Goal: Task Accomplishment & Management: Use online tool/utility

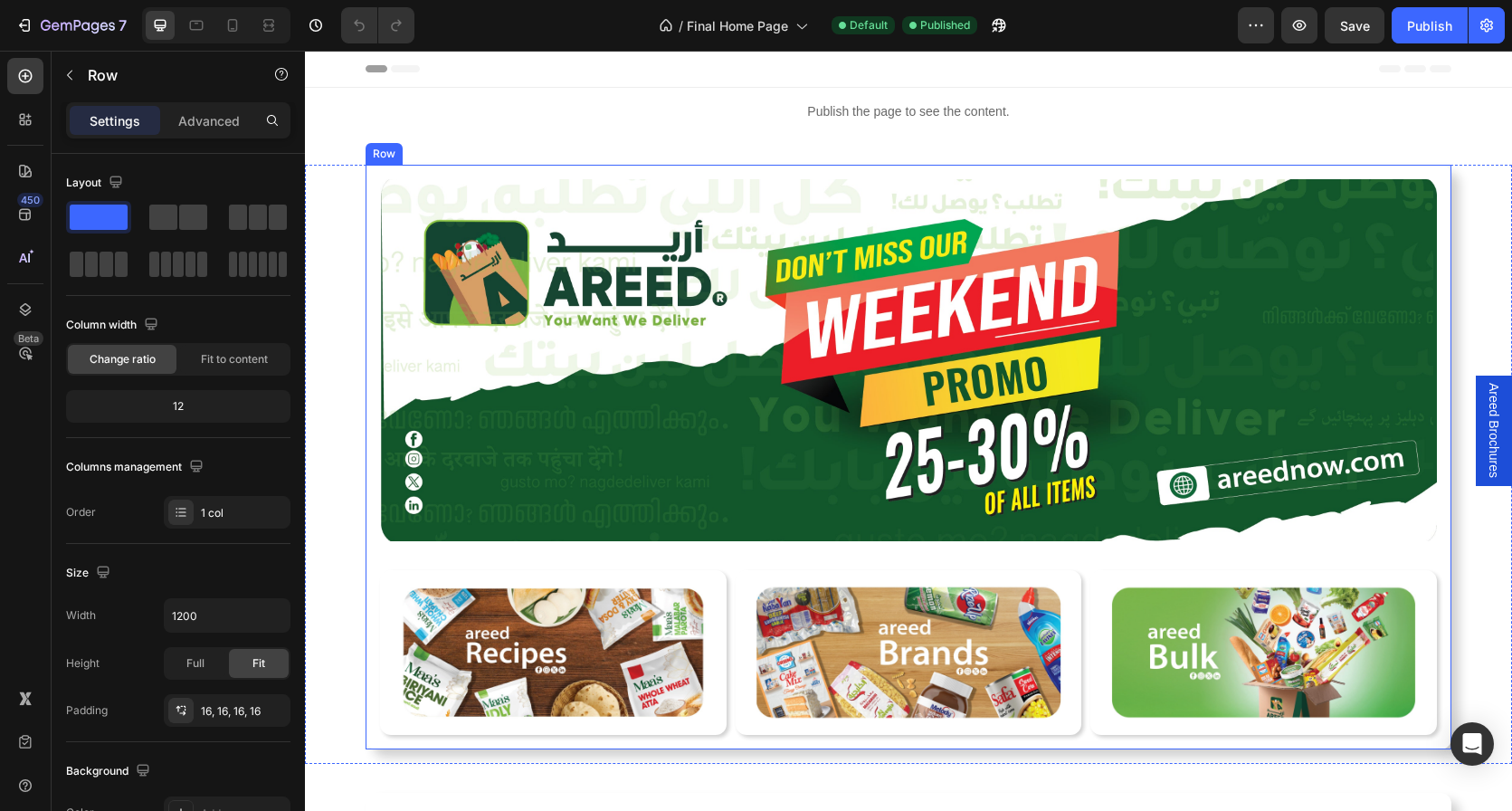
click at [372, 204] on div "Image Image Row Row Image Row Row Image Row Row Row Row Row" at bounding box center [908, 456] width 1086 height 584
click at [195, 121] on p "Advanced" at bounding box center [209, 120] width 61 height 19
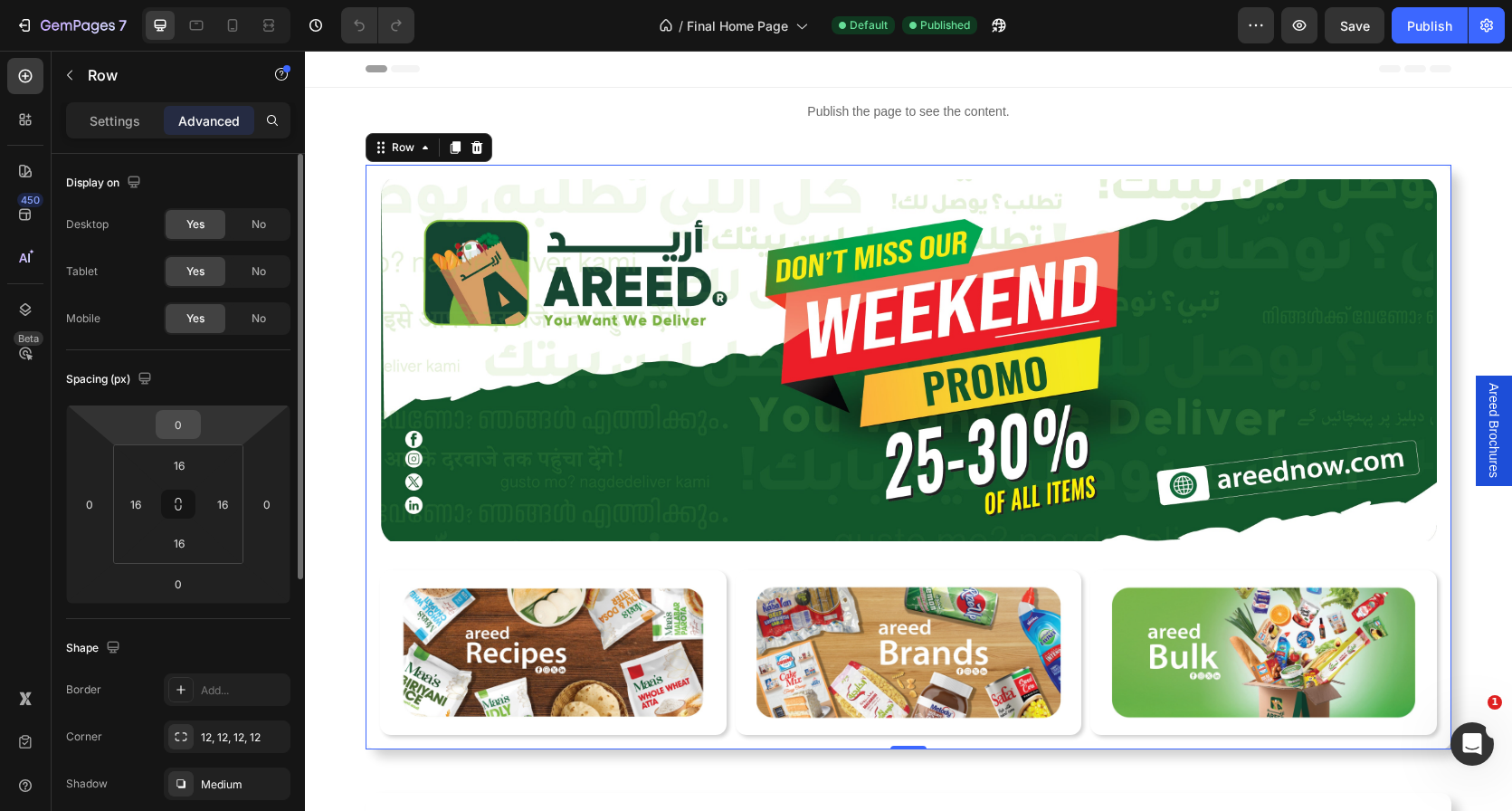
click at [180, 427] on input "0" at bounding box center [178, 424] width 37 height 27
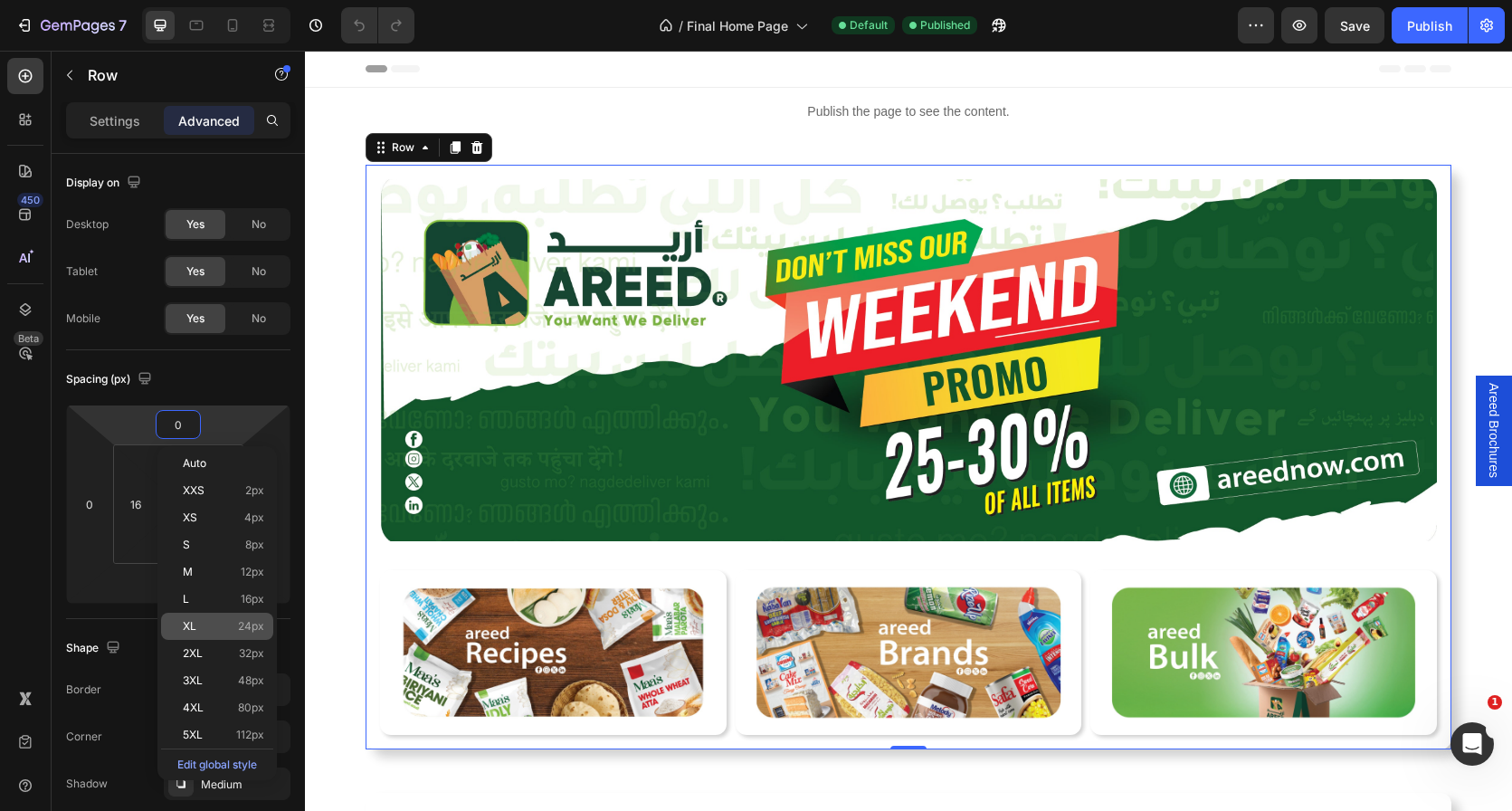
click at [221, 621] on p "XL 24px" at bounding box center [224, 626] width 81 height 13
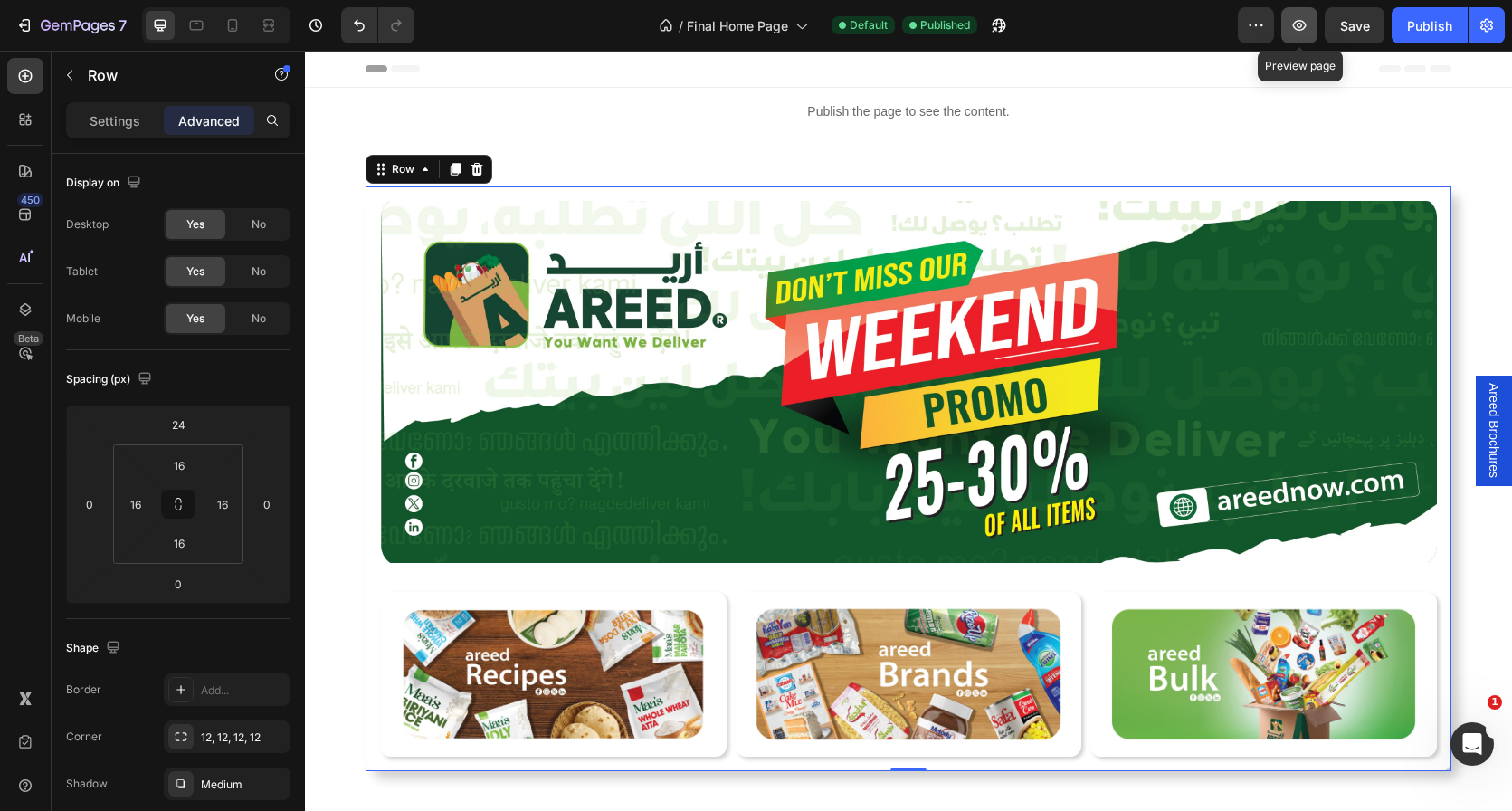
click at [1300, 22] on icon "button" at bounding box center [1299, 25] width 18 height 18
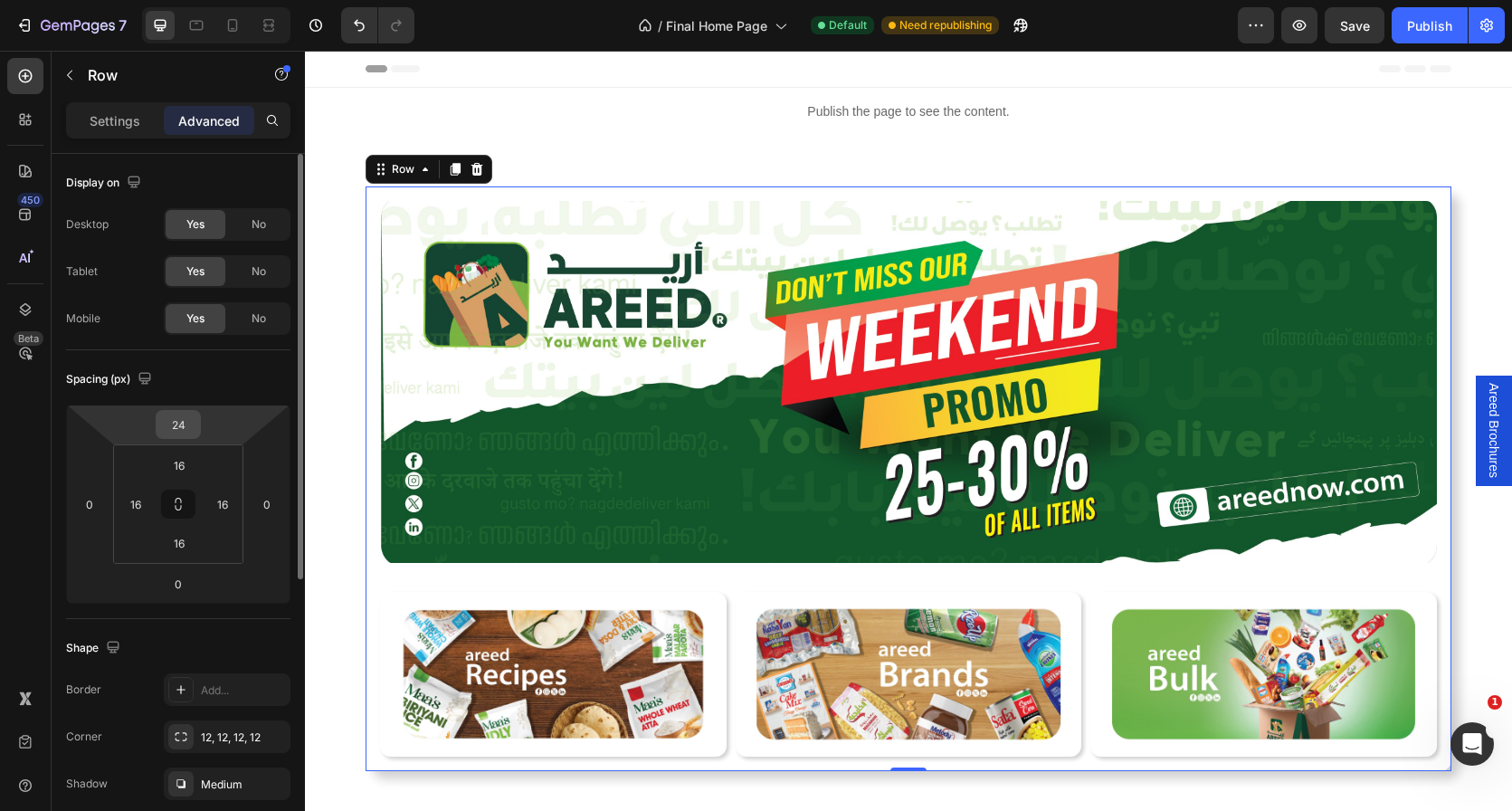
click at [183, 423] on input "24" at bounding box center [178, 424] width 37 height 27
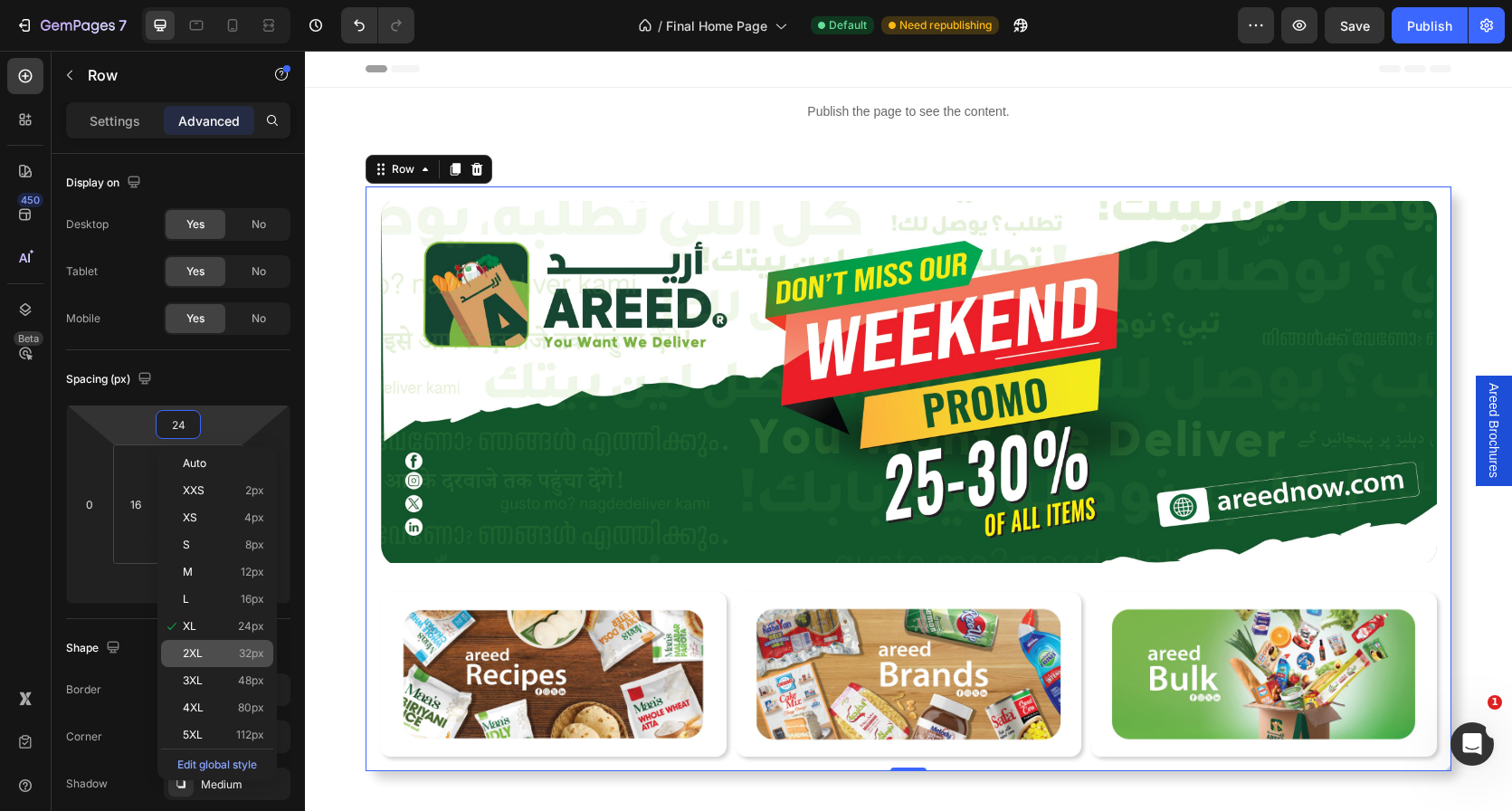
click at [213, 652] on p "2XL 32px" at bounding box center [224, 653] width 81 height 13
type input "32"
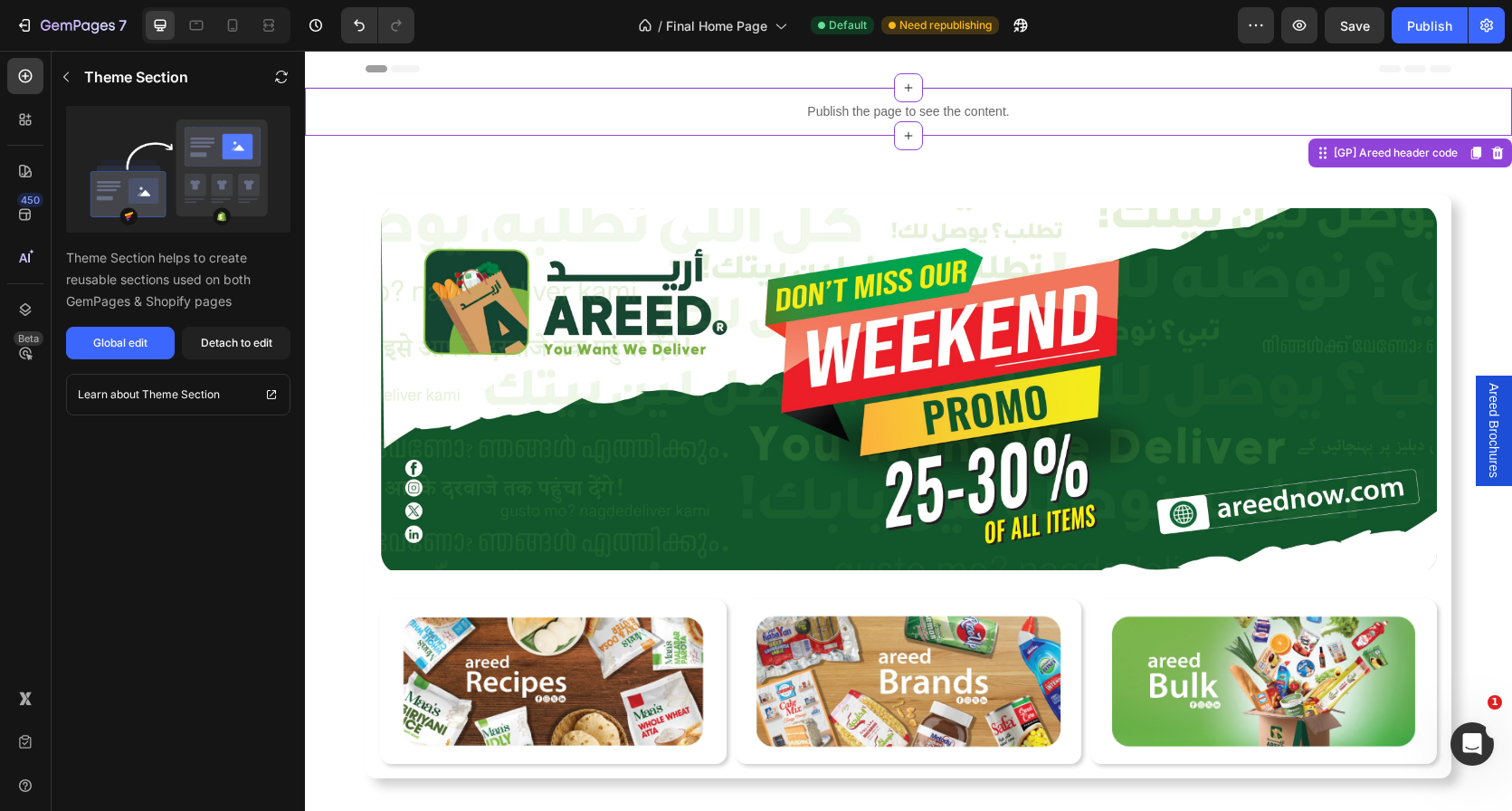
click at [734, 110] on p "Publish the page to see the content." at bounding box center [908, 111] width 1207 height 19
click at [1294, 19] on icon "button" at bounding box center [1299, 25] width 18 height 18
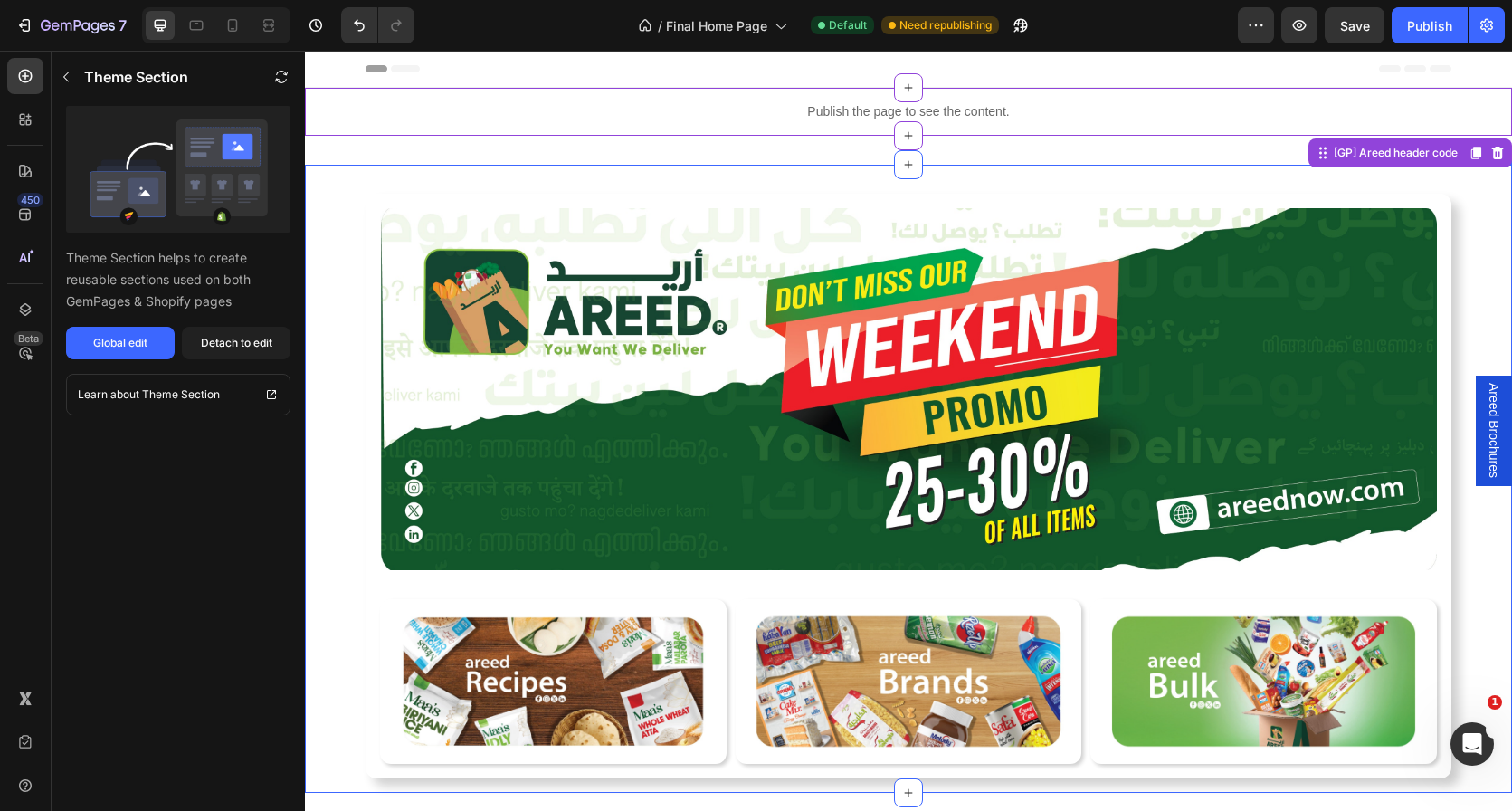
click at [821, 188] on div "Image Image Row Row Image Row Row Image Row Row Row Row Row" at bounding box center [908, 471] width 1207 height 614
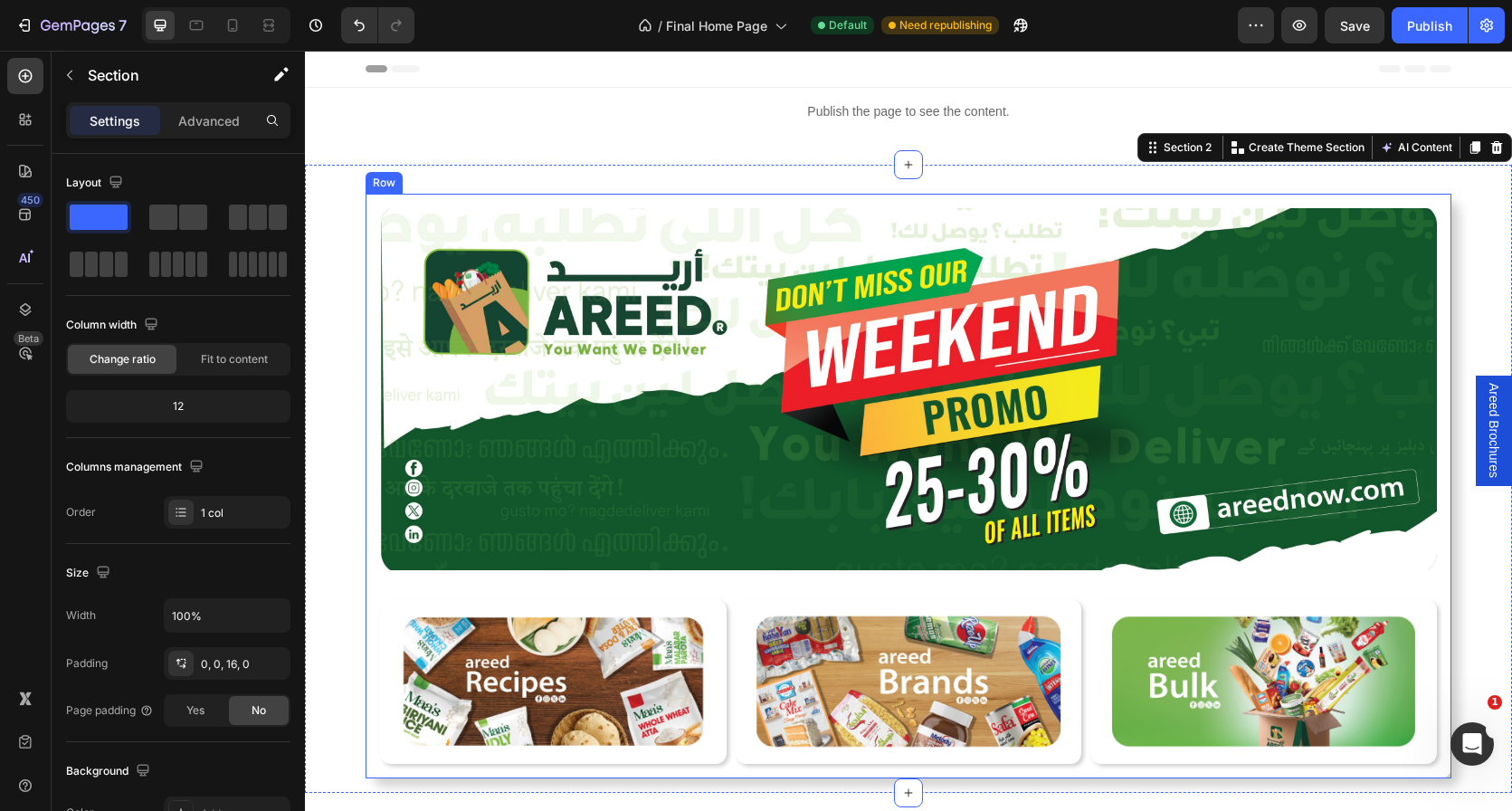
click at [376, 202] on div "Image Image Row Row Image Row Row Image Row Row Row Row Row" at bounding box center [908, 486] width 1086 height 584
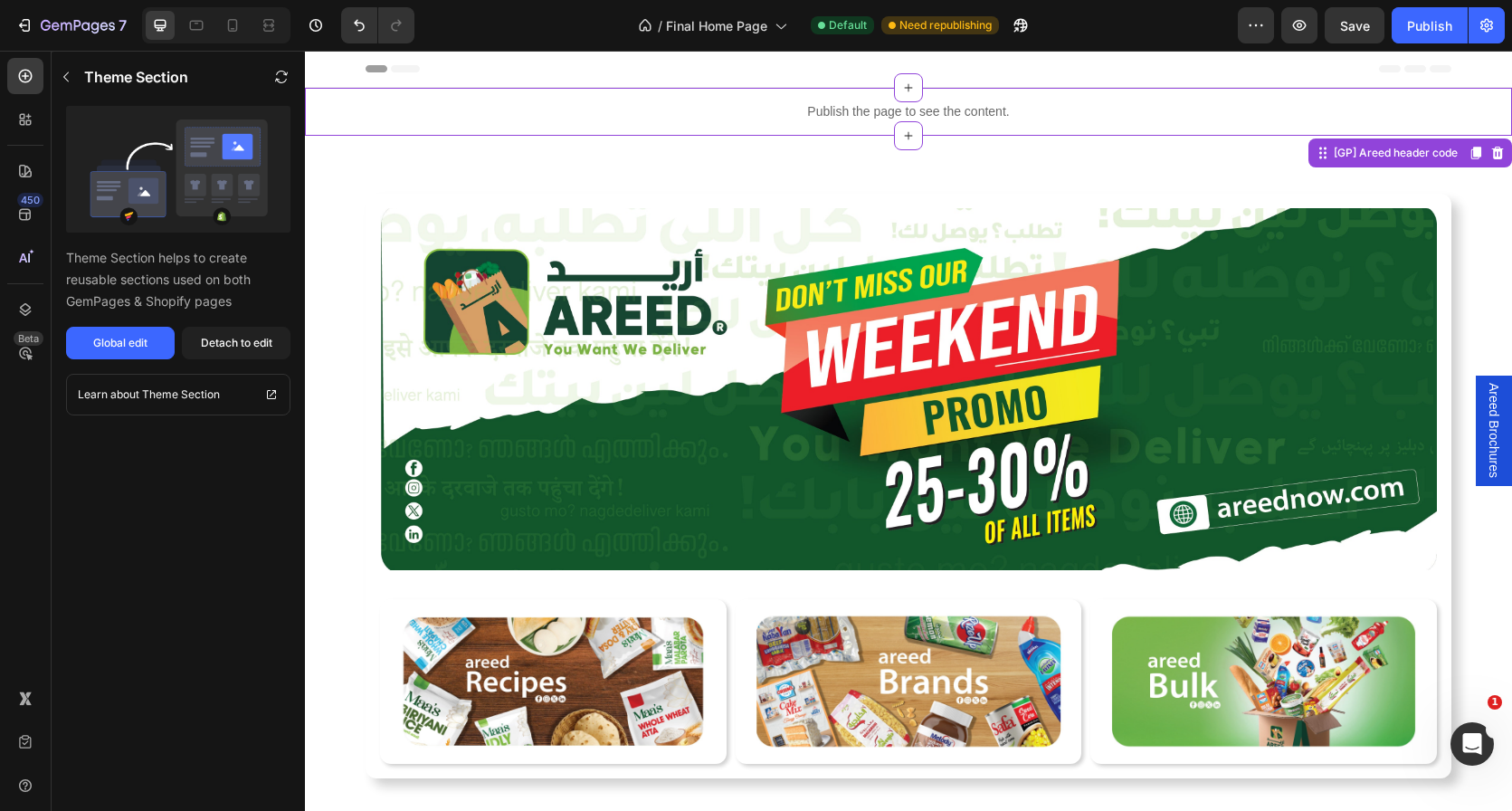
click at [710, 119] on p "Publish the page to see the content." at bounding box center [908, 111] width 1207 height 19
click at [120, 333] on button "Global edit" at bounding box center [121, 343] width 109 height 33
click at [1299, 31] on icon "button" at bounding box center [1299, 25] width 18 height 18
click at [105, 337] on div "Global edit" at bounding box center [120, 343] width 54 height 16
click at [1297, 27] on icon "button" at bounding box center [1299, 25] width 18 height 18
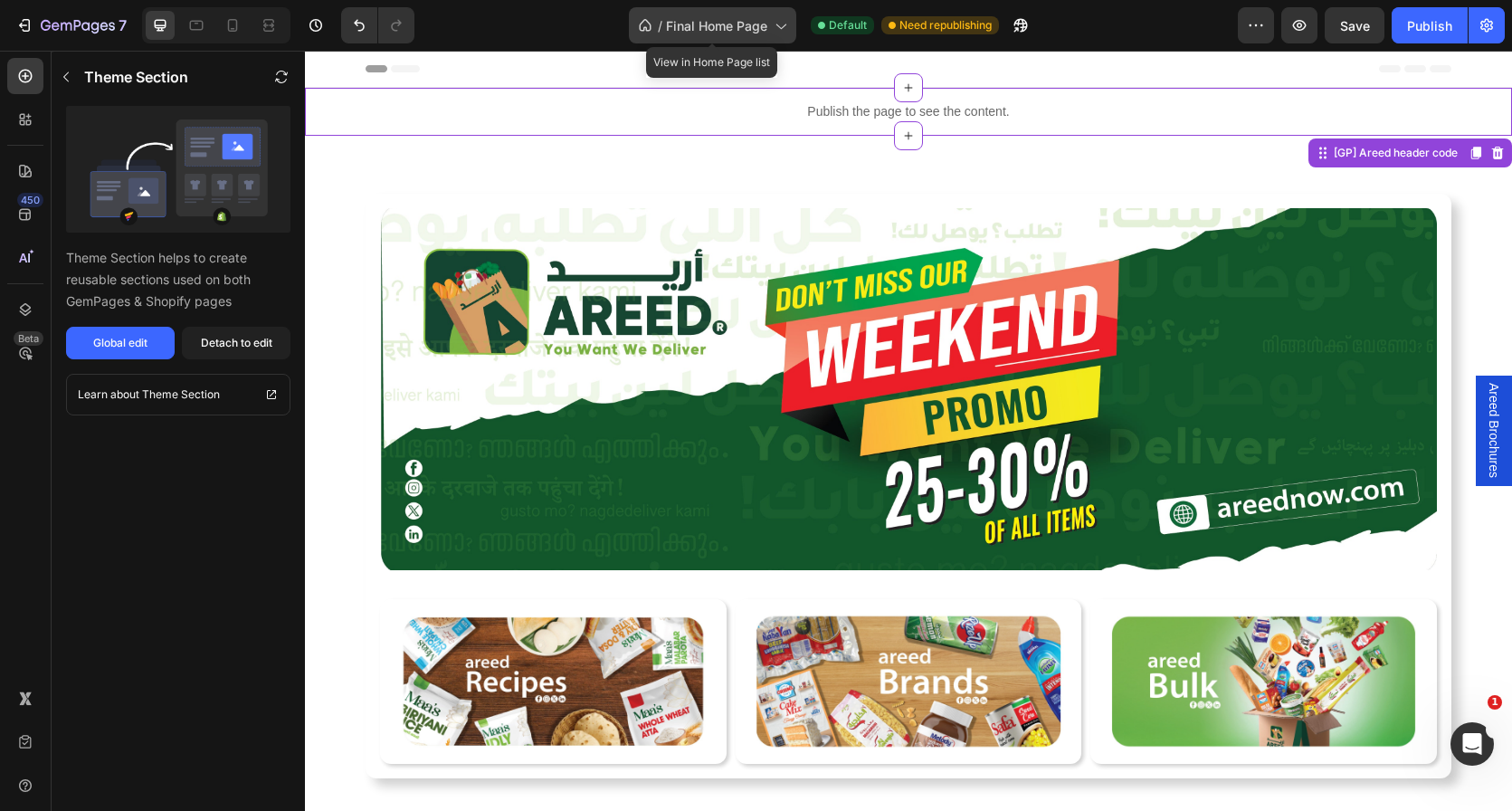
click at [723, 41] on div "/ Final Home Page" at bounding box center [712, 25] width 167 height 37
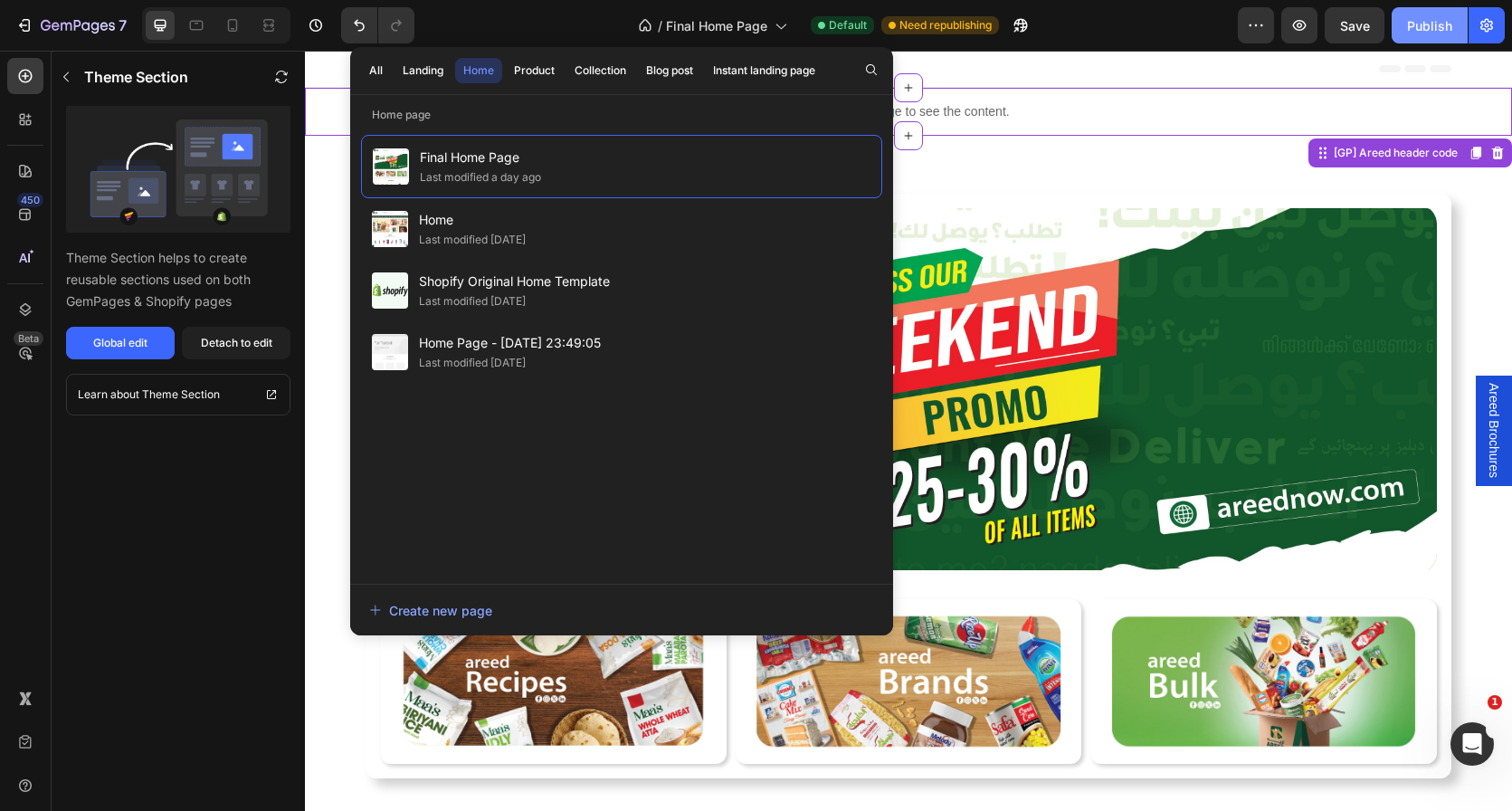
click at [1403, 9] on button "Publish" at bounding box center [1430, 25] width 76 height 37
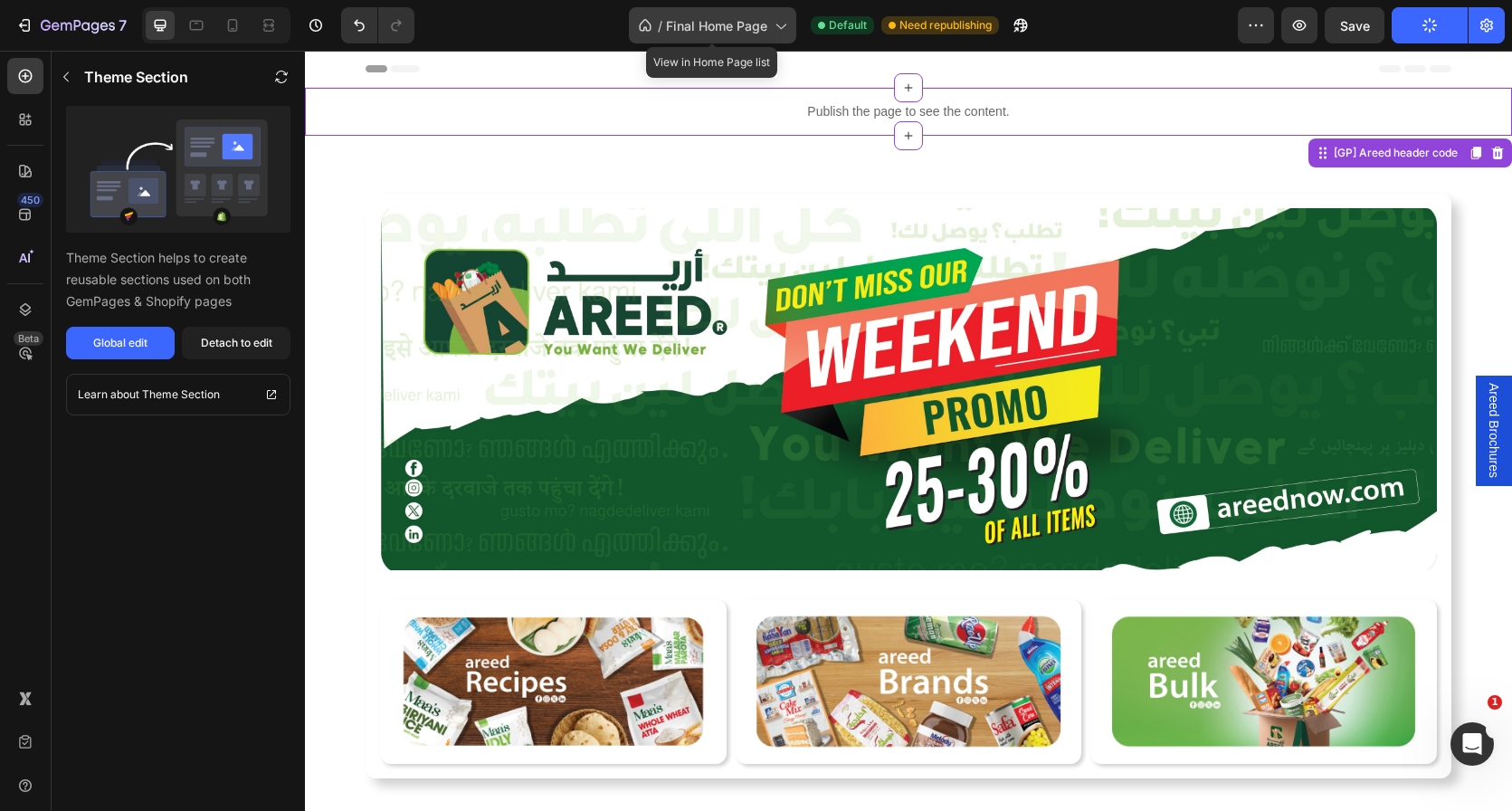
click at [732, 20] on span "Final Home Page" at bounding box center [717, 25] width 101 height 19
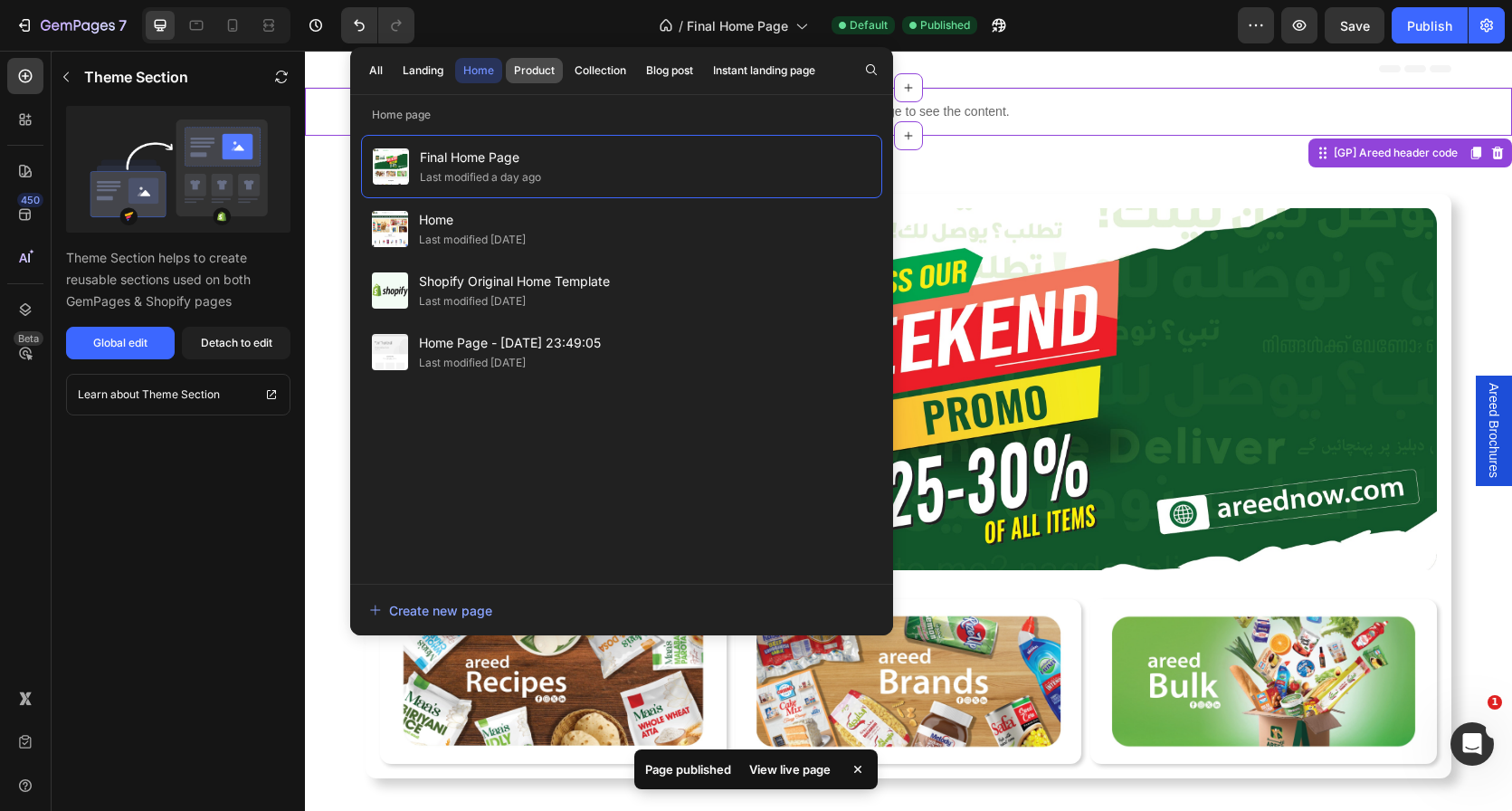
click at [552, 71] on div "Product" at bounding box center [534, 70] width 41 height 16
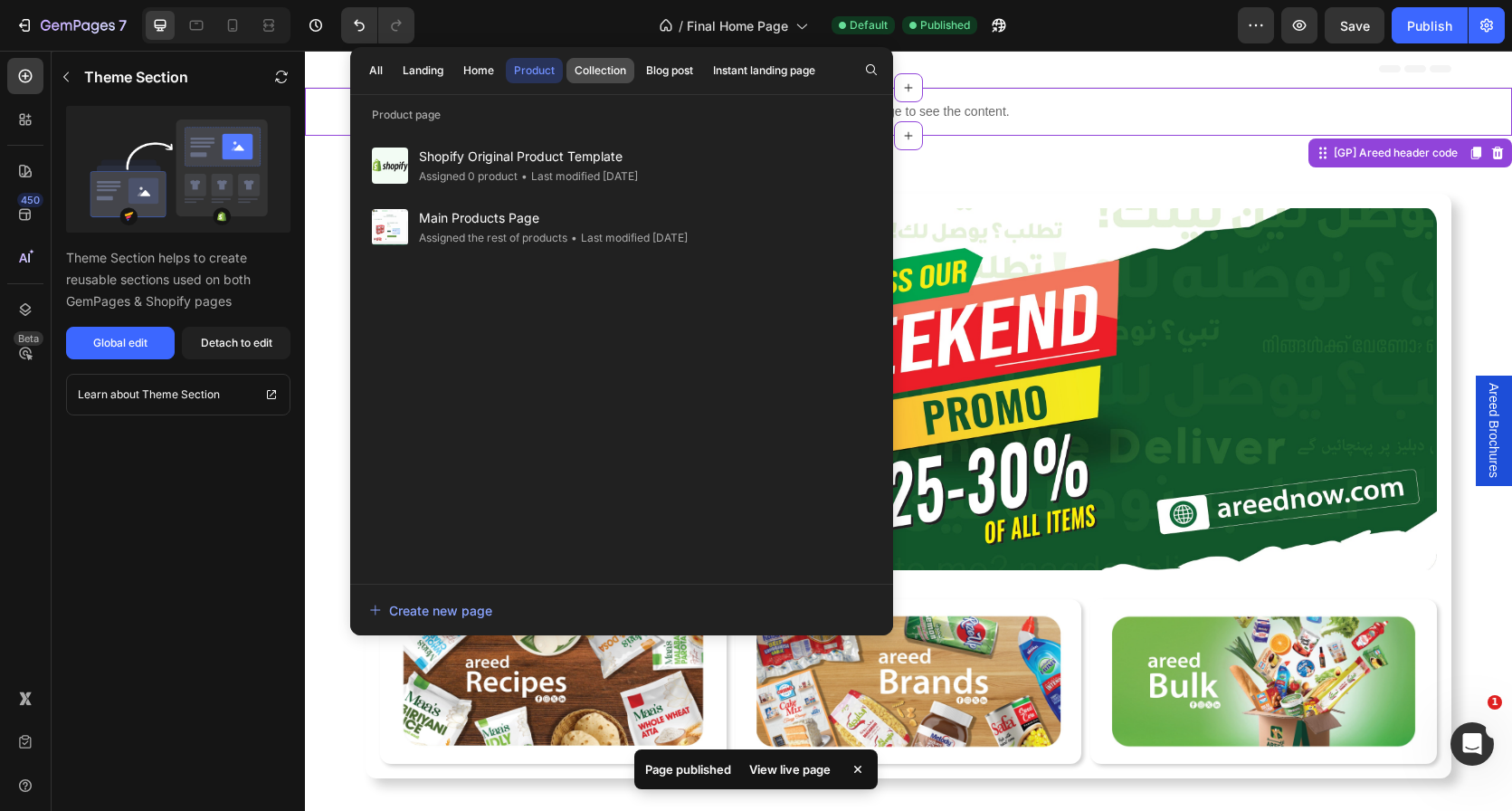
click at [628, 71] on button "Collection" at bounding box center [600, 70] width 68 height 26
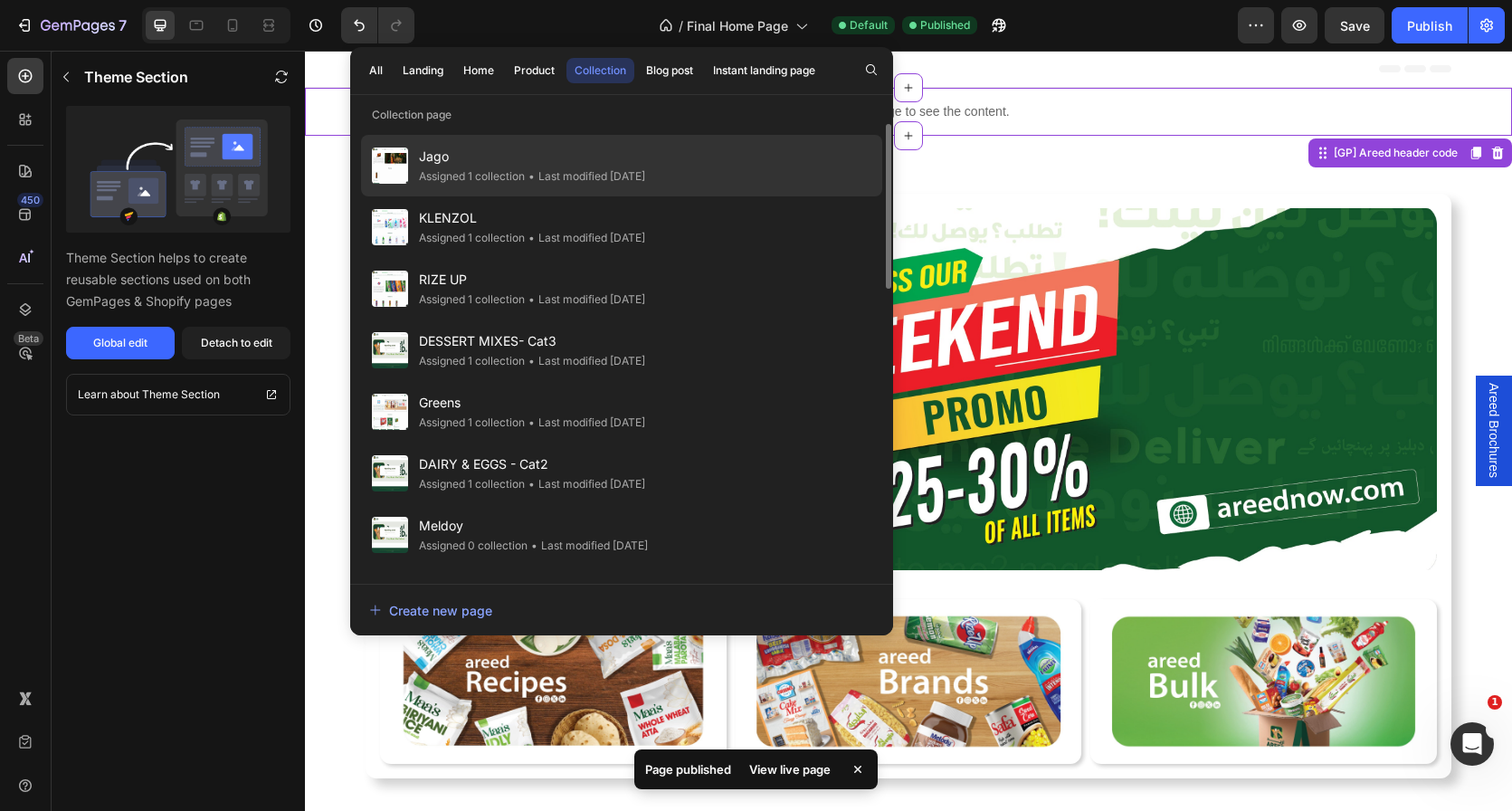
click at [570, 151] on span "Jago" at bounding box center [532, 156] width 226 height 22
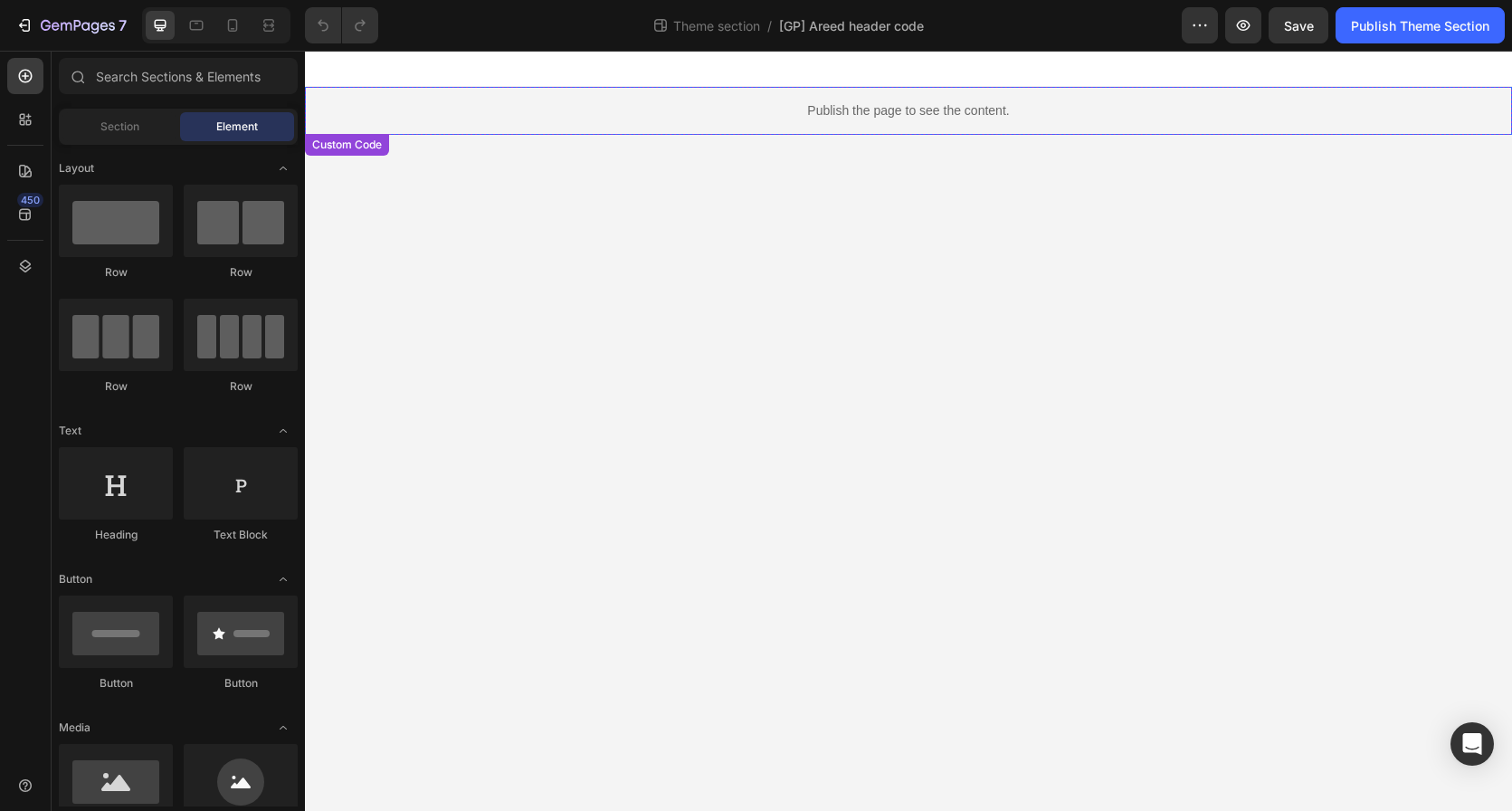
click at [793, 105] on p "Publish the page to see the content." at bounding box center [908, 110] width 1207 height 19
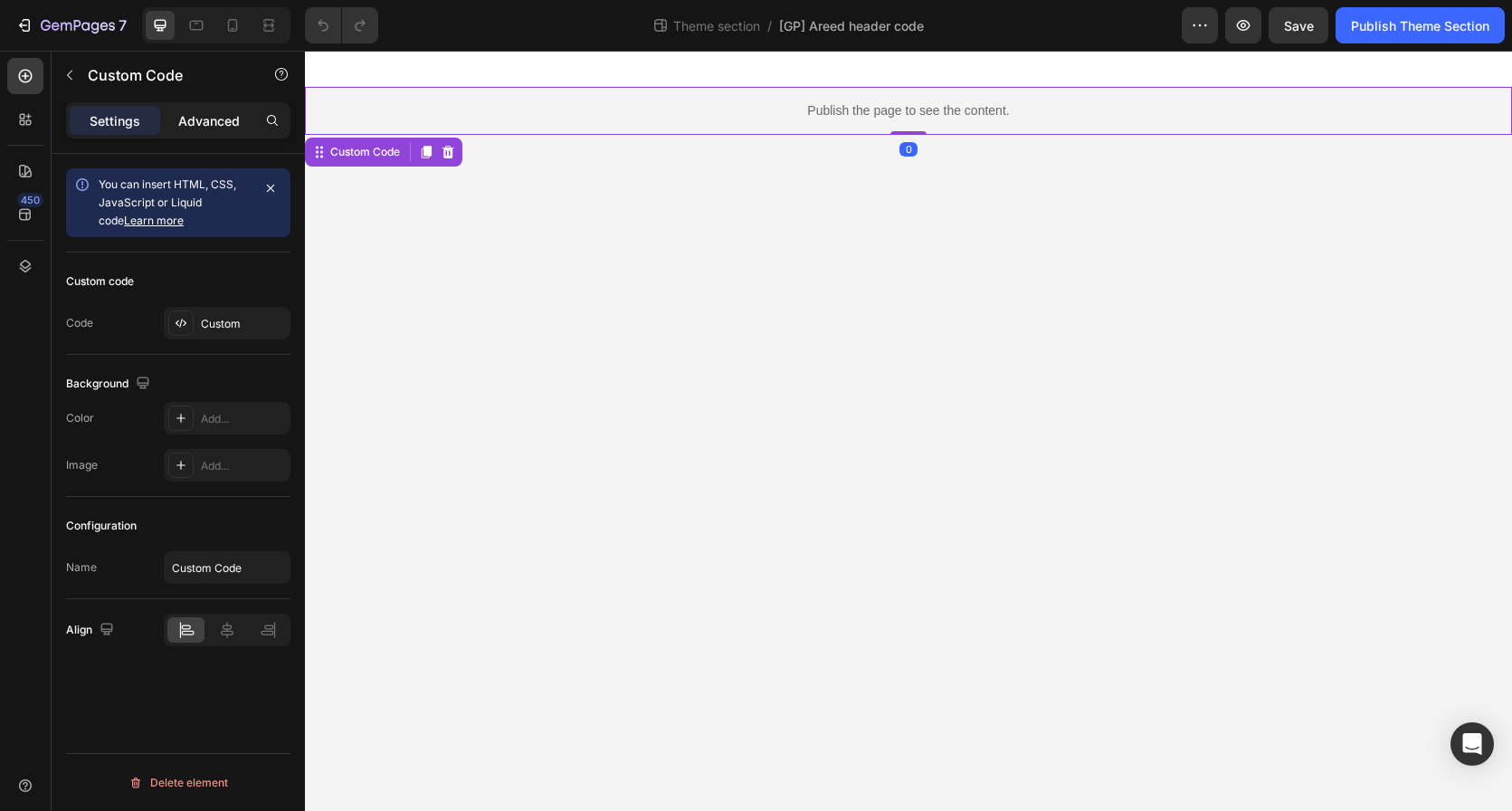
click at [205, 108] on div "Advanced" at bounding box center [208, 120] width 90 height 29
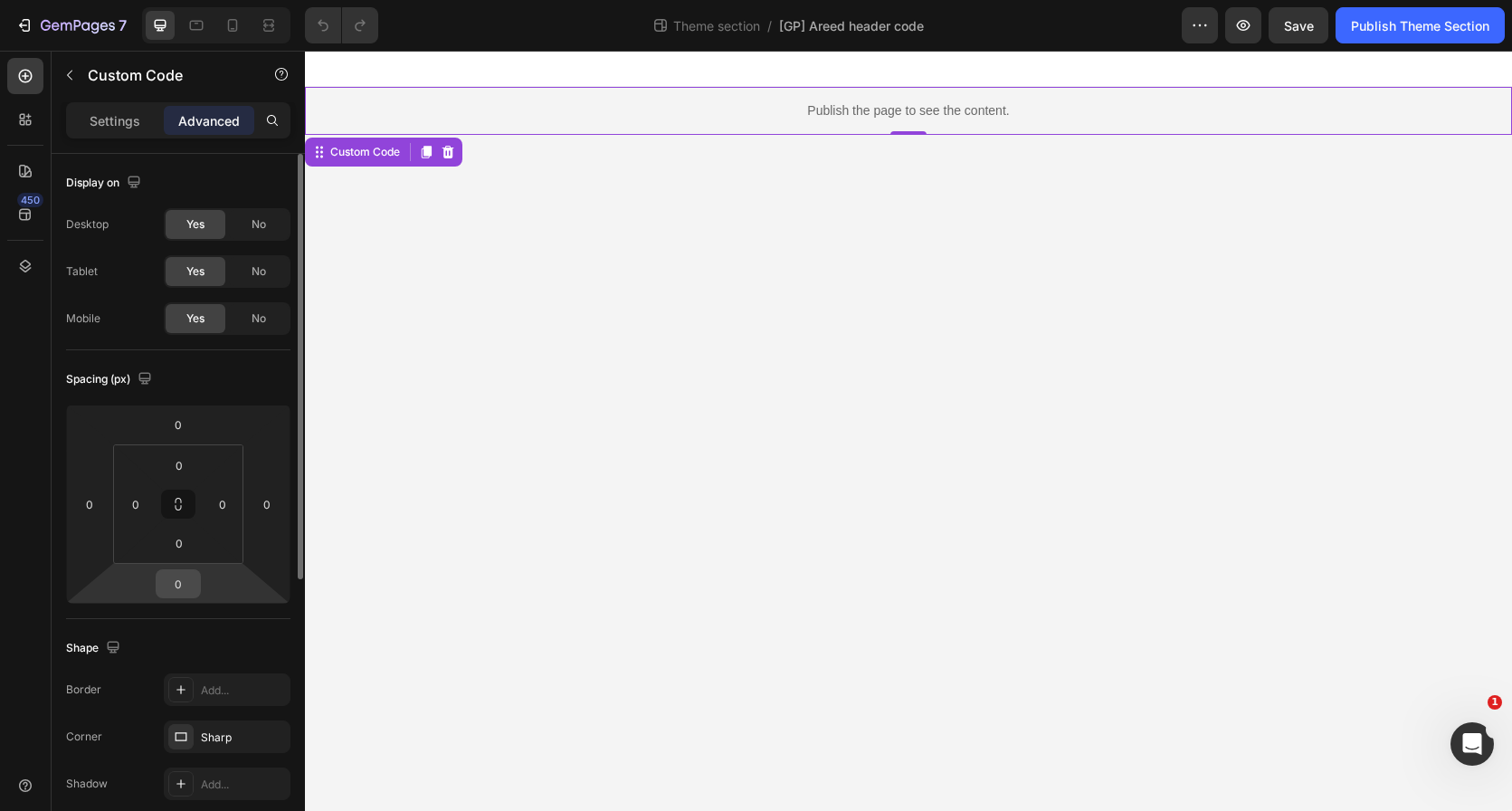
click at [179, 583] on input "0" at bounding box center [178, 583] width 37 height 27
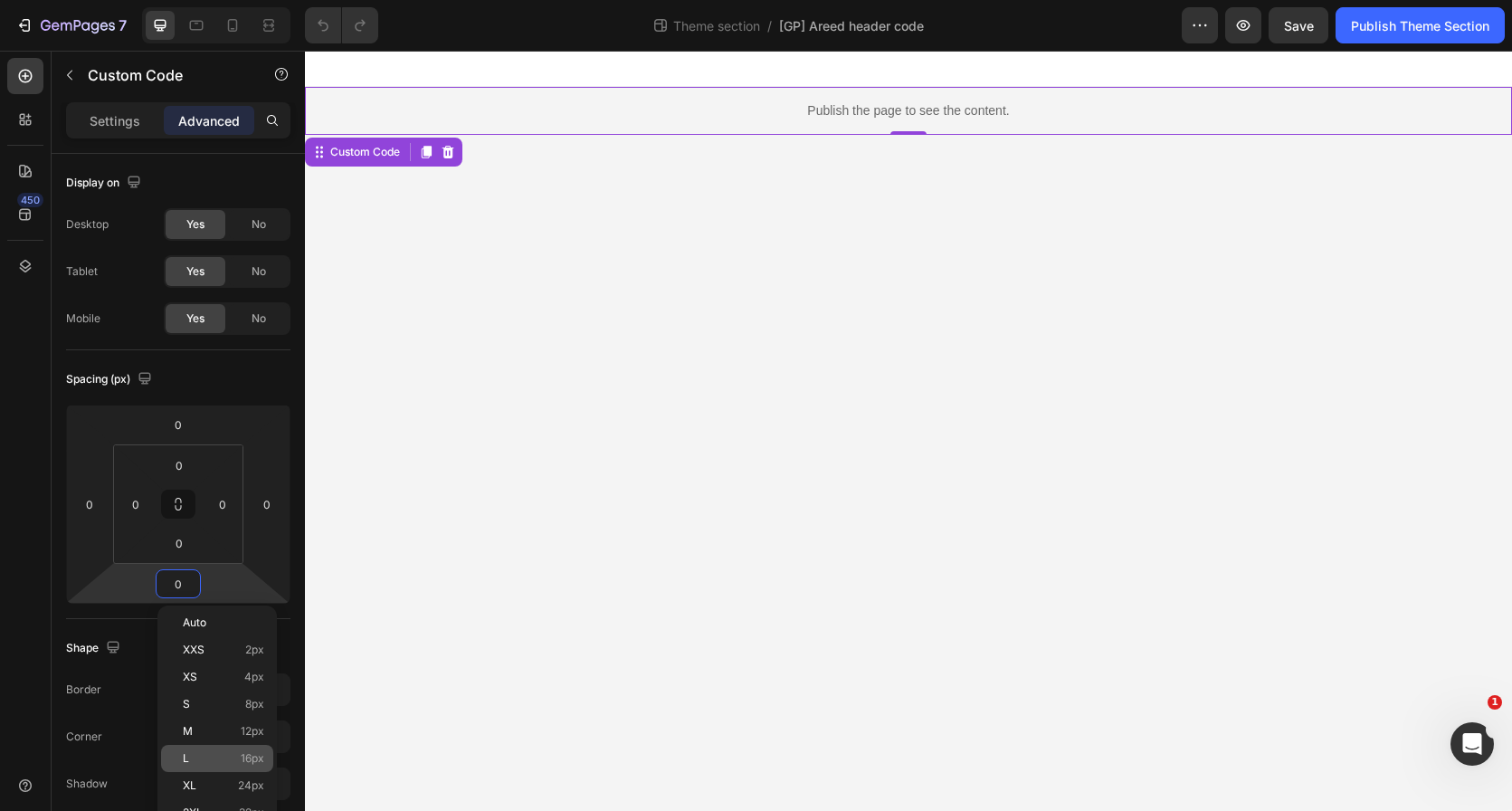
click at [213, 760] on p "L 16px" at bounding box center [224, 758] width 81 height 13
type input "16"
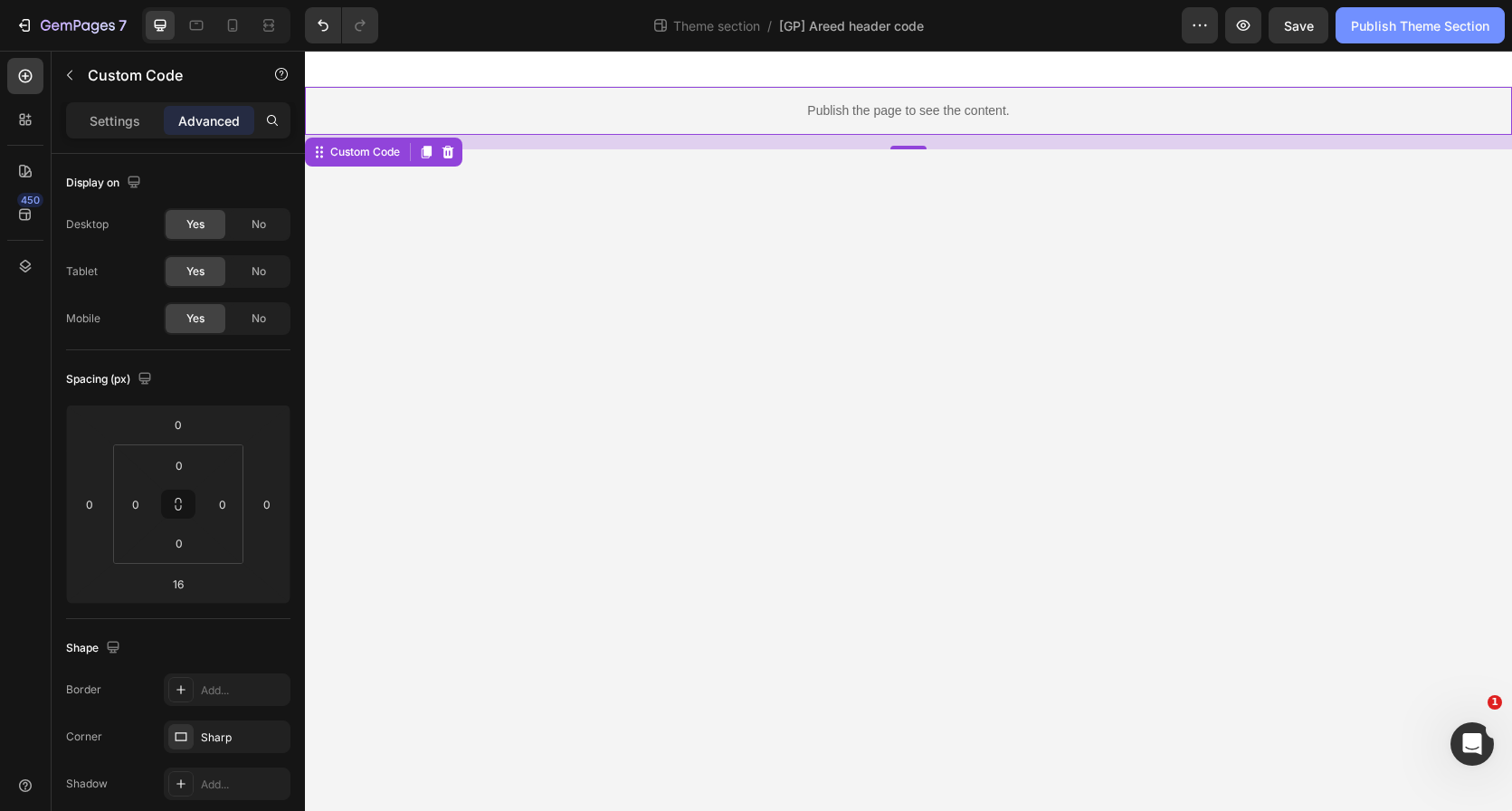
click at [1381, 21] on div "Publish Theme Section" at bounding box center [1420, 25] width 139 height 19
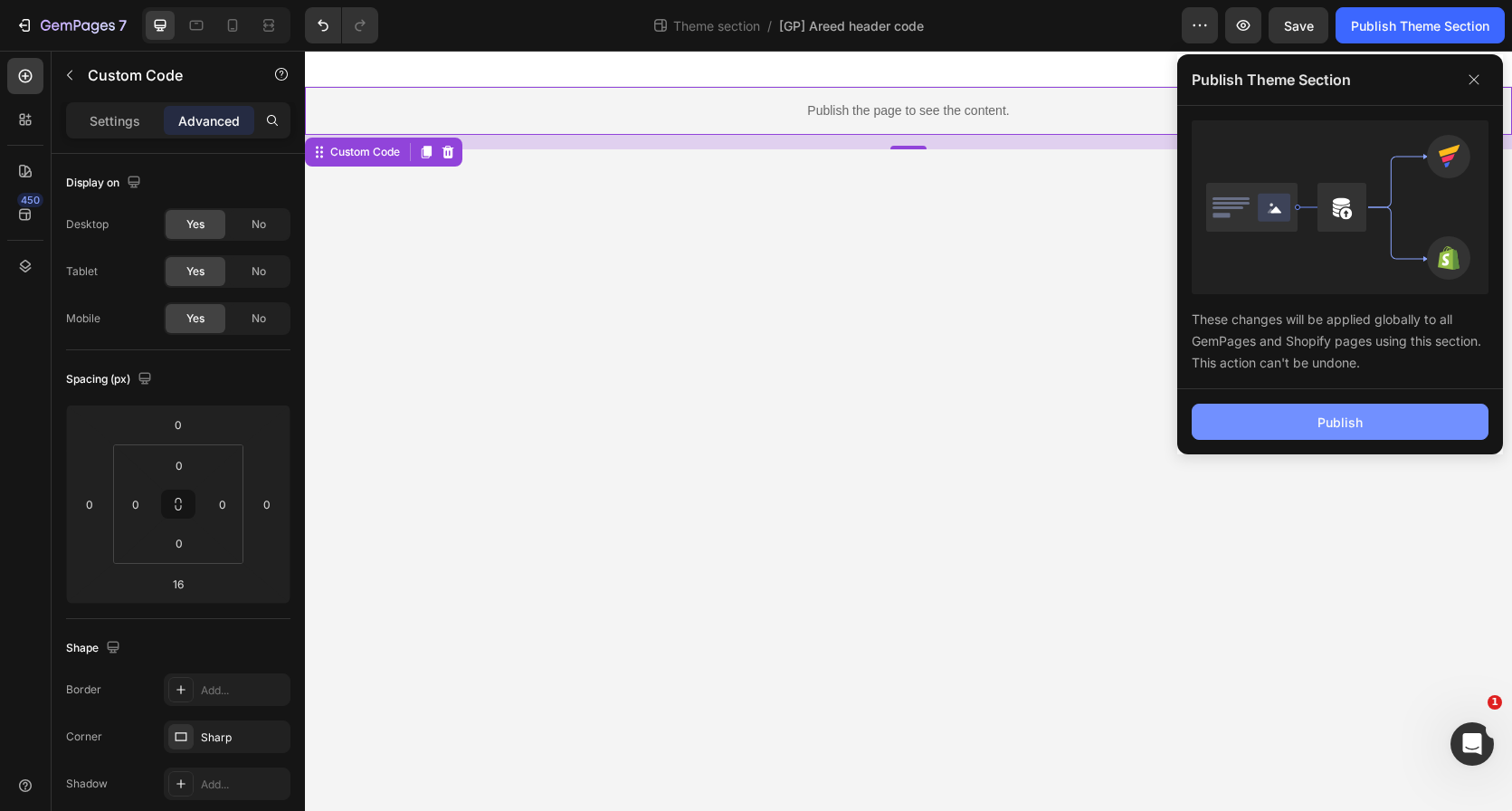
click at [1263, 416] on button "Publish" at bounding box center [1341, 422] width 297 height 37
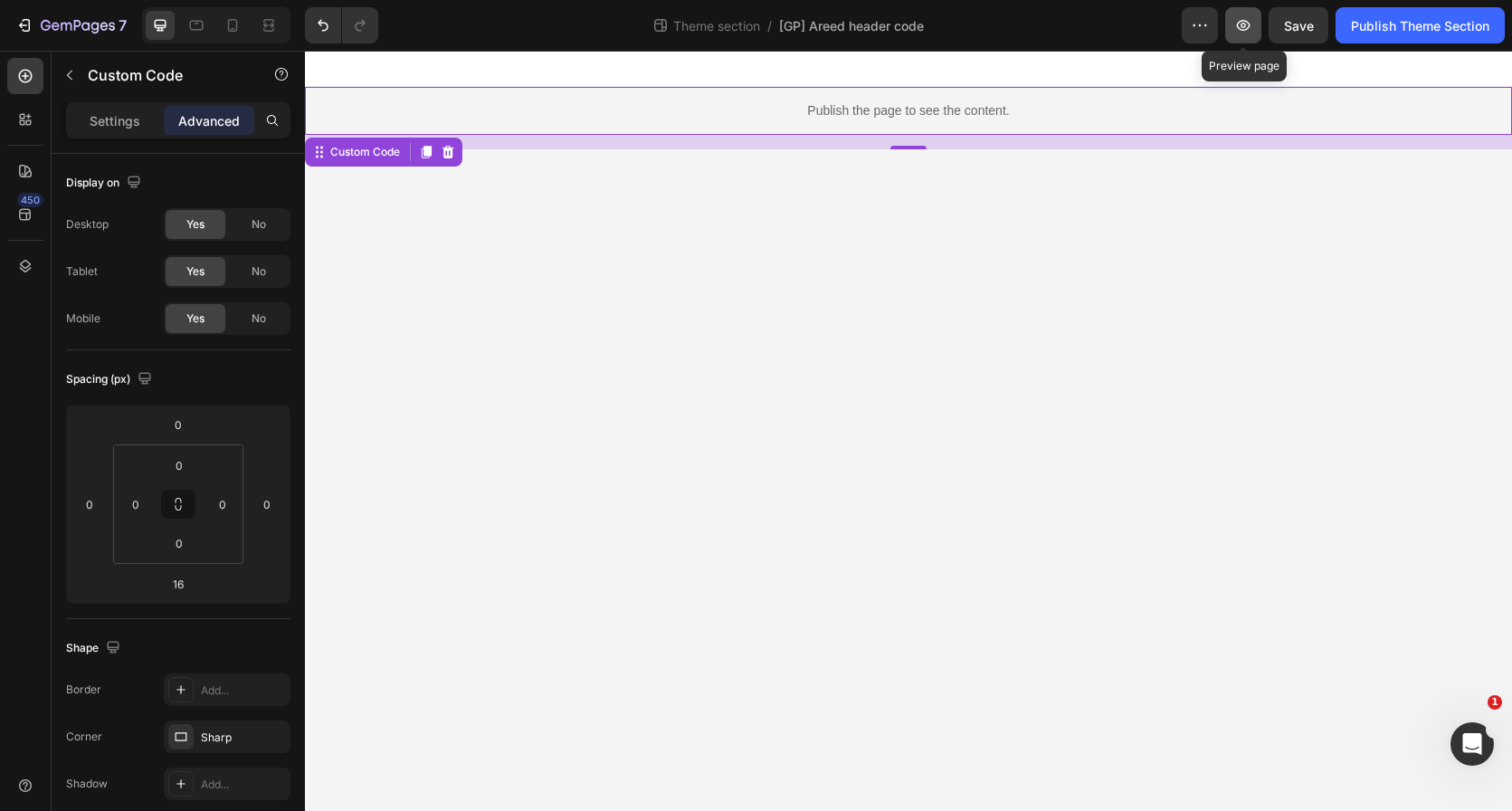
click at [1250, 36] on button "button" at bounding box center [1243, 25] width 37 height 37
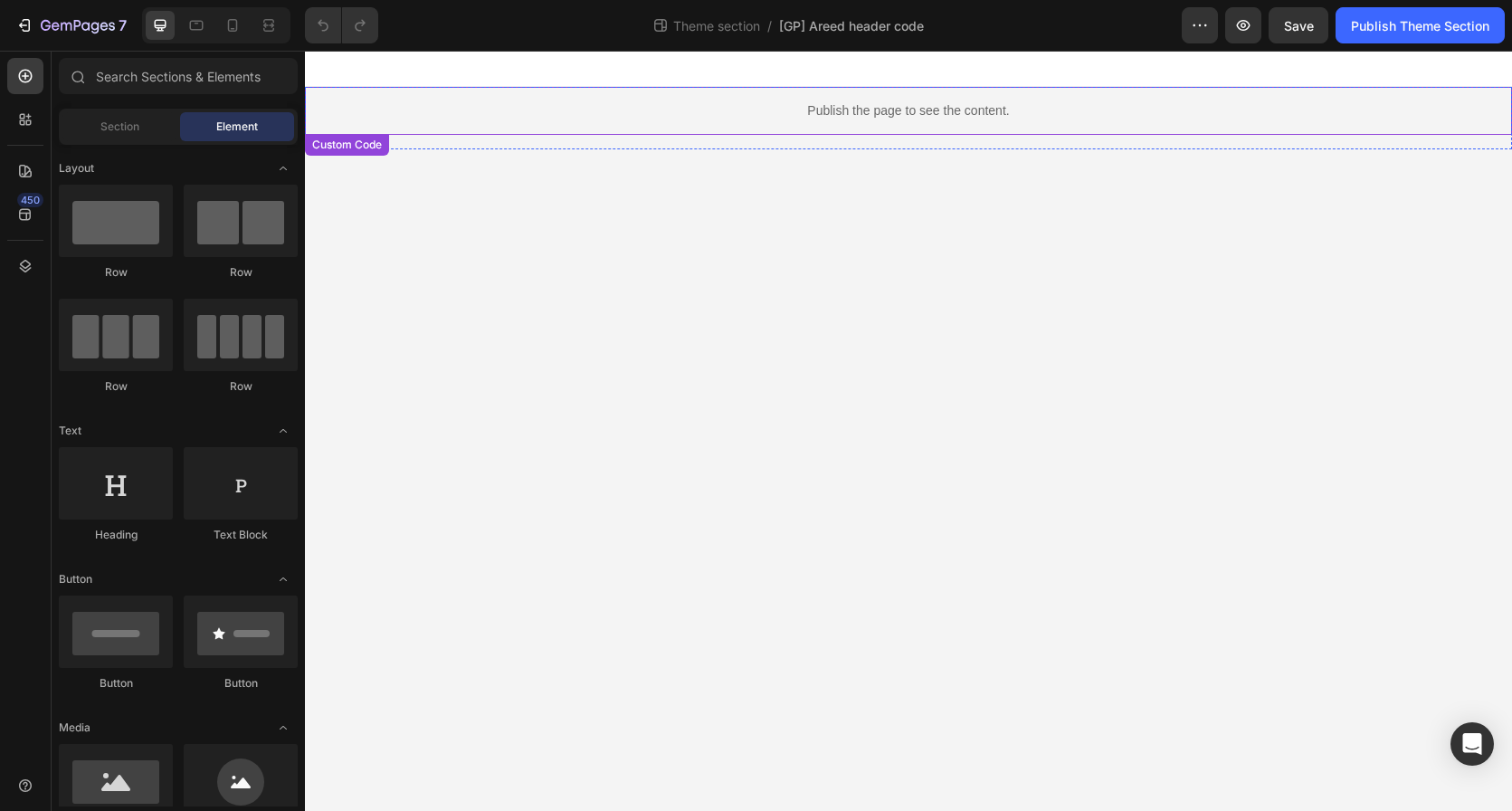
click at [835, 121] on div "Publish the page to see the content." at bounding box center [908, 111] width 1207 height 48
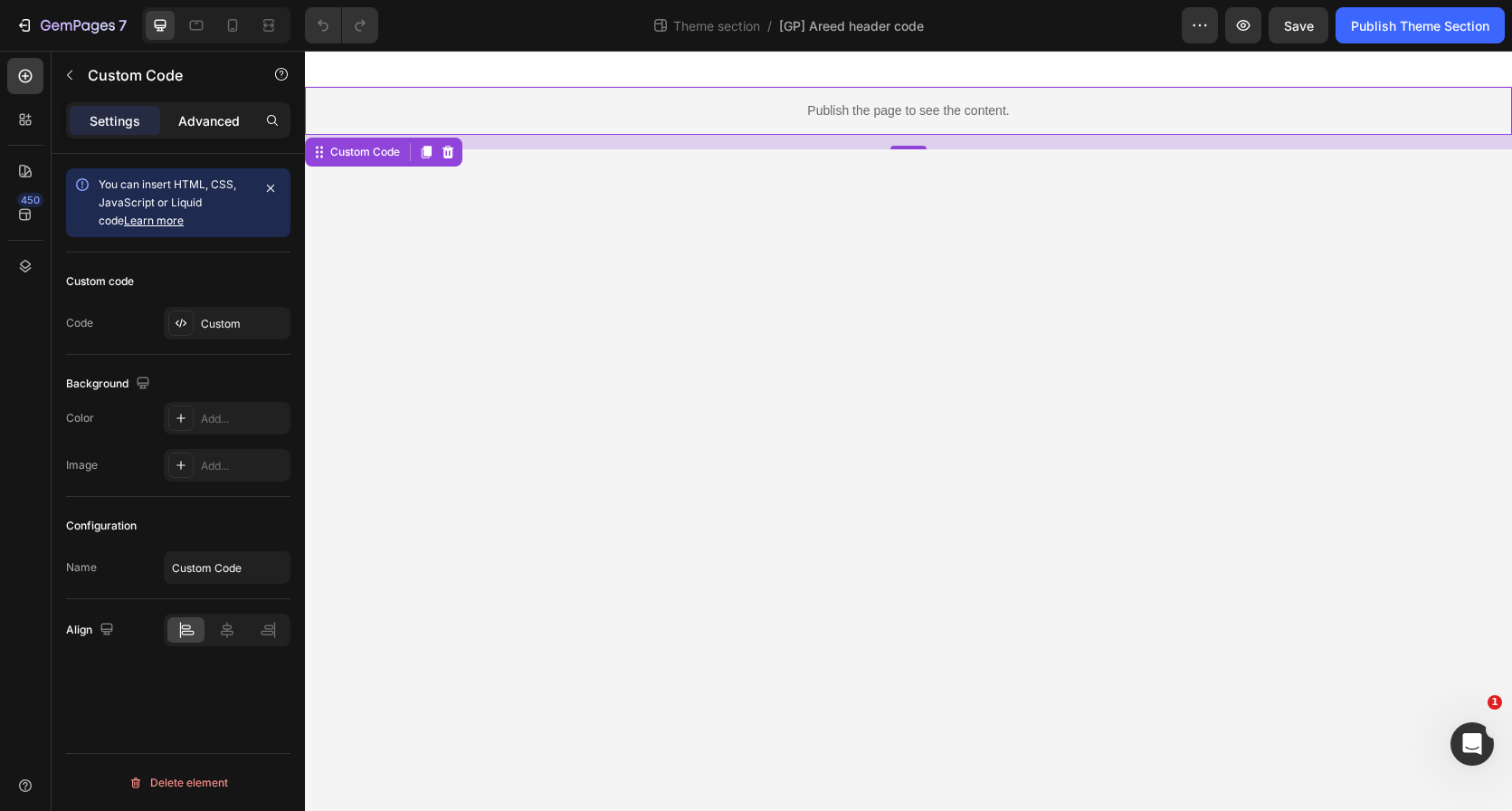
click at [216, 121] on p "Advanced" at bounding box center [209, 120] width 61 height 19
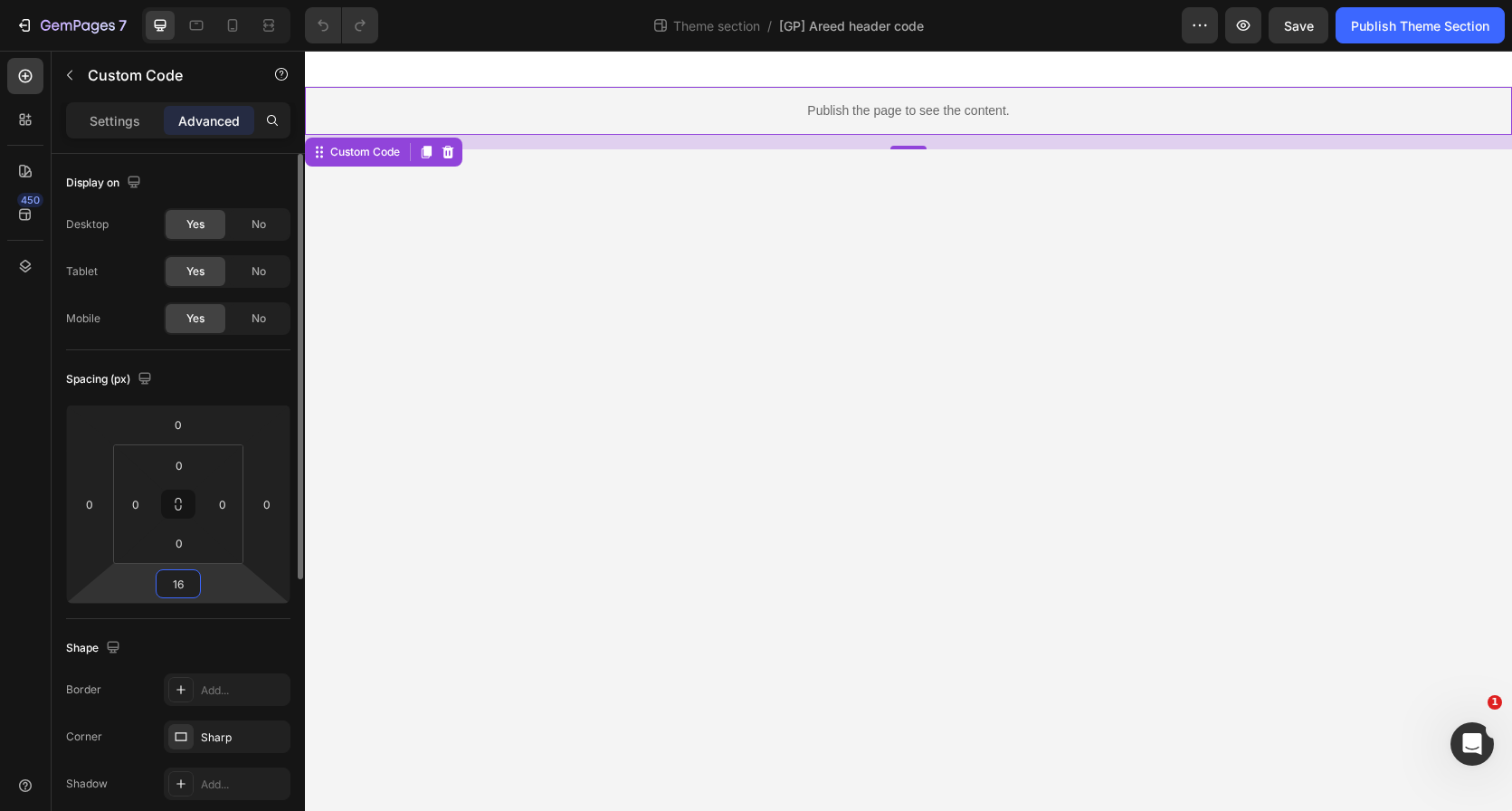
click at [174, 581] on input "16" at bounding box center [178, 583] width 37 height 27
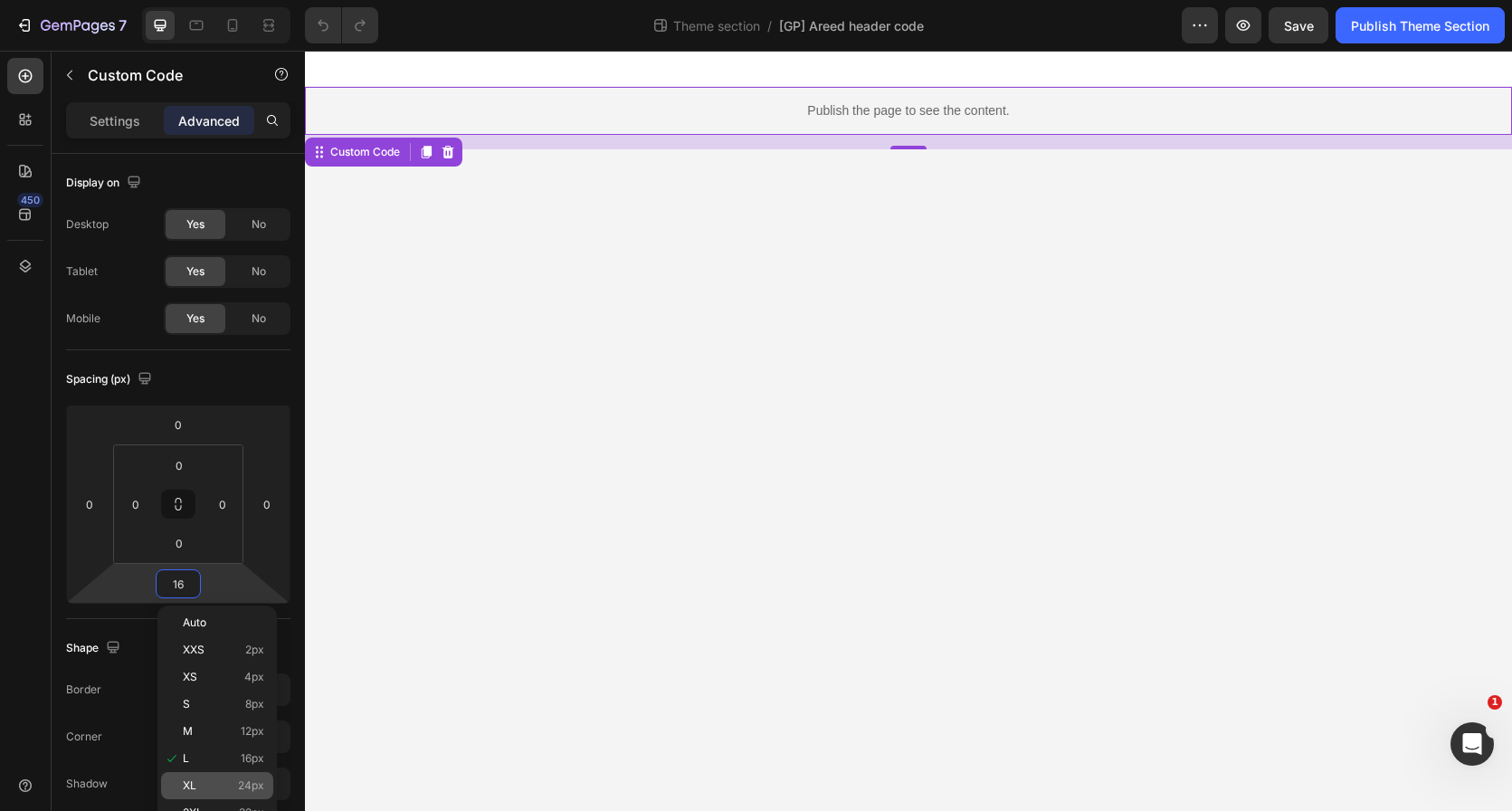
click at [223, 787] on p "XL 24px" at bounding box center [224, 785] width 81 height 13
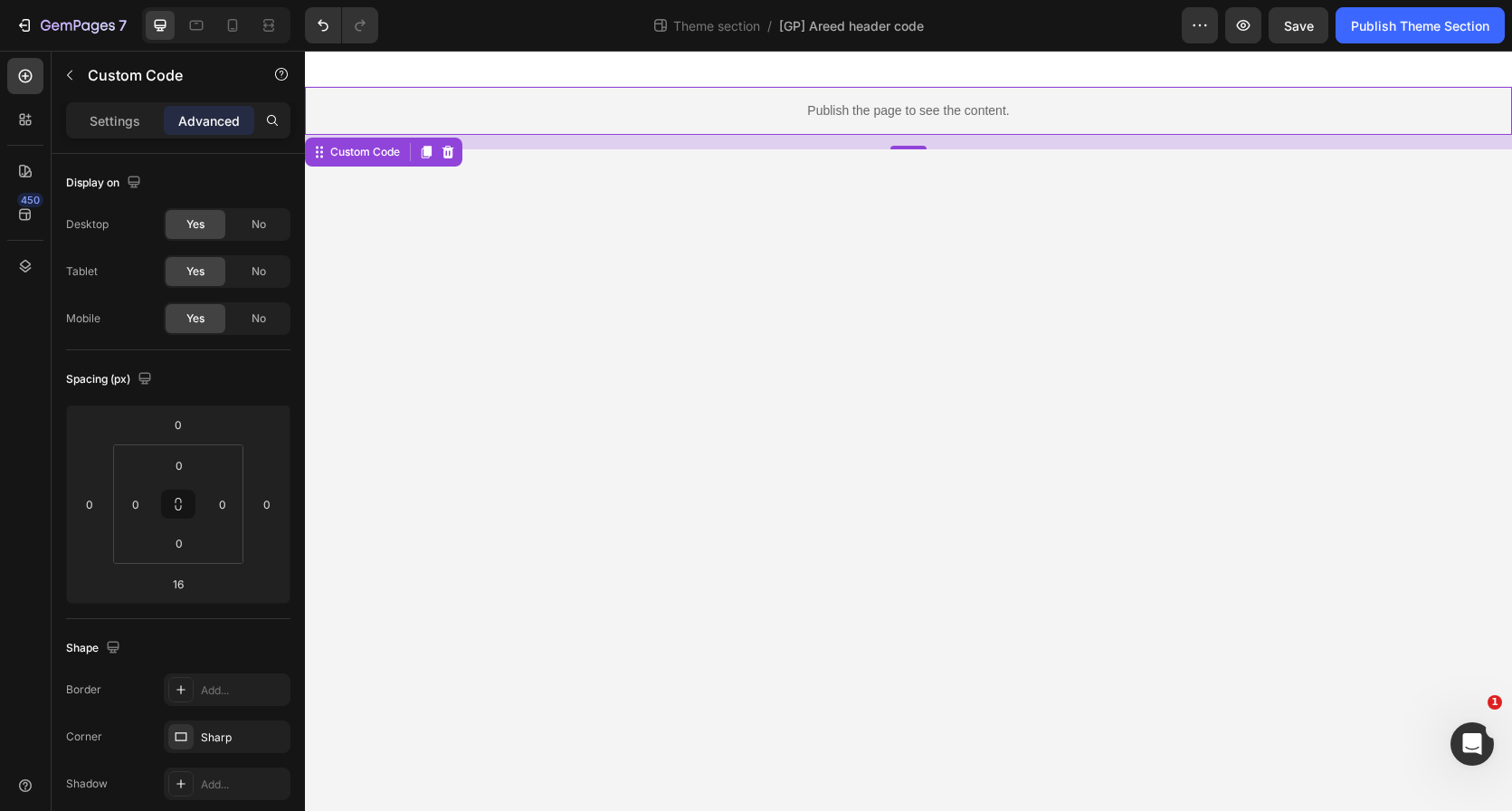
type input "24"
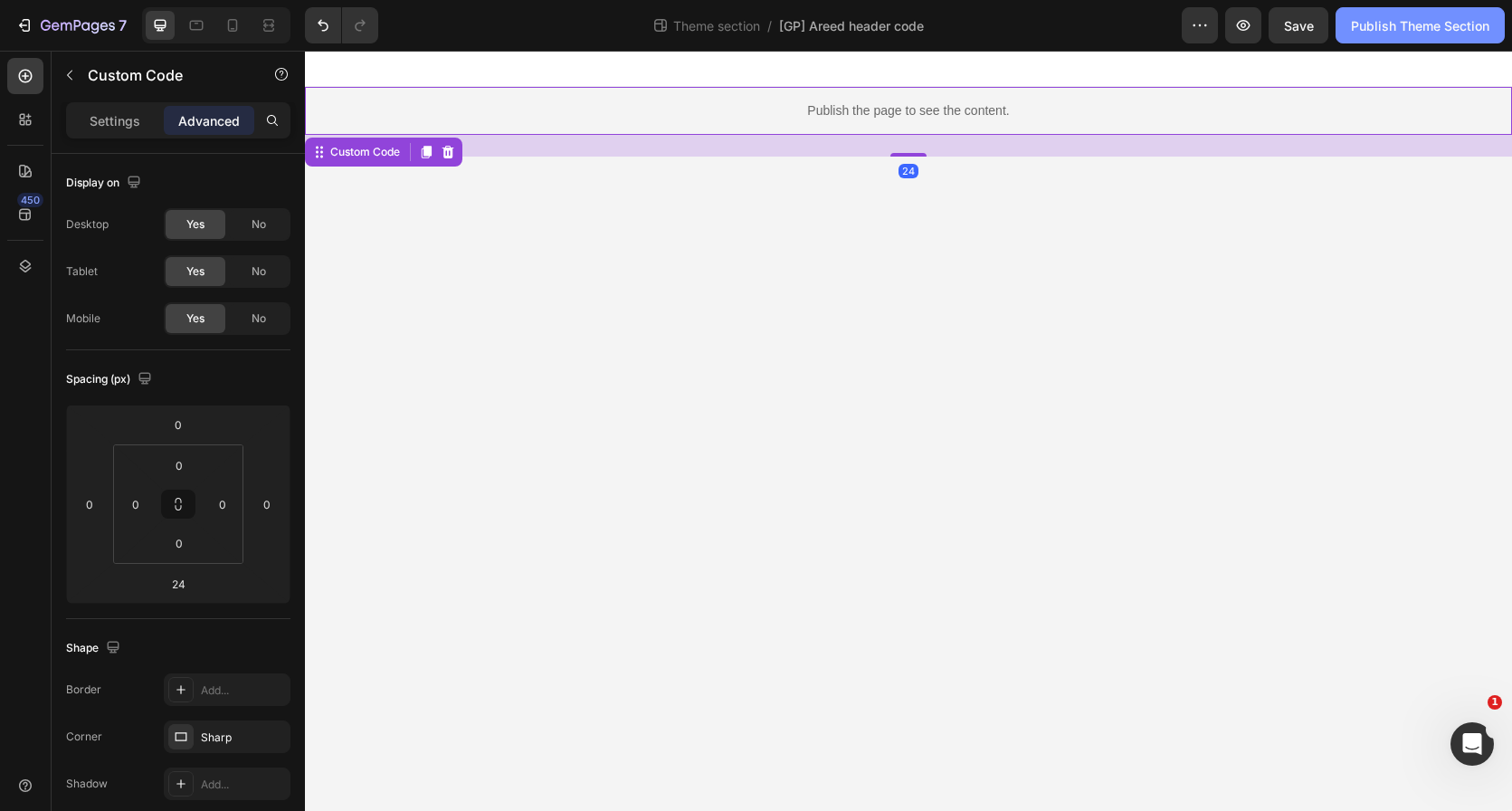
click at [1382, 32] on div "Publish Theme Section" at bounding box center [1420, 25] width 139 height 19
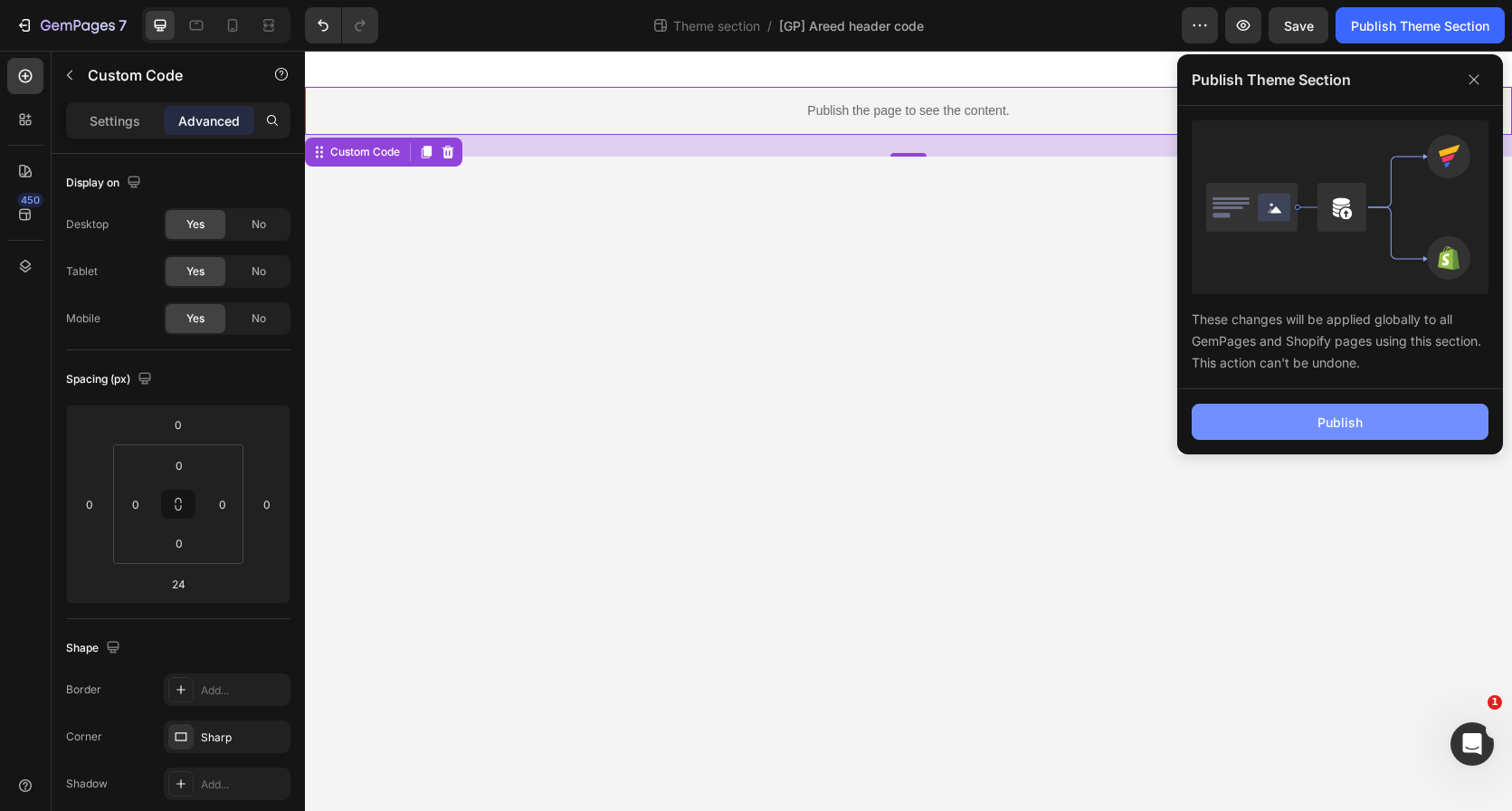
click at [1235, 423] on button "Publish" at bounding box center [1341, 422] width 297 height 37
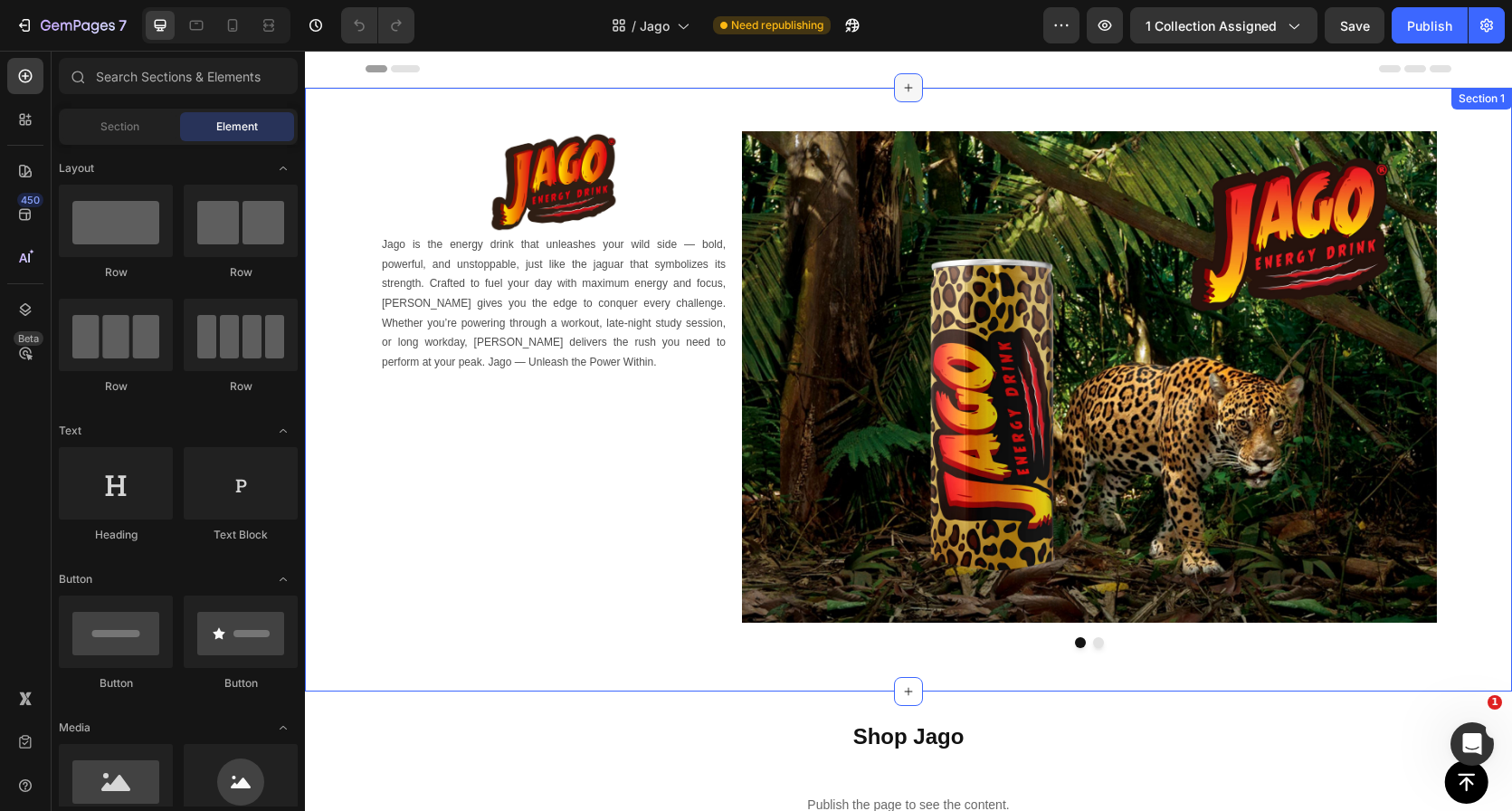
click at [901, 89] on icon at bounding box center [908, 87] width 15 height 15
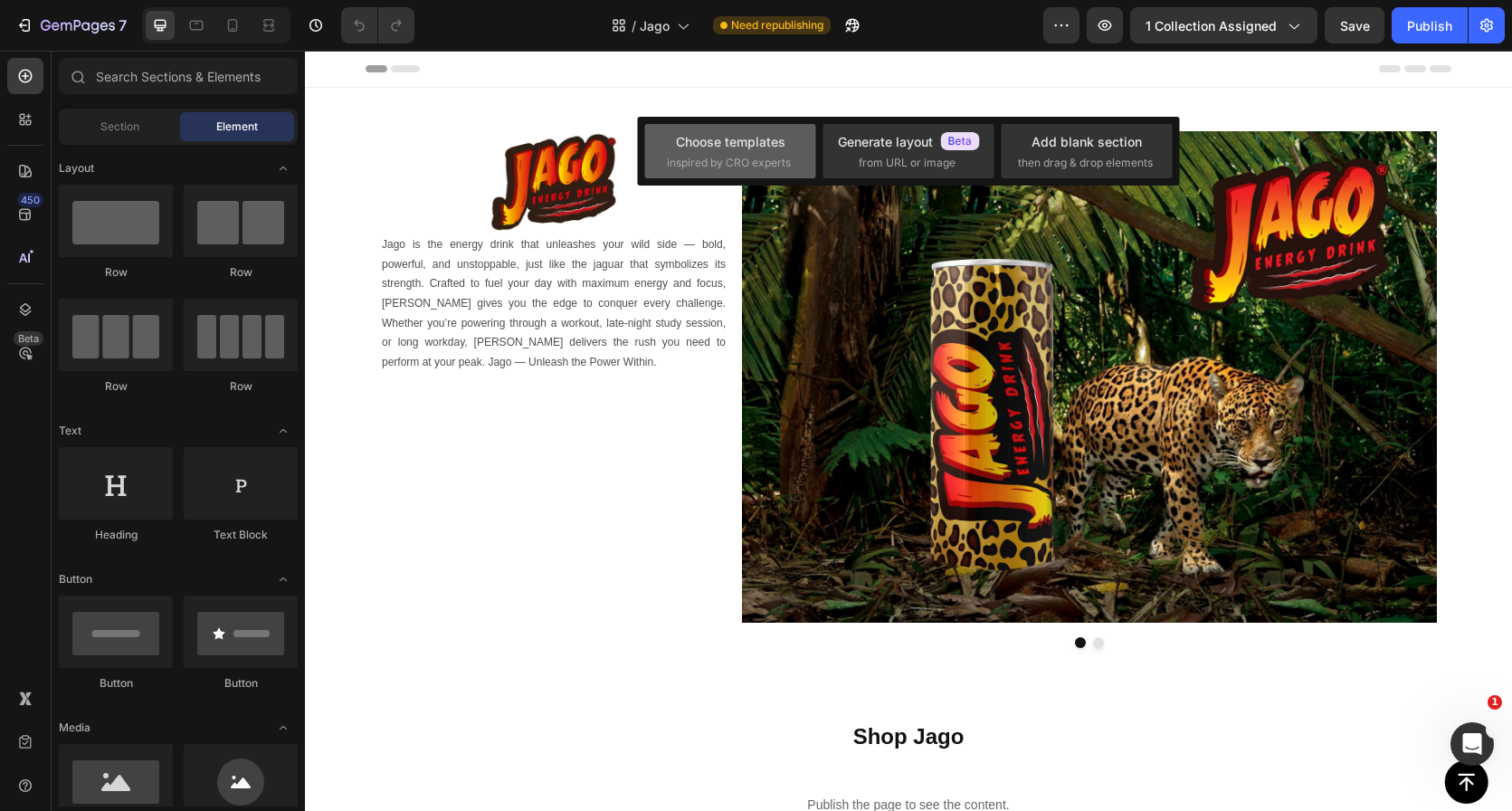
click at [755, 146] on div "Choose templates" at bounding box center [731, 141] width 110 height 19
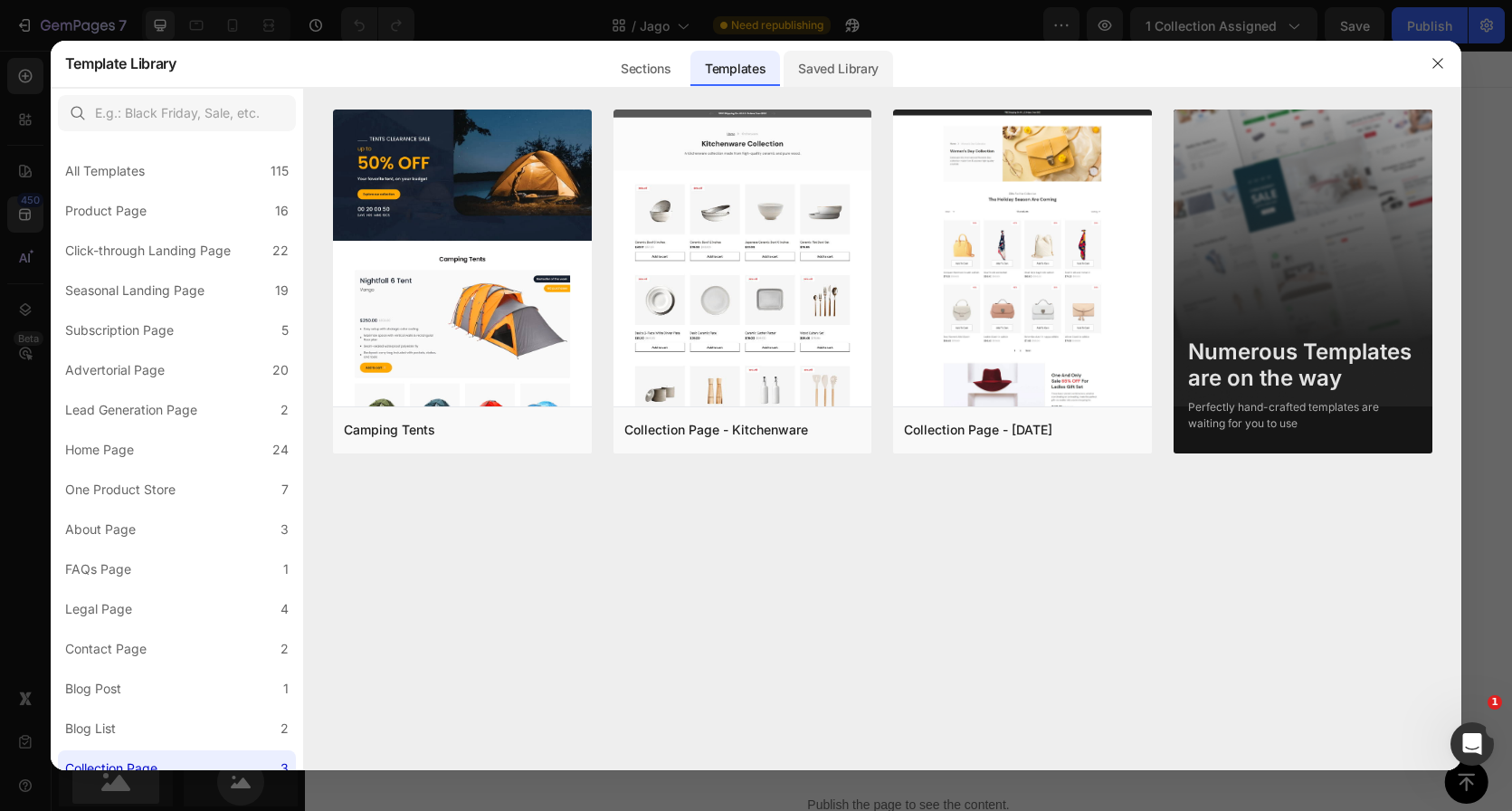
click at [839, 85] on div "Saved Library" at bounding box center [838, 63] width 110 height 48
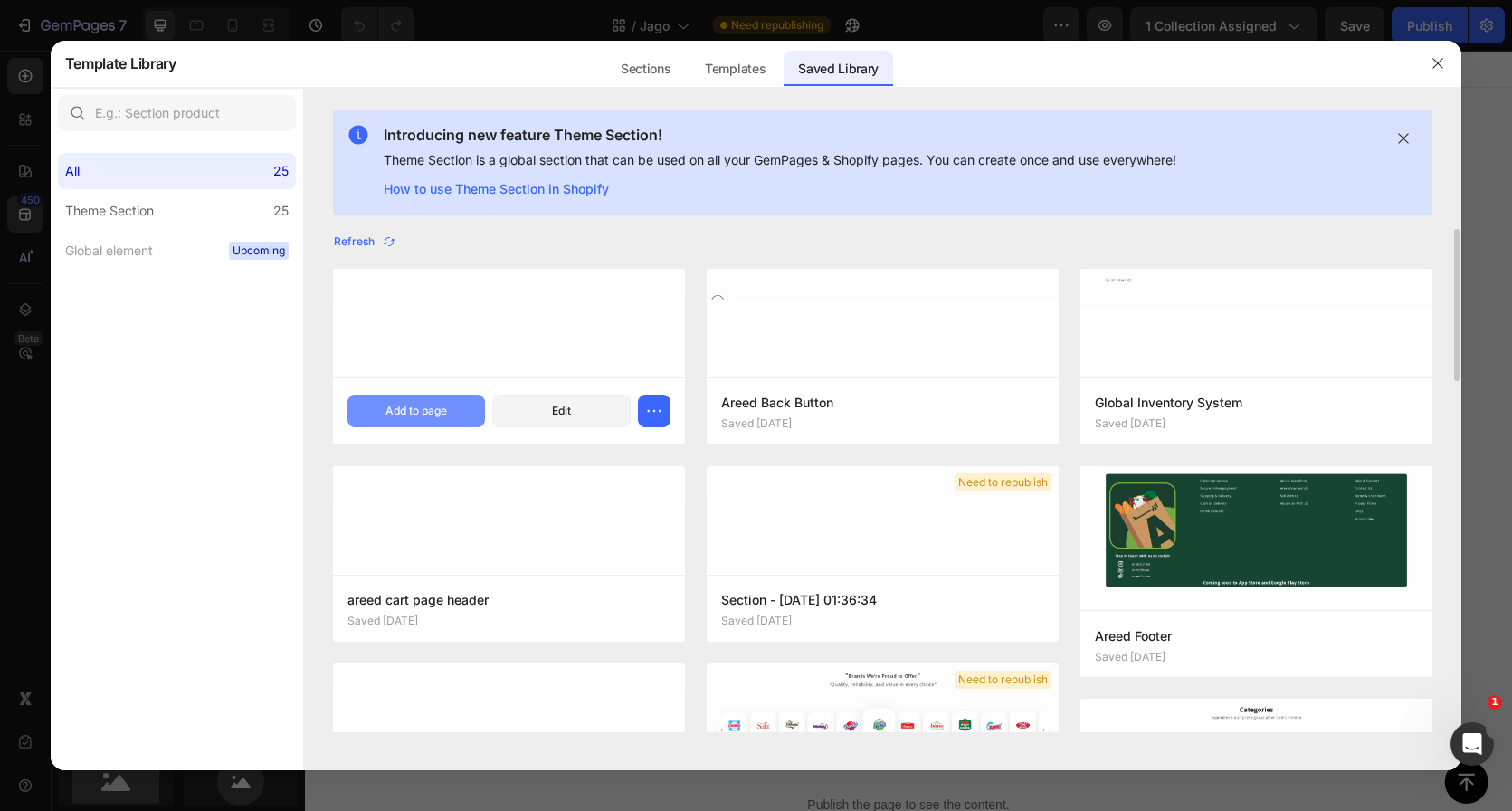
click at [423, 415] on div "Add to page" at bounding box center [416, 411] width 61 height 16
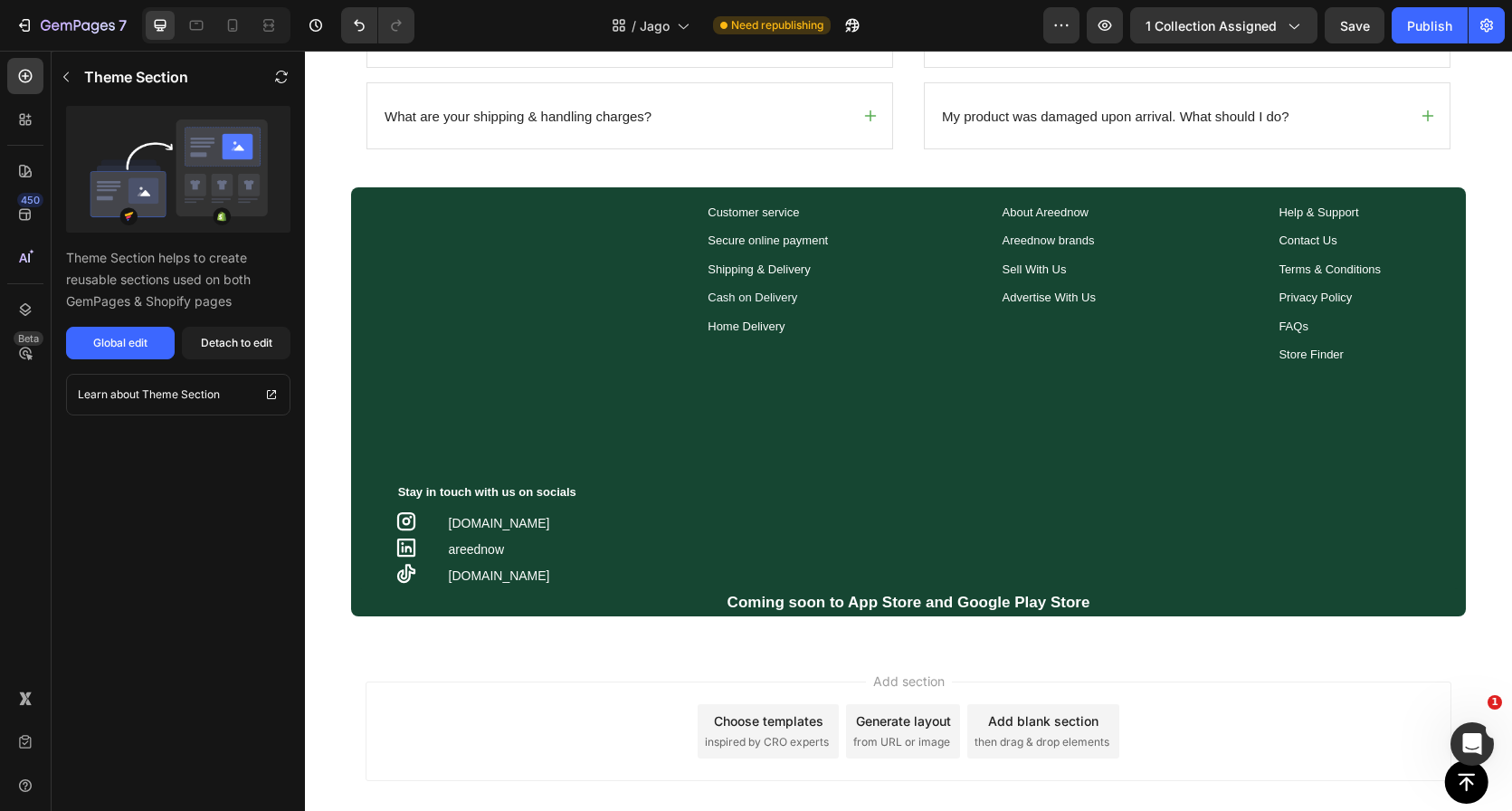
scroll to position [1338, 0]
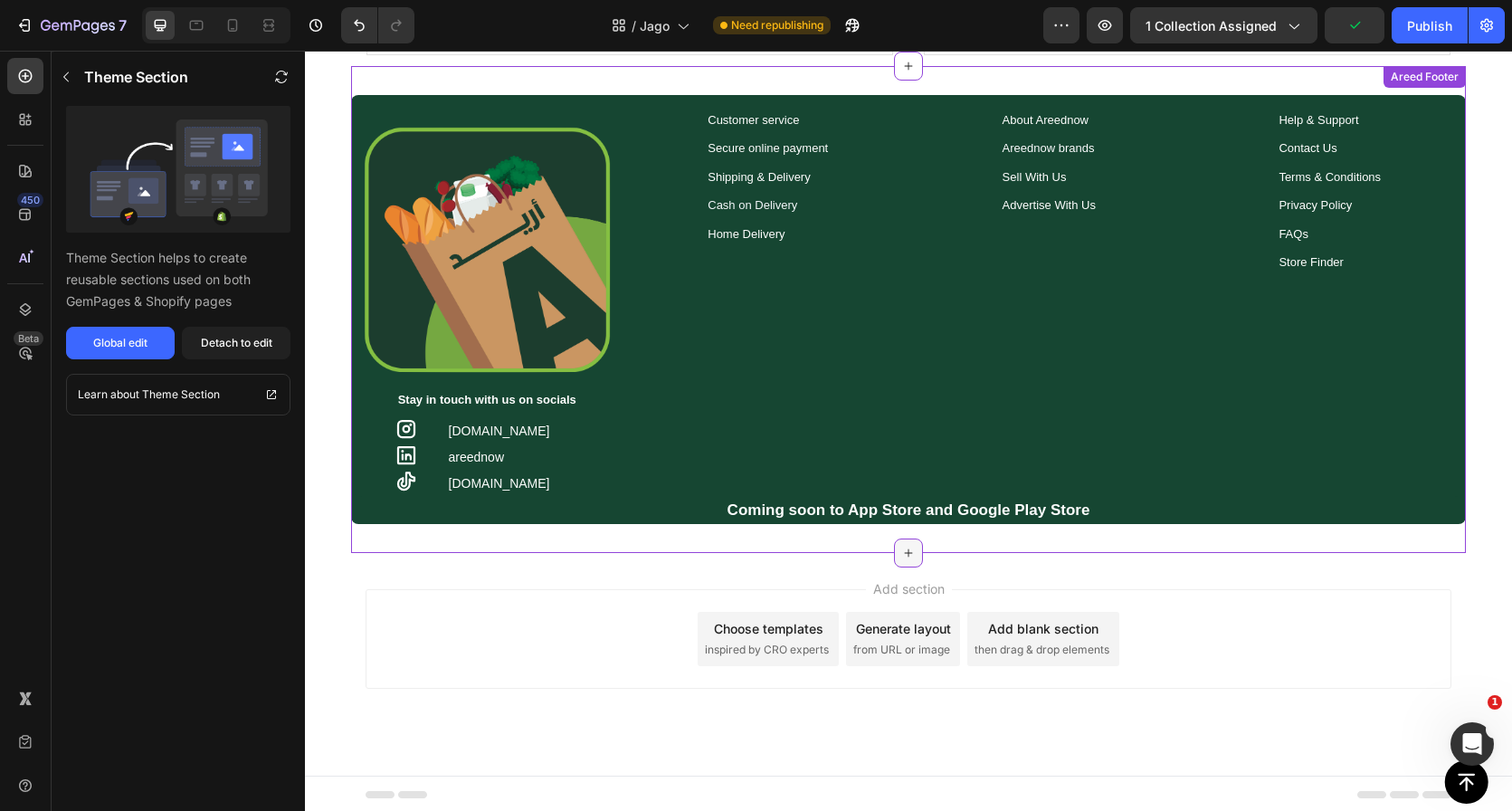
click at [894, 541] on div at bounding box center [908, 553] width 29 height 29
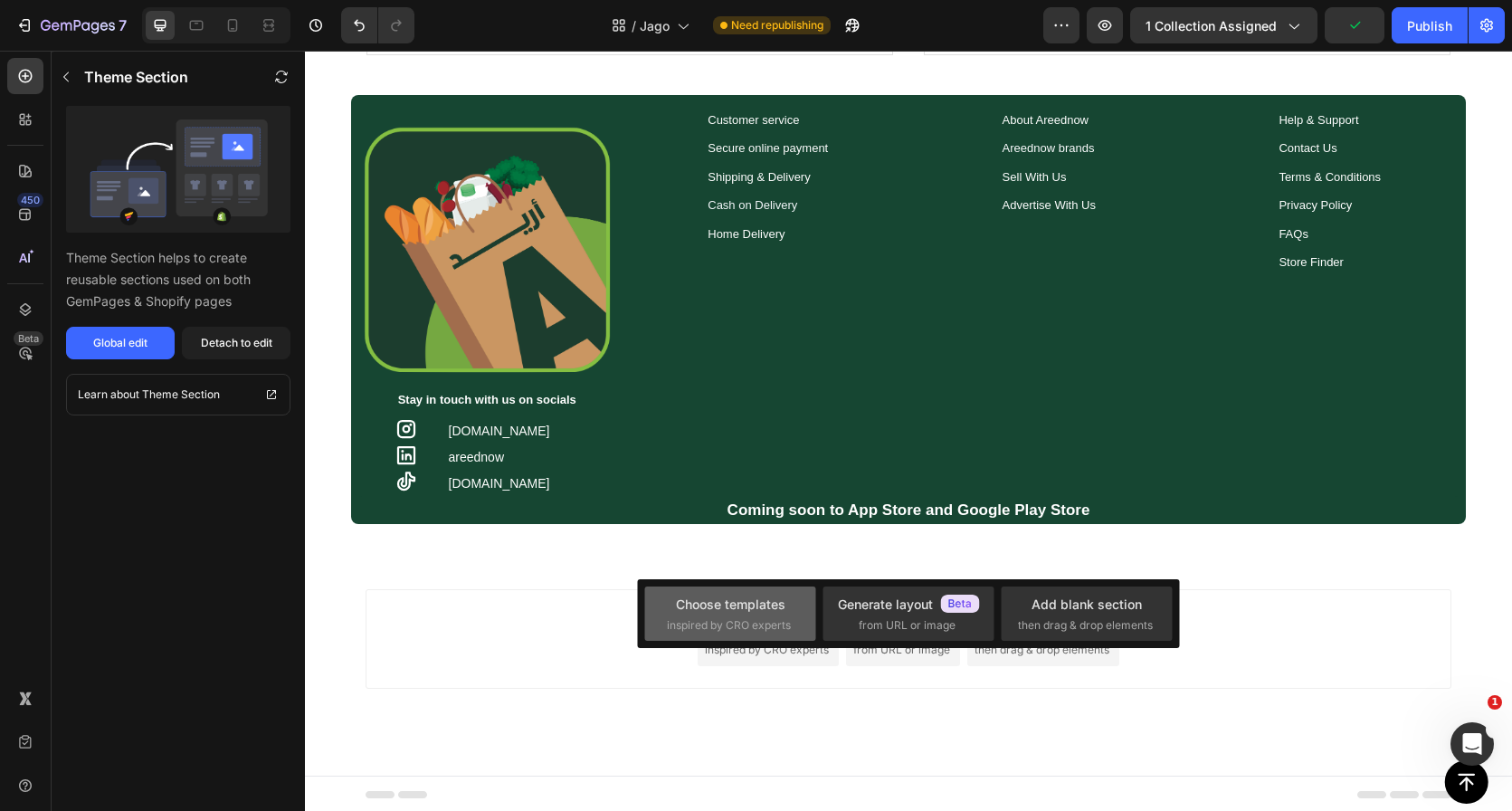
click at [758, 597] on div "Choose templates" at bounding box center [731, 603] width 110 height 19
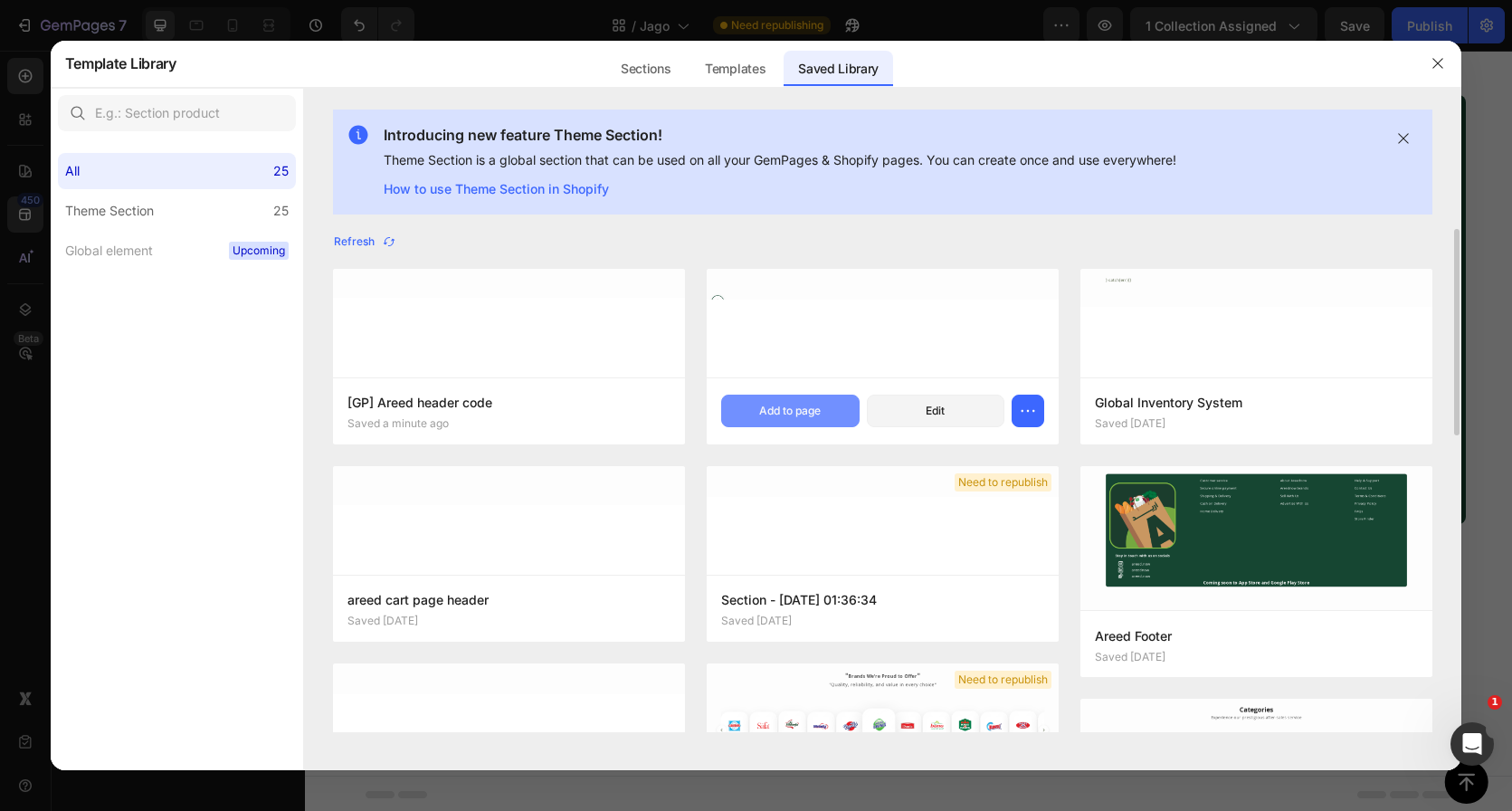
click at [763, 407] on div "Add to page" at bounding box center [790, 411] width 61 height 16
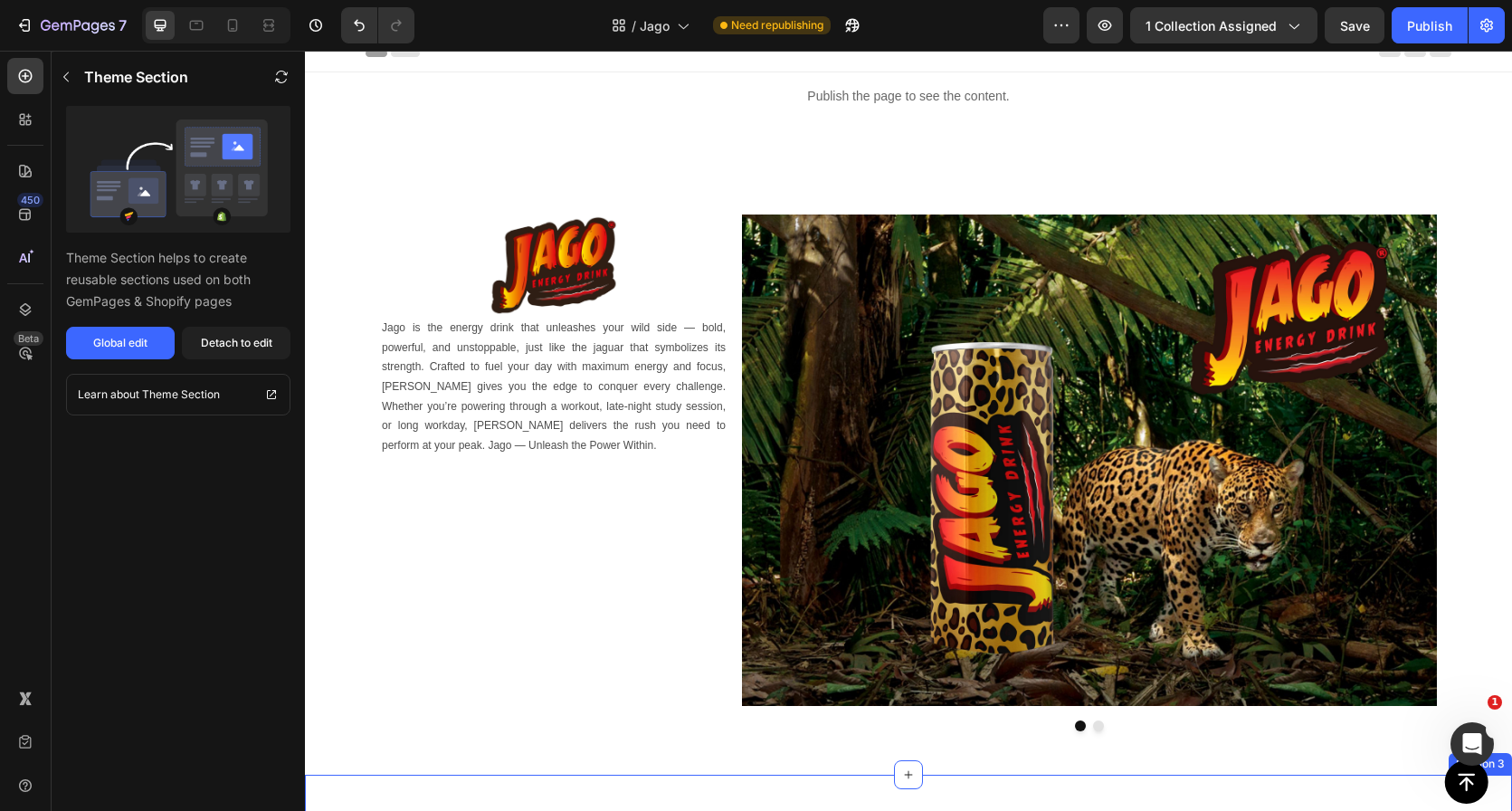
scroll to position [0, 0]
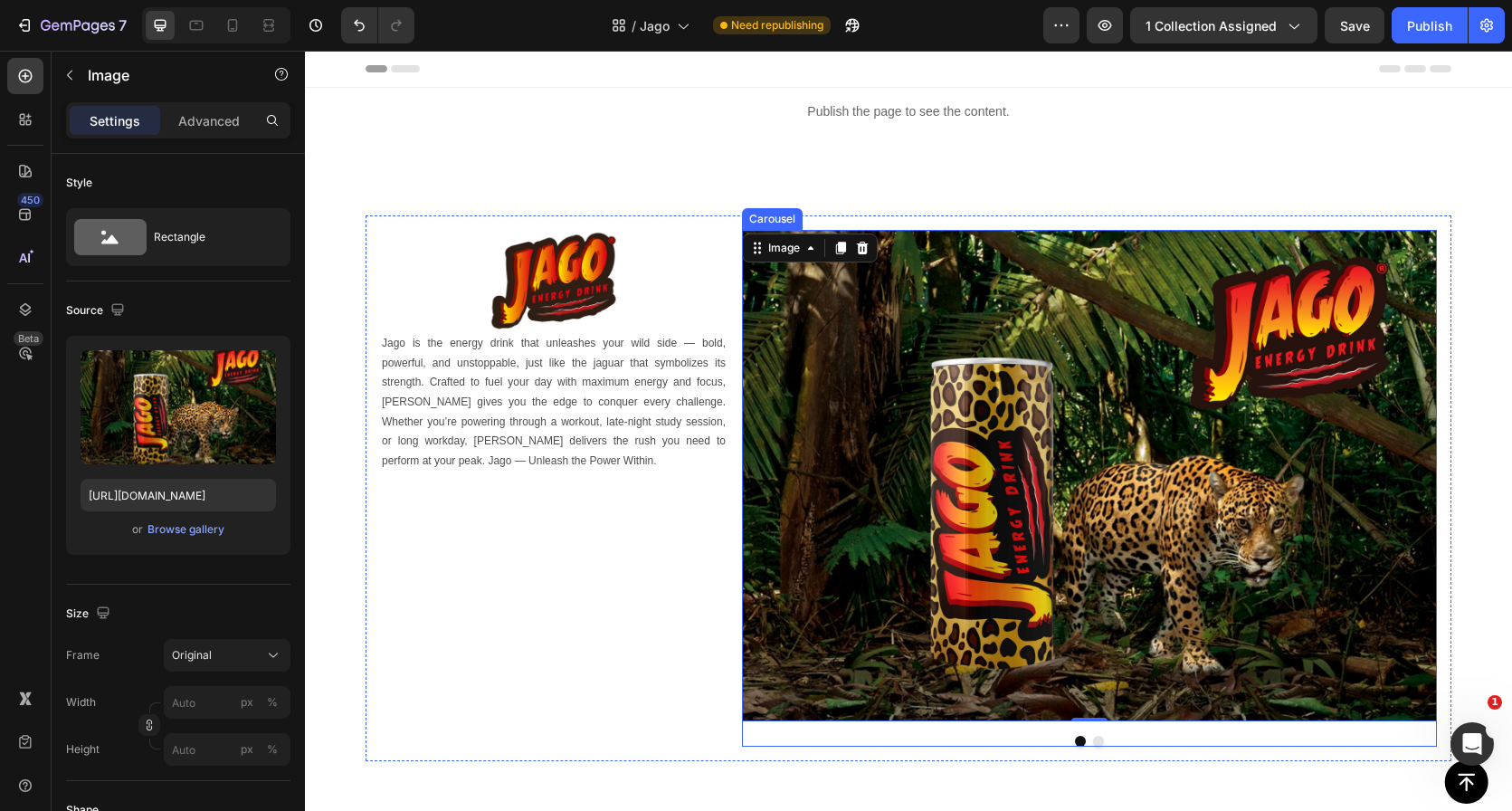
click at [1093, 738] on button "Dot" at bounding box center [1098, 741] width 11 height 11
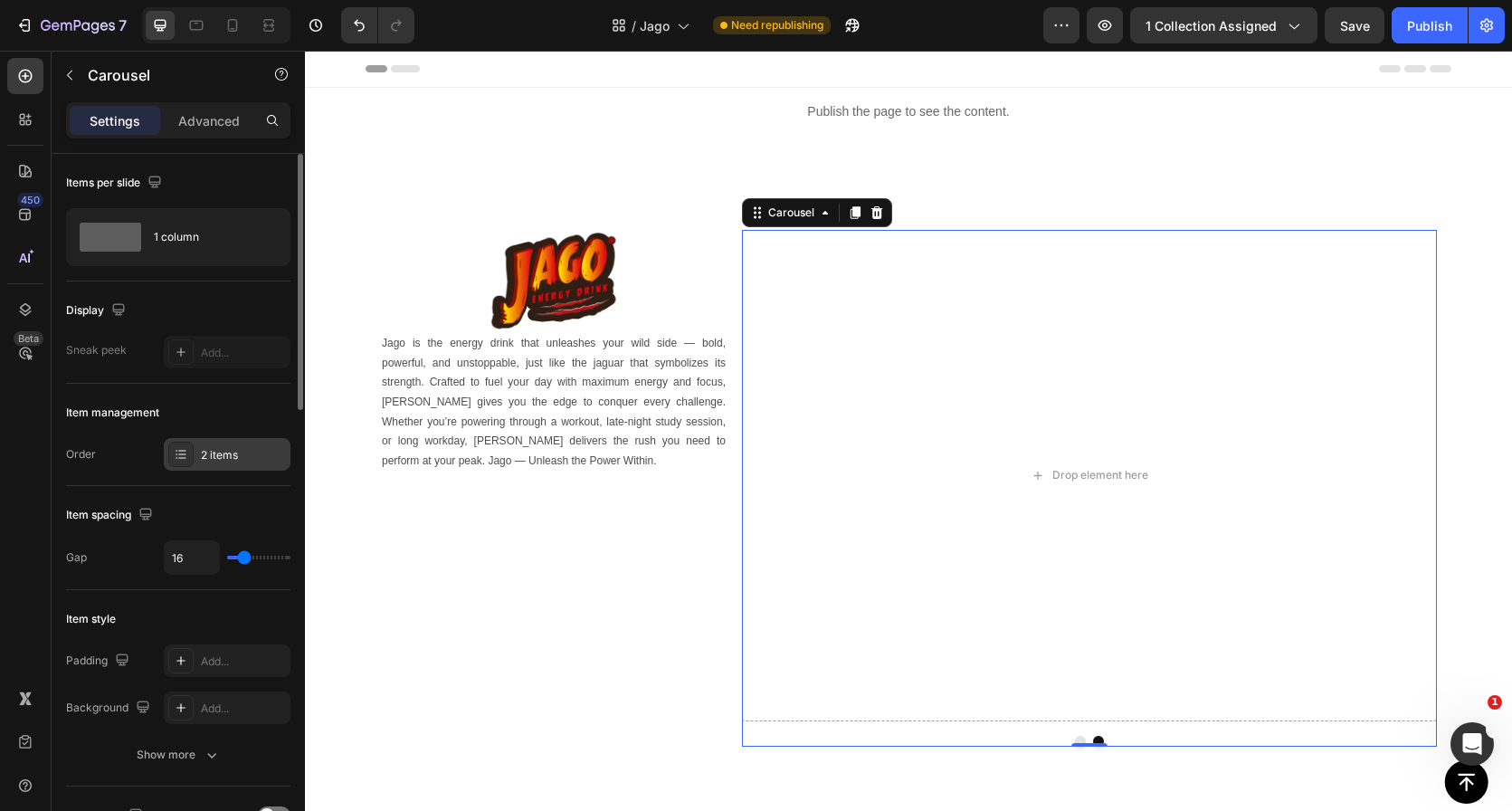
click at [223, 449] on div "2 items" at bounding box center [244, 455] width 85 height 16
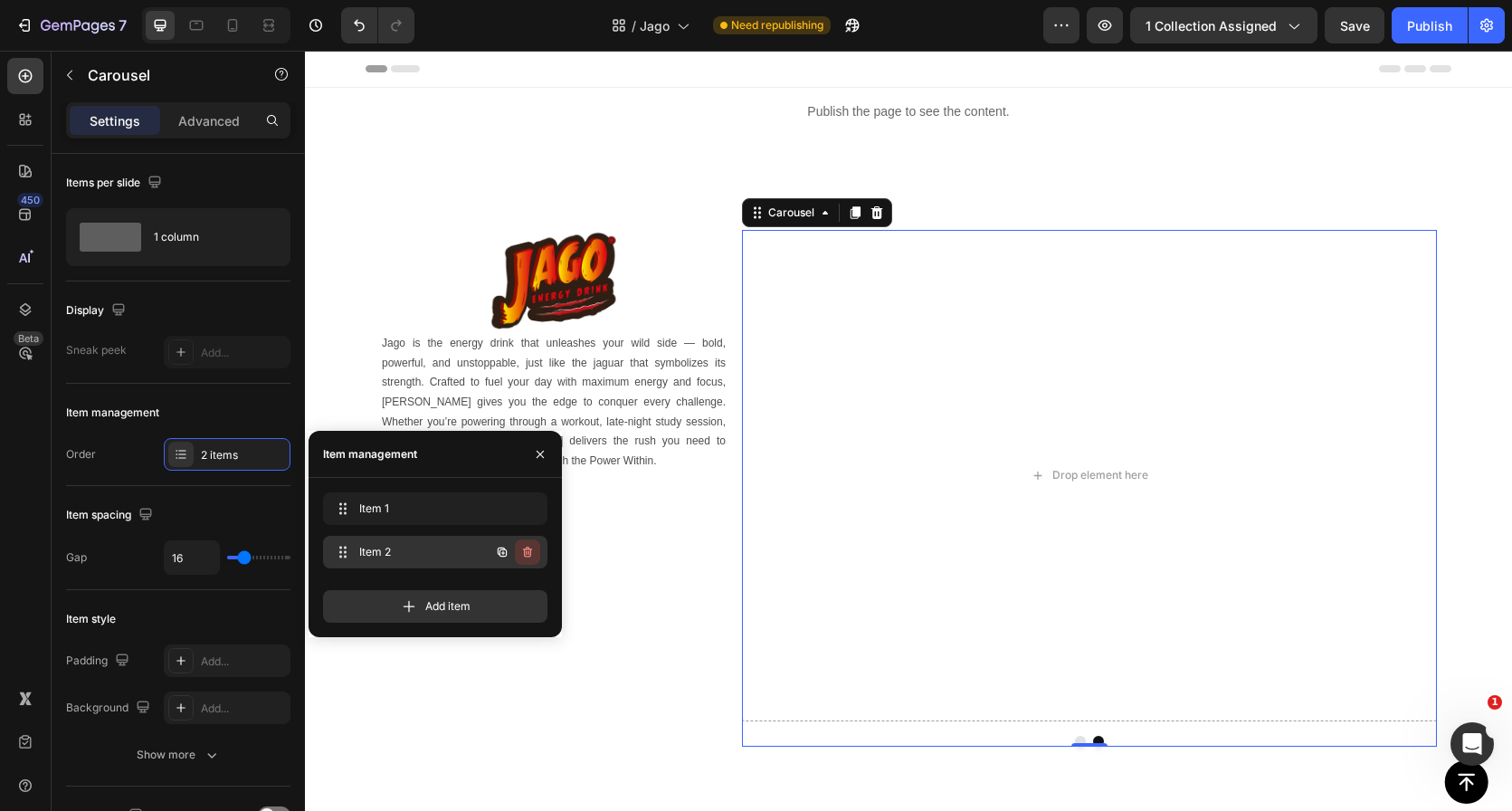
click at [522, 548] on icon "button" at bounding box center [527, 552] width 15 height 15
click at [517, 554] on div "Delete" at bounding box center [516, 552] width 34 height 16
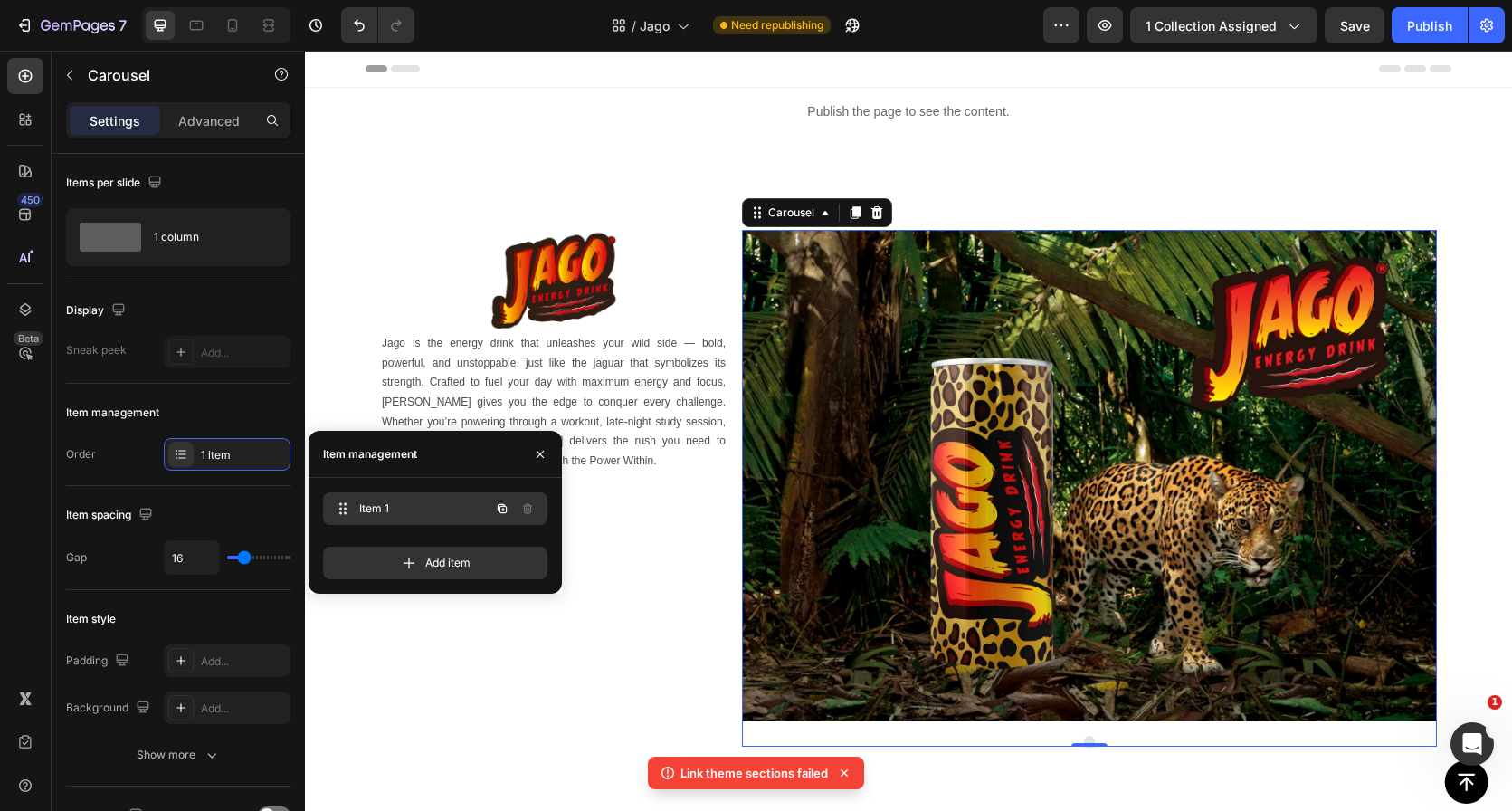
click at [382, 503] on span "Item 1" at bounding box center [410, 508] width 102 height 16
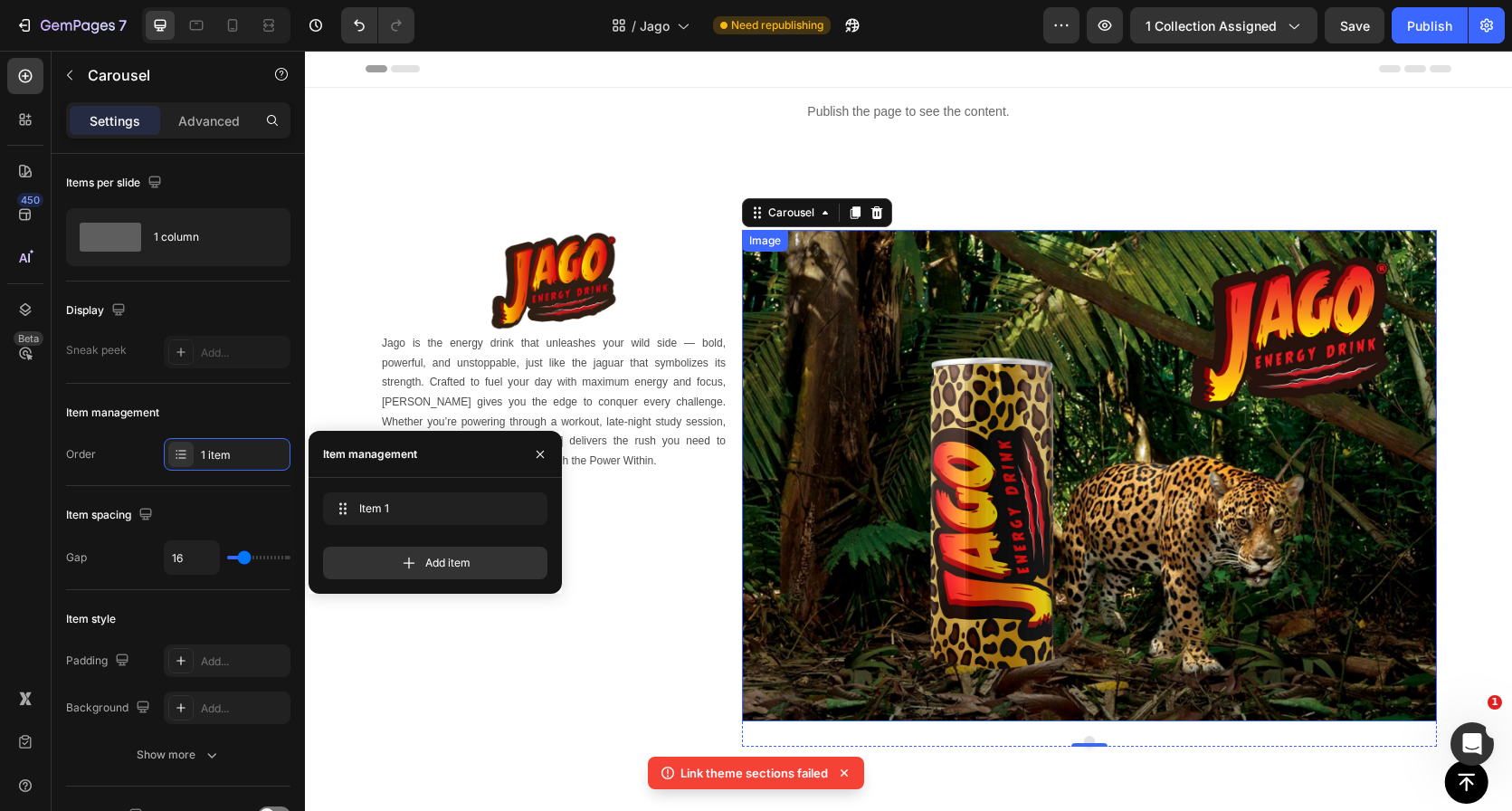
click at [979, 490] on img at bounding box center [1089, 475] width 695 height 491
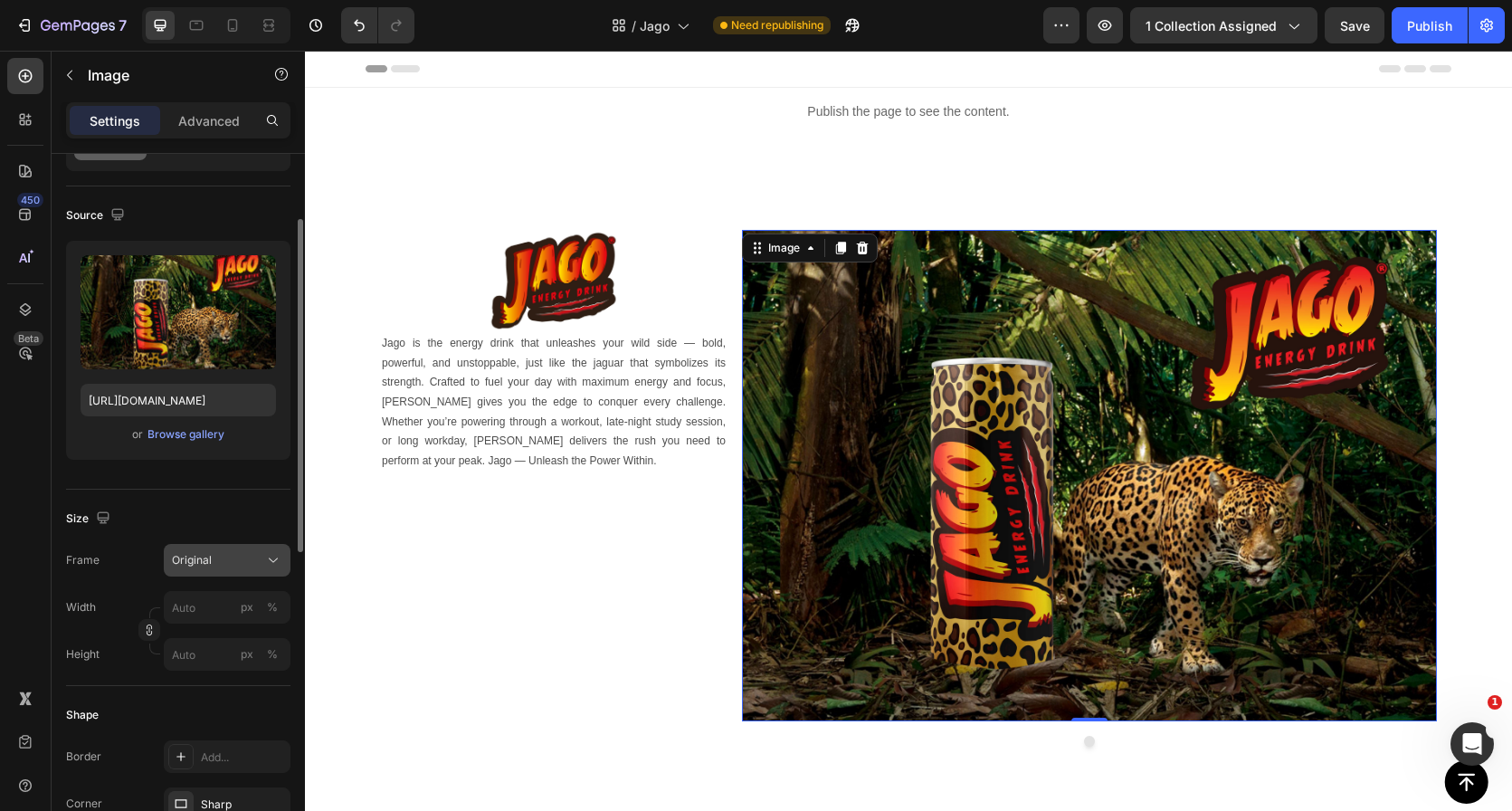
scroll to position [147, 0]
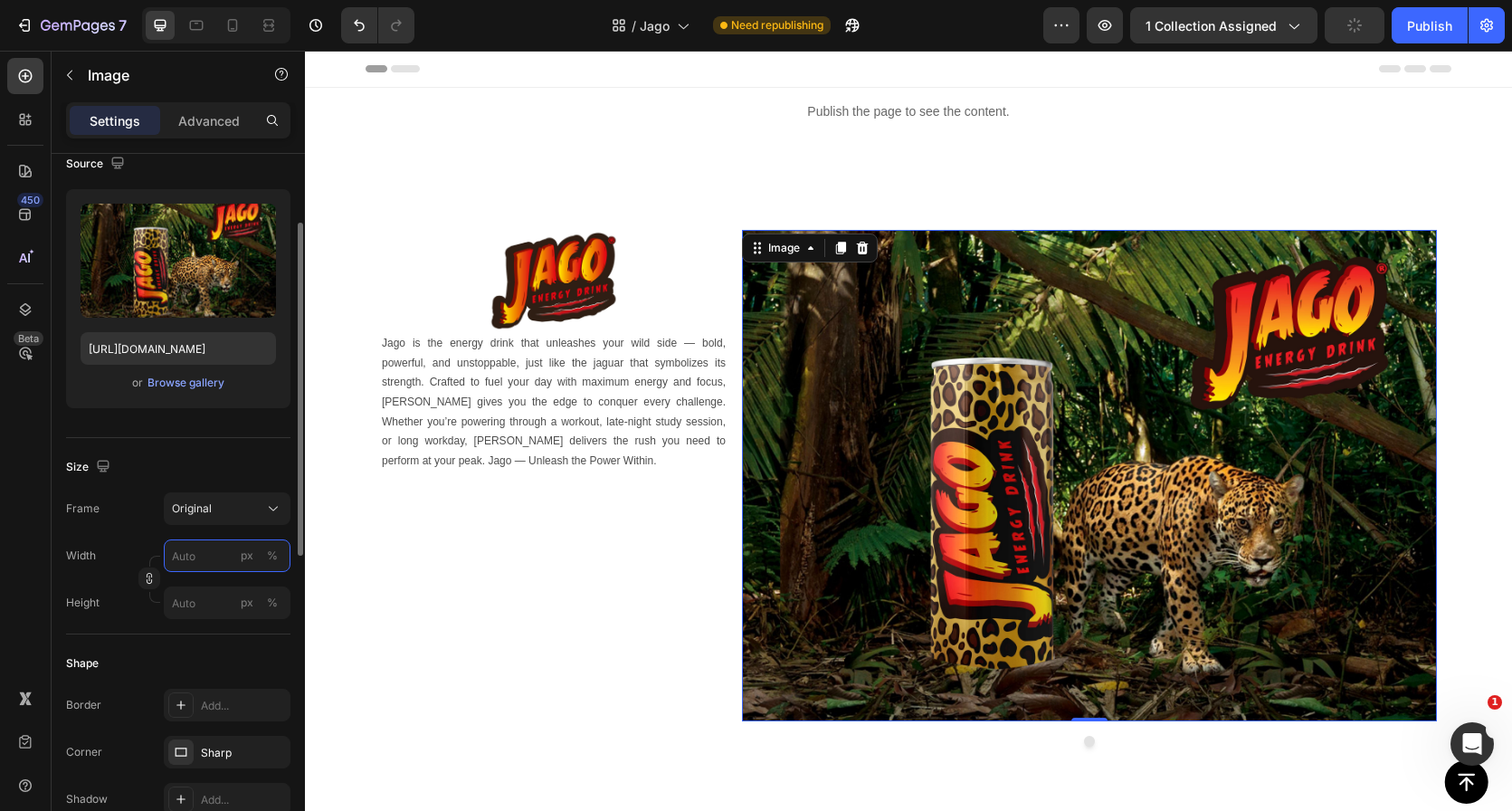
click at [211, 558] on input "px %" at bounding box center [227, 556] width 127 height 33
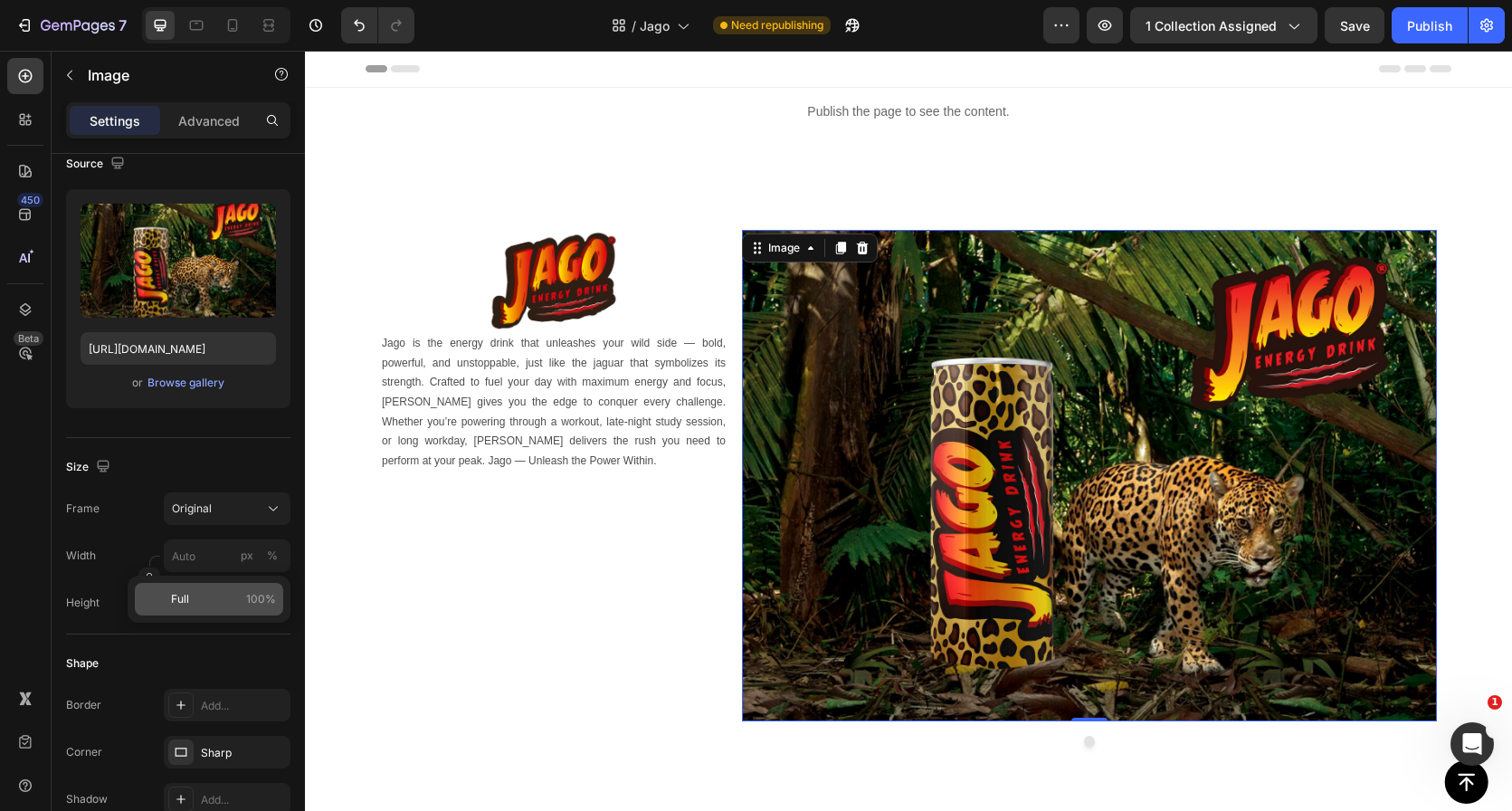
click at [220, 592] on p "Full 100%" at bounding box center [224, 599] width 105 height 16
type input "100"
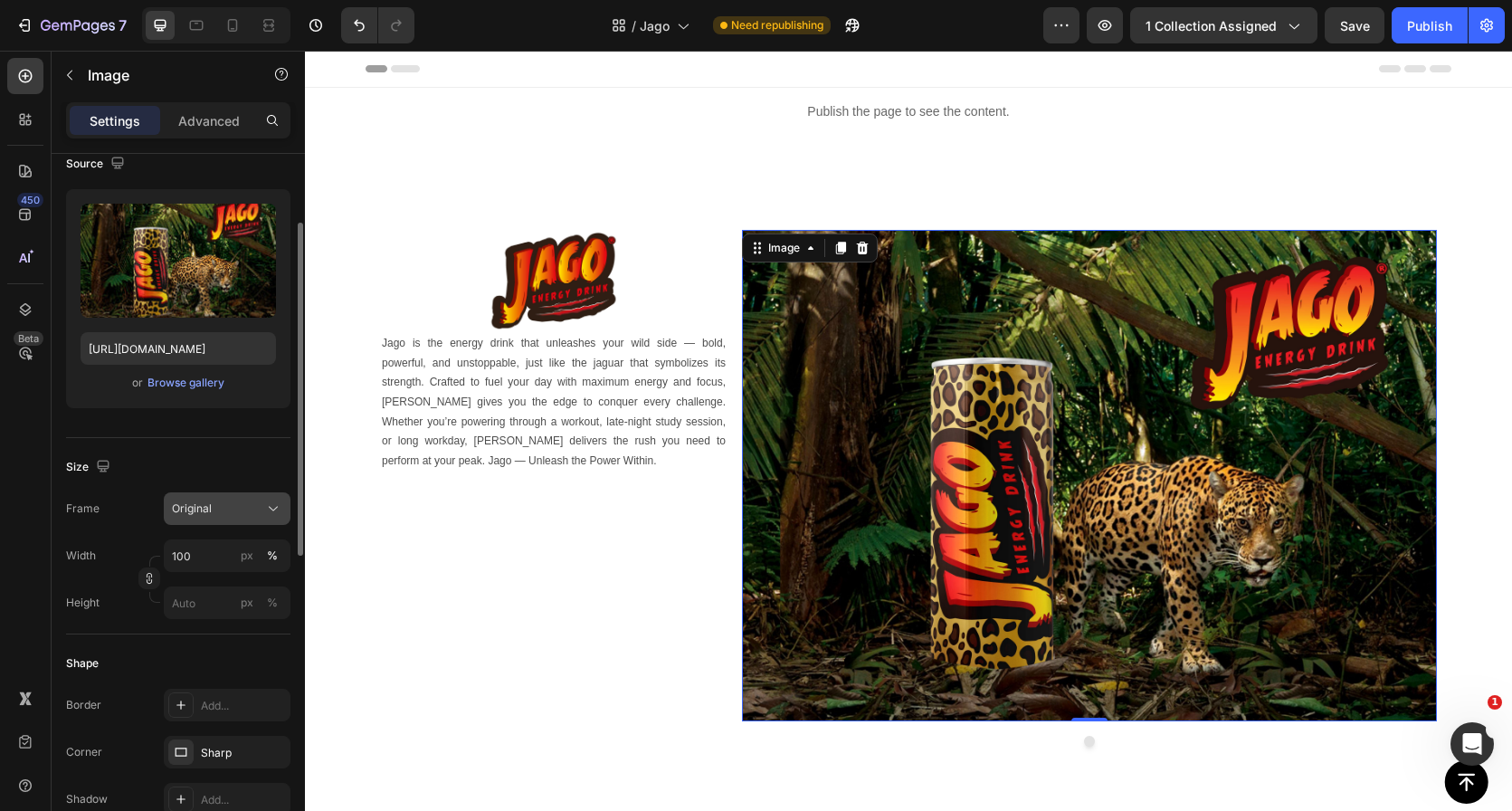
click at [250, 511] on div "Original" at bounding box center [217, 508] width 89 height 16
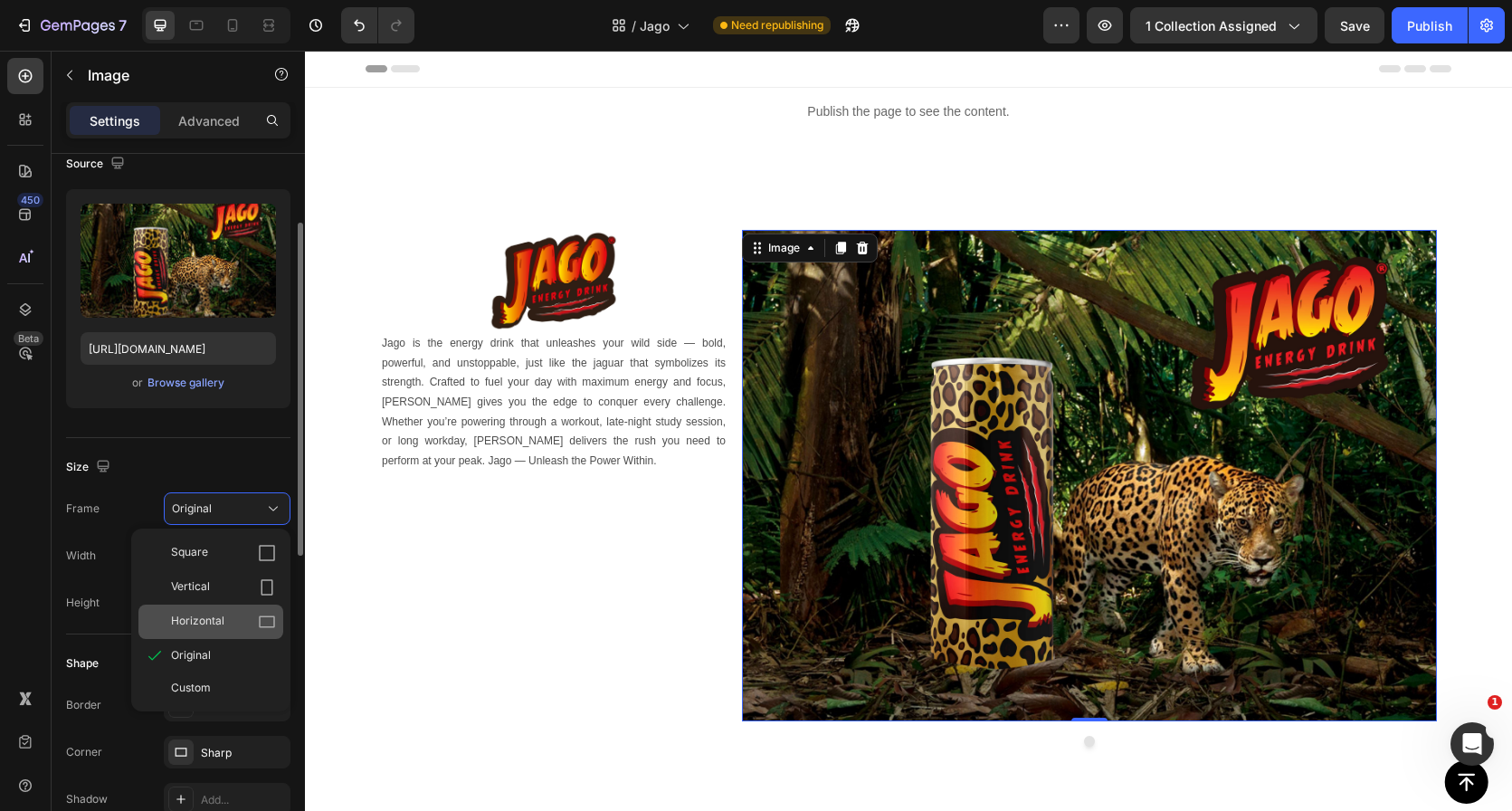
click at [226, 616] on div "Horizontal" at bounding box center [224, 622] width 105 height 18
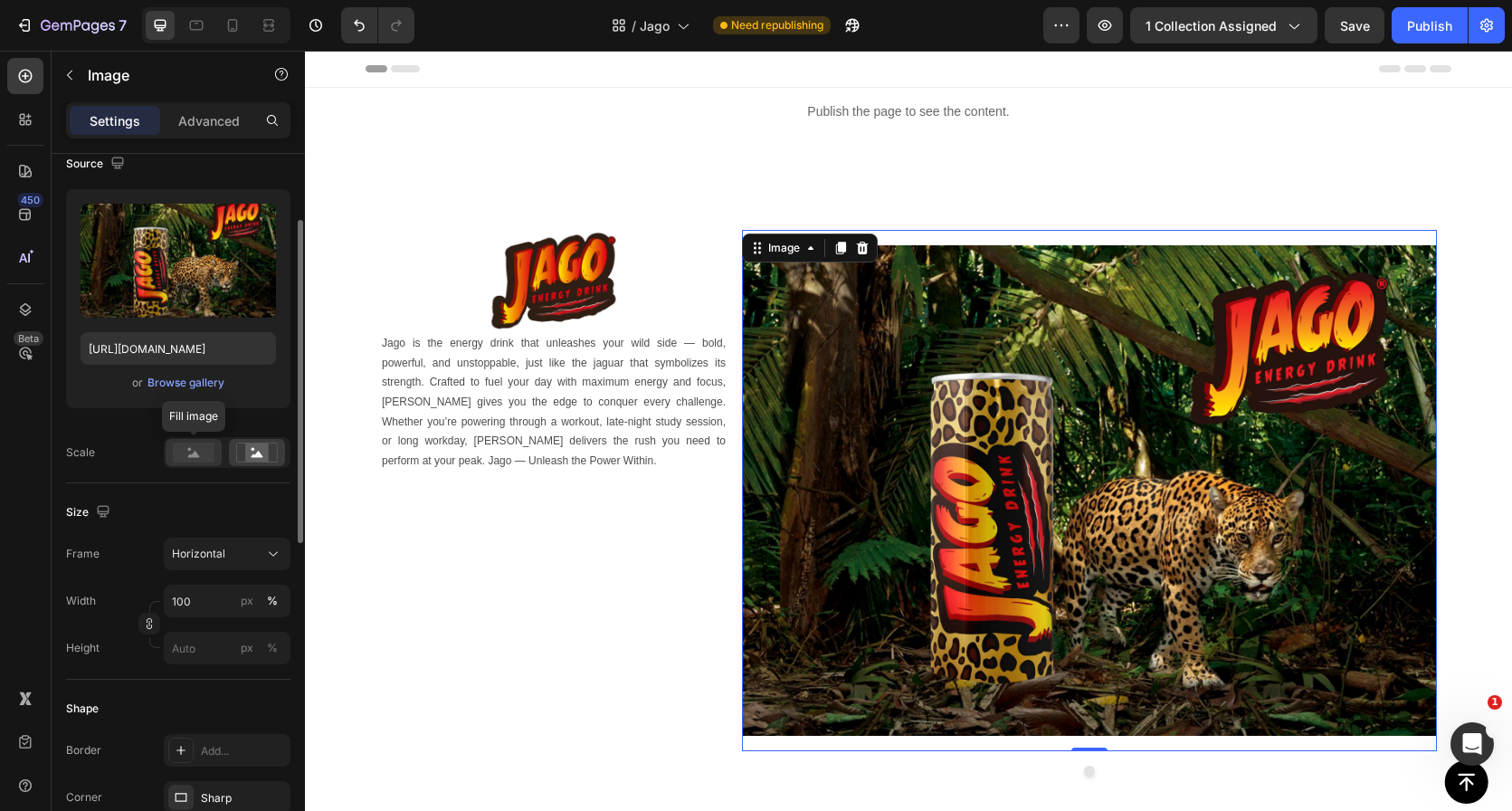
click at [199, 451] on rect at bounding box center [194, 453] width 42 height 20
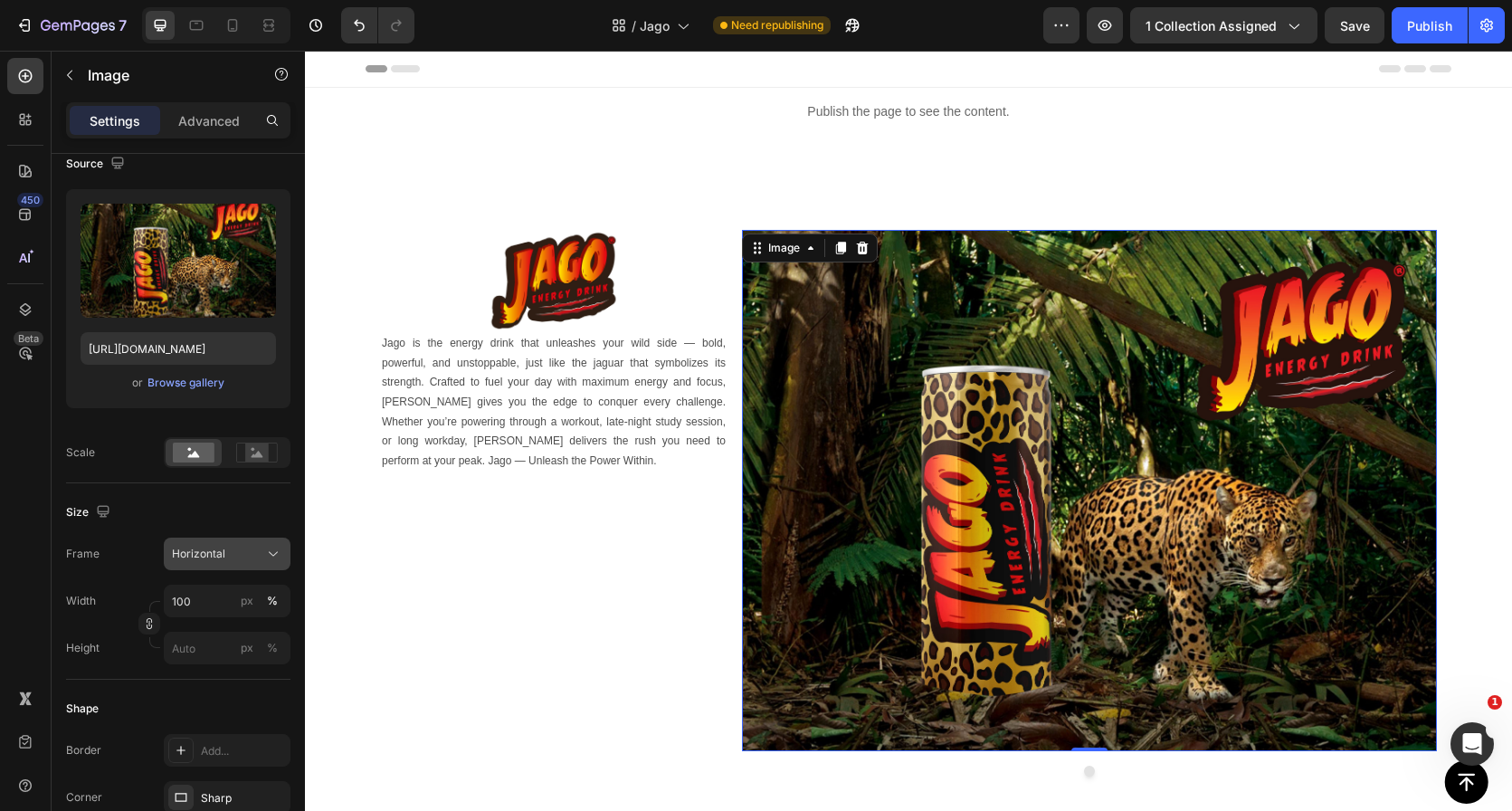
click at [224, 566] on button "Horizontal" at bounding box center [227, 554] width 127 height 33
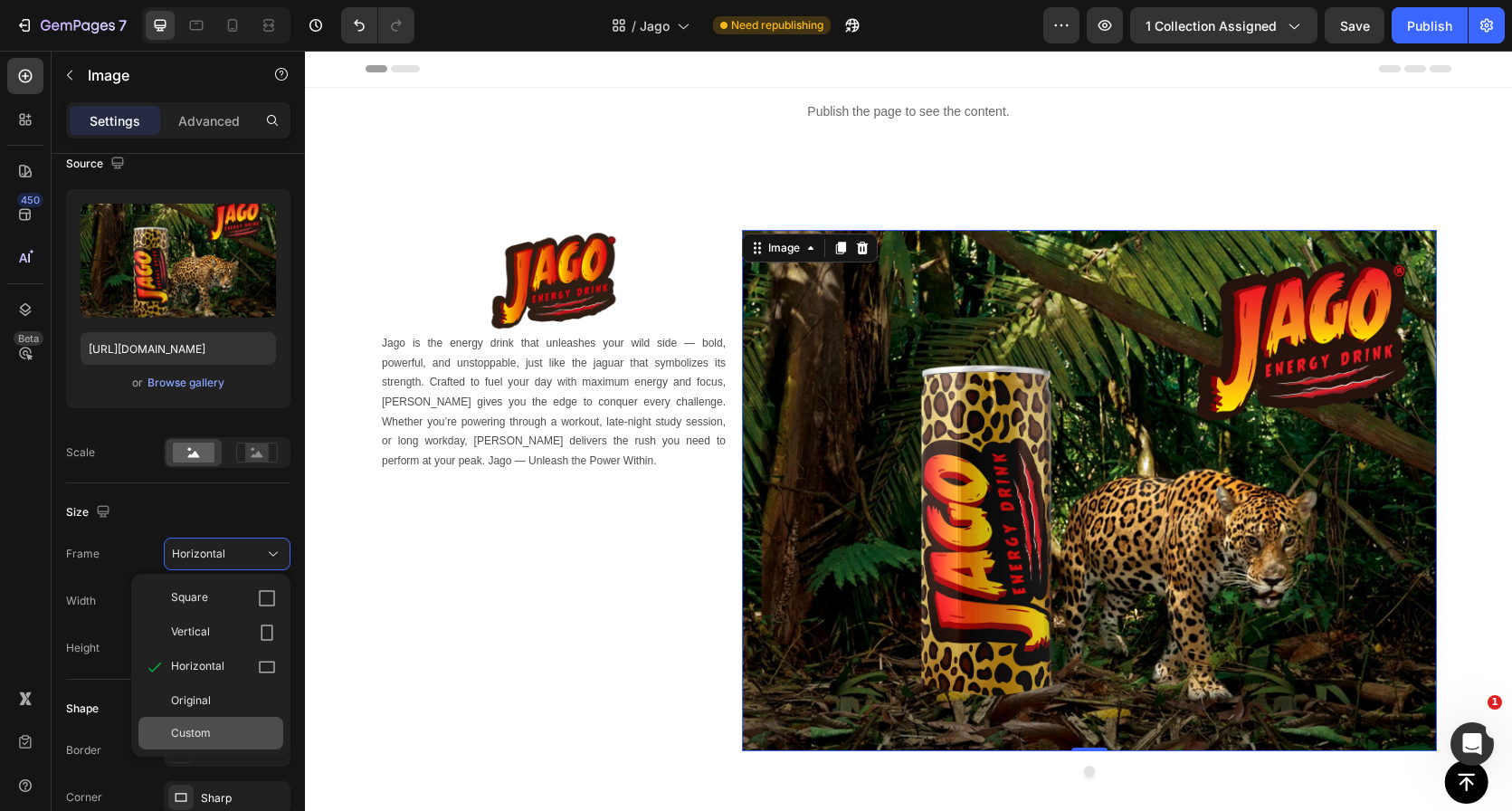
click at [206, 739] on span "Custom" at bounding box center [191, 733] width 40 height 16
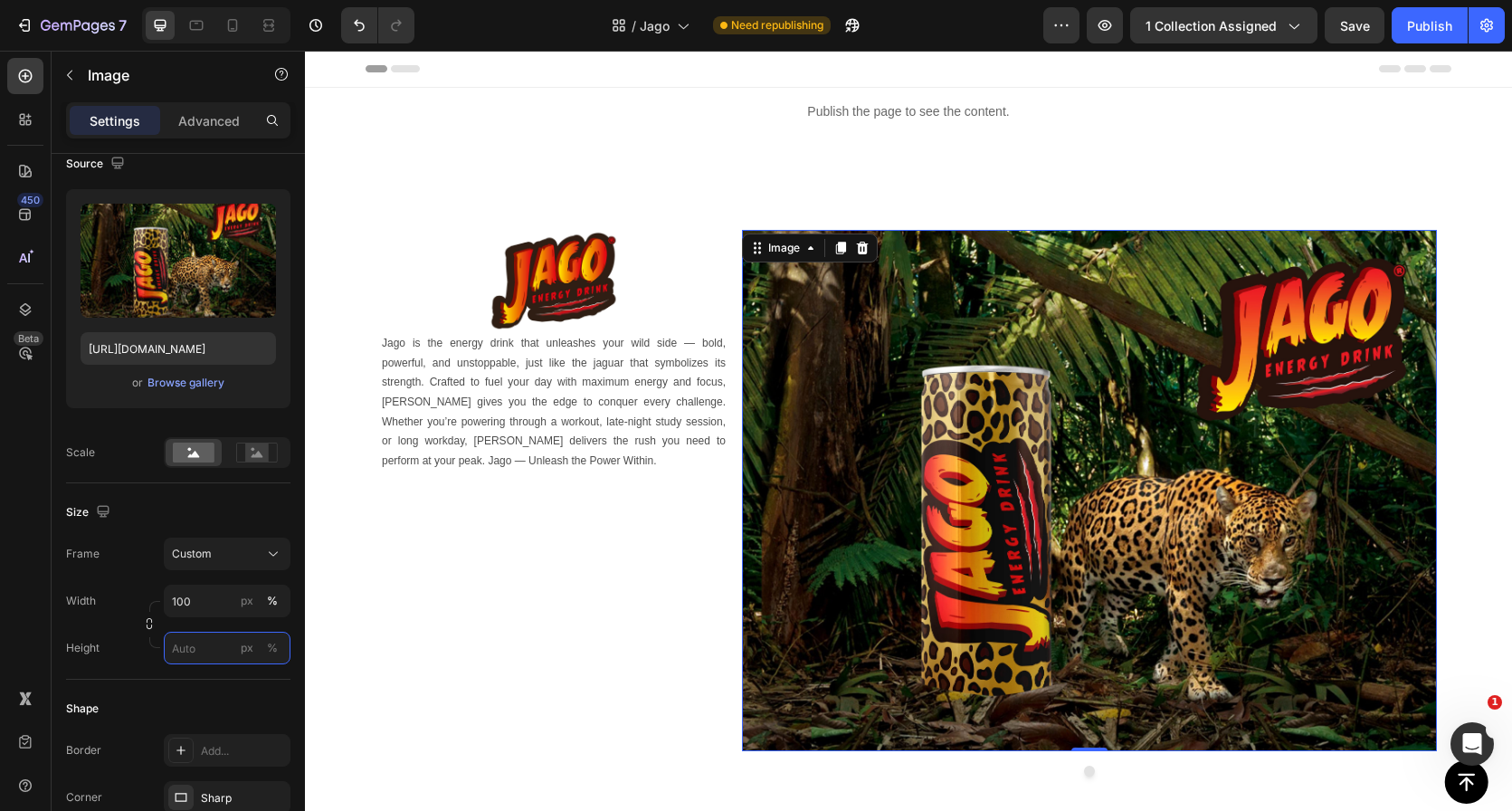
click at [201, 649] on input "px %" at bounding box center [227, 648] width 127 height 33
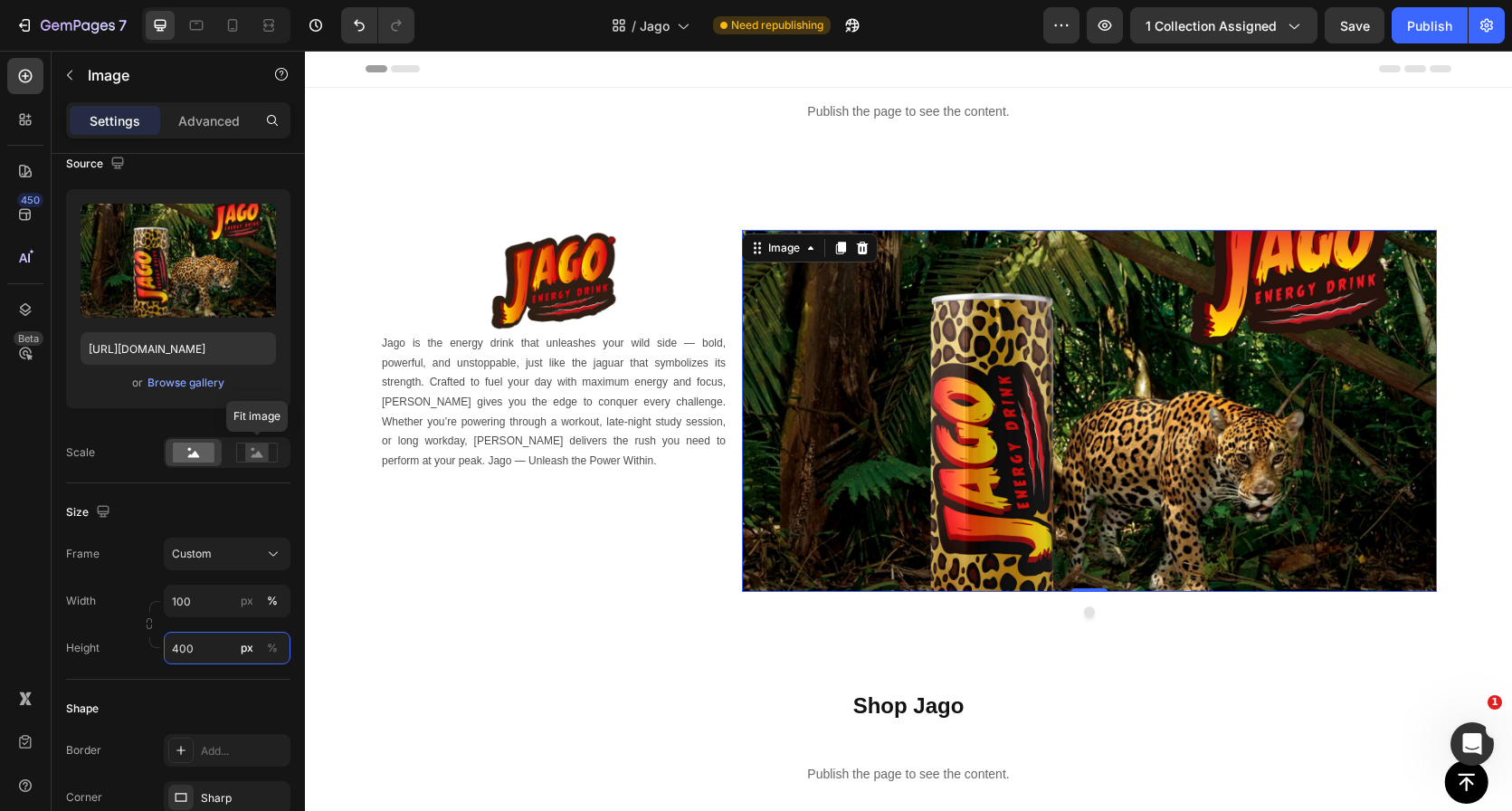
type input "400"
click at [252, 433] on div "Upload Image https://cdn.shopify.com/s/files/1/0710/3918/9279/files/gempages_52…" at bounding box center [178, 328] width 225 height 278
click at [251, 450] on rect at bounding box center [257, 453] width 24 height 18
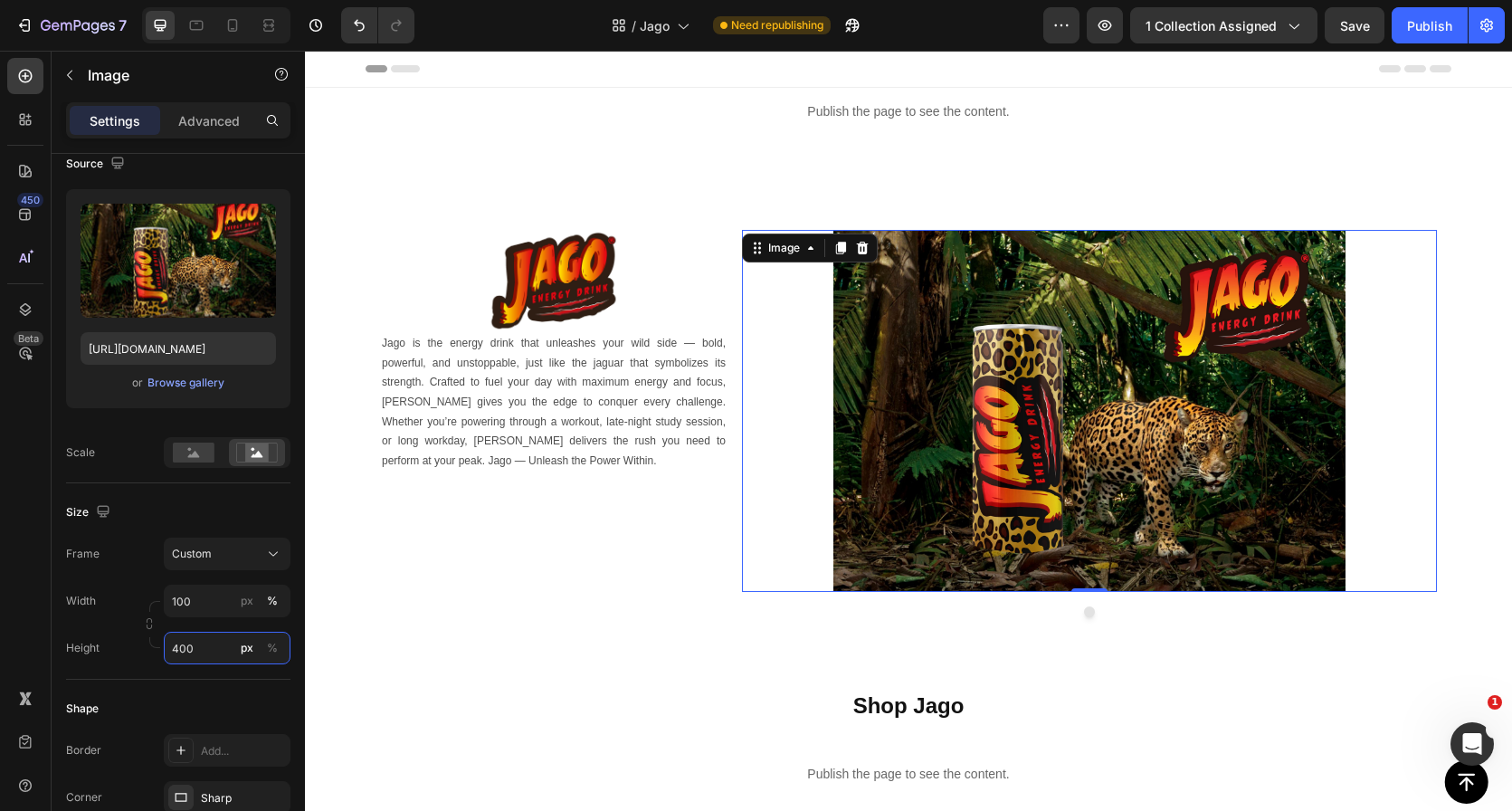
click at [207, 647] on input "400" at bounding box center [227, 648] width 127 height 33
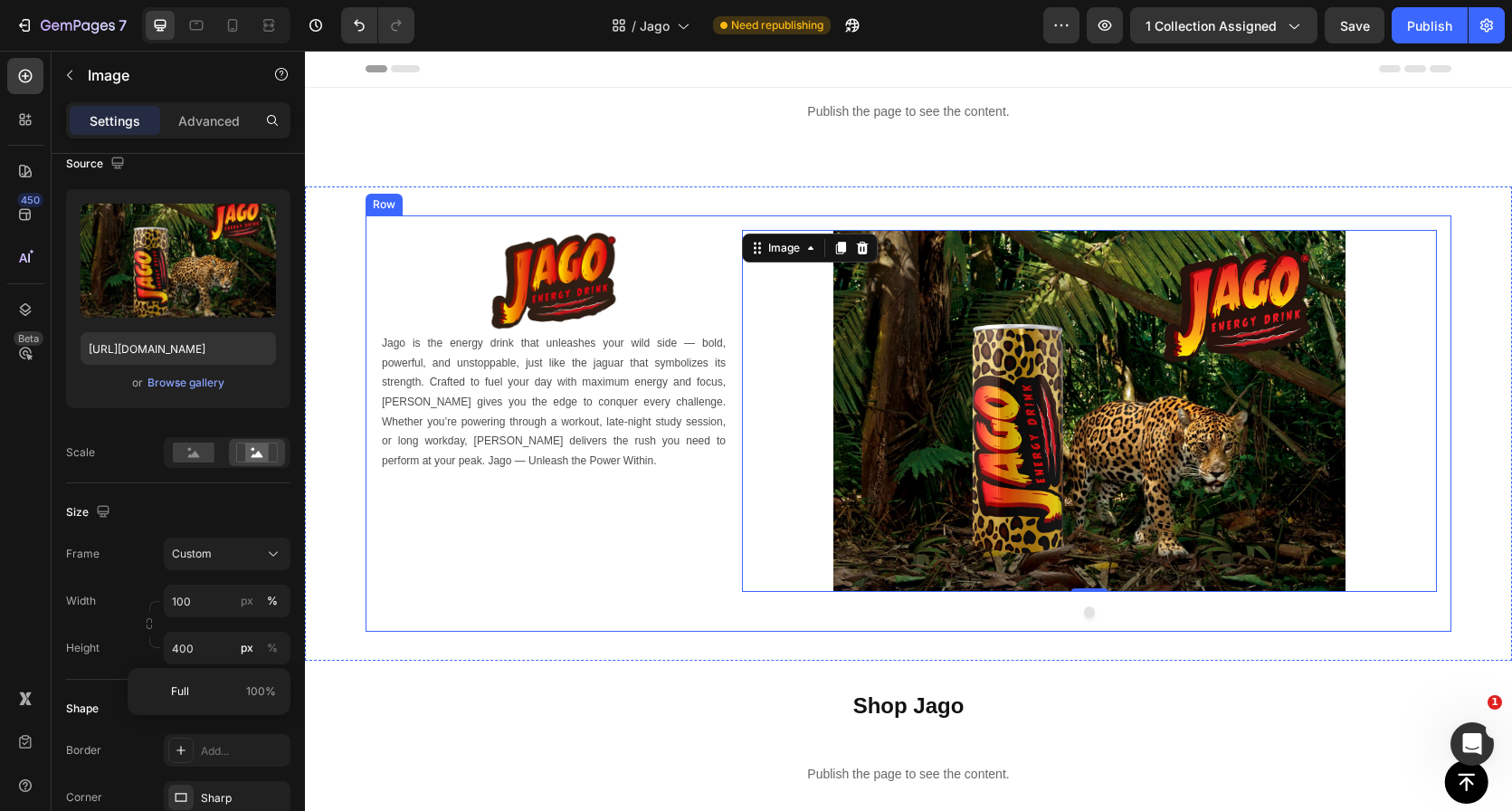
click at [623, 622] on div "Image Jago is the energy drink that unleashes your wild side — bold, powerful, …" at bounding box center [908, 423] width 1086 height 416
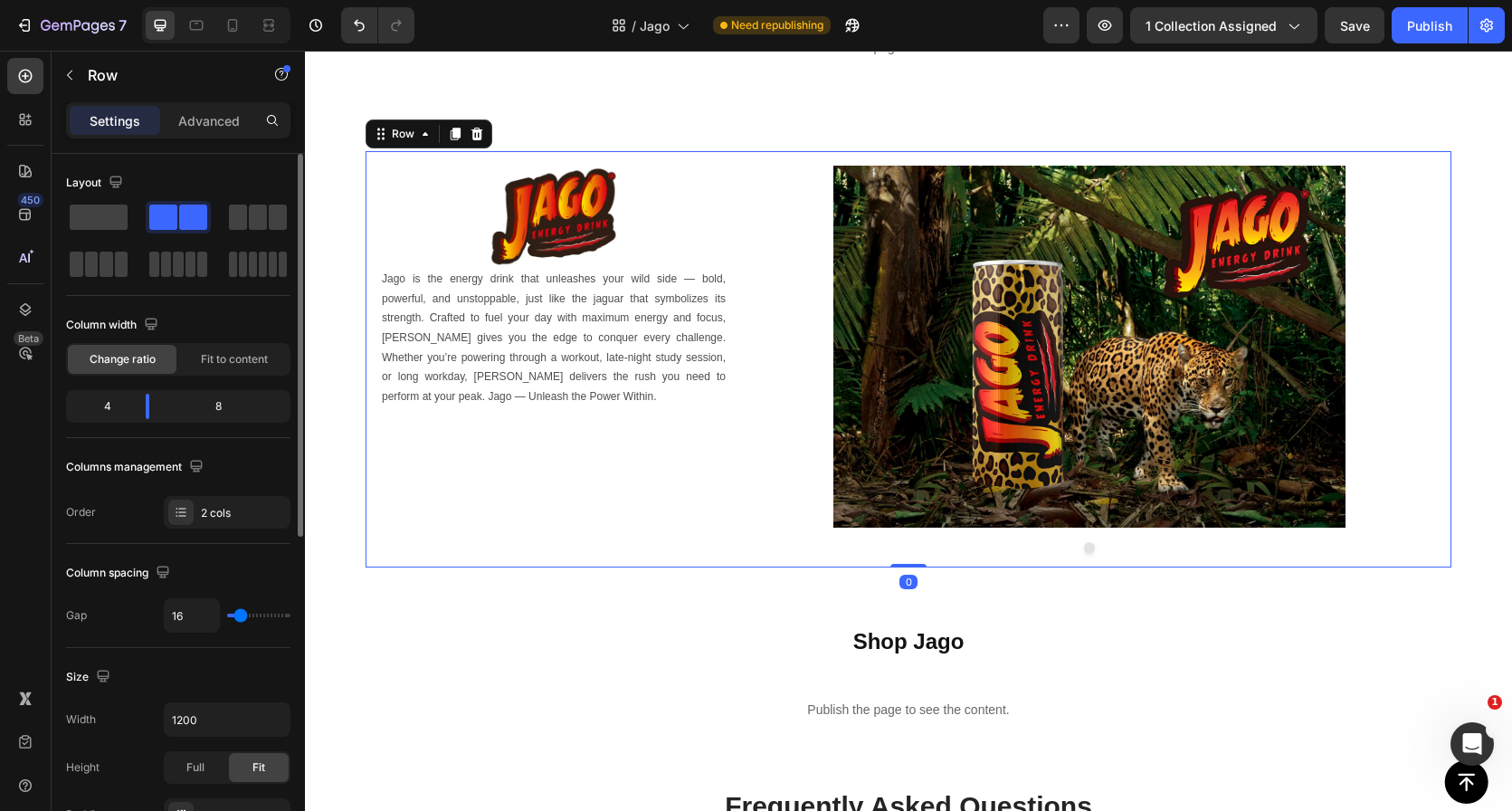
scroll to position [72, 0]
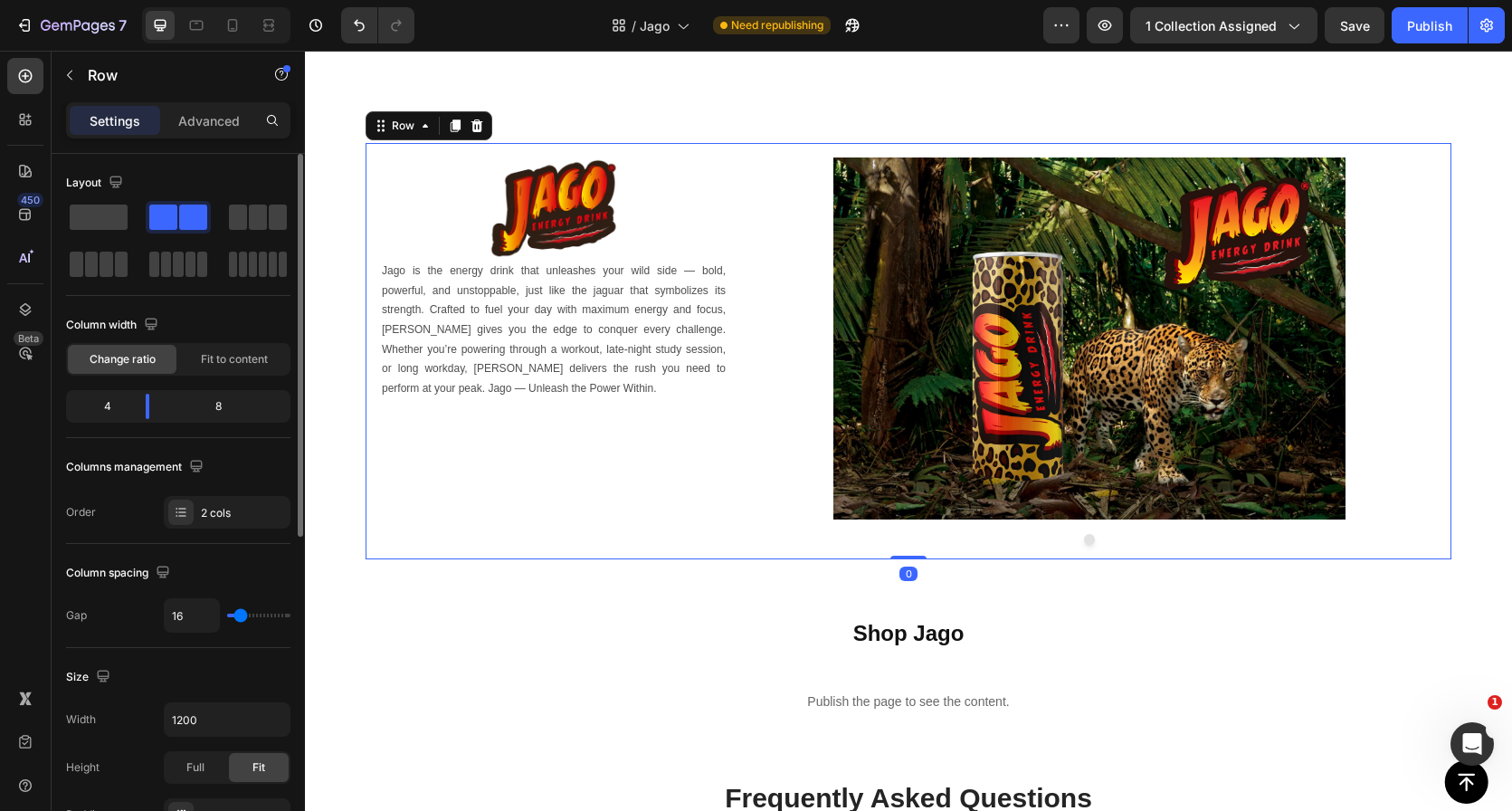
click at [760, 554] on div "Image Jago is the energy drink that unleashes your wild side — bold, powerful, …" at bounding box center [908, 351] width 1086 height 416
click at [761, 644] on h2 "Shop Jago" at bounding box center [908, 633] width 1207 height 32
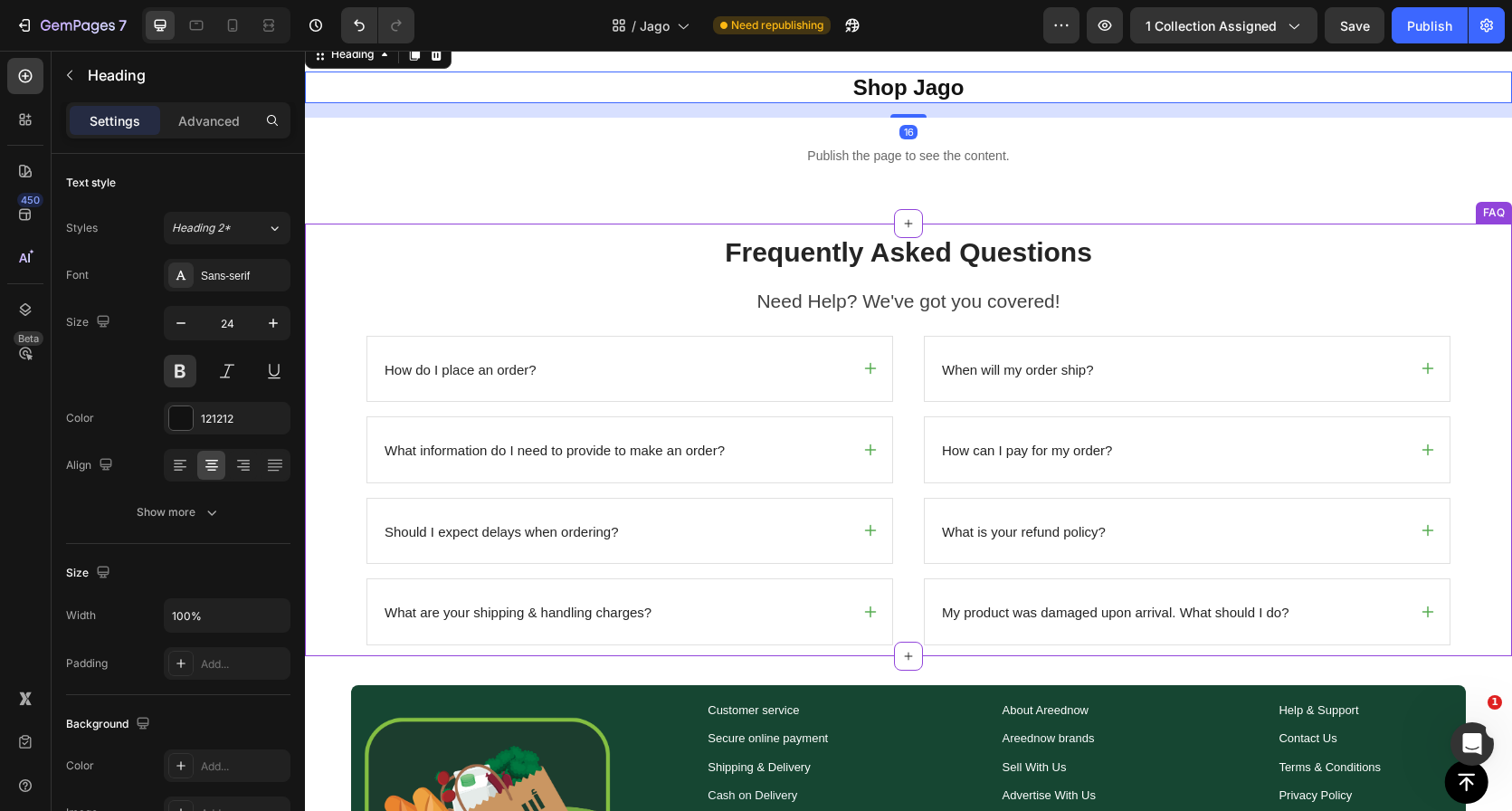
scroll to position [899, 0]
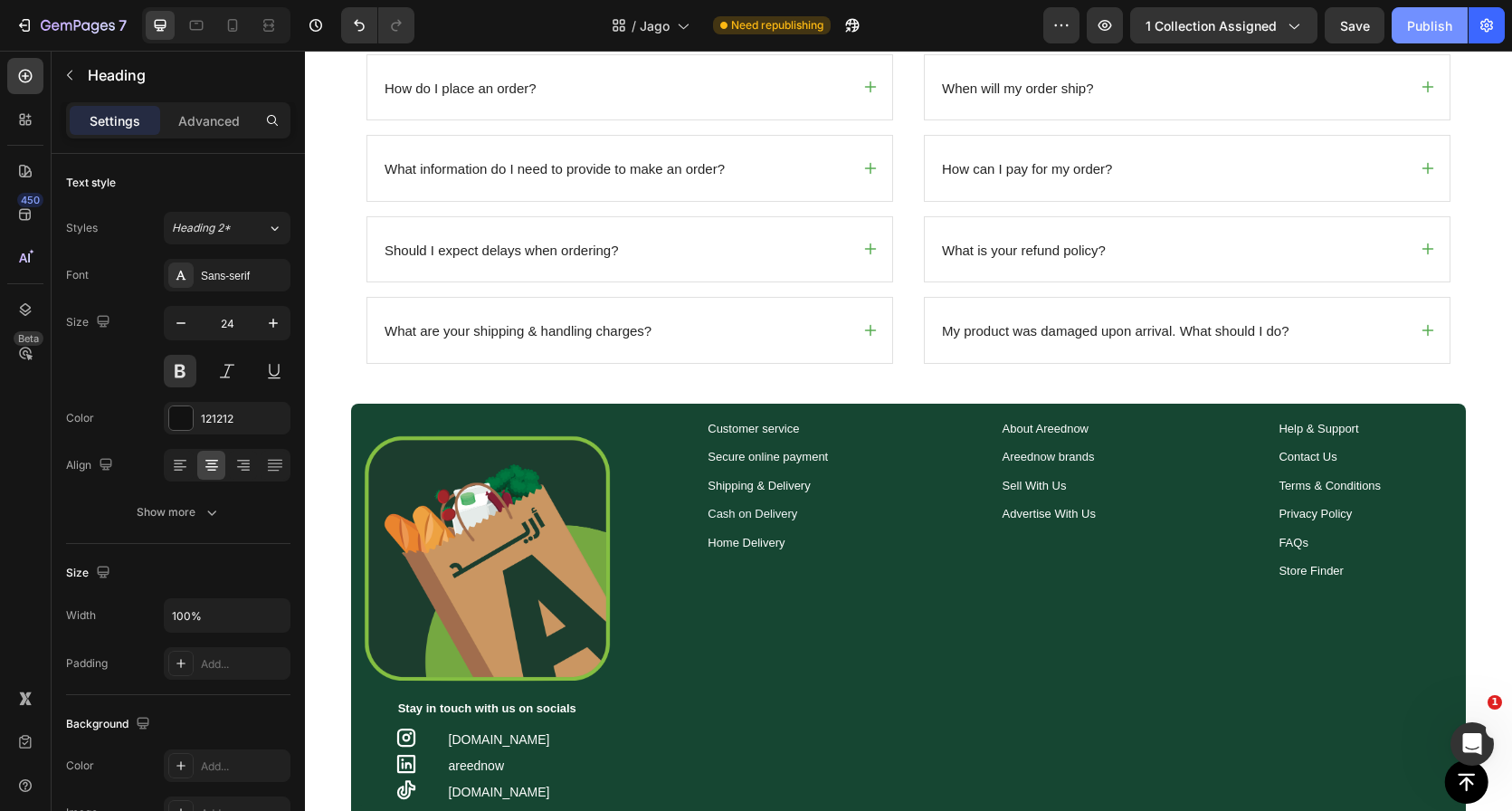
click at [1428, 28] on div "Publish" at bounding box center [1430, 25] width 46 height 19
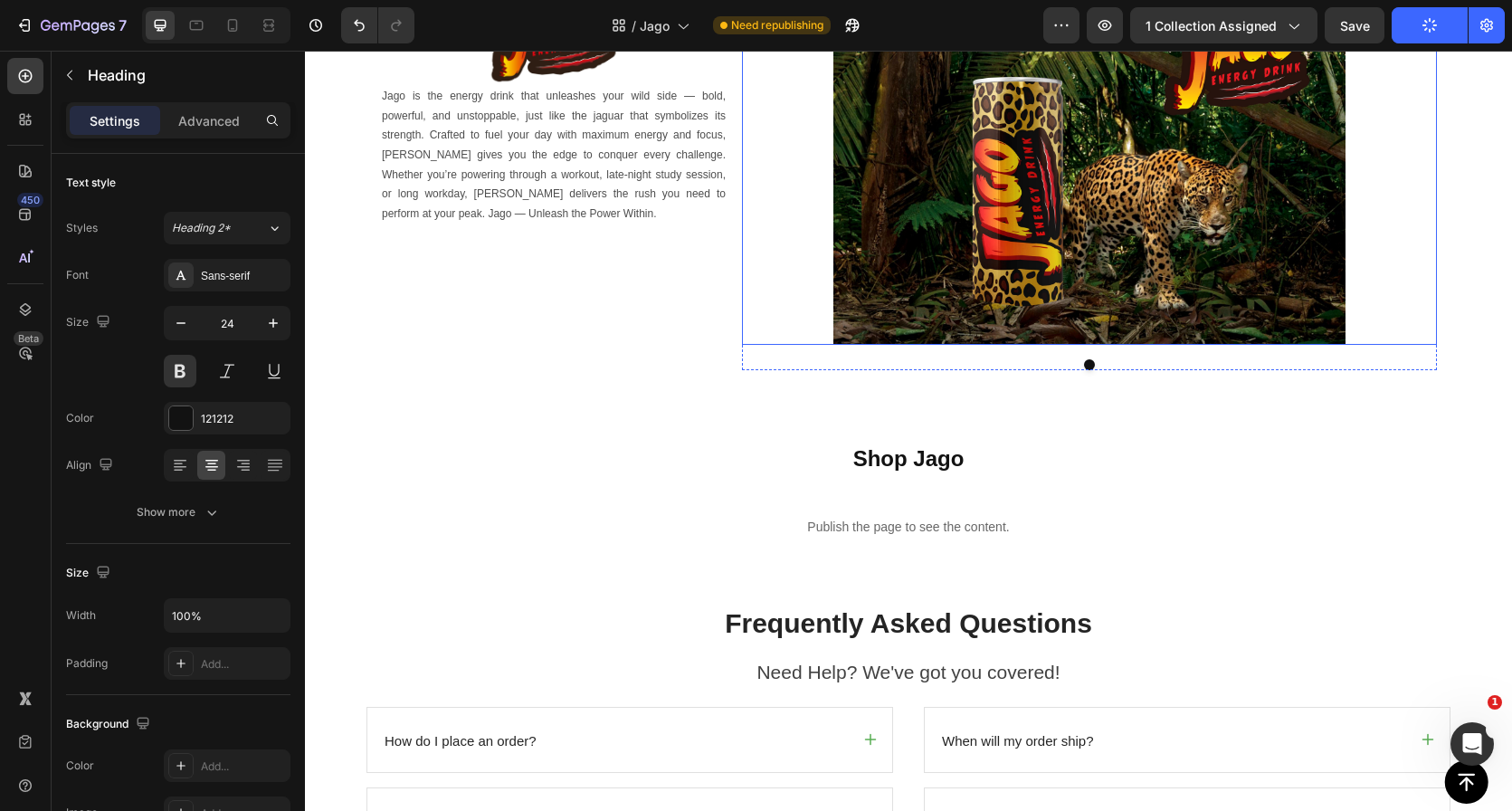
scroll to position [230, 0]
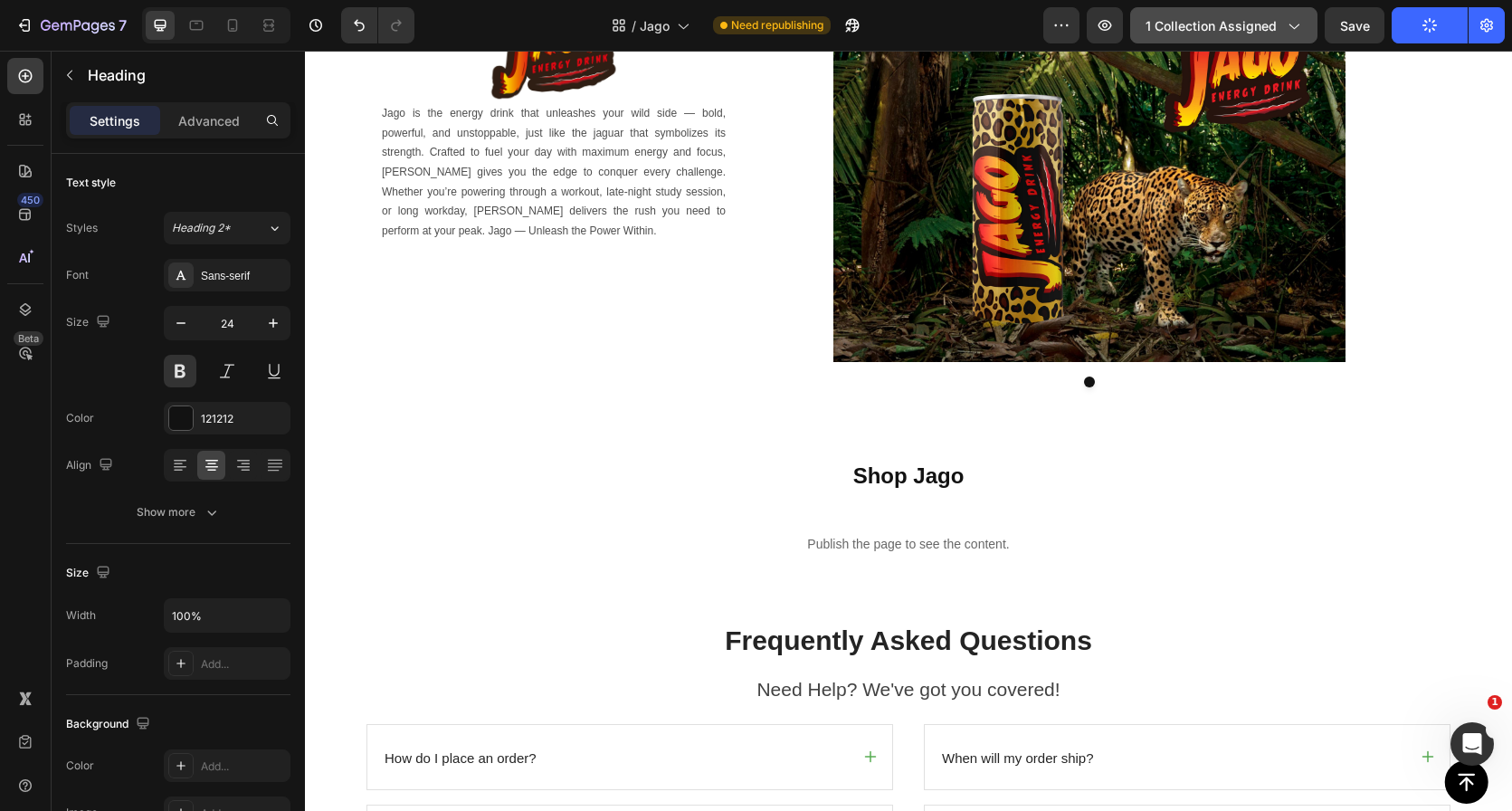
click at [1210, 20] on span "1 collection assigned" at bounding box center [1211, 25] width 132 height 19
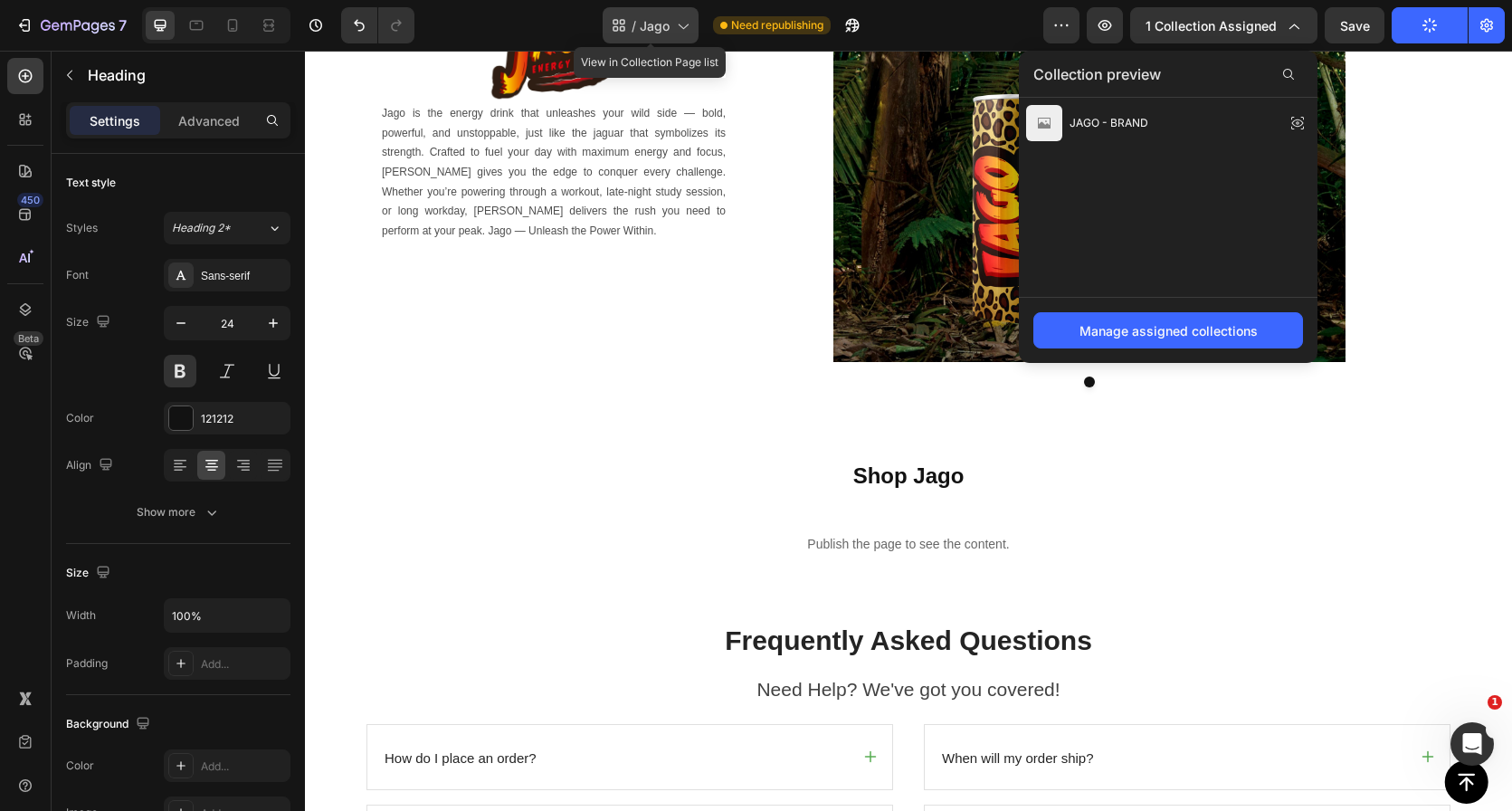
click at [667, 25] on span "Jago" at bounding box center [655, 25] width 30 height 19
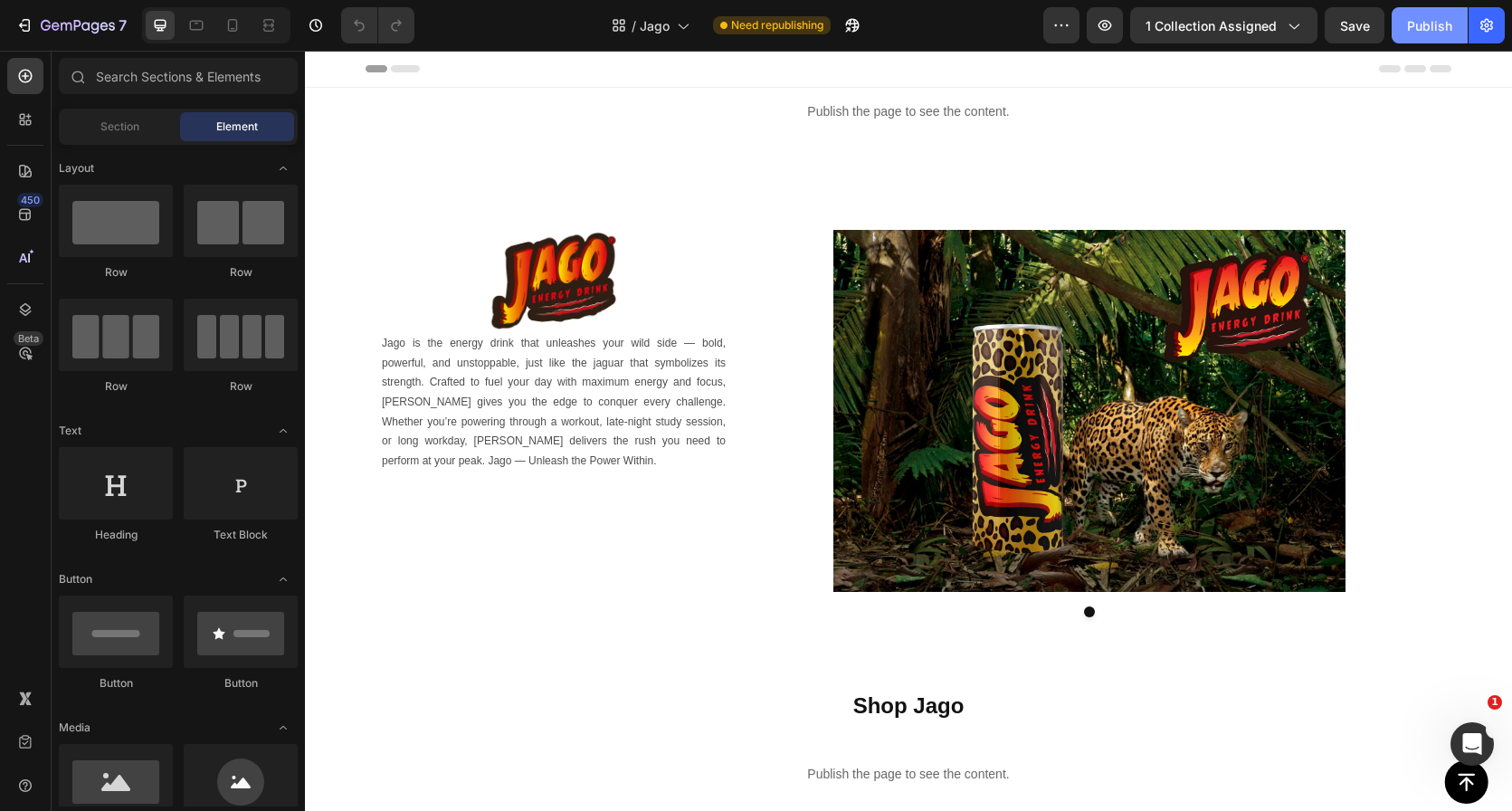
click at [1432, 23] on div "Publish" at bounding box center [1430, 25] width 46 height 19
click at [682, 16] on span "Jago" at bounding box center [675, 25] width 30 height 19
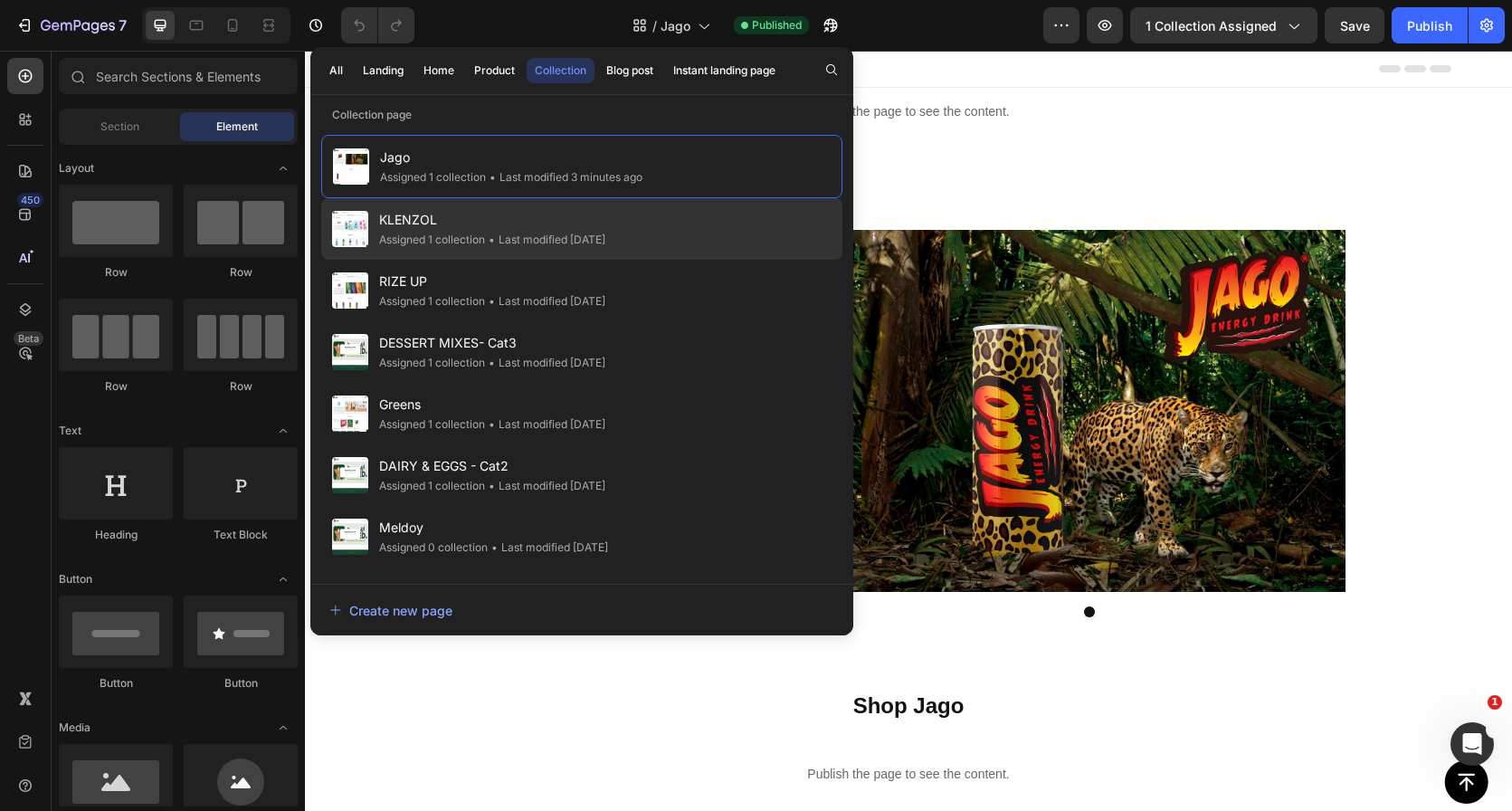
click at [558, 240] on div "• Last modified 5 days ago" at bounding box center [546, 240] width 121 height 18
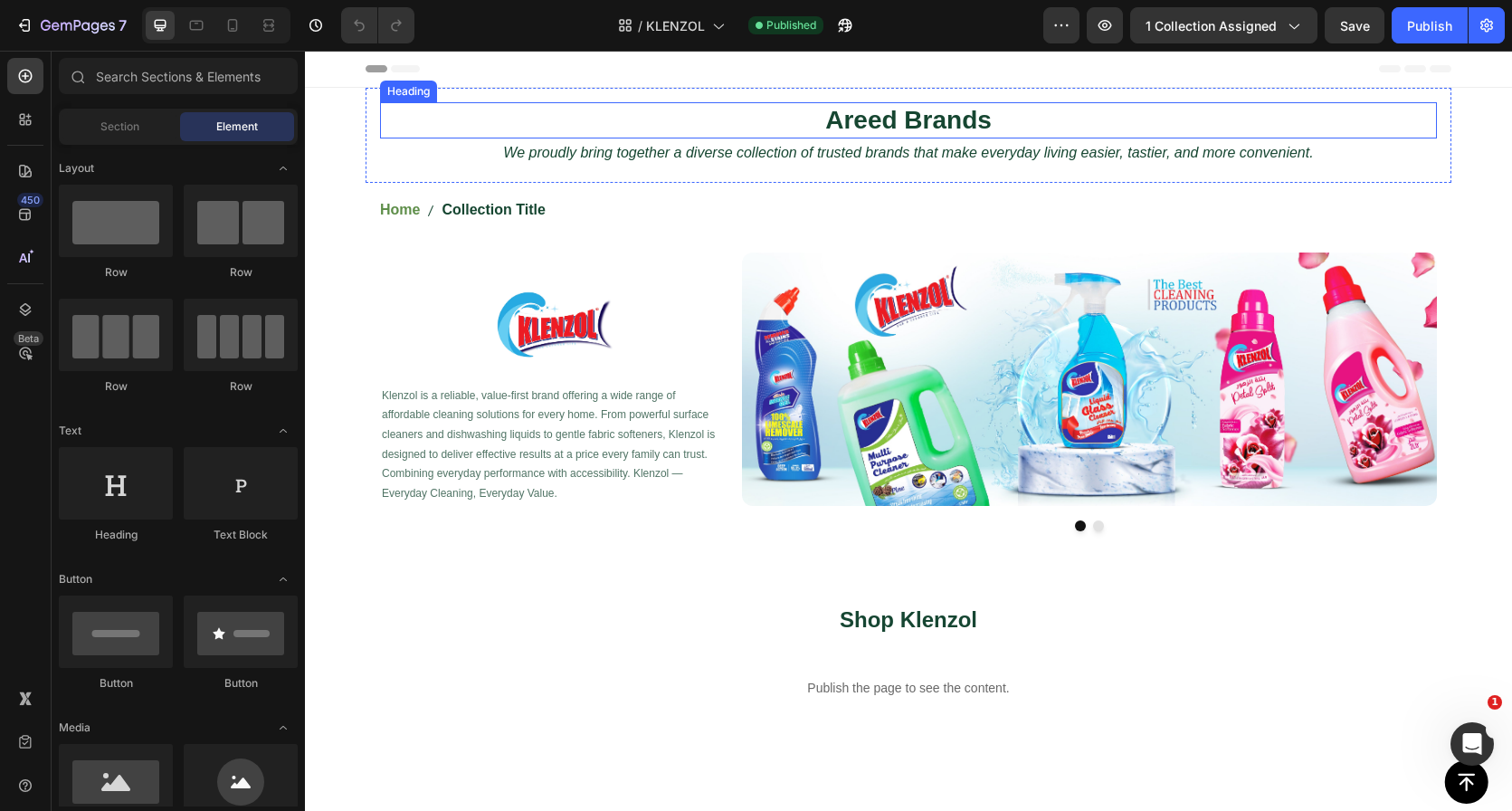
click at [889, 125] on h2 "Areed Brands" at bounding box center [908, 120] width 1057 height 37
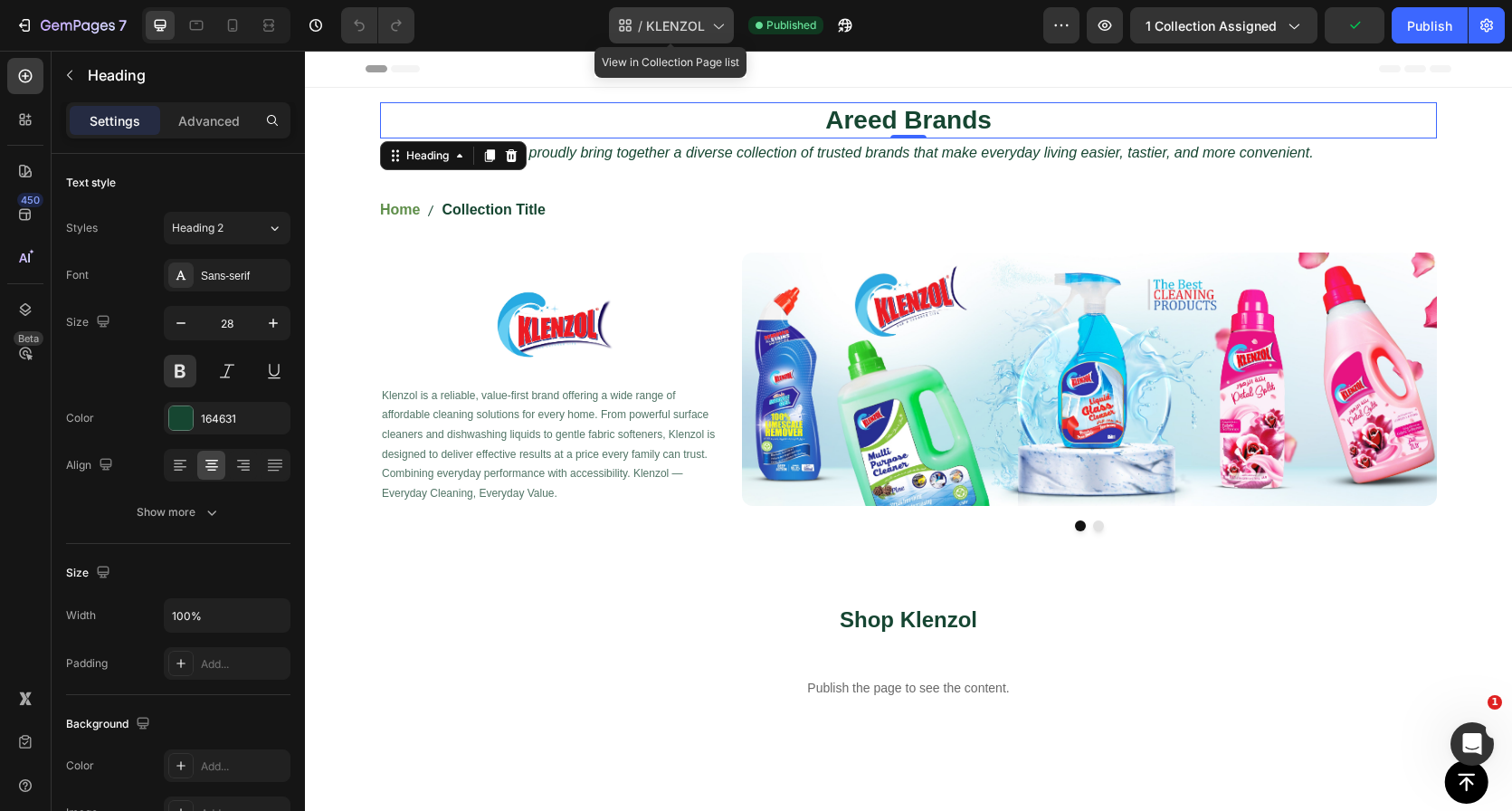
click at [677, 20] on span "KLENZOL" at bounding box center [674, 25] width 58 height 19
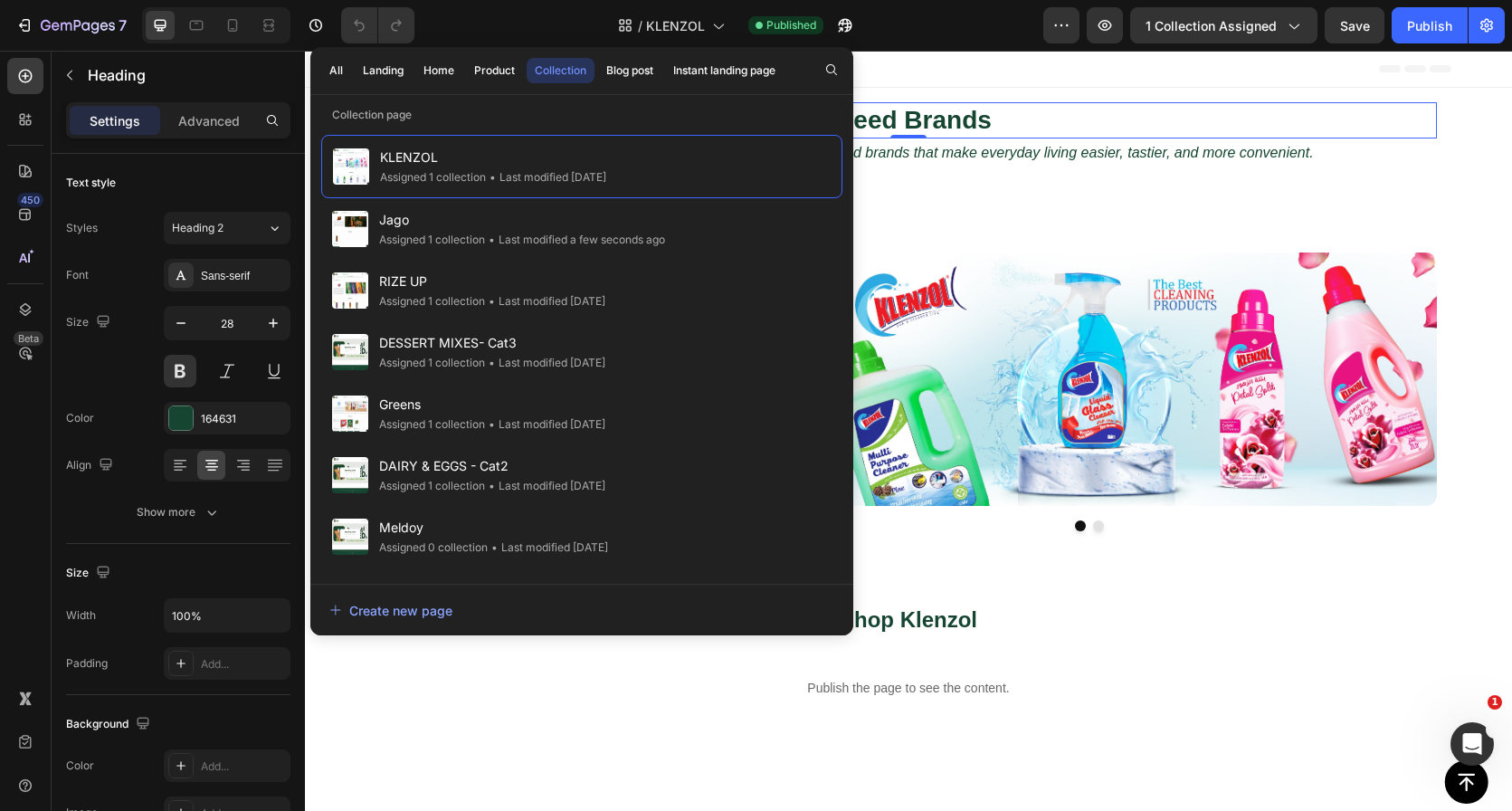
click at [1151, 103] on h2 "Areed Brands" at bounding box center [908, 120] width 1057 height 37
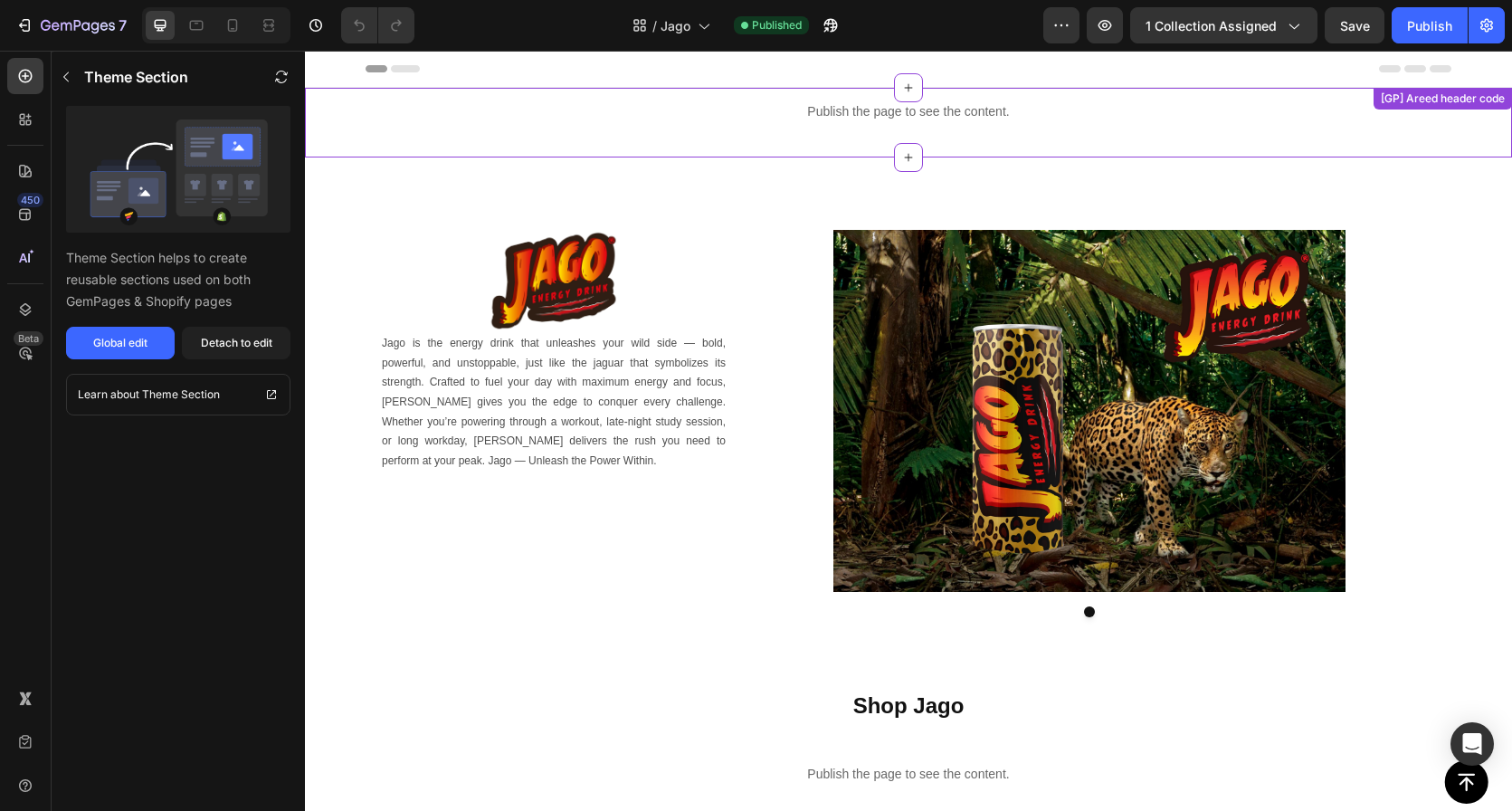
click at [843, 123] on div "Publish the page to see the content." at bounding box center [908, 112] width 1207 height 48
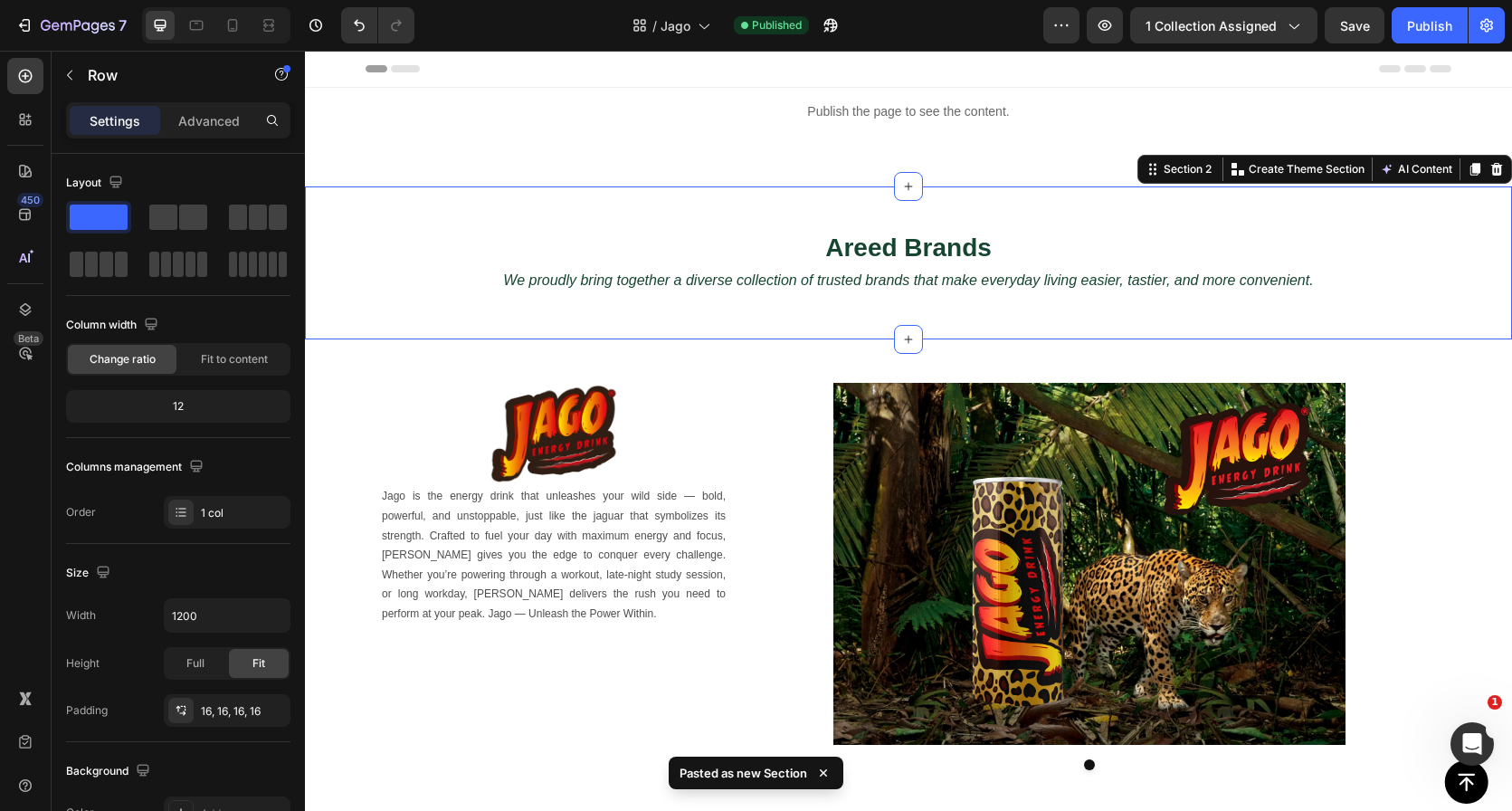
click at [867, 193] on div "Areed Brands Heading We proudly bring together a diverse collection of trusted …" at bounding box center [908, 262] width 1207 height 152
click at [190, 130] on div "Advanced" at bounding box center [208, 120] width 90 height 29
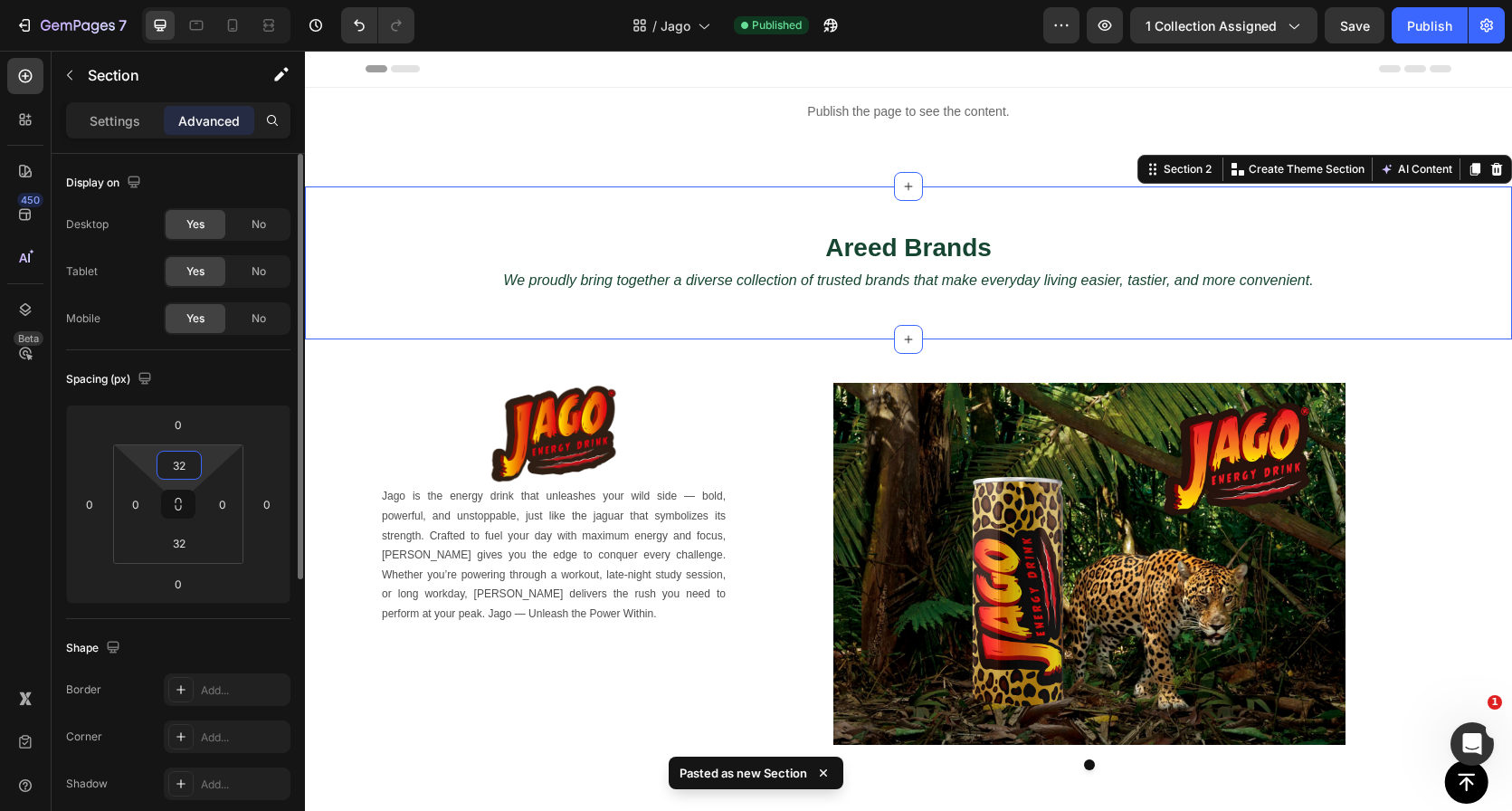
click at [180, 466] on input "32" at bounding box center [179, 464] width 37 height 27
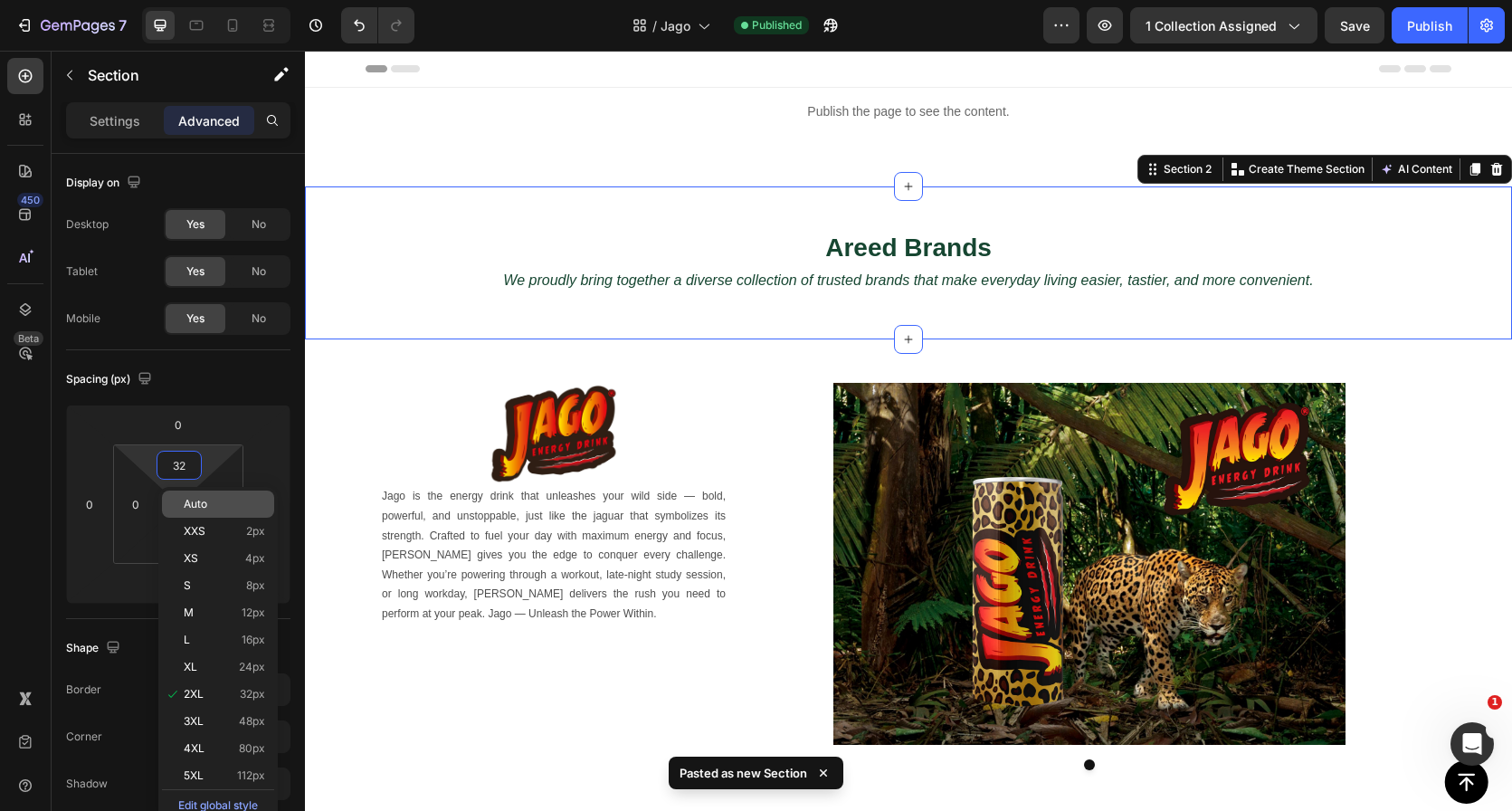
type input "0"
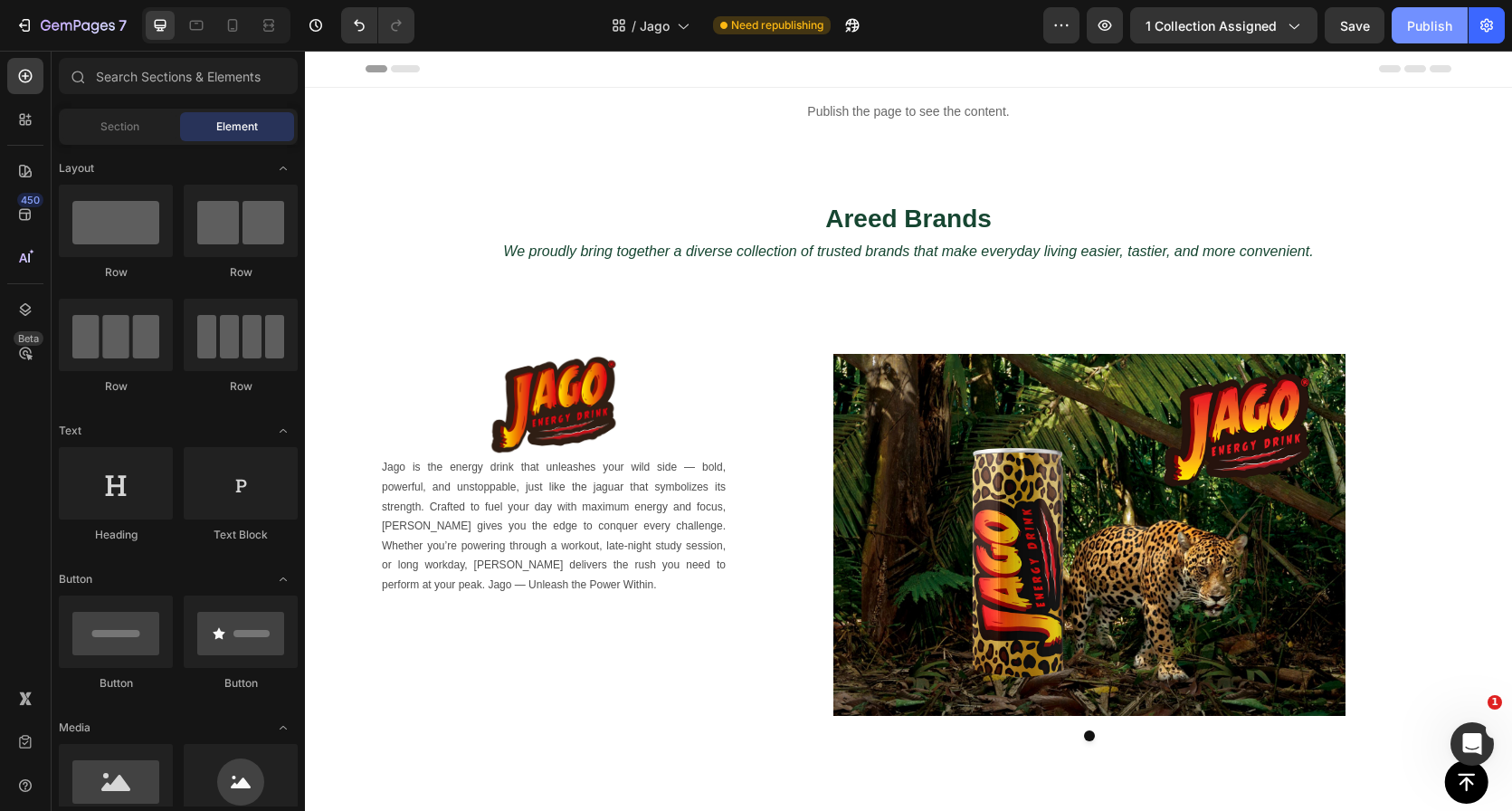
click at [1440, 37] on button "Publish" at bounding box center [1430, 25] width 76 height 37
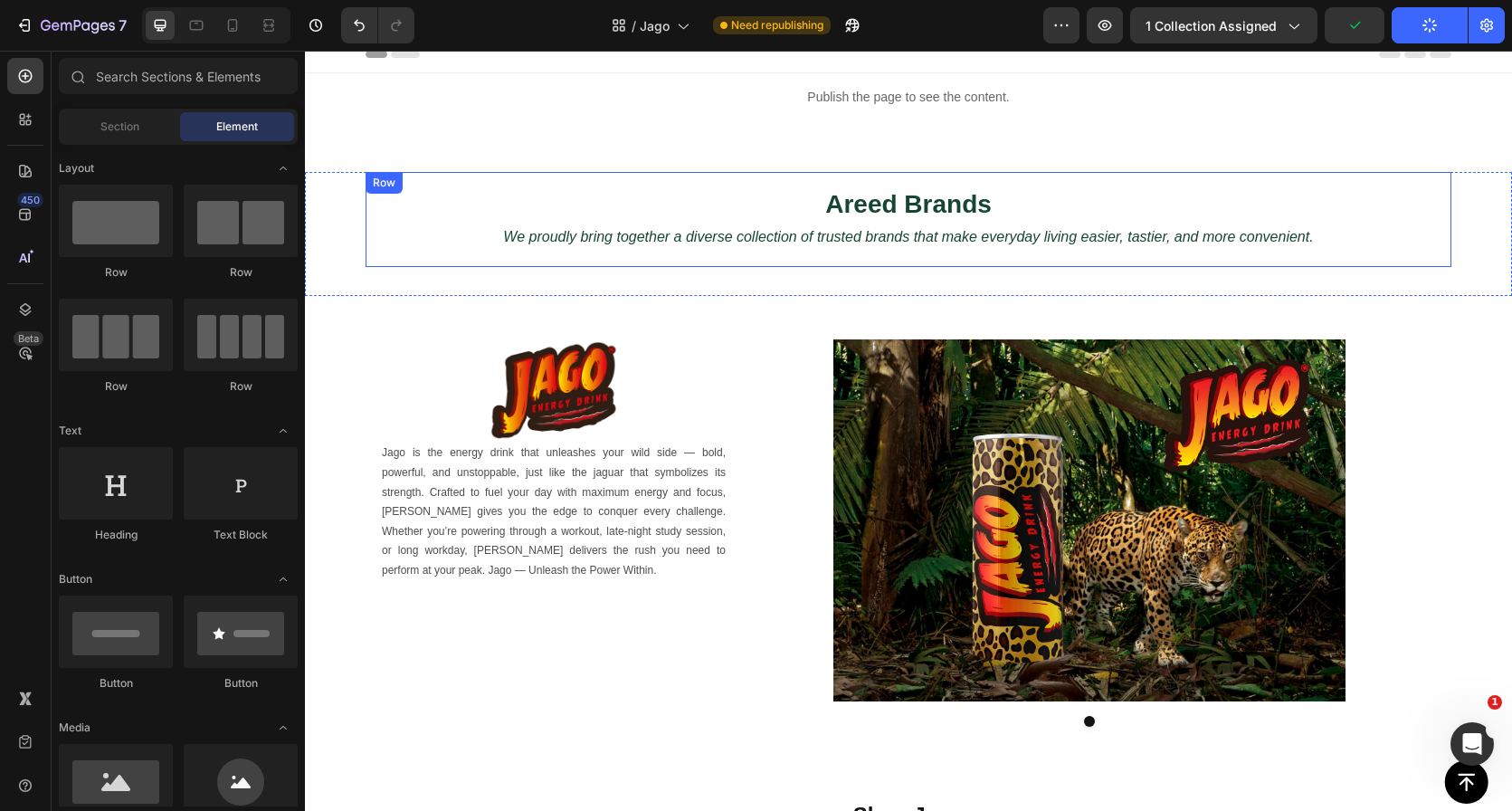
scroll to position [5, 0]
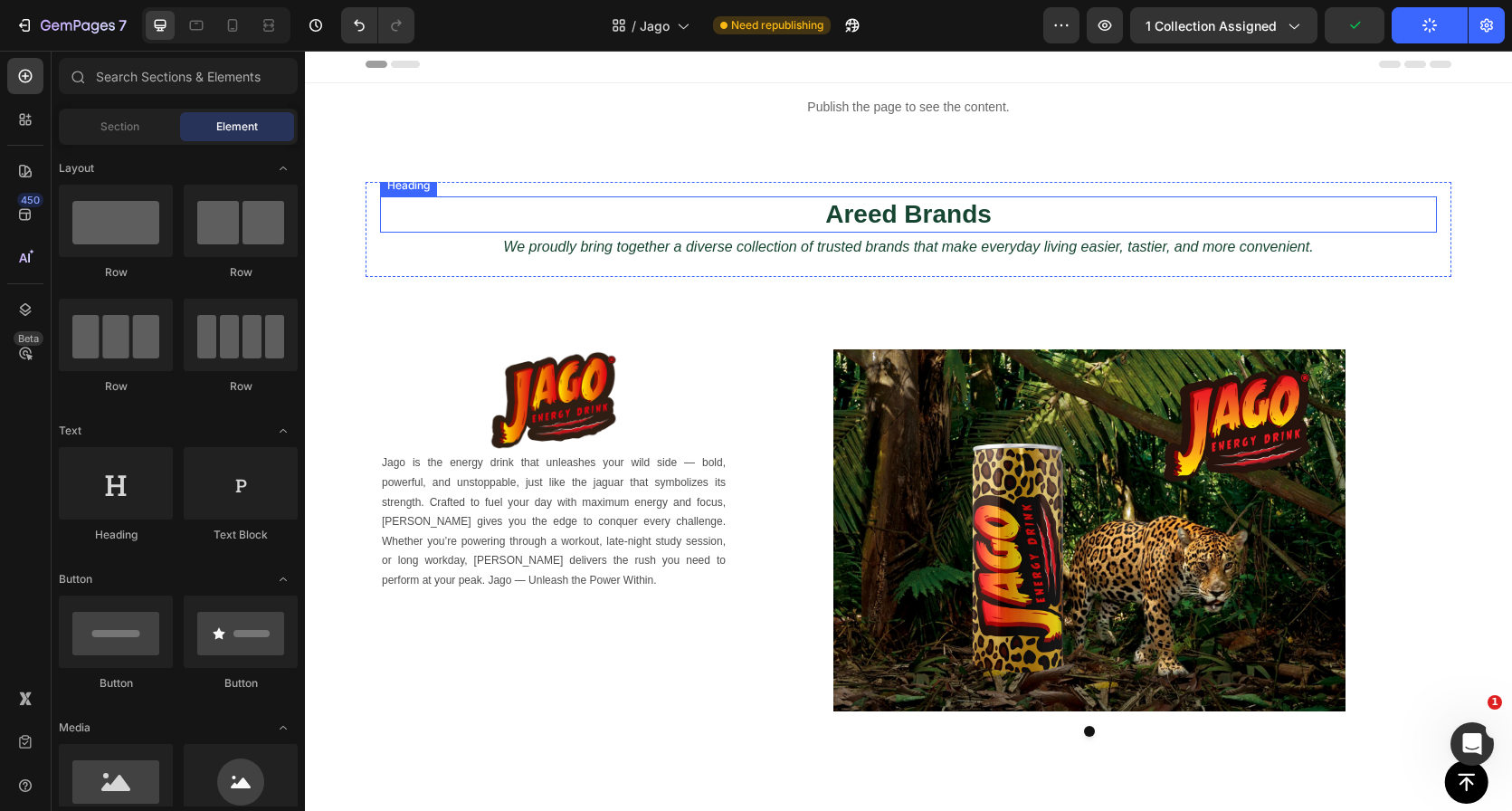
click at [835, 244] on p "We proudly bring together a diverse collection of trusted brands that make ever…" at bounding box center [909, 248] width 1054 height 27
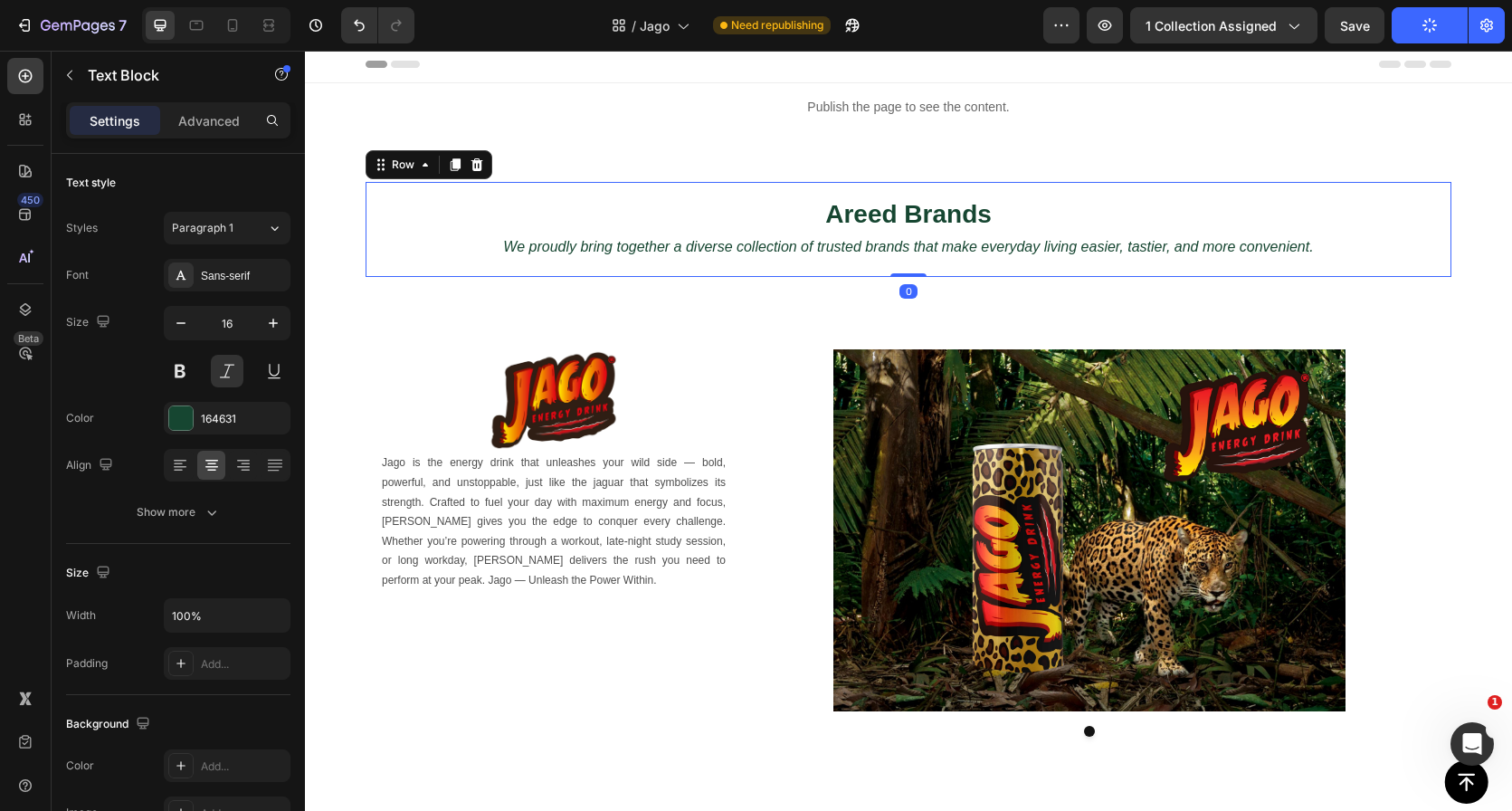
click at [585, 270] on div "Areed Brands Heading We proudly bring together a diverse collection of trusted …" at bounding box center [908, 230] width 1086 height 95
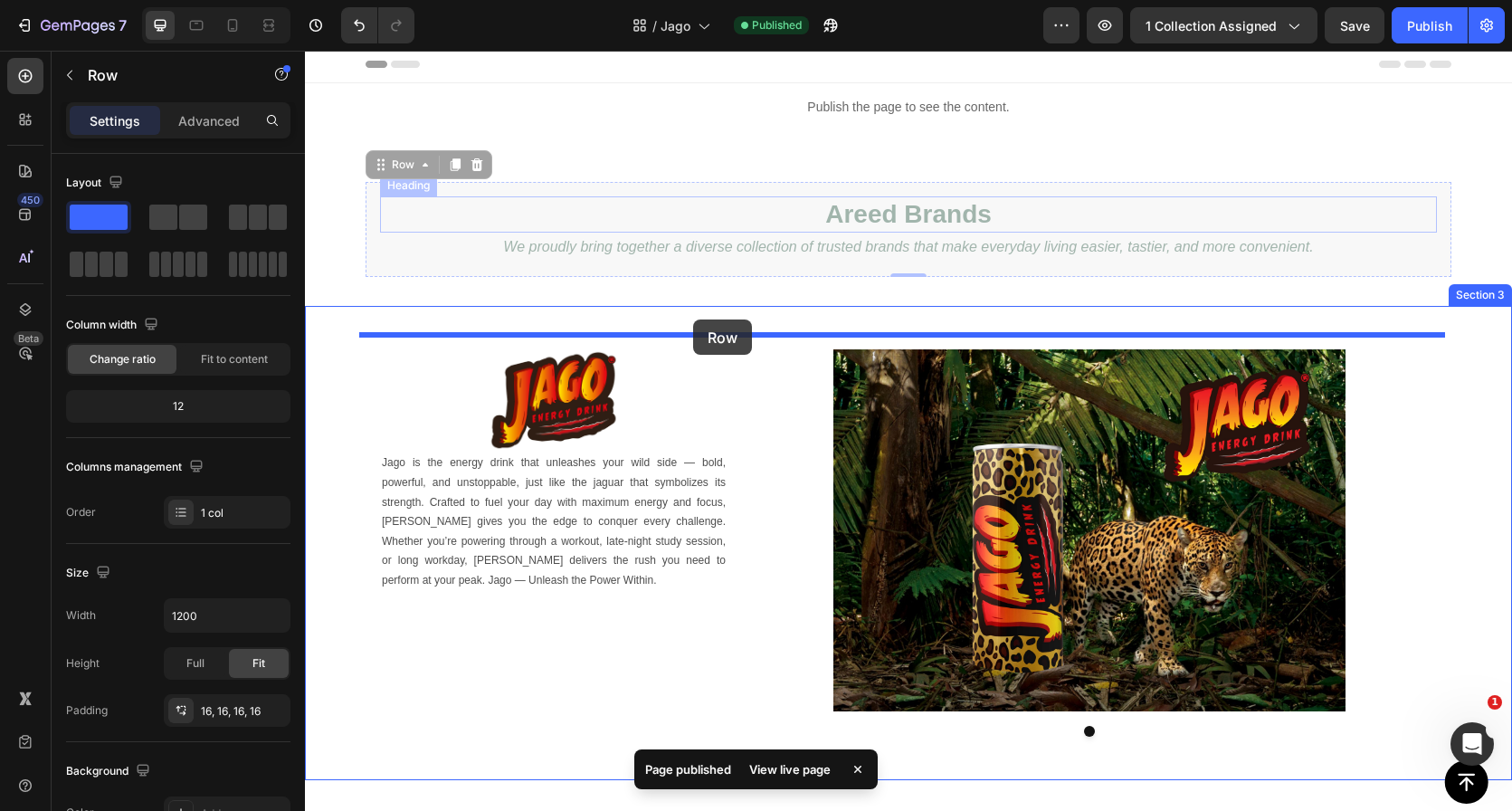
drag, startPoint x: 666, startPoint y: 188, endPoint x: 693, endPoint y: 320, distance: 134.7
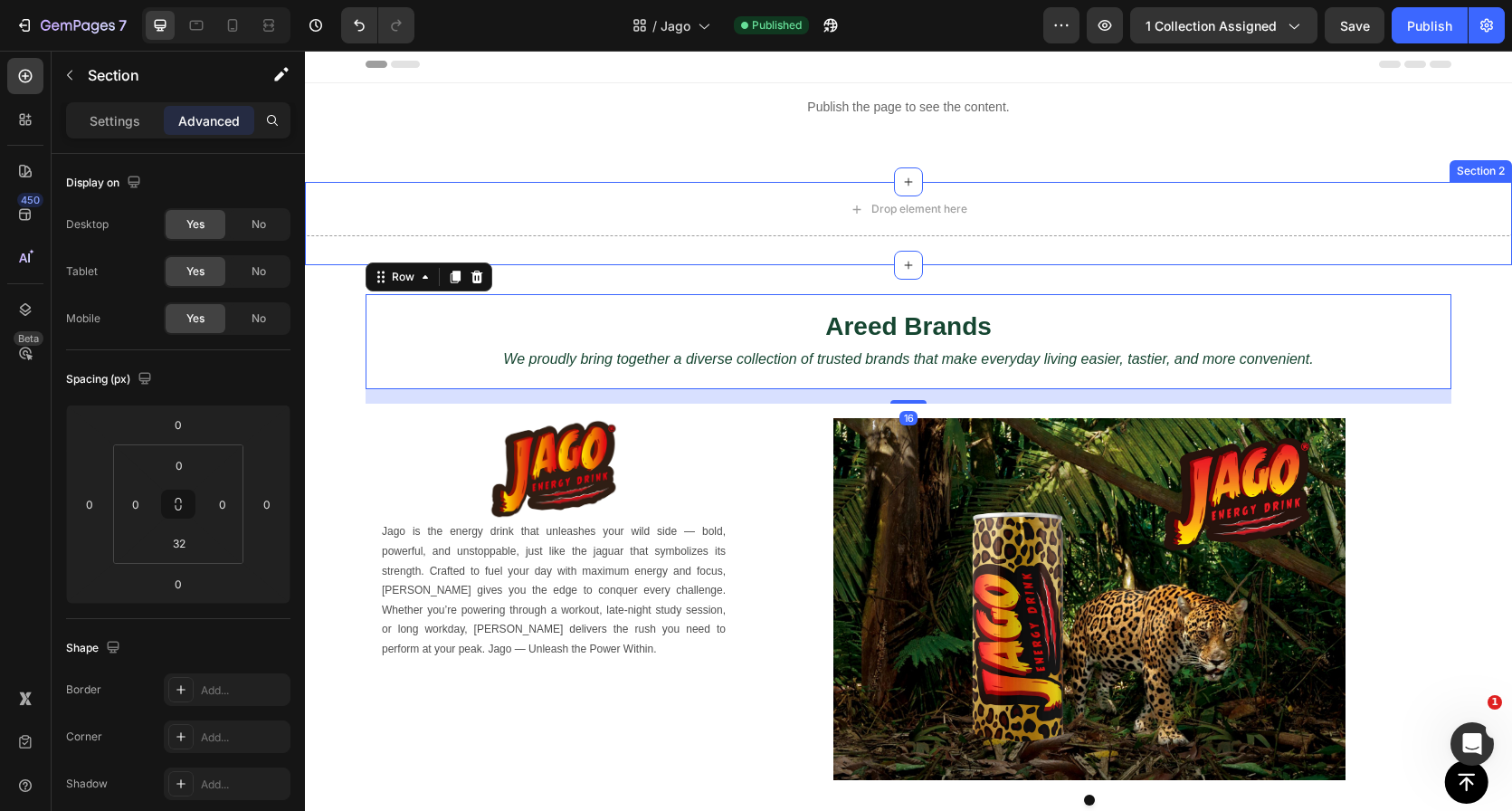
click at [748, 250] on div "Drop element here Section 2" at bounding box center [908, 224] width 1207 height 83
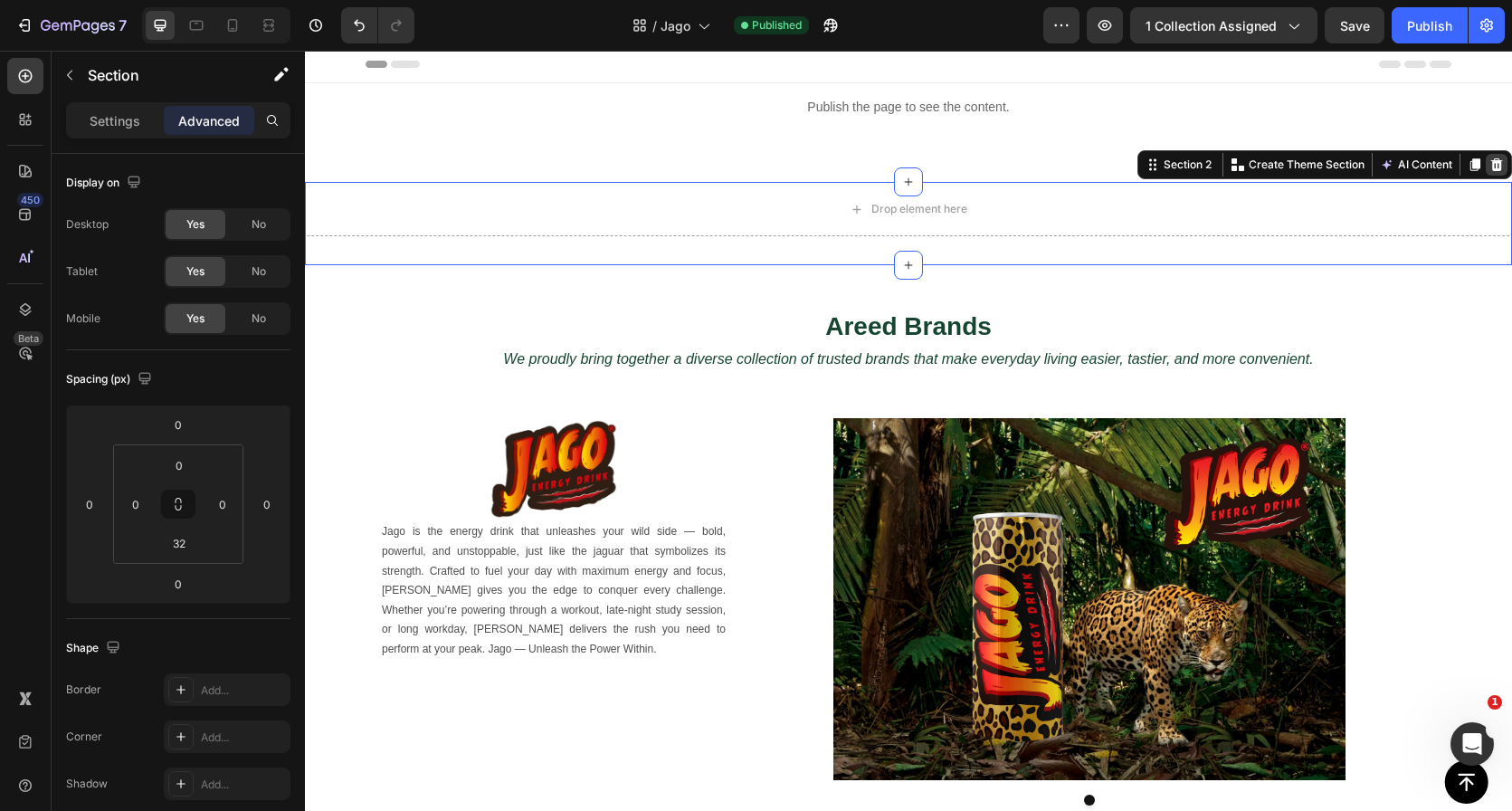
click at [1491, 167] on icon at bounding box center [1497, 164] width 12 height 13
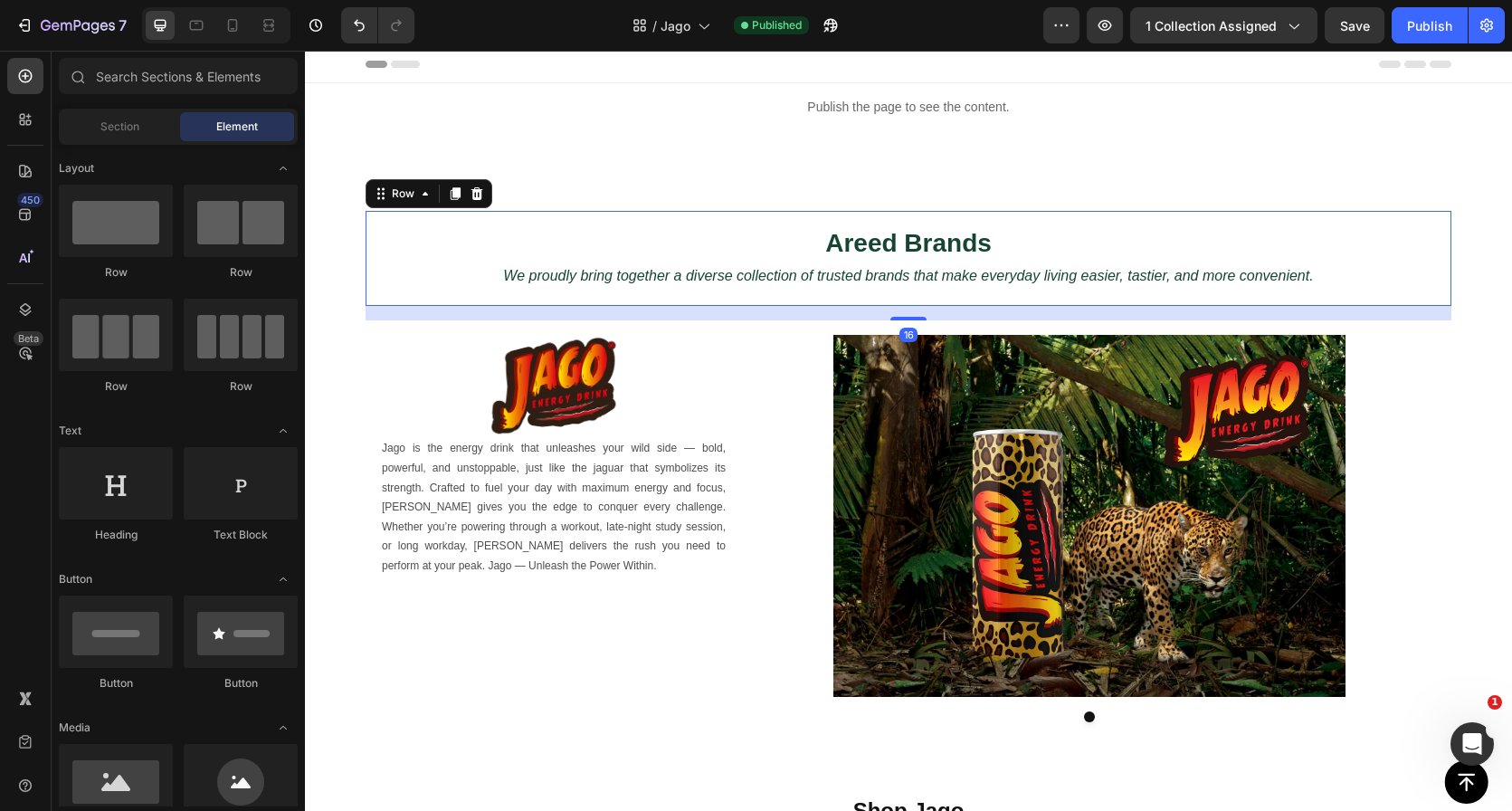
click at [855, 225] on div "Areed Brands Heading We proudly bring together a diverse collection of trusted …" at bounding box center [908, 258] width 1086 height 95
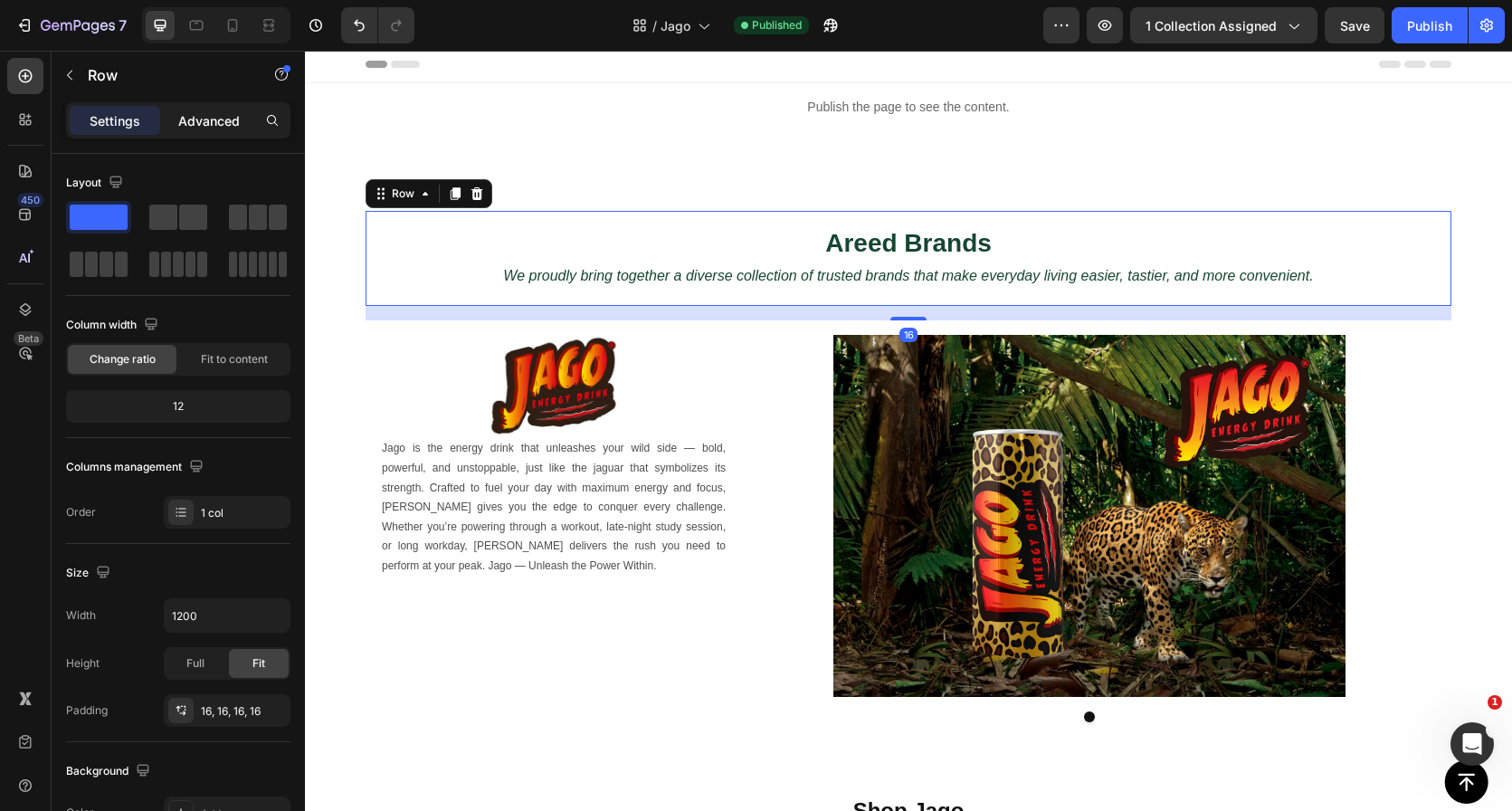
click at [214, 132] on div "Advanced" at bounding box center [208, 120] width 90 height 29
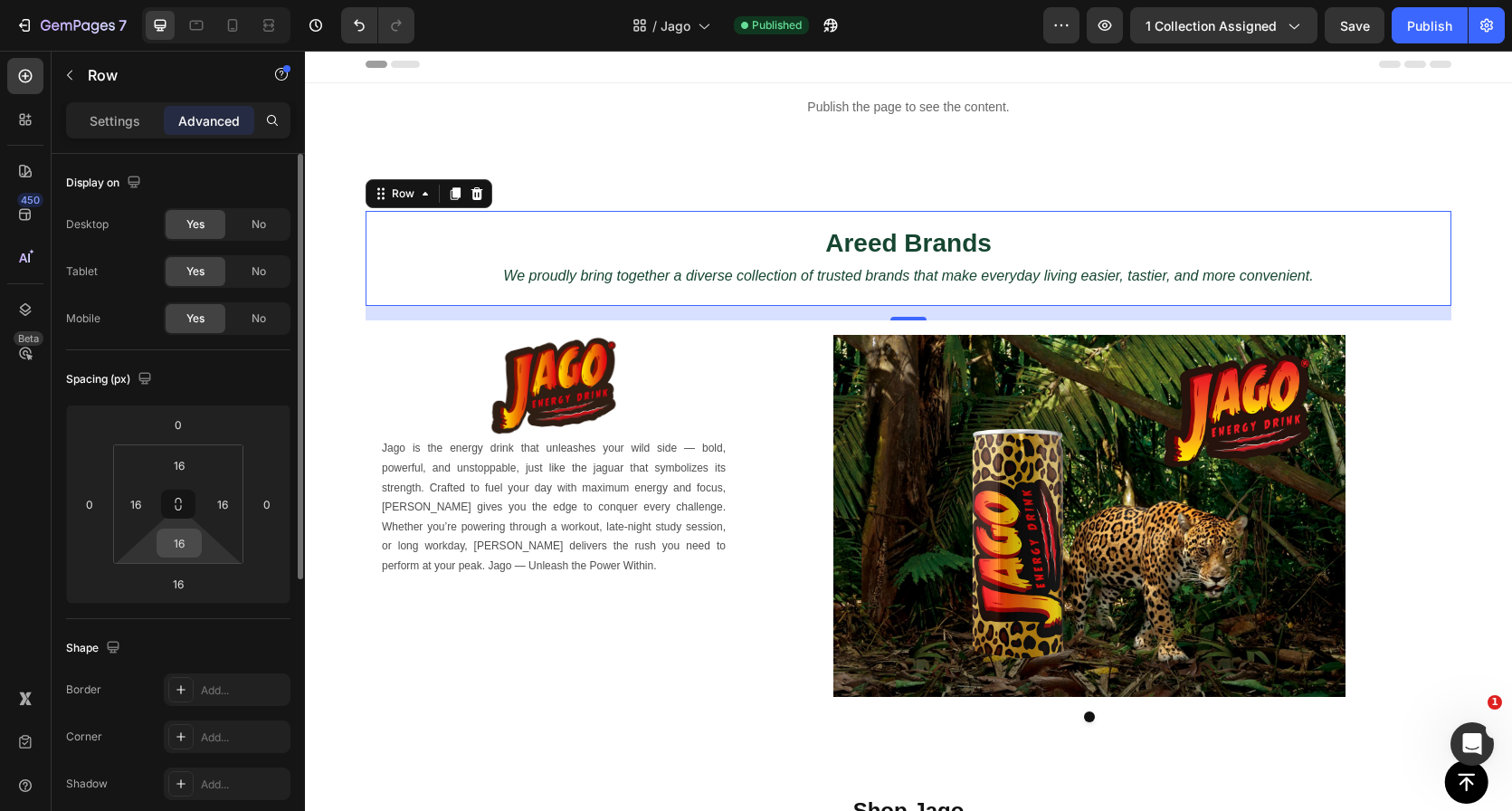
click at [184, 541] on input "16" at bounding box center [179, 543] width 37 height 27
click at [173, 501] on icon at bounding box center [178, 504] width 15 height 15
click at [185, 541] on input "16" at bounding box center [179, 543] width 37 height 27
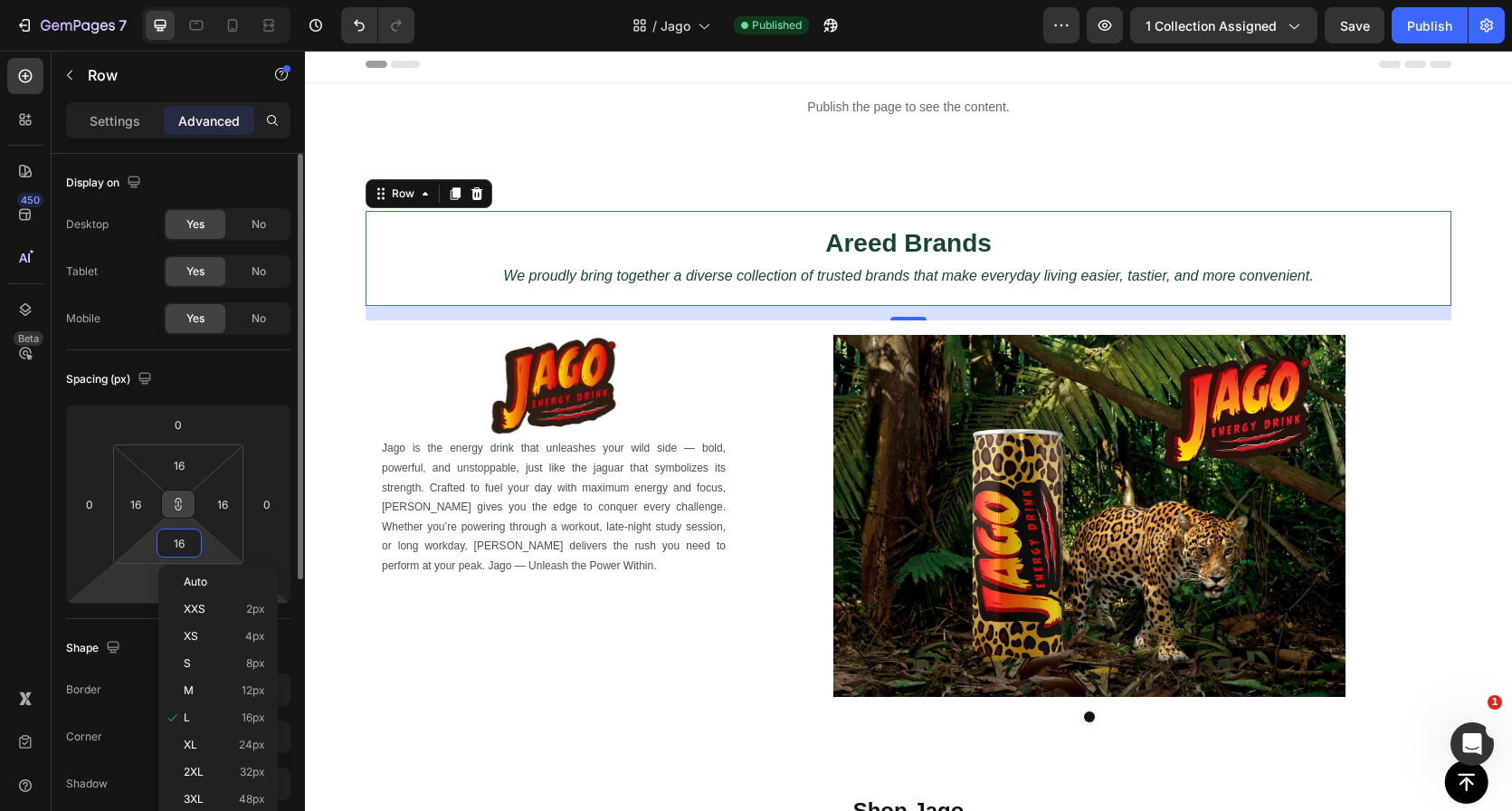
type input "16"
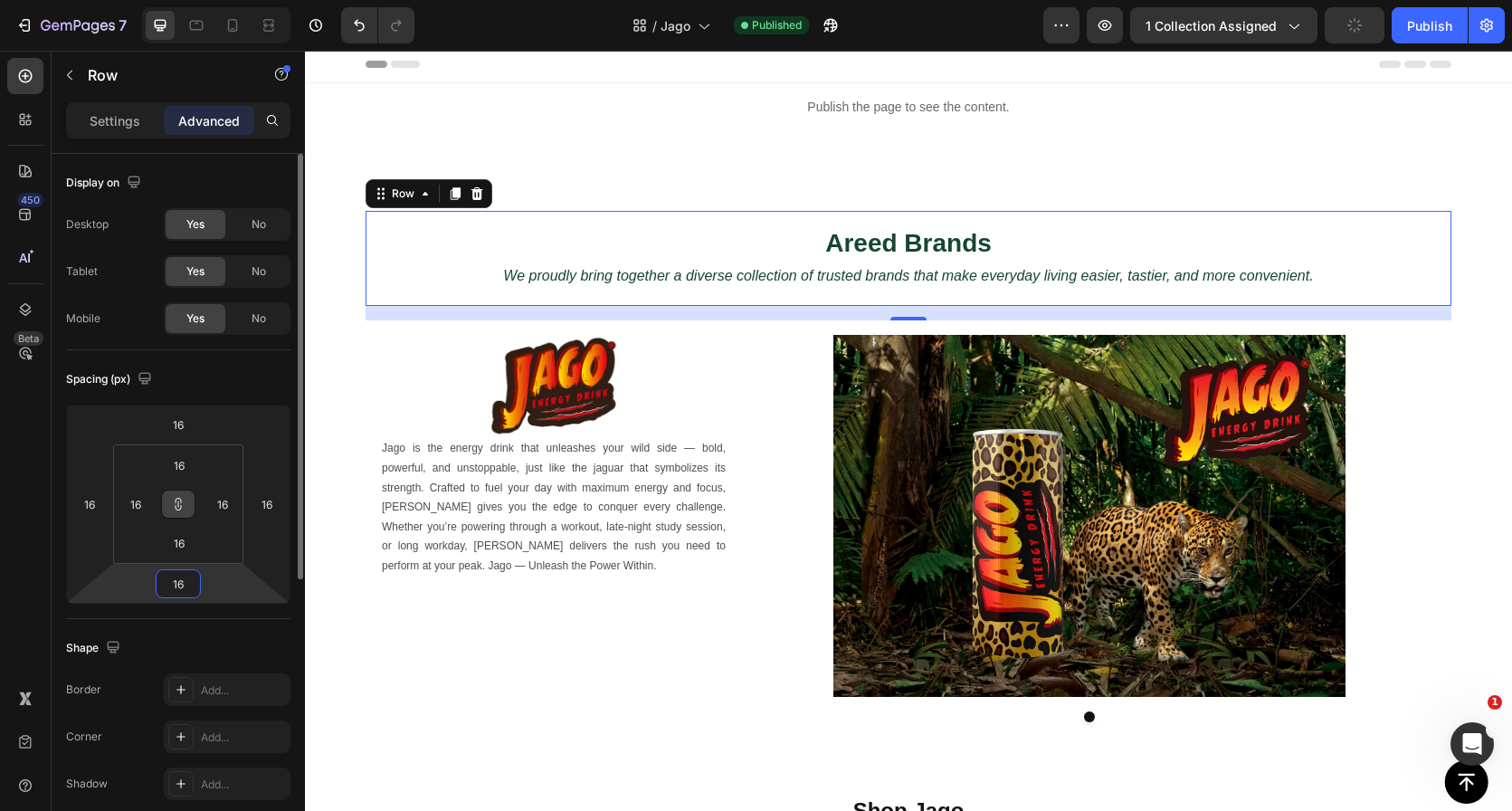
click at [110, 0] on html "7 Version history / Jago Published Preview 1 collection assigned Publish 450 Be…" at bounding box center [756, 0] width 1512 height 0
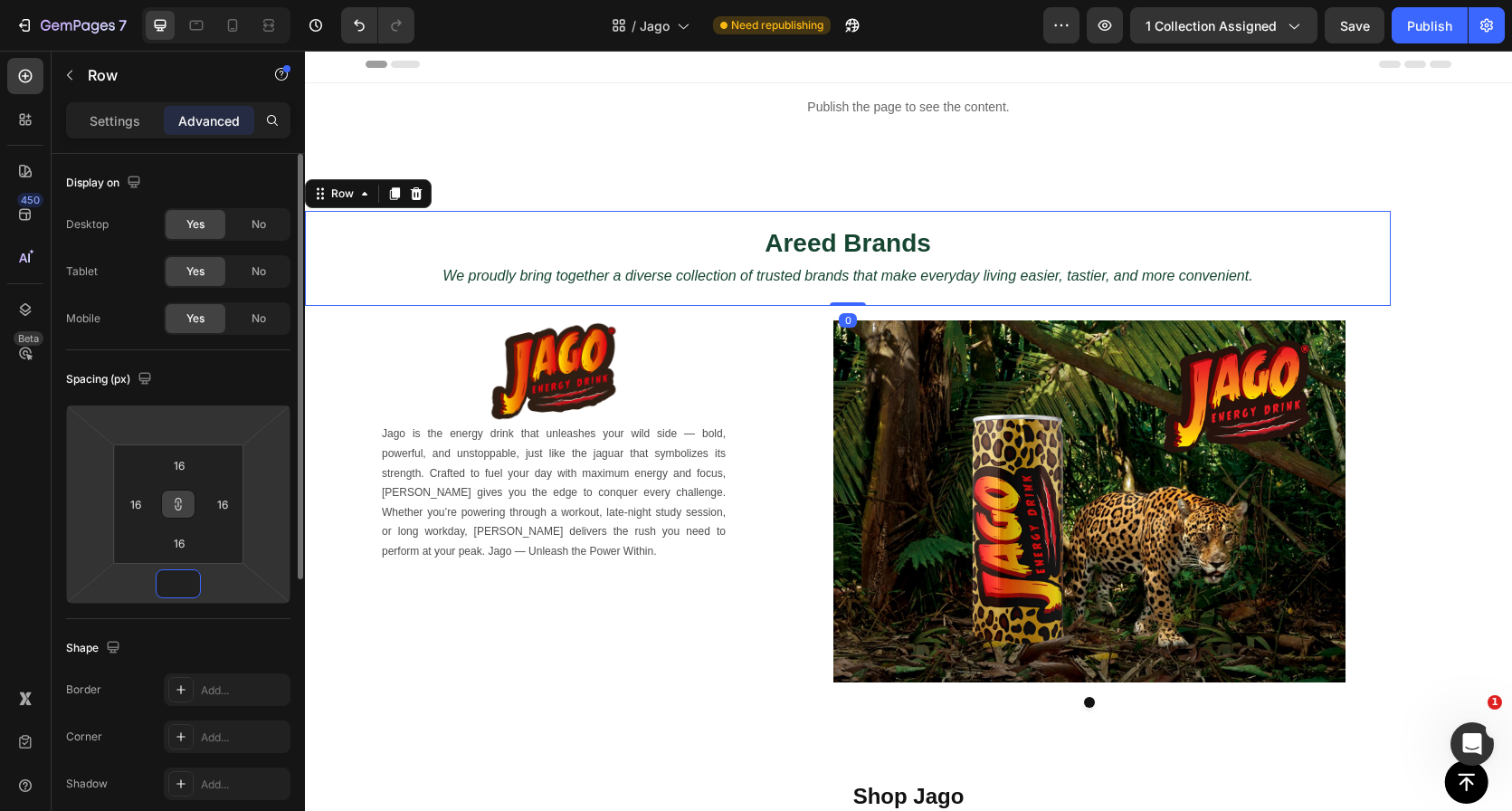
type input "0"
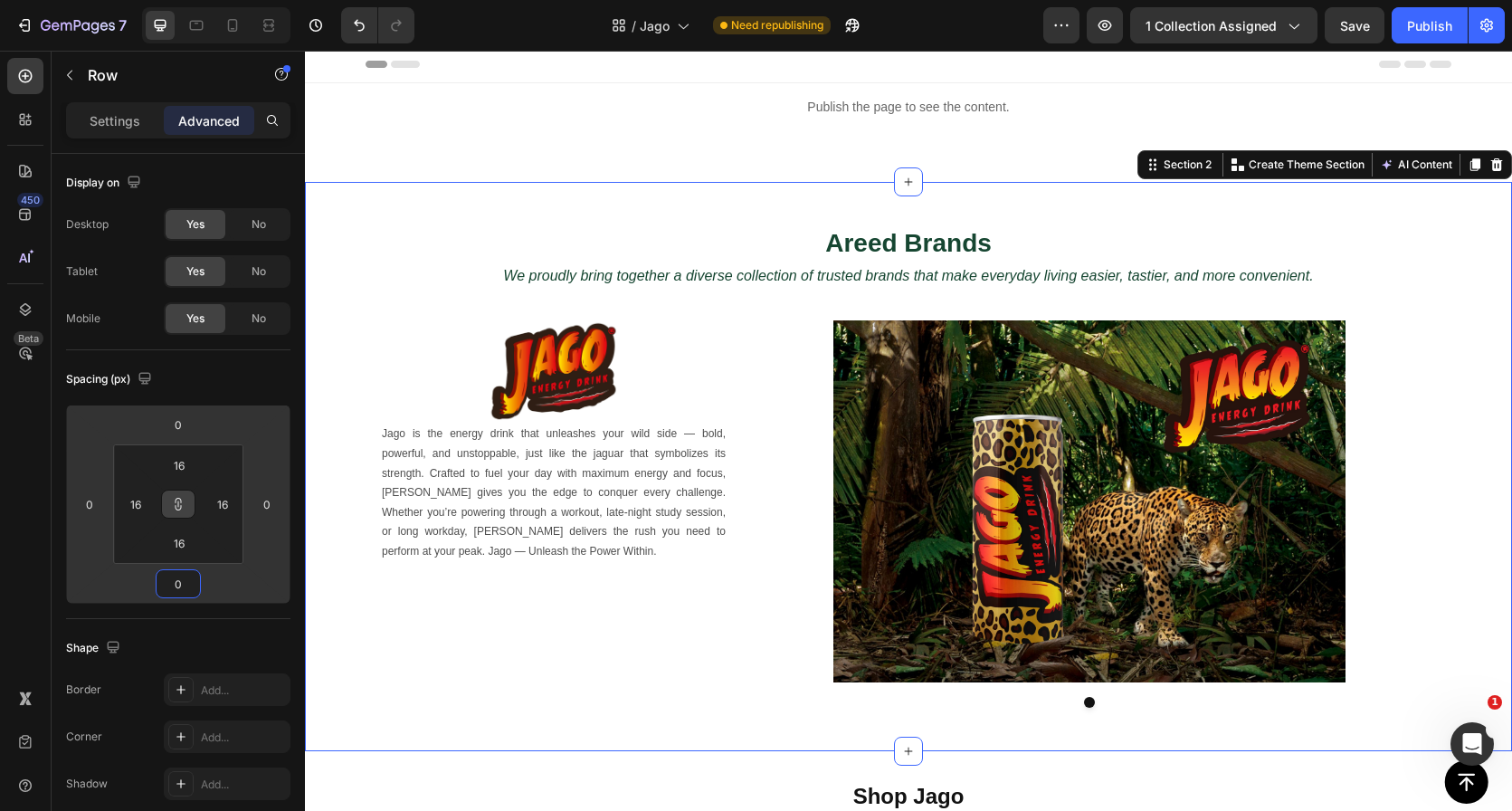
click at [877, 192] on div "Areed Brands Heading We proudly bring together a diverse collection of trusted …" at bounding box center [908, 466] width 1207 height 569
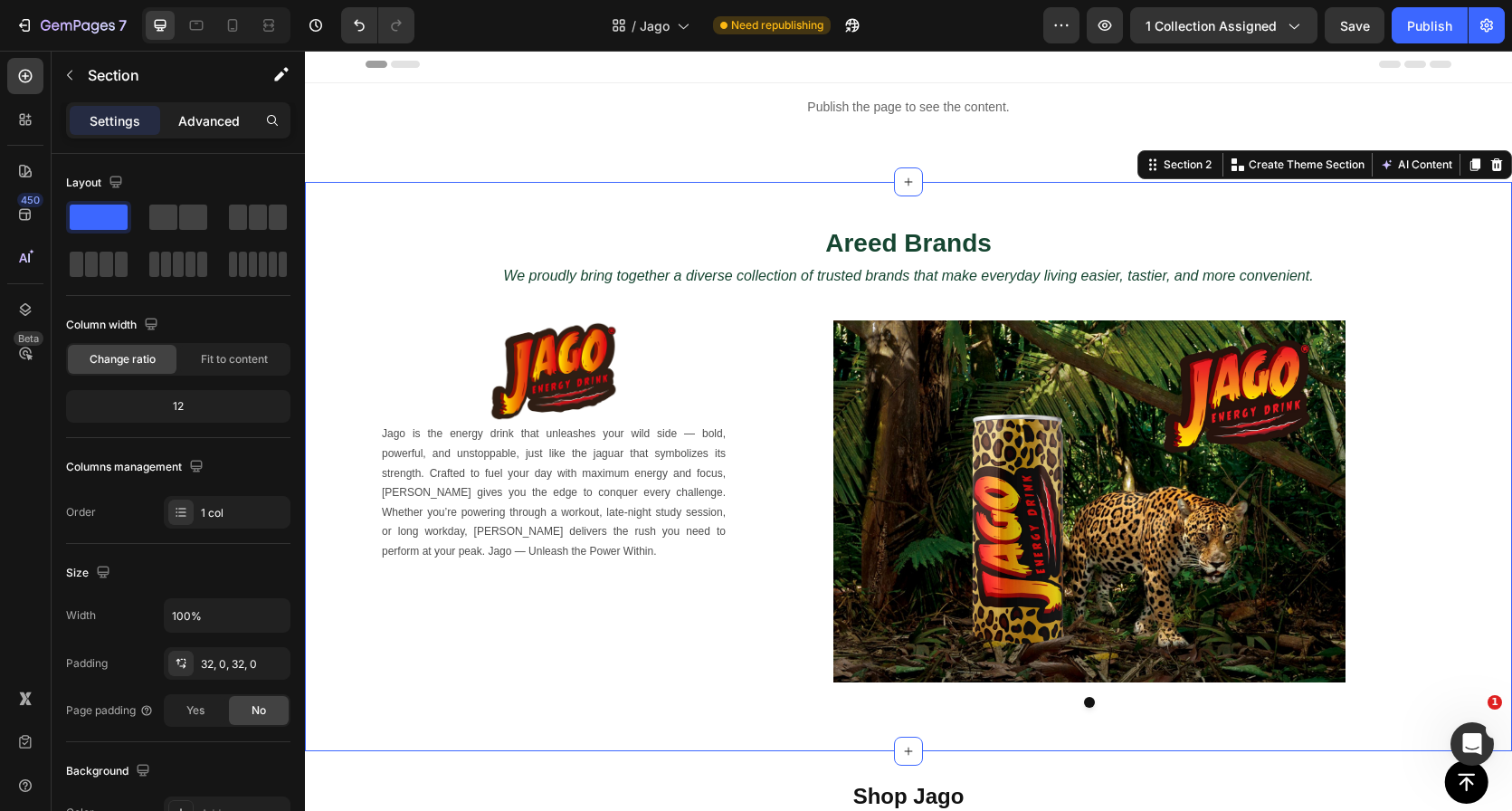
click at [201, 122] on p "Advanced" at bounding box center [209, 120] width 61 height 19
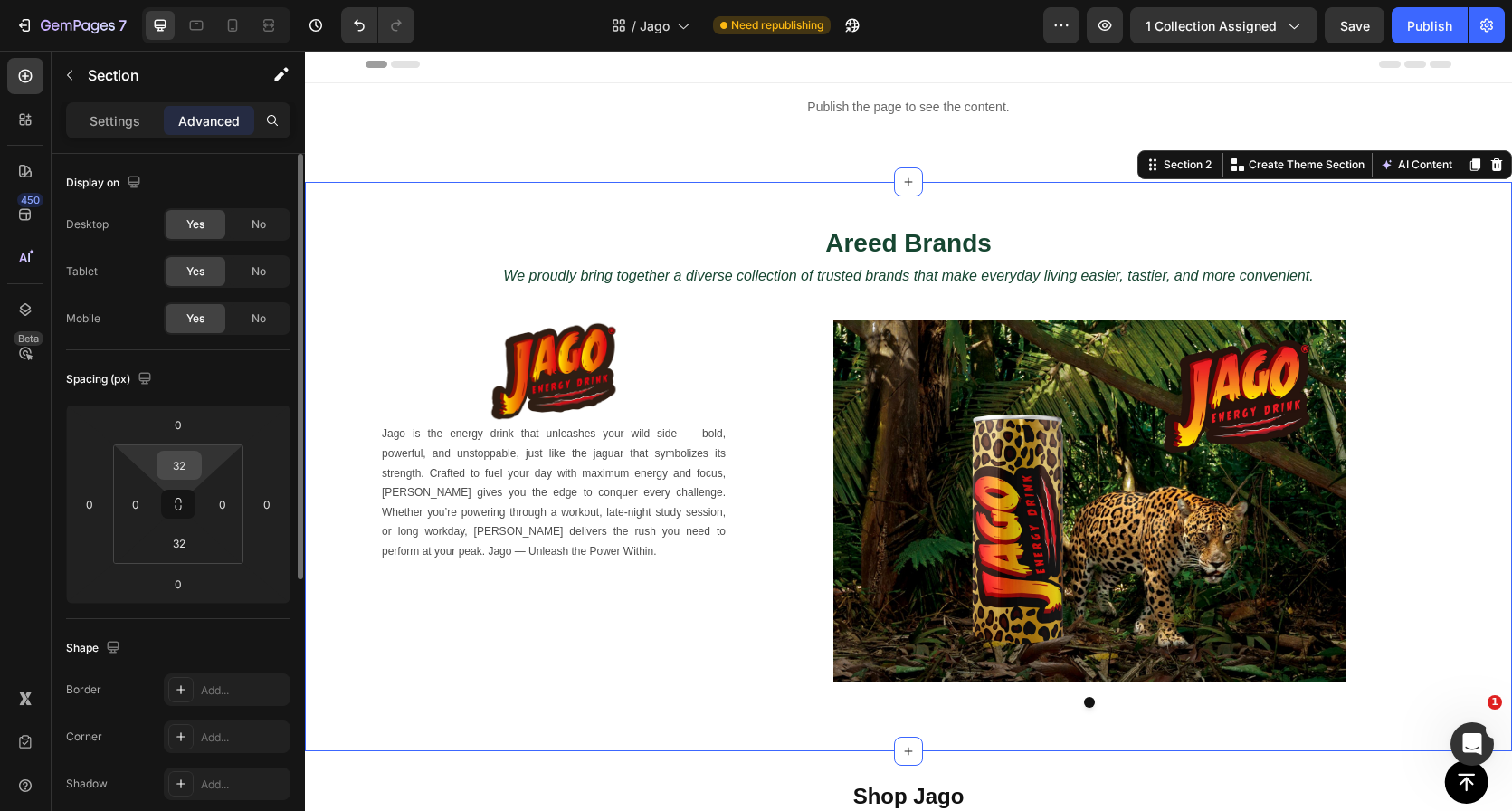
click at [184, 459] on input "32" at bounding box center [179, 464] width 37 height 27
type input "0"
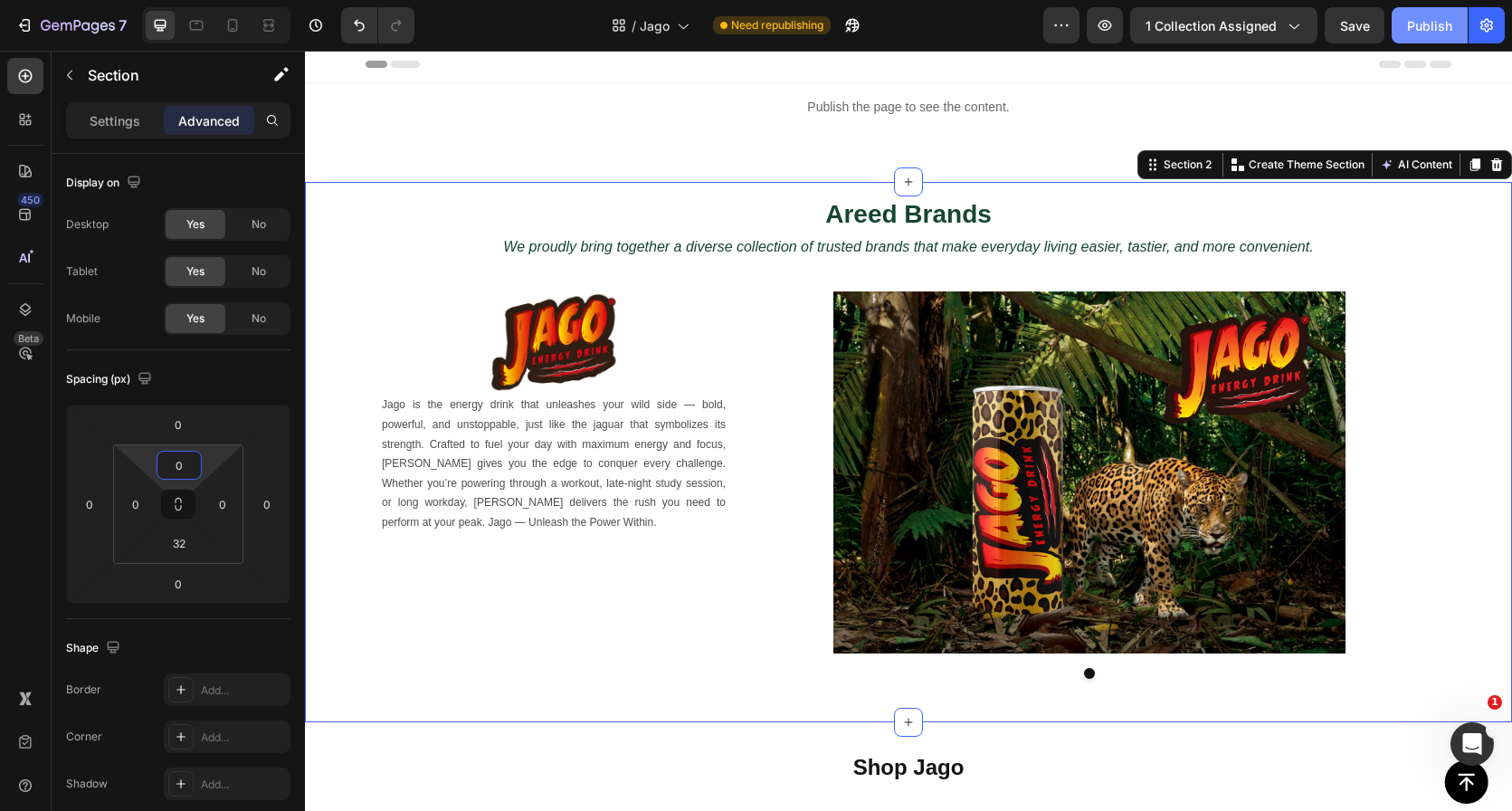
click at [1415, 32] on div "Publish" at bounding box center [1430, 25] width 46 height 19
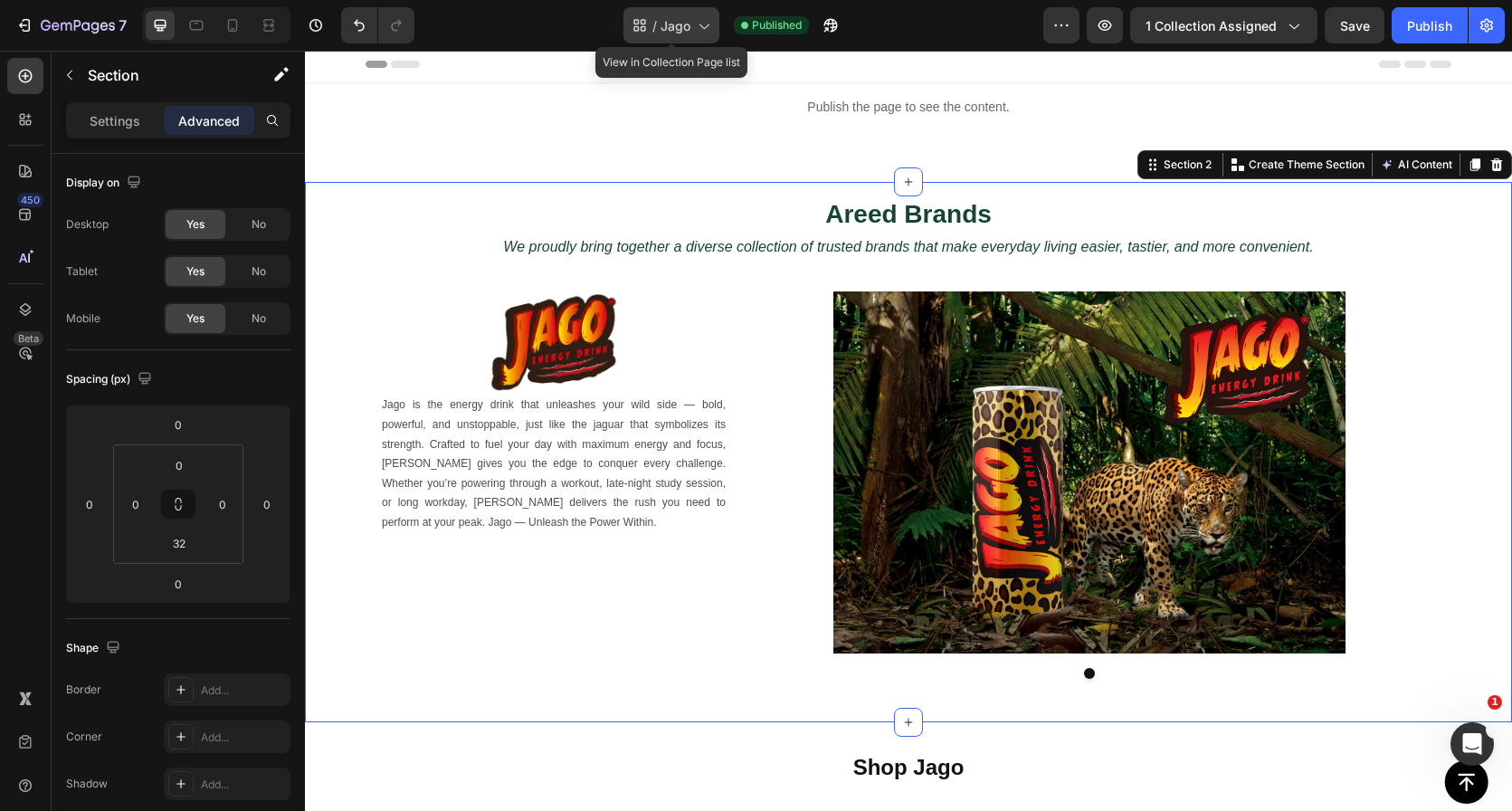
click at [702, 24] on icon at bounding box center [703, 25] width 18 height 18
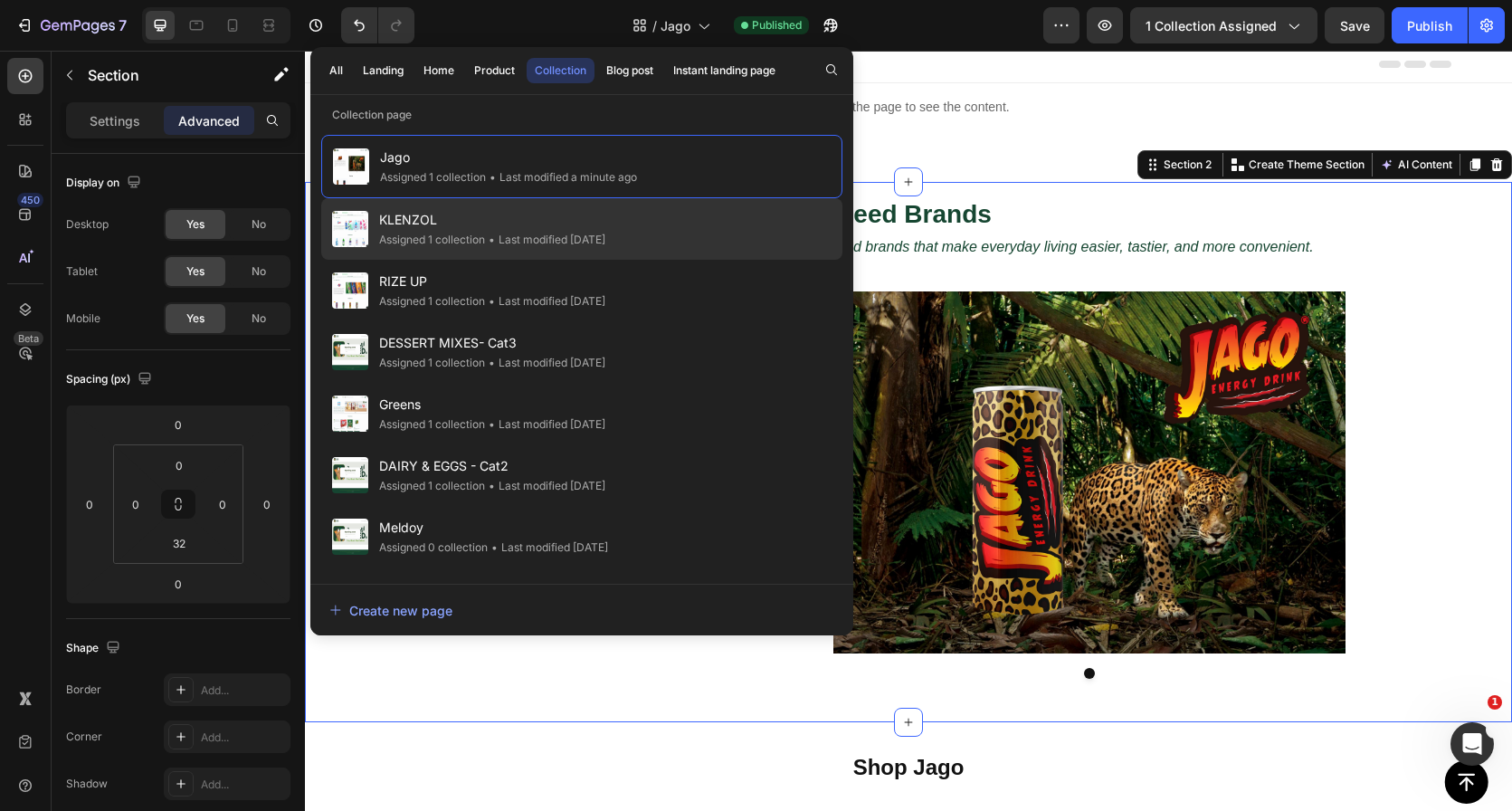
click at [725, 224] on div "KLENZOL Assigned 1 collection • Last modified 5 days ago" at bounding box center [581, 229] width 521 height 61
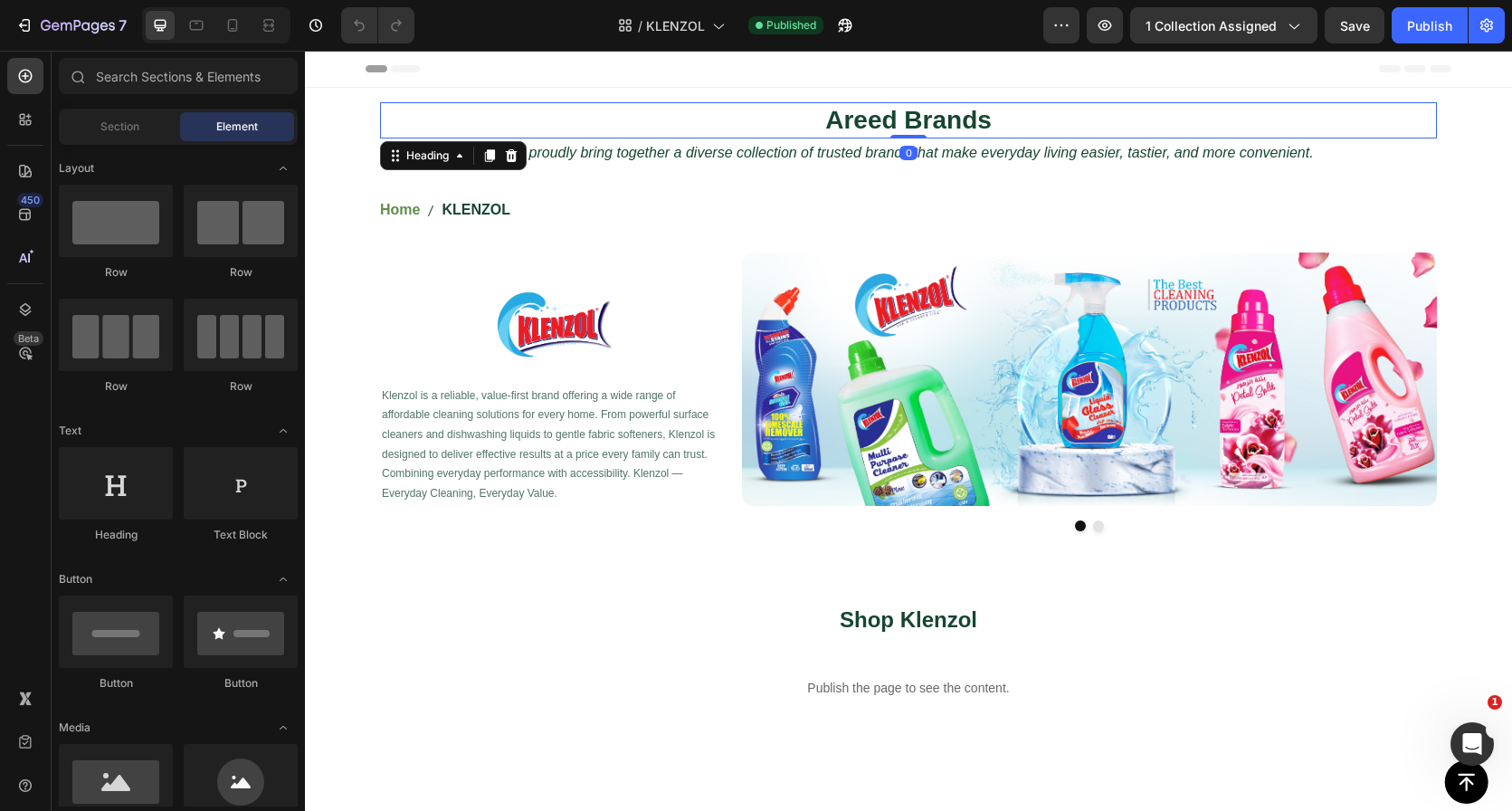
click at [859, 129] on h2 "Areed Brands" at bounding box center [908, 120] width 1057 height 37
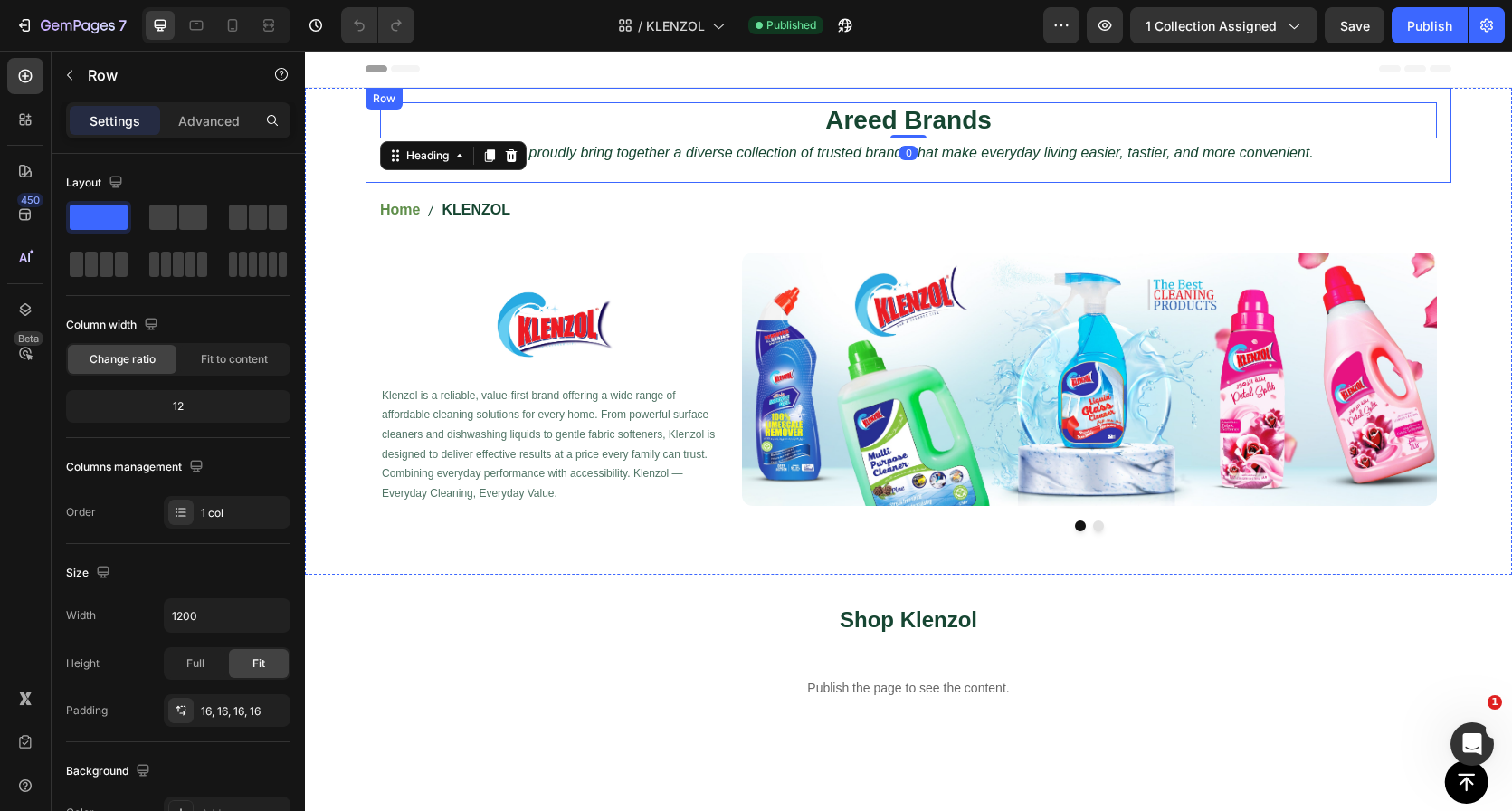
click at [868, 97] on div "Areed Brands Heading 0 We proudly bring together a diverse collection of truste…" at bounding box center [908, 136] width 1086 height 95
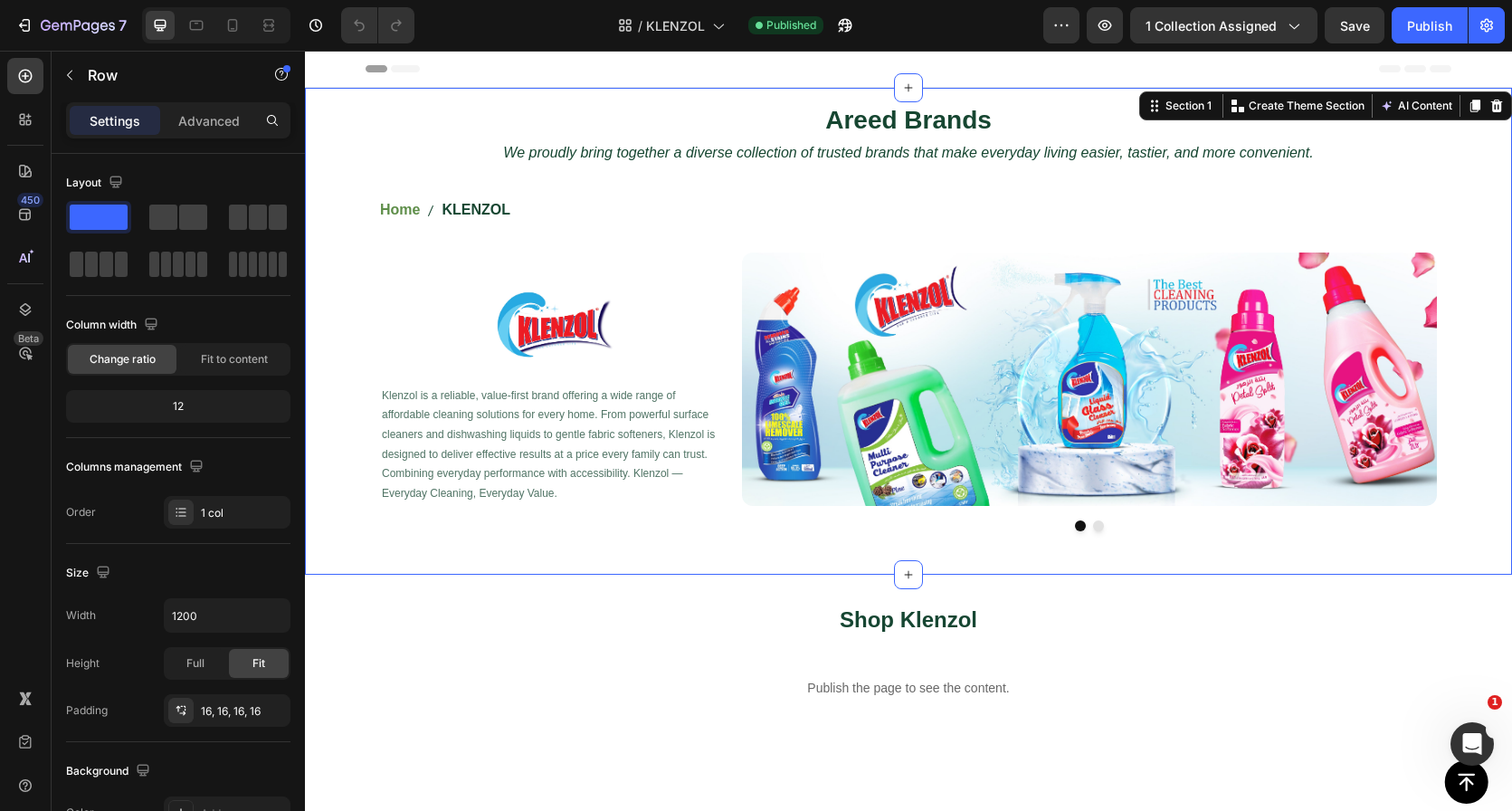
click at [336, 97] on div "Areed Brands Heading We proudly bring together a diverse collection of trusted …" at bounding box center [908, 317] width 1207 height 457
click at [901, 93] on icon at bounding box center [908, 87] width 15 height 15
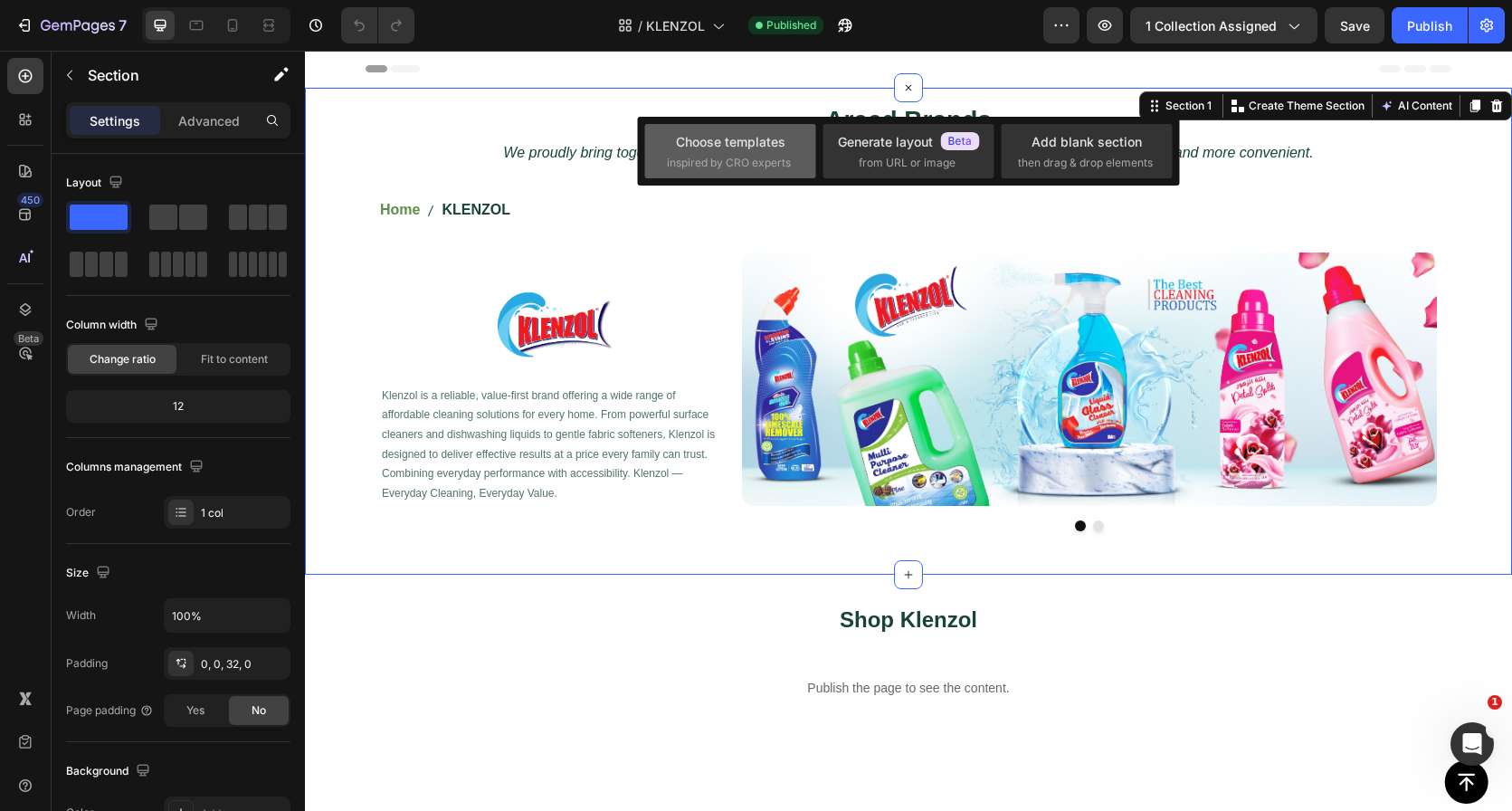
click at [723, 160] on span "inspired by CRO experts" at bounding box center [729, 162] width 124 height 16
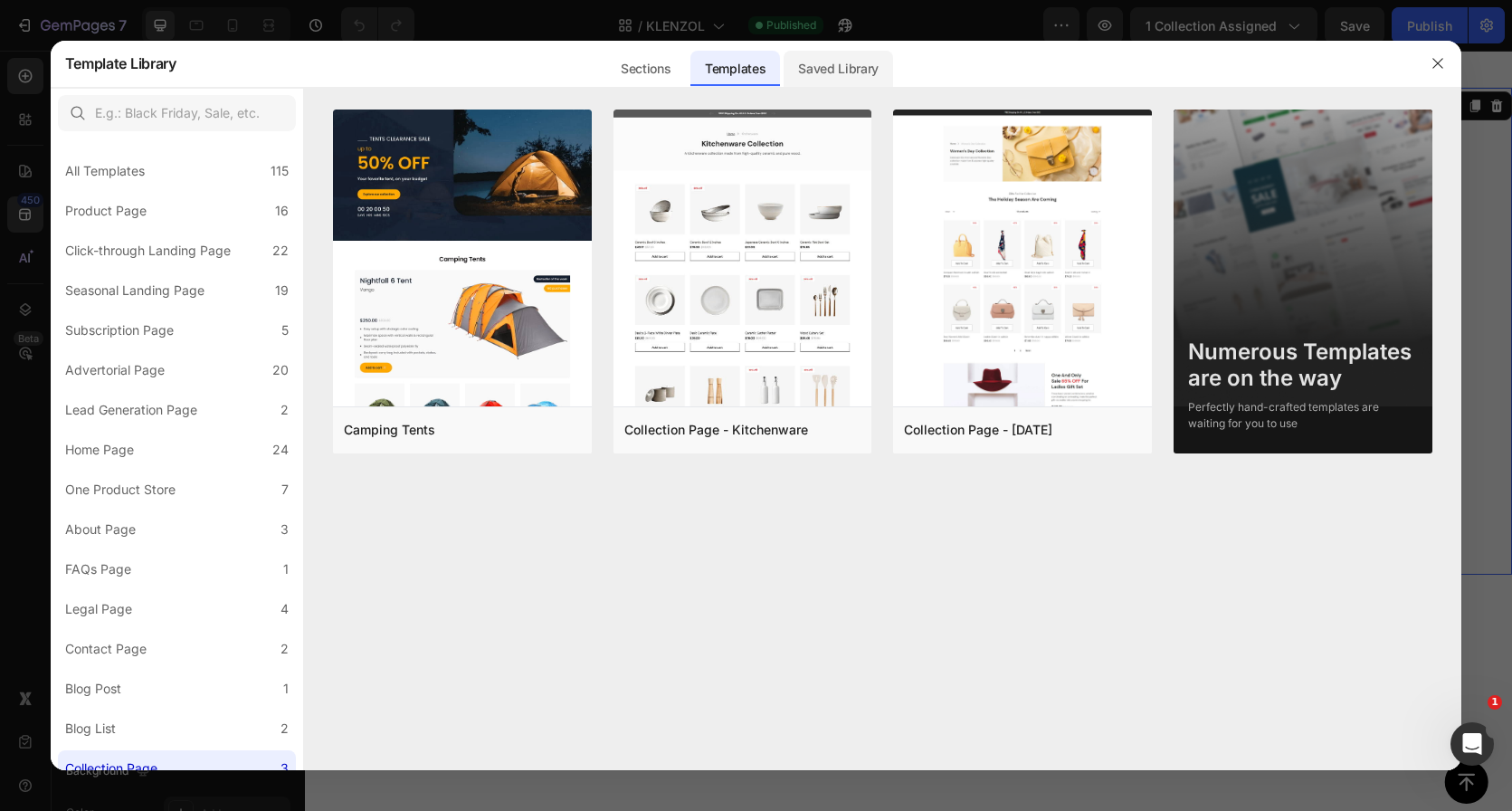
click at [856, 54] on div "Saved Library" at bounding box center [838, 68] width 110 height 37
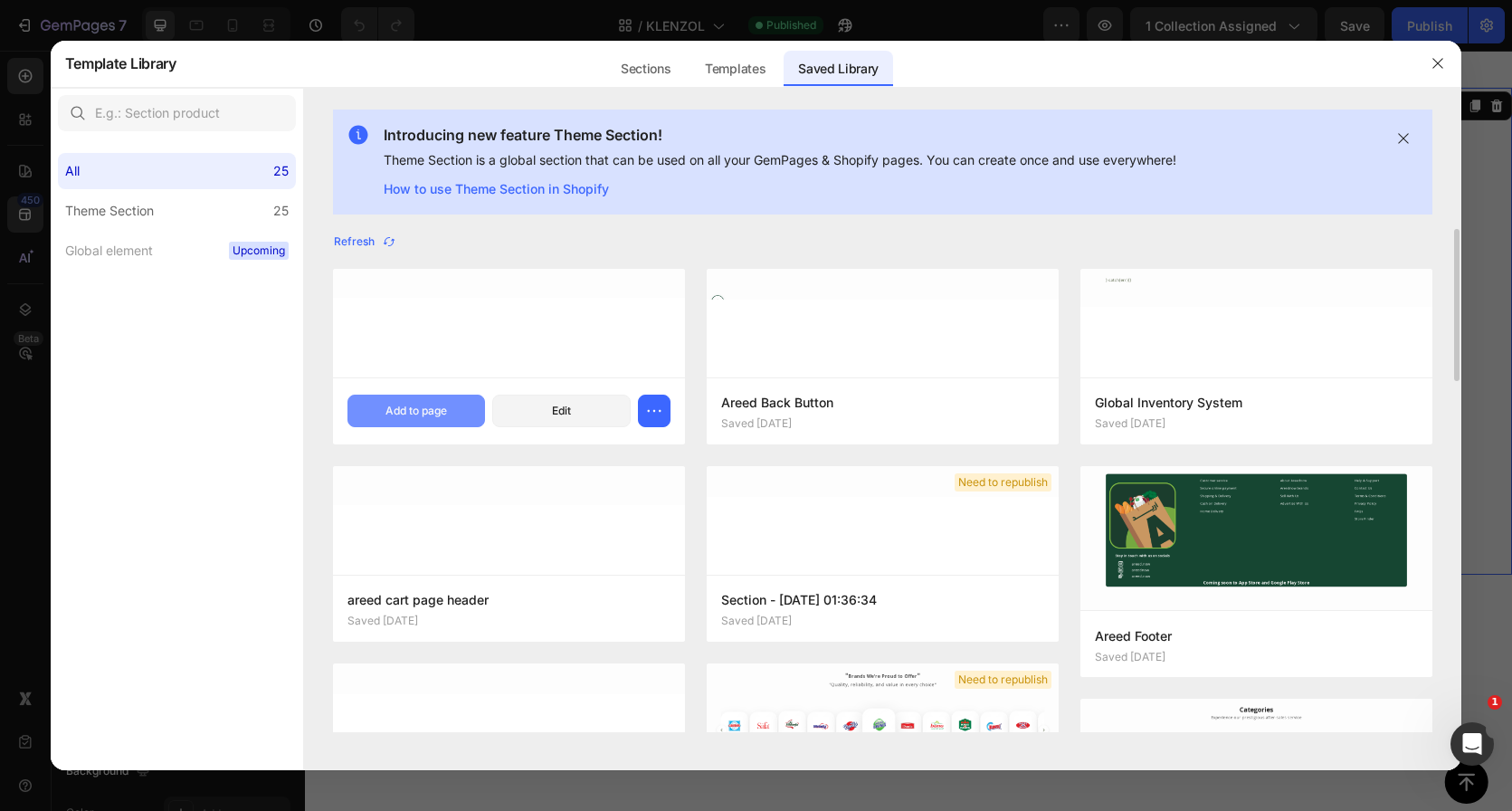
click at [440, 411] on div "Add to page" at bounding box center [416, 411] width 61 height 16
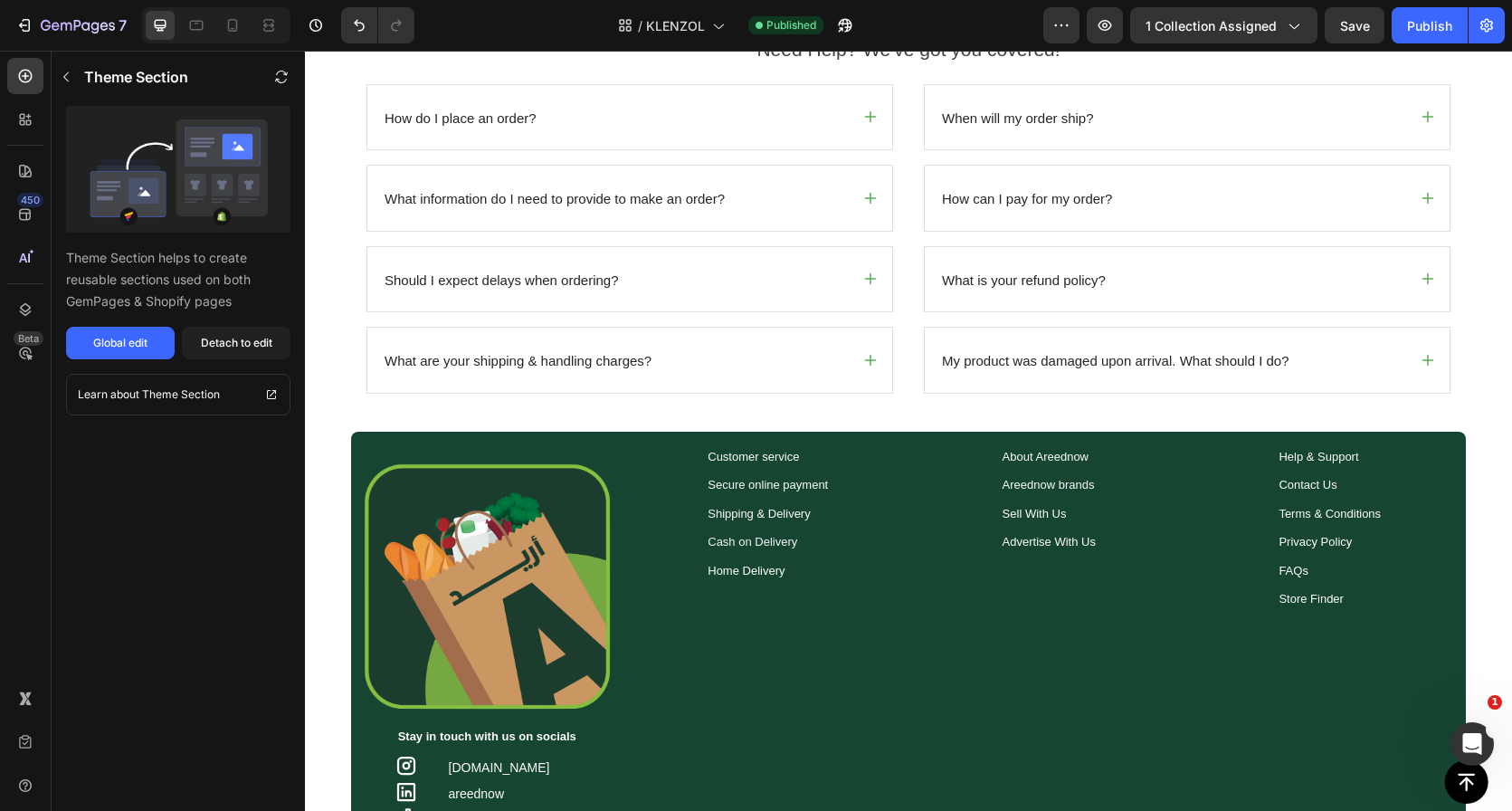
scroll to position [1756, 0]
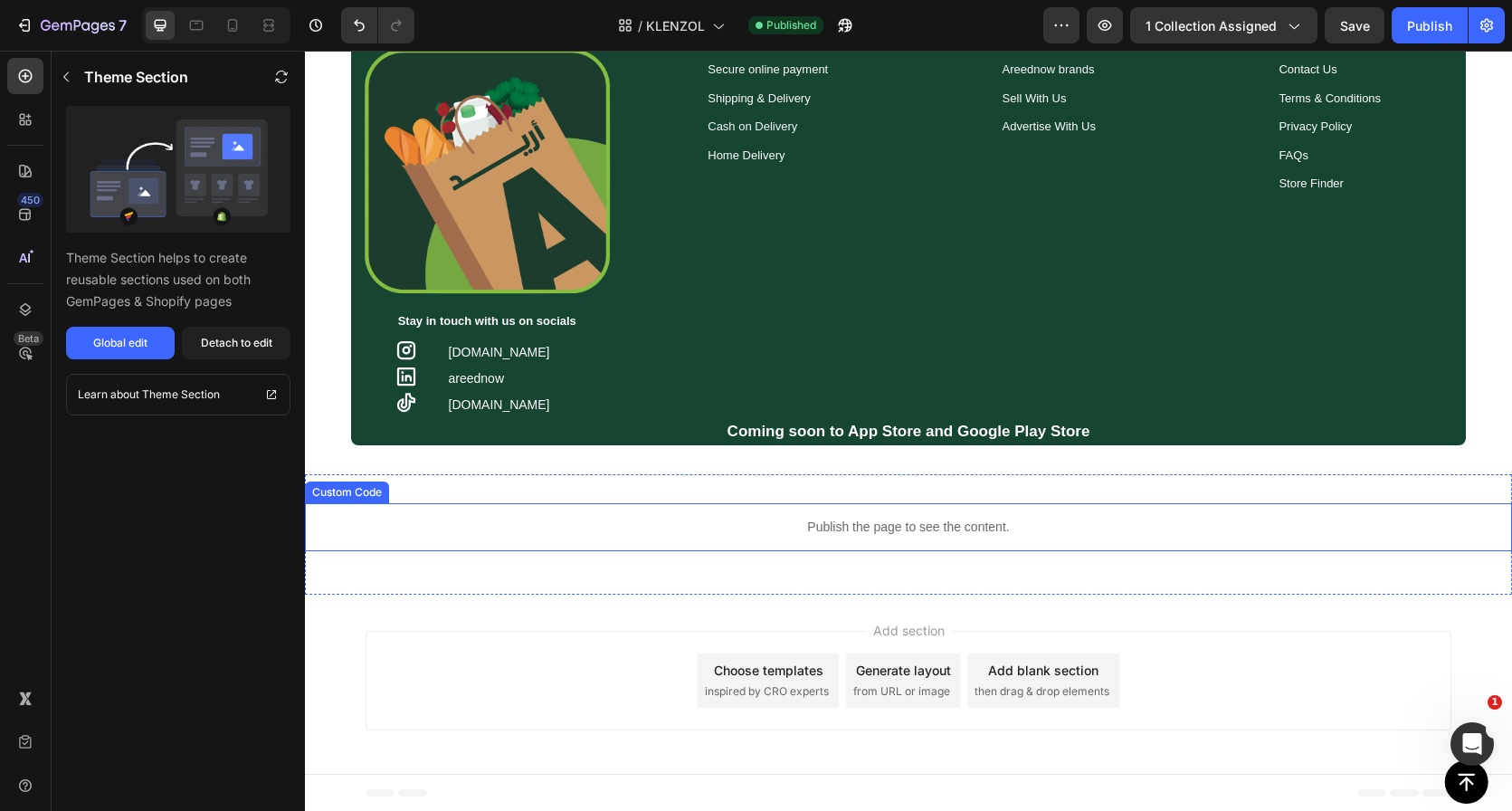
click at [866, 531] on p "Publish the page to see the content." at bounding box center [908, 527] width 1207 height 19
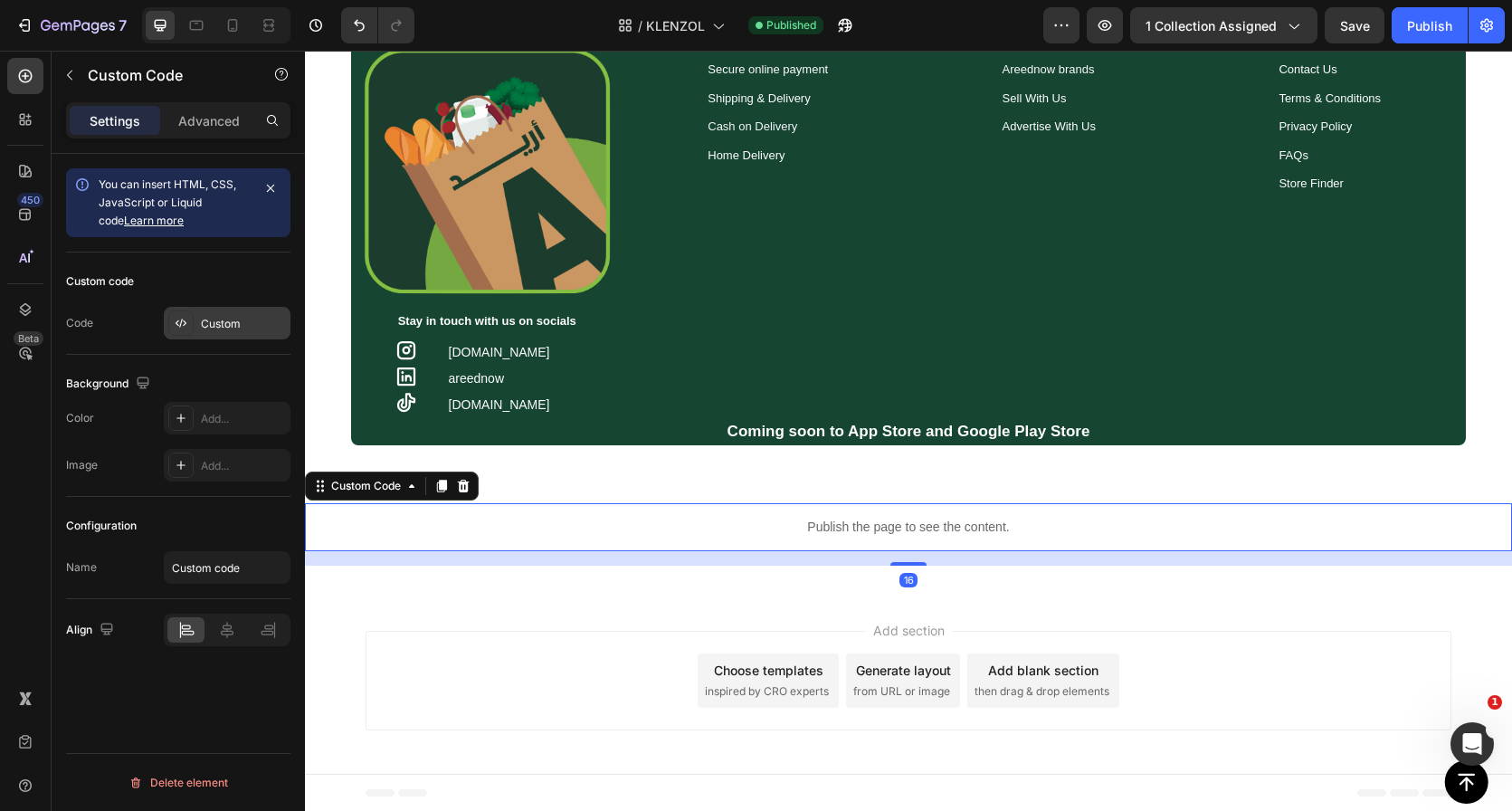
click at [258, 331] on div "Custom" at bounding box center [244, 324] width 85 height 16
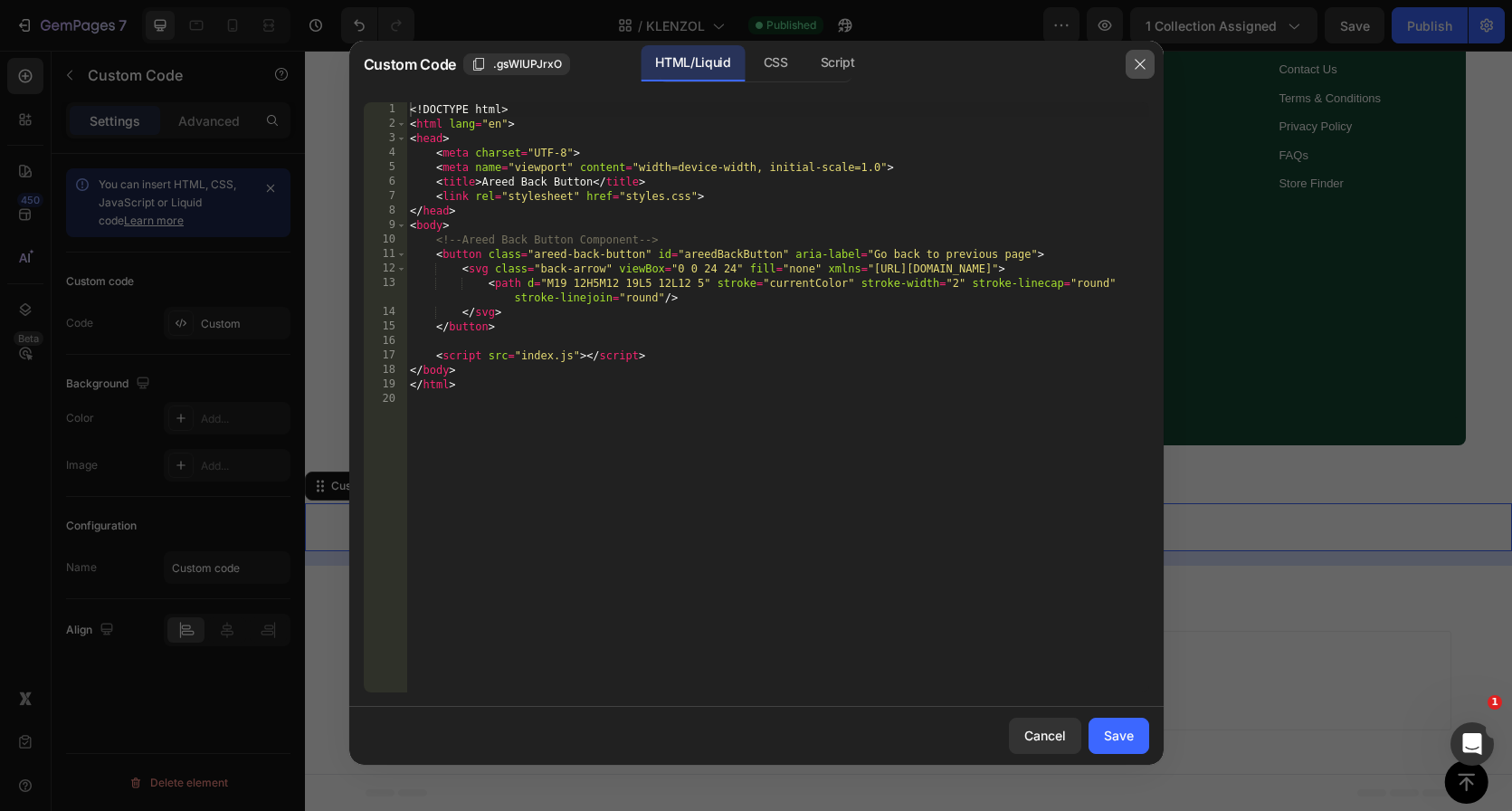
click at [1140, 59] on icon "button" at bounding box center [1140, 64] width 15 height 15
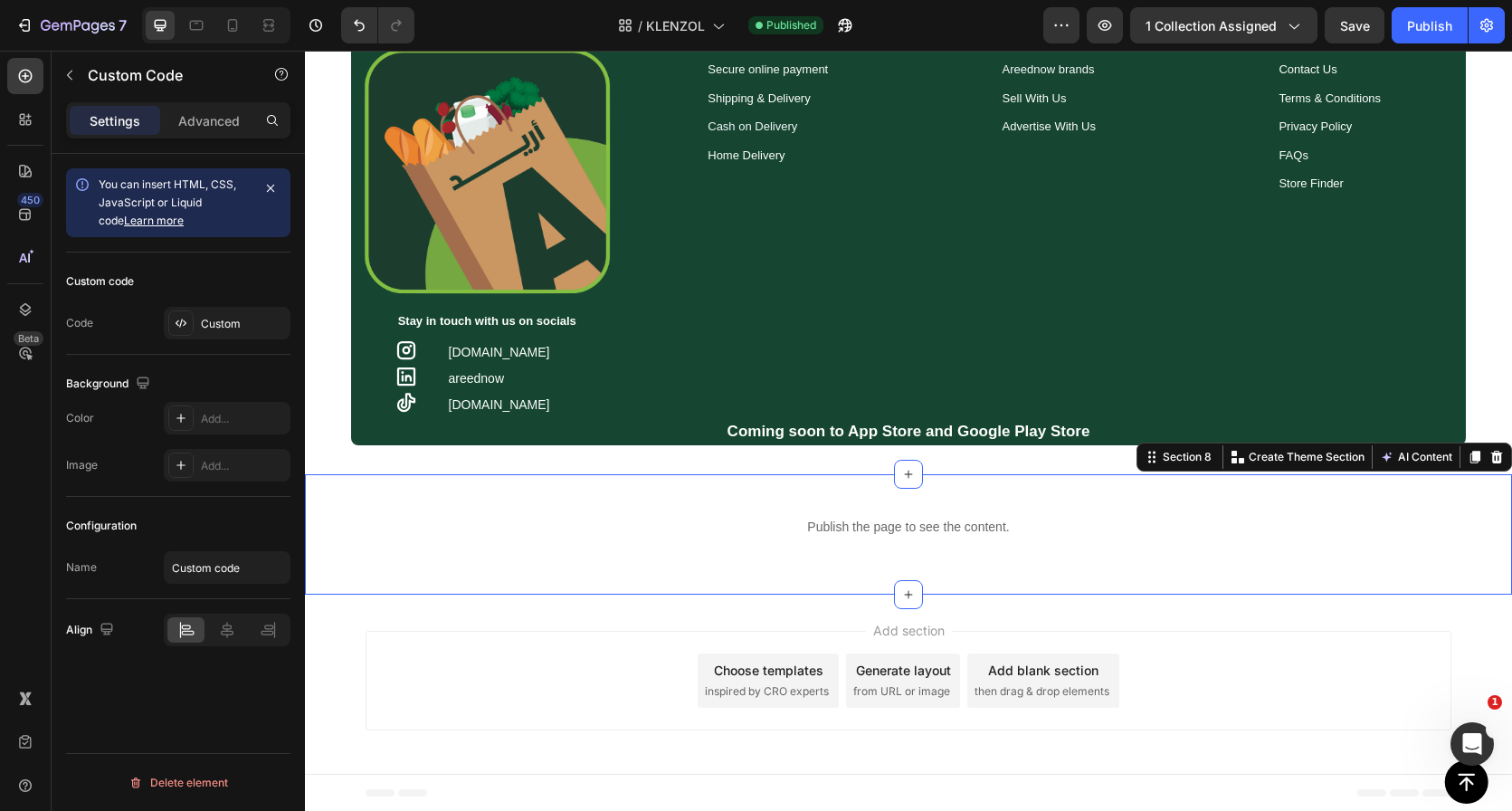
click at [841, 479] on div "Publish the page to see the content. Custom Code Section 8 Create Theme Section…" at bounding box center [908, 535] width 1207 height 121
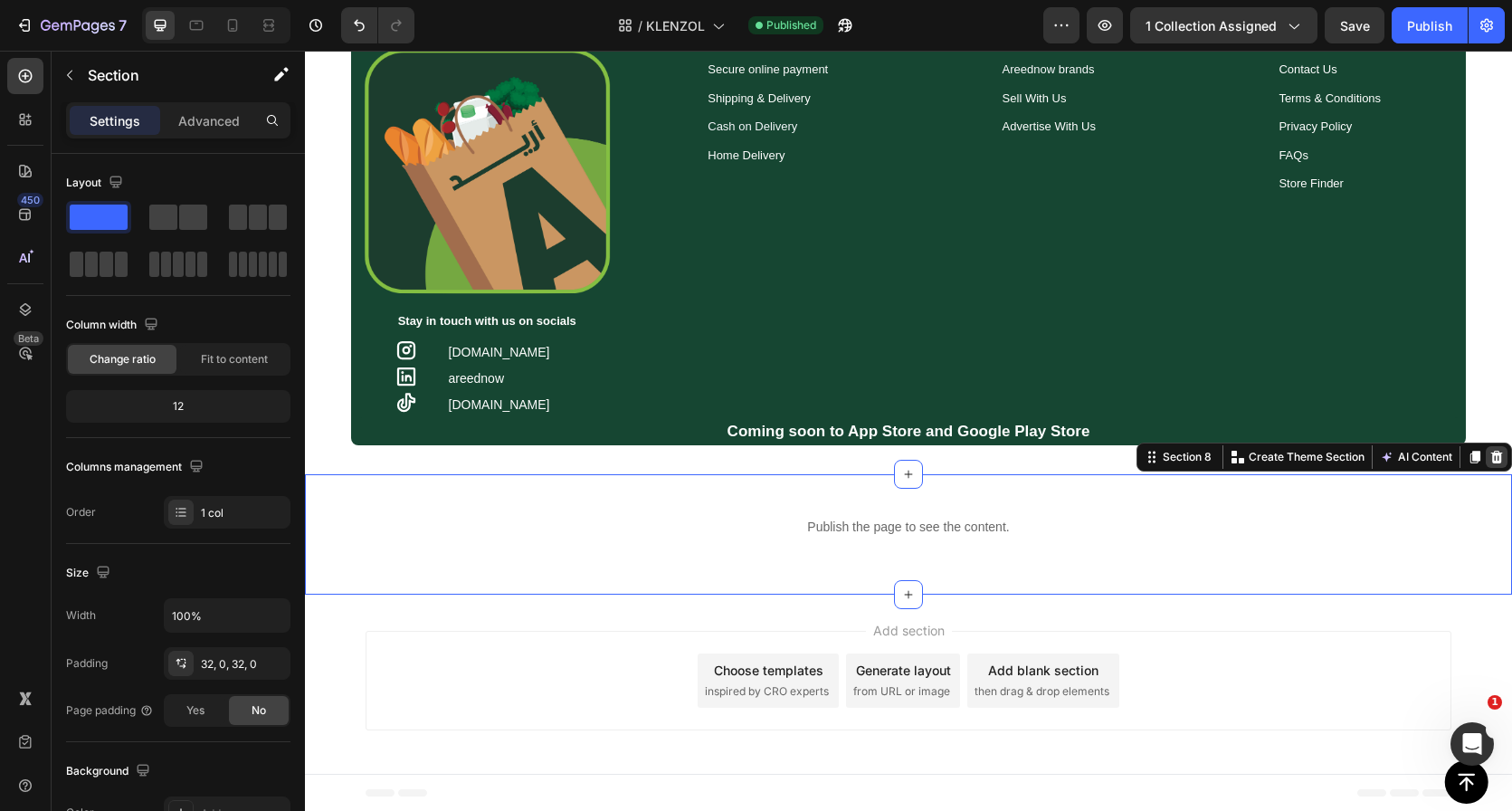
click at [1486, 448] on div at bounding box center [1497, 457] width 22 height 22
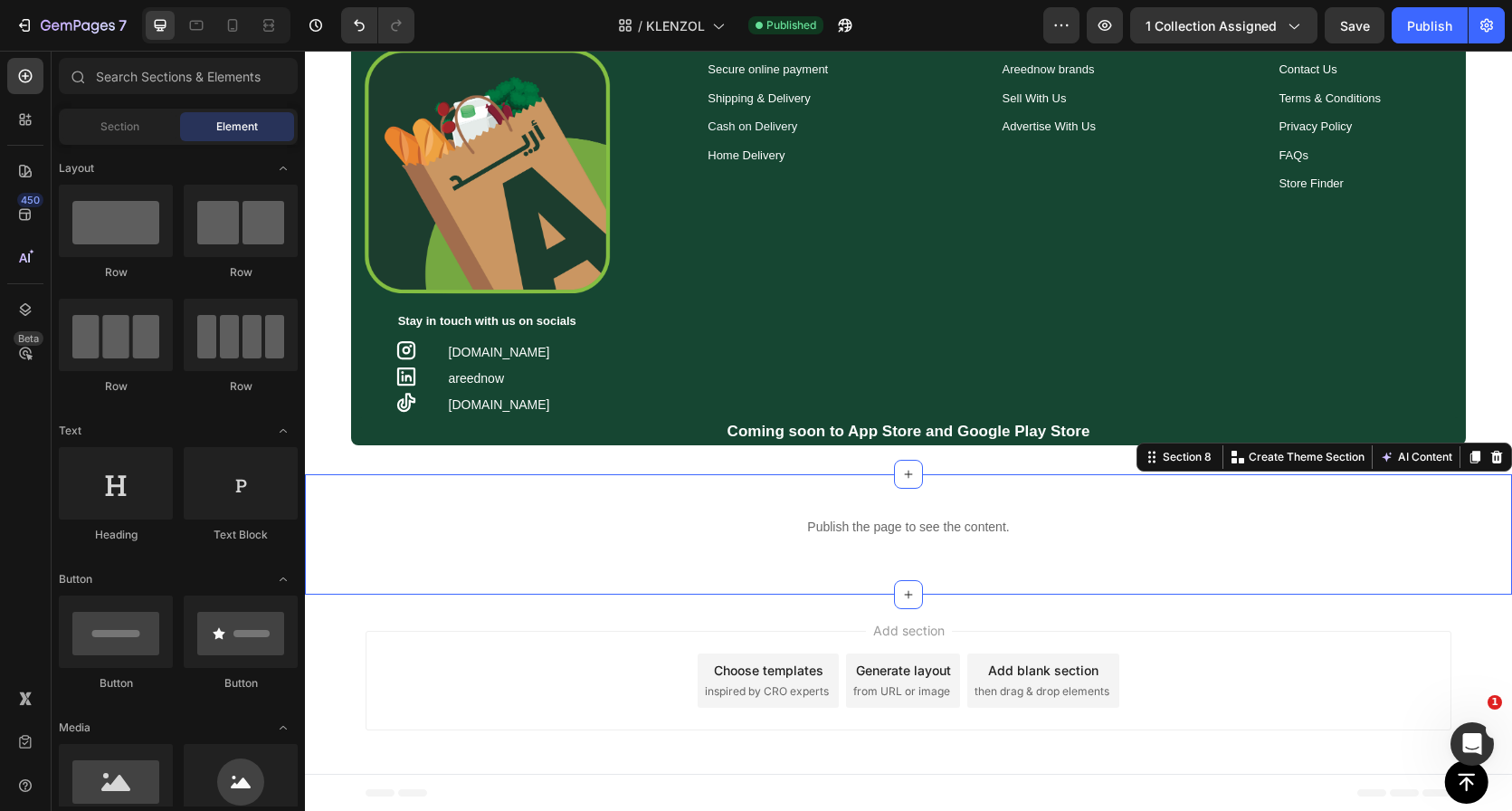
scroll to position [1635, 0]
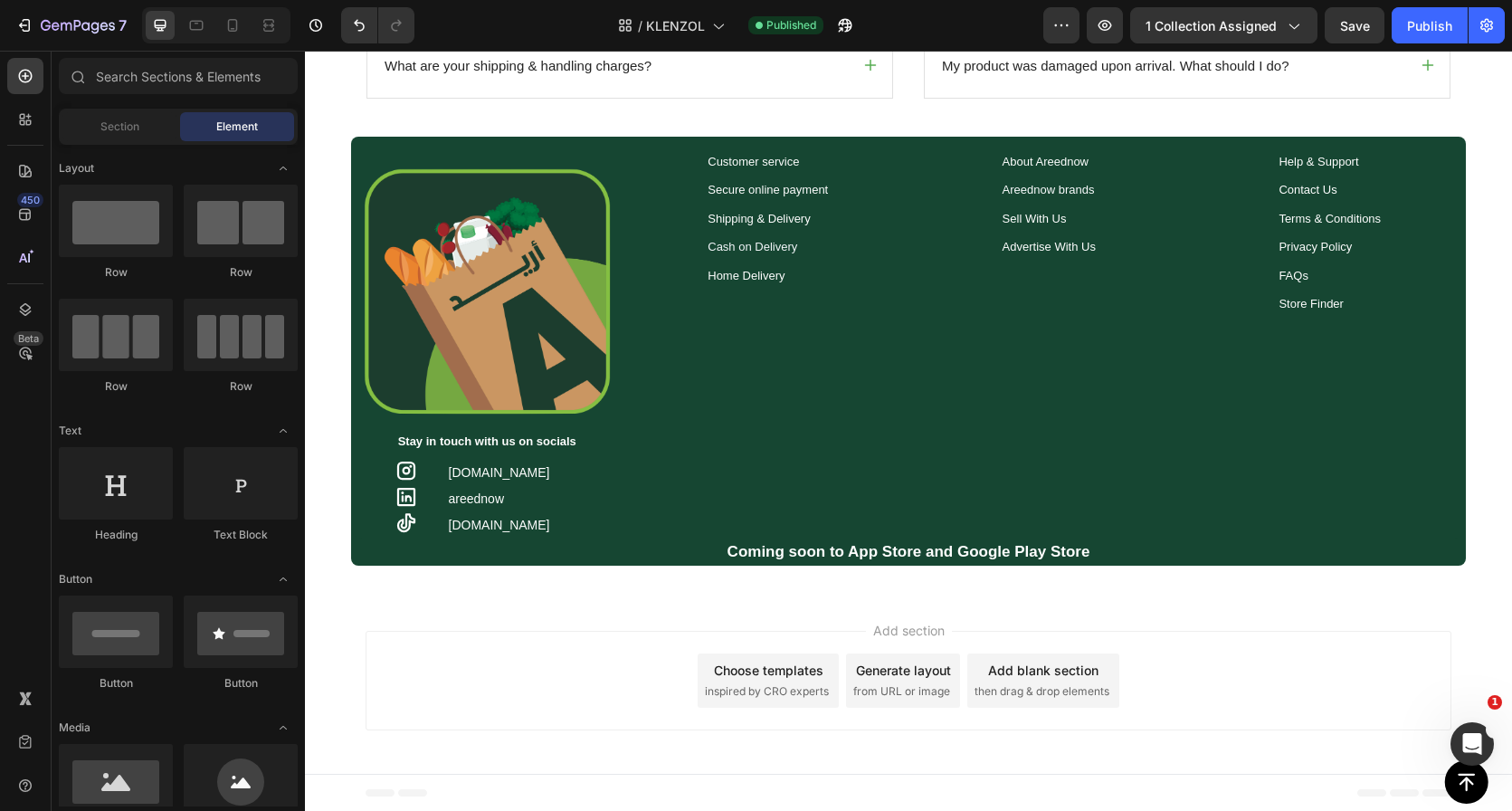
click at [894, 591] on div at bounding box center [908, 594] width 29 height 29
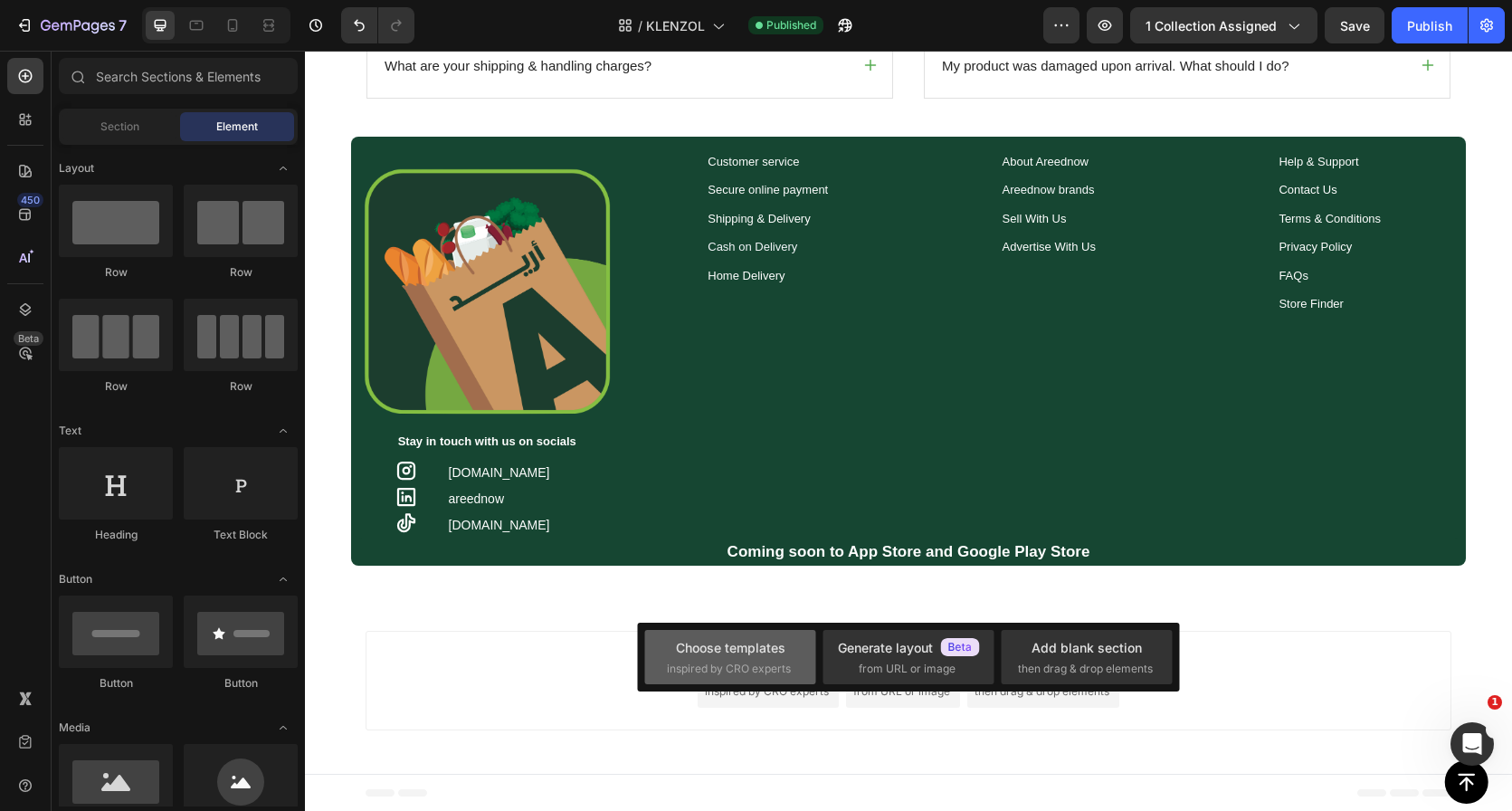
click at [714, 657] on div "Choose templates inspired by CRO experts" at bounding box center [731, 657] width 127 height 39
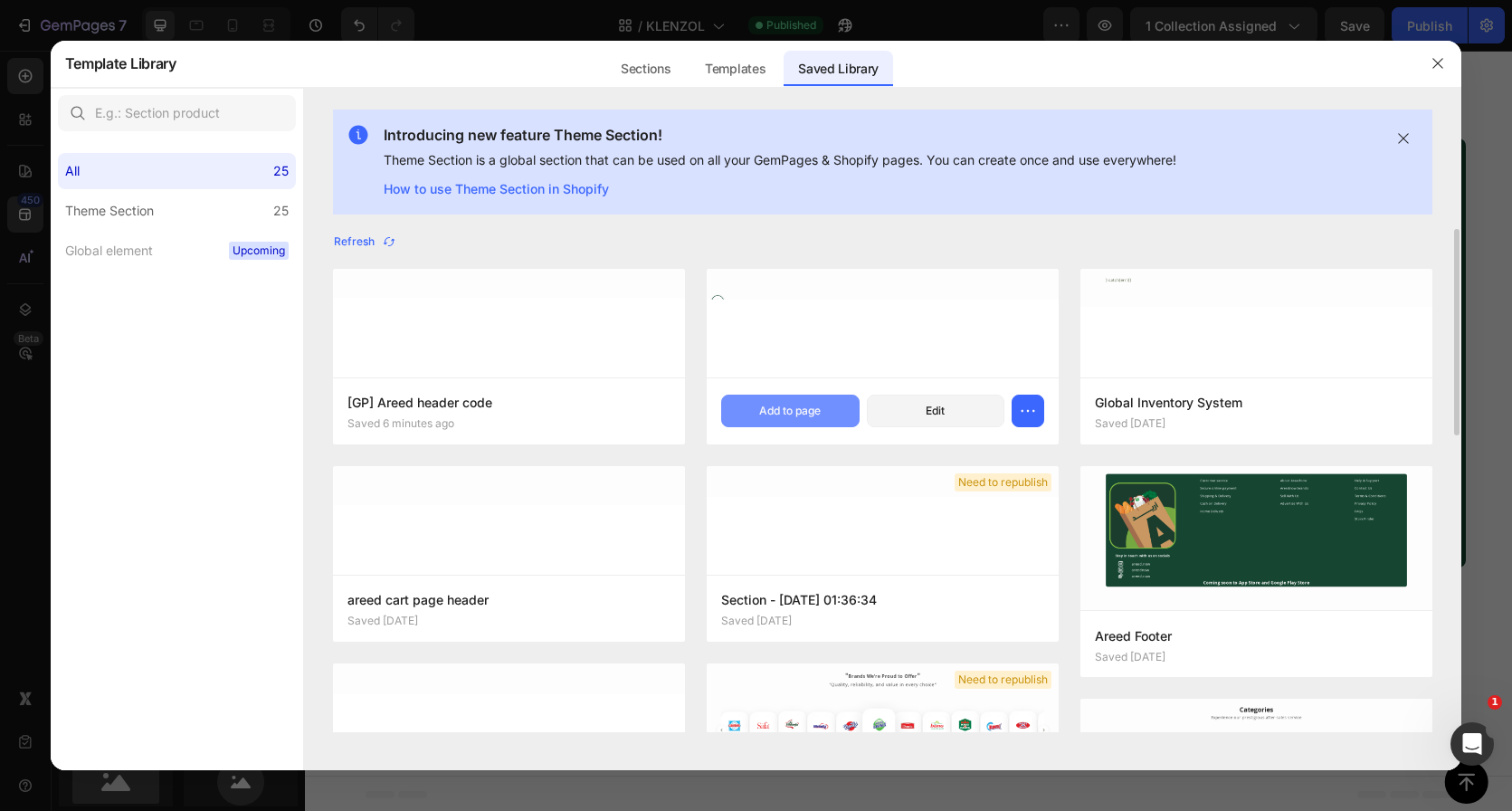
click at [772, 407] on div "Add to page" at bounding box center [790, 411] width 61 height 16
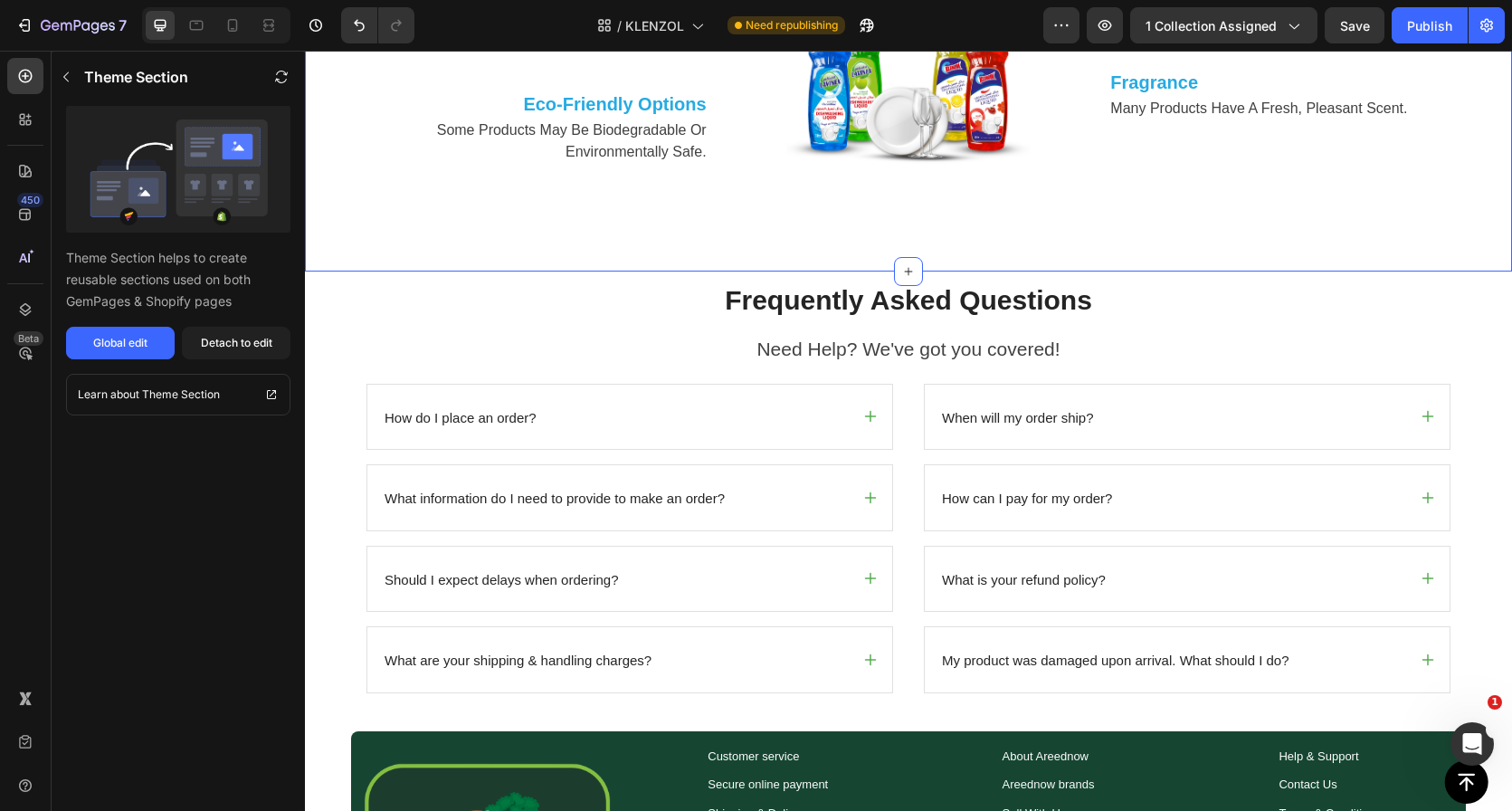
scroll to position [1059, 0]
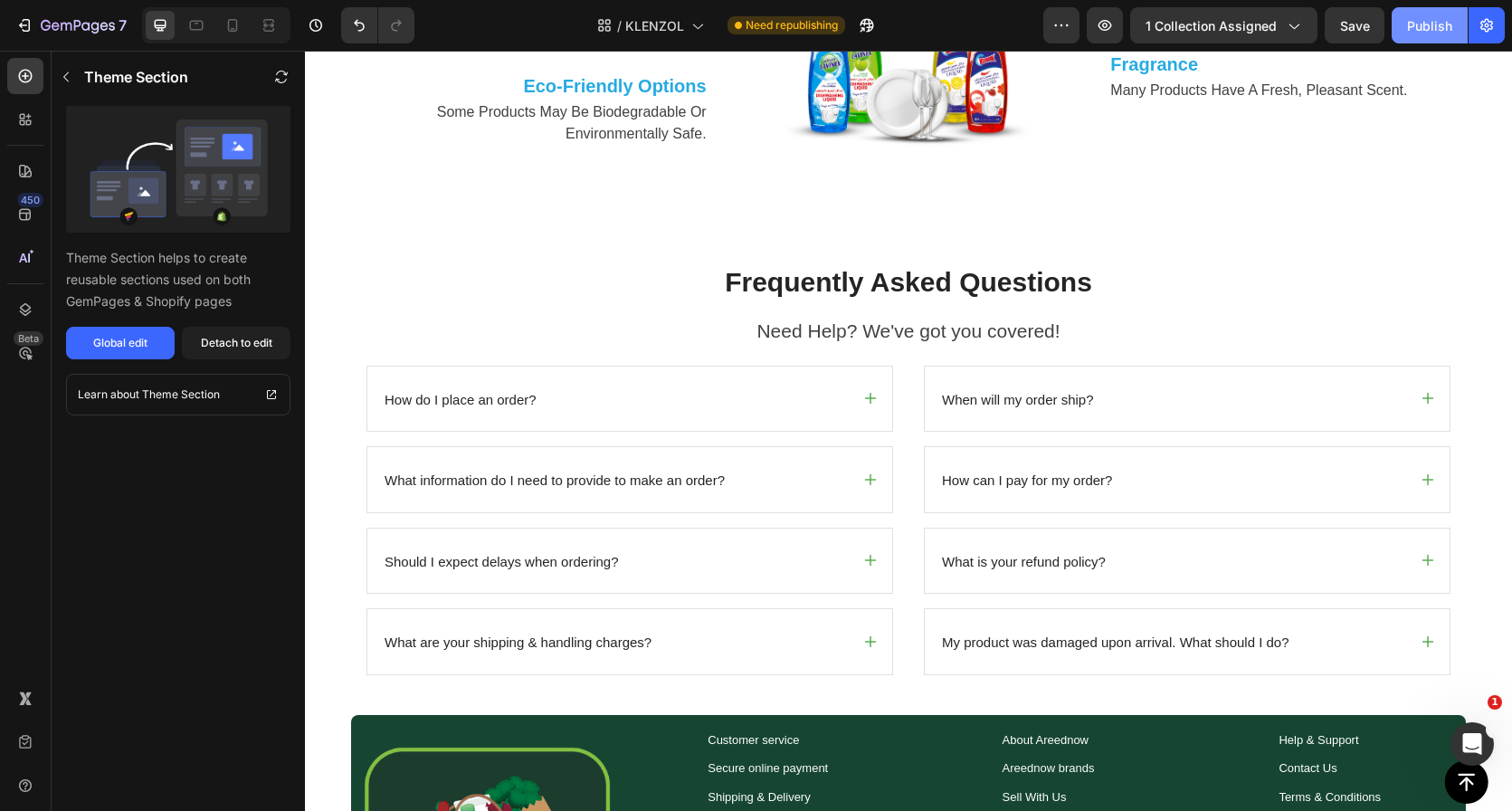
click at [1426, 27] on div "Publish" at bounding box center [1430, 25] width 46 height 19
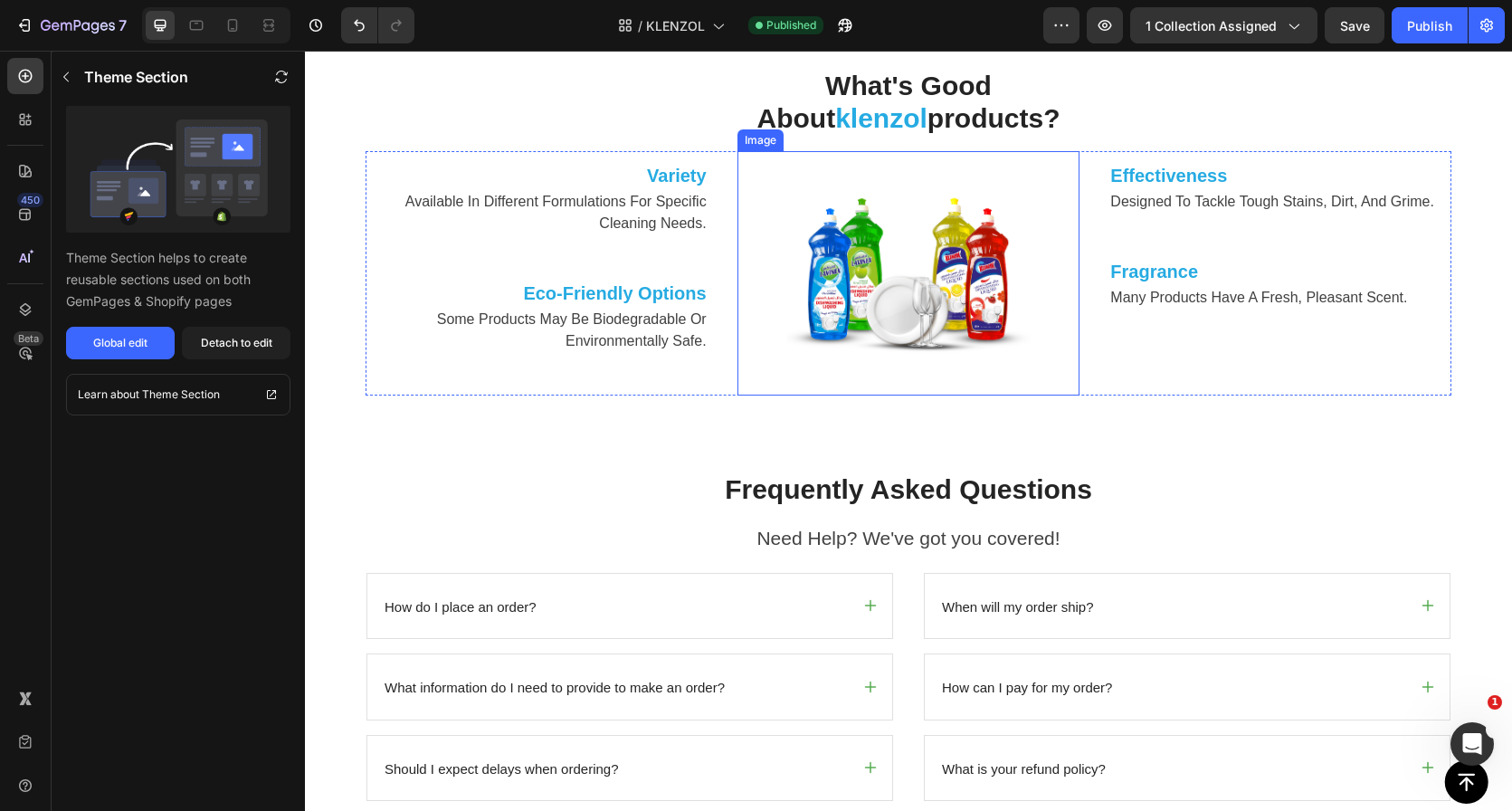
scroll to position [273, 0]
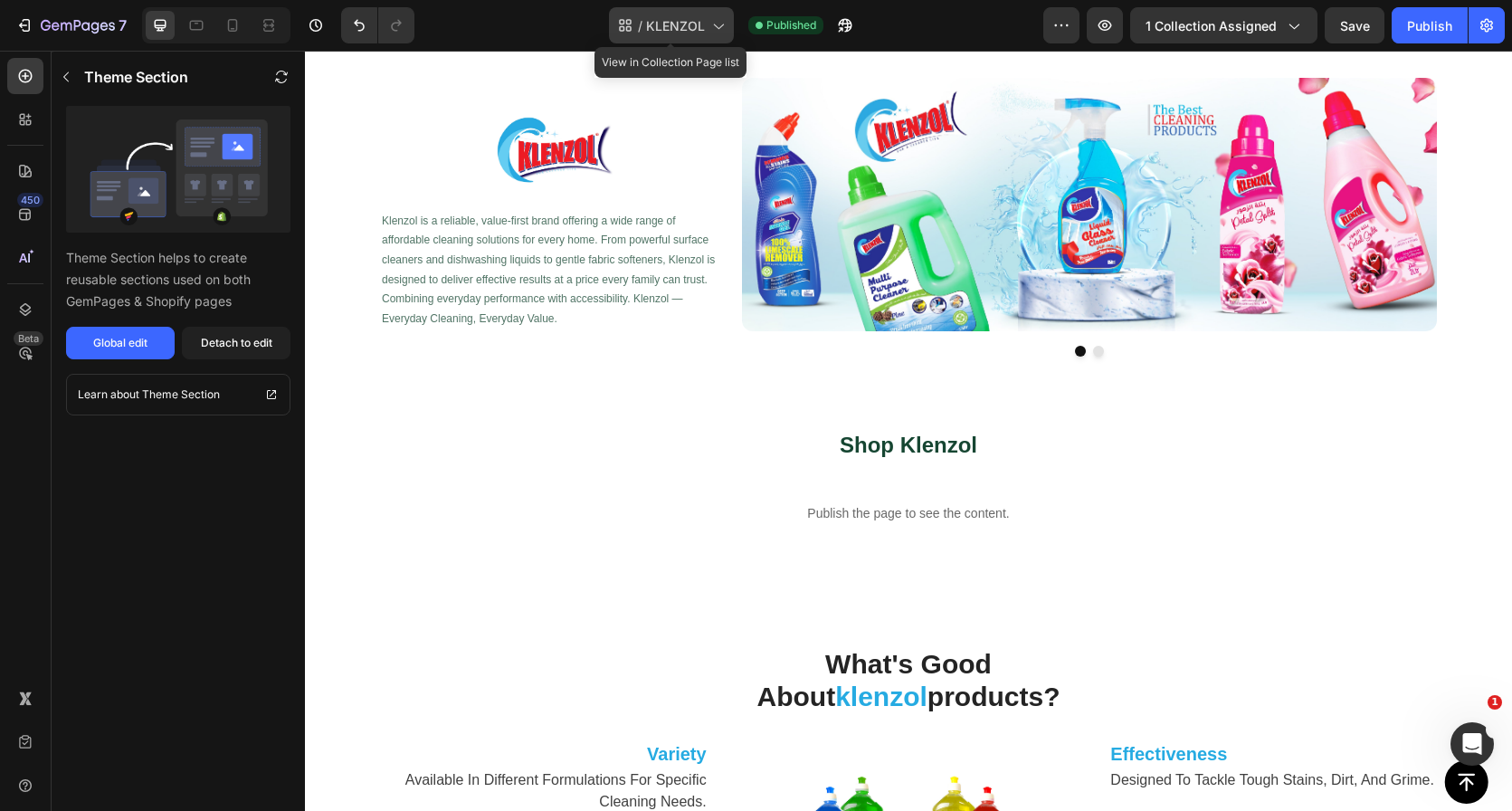
click at [688, 21] on span "KLENZOL" at bounding box center [674, 25] width 58 height 19
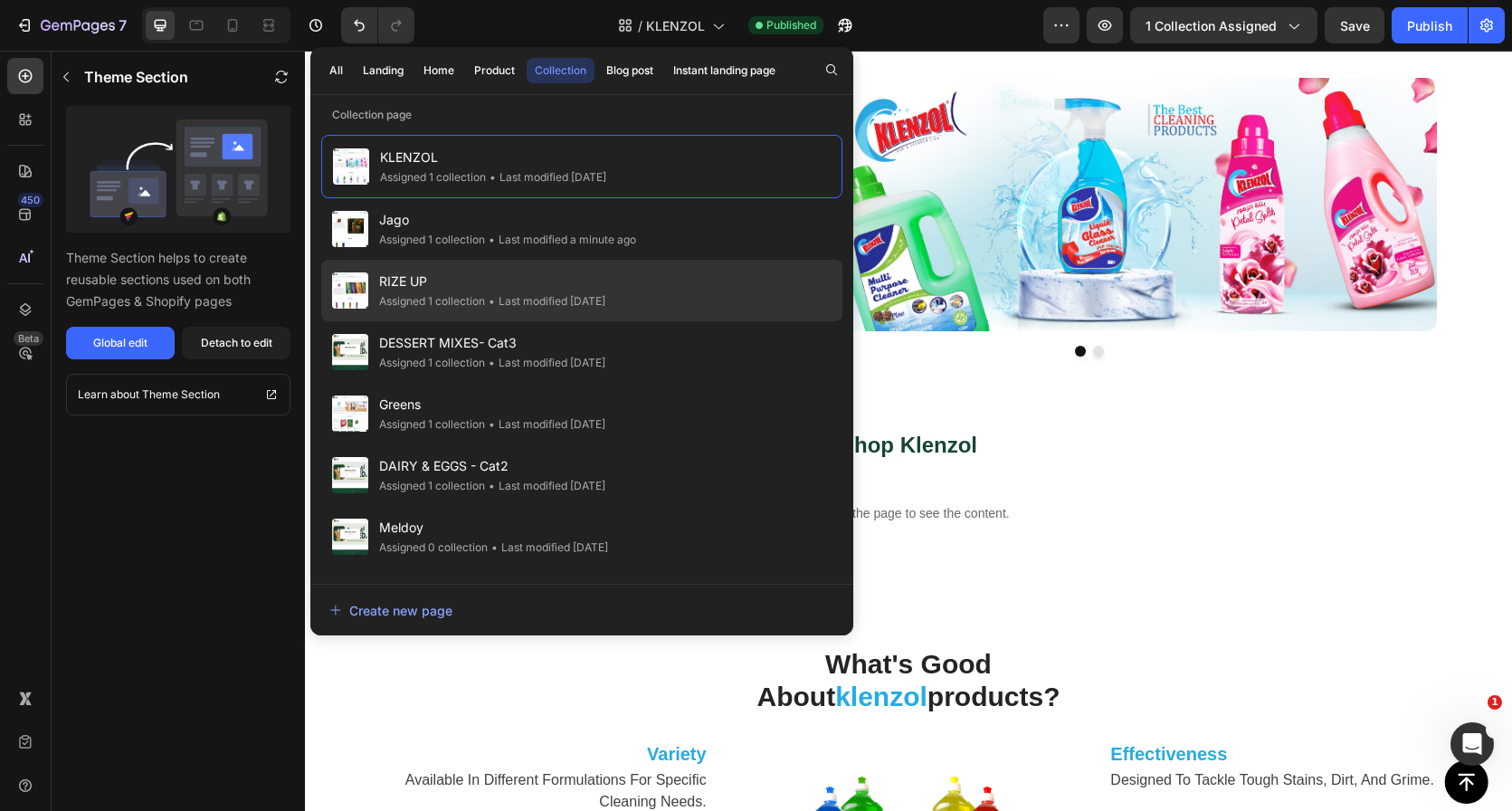
click at [556, 278] on span "RIZE UP" at bounding box center [492, 281] width 226 height 22
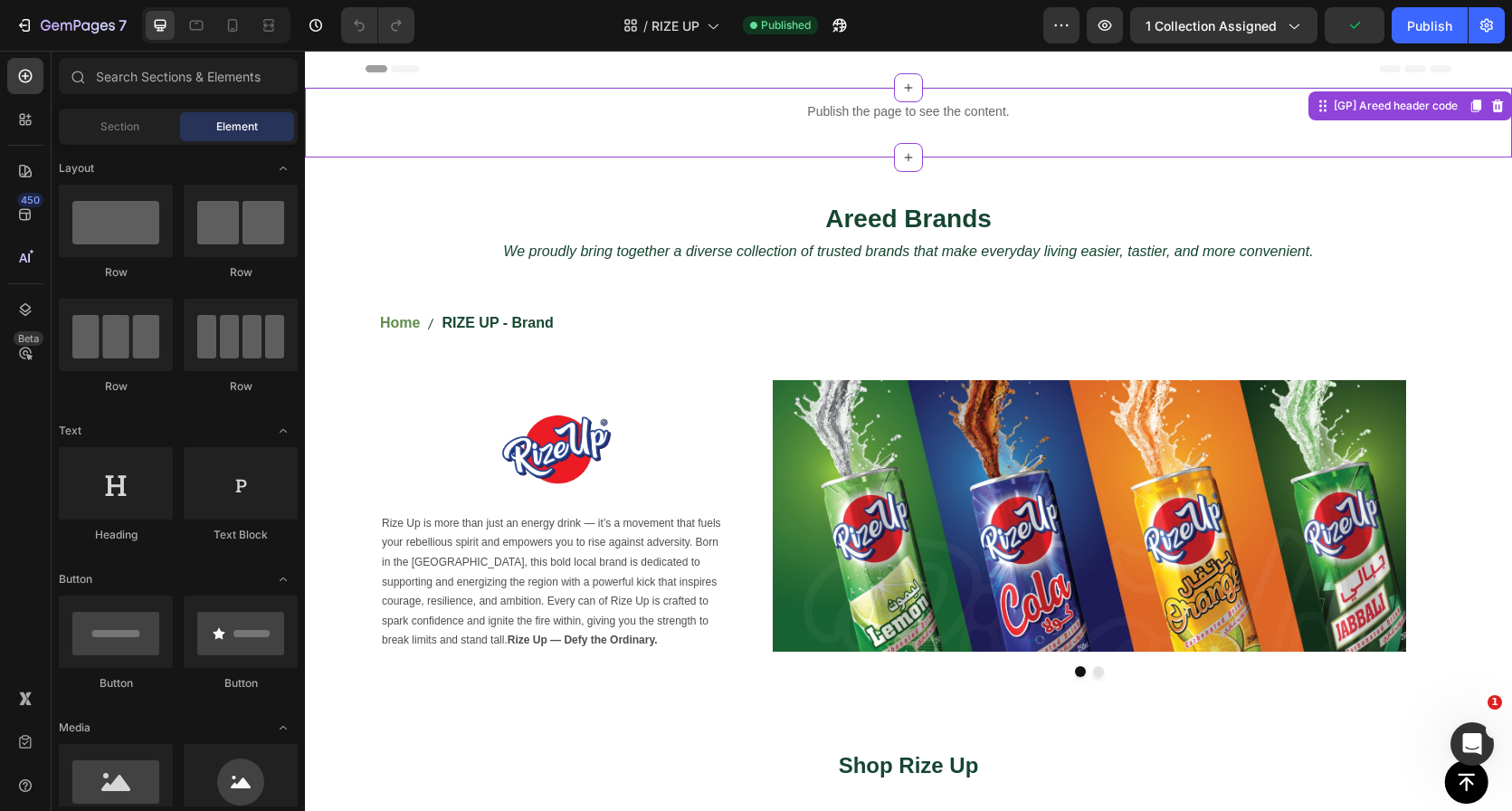
click at [872, 110] on p "Publish the page to see the content." at bounding box center [908, 111] width 1207 height 19
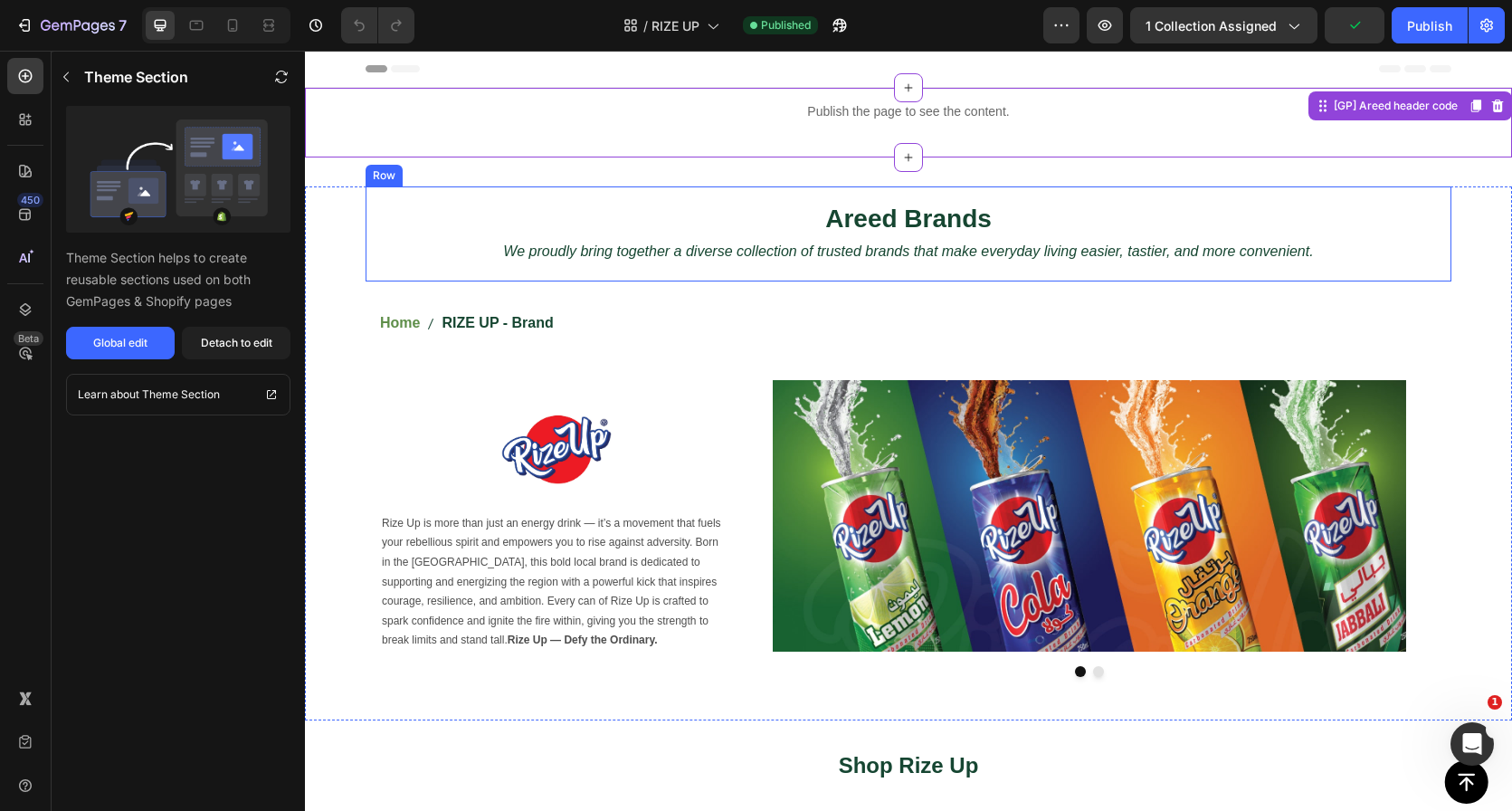
click at [838, 186] on div "Areed Brands Heading We proudly bring together a diverse collection of trusted …" at bounding box center [908, 234] width 1086 height 95
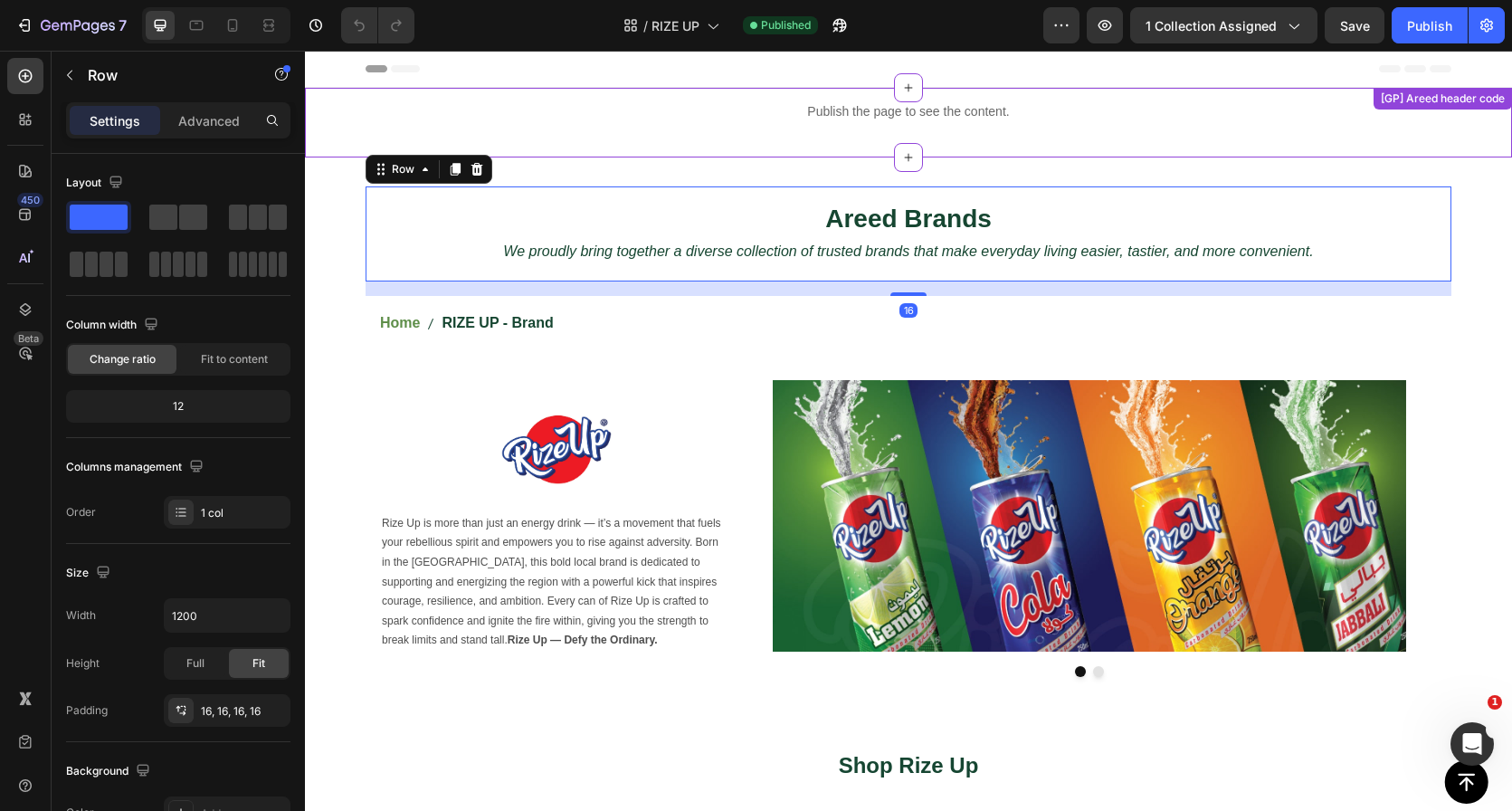
click at [858, 118] on p "Publish the page to see the content." at bounding box center [908, 111] width 1207 height 19
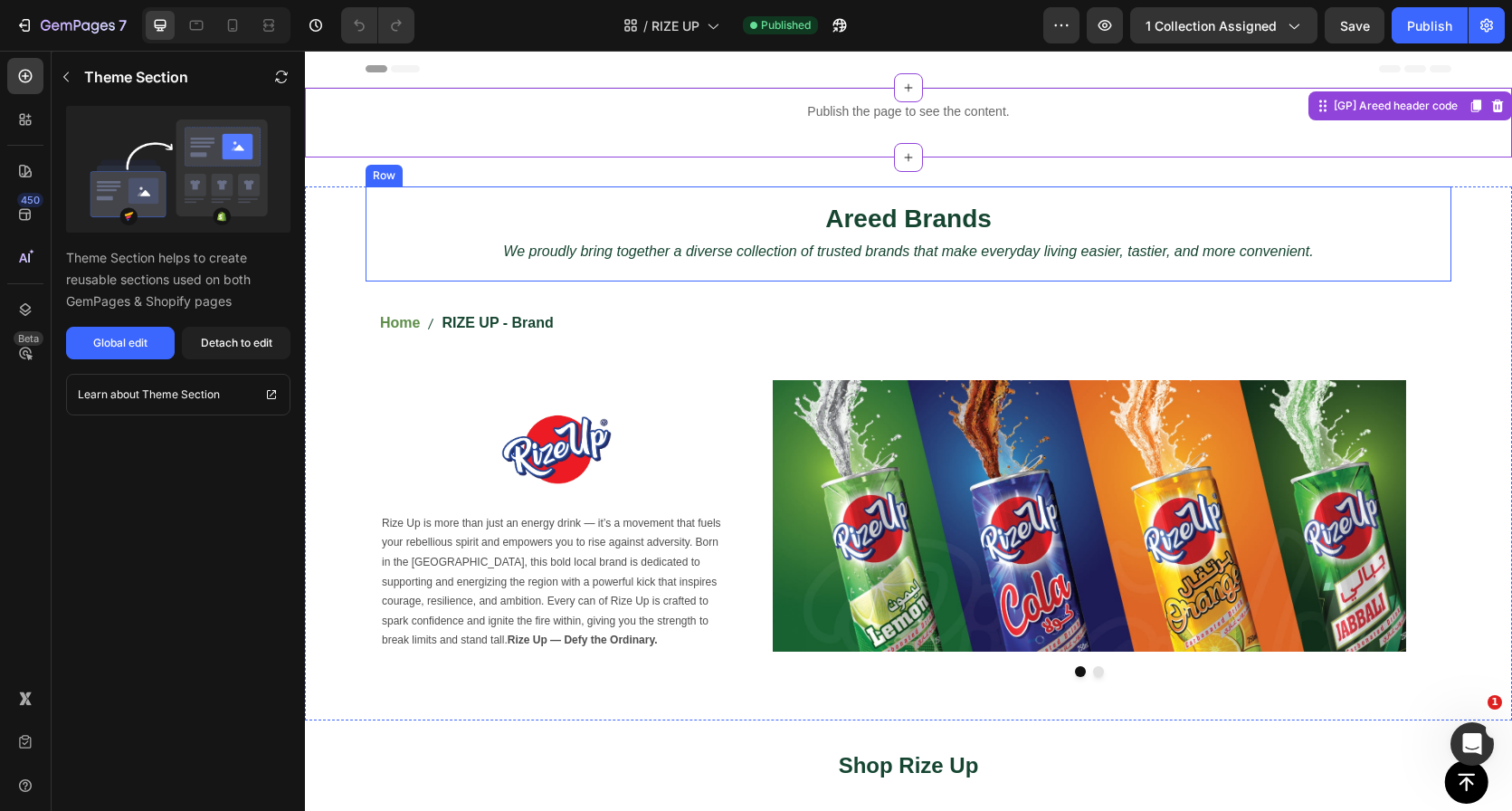
click at [850, 200] on div "Areed Brands Heading We proudly bring together a diverse collection of trusted …" at bounding box center [908, 234] width 1086 height 95
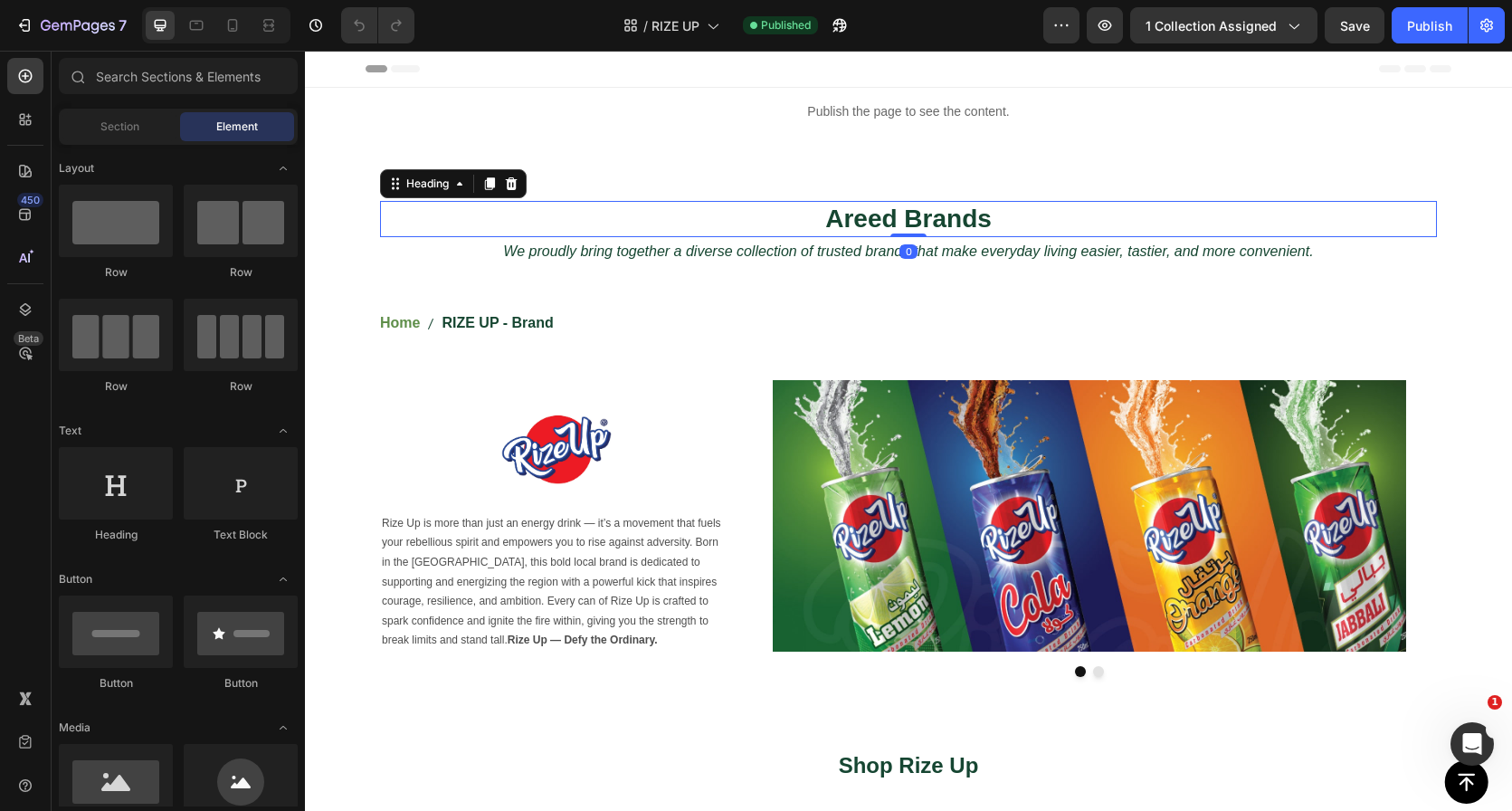
click at [820, 220] on h2 "Areed Brands" at bounding box center [908, 219] width 1057 height 37
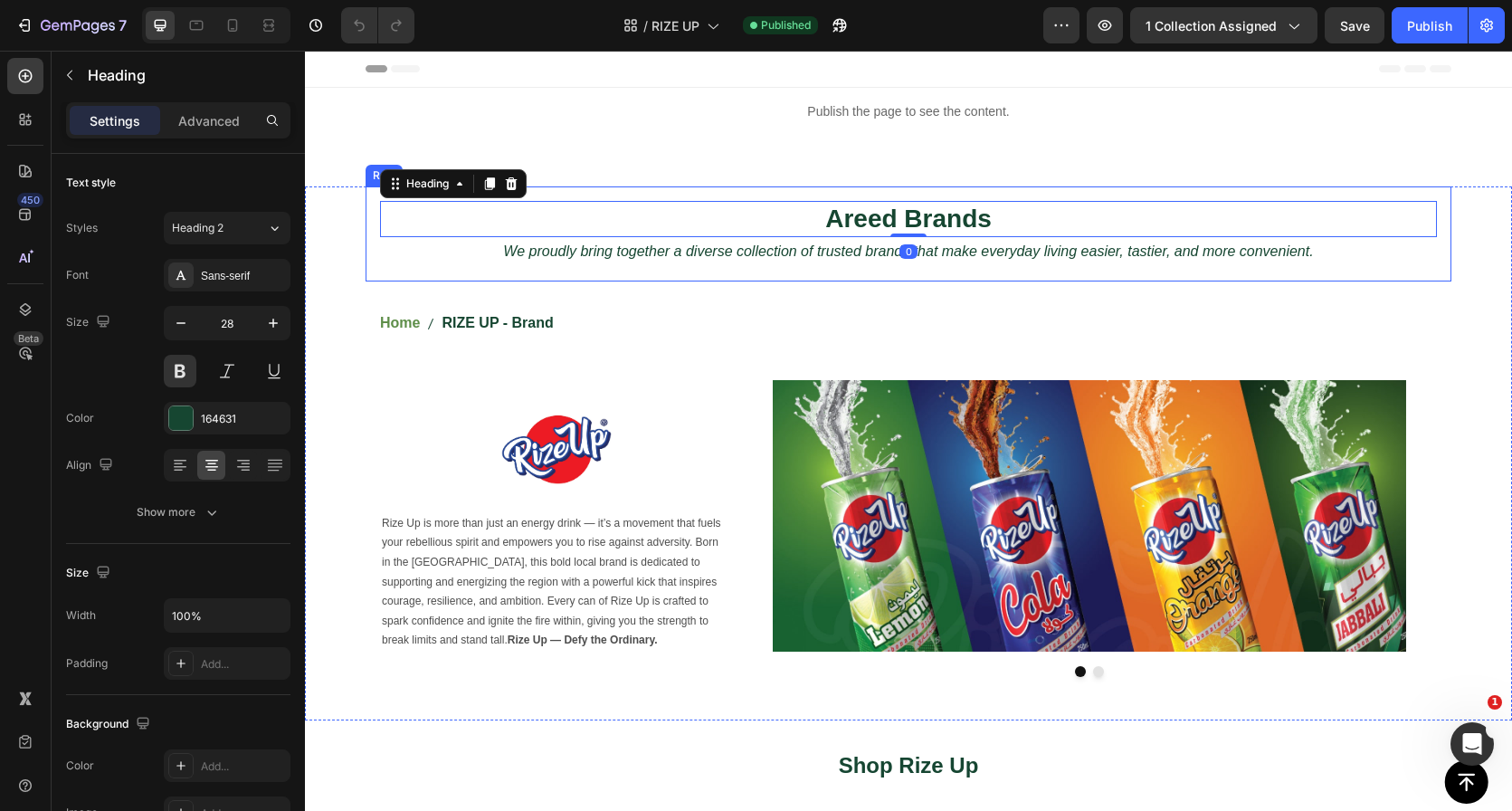
click at [715, 194] on div "Areed Brands Heading 0 We proudly bring together a diverse collection of truste…" at bounding box center [908, 234] width 1086 height 95
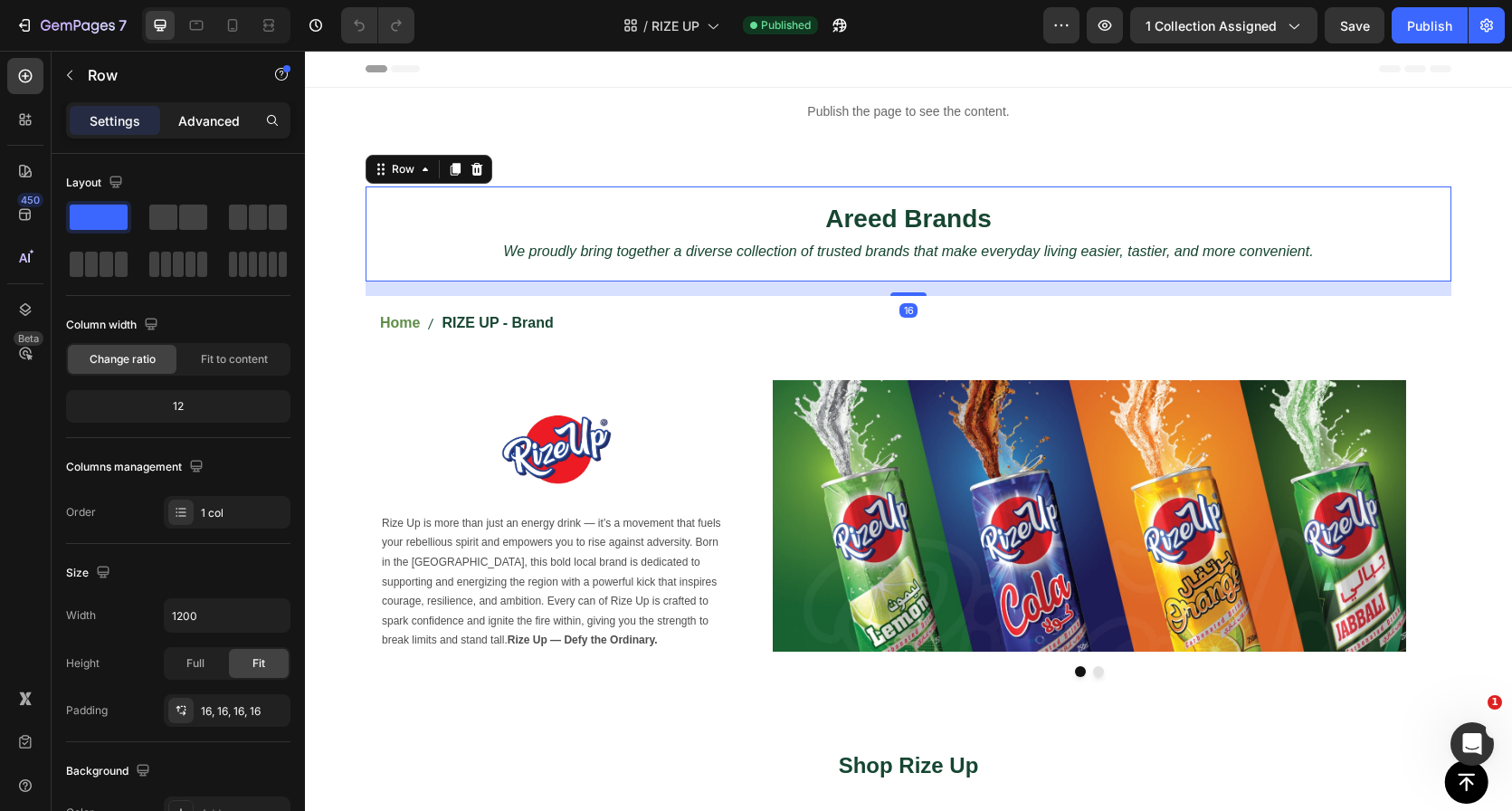
click at [202, 110] on div "Advanced" at bounding box center [208, 120] width 90 height 29
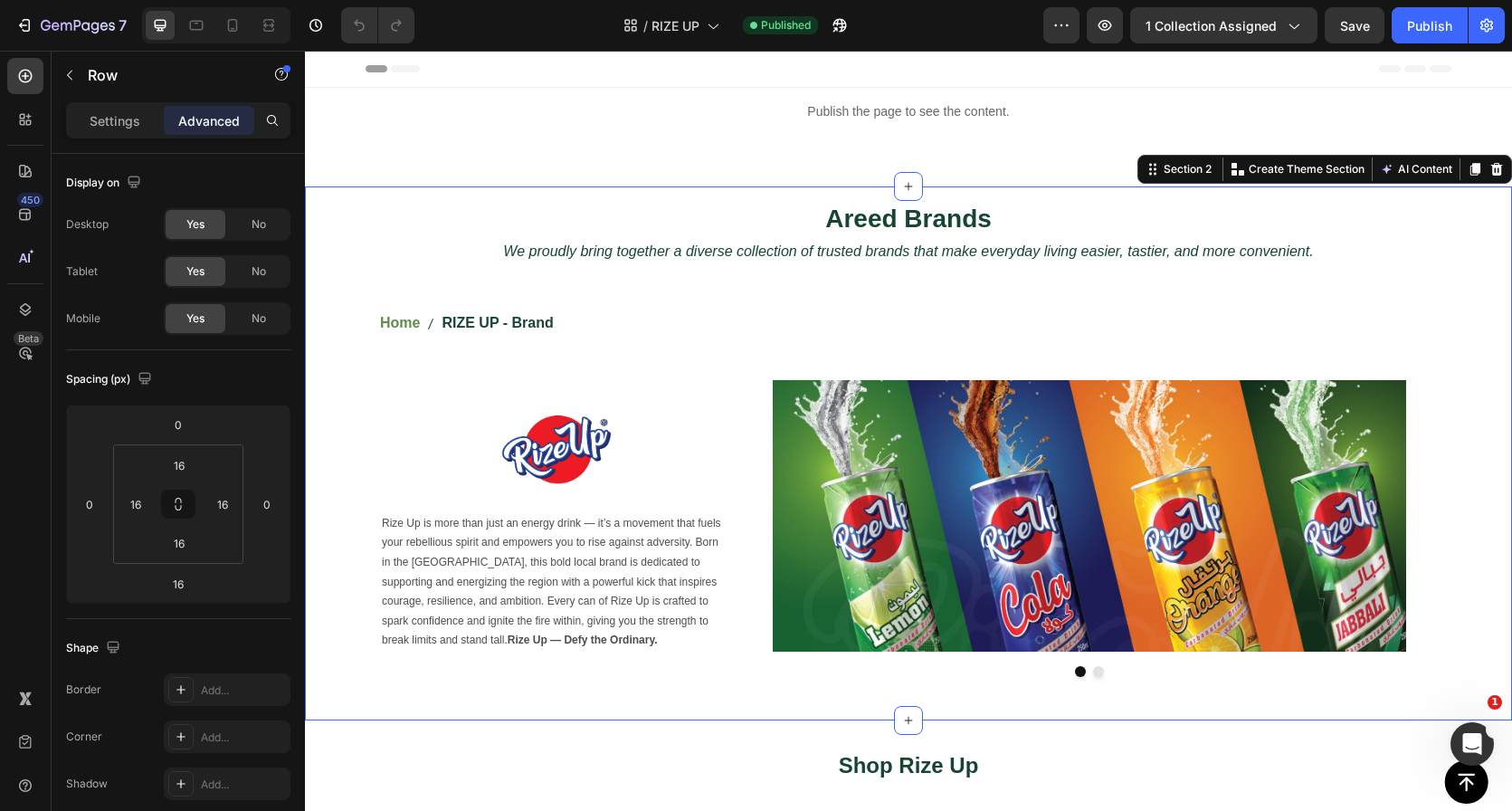
click at [345, 235] on div "Areed Brands Heading We proudly bring together a diverse collection of trusted …" at bounding box center [908, 439] width 1207 height 505
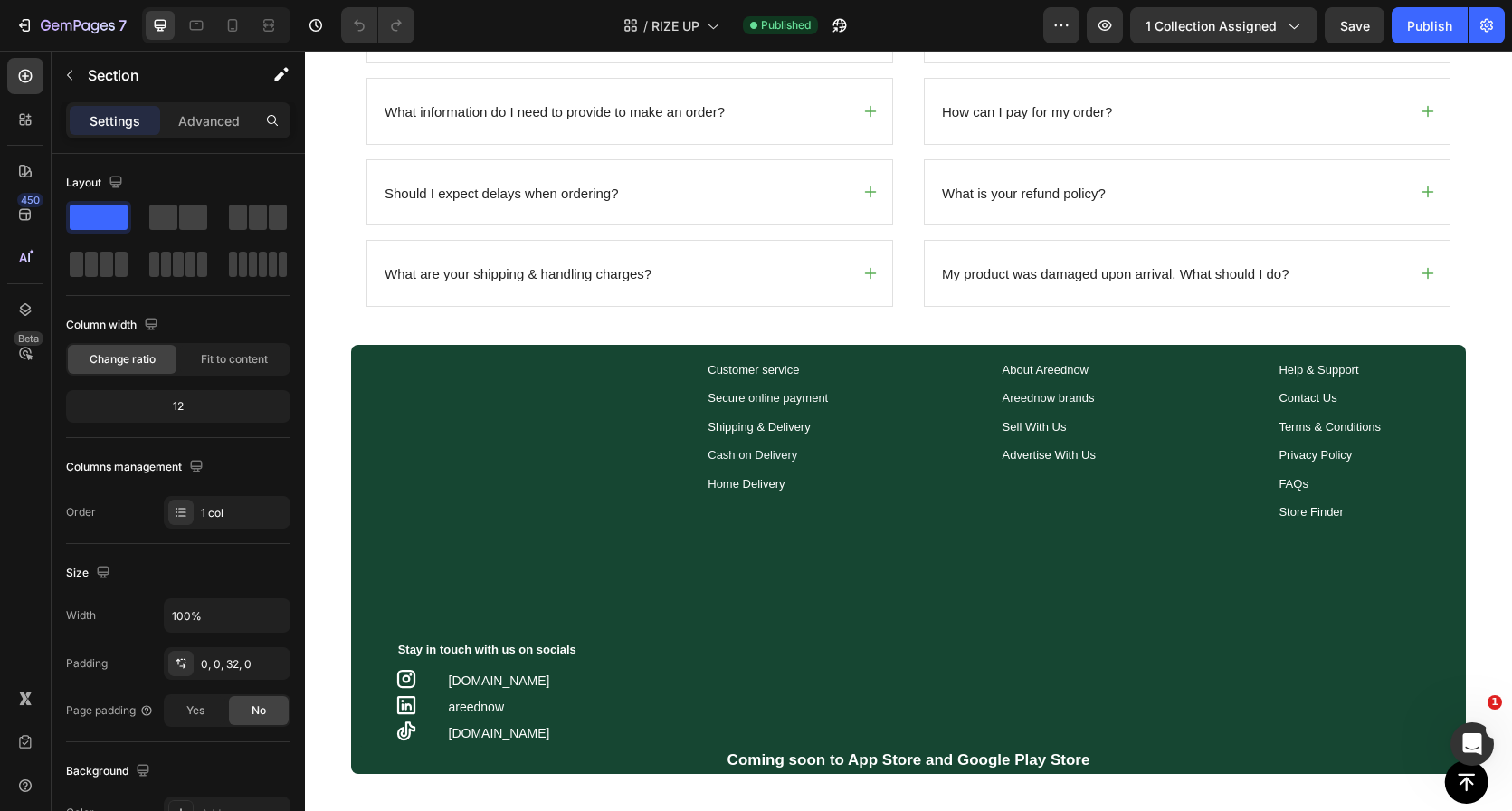
scroll to position [1826, 0]
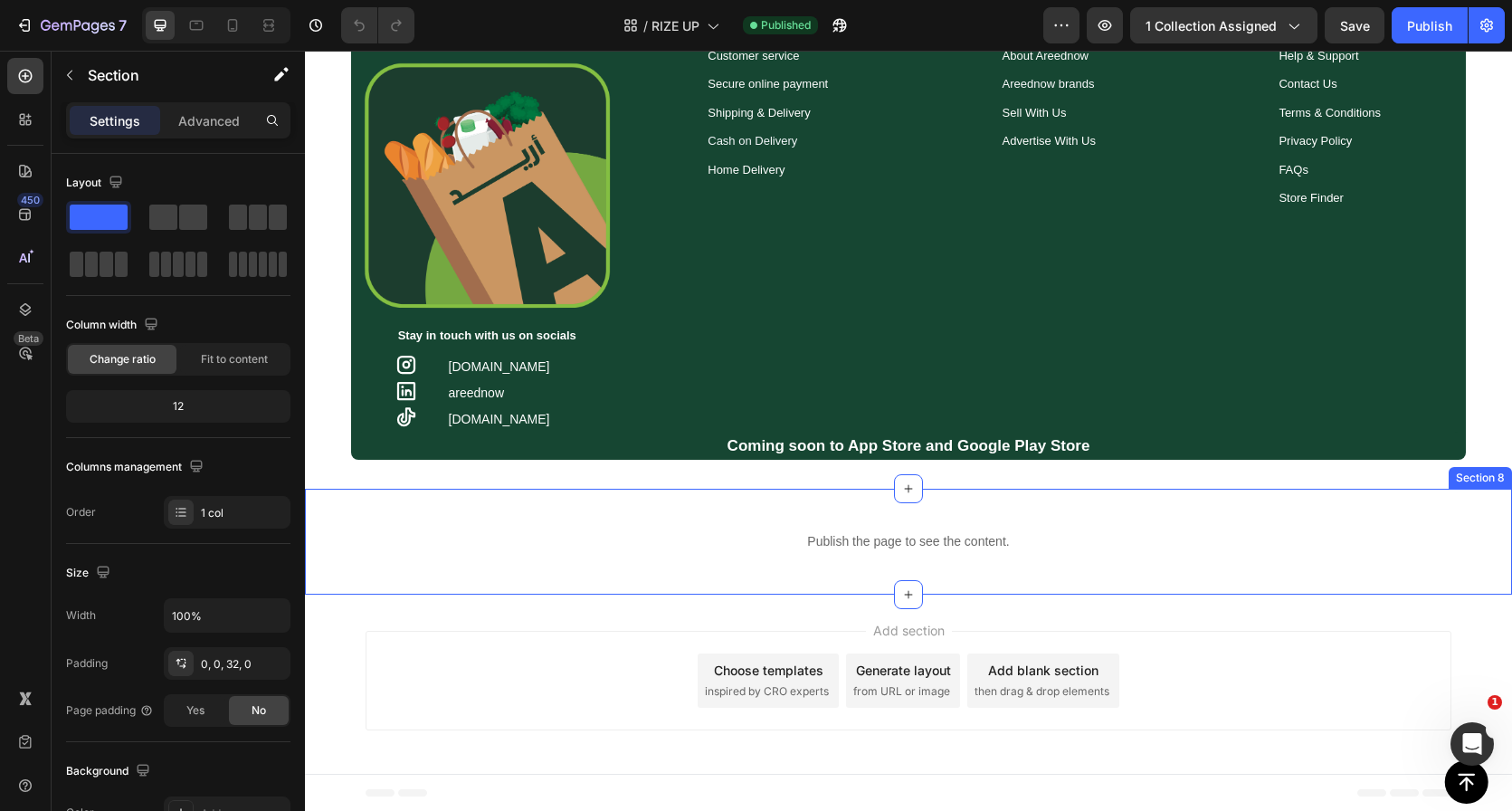
click at [930, 510] on div "Publish the page to see the content. Custom Code Section 8" at bounding box center [908, 541] width 1207 height 106
click at [1491, 474] on icon at bounding box center [1497, 471] width 12 height 13
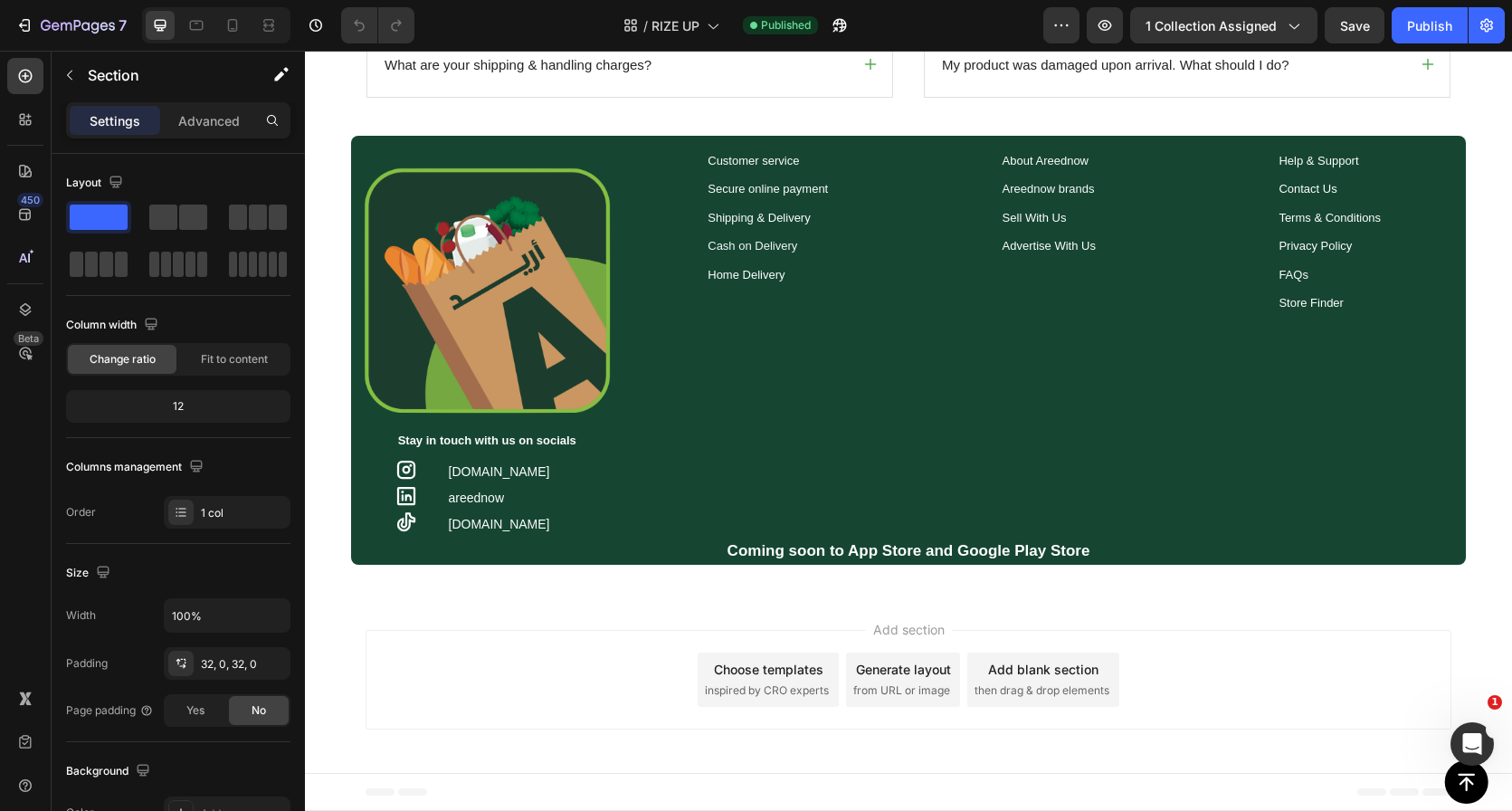
scroll to position [1720, 0]
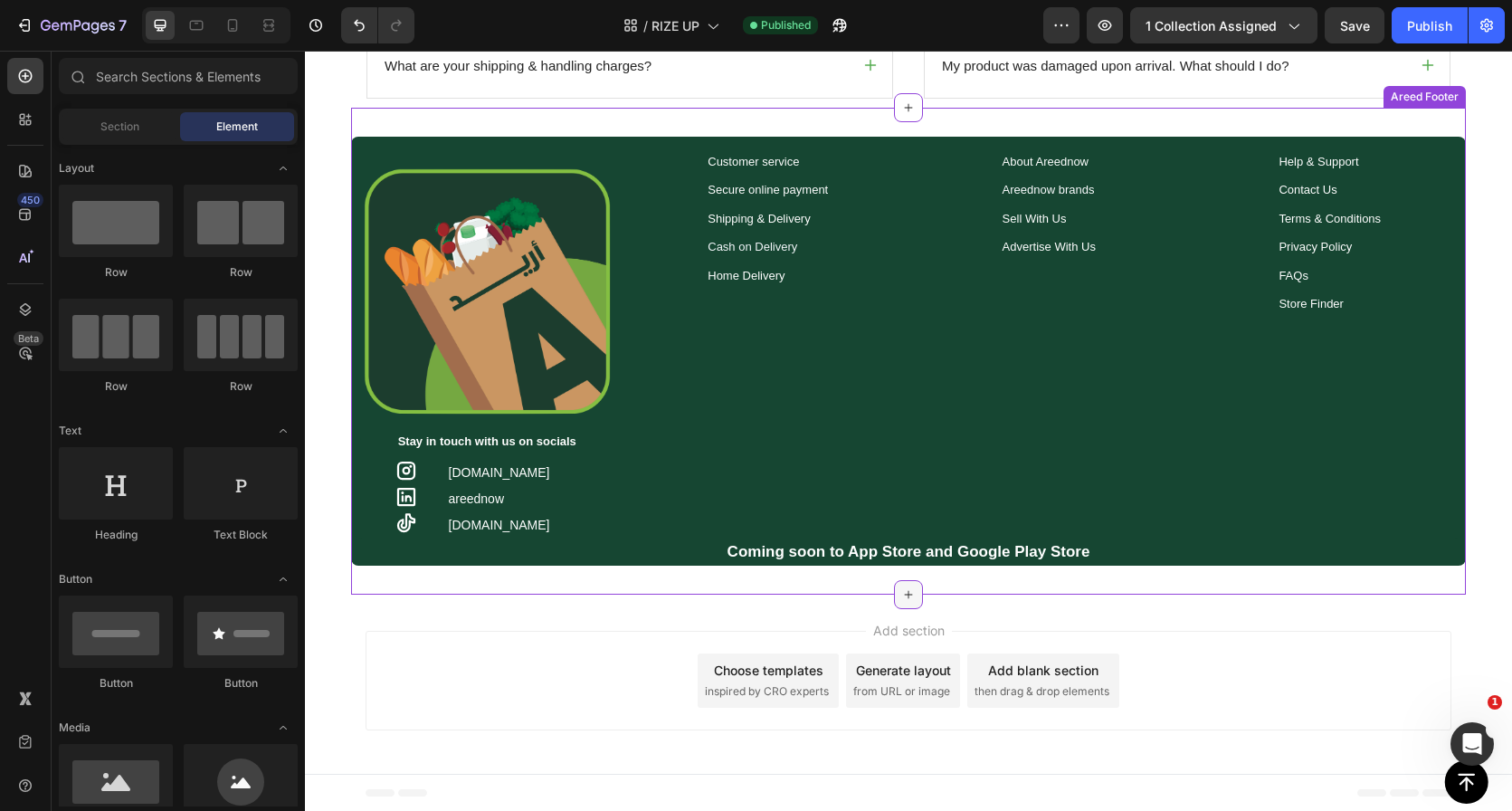
click at [909, 593] on icon at bounding box center [908, 594] width 15 height 15
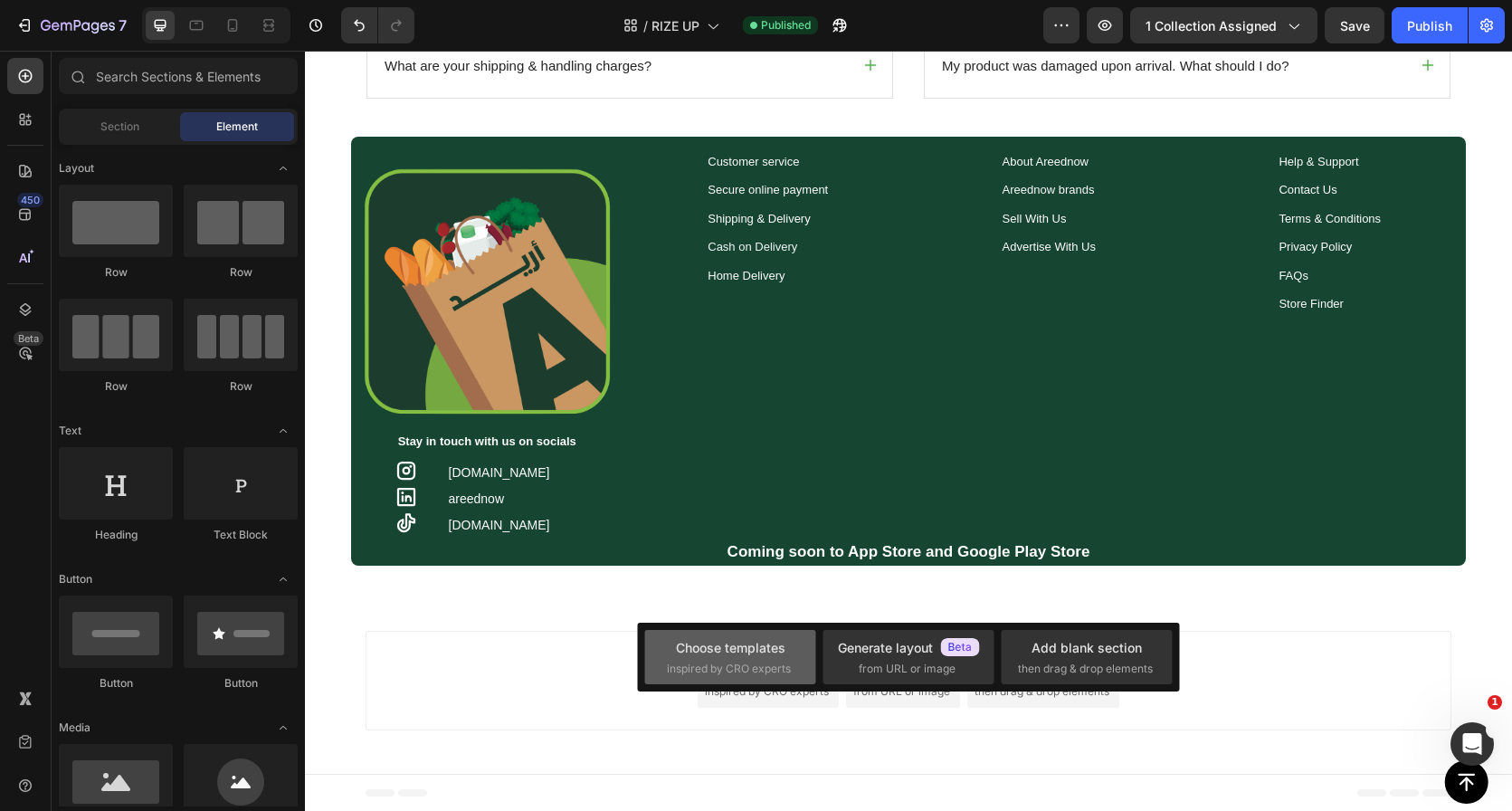
click at [700, 643] on div "Choose templates" at bounding box center [731, 647] width 110 height 19
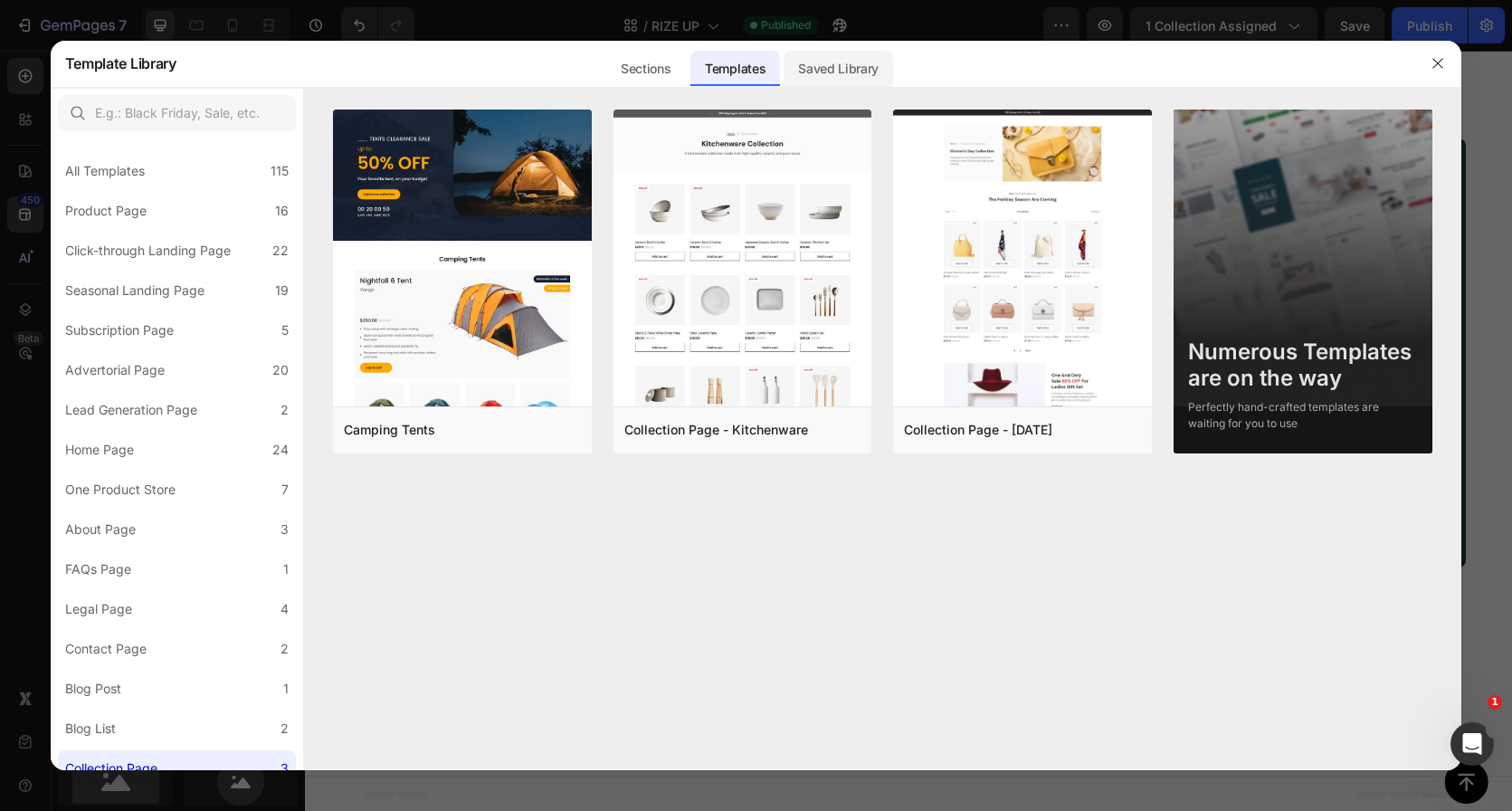
click at [840, 79] on div "Saved Library" at bounding box center [838, 68] width 110 height 37
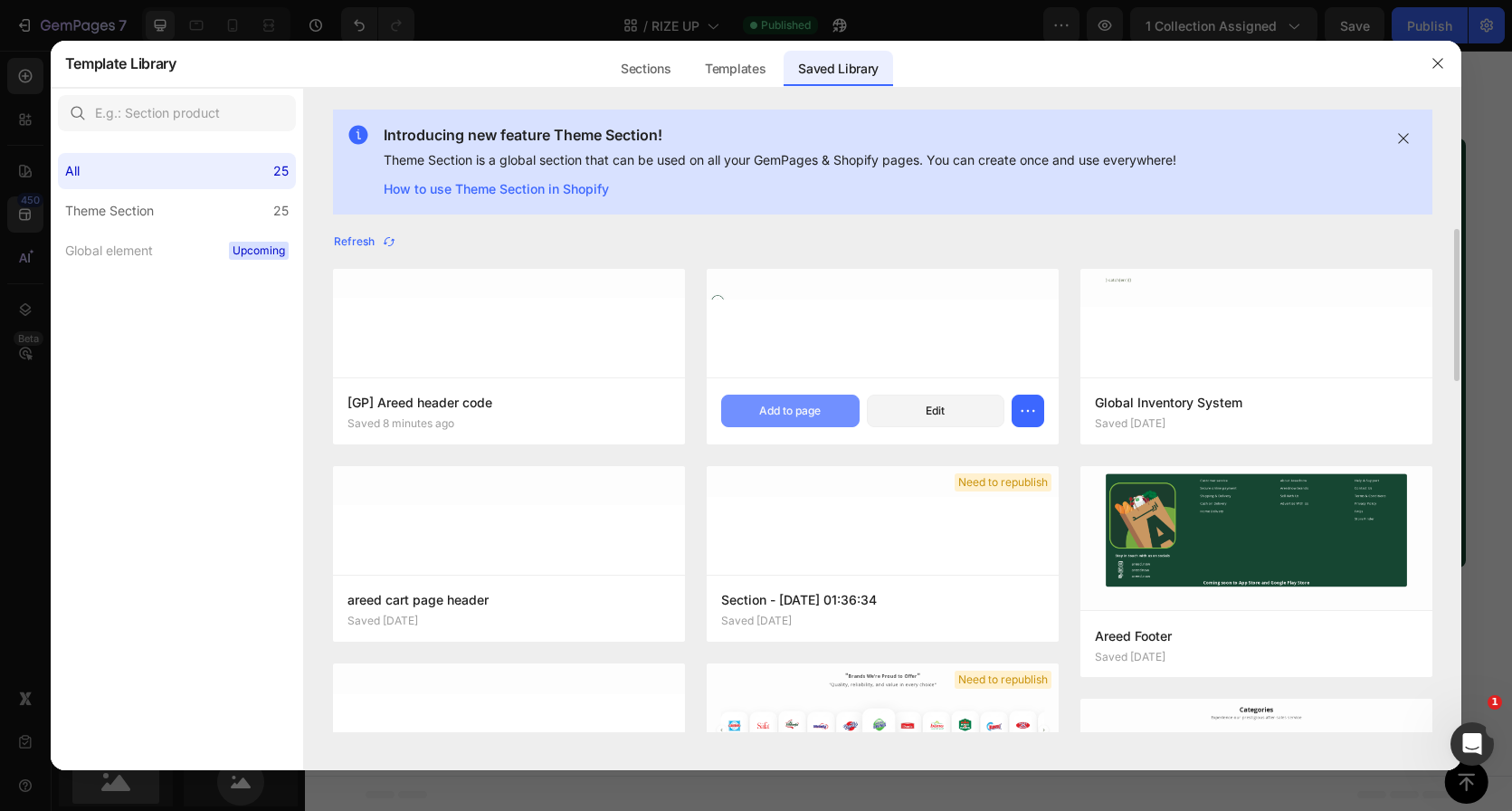
click at [780, 404] on div "Add to page" at bounding box center [790, 411] width 61 height 16
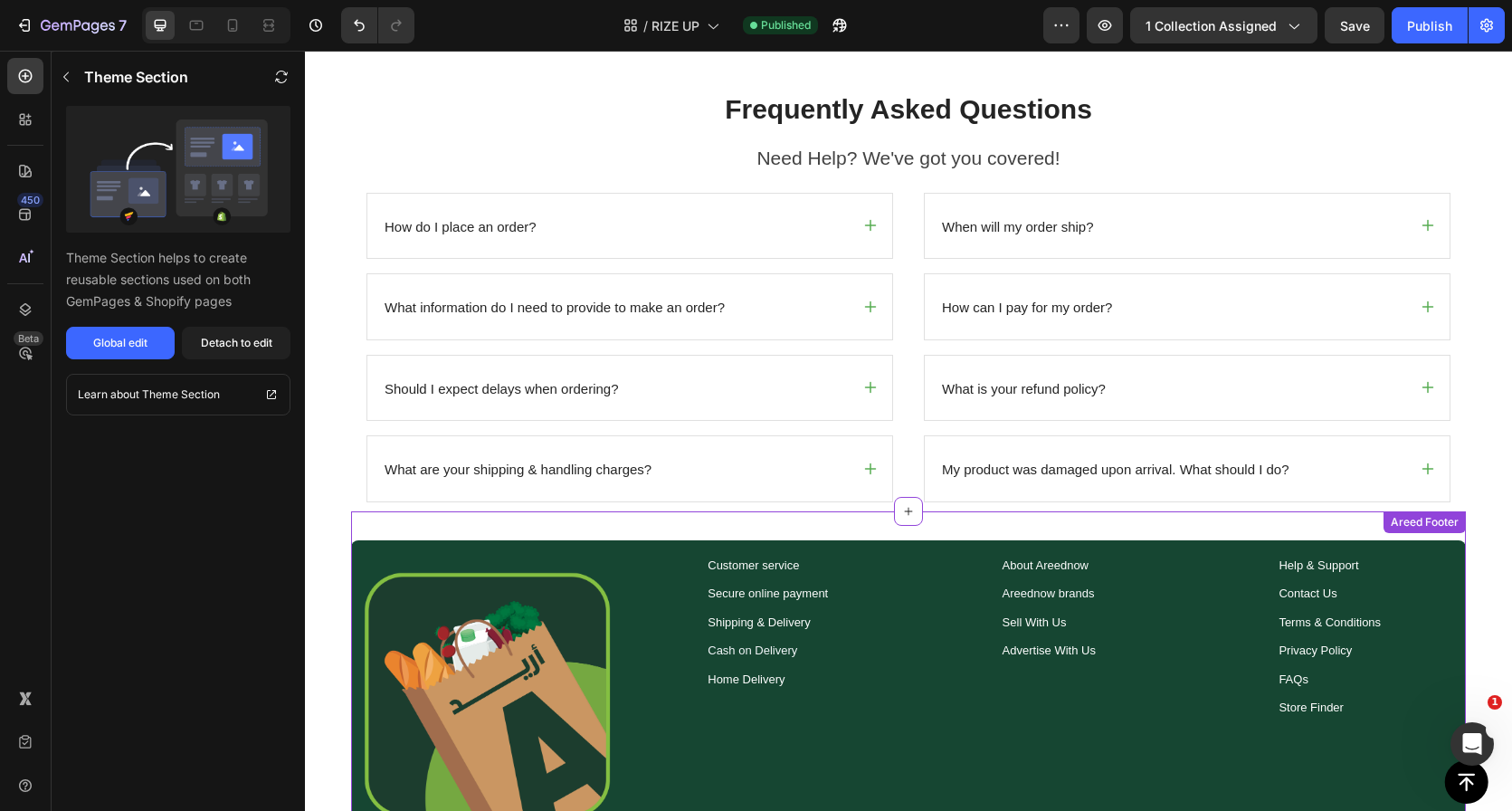
scroll to position [1224, 0]
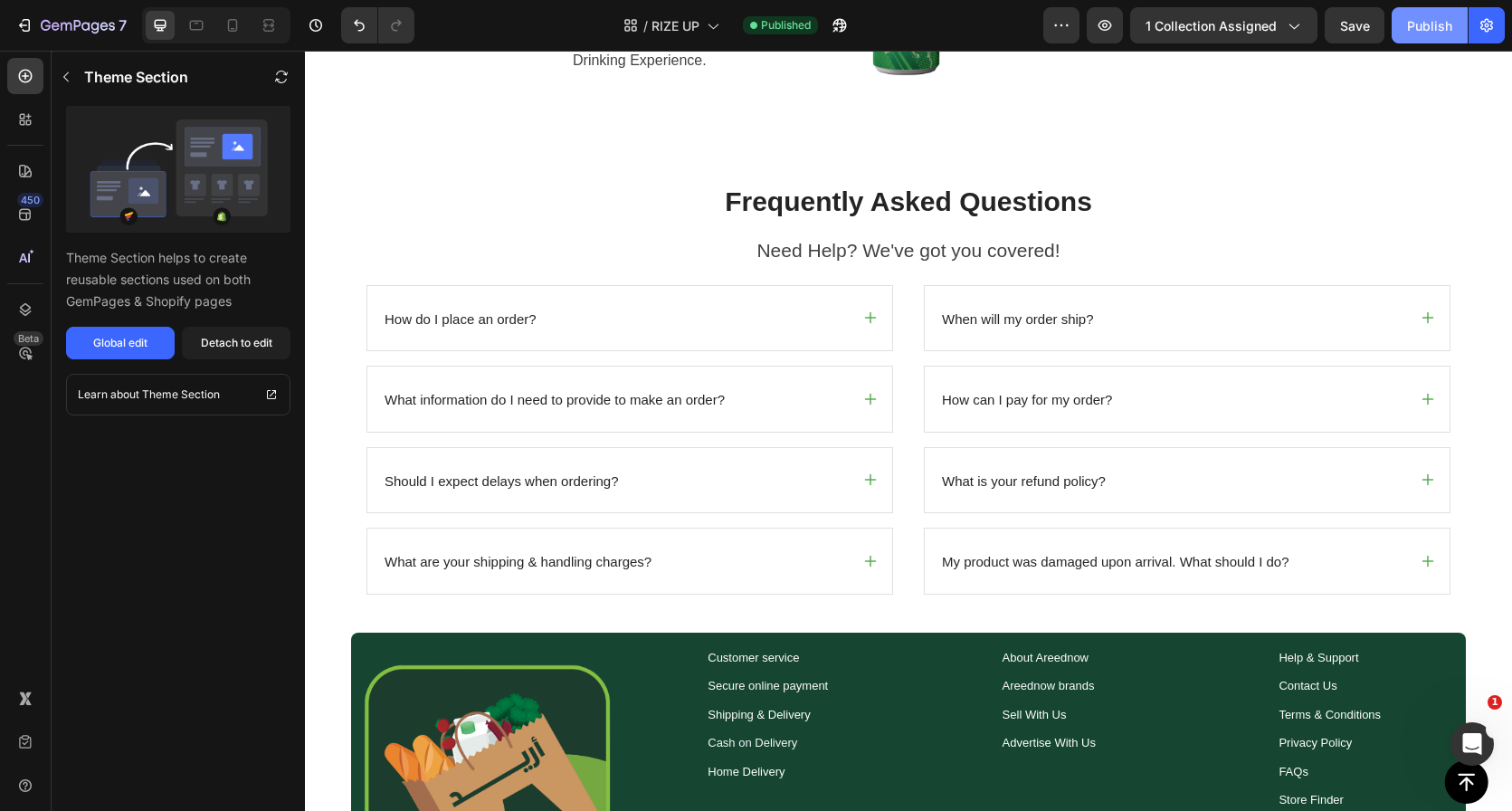
click at [1431, 18] on div "Publish" at bounding box center [1430, 25] width 46 height 19
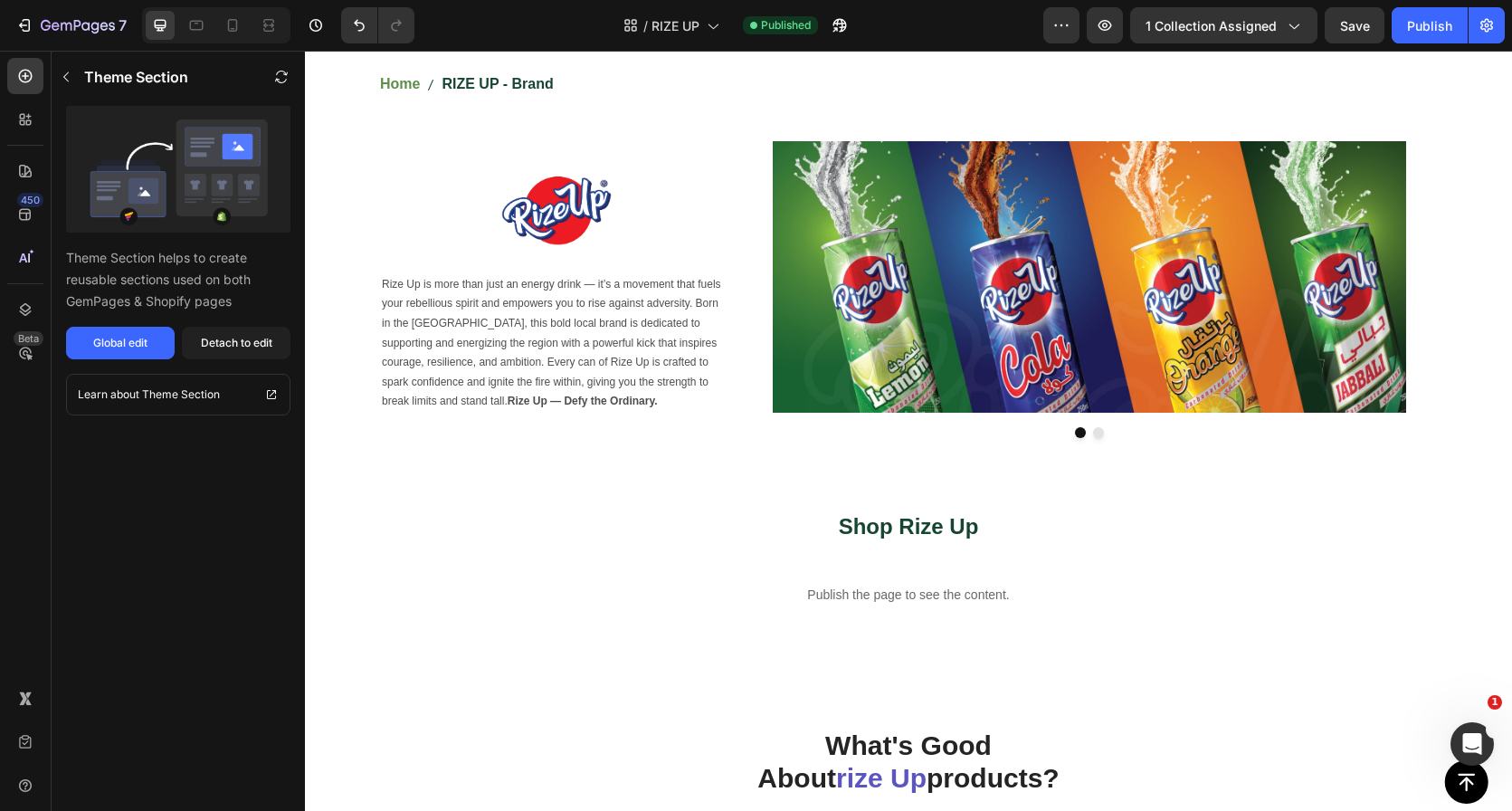
scroll to position [0, 0]
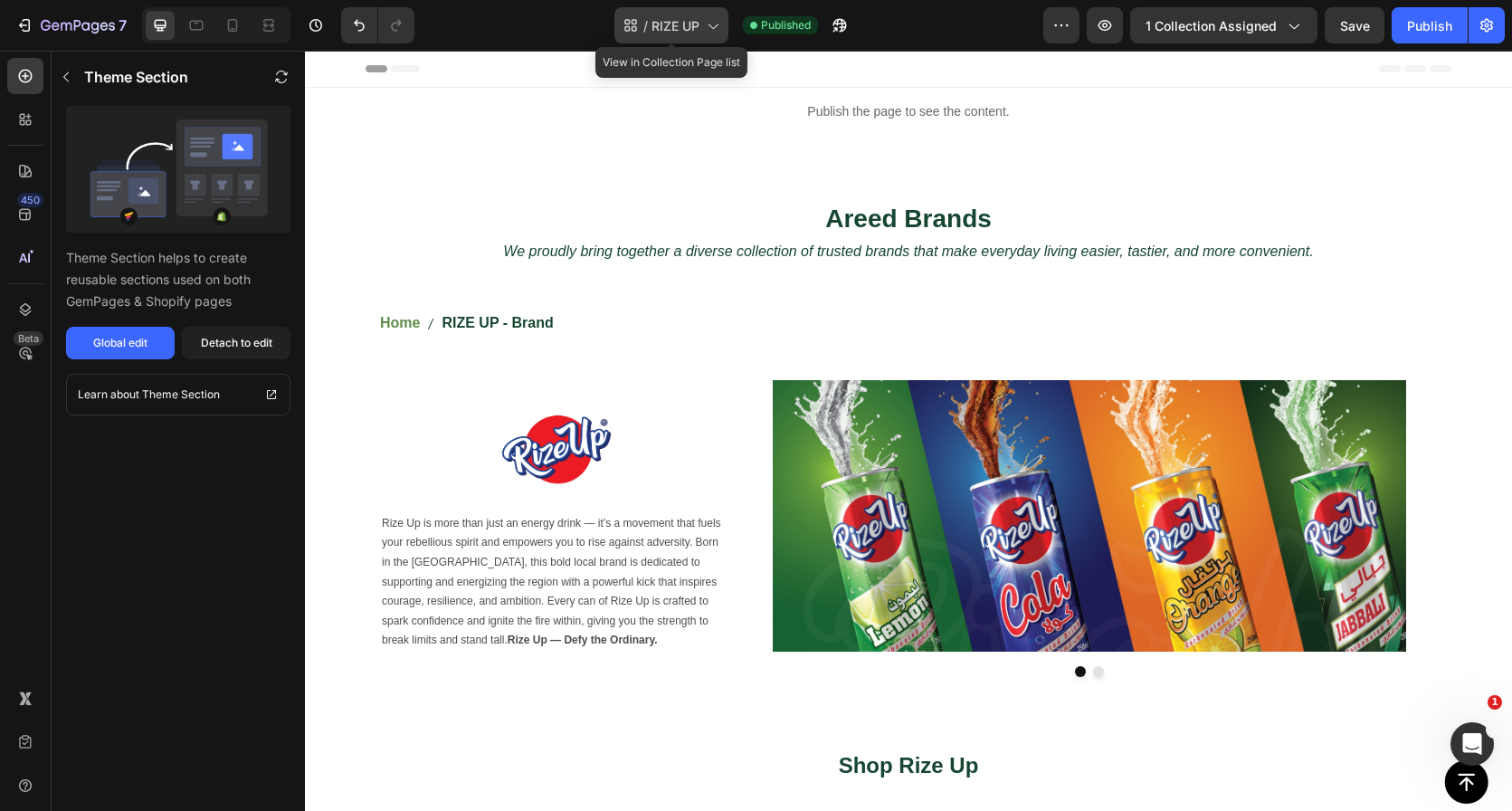
click at [636, 23] on icon at bounding box center [634, 21] width 5 height 5
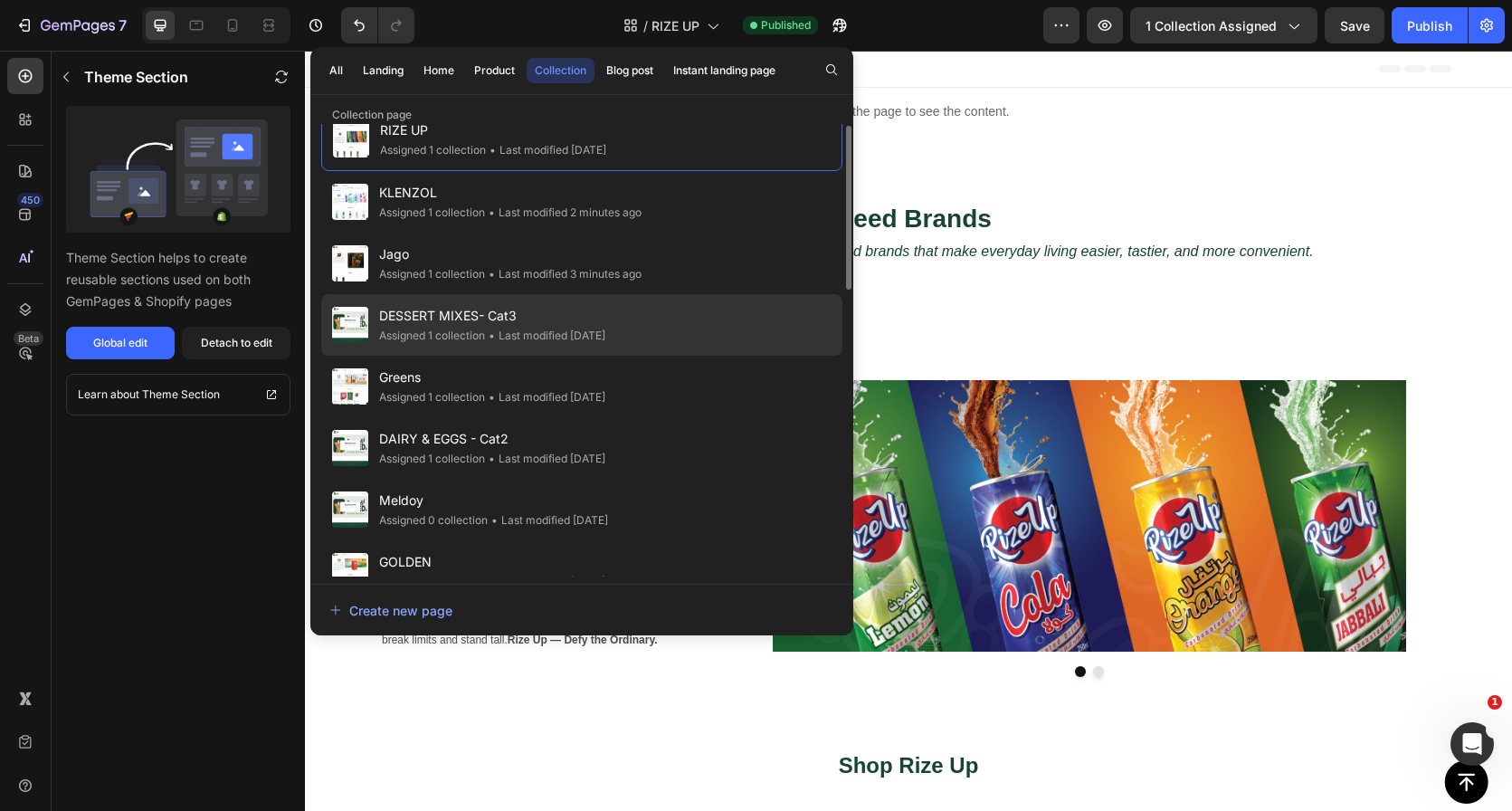
scroll to position [45, 0]
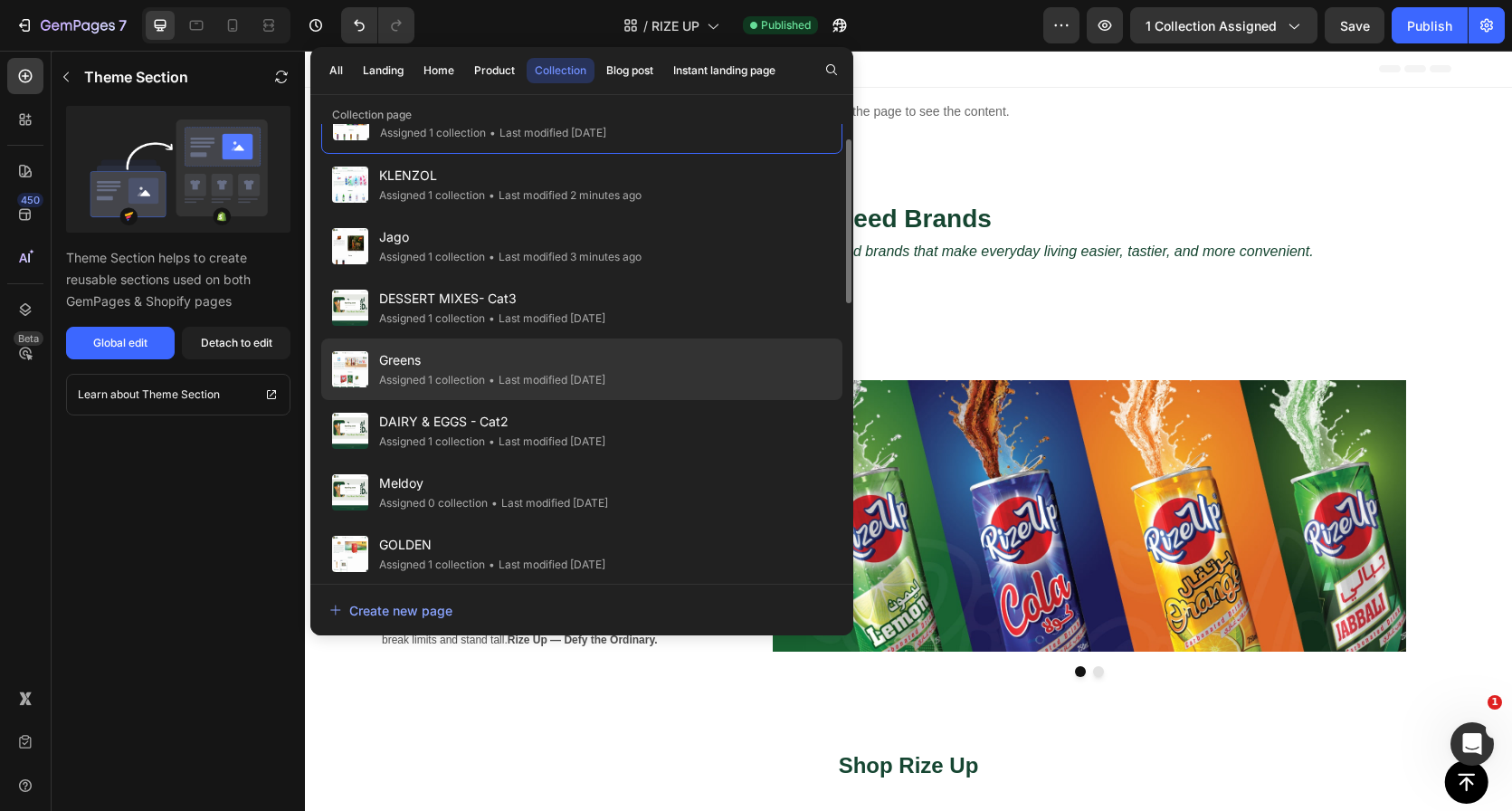
click at [639, 379] on div "Greens Assigned 1 collection • Last modified 5 days ago" at bounding box center [581, 369] width 521 height 61
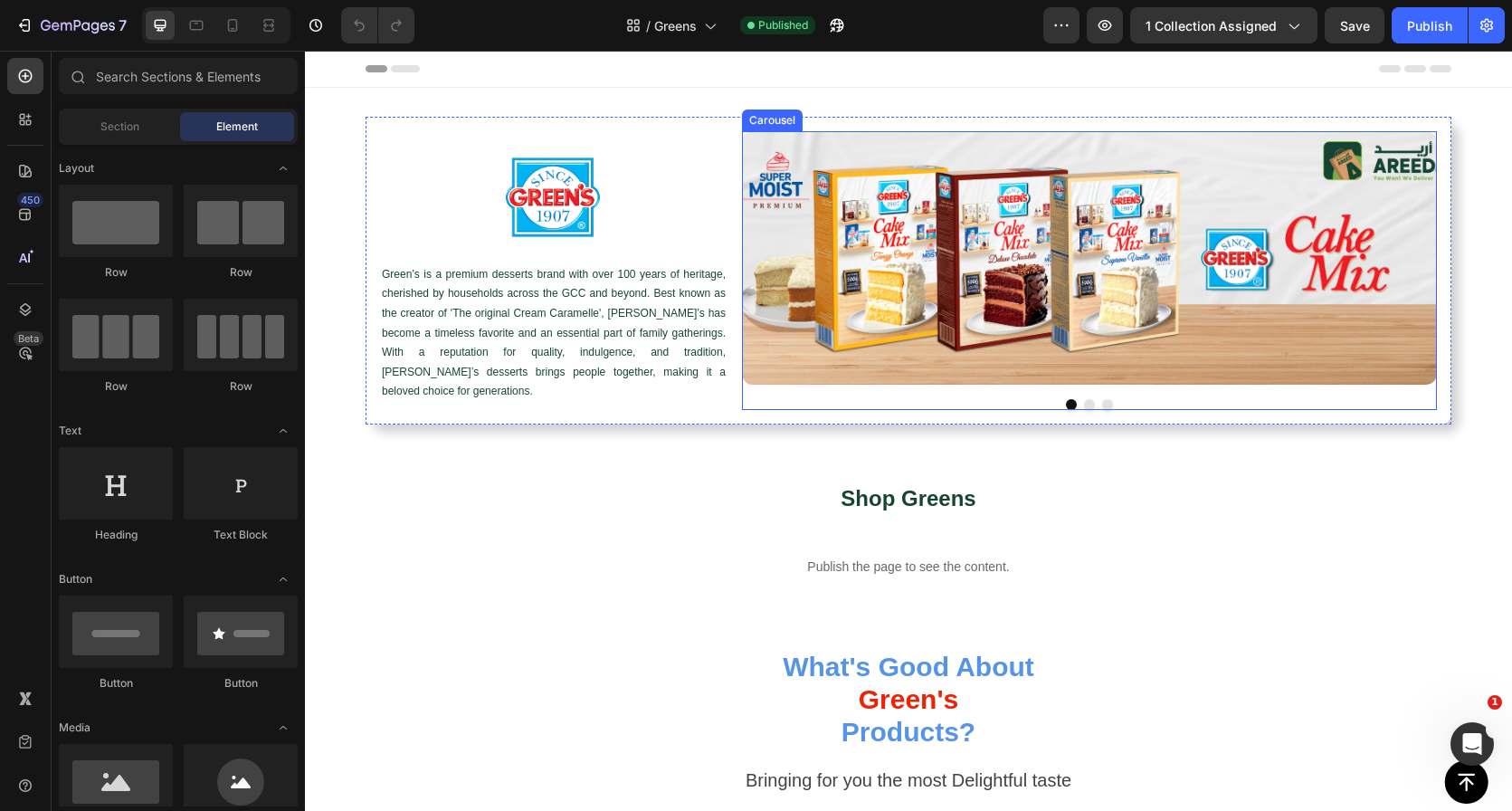
click at [1074, 404] on div at bounding box center [1089, 404] width 695 height 11
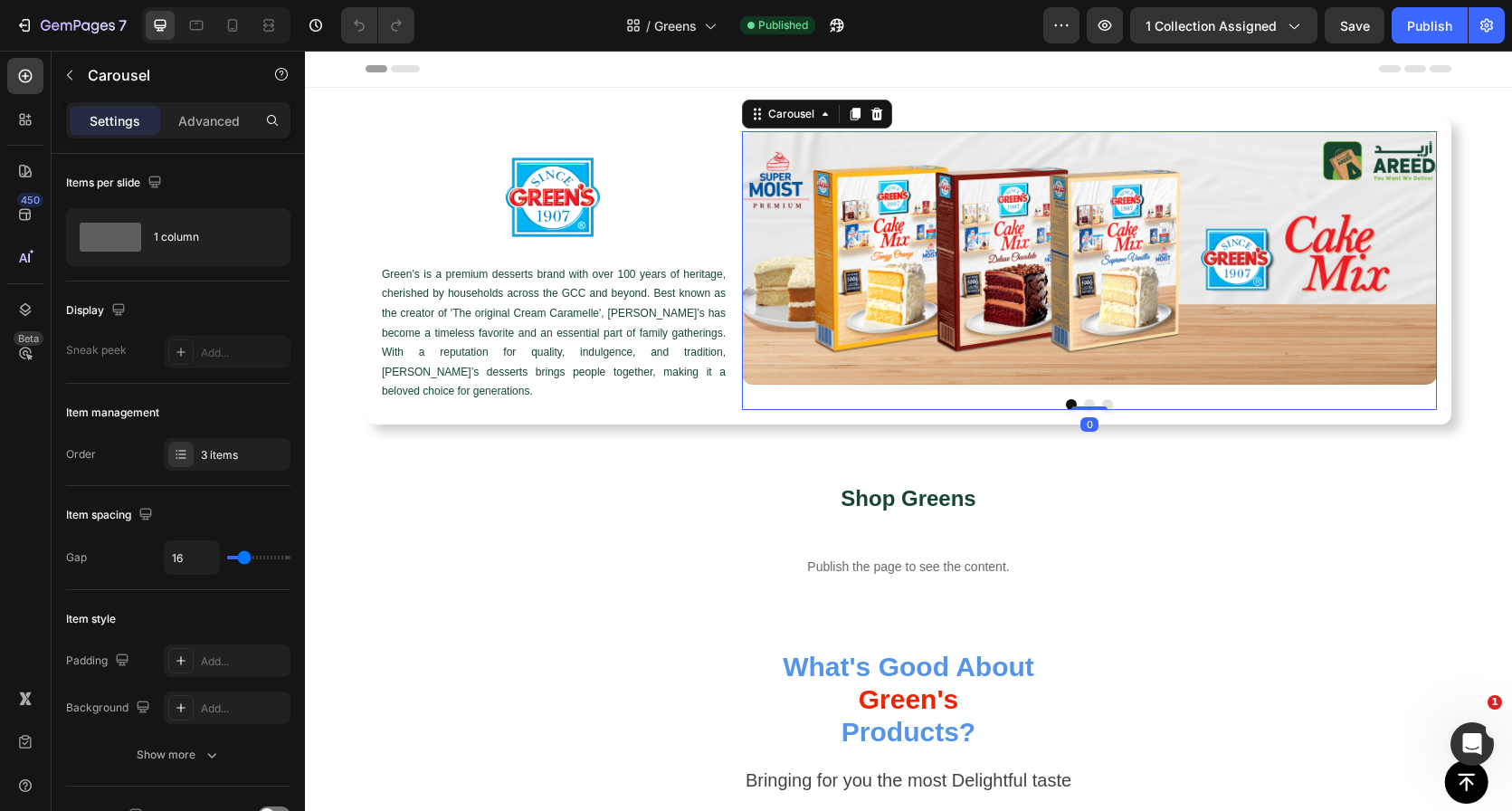
click at [1084, 403] on button "Dot" at bounding box center [1089, 404] width 11 height 11
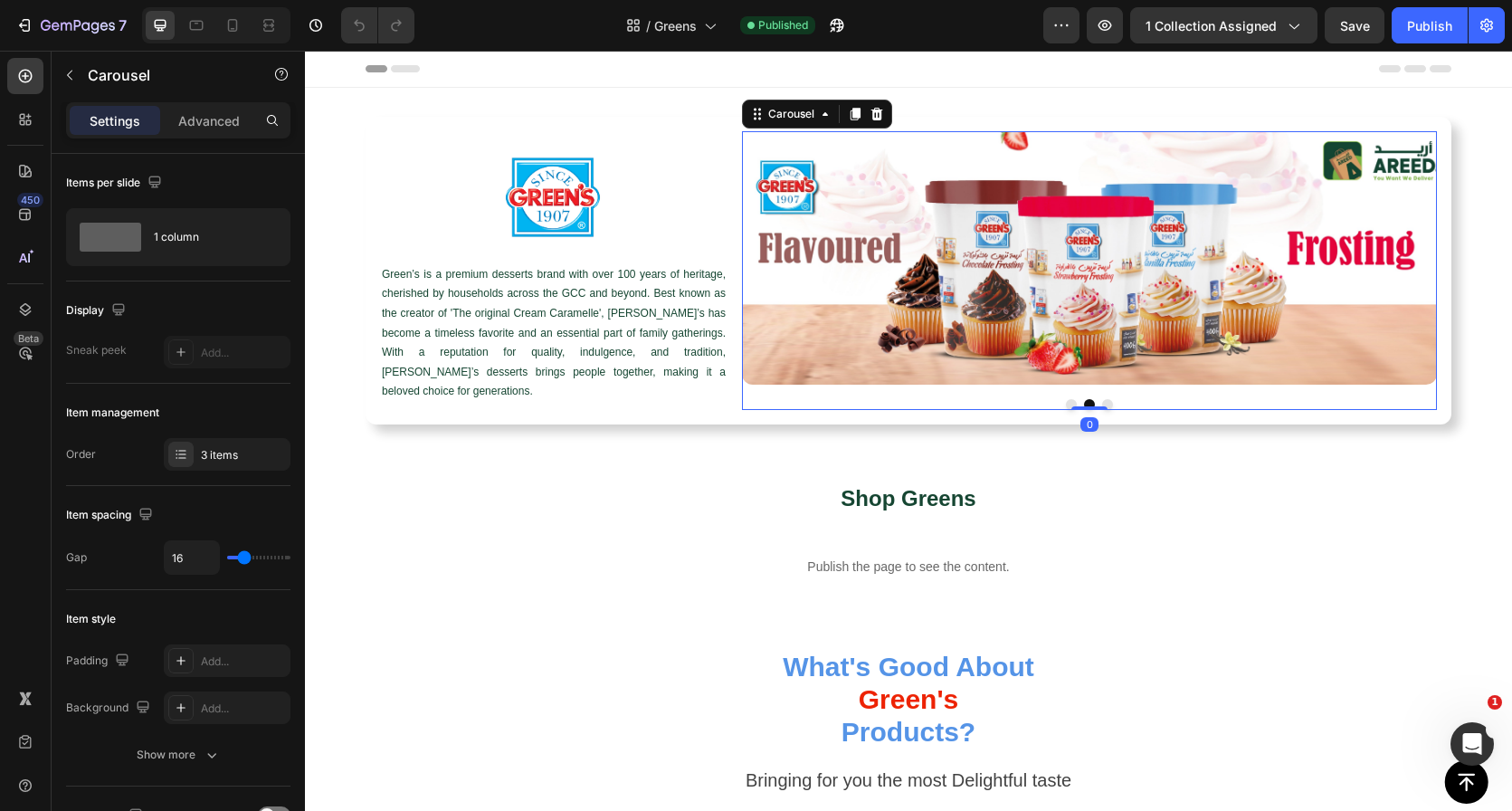
click at [1103, 400] on button "Dot" at bounding box center [1107, 404] width 11 height 11
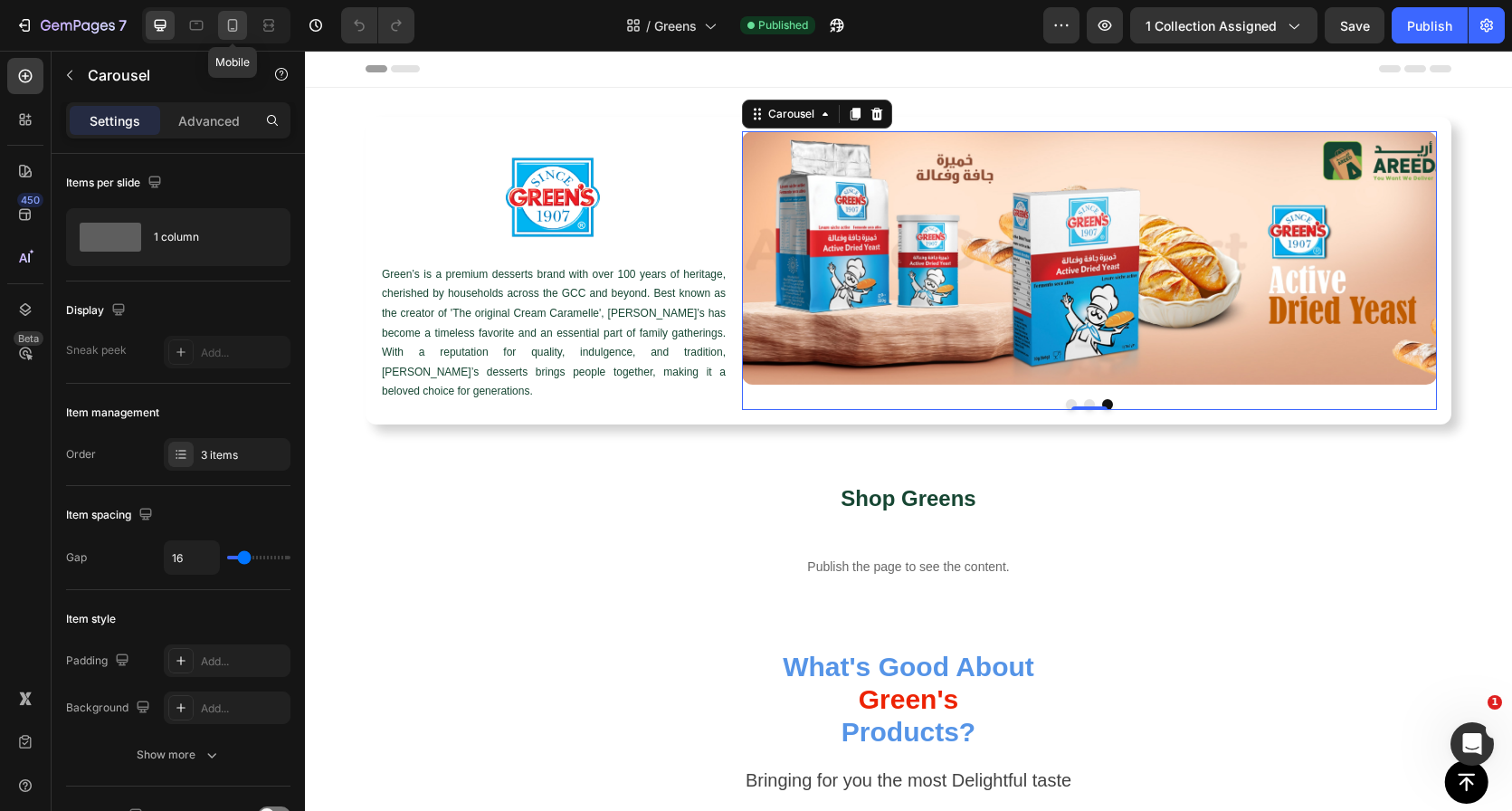
click at [227, 24] on icon at bounding box center [233, 25] width 18 height 18
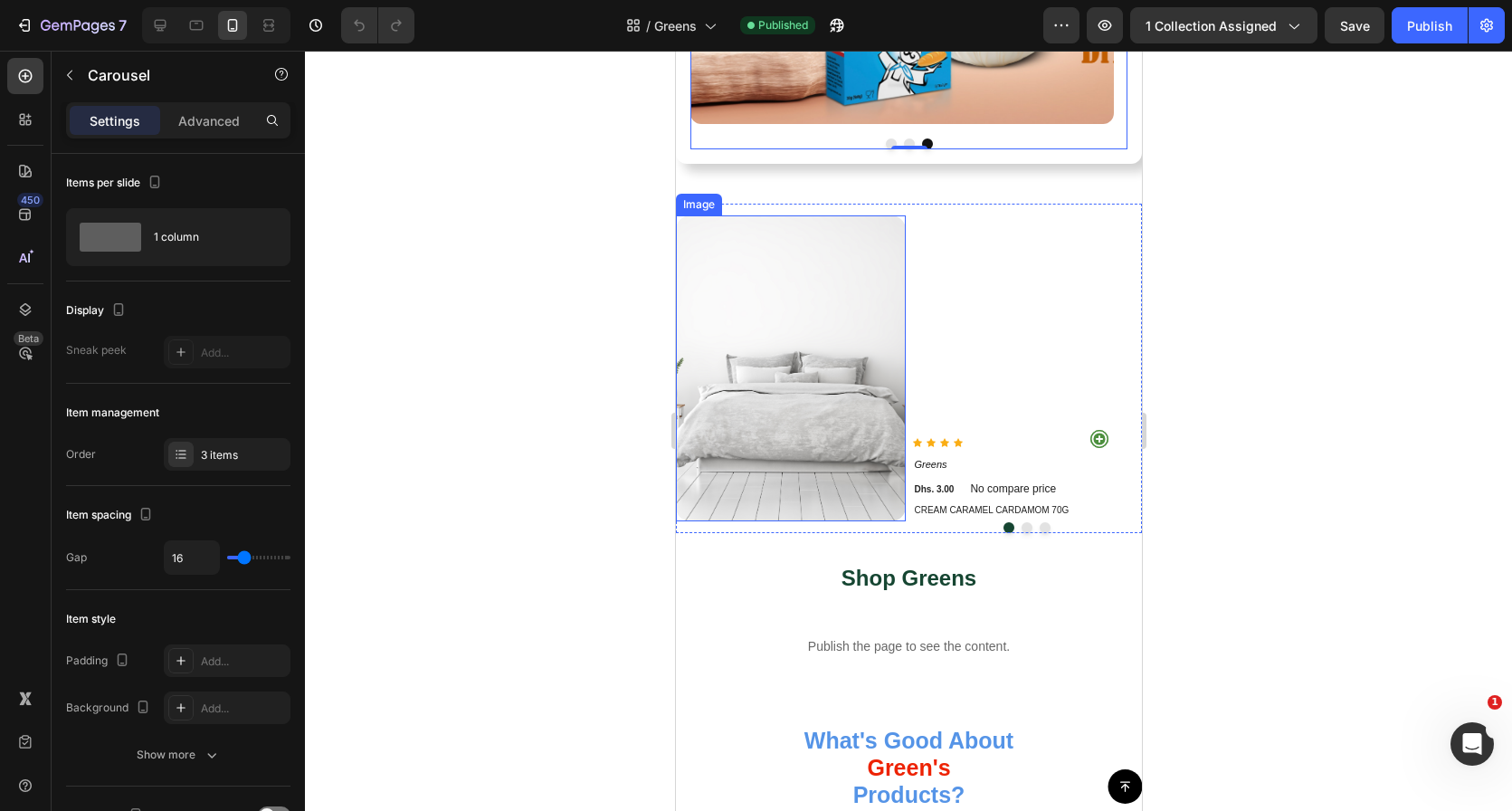
scroll to position [519, 0]
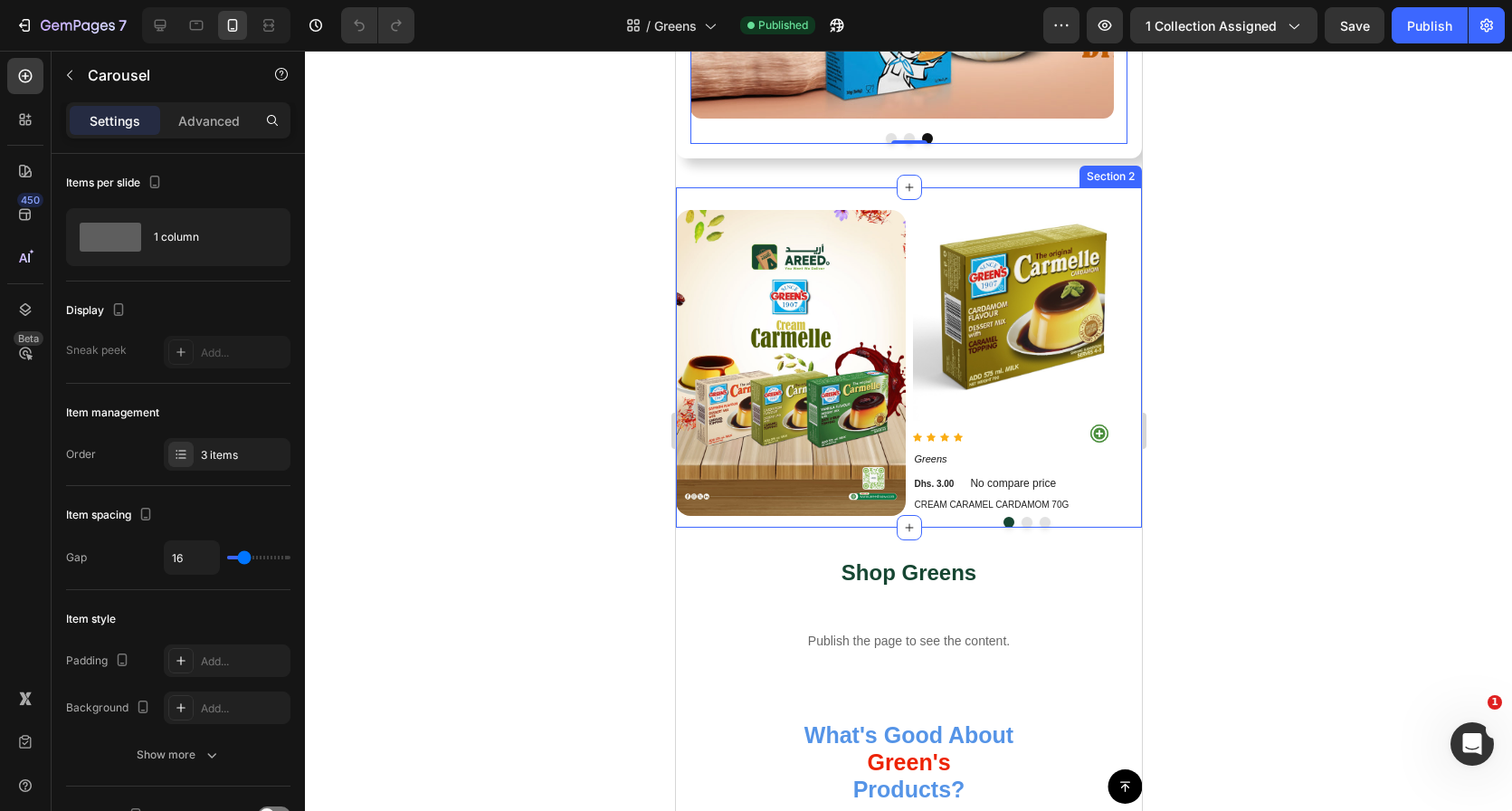
click at [864, 187] on div "Image Product Images Icon Icon Icon Icon Icon List Hoz Add to Cart Row Greens P…" at bounding box center [908, 357] width 466 height 341
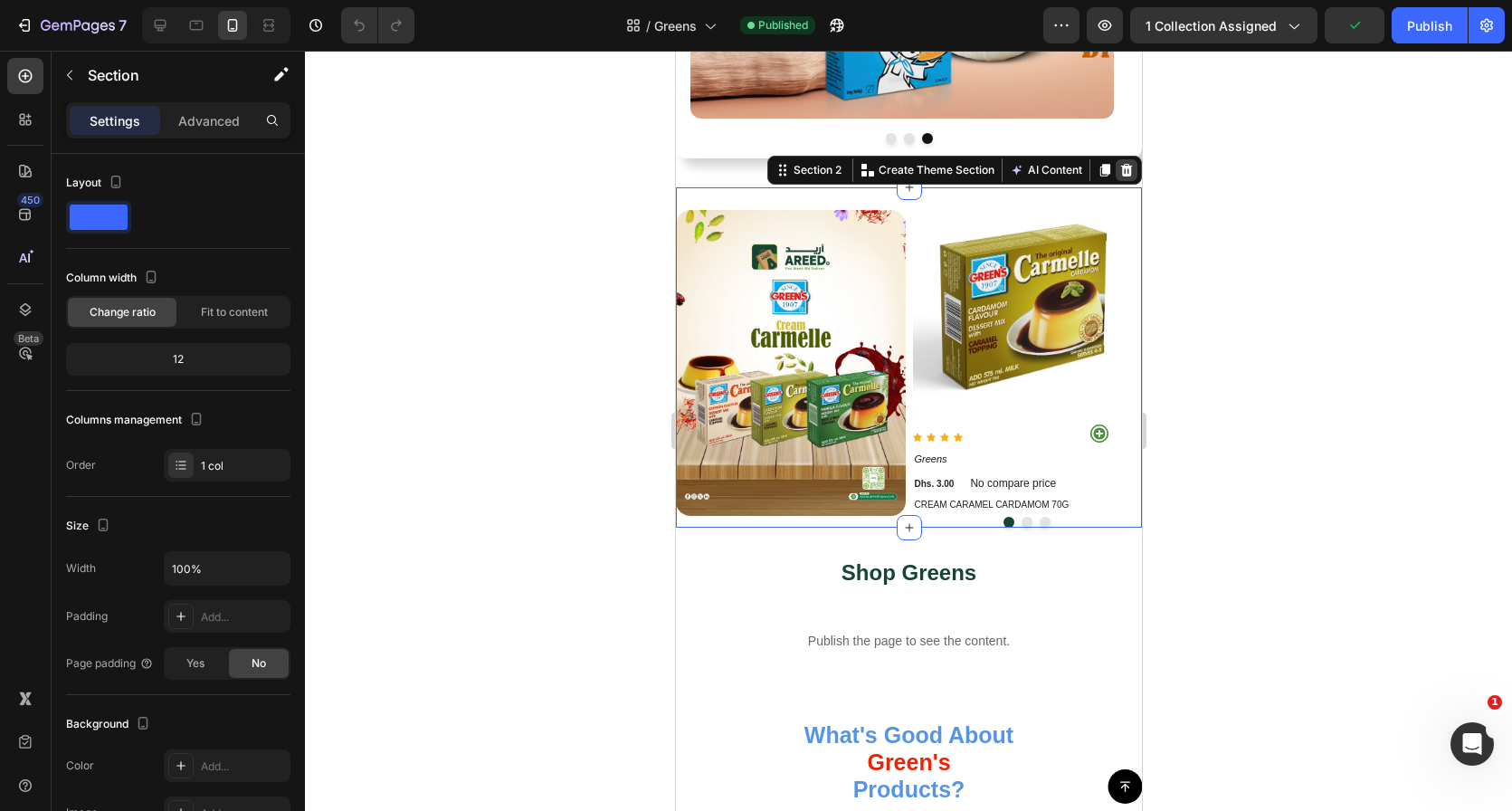
click at [1120, 163] on icon at bounding box center [1126, 169] width 12 height 13
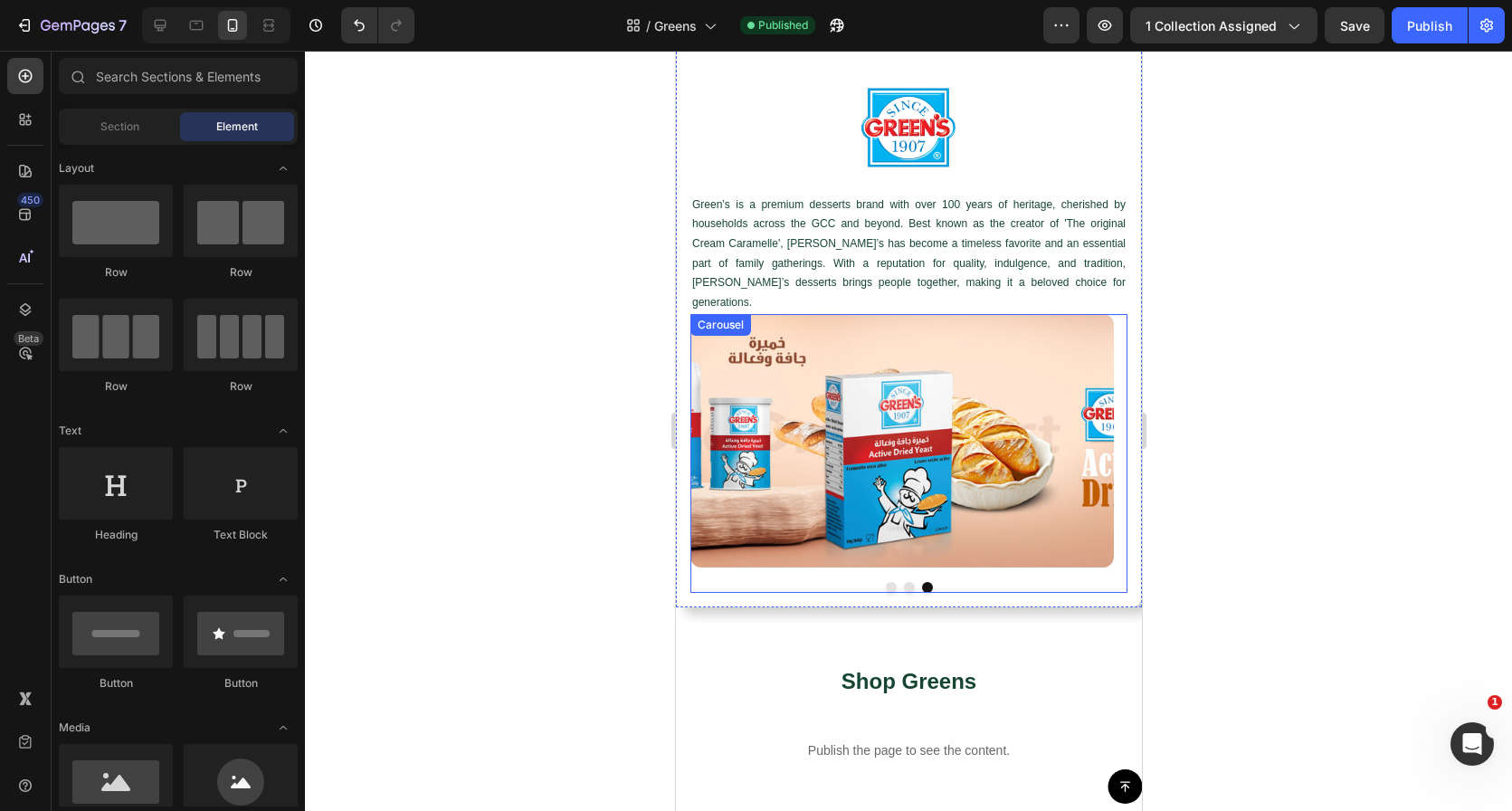
scroll to position [0, 0]
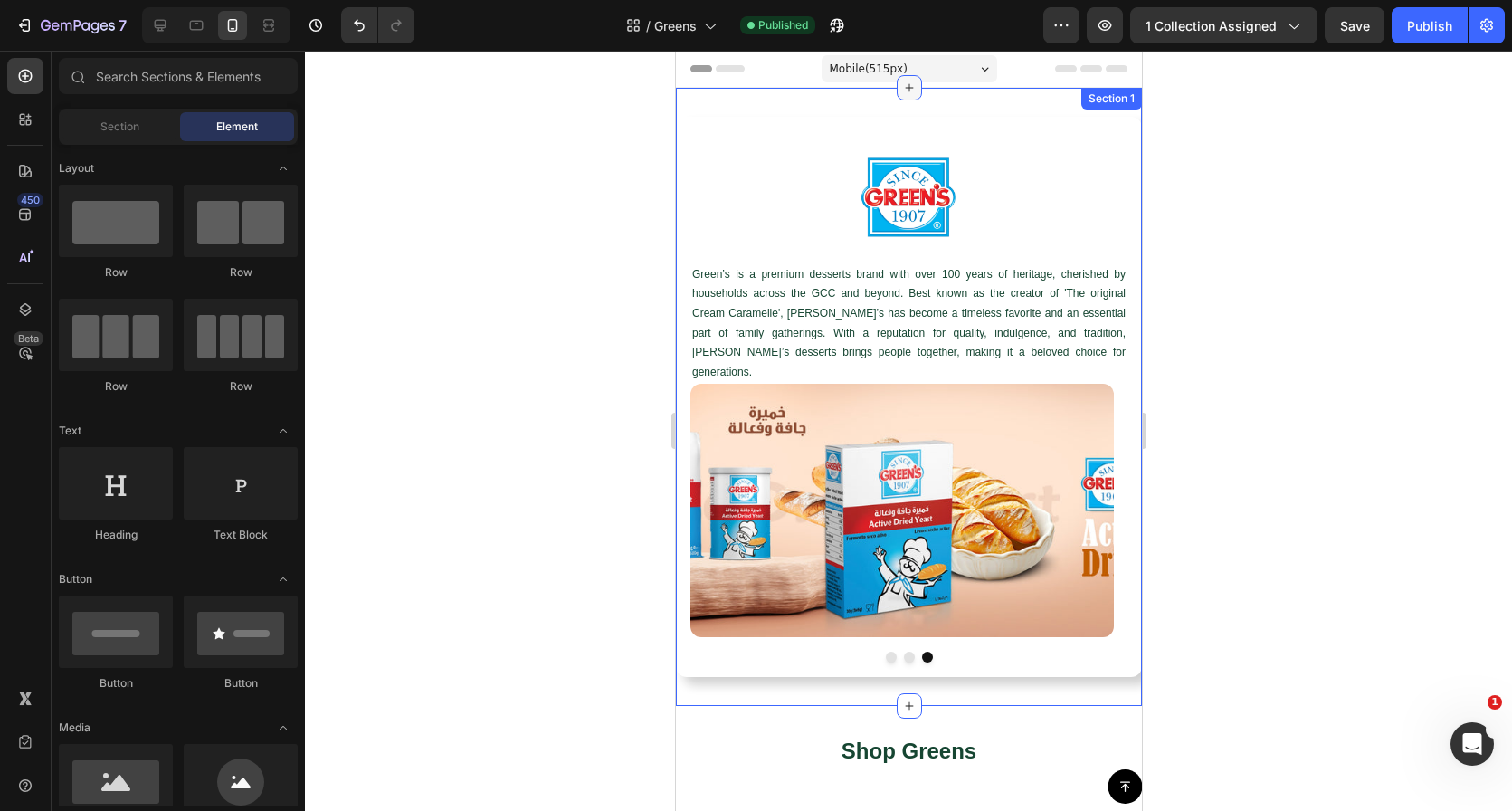
click at [901, 94] on icon at bounding box center [908, 87] width 15 height 15
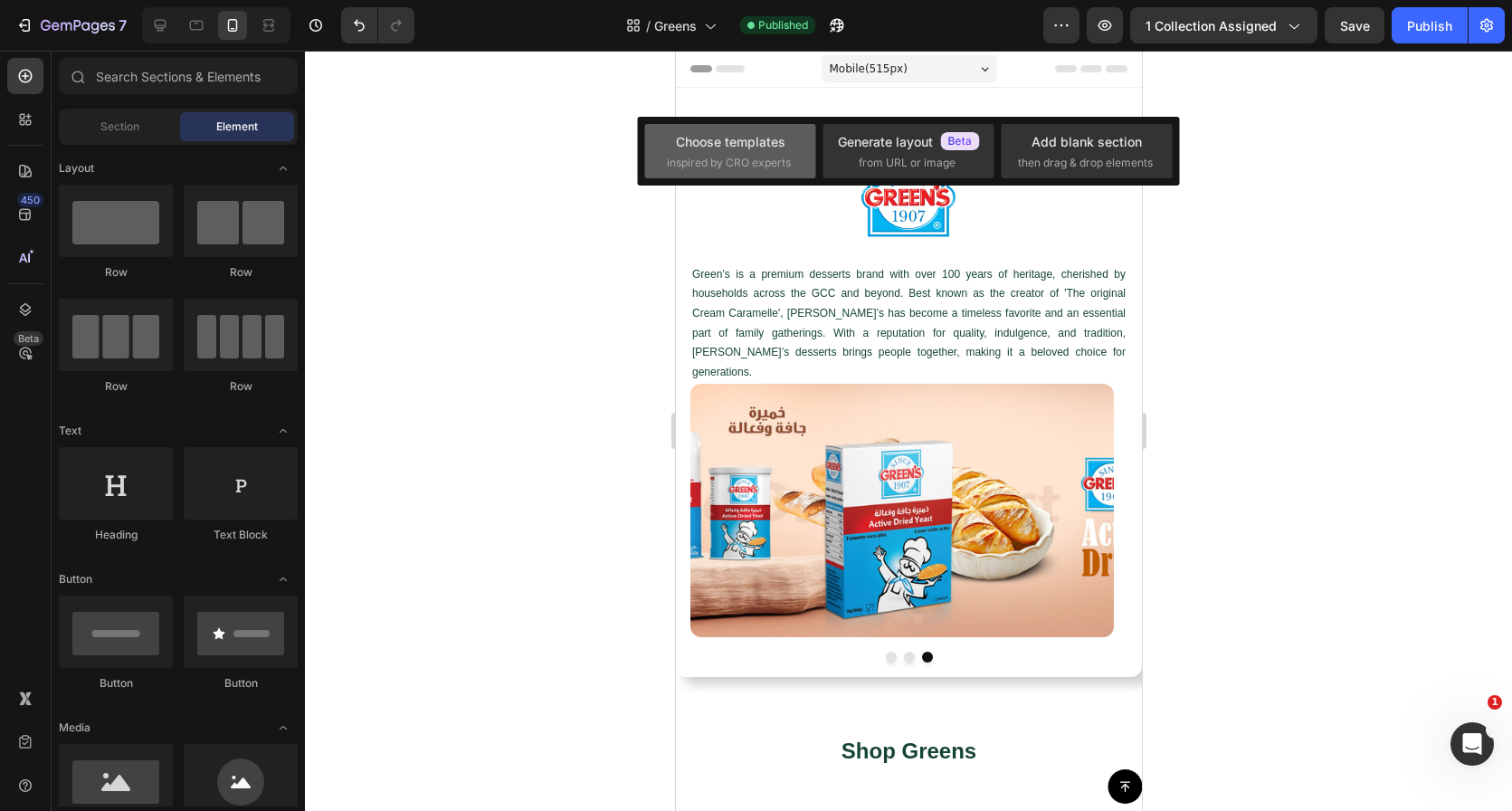
click at [771, 149] on div "Choose templates" at bounding box center [731, 141] width 110 height 19
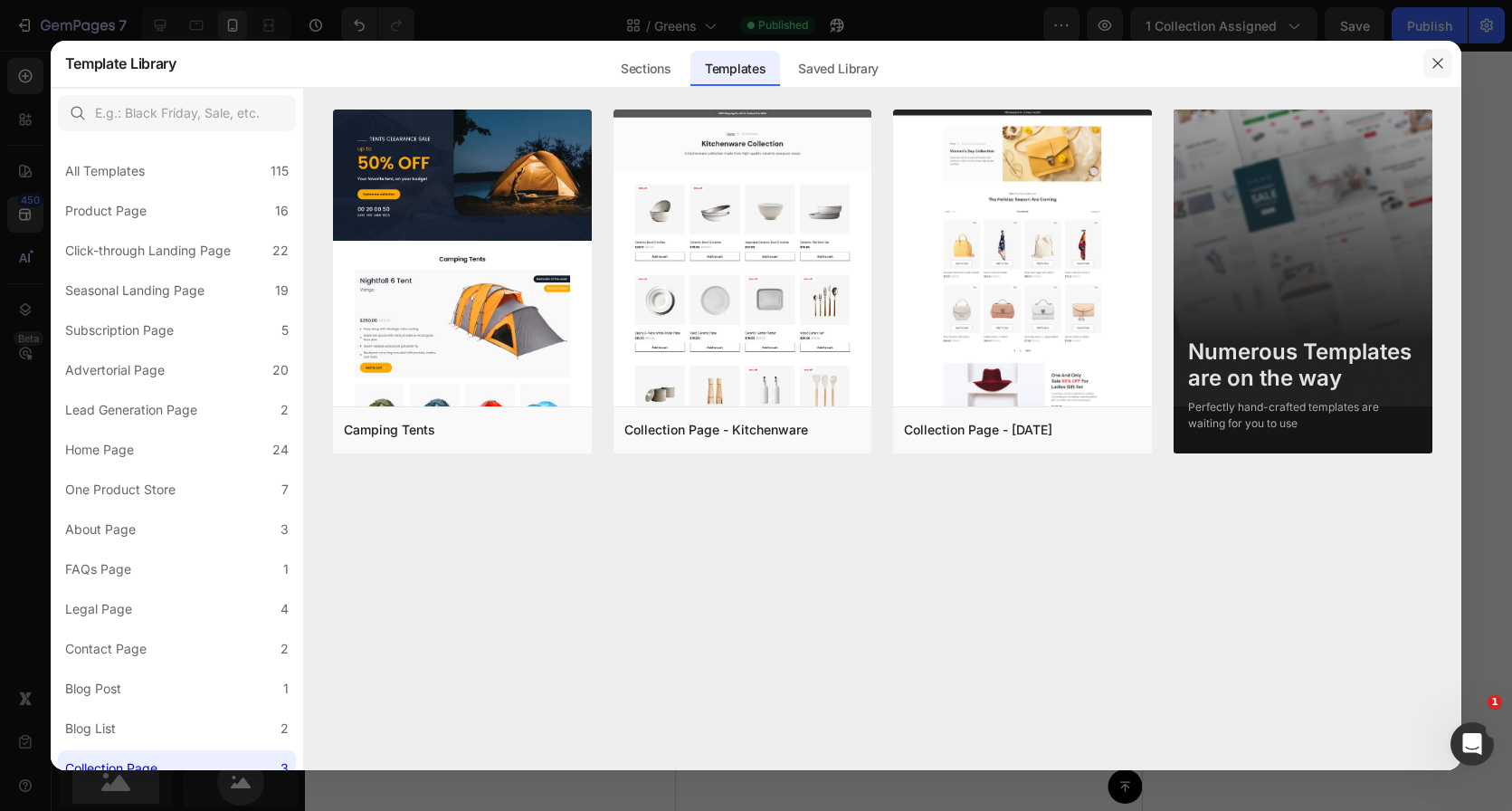
click at [1442, 67] on icon "button" at bounding box center [1439, 63] width 10 height 10
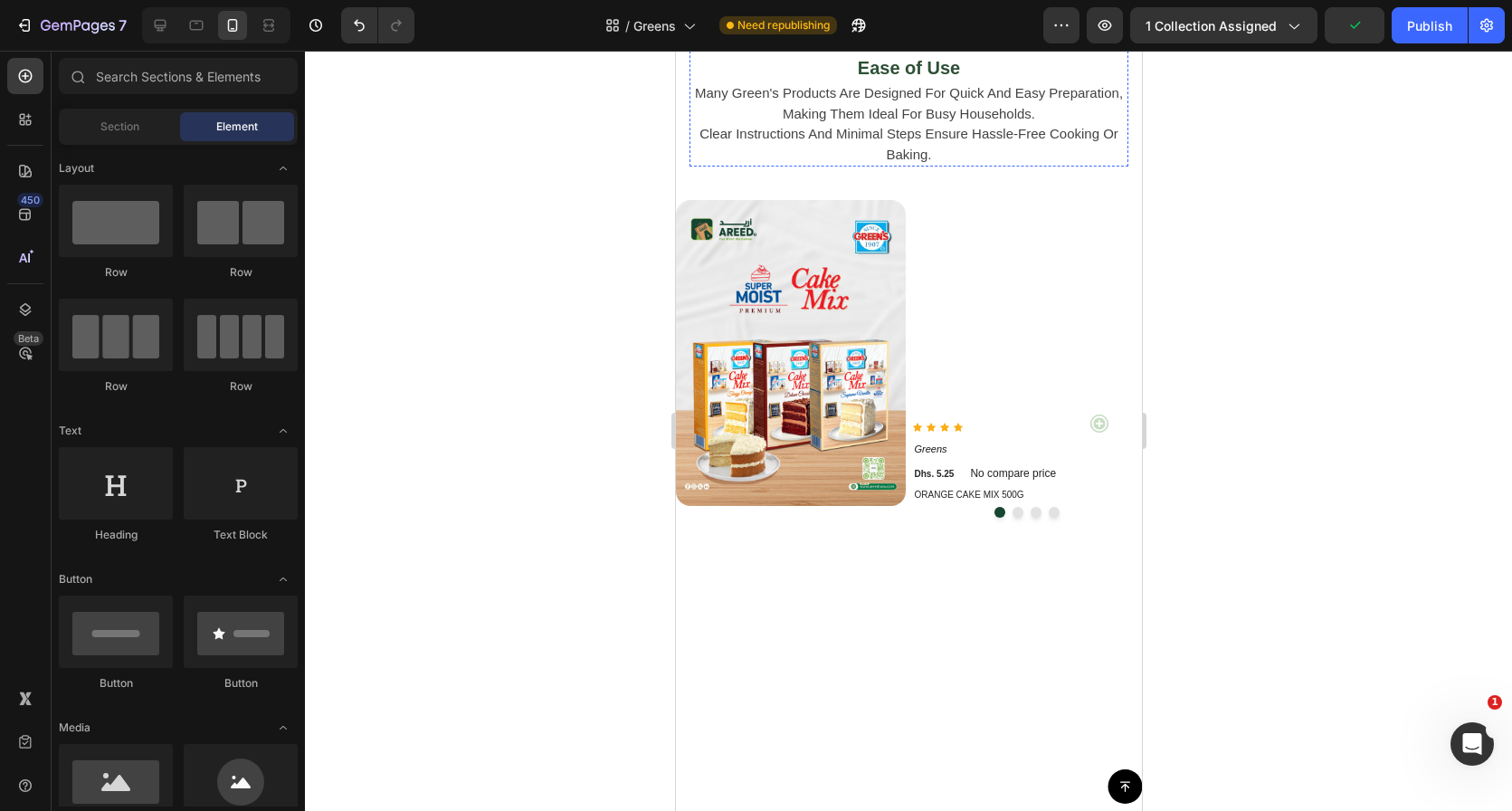
scroll to position [1510, 0]
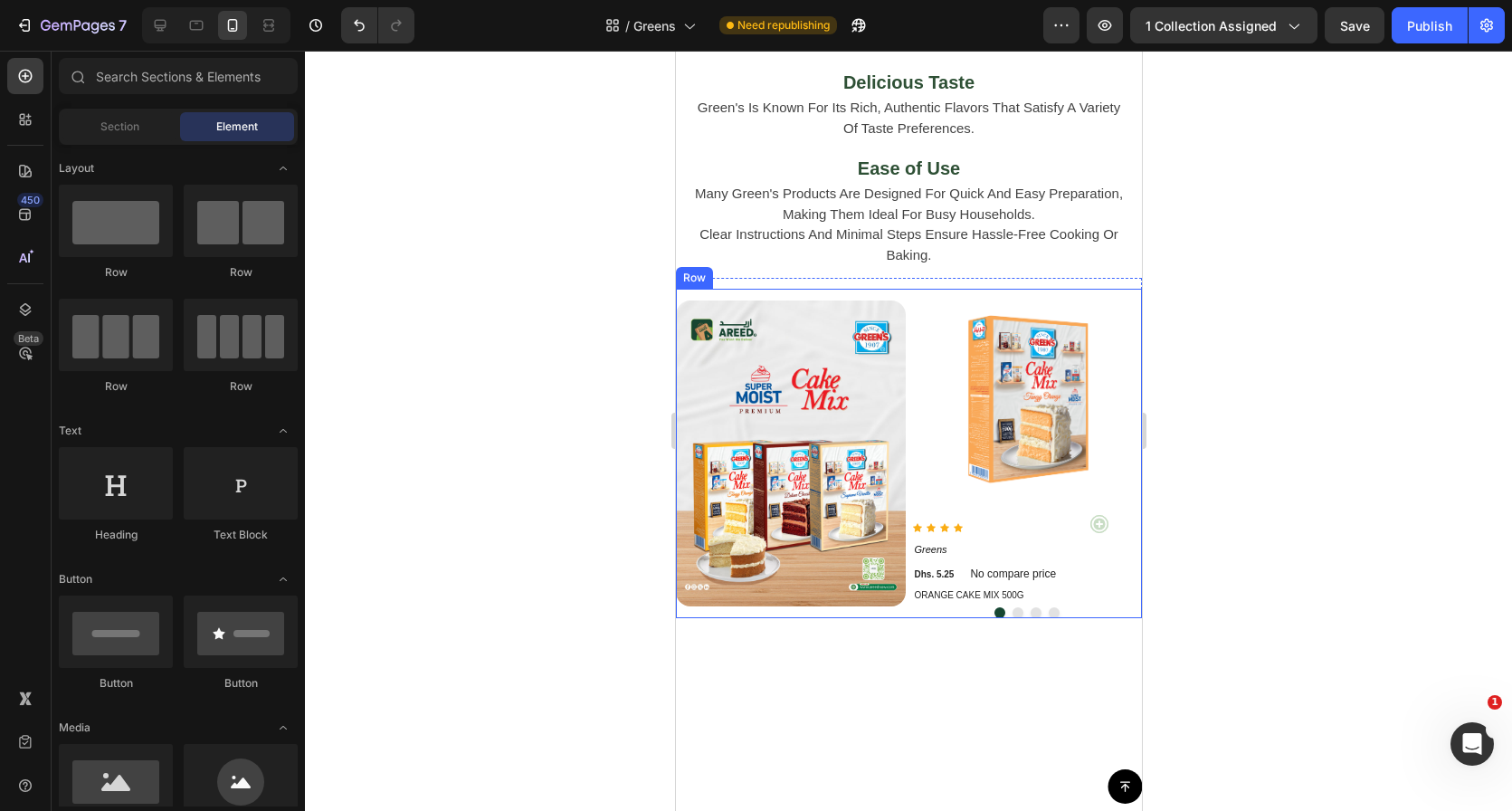
click at [897, 289] on div "Image" at bounding box center [790, 454] width 230 height 330
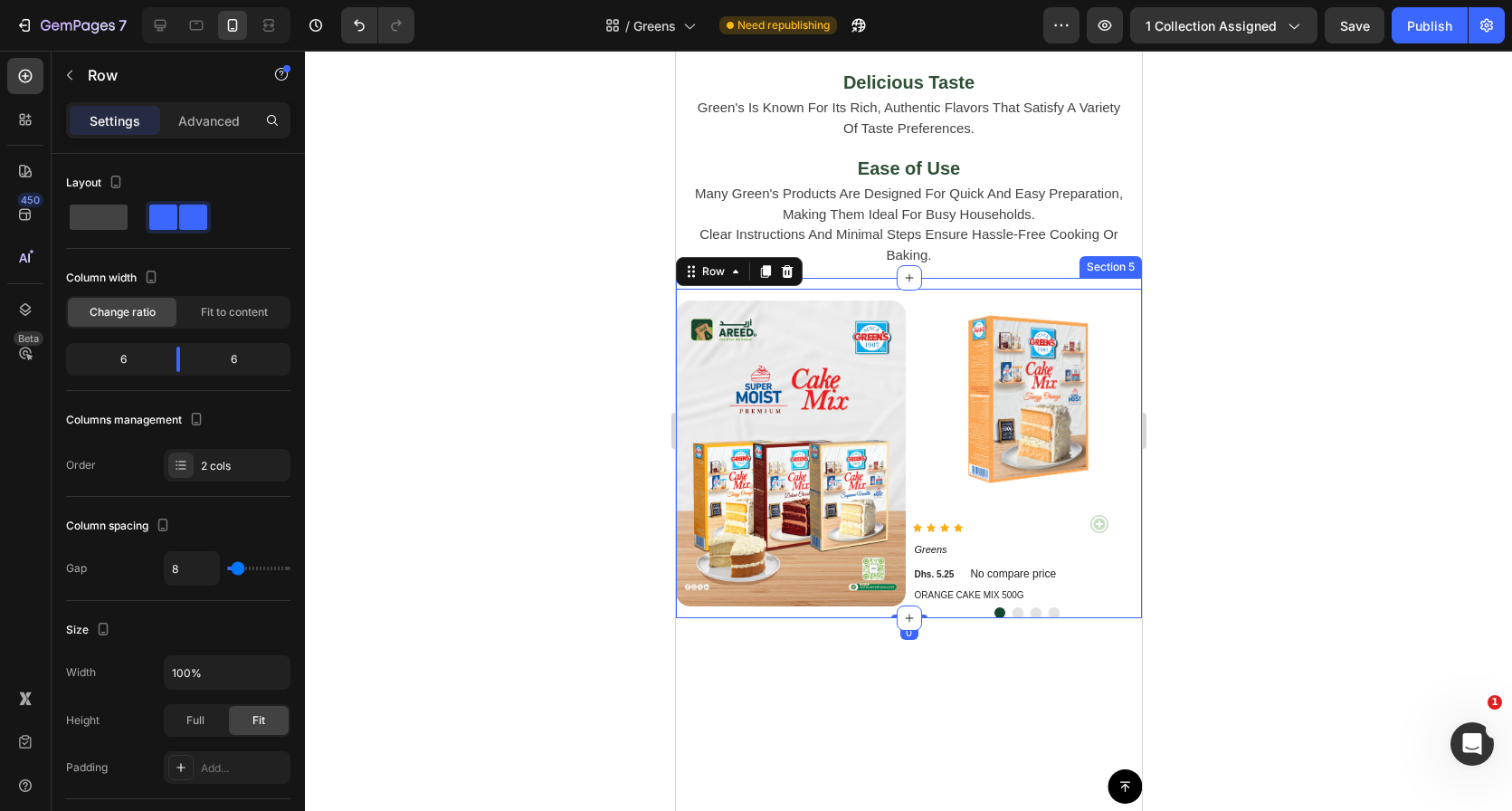
click at [875, 278] on div "Image Product Images Icon Icon Icon Icon Icon List Hoz Add to Cart Row Greens P…" at bounding box center [908, 449] width 466 height 341
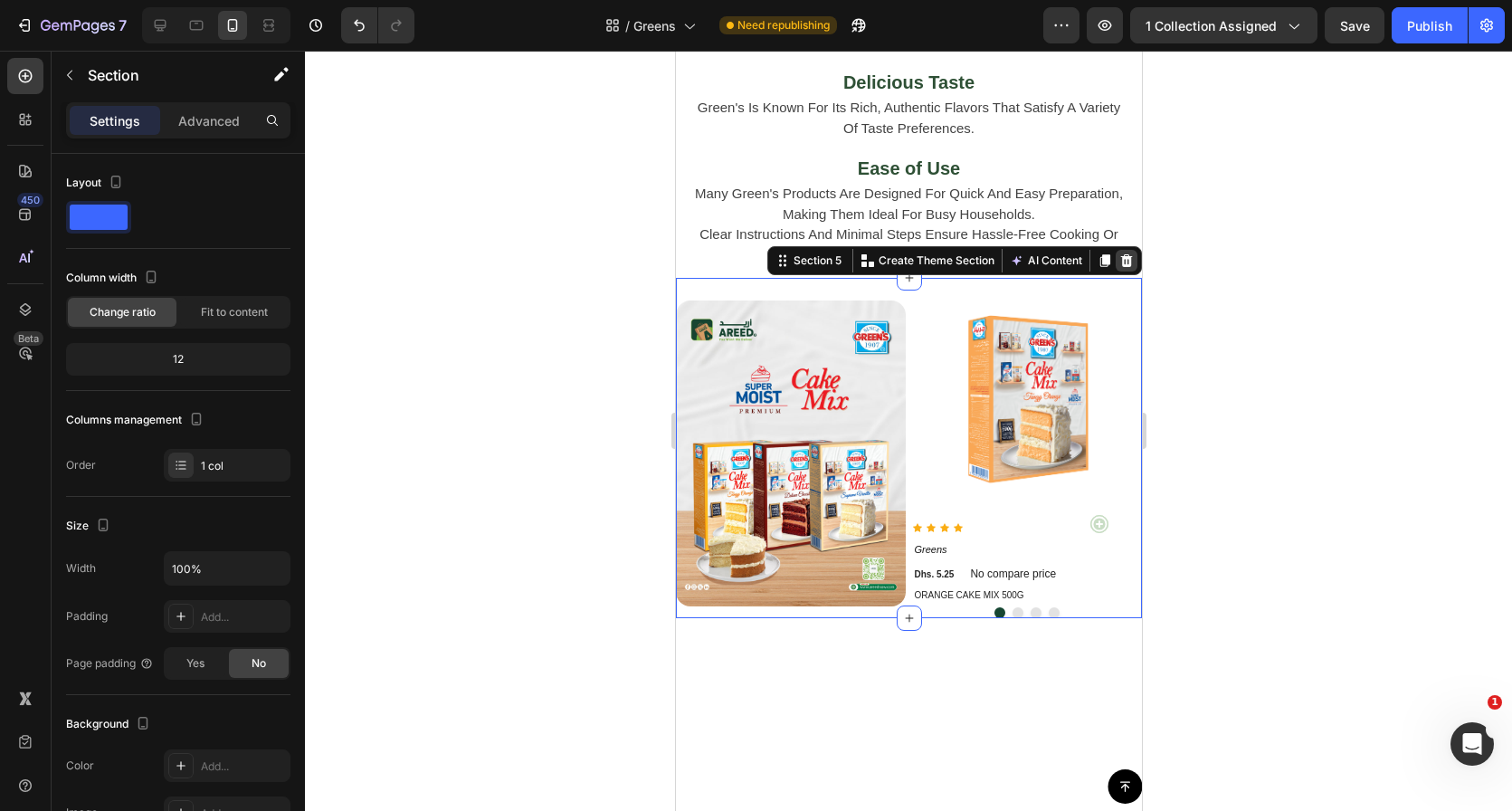
click at [1119, 253] on icon at bounding box center [1126, 260] width 15 height 15
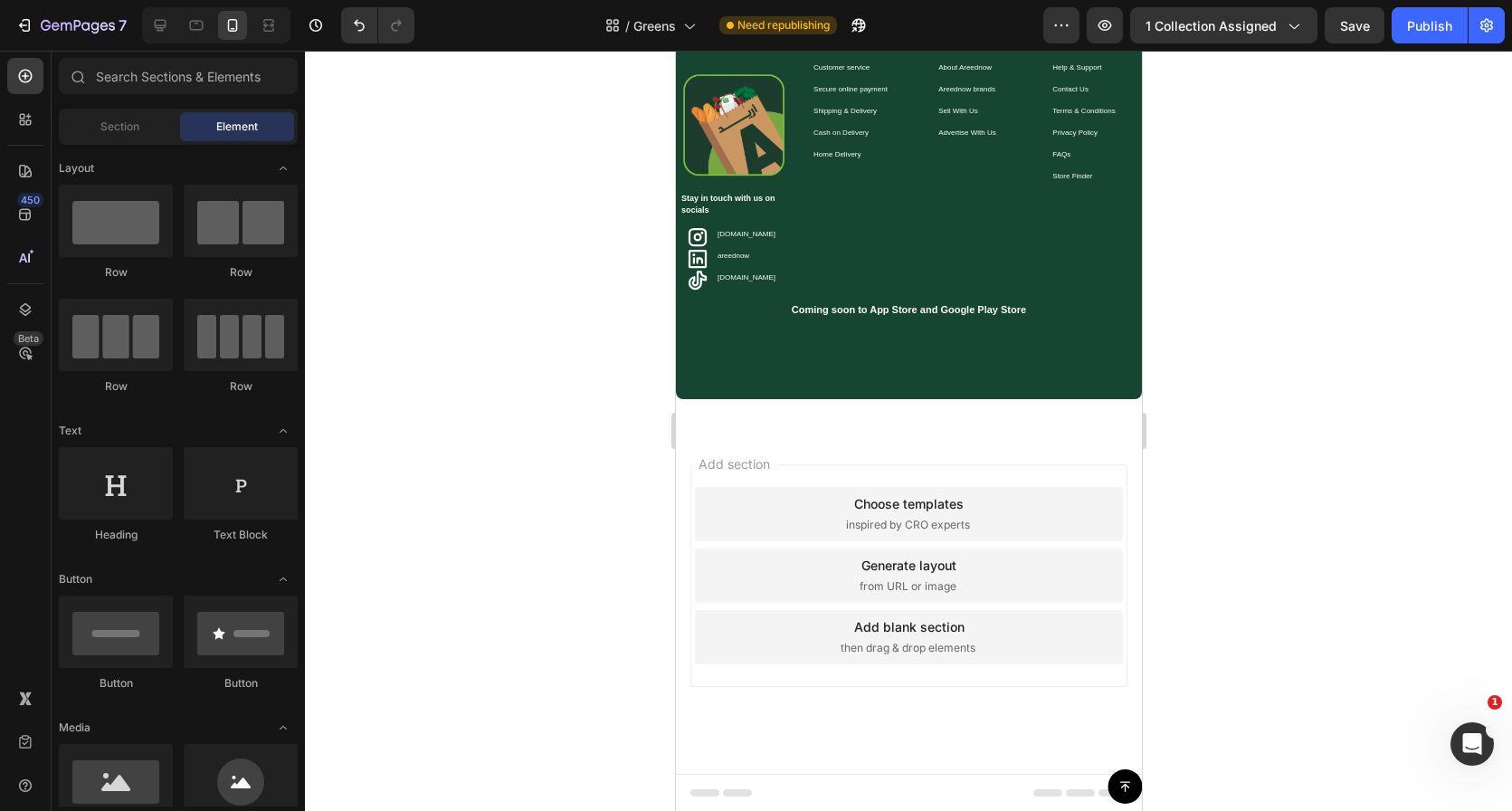
scroll to position [2104, 0]
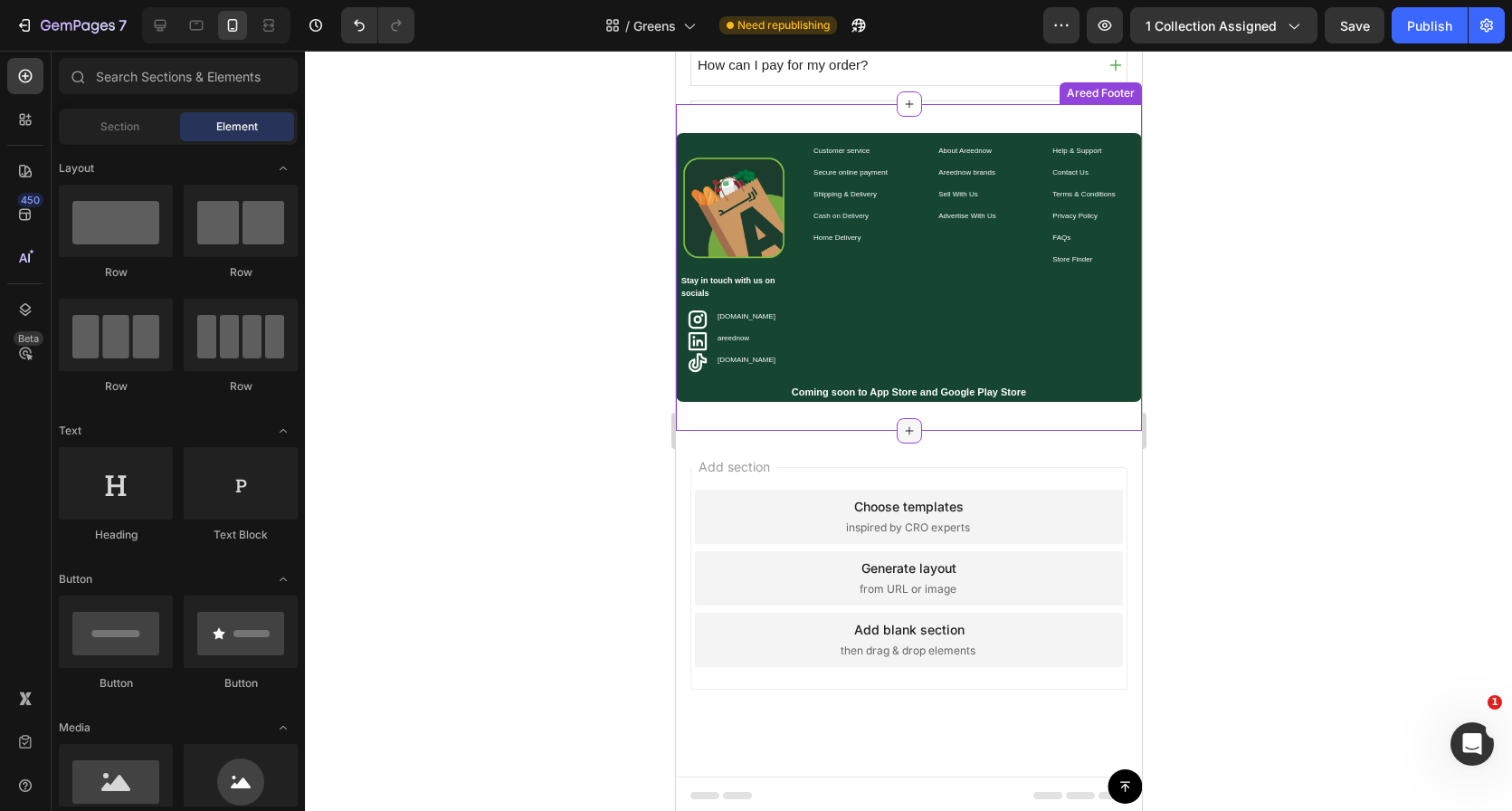
click at [901, 426] on icon at bounding box center [908, 431] width 15 height 15
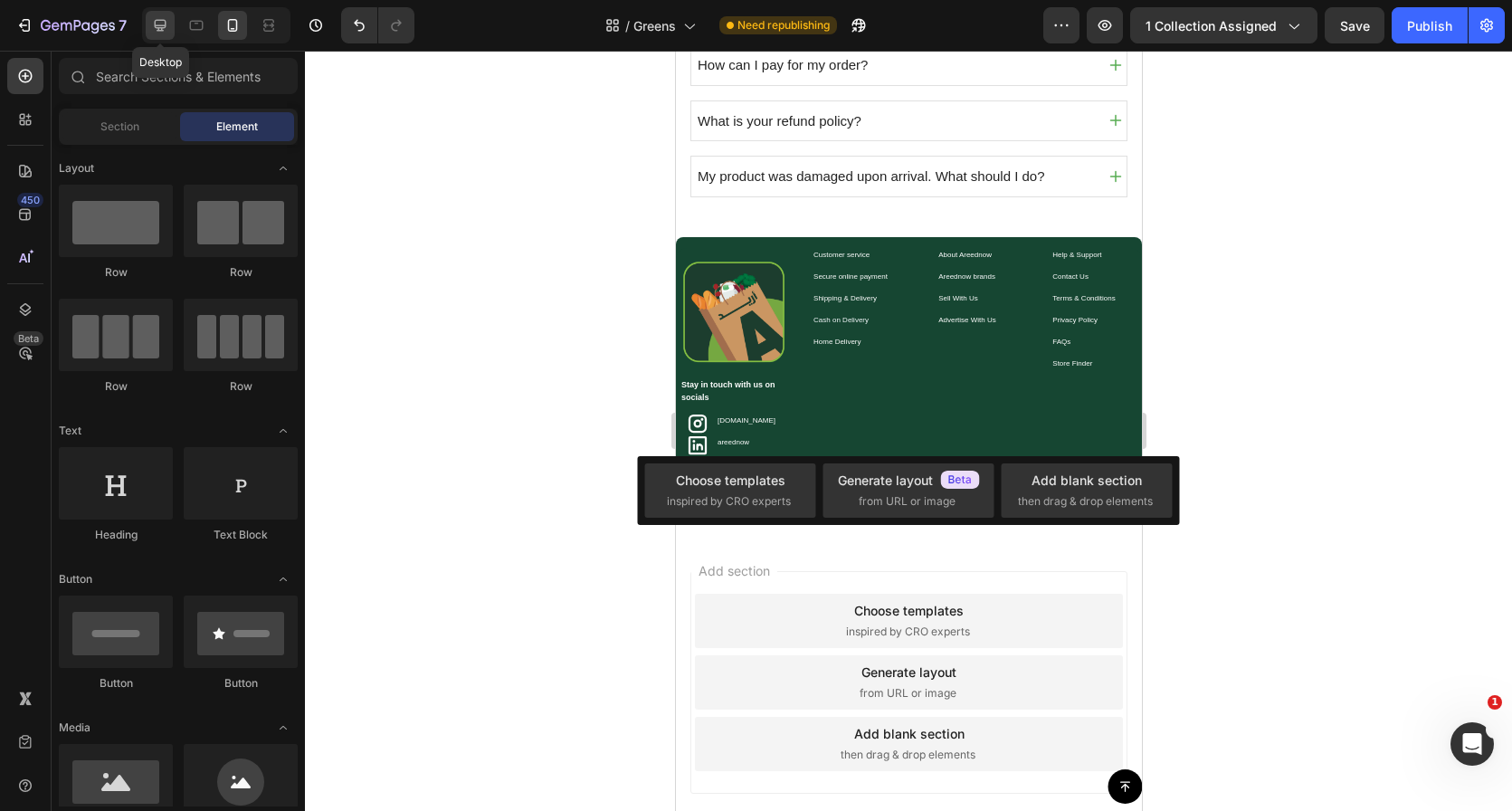
click at [158, 17] on icon at bounding box center [160, 25] width 18 height 18
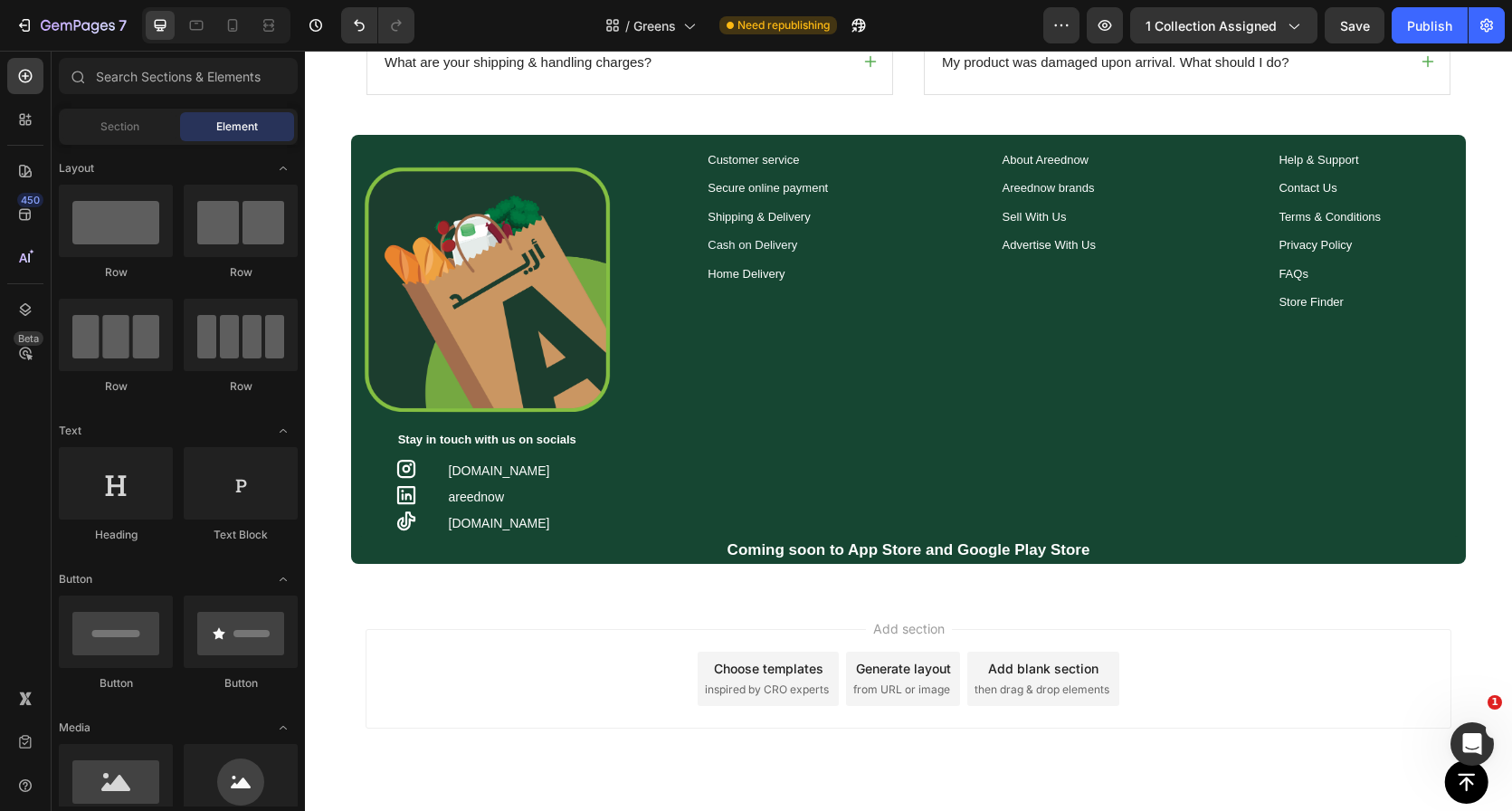
click at [885, 593] on div "Add section Choose templates inspired by CRO experts Generate layout from URL o…" at bounding box center [908, 704] width 1207 height 223
click at [898, 593] on div "Add section Choose templates inspired by CRO experts Generate layout from URL o…" at bounding box center [908, 704] width 1207 height 223
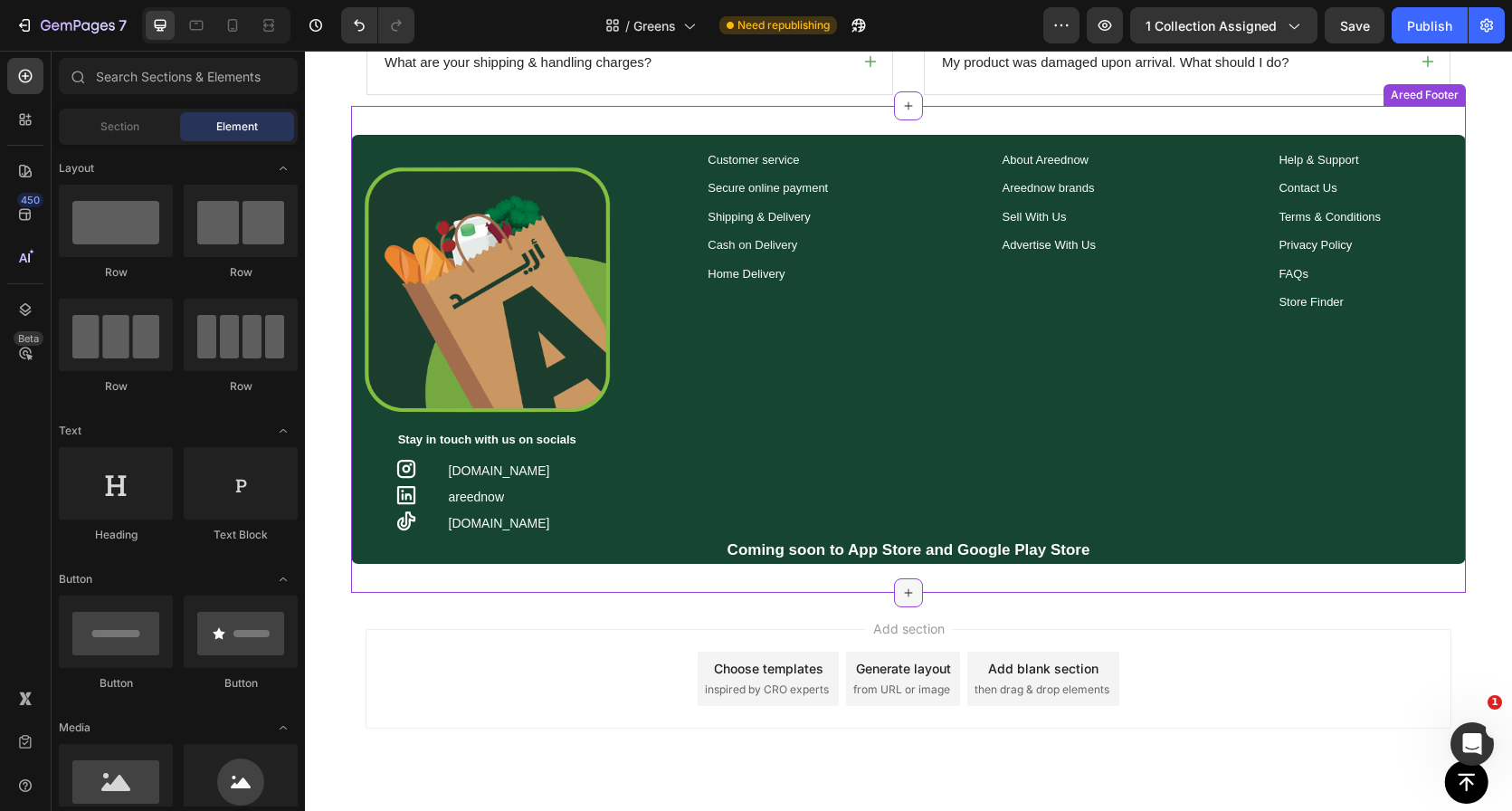
click at [901, 590] on icon at bounding box center [908, 592] width 15 height 15
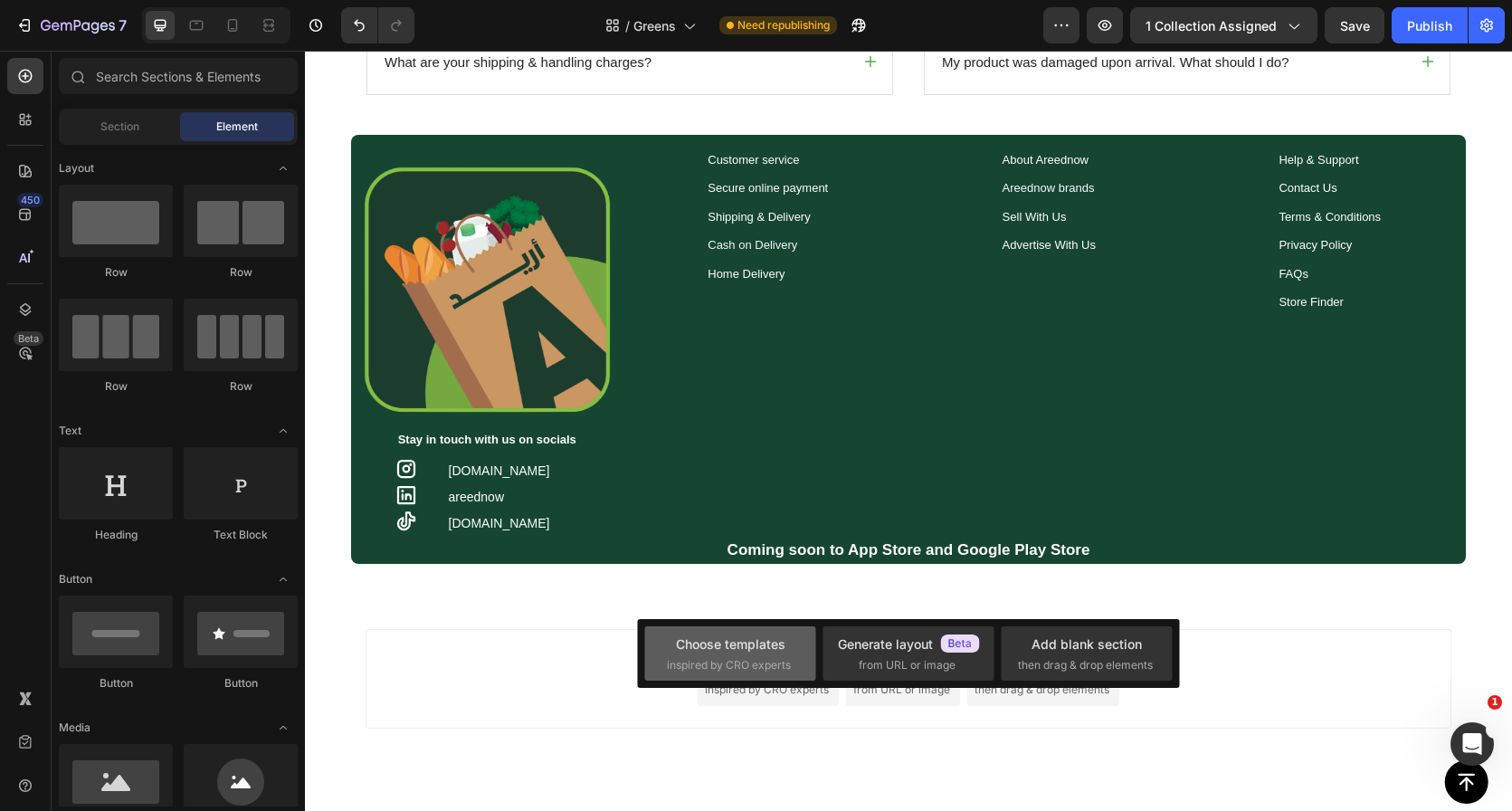
click at [720, 657] on span "inspired by CRO experts" at bounding box center [729, 664] width 124 height 16
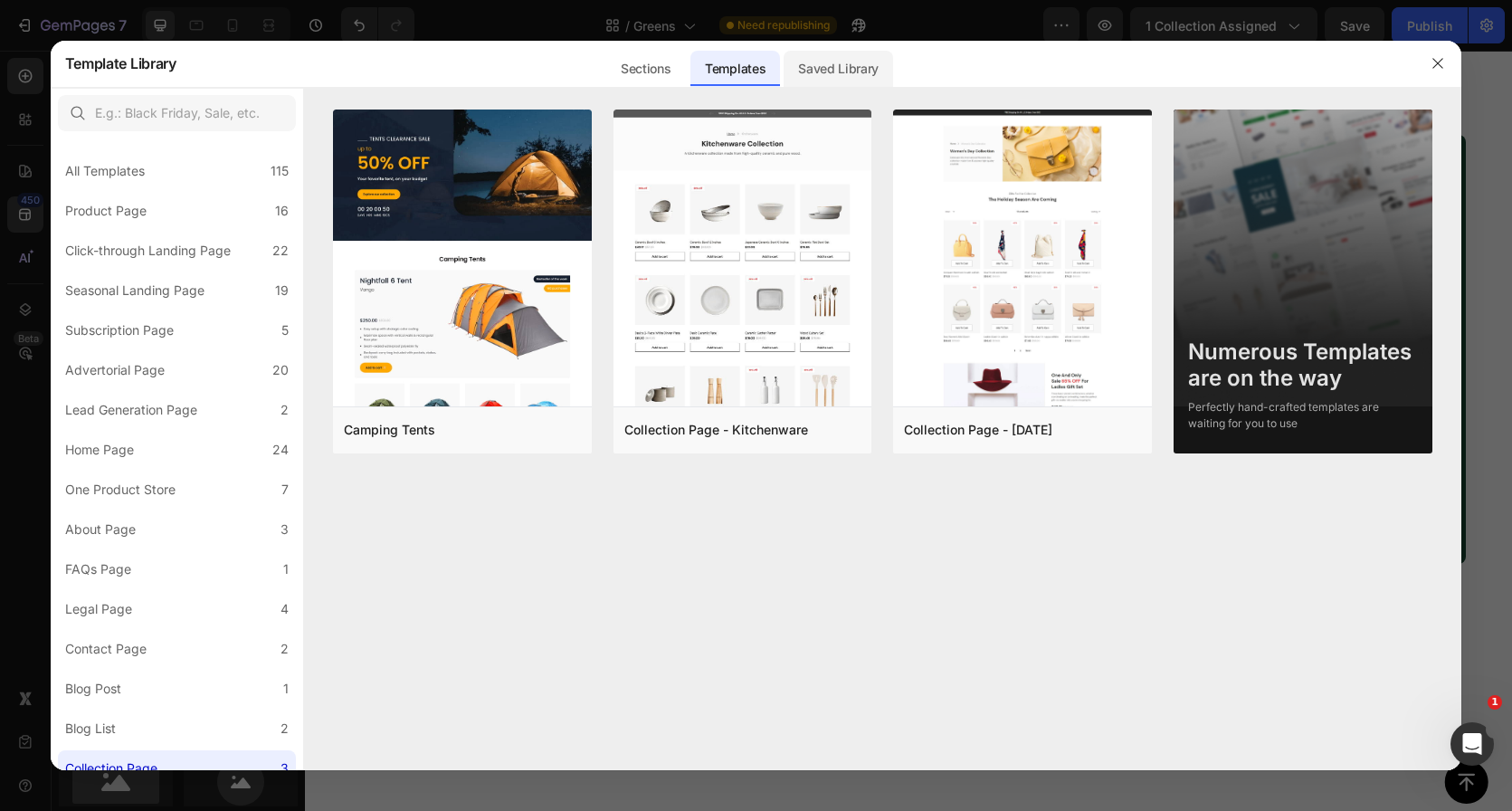
click at [846, 70] on div "Saved Library" at bounding box center [838, 68] width 110 height 37
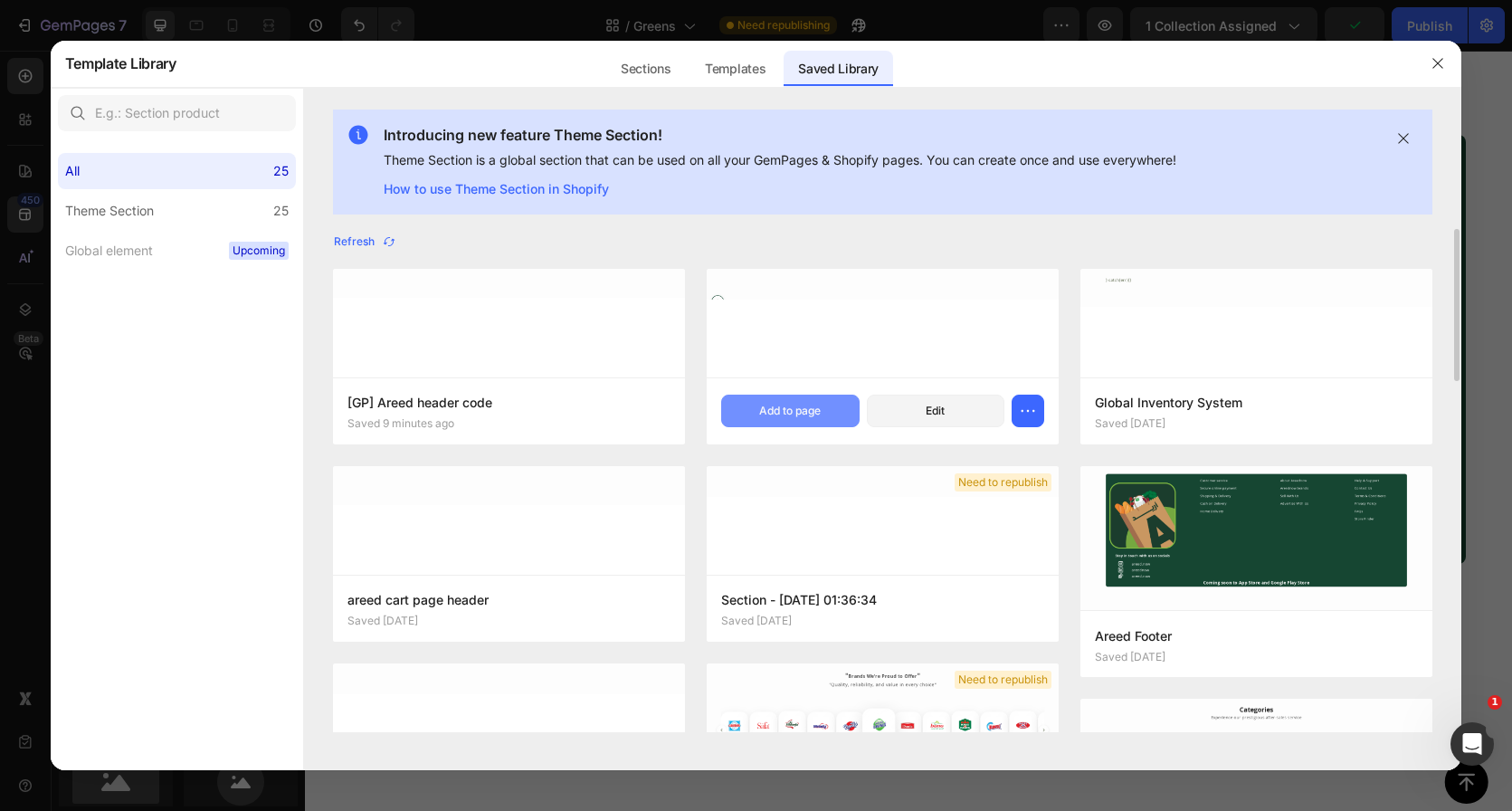
click at [759, 408] on div "Add to page" at bounding box center [790, 411] width 61 height 16
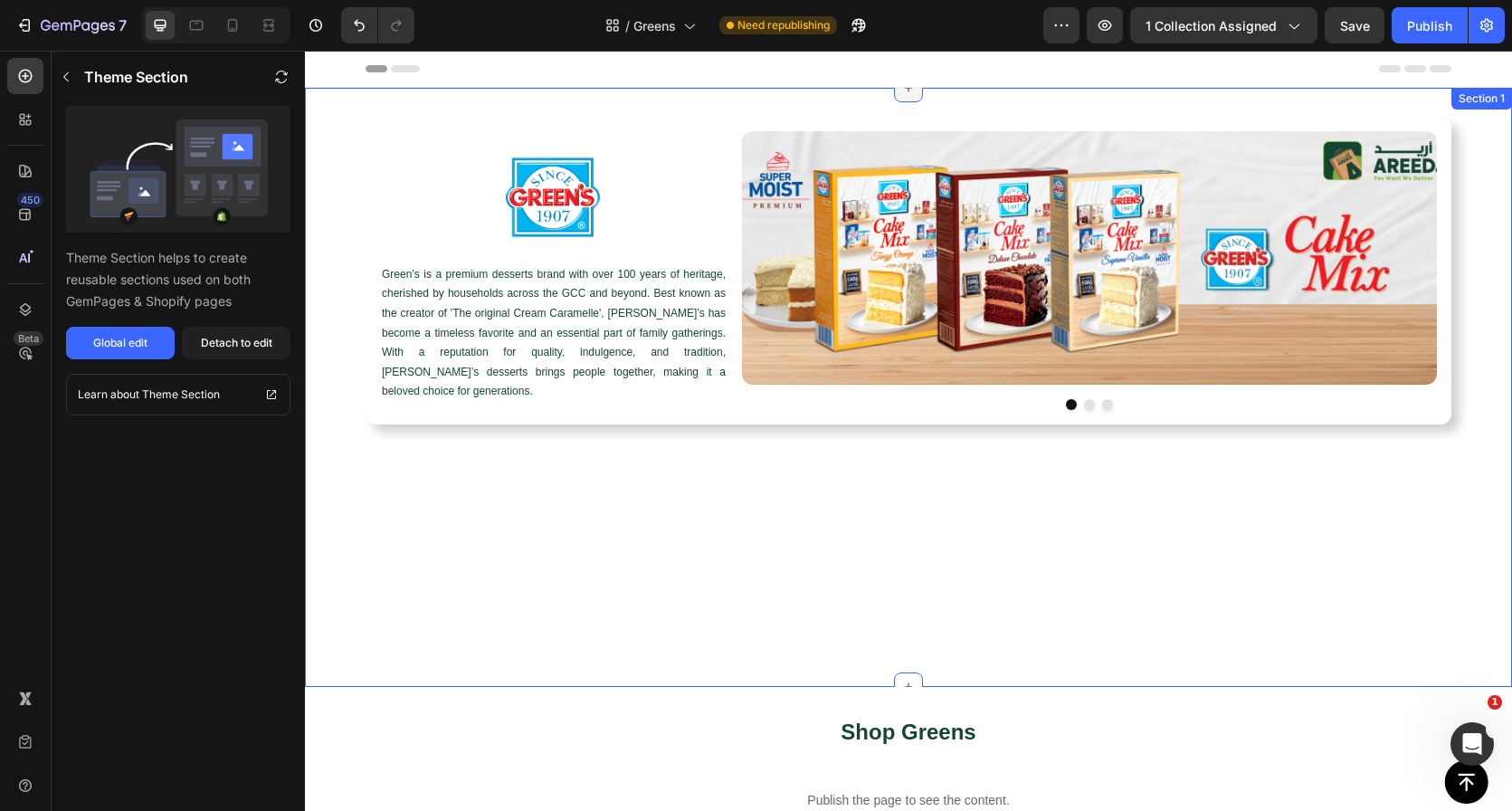
click at [900, 95] on div at bounding box center [908, 87] width 29 height 29
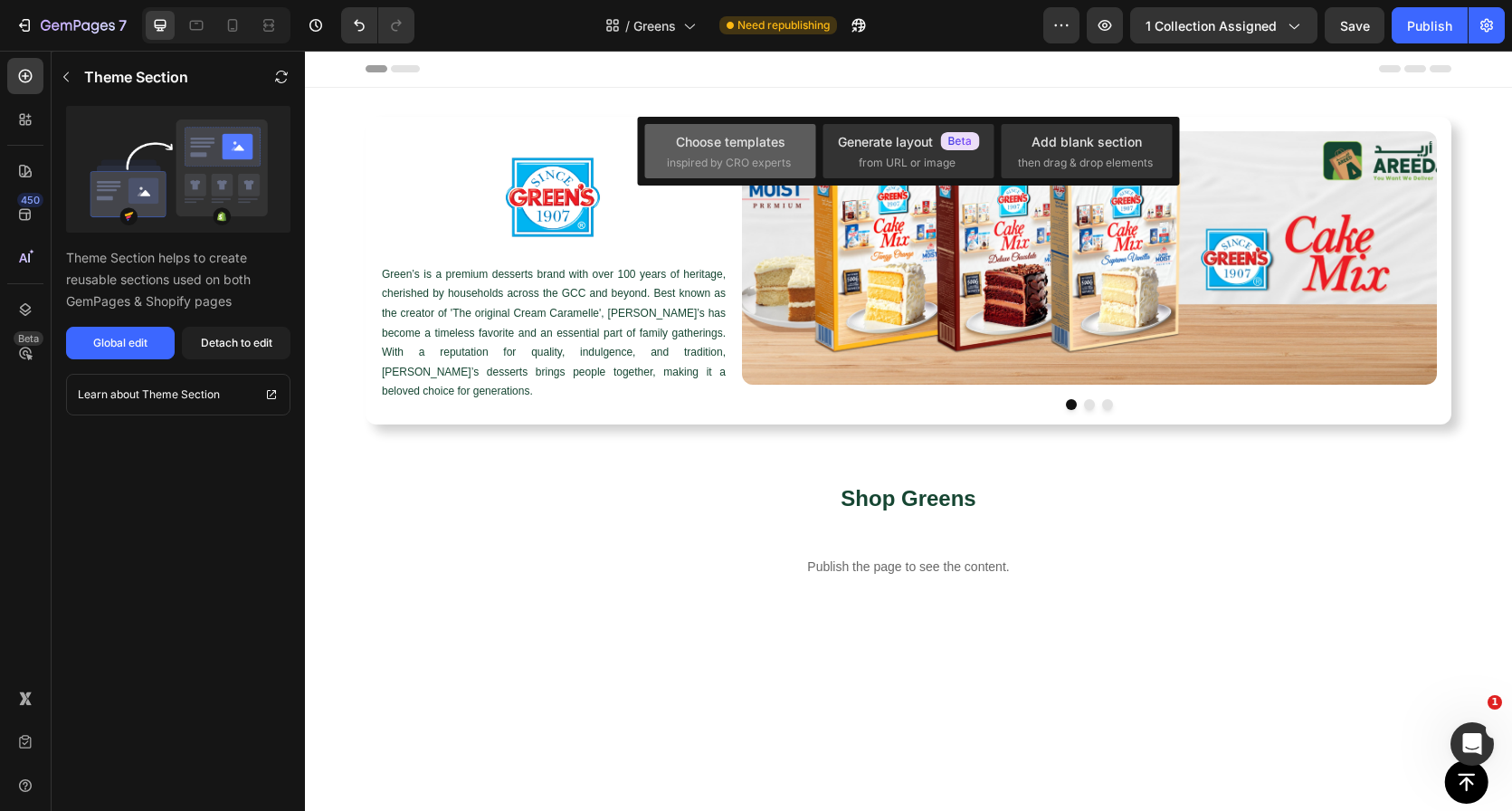
click at [762, 138] on div "Choose templates" at bounding box center [731, 141] width 110 height 19
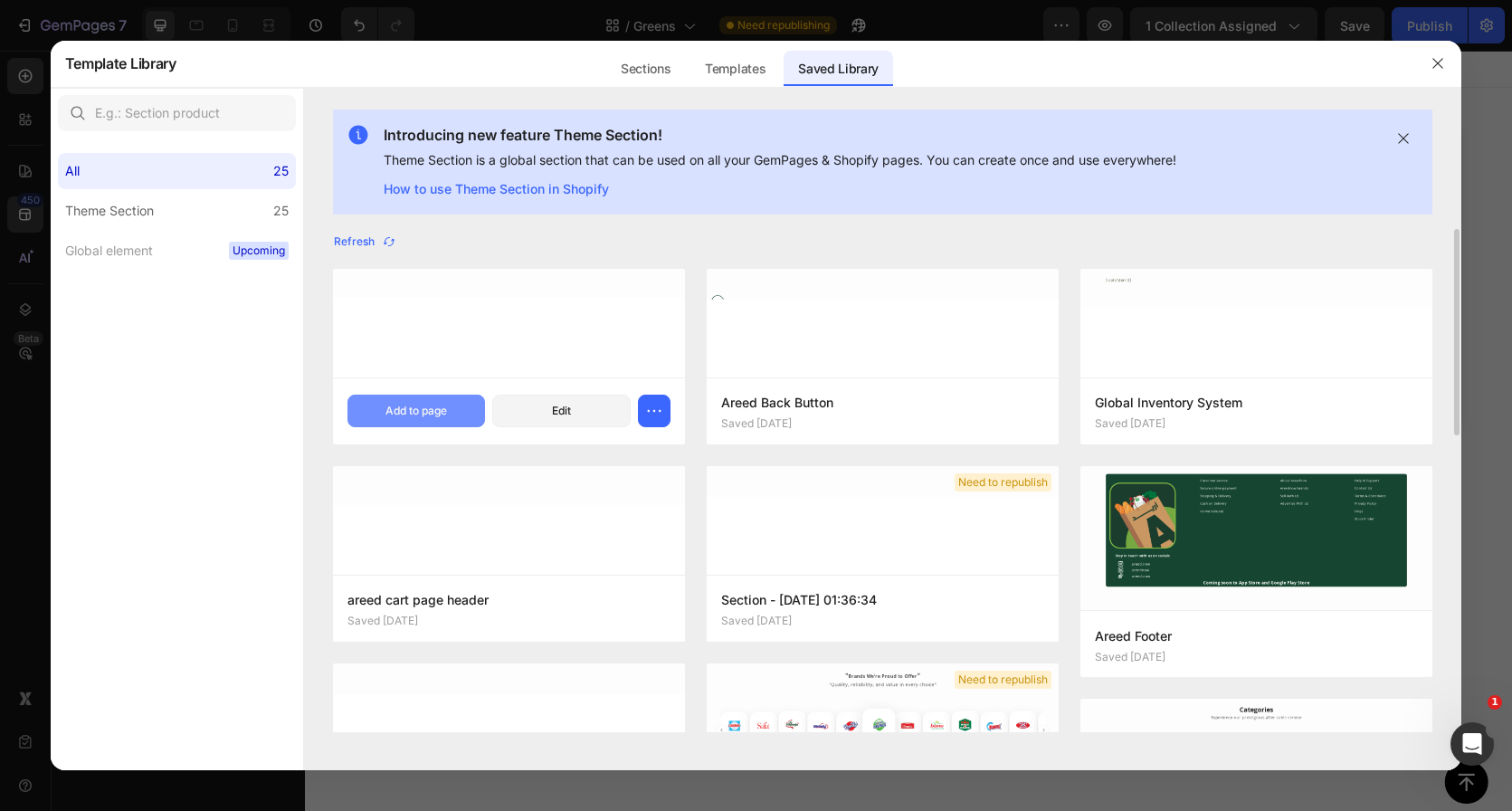
click at [437, 403] on div "Add to page" at bounding box center [416, 411] width 61 height 16
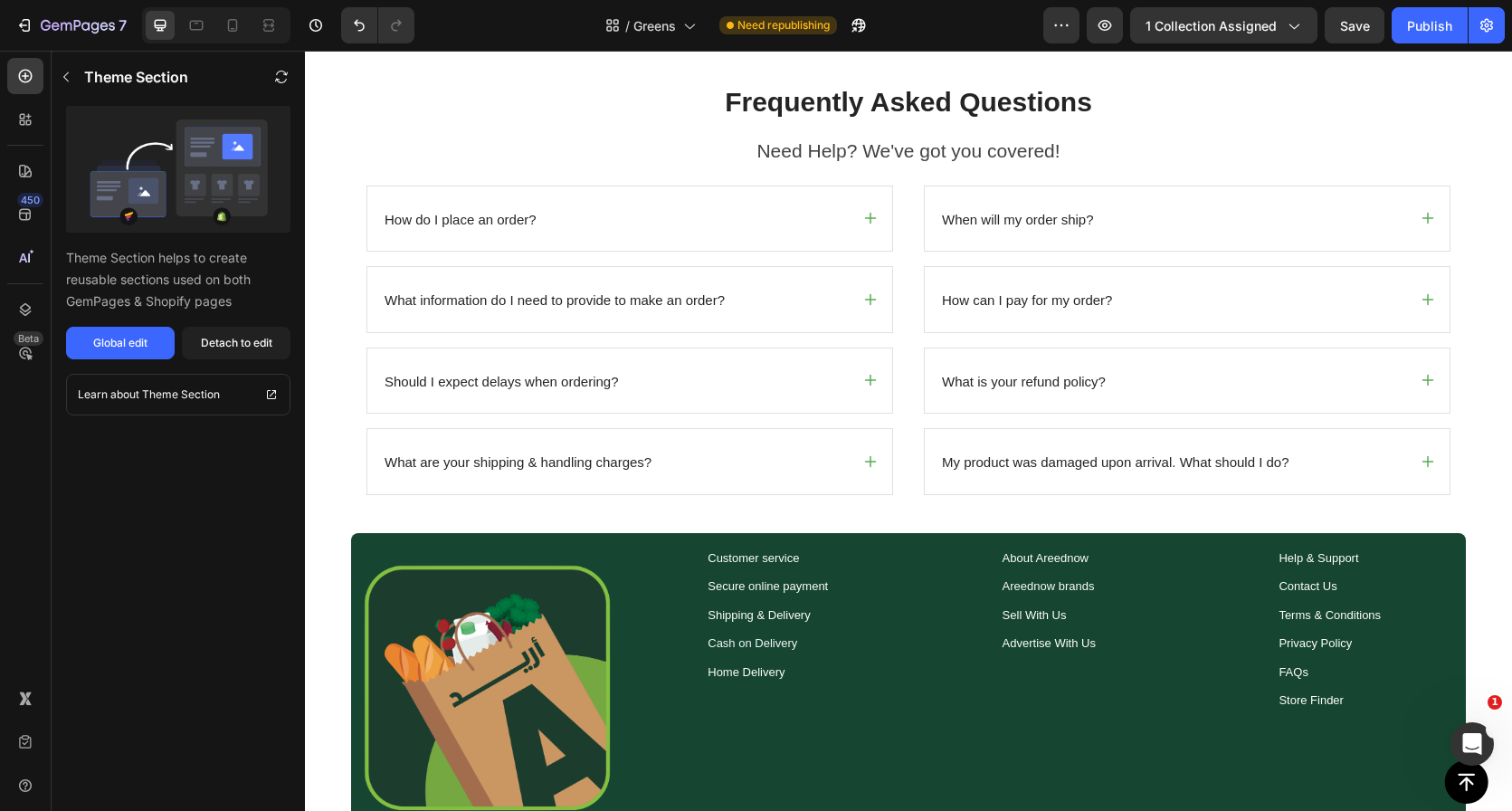
scroll to position [1293, 0]
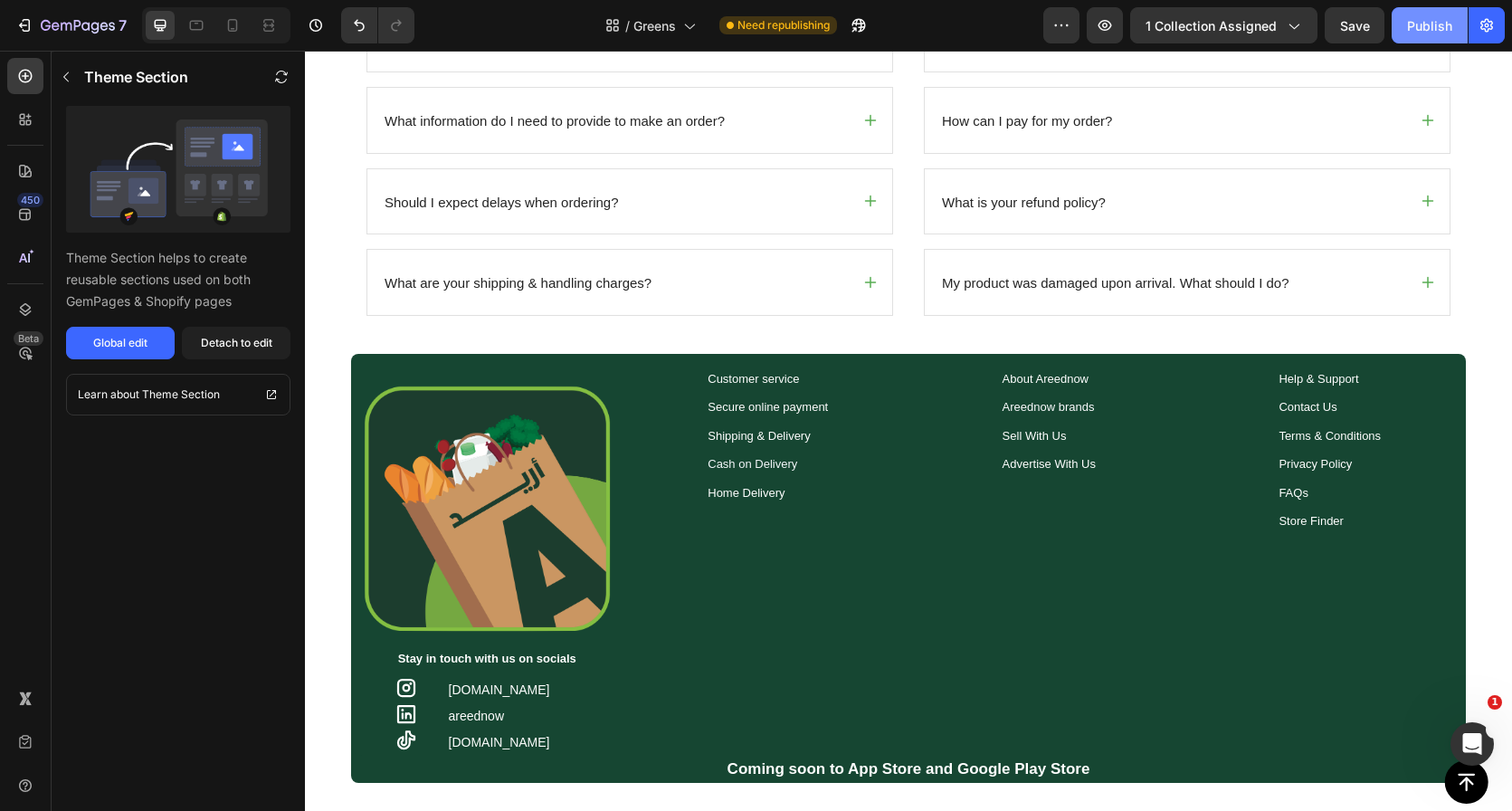
click at [1439, 38] on button "Publish" at bounding box center [1430, 25] width 76 height 37
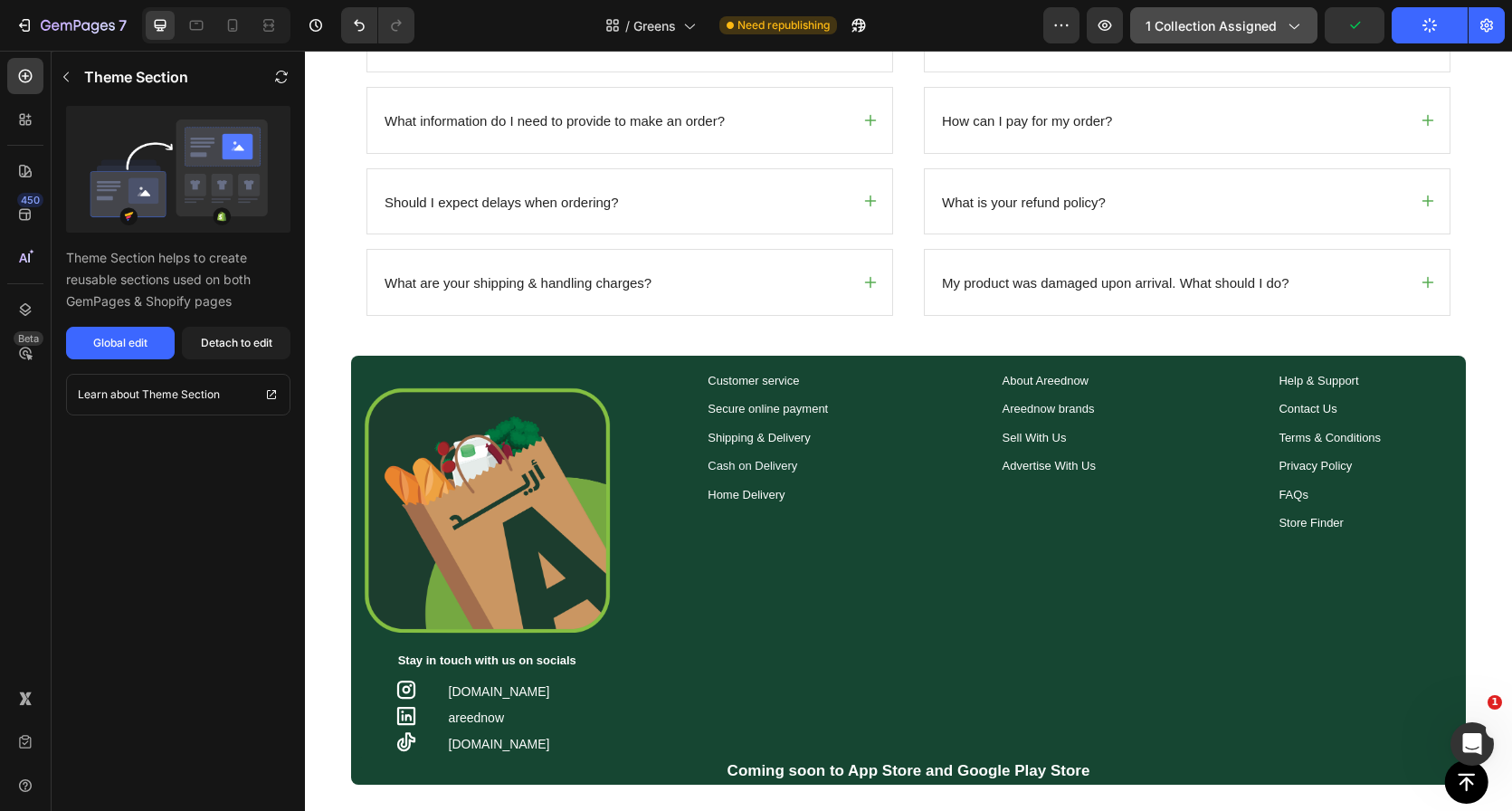
click at [1203, 20] on span "1 collection assigned" at bounding box center [1211, 25] width 132 height 19
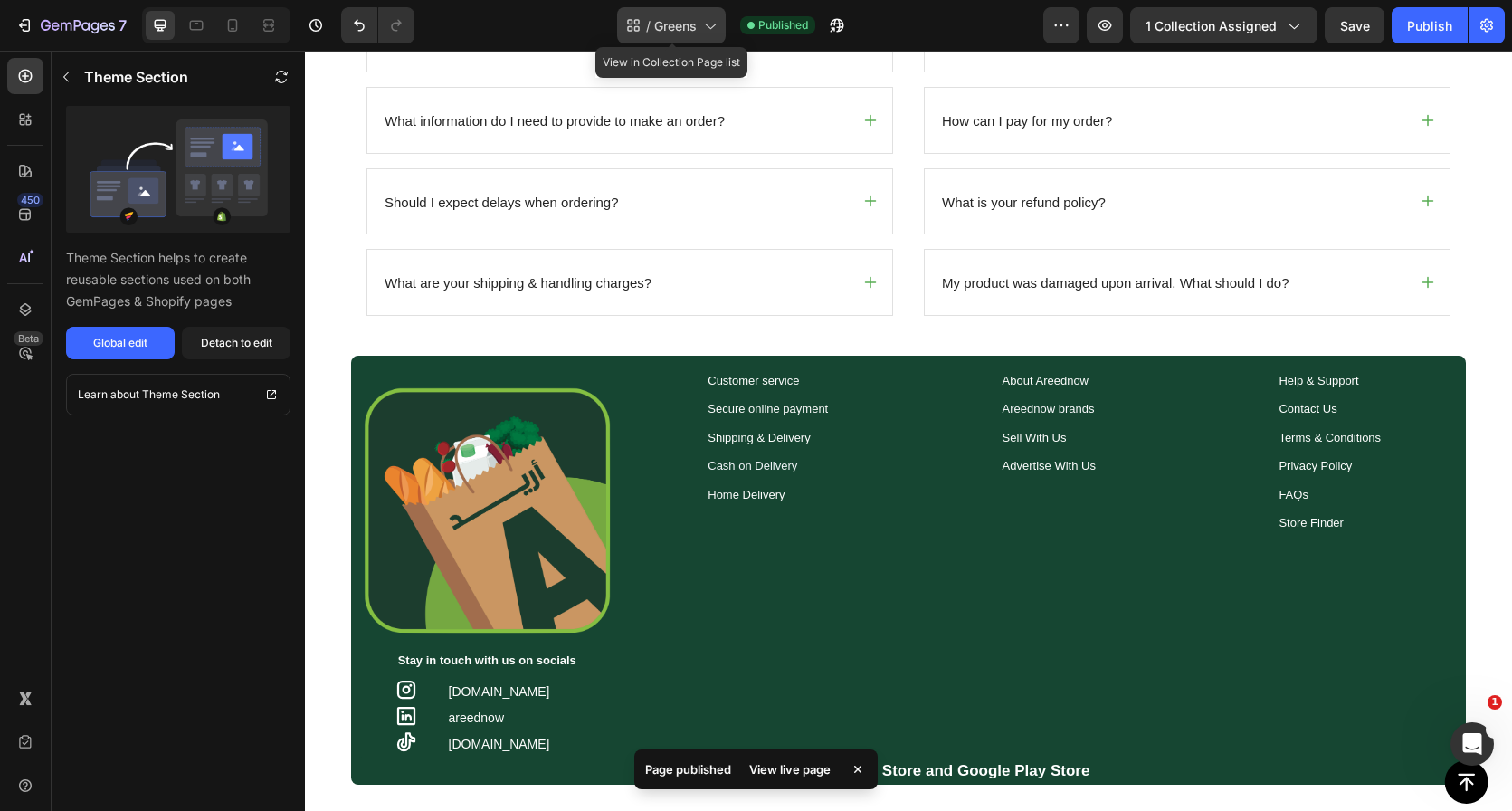
click at [650, 39] on div "/ Greens" at bounding box center [671, 25] width 109 height 37
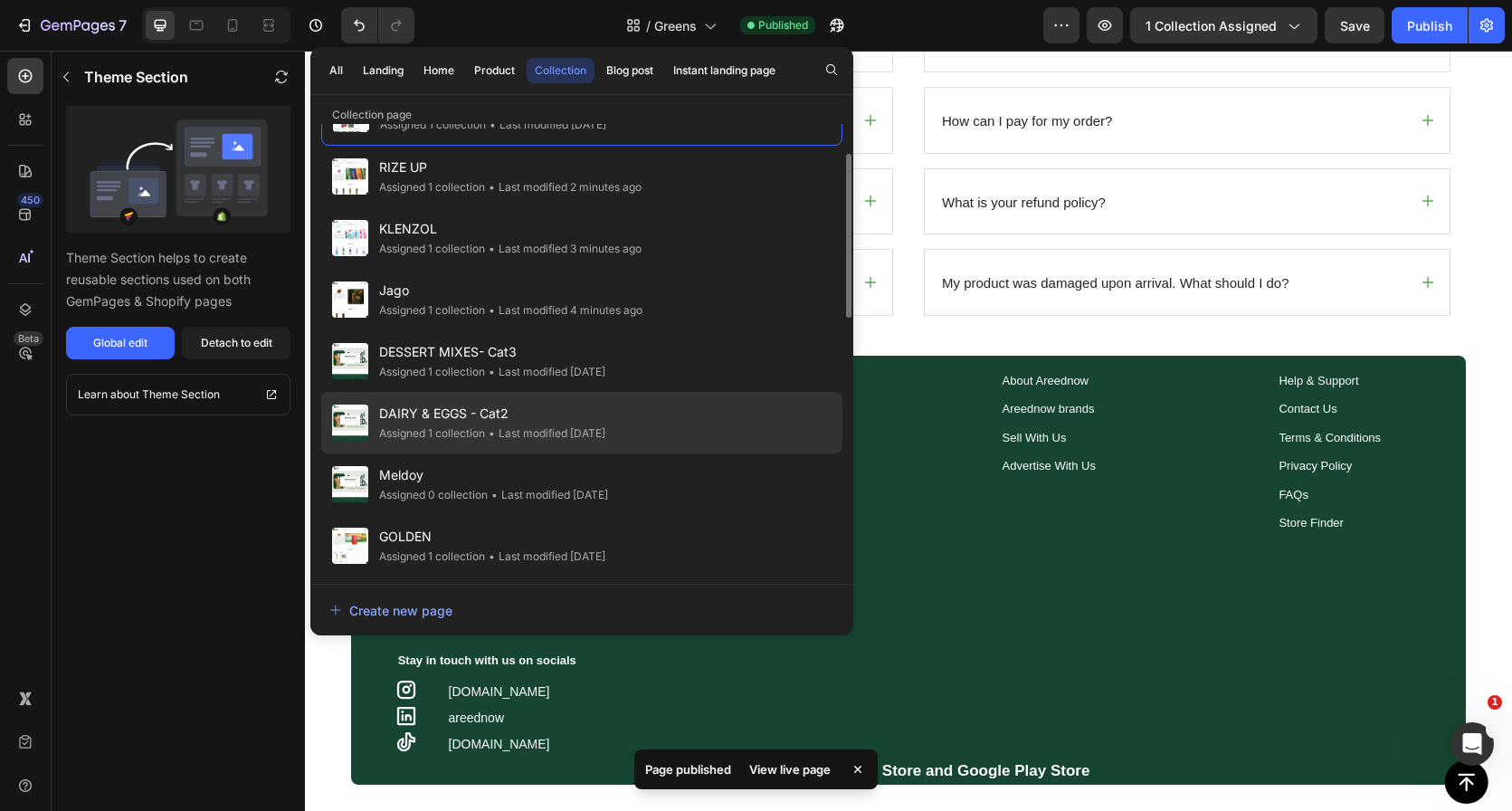
scroll to position [67, 0]
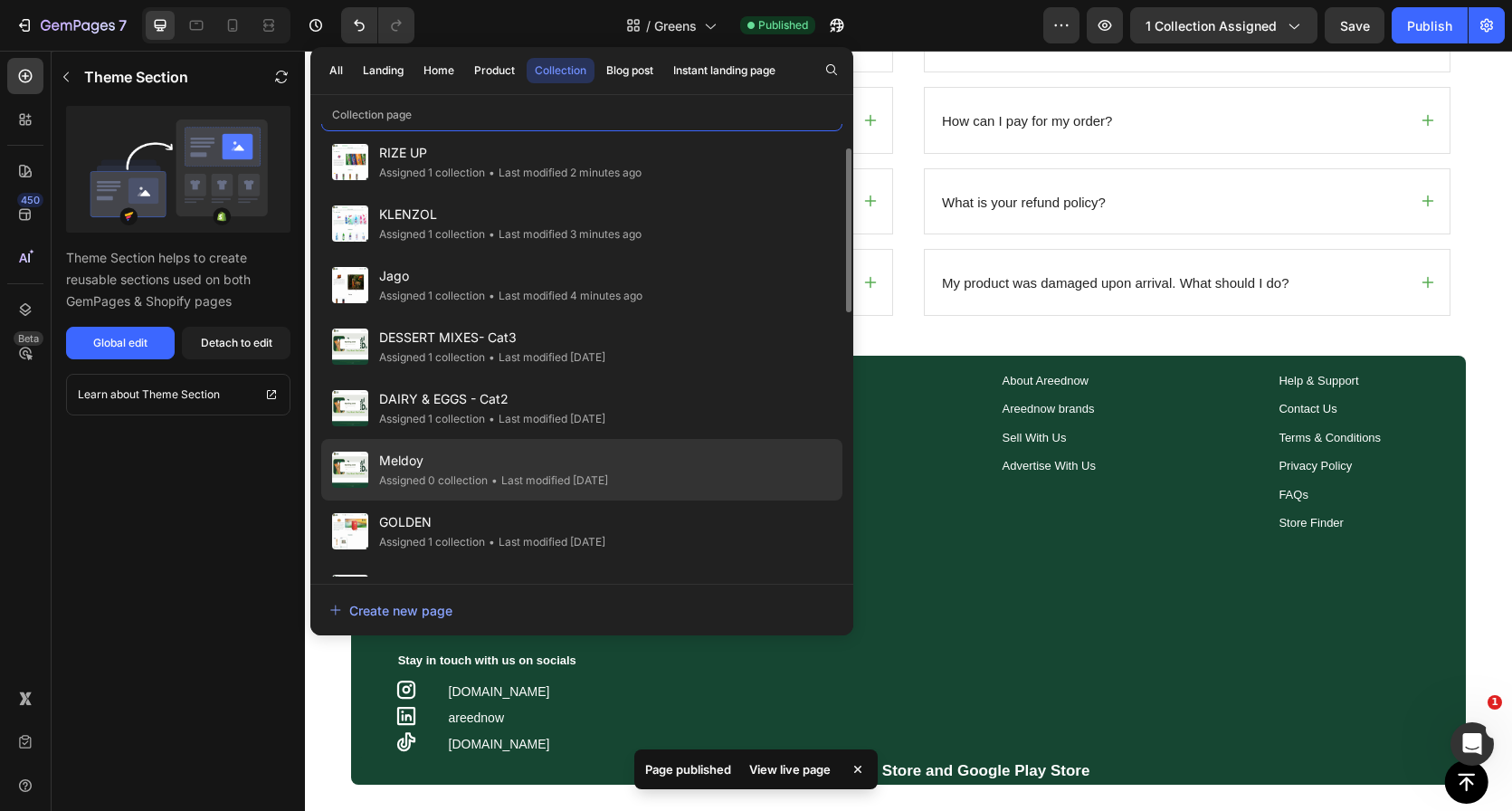
click at [641, 467] on div "Meldoy Assigned 0 collection • Last modified 5 days ago" at bounding box center [581, 469] width 521 height 61
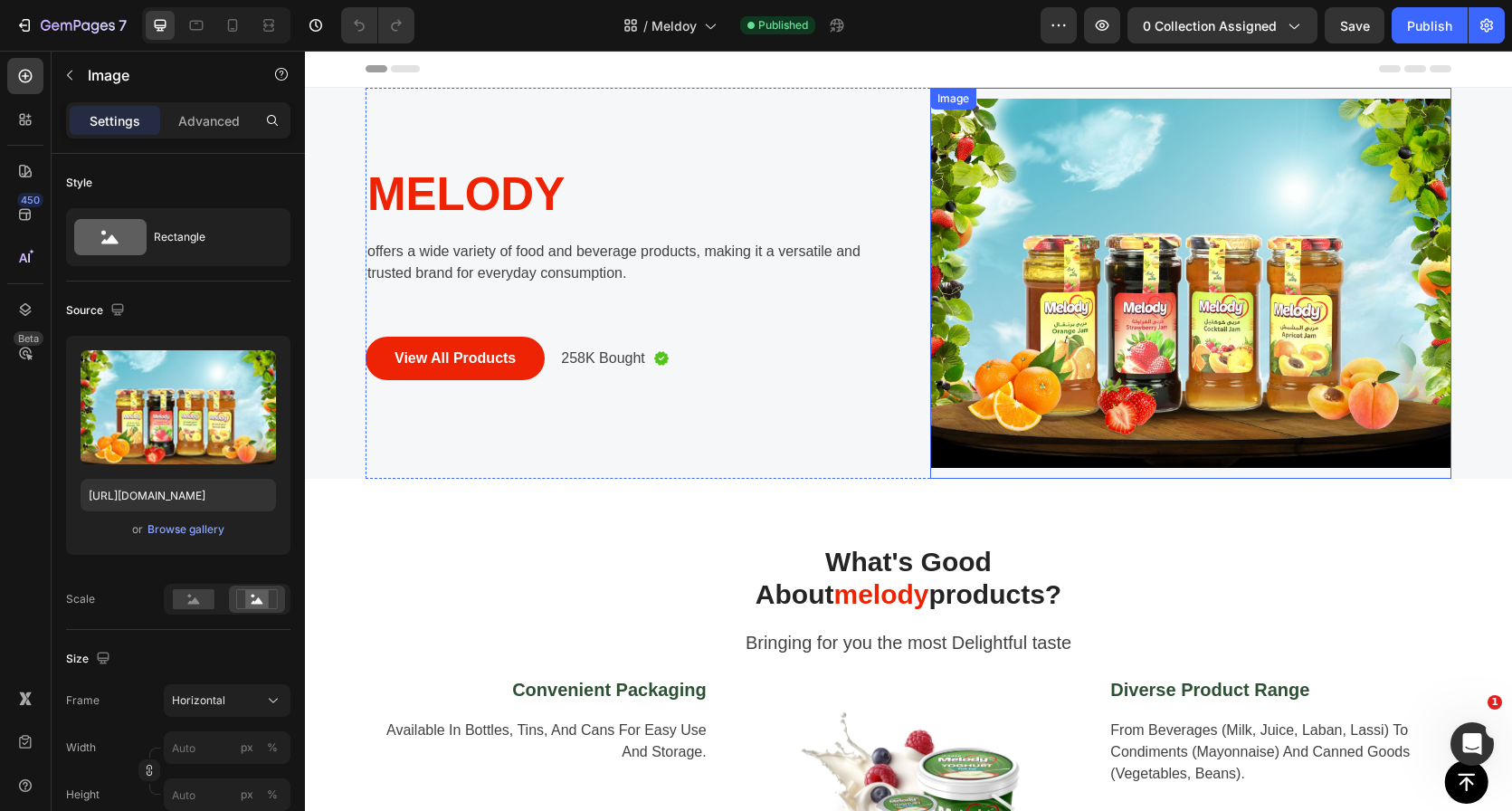
click at [1049, 230] on img at bounding box center [1190, 283] width 521 height 391
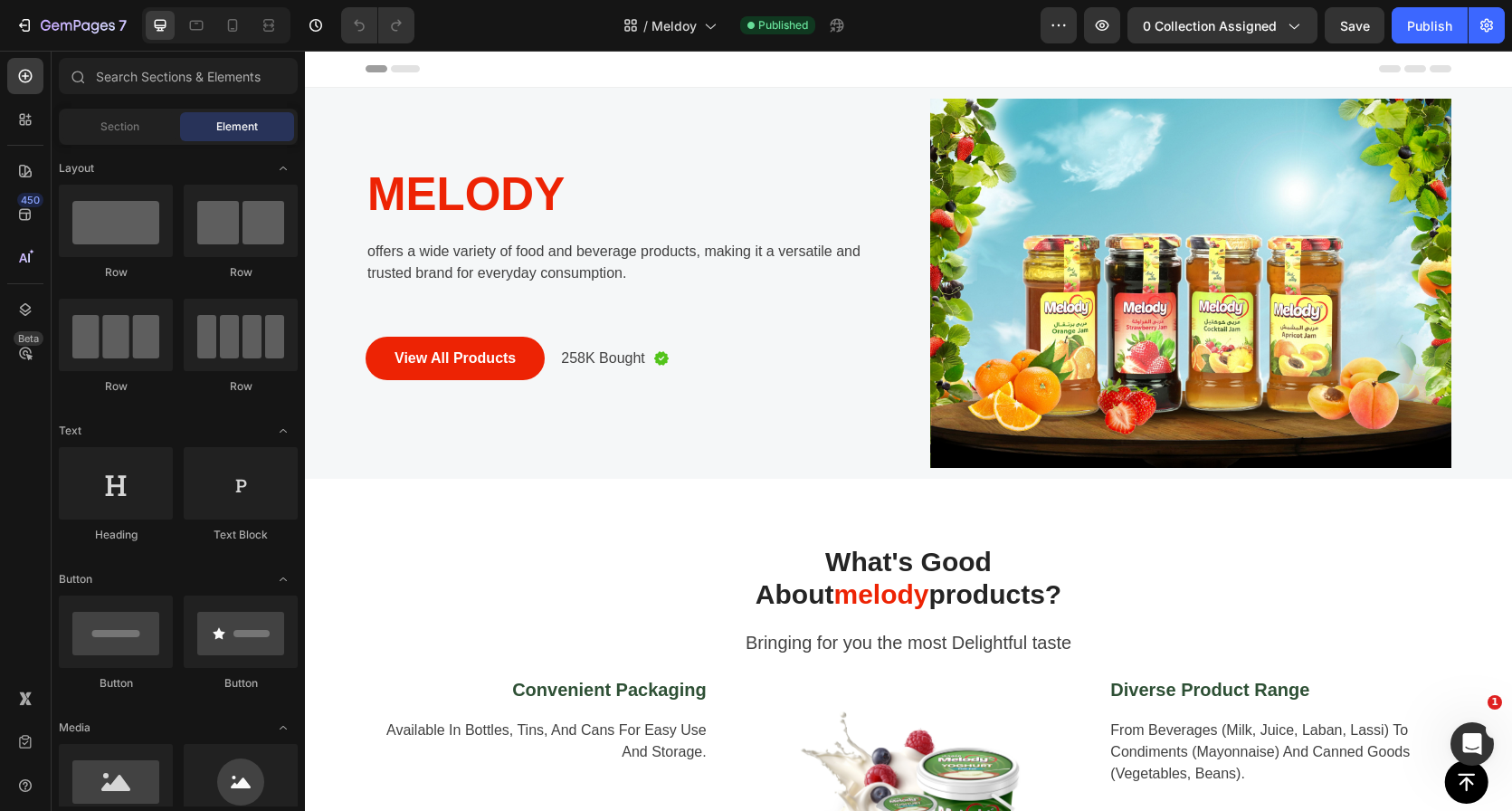
click at [857, 84] on div "Header" at bounding box center [908, 68] width 1086 height 37
click at [1065, 26] on icon "button" at bounding box center [1064, 26] width 3 height 2
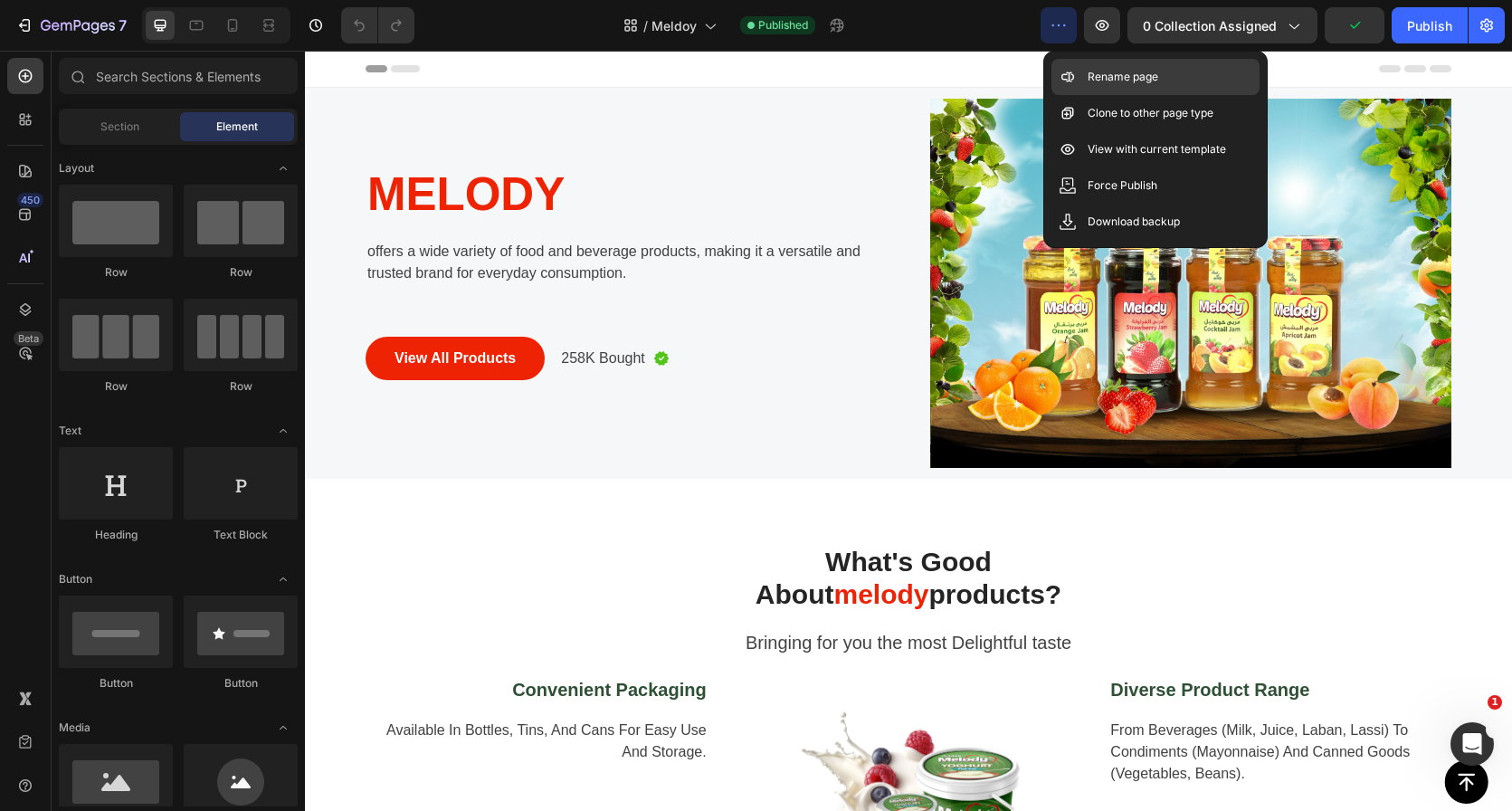
click at [1114, 80] on p "Rename page" at bounding box center [1122, 77] width 70 height 18
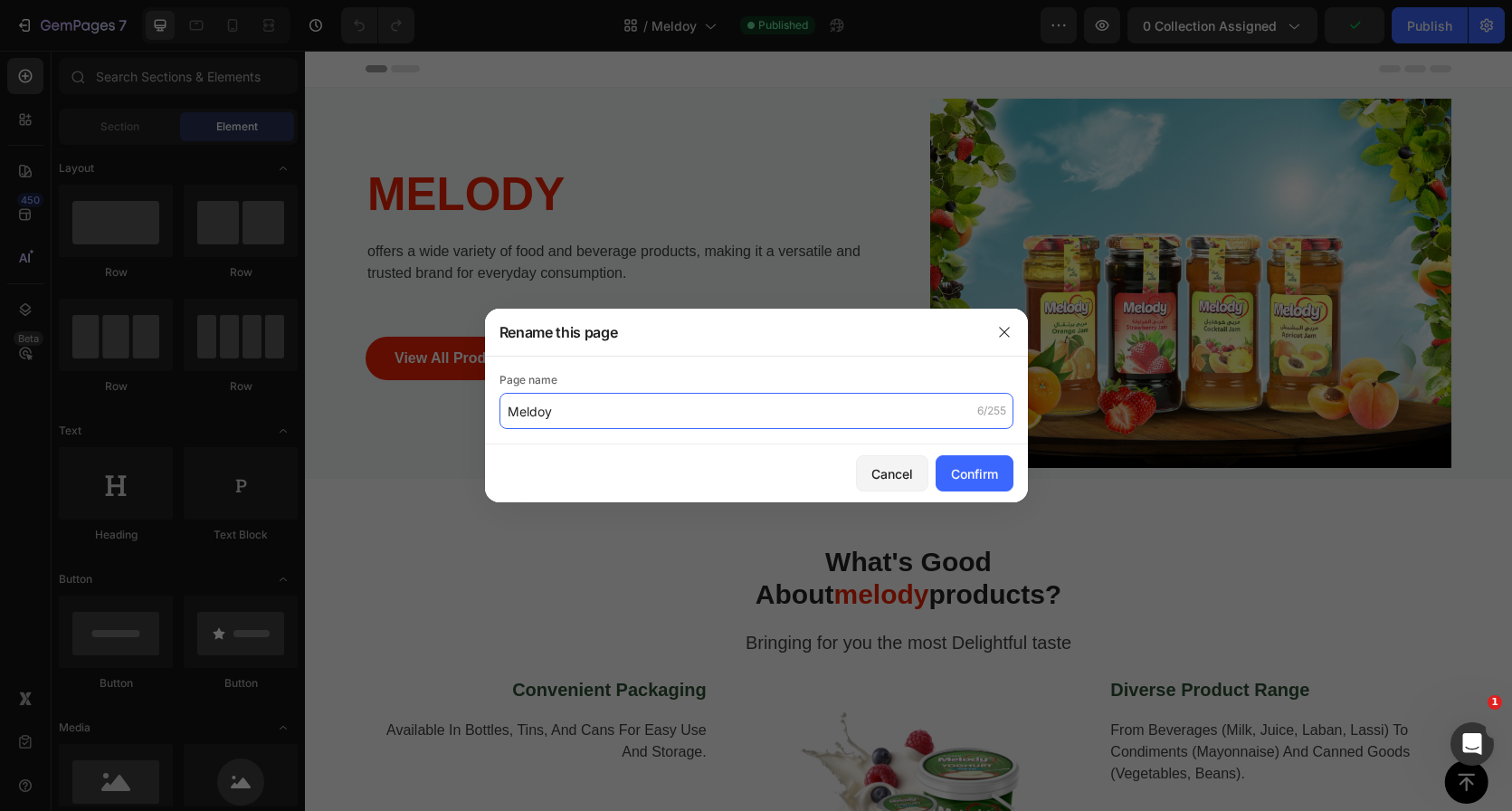
drag, startPoint x: 599, startPoint y: 418, endPoint x: 402, endPoint y: 413, distance: 197.1
click at [402, 413] on div "Rename this page Page name Meldoy 6/255 Cancel Confirm" at bounding box center [756, 405] width 1512 height 811
drag, startPoint x: 631, startPoint y: 402, endPoint x: 413, endPoint y: 402, distance: 218.0
click at [413, 402] on div "Rename this page Page name Meldoy 6/255 Cancel Confirm" at bounding box center [756, 405] width 1512 height 811
drag, startPoint x: 579, startPoint y: 409, endPoint x: 436, endPoint y: 396, distance: 143.6
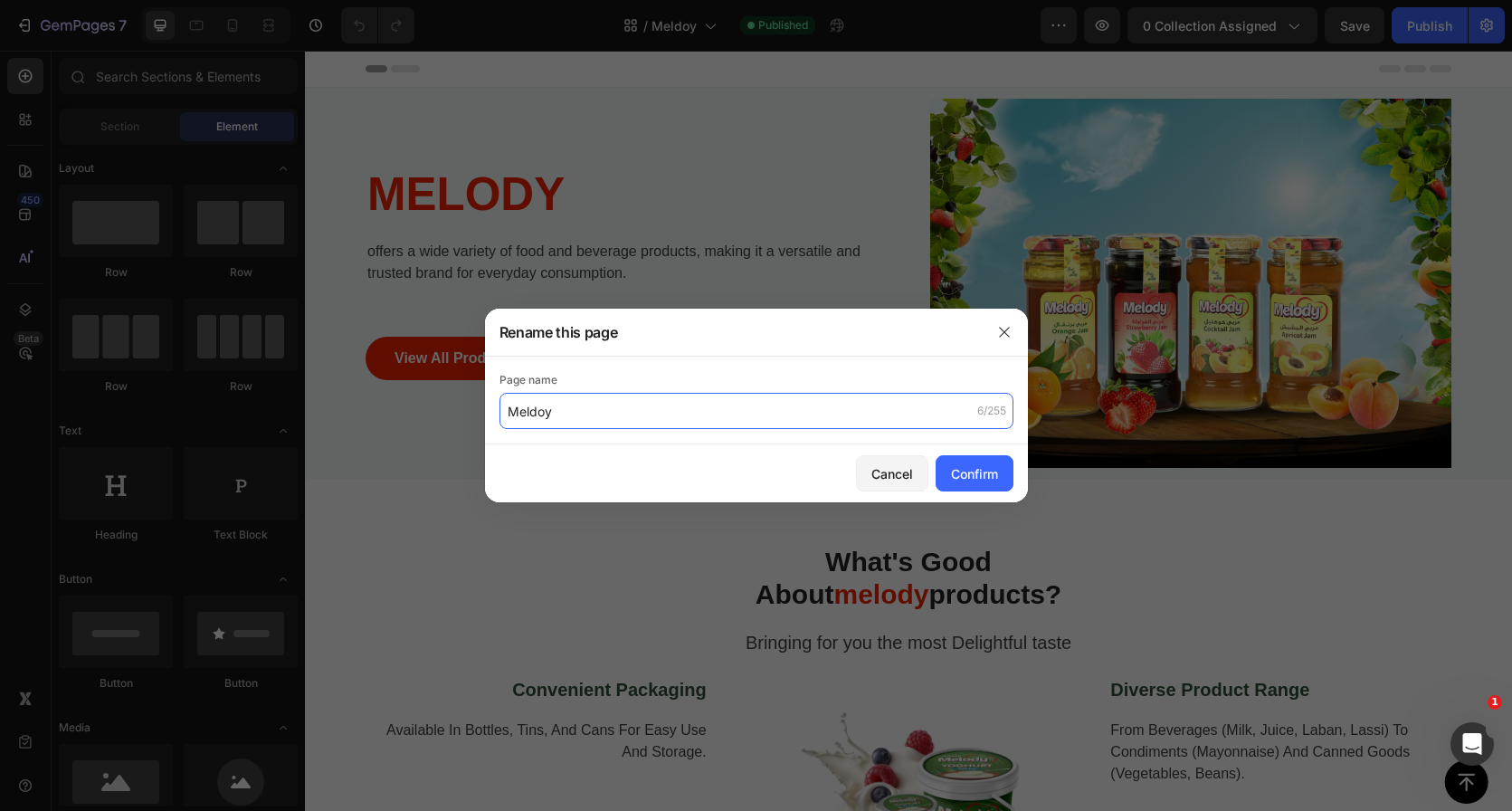
click at [436, 404] on div "Rename this page Page name Meldoy 6/255 Cancel Confirm" at bounding box center [756, 405] width 1512 height 811
type input "M"
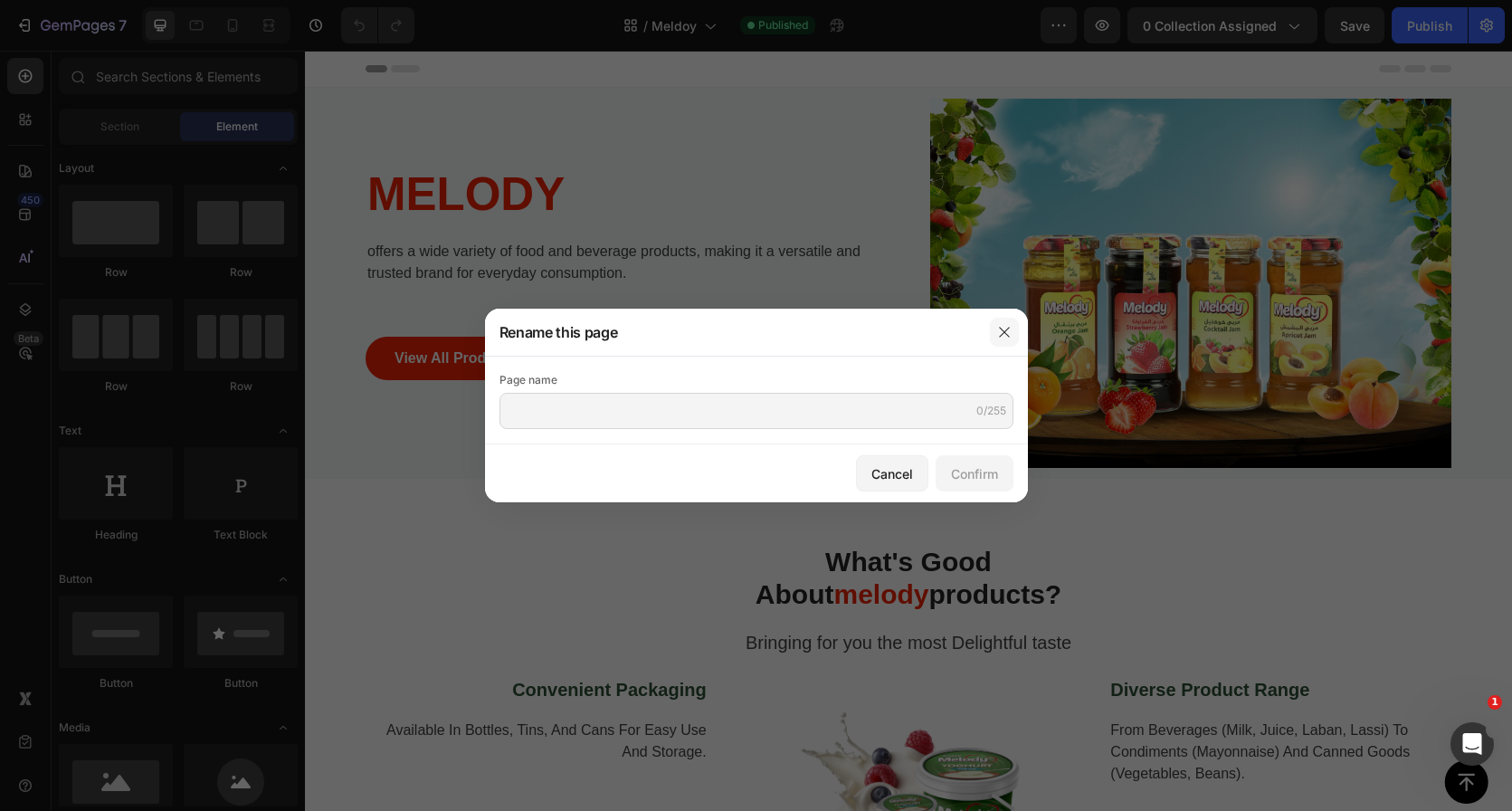
click at [998, 322] on button "button" at bounding box center [1004, 332] width 29 height 29
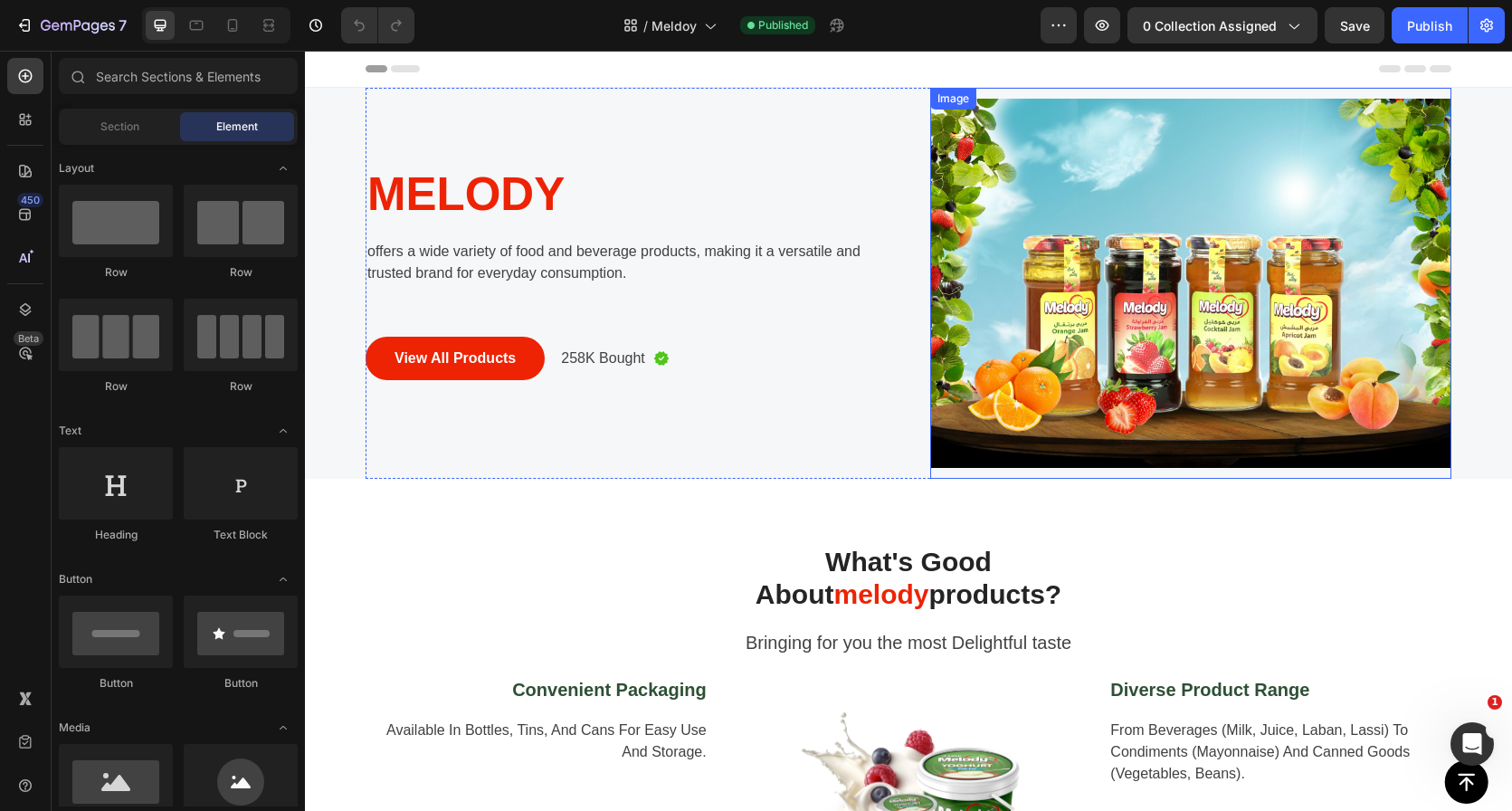
click at [1073, 182] on img at bounding box center [1190, 283] width 521 height 391
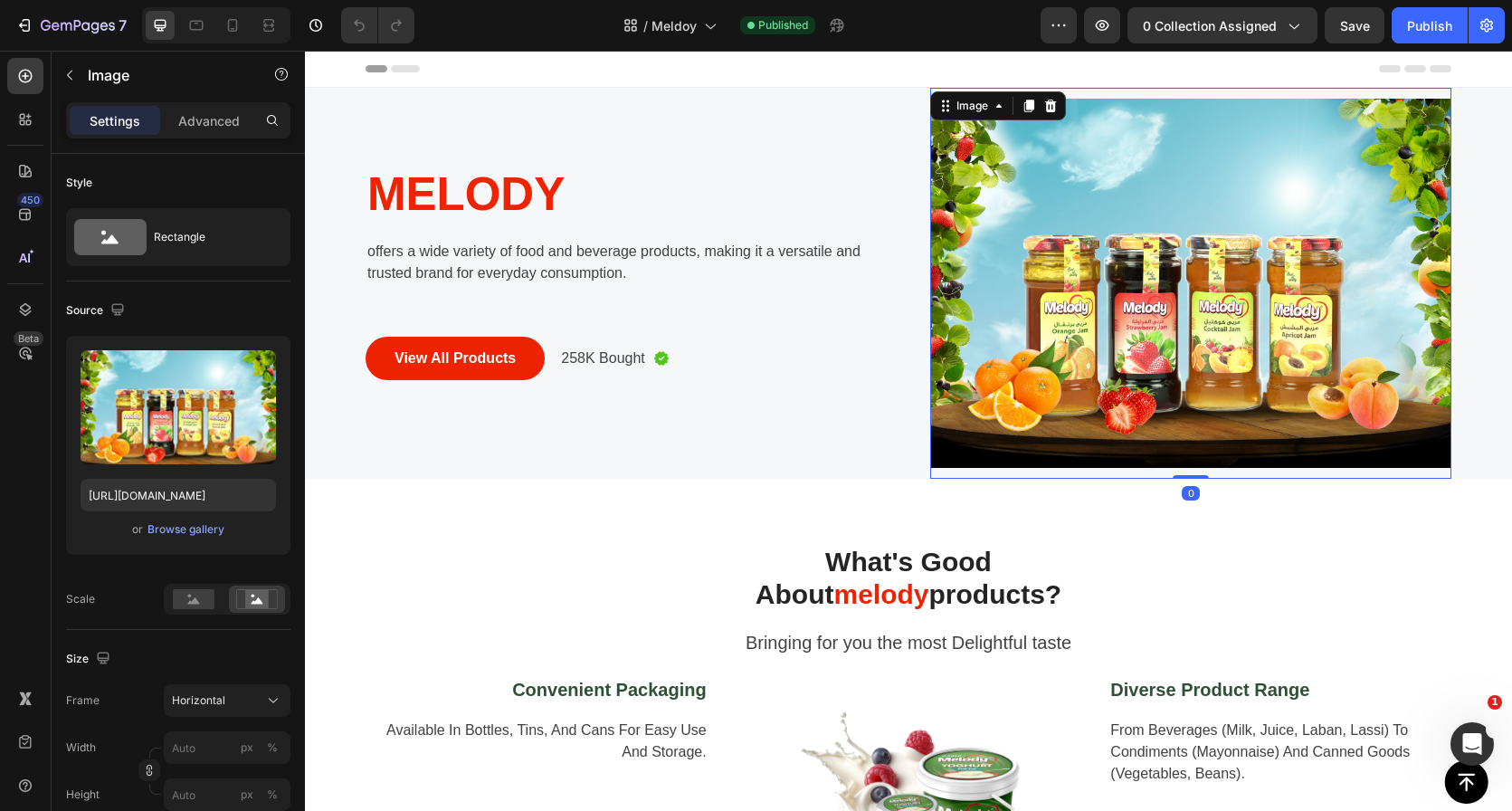
scroll to position [7, 0]
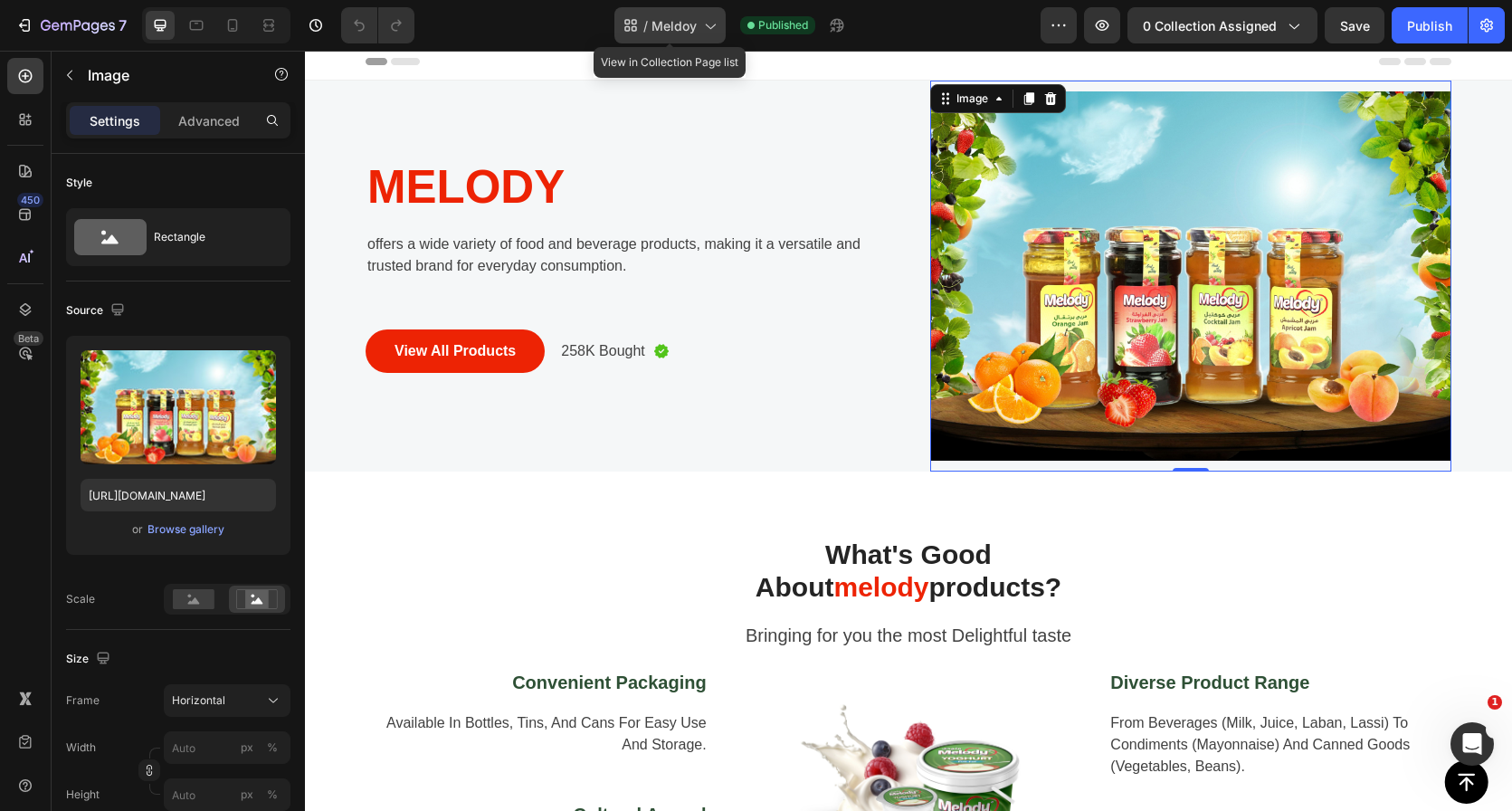
click at [663, 27] on span "Meldoy" at bounding box center [674, 25] width 46 height 19
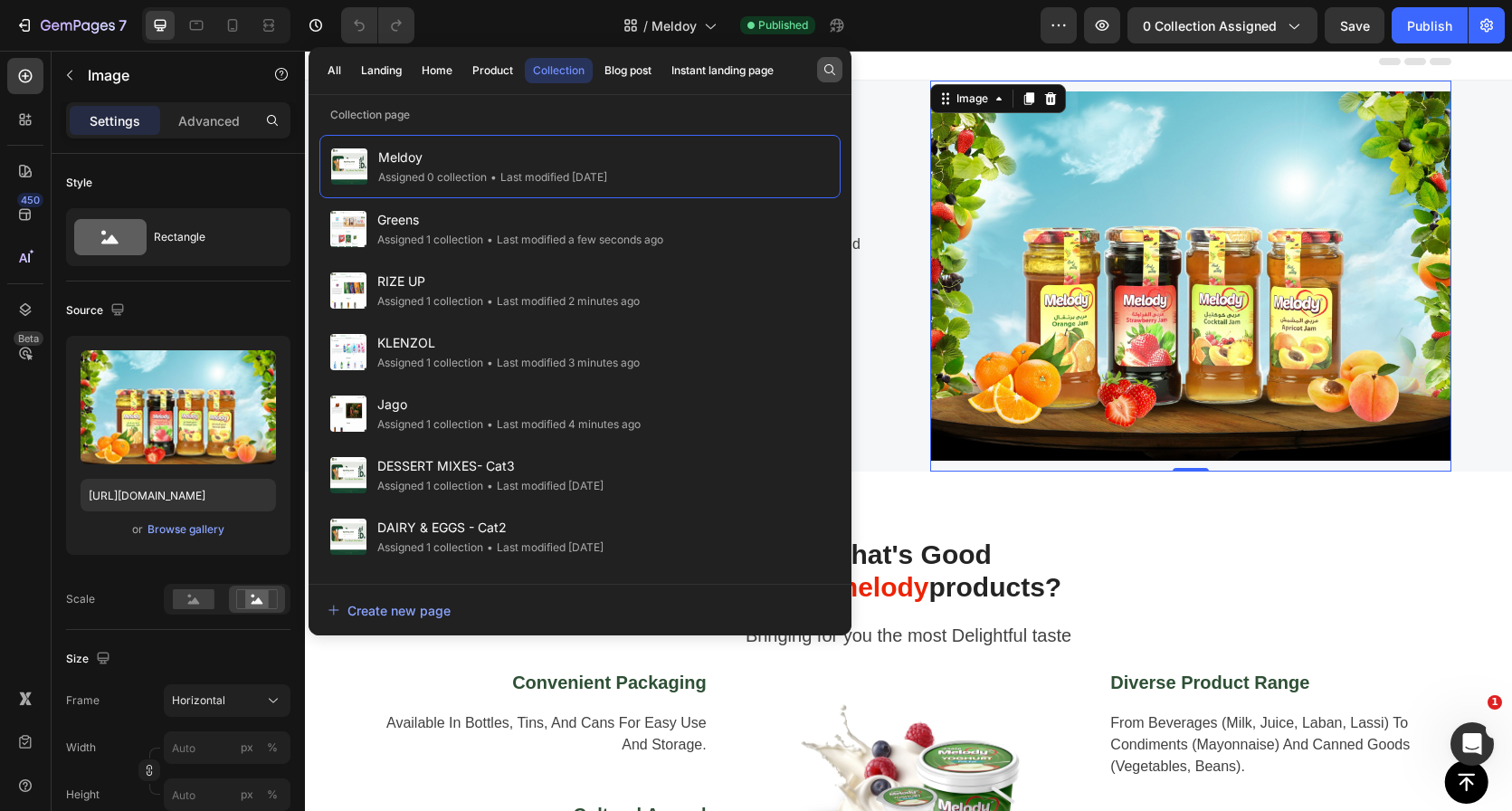
click at [817, 74] on button "button" at bounding box center [830, 70] width 26 height 26
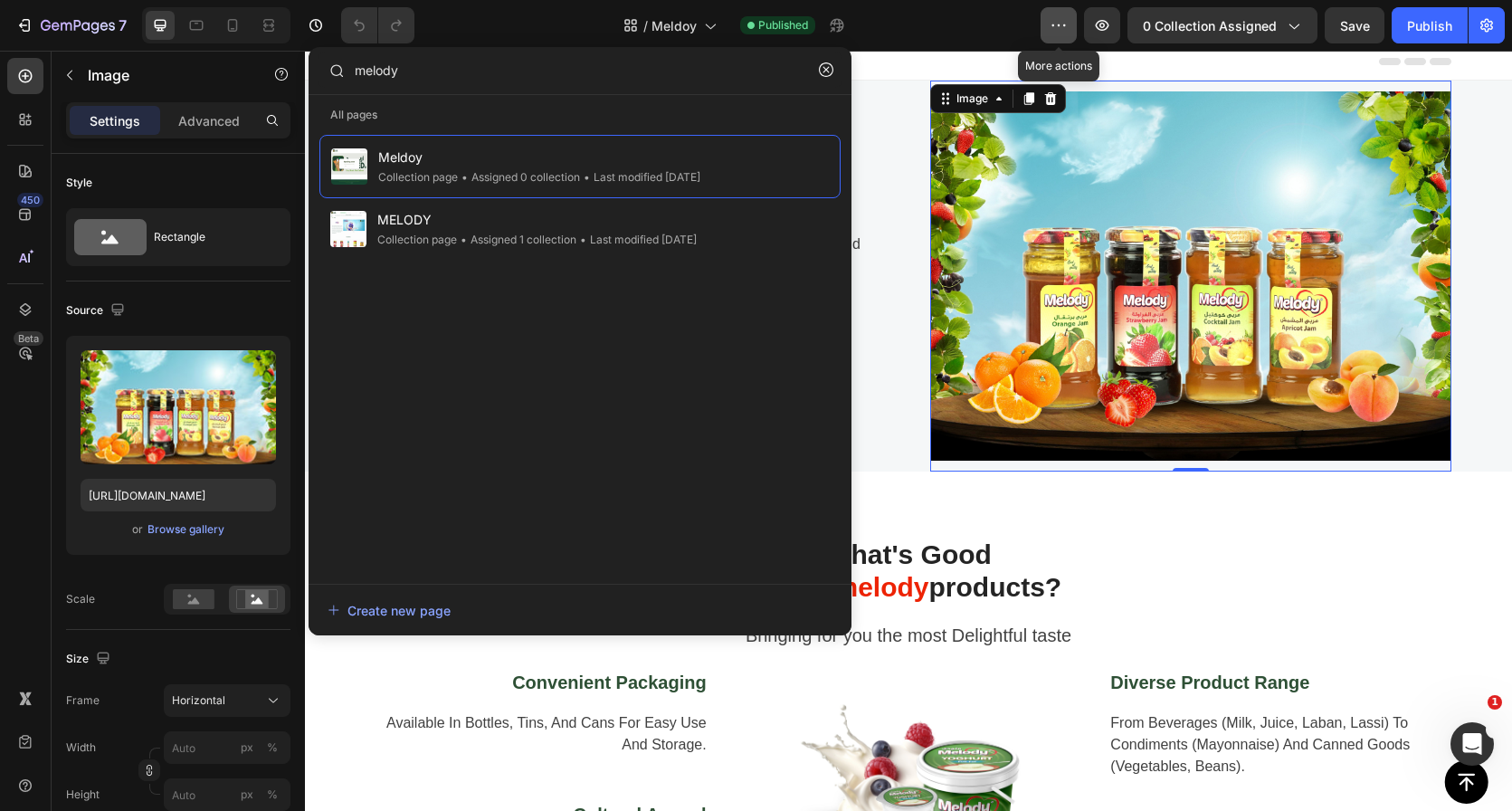
type input "melody"
click at [1062, 23] on icon "button" at bounding box center [1058, 25] width 18 height 18
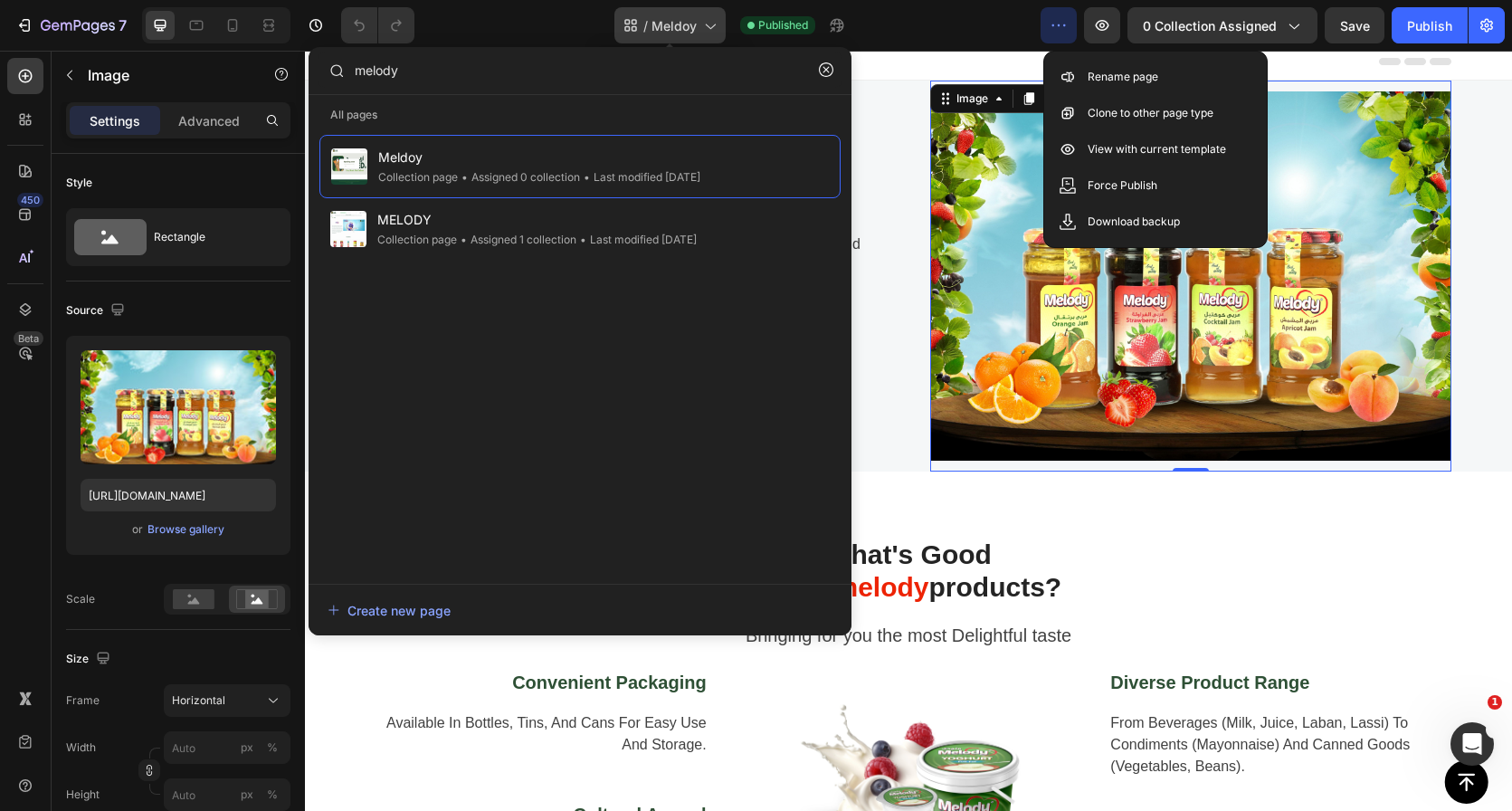
click at [677, 27] on span "Meldoy" at bounding box center [674, 25] width 46 height 19
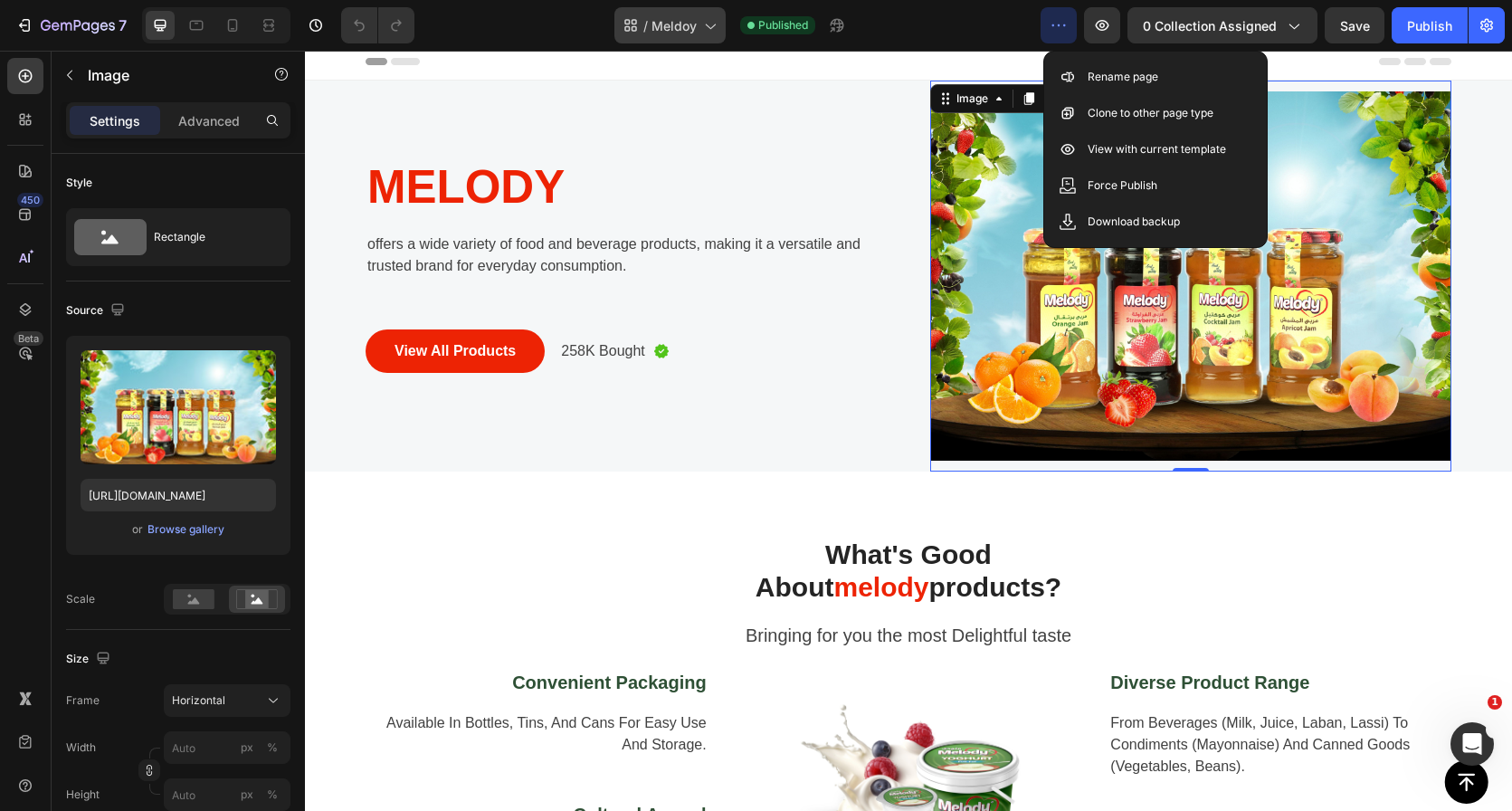
click at [690, 37] on div "/ Meldoy" at bounding box center [670, 25] width 111 height 37
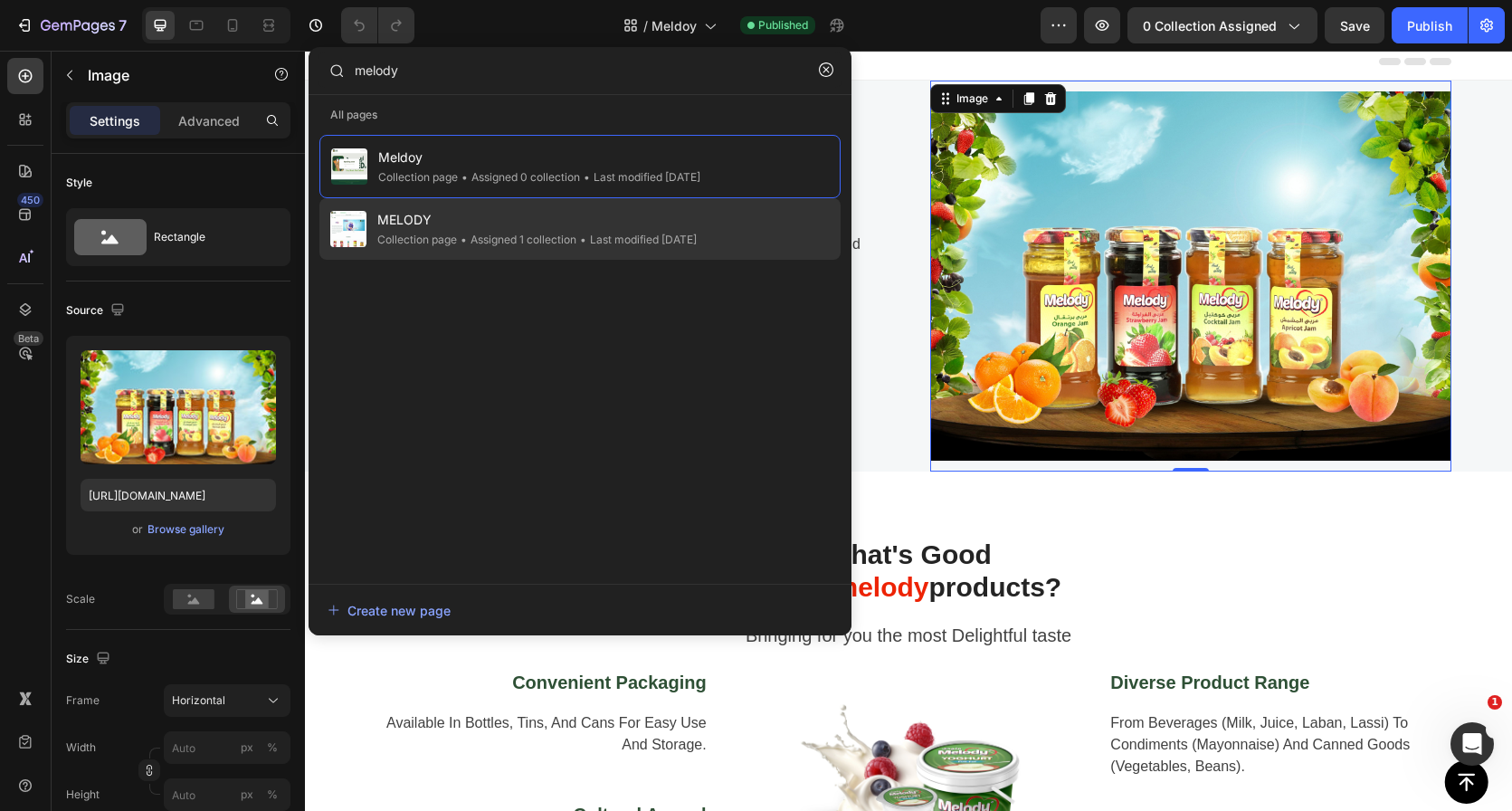
click at [693, 235] on div "• Last modified 6 days ago" at bounding box center [637, 240] width 121 height 18
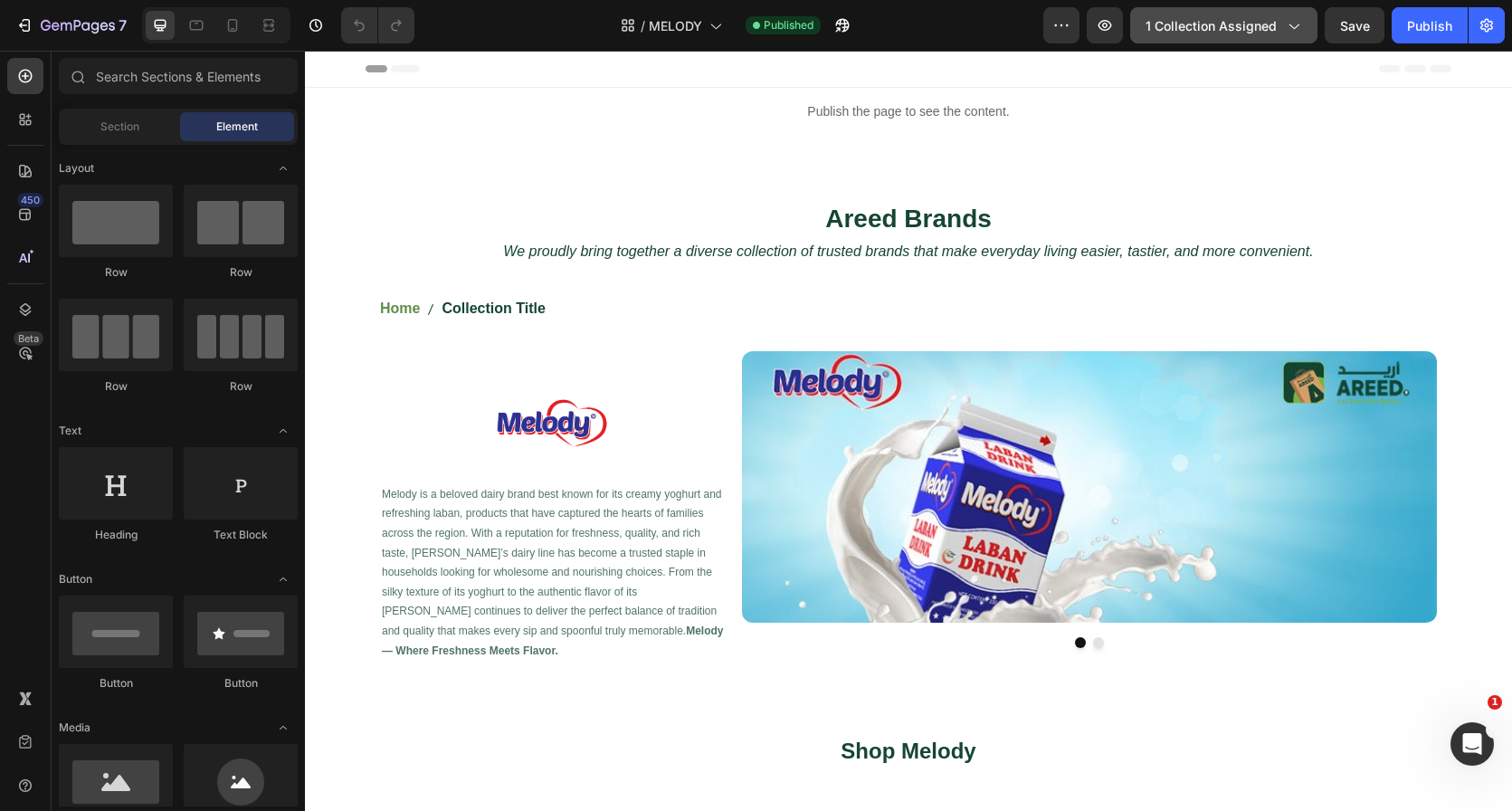
click at [1180, 27] on span "1 collection assigned" at bounding box center [1211, 25] width 132 height 19
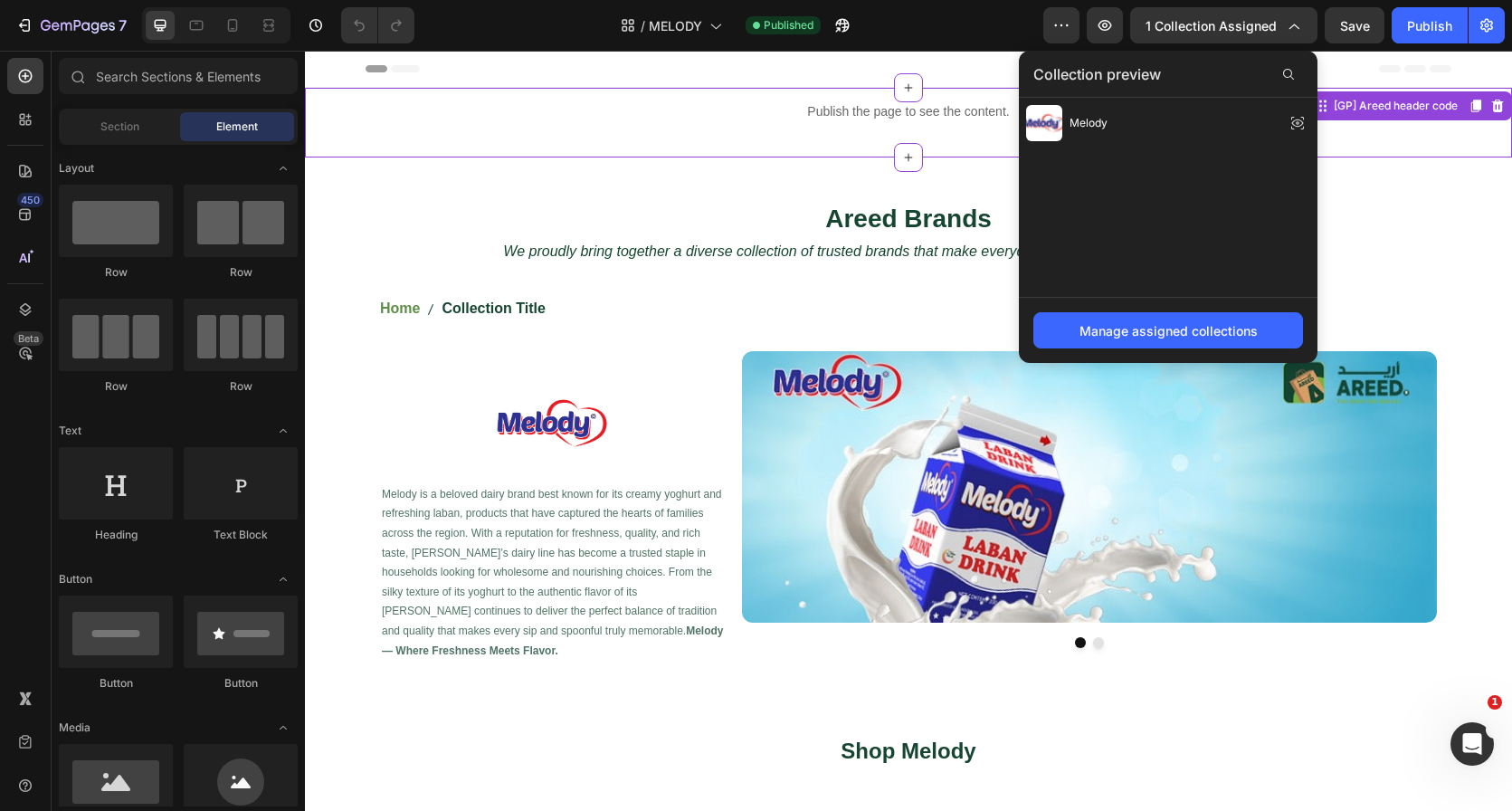
click at [795, 152] on div "Publish the page to see the content. Custom Code" at bounding box center [908, 123] width 1207 height 69
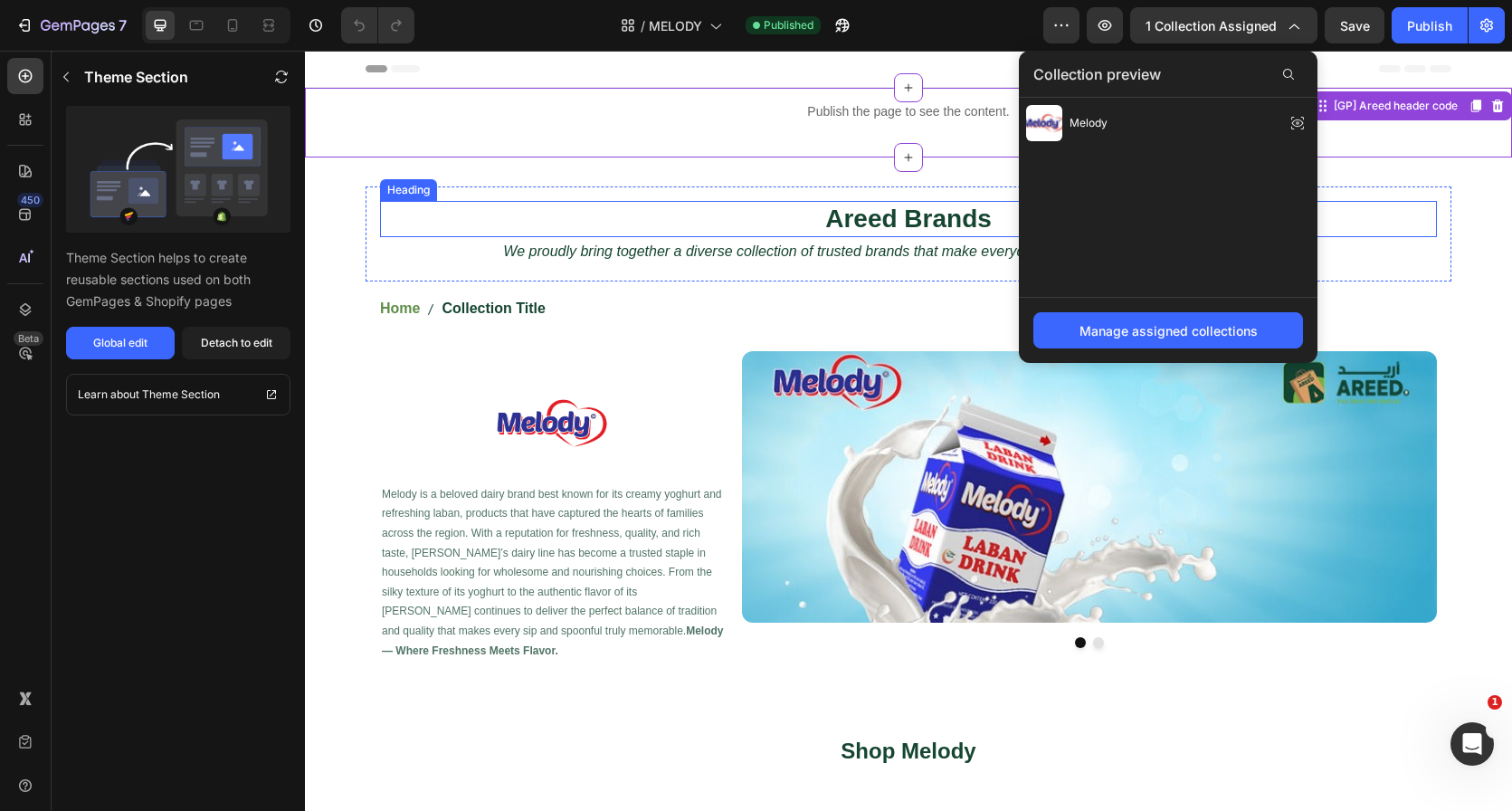
click at [771, 206] on h2 "Areed Brands" at bounding box center [908, 219] width 1057 height 37
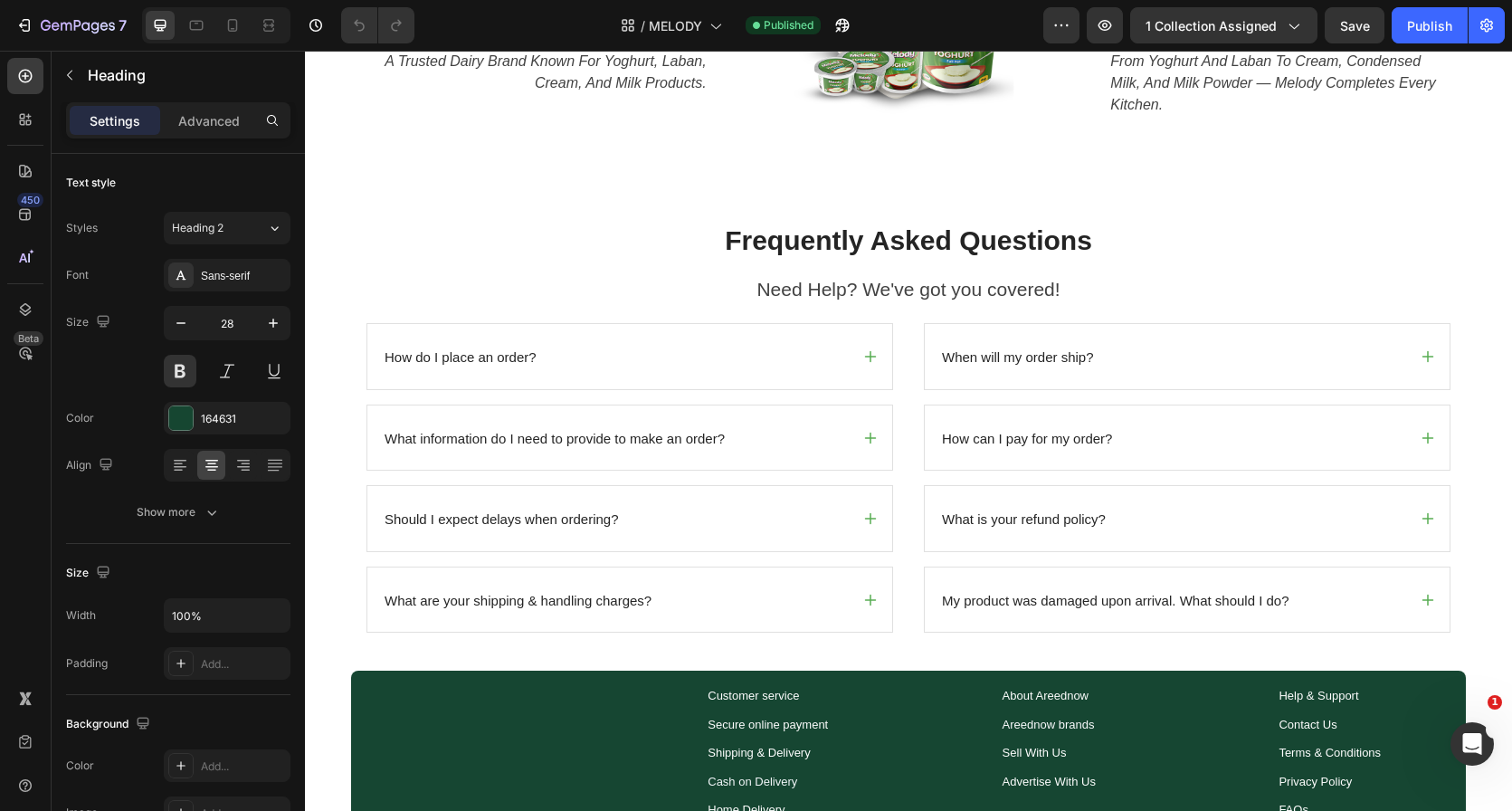
scroll to position [1823, 0]
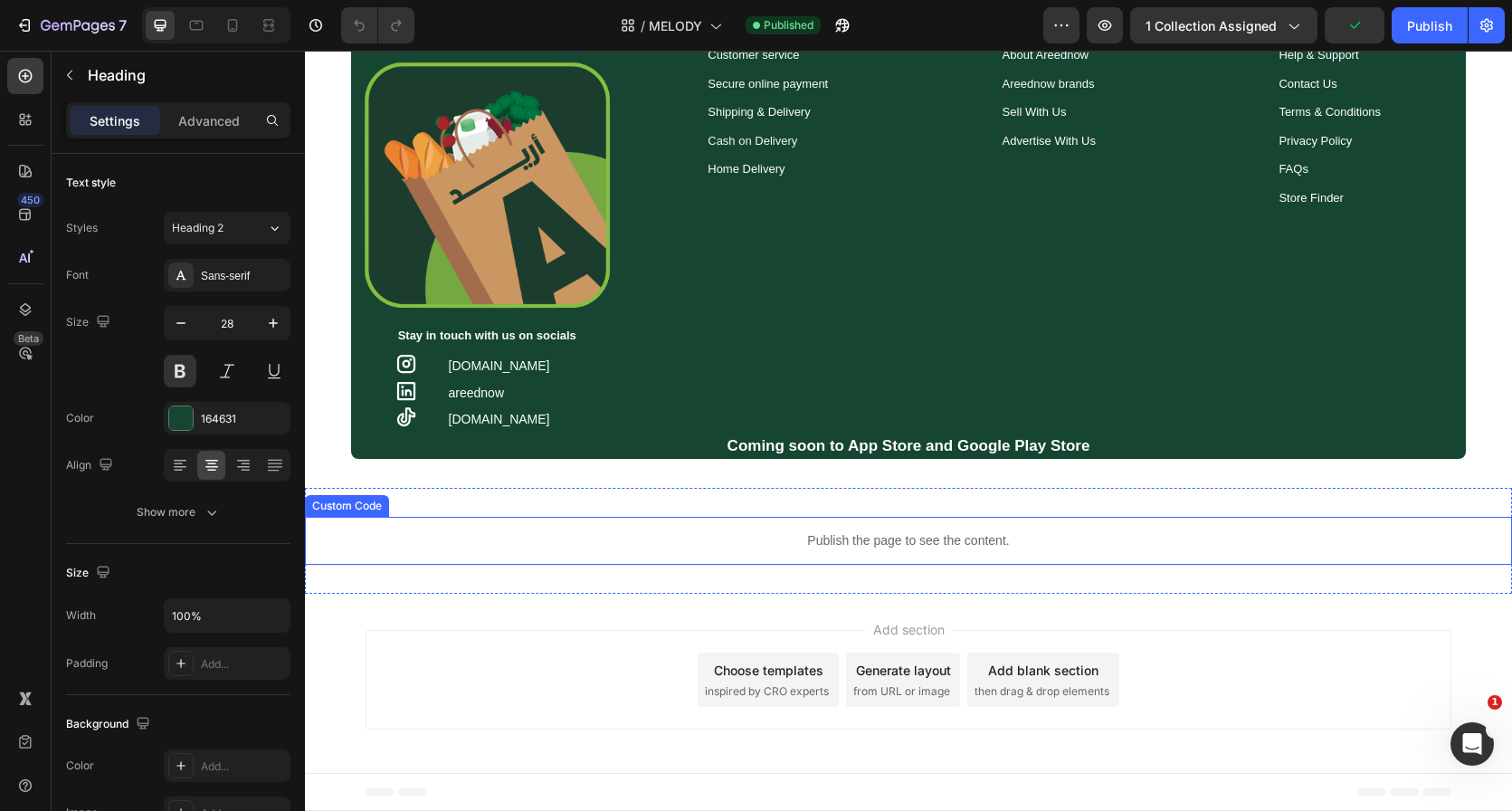
click at [847, 506] on div "Publish the page to see the content. Custom Code Section 7" at bounding box center [908, 541] width 1207 height 106
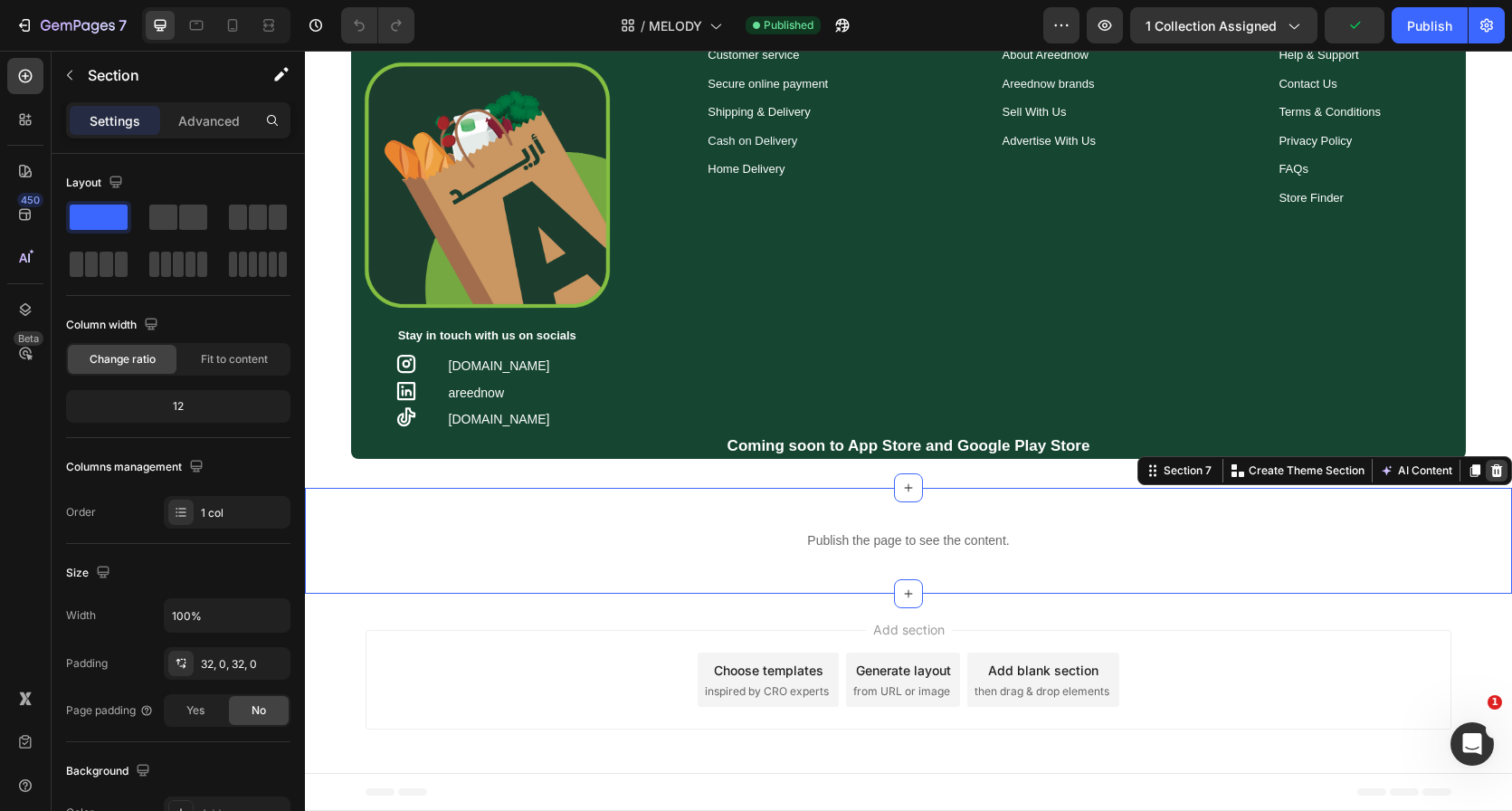
click at [1489, 471] on icon at bounding box center [1496, 470] width 15 height 15
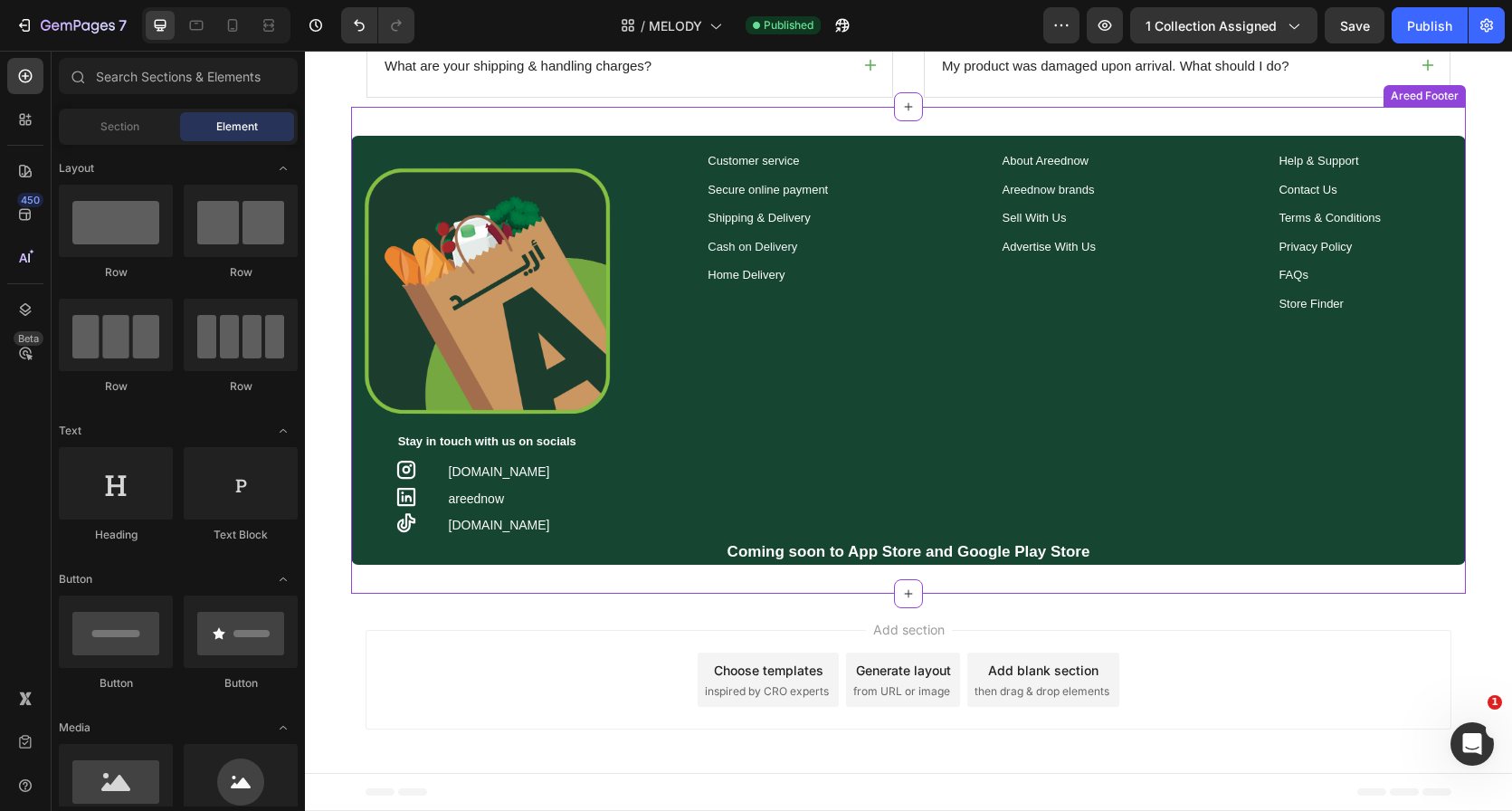
click at [891, 577] on div "Image Stay in touch with us on socials Text Block Icon areed.now Text Block Row…" at bounding box center [909, 351] width 1115 height 487
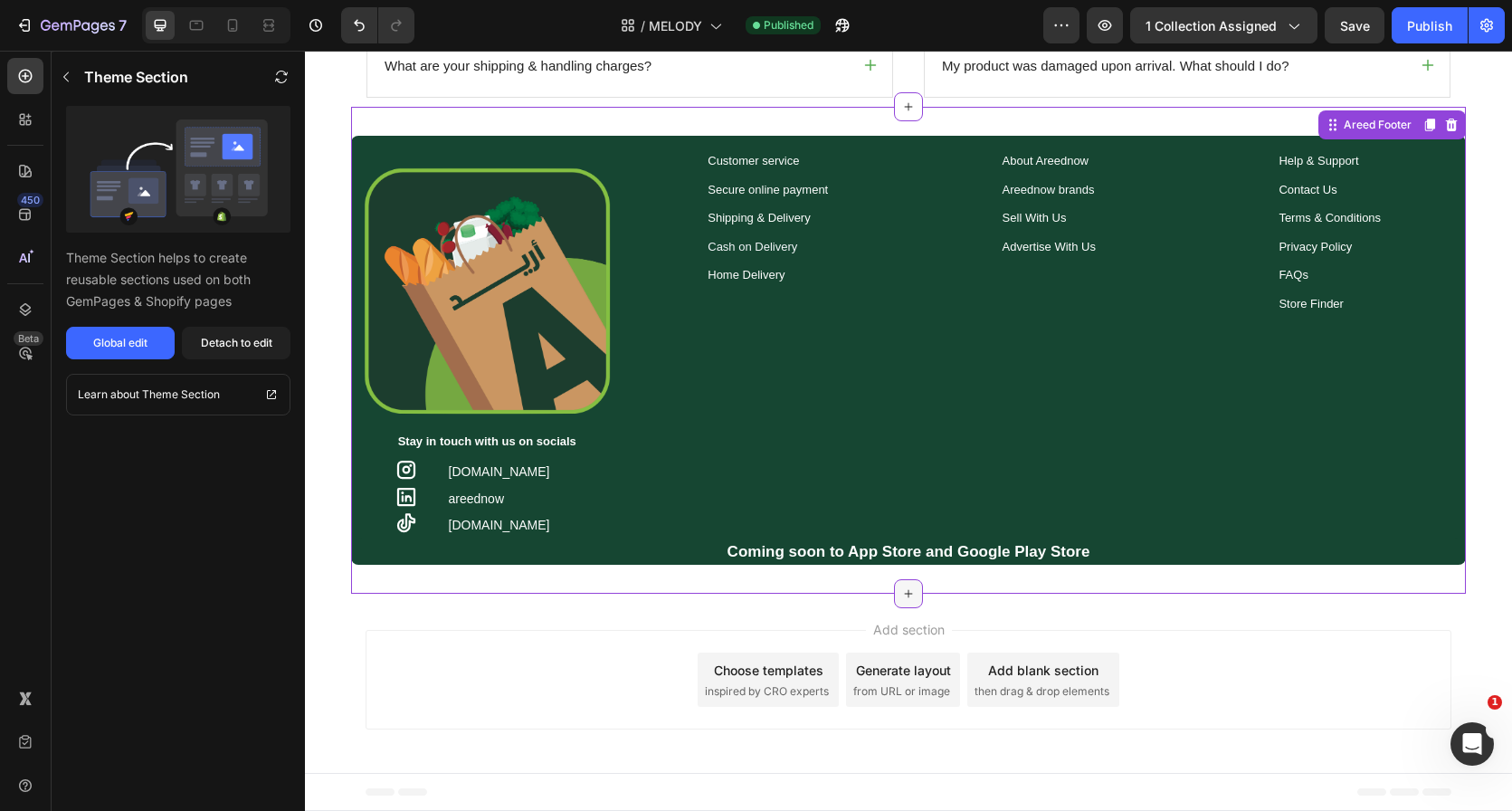
click at [894, 594] on div at bounding box center [908, 593] width 29 height 29
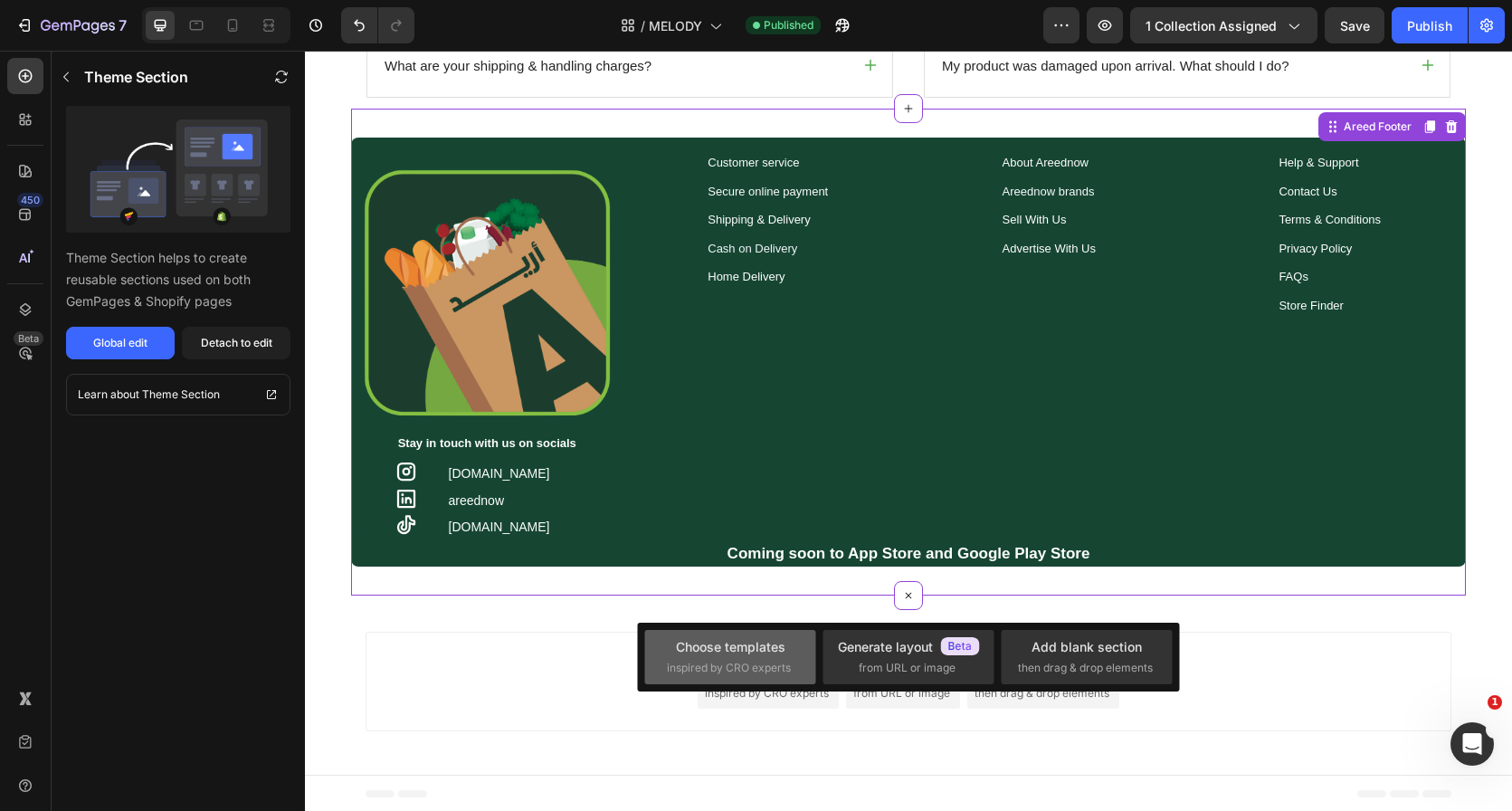
click at [762, 657] on div "Choose templates inspired by CRO experts" at bounding box center [731, 656] width 127 height 39
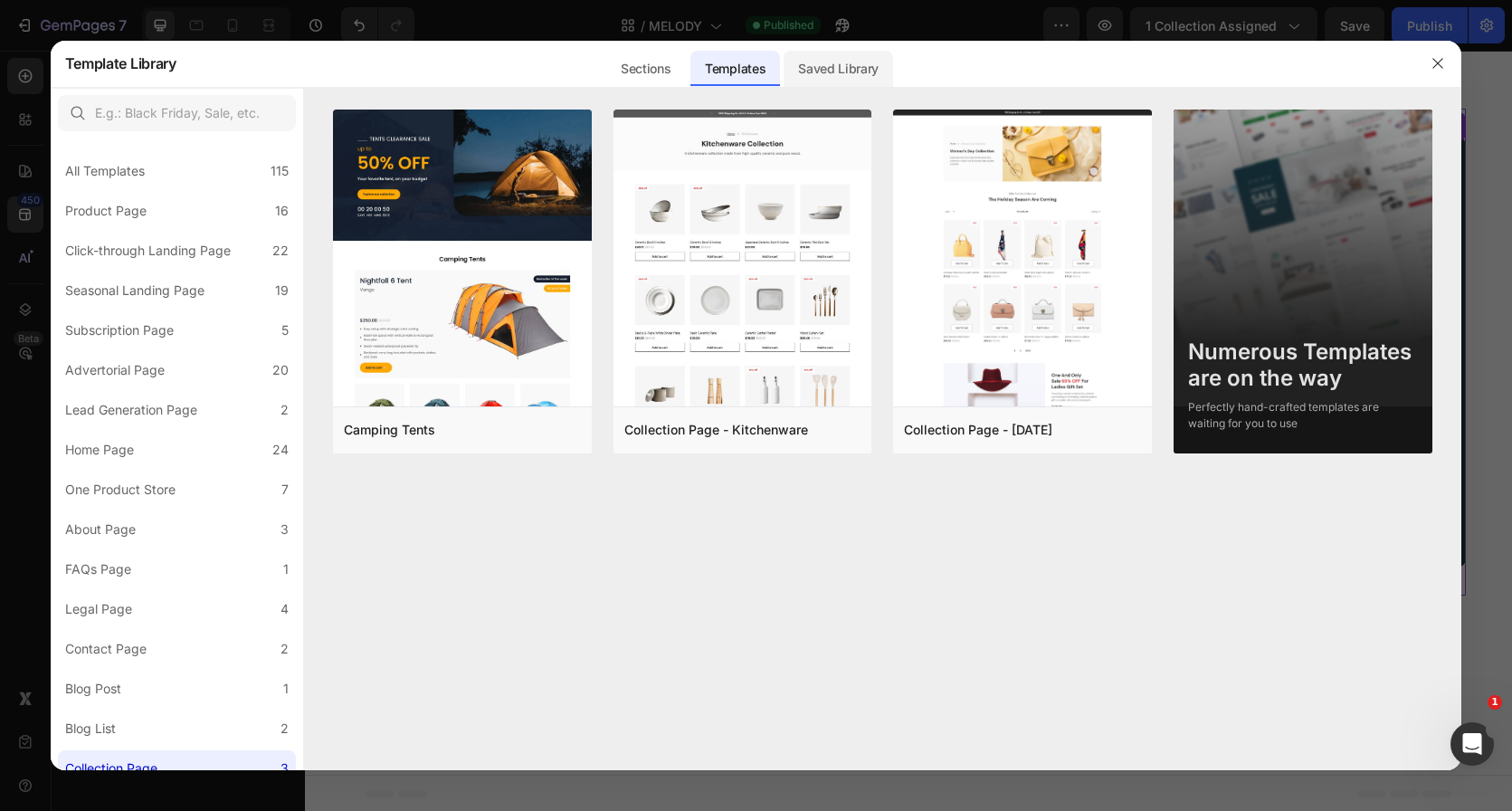
click at [825, 80] on div "Saved Library" at bounding box center [838, 68] width 110 height 37
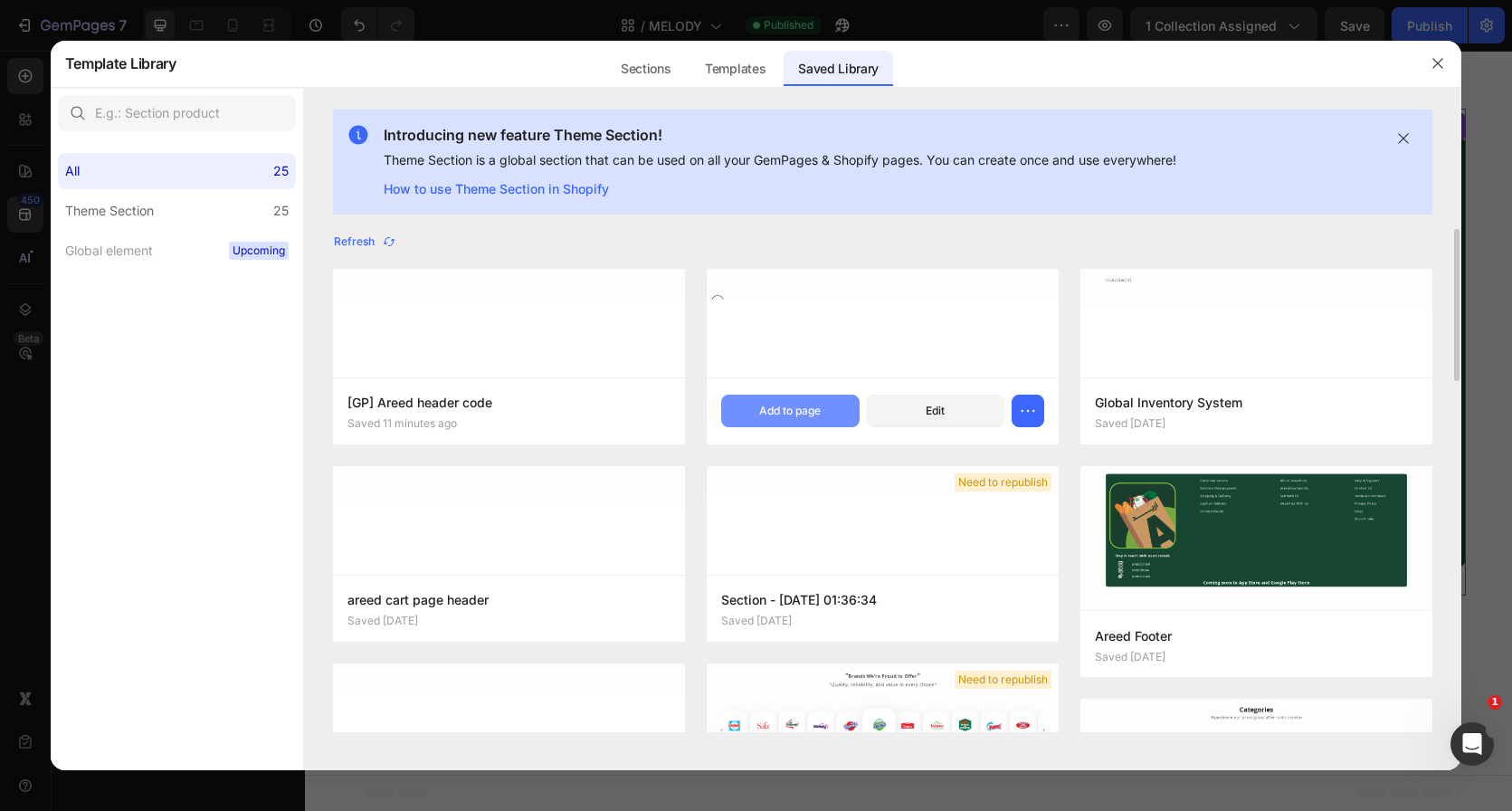
click at [789, 413] on div "Add to page" at bounding box center [790, 411] width 61 height 16
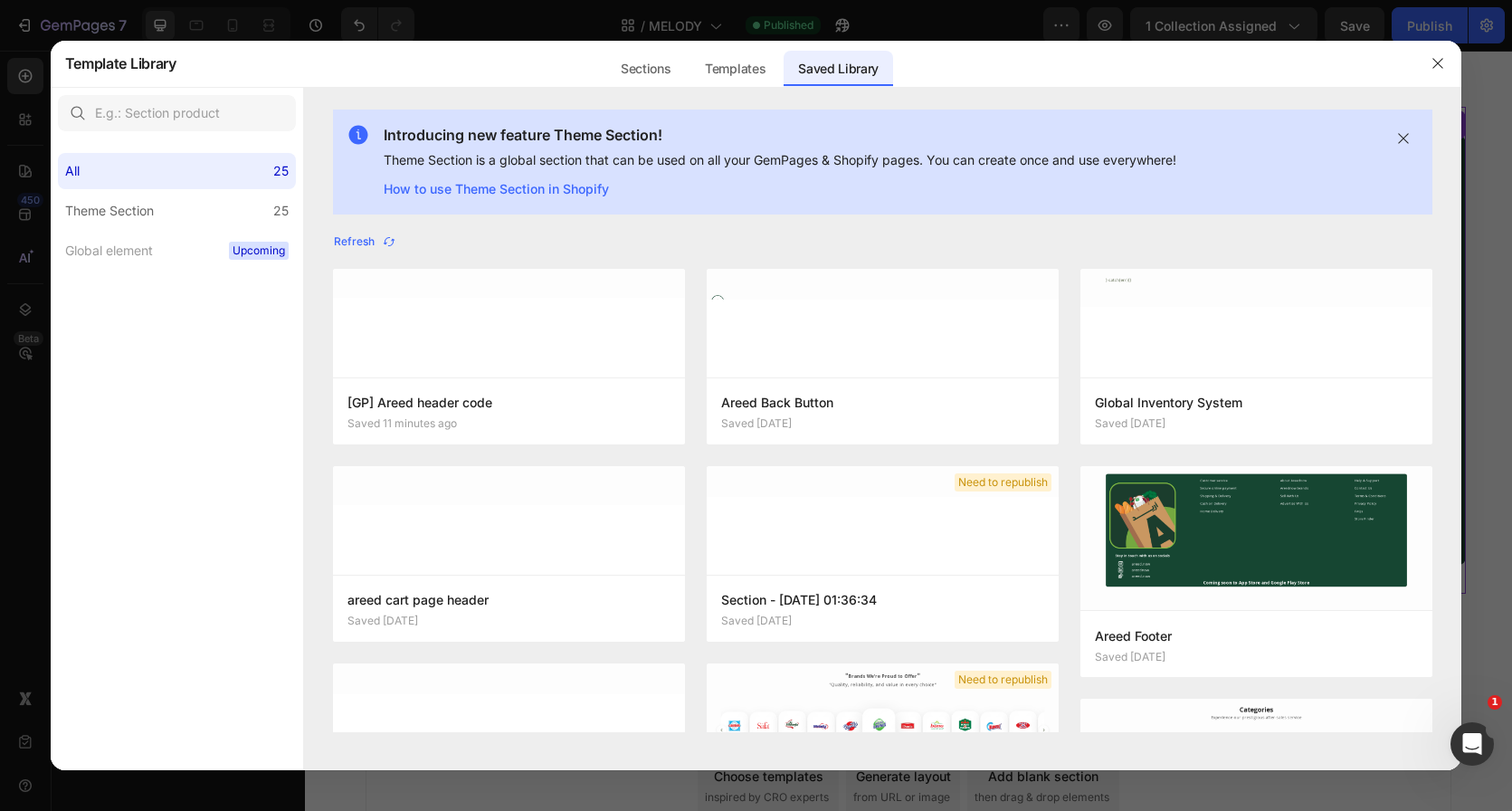
scroll to position [1823, 0]
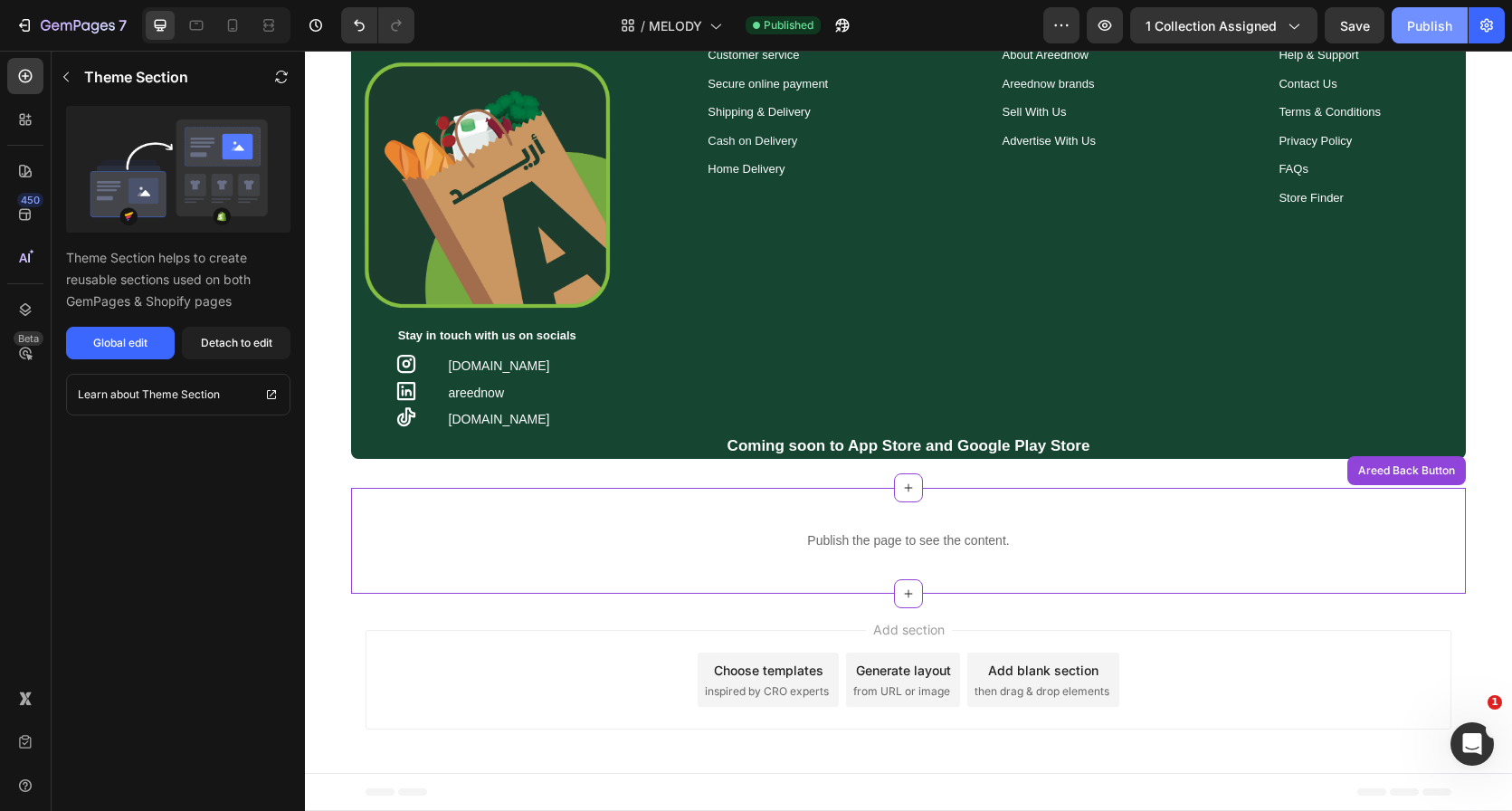
click at [1434, 27] on div "Publish" at bounding box center [1430, 25] width 46 height 19
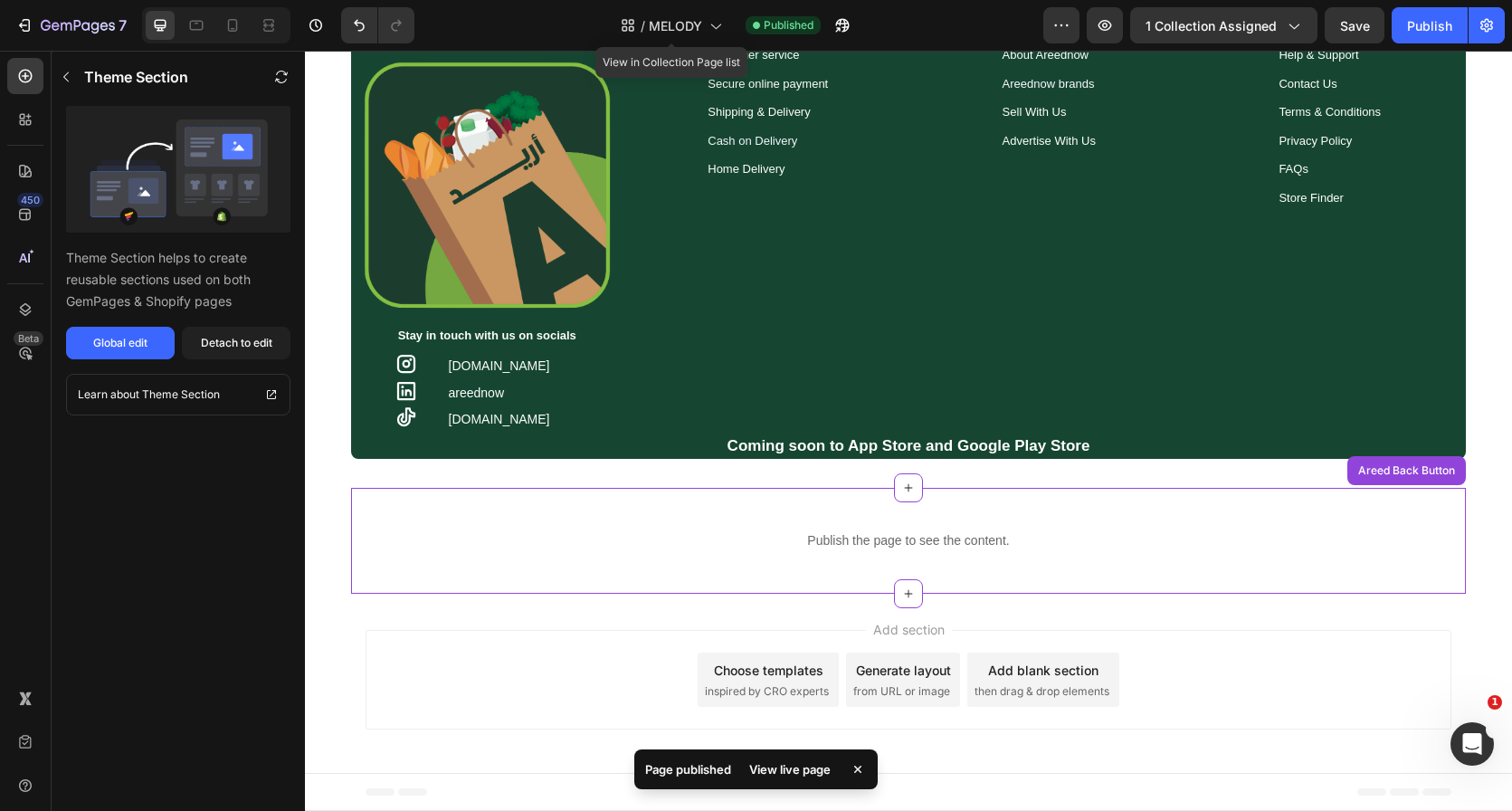
click at [664, 12] on div "/ MELODY" at bounding box center [671, 25] width 120 height 37
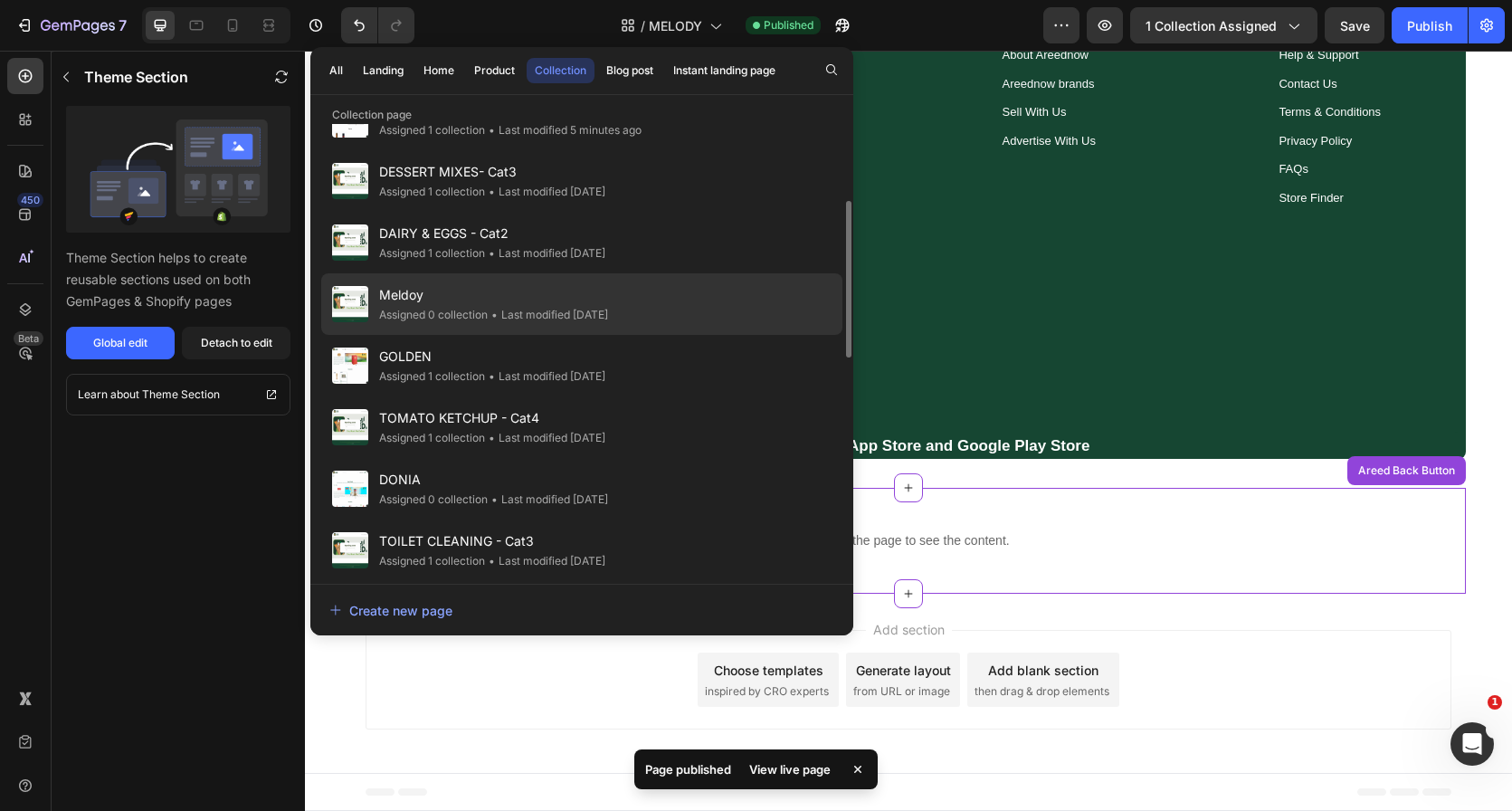
scroll to position [355, 0]
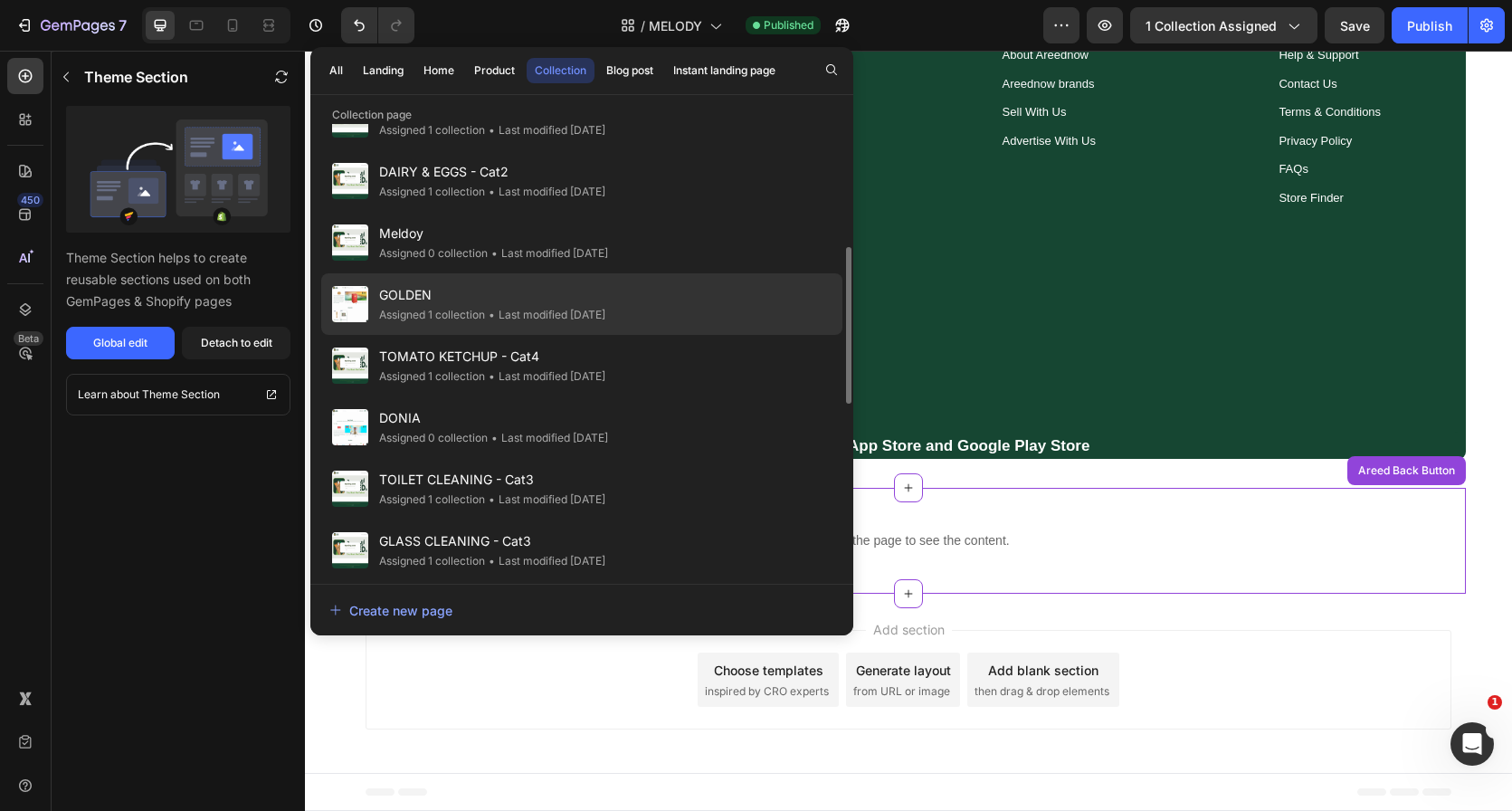
click at [636, 297] on div "GOLDEN Assigned 1 collection • Last modified 5 days ago" at bounding box center [581, 304] width 521 height 61
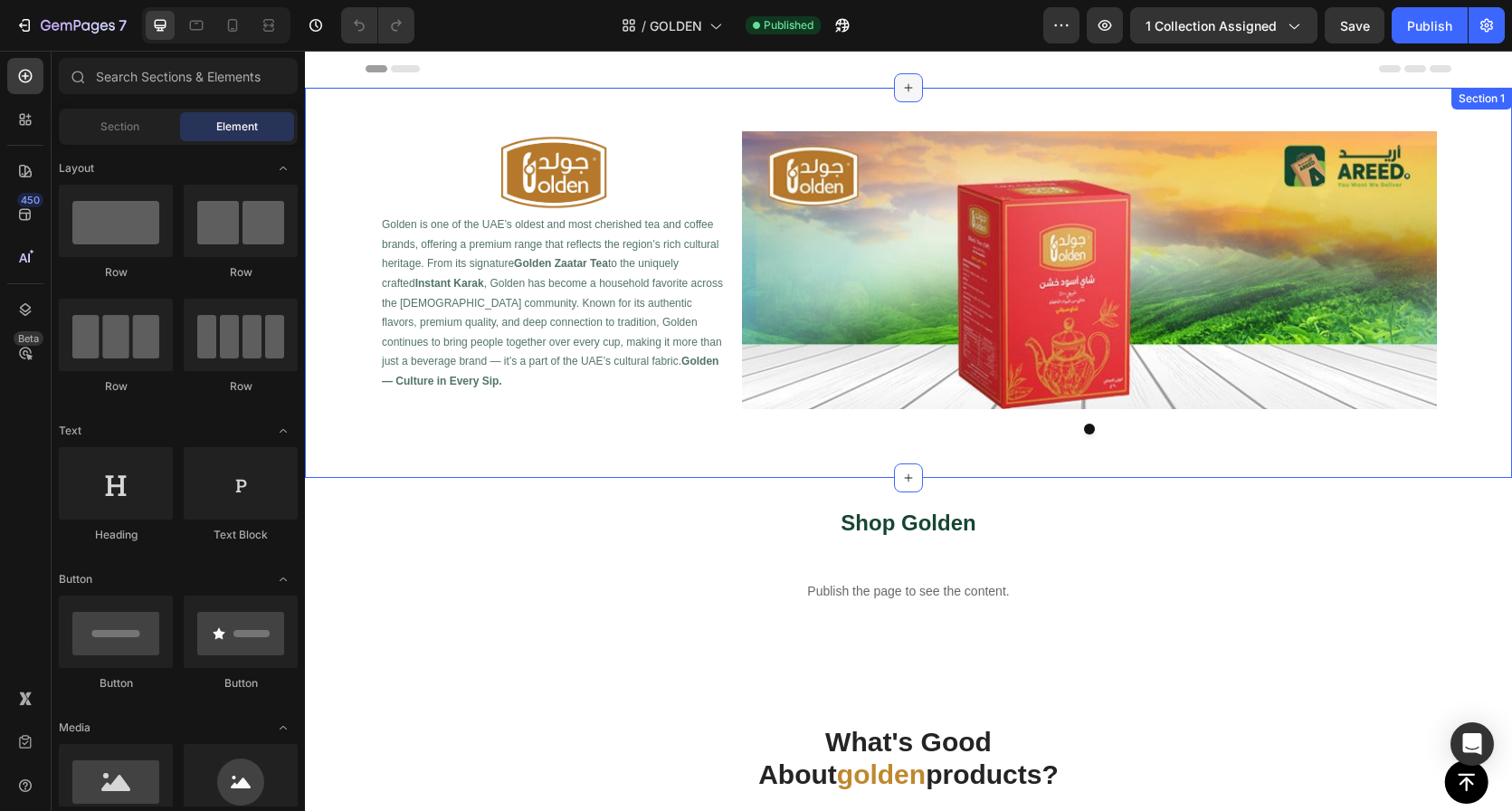
click at [894, 89] on div at bounding box center [908, 87] width 29 height 29
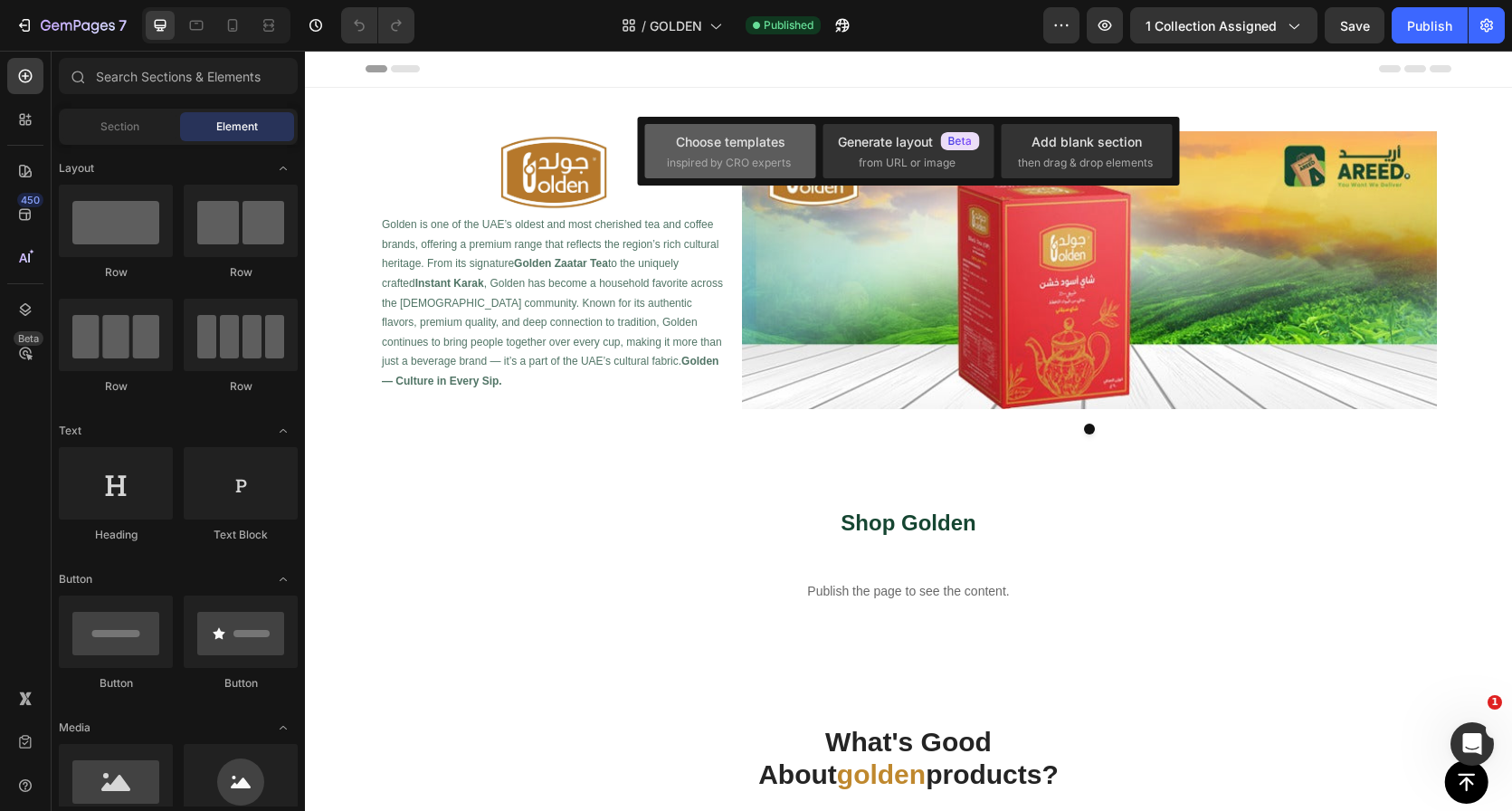
click at [774, 146] on div "Choose templates" at bounding box center [731, 141] width 110 height 19
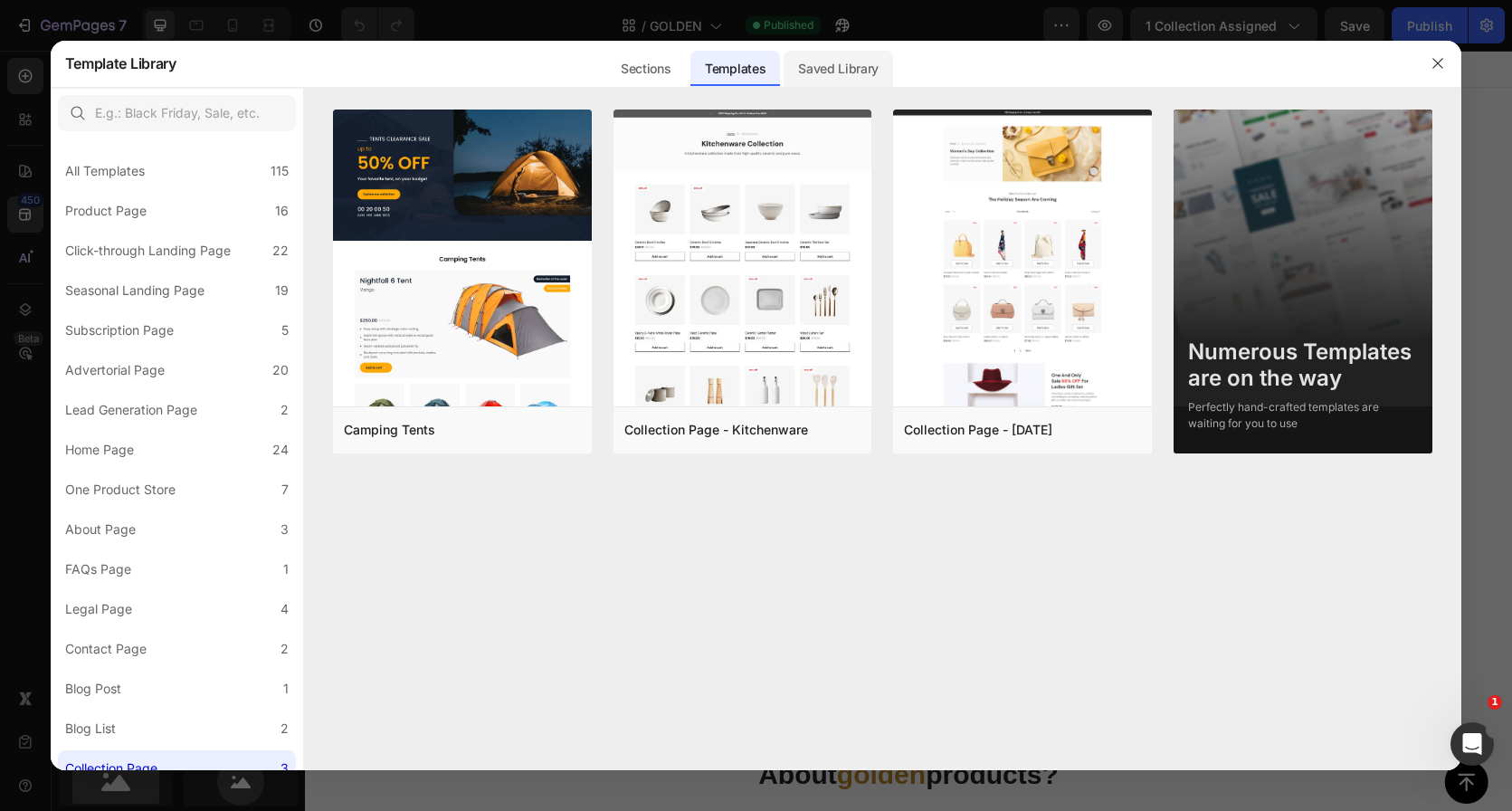
click at [869, 58] on div "Saved Library" at bounding box center [838, 68] width 110 height 37
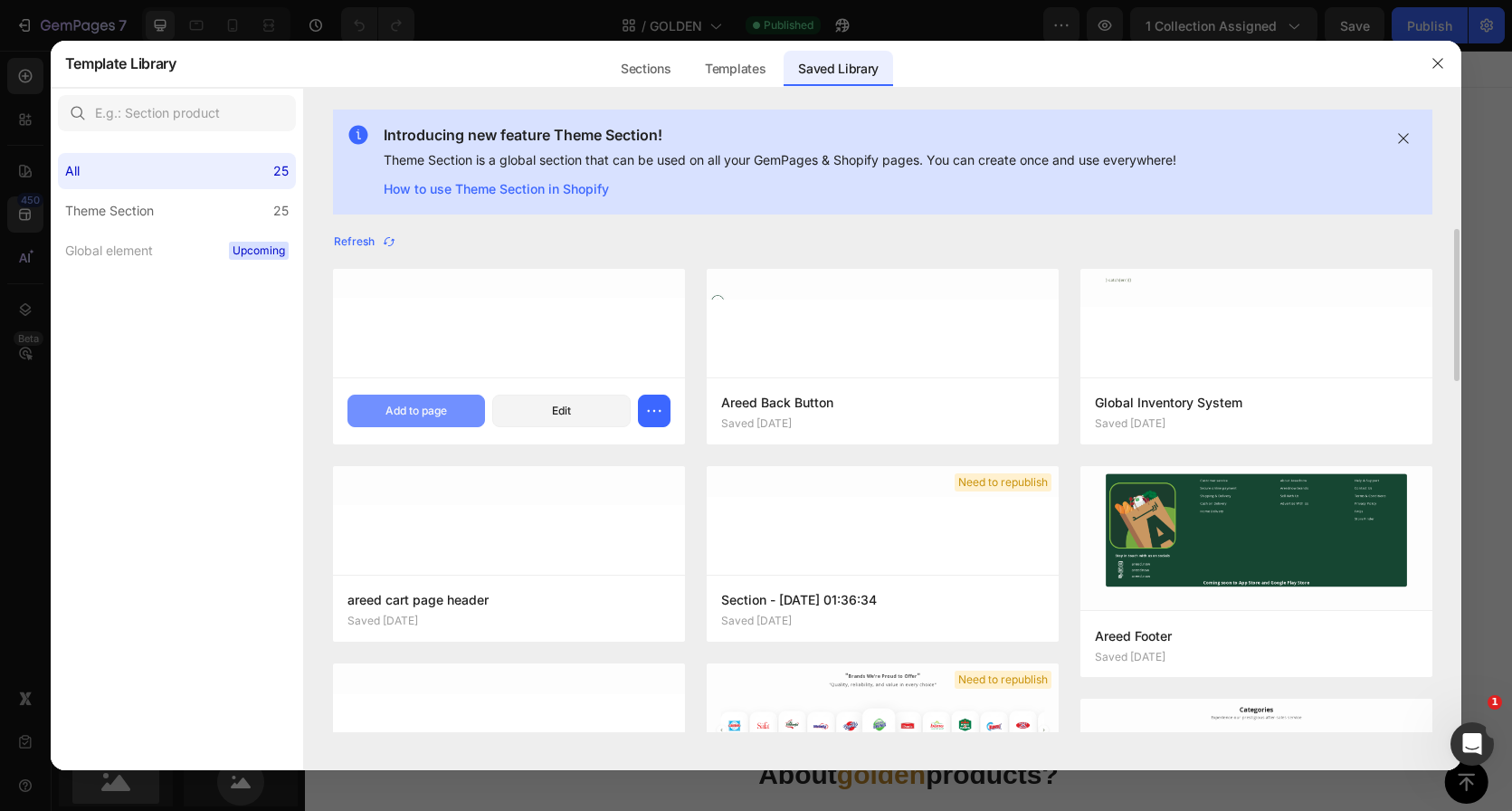
click at [430, 407] on div "Add to page" at bounding box center [416, 411] width 61 height 16
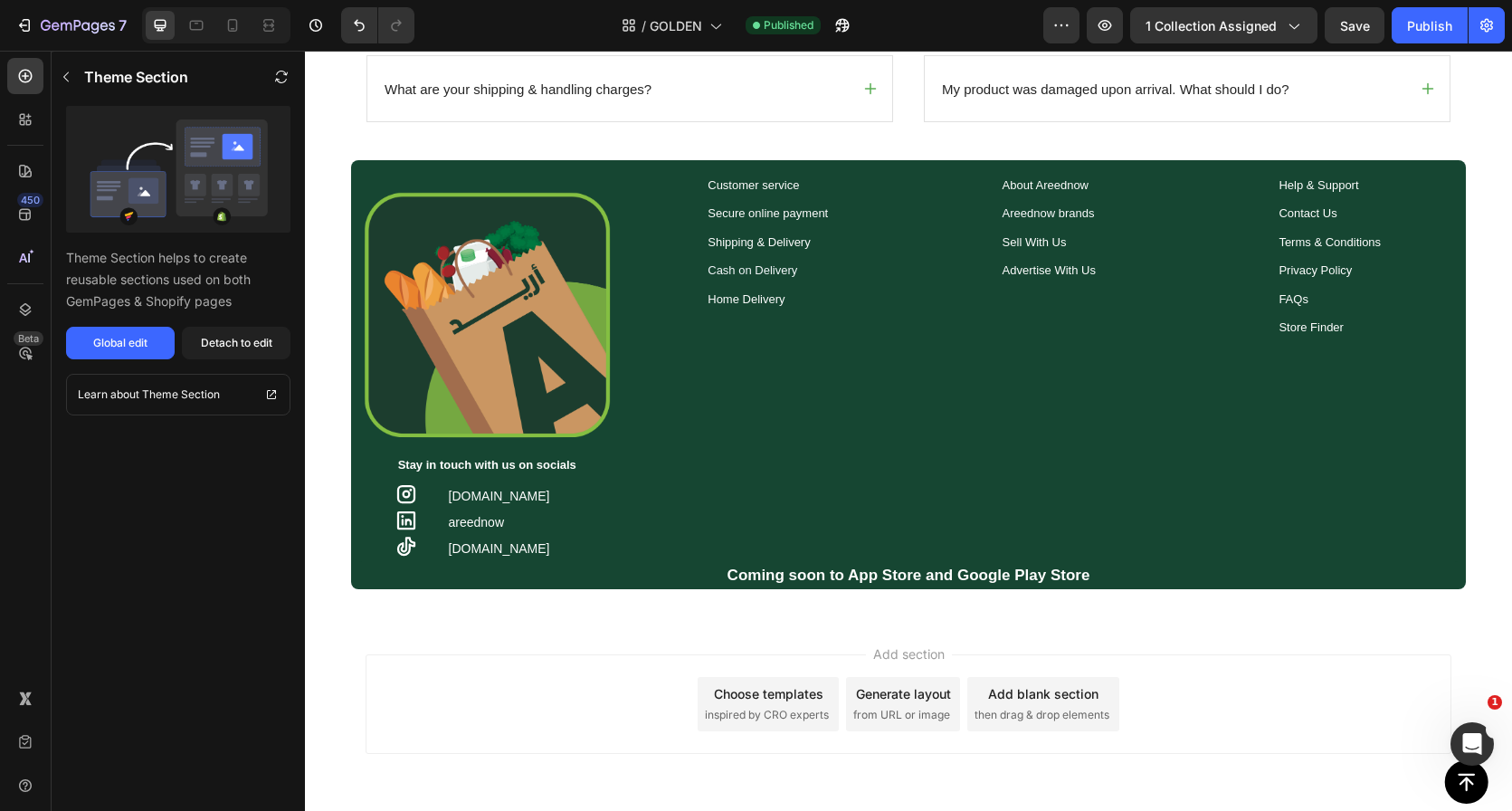
scroll to position [1635, 0]
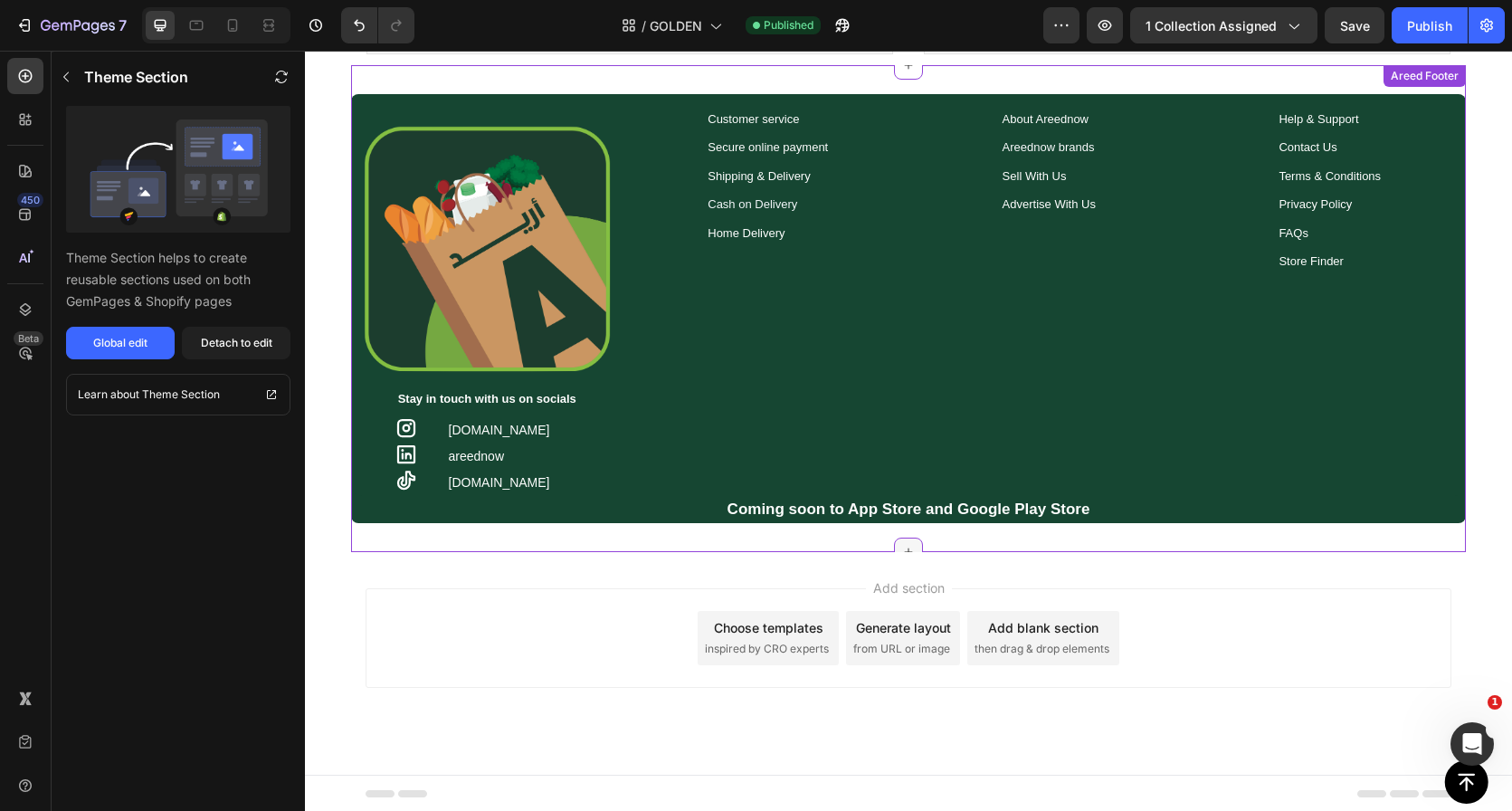
click at [904, 546] on icon at bounding box center [908, 552] width 15 height 15
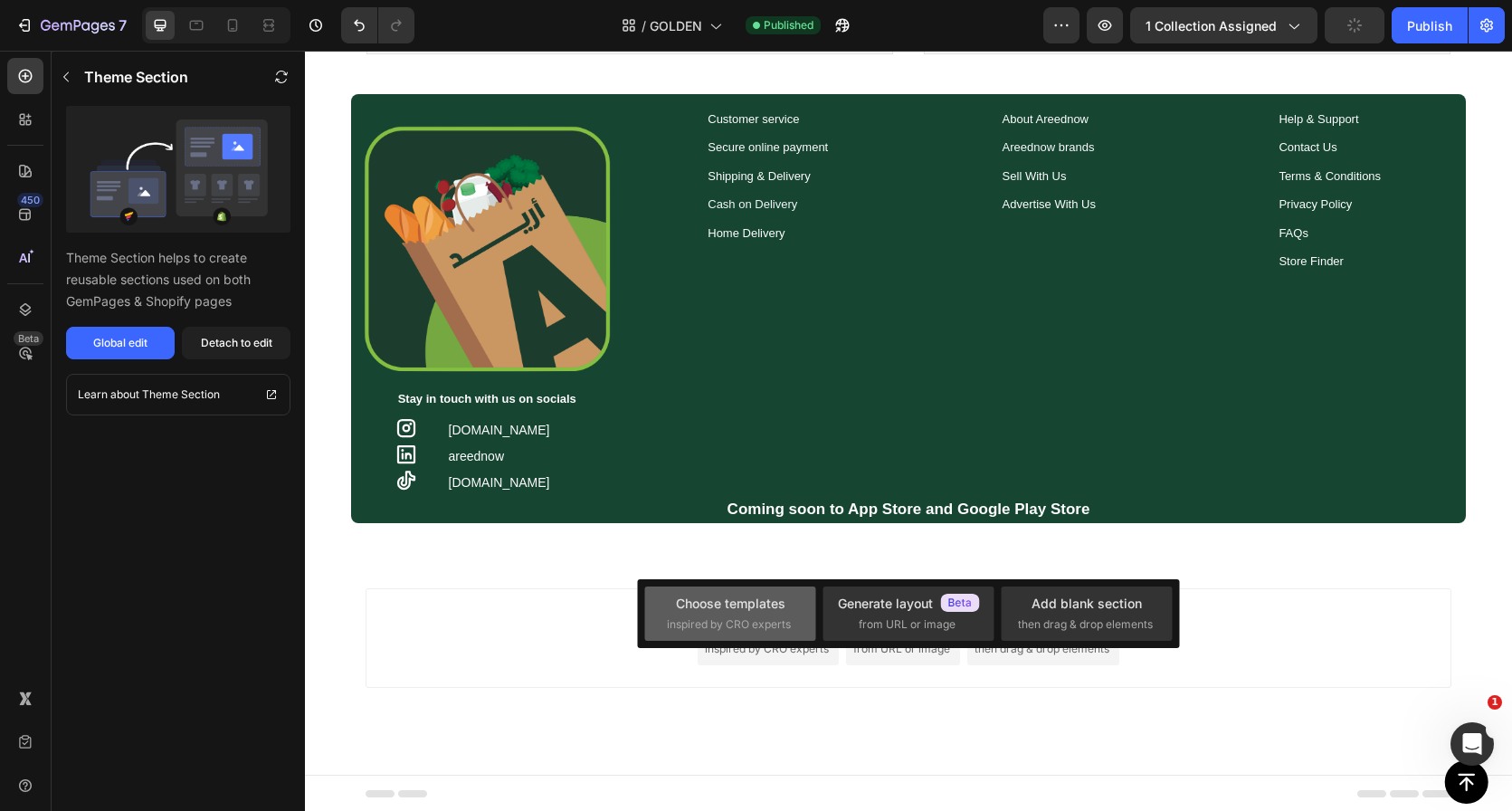
click at [742, 596] on div "Choose templates" at bounding box center [731, 602] width 110 height 19
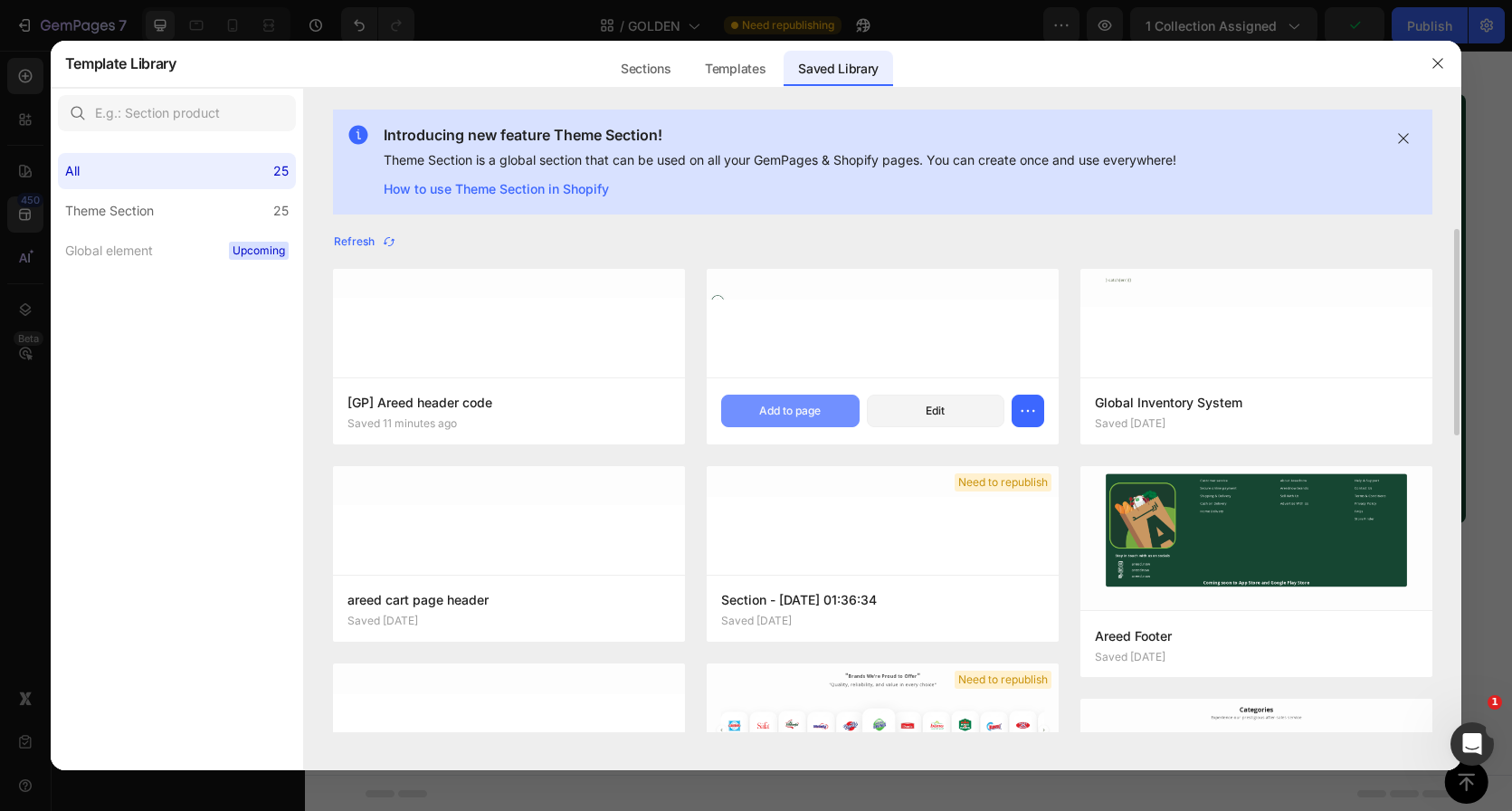
click at [787, 408] on div "Add to page" at bounding box center [790, 411] width 61 height 16
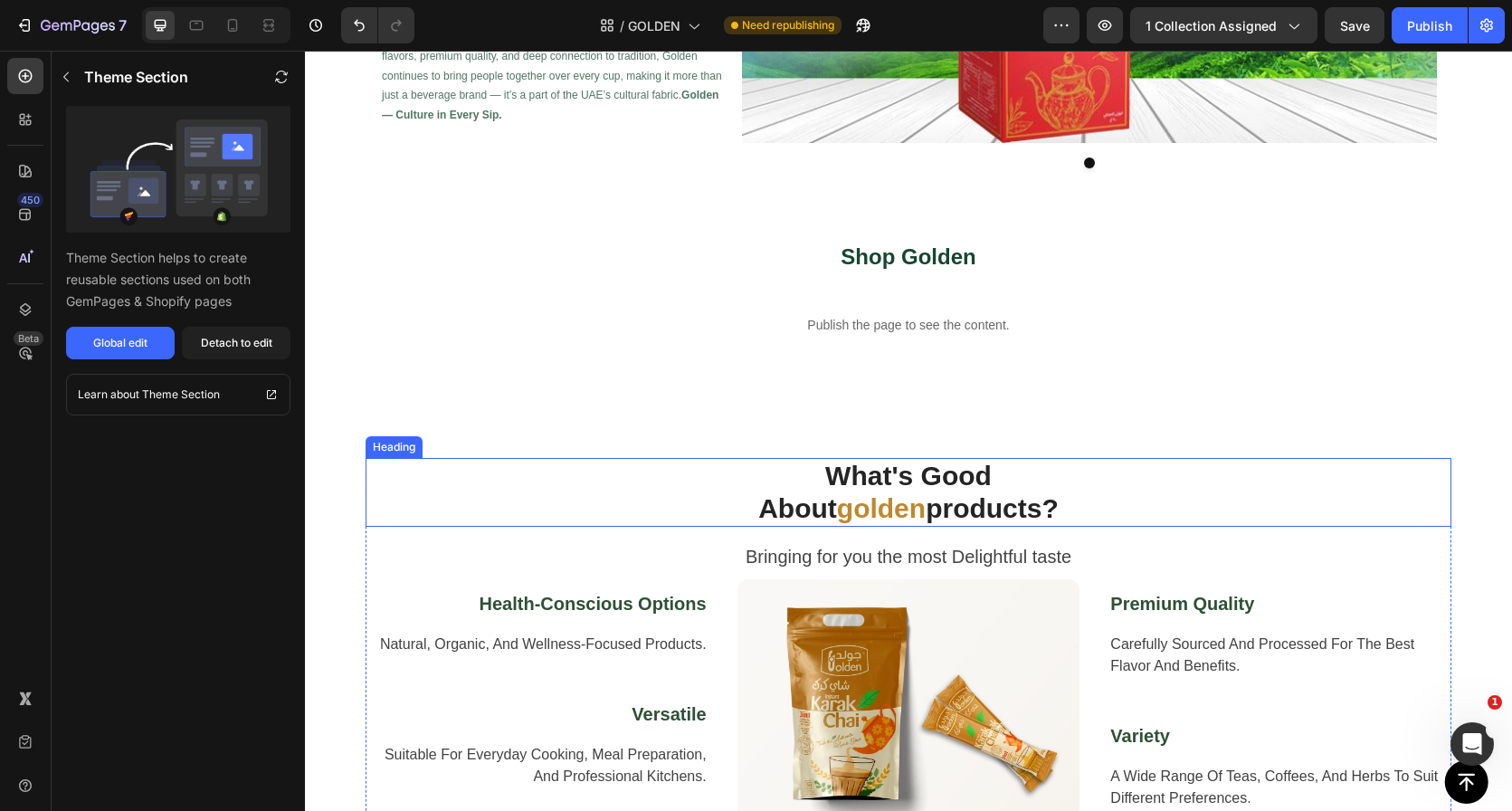
scroll to position [139, 0]
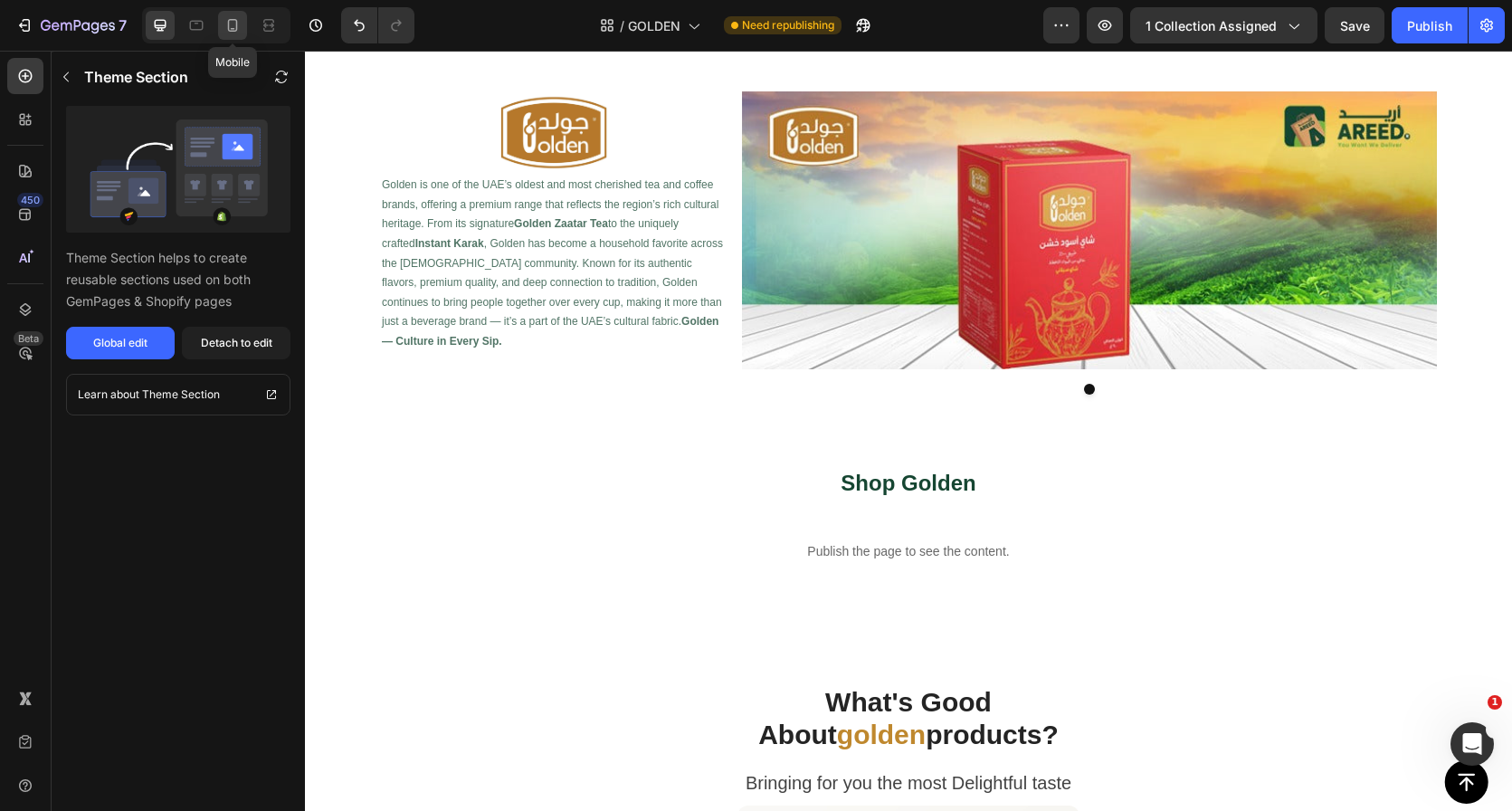
click at [227, 22] on icon at bounding box center [233, 25] width 18 height 18
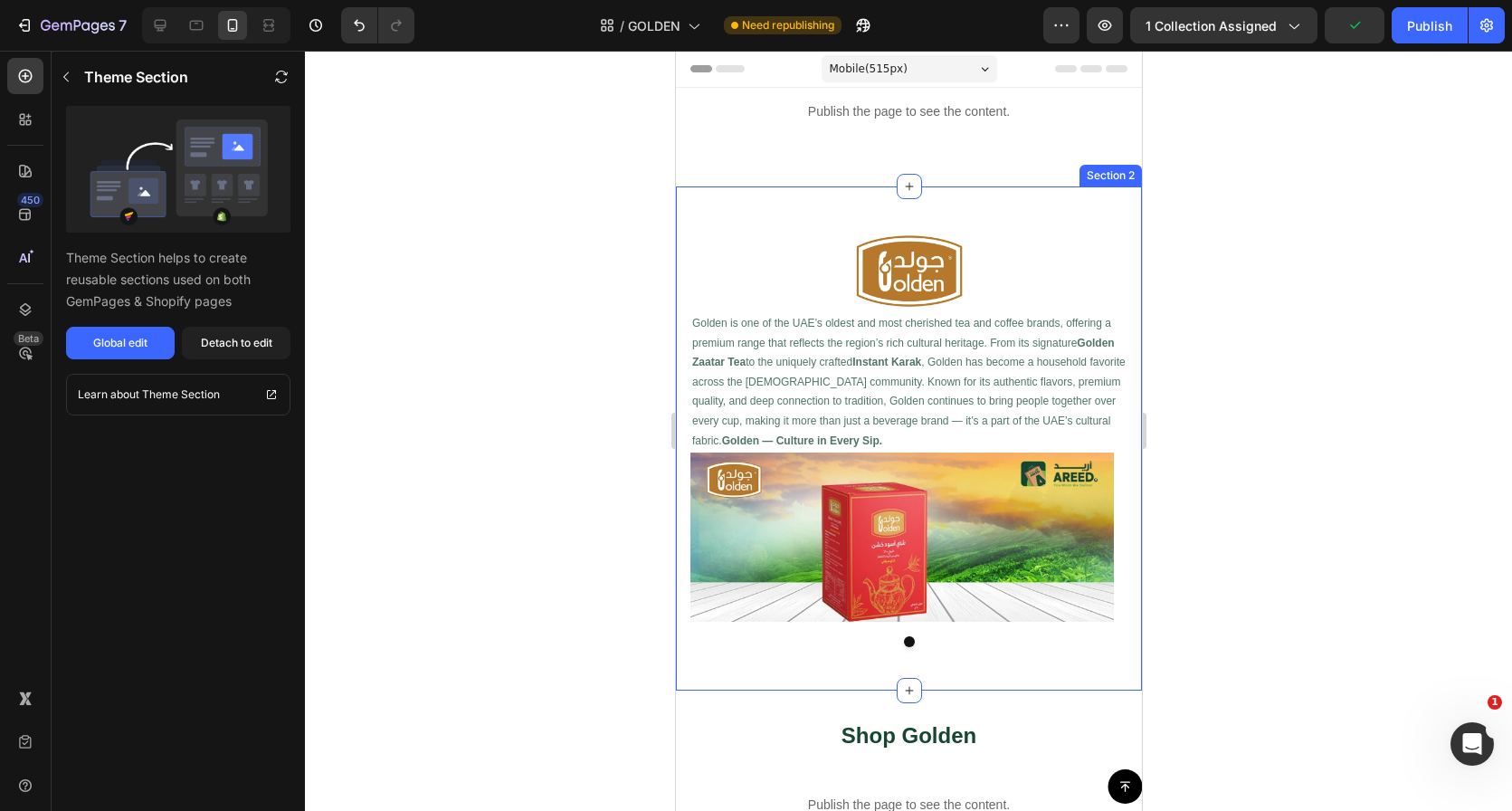
click at [900, 207] on div "Image Golden is one of the UAE’s oldest and most cherished tea and coffee brand…" at bounding box center [908, 438] width 466 height 504
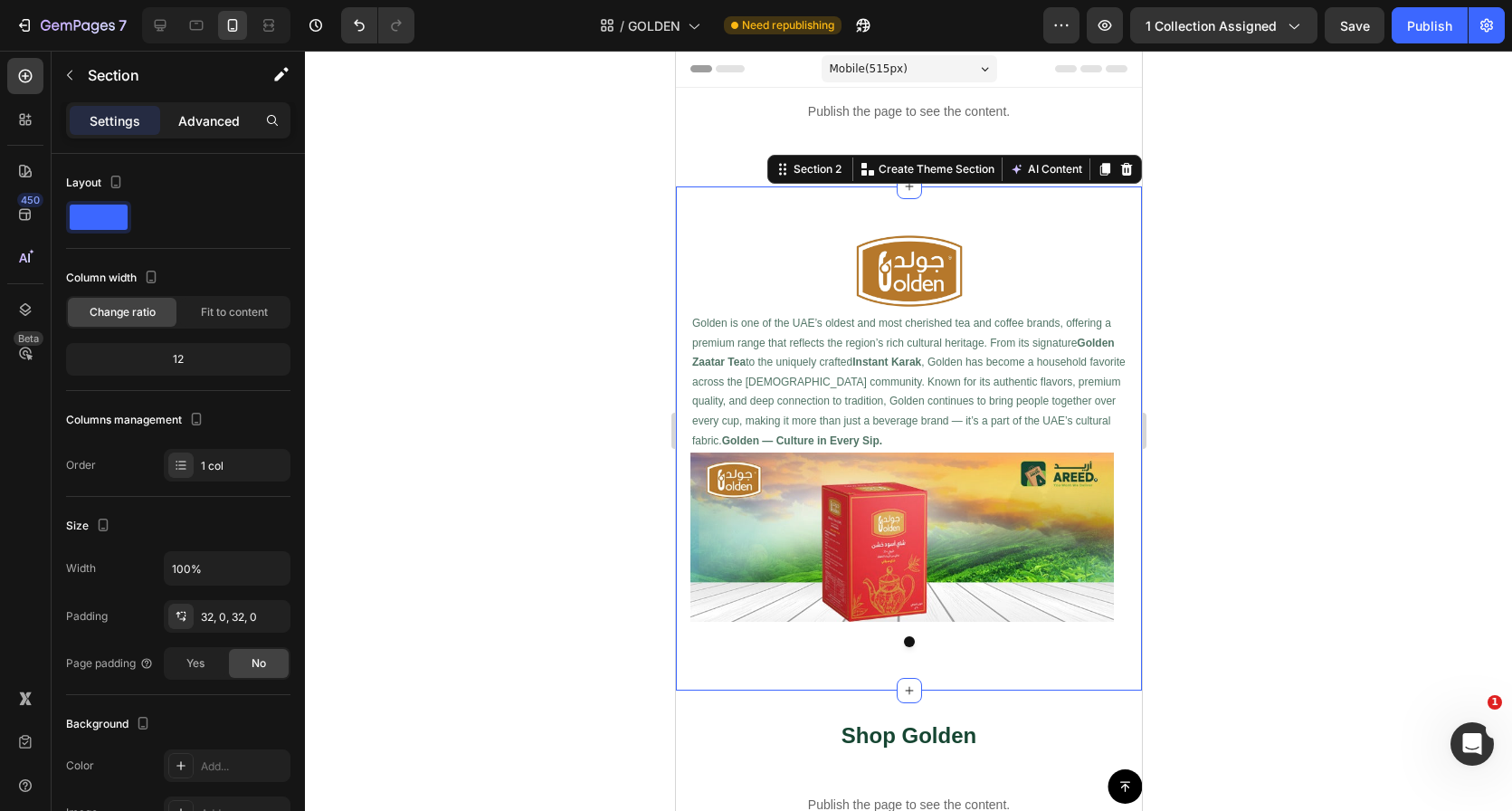
click at [191, 109] on div "Advanced" at bounding box center [208, 120] width 90 height 29
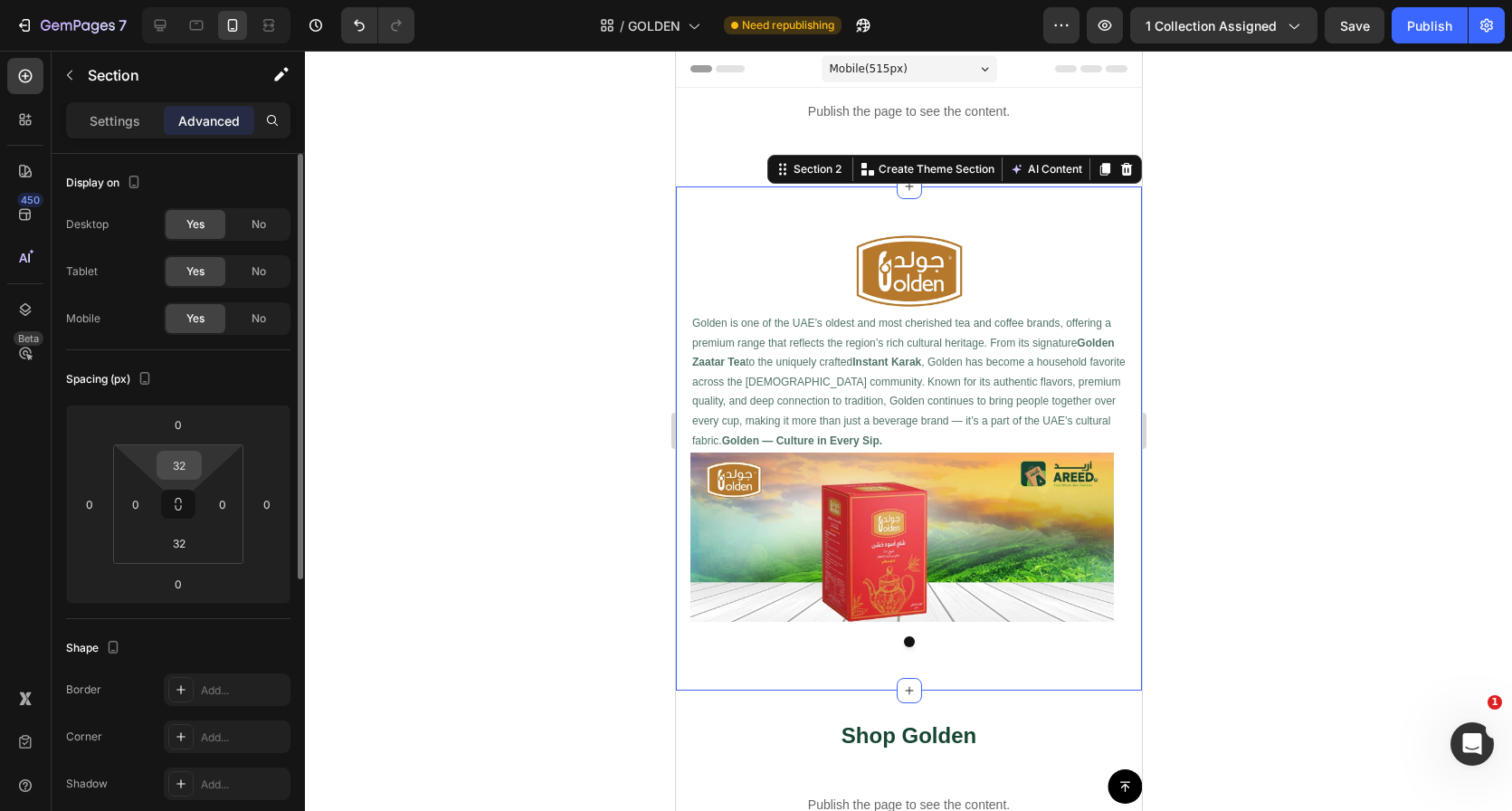
click at [184, 468] on input "32" at bounding box center [179, 464] width 37 height 27
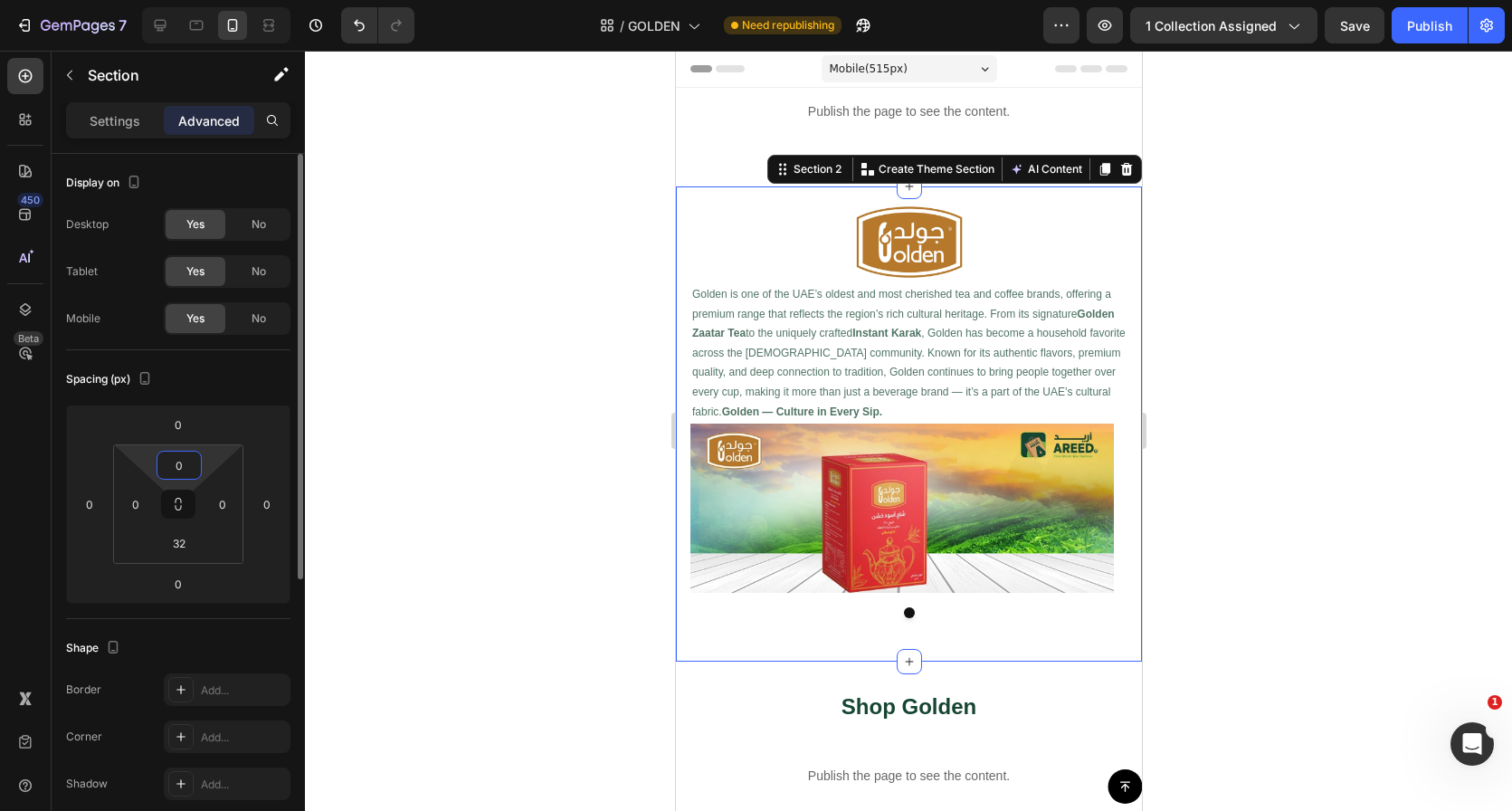
type input "0"
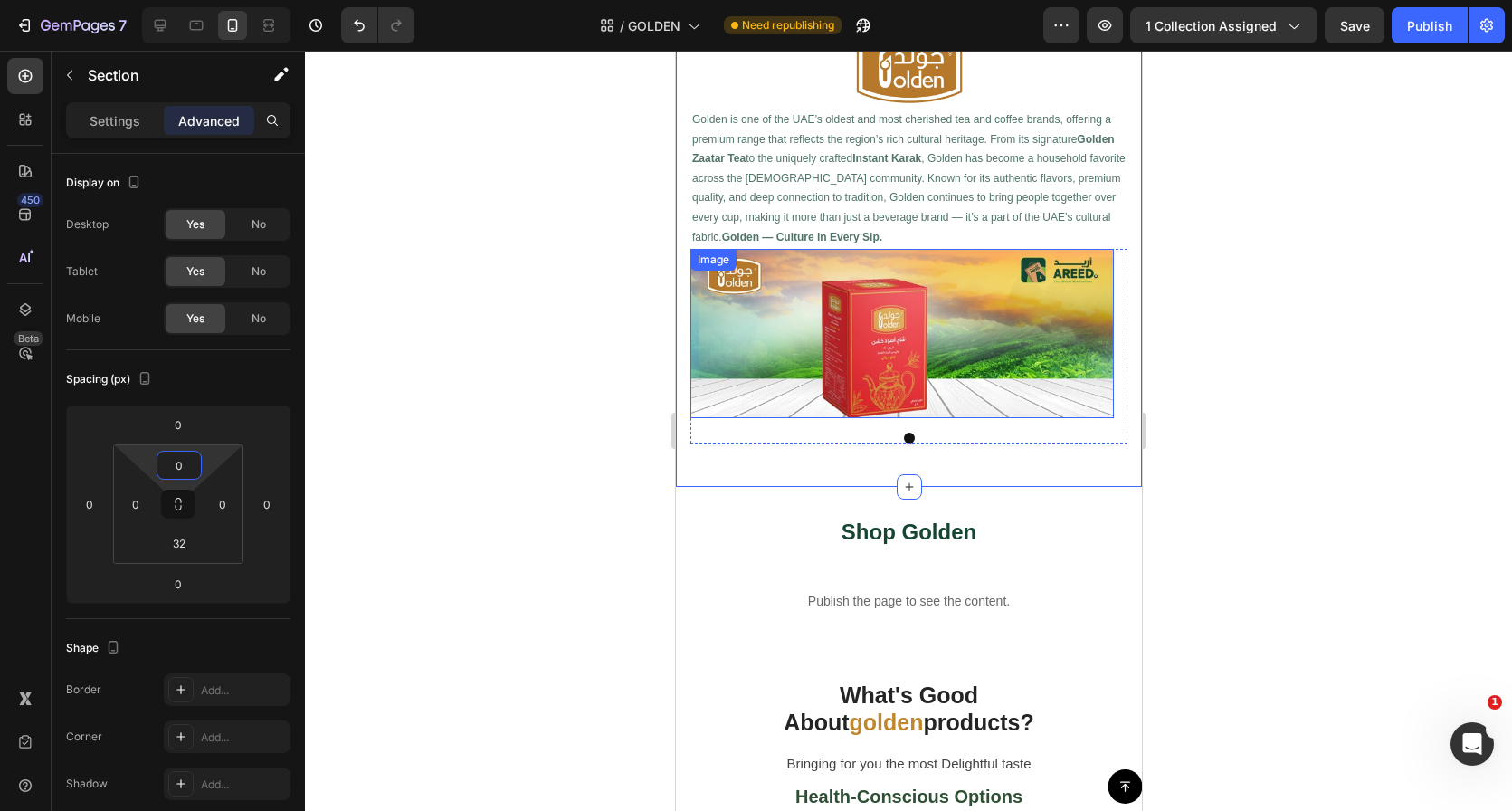
scroll to position [196, 0]
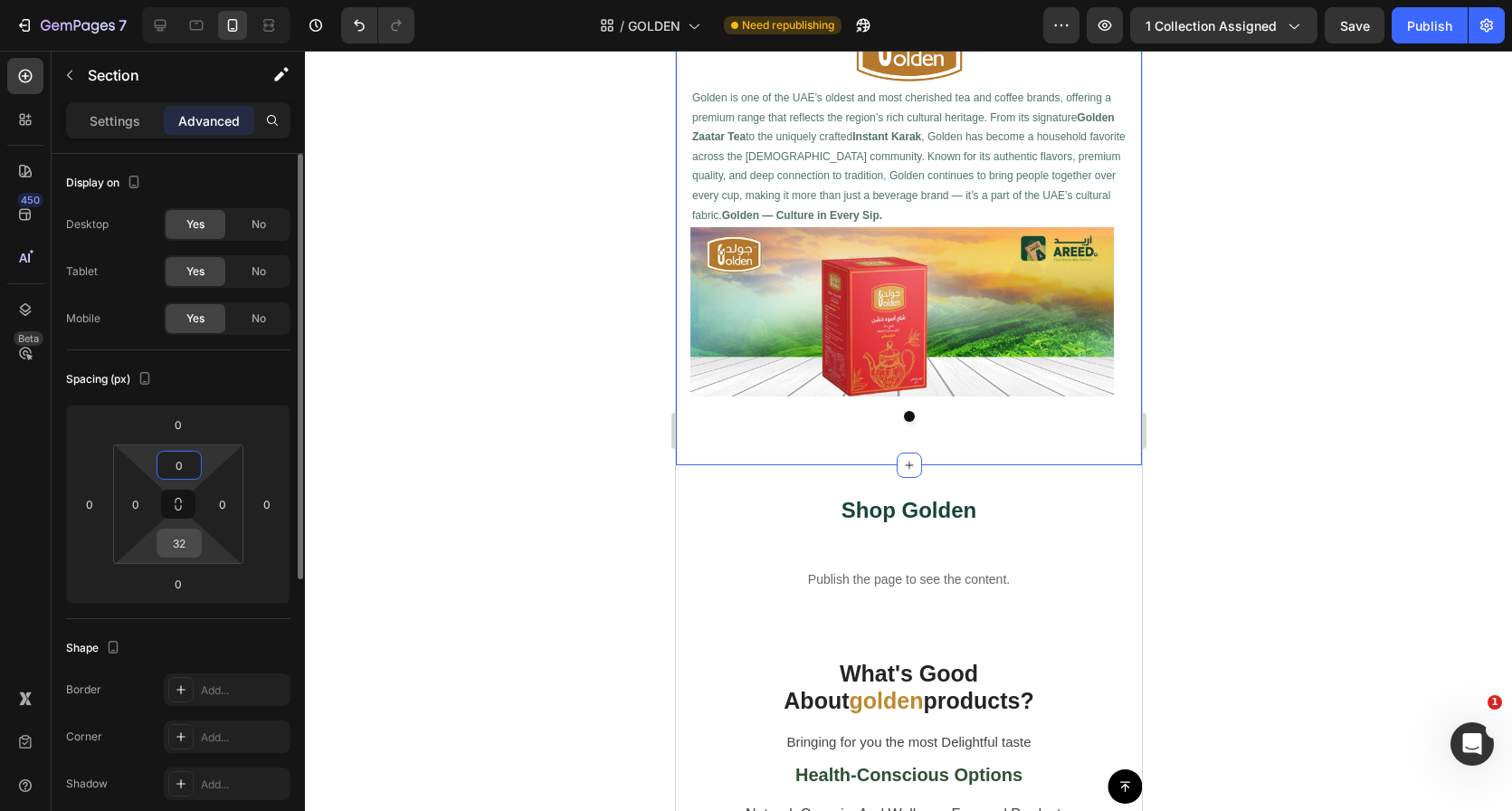
click at [183, 544] on input "32" at bounding box center [179, 543] width 37 height 27
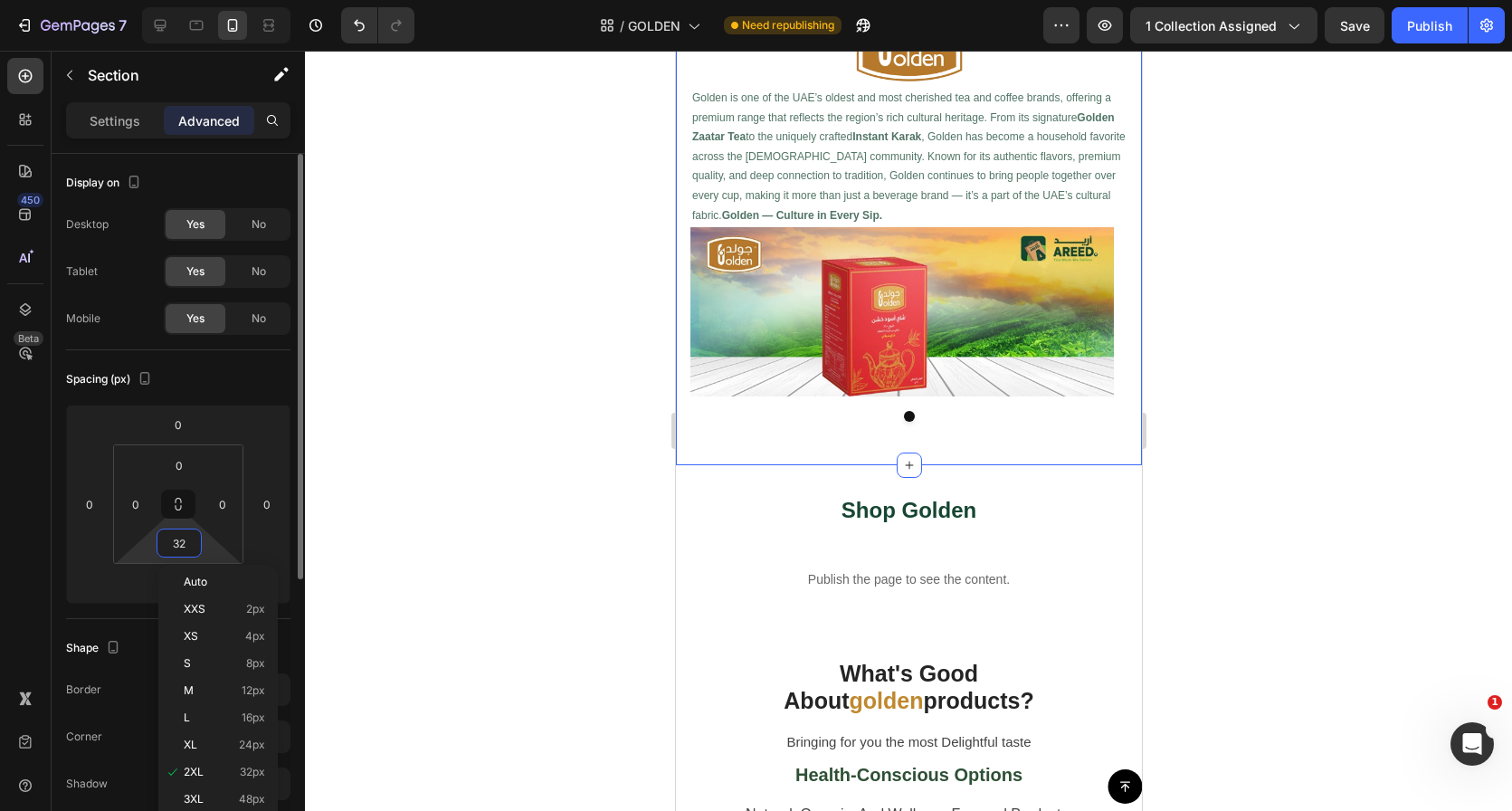
type input "0"
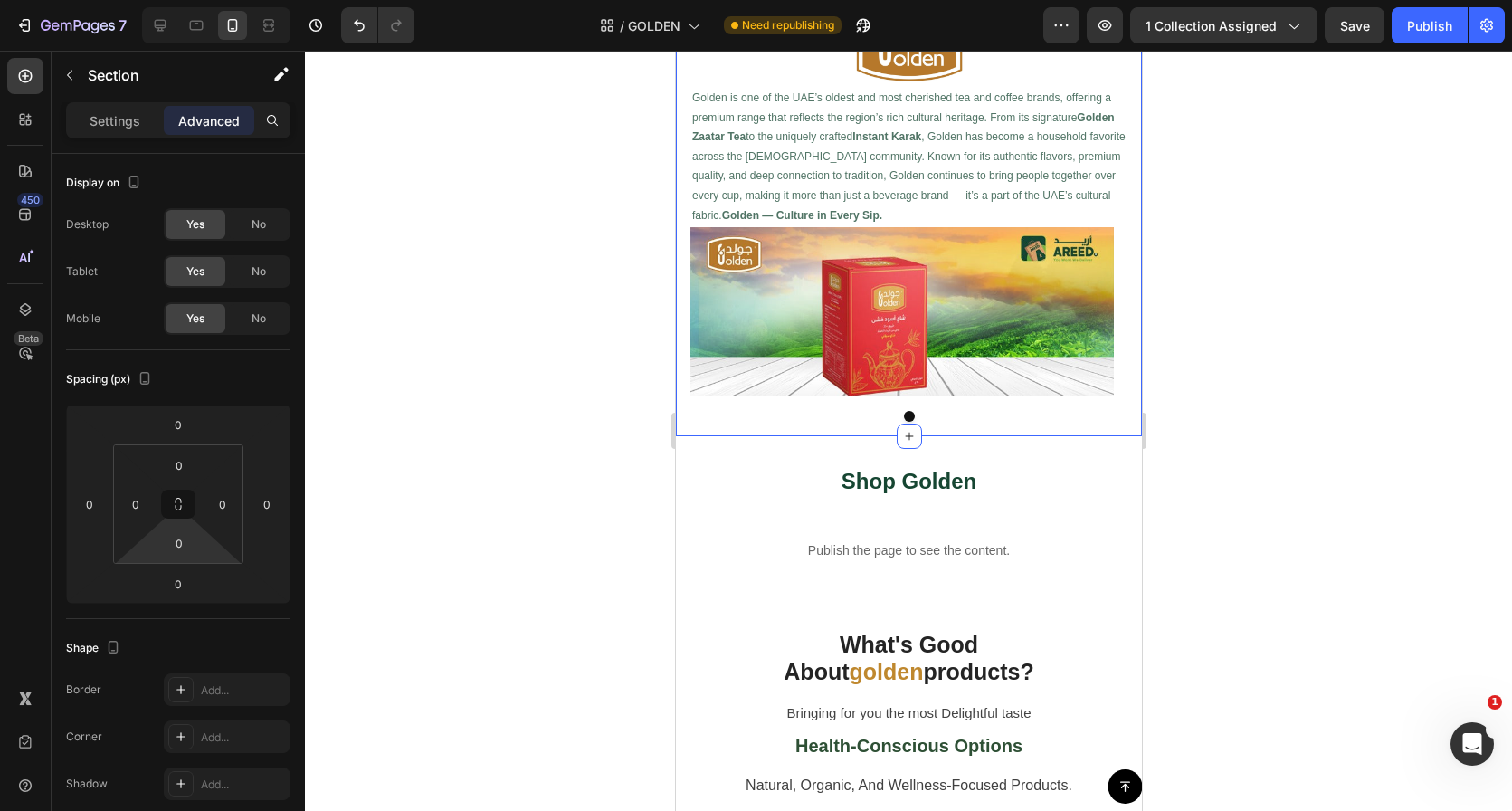
click at [540, 619] on div at bounding box center [908, 431] width 1207 height 760
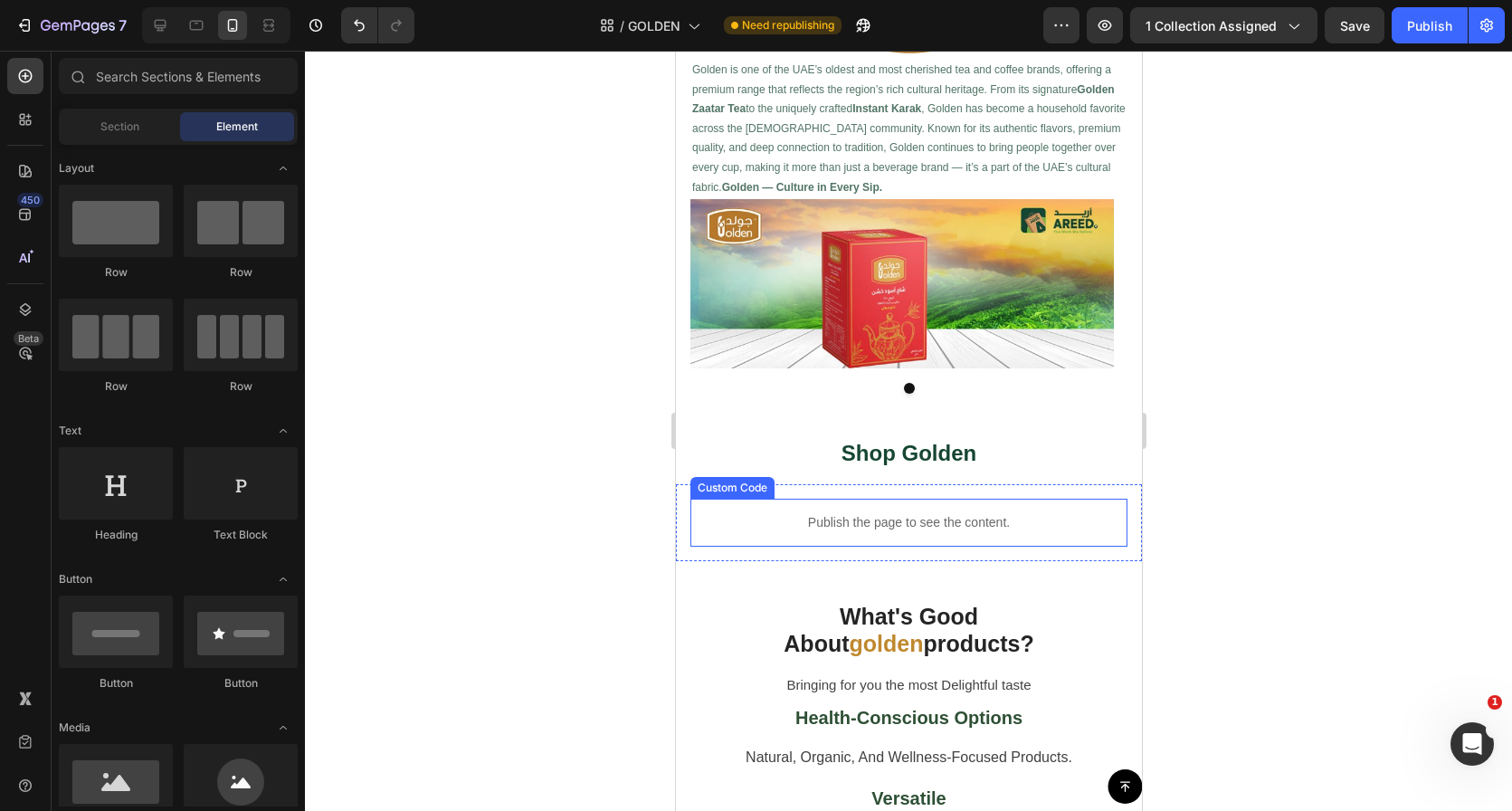
scroll to position [240, 0]
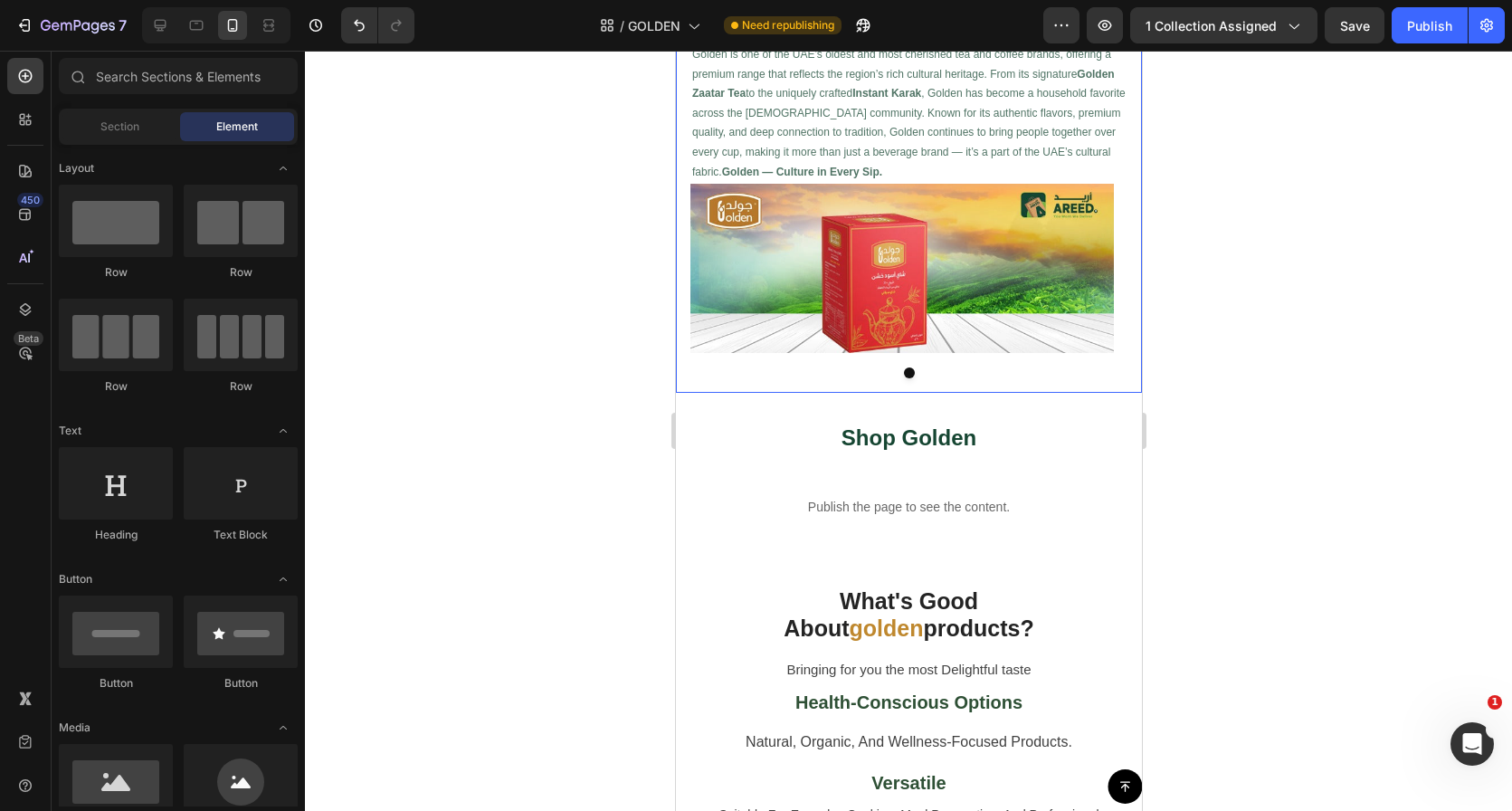
click at [1014, 284] on img at bounding box center [901, 268] width 424 height 169
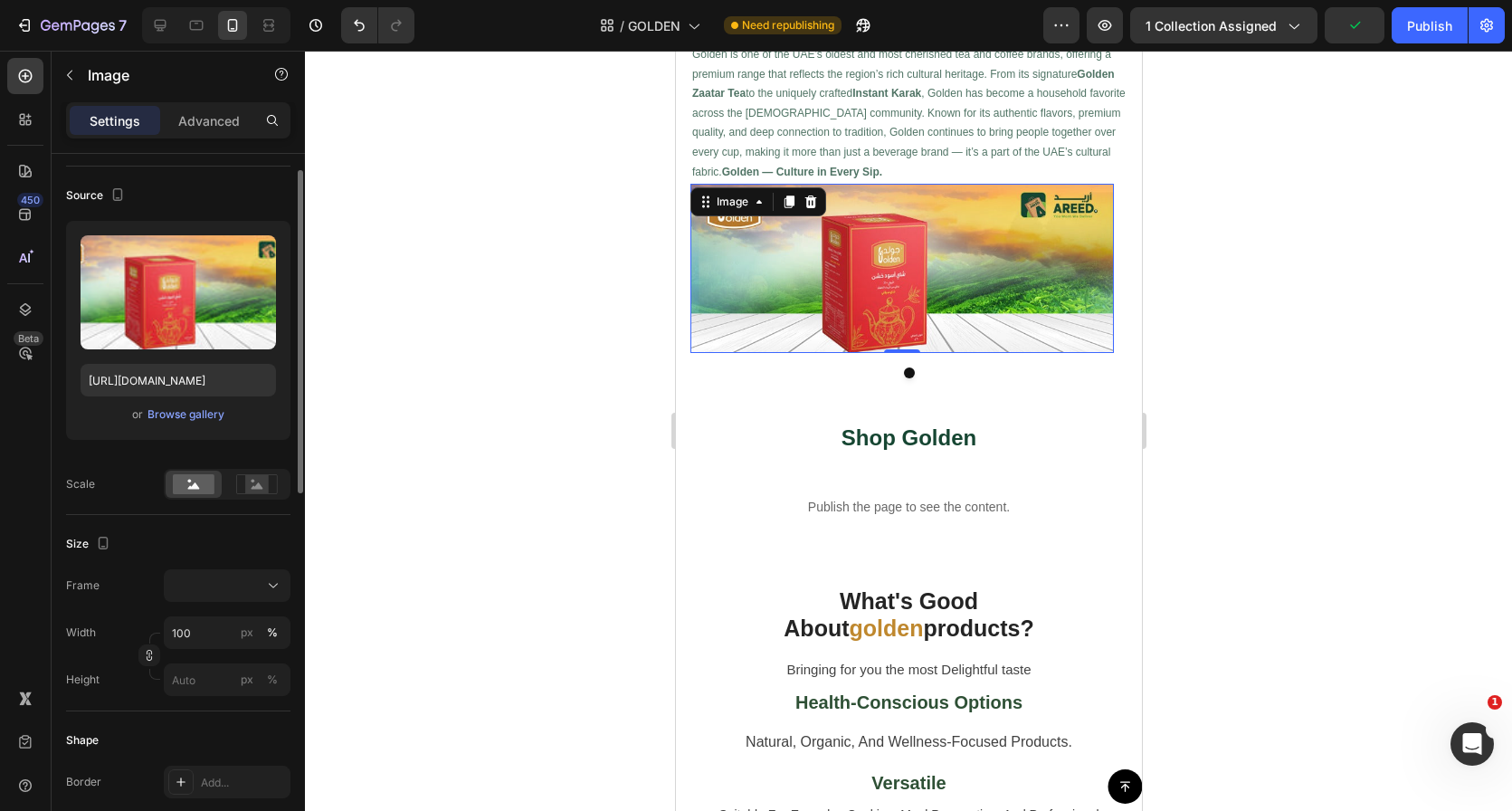
scroll to position [233, 0]
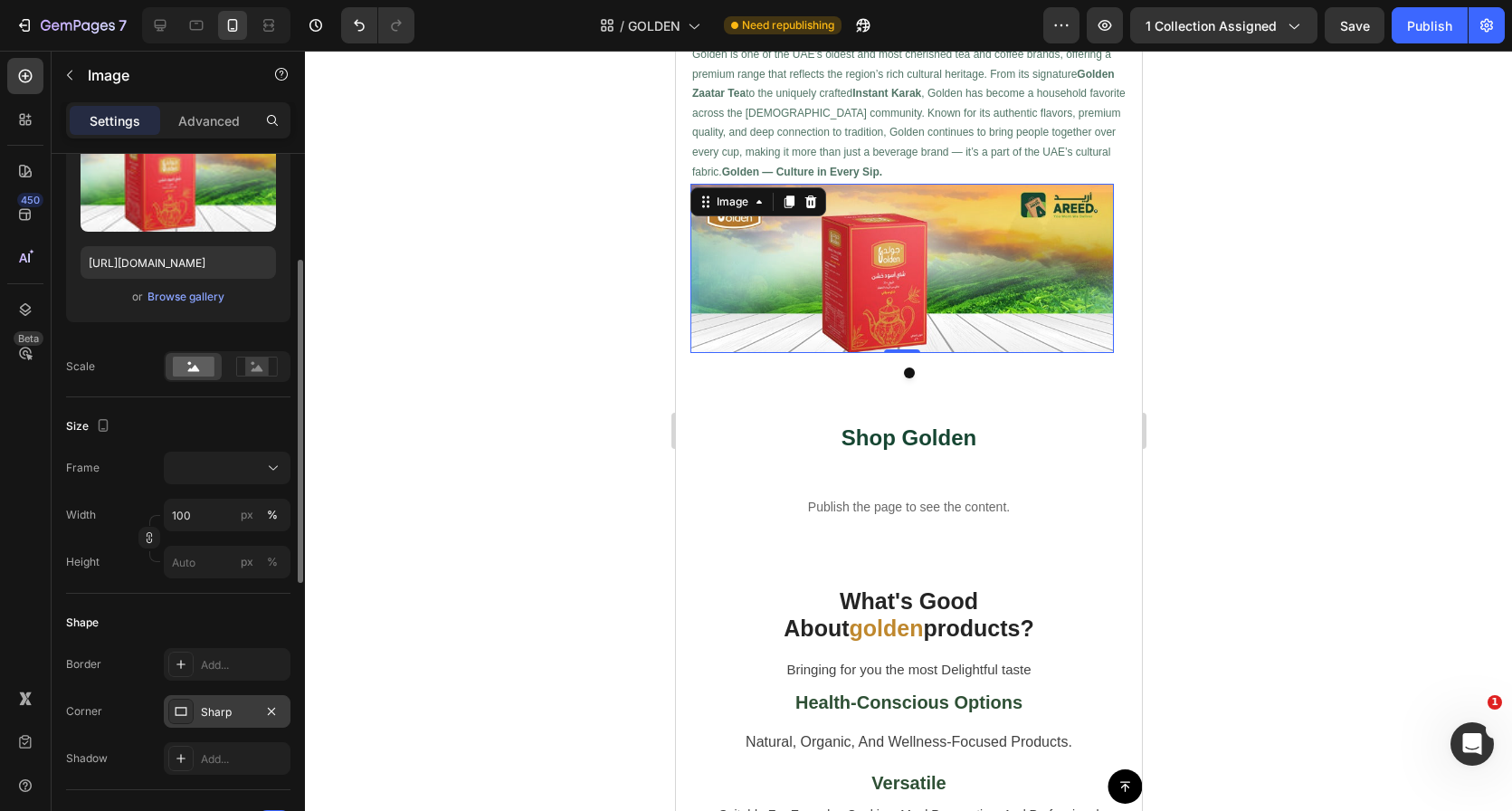
click at [283, 705] on div "Sharp" at bounding box center [227, 711] width 127 height 33
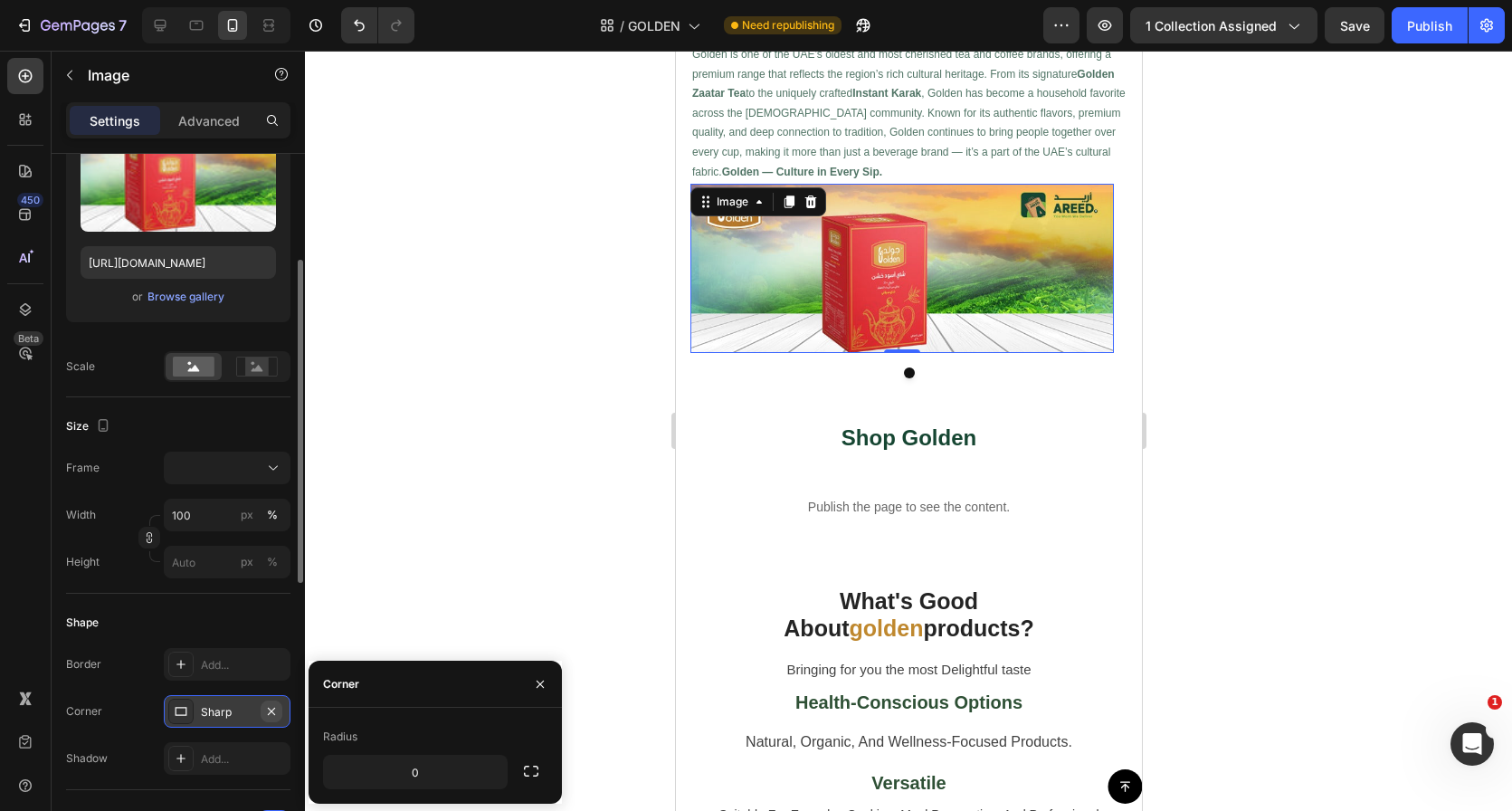
click at [273, 706] on icon "button" at bounding box center [271, 711] width 15 height 15
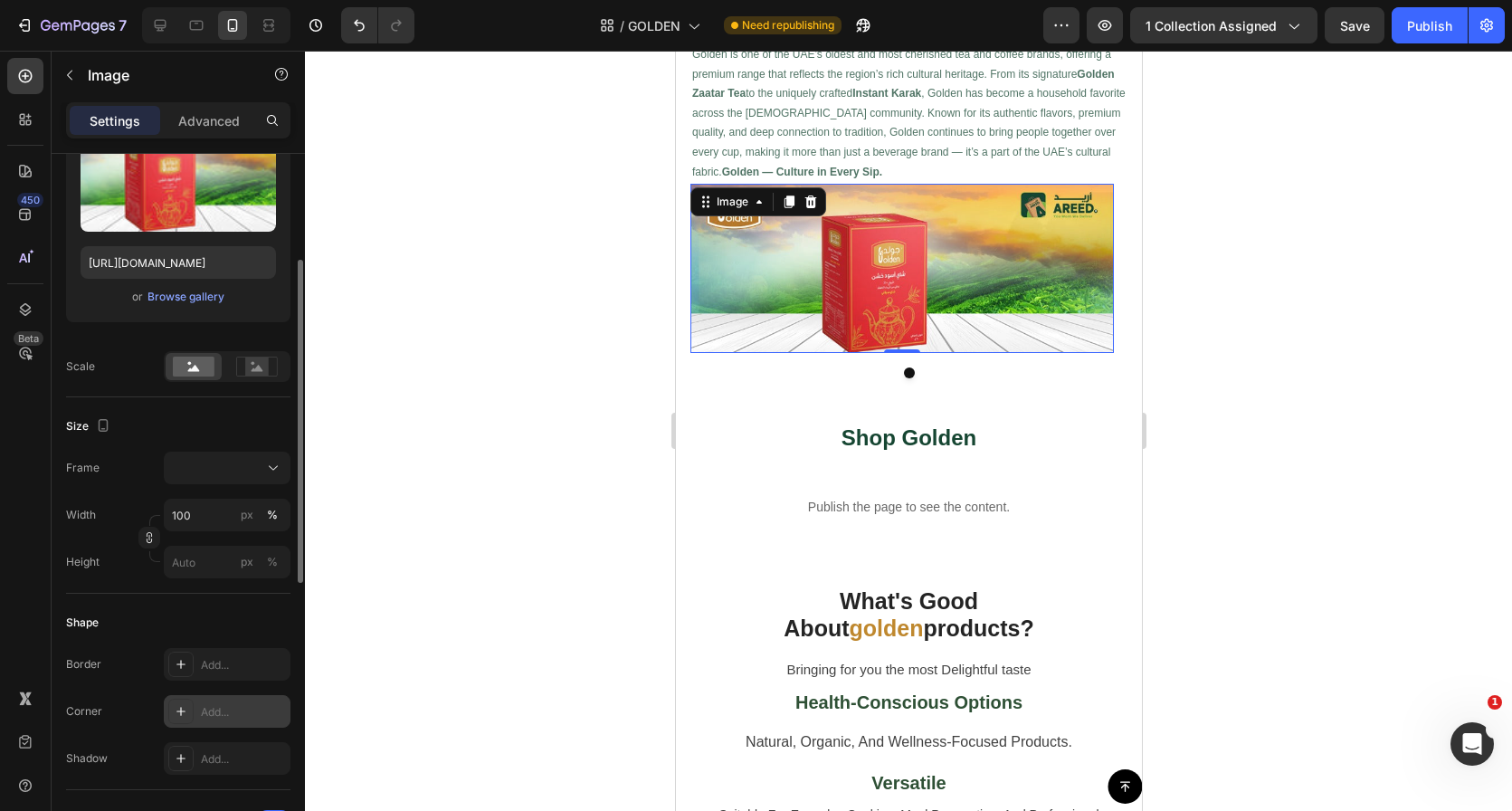
click at [226, 719] on div "Add..." at bounding box center [244, 712] width 85 height 16
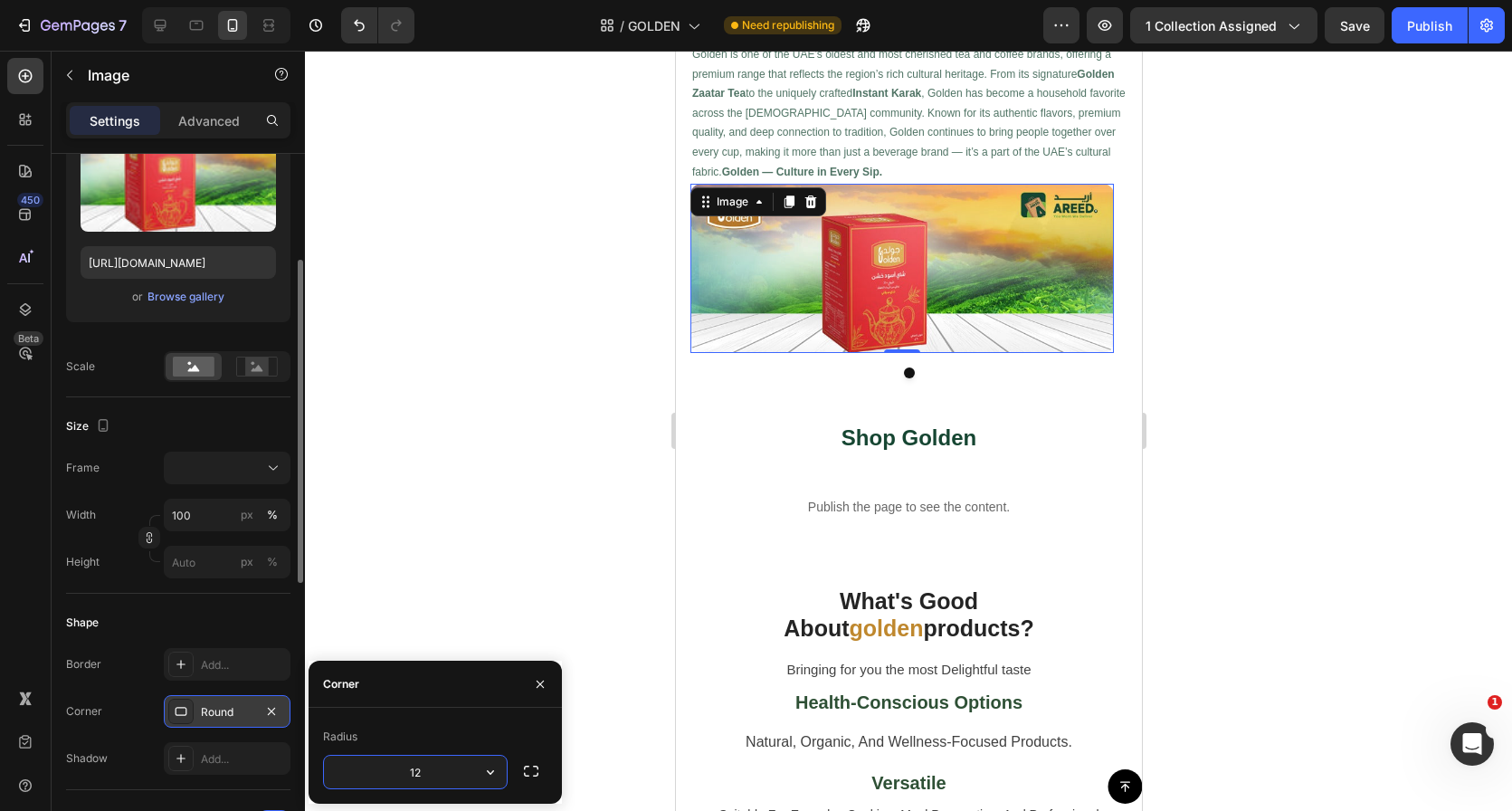
type input "12"
click at [1102, 555] on div "Shop Golden Heading Publish the page to see the content. Custom Code Row Sectio…" at bounding box center [908, 483] width 466 height 181
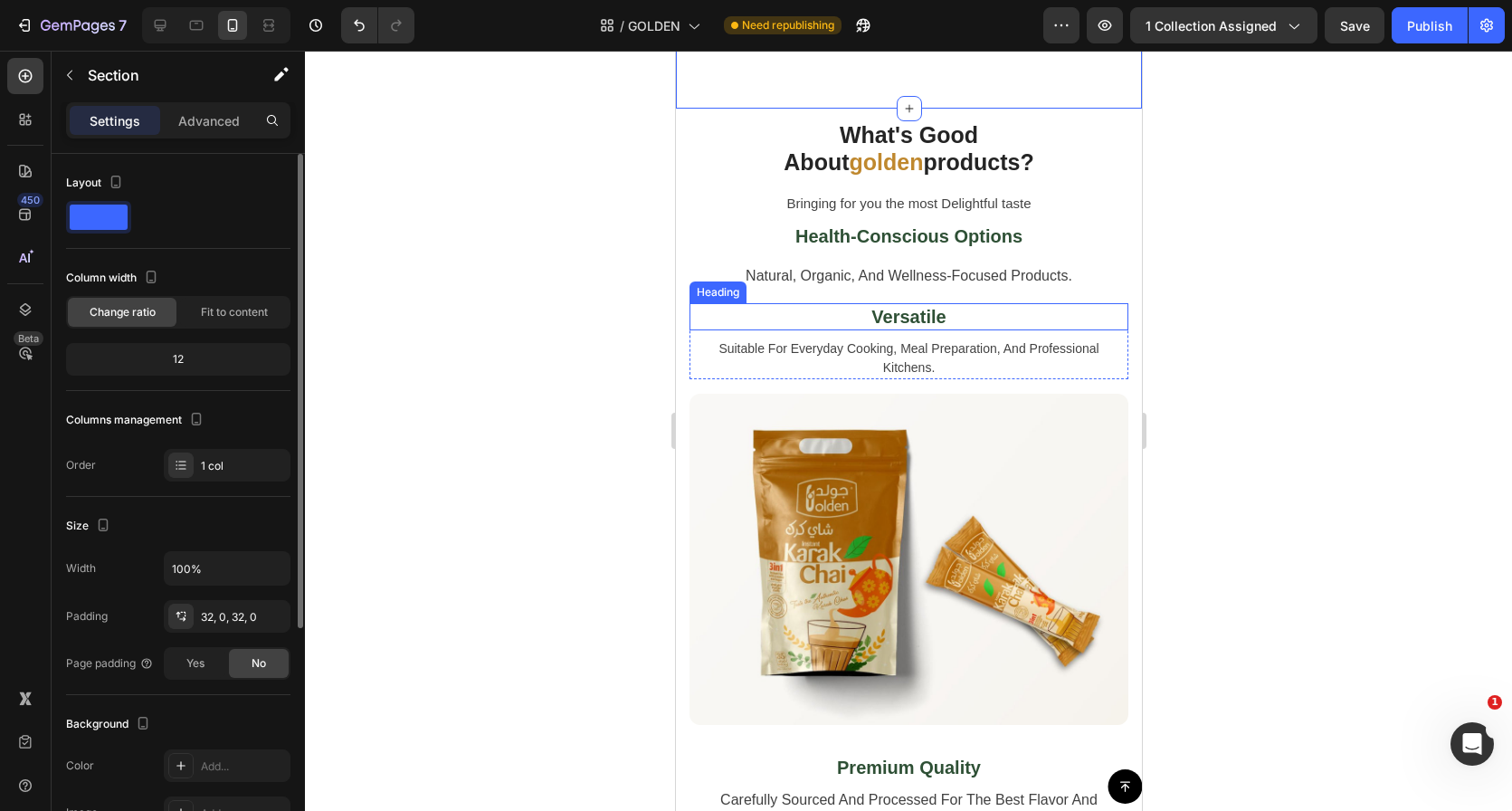
scroll to position [946, 0]
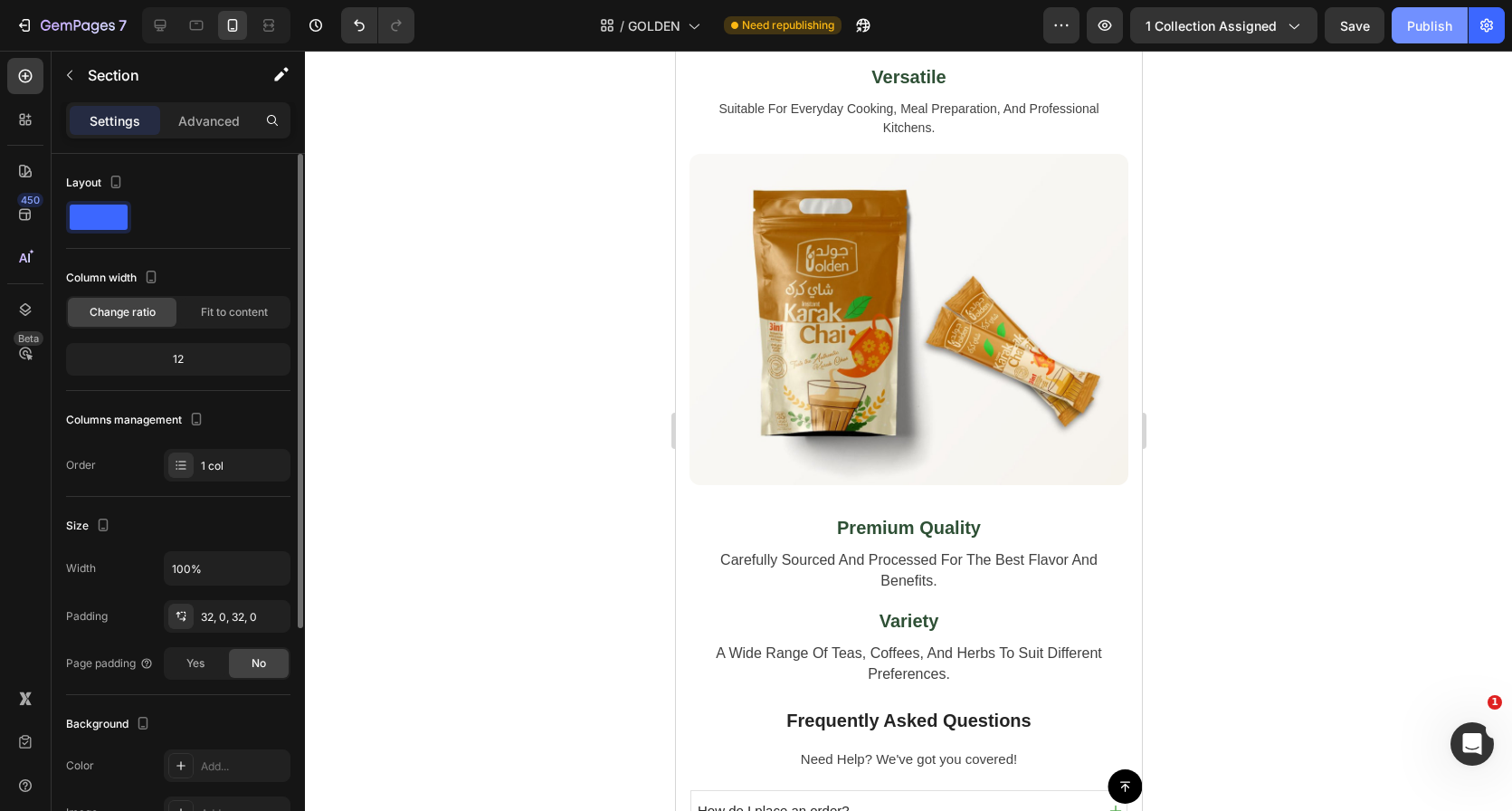
click at [1439, 27] on div "Publish" at bounding box center [1430, 25] width 46 height 19
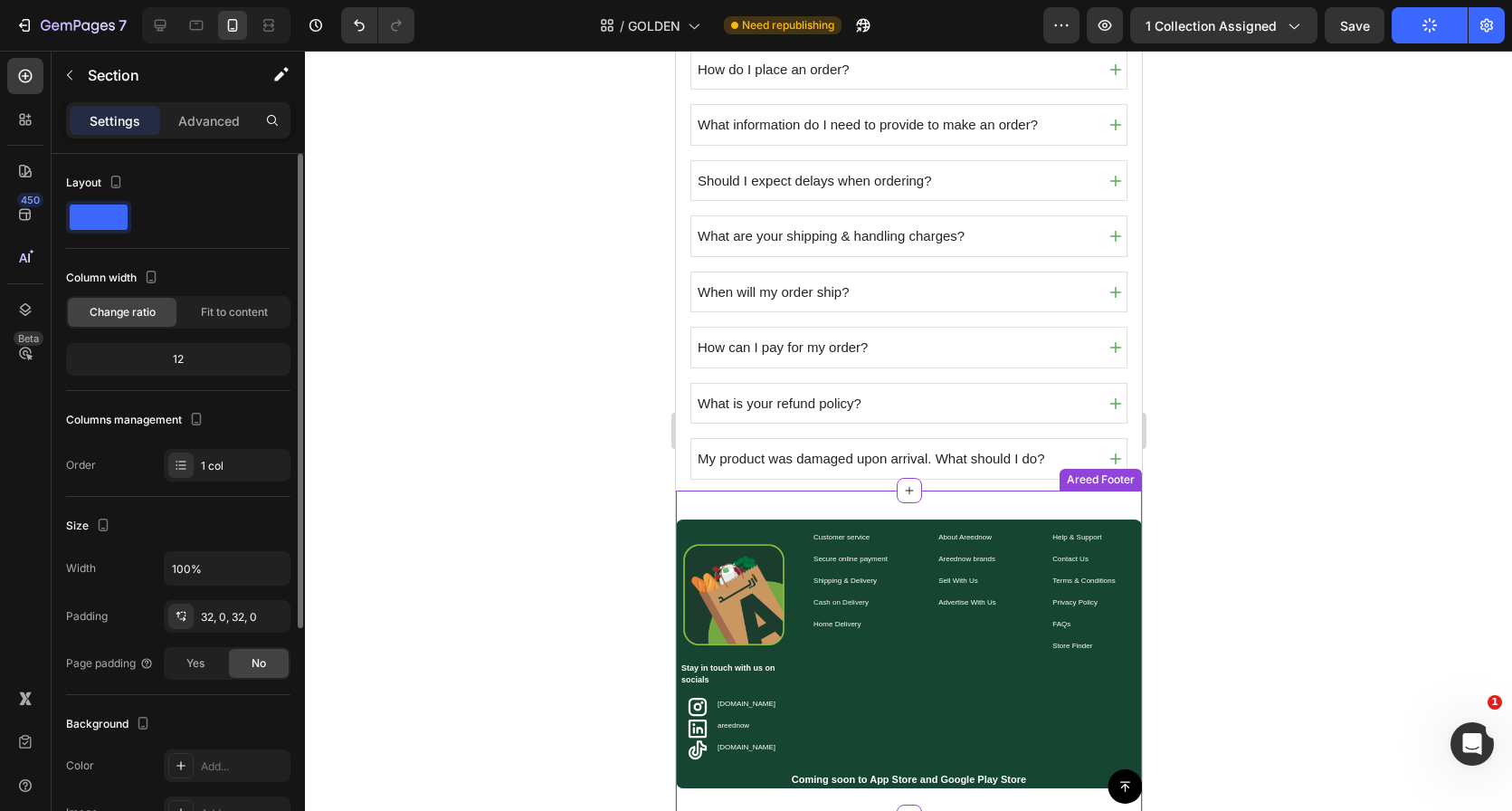
scroll to position [1626, 0]
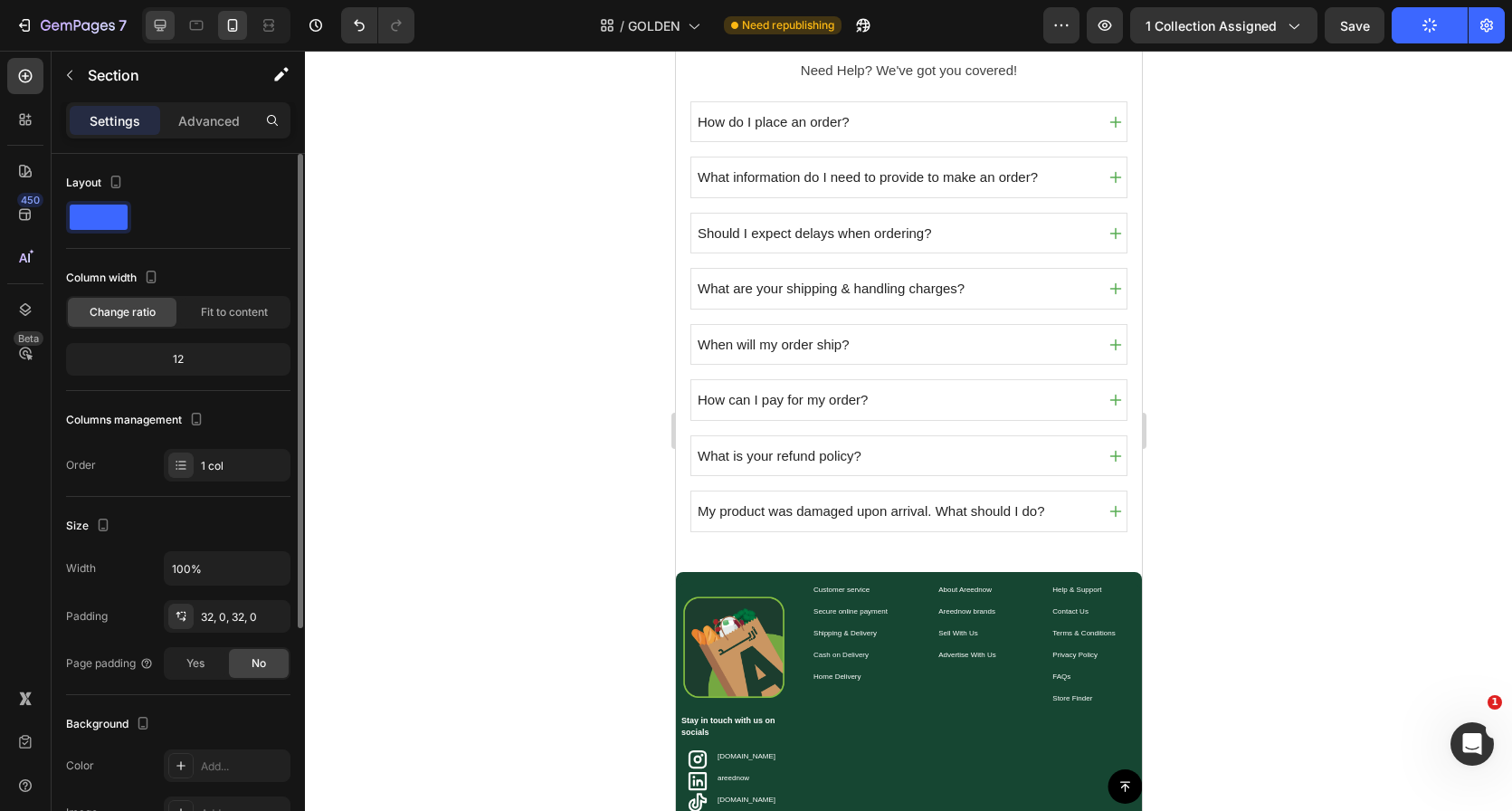
click at [156, 17] on icon at bounding box center [160, 25] width 18 height 18
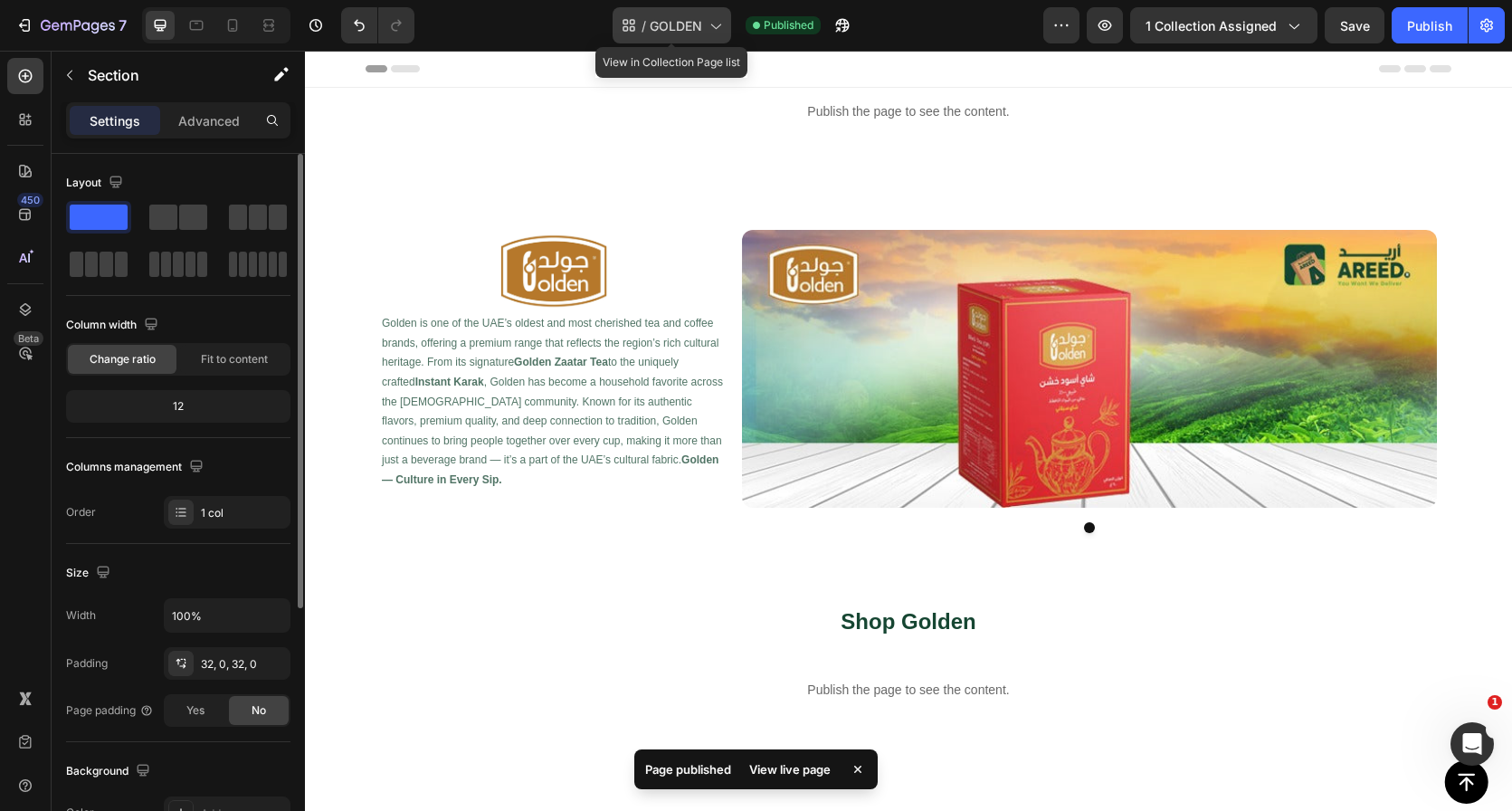
click at [623, 23] on icon at bounding box center [625, 21] width 5 height 5
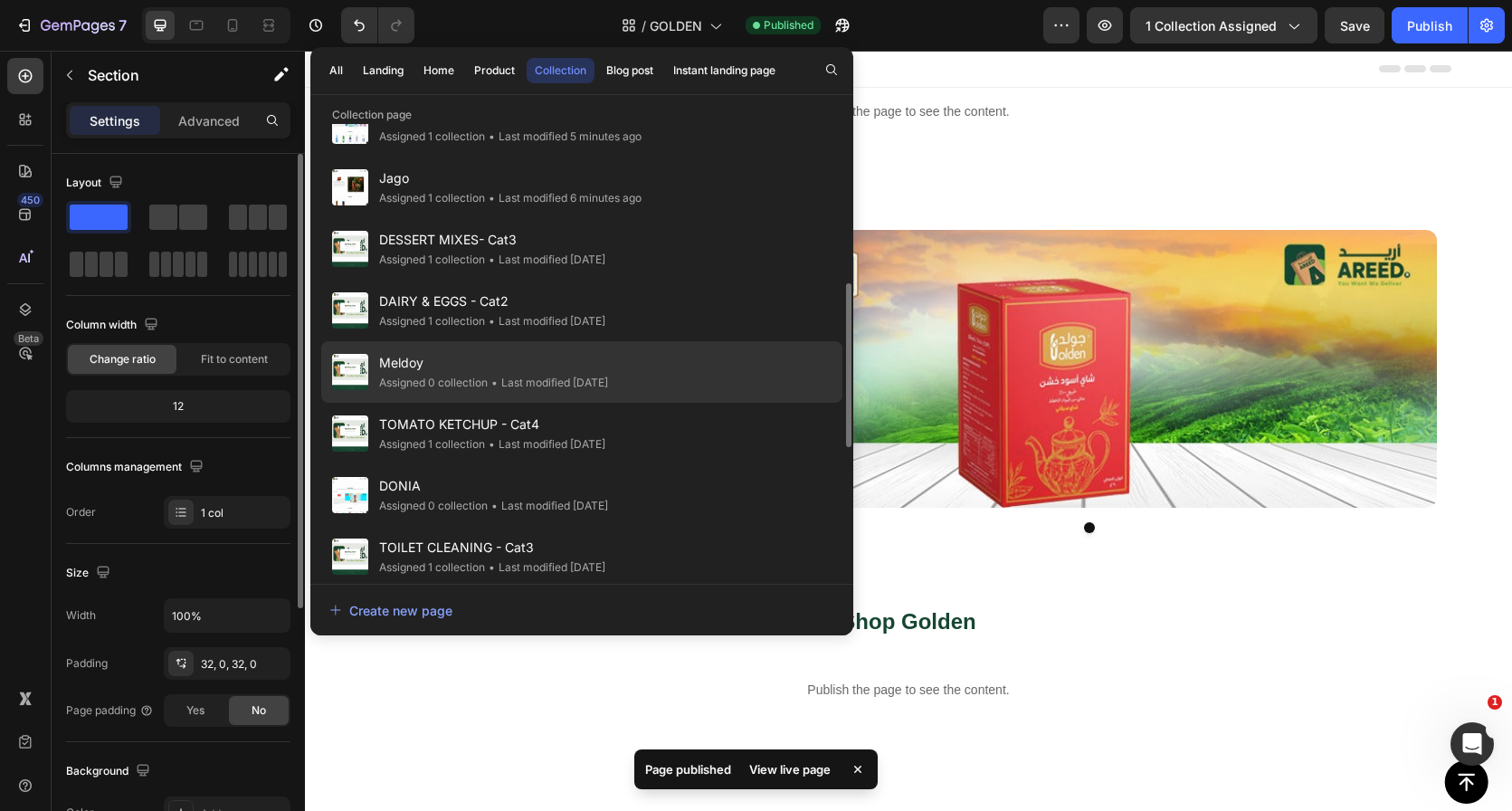
scroll to position [342, 0]
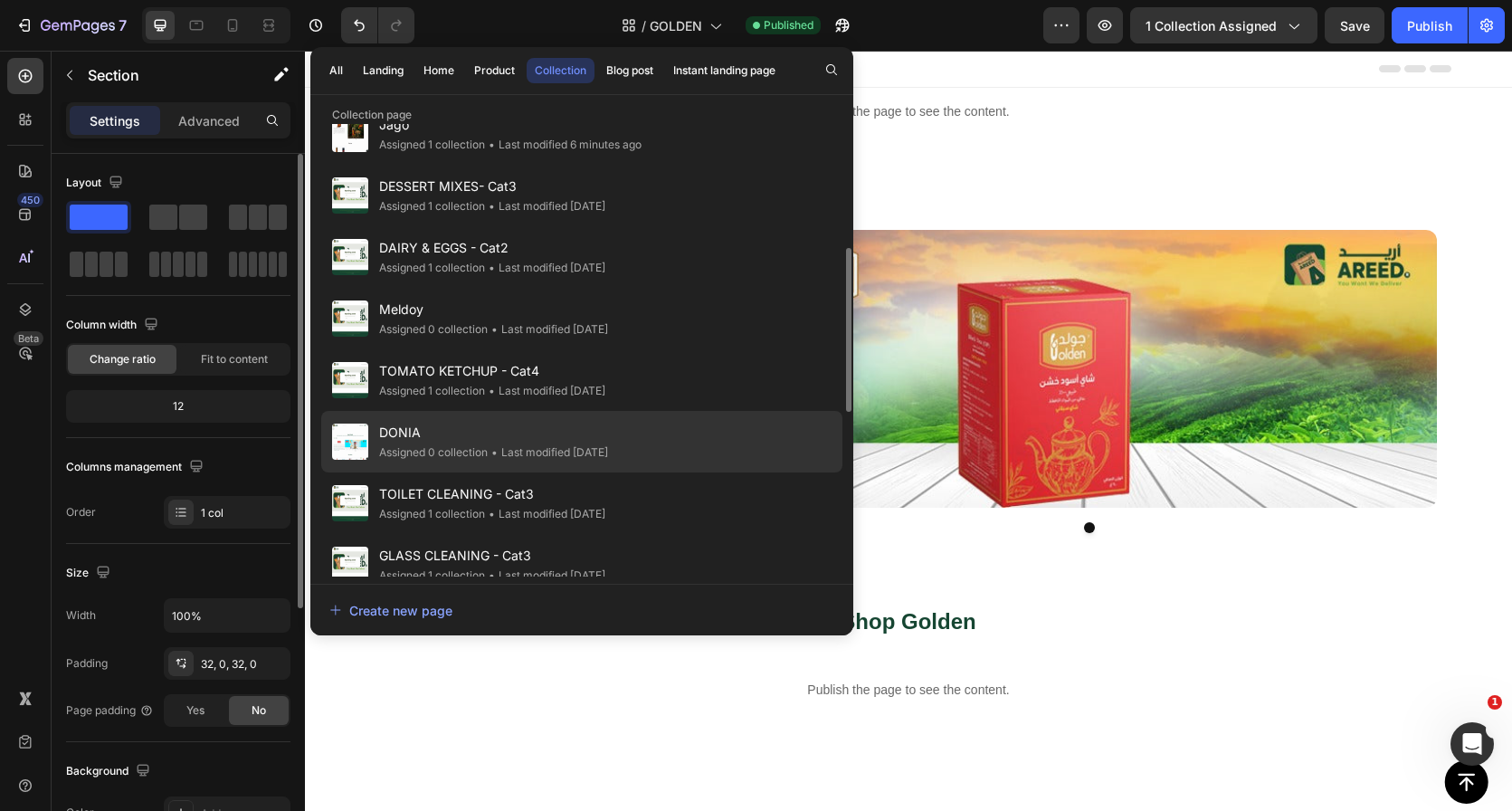
click at [656, 445] on div "DONIA Assigned 0 collection • Last modified 5 days ago" at bounding box center [581, 442] width 521 height 61
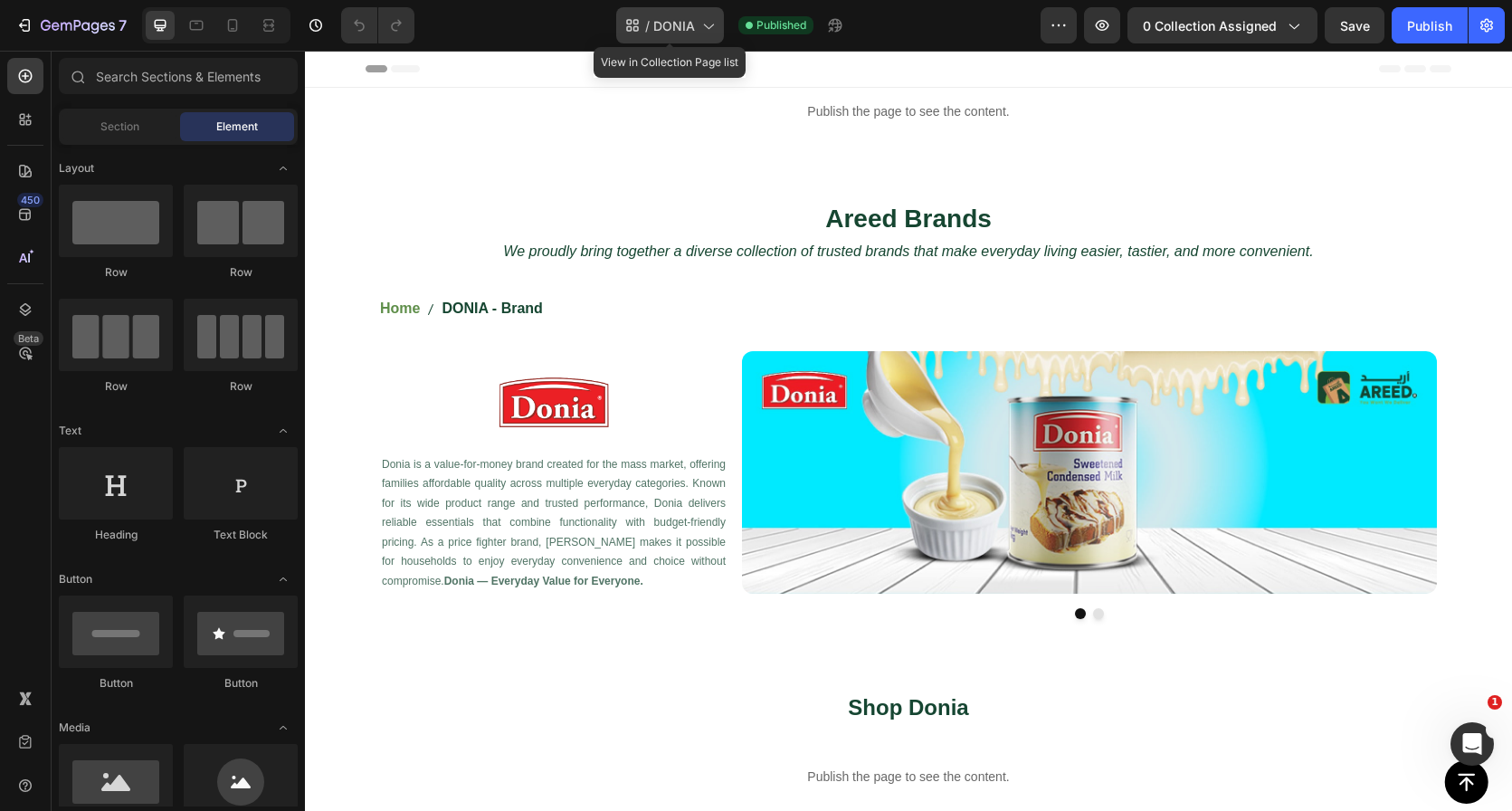
click at [659, 26] on span "DONIA" at bounding box center [674, 25] width 42 height 19
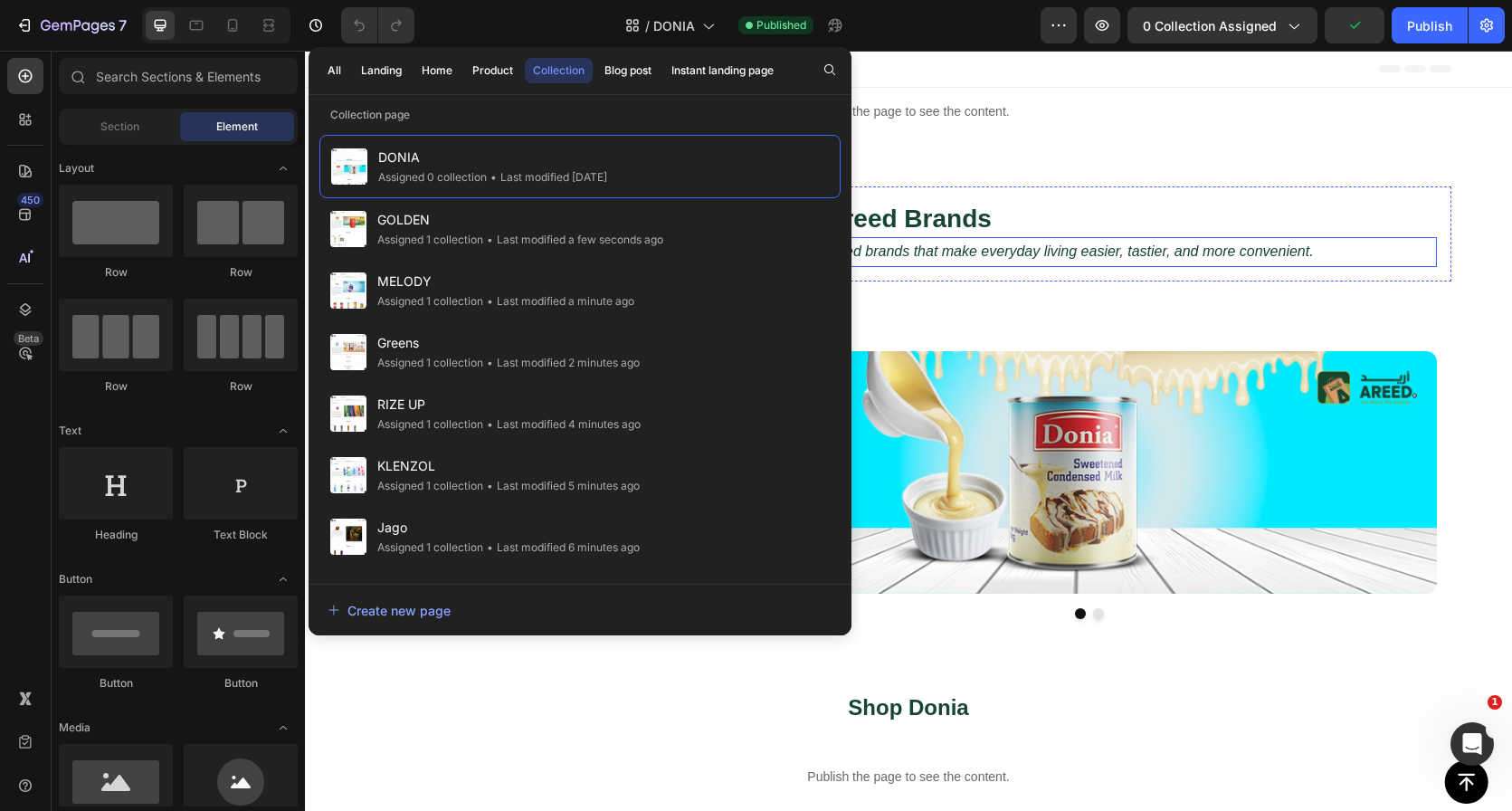
click at [1359, 251] on p "We proudly bring together a diverse collection of trusted brands that make ever…" at bounding box center [909, 252] width 1054 height 27
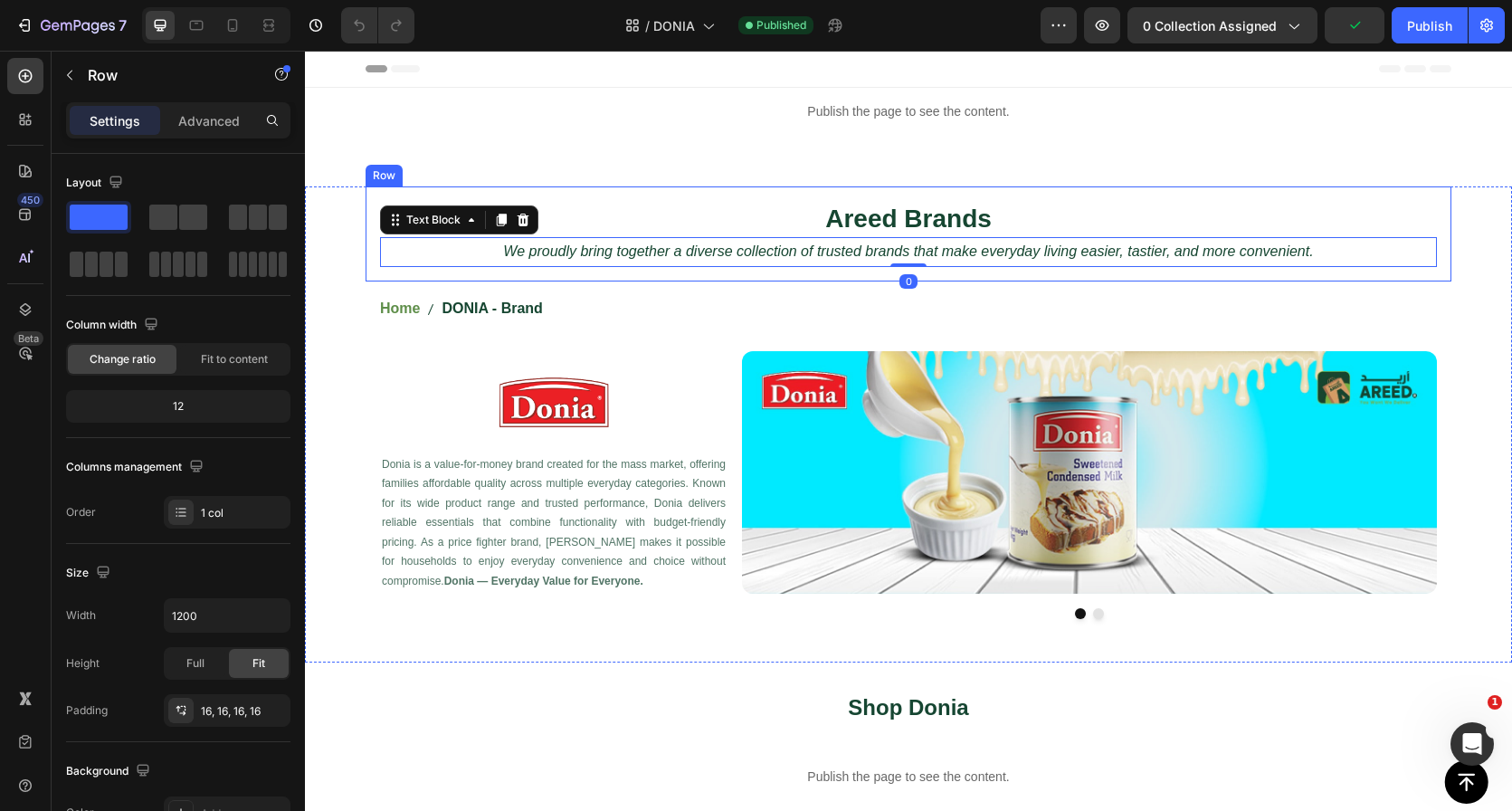
click at [1433, 210] on div "Areed Brands Heading We proudly bring together a diverse collection of trusted …" at bounding box center [908, 234] width 1086 height 95
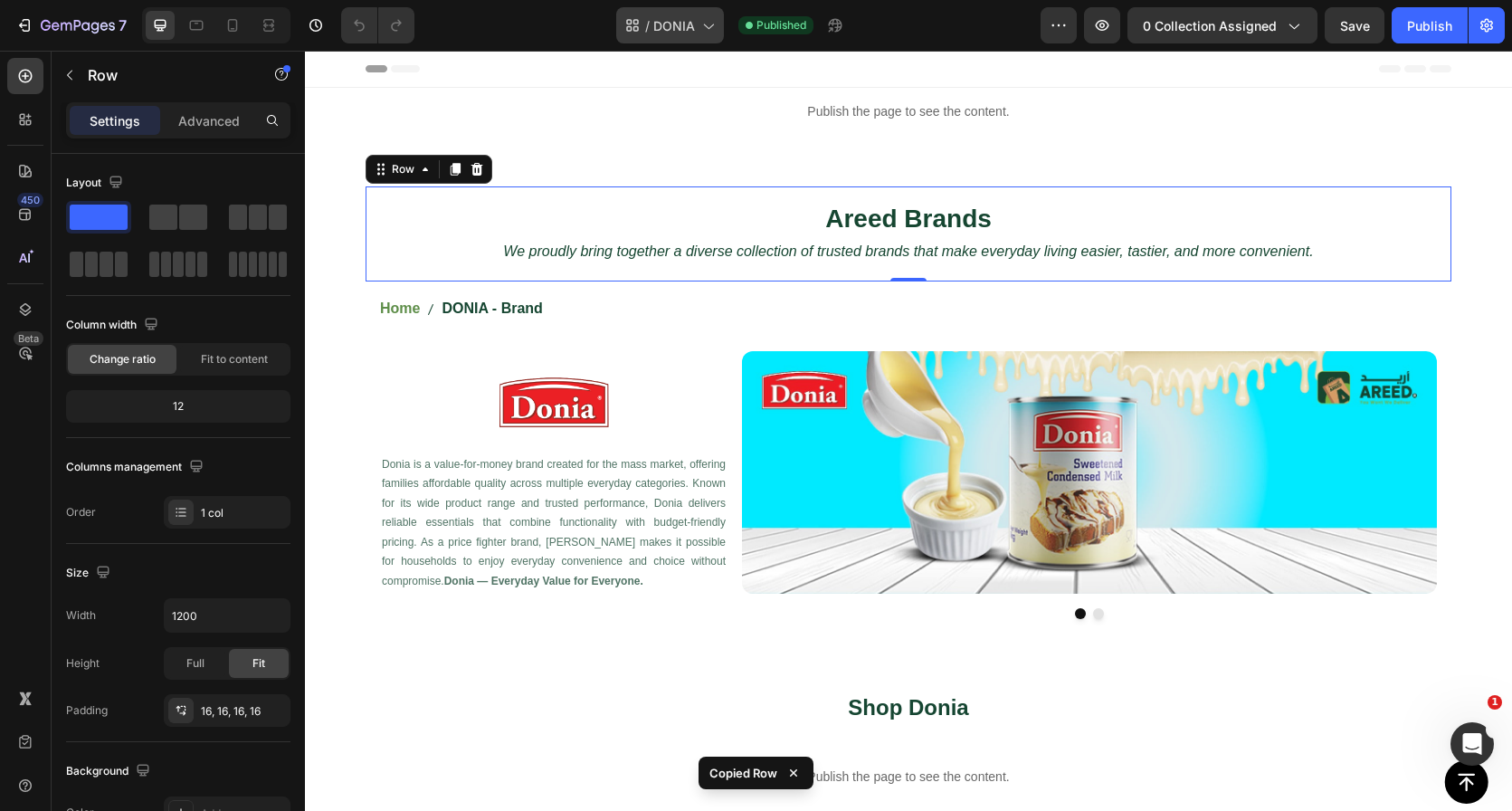
click at [695, 21] on div "/ DONIA" at bounding box center [669, 25] width 108 height 37
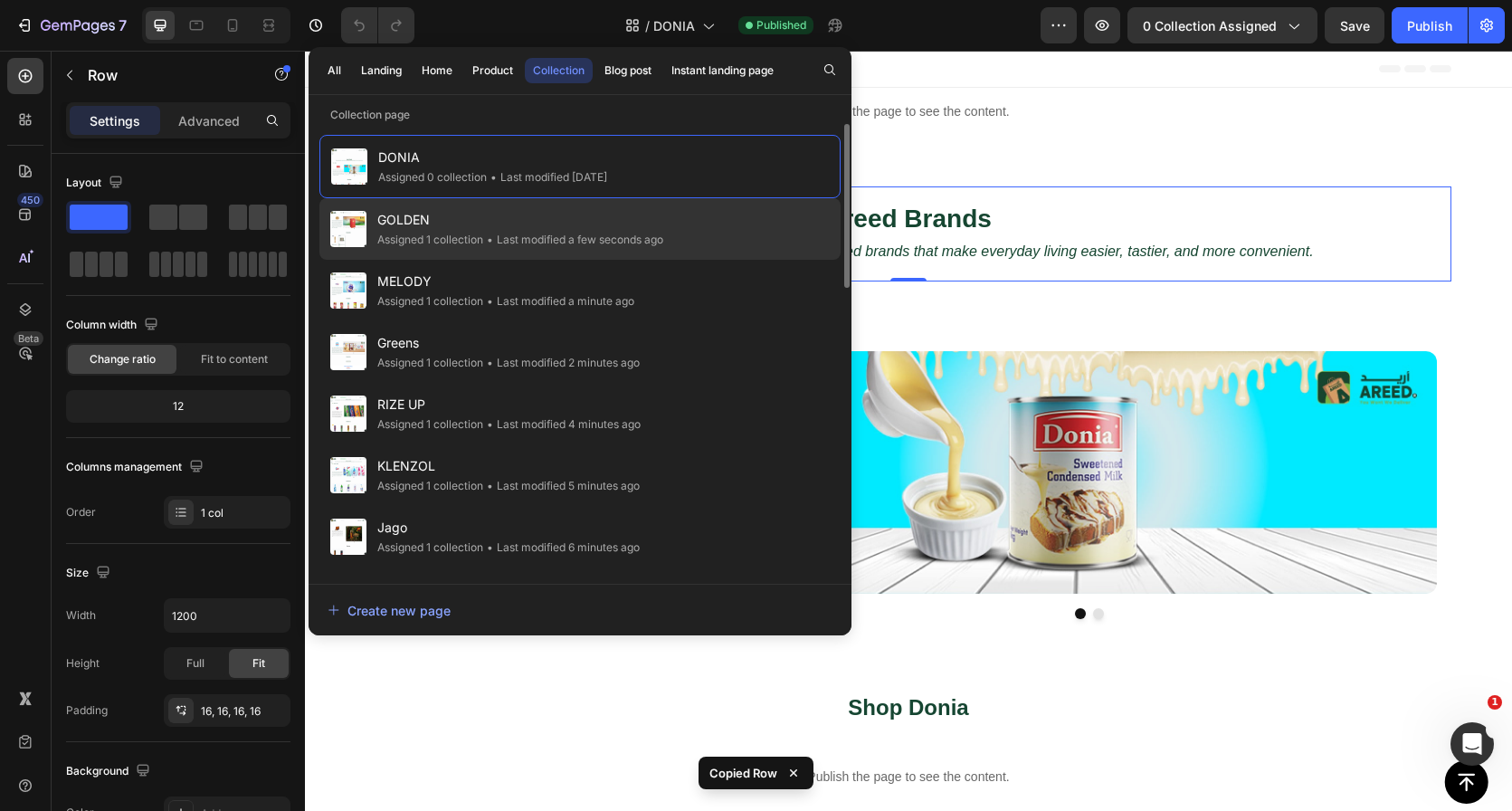
click at [518, 219] on span "GOLDEN" at bounding box center [520, 220] width 286 height 22
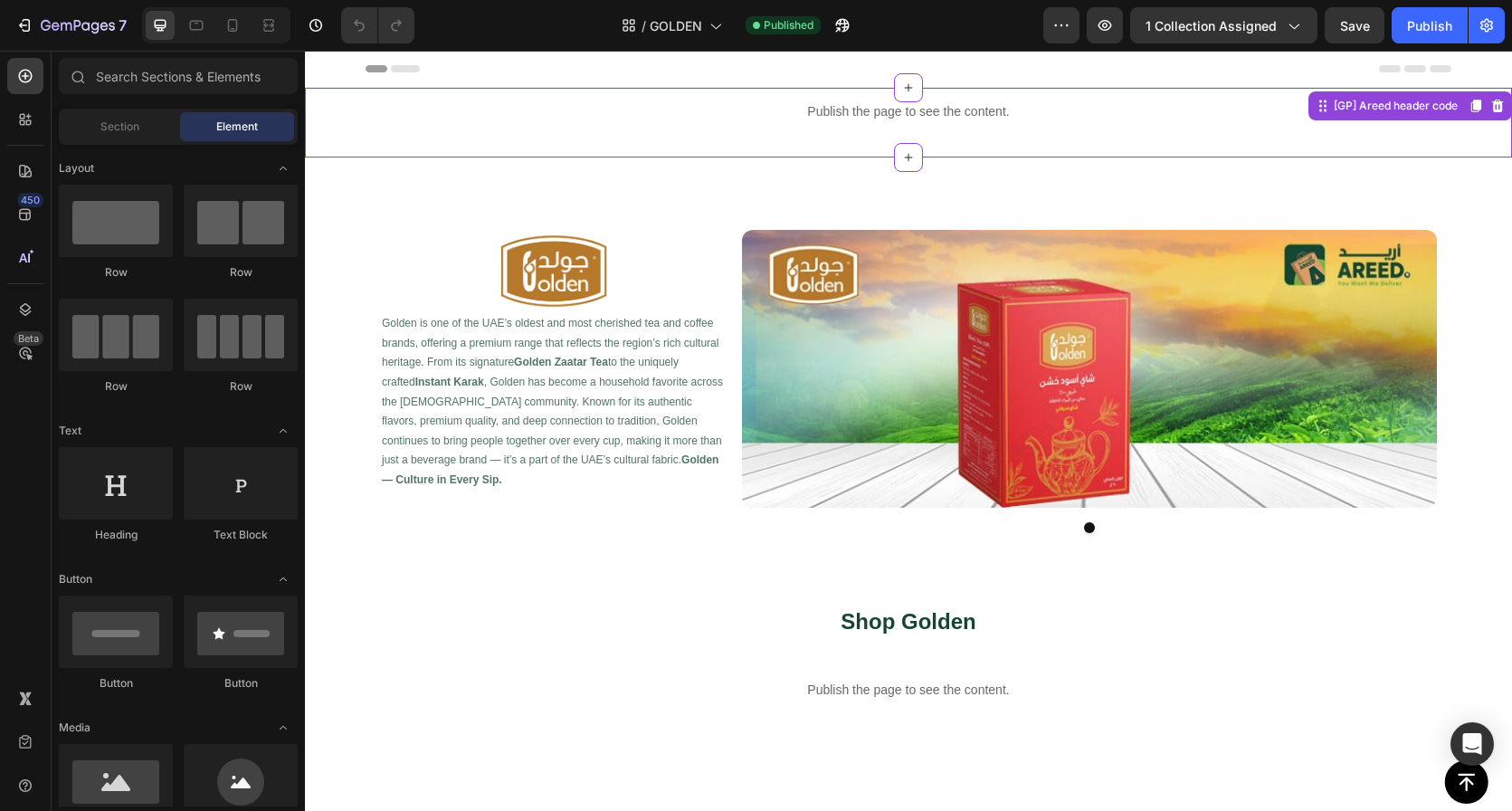
click at [866, 133] on div "Publish the page to see the content." at bounding box center [908, 112] width 1207 height 48
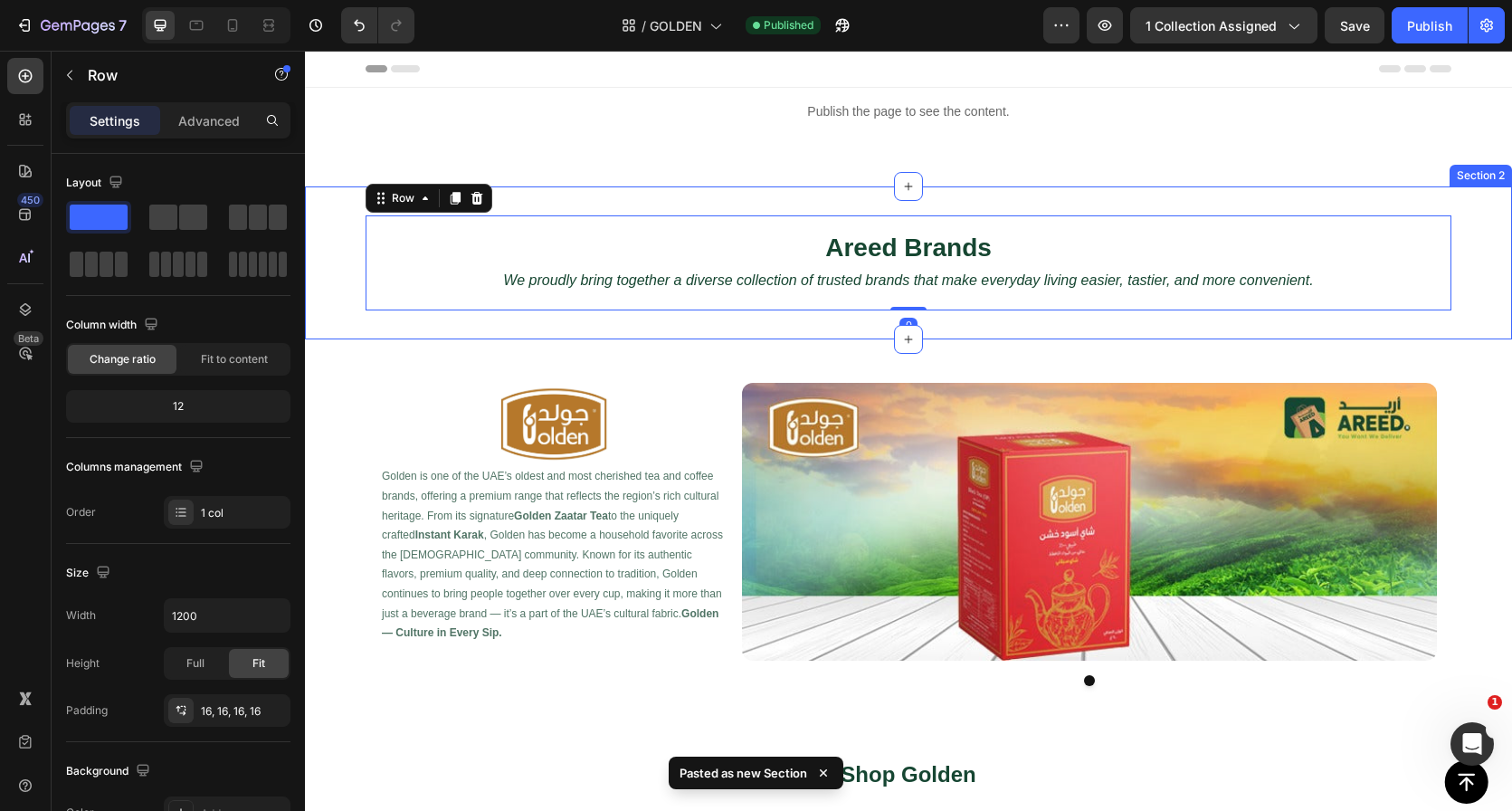
click at [655, 194] on div "Areed Brands Heading We proudly bring together a diverse collection of trusted …" at bounding box center [908, 262] width 1207 height 152
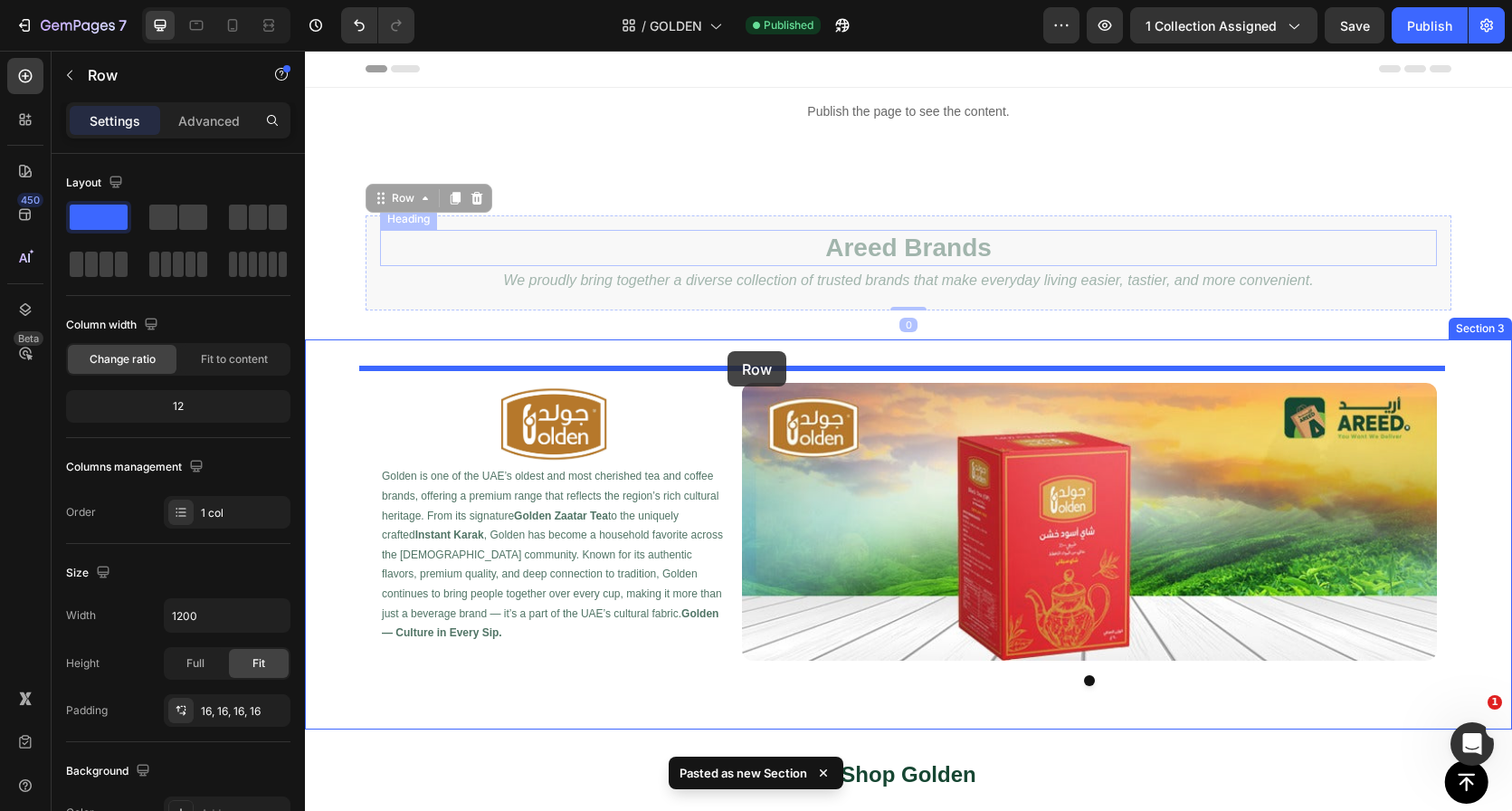
drag, startPoint x: 686, startPoint y: 224, endPoint x: 728, endPoint y: 352, distance: 134.7
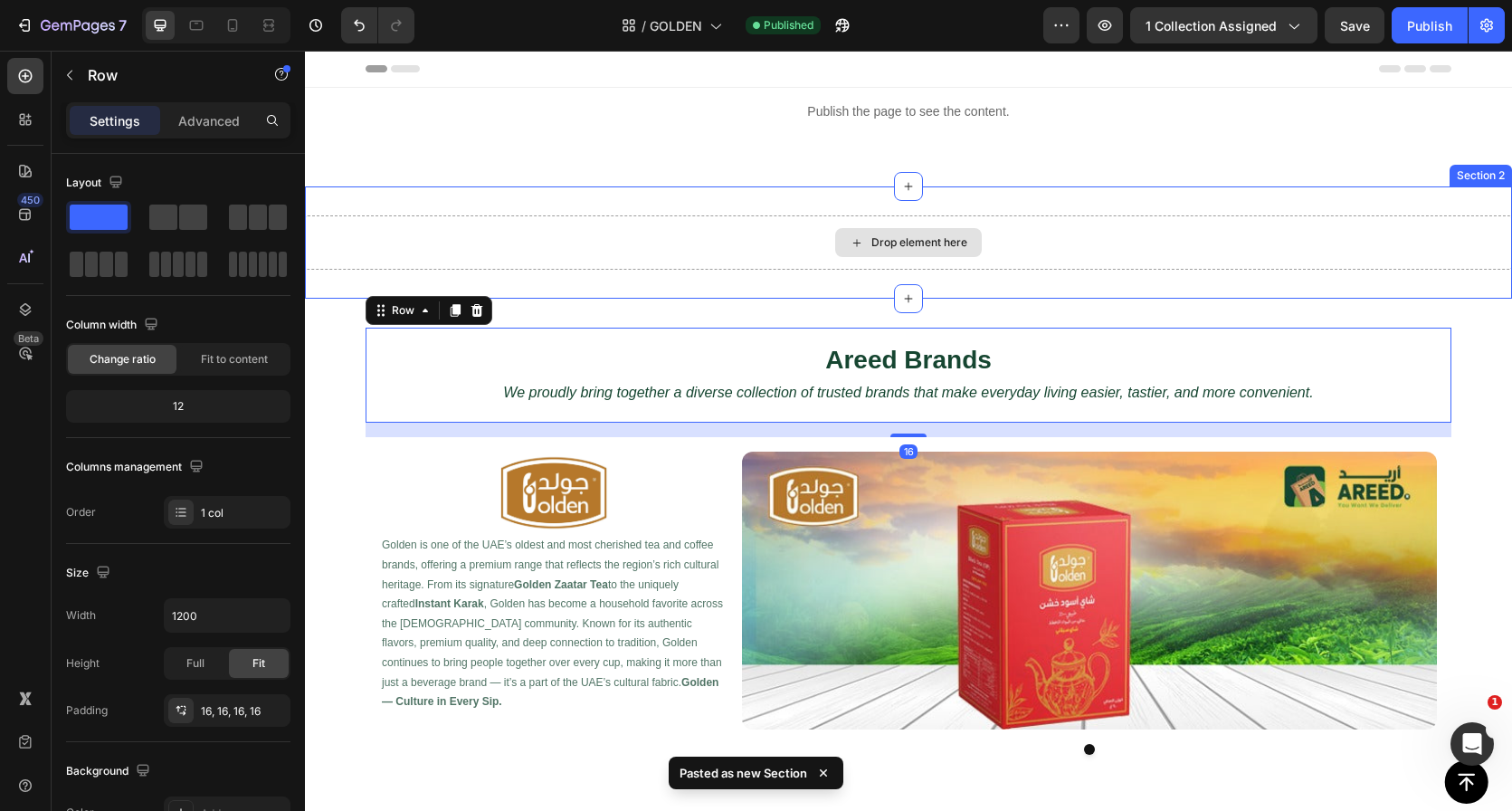
click at [694, 214] on div "Drop element here Section 2" at bounding box center [908, 242] width 1207 height 112
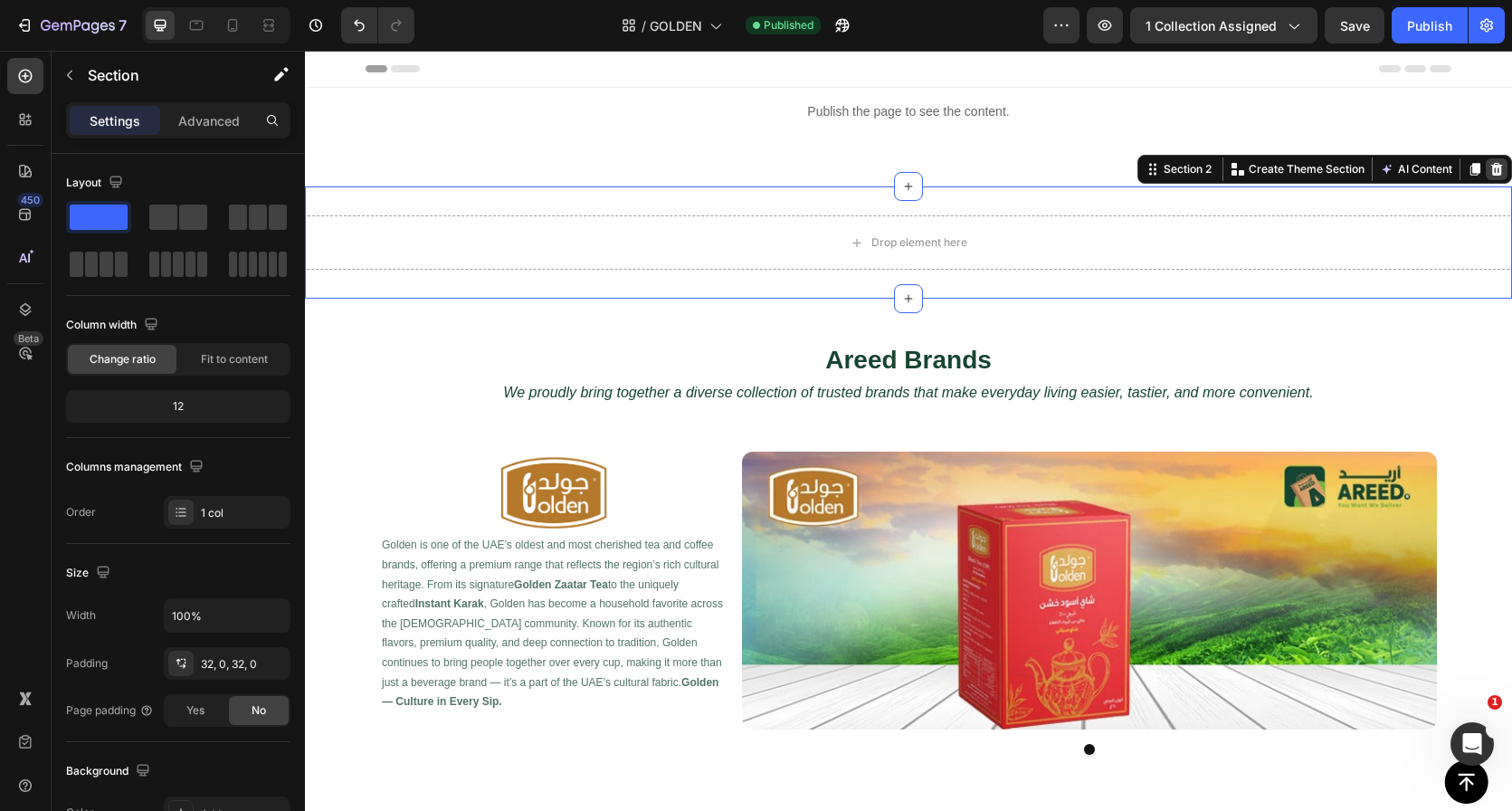
click at [1489, 162] on icon at bounding box center [1496, 169] width 15 height 15
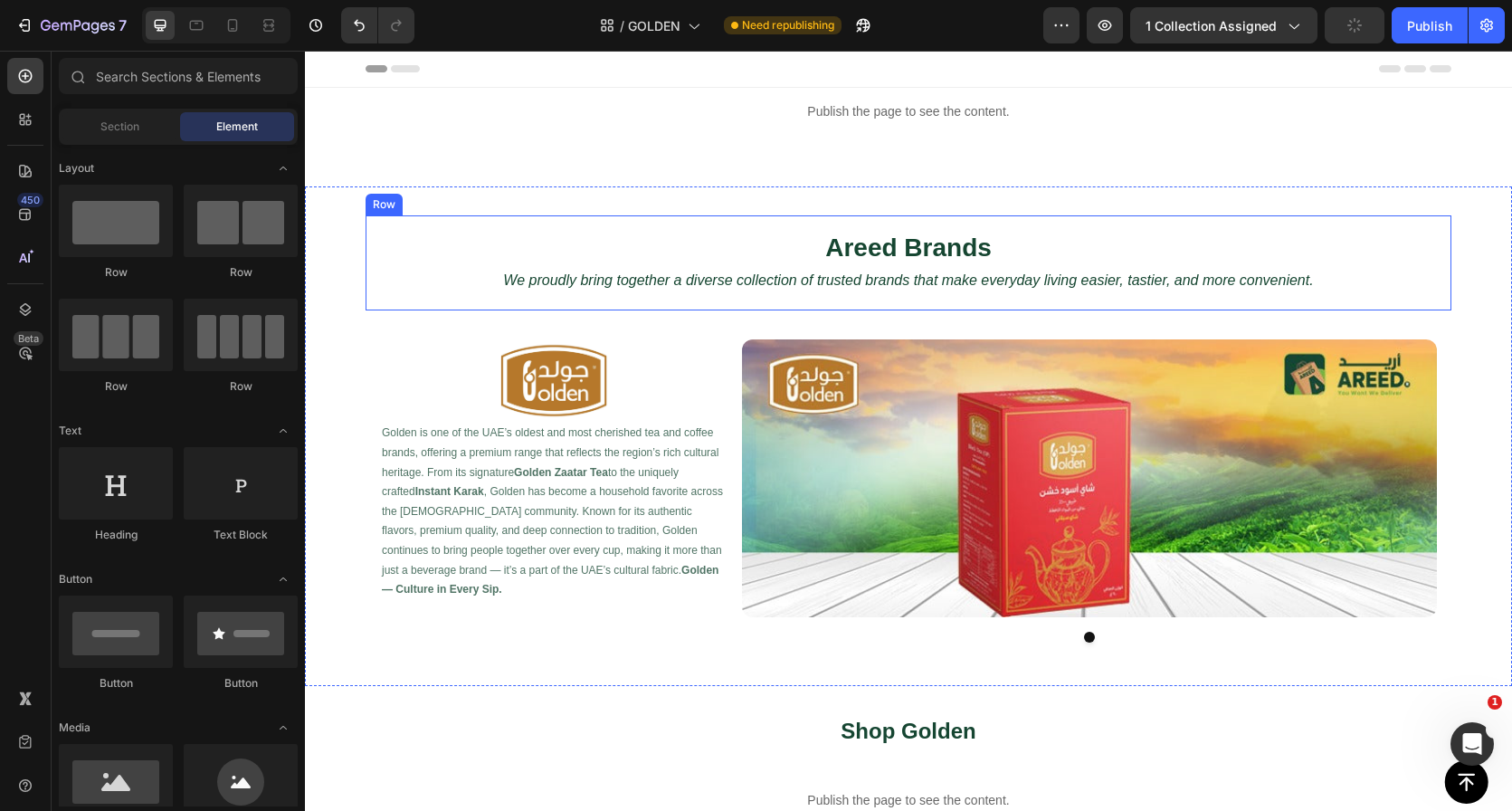
click at [656, 209] on div "Areed Brands Heading We proudly bring together a diverse collection of trusted …" at bounding box center [908, 436] width 1207 height 499
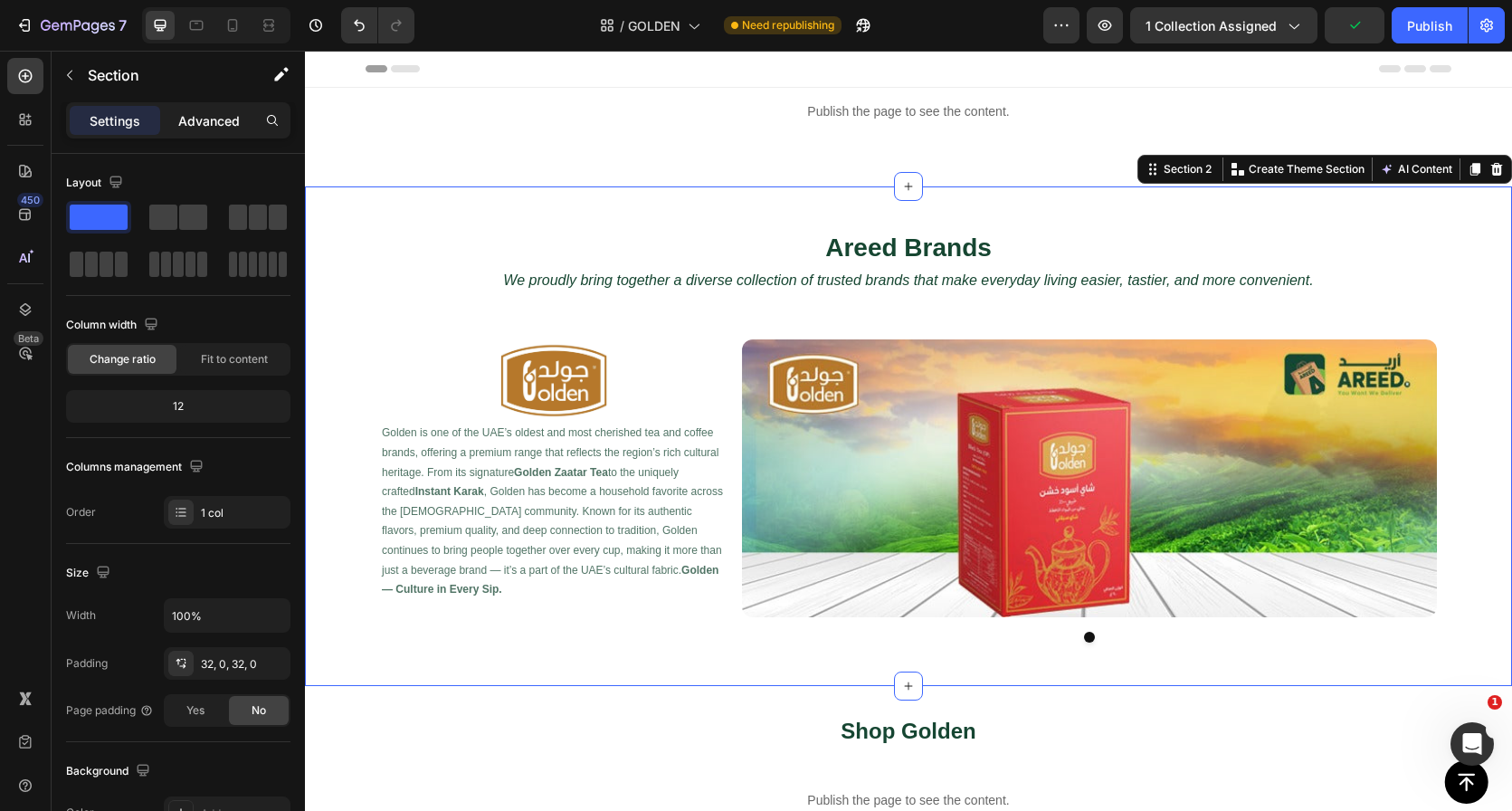
click at [210, 120] on p "Advanced" at bounding box center [209, 120] width 61 height 19
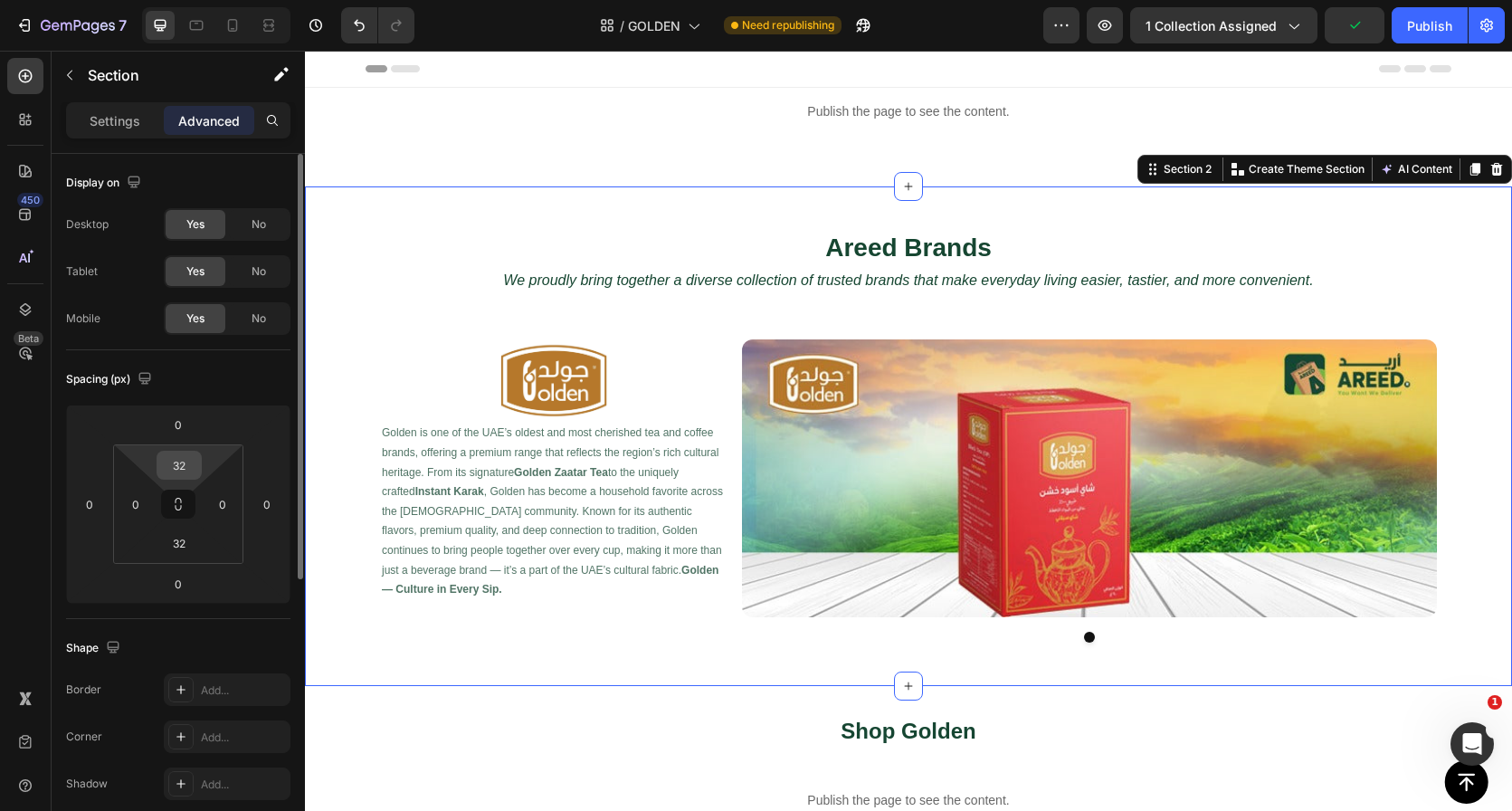
click at [182, 469] on input "32" at bounding box center [179, 464] width 37 height 27
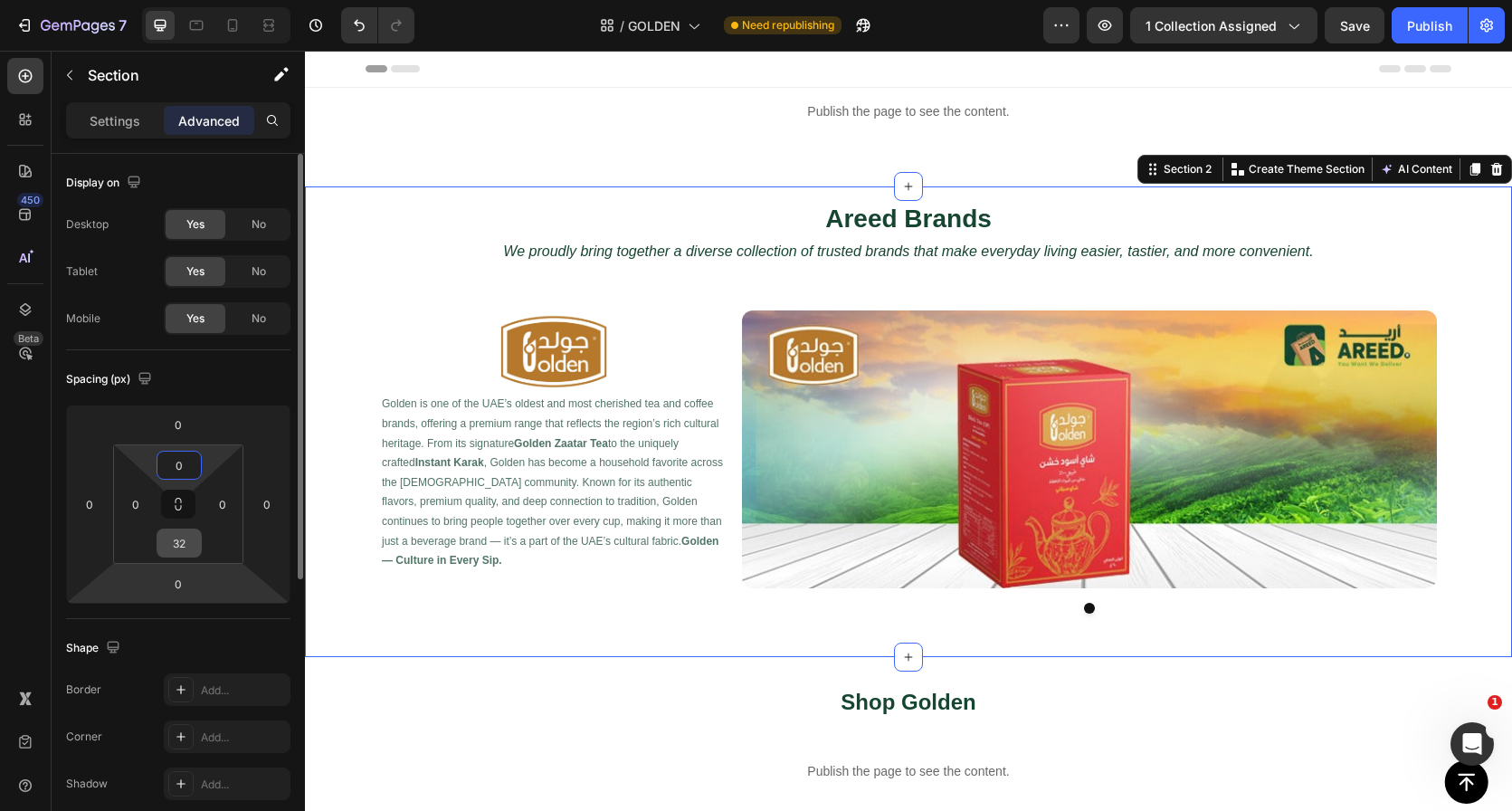
type input "0"
click at [179, 548] on input "32" at bounding box center [179, 543] width 37 height 27
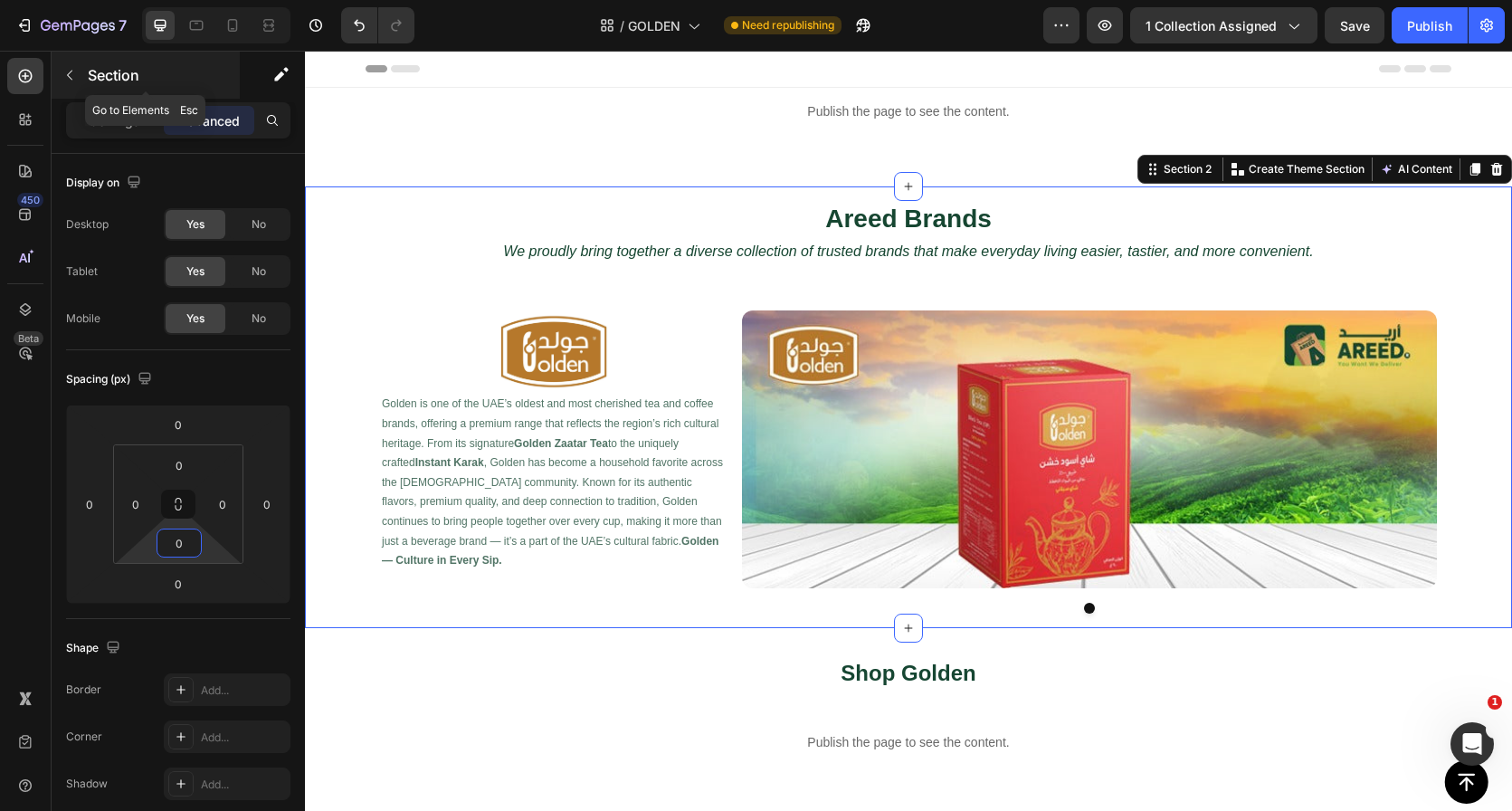
type input "0"
click at [68, 79] on icon "button" at bounding box center [69, 75] width 15 height 15
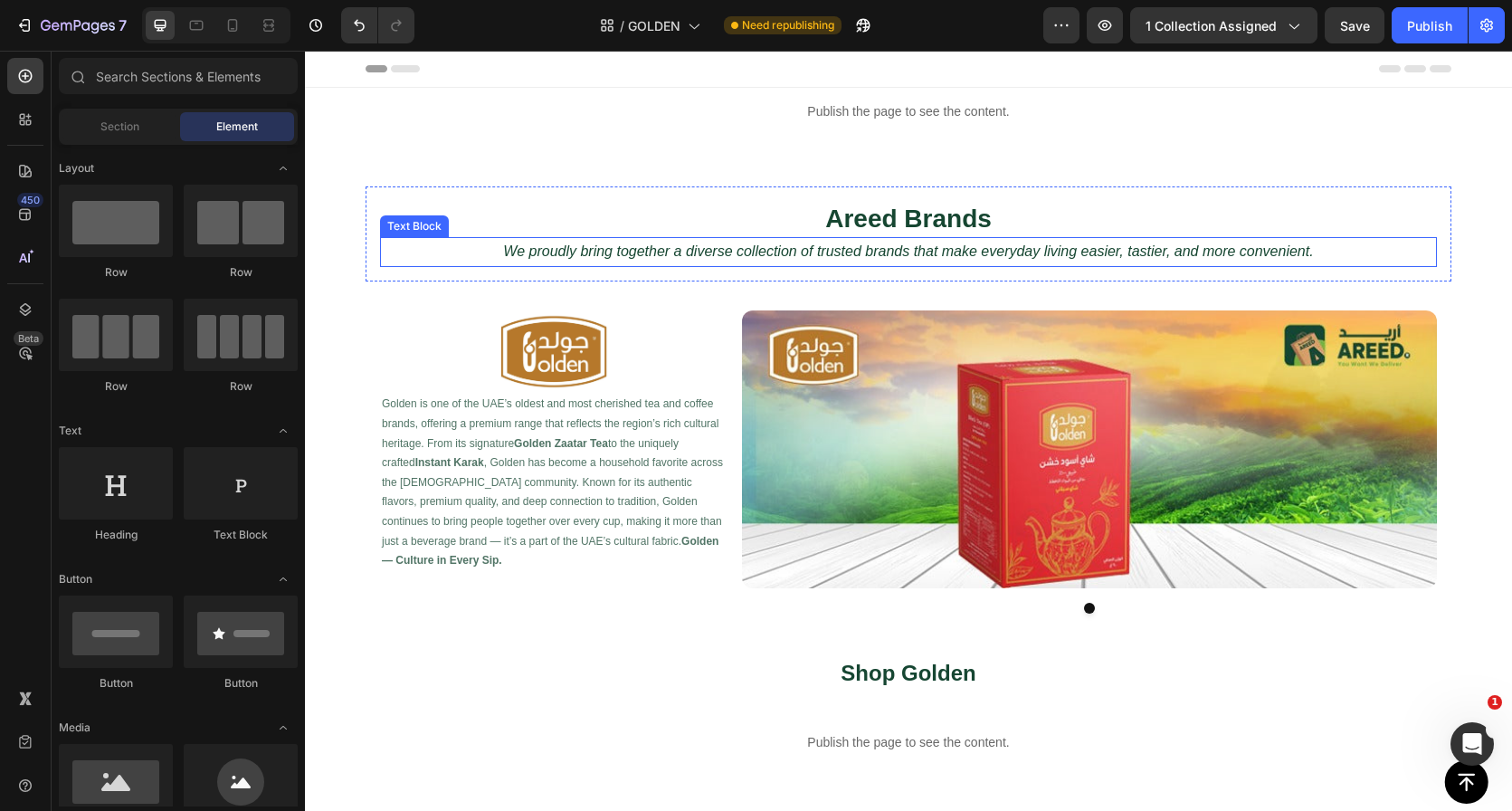
click at [805, 249] on icon "We proudly bring together a diverse collection of trusted brands that make ever…" at bounding box center [908, 252] width 810 height 16
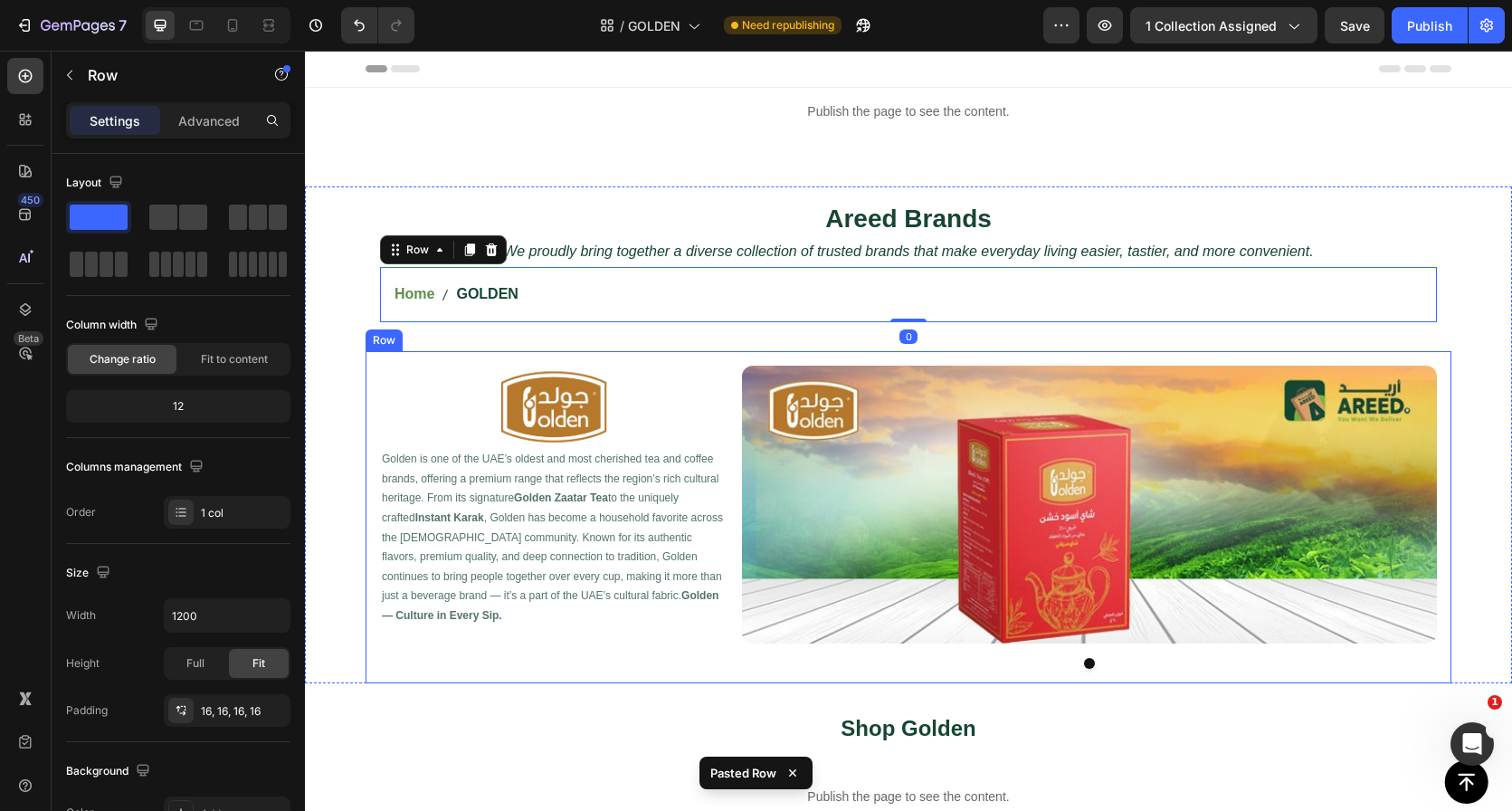
click at [761, 356] on div "Image Golden is one of the UAE’s oldest and most cherished tea and coffee brand…" at bounding box center [908, 517] width 1086 height 332
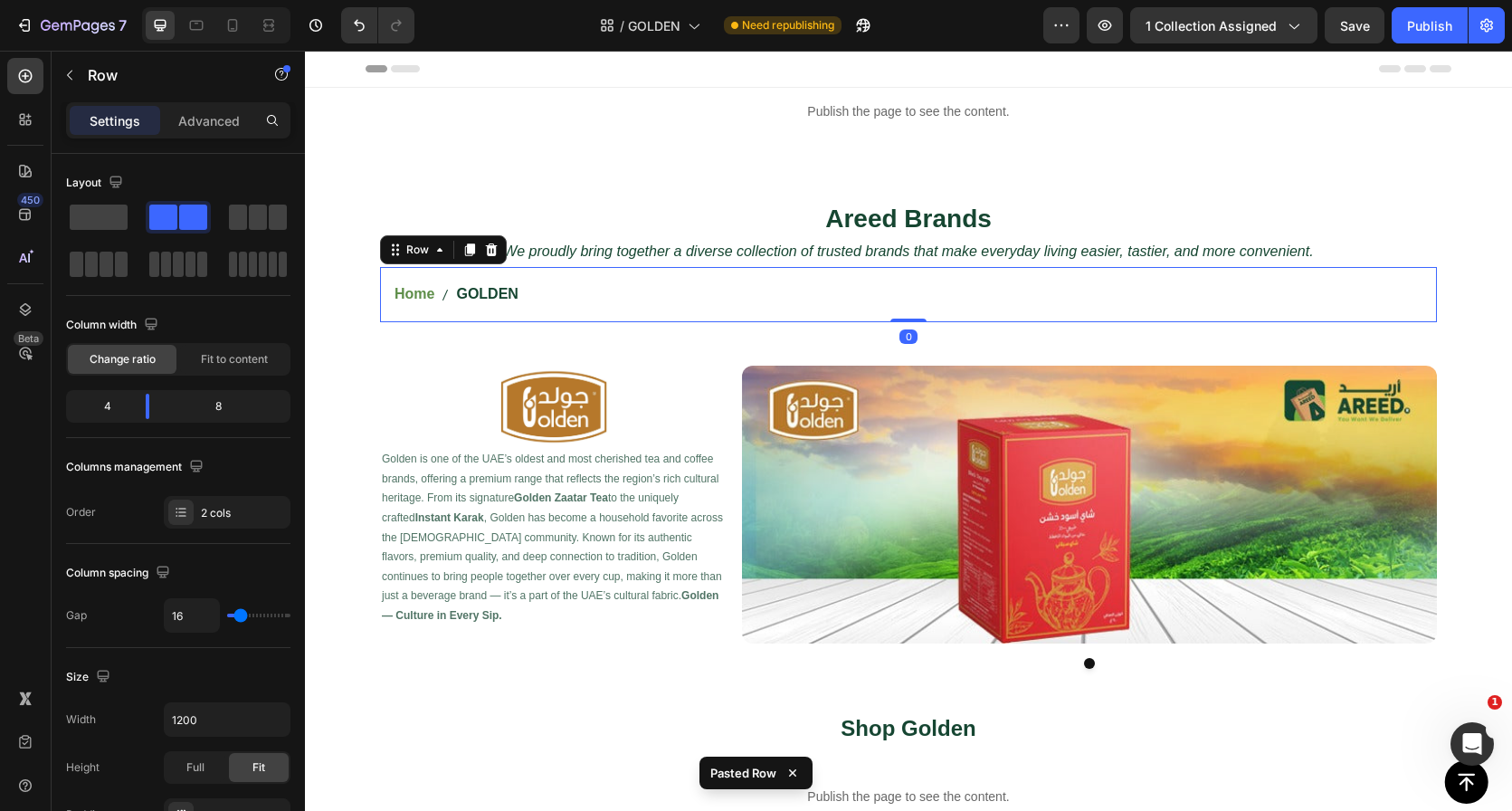
click at [764, 315] on div "Home GOLDEN Breadcrumb Row 0" at bounding box center [908, 295] width 1057 height 55
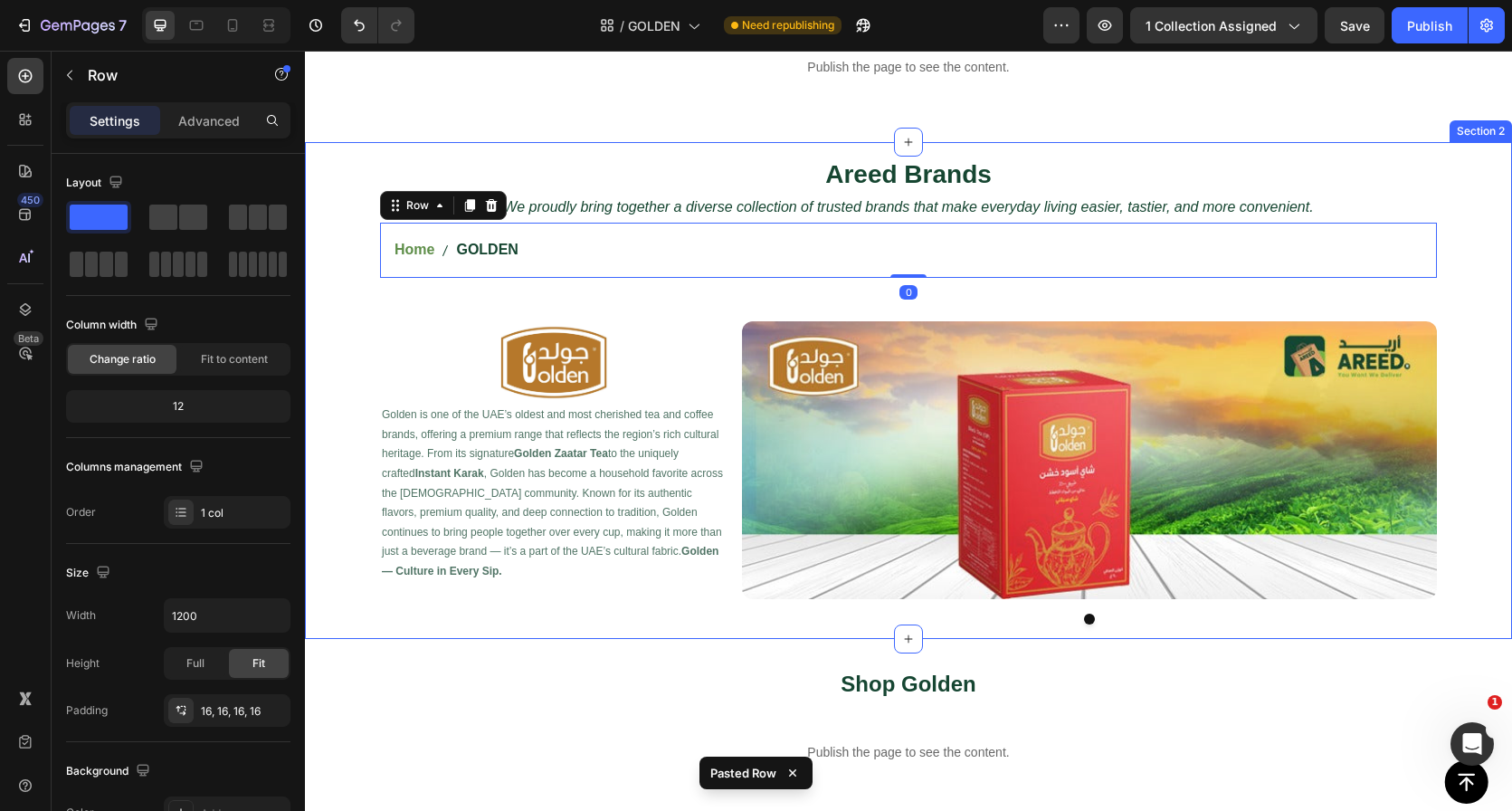
scroll to position [61, 0]
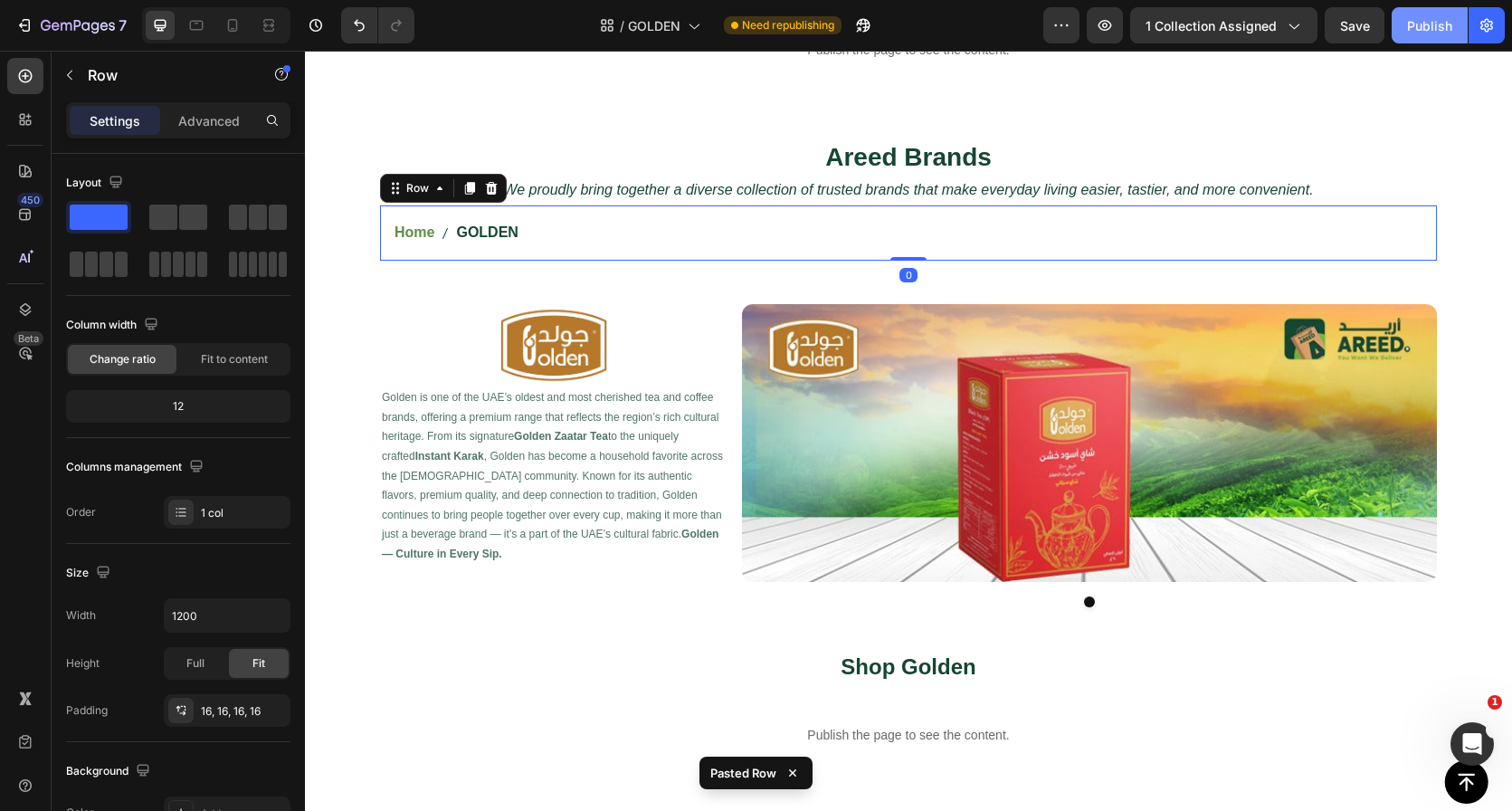
click at [1413, 23] on div "Publish" at bounding box center [1430, 25] width 46 height 19
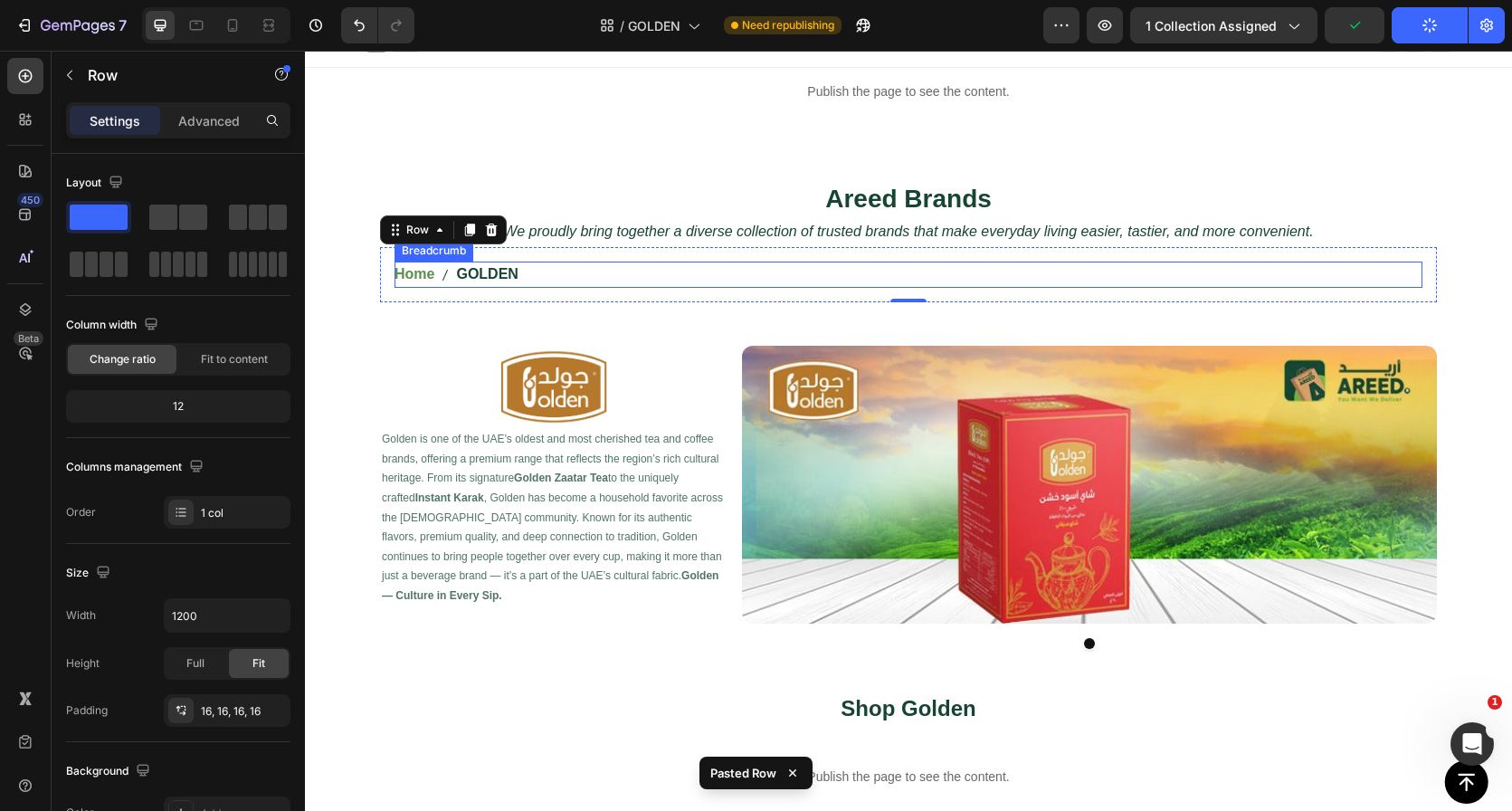
scroll to position [0, 0]
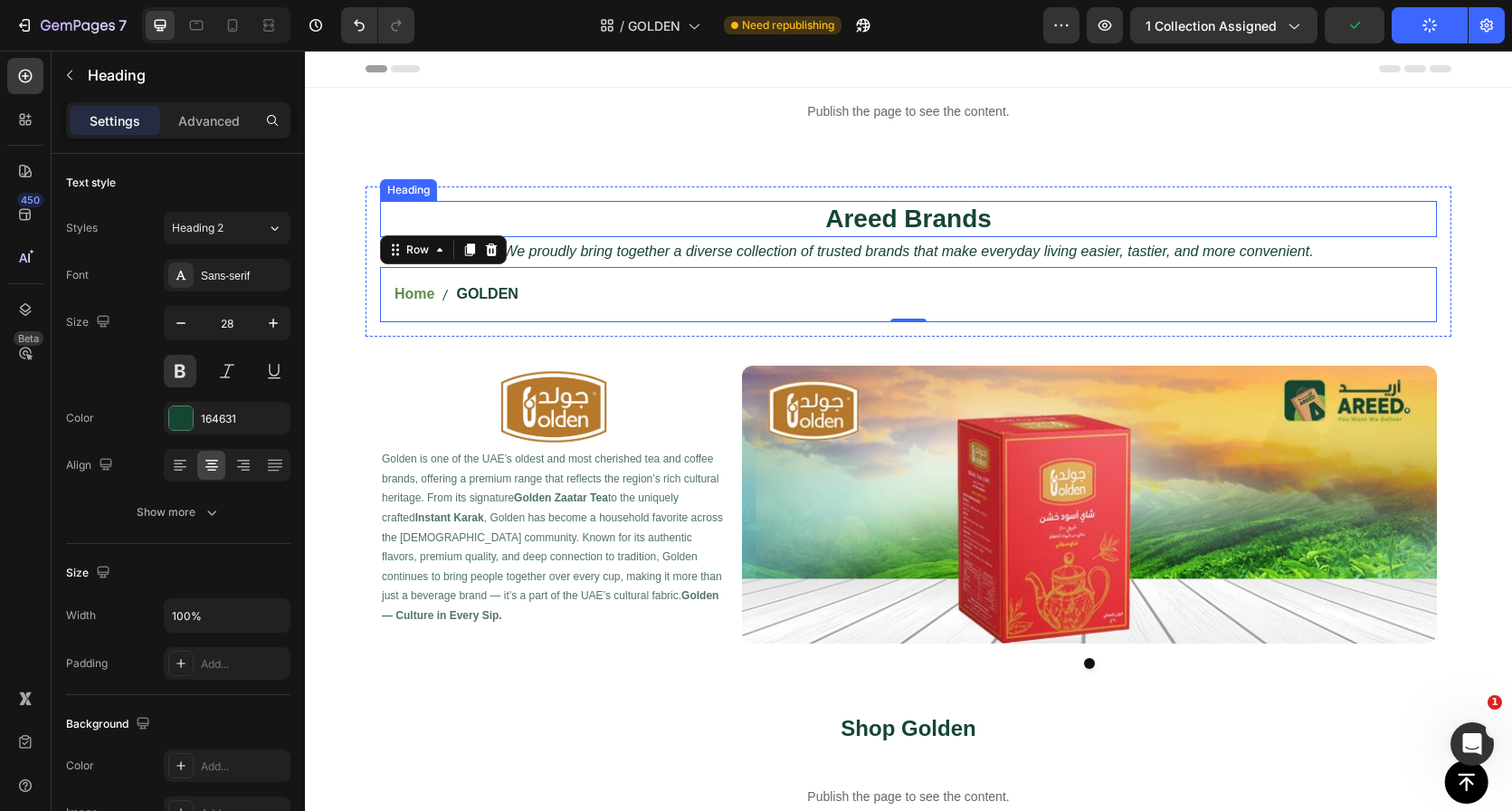
click at [1033, 205] on h2 "Areed Brands" at bounding box center [908, 219] width 1057 height 37
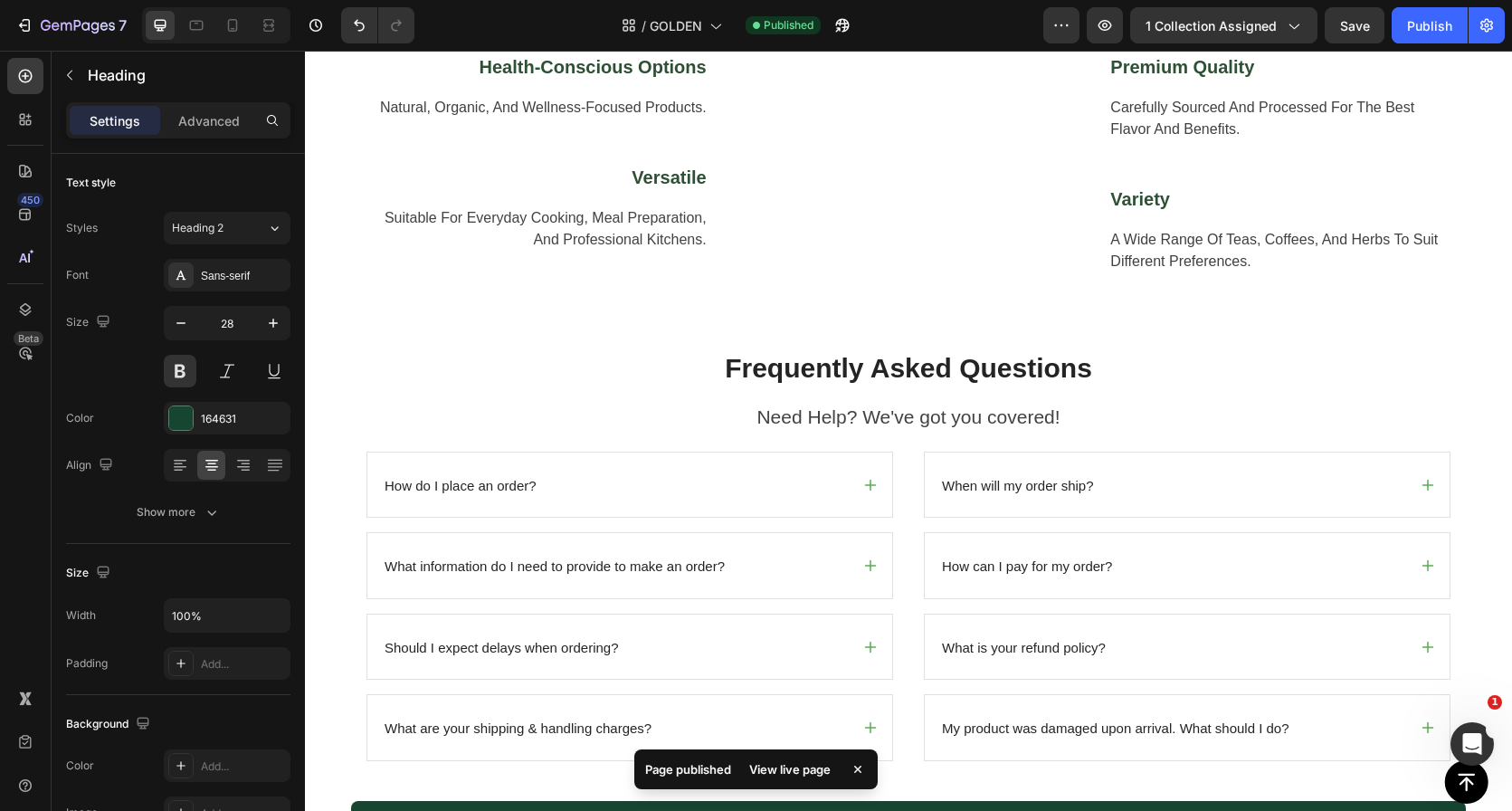
scroll to position [1010, 0]
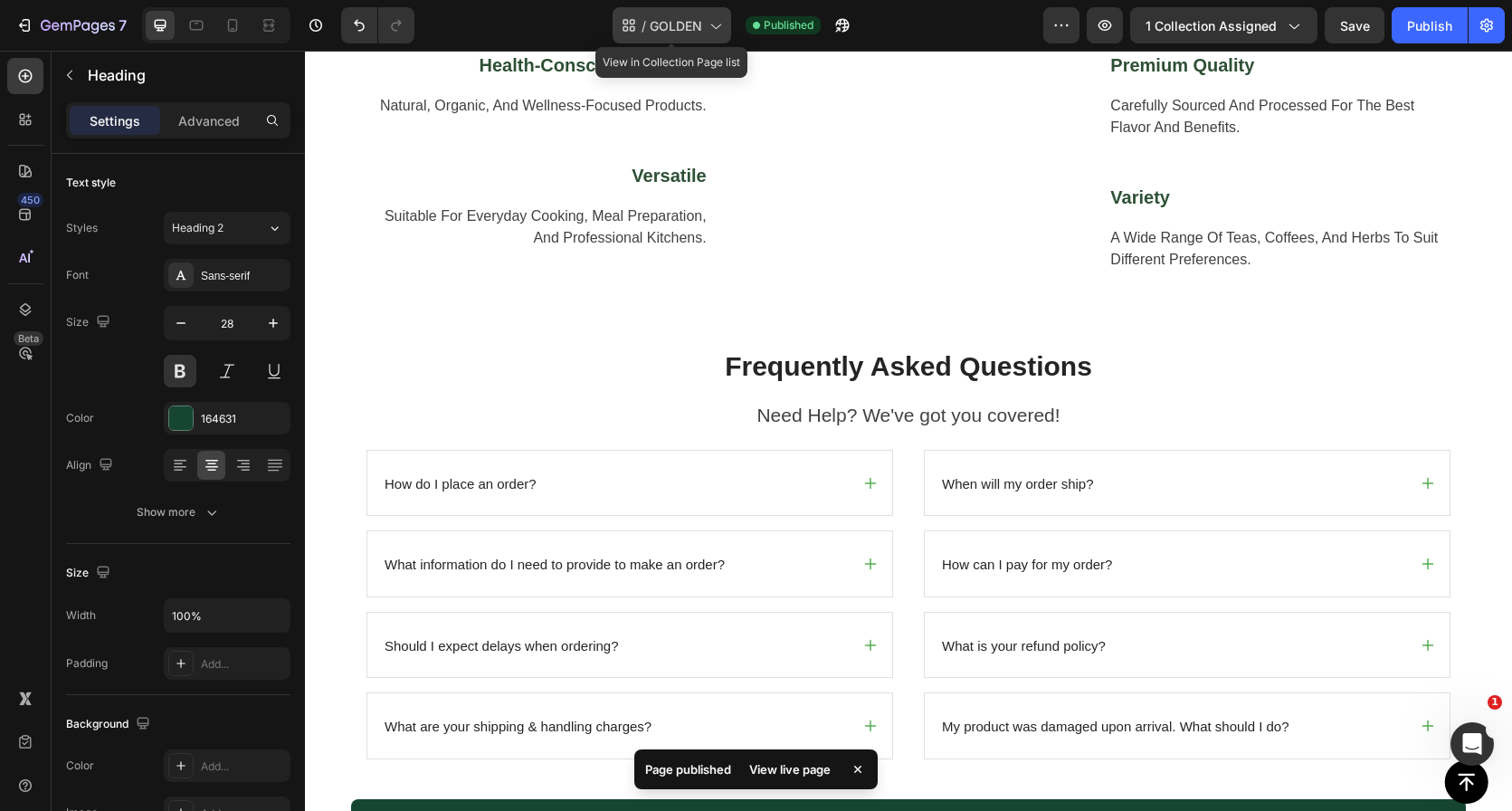
click at [671, 31] on span "GOLDEN" at bounding box center [675, 25] width 52 height 19
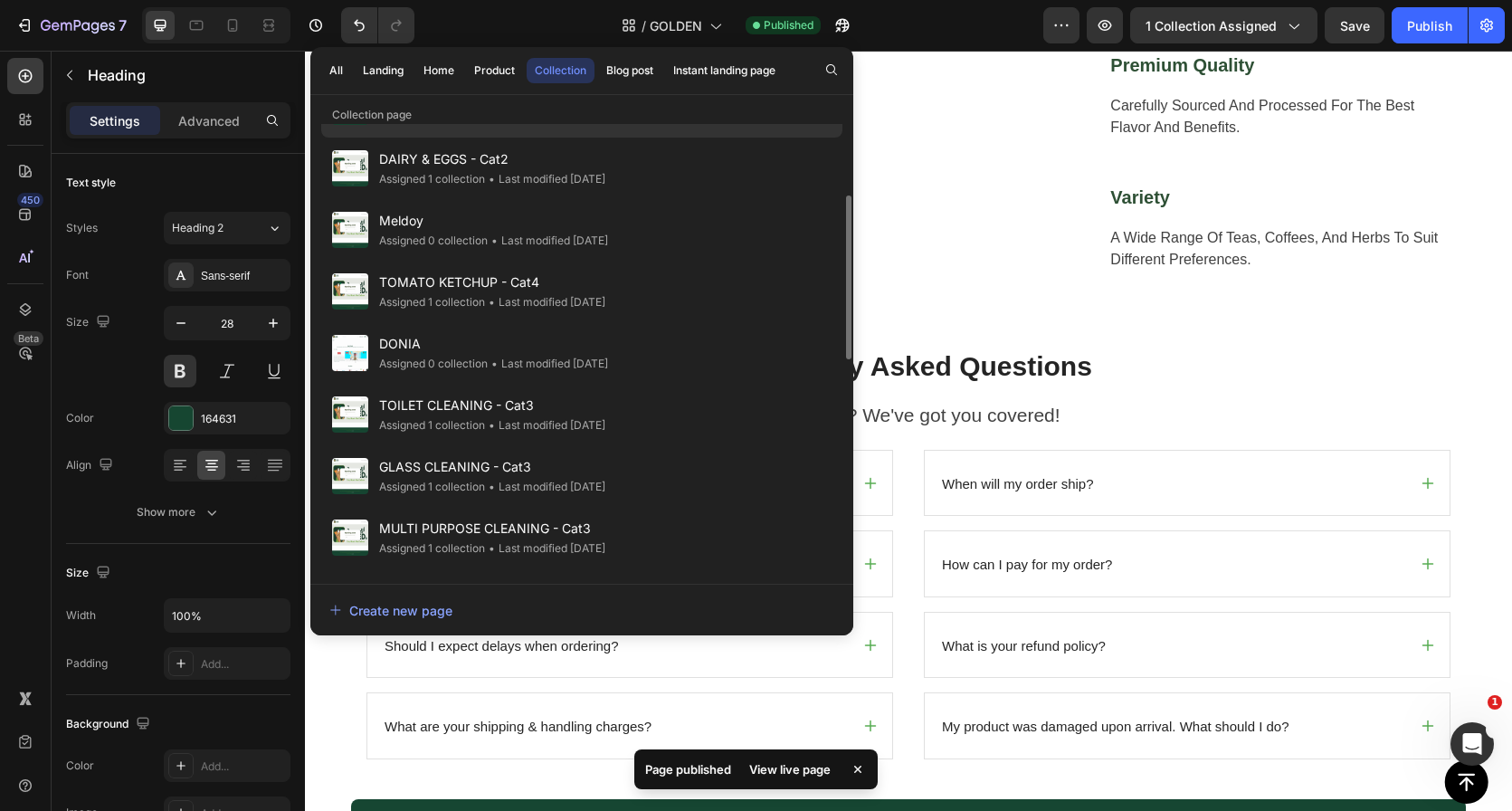
scroll to position [446, 0]
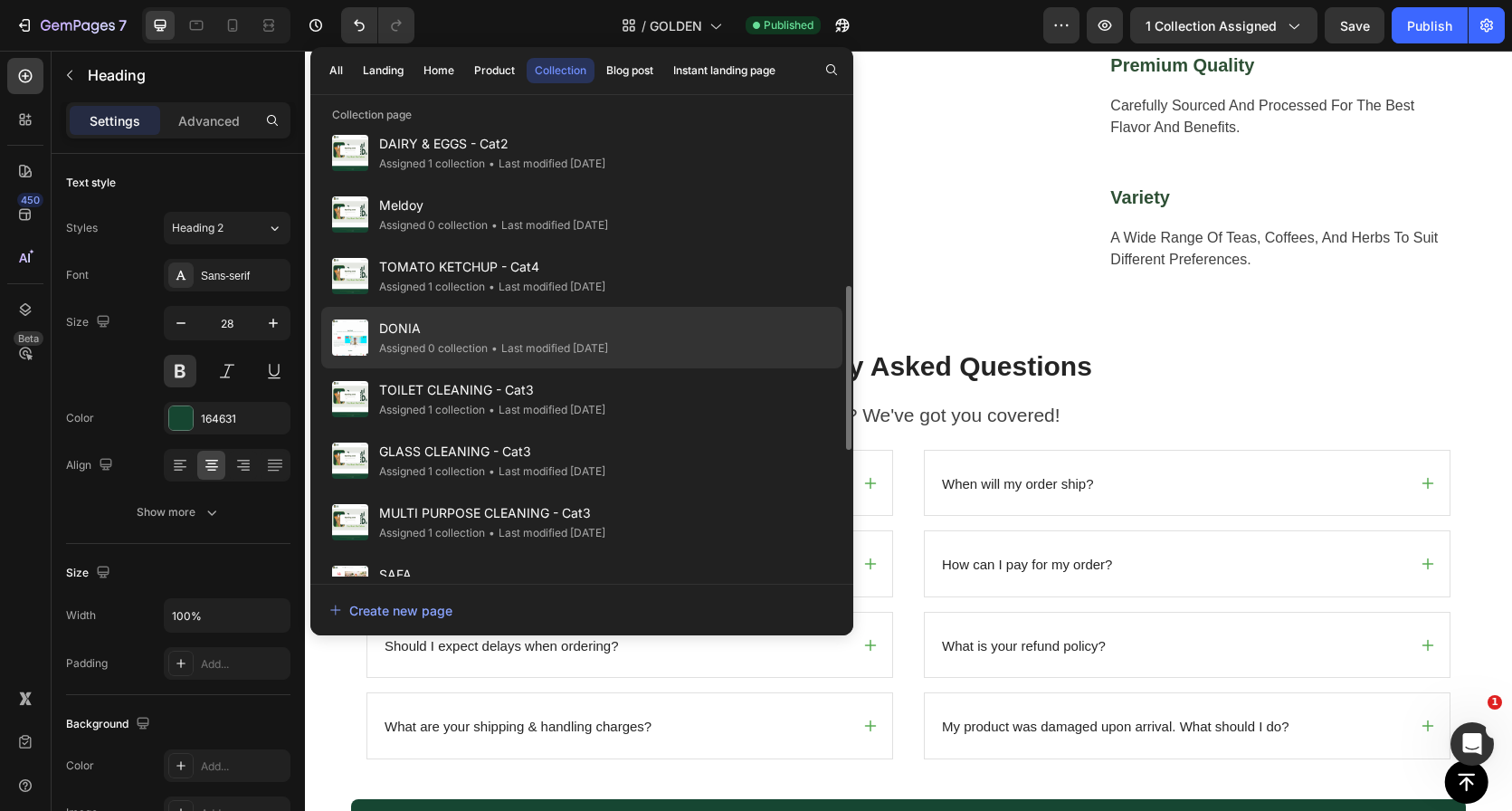
click at [599, 316] on div "DONIA Assigned 0 collection • Last modified 5 days ago" at bounding box center [581, 338] width 521 height 61
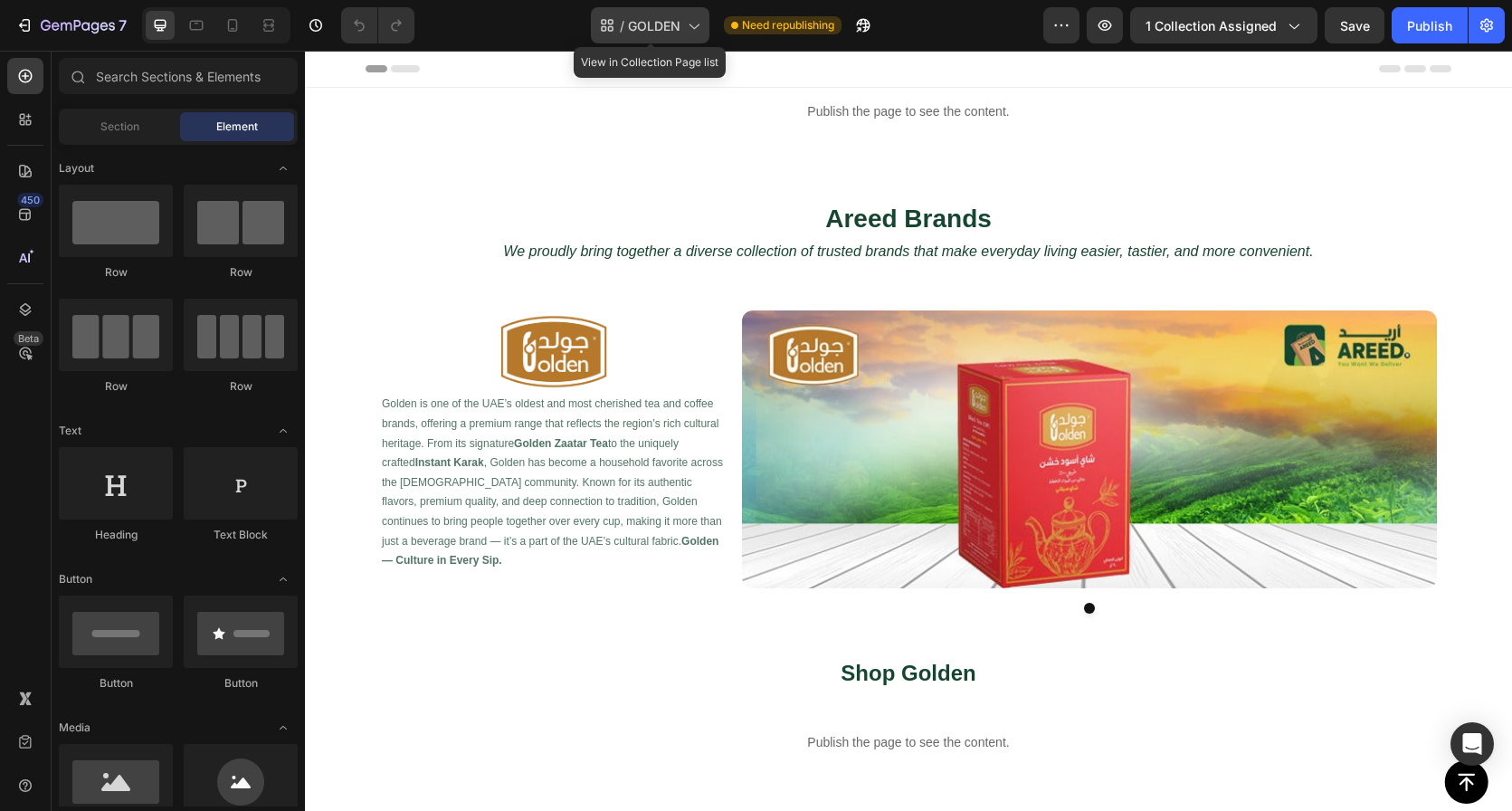
click at [632, 30] on span "GOLDEN" at bounding box center [654, 25] width 52 height 19
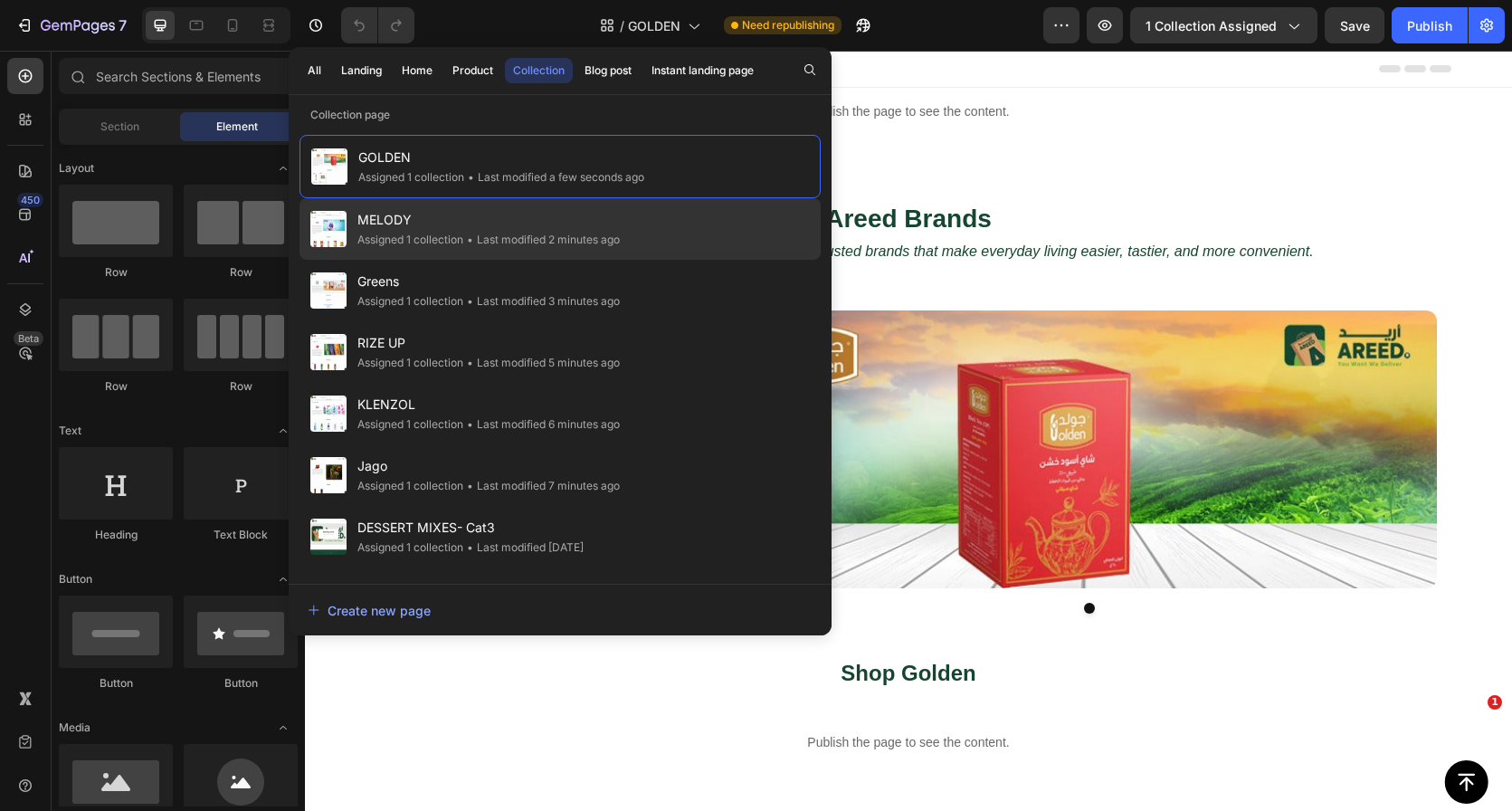
click at [501, 226] on span "MELODY" at bounding box center [488, 220] width 262 height 22
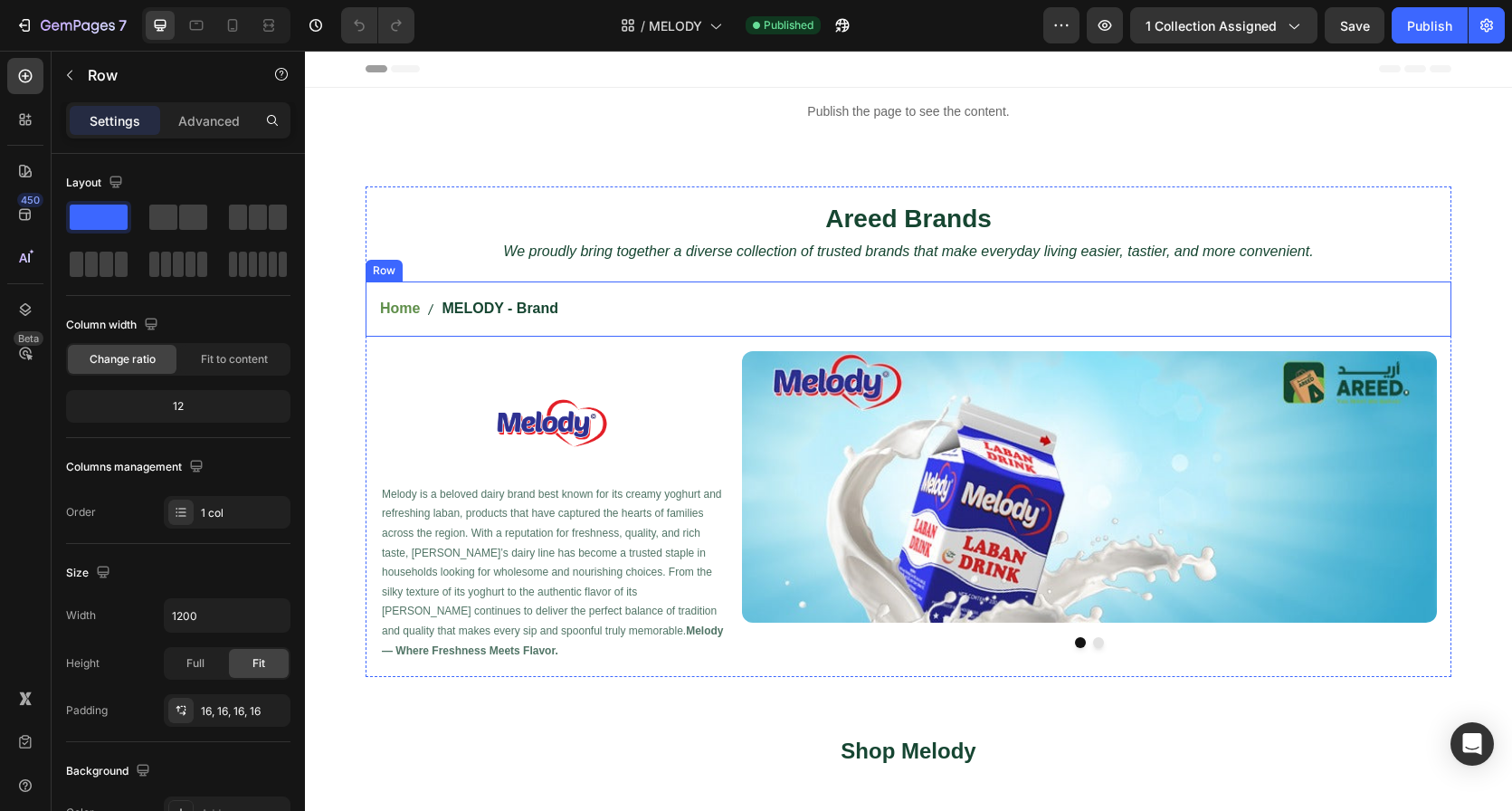
click at [652, 284] on div "Home MELODY - Brand Breadcrumb Row" at bounding box center [908, 309] width 1086 height 55
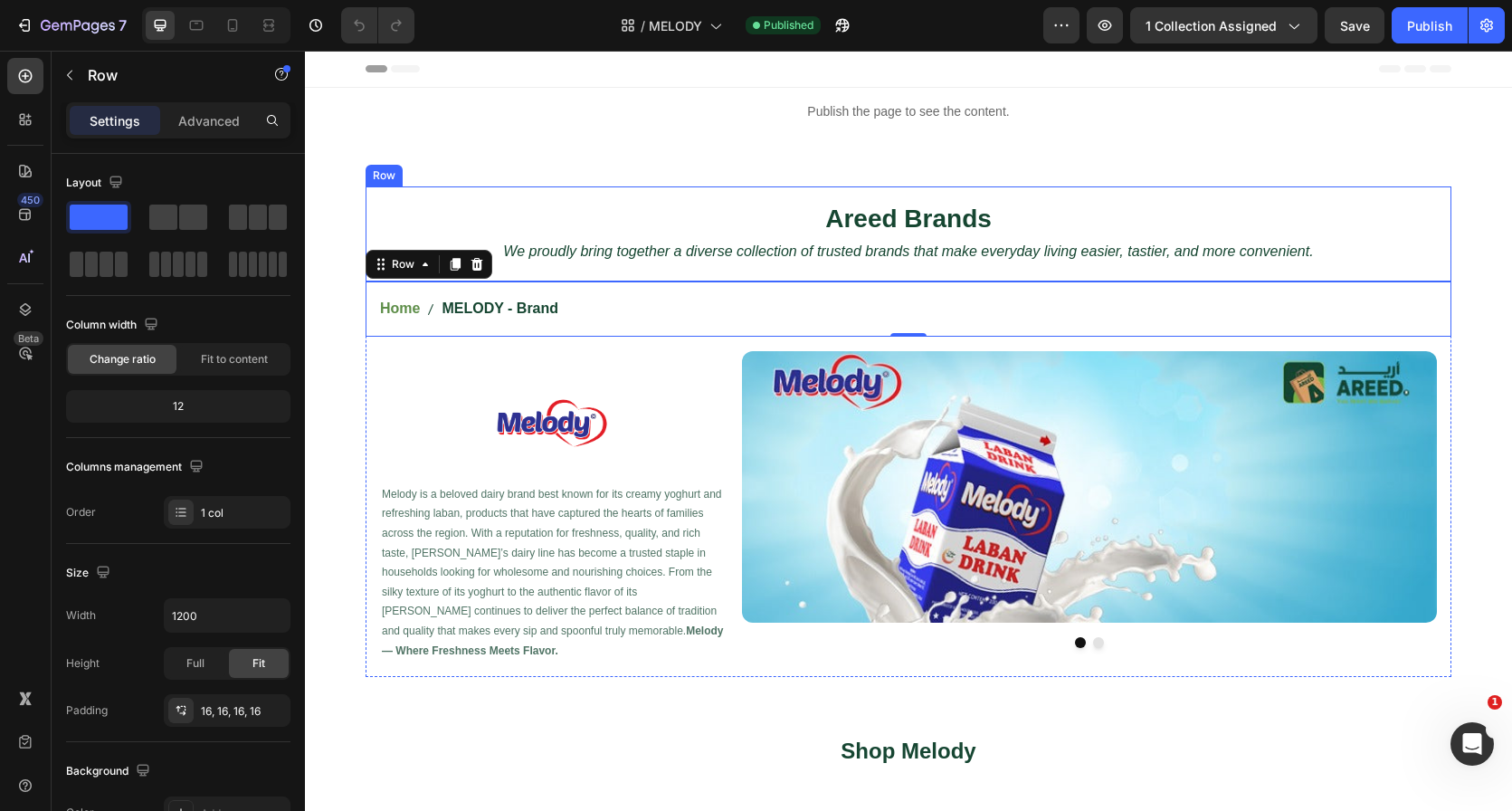
click at [1434, 192] on div "Areed Brands Heading We proudly bring together a diverse collection of trusted …" at bounding box center [908, 234] width 1086 height 95
click at [596, 291] on div "Home MELODY - Brand Breadcrumb Row" at bounding box center [908, 309] width 1086 height 55
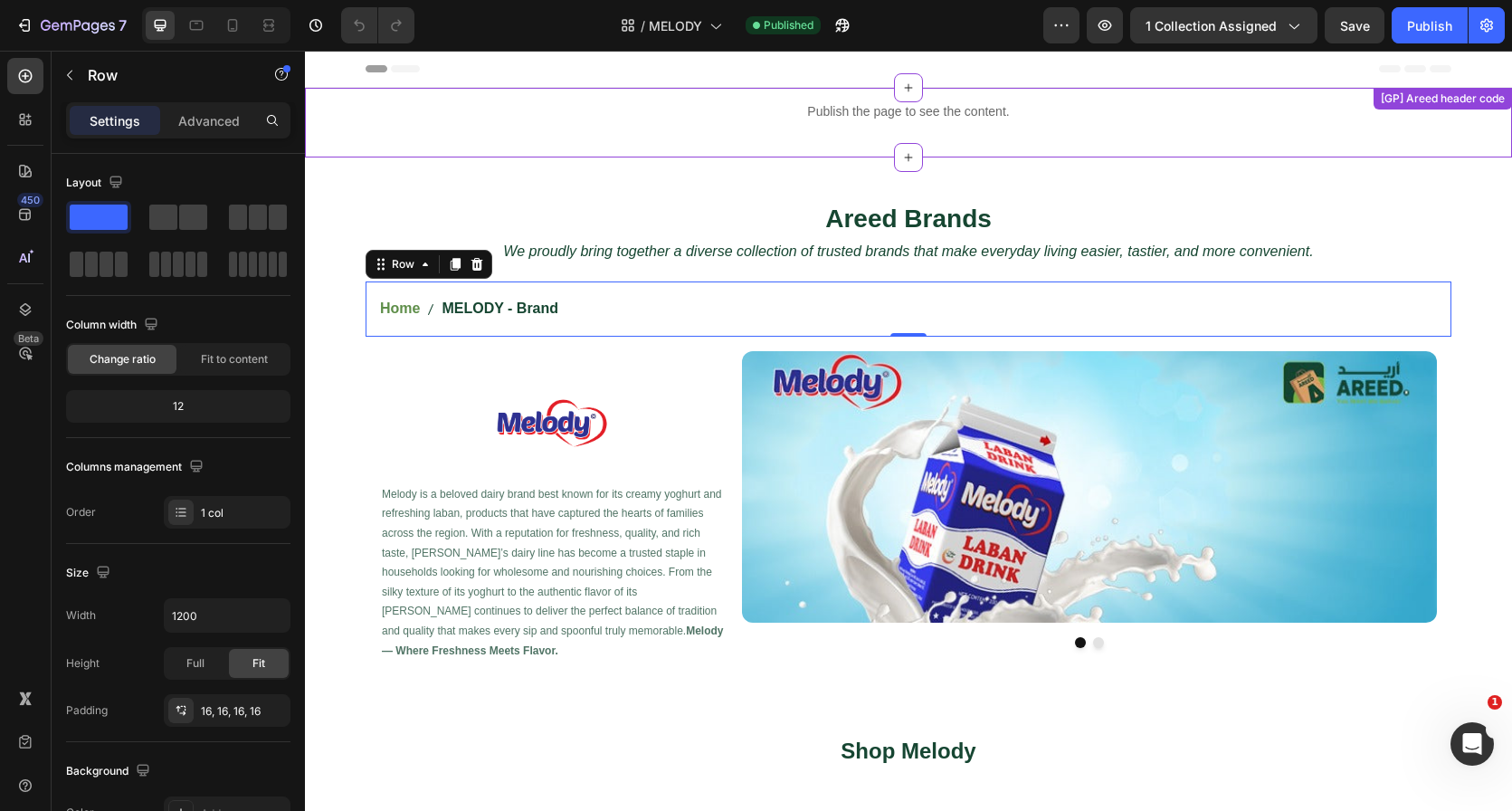
click at [1022, 102] on p "Publish the page to see the content." at bounding box center [908, 111] width 1207 height 19
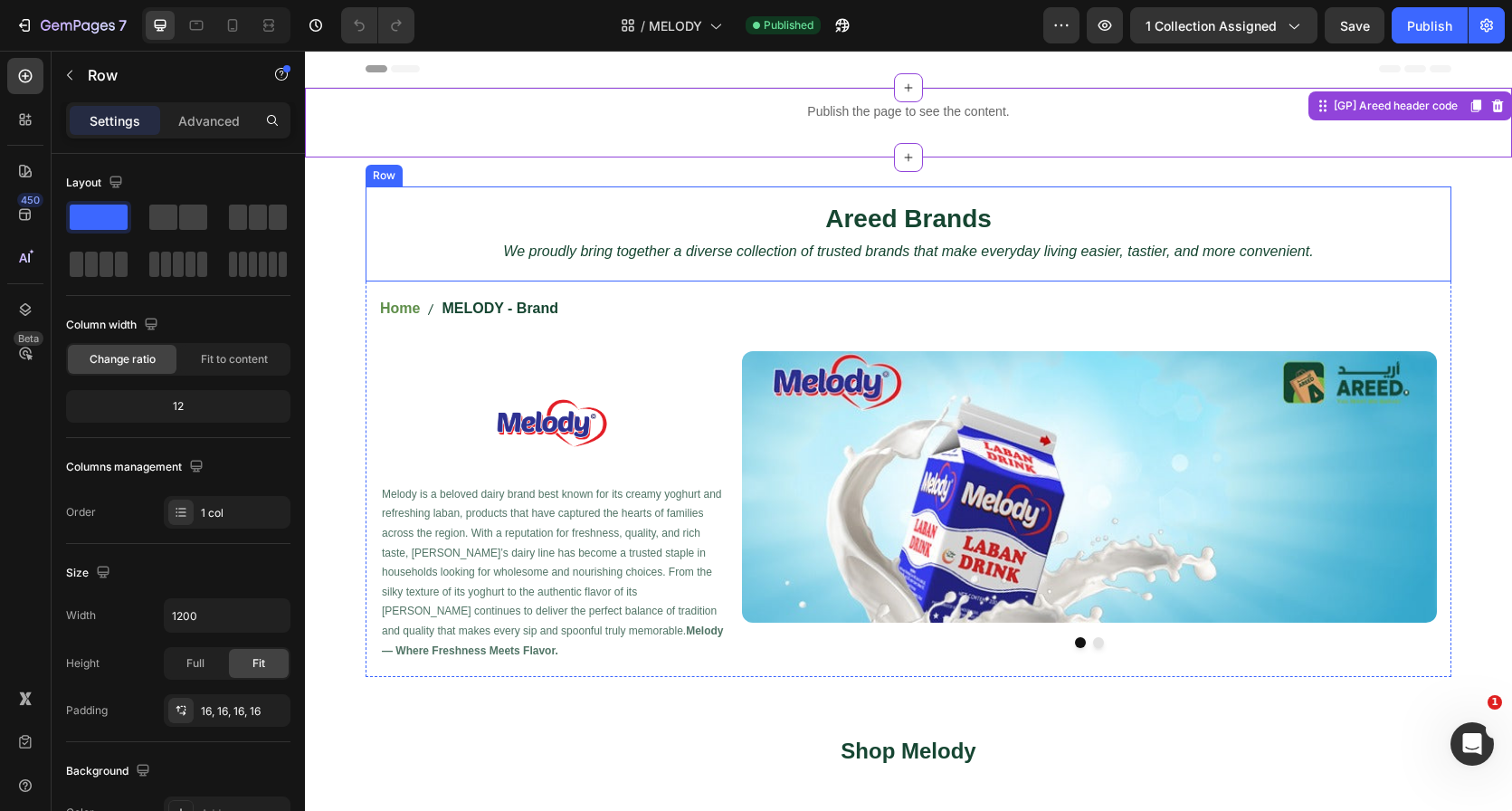
click at [1022, 187] on div "Areed Brands Heading We proudly bring together a diverse collection of trusted …" at bounding box center [908, 234] width 1086 height 95
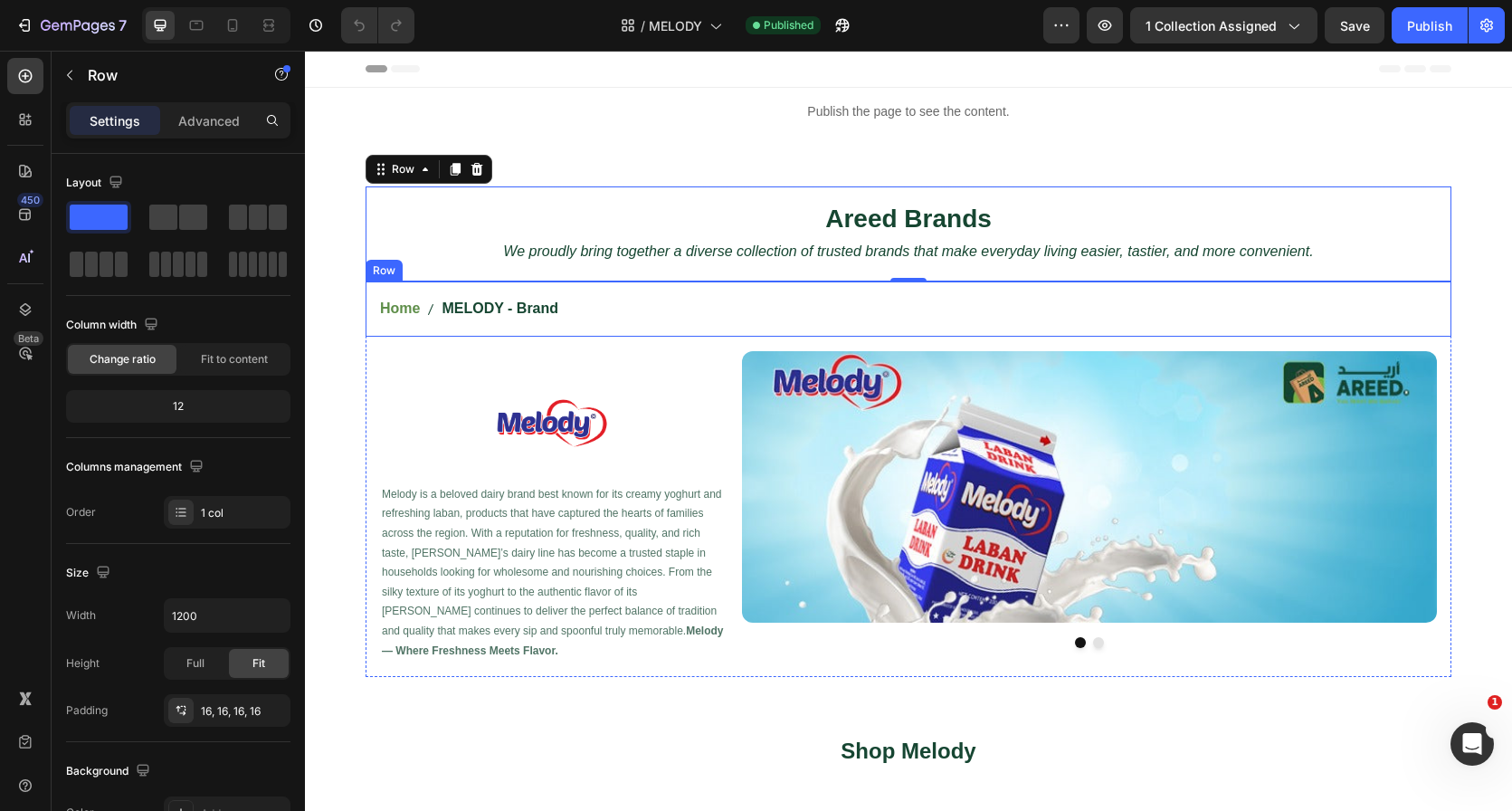
click at [577, 290] on div "Home MELODY - Brand Breadcrumb Row" at bounding box center [908, 309] width 1086 height 55
click at [713, 189] on div "Areed Brands Heading We proudly bring together a diverse collection of trusted …" at bounding box center [908, 234] width 1086 height 95
click at [647, 284] on div "Home MELODY - Brand Breadcrumb Row" at bounding box center [908, 309] width 1086 height 55
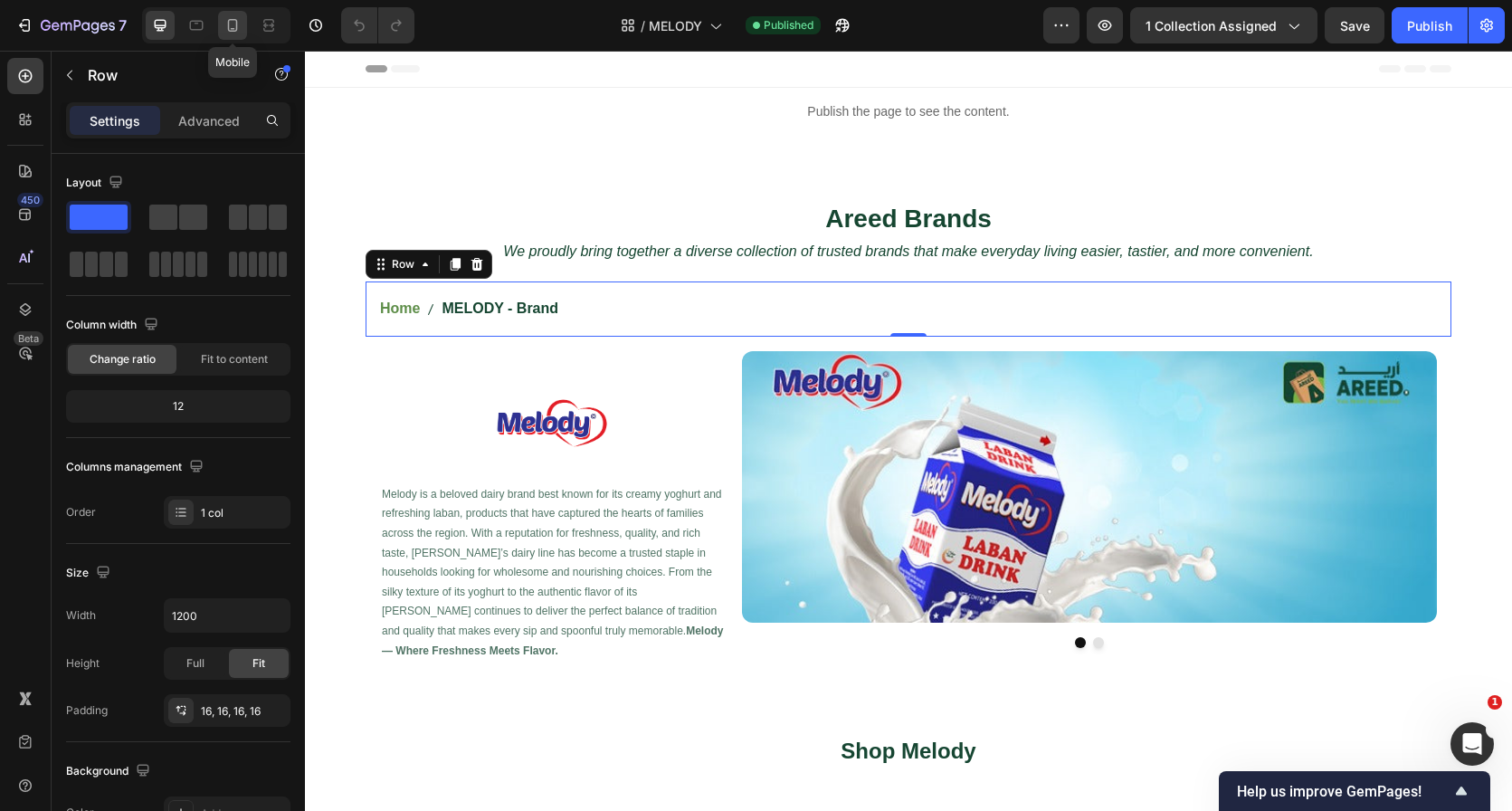
click at [231, 21] on icon at bounding box center [233, 25] width 18 height 18
type input "100%"
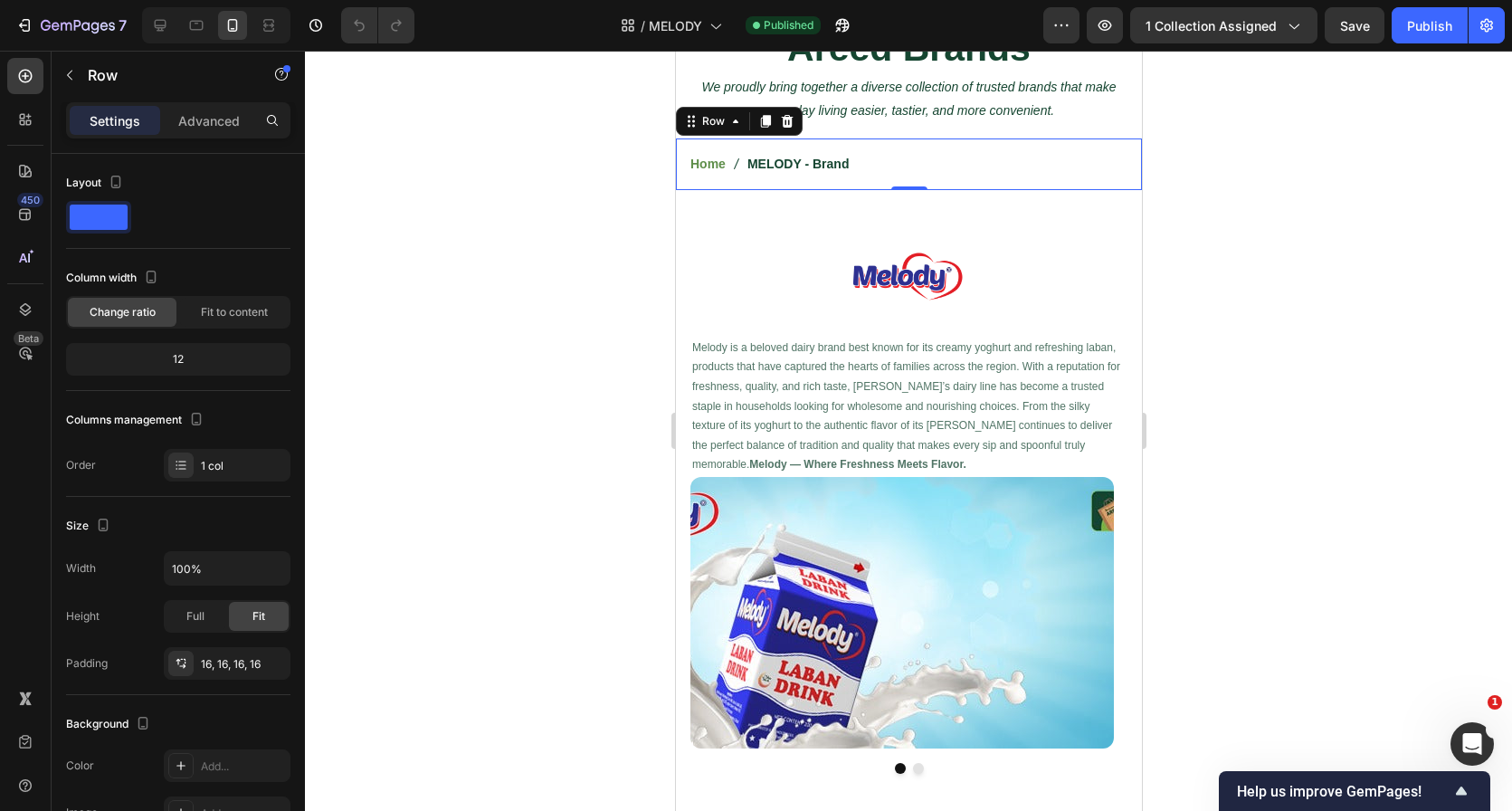
scroll to position [202, 0]
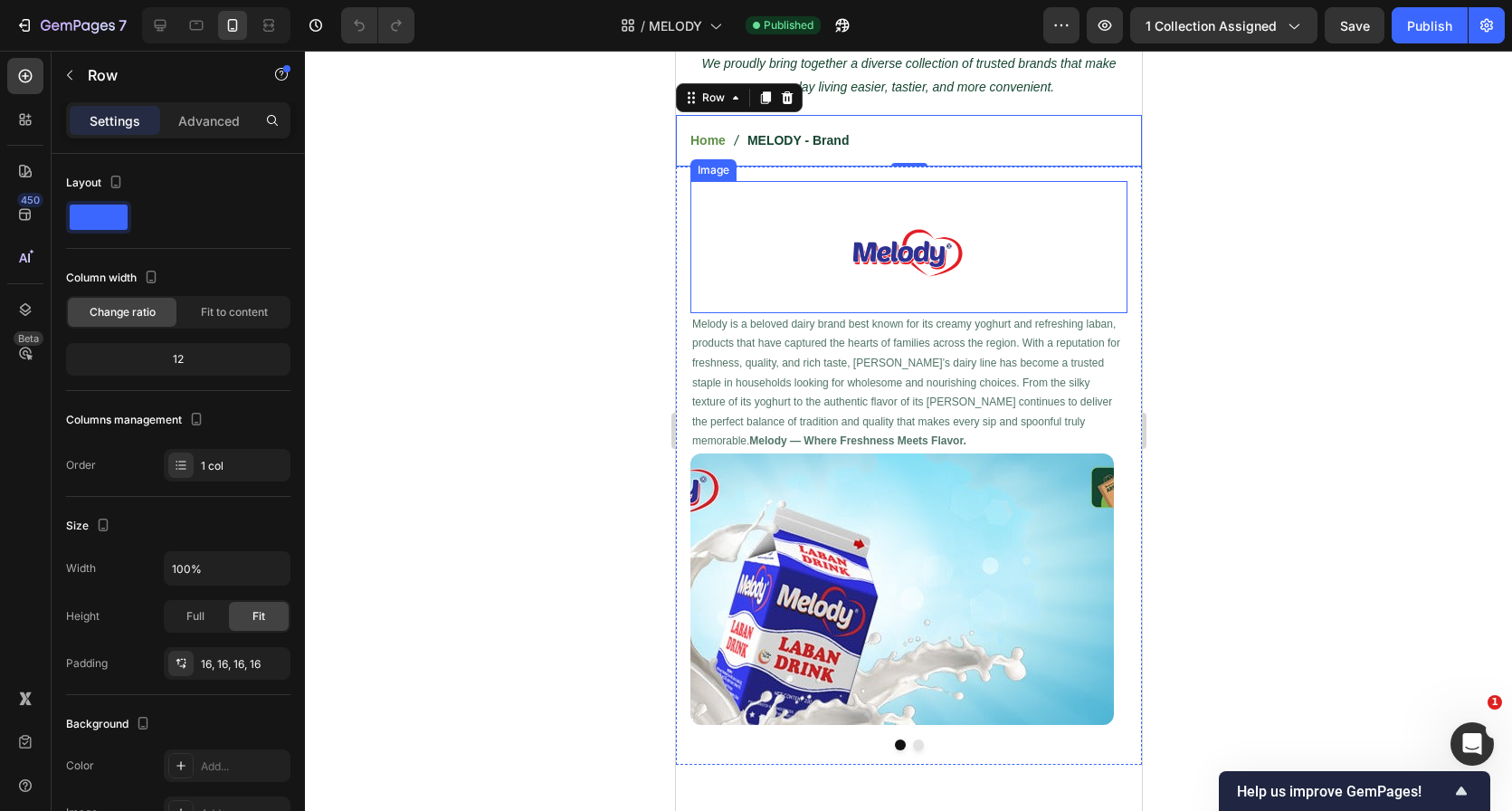
click at [946, 247] on img at bounding box center [908, 247] width 136 height 132
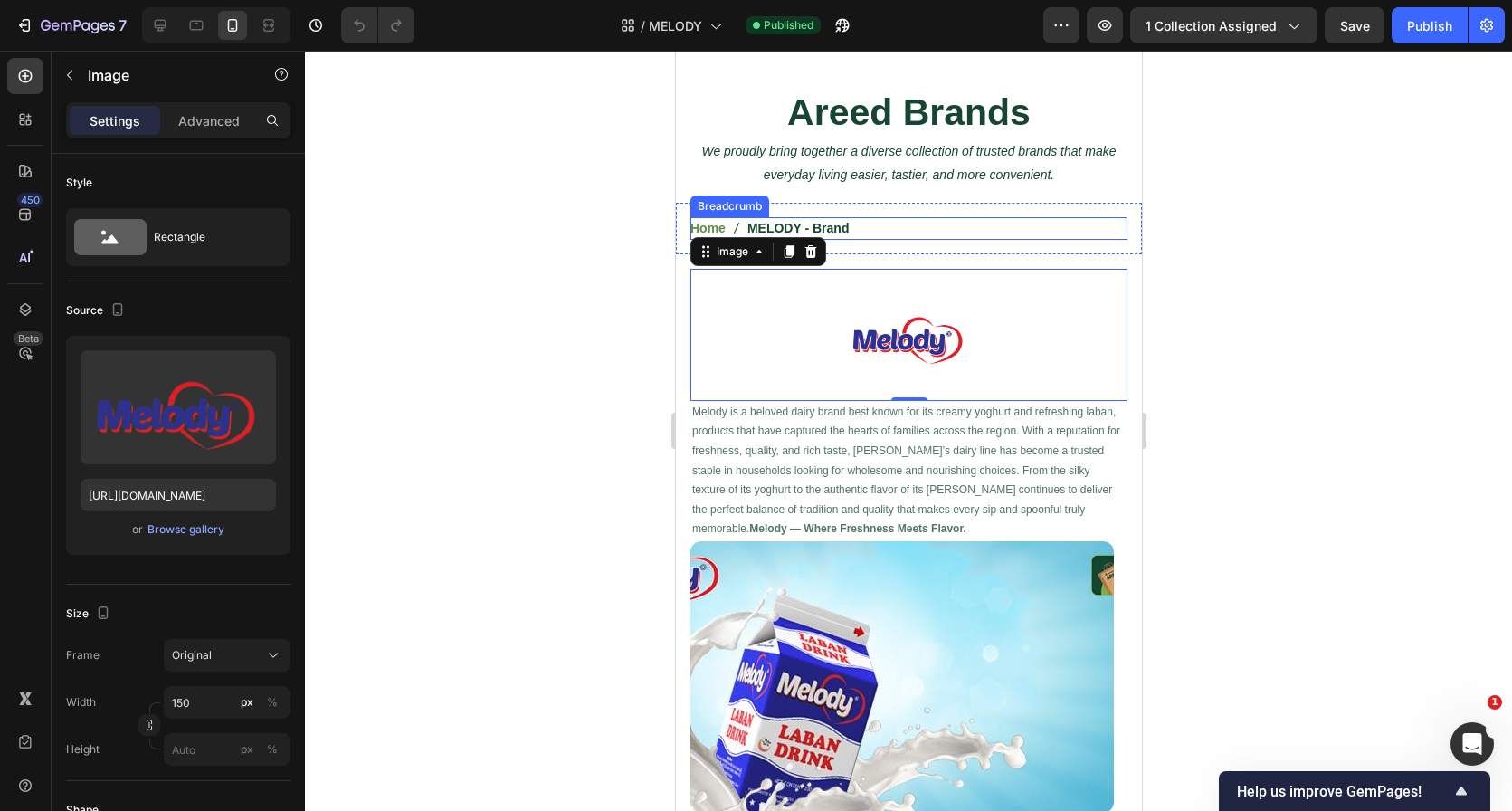
scroll to position [63, 0]
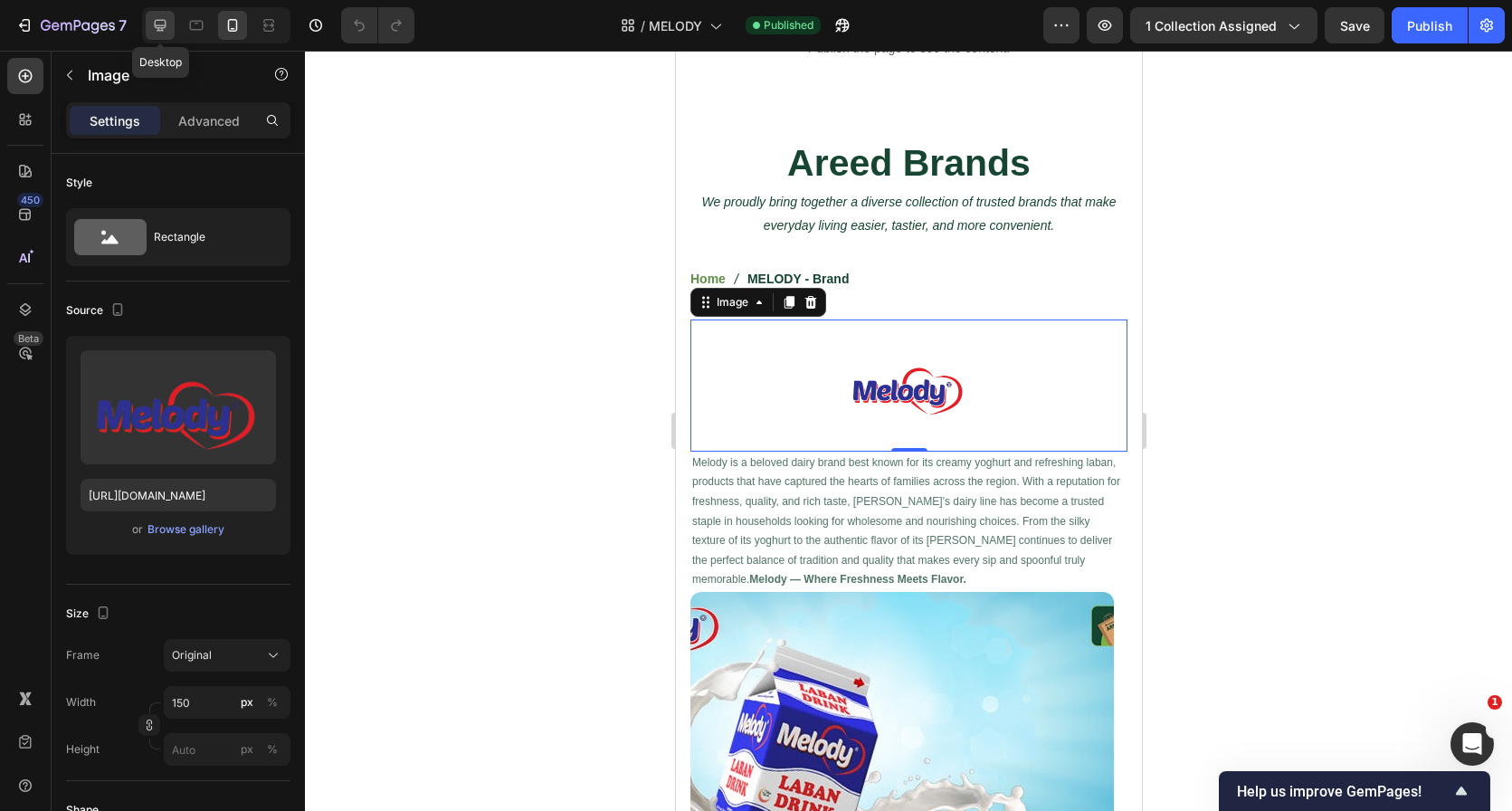
click at [163, 16] on icon at bounding box center [160, 25] width 18 height 18
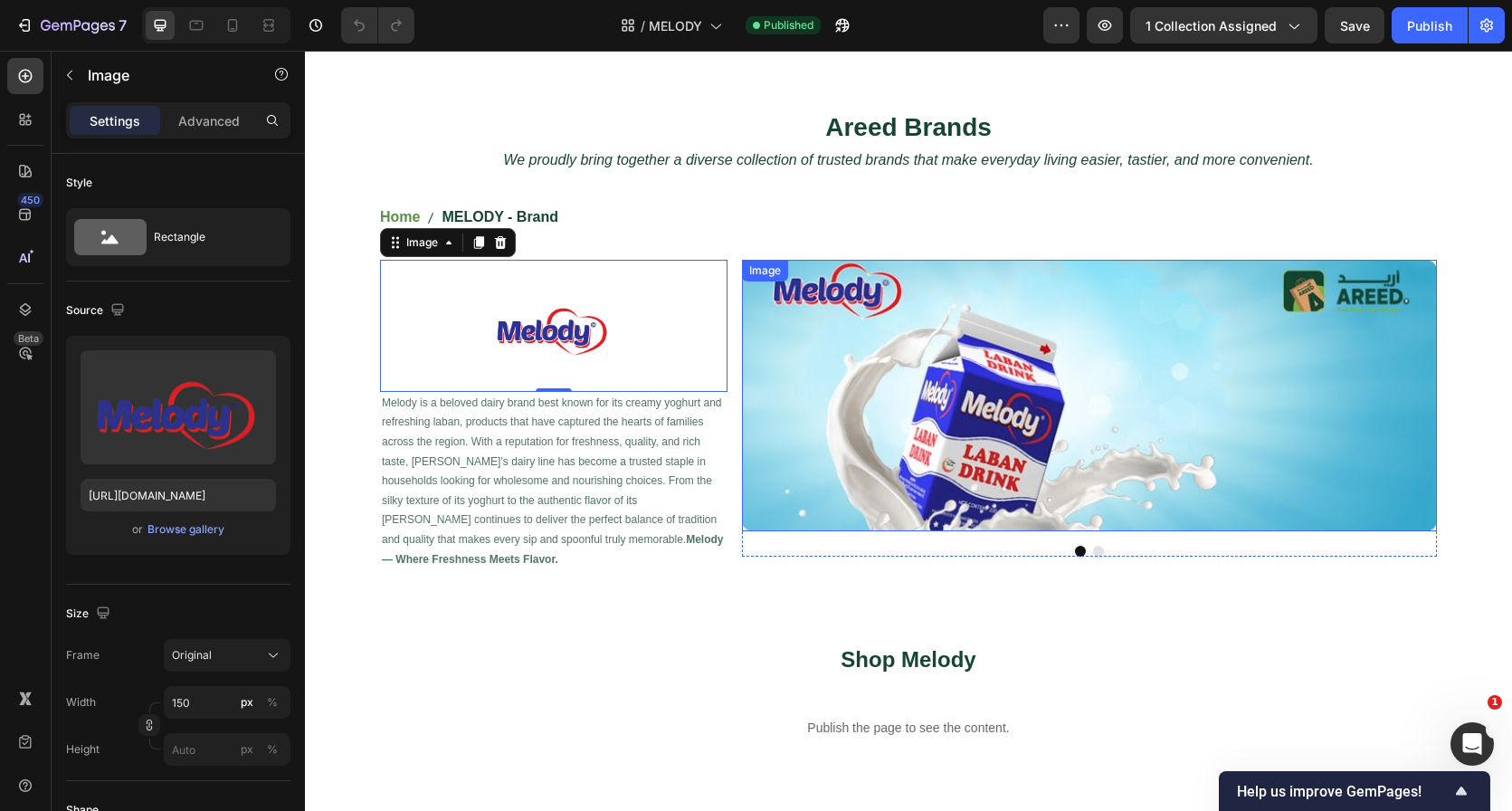
scroll to position [78, 0]
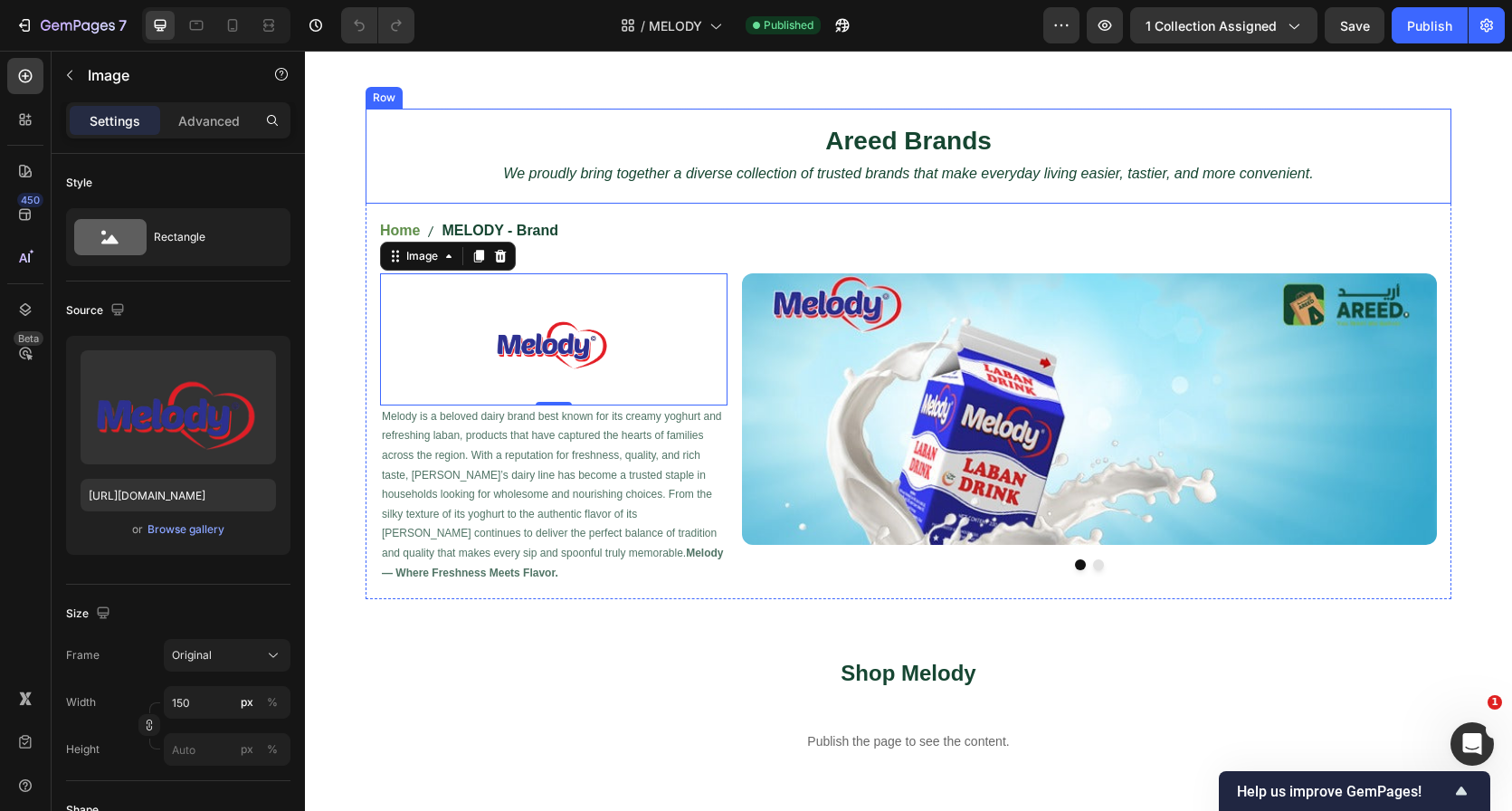
click at [709, 113] on div "Areed Brands Heading We proudly bring together a diverse collection of trusted …" at bounding box center [908, 156] width 1086 height 95
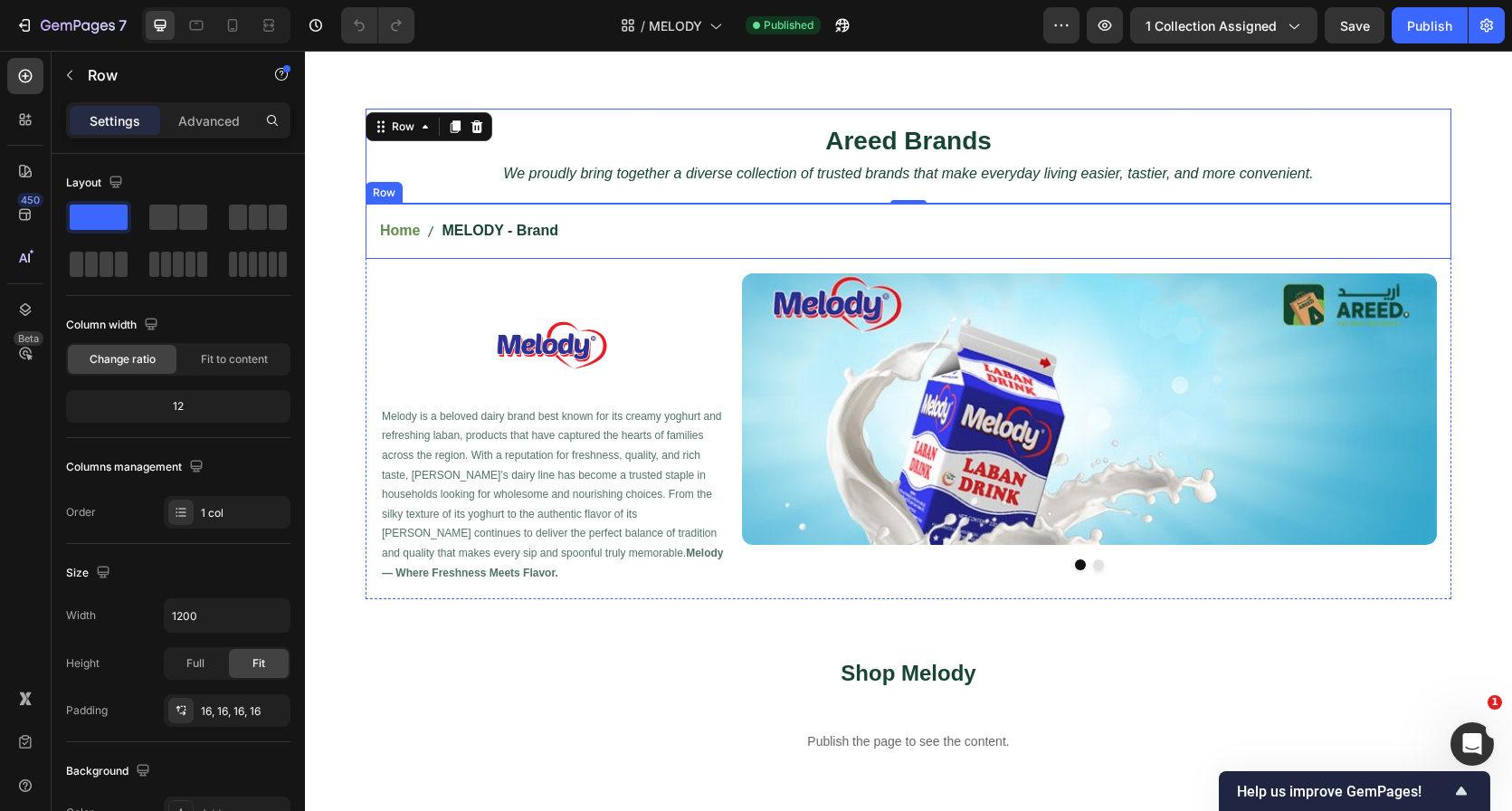
click at [726, 207] on div "Home MELODY - Brand Breadcrumb Row" at bounding box center [908, 232] width 1086 height 55
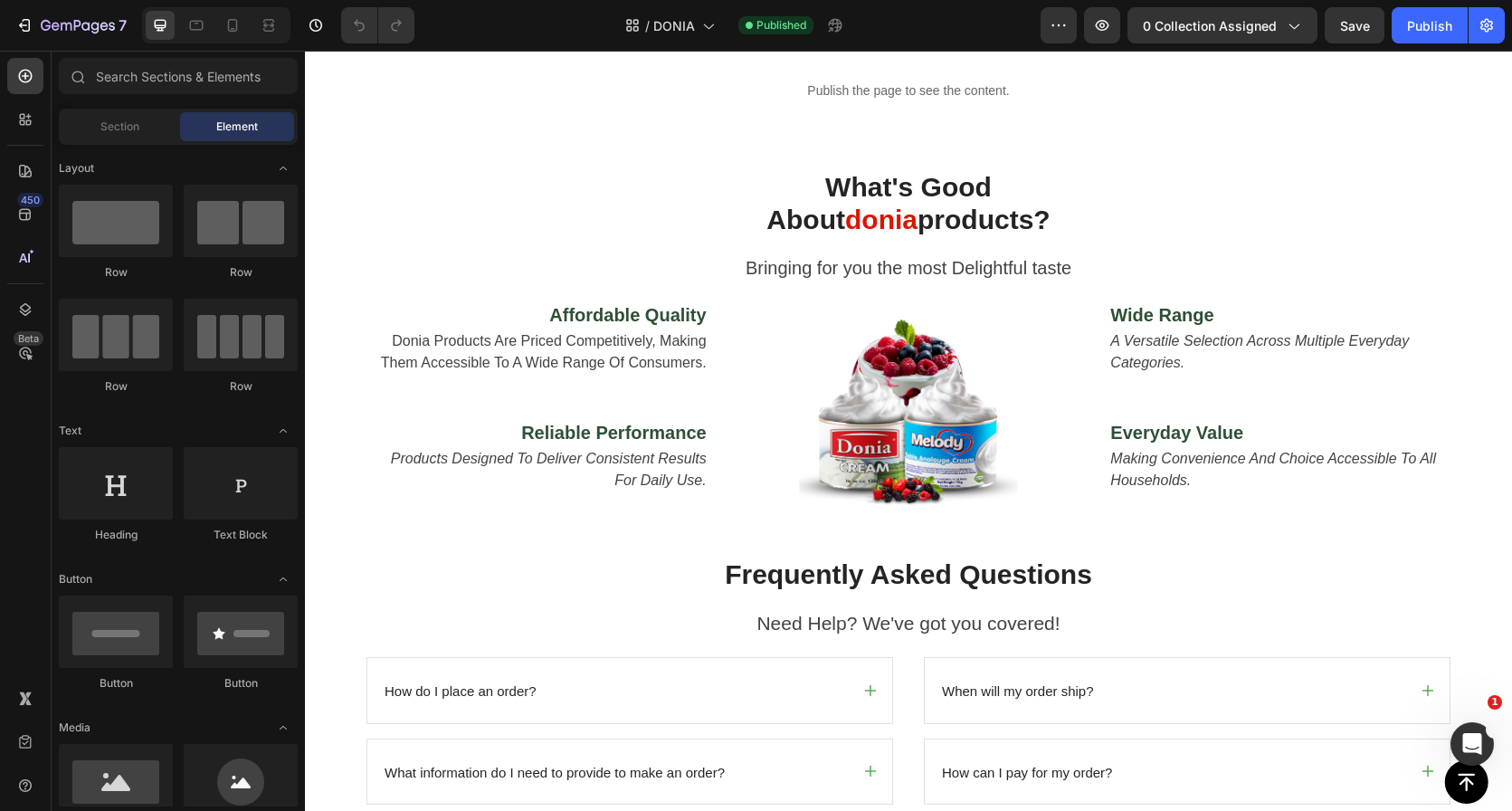
scroll to position [759, 0]
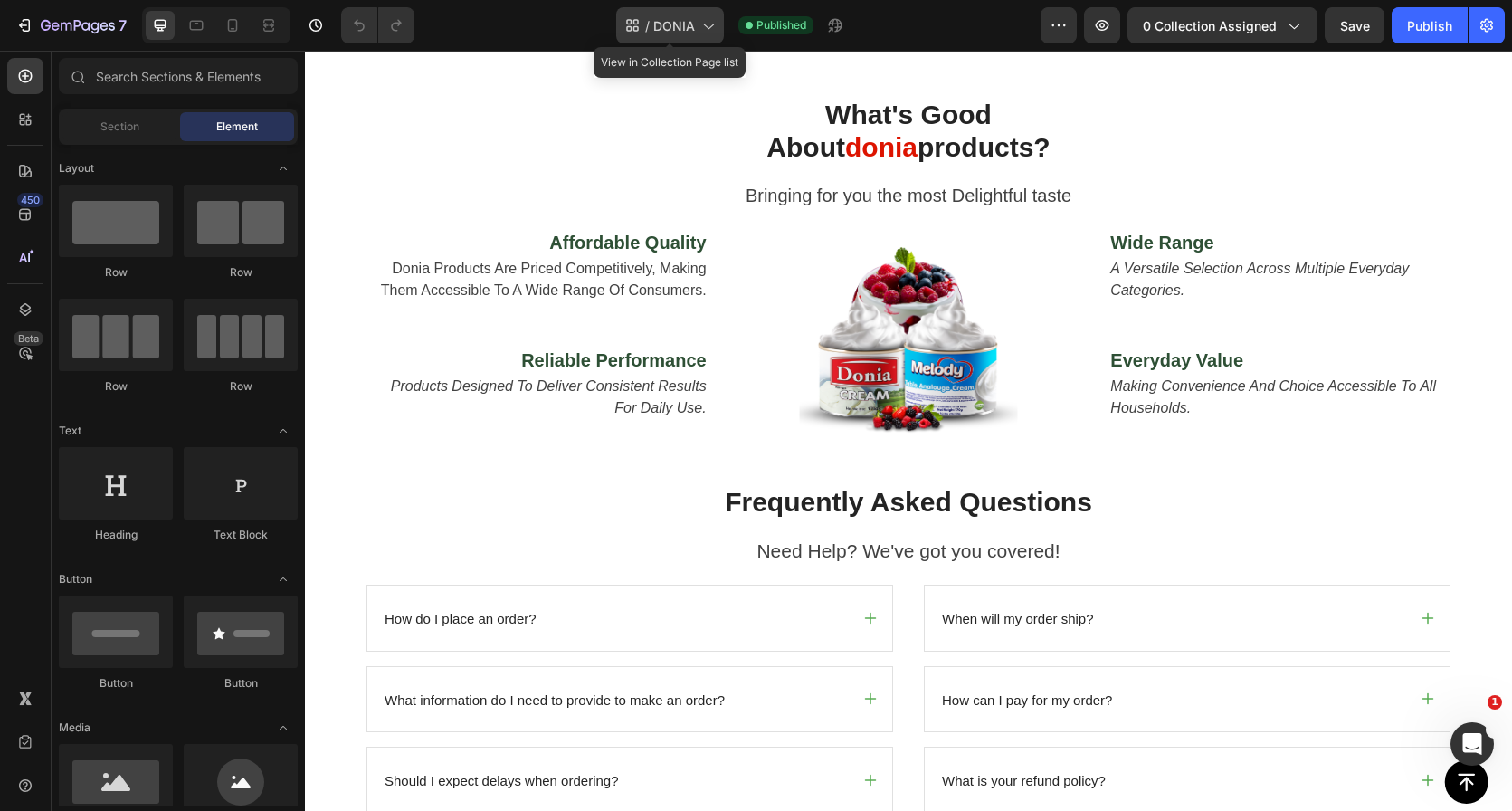
click at [661, 24] on span "DONIA" at bounding box center [674, 25] width 42 height 19
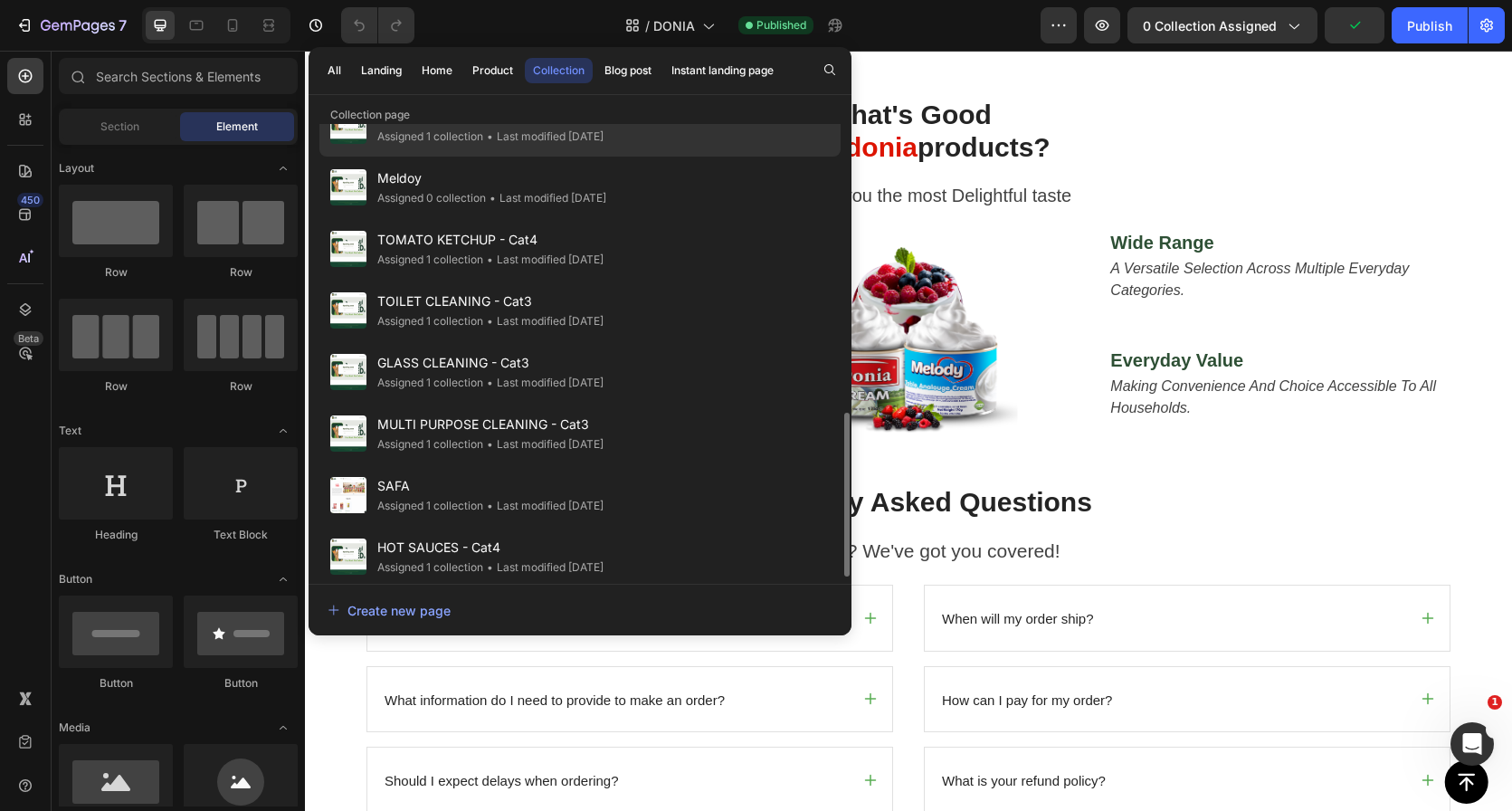
scroll to position [610, 0]
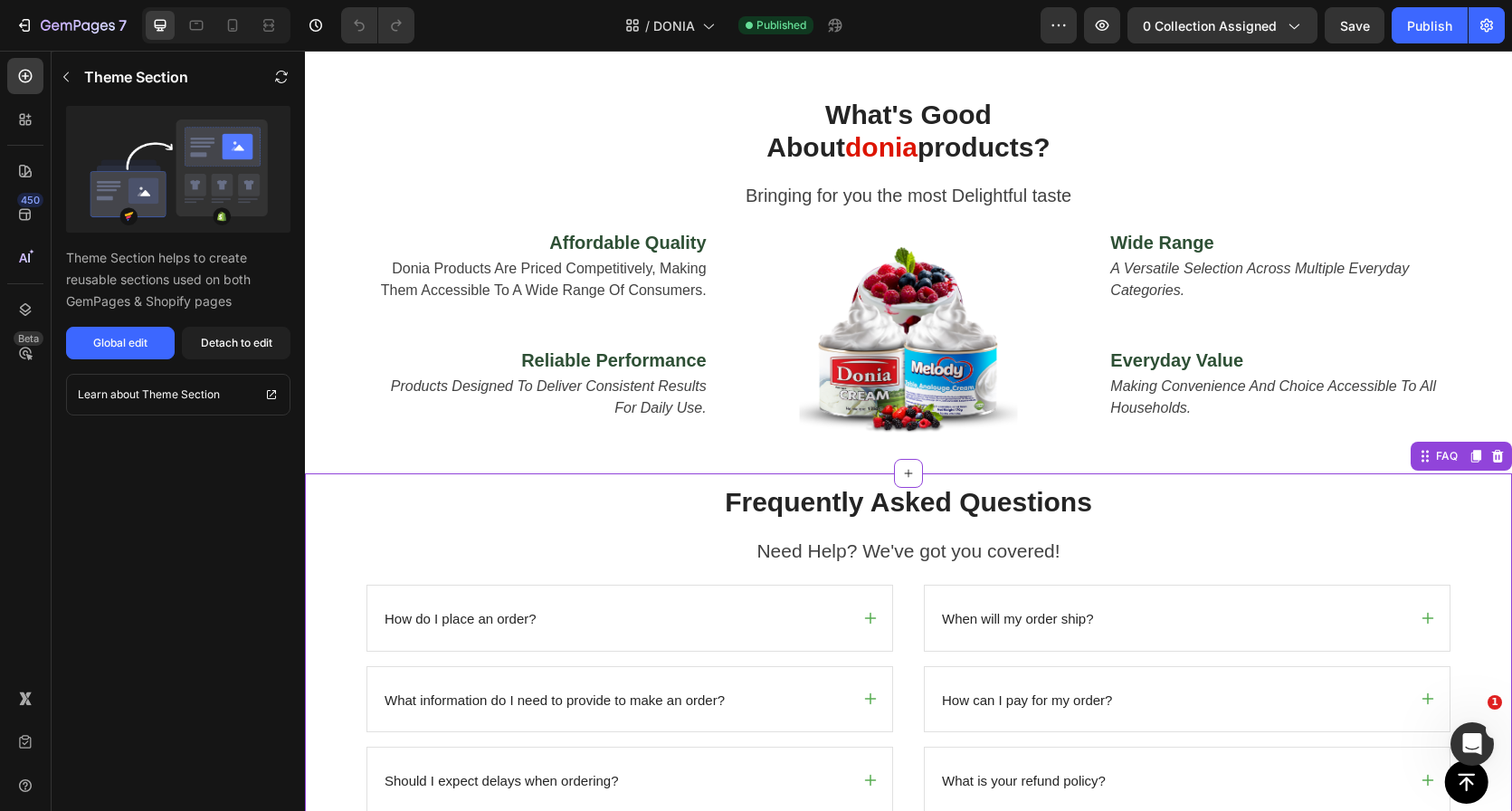
click at [1068, 545] on p "Need Help? We've got you covered!" at bounding box center [908, 551] width 1082 height 29
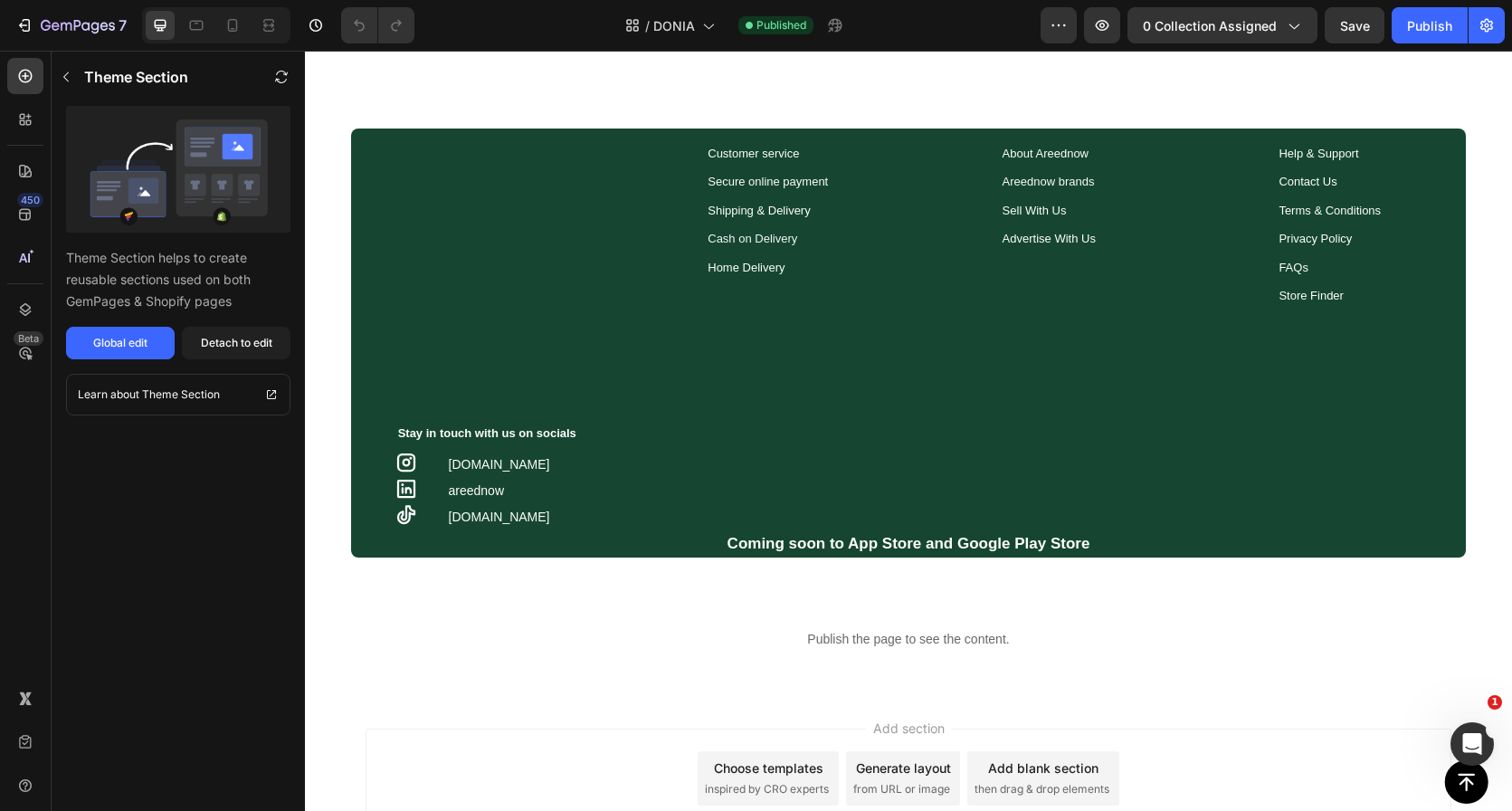
scroll to position [1661, 0]
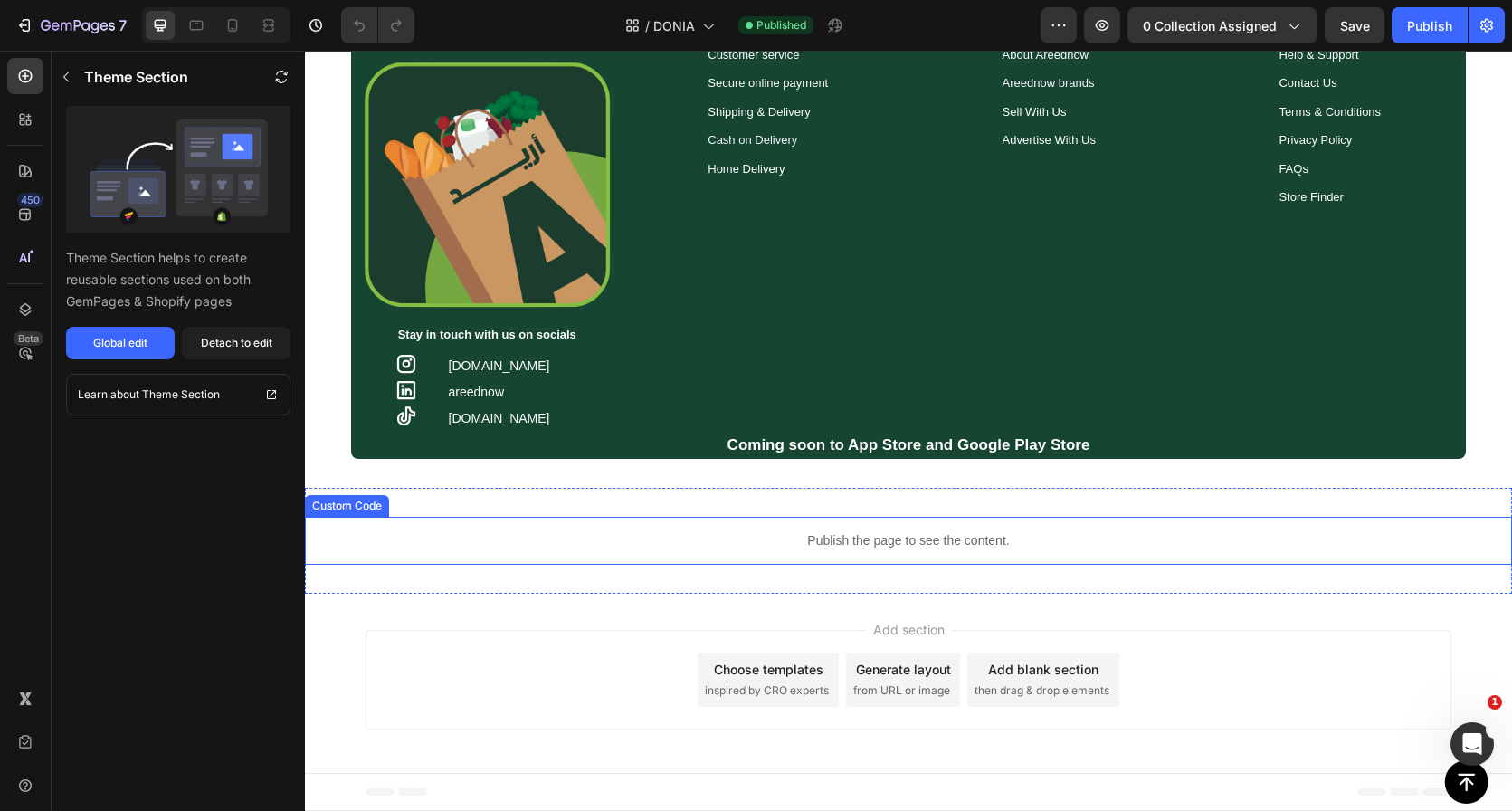
click at [988, 500] on div "Publish the page to see the content. Custom Code Section 8" at bounding box center [908, 541] width 1207 height 106
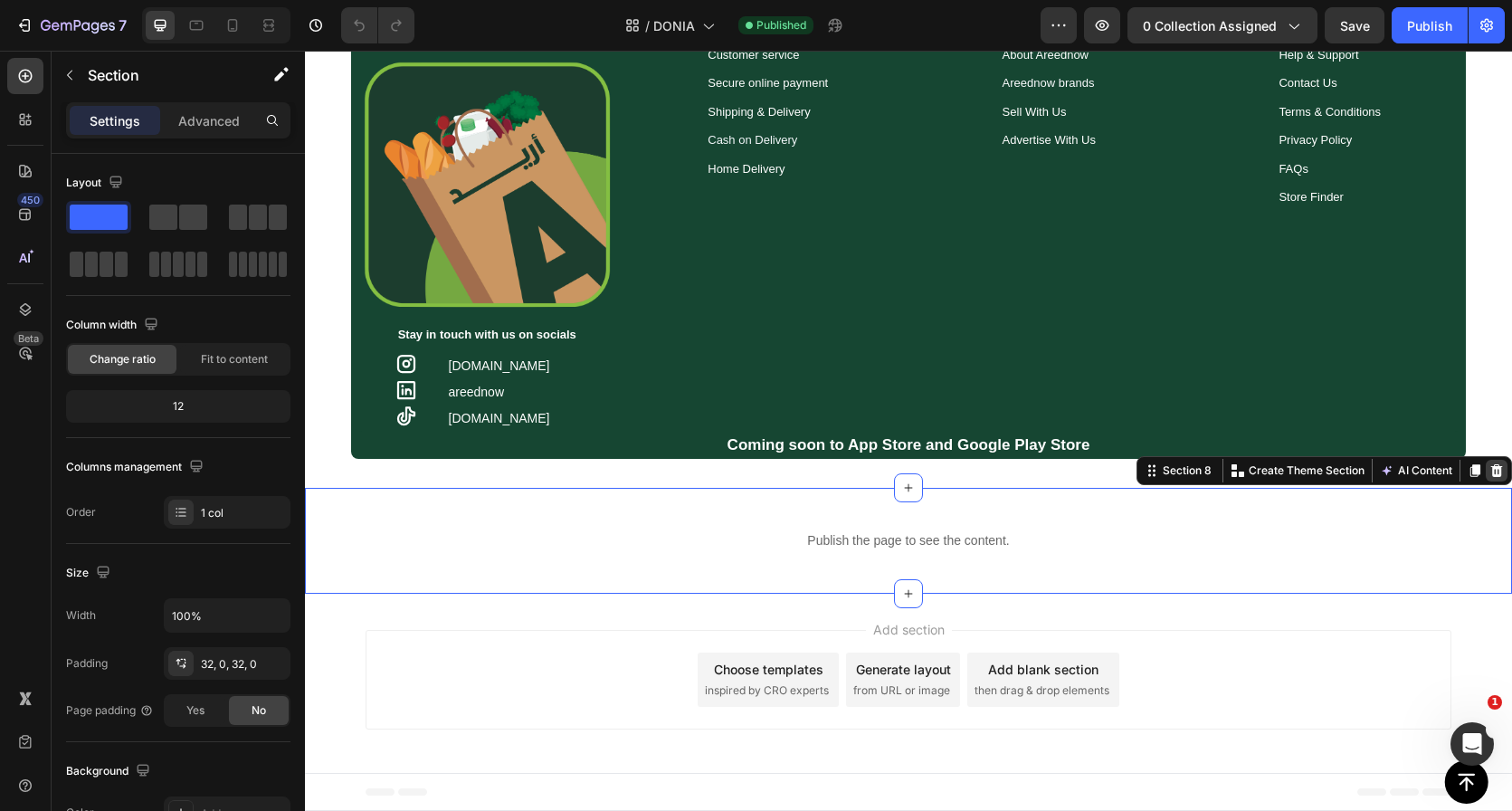
click at [1490, 466] on div at bounding box center [1497, 470] width 22 height 22
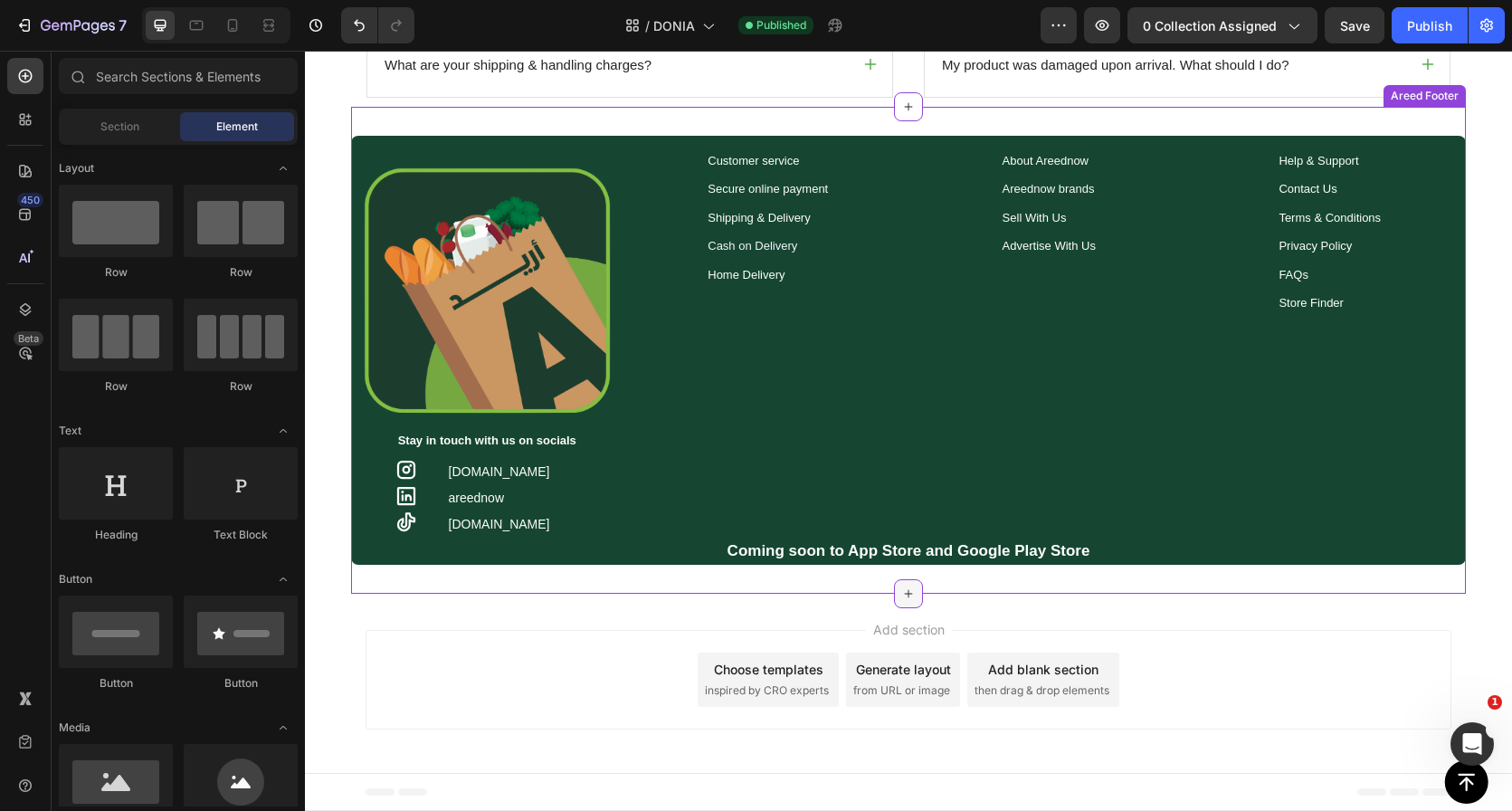
click at [904, 584] on div at bounding box center [908, 593] width 29 height 29
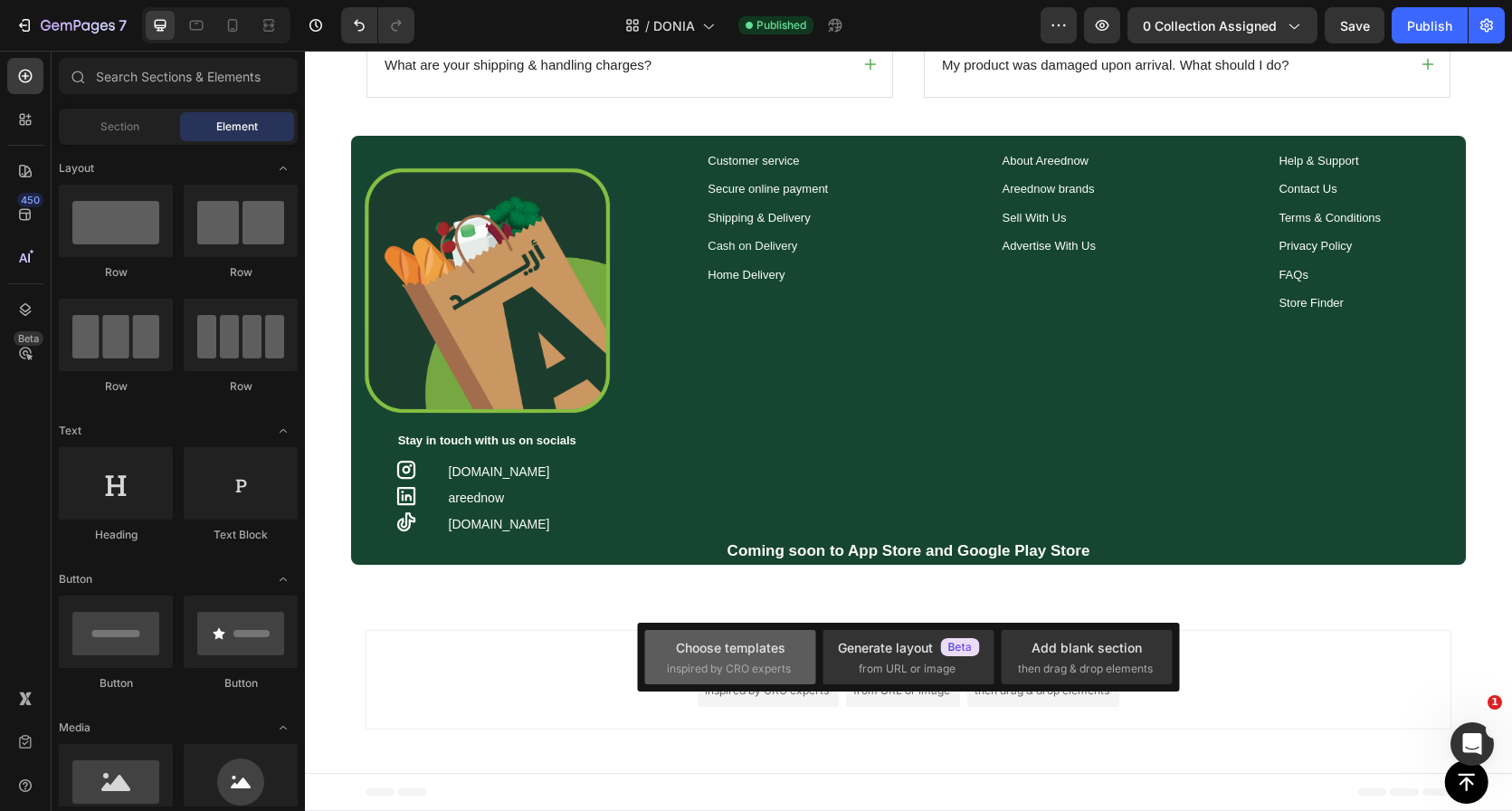
click at [770, 656] on div "Choose templates" at bounding box center [731, 647] width 110 height 19
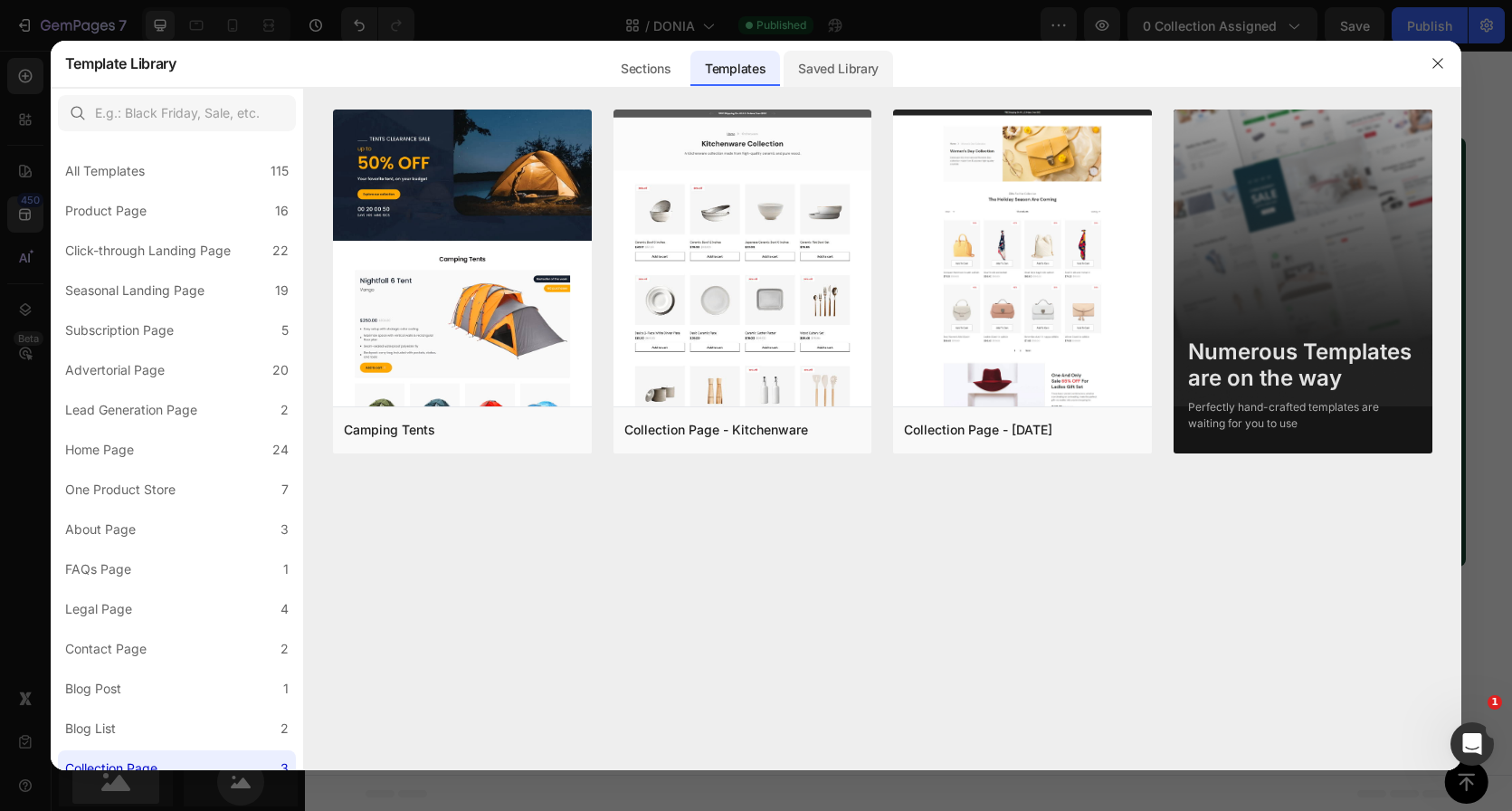
click at [826, 67] on div "Saved Library" at bounding box center [838, 68] width 110 height 37
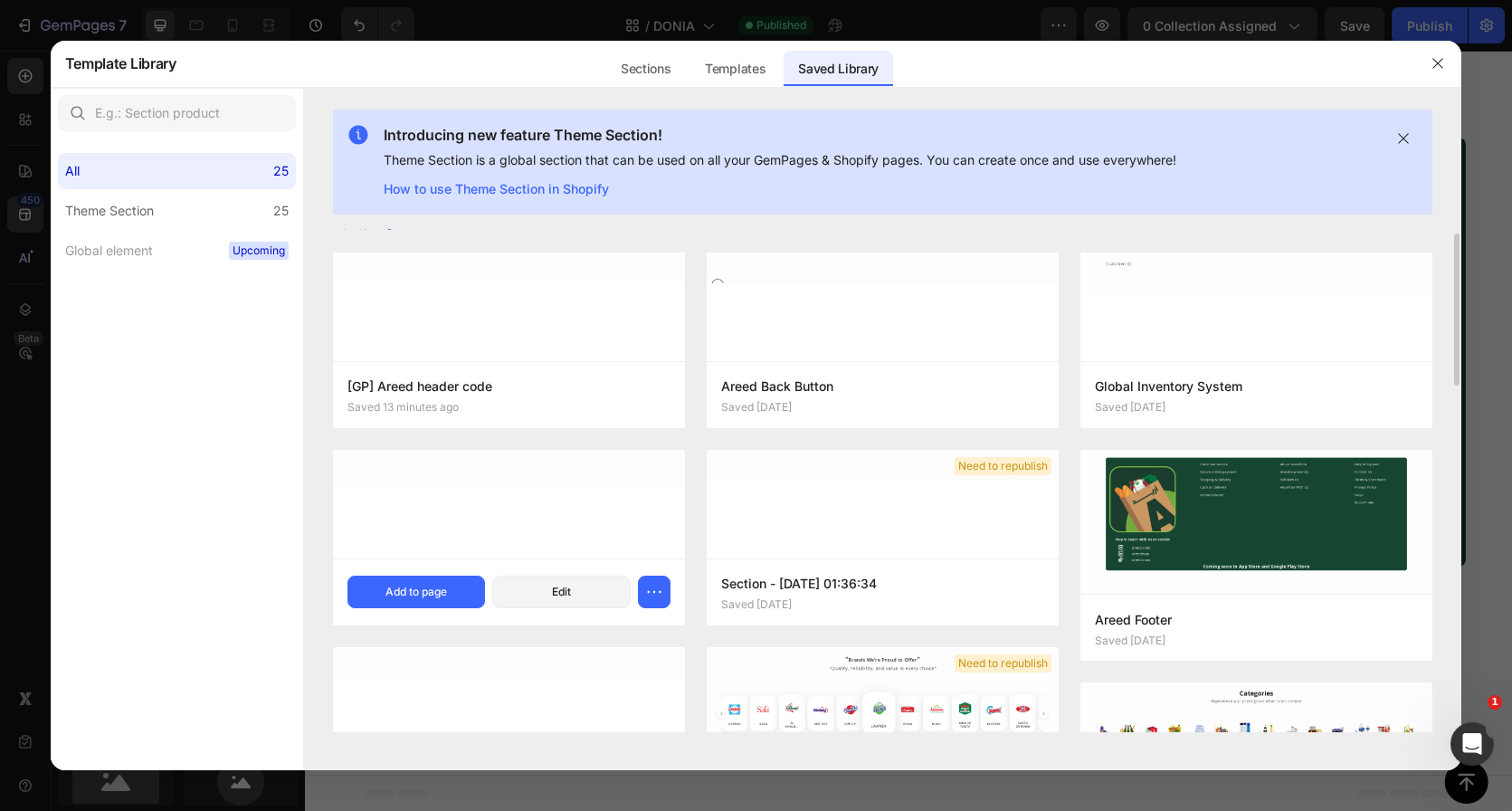
scroll to position [23, 0]
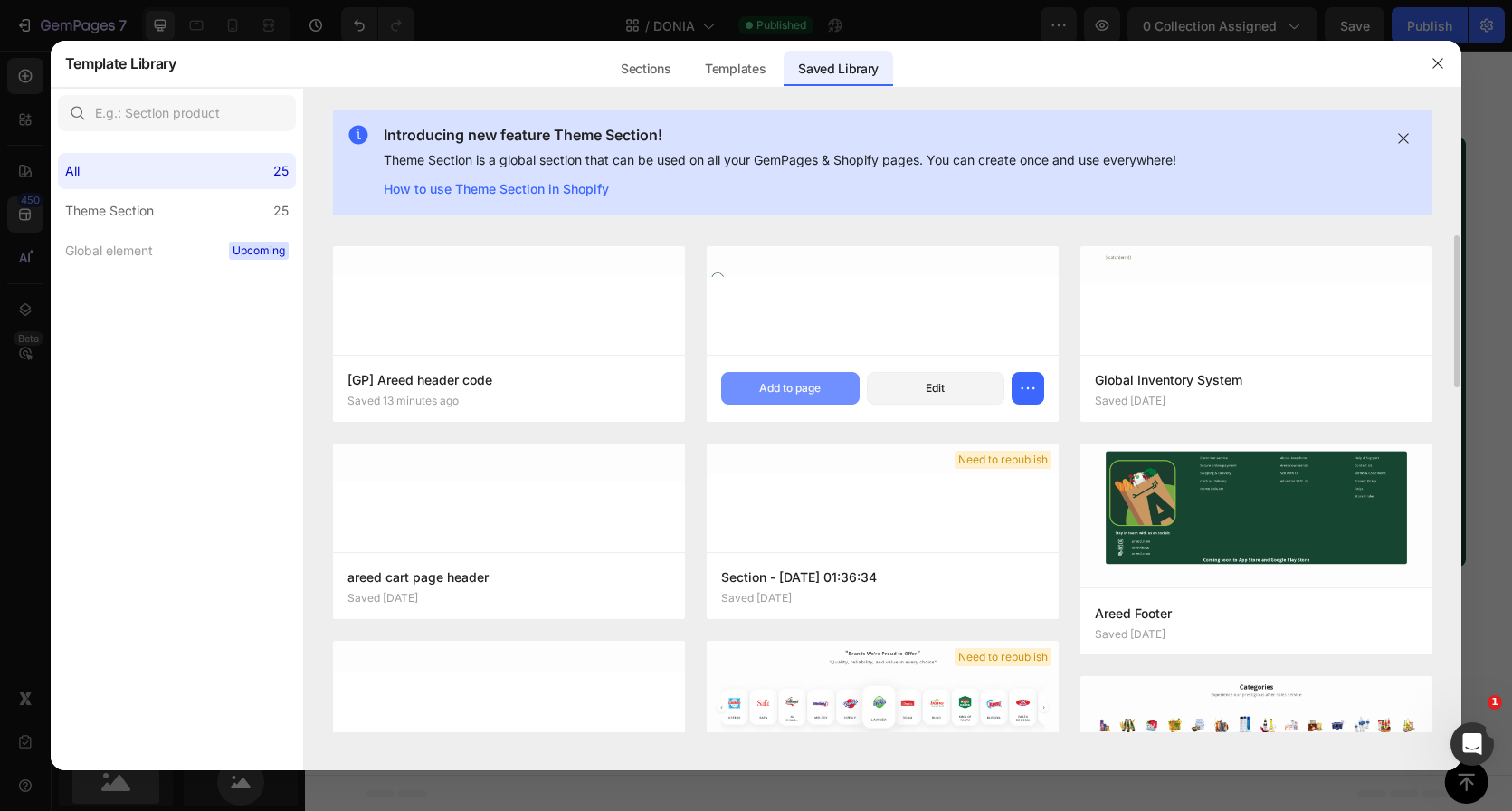
click at [787, 387] on div "Add to page" at bounding box center [790, 388] width 61 height 16
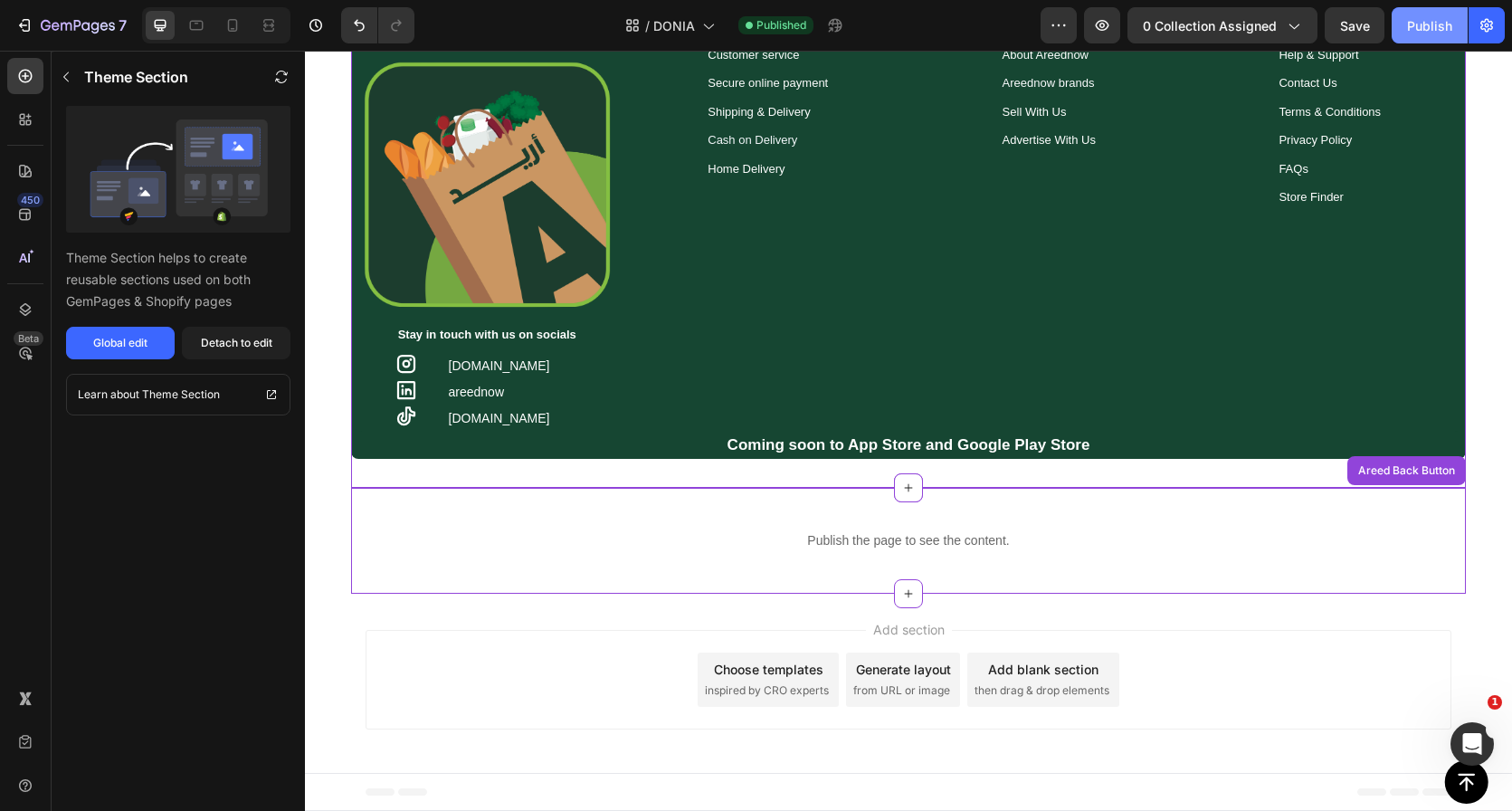
click at [1420, 41] on button "Publish" at bounding box center [1430, 25] width 76 height 37
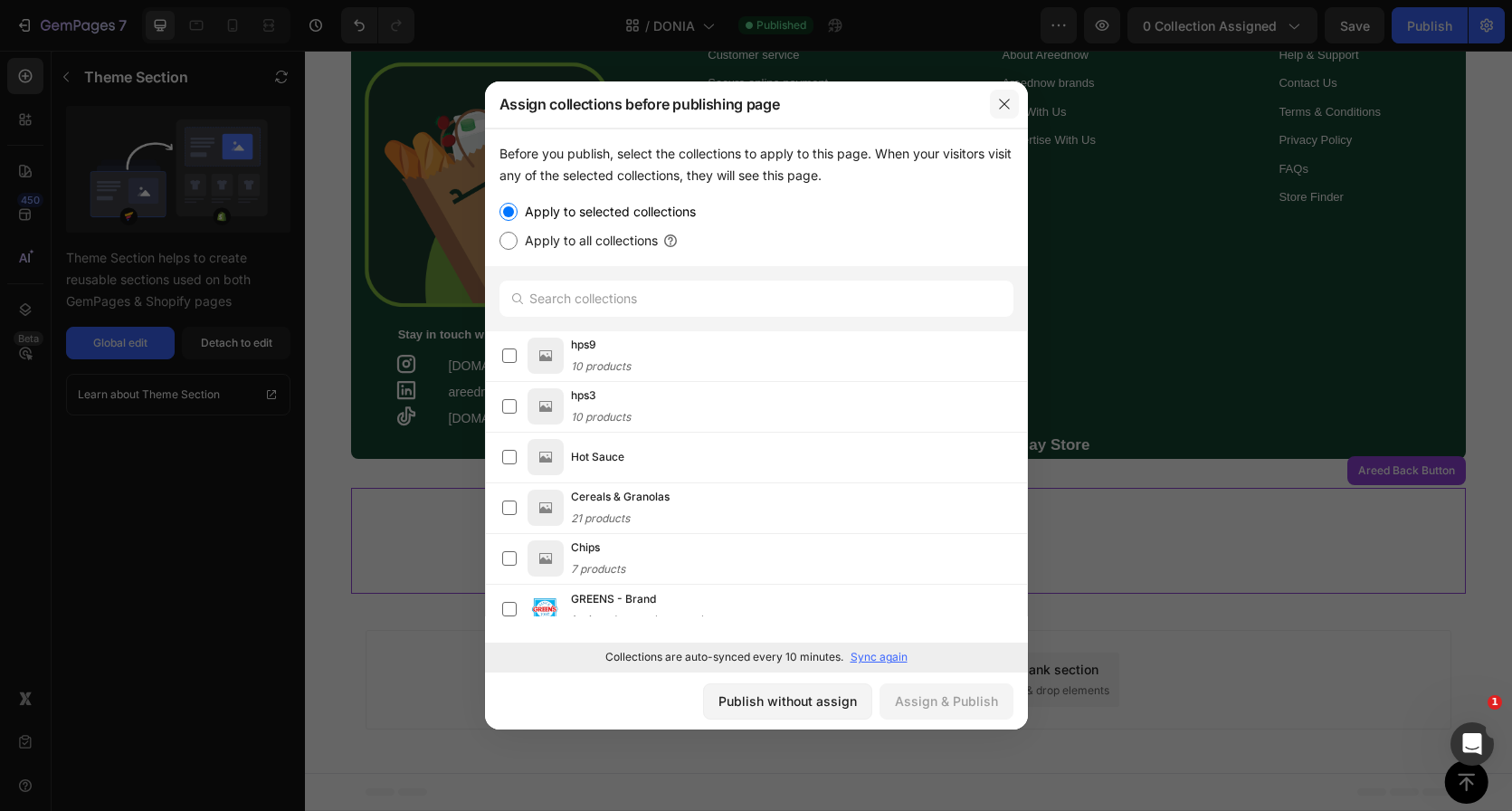
click at [1012, 90] on button "button" at bounding box center [1004, 103] width 29 height 29
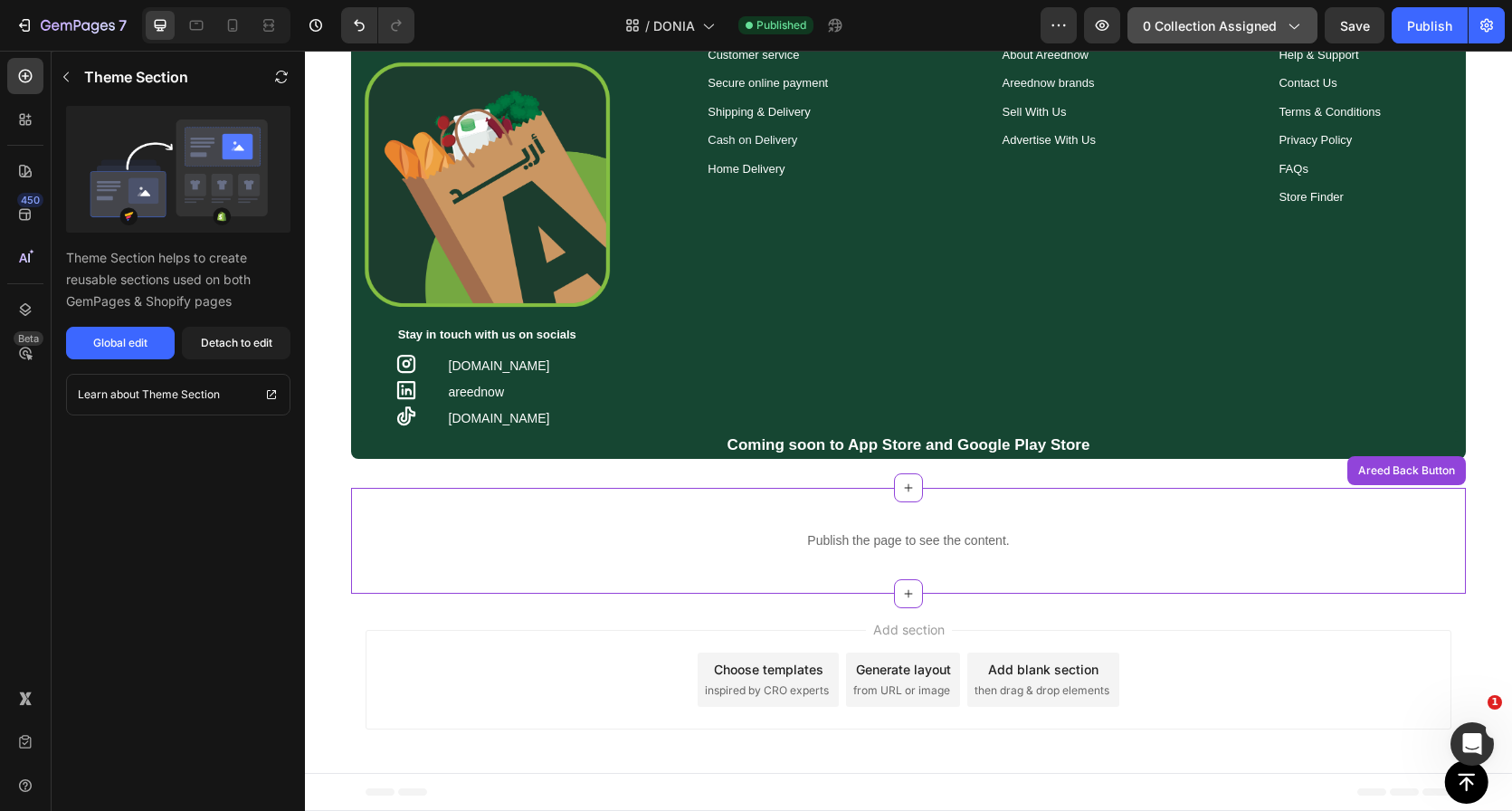
click at [1280, 24] on div "0 collection assigned" at bounding box center [1222, 25] width 159 height 19
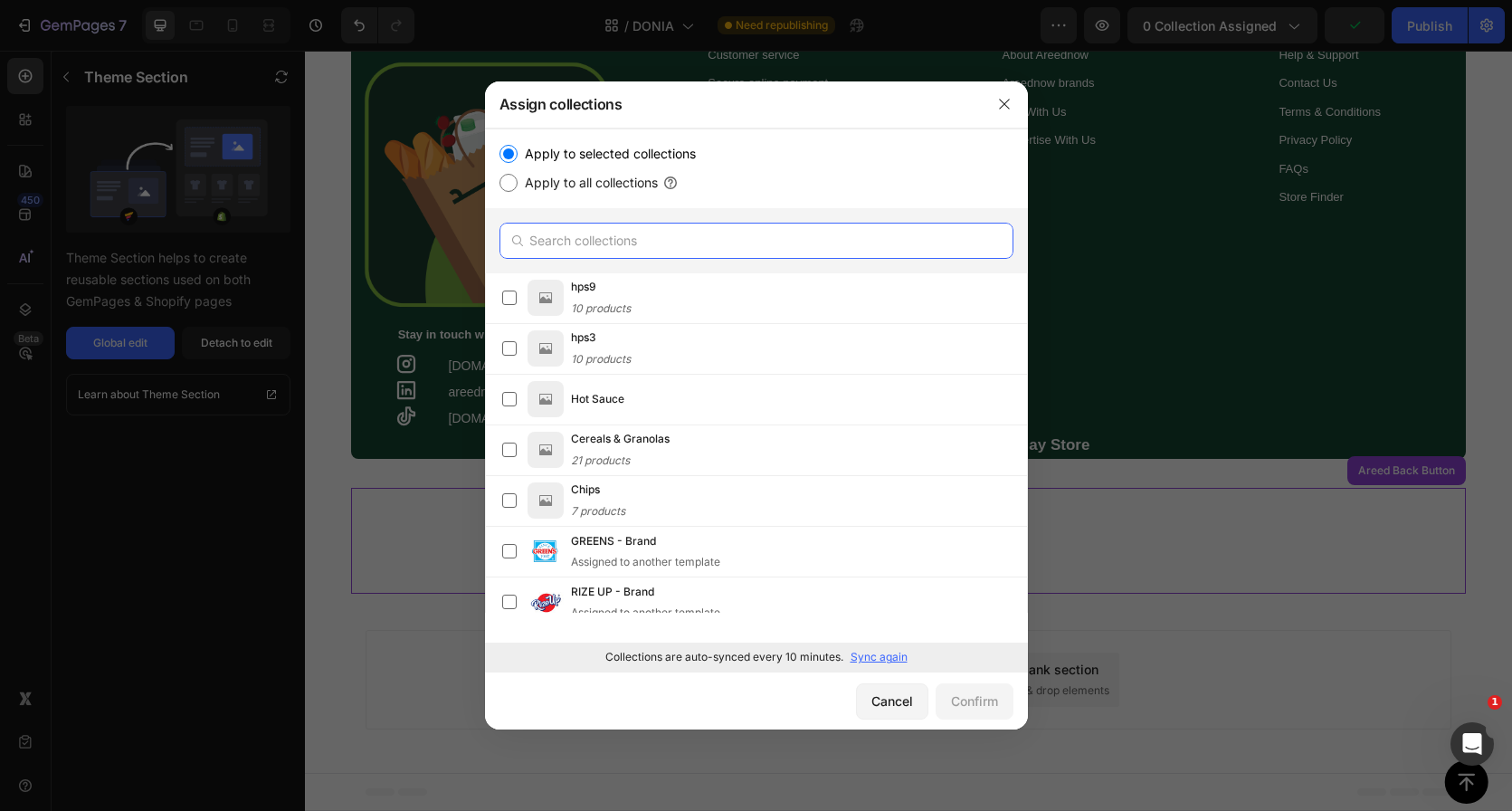
click at [629, 238] on input "text" at bounding box center [756, 241] width 514 height 37
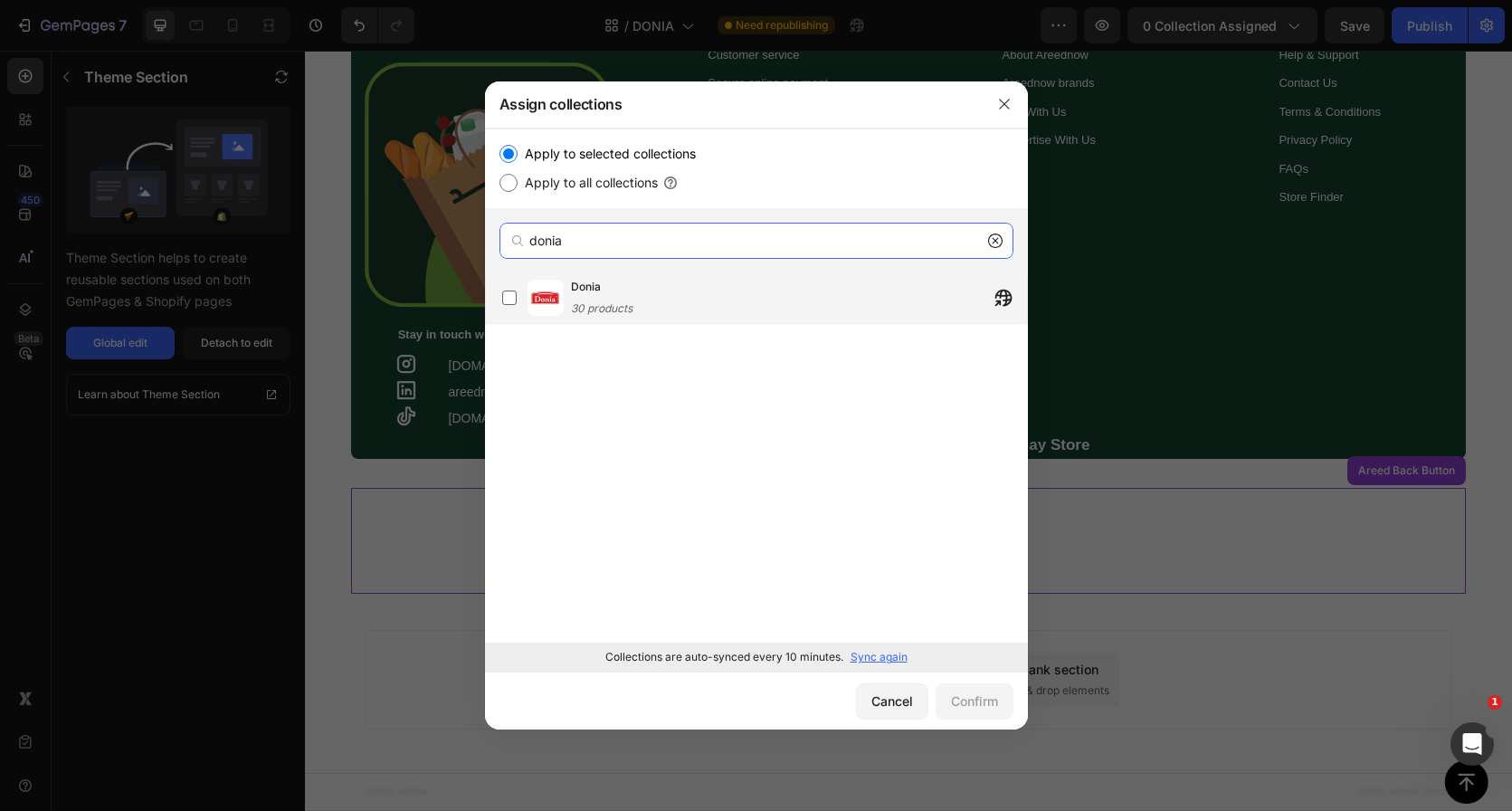
type input "donia"
click at [636, 297] on div "Donia 30 products" at bounding box center [799, 298] width 456 height 40
click at [988, 699] on div "Confirm" at bounding box center [974, 700] width 48 height 19
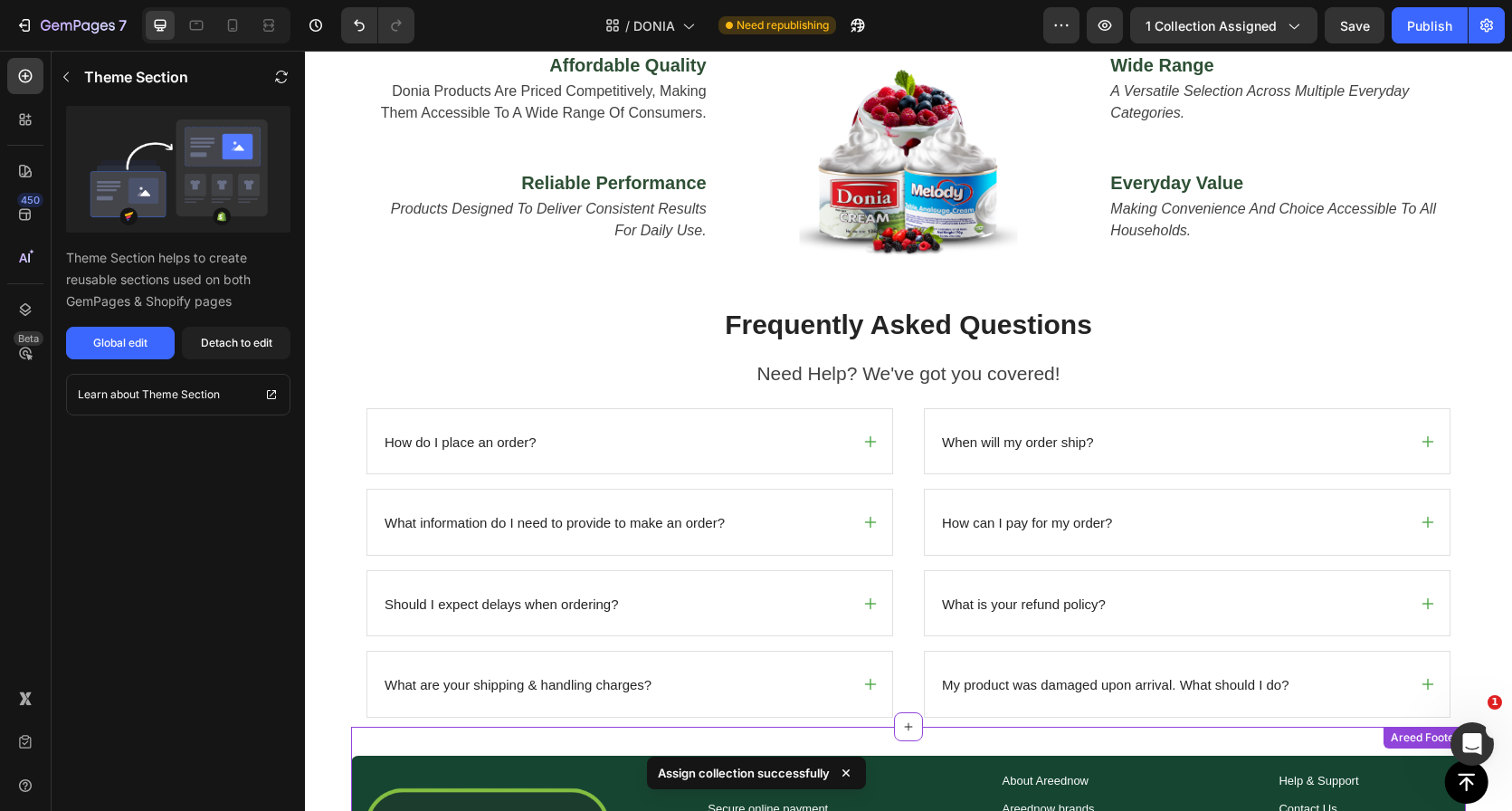
scroll to position [689, 0]
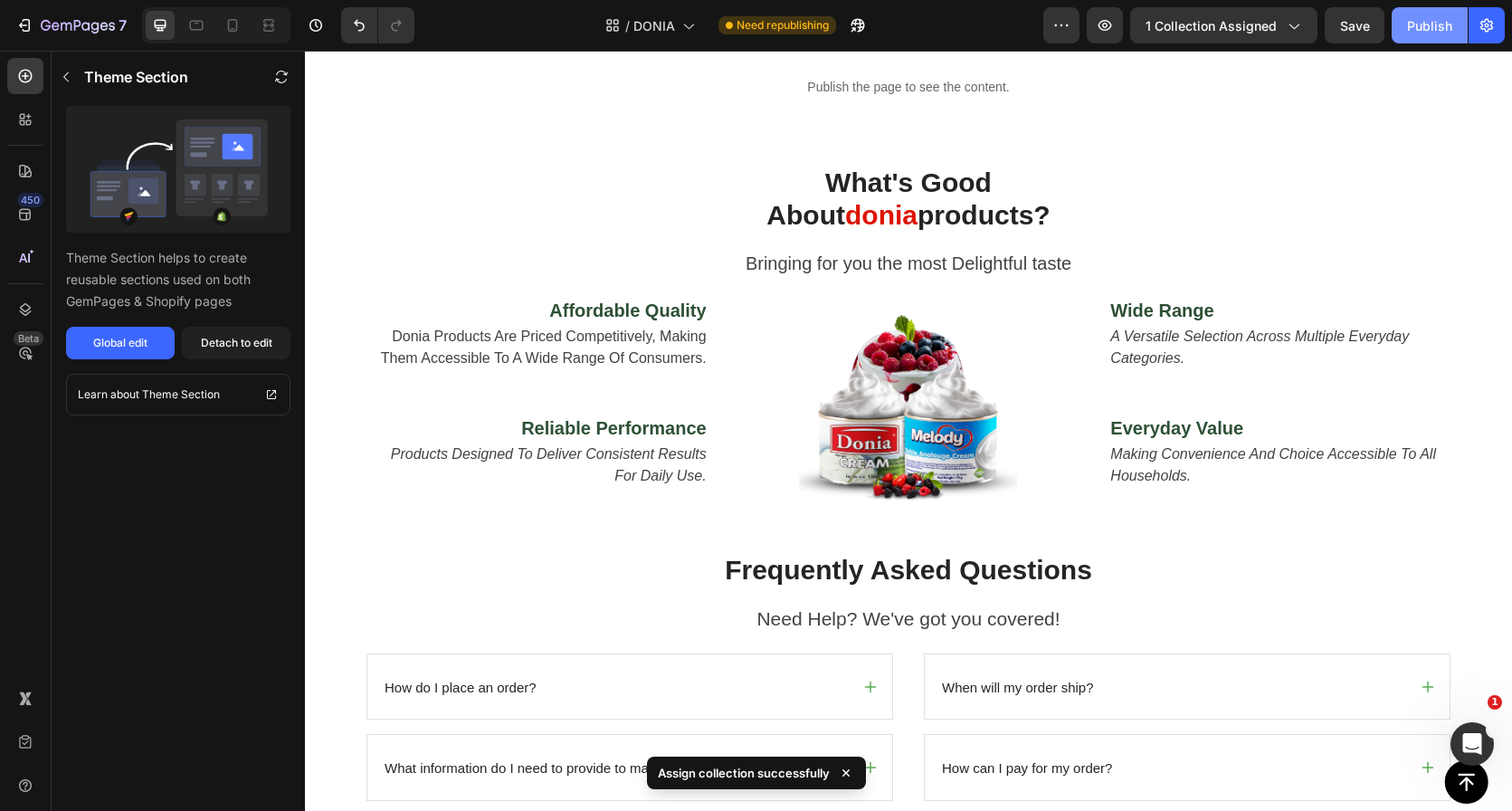
click at [1454, 12] on button "Publish" at bounding box center [1430, 25] width 76 height 37
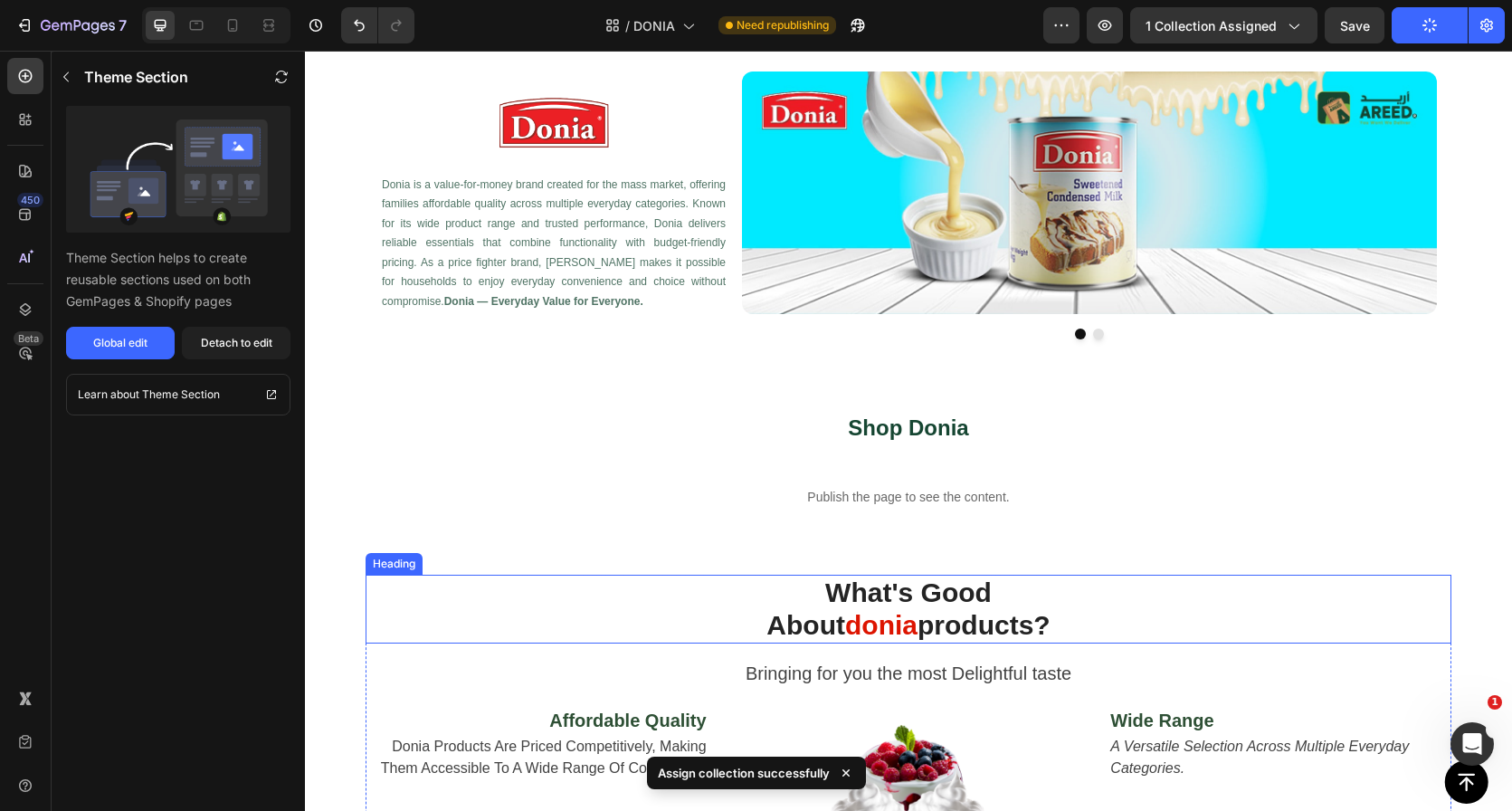
scroll to position [0, 0]
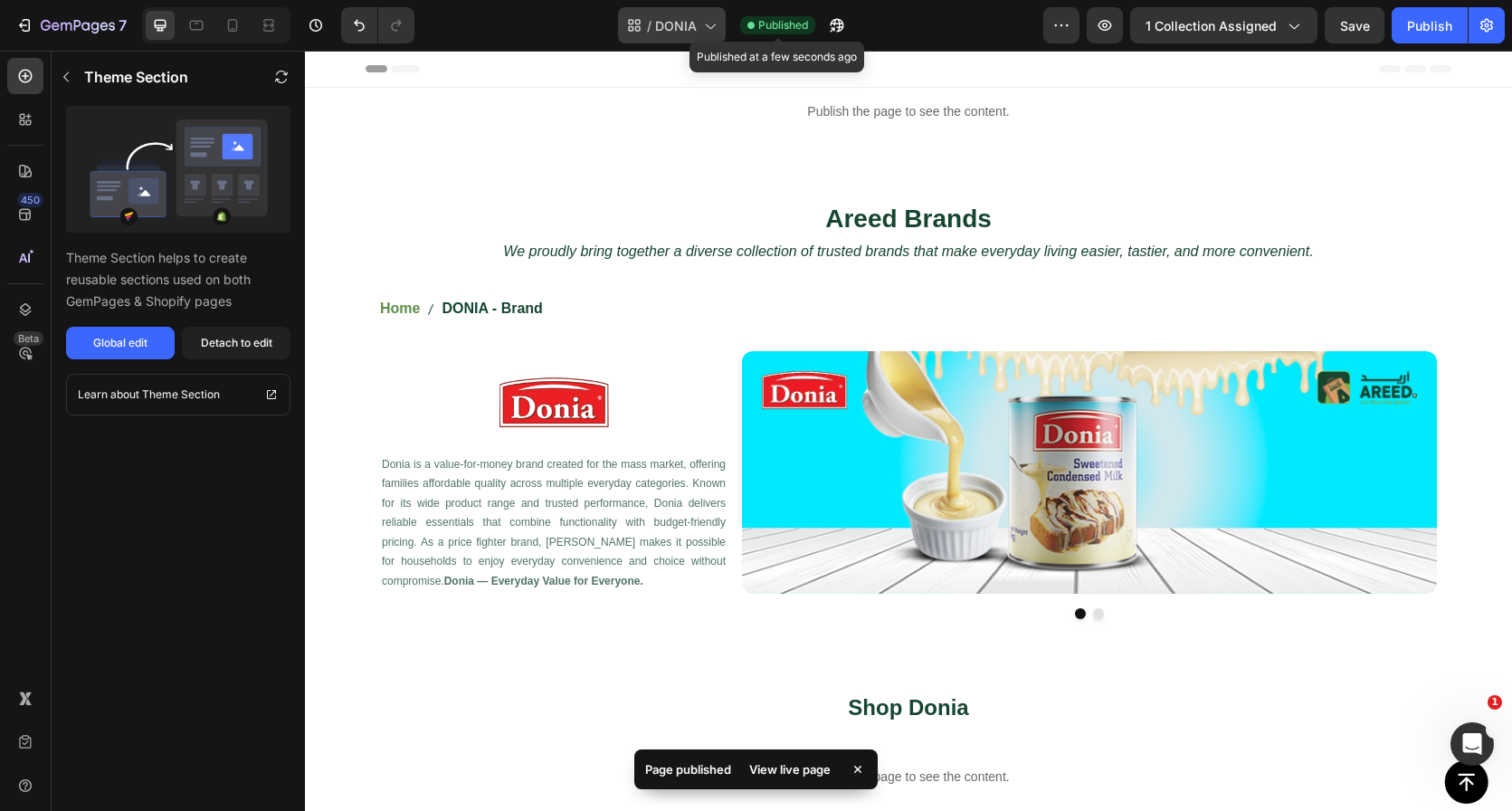
click at [686, 27] on span "DONIA" at bounding box center [676, 25] width 42 height 19
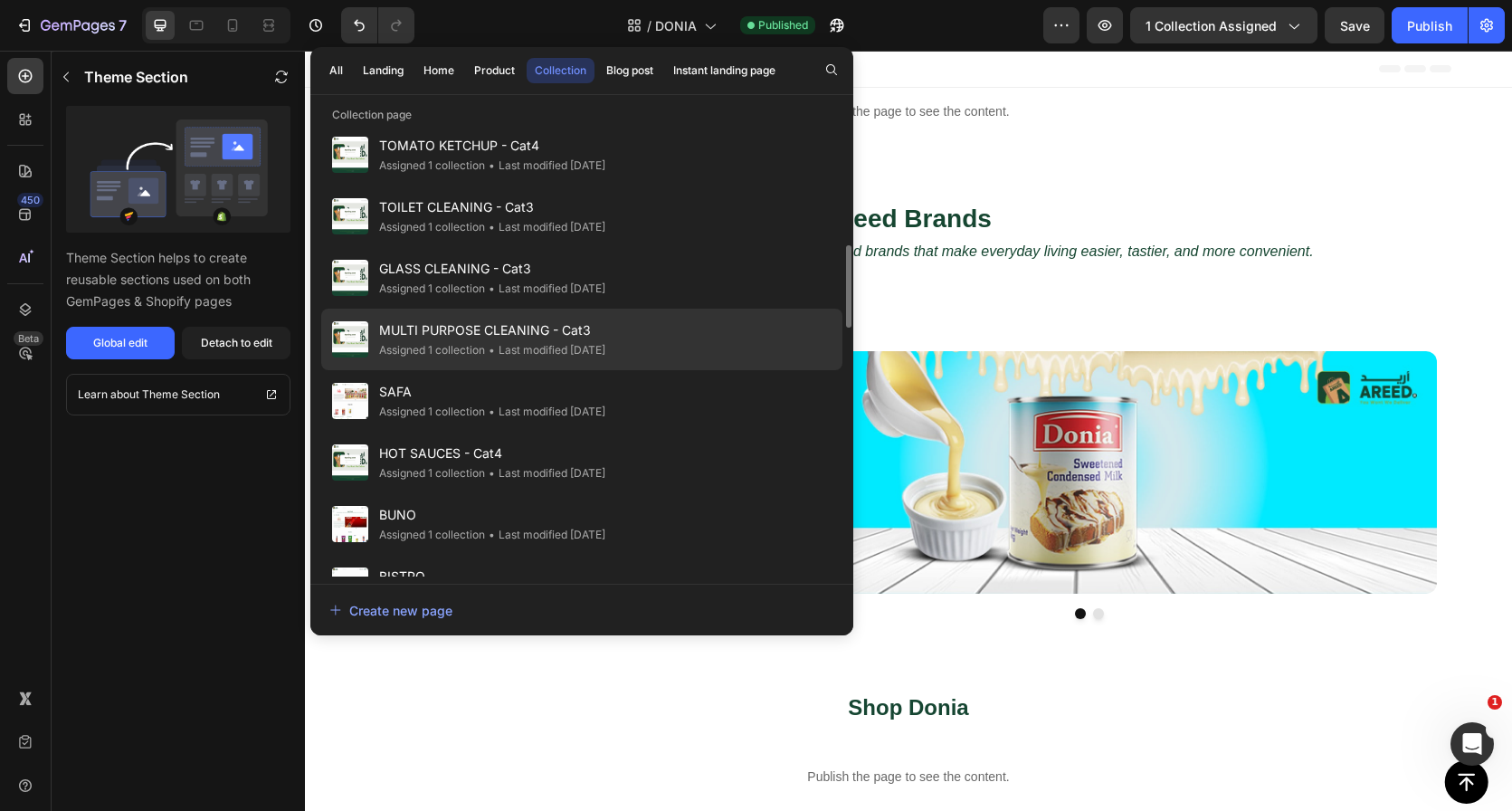
scroll to position [647, 0]
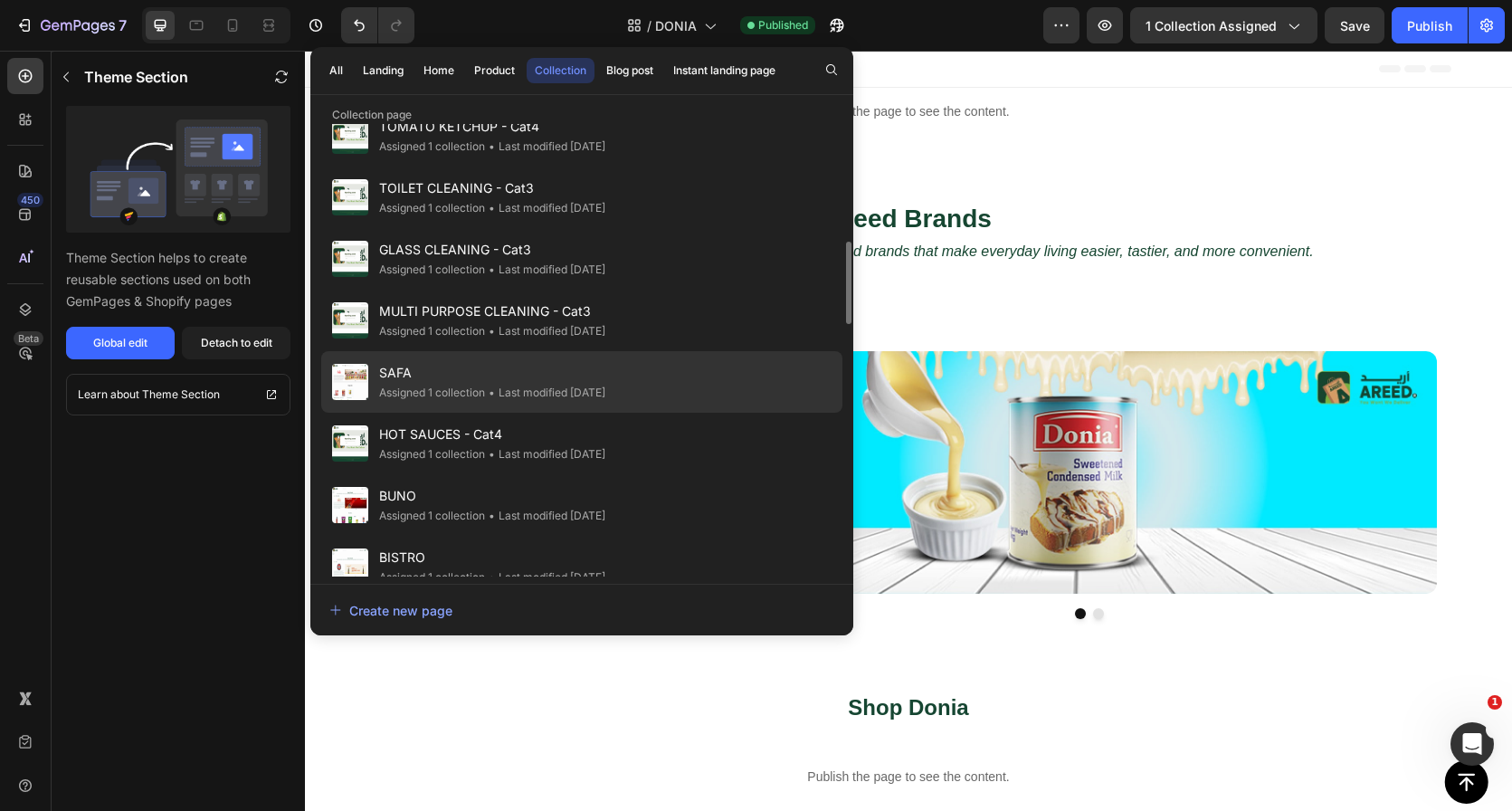
click at [648, 383] on div "SAFA Assigned 1 collection • Last modified 5 days ago" at bounding box center [581, 382] width 521 height 61
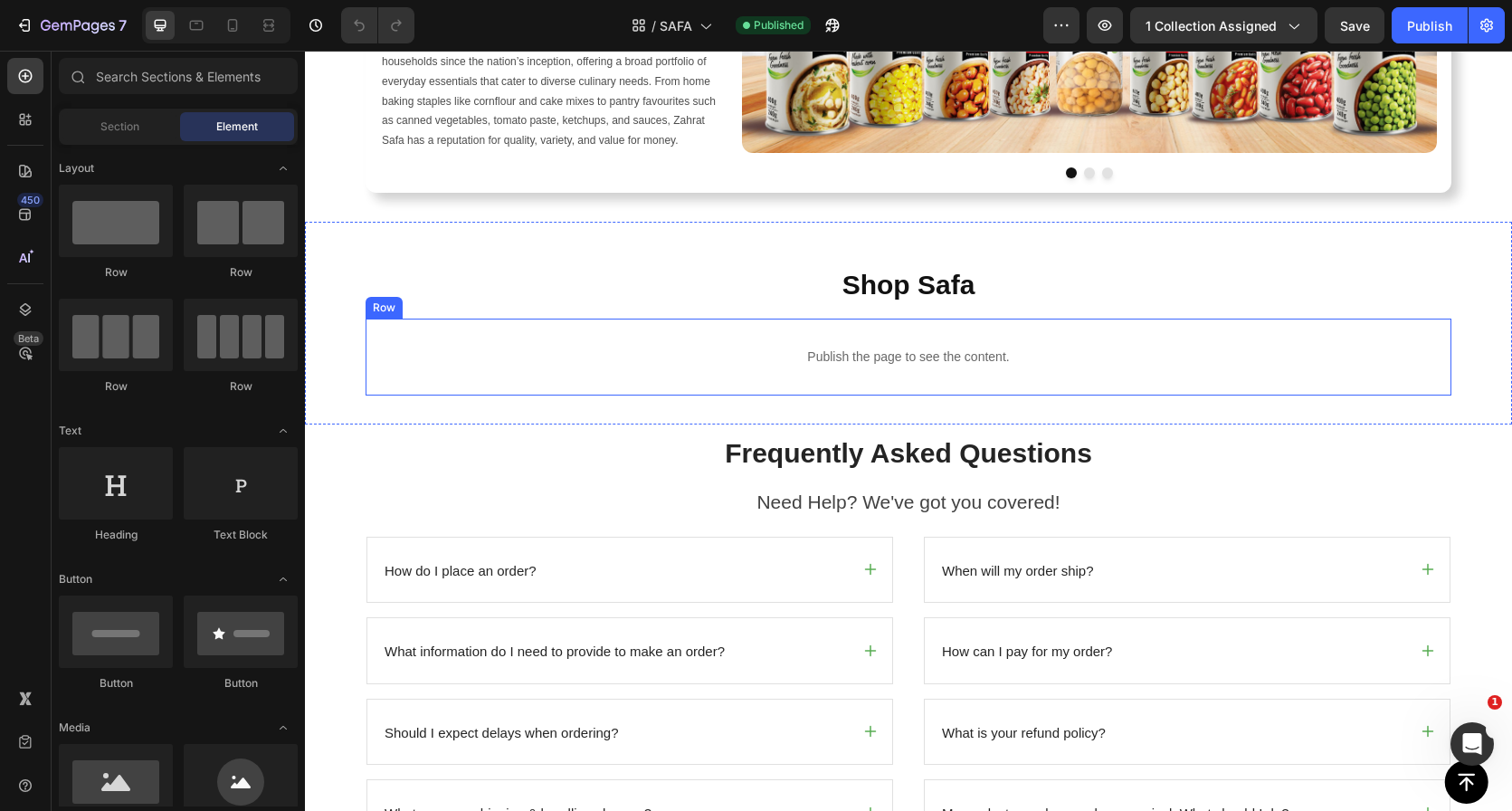
scroll to position [218, 0]
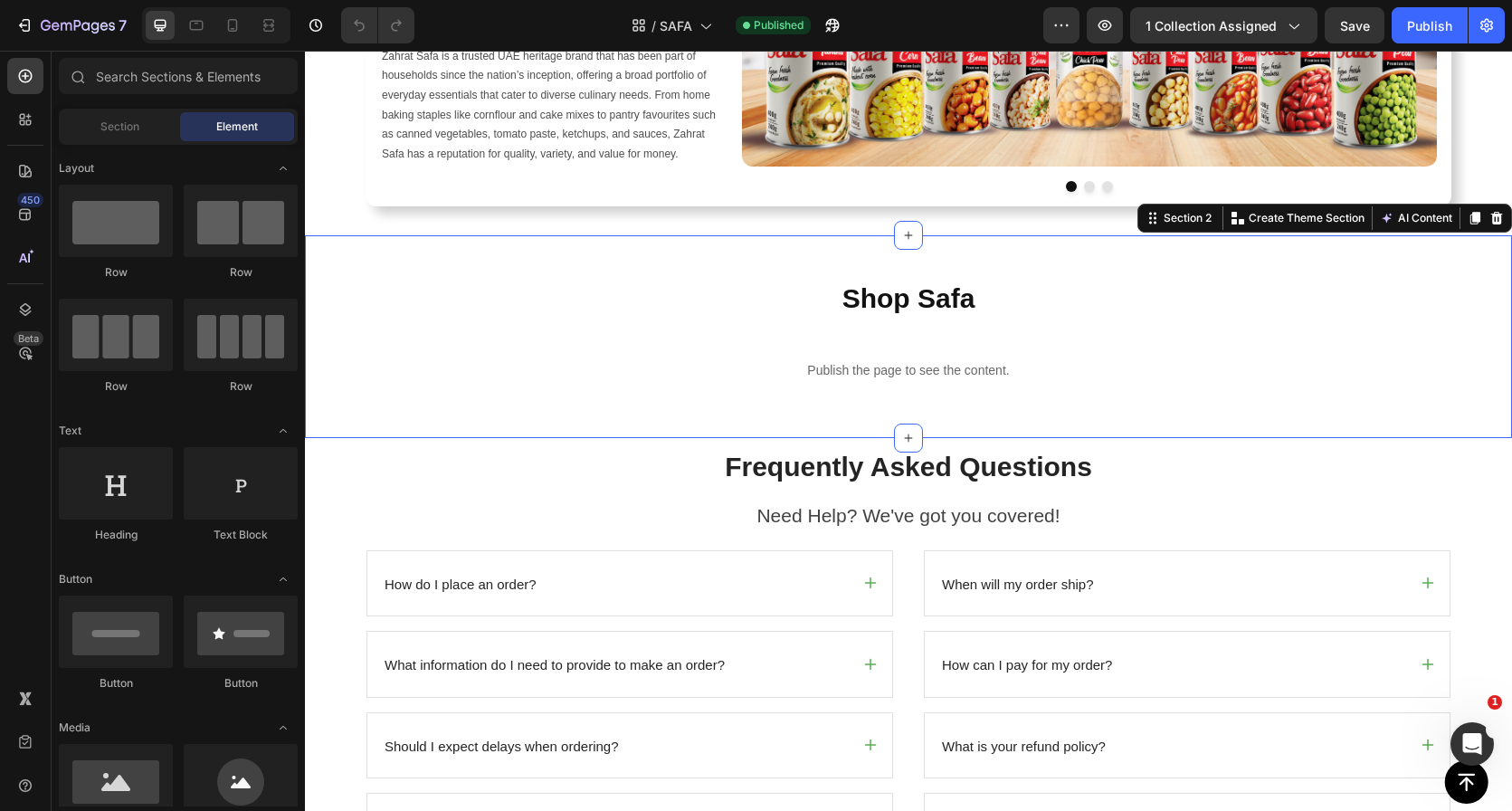
click at [866, 245] on div "Shop Safa Heading Row Publish the page to see the content. Custom Code Row Sect…" at bounding box center [908, 337] width 1207 height 203
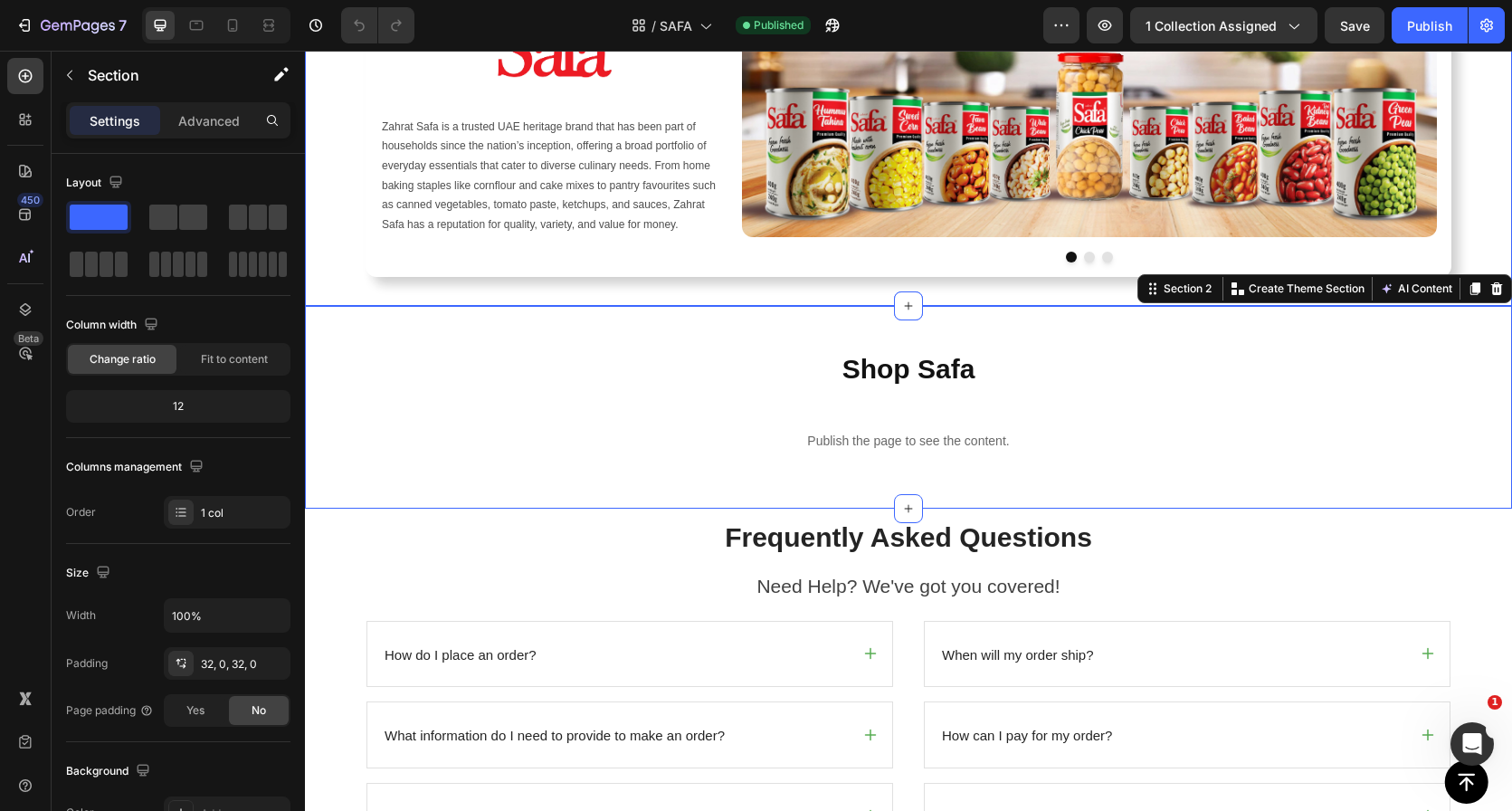
scroll to position [92, 0]
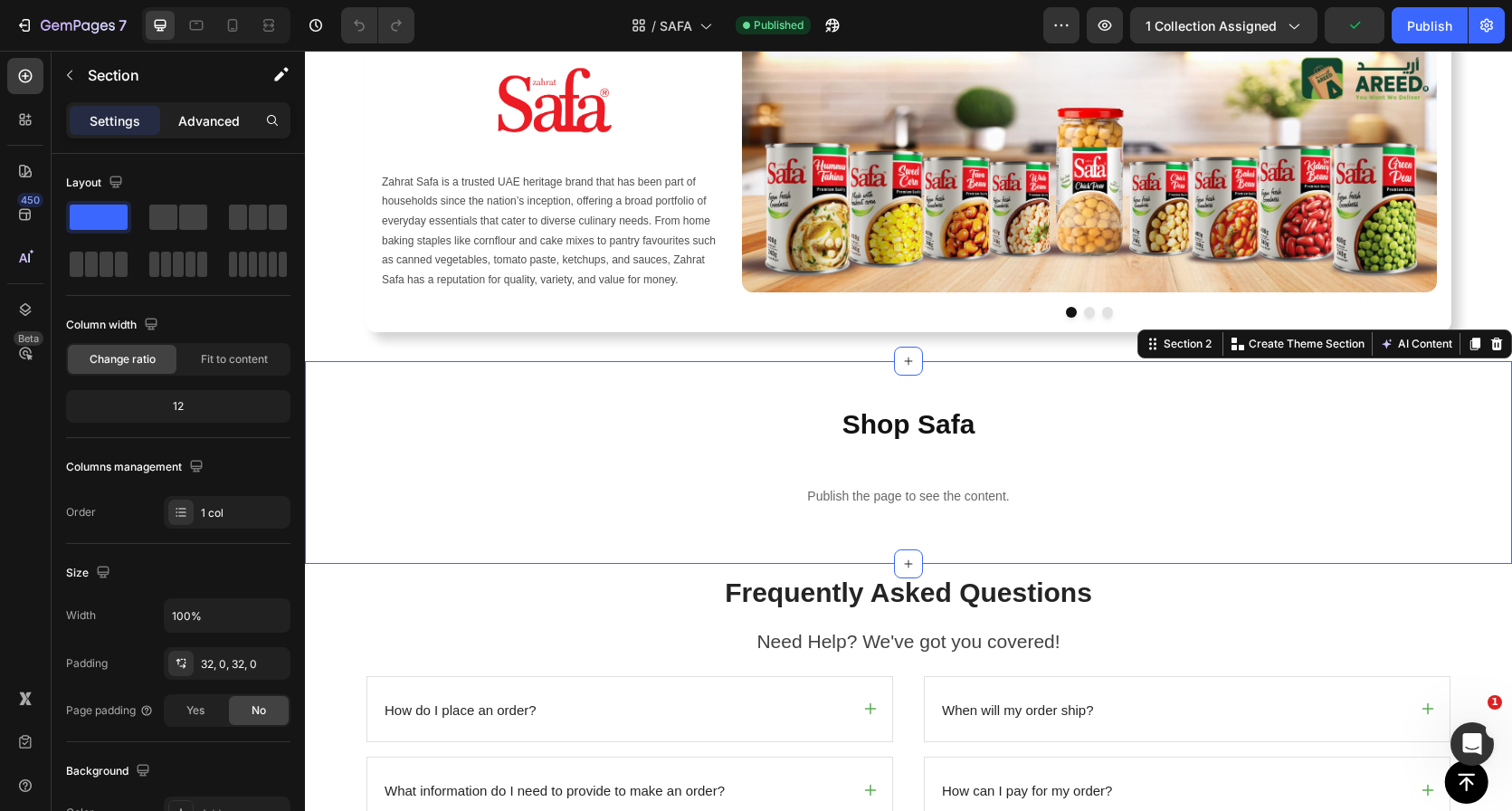
click at [215, 117] on p "Advanced" at bounding box center [209, 120] width 61 height 19
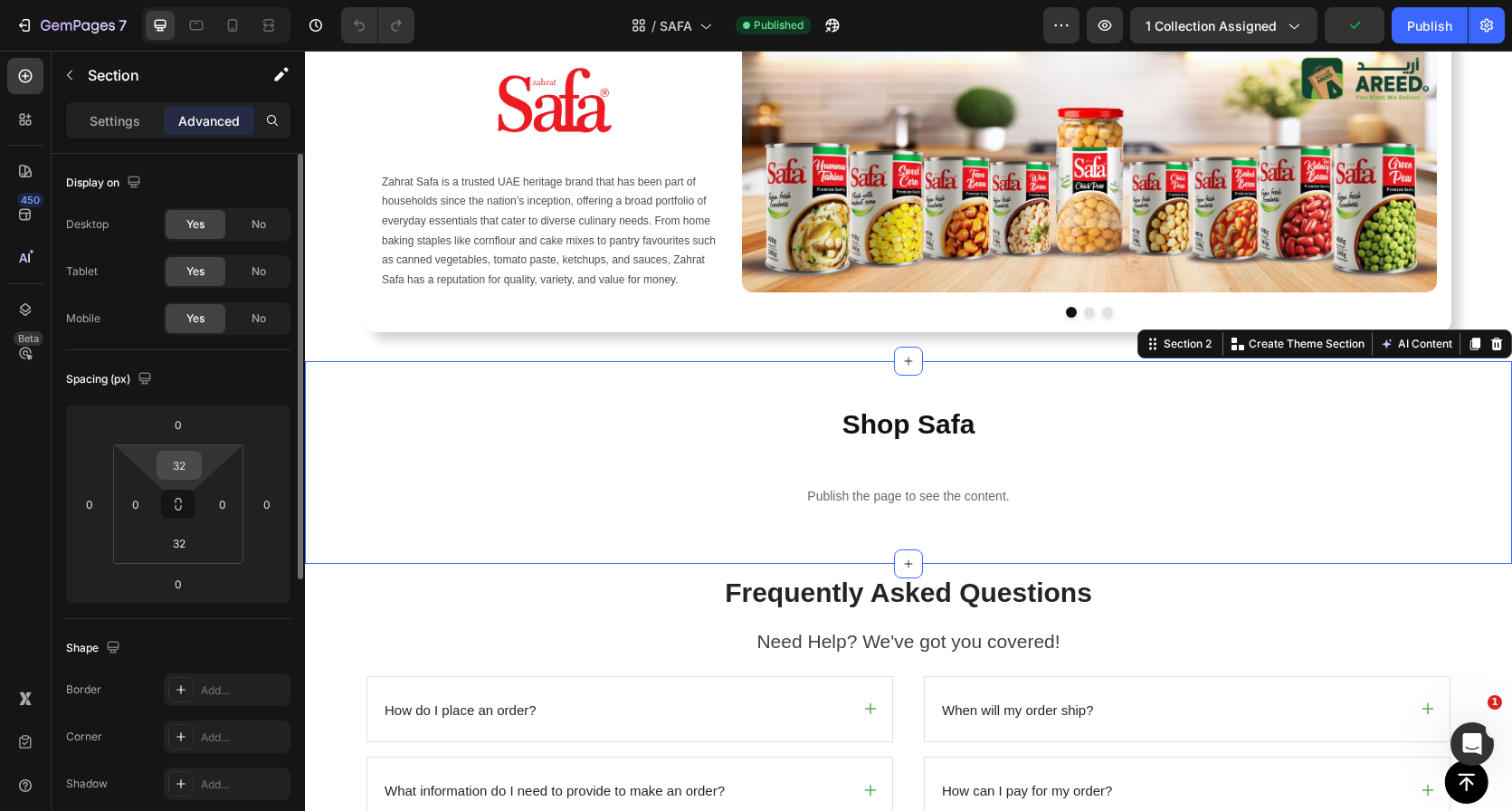
click at [185, 467] on input "32" at bounding box center [179, 464] width 37 height 27
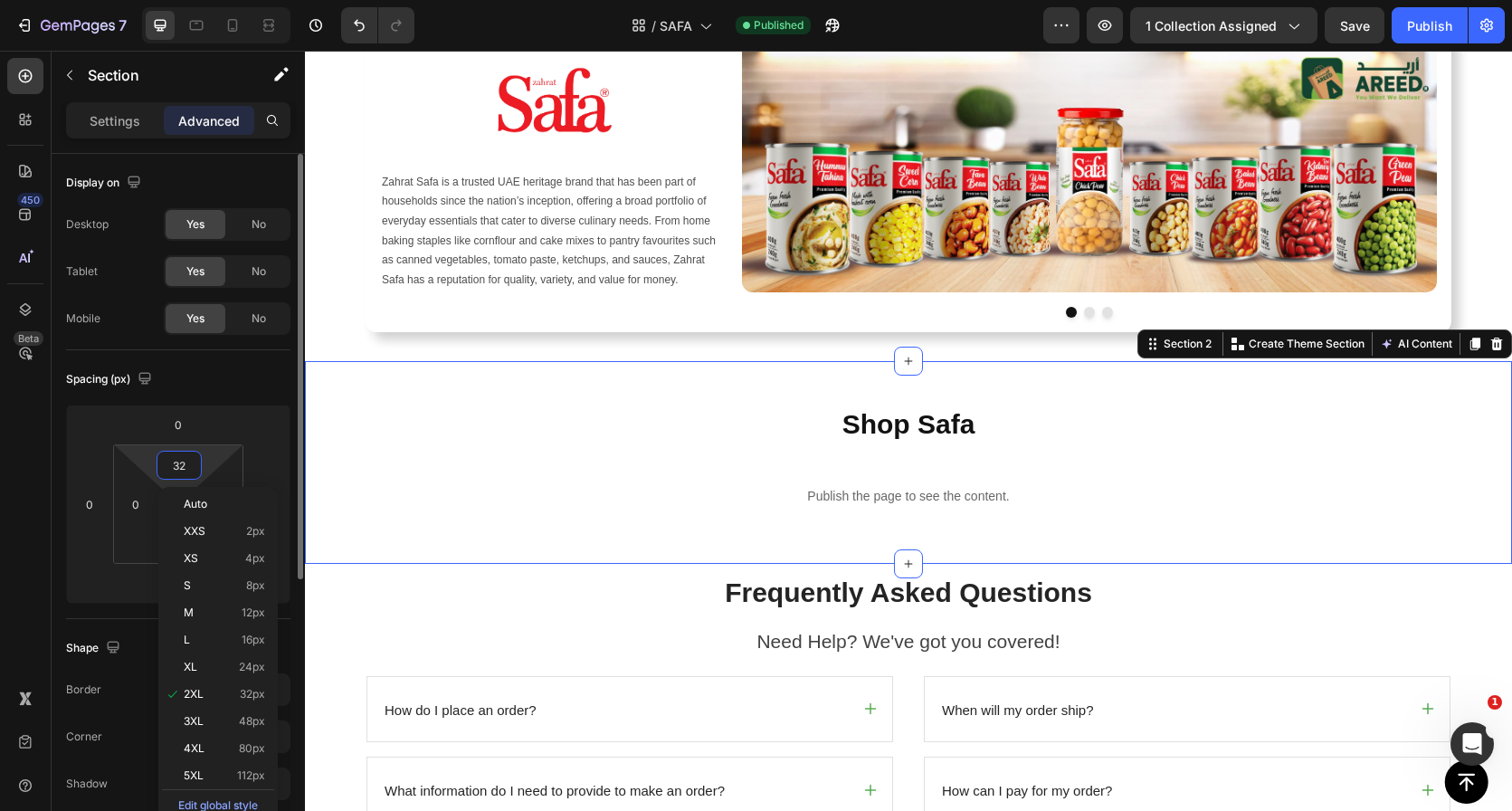
type input "0"
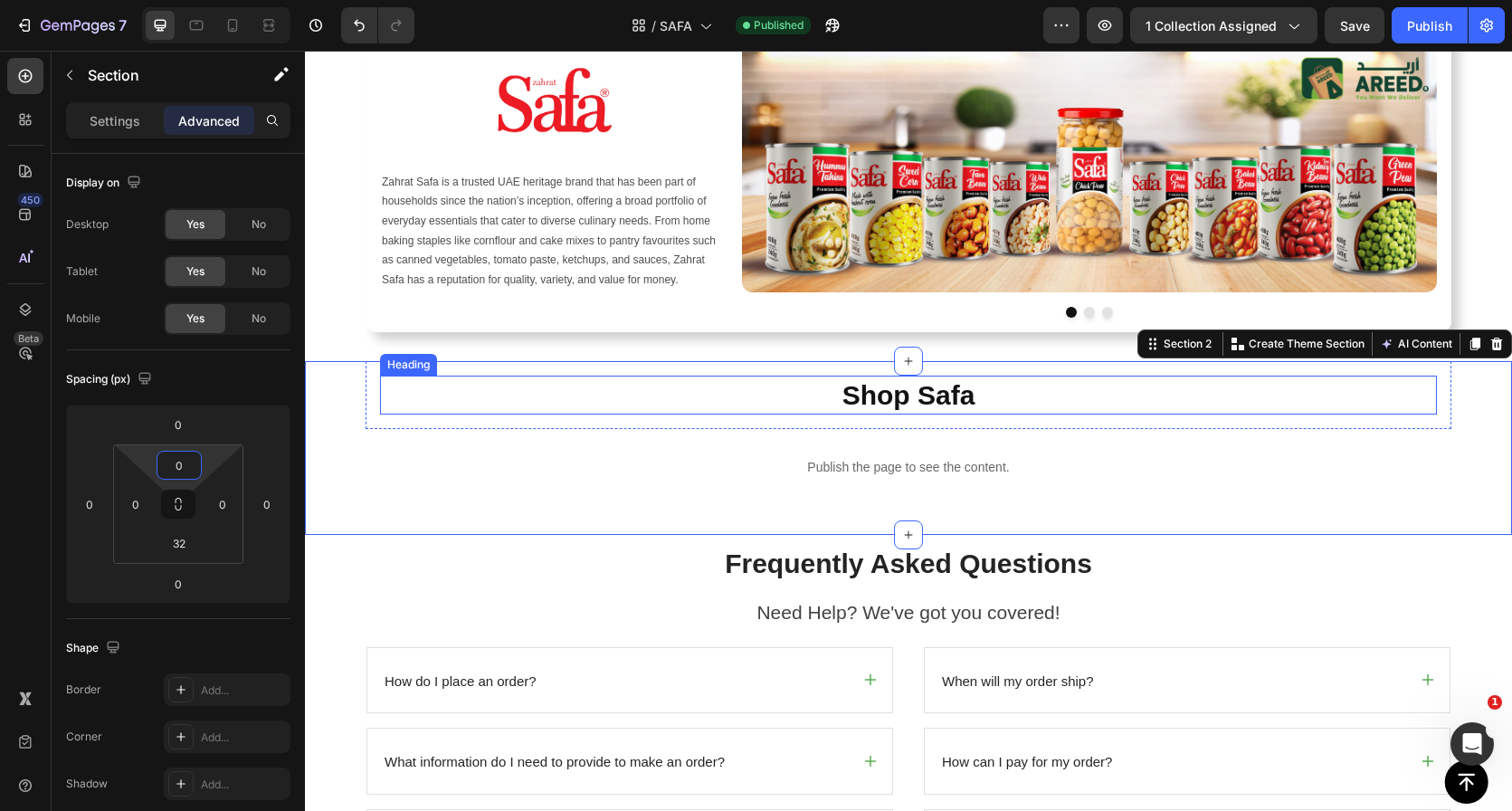
click at [888, 392] on h2 "Shop Safa" at bounding box center [908, 394] width 1057 height 39
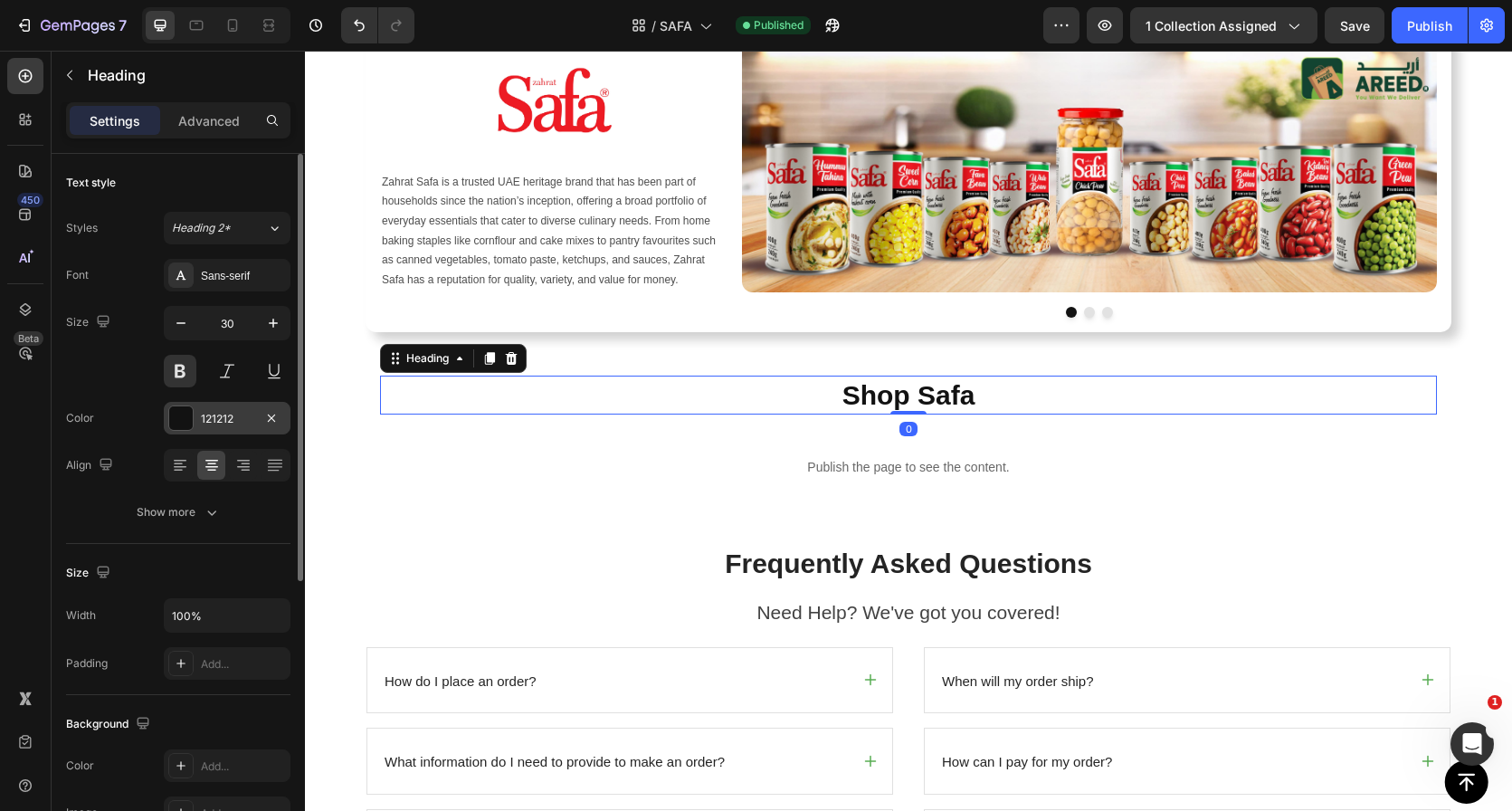
click at [227, 423] on div "121212" at bounding box center [227, 419] width 52 height 16
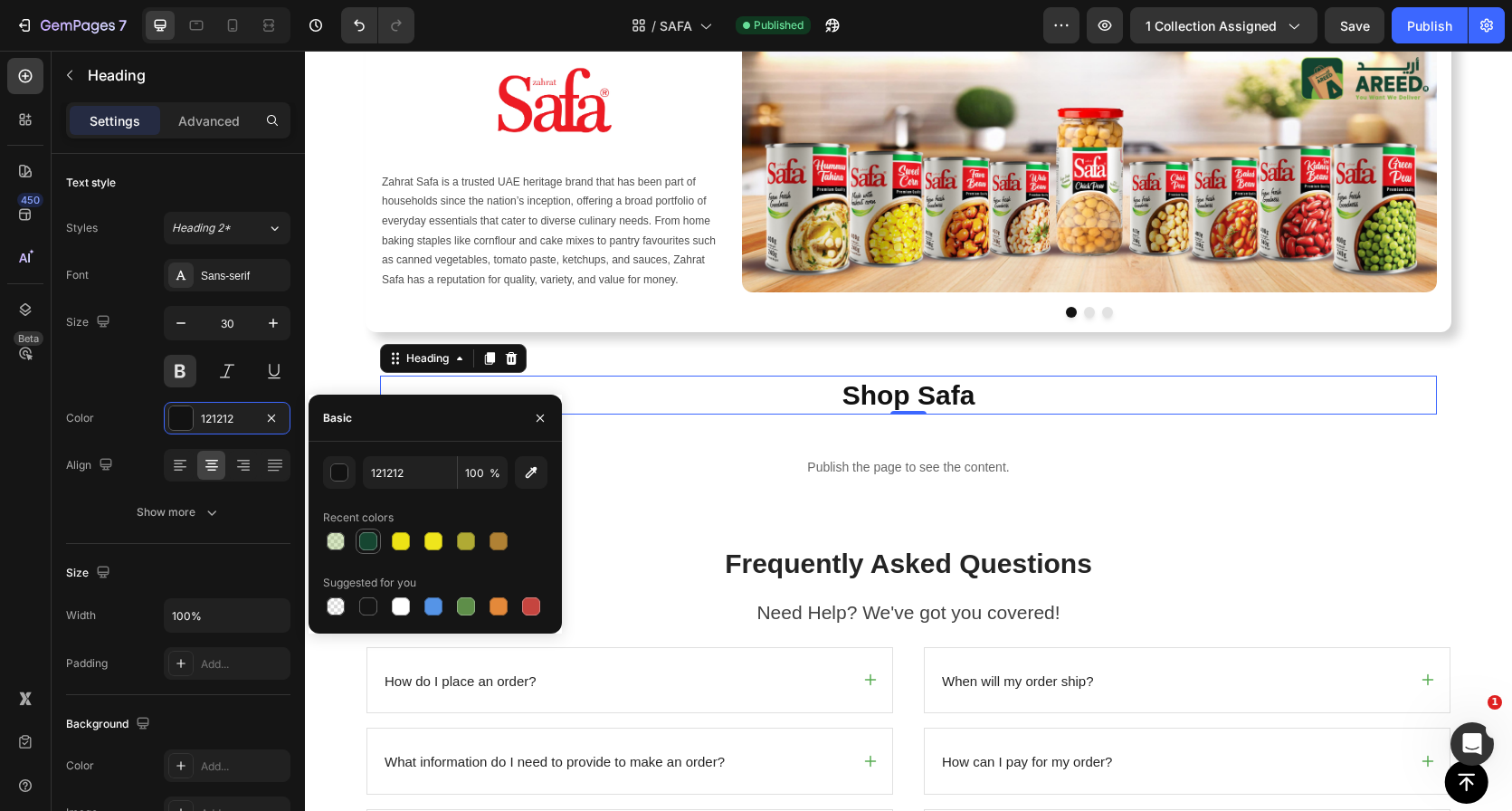
click at [373, 541] on div at bounding box center [368, 541] width 18 height 18
type input "164631"
click at [365, 539] on div at bounding box center [368, 541] width 18 height 18
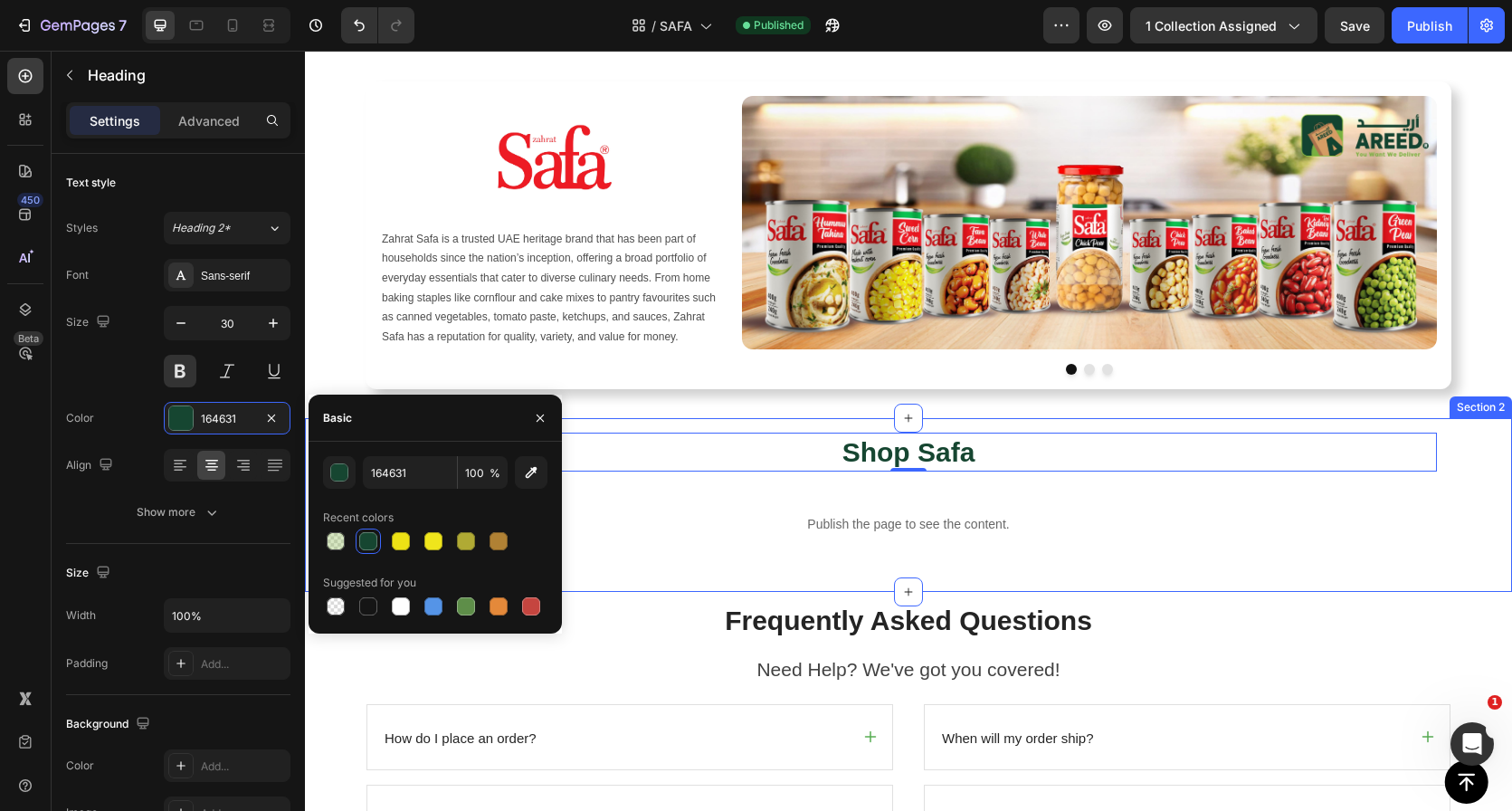
scroll to position [0, 0]
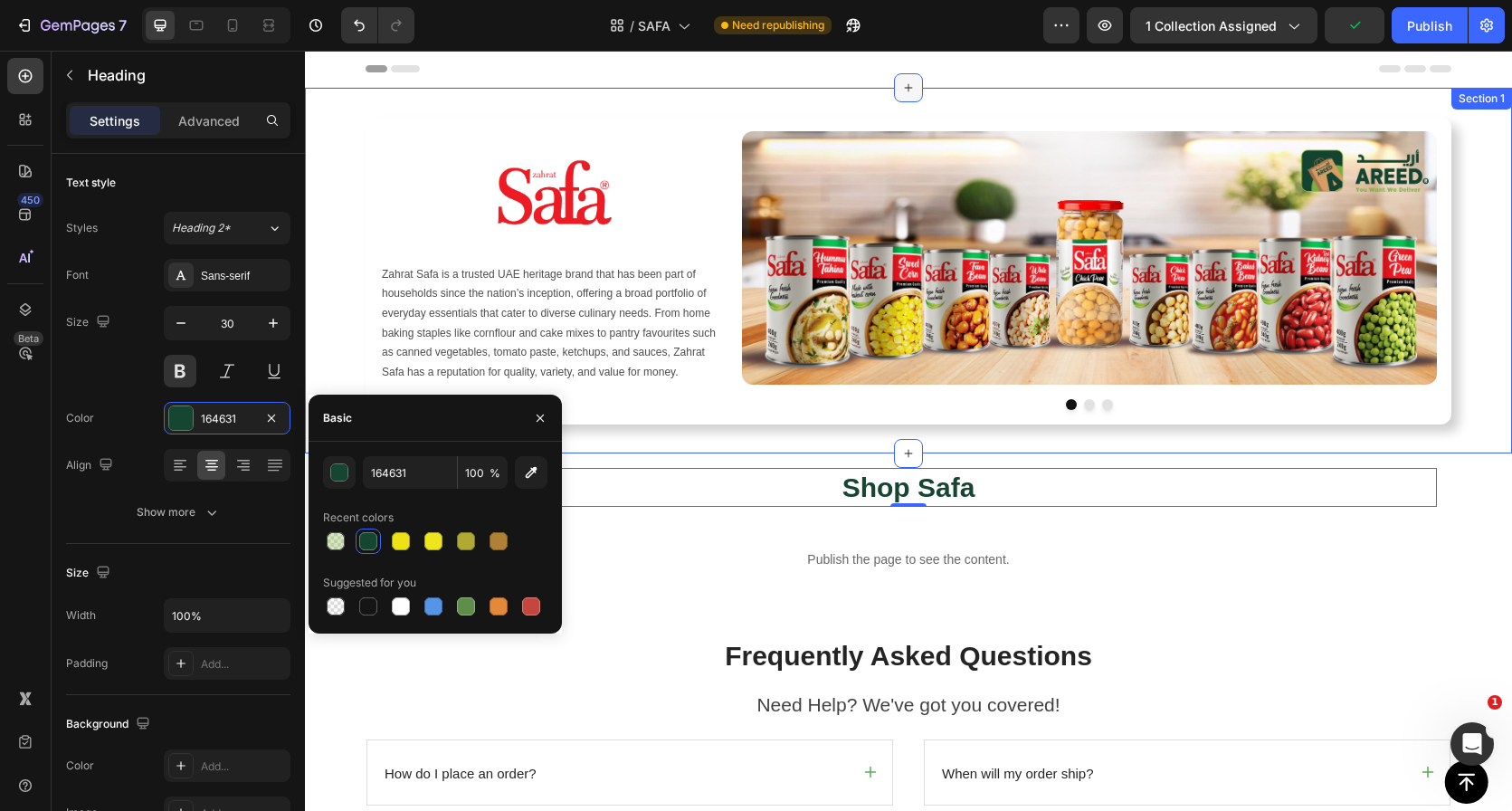
click at [901, 88] on icon at bounding box center [908, 87] width 15 height 15
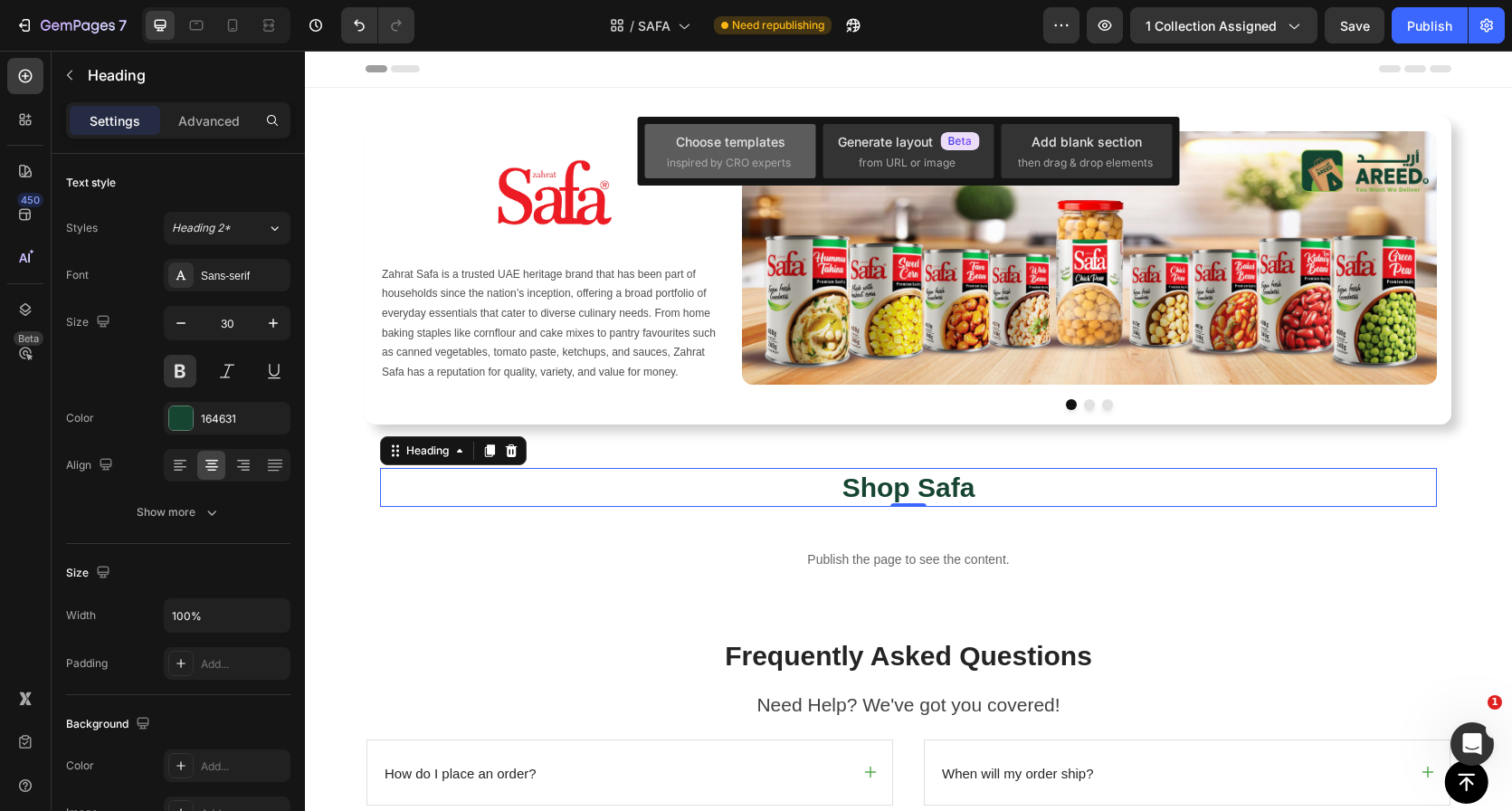
click at [699, 163] on span "inspired by CRO experts" at bounding box center [729, 162] width 124 height 16
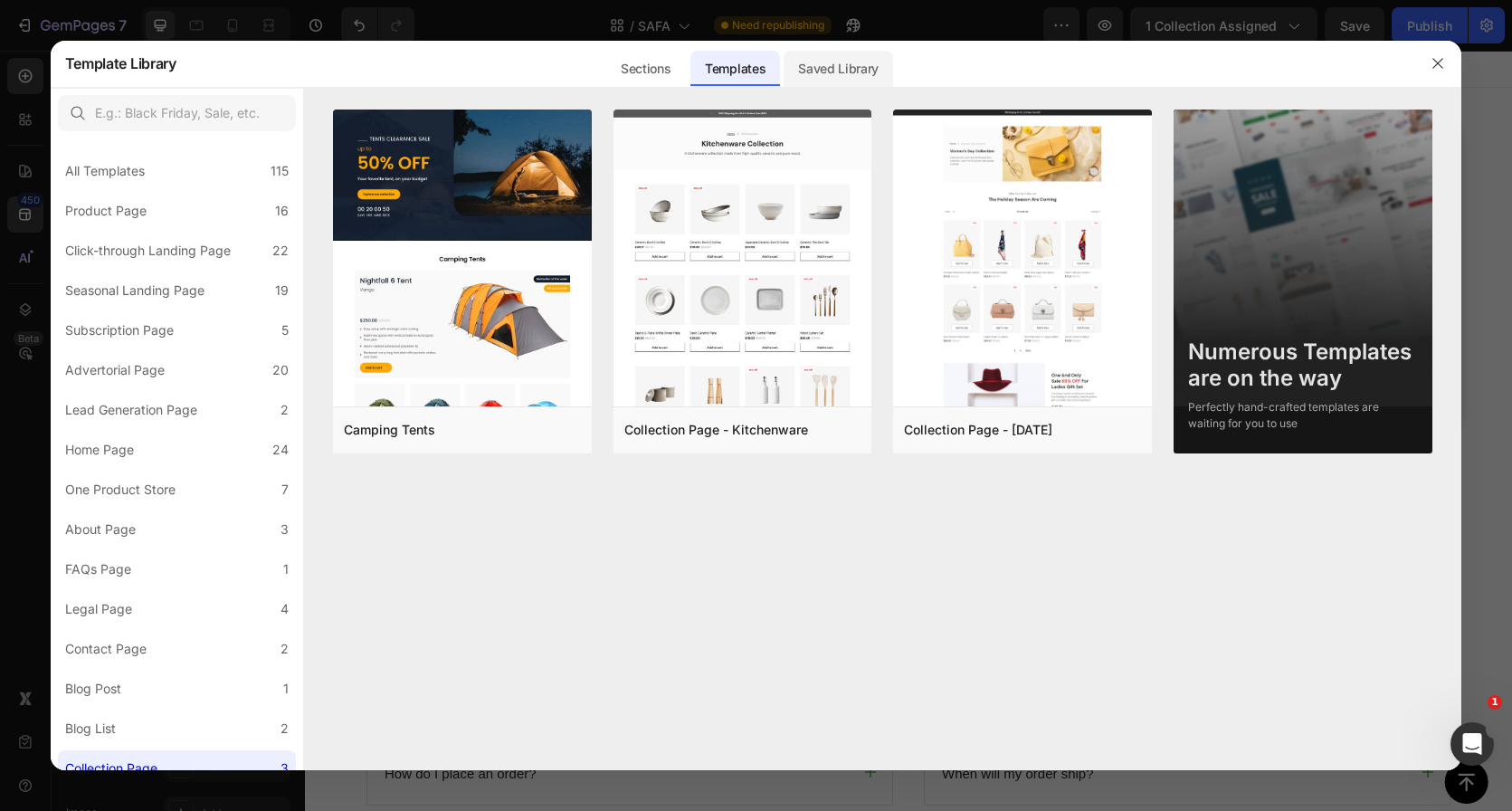
click at [846, 81] on div "Saved Library" at bounding box center [838, 68] width 110 height 37
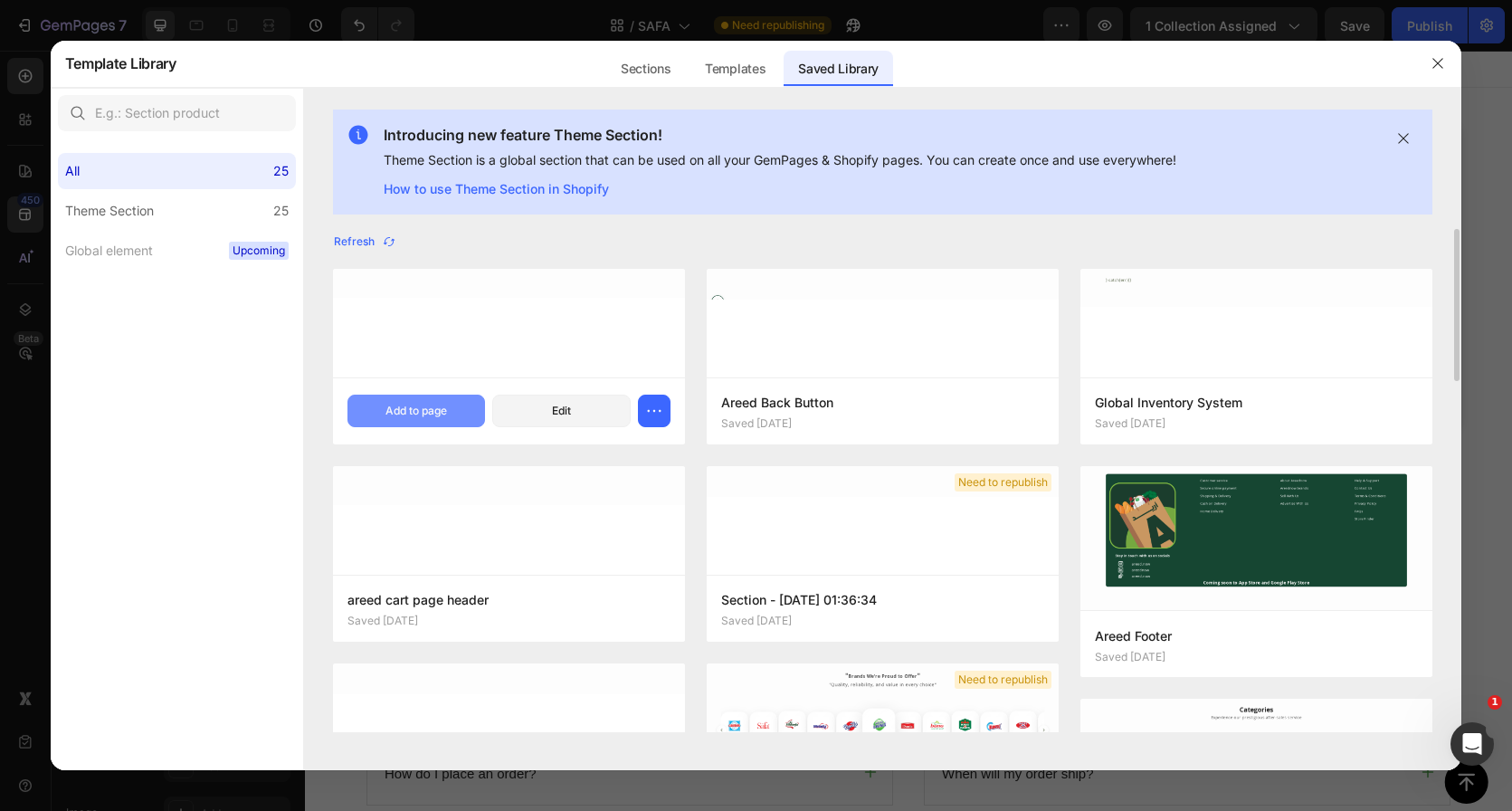
click at [431, 413] on div "Add to page" at bounding box center [416, 411] width 61 height 16
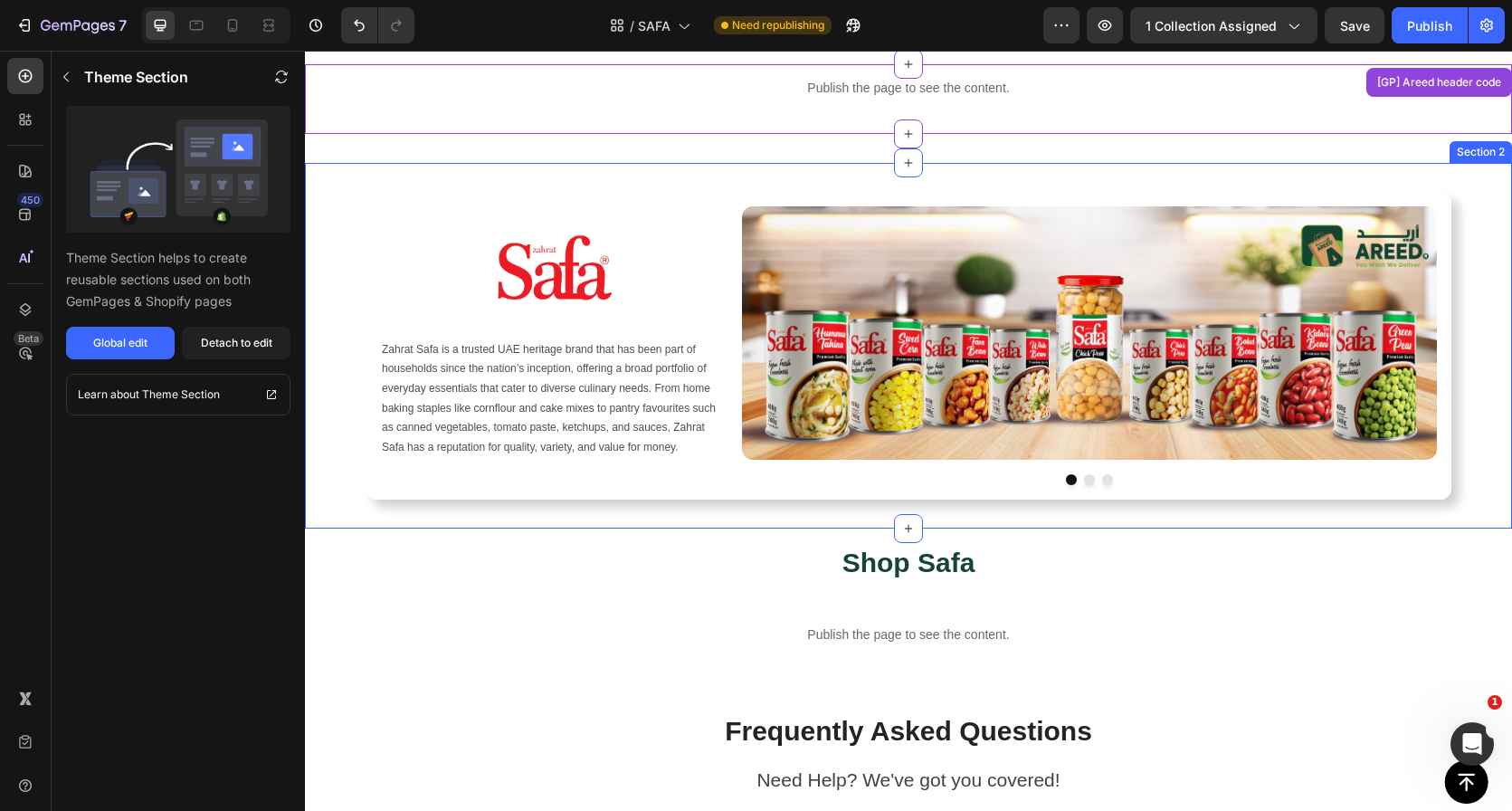
scroll to position [37, 0]
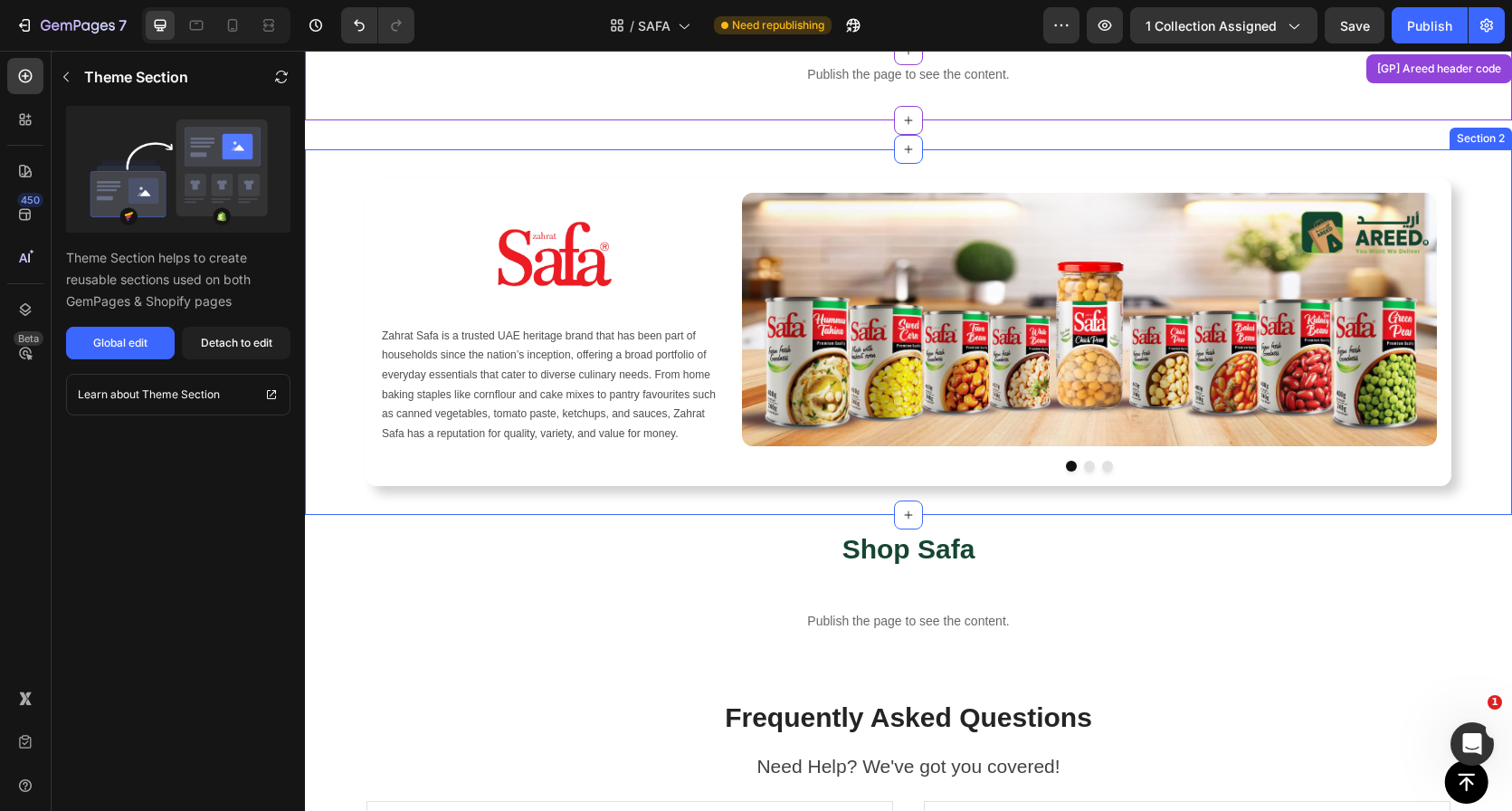
click at [846, 157] on div "Image Row Zahrat Safa is a trusted UAE heritage brand that has been part of hou…" at bounding box center [908, 332] width 1207 height 365
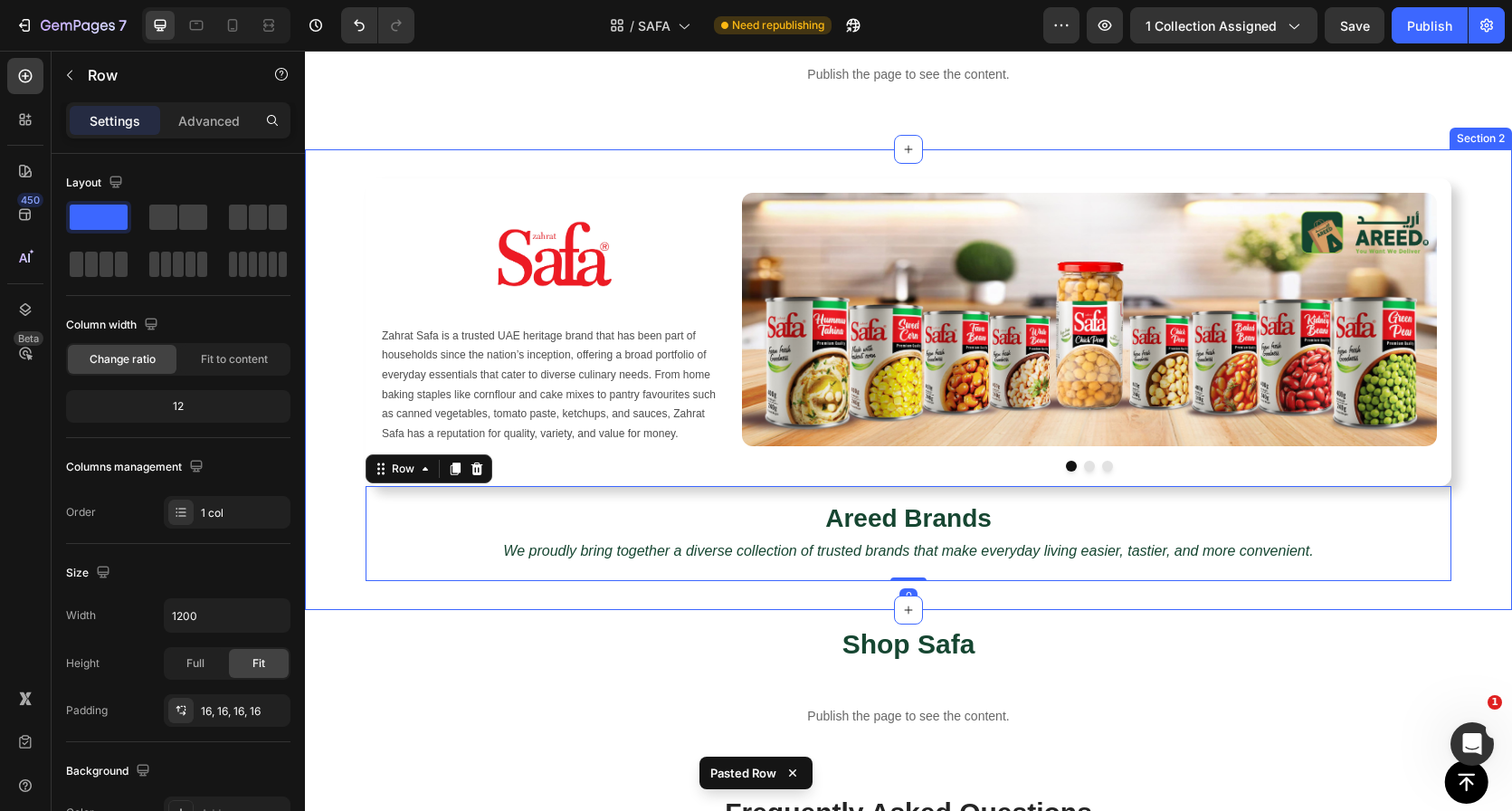
scroll to position [10, 0]
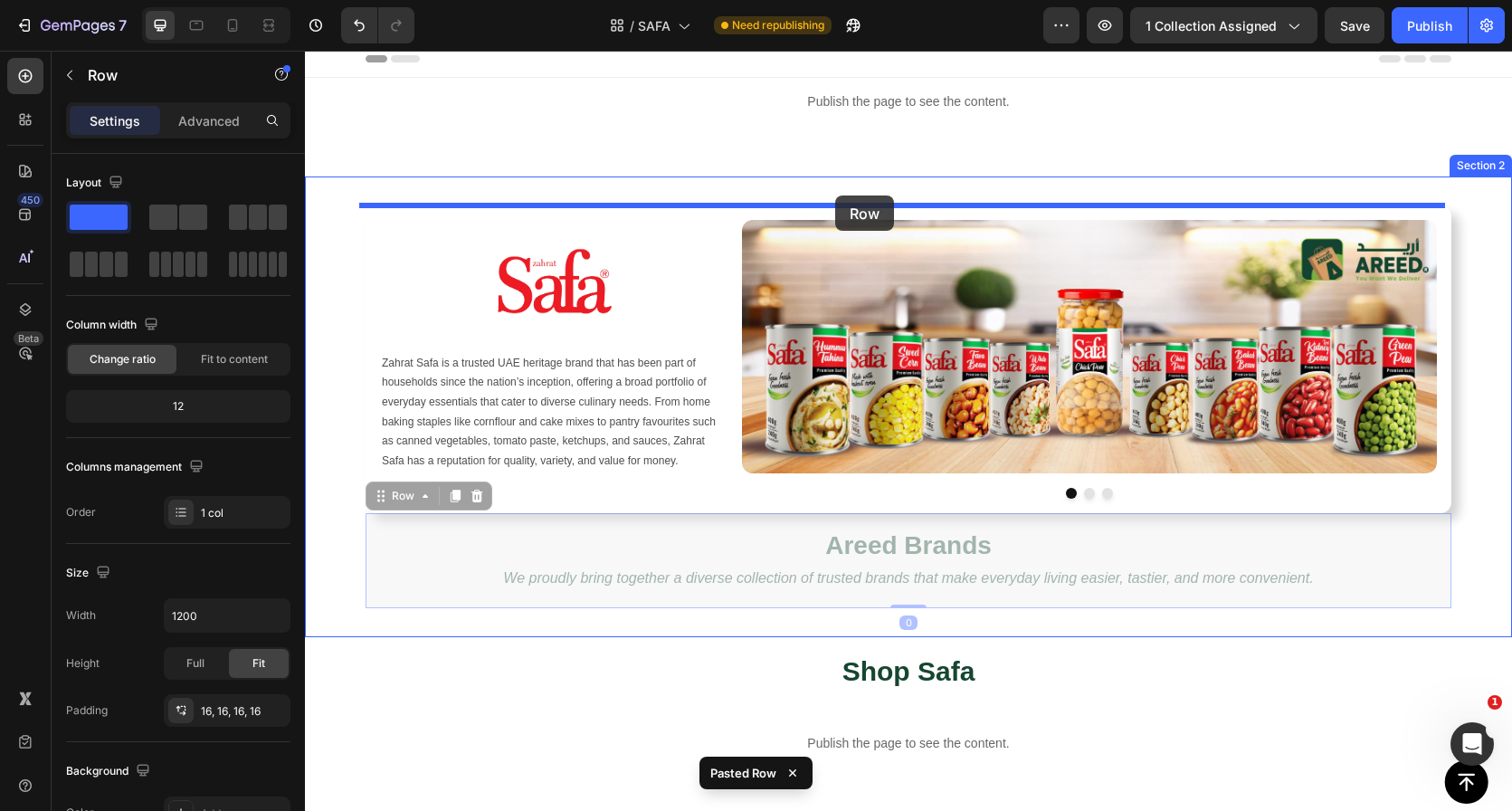
drag, startPoint x: 673, startPoint y: 524, endPoint x: 835, endPoint y: 195, distance: 366.7
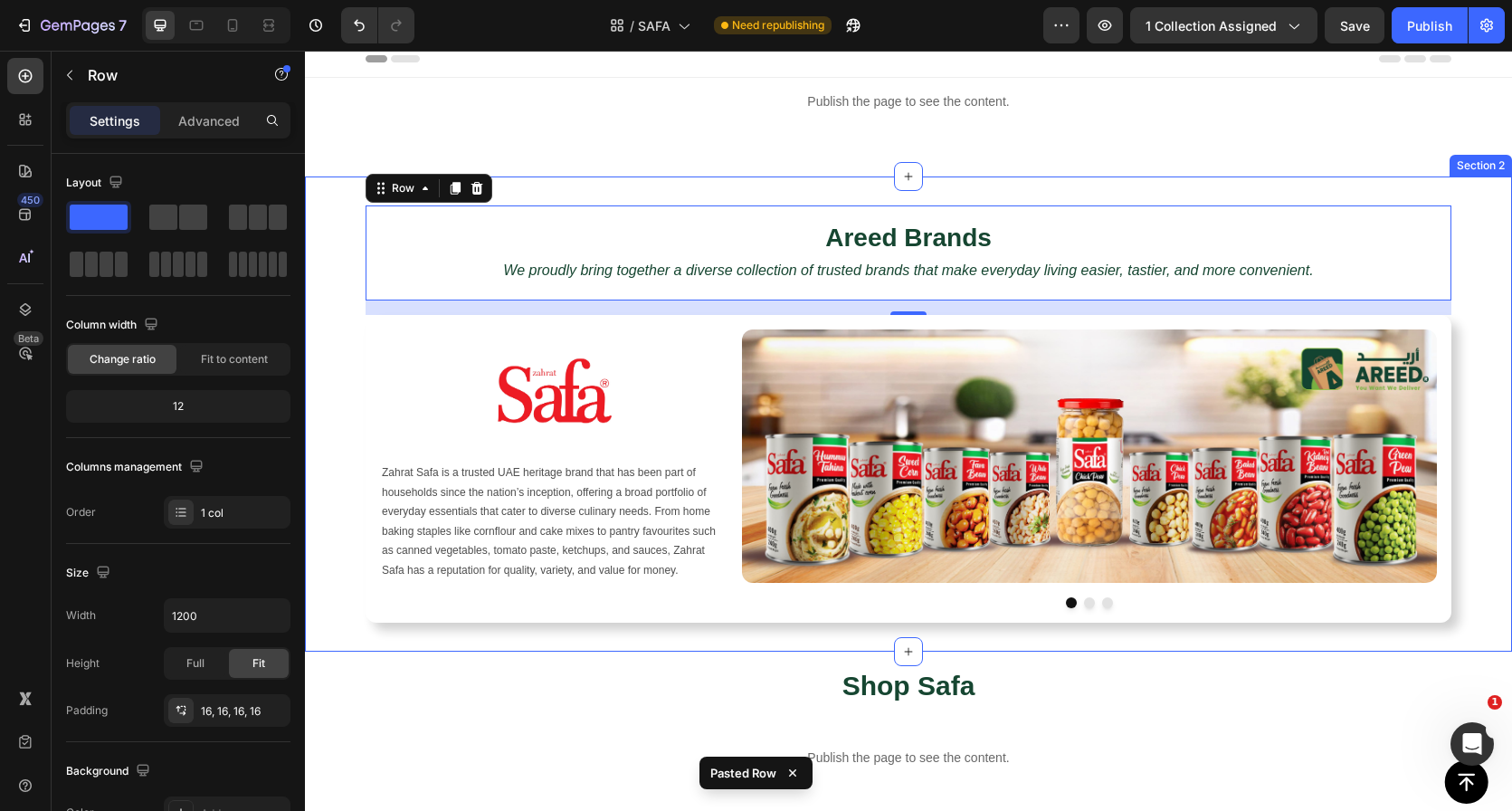
click at [850, 189] on div "Areed Brands Heading We proudly bring together a diverse collection of trusted …" at bounding box center [908, 414] width 1207 height 475
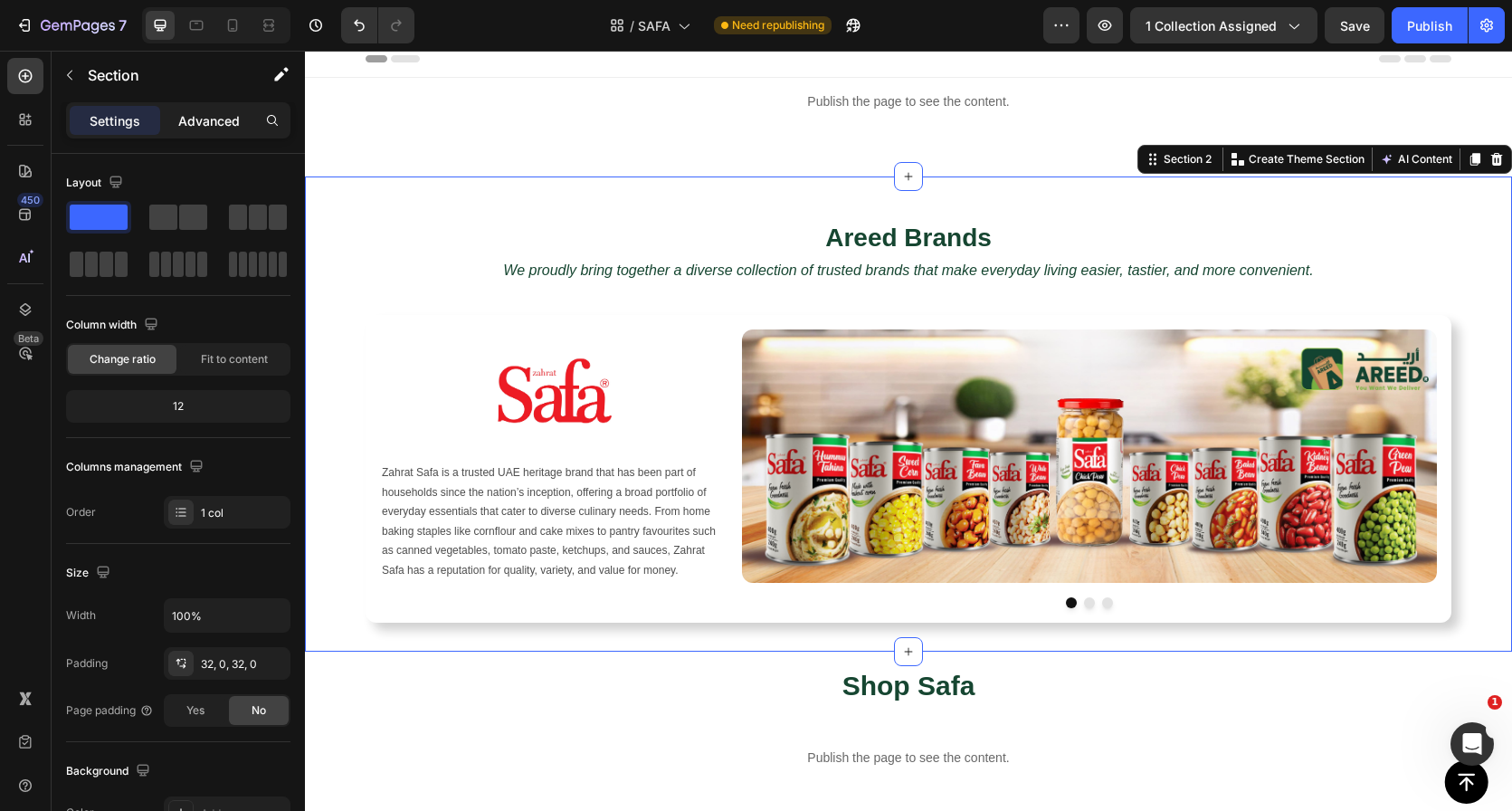
click at [209, 127] on p "Advanced" at bounding box center [209, 120] width 61 height 19
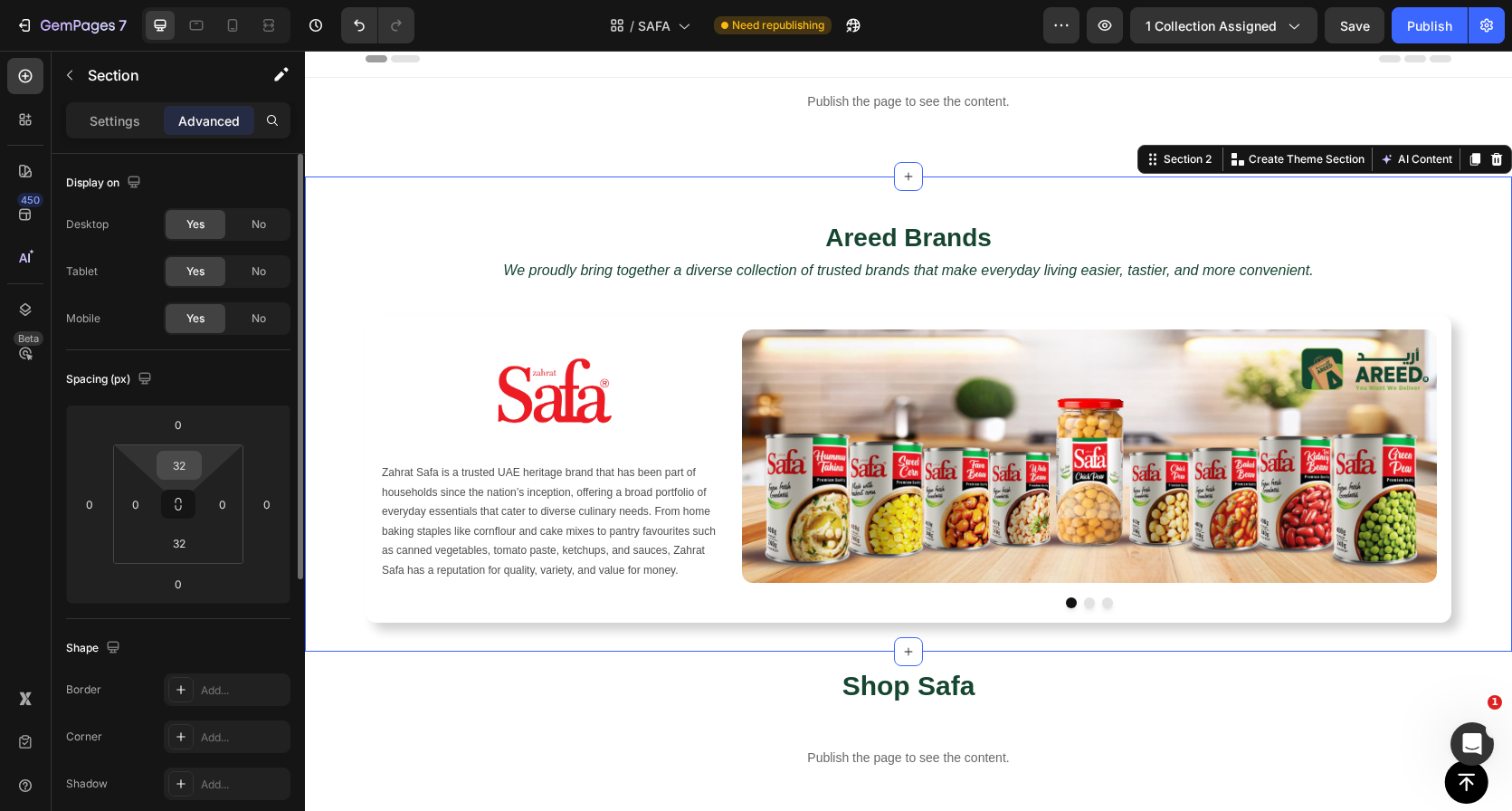
click at [189, 472] on input "32" at bounding box center [179, 464] width 37 height 27
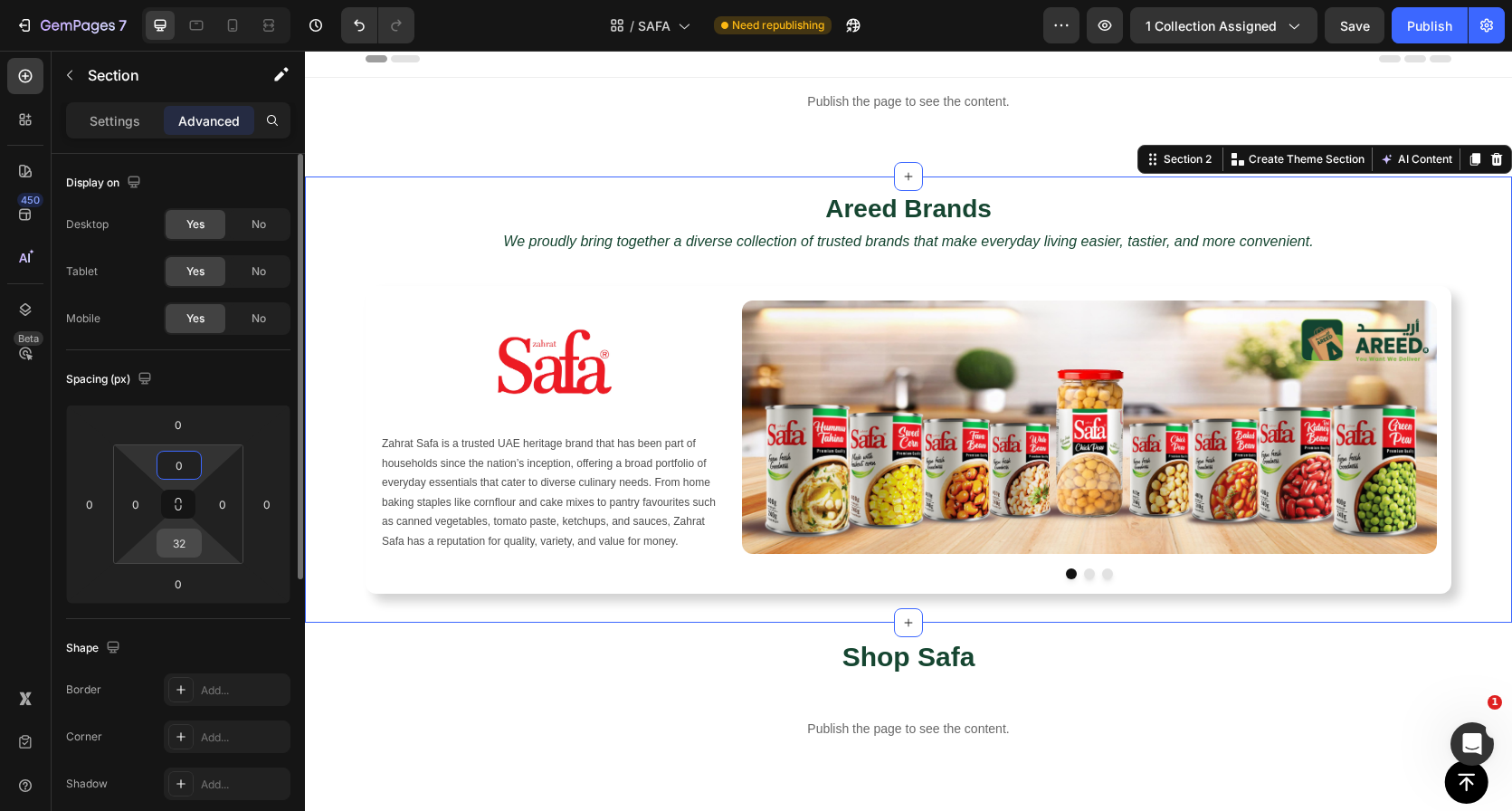
type input "0"
click at [180, 539] on input "32" at bounding box center [179, 543] width 37 height 27
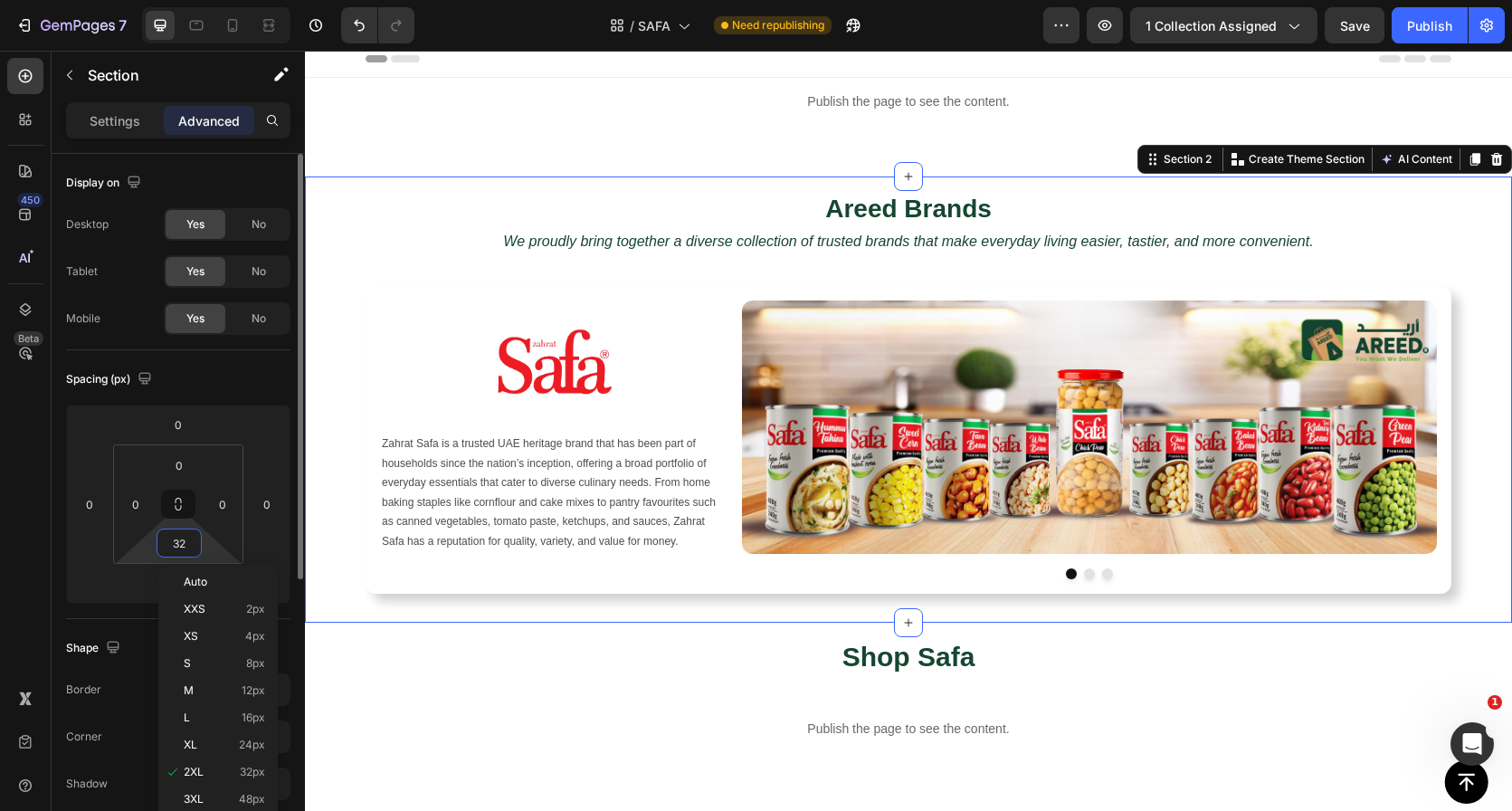
type input "-"
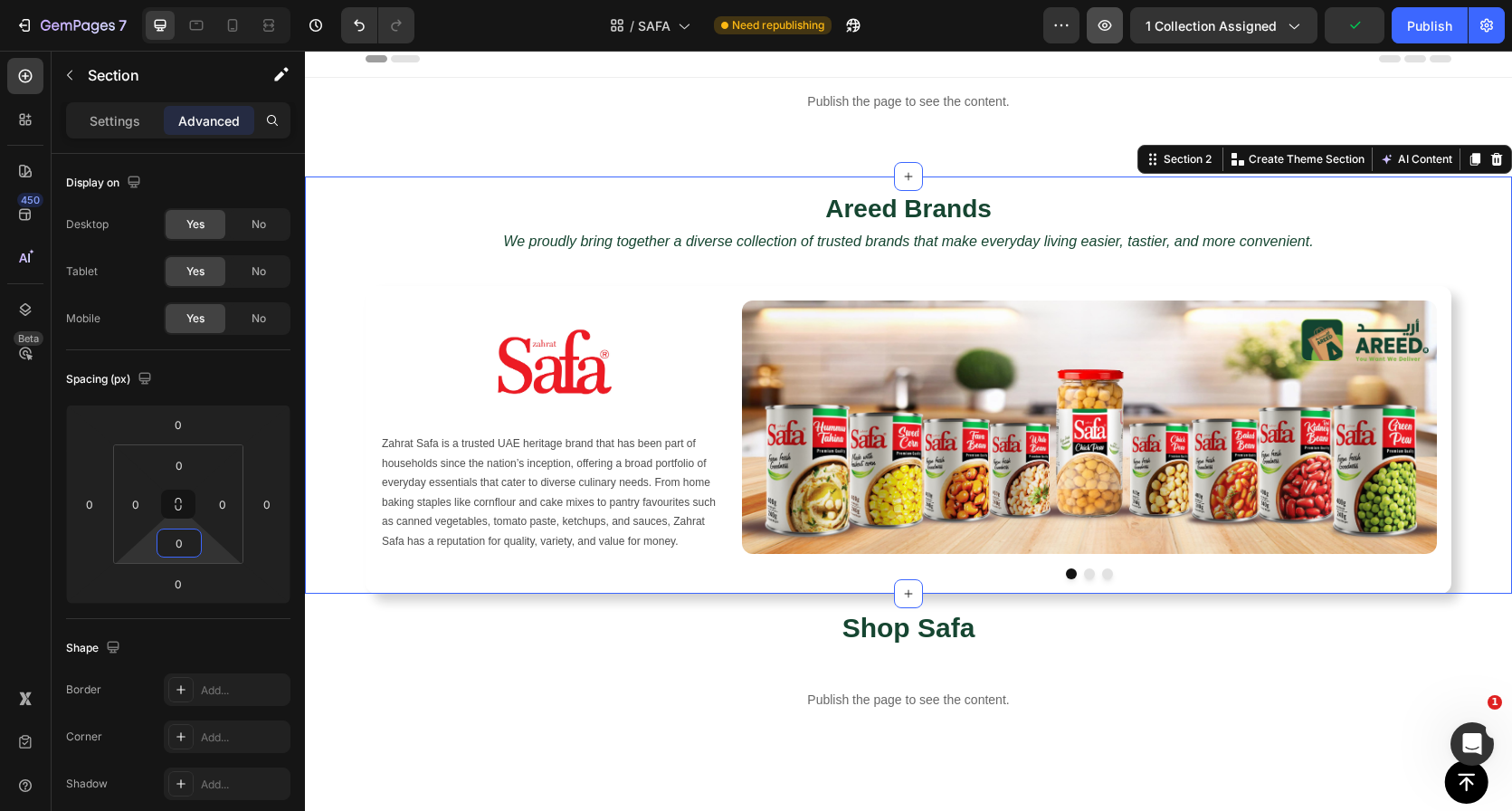
type input "0"
click at [692, 237] on icon "We proudly bring together a diverse collection of trusted brands that make ever…" at bounding box center [908, 242] width 810 height 16
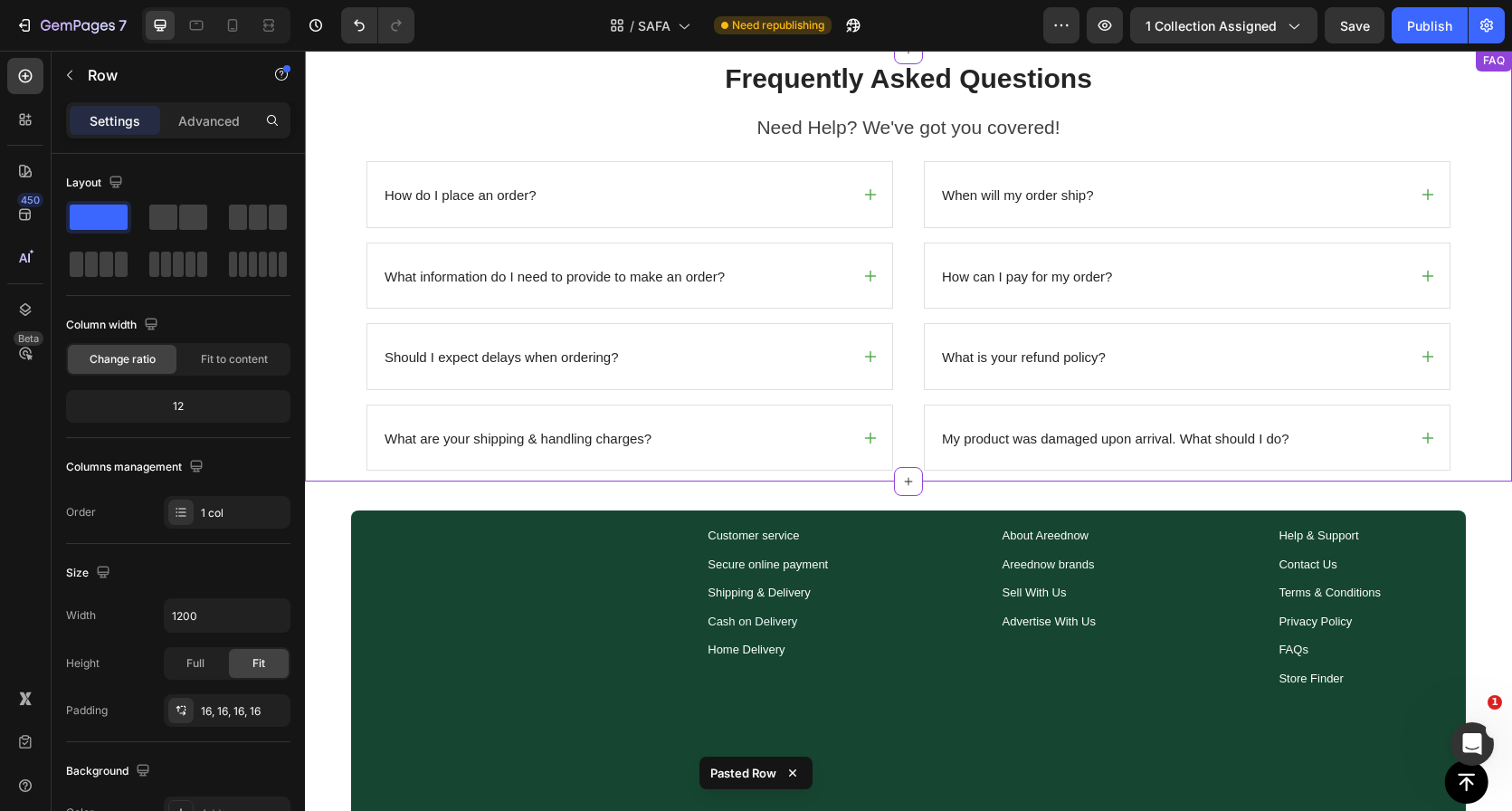
scroll to position [1199, 0]
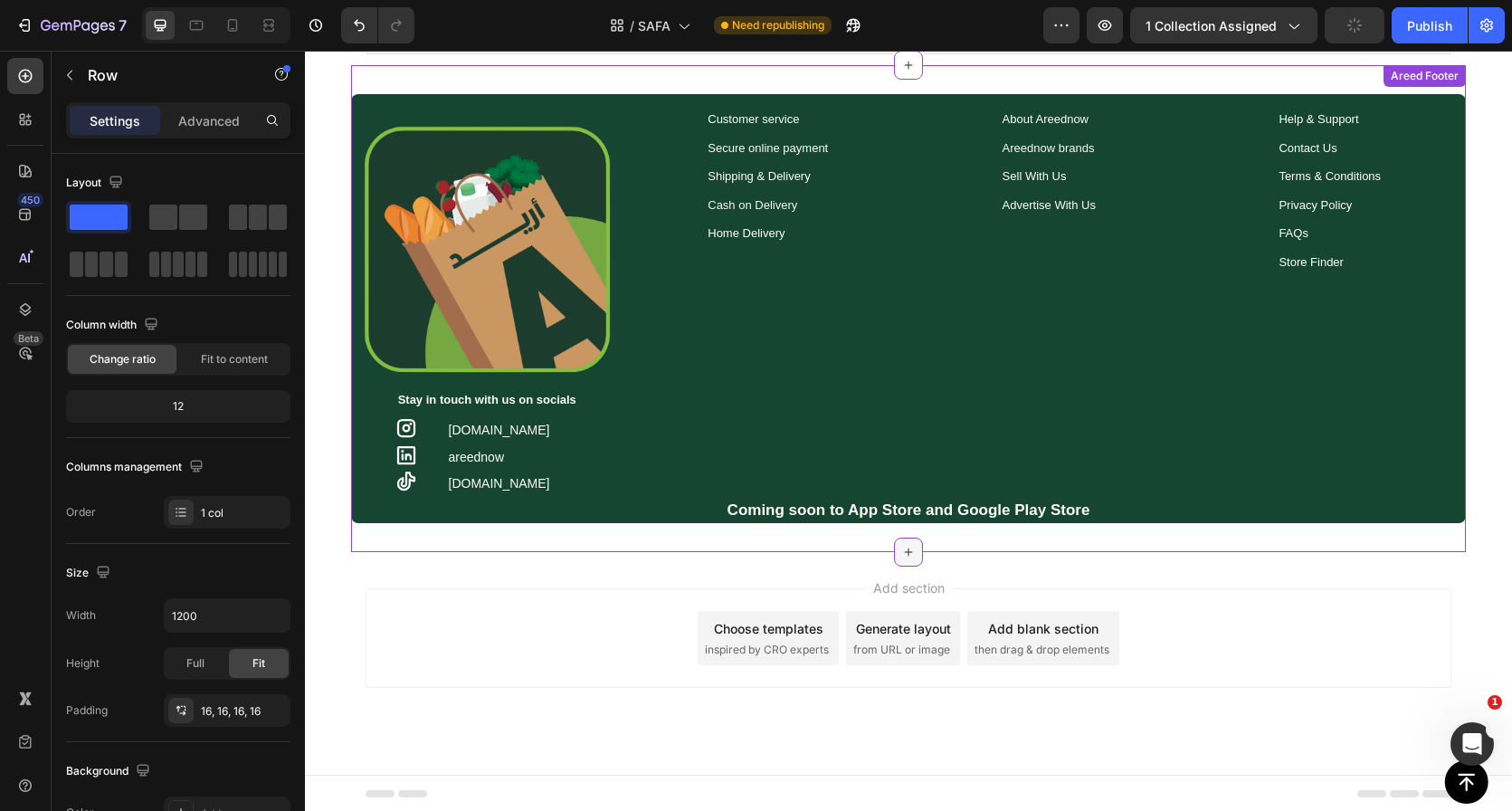
click at [902, 550] on icon at bounding box center [908, 552] width 15 height 15
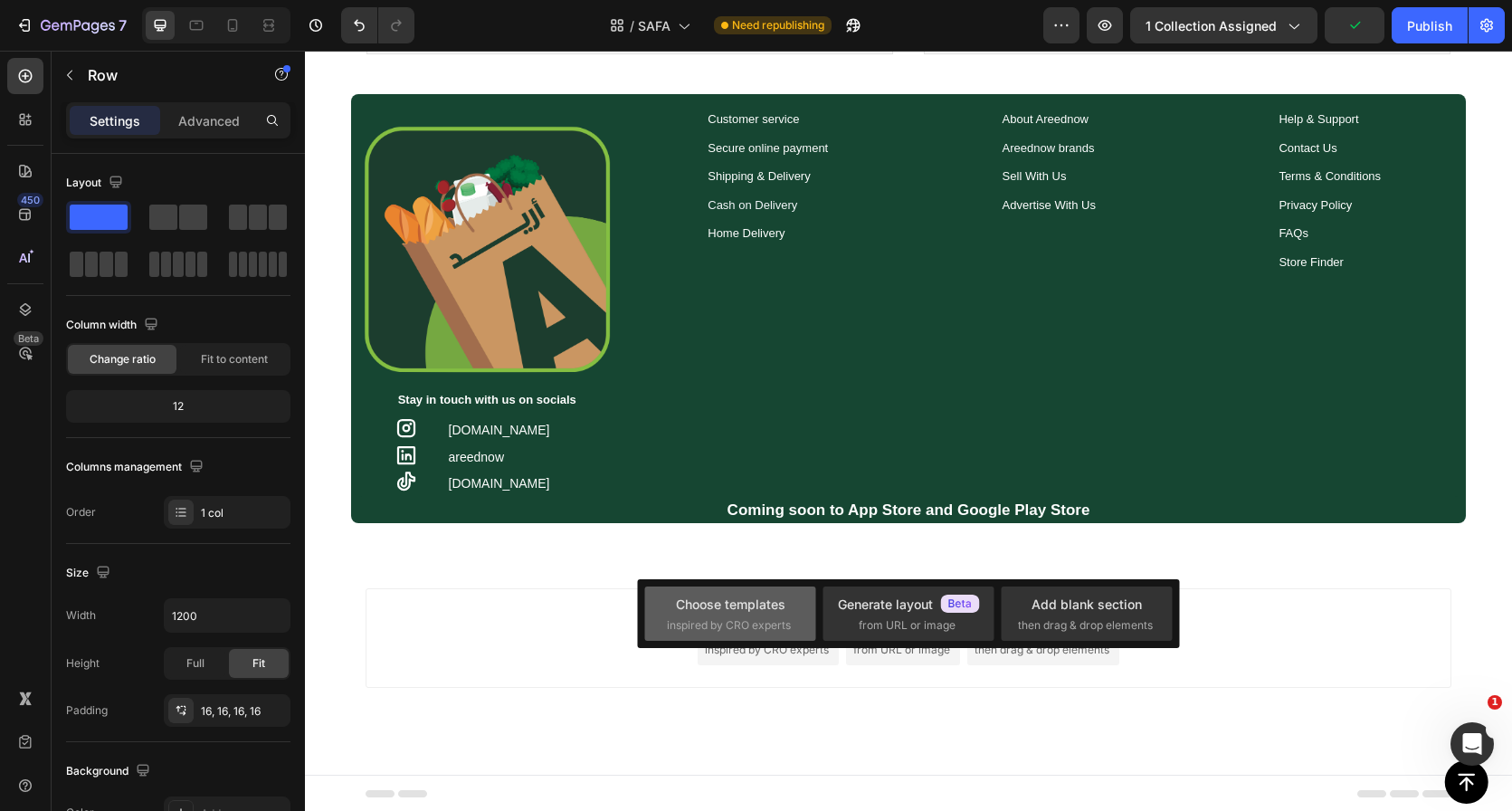
click at [731, 601] on div "Choose templates" at bounding box center [731, 603] width 110 height 19
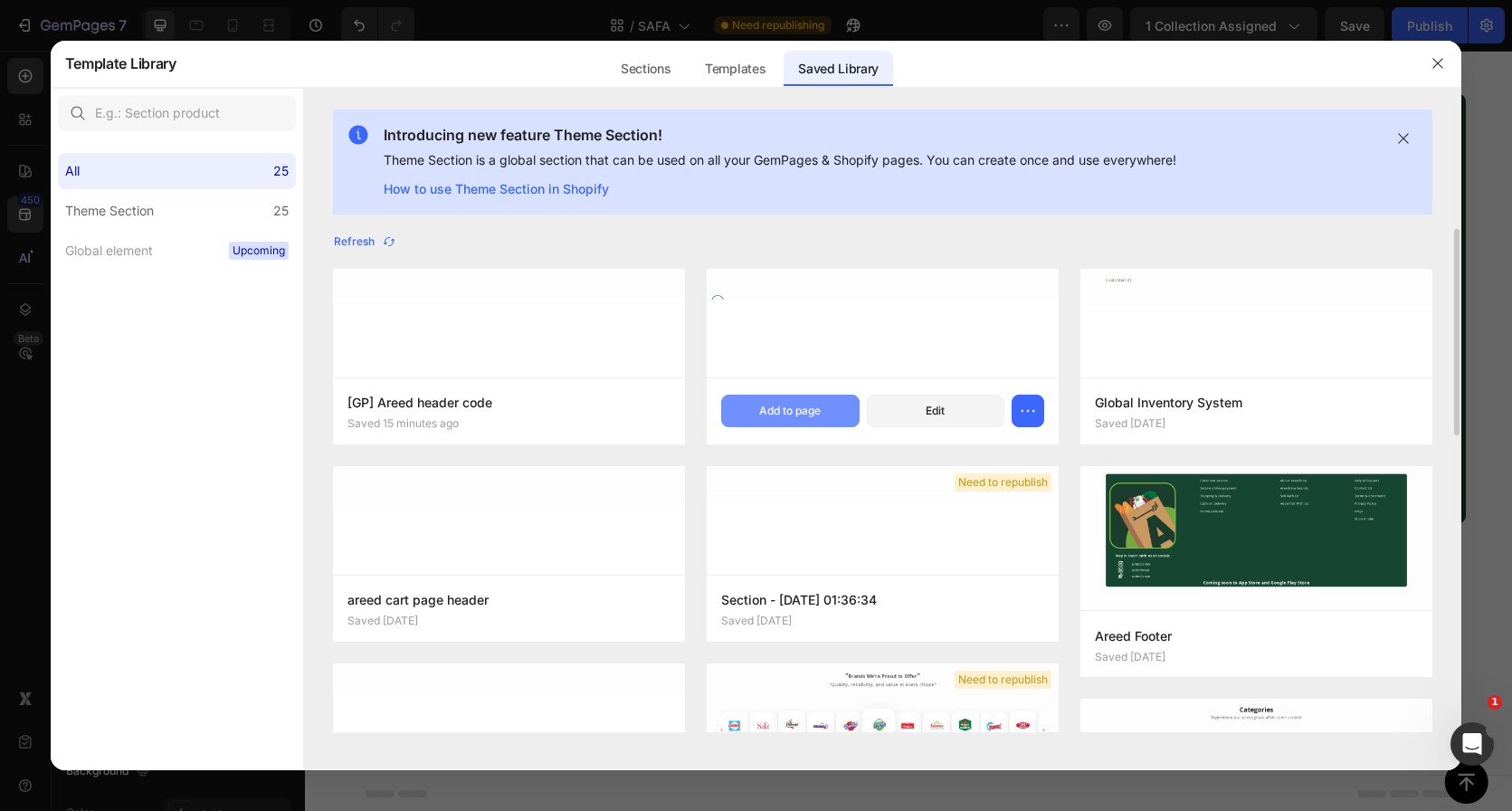
click at [784, 410] on div "Add to page" at bounding box center [790, 411] width 61 height 16
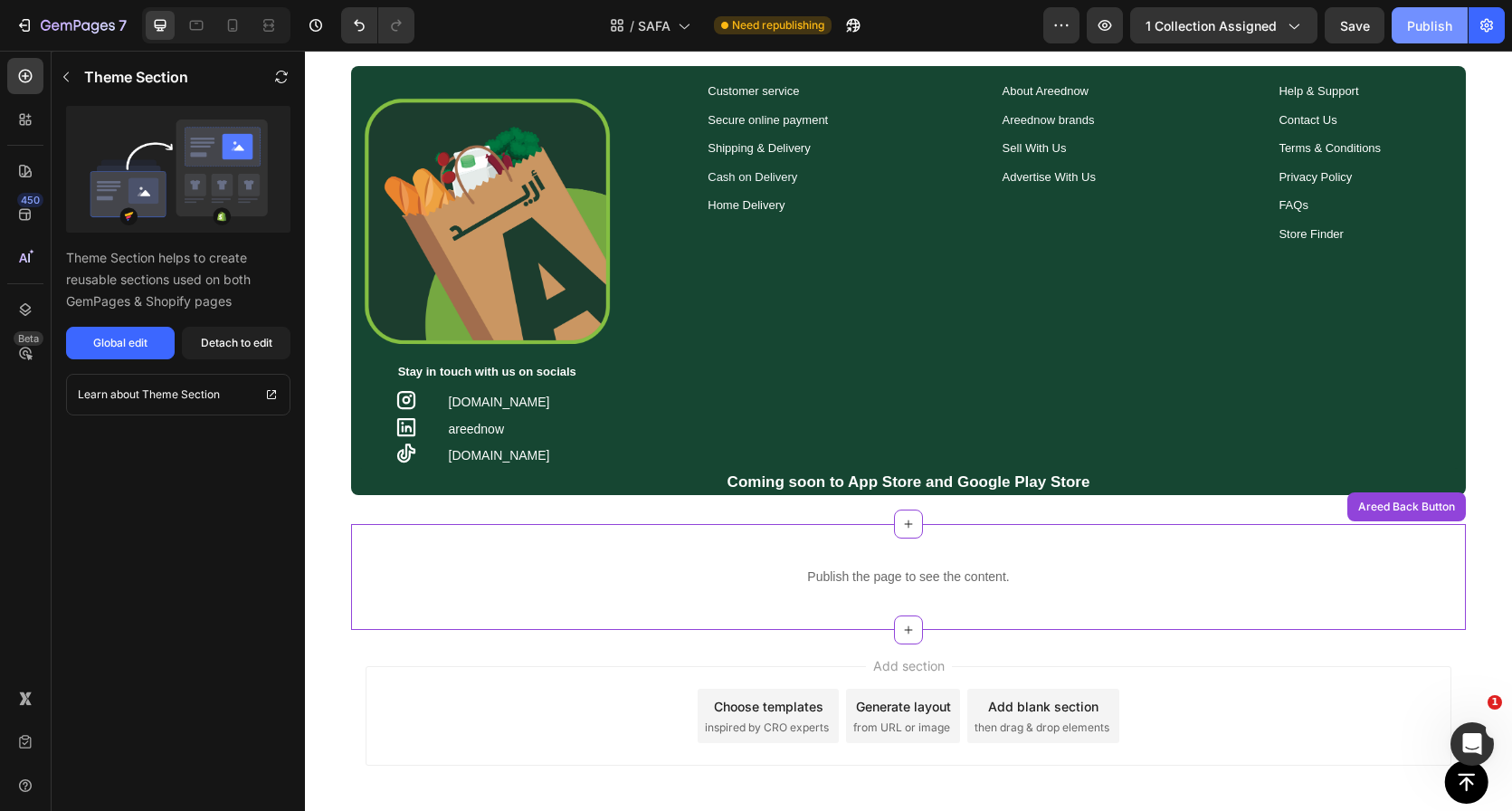
click at [1442, 22] on div "Publish" at bounding box center [1430, 25] width 46 height 19
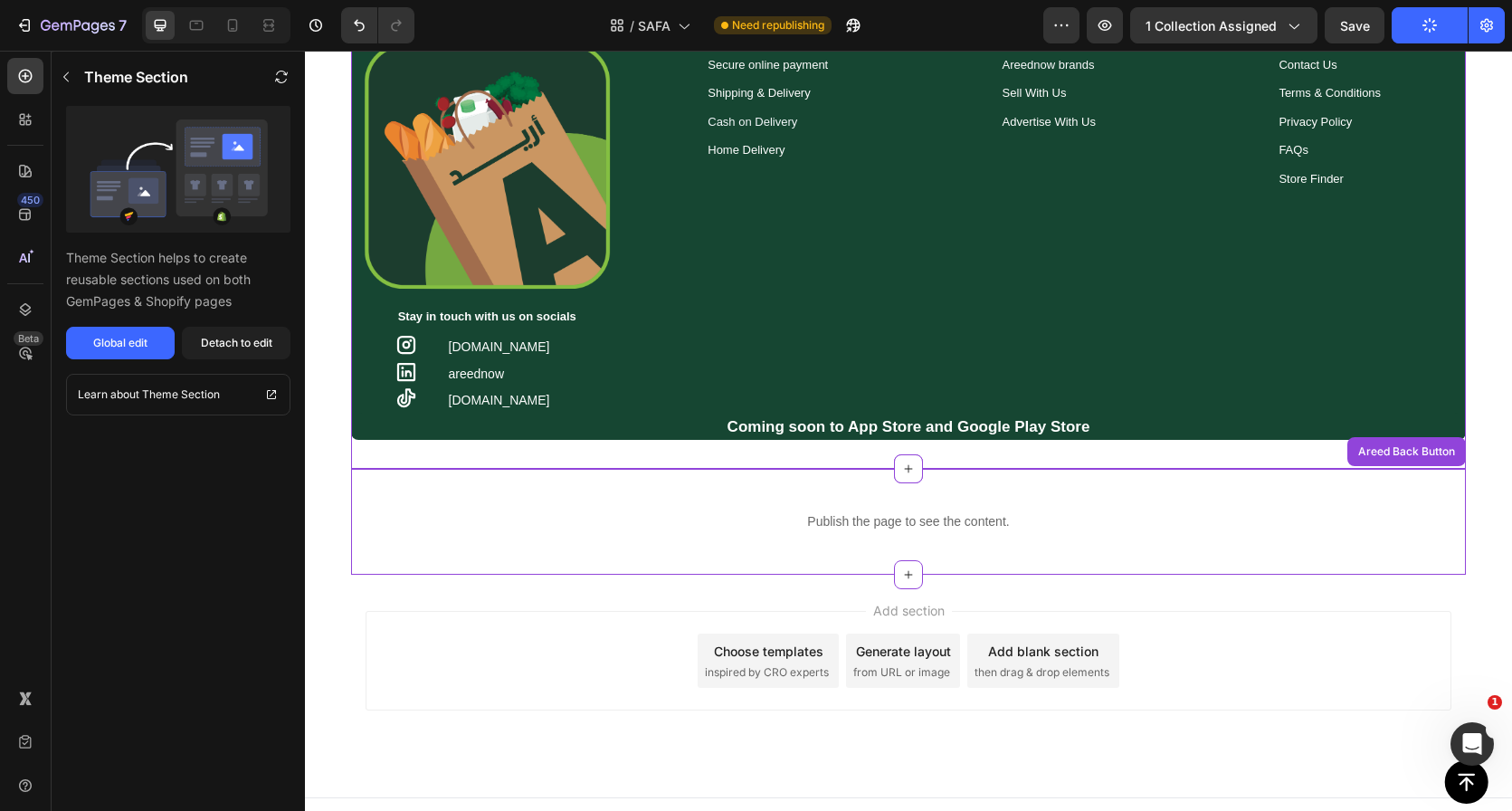
scroll to position [1276, 0]
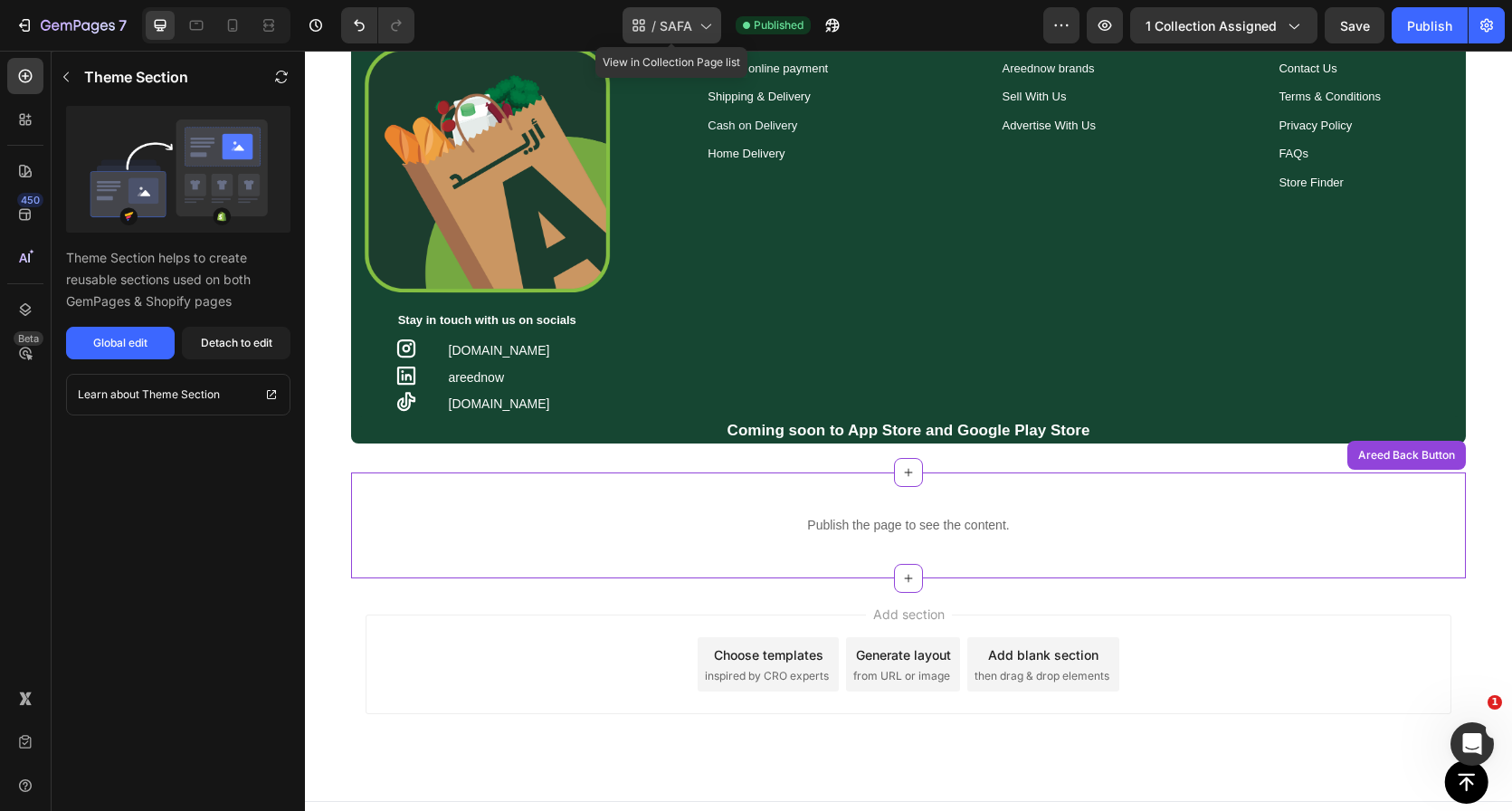
click at [692, 30] on span "SAFA" at bounding box center [675, 25] width 33 height 19
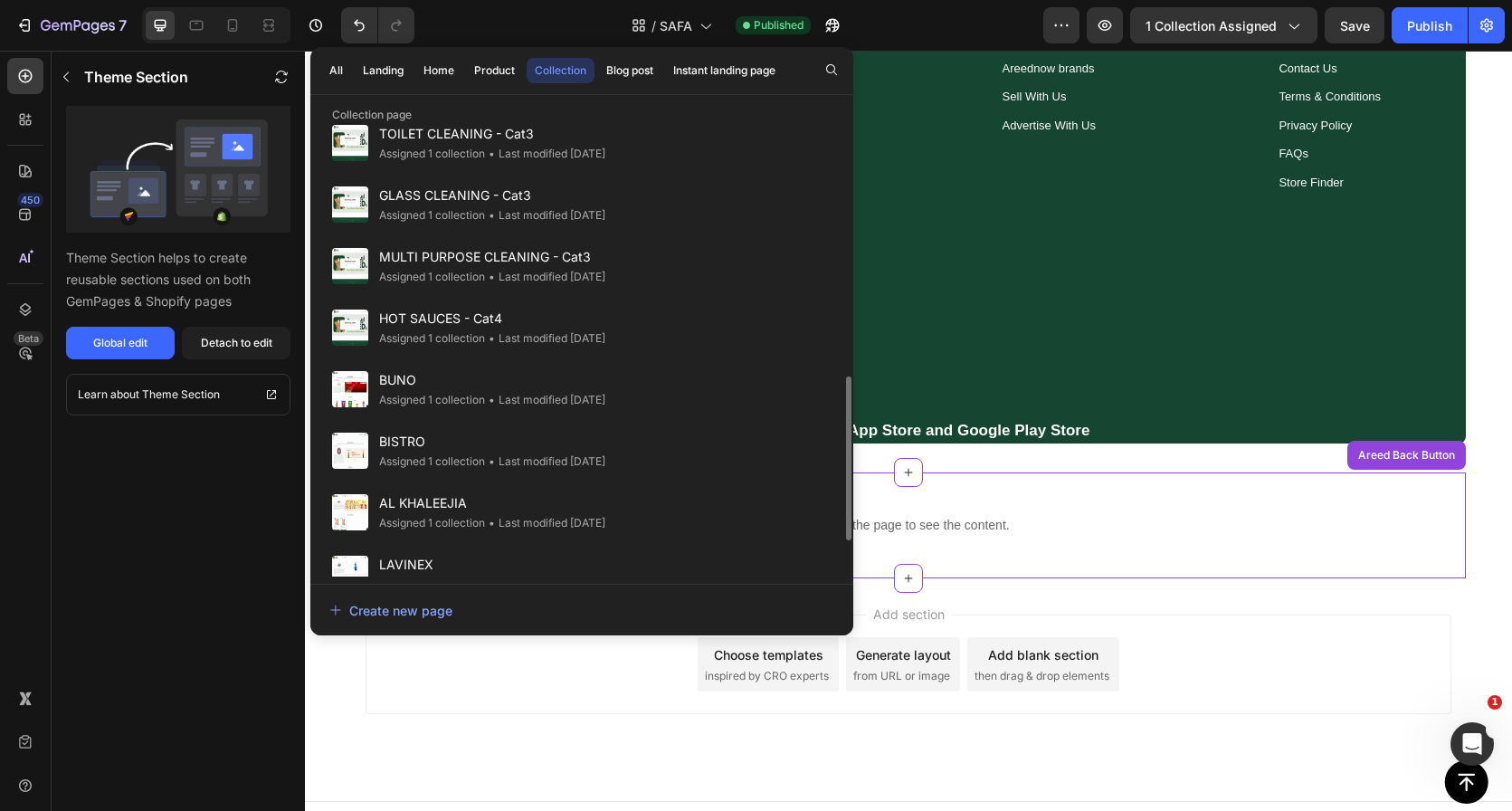
scroll to position [791, 0]
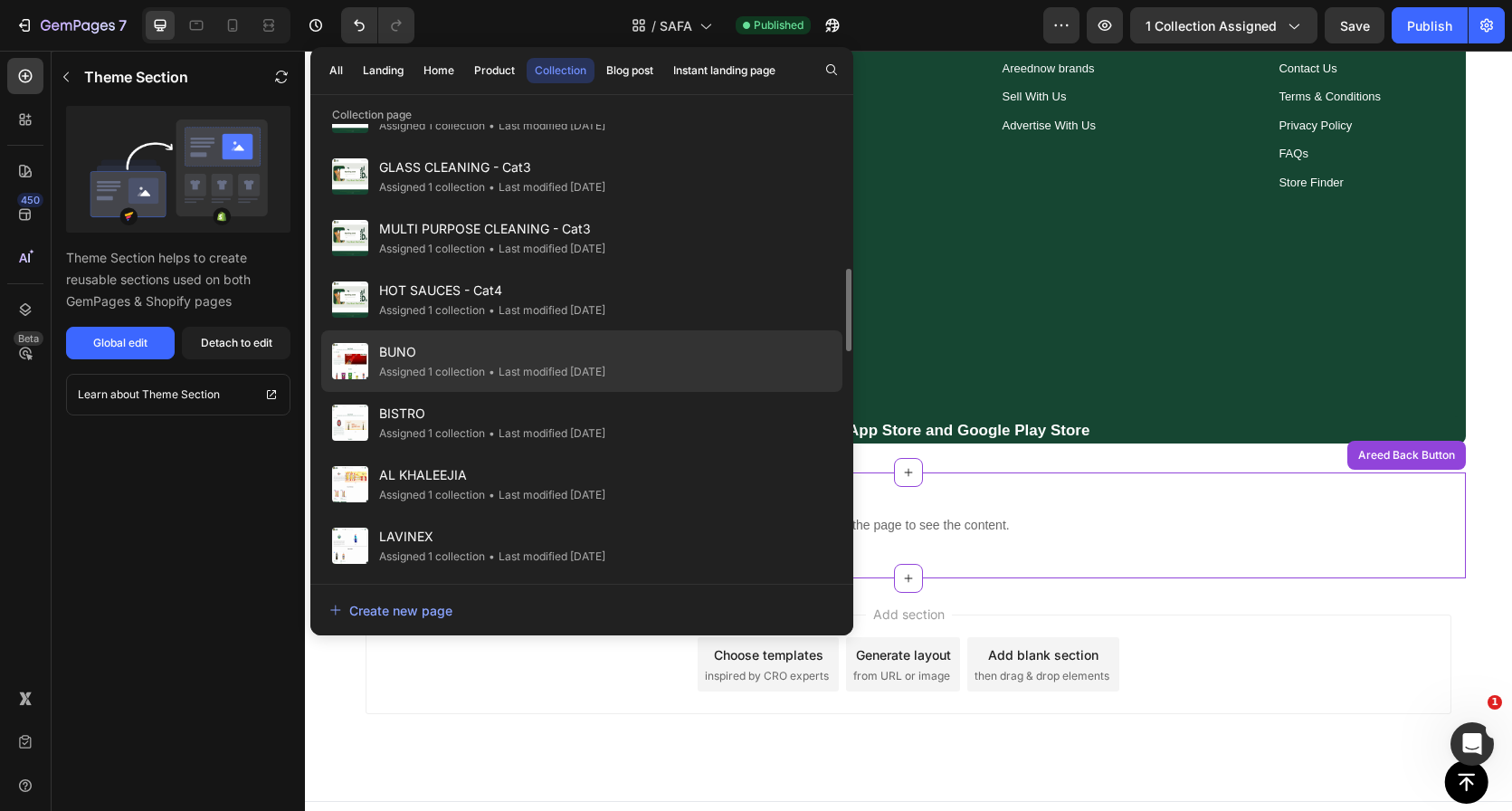
click at [687, 362] on div "BUNO Assigned 1 collection • Last modified 5 days ago" at bounding box center [581, 361] width 521 height 61
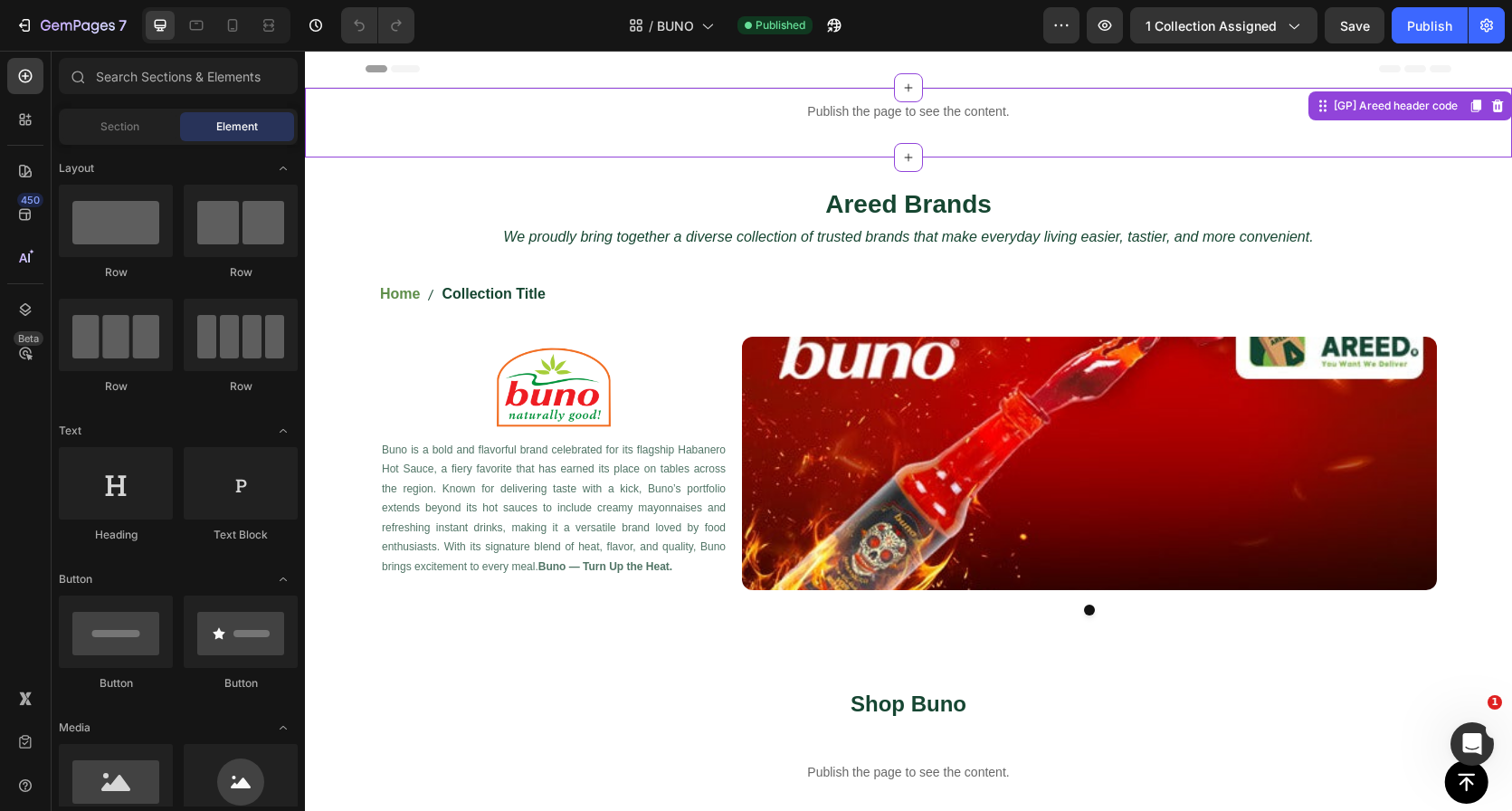
click at [837, 118] on p "Publish the page to see the content." at bounding box center [908, 111] width 1207 height 19
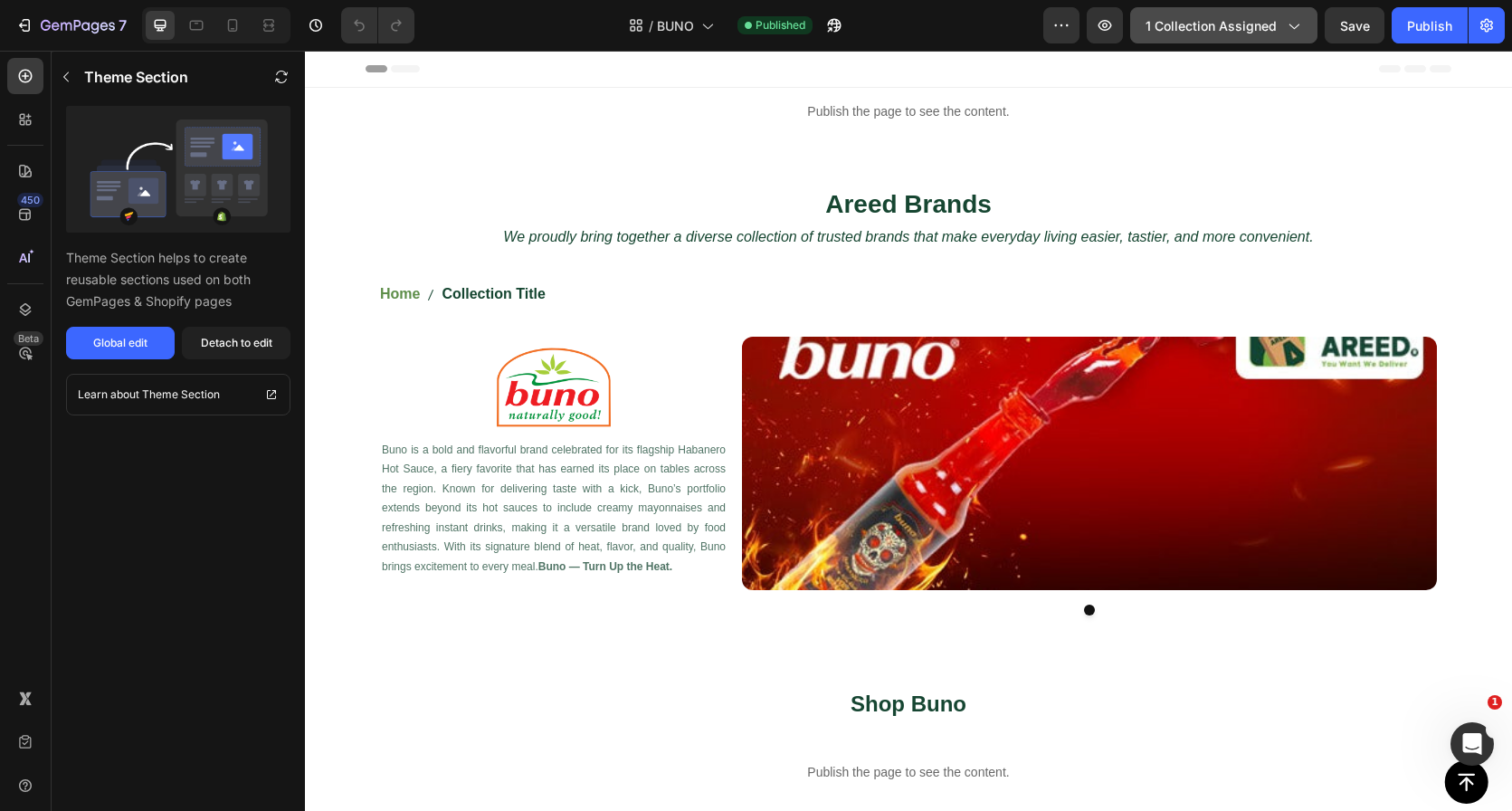
click at [1145, 23] on button "1 collection assigned" at bounding box center [1223, 25] width 187 height 37
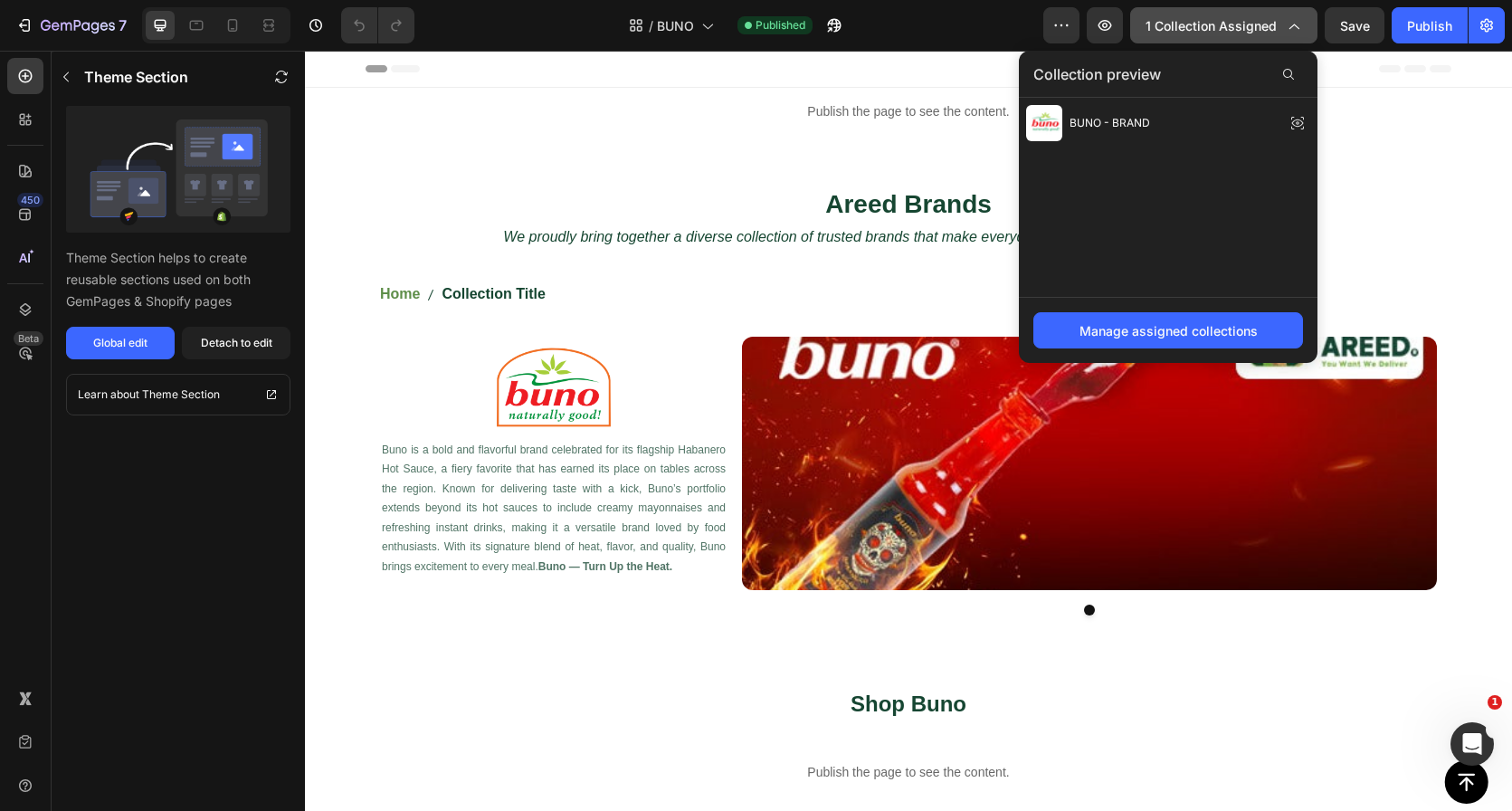
click at [1164, 30] on span "1 collection assigned" at bounding box center [1211, 25] width 132 height 19
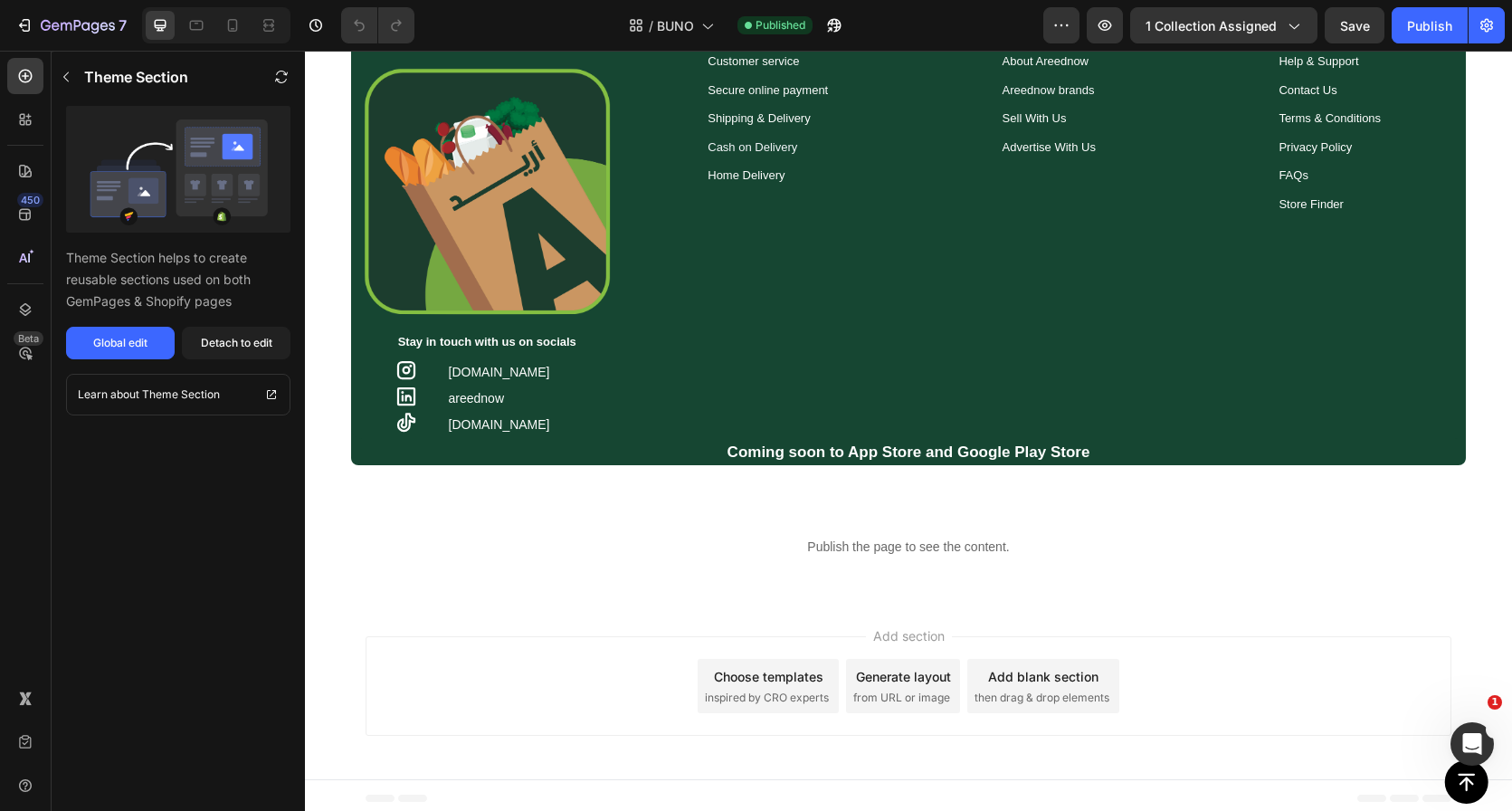
scroll to position [1767, 0]
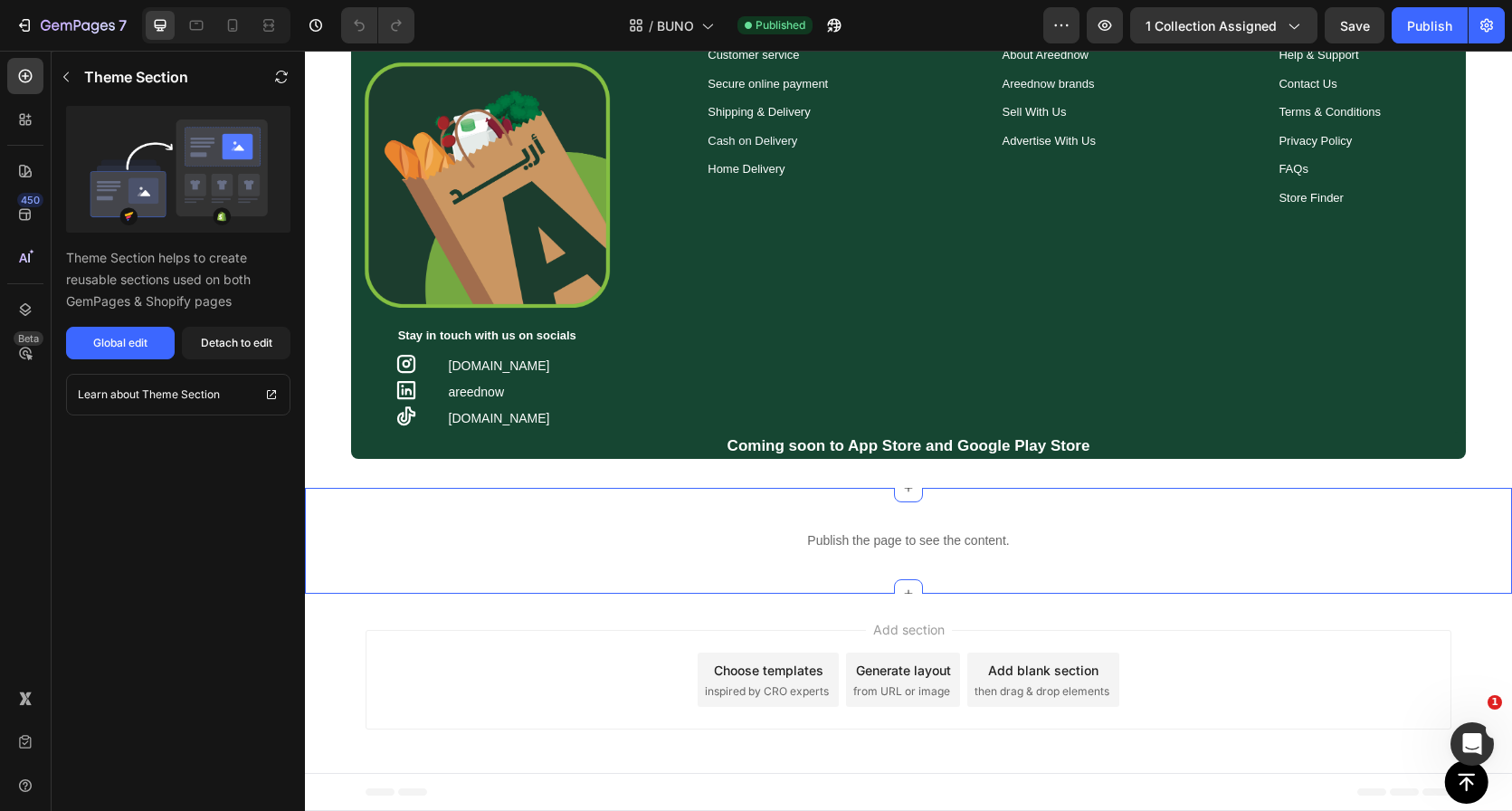
click at [839, 513] on div "Publish the page to see the content. Custom Code Section 8" at bounding box center [908, 541] width 1207 height 106
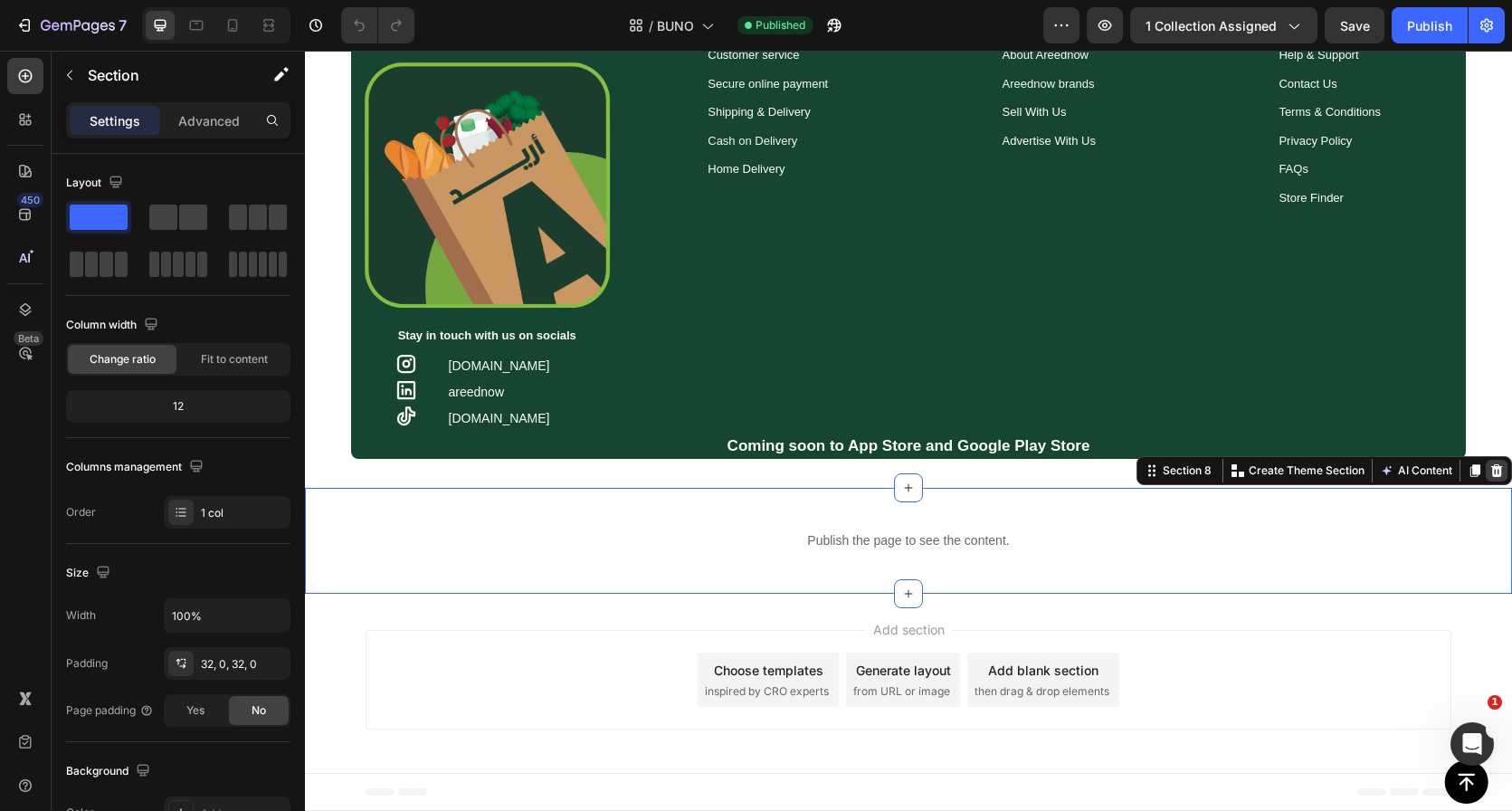
click at [1486, 462] on div at bounding box center [1497, 470] width 22 height 22
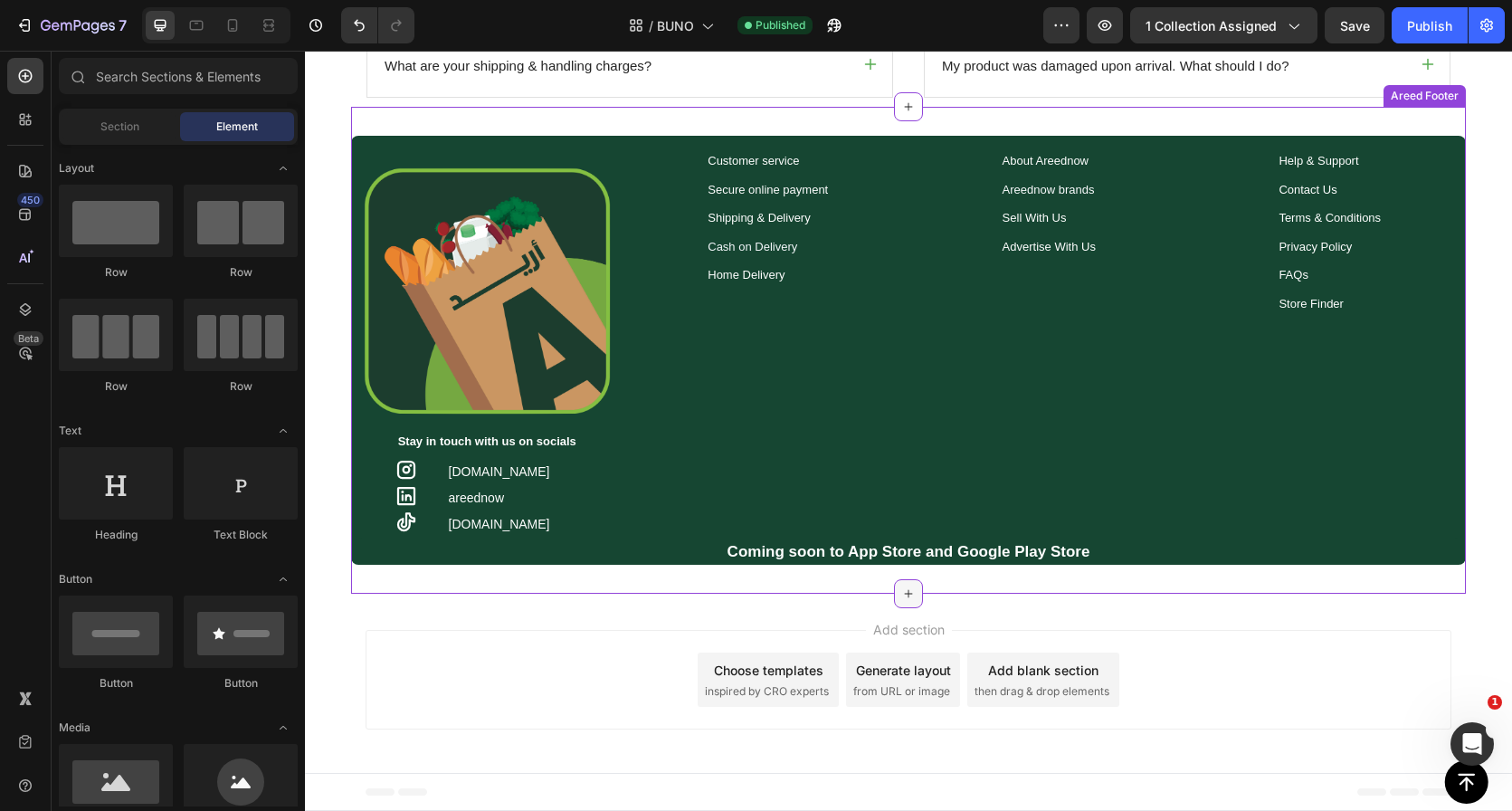
click at [905, 591] on icon at bounding box center [909, 594] width 8 height 8
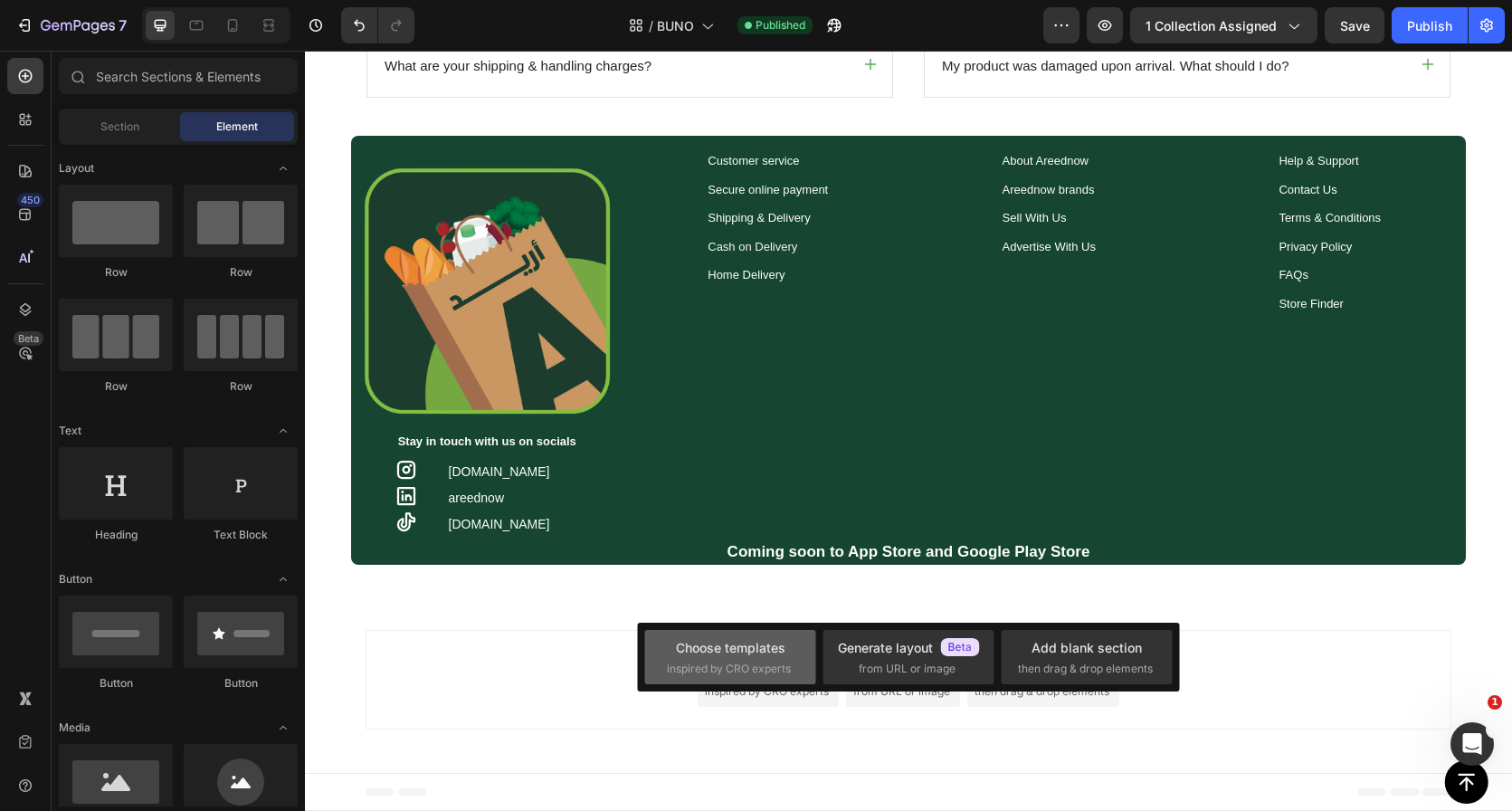
click at [723, 661] on span "inspired by CRO experts" at bounding box center [729, 668] width 124 height 16
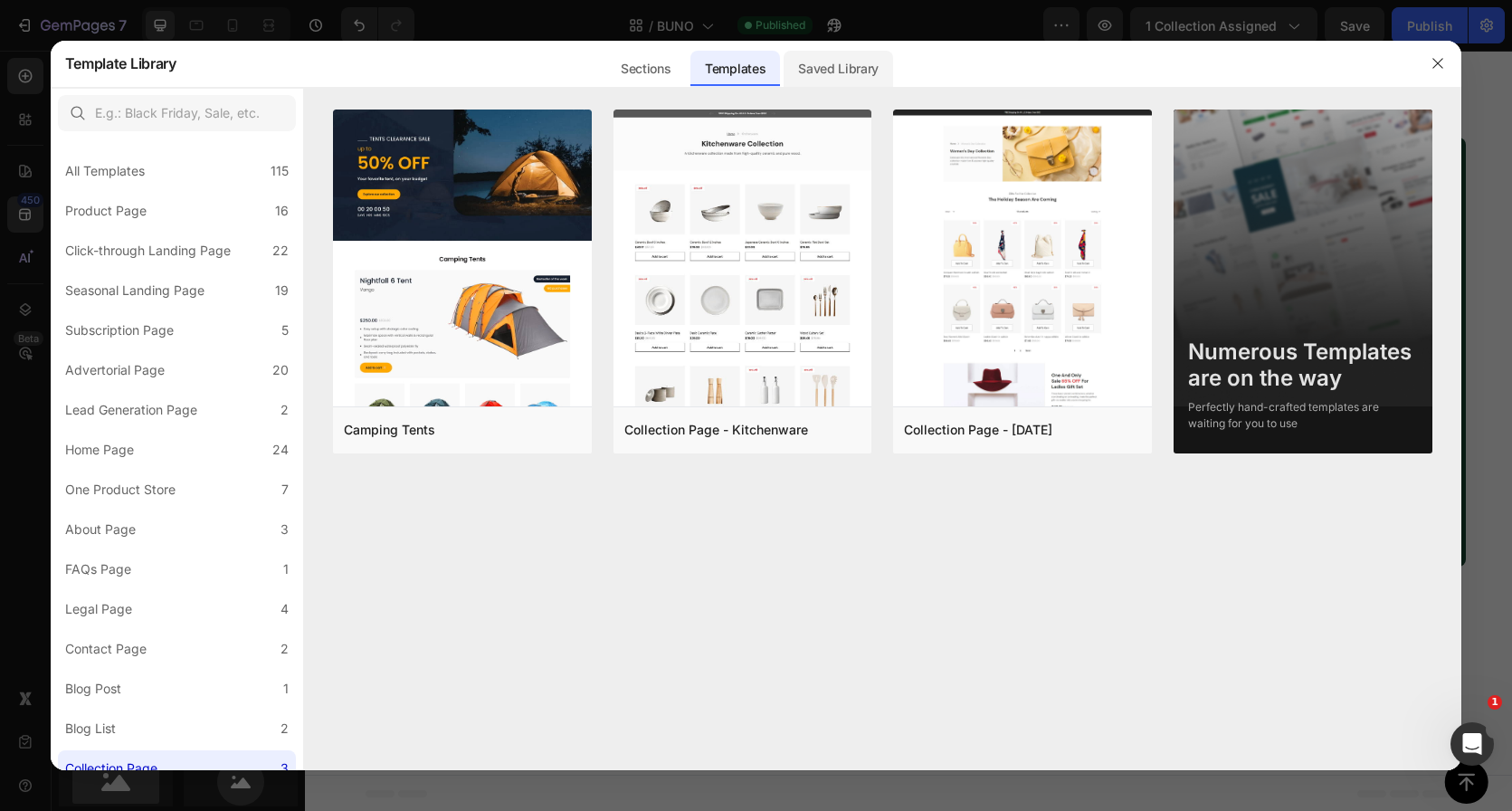
click at [840, 64] on div "Saved Library" at bounding box center [838, 68] width 110 height 37
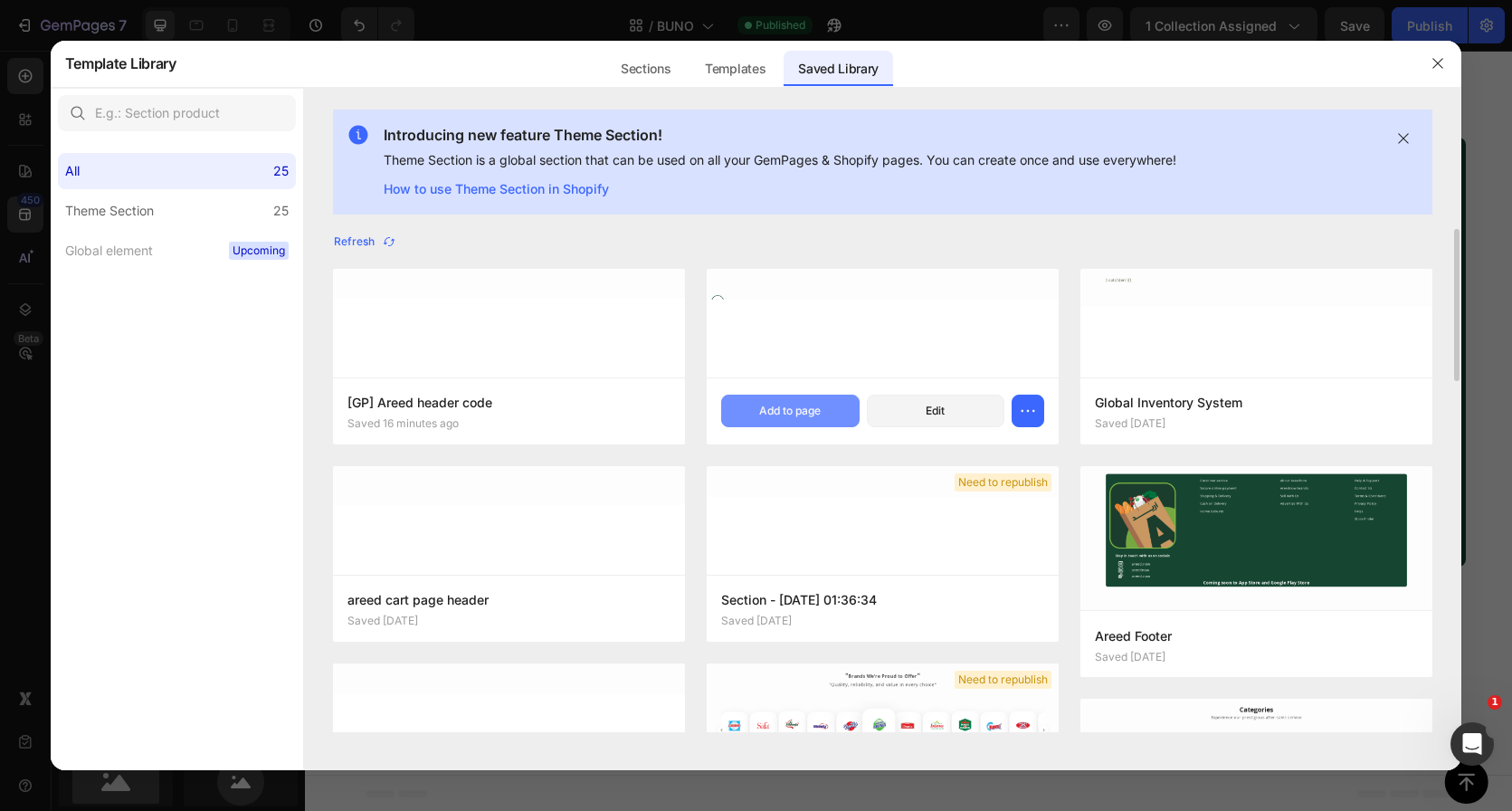
click at [804, 416] on div "Add to page" at bounding box center [790, 411] width 61 height 16
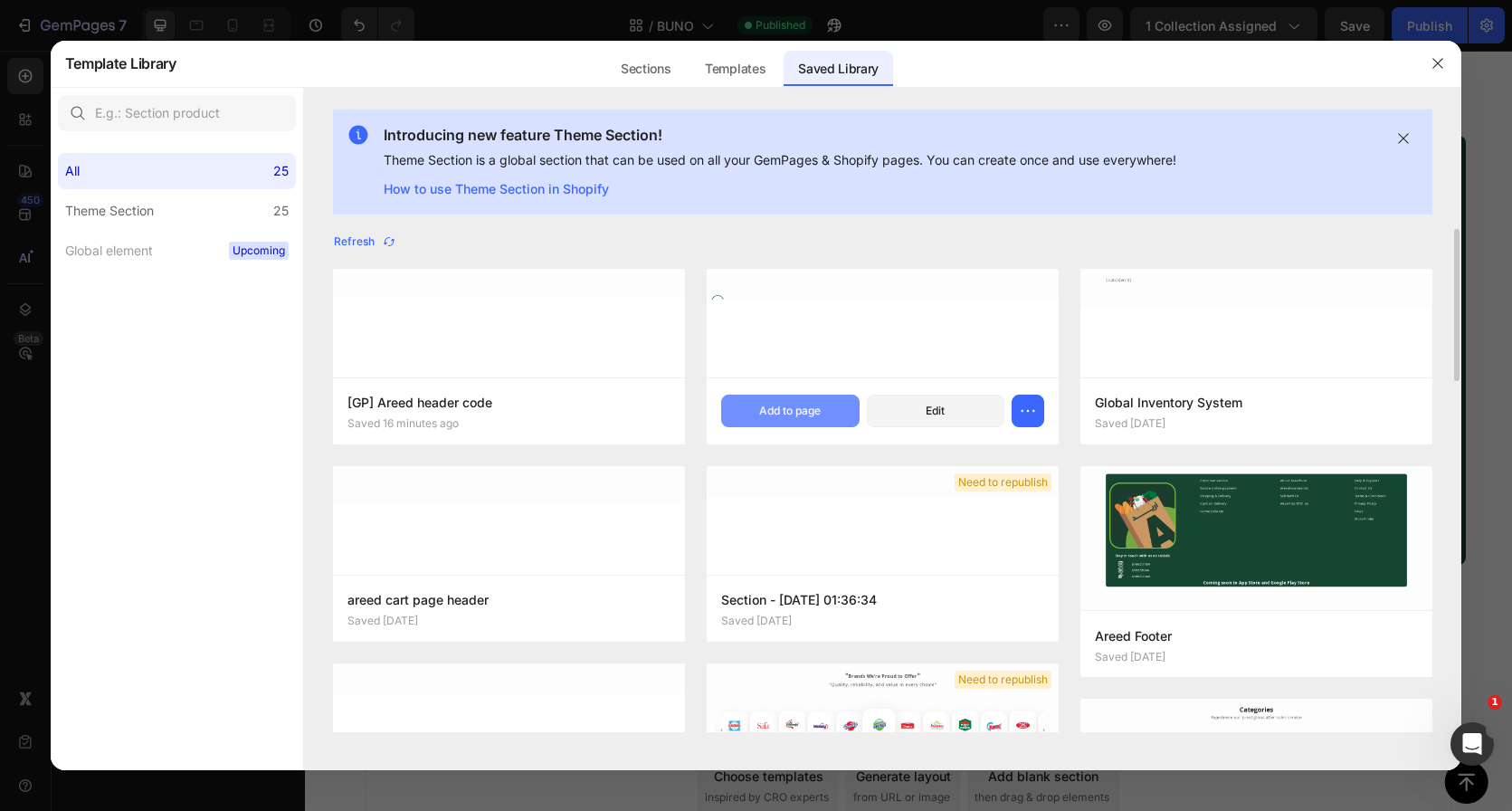
scroll to position [1767, 0]
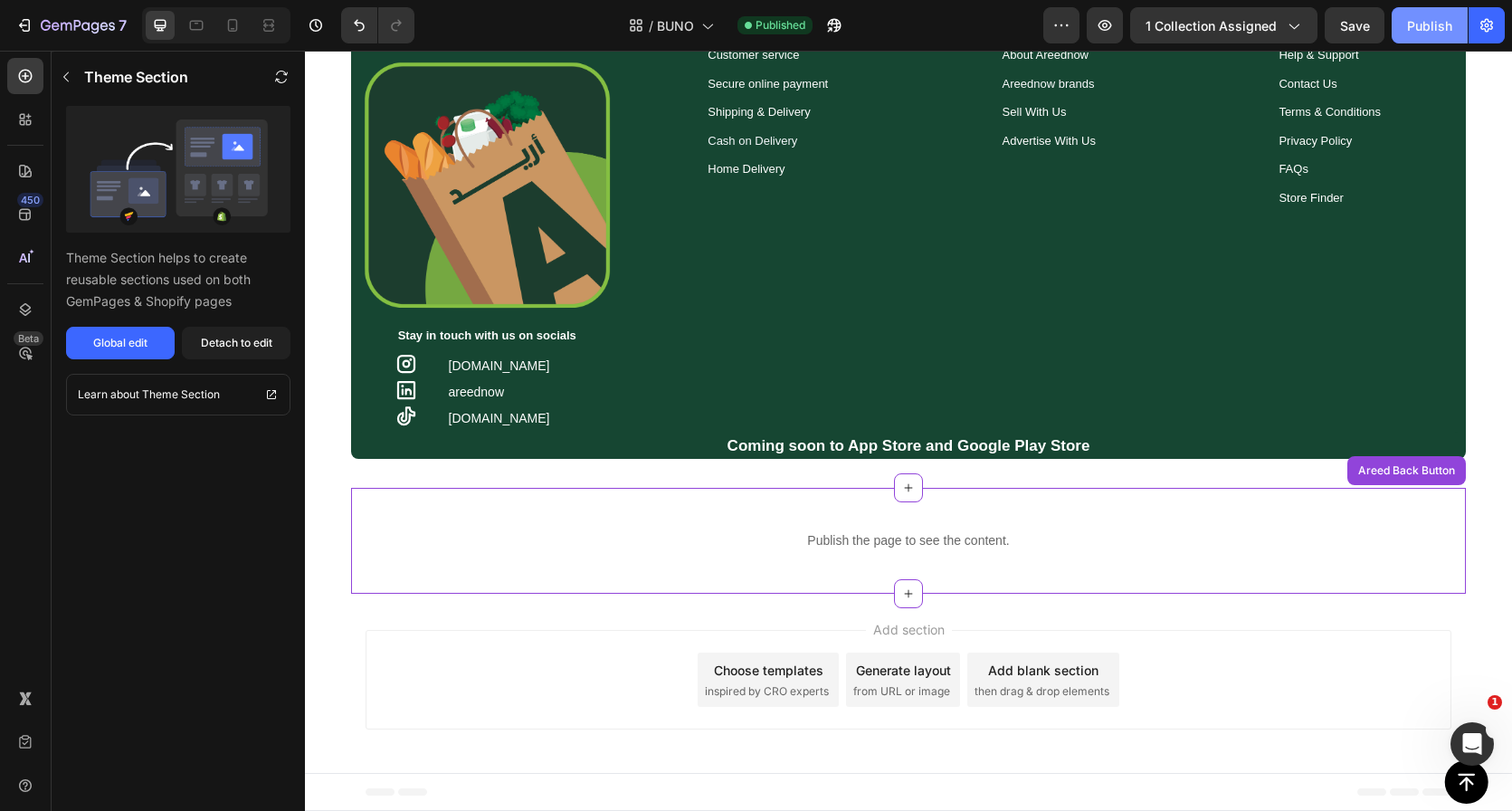
click at [1433, 34] on div "Publish" at bounding box center [1430, 25] width 46 height 19
click at [686, 32] on span "BUNO" at bounding box center [674, 25] width 37 height 19
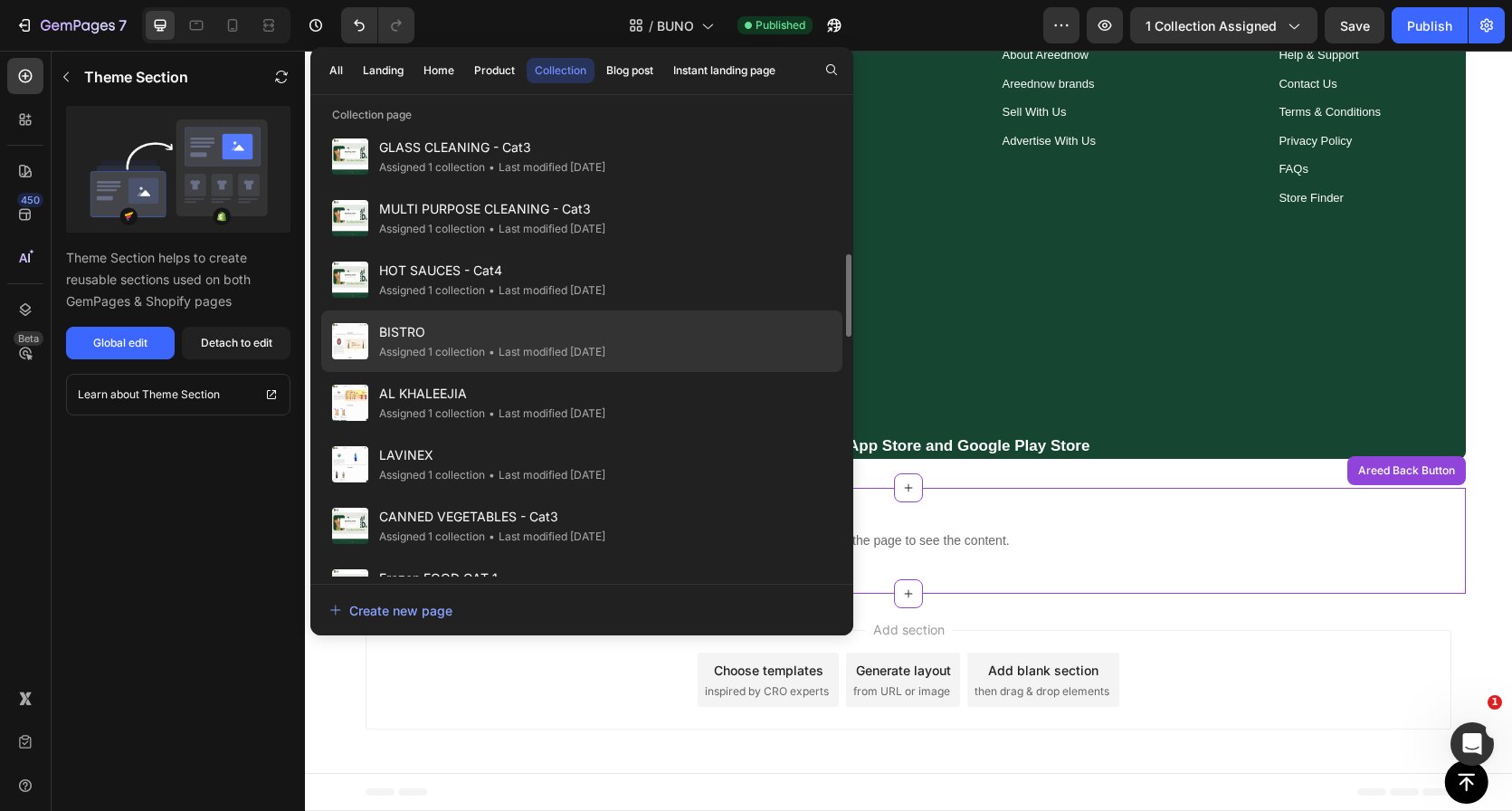
scroll to position [881, 0]
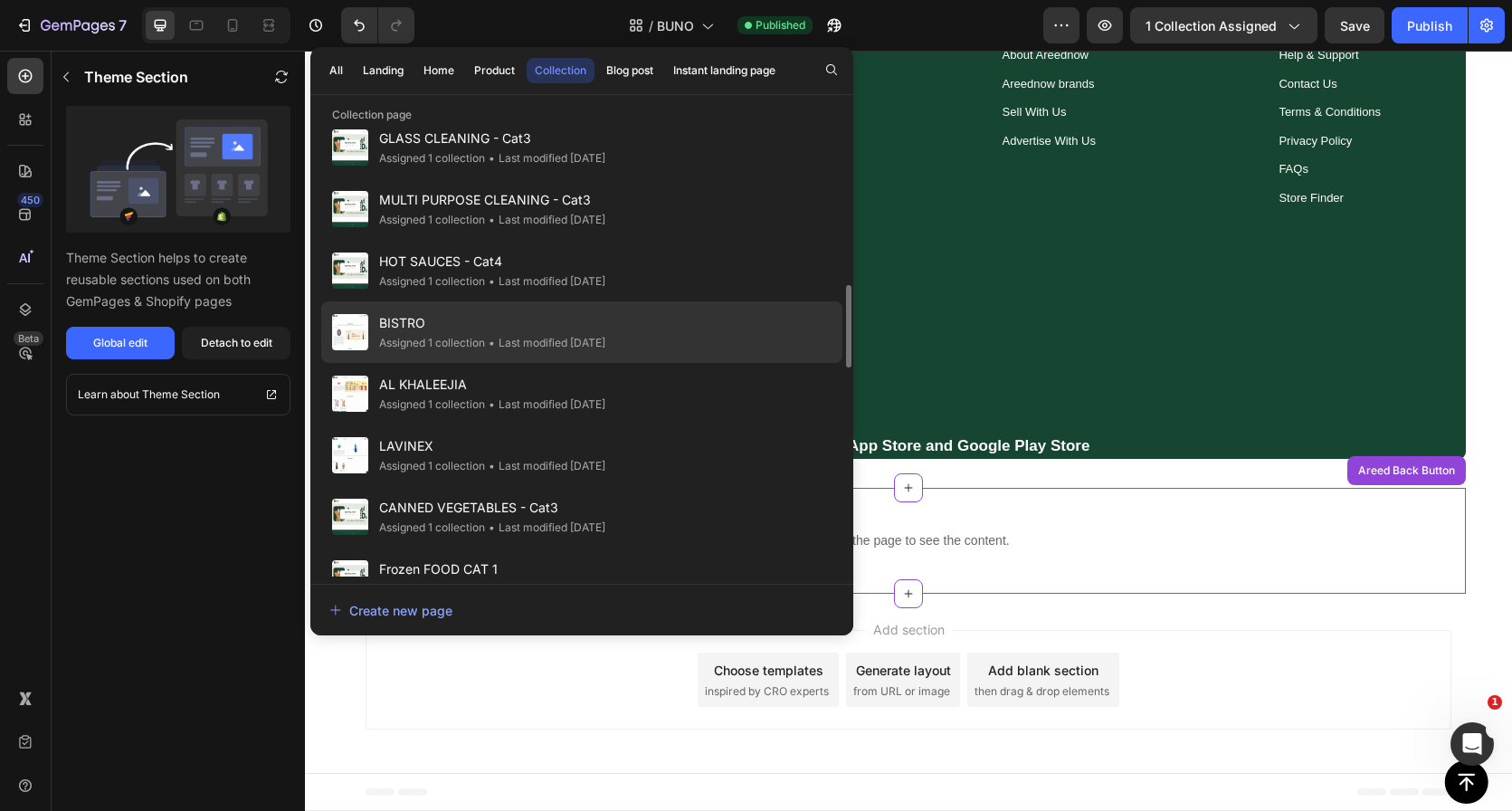
click at [666, 332] on div "BISTRO Assigned 1 collection • Last modified 5 days ago" at bounding box center [581, 332] width 521 height 61
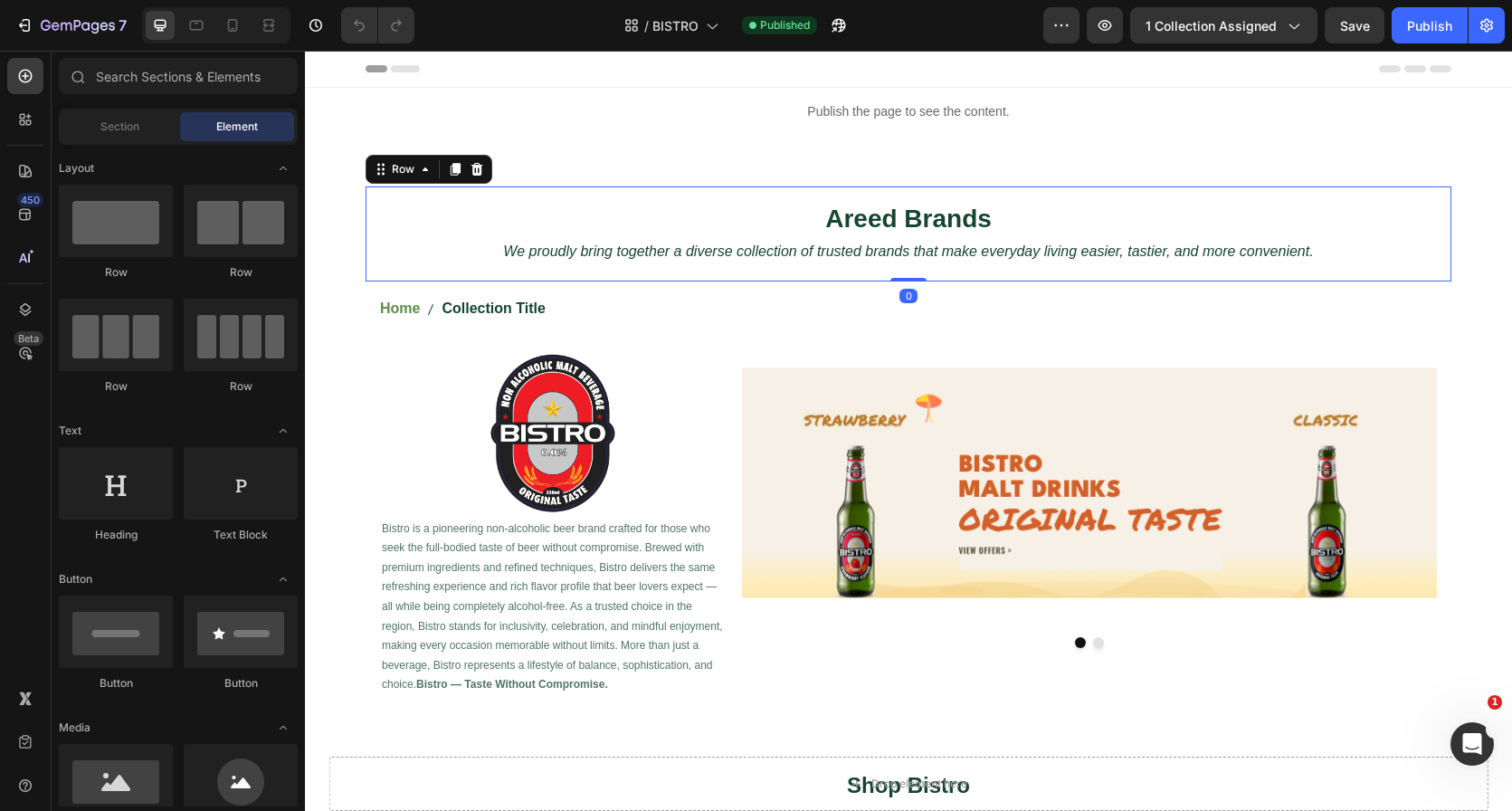
click at [900, 197] on div "Areed Brands Heading We proudly bring together a diverse collection of trusted …" at bounding box center [908, 234] width 1086 height 95
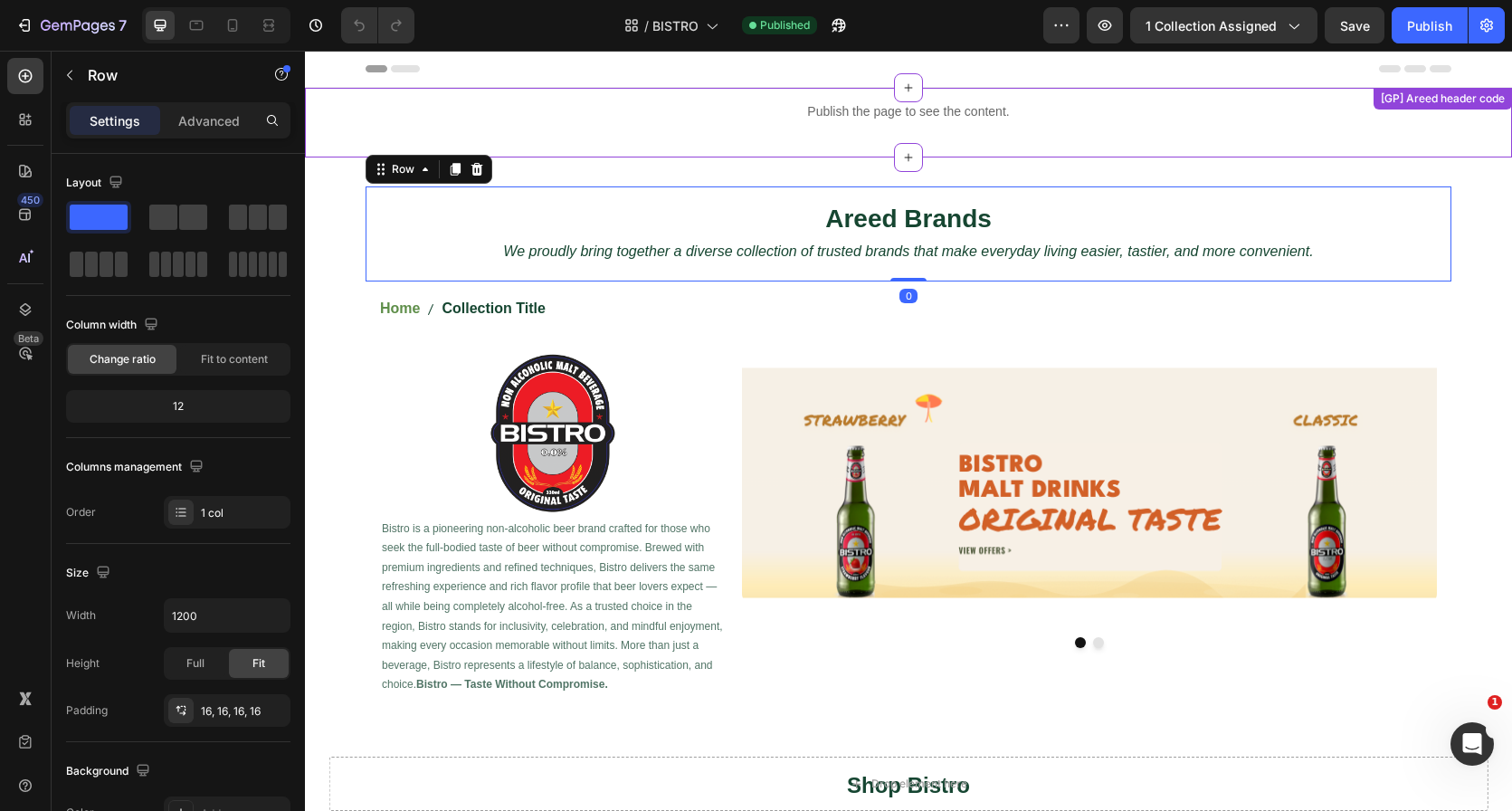
click at [831, 152] on div "Publish the page to see the content. Custom Code" at bounding box center [908, 123] width 1207 height 69
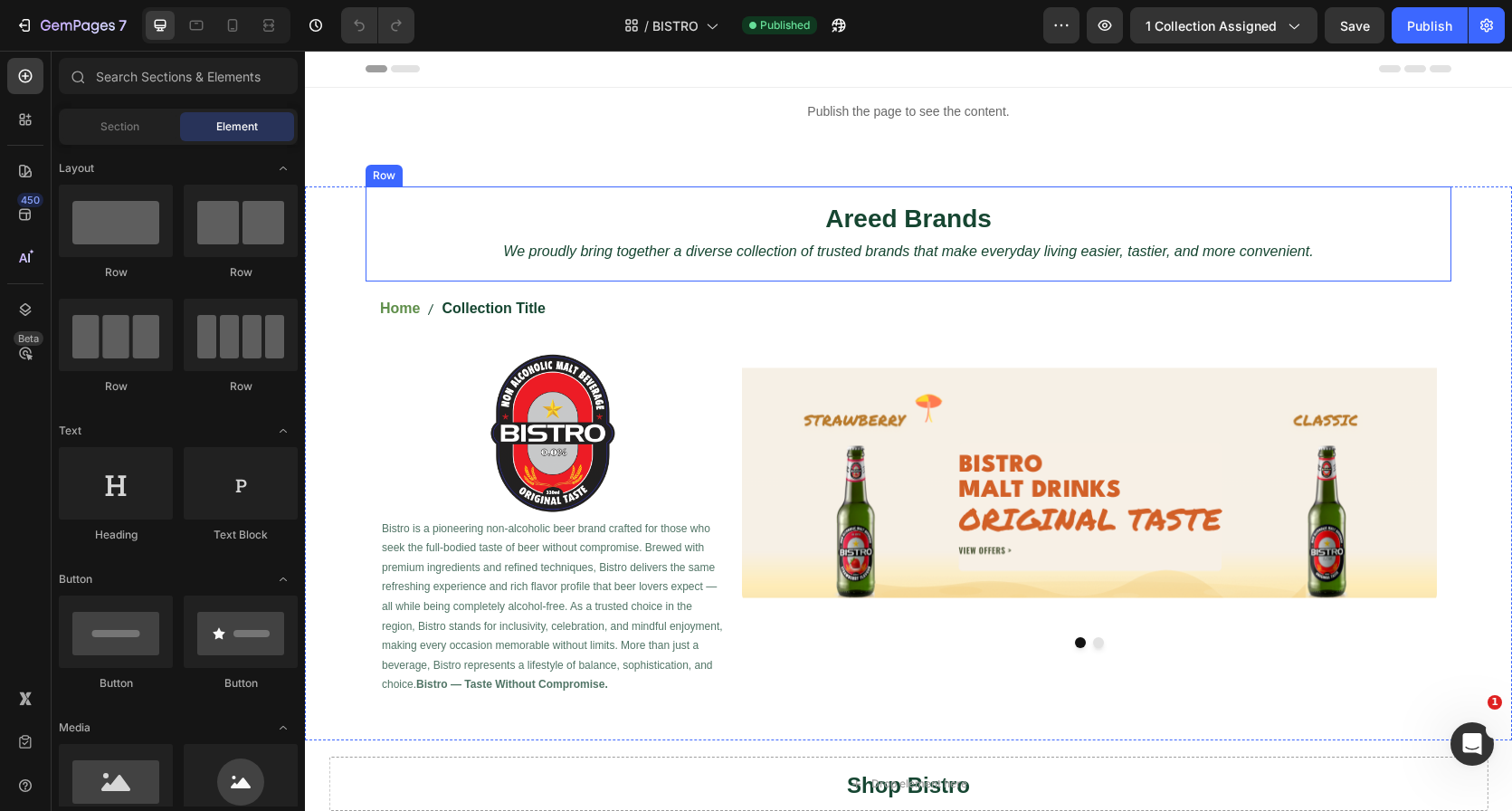
click at [796, 194] on div "Areed Brands Heading We proudly bring together a diverse collection of trusted …" at bounding box center [908, 234] width 1086 height 95
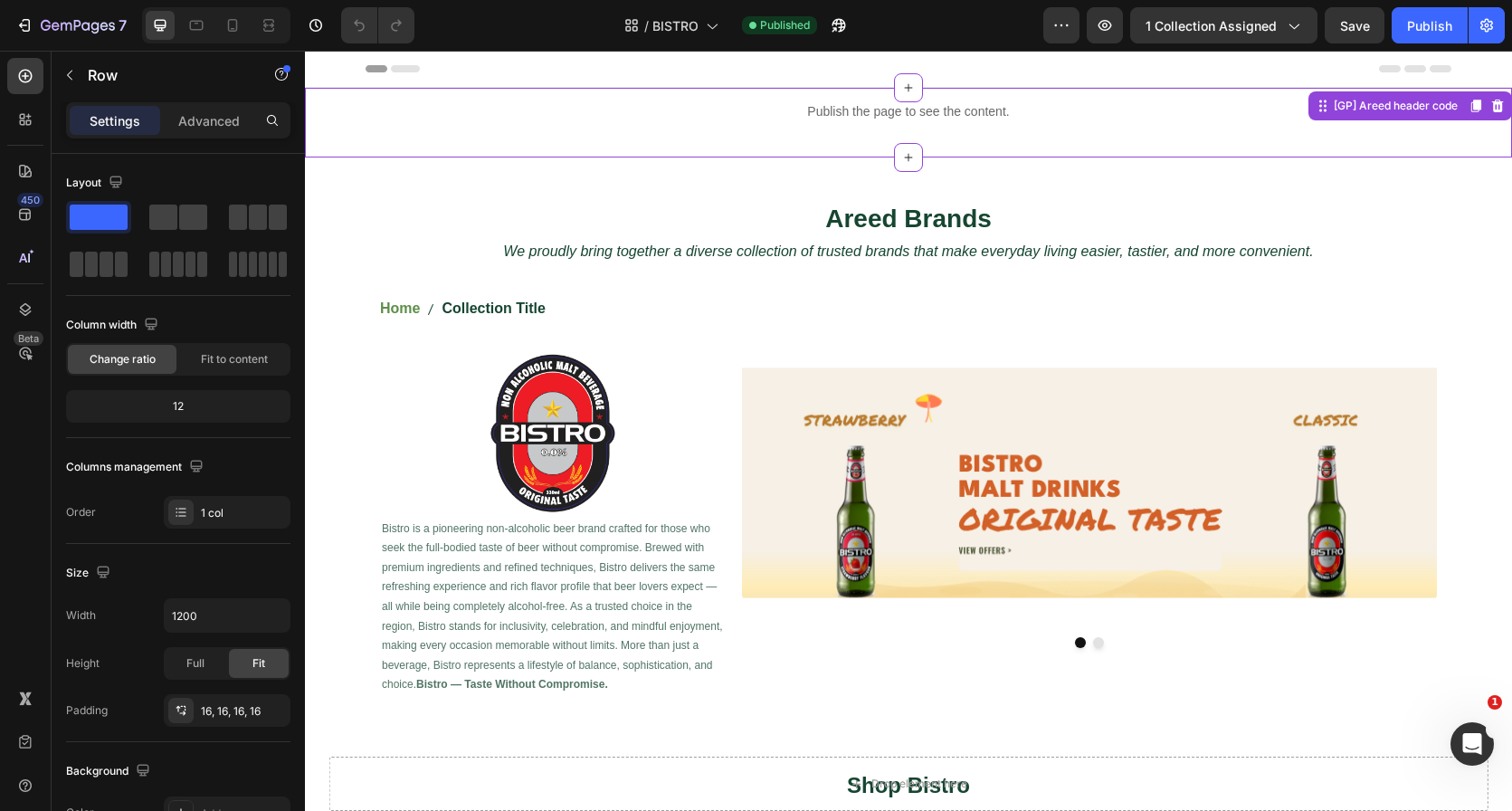
click at [759, 105] on p "Publish the page to see the content." at bounding box center [908, 111] width 1207 height 19
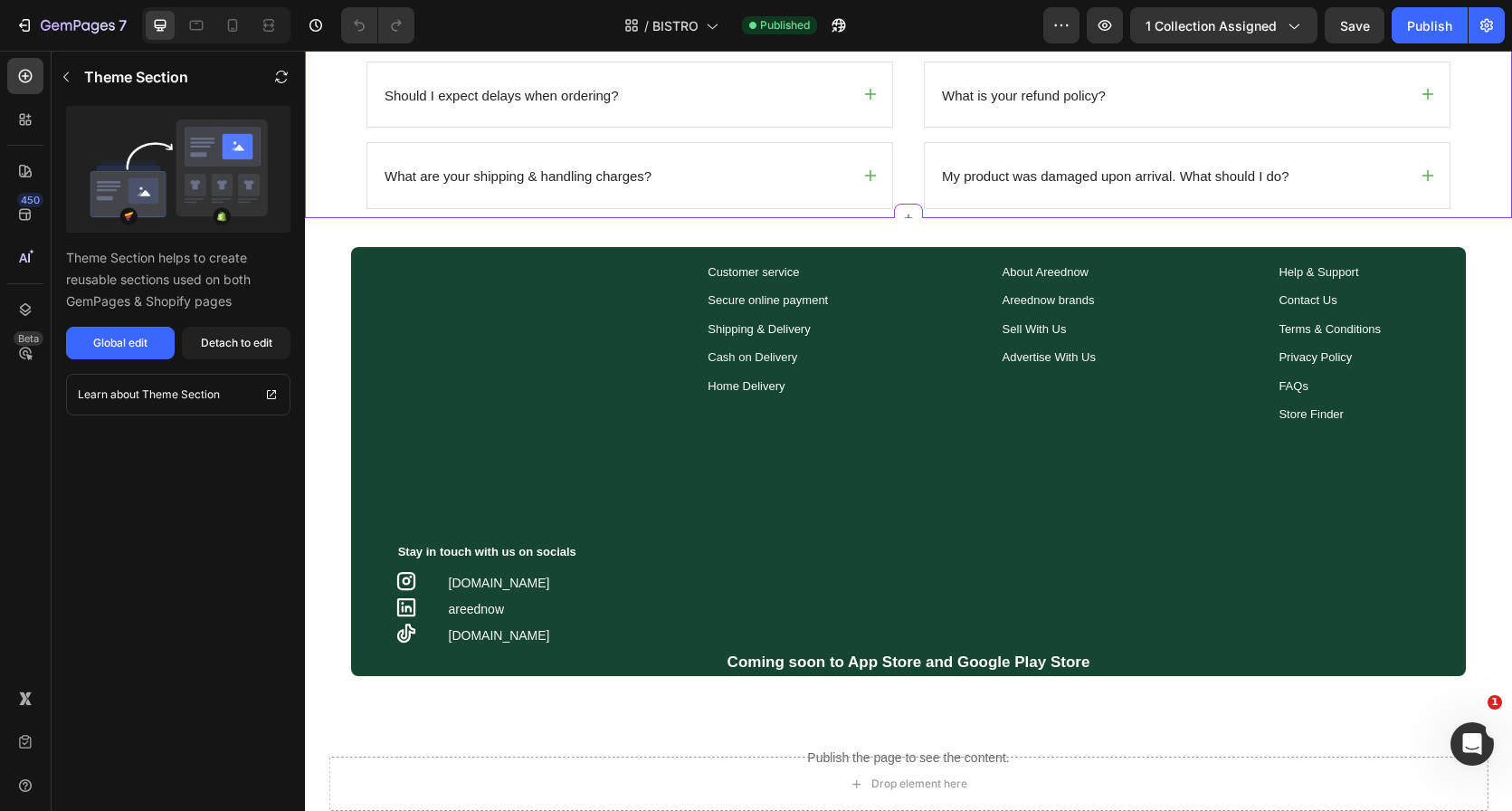
scroll to position [1685, 0]
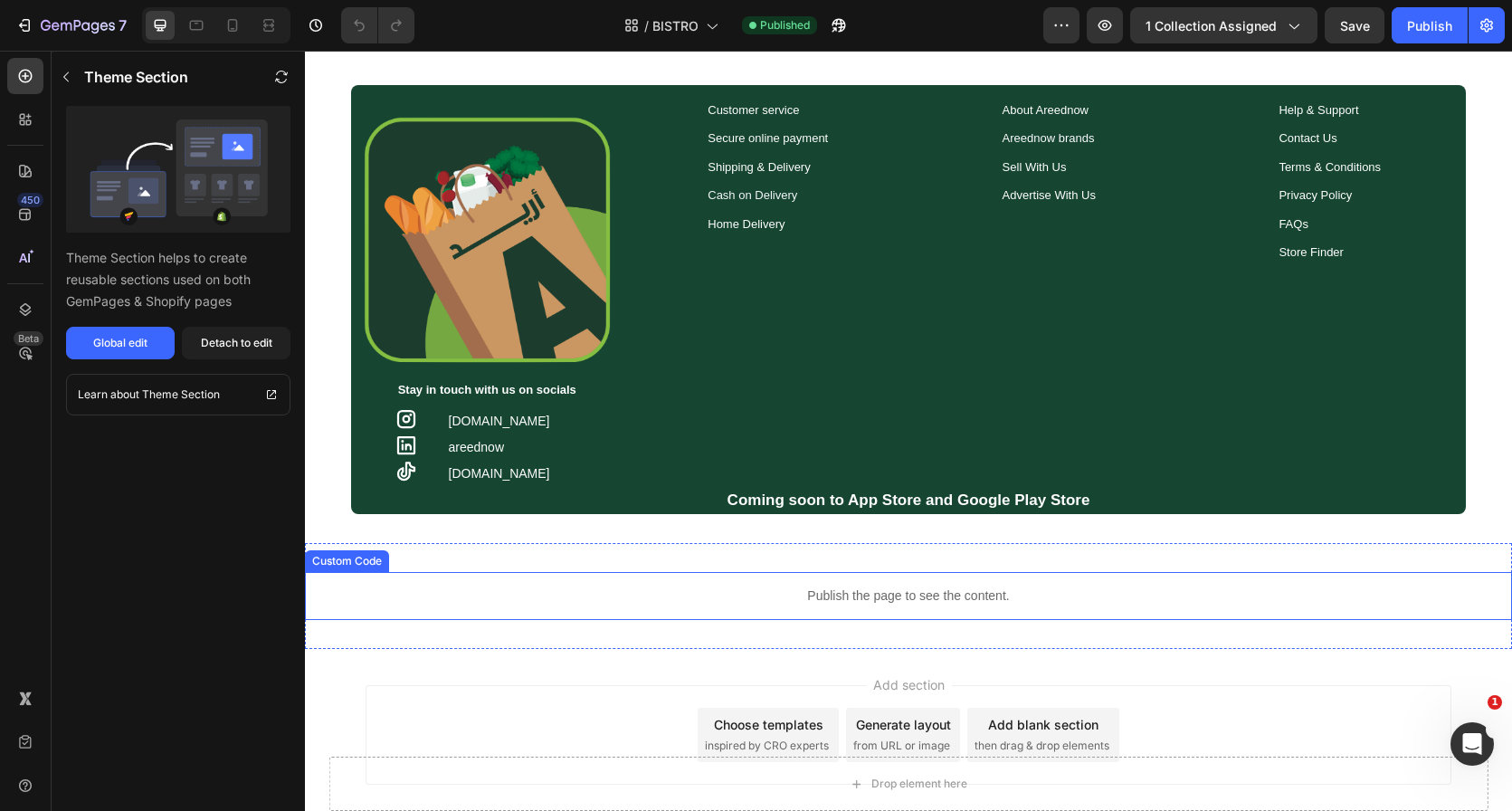
click at [887, 558] on div "Publish the page to see the content. Custom Code Section 8" at bounding box center [908, 595] width 1207 height 106
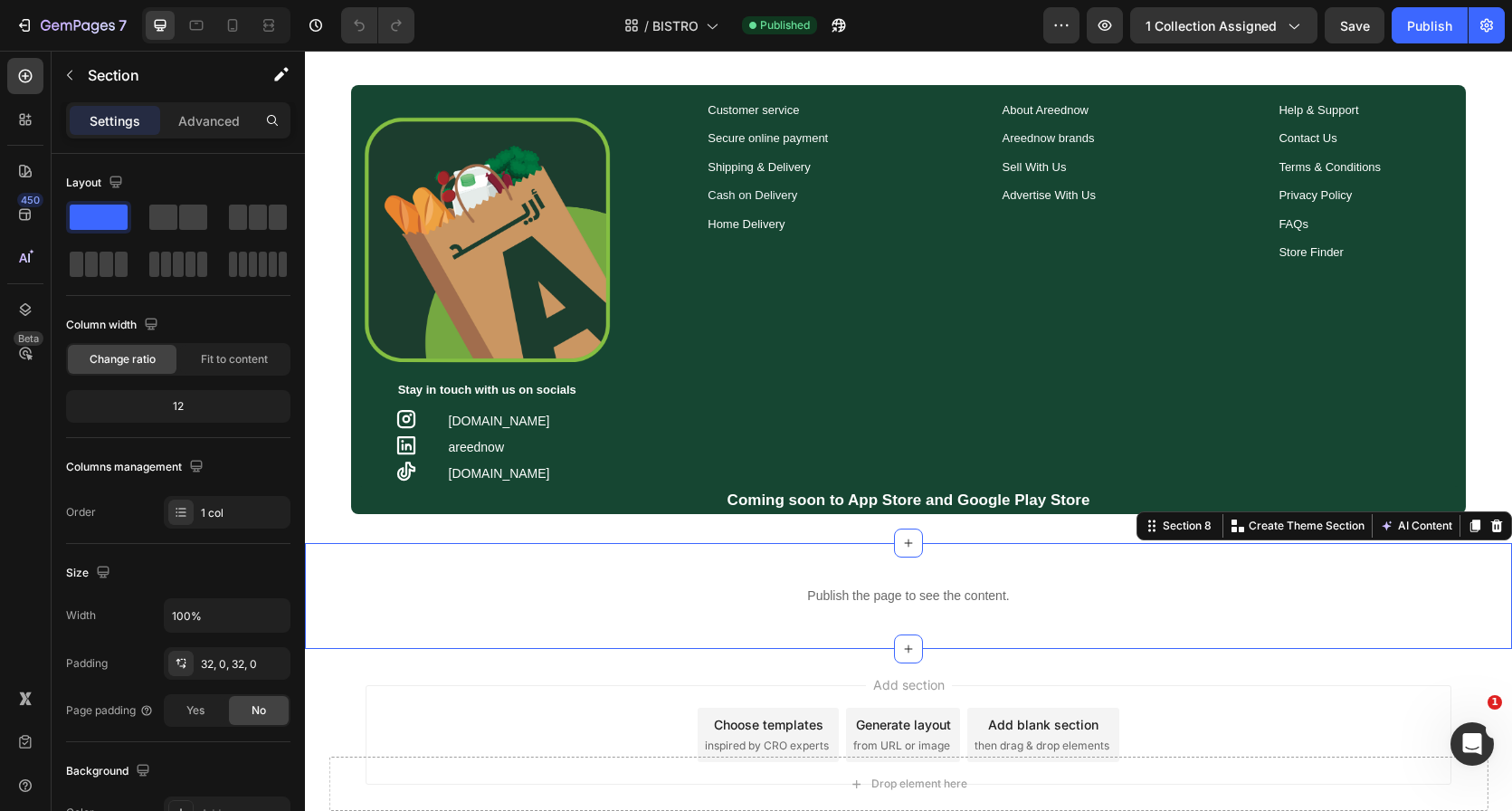
click at [1492, 522] on div at bounding box center [1497, 526] width 22 height 22
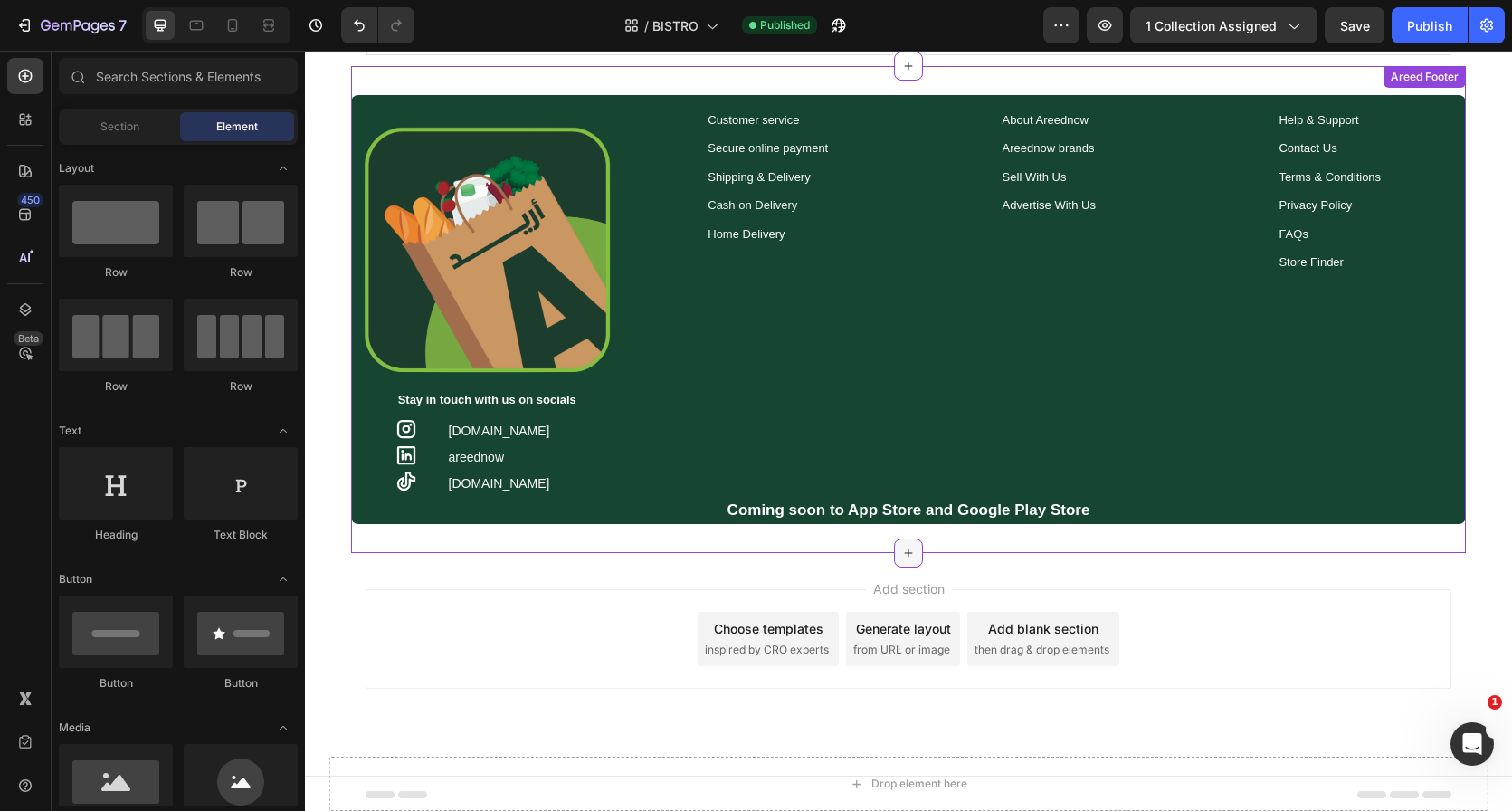
click at [902, 546] on icon at bounding box center [908, 553] width 15 height 15
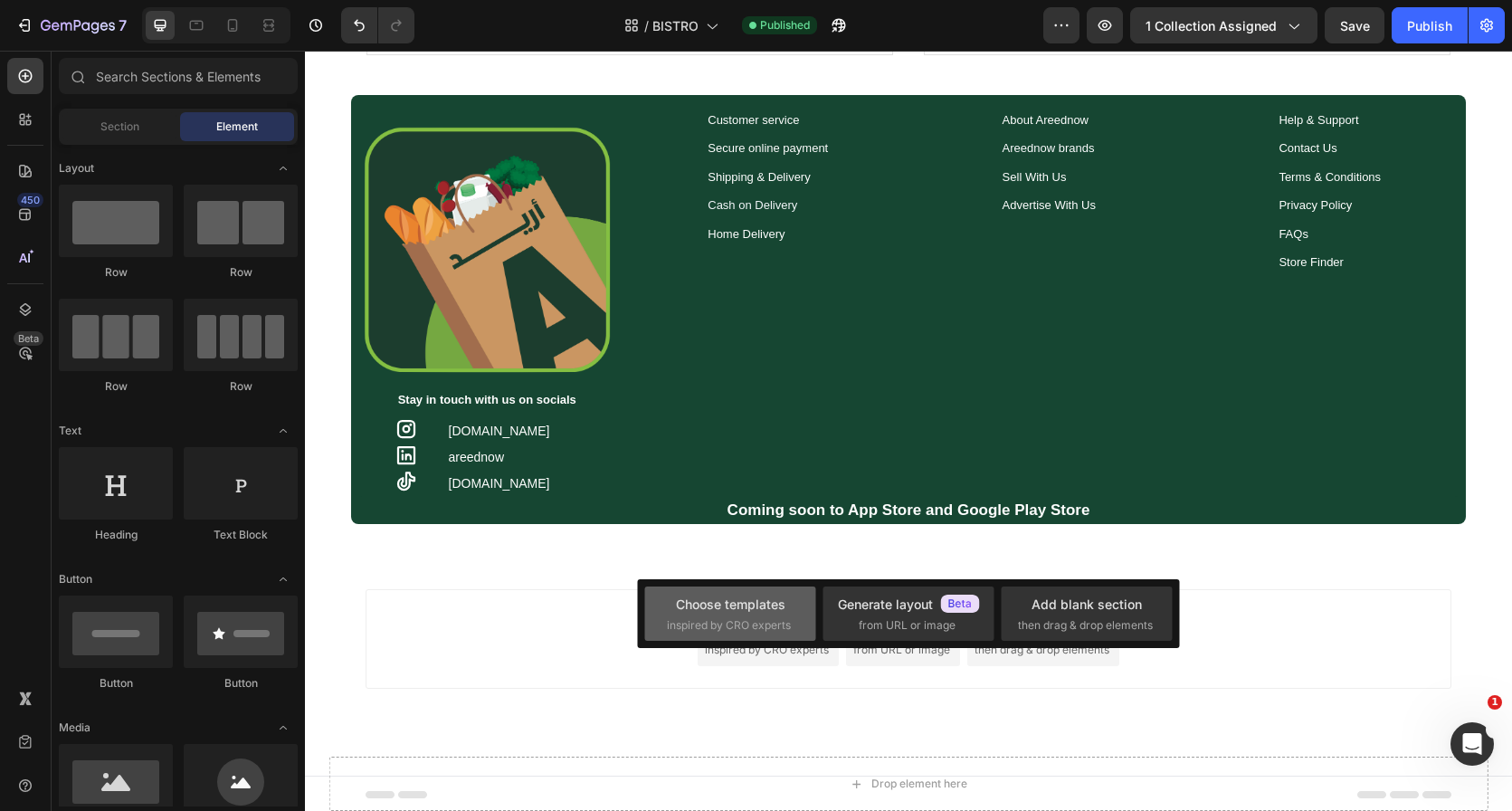
click at [729, 621] on span "inspired by CRO experts" at bounding box center [729, 625] width 124 height 16
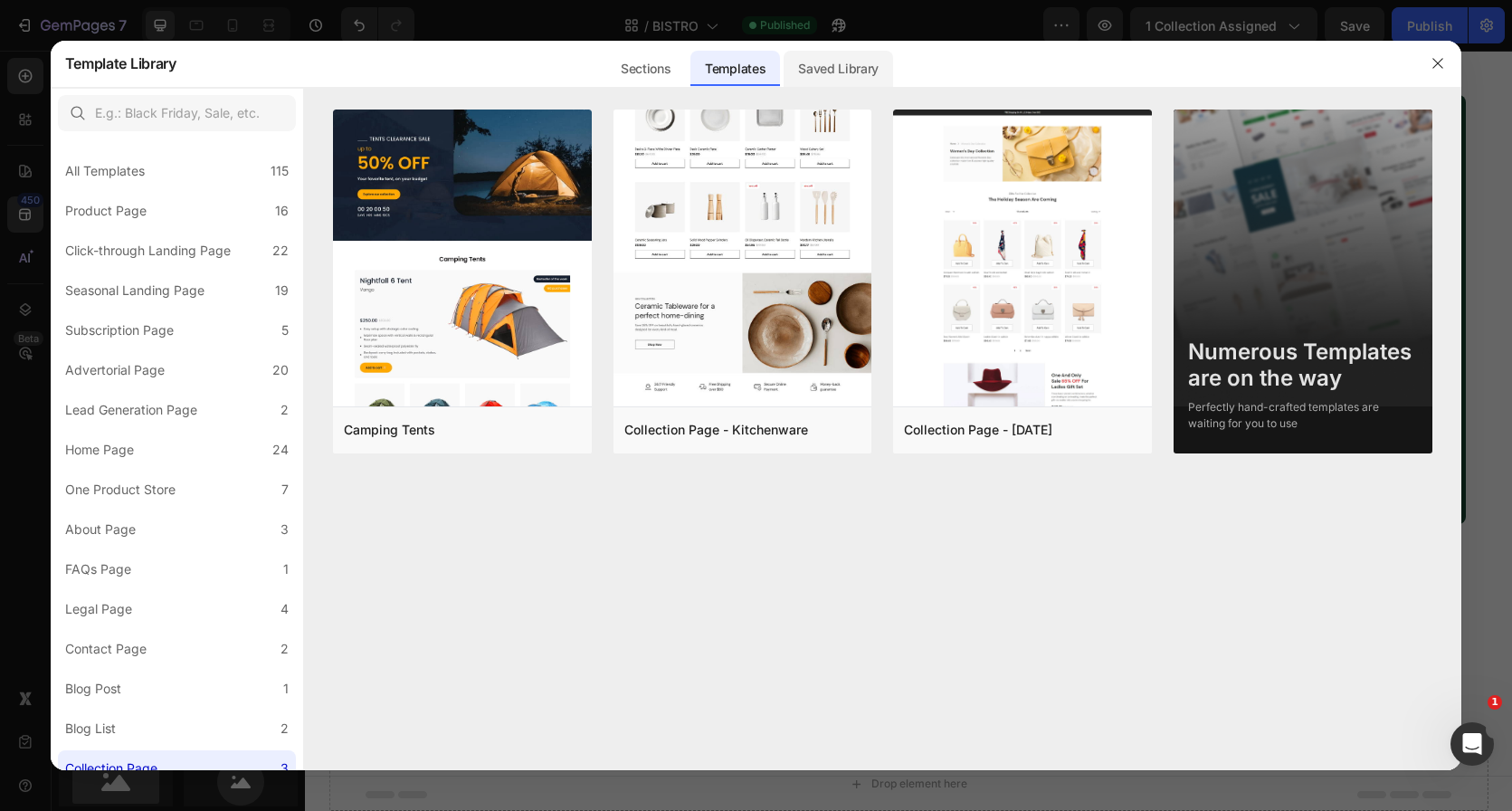
click at [809, 86] on div "Saved Library" at bounding box center [838, 68] width 110 height 37
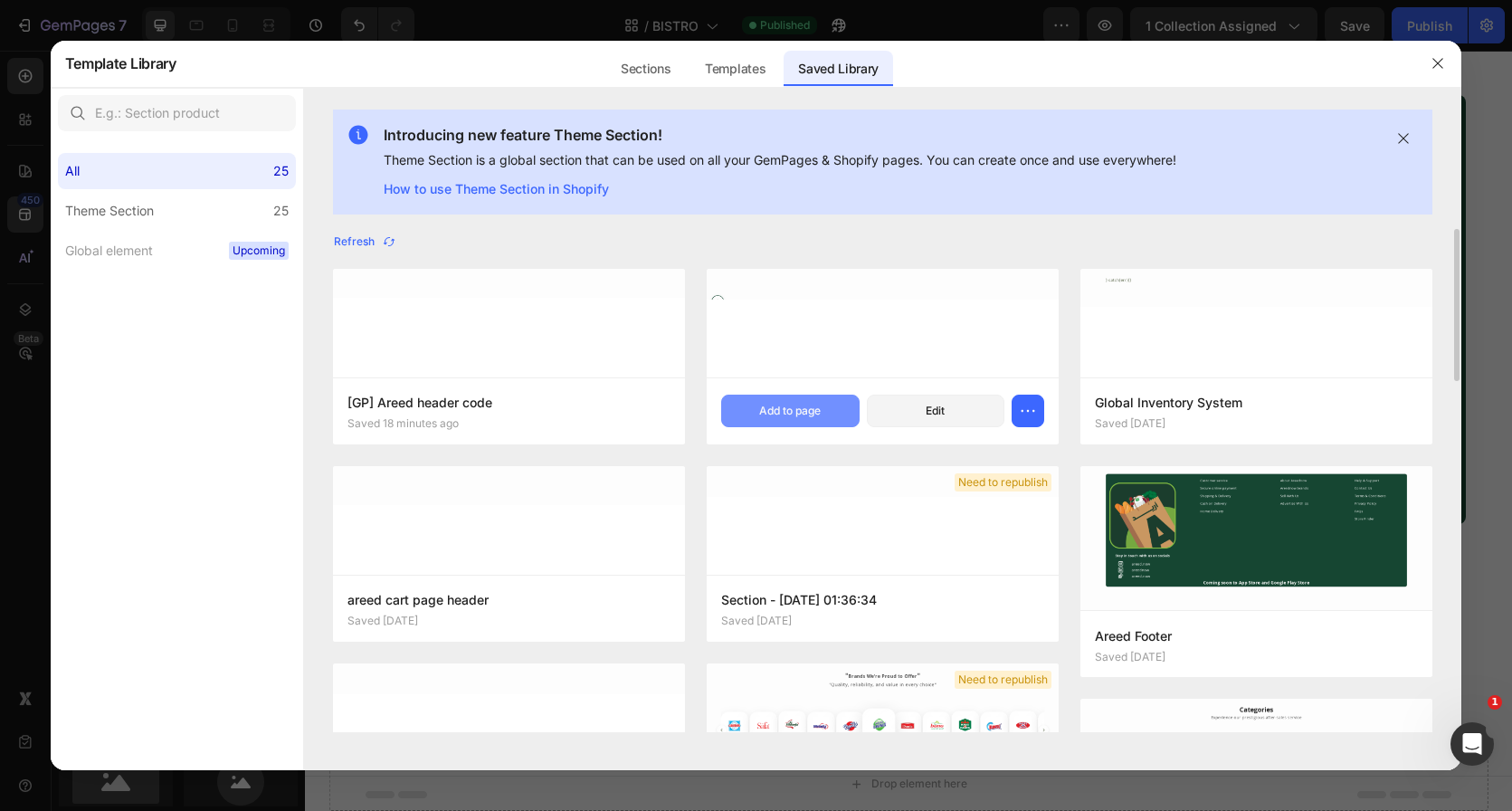
click at [776, 407] on div "Add to page" at bounding box center [790, 411] width 61 height 16
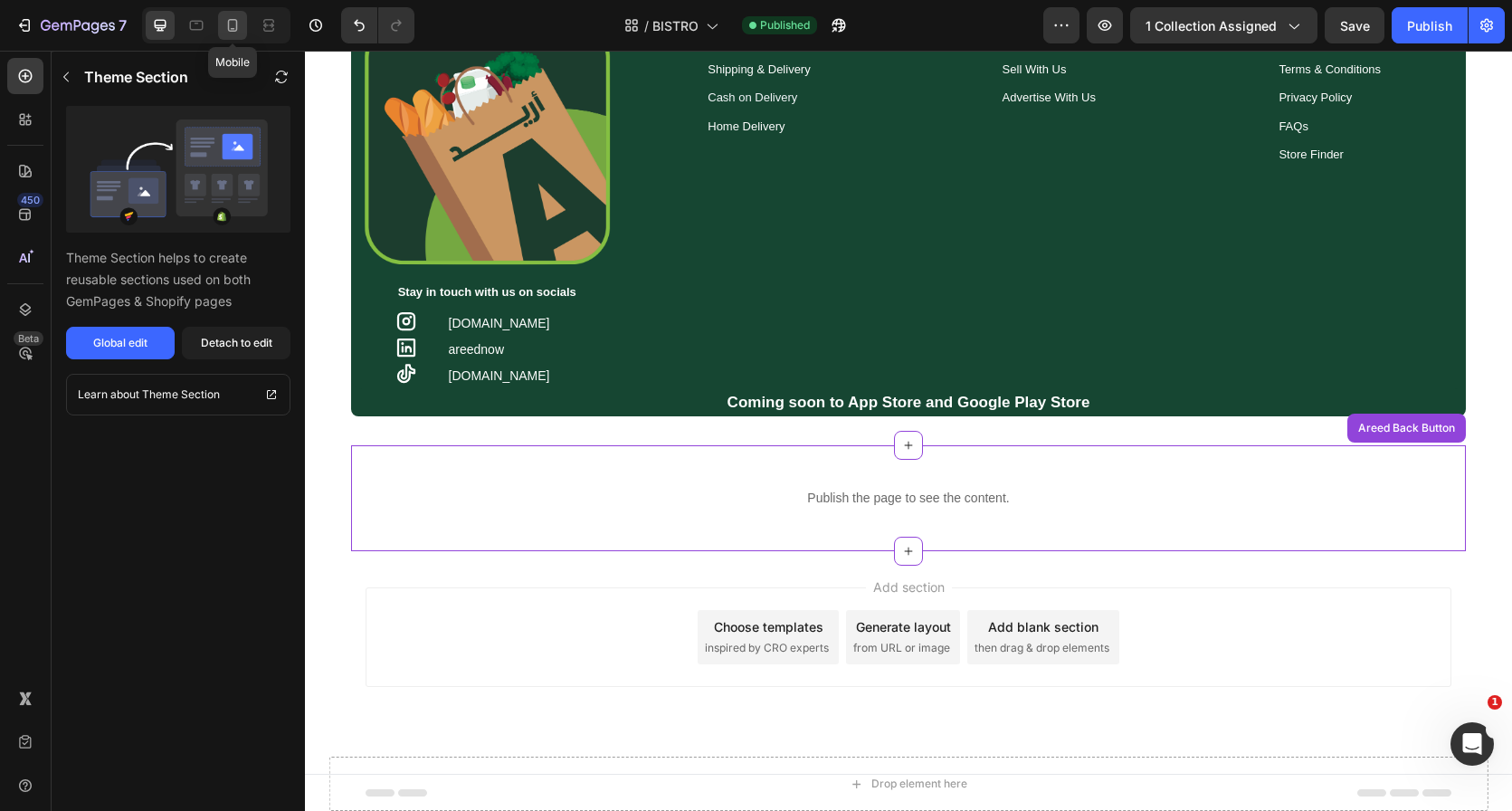
click at [227, 16] on icon at bounding box center [233, 25] width 18 height 18
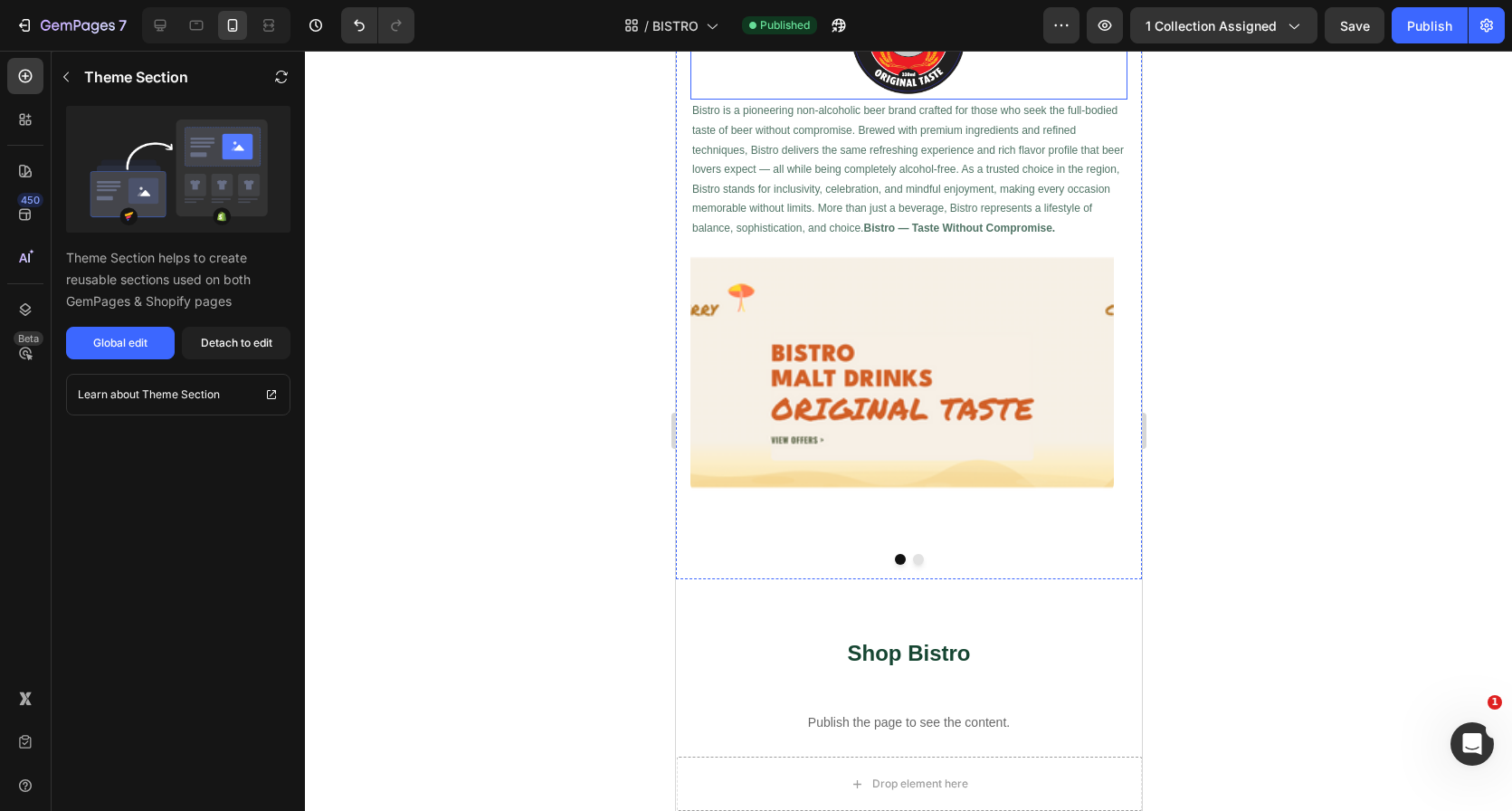
scroll to position [566, 0]
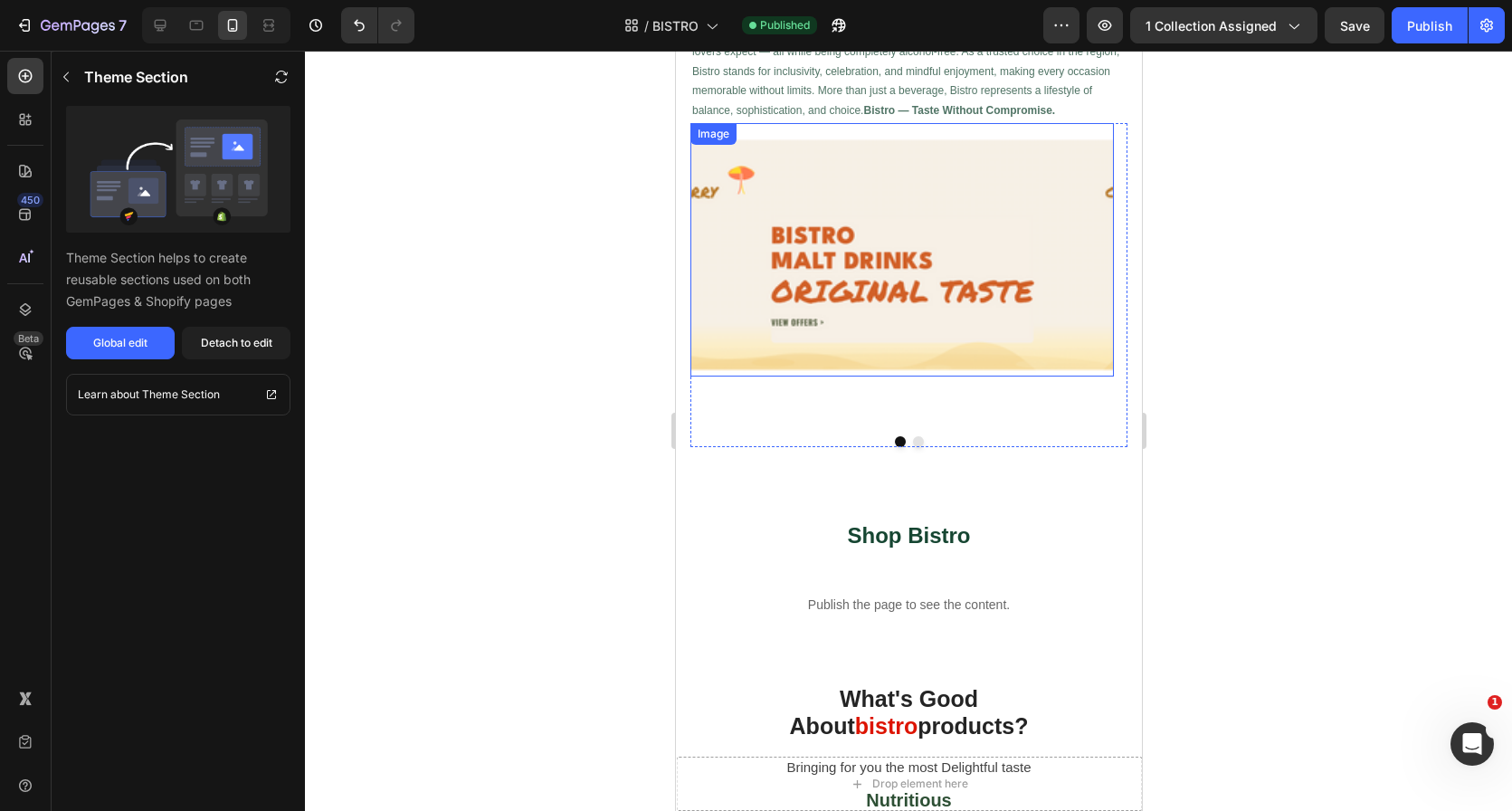
click at [1001, 292] on img at bounding box center [901, 250] width 424 height 253
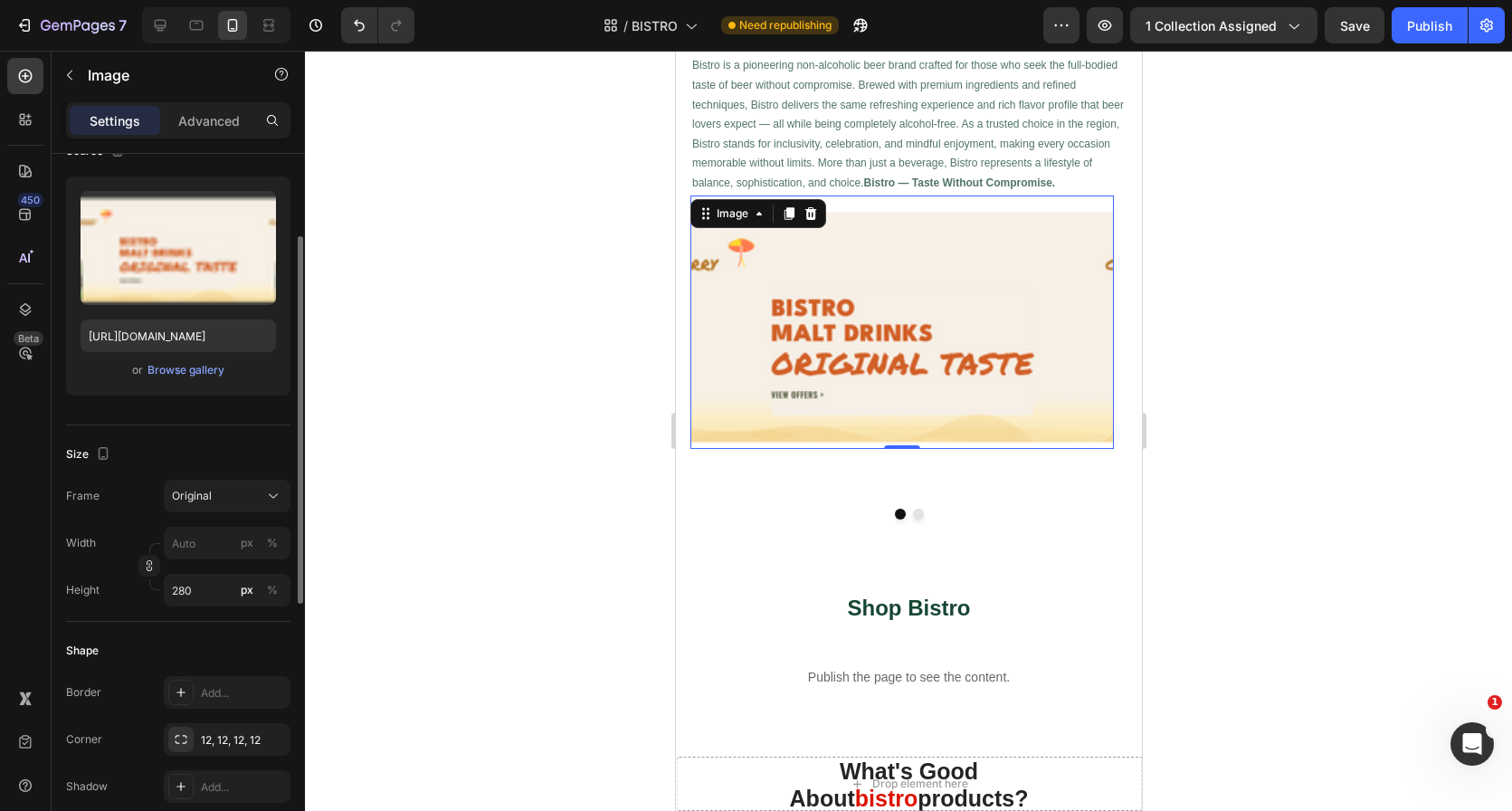
scroll to position [471, 0]
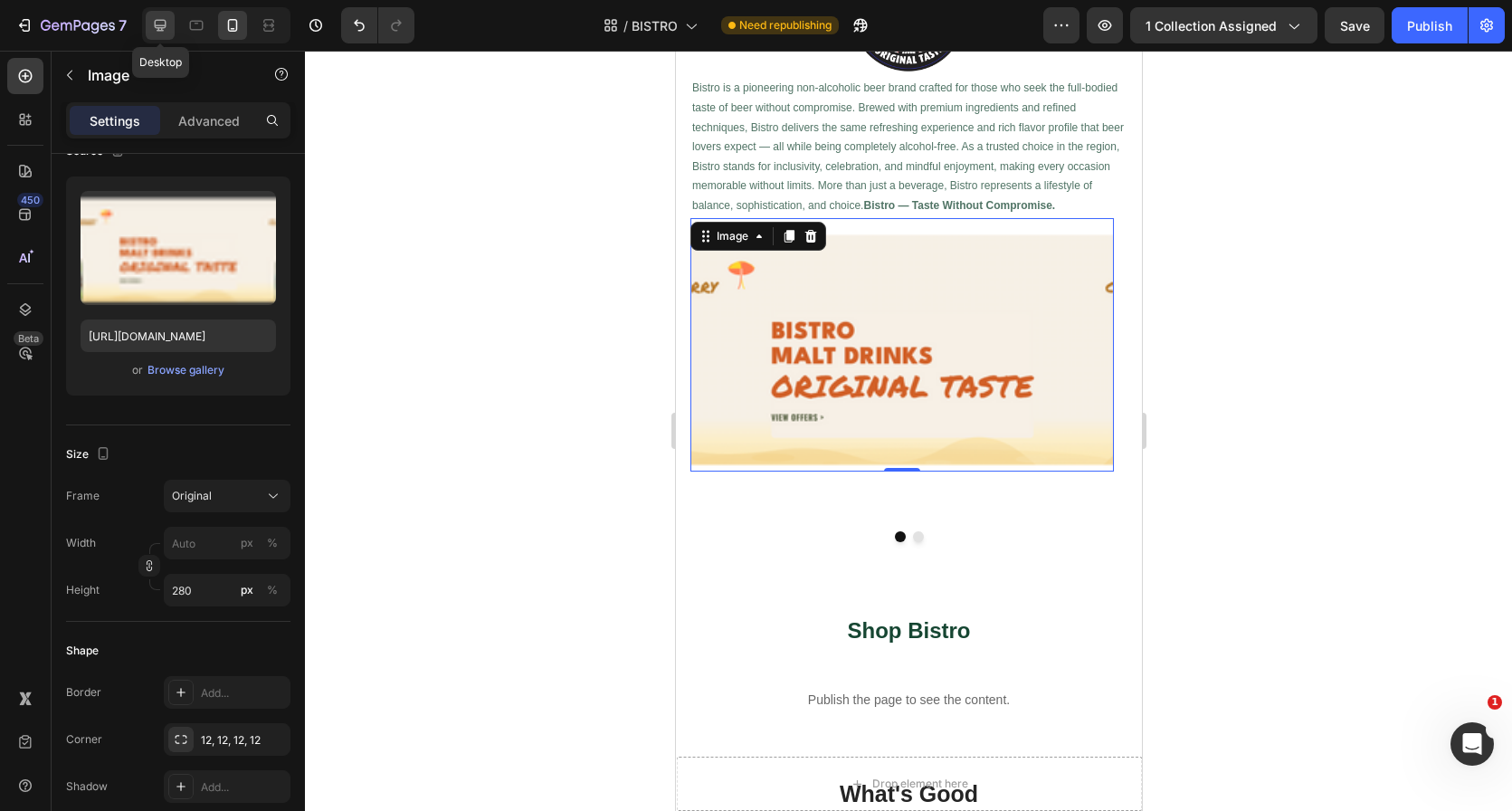
click at [160, 20] on icon at bounding box center [160, 26] width 12 height 12
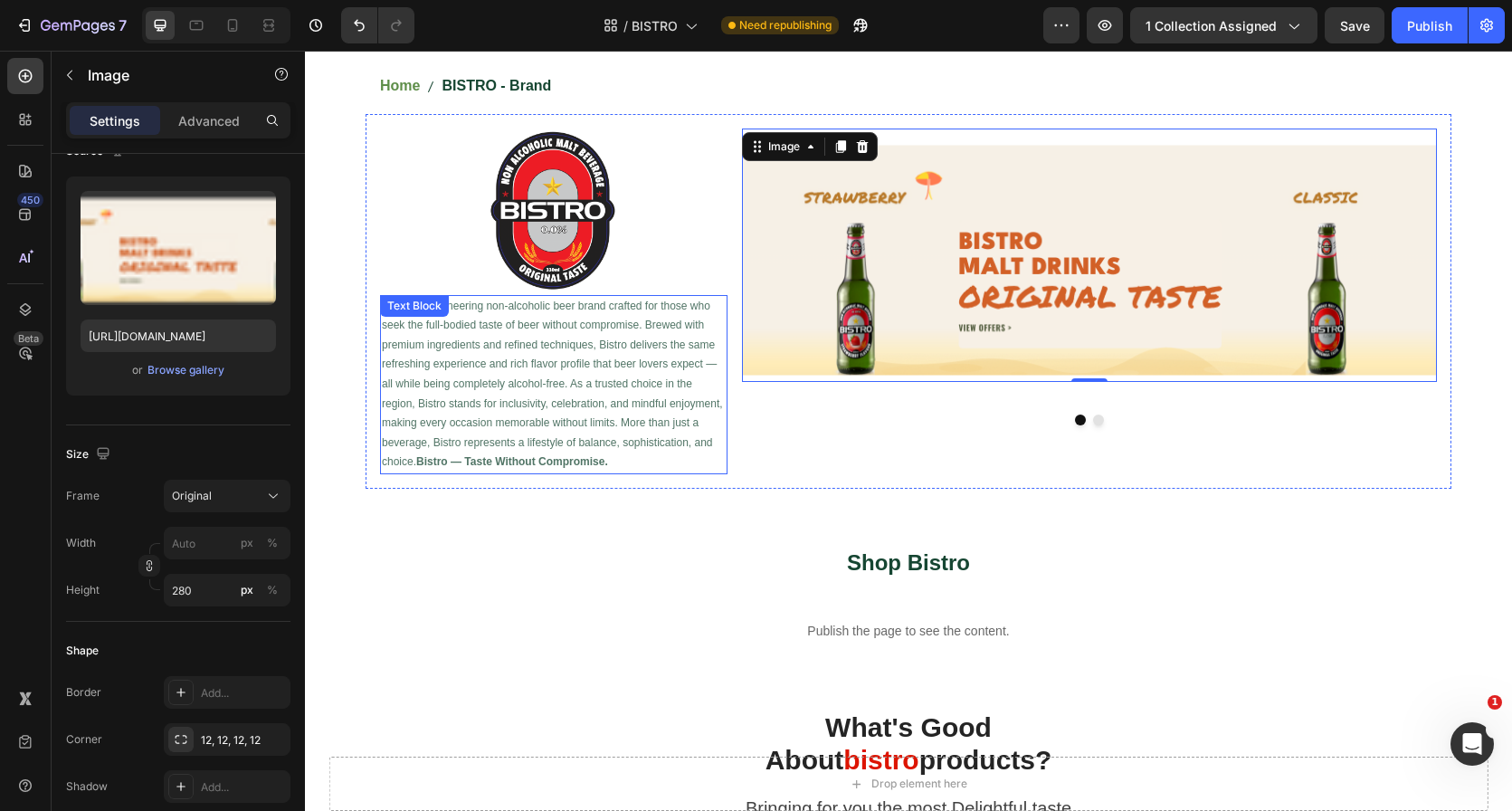
scroll to position [221, 0]
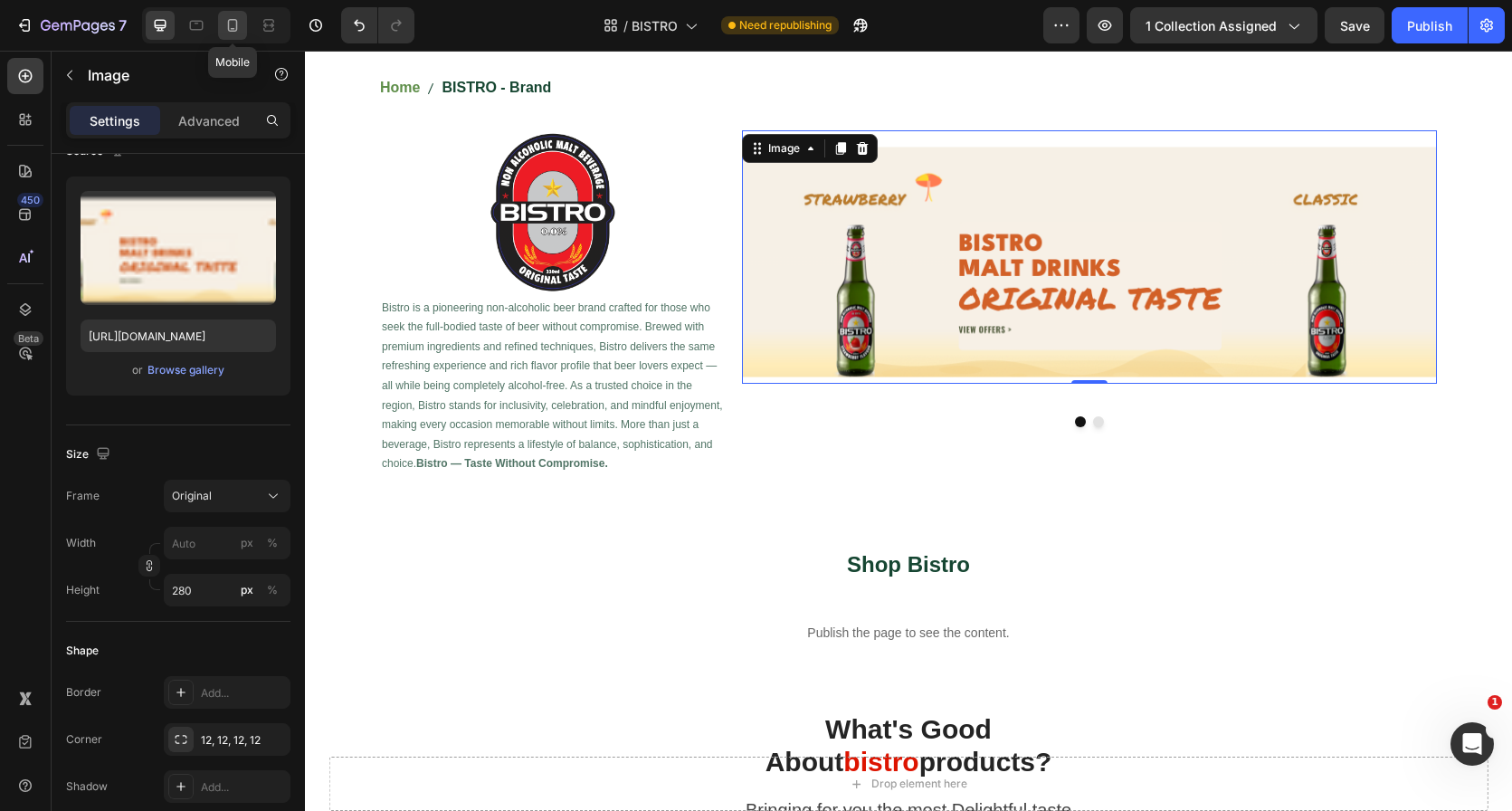
click at [235, 29] on icon at bounding box center [233, 25] width 18 height 18
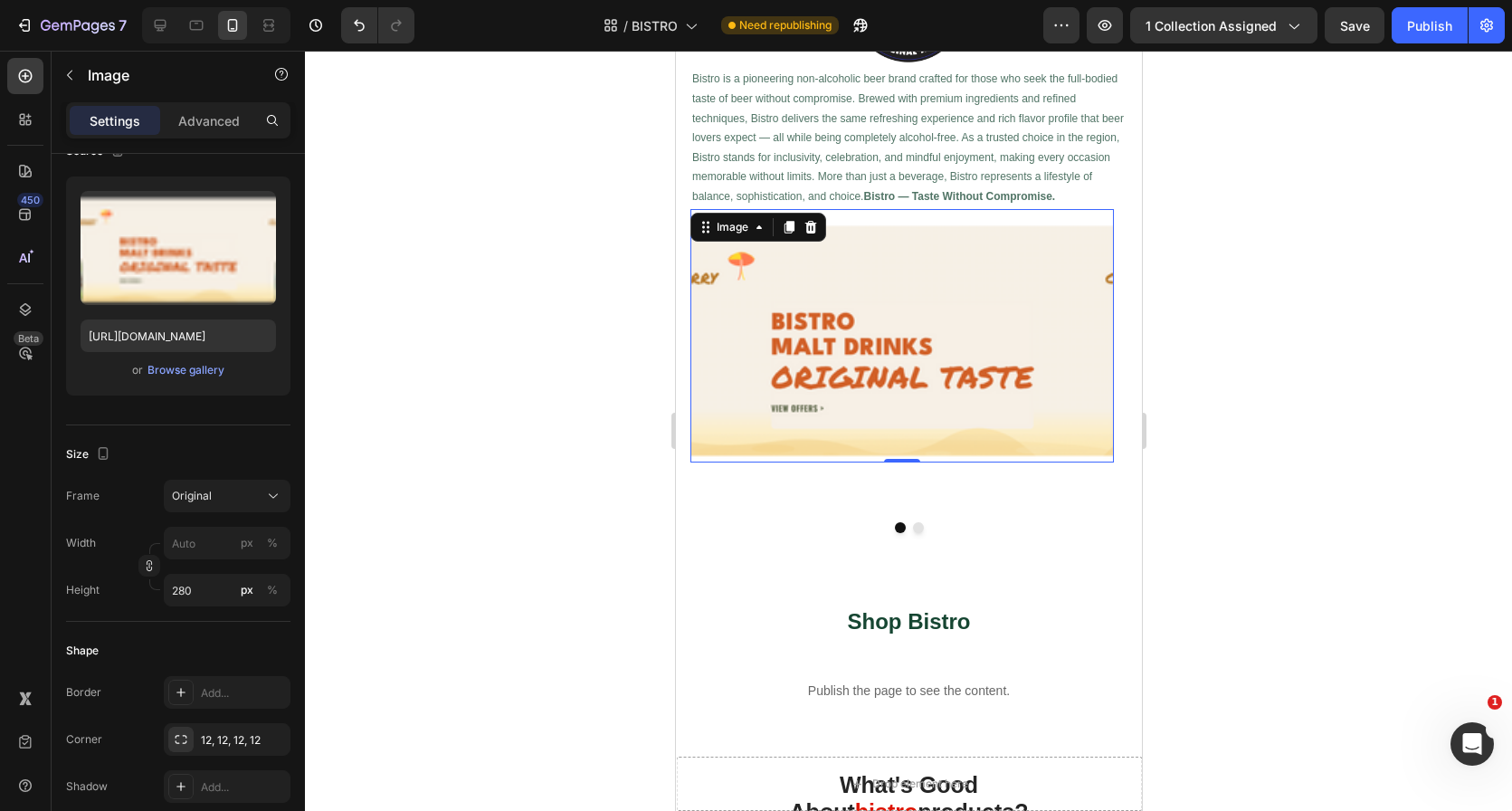
scroll to position [574, 0]
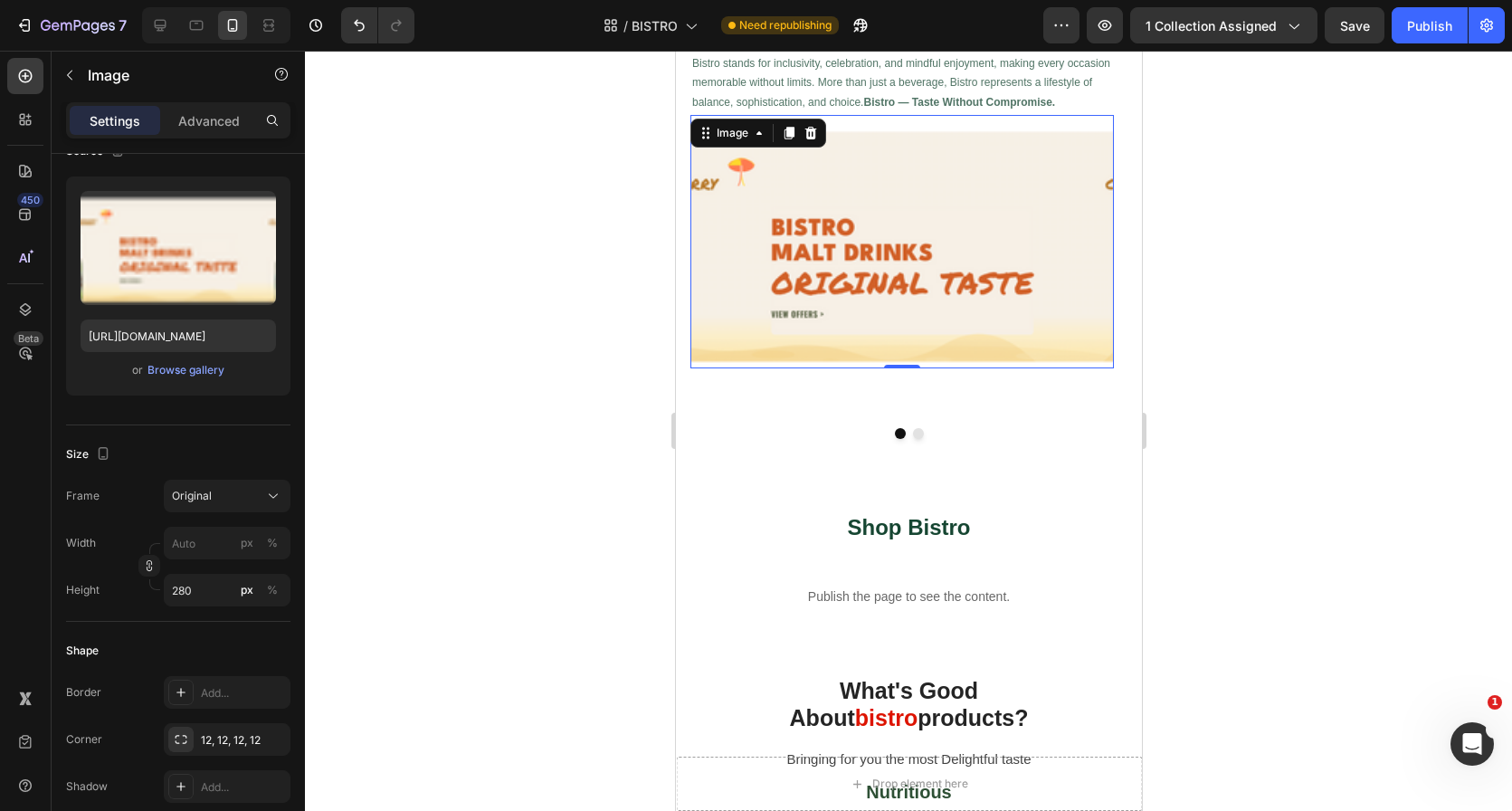
click at [876, 265] on img at bounding box center [901, 242] width 424 height 253
click at [221, 495] on div "Original" at bounding box center [217, 496] width 89 height 16
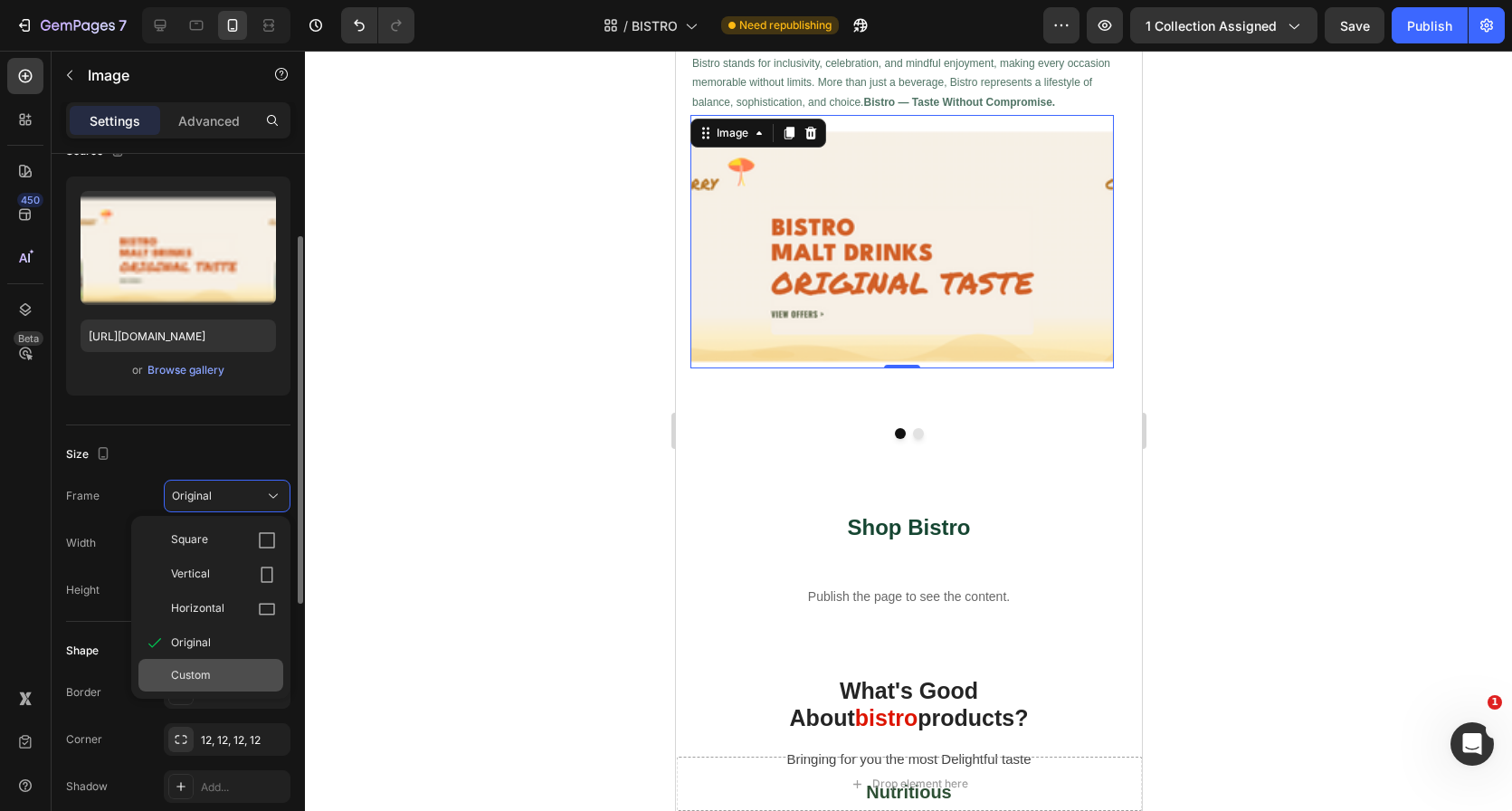
click at [219, 673] on div "Custom" at bounding box center [224, 675] width 105 height 16
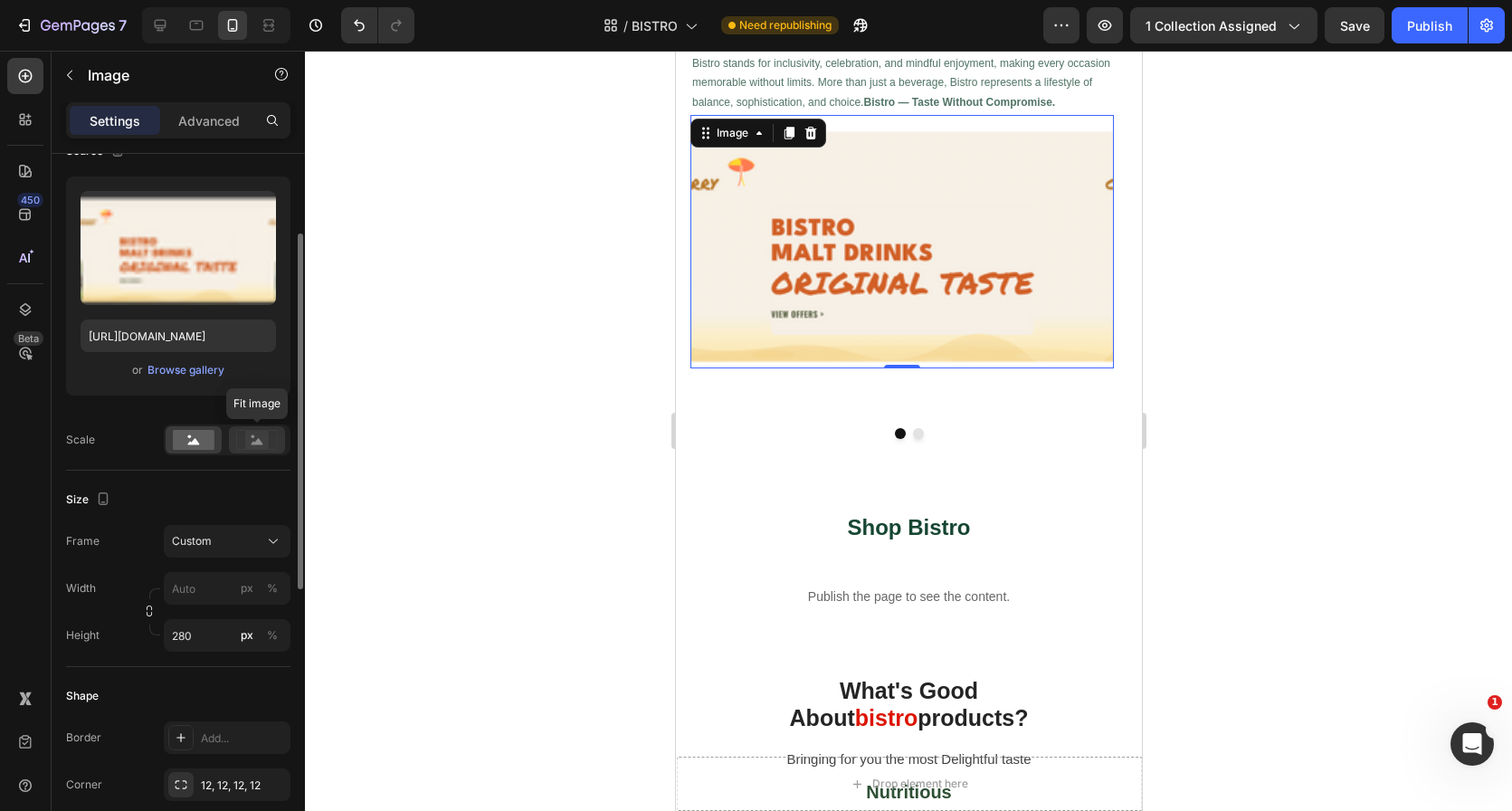
click at [258, 438] on rect at bounding box center [257, 440] width 24 height 18
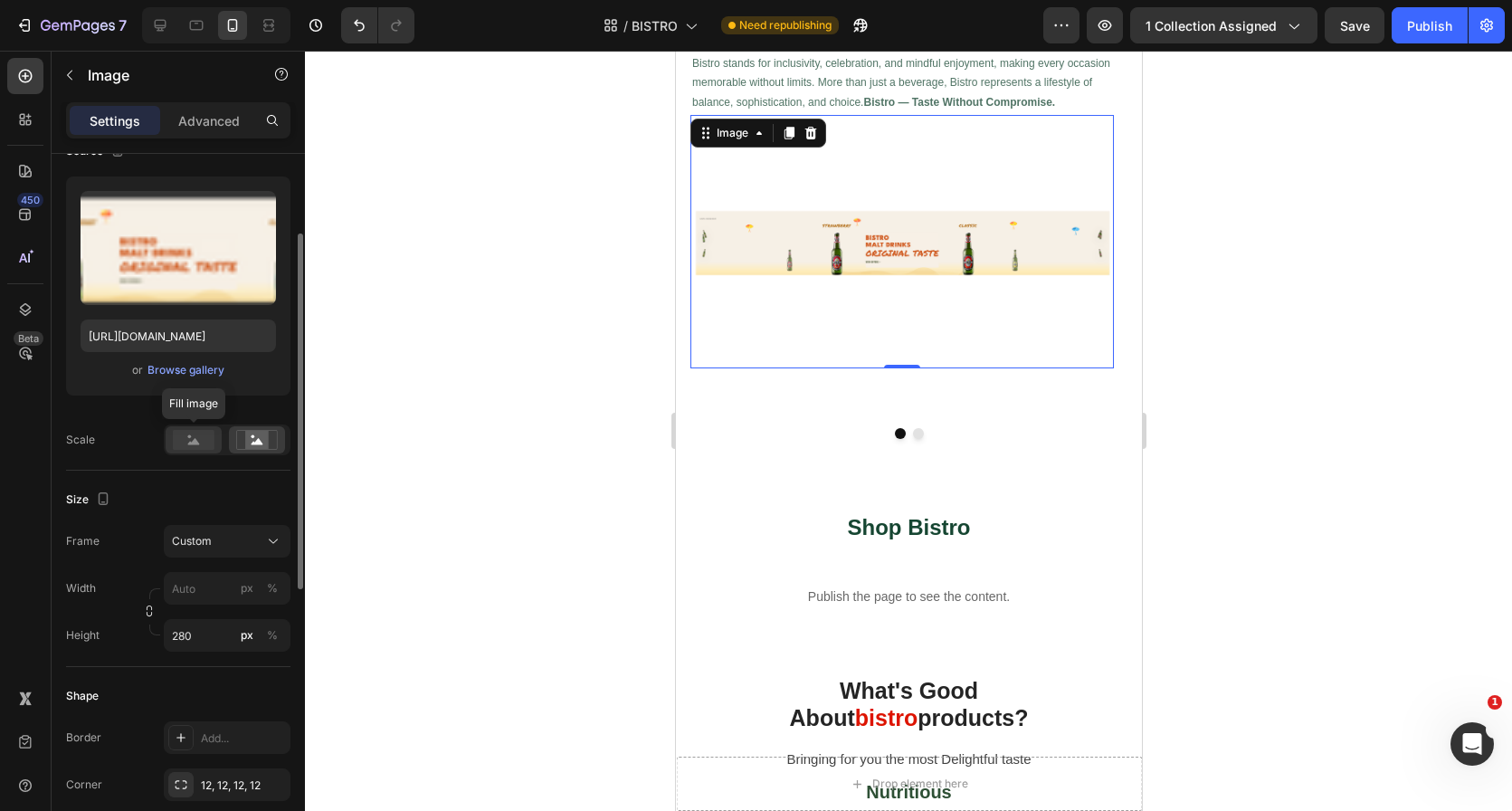
click at [180, 432] on rect at bounding box center [194, 440] width 42 height 20
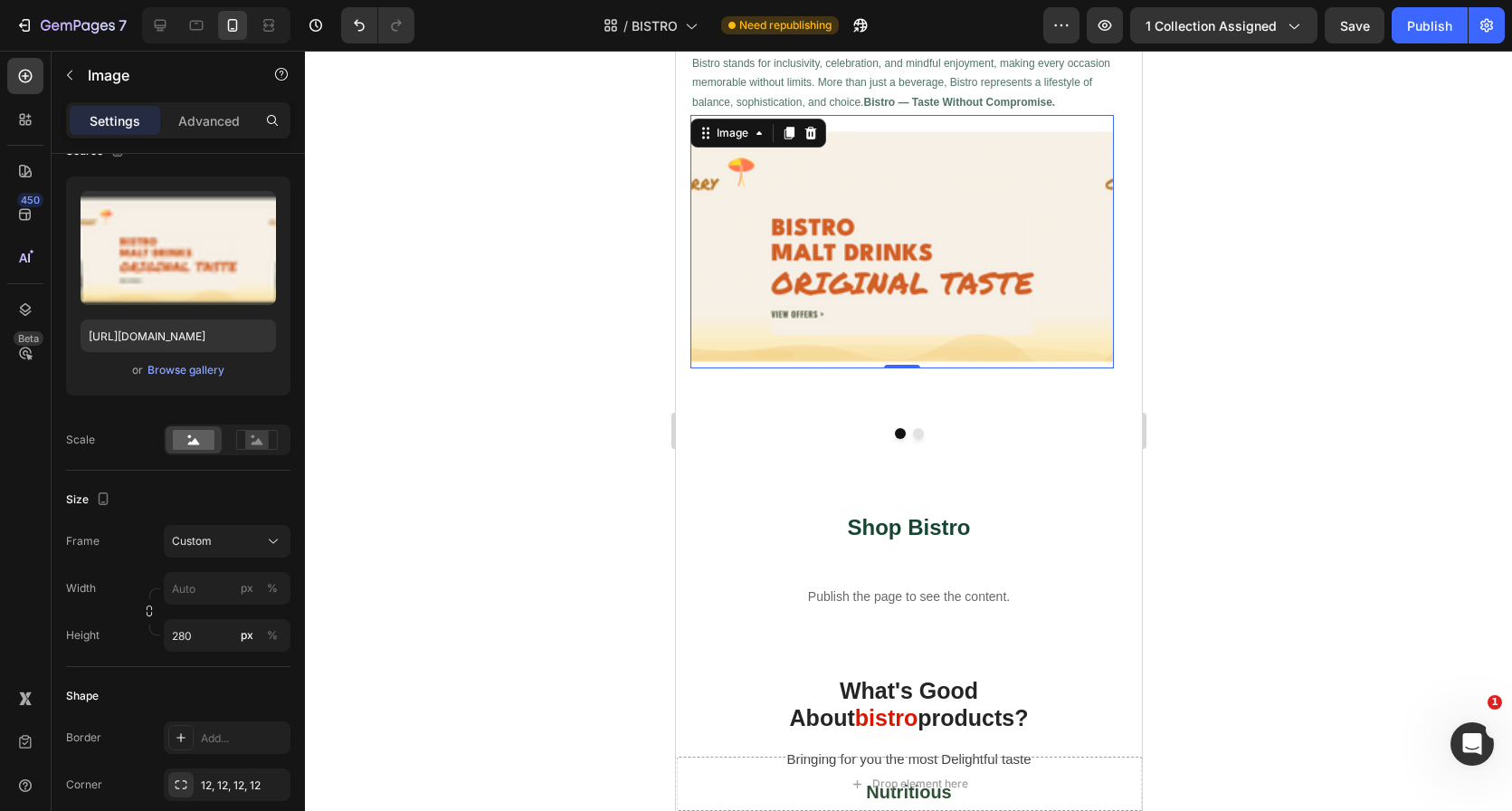
click at [524, 347] on div at bounding box center [908, 431] width 1207 height 760
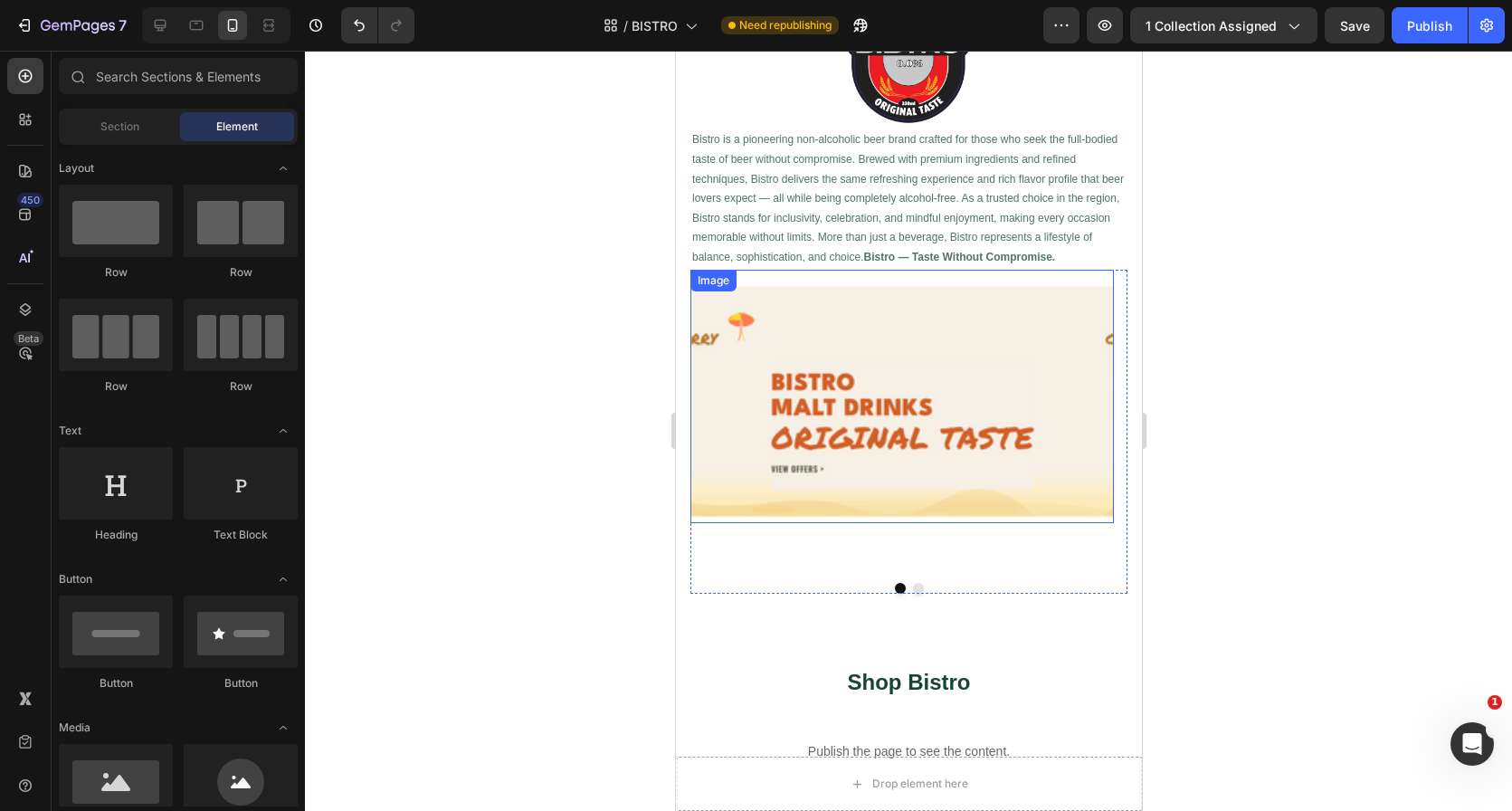
scroll to position [413, 0]
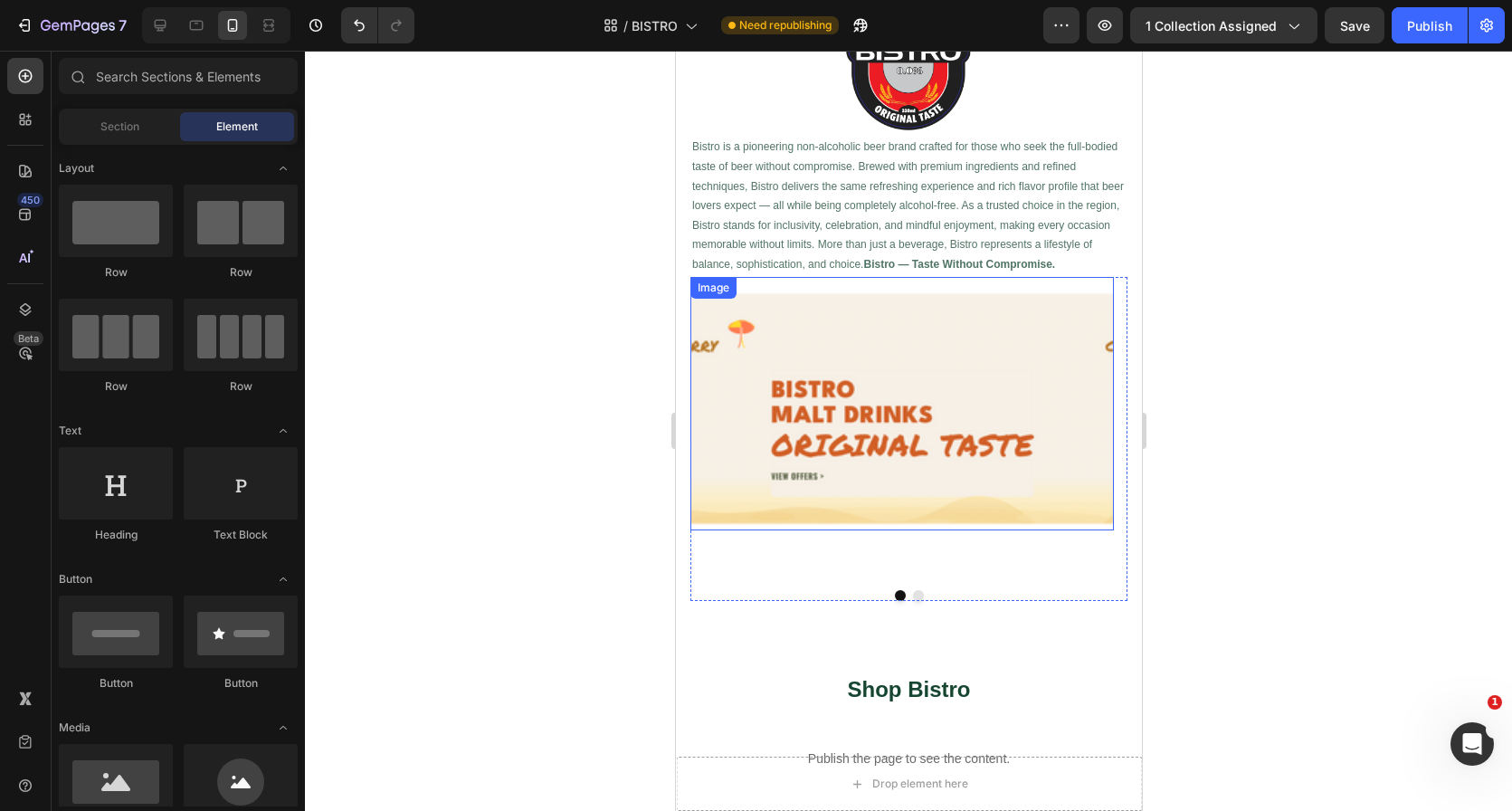
click at [846, 383] on img at bounding box center [901, 404] width 424 height 253
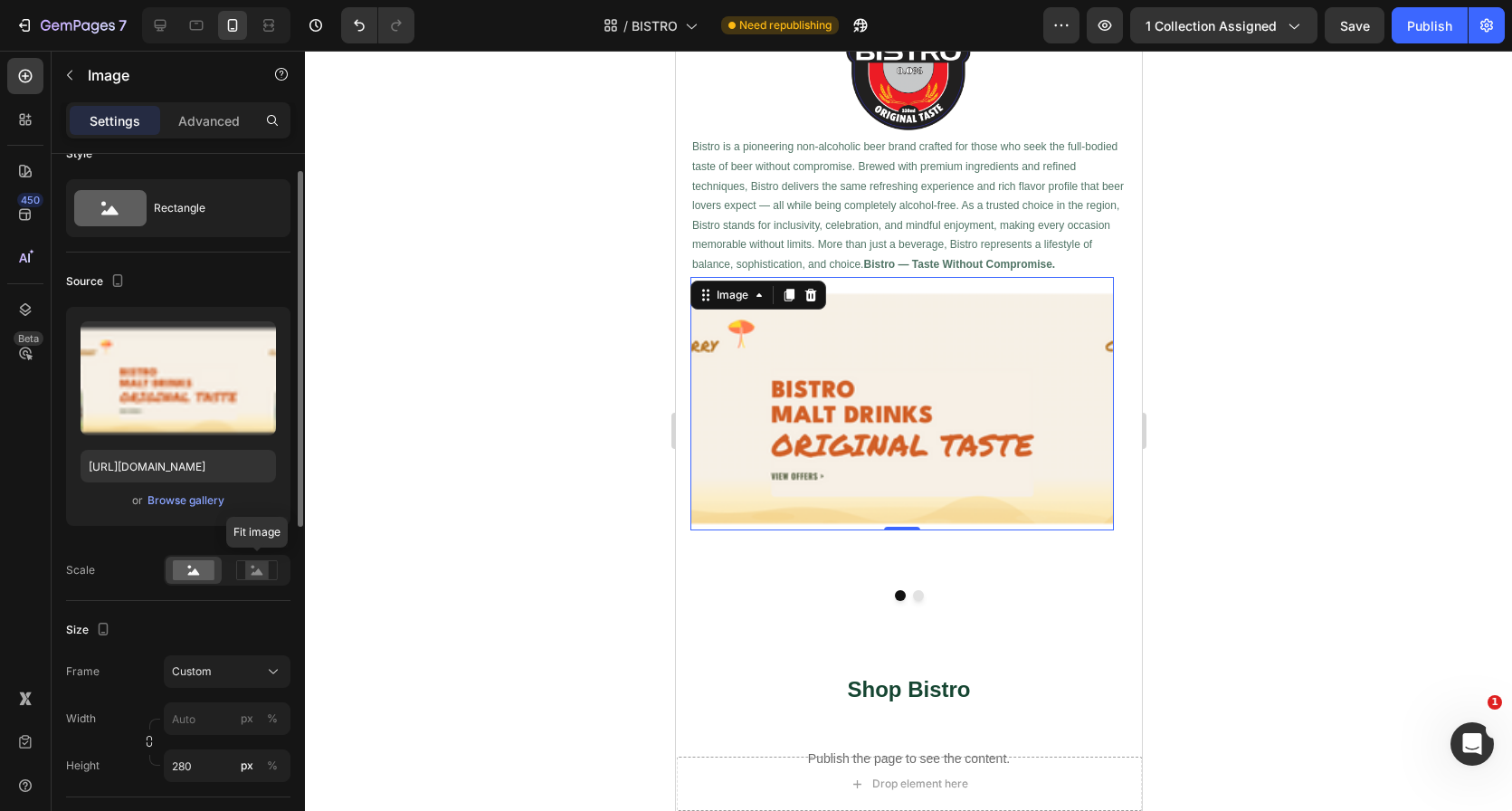
scroll to position [31, 0]
click at [219, 672] on div "Custom" at bounding box center [217, 669] width 89 height 16
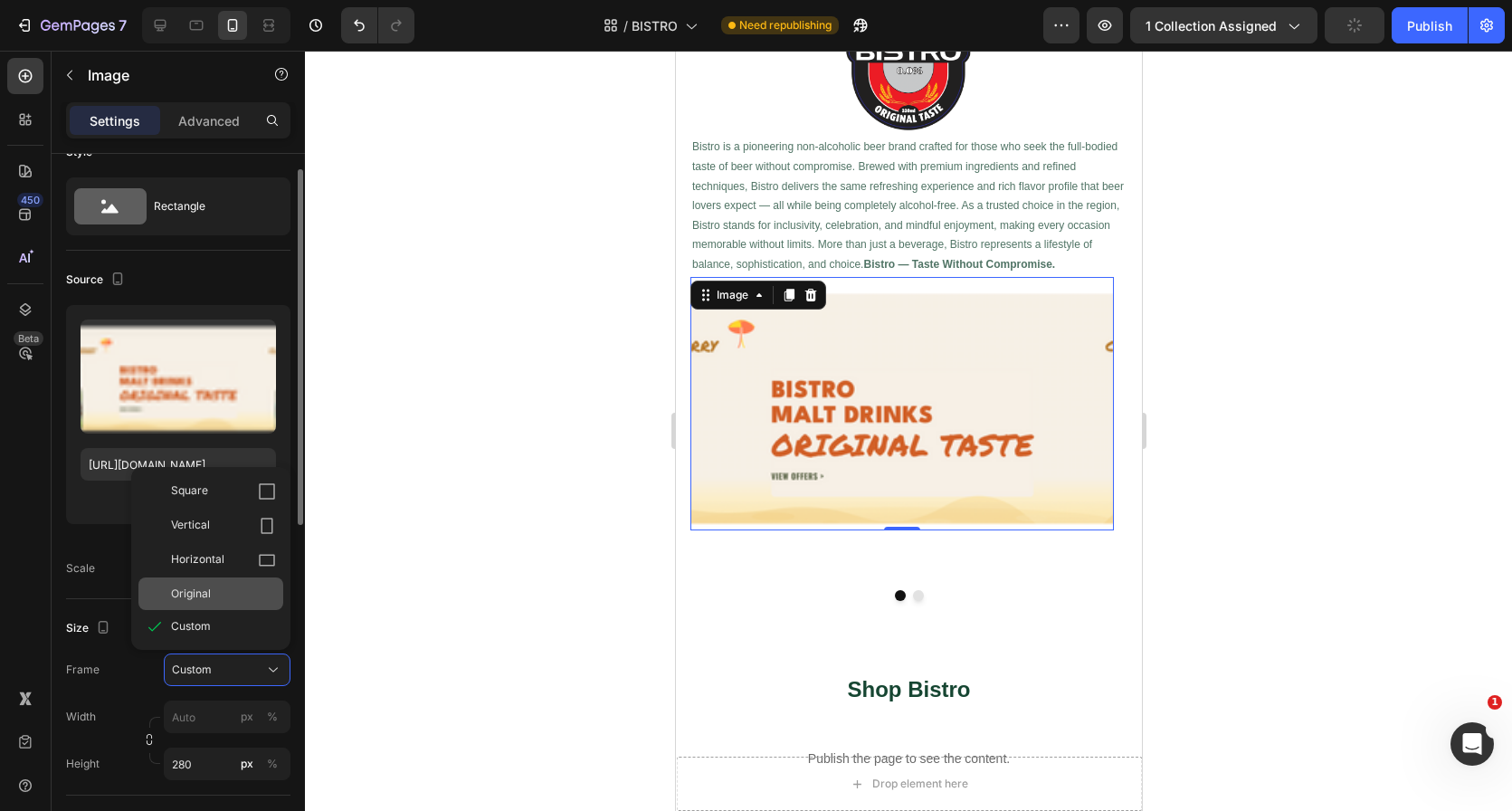
click at [188, 606] on div "Original" at bounding box center [211, 593] width 145 height 33
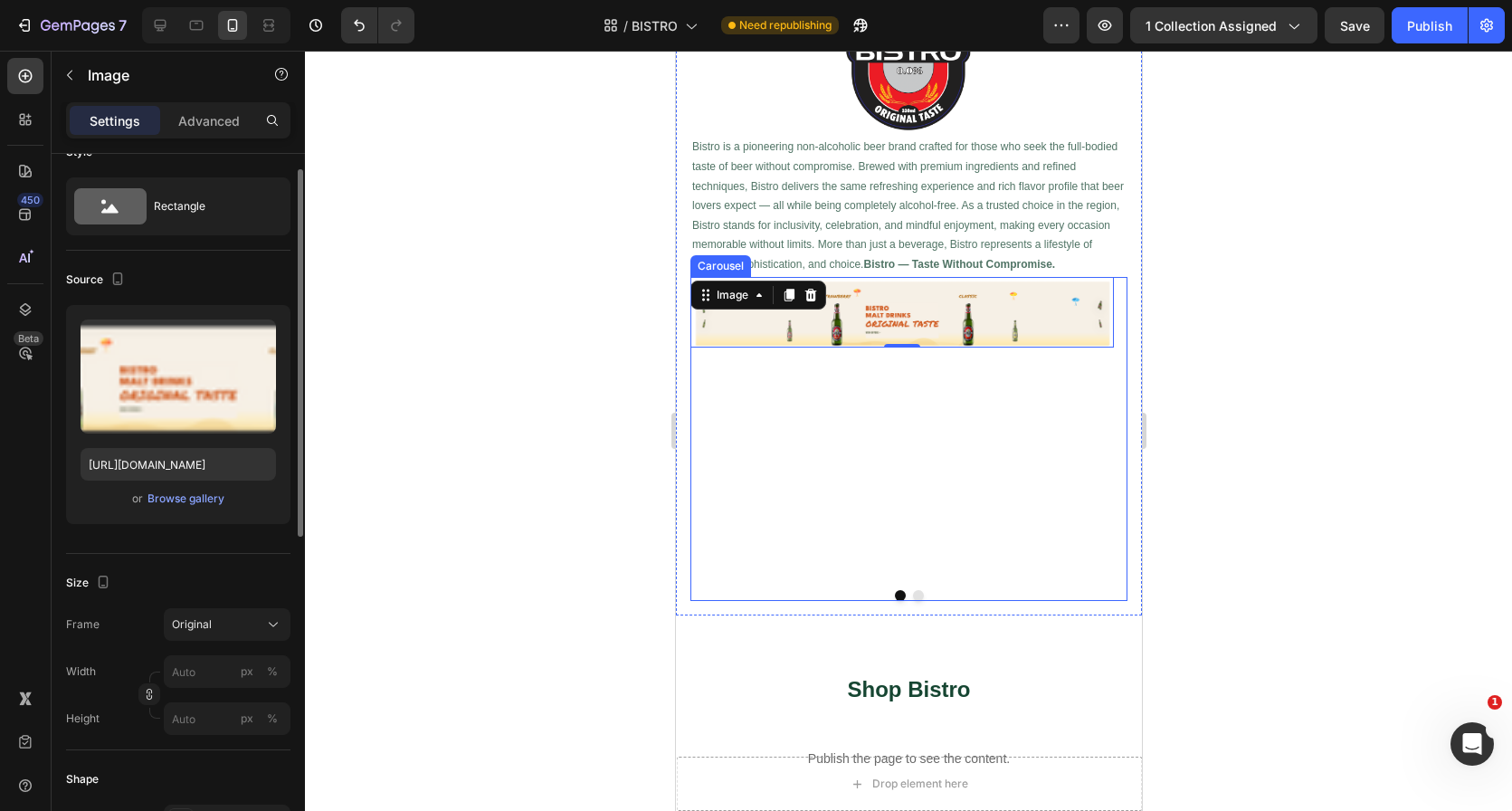
click at [809, 431] on div "Image 0" at bounding box center [901, 427] width 424 height 299
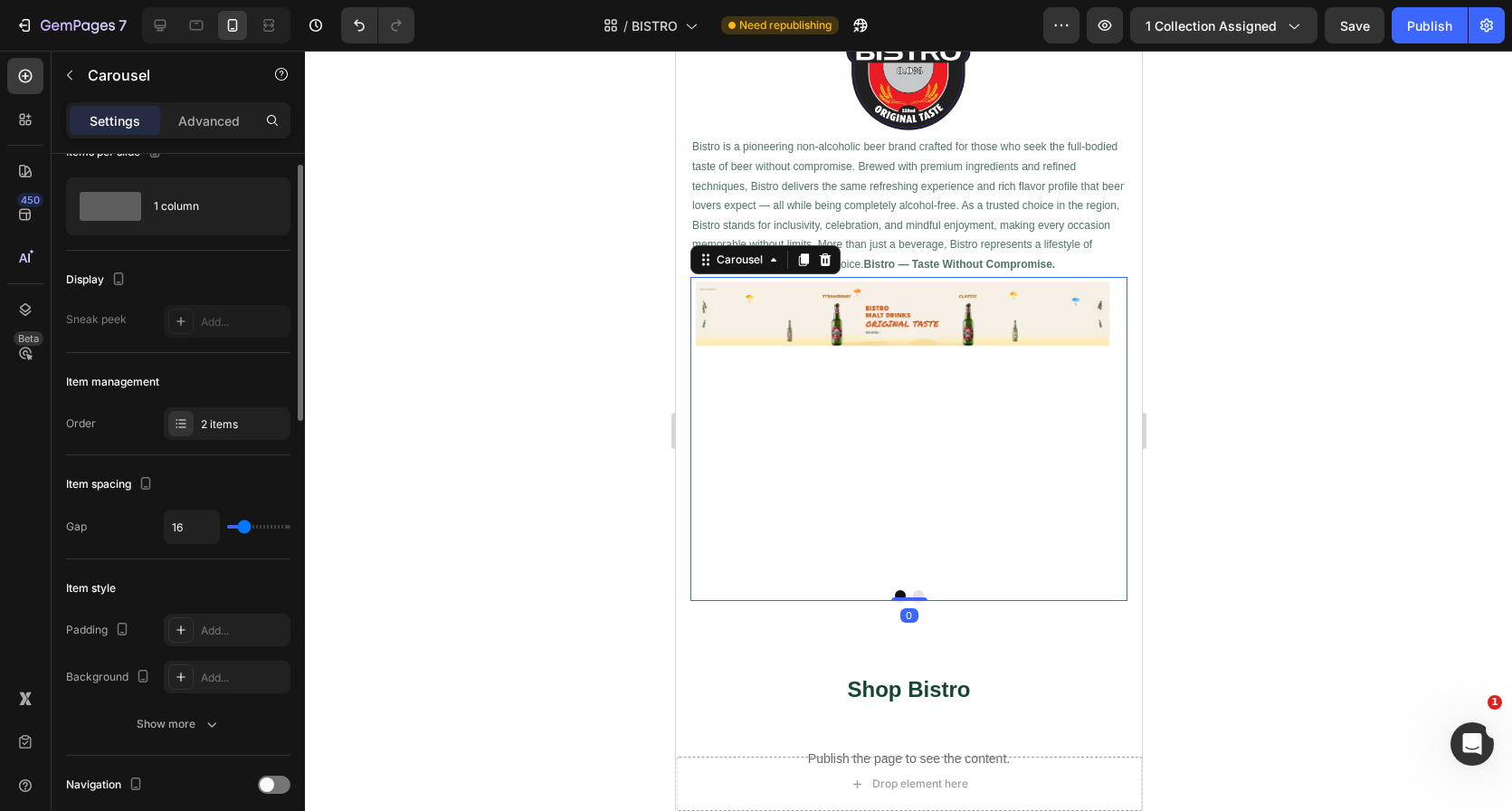
scroll to position [0, 0]
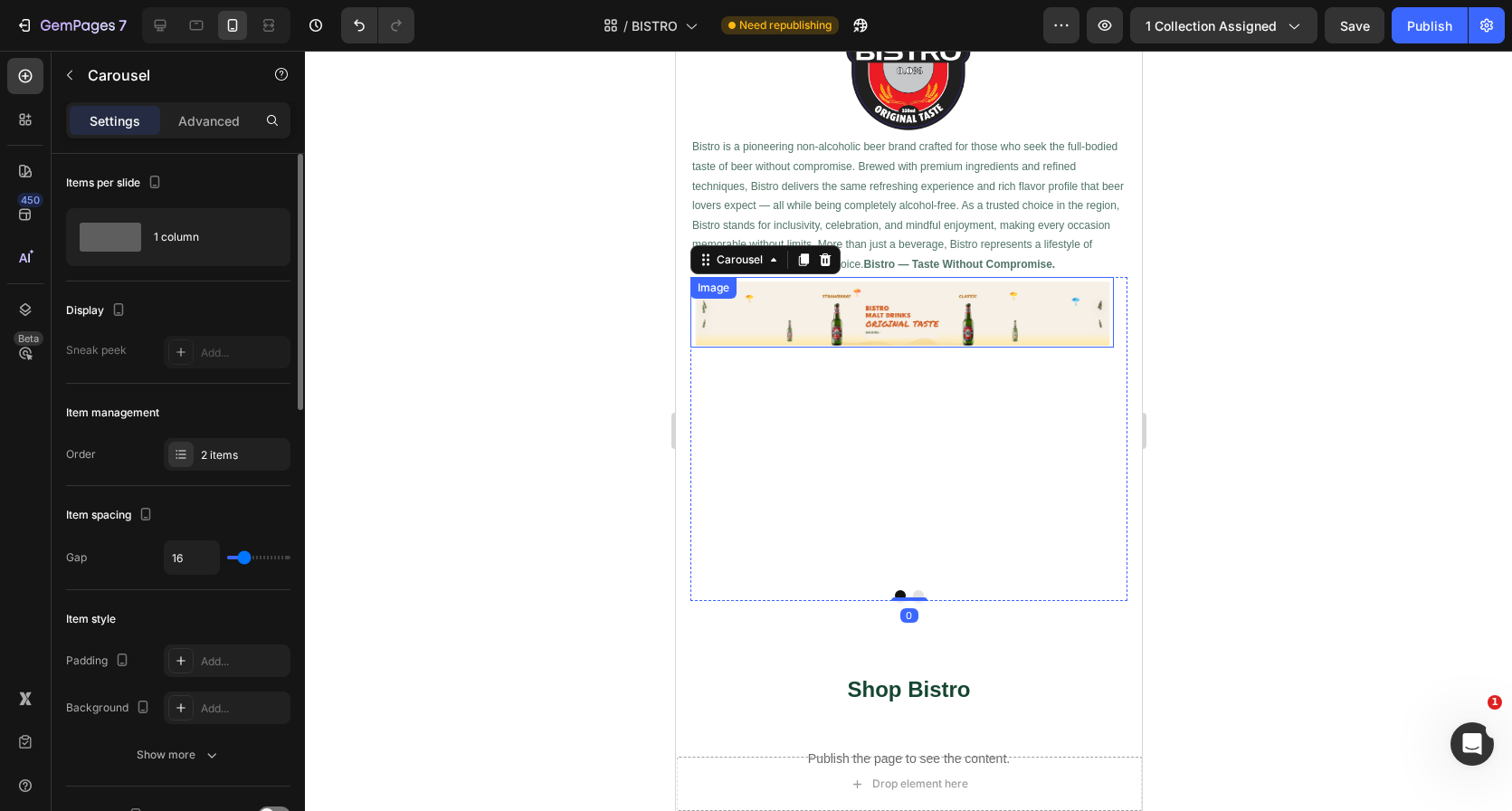
click at [882, 310] on img at bounding box center [901, 312] width 424 height 70
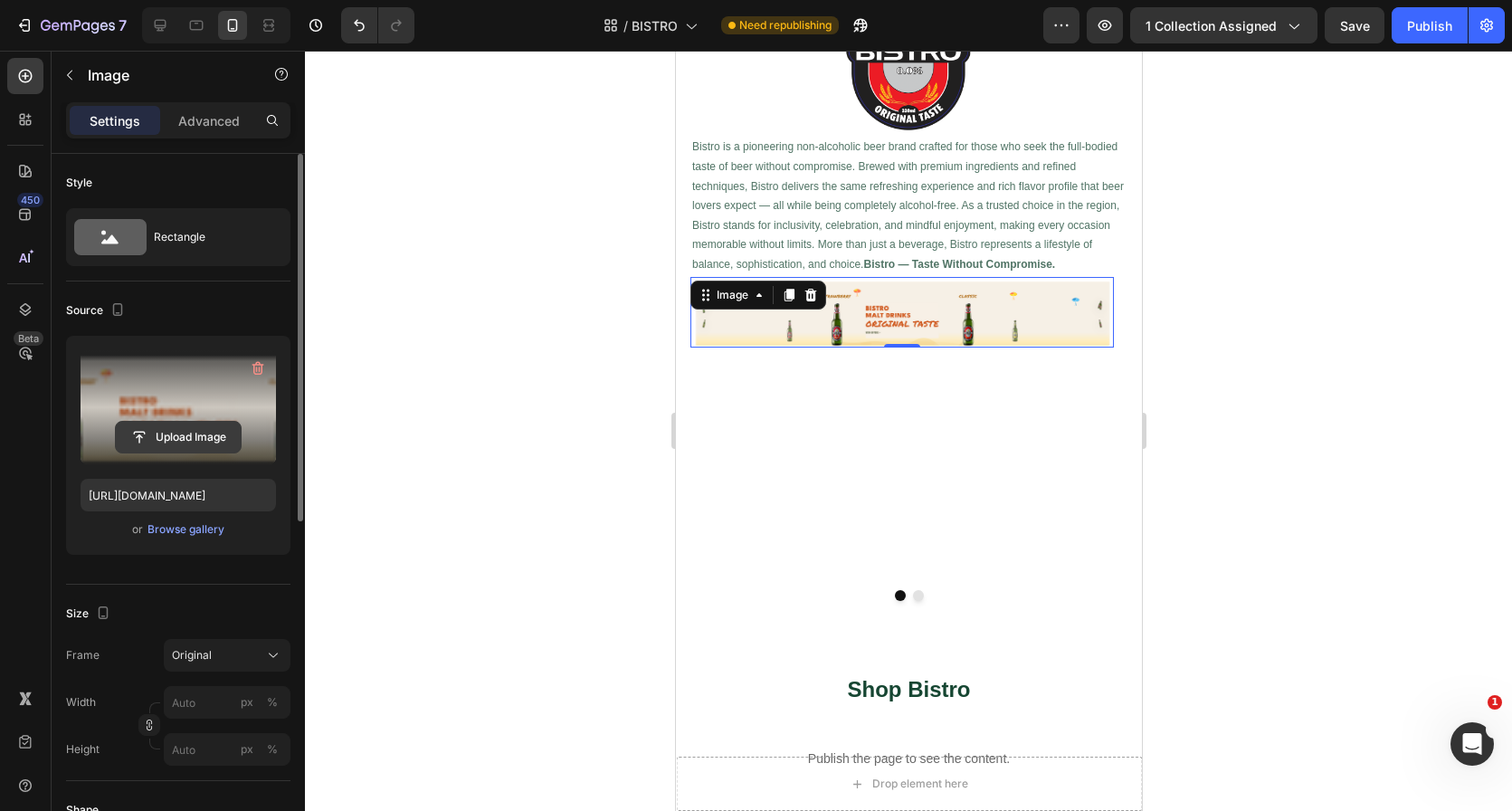
type input "280"
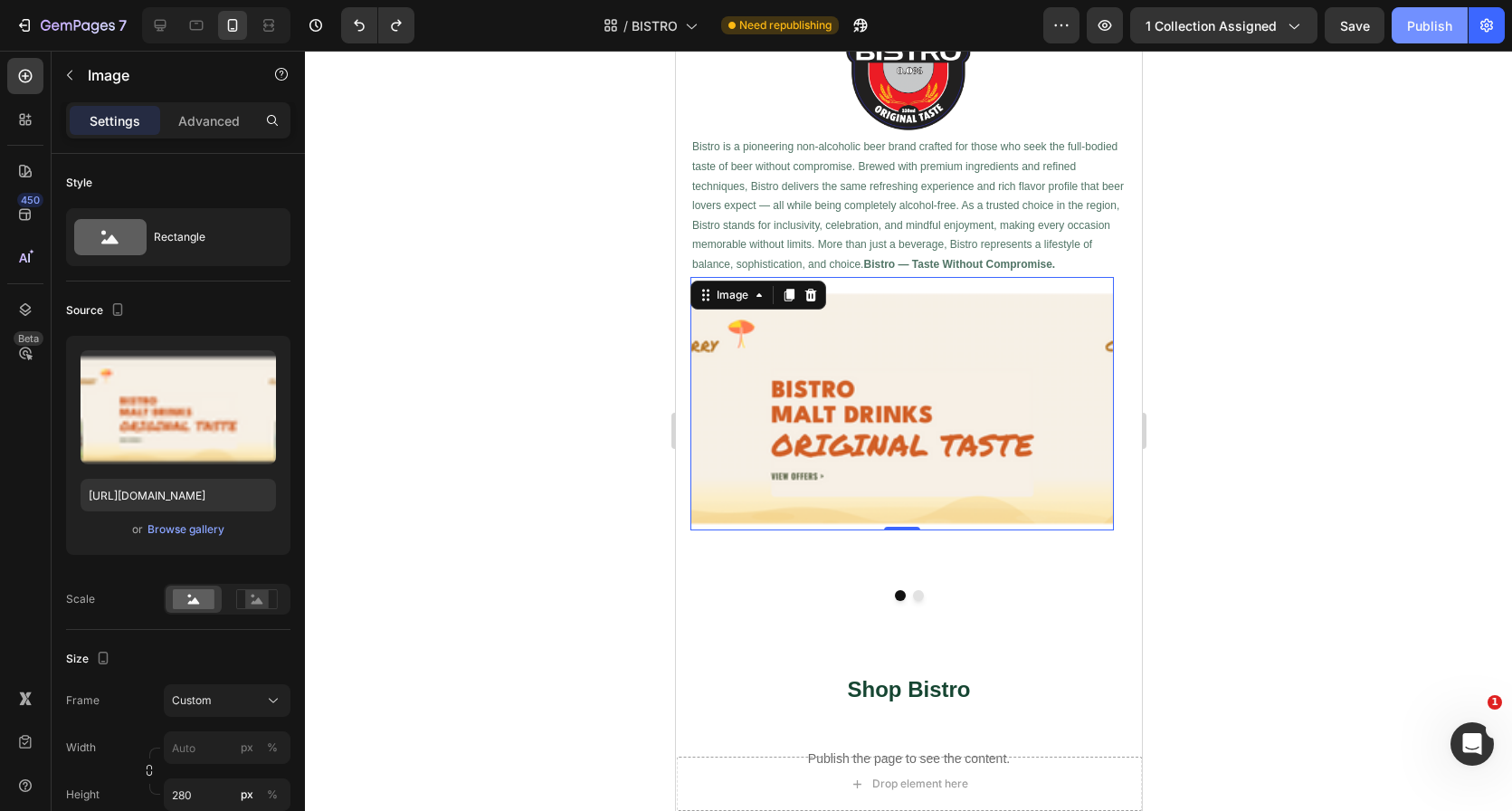
click at [1433, 29] on div "Publish" at bounding box center [1430, 25] width 46 height 19
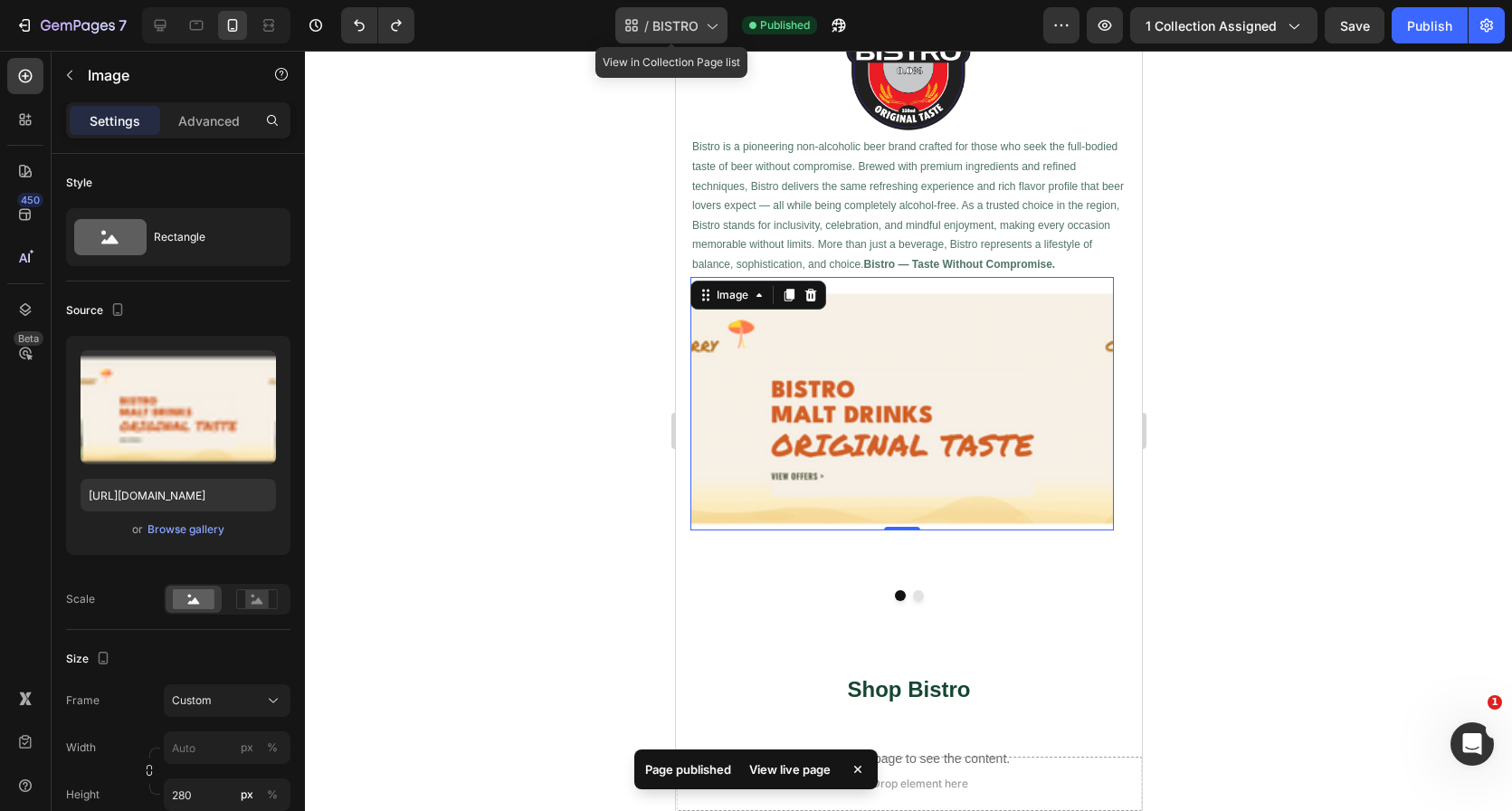
click at [674, 21] on span "BISTRO" at bounding box center [675, 25] width 47 height 19
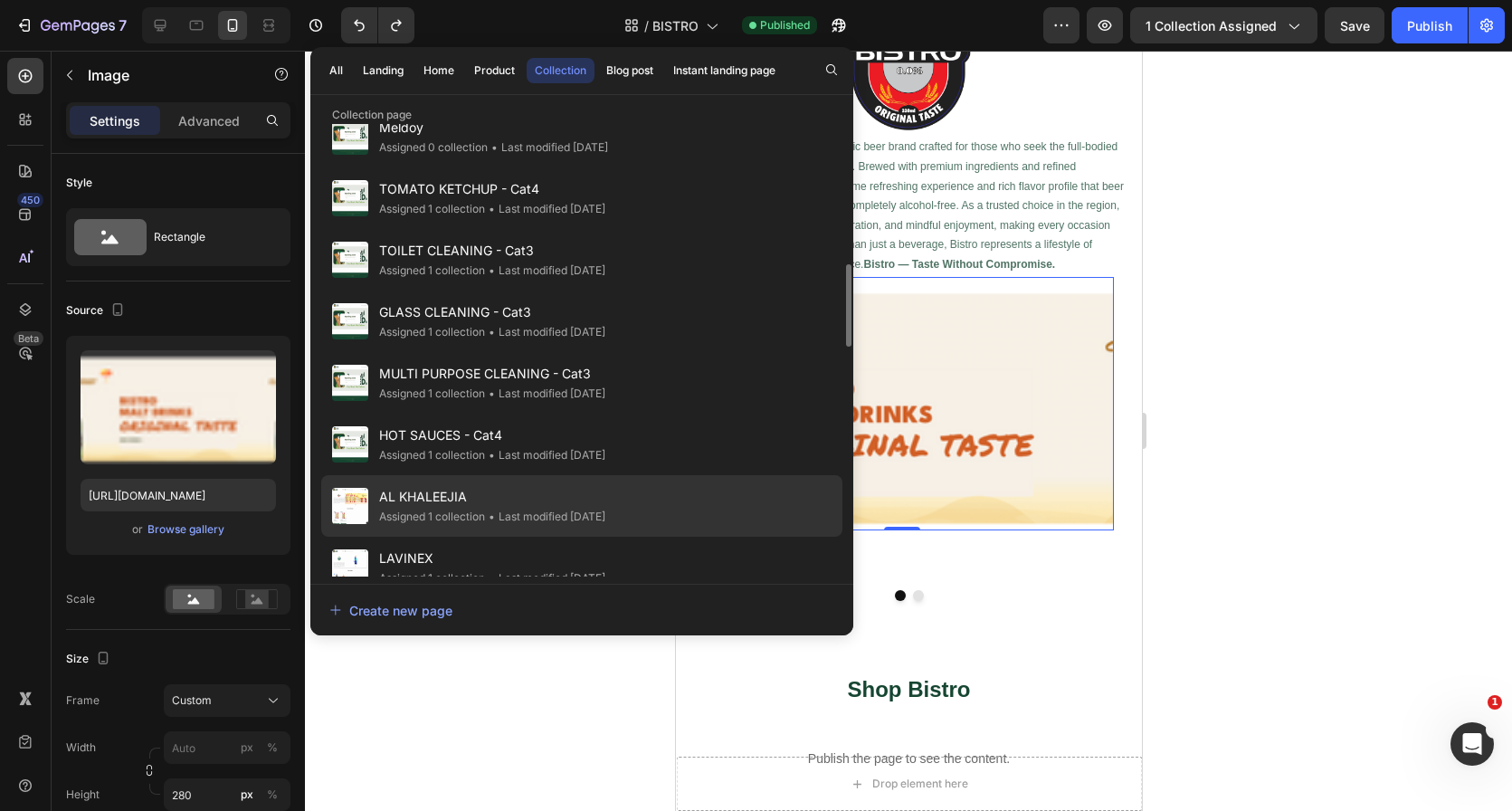
scroll to position [802, 0]
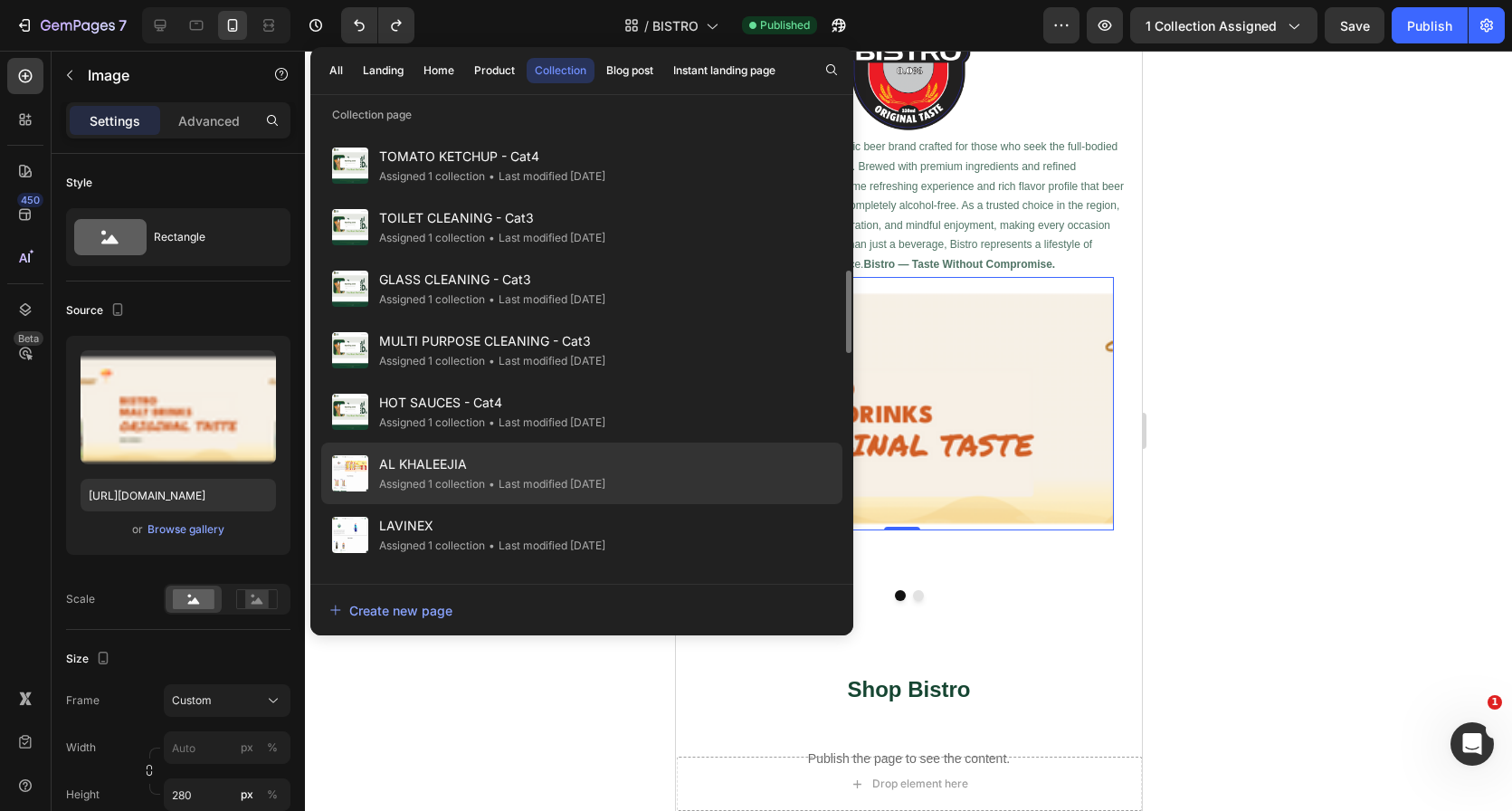
click at [597, 480] on div "• Last modified [DATE]" at bounding box center [546, 484] width 121 height 18
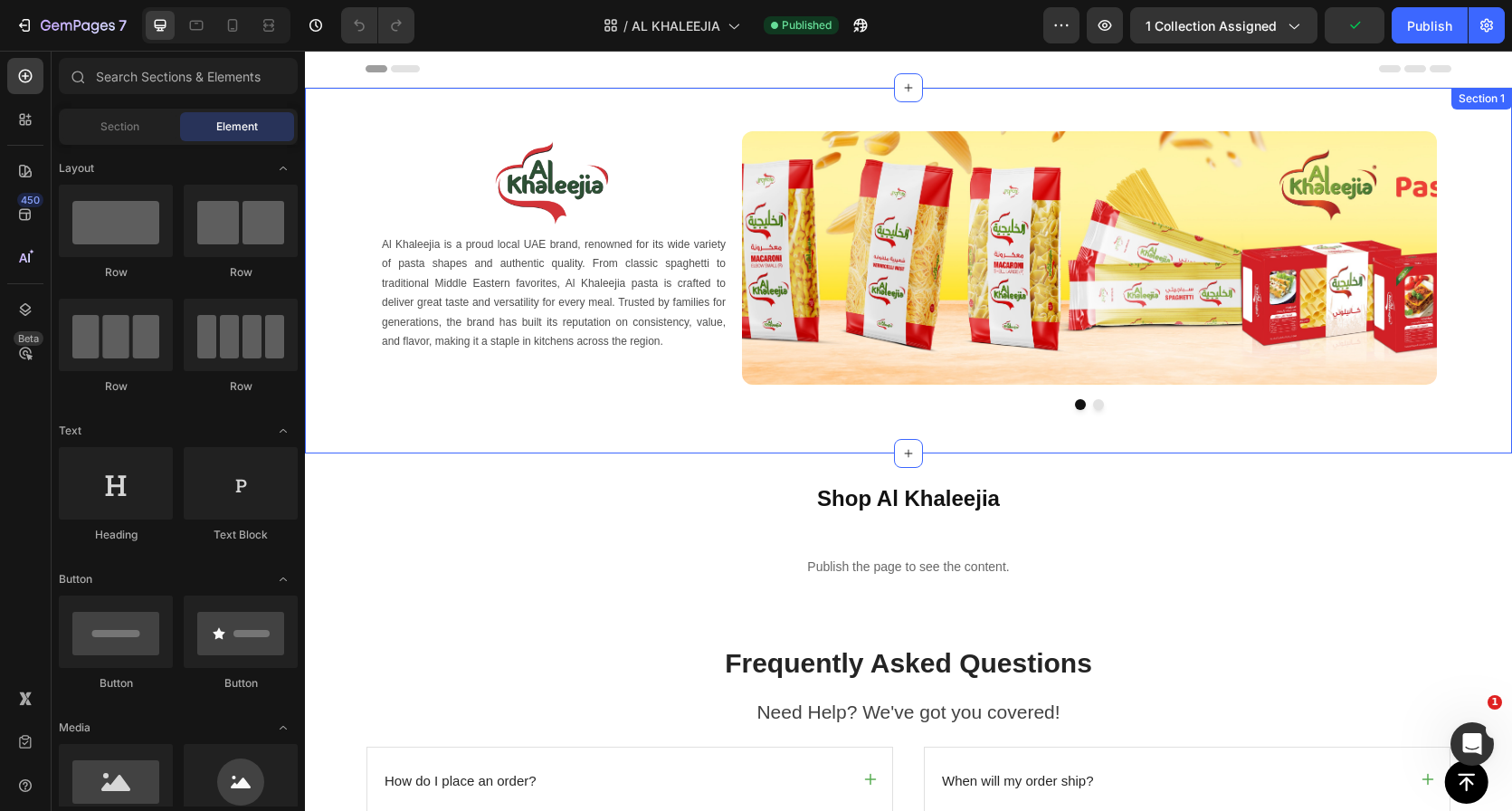
click at [834, 93] on div "Image Al Khaleejia is a proud local UAE brand, renowned for its wide variety of…" at bounding box center [908, 270] width 1207 height 365
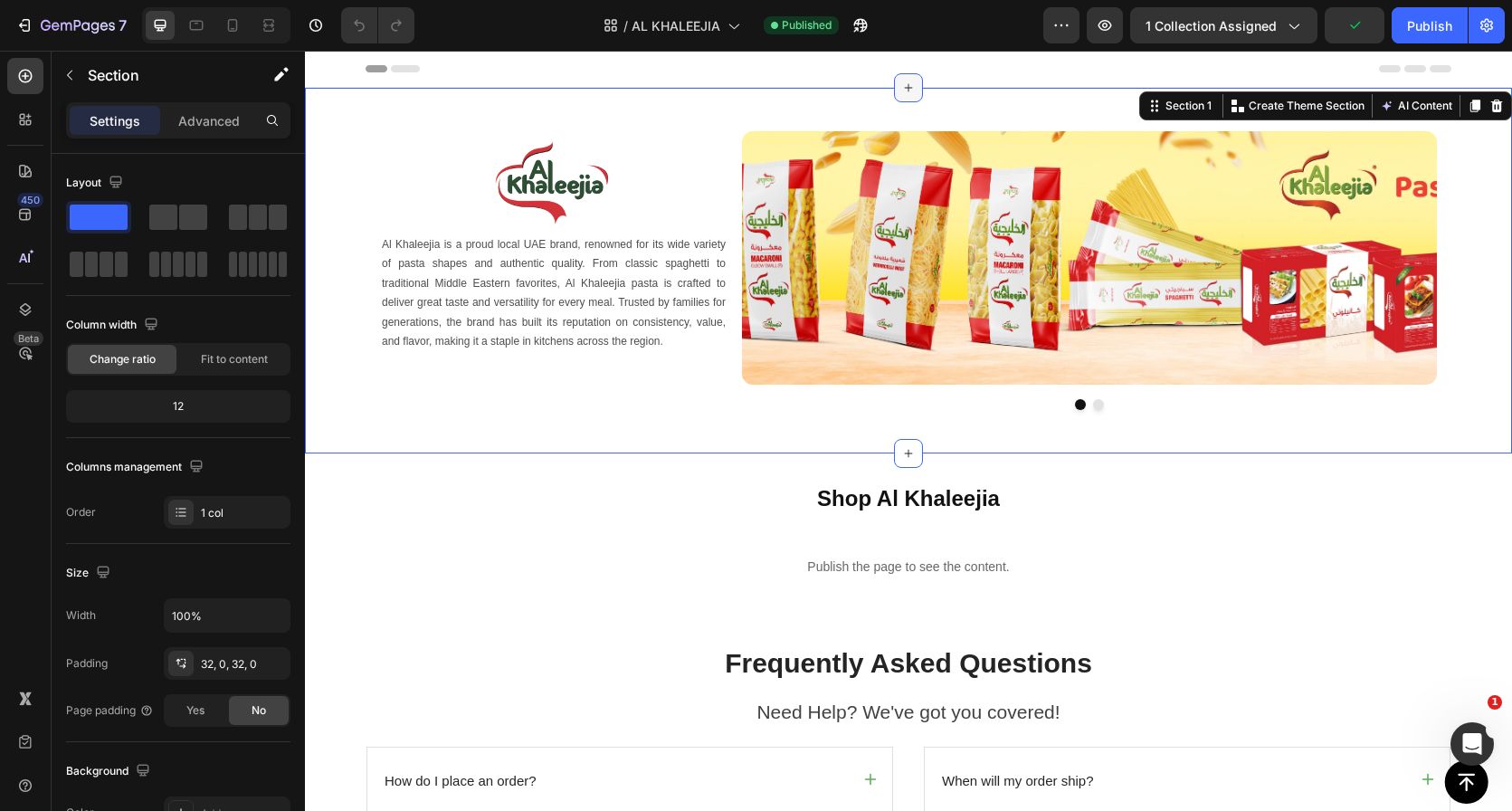
click at [901, 80] on icon at bounding box center [908, 87] width 15 height 15
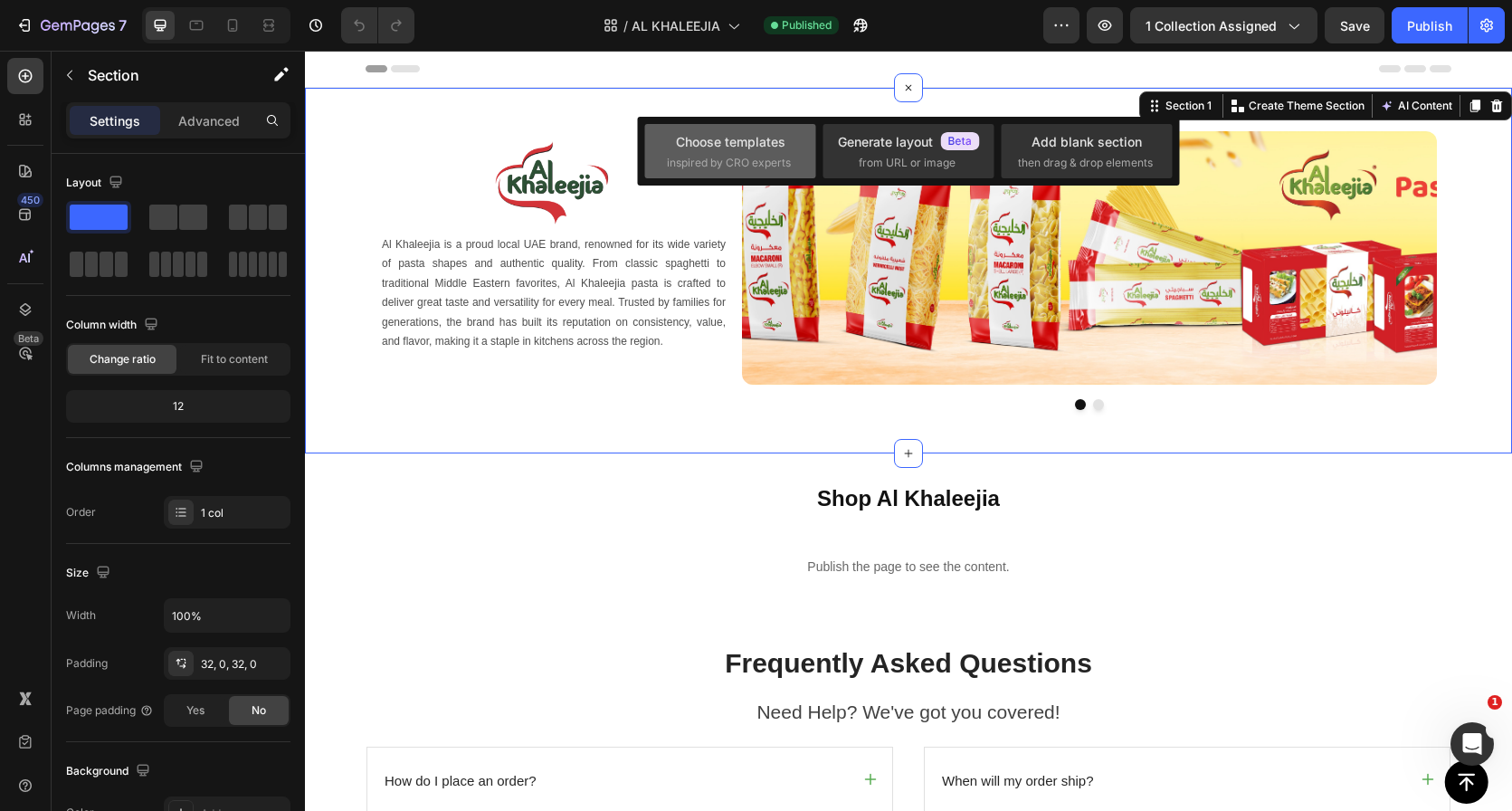
click at [738, 162] on span "inspired by CRO experts" at bounding box center [729, 162] width 124 height 16
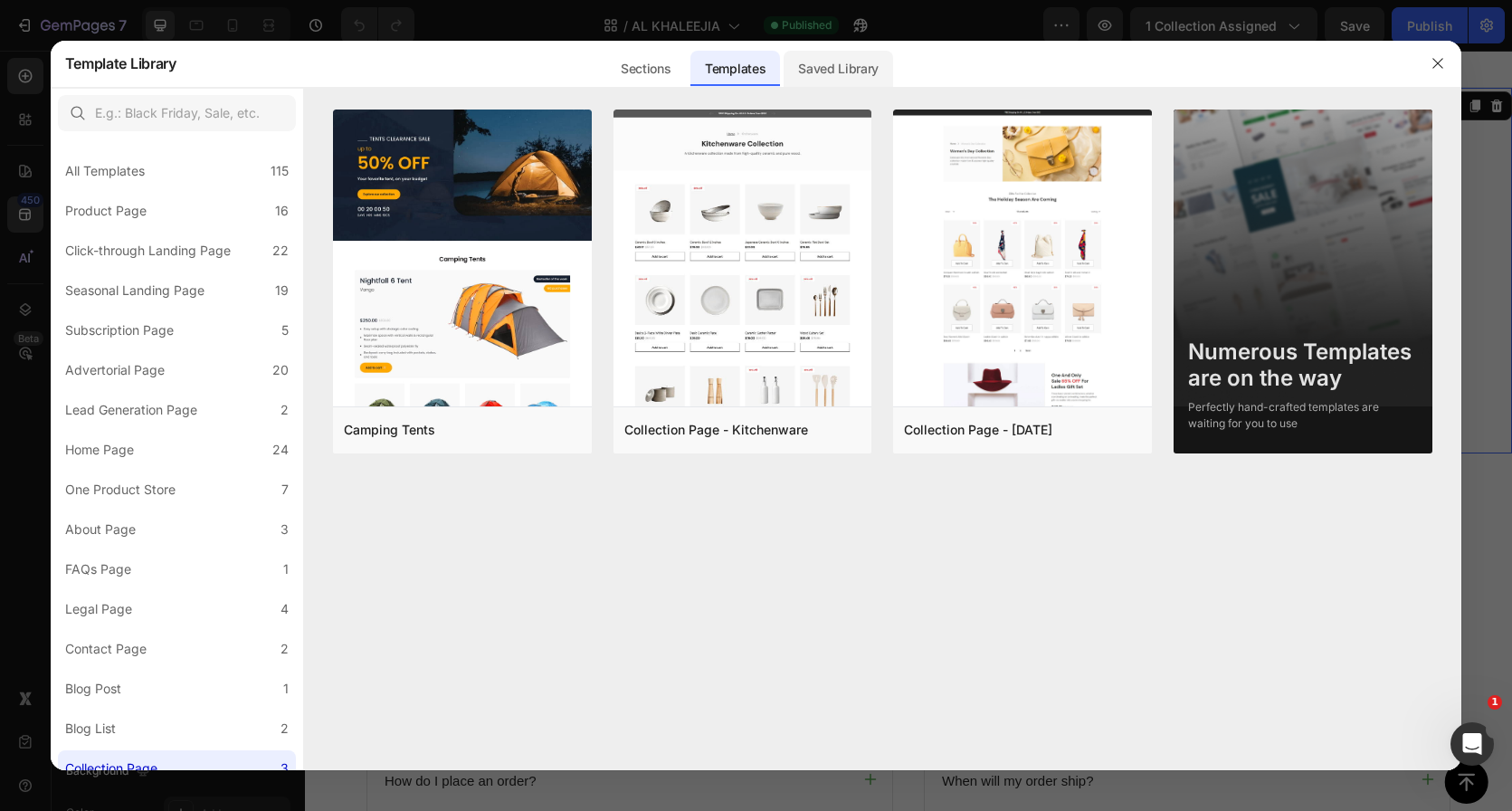
click at [822, 59] on div "Saved Library" at bounding box center [838, 68] width 110 height 37
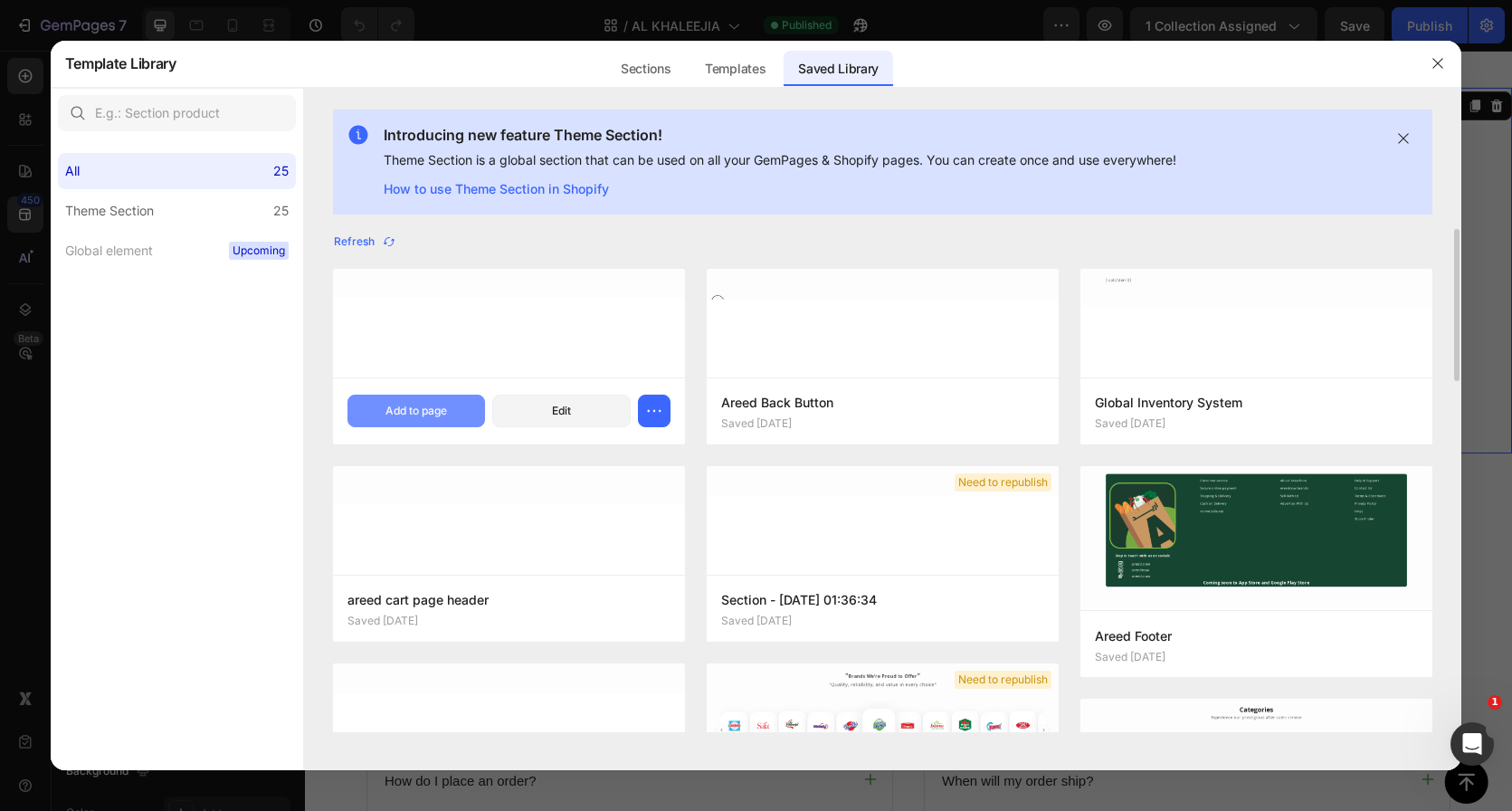
click at [453, 396] on button "Add to page" at bounding box center [417, 410] width 139 height 33
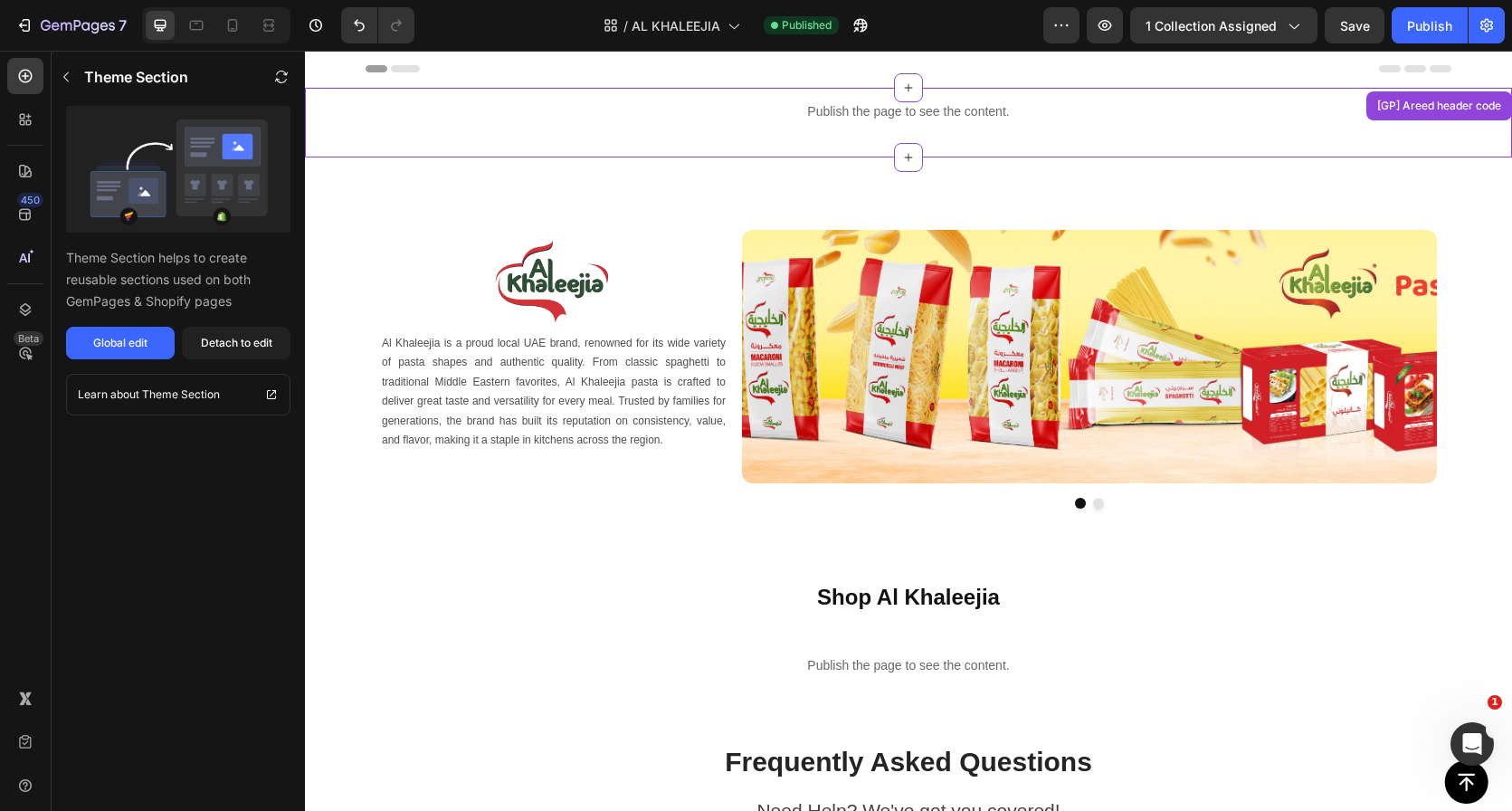
scroll to position [37, 0]
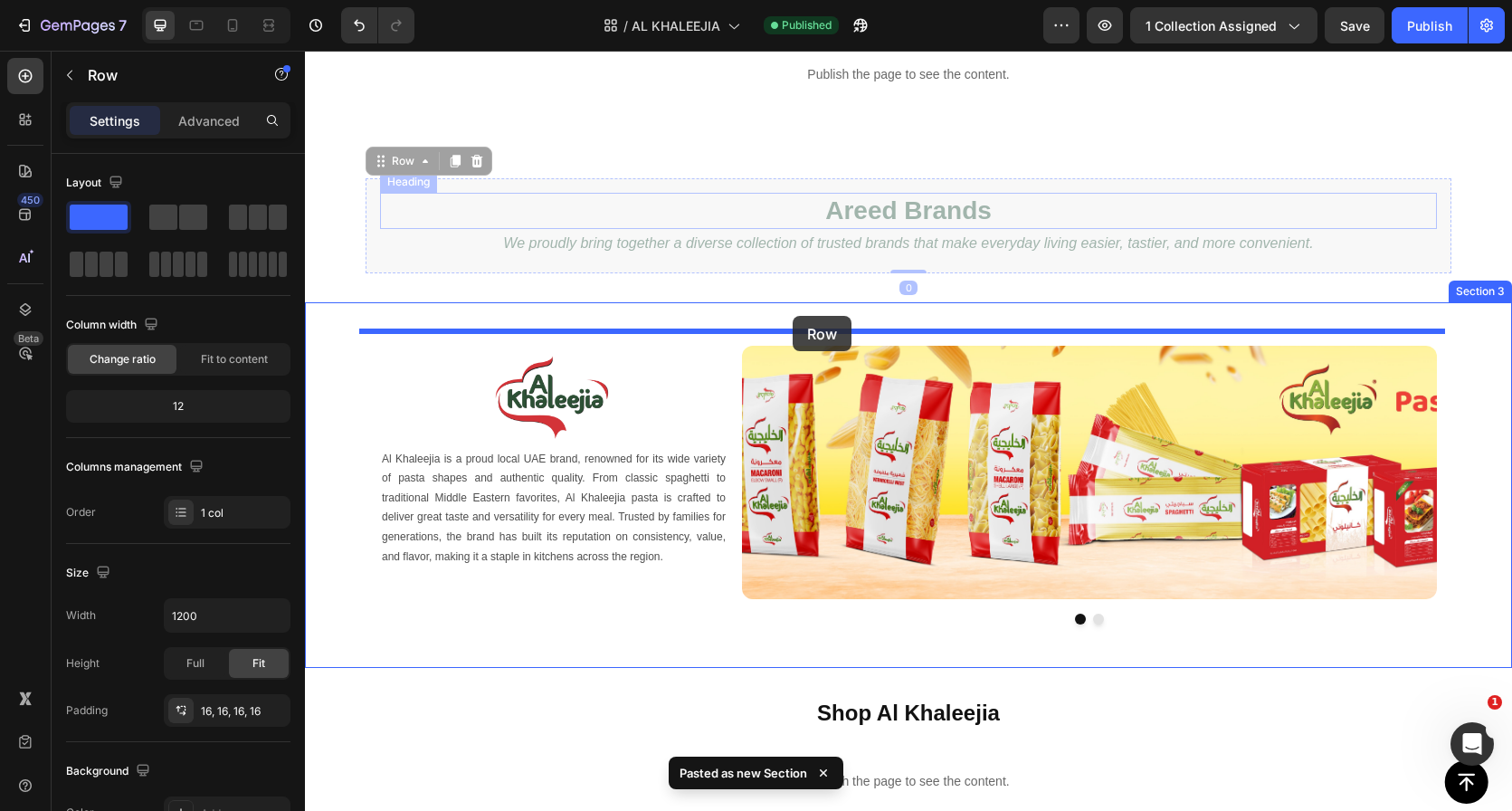
drag, startPoint x: 708, startPoint y: 185, endPoint x: 793, endPoint y: 316, distance: 156.2
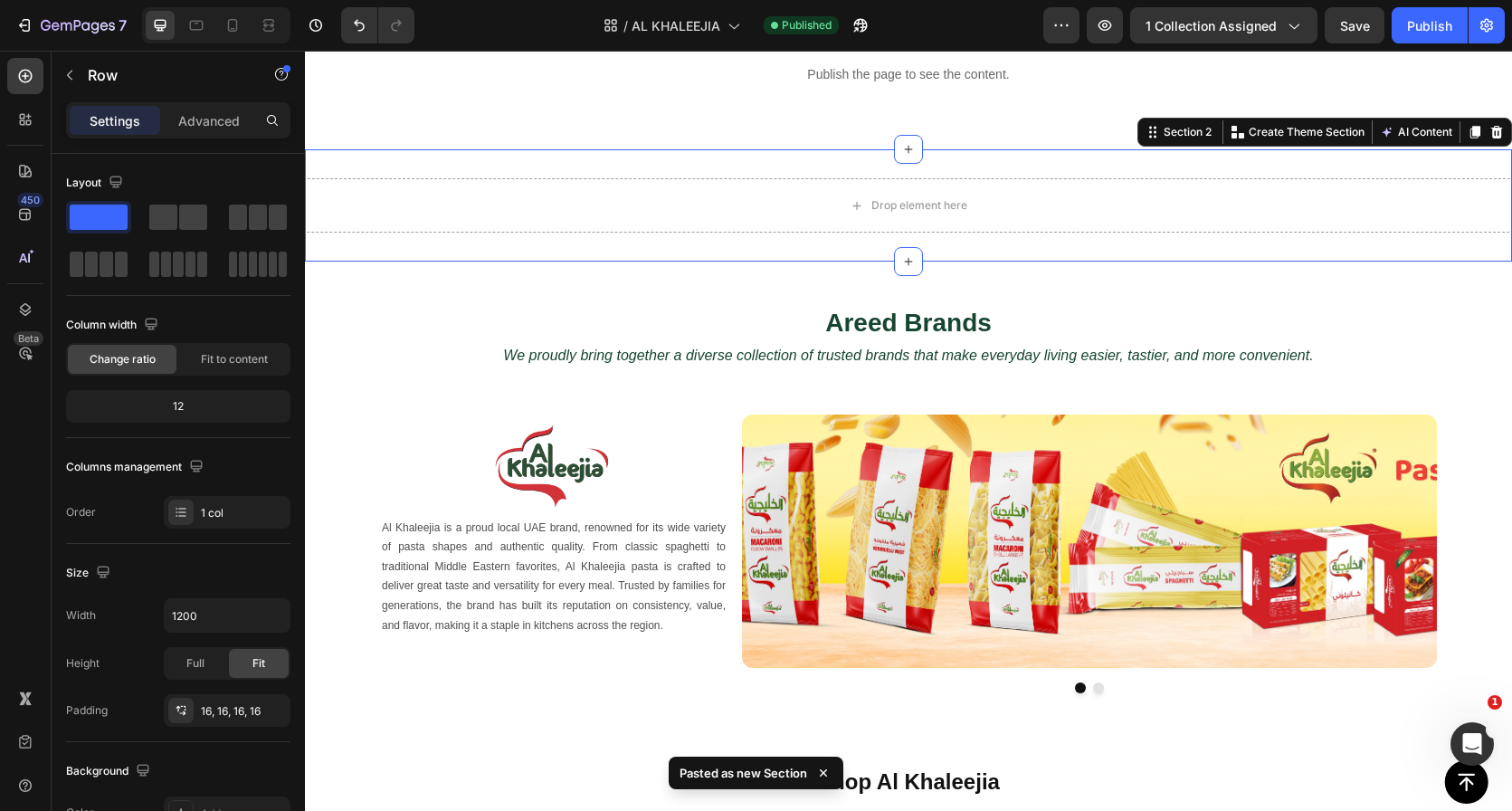
click at [819, 162] on div "Drop element here Section 2 Create Theme Section AI Content Write with GemAI Wh…" at bounding box center [908, 205] width 1207 height 112
click at [1470, 128] on div at bounding box center [1475, 132] width 22 height 22
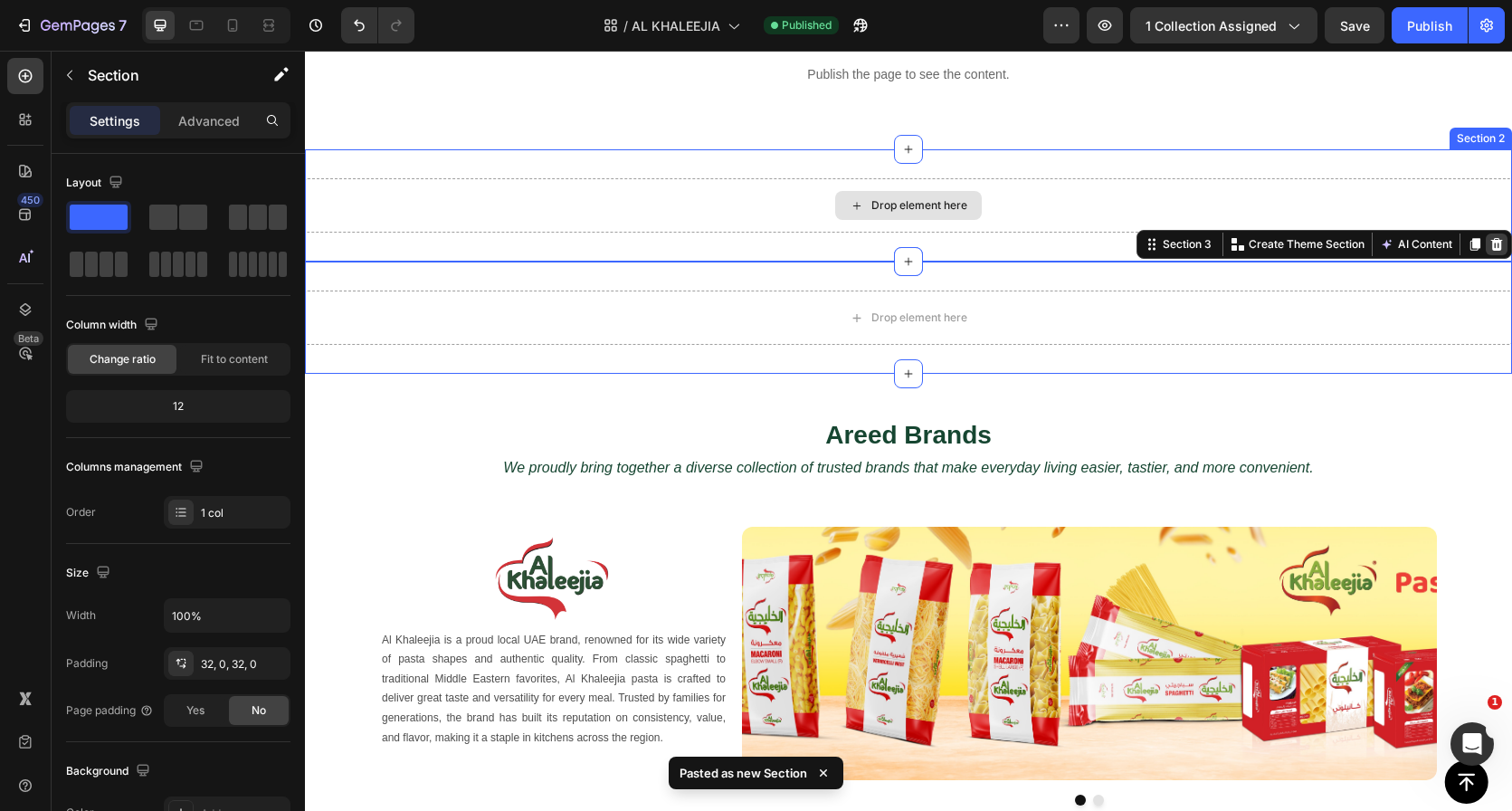
click at [1489, 244] on icon at bounding box center [1496, 244] width 15 height 15
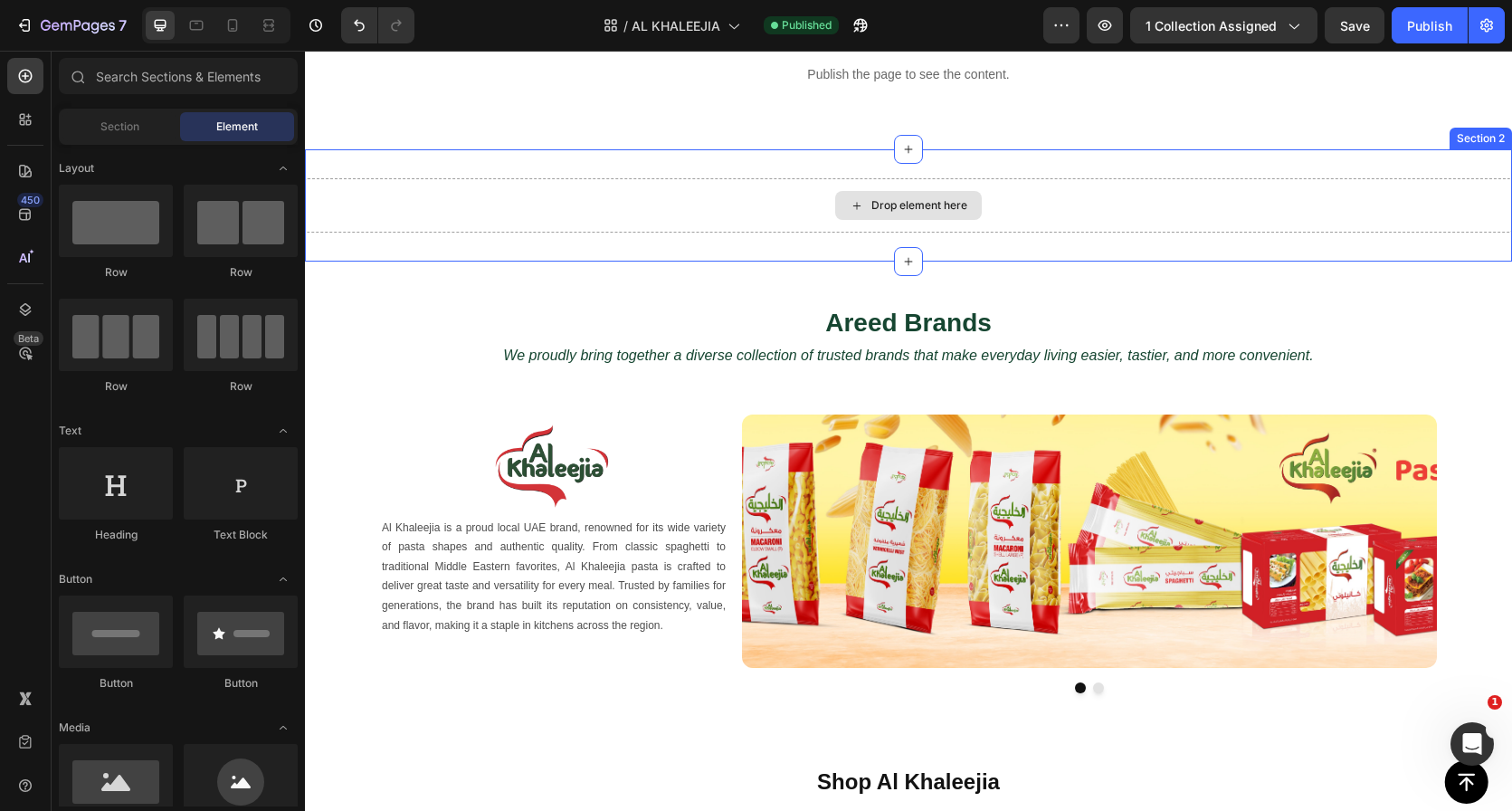
click at [1459, 173] on div "Drop element here Section 2" at bounding box center [908, 205] width 1207 height 112
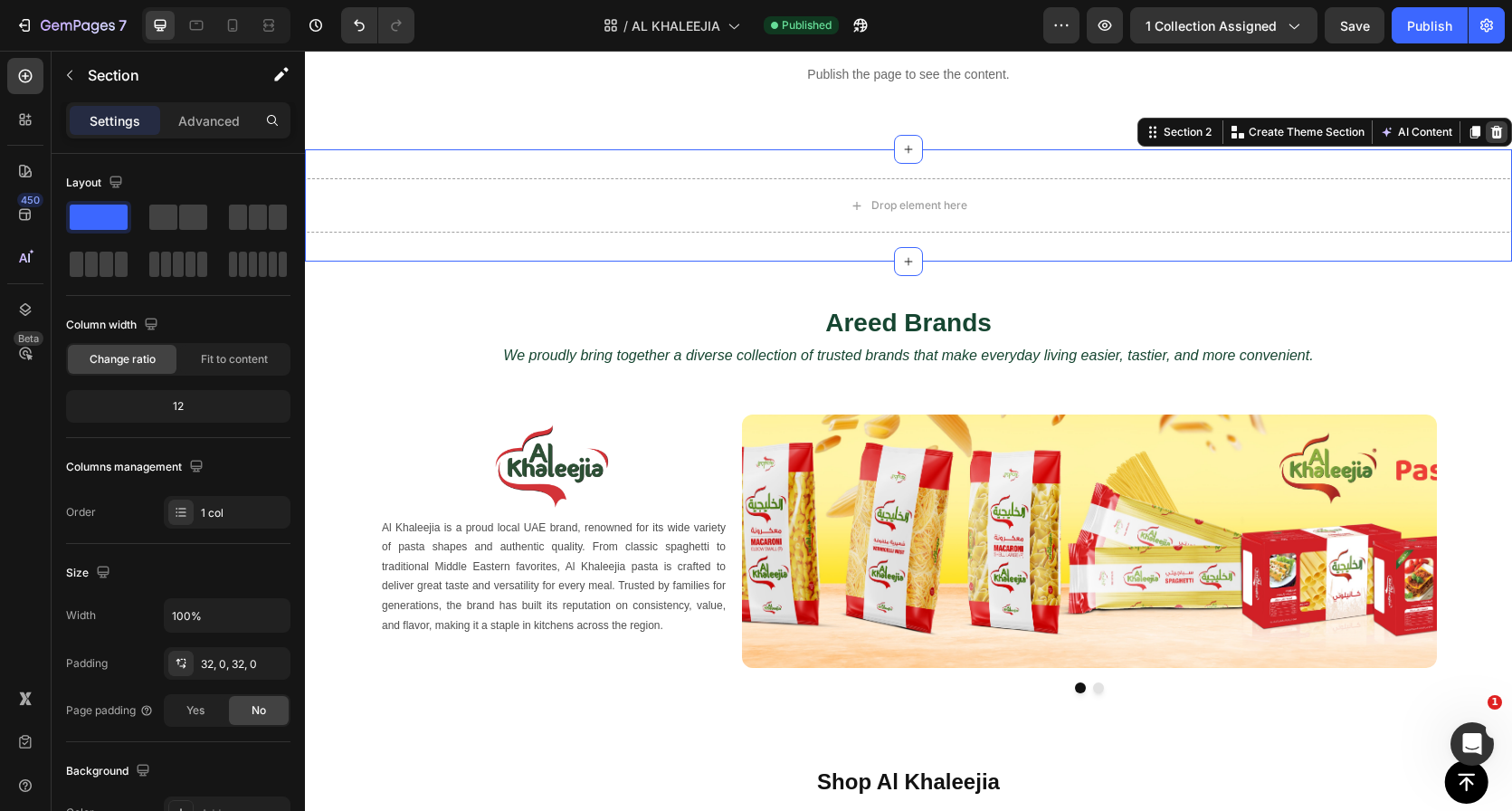
click at [1491, 135] on icon at bounding box center [1497, 132] width 12 height 13
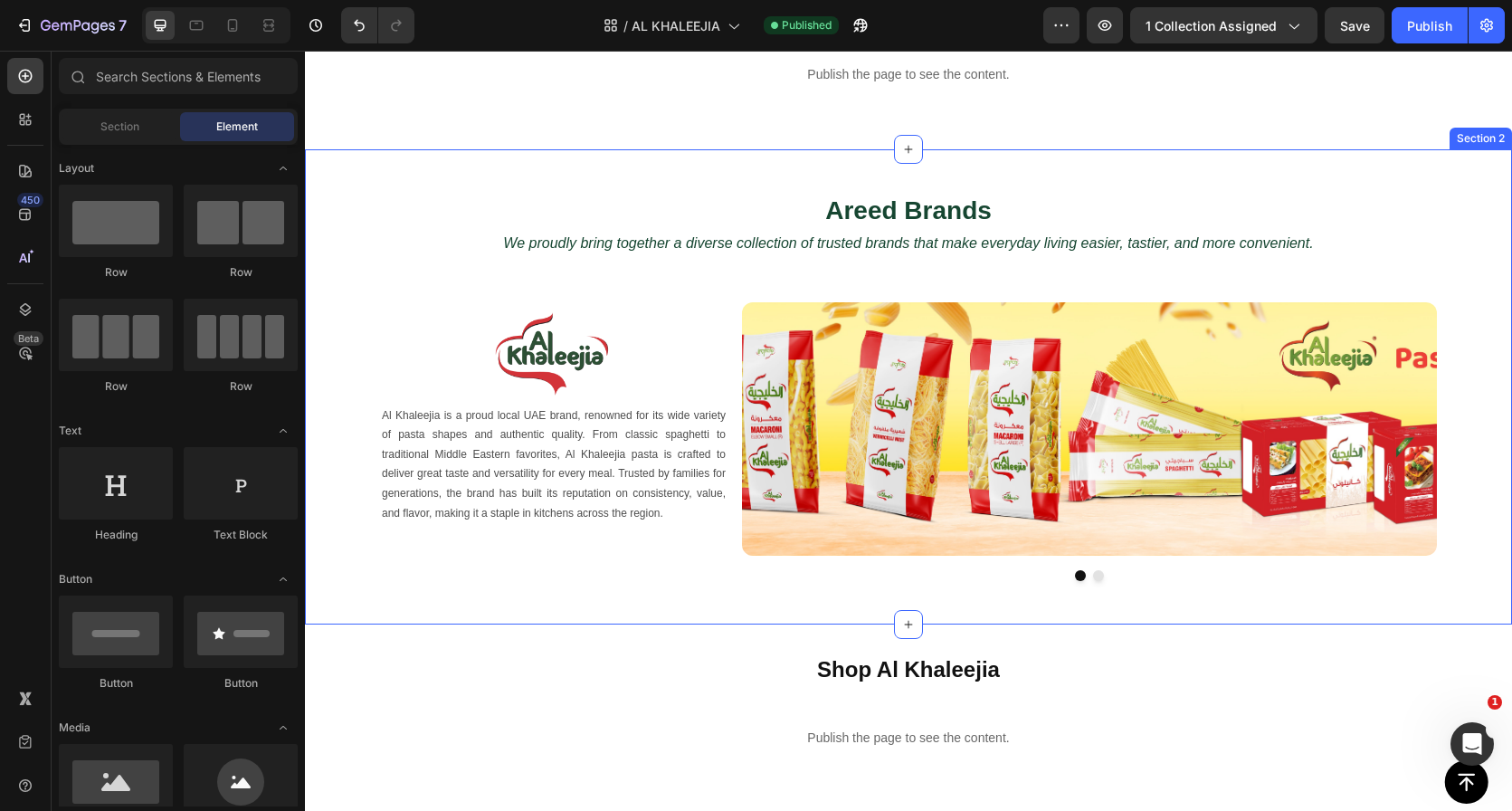
click at [1038, 172] on div "Areed Brands Heading We proudly bring together a diverse collection of trusted …" at bounding box center [908, 387] width 1207 height 475
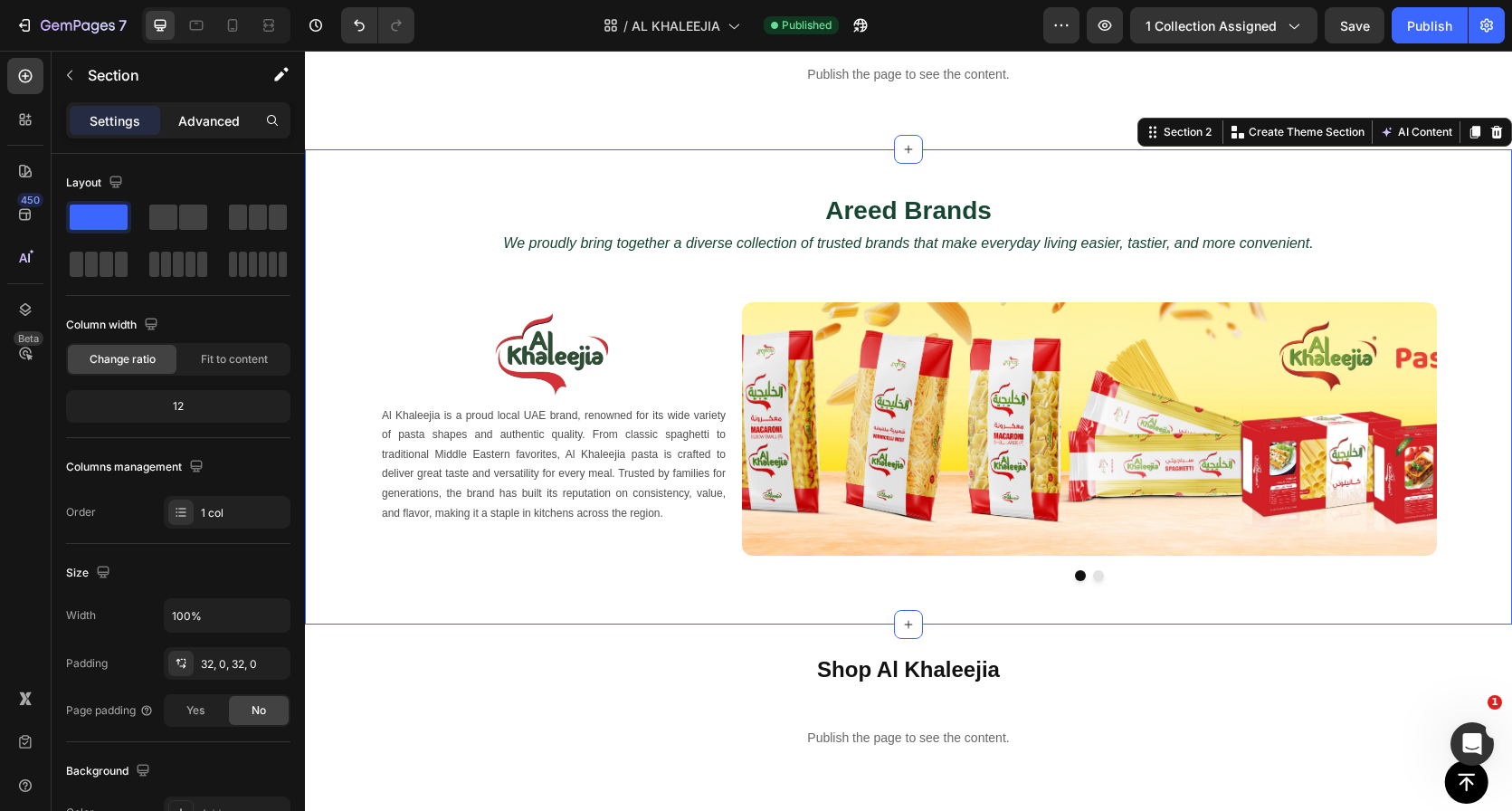
click at [174, 109] on div "Advanced" at bounding box center [208, 120] width 90 height 29
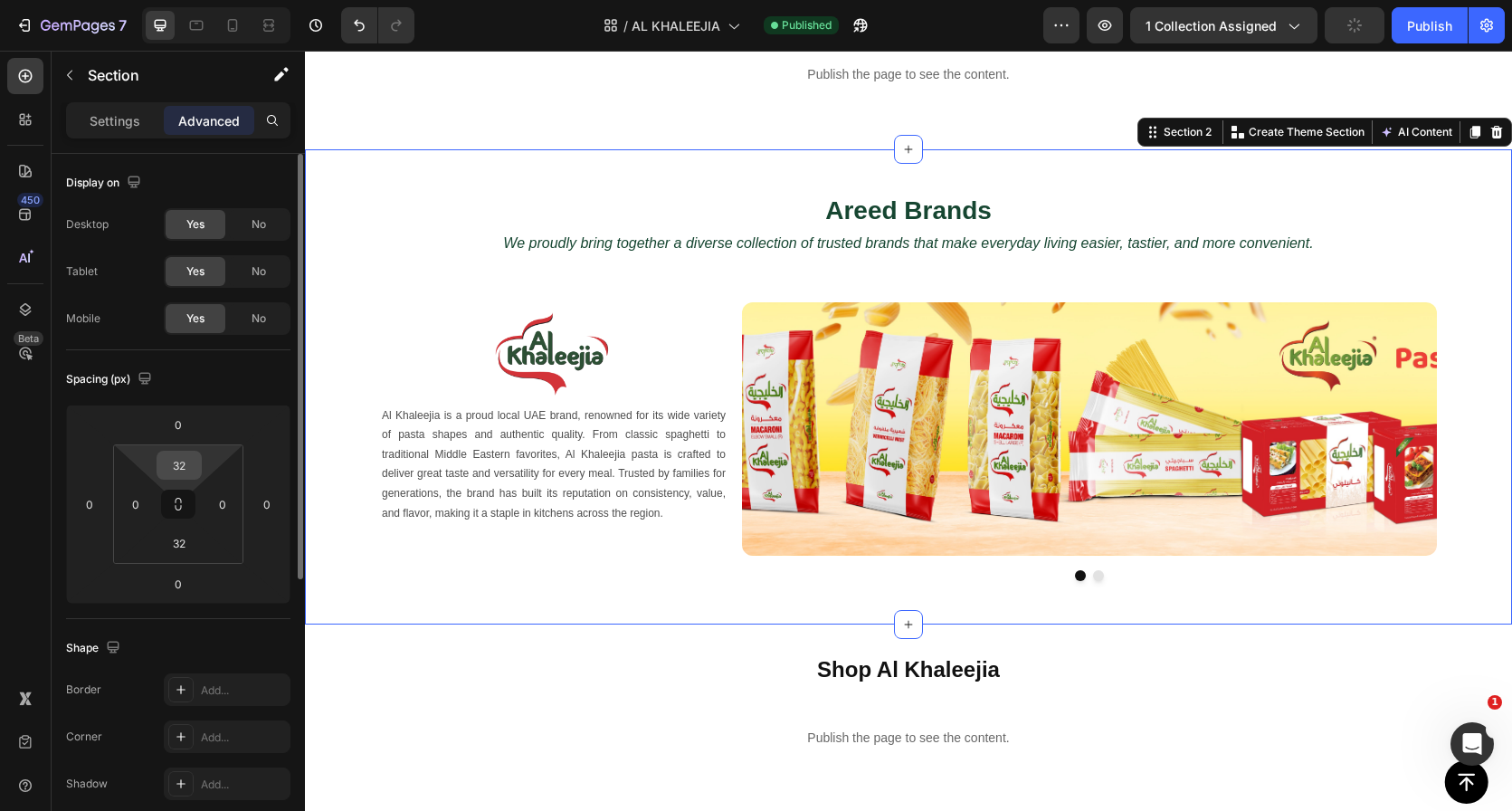
click at [178, 459] on input "32" at bounding box center [179, 464] width 37 height 27
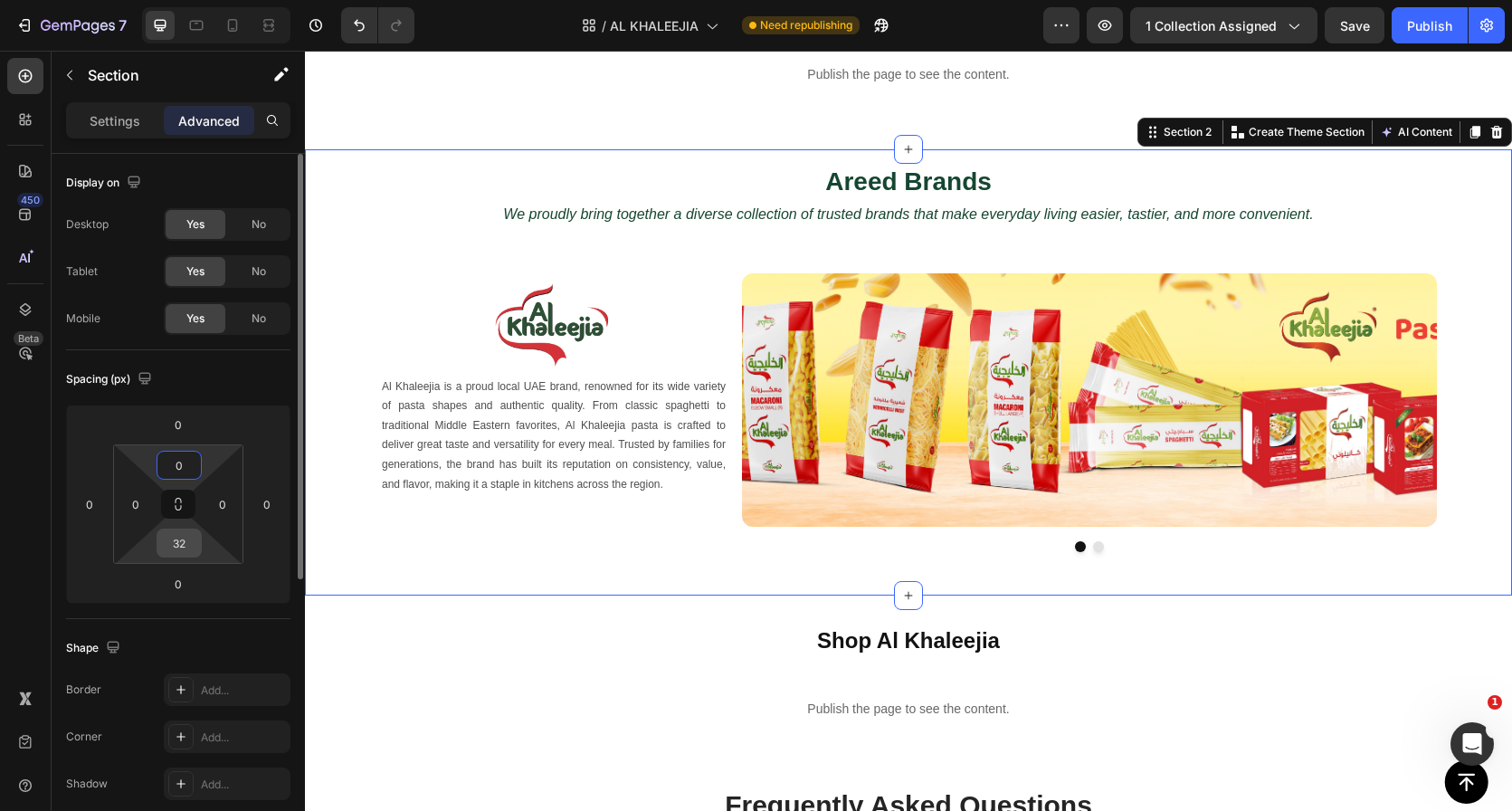
type input "0"
click at [177, 551] on input "32" at bounding box center [179, 543] width 37 height 27
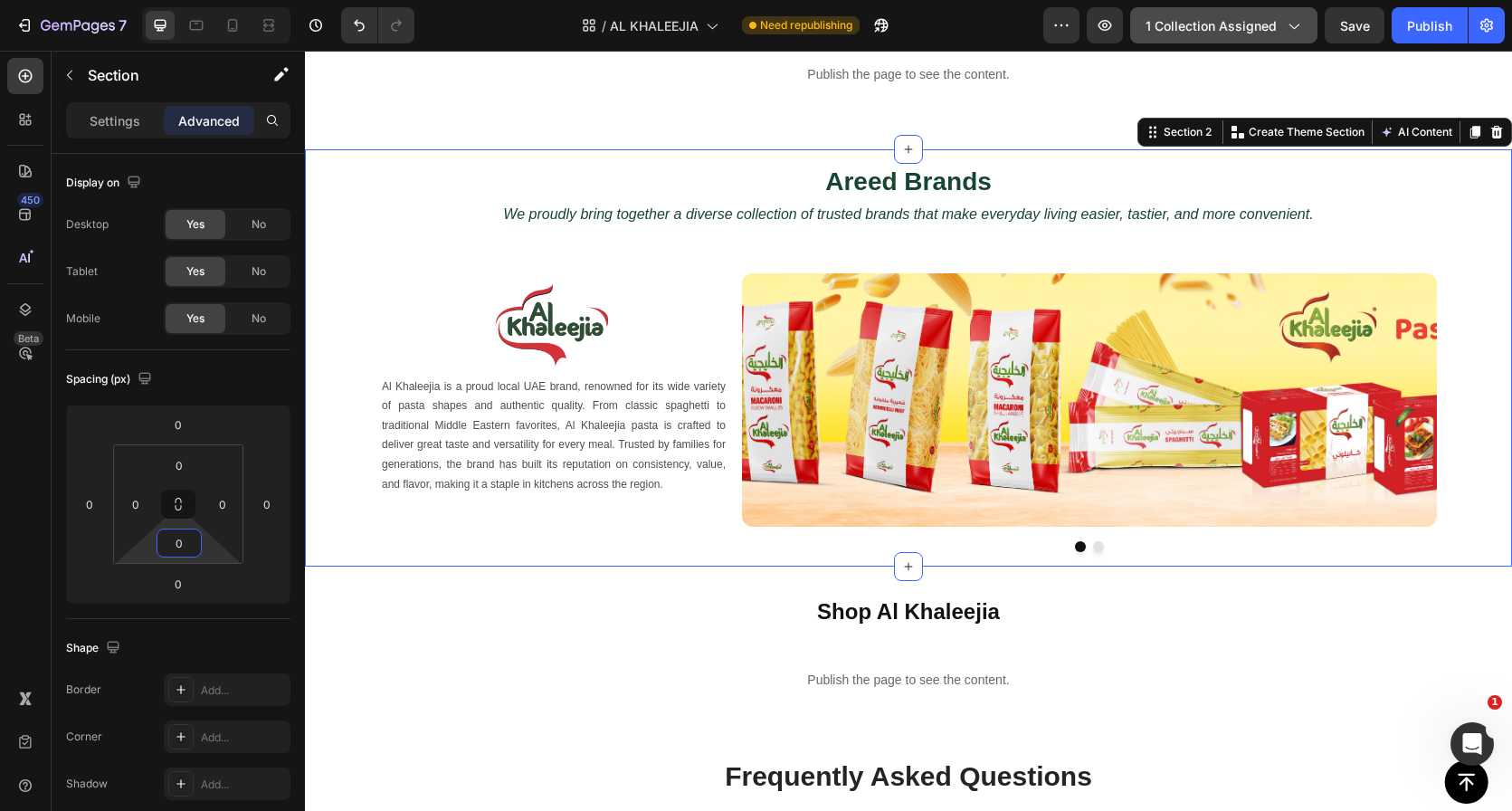
type input "0"
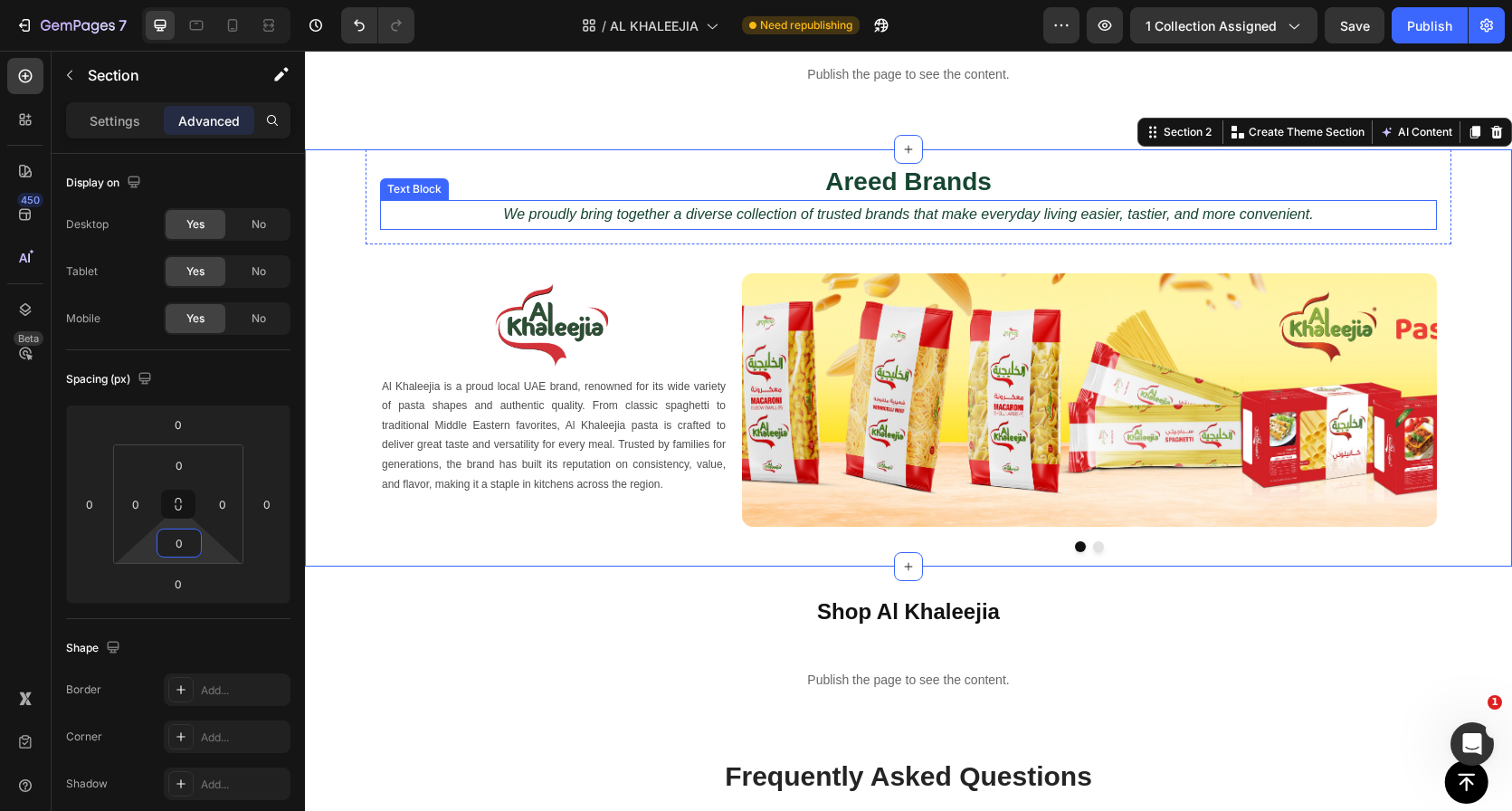
click at [807, 217] on icon "We proudly bring together a diverse collection of trusted brands that make ever…" at bounding box center [908, 214] width 810 height 16
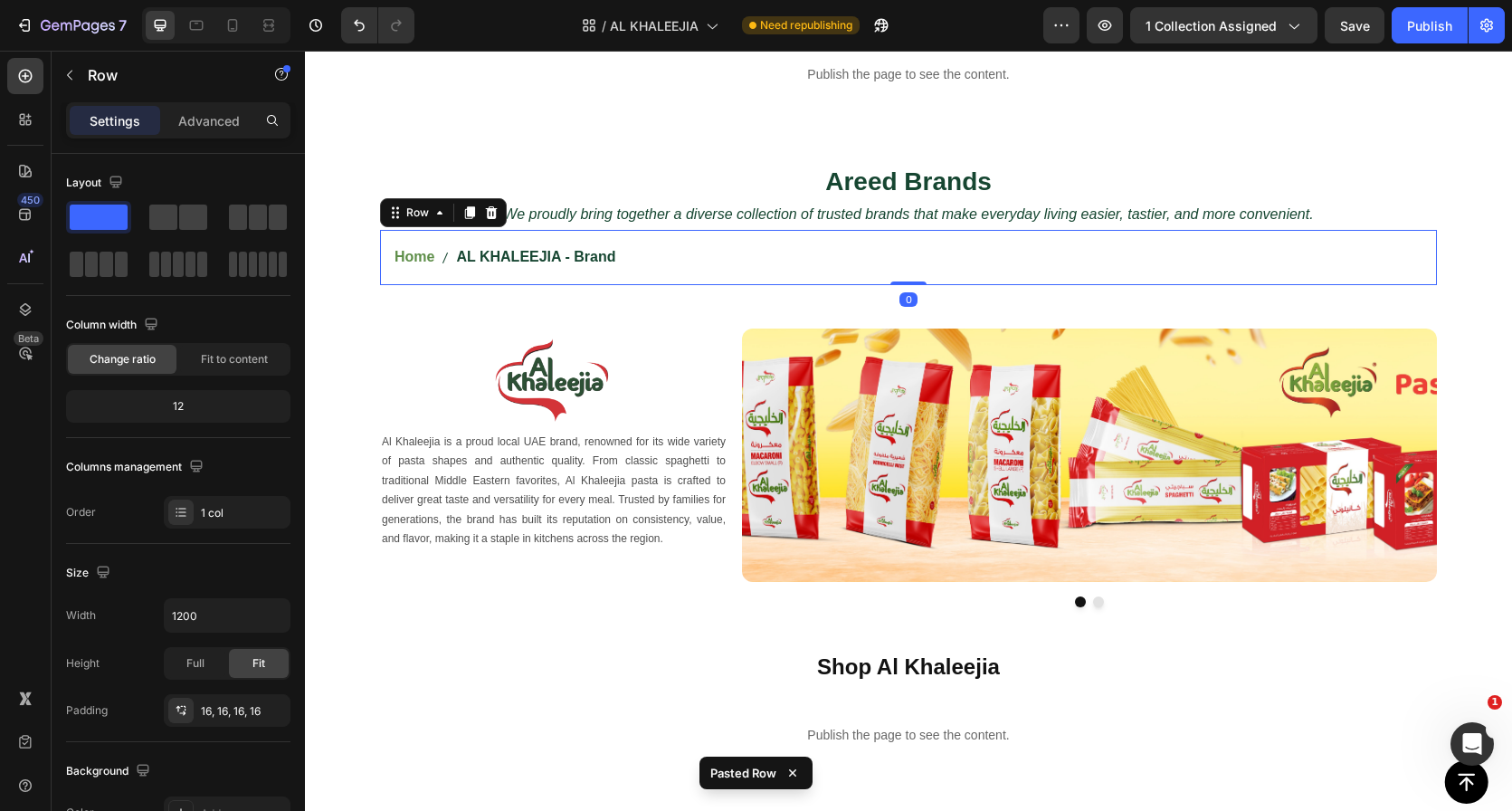
click at [699, 272] on div "Home AL KHALEEJIA - Brand Breadcrumb Row 0" at bounding box center [908, 257] width 1057 height 55
click at [699, 304] on div "Areed Brands Heading We proudly bring together a diverse collection of trusted …" at bounding box center [908, 385] width 1207 height 472
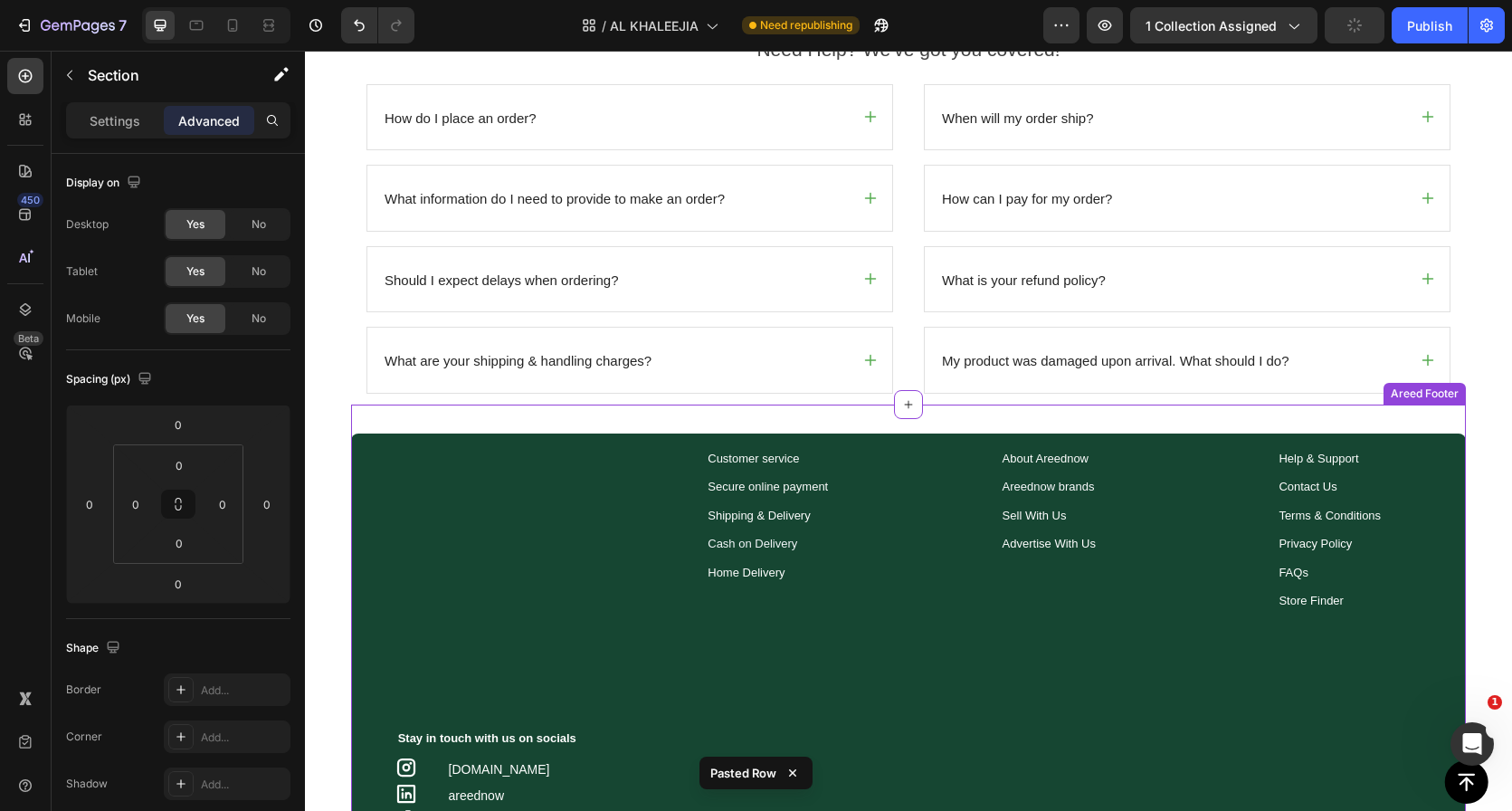
scroll to position [1206, 0]
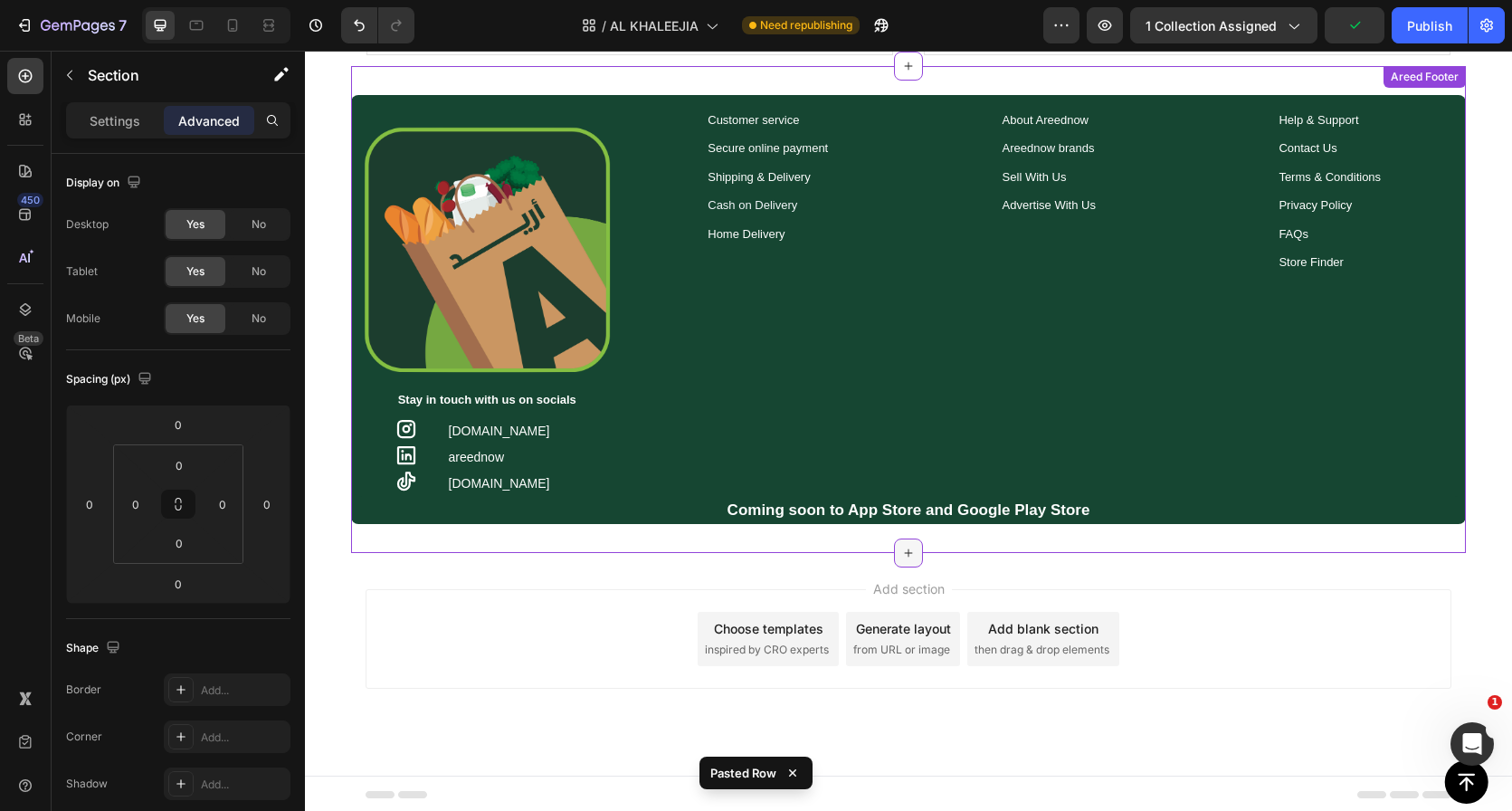
click at [901, 557] on icon at bounding box center [908, 553] width 15 height 15
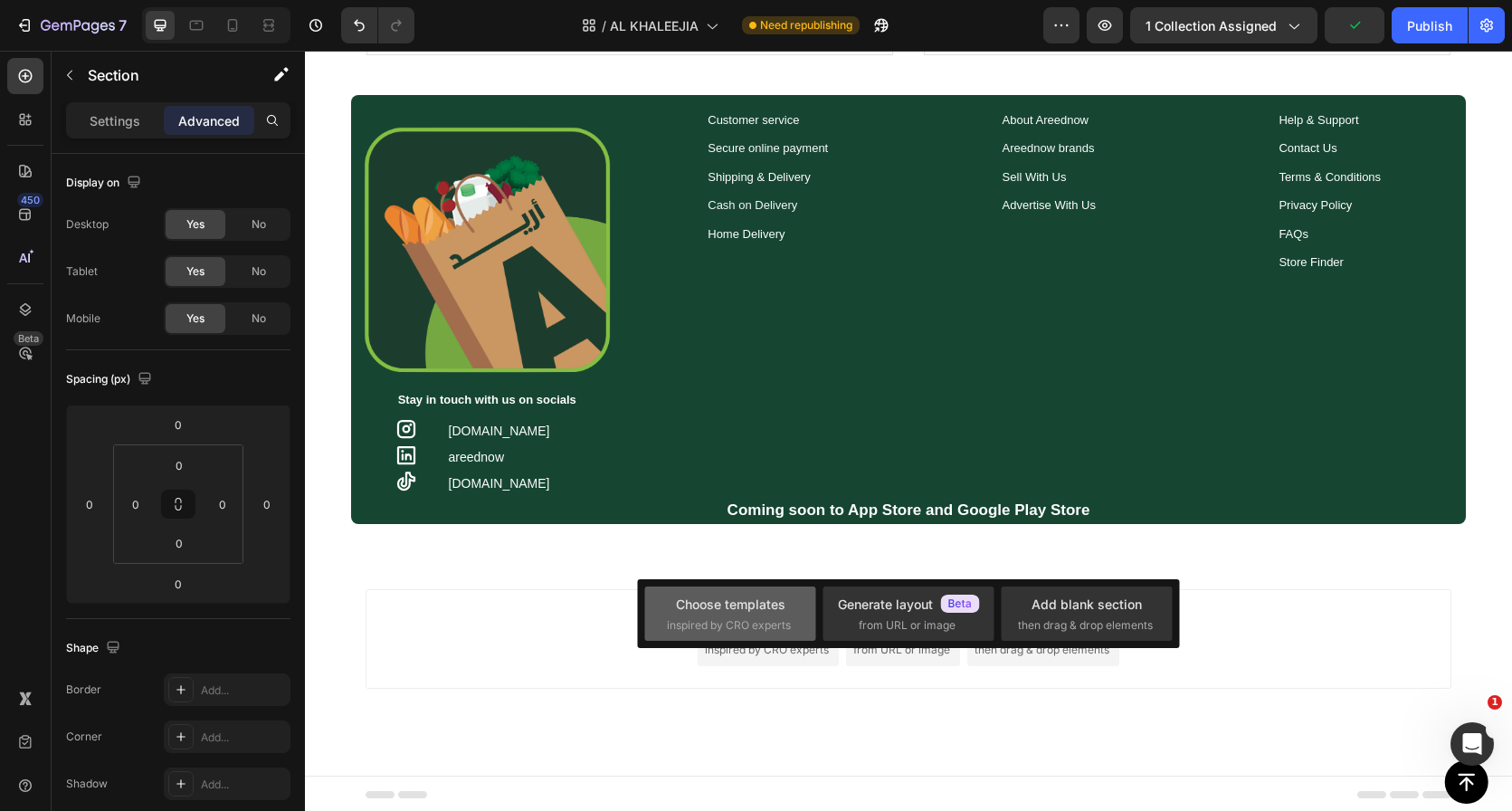
click at [782, 604] on div "Choose templates" at bounding box center [731, 603] width 110 height 19
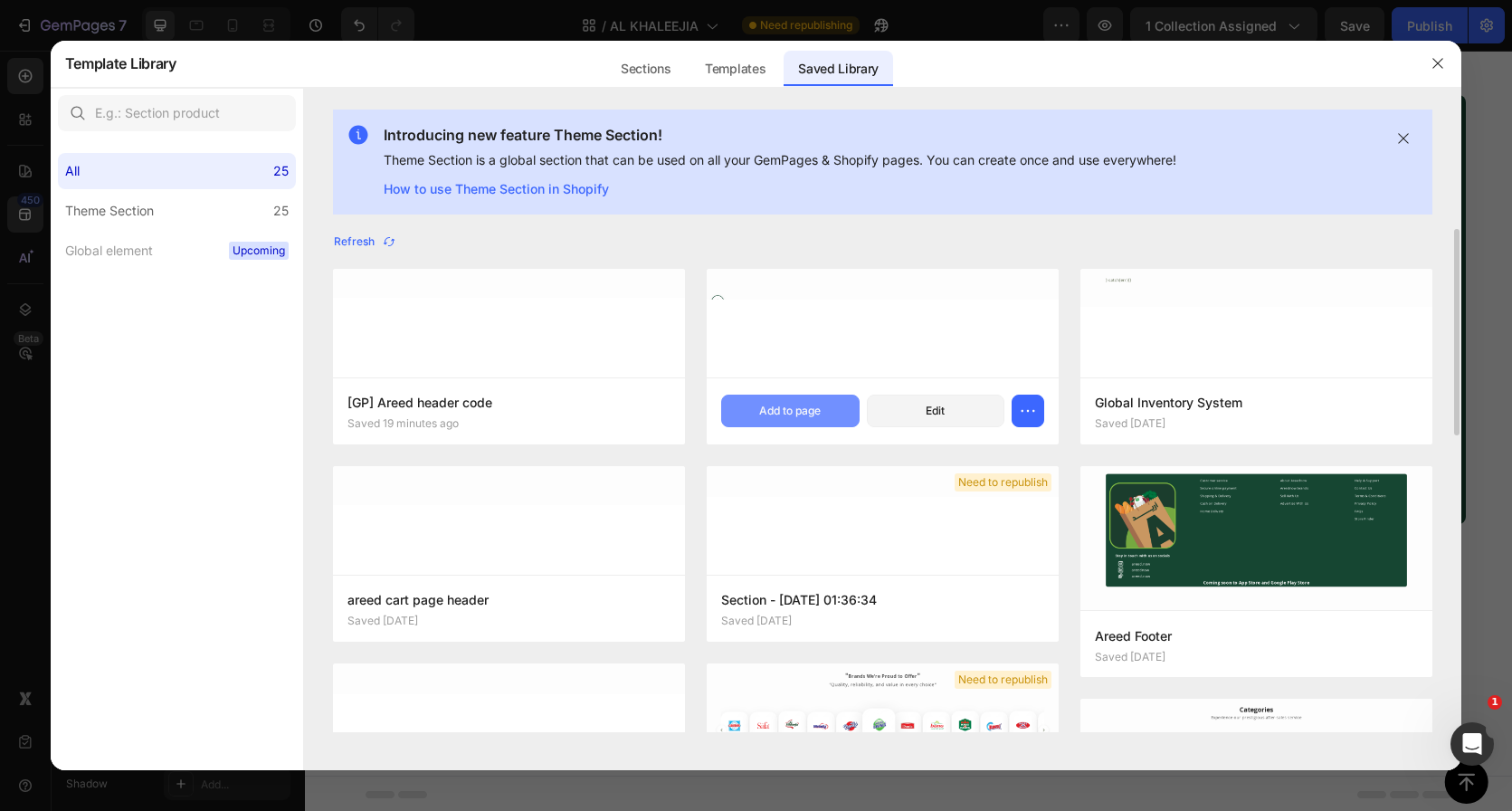
click at [770, 414] on div "Add to page" at bounding box center [790, 411] width 61 height 16
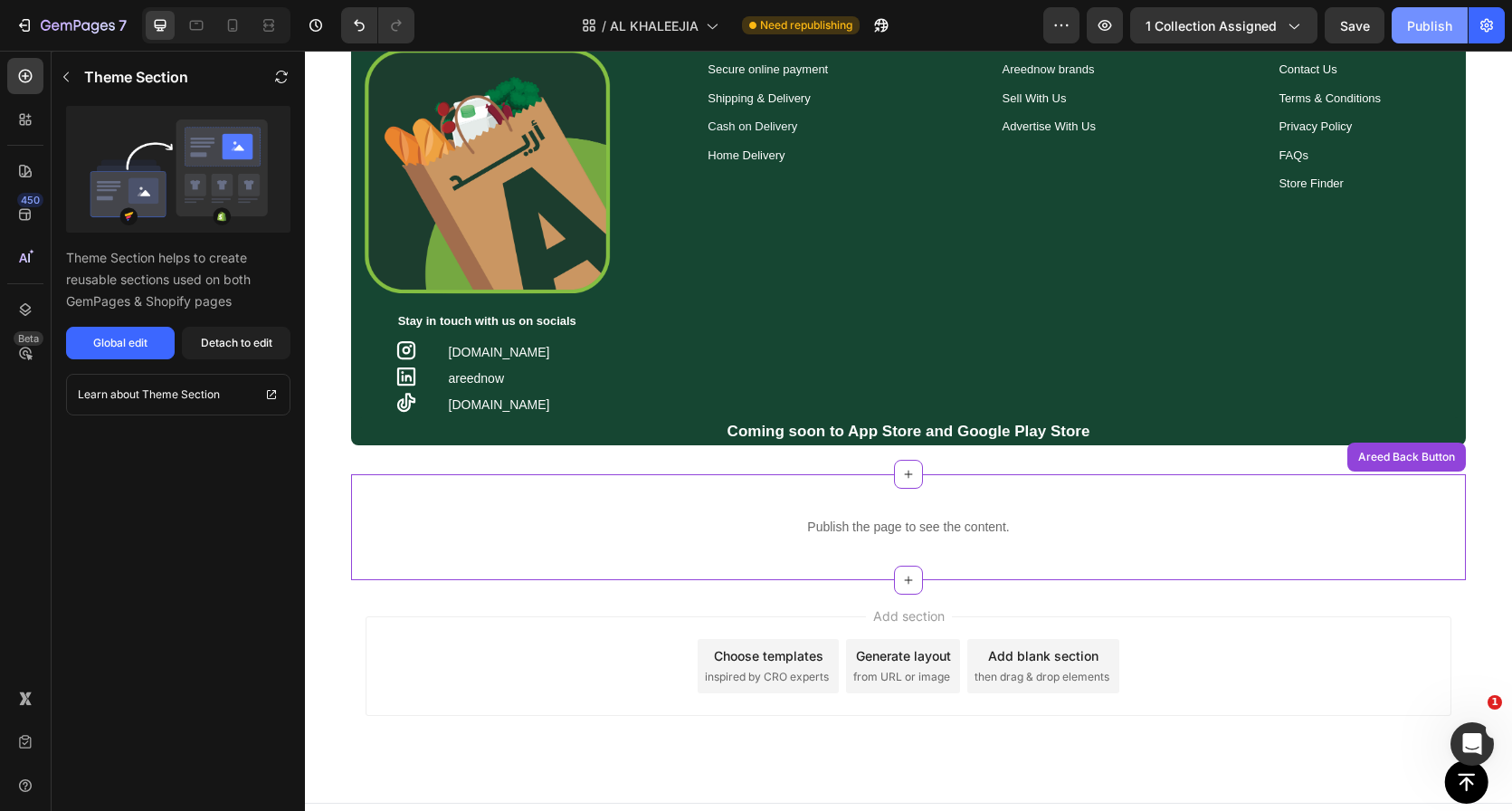
scroll to position [1312, 0]
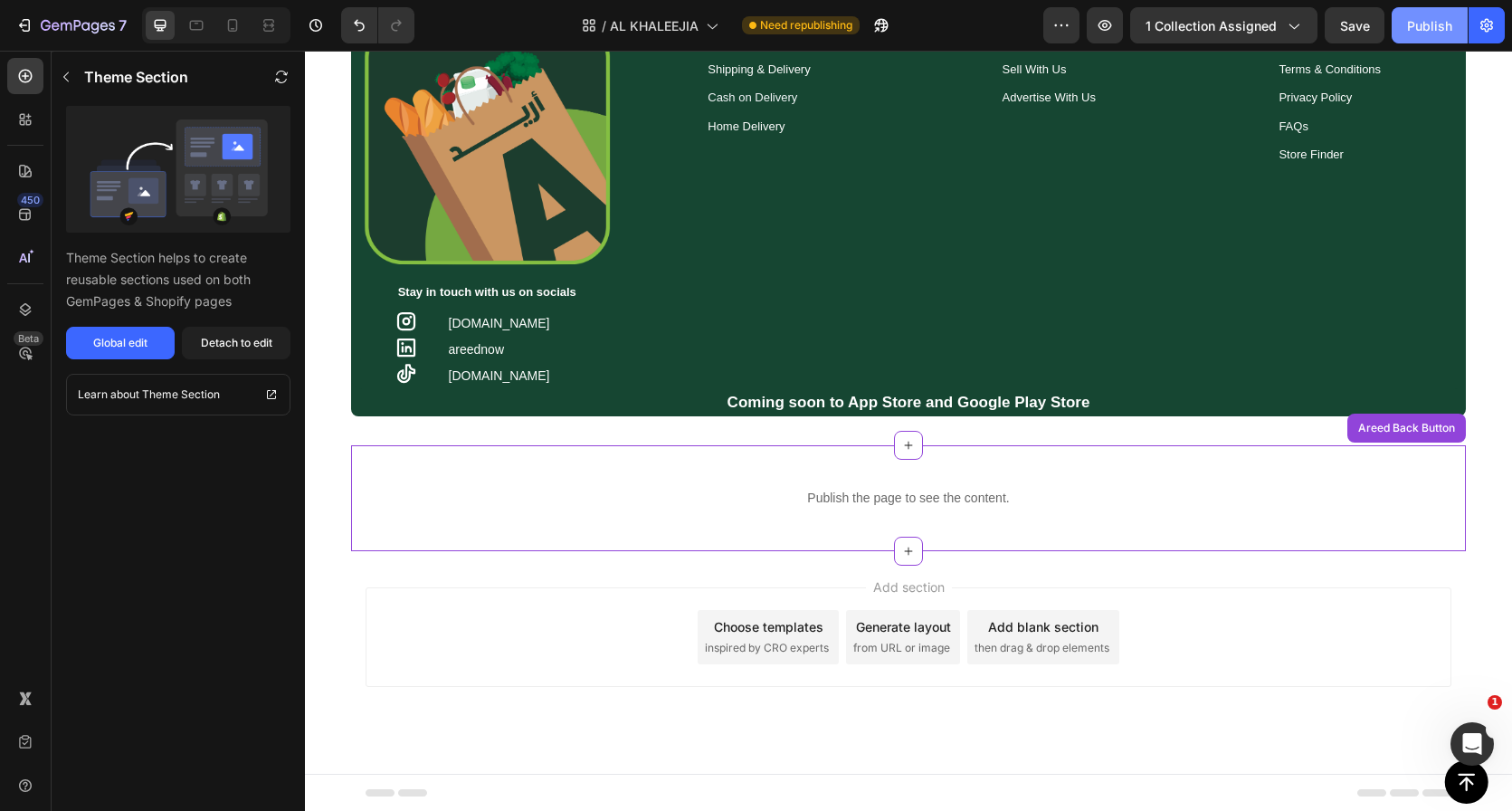
click at [1406, 27] on button "Publish" at bounding box center [1430, 25] width 76 height 37
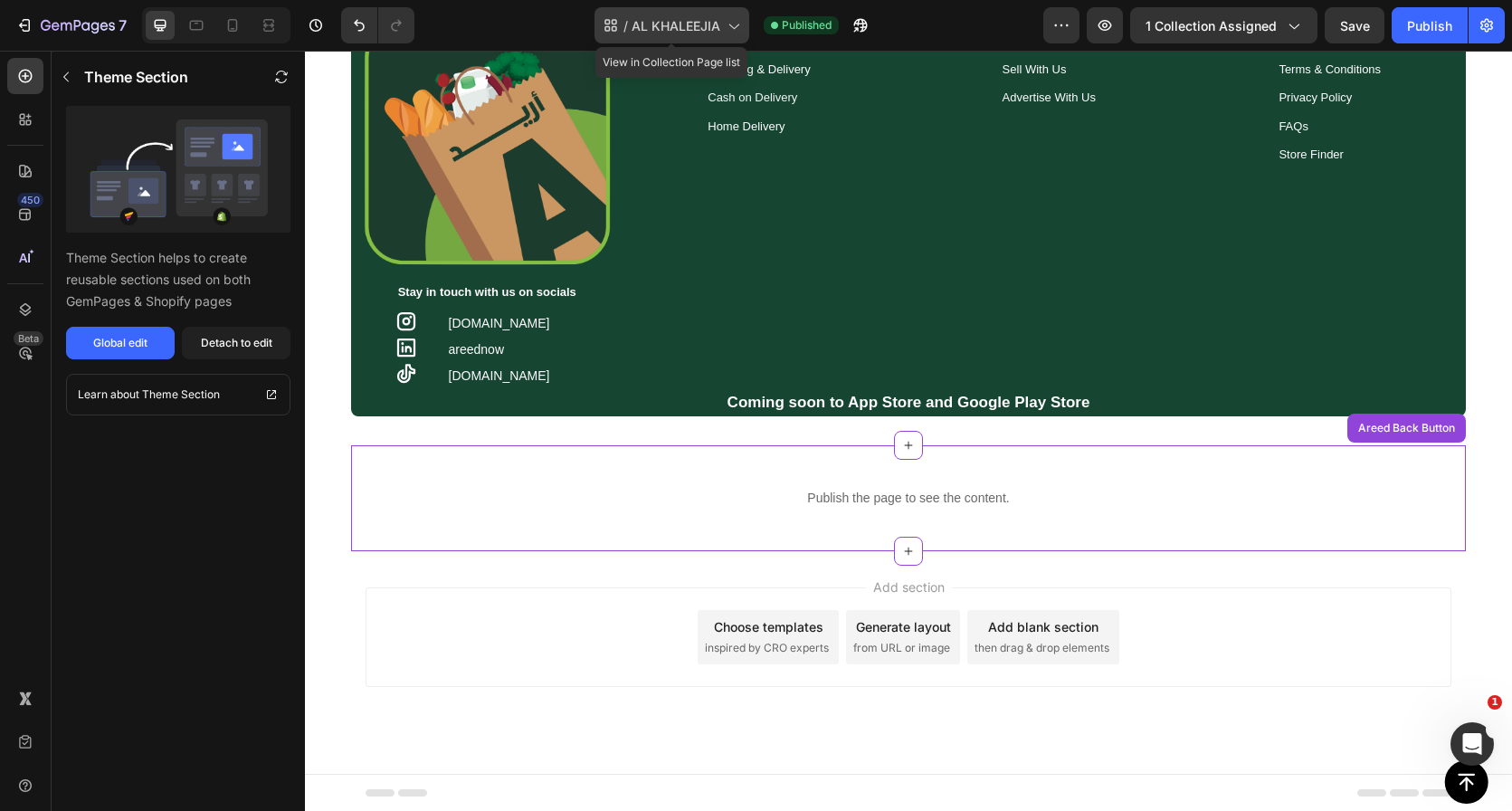
click at [711, 28] on span "AL KHALEEJIA" at bounding box center [676, 25] width 89 height 19
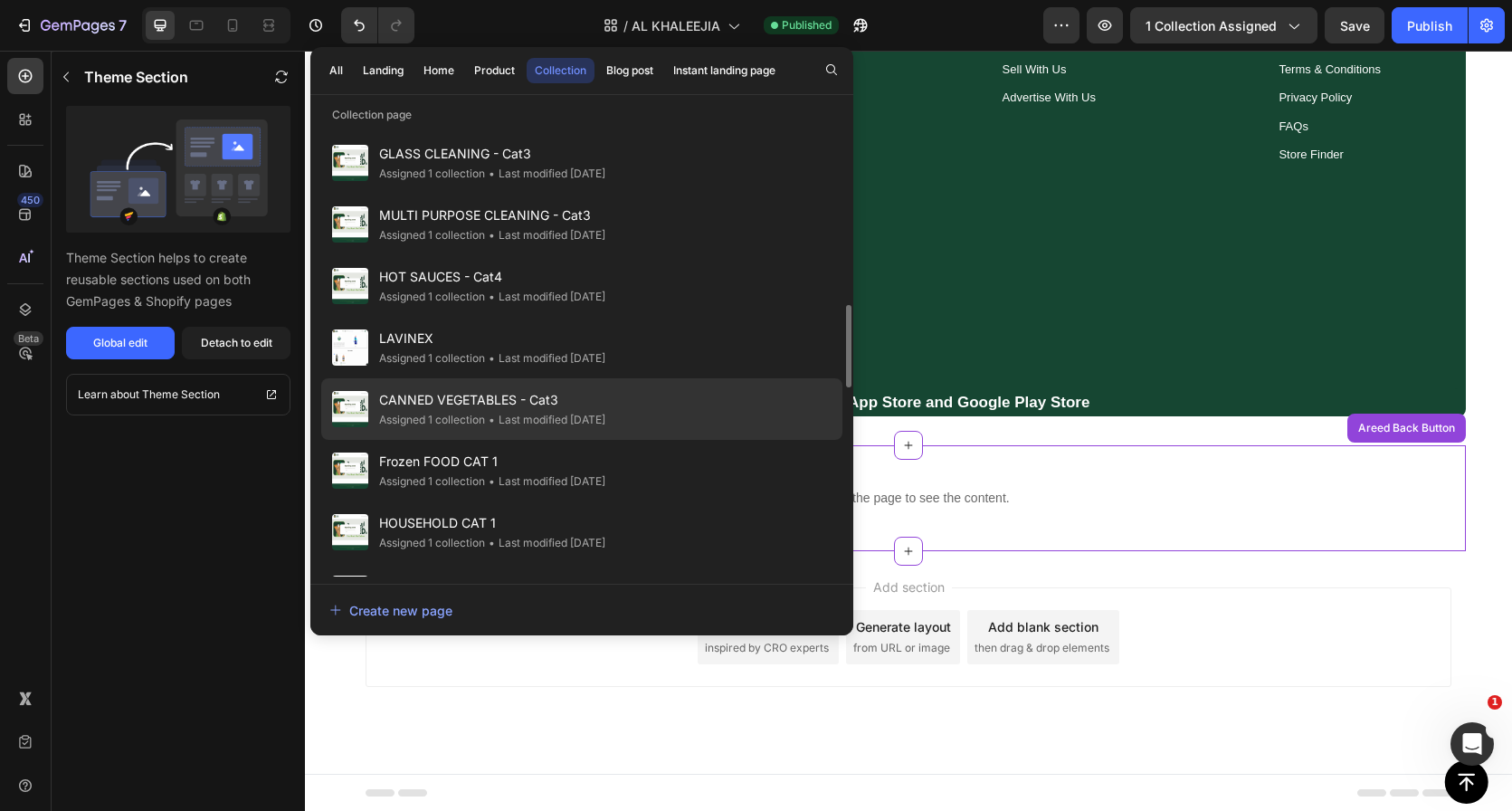
scroll to position [996, 0]
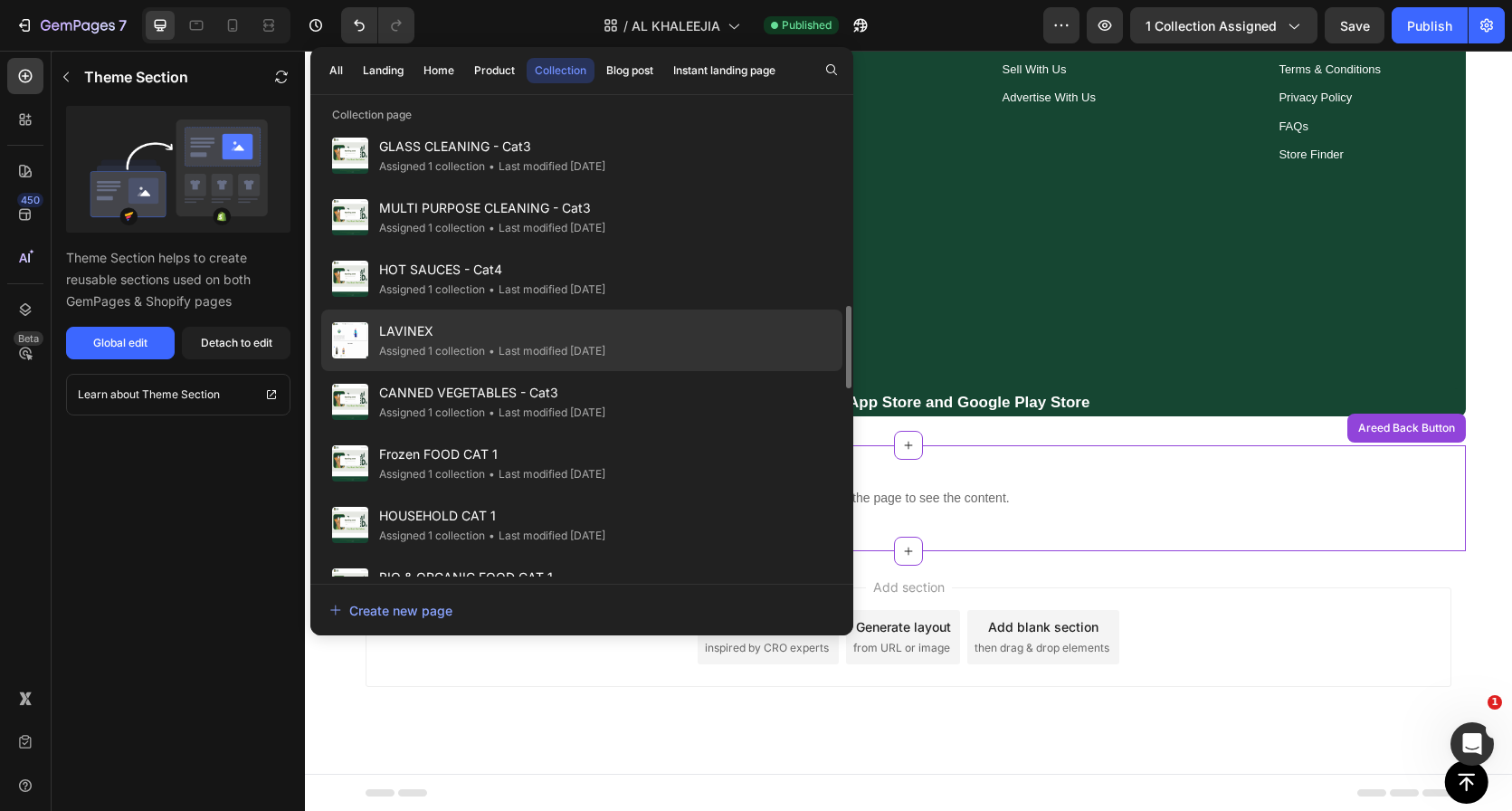
click at [671, 325] on div "LAVINEX Assigned 1 collection • Last modified 5 days ago" at bounding box center [581, 341] width 521 height 61
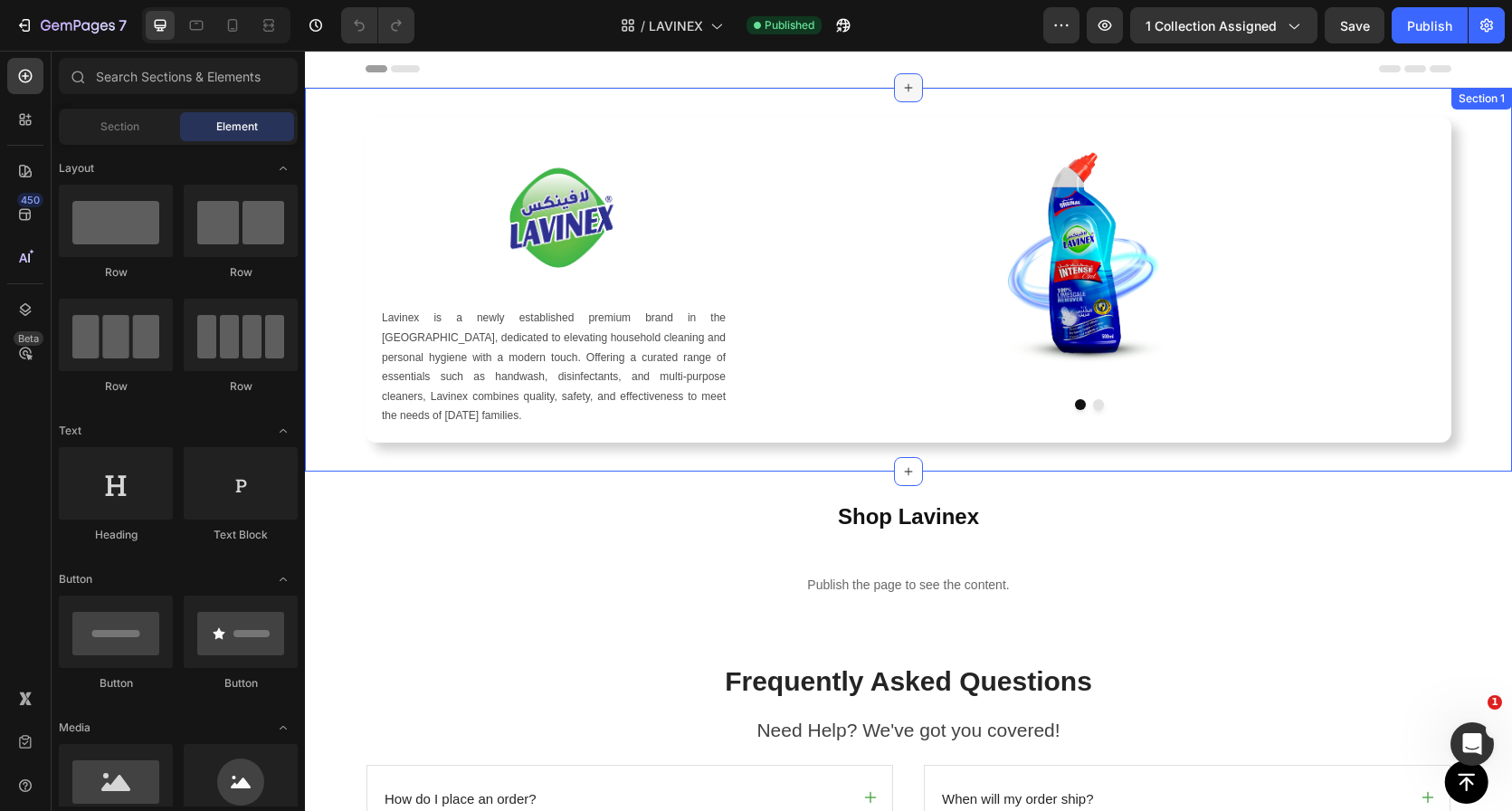
click at [894, 89] on div at bounding box center [908, 87] width 29 height 29
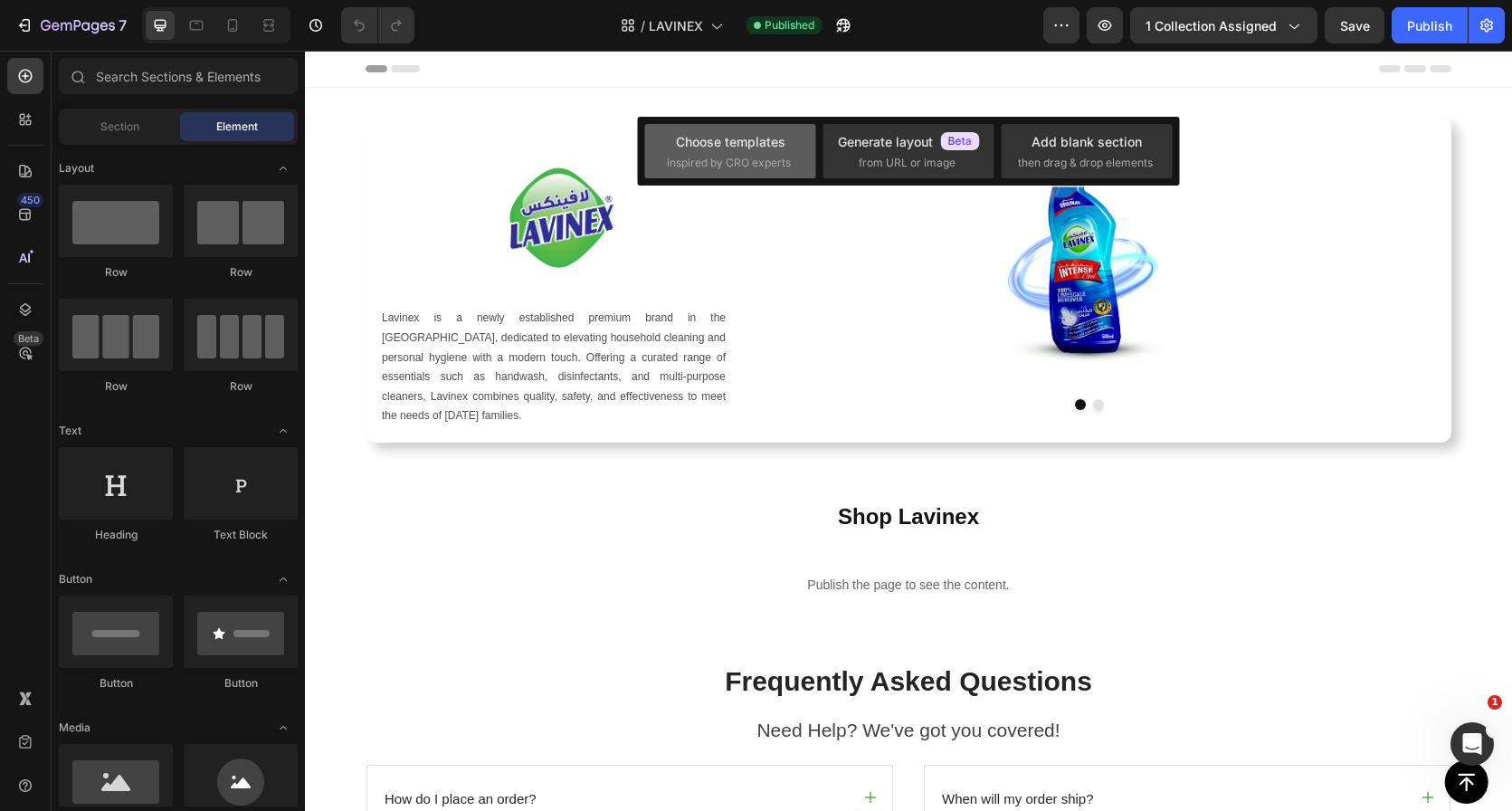
click at [756, 149] on div "Choose templates" at bounding box center [731, 141] width 110 height 19
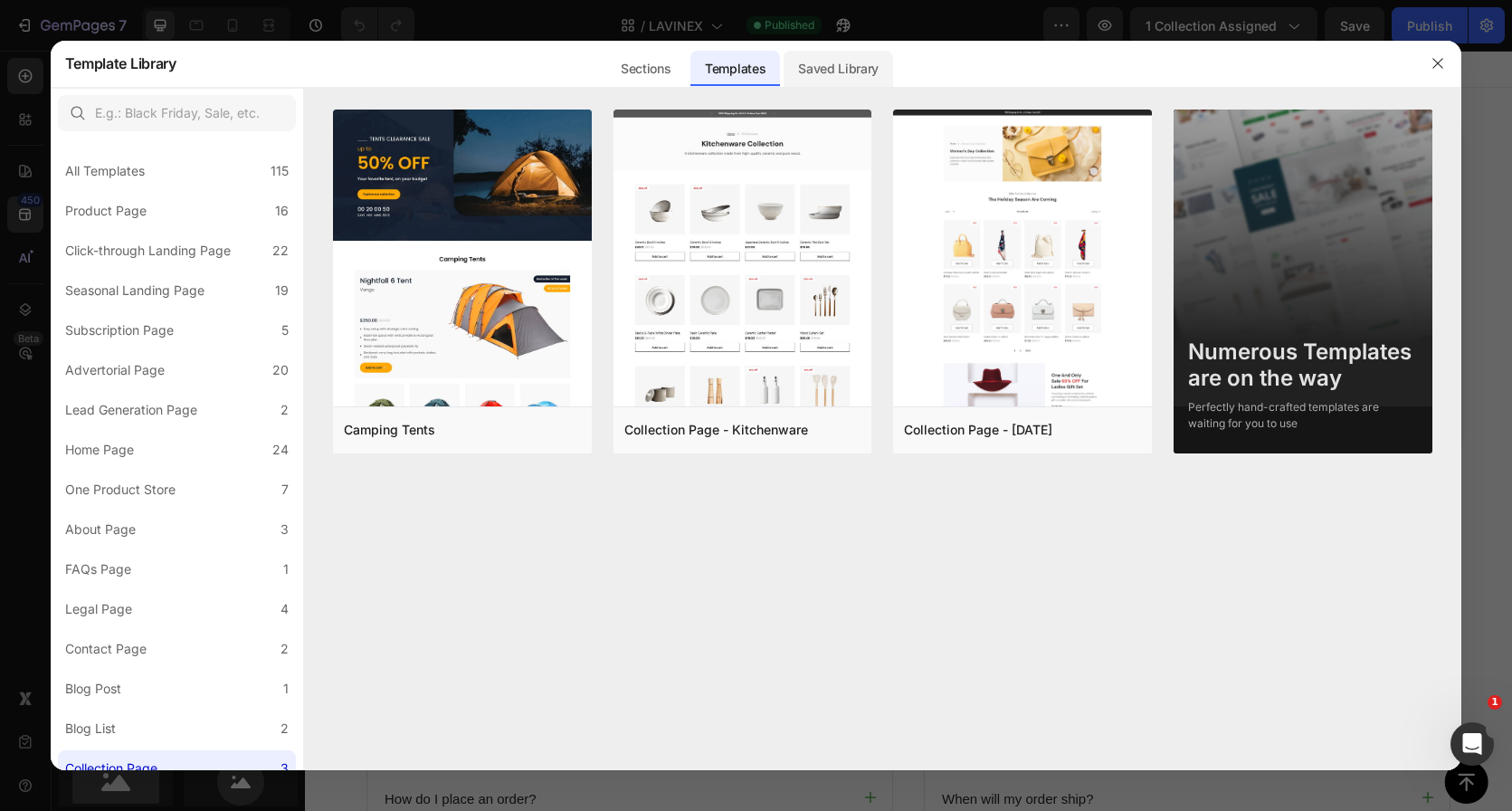
click at [851, 64] on div "Saved Library" at bounding box center [838, 68] width 110 height 37
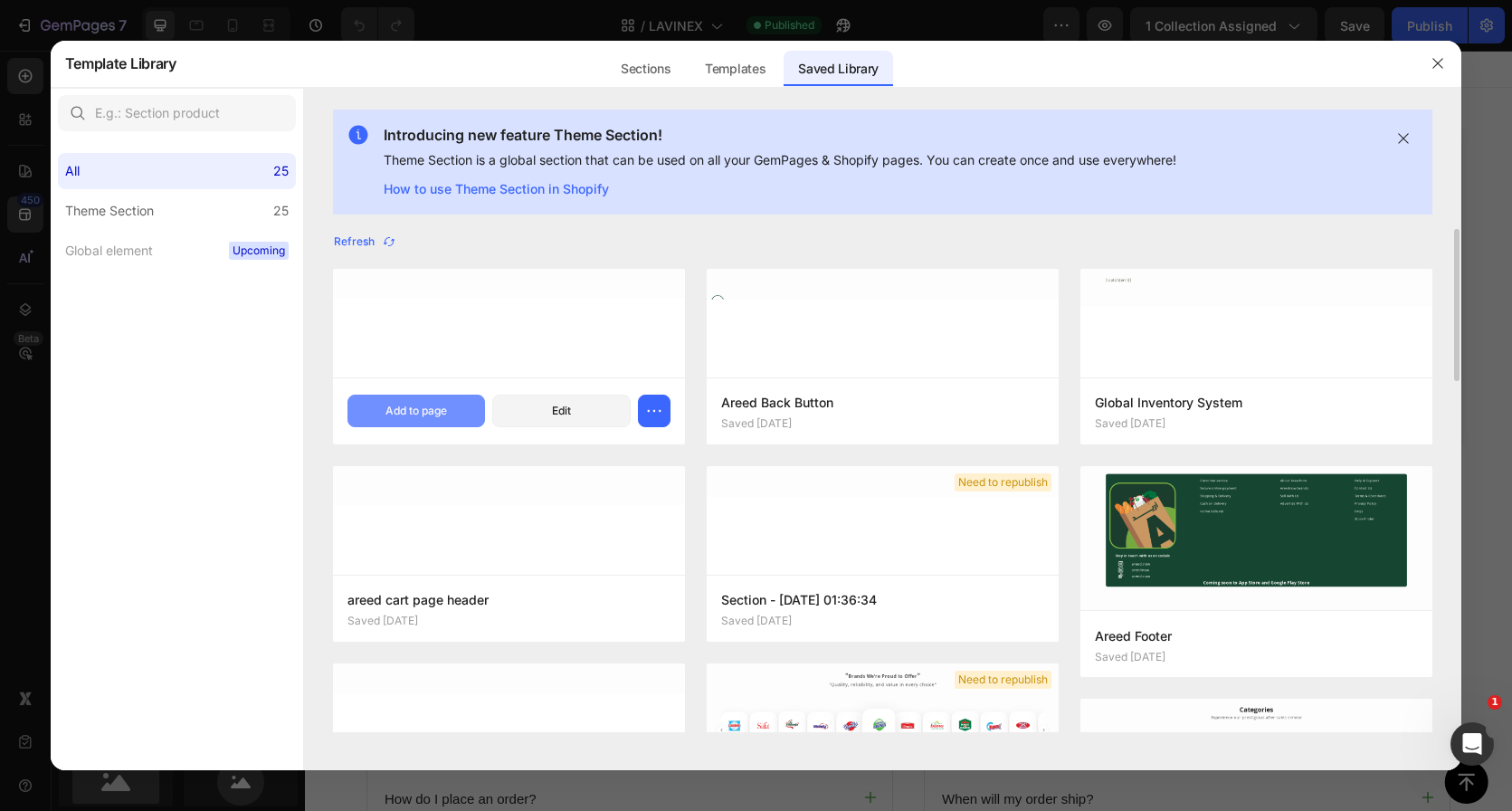
click at [428, 404] on div "Add to page" at bounding box center [416, 411] width 61 height 16
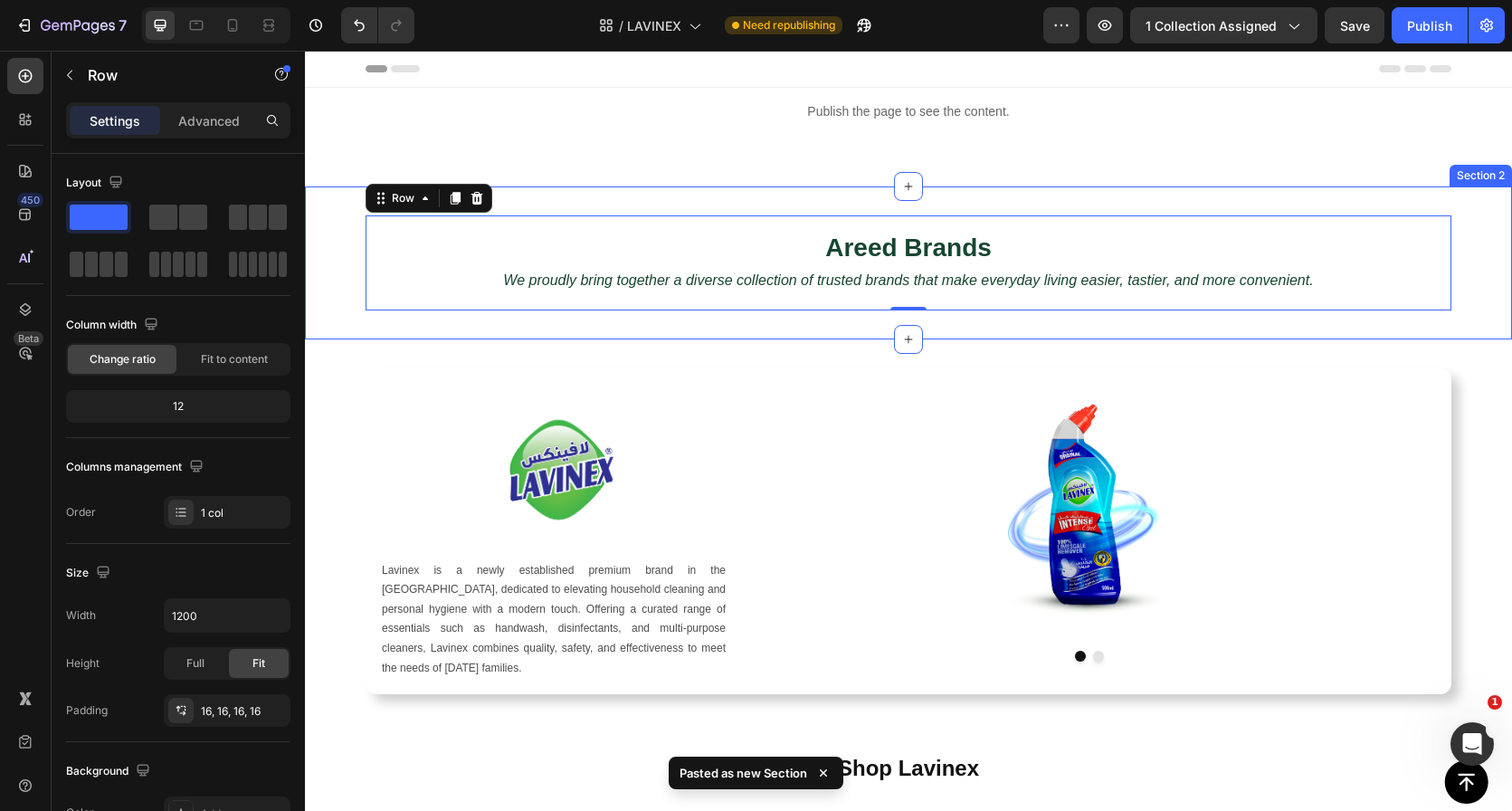
click at [790, 193] on div "Areed Brands Heading We proudly bring together a diverse collection of trusted …" at bounding box center [908, 262] width 1207 height 152
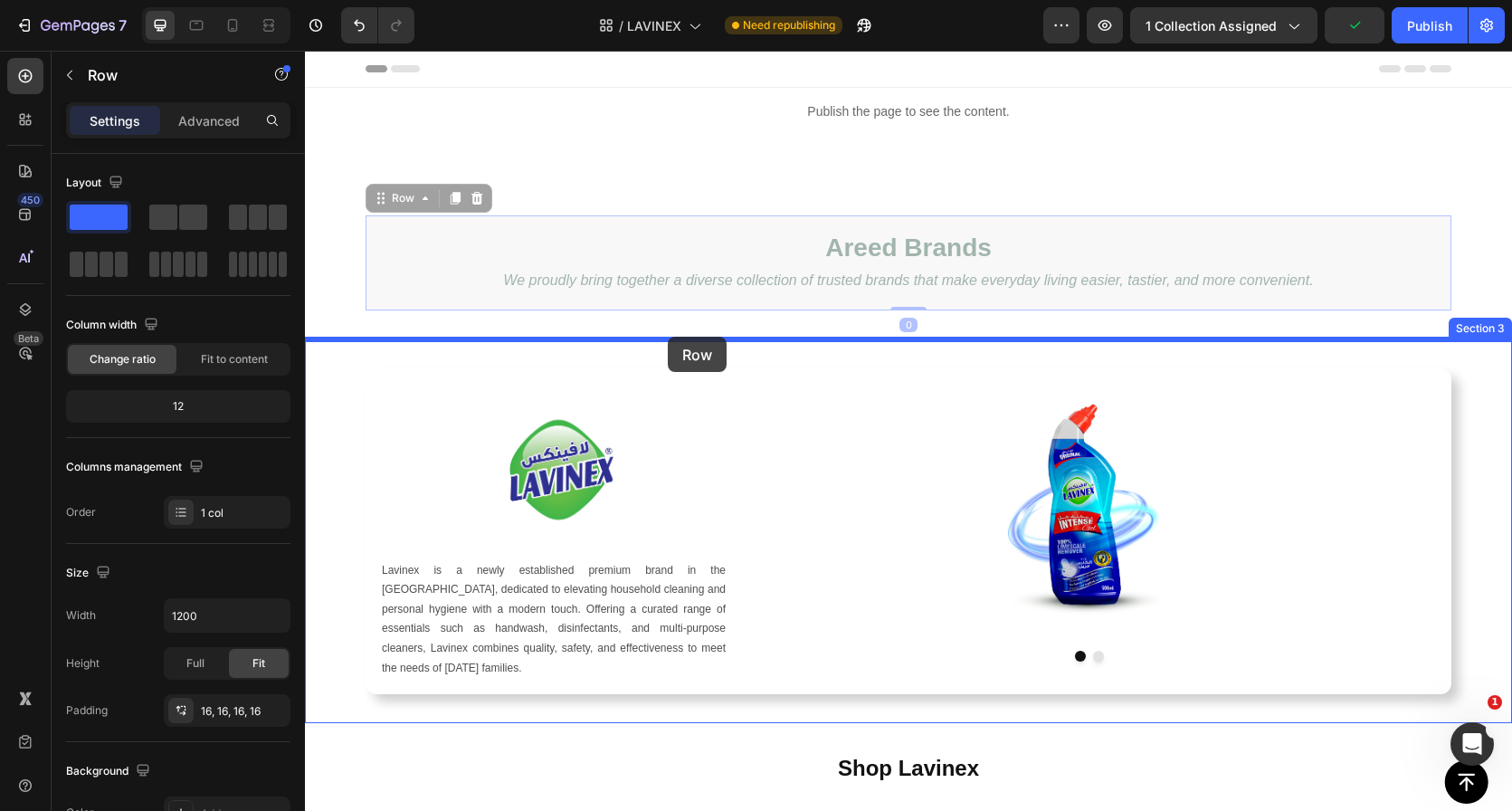
drag, startPoint x: 583, startPoint y: 219, endPoint x: 667, endPoint y: 337, distance: 144.8
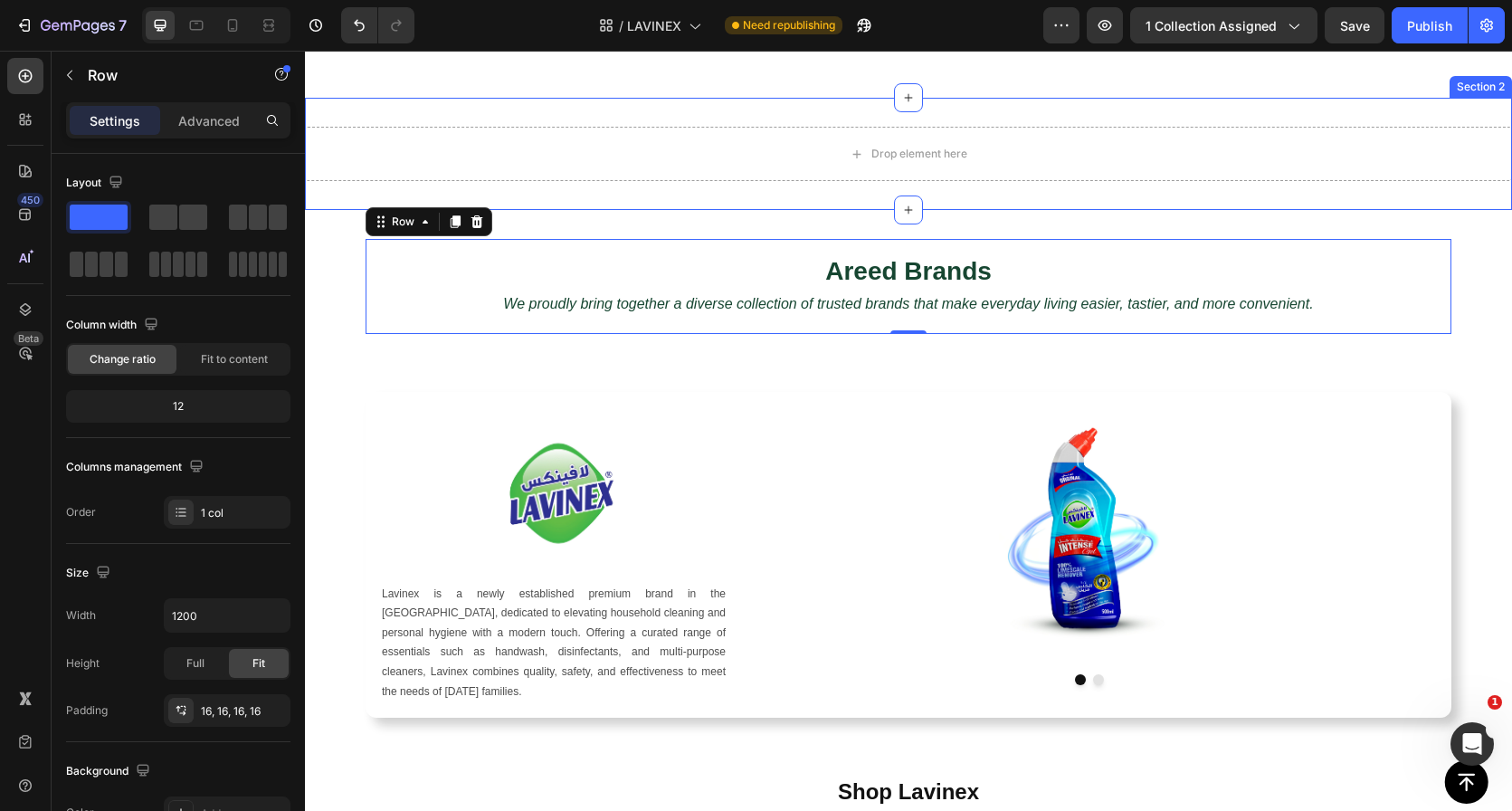
scroll to position [48, 0]
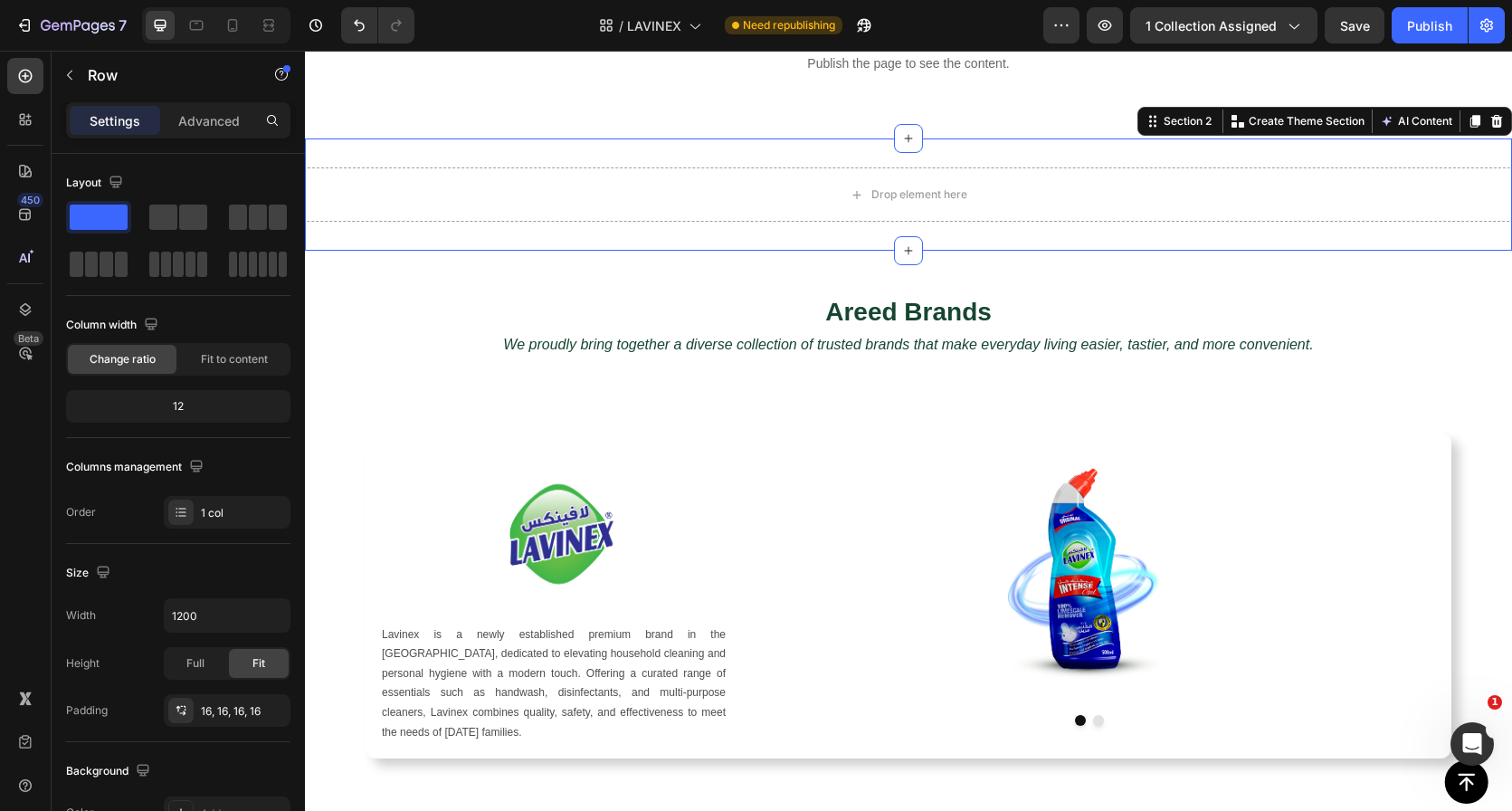
click at [650, 143] on div "Drop element here Section 2 Create Theme Section AI Content Write with GemAI Wh…" at bounding box center [908, 194] width 1207 height 112
click at [1489, 116] on icon at bounding box center [1496, 121] width 15 height 15
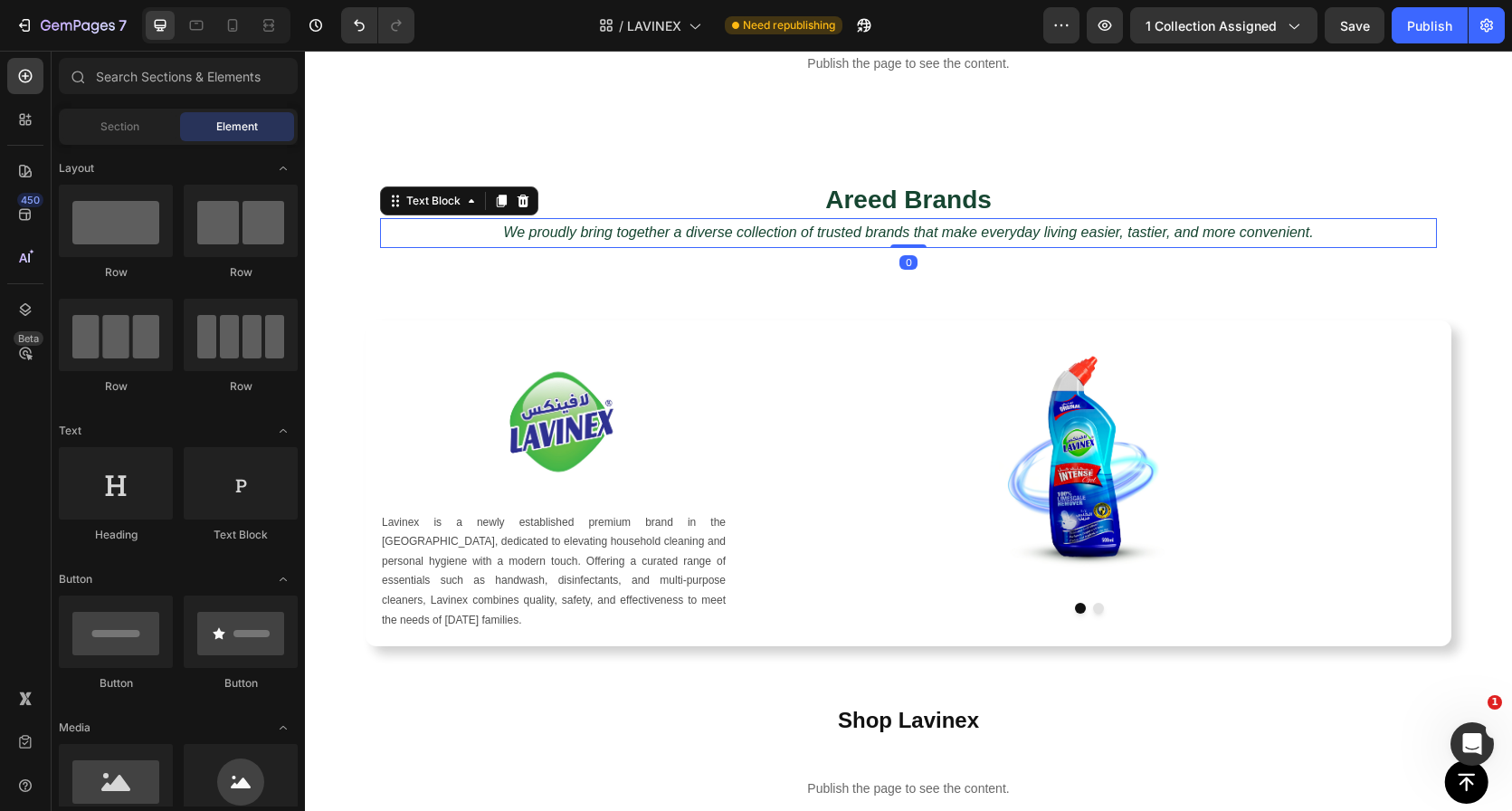
click at [832, 226] on icon "We proudly bring together a diverse collection of trusted brands that make ever…" at bounding box center [908, 233] width 810 height 16
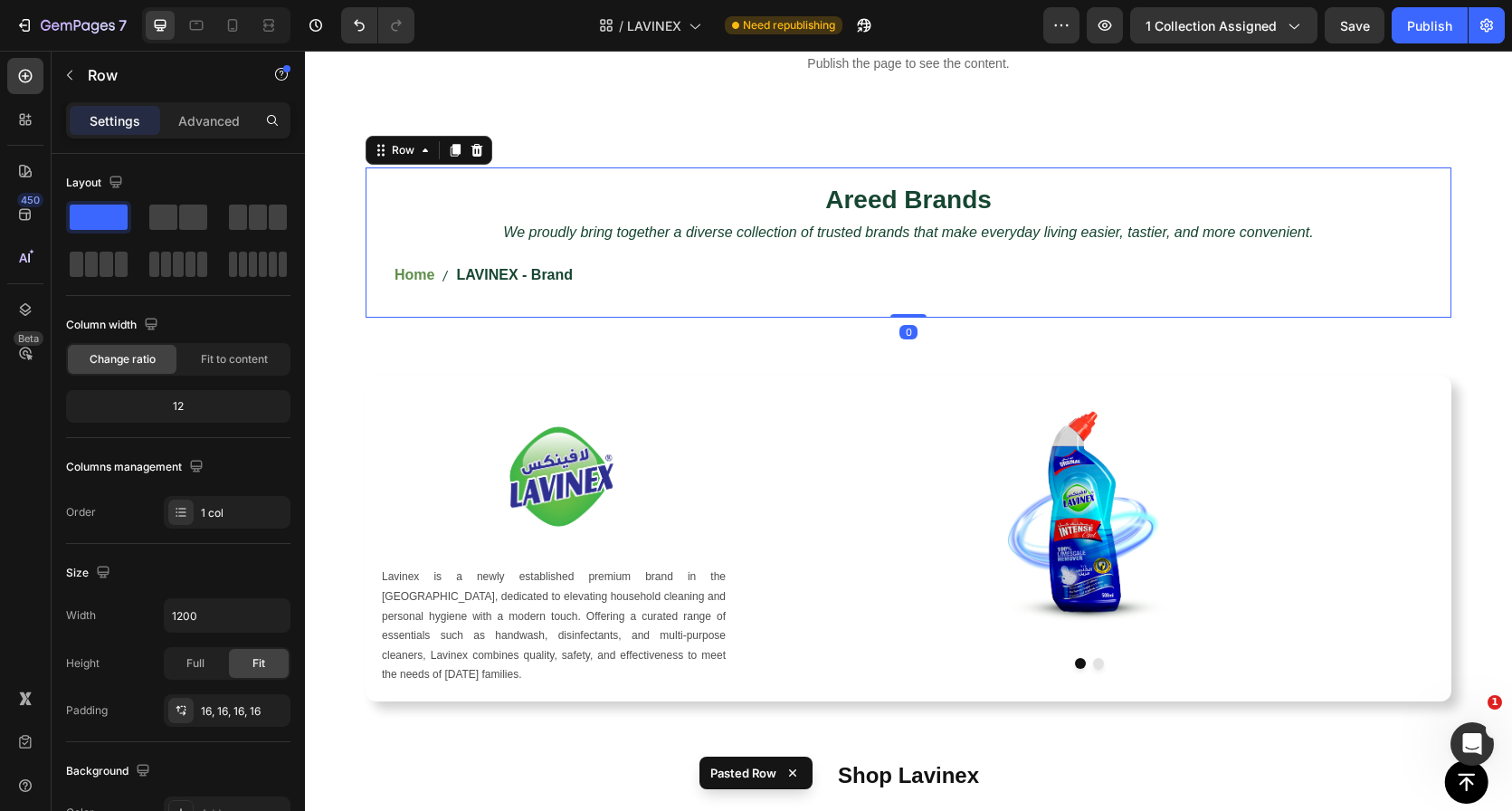
click at [739, 317] on div "Areed Brands Heading We proudly bring together a diverse collection of trusted …" at bounding box center [908, 243] width 1086 height 151
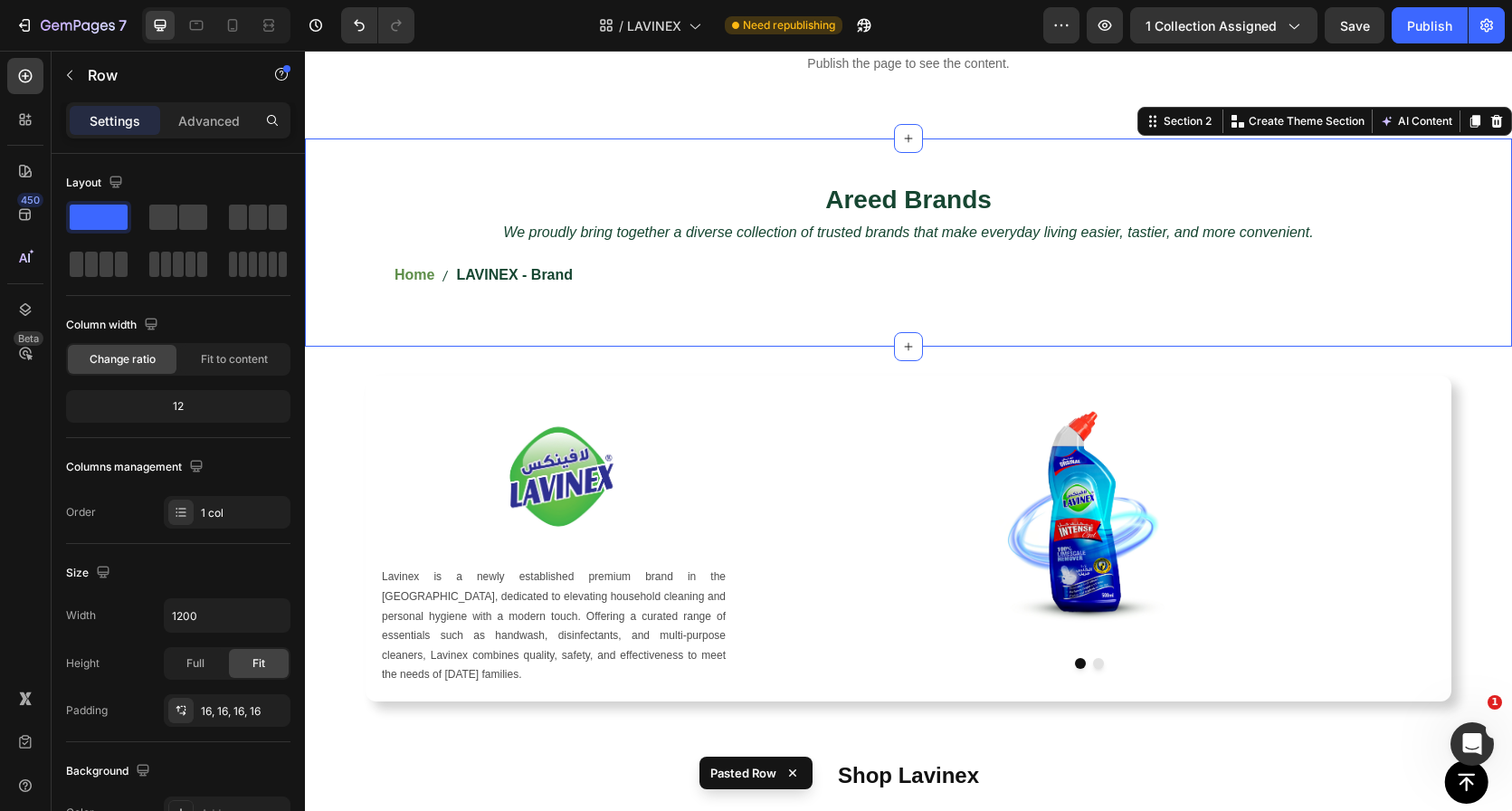
click at [740, 332] on div "Areed Brands Heading We proudly bring together a diverse collection of trusted …" at bounding box center [908, 243] width 1207 height 208
click at [218, 119] on p "Advanced" at bounding box center [209, 120] width 61 height 19
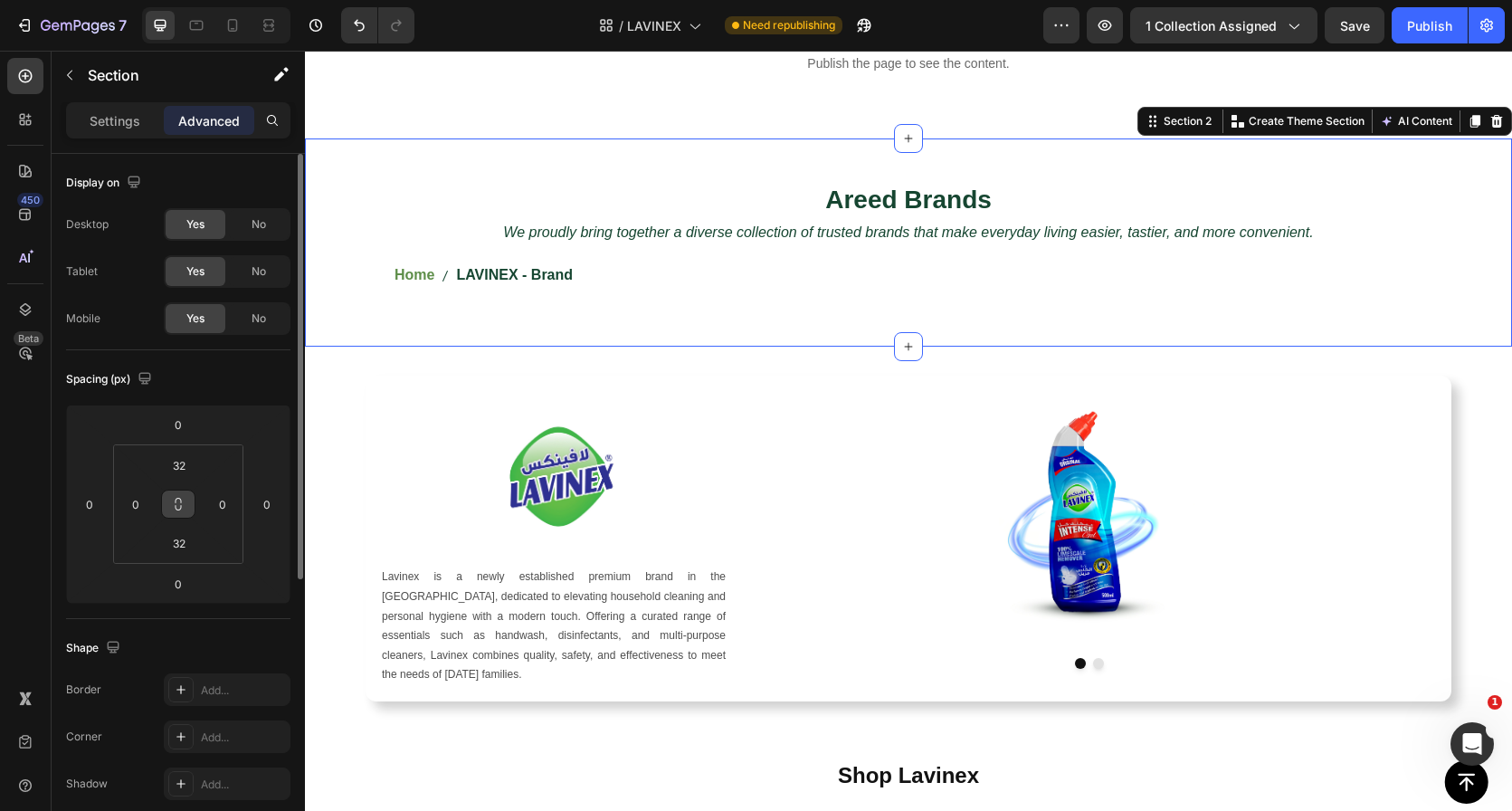
click at [179, 497] on icon at bounding box center [178, 504] width 15 height 15
click at [179, 477] on input "32" at bounding box center [179, 464] width 37 height 27
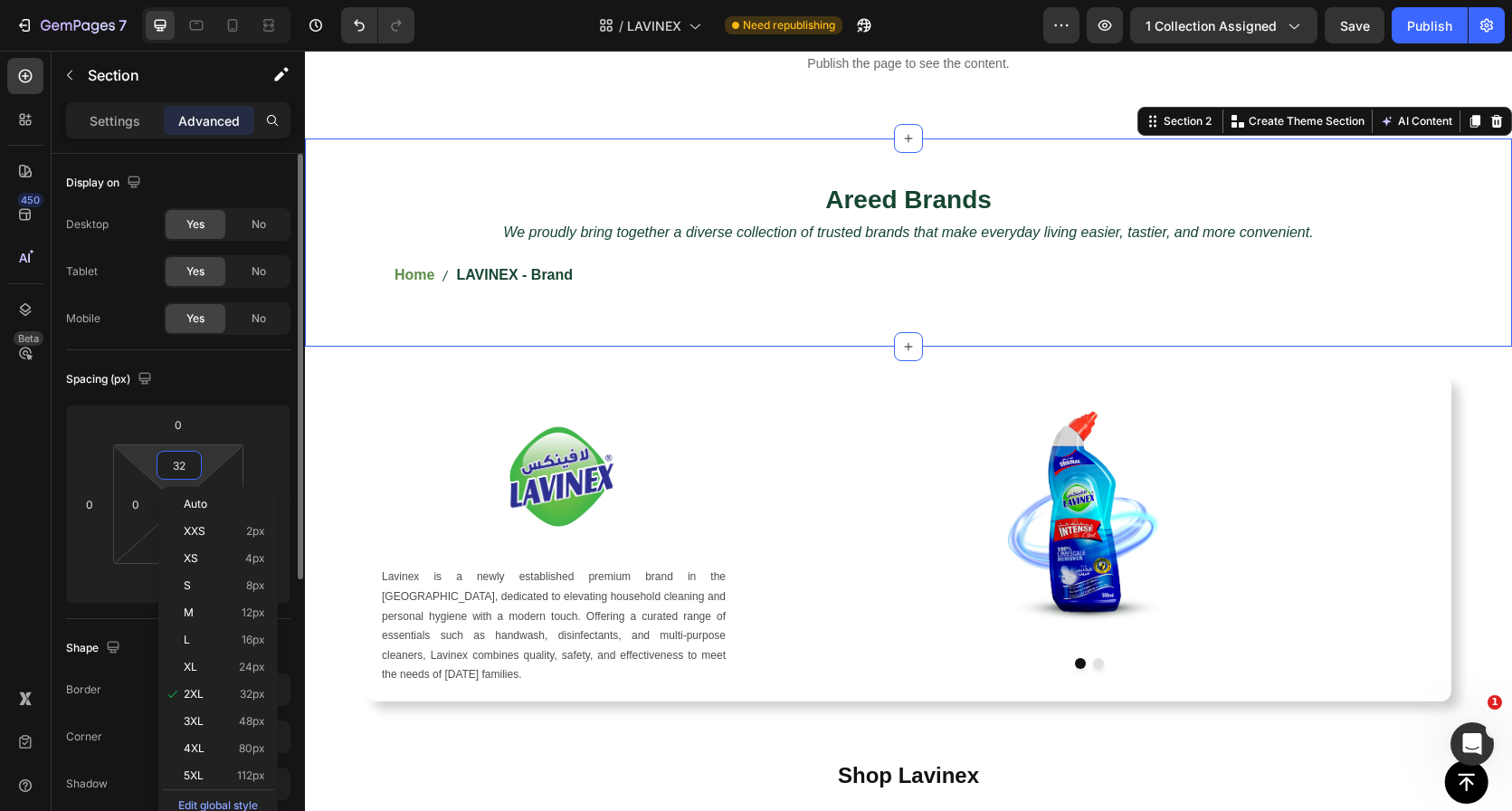
type input "0"
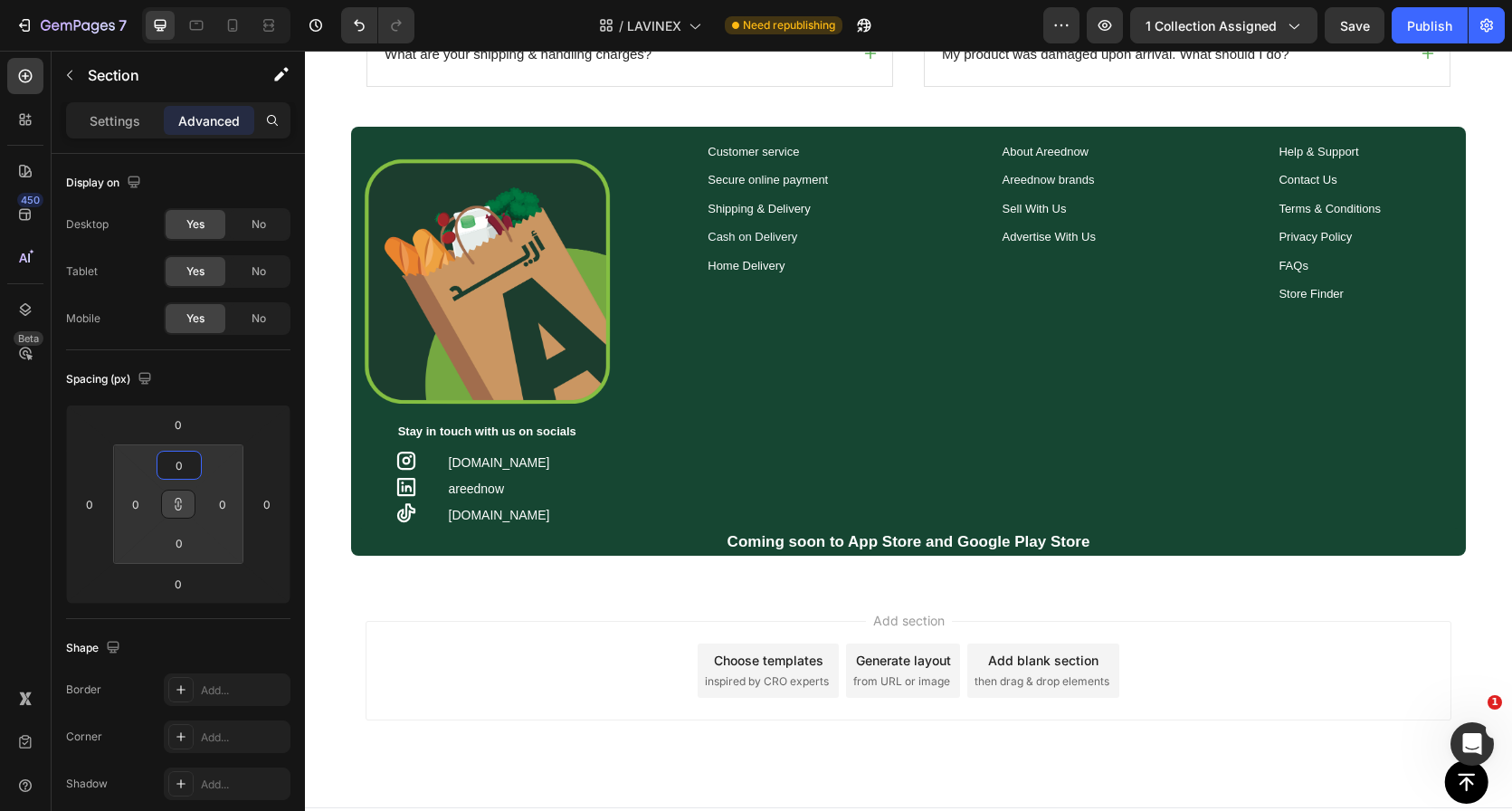
scroll to position [1250, 0]
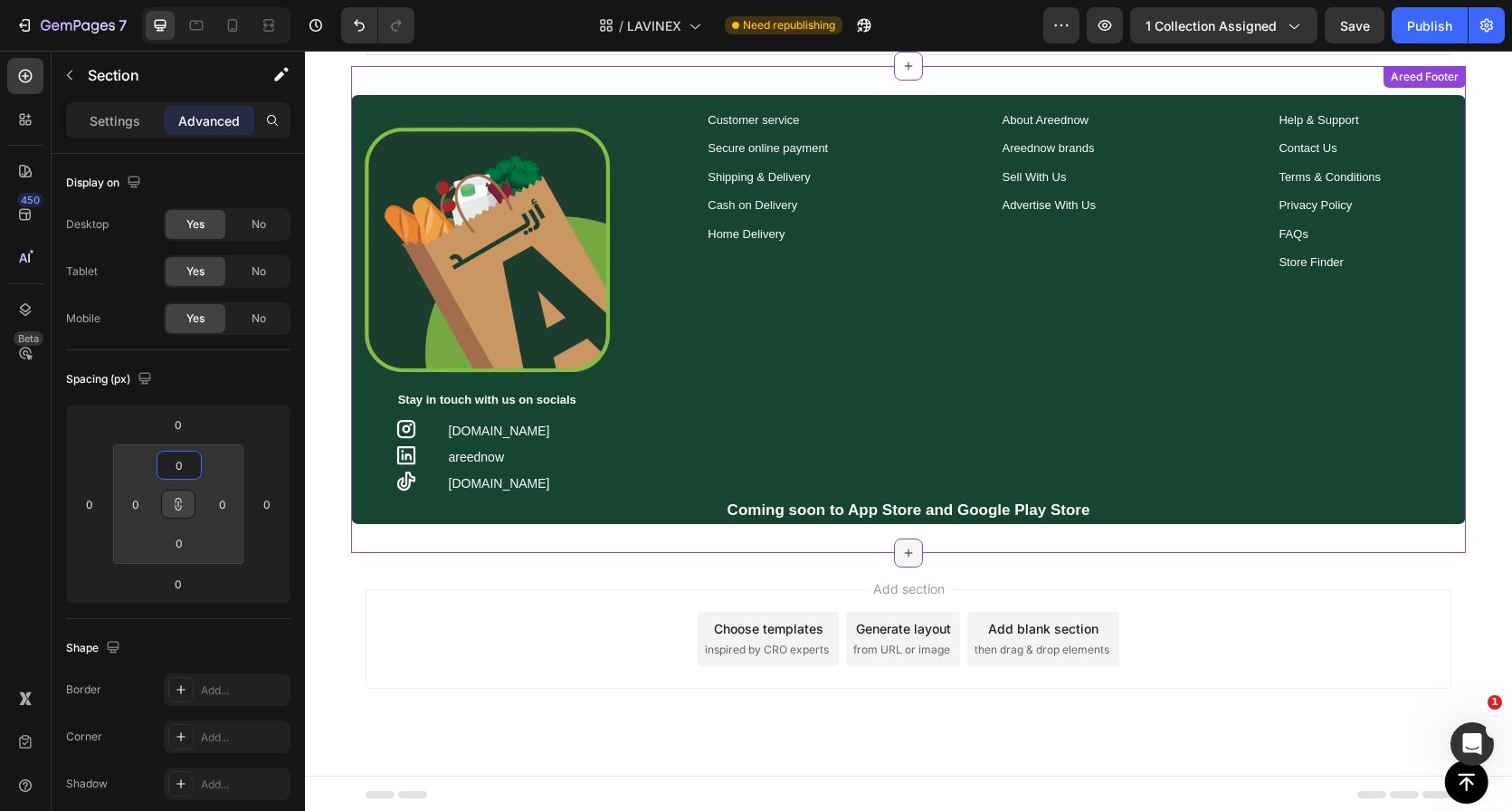
type input "0"
click at [901, 550] on icon at bounding box center [908, 553] width 15 height 15
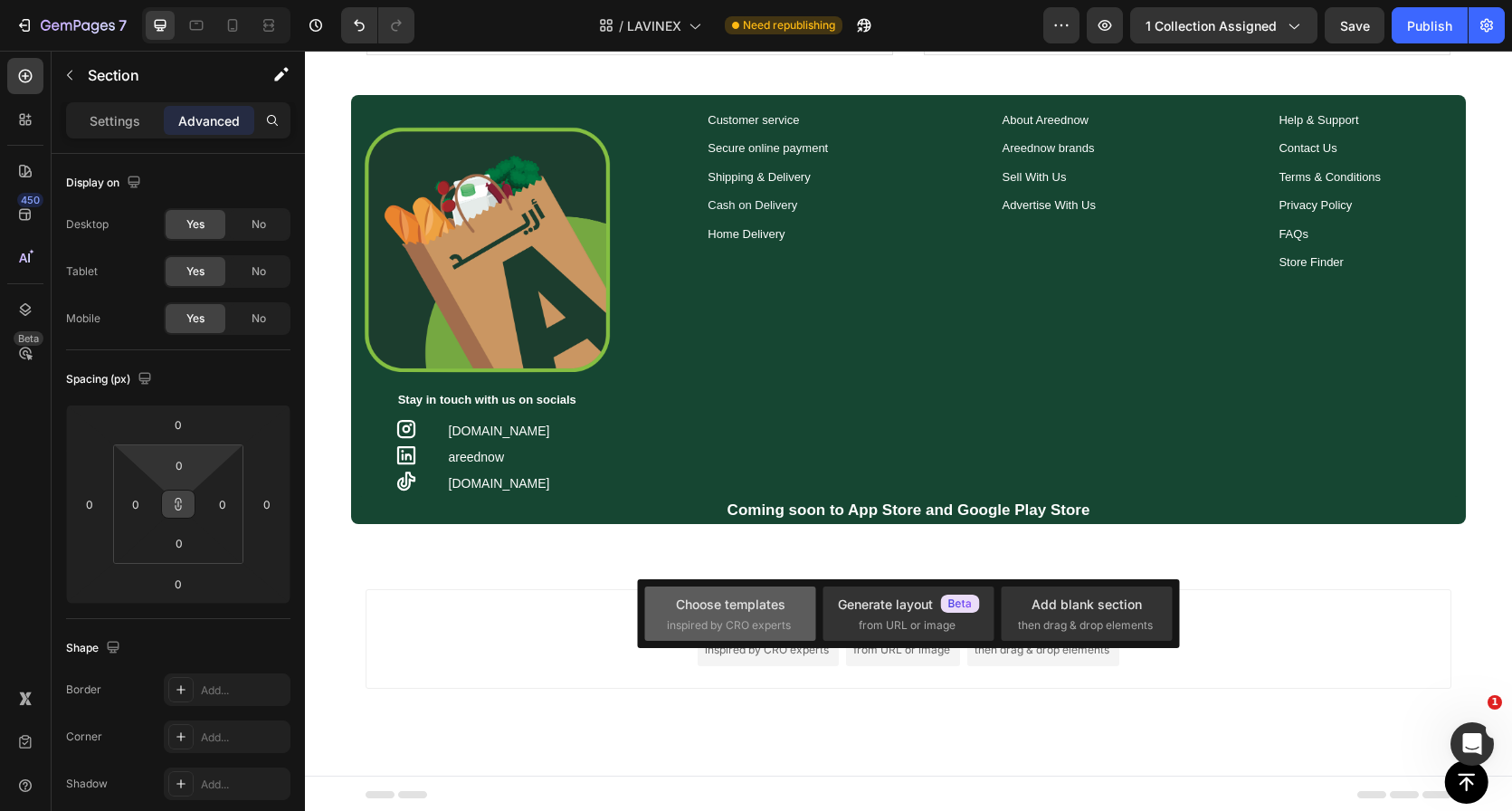
click at [730, 612] on div "Choose templates" at bounding box center [731, 603] width 110 height 19
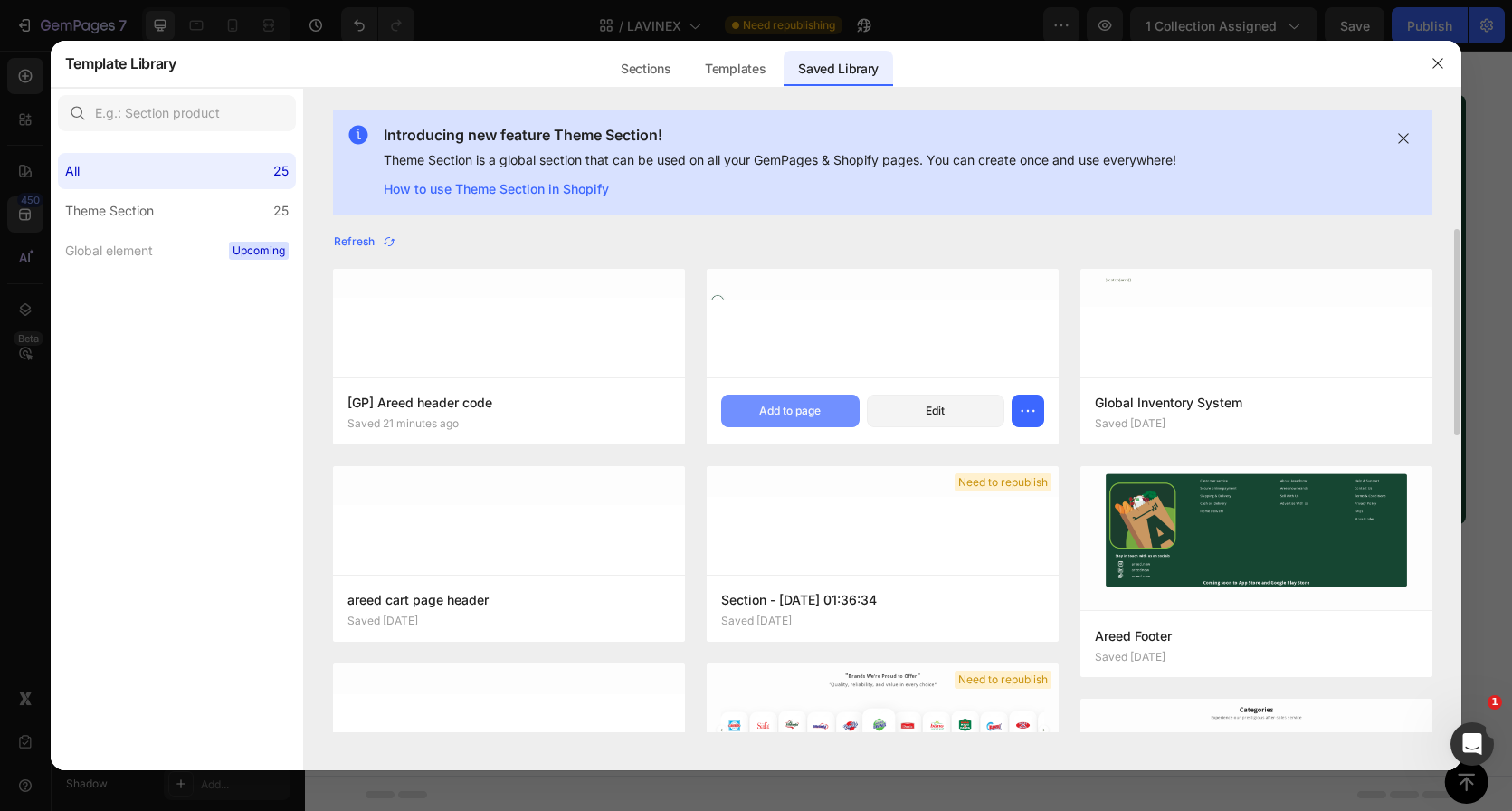
click at [792, 413] on div "Add to page" at bounding box center [790, 411] width 61 height 16
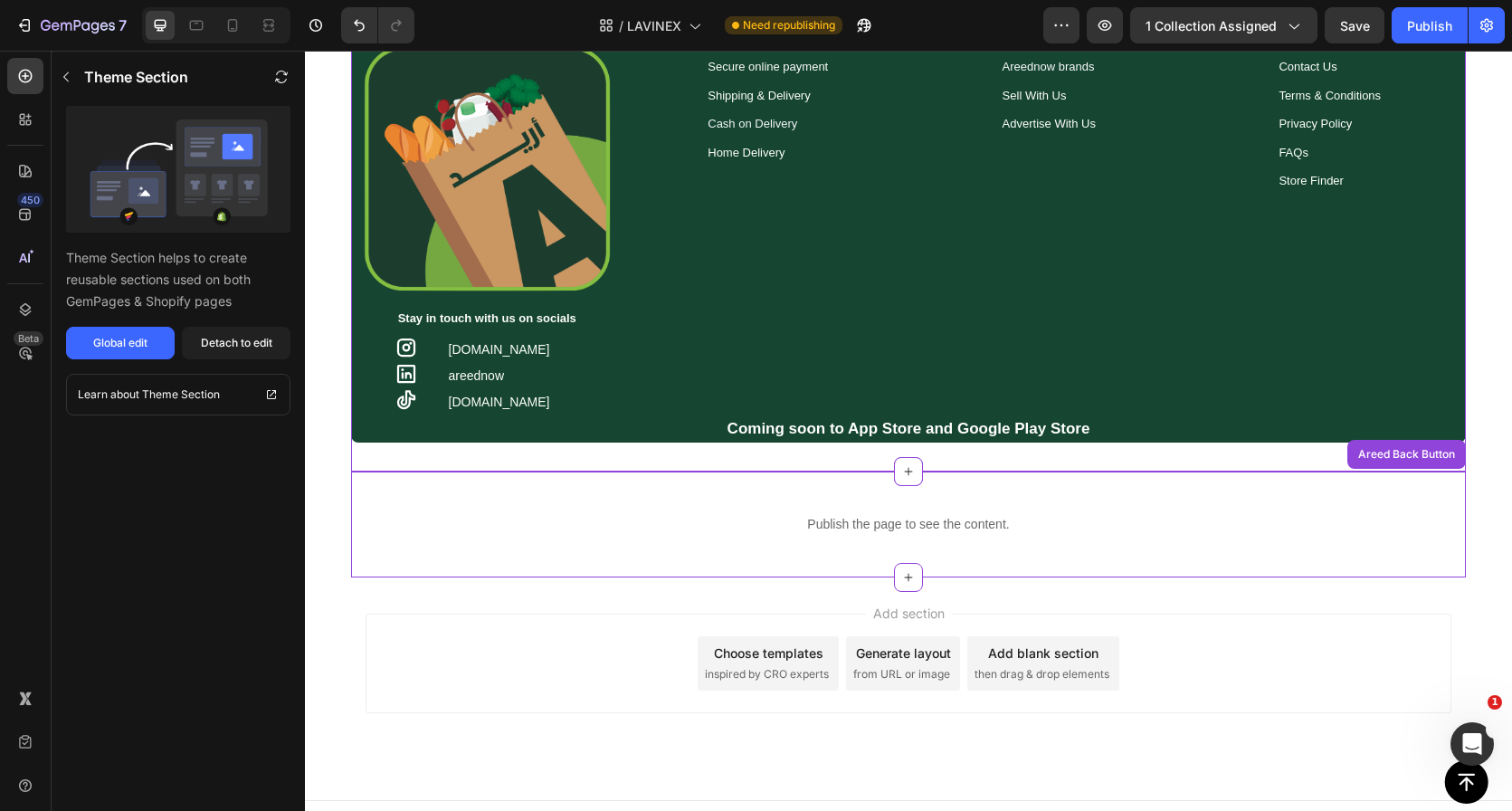
scroll to position [1356, 0]
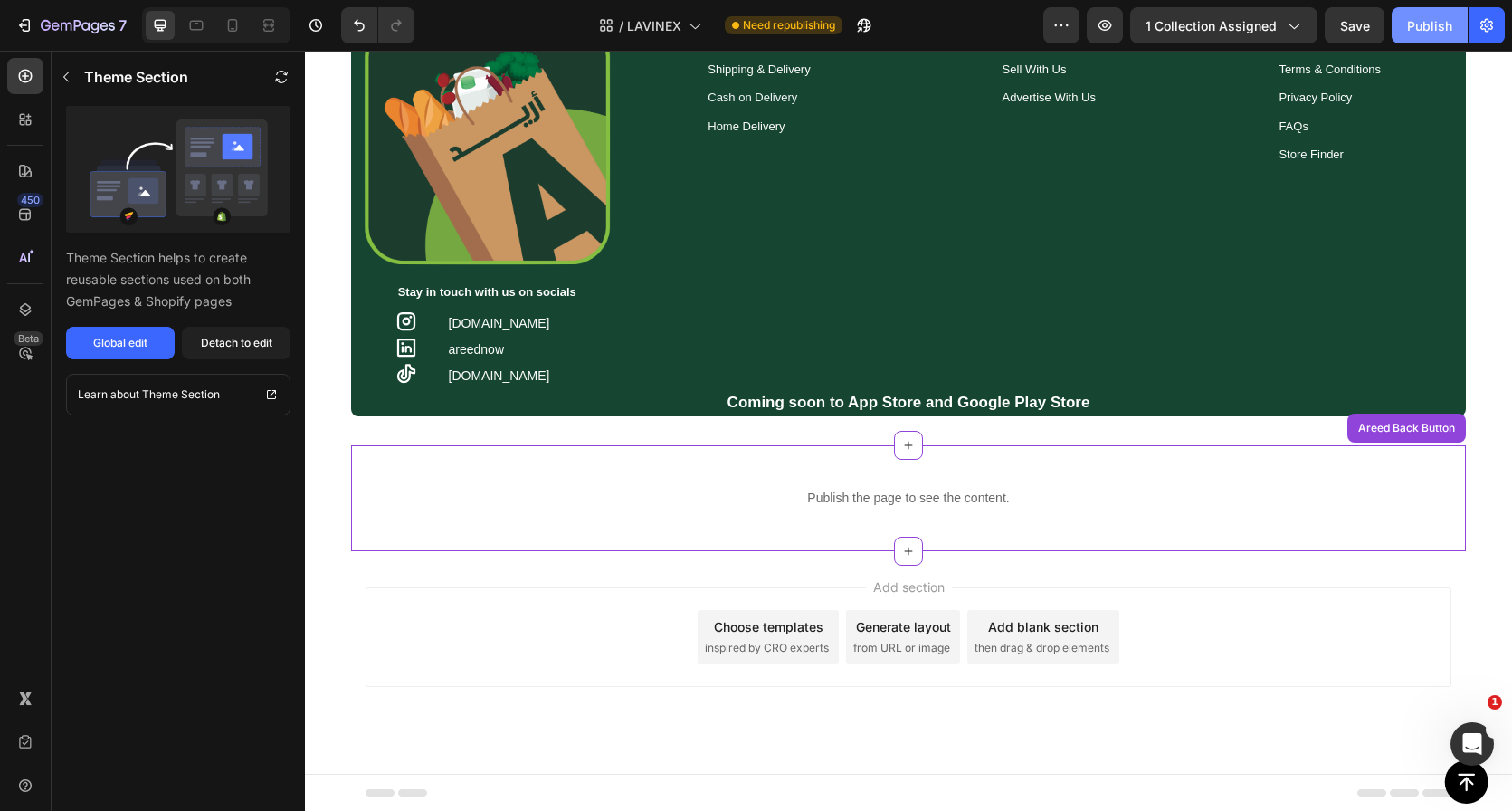
click at [1429, 29] on div "Publish" at bounding box center [1430, 25] width 46 height 19
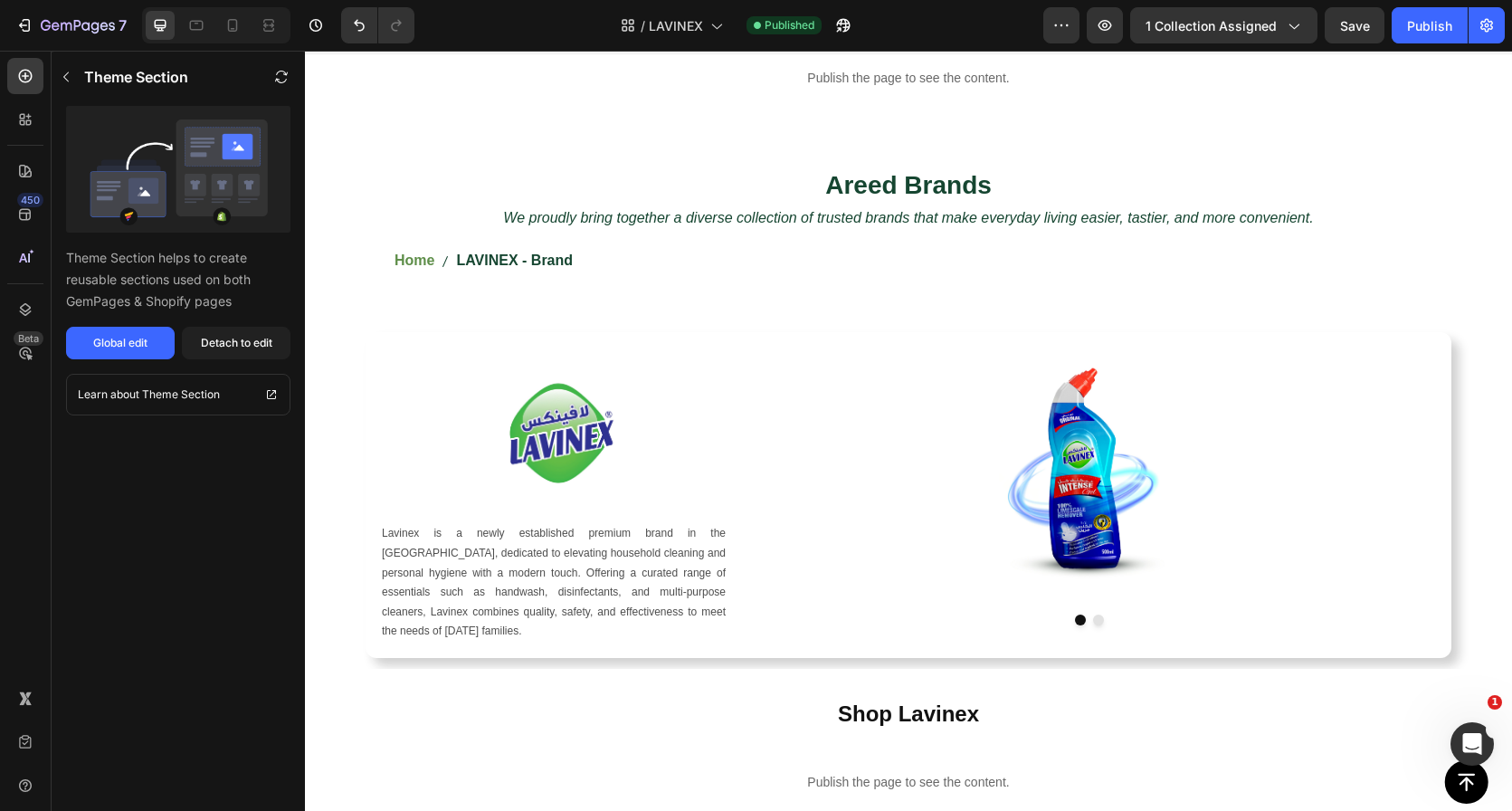
scroll to position [0, 0]
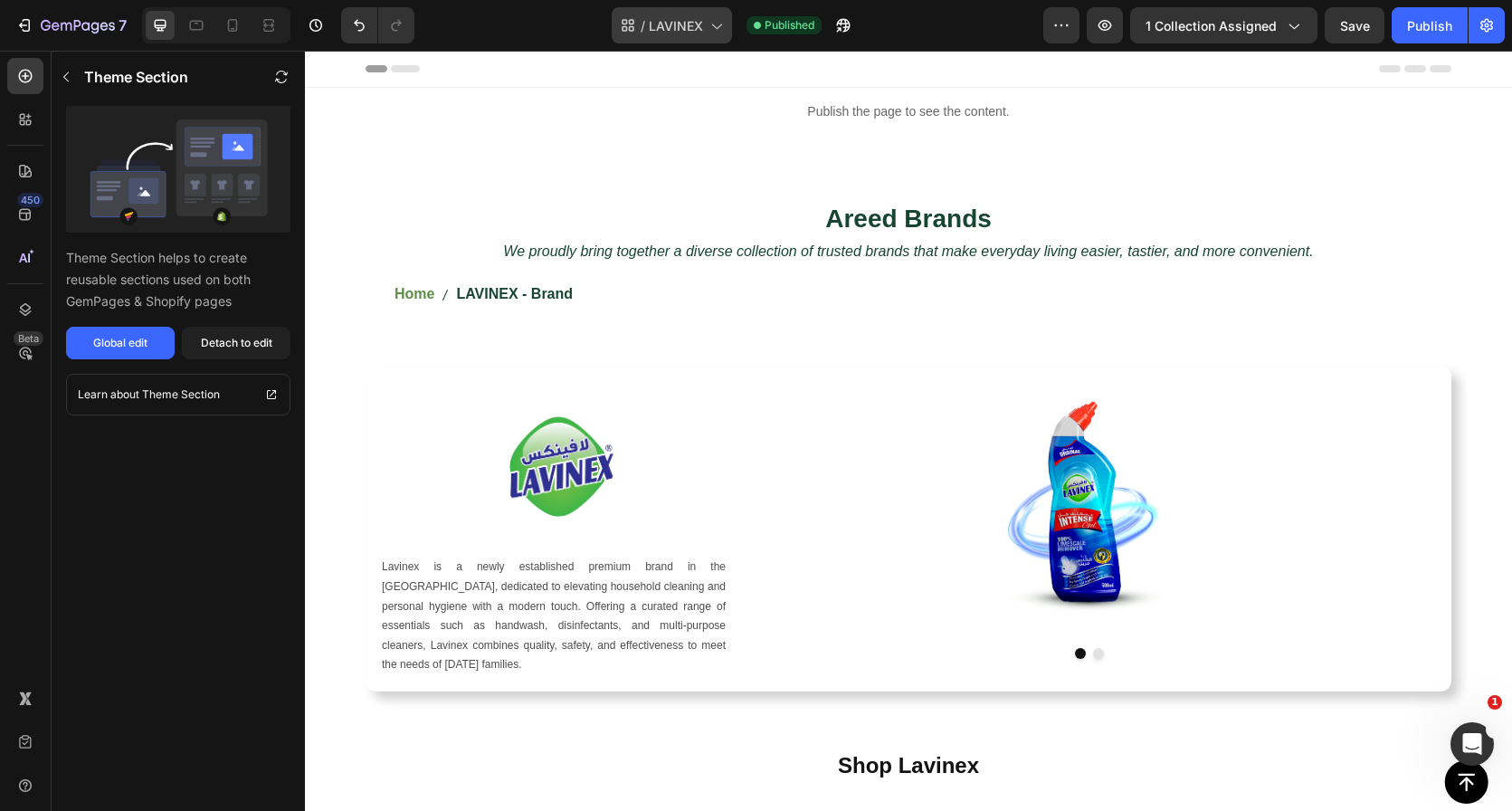
click at [691, 31] on span "LAVINEX" at bounding box center [675, 25] width 54 height 19
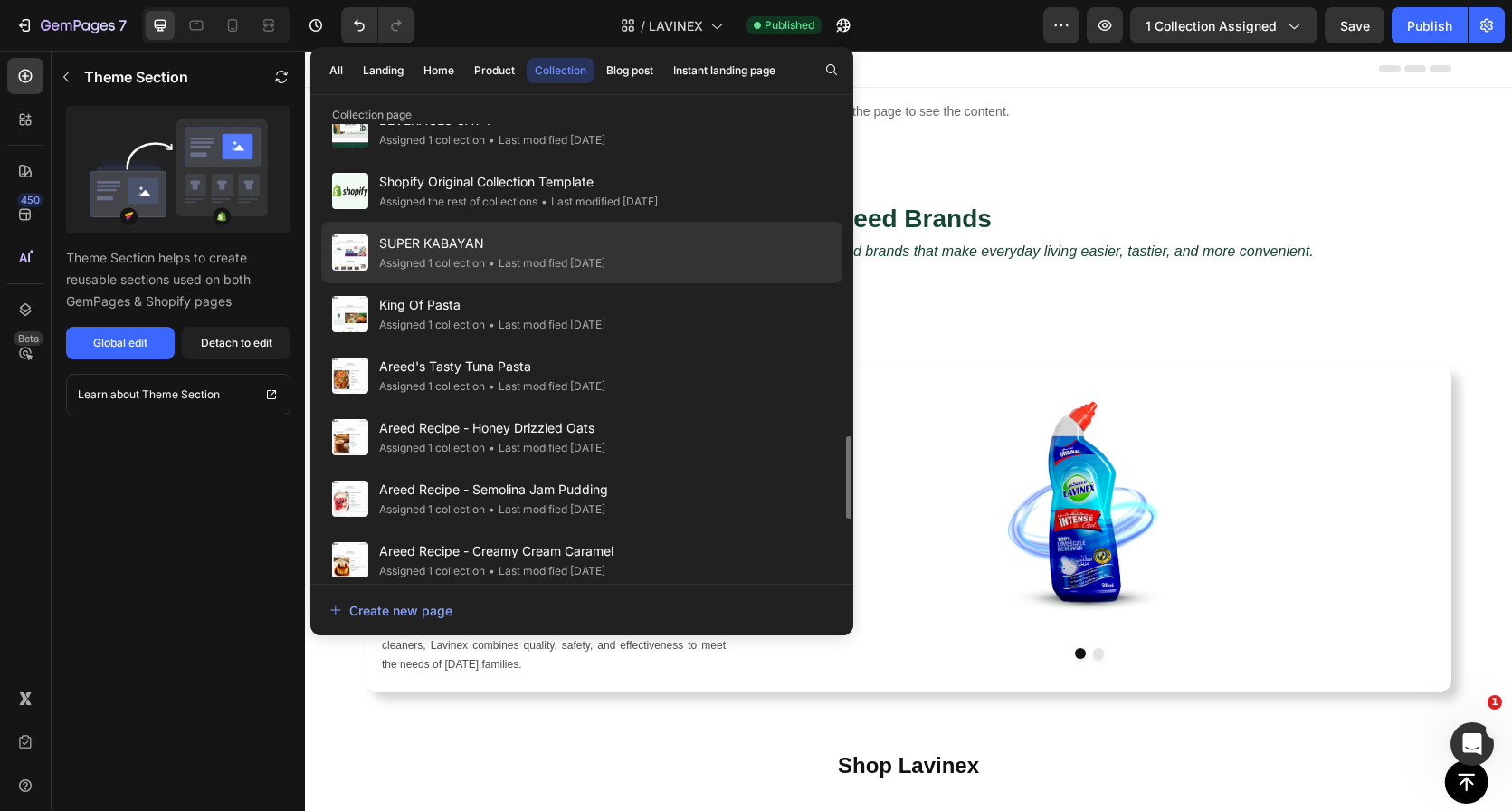
scroll to position [1700, 0]
click at [670, 253] on div "SUPER KABAYAN Assigned 1 collection • Last modified 6 days ago" at bounding box center [581, 252] width 521 height 61
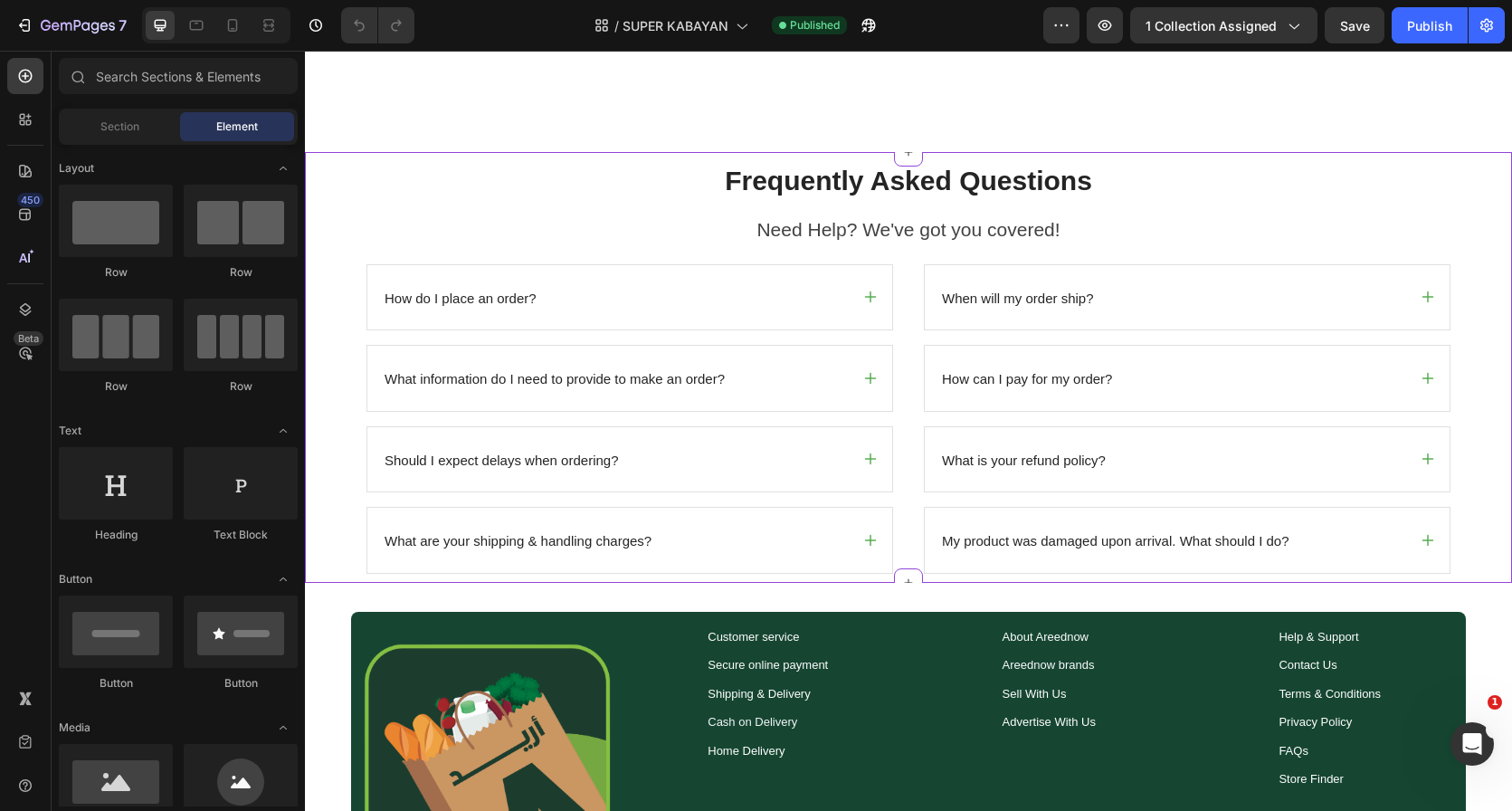
scroll to position [1741, 0]
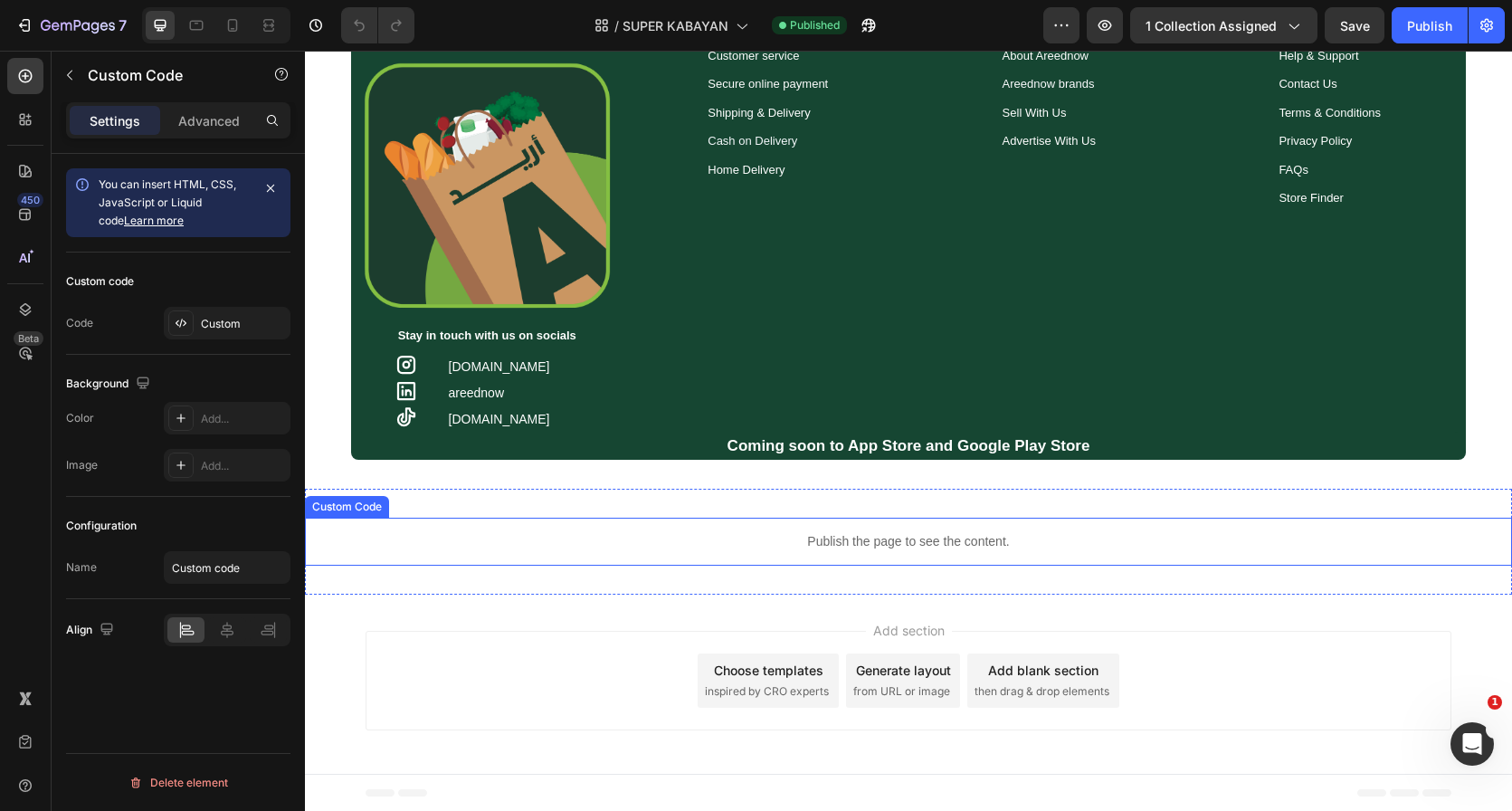
click at [829, 539] on p "Publish the page to see the content." at bounding box center [908, 541] width 1207 height 19
click at [849, 496] on div "Publish the page to see the content. Custom Code 0 Section 7" at bounding box center [908, 541] width 1207 height 106
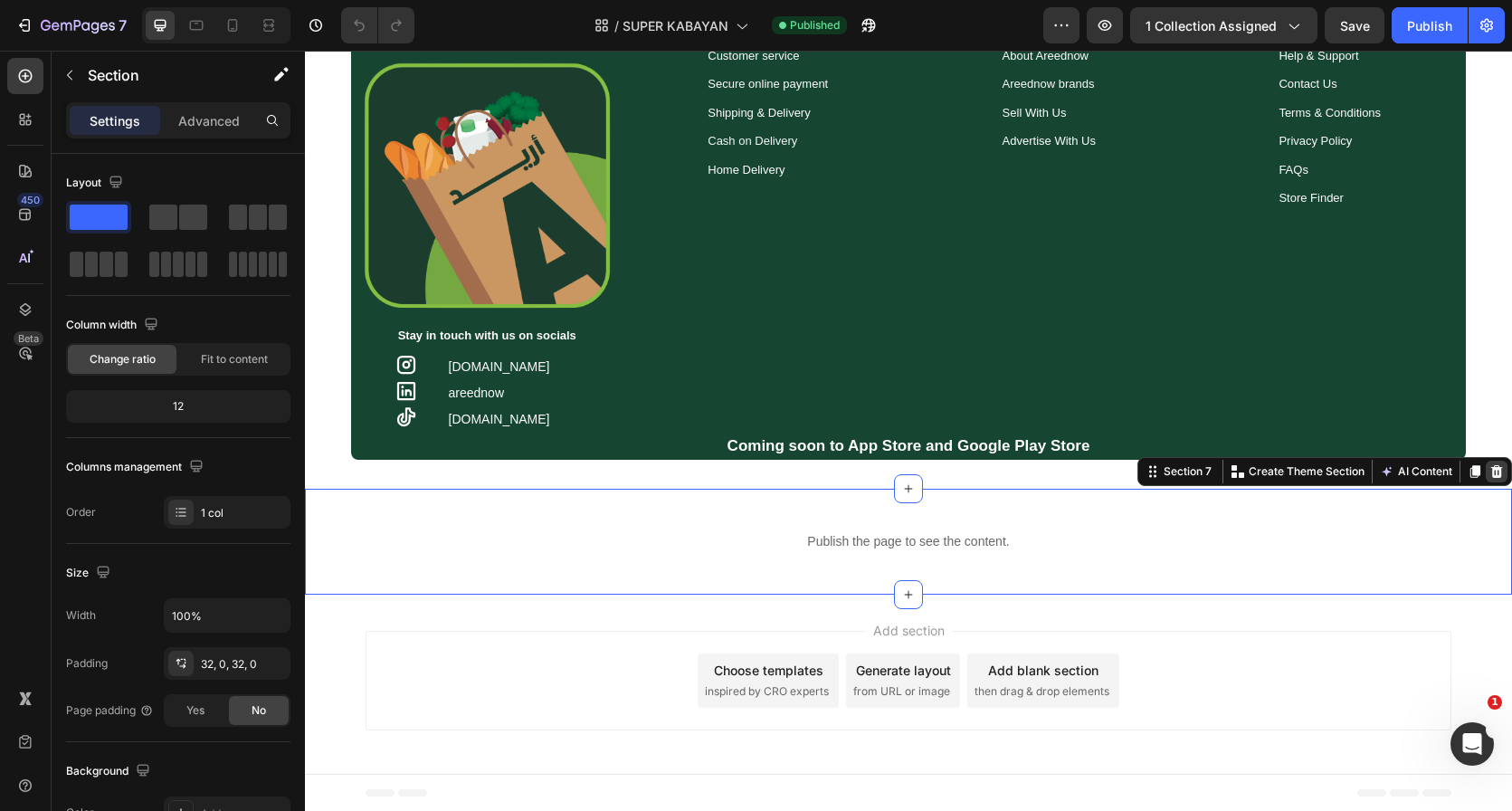
click at [1490, 471] on div at bounding box center [1497, 471] width 22 height 22
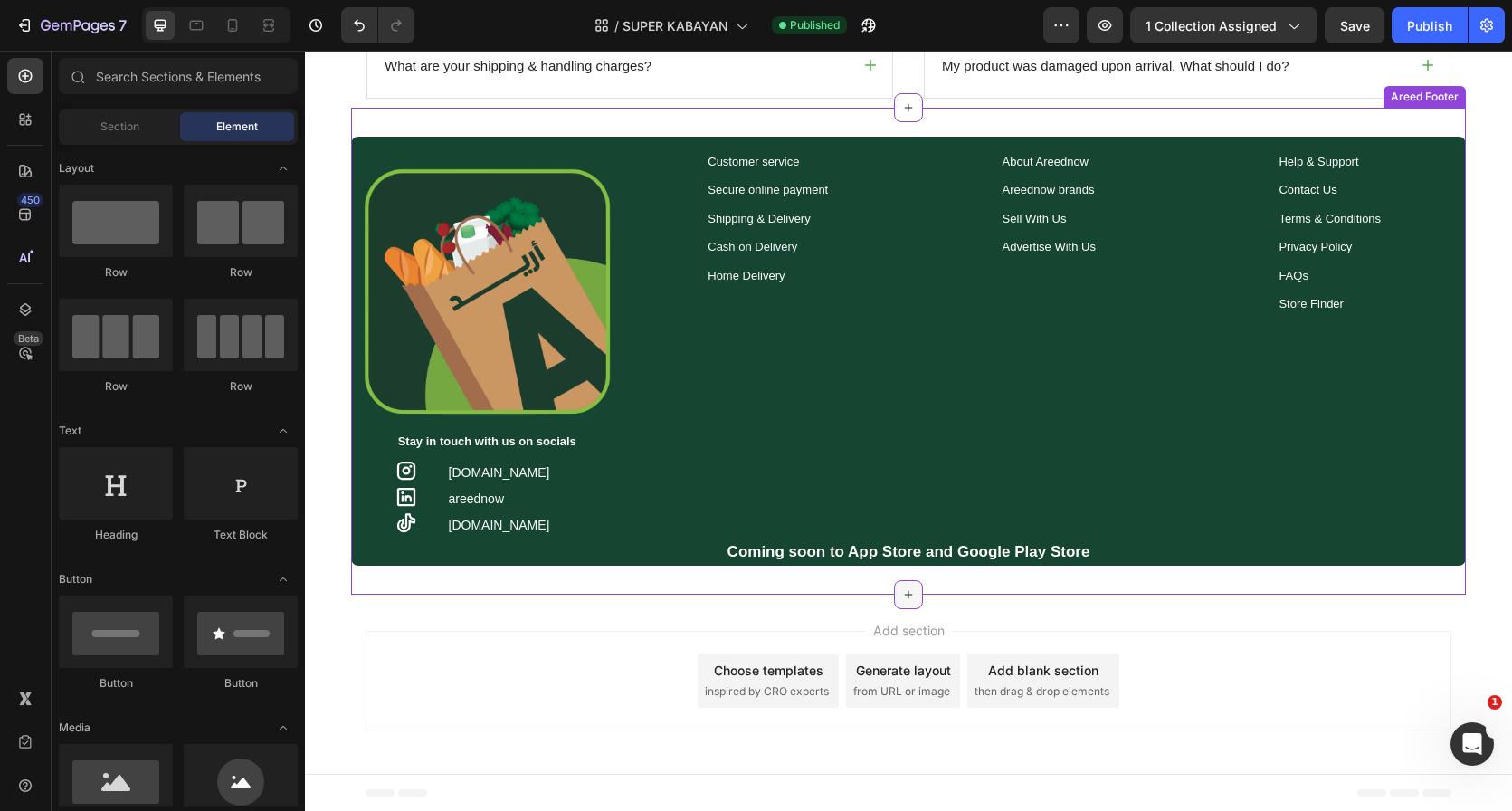
click at [904, 591] on icon at bounding box center [908, 594] width 15 height 15
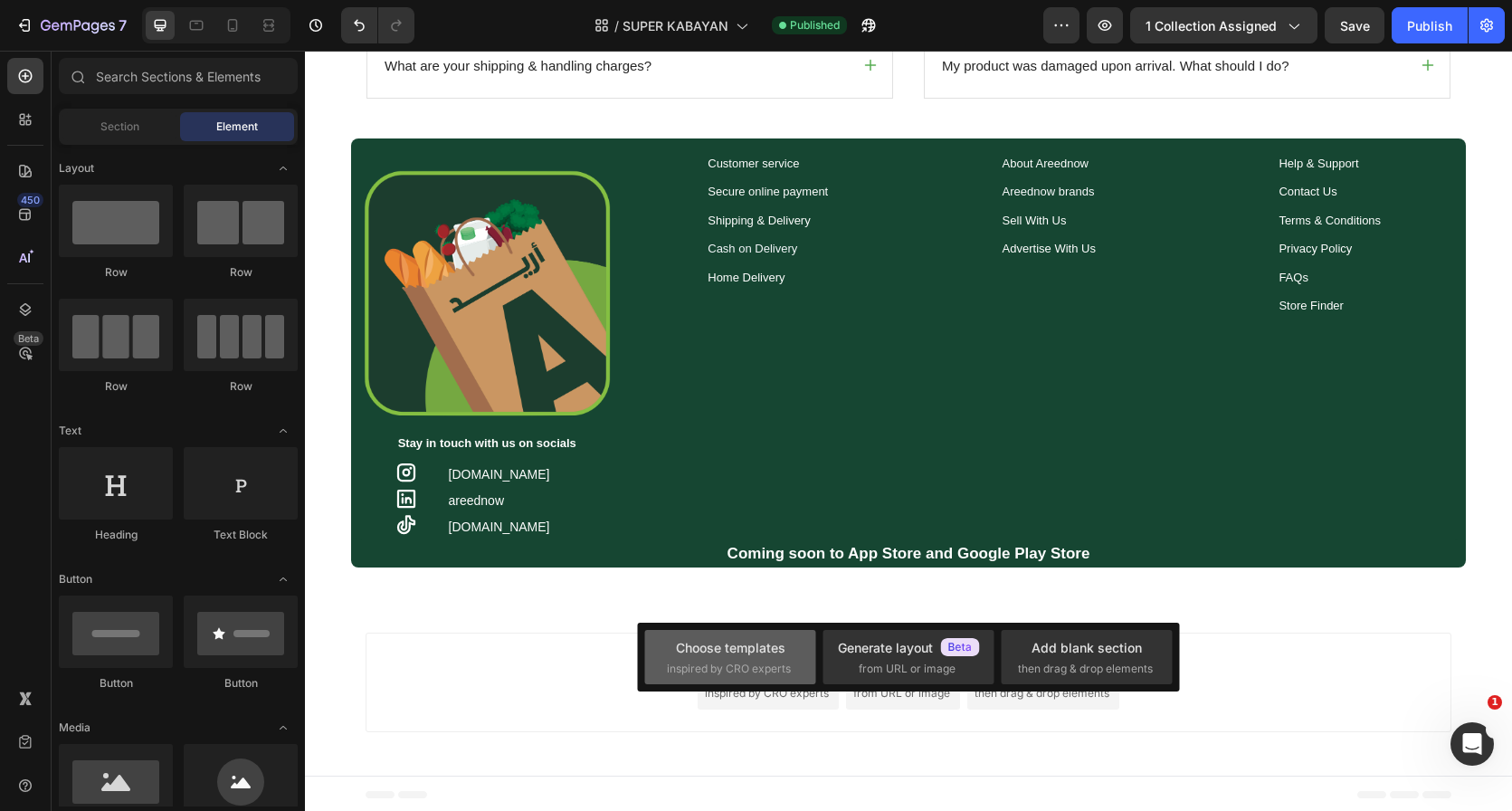
click at [730, 661] on span "inspired by CRO experts" at bounding box center [729, 668] width 124 height 16
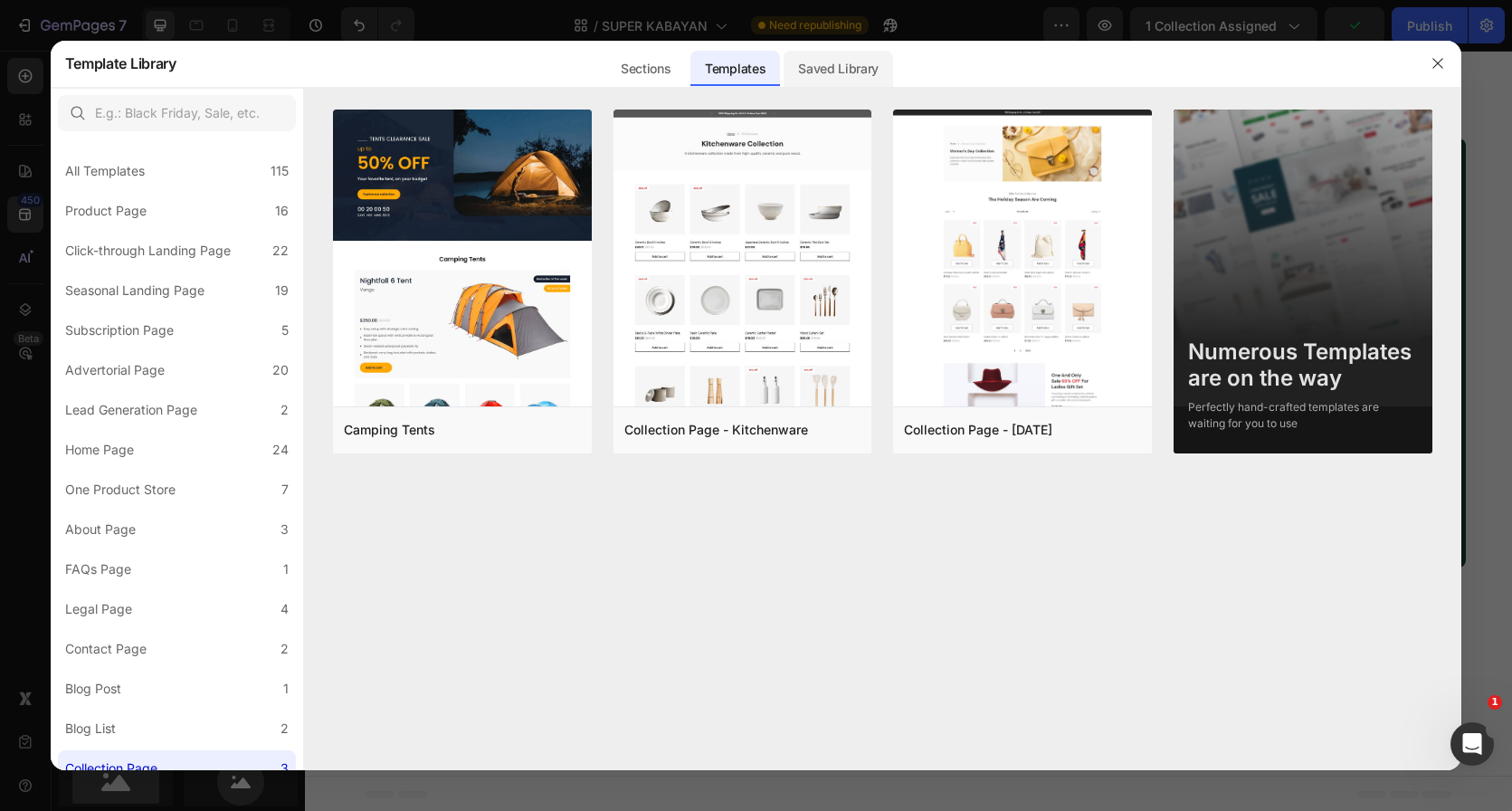
click at [823, 53] on div "Saved Library" at bounding box center [838, 68] width 110 height 37
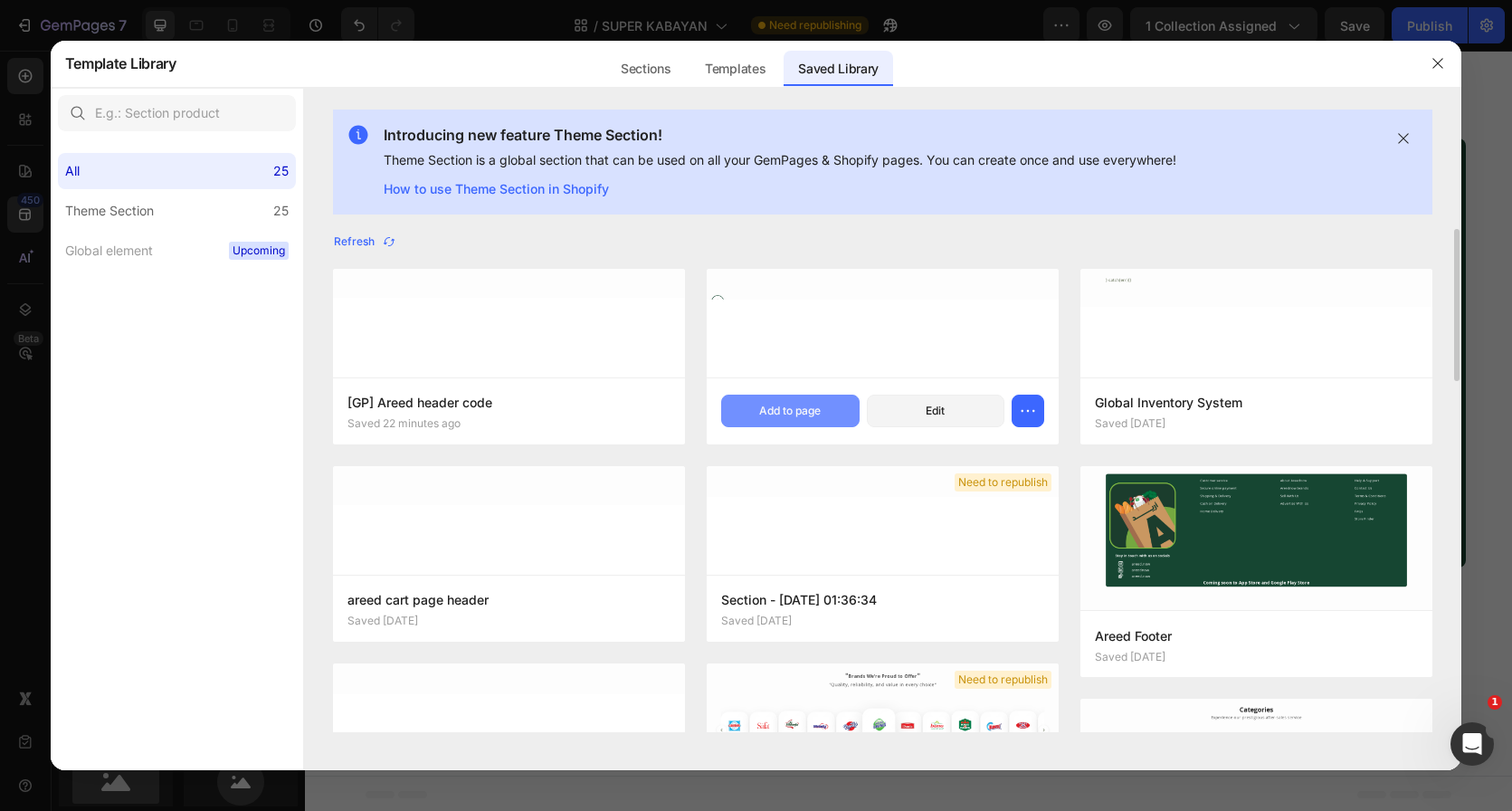
click at [784, 419] on button "Add to page" at bounding box center [790, 410] width 139 height 33
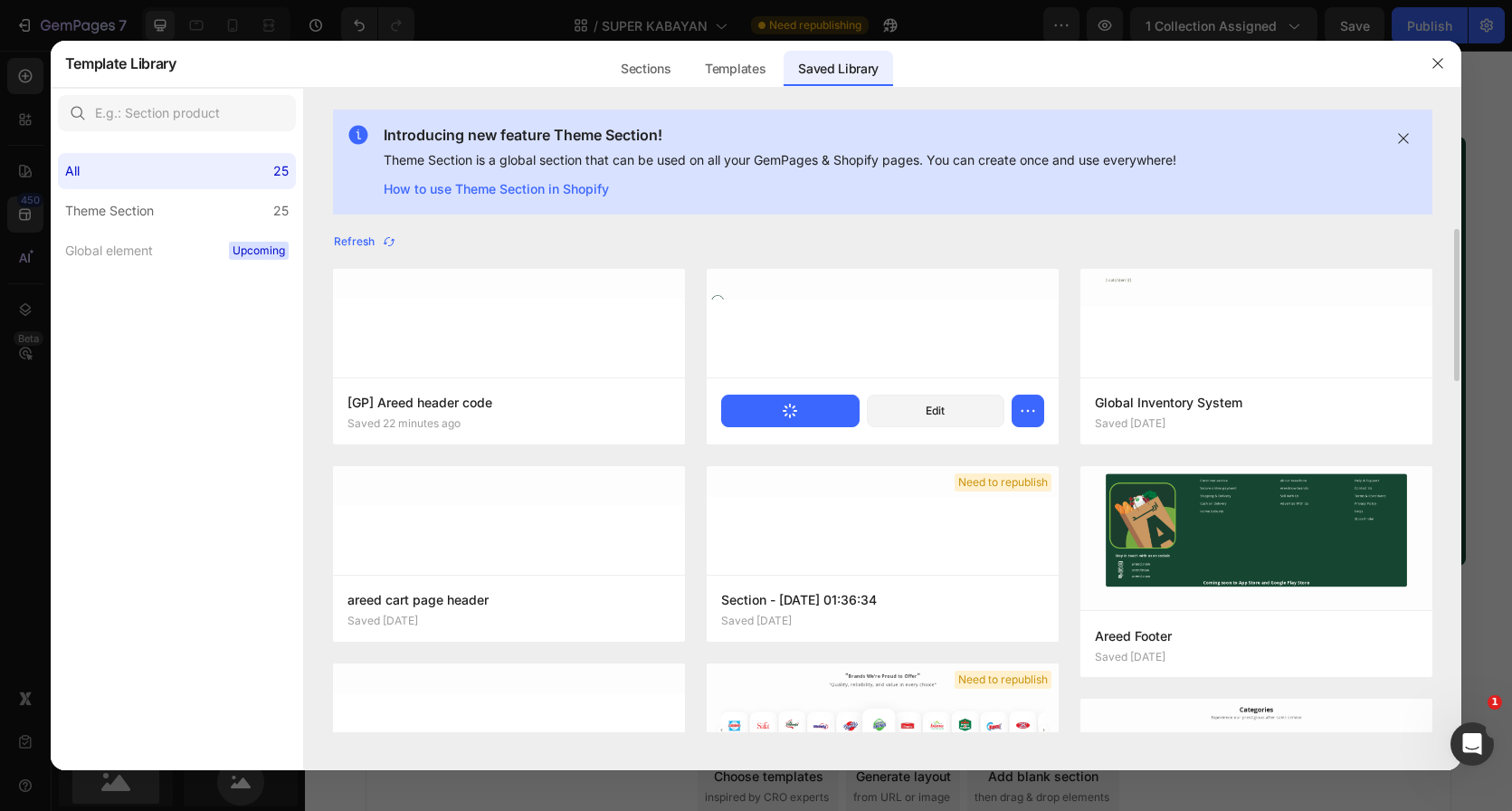
scroll to position [1741, 0]
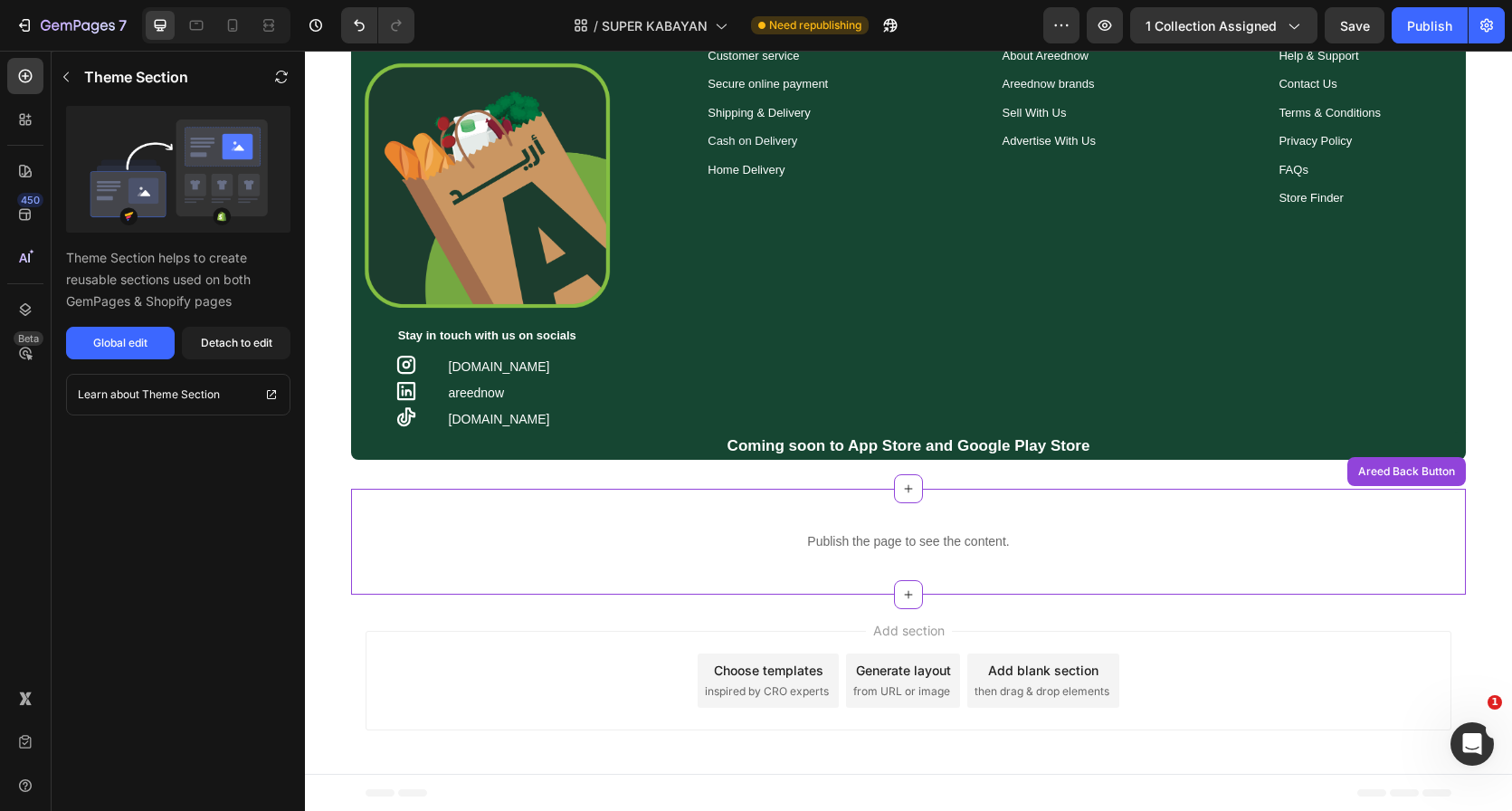
click at [1387, 25] on div "Preview 1 collection assigned Save Publish" at bounding box center [1274, 25] width 461 height 37
click at [1415, 5] on div "7 Version history / SUPER KABAYAN Need republishing Preview 1 collection assign…" at bounding box center [756, 26] width 1512 height 51
click at [1414, 23] on div "Publish" at bounding box center [1430, 25] width 46 height 19
click at [673, 47] on div "/ SUPER KABAYAN" at bounding box center [671, 26] width 172 height 44
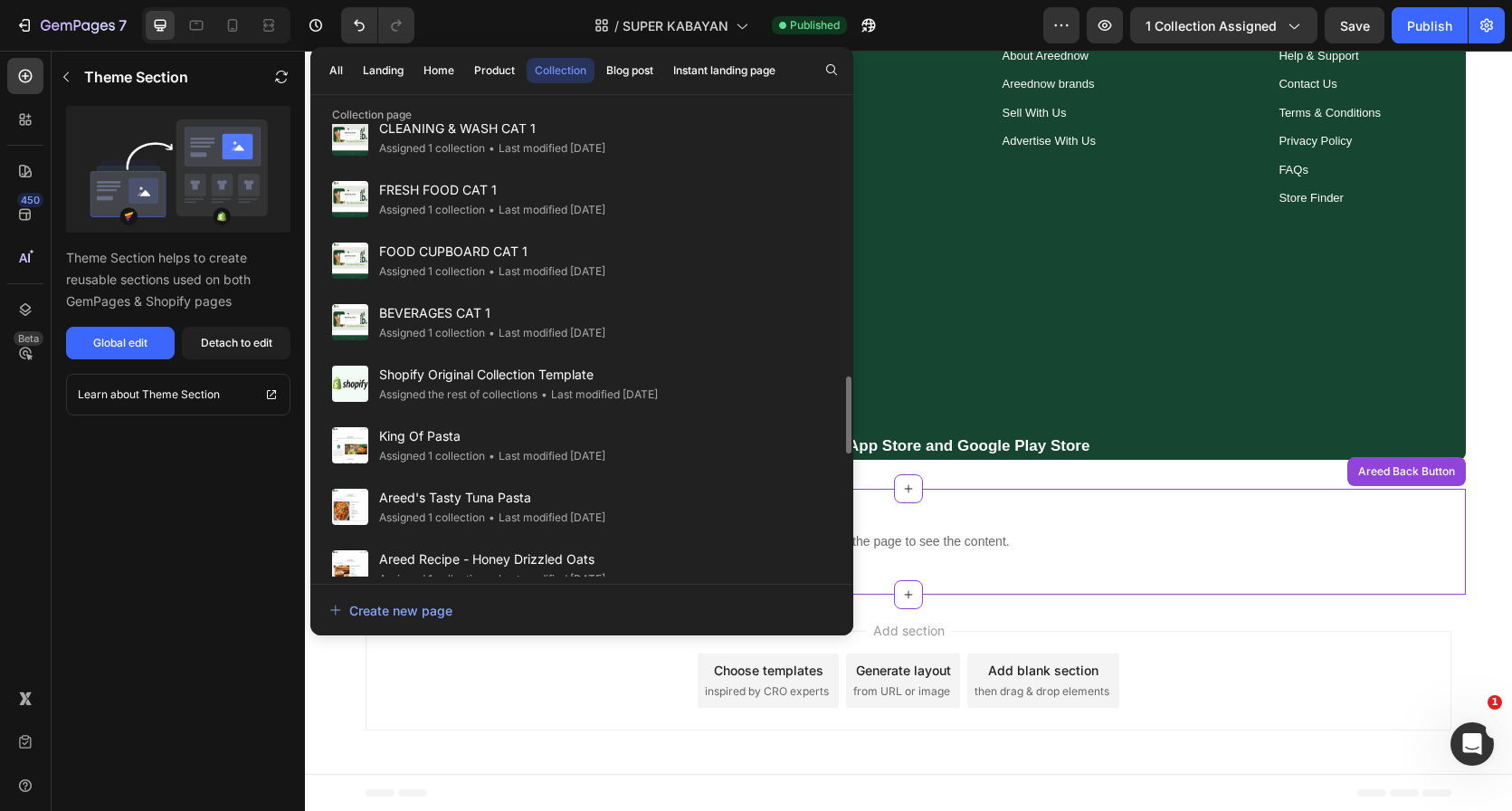
scroll to position [1557, 0]
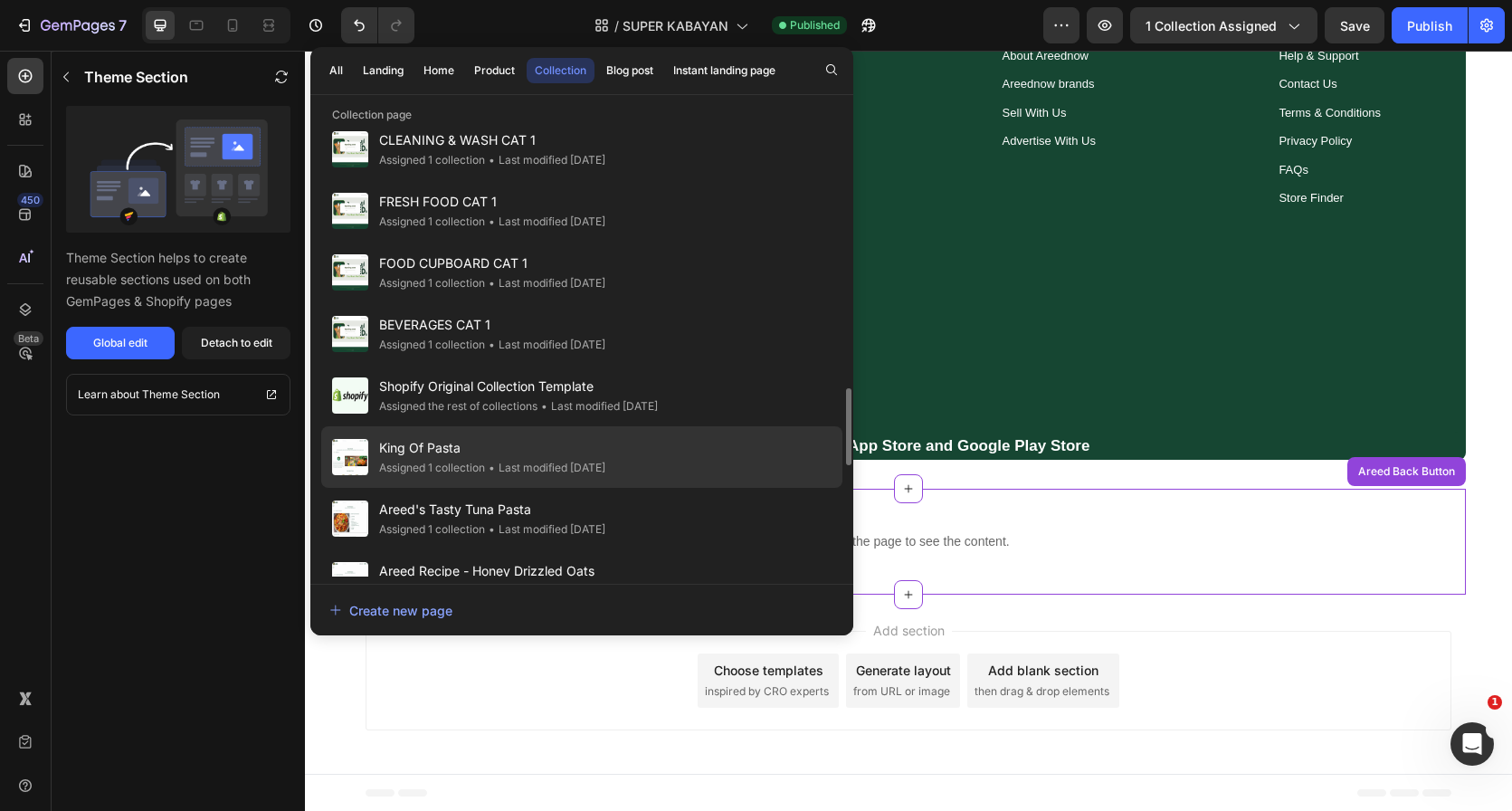
click at [517, 447] on span "King Of Pasta" at bounding box center [492, 448] width 226 height 22
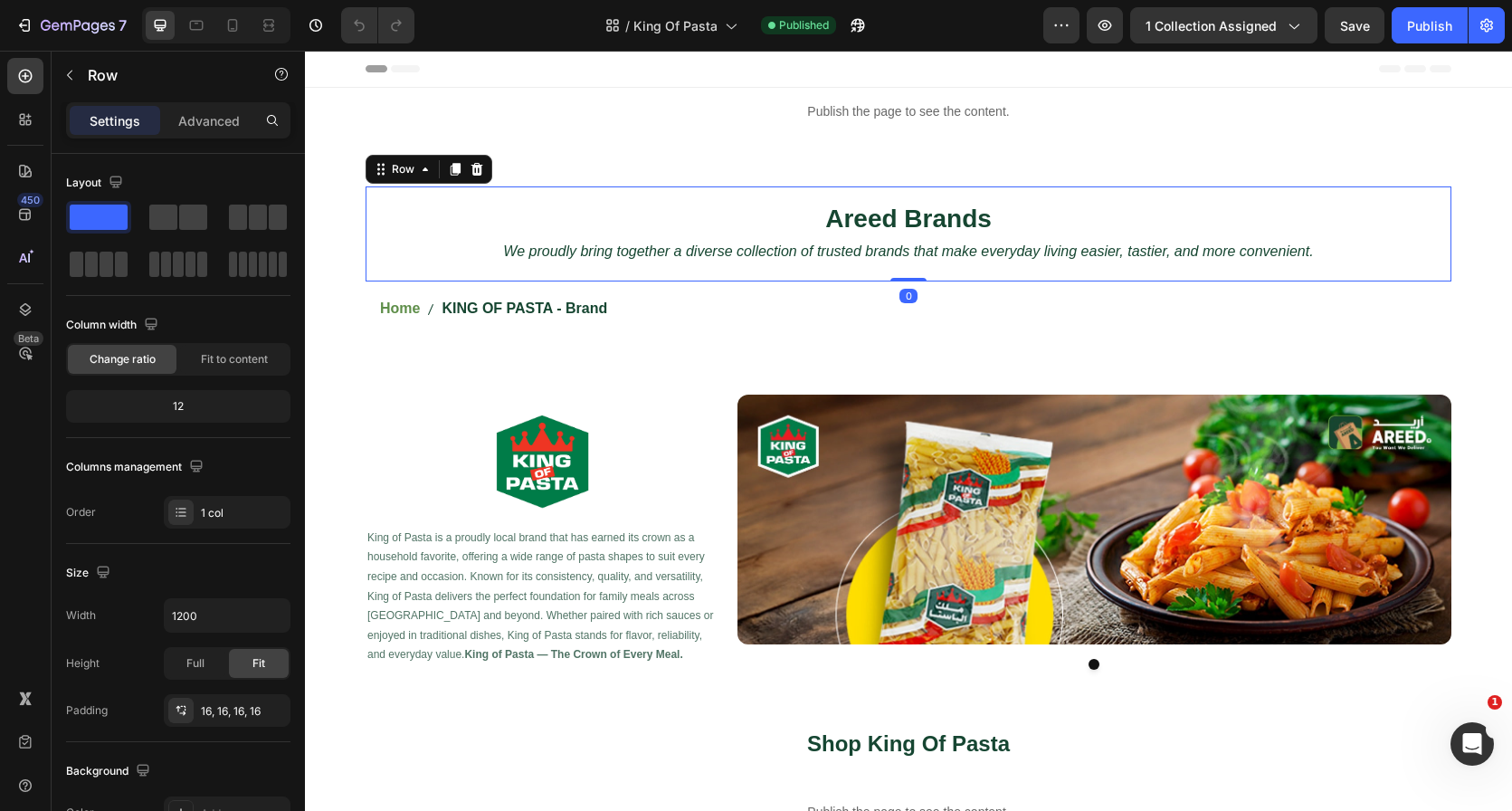
click at [688, 196] on div "Areed Brands Heading We proudly bring together a diverse collection of trusted …" at bounding box center [908, 234] width 1086 height 95
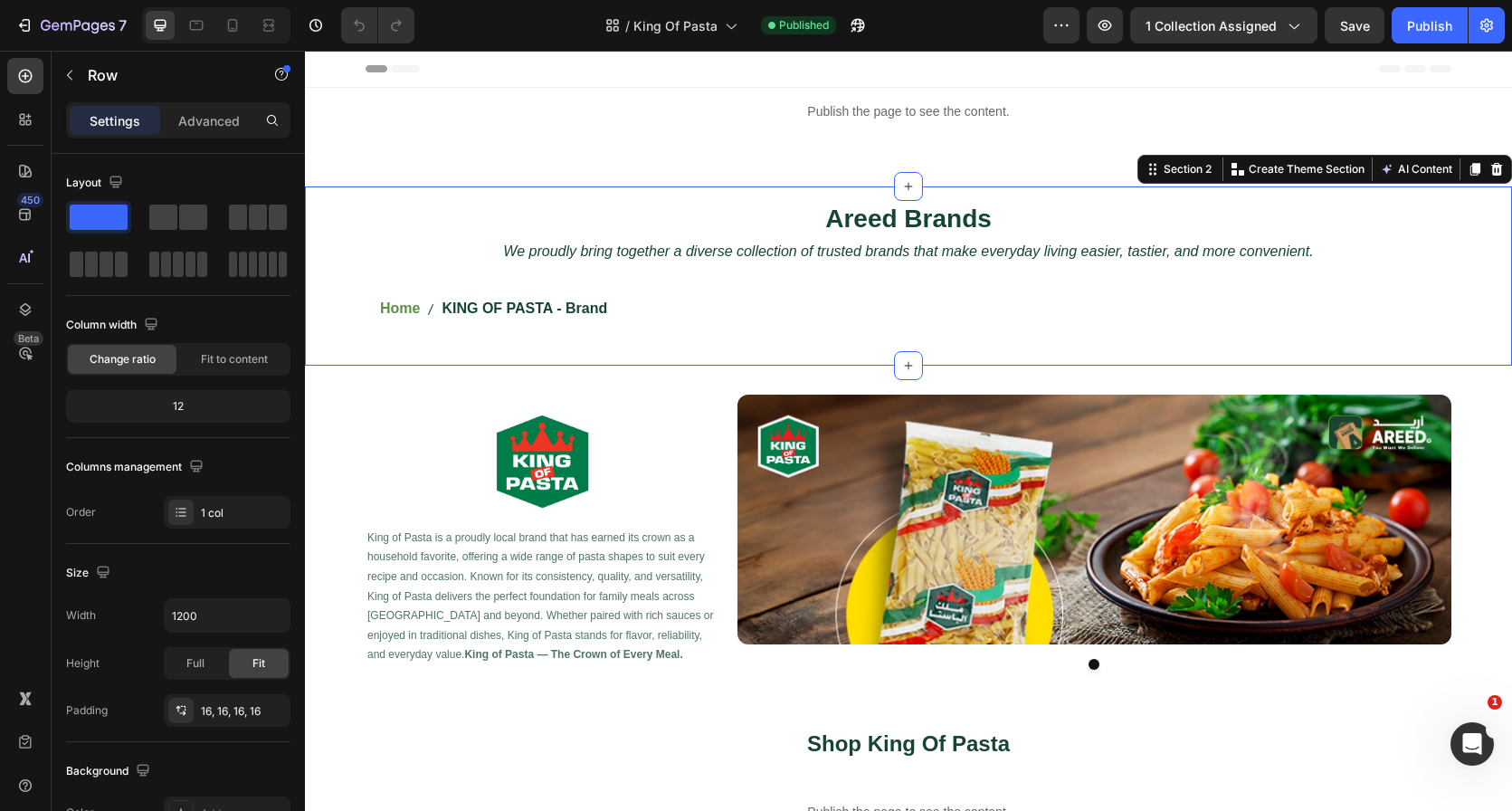
click at [351, 195] on div "Areed Brands Heading We proudly bring together a diverse collection of trusted …" at bounding box center [908, 261] width 1207 height 151
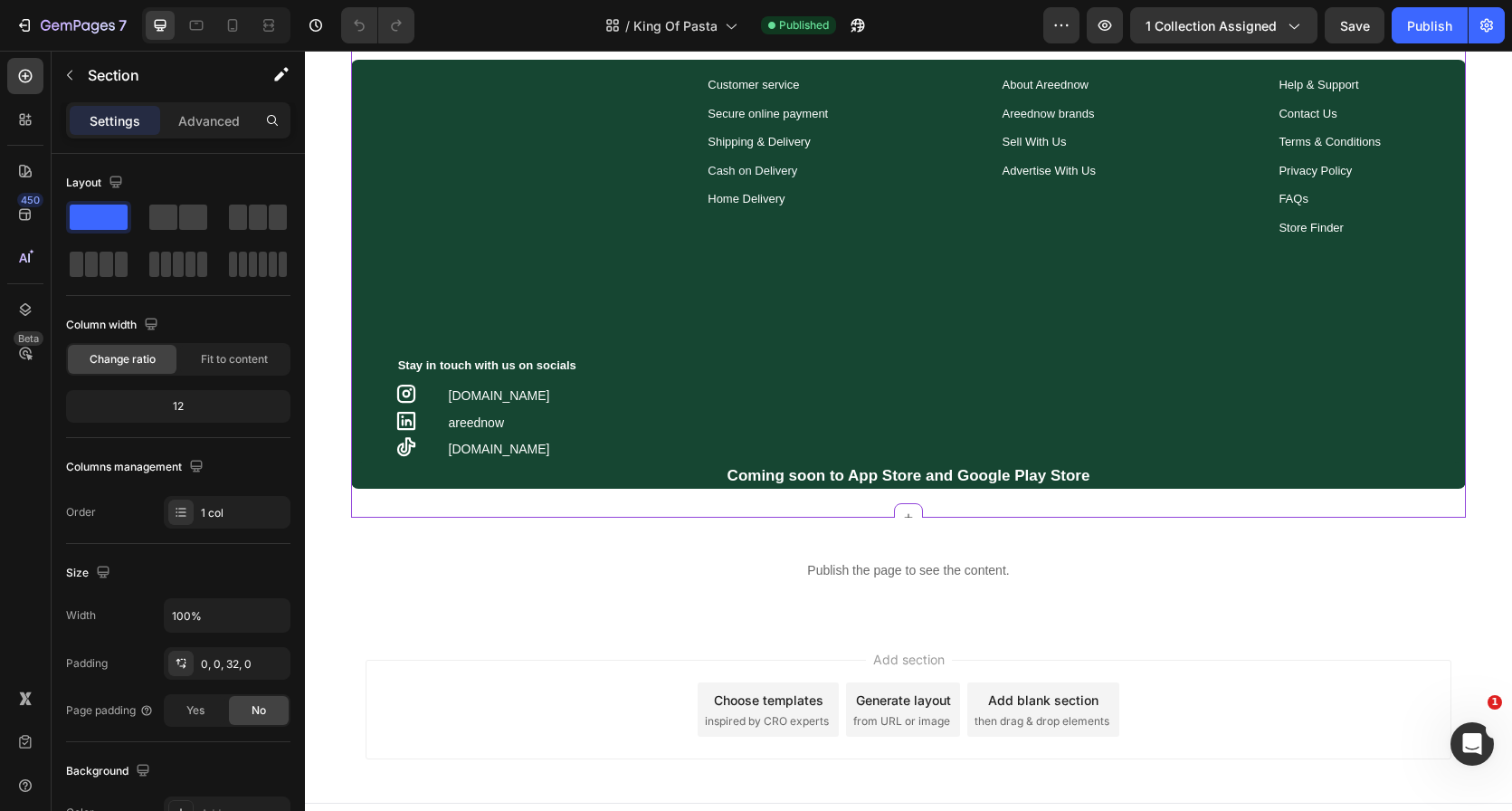
scroll to position [1696, 0]
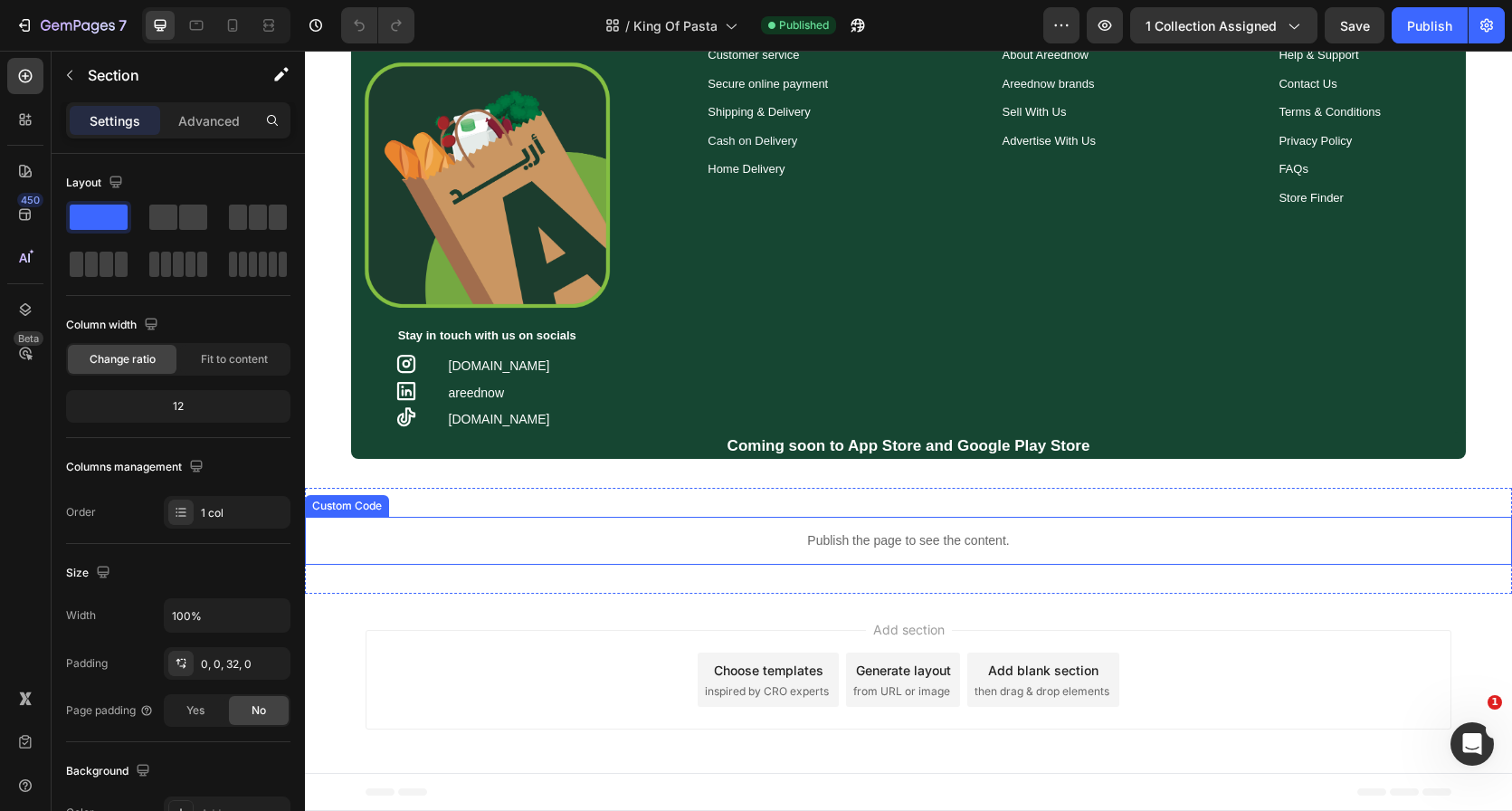
click at [810, 520] on div "Publish the page to see the content." at bounding box center [908, 541] width 1207 height 48
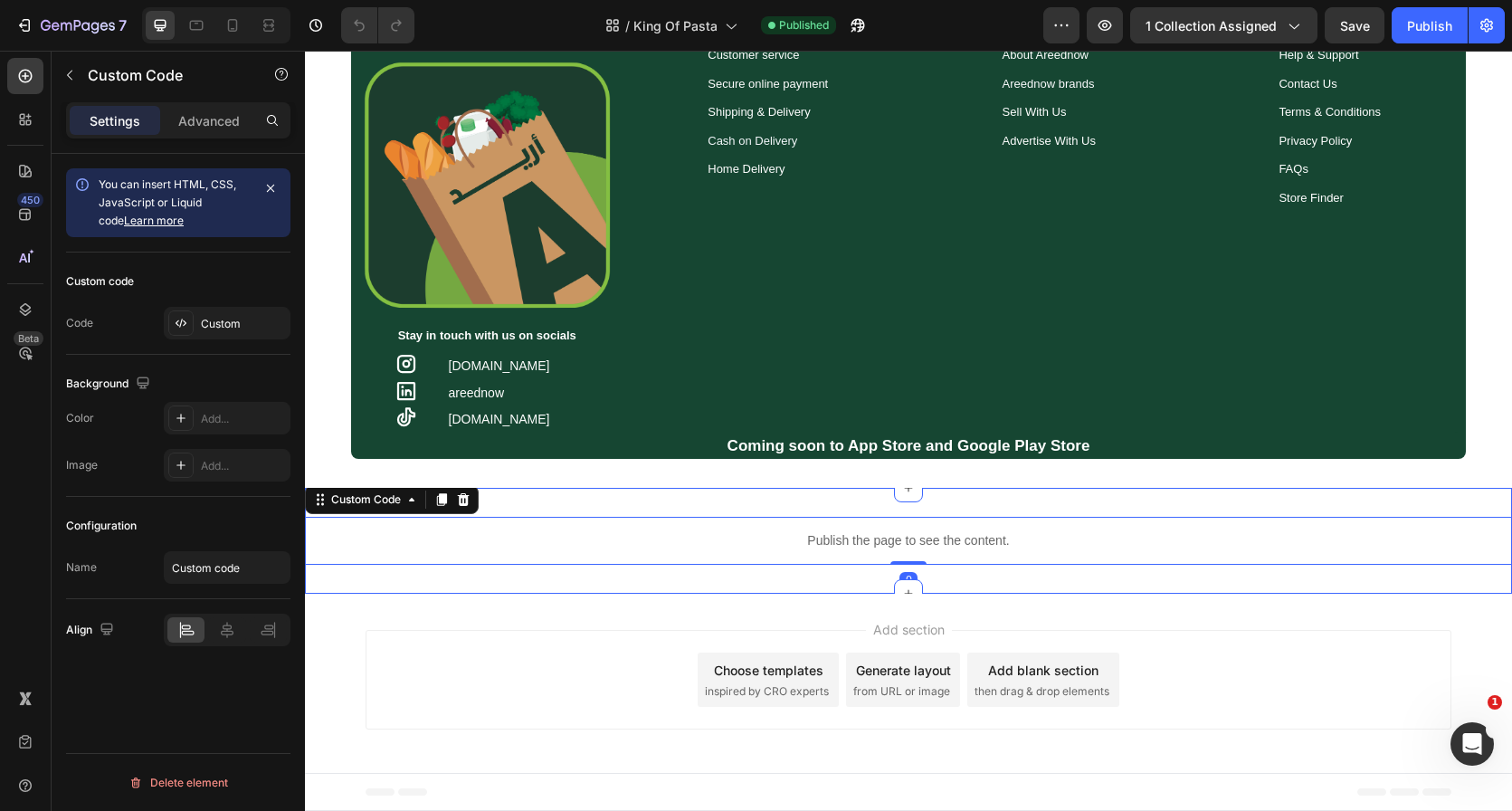
click at [810, 499] on div "Publish the page to see the content. Custom Code 0 Section 8" at bounding box center [908, 541] width 1207 height 106
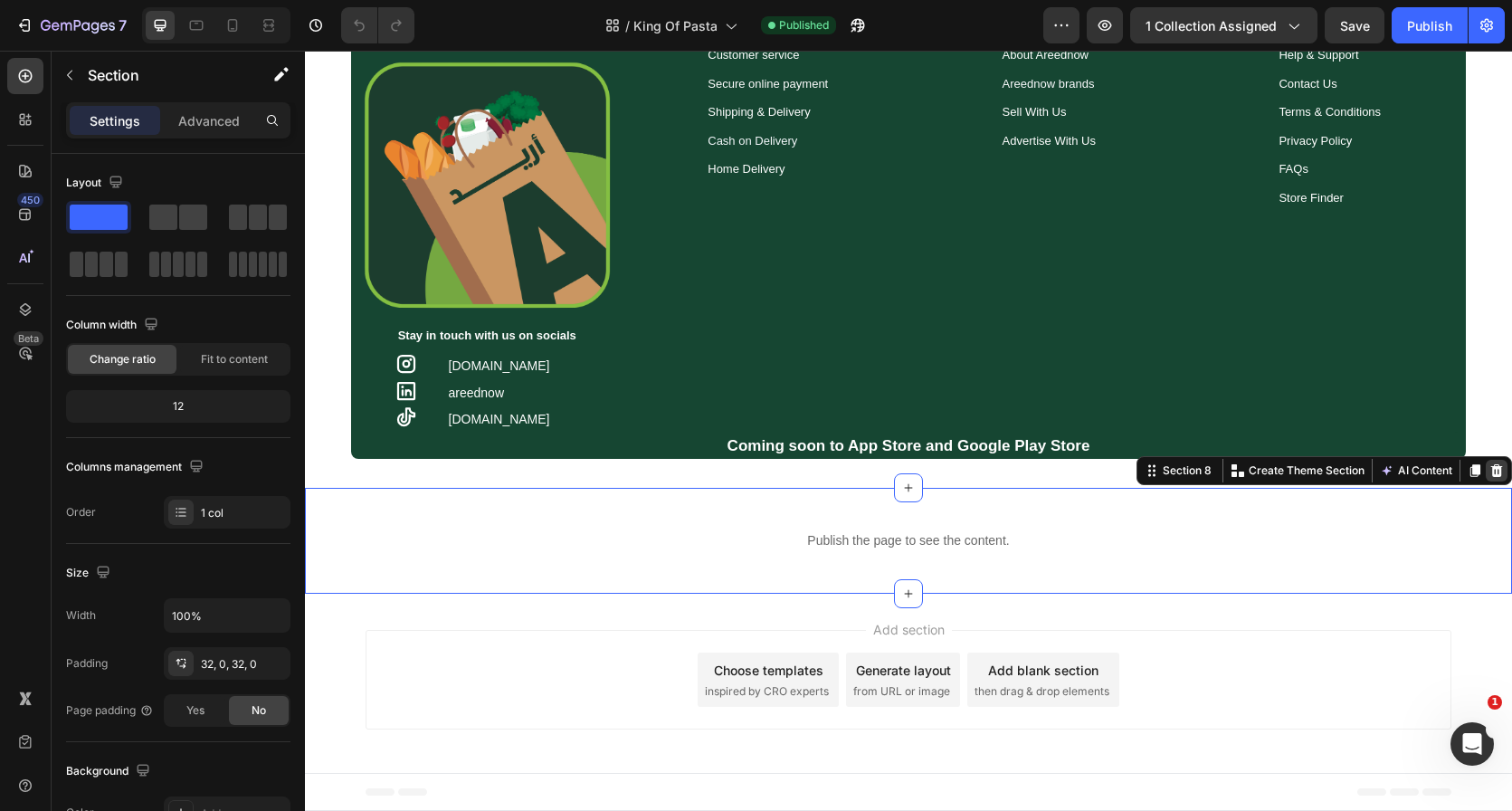
click at [1491, 473] on icon at bounding box center [1497, 470] width 12 height 13
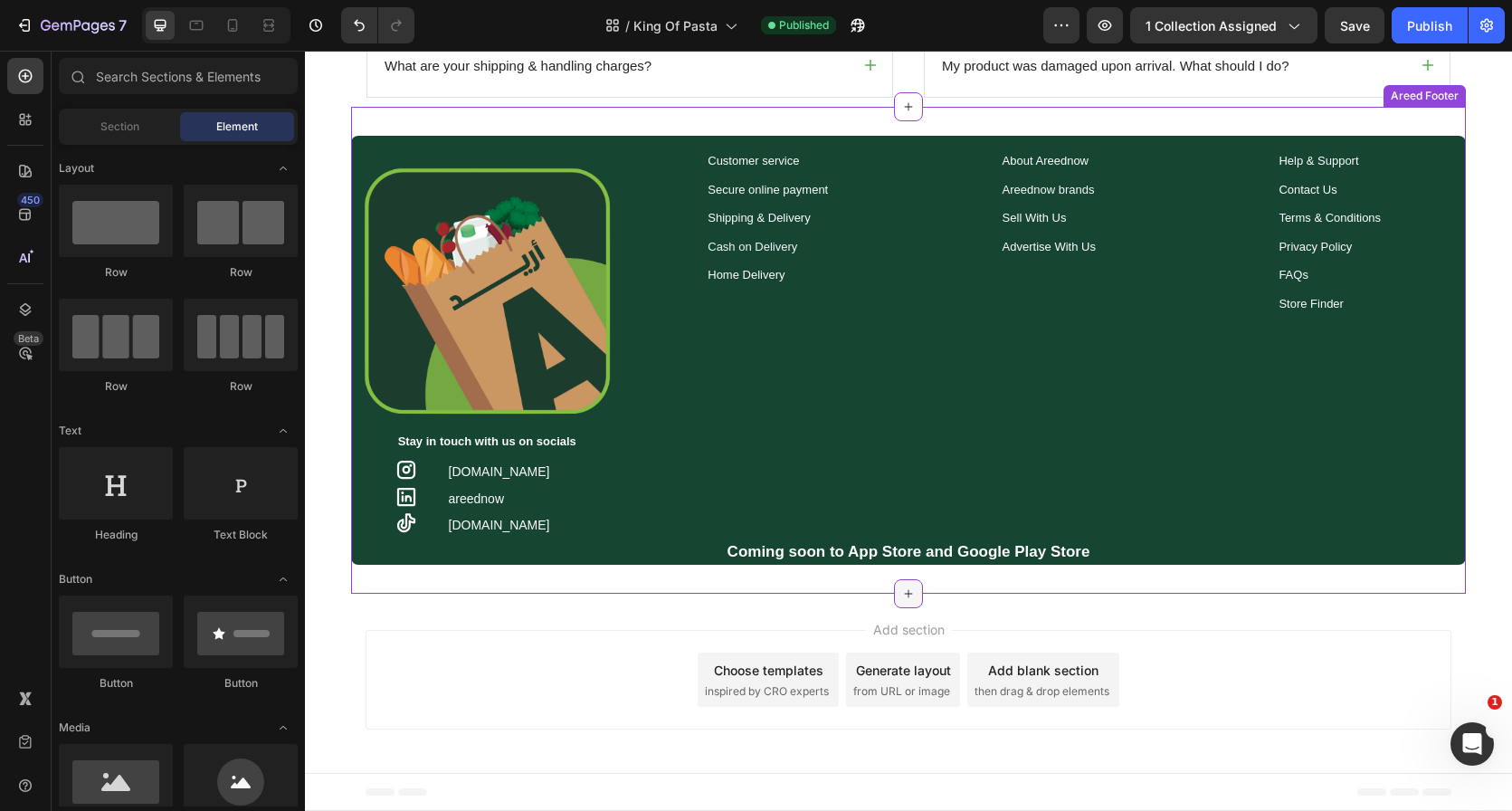
click at [901, 589] on icon at bounding box center [908, 593] width 15 height 15
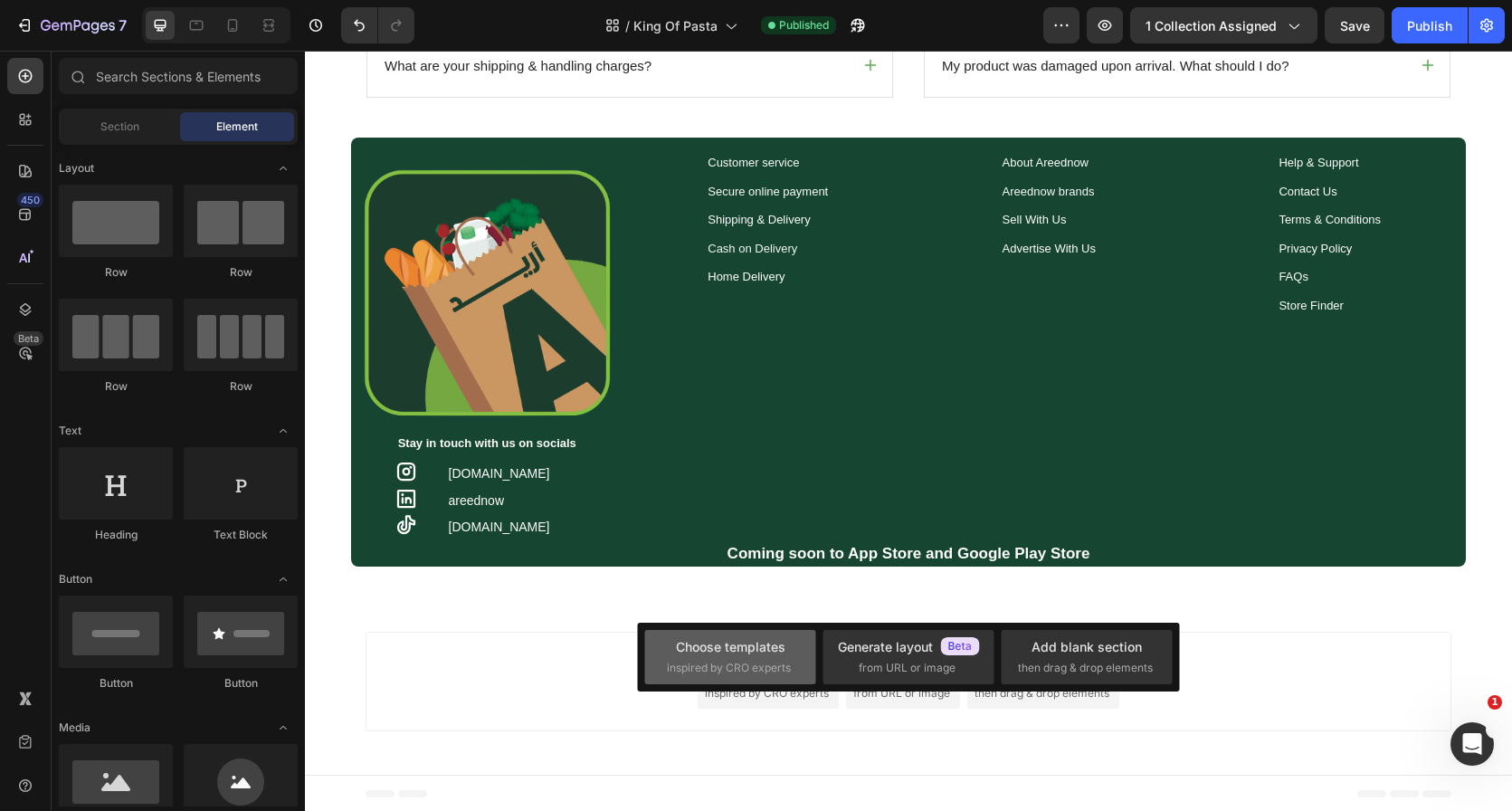
click at [737, 642] on div "Choose templates" at bounding box center [731, 646] width 110 height 19
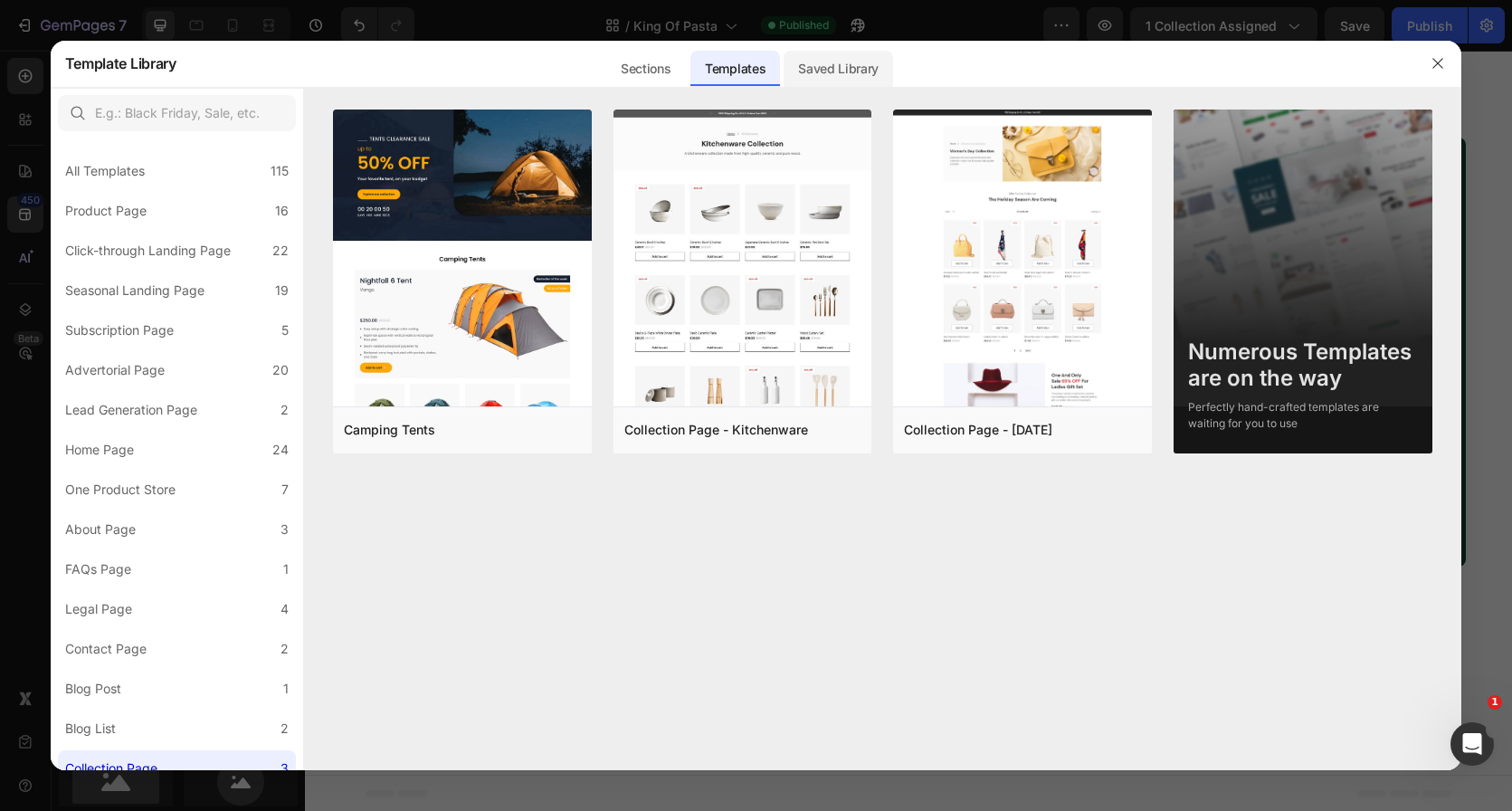
click at [814, 62] on div "Saved Library" at bounding box center [838, 68] width 110 height 37
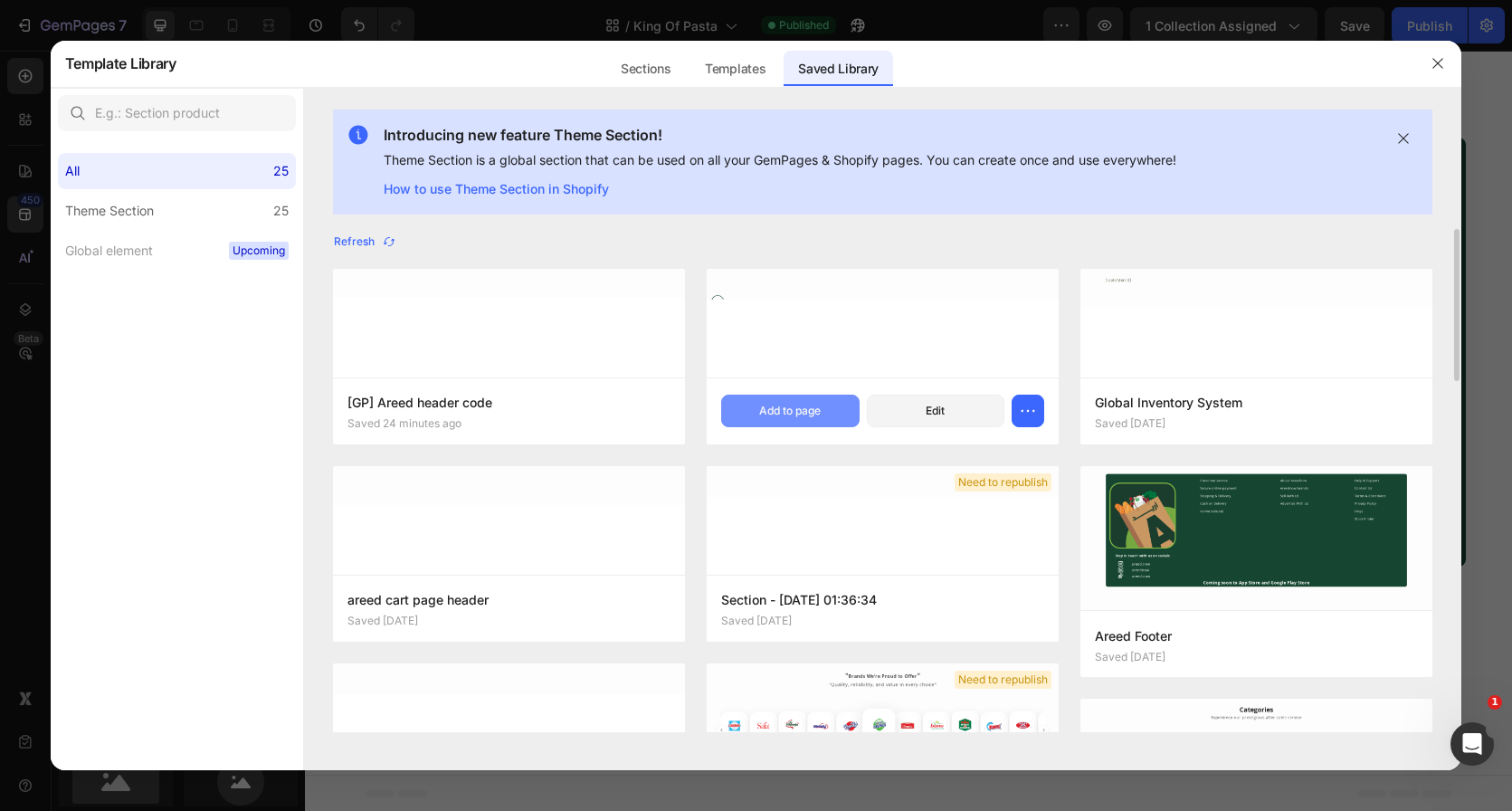
click at [793, 407] on div "Add to page" at bounding box center [790, 411] width 61 height 16
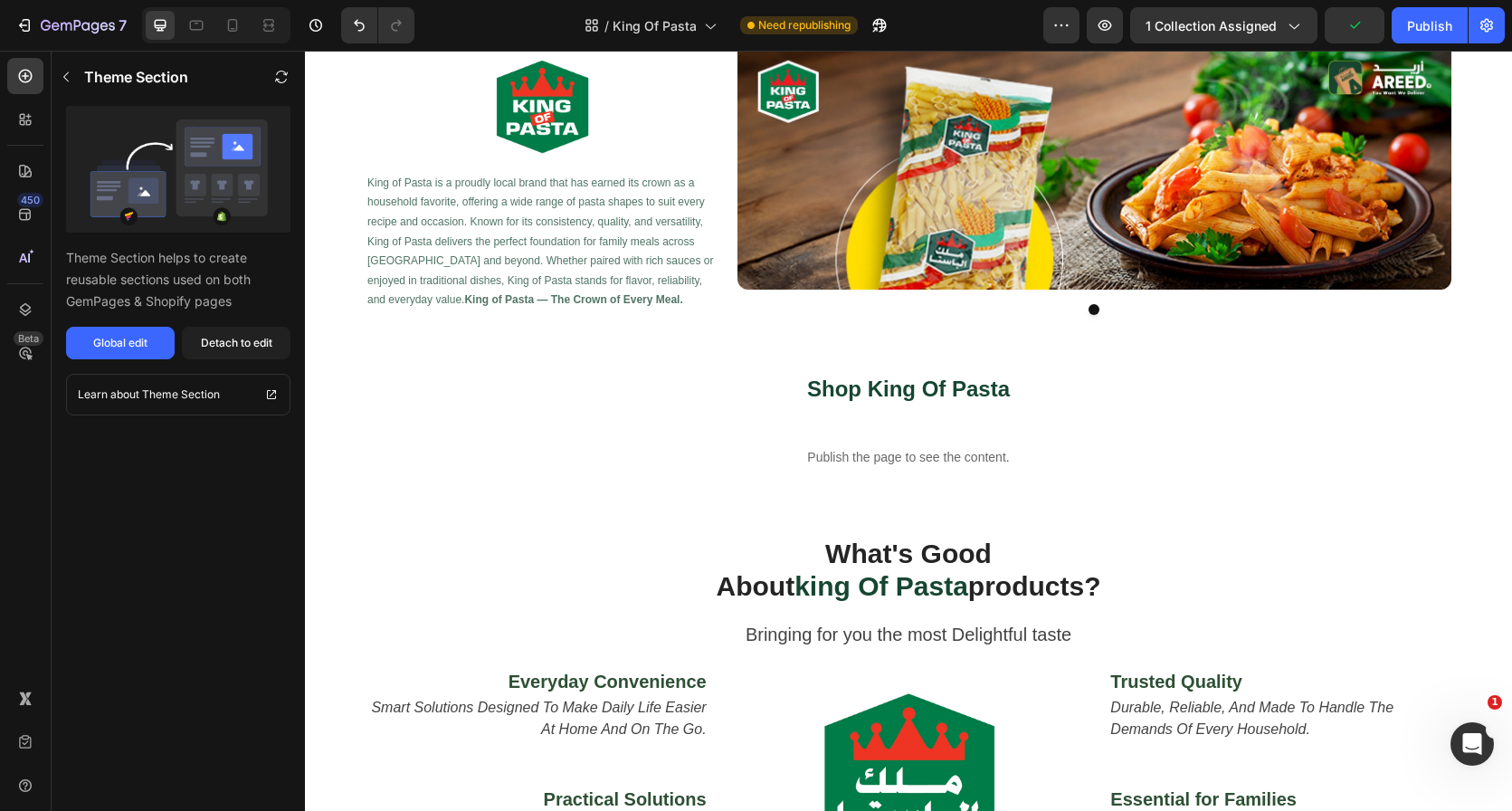
scroll to position [0, 0]
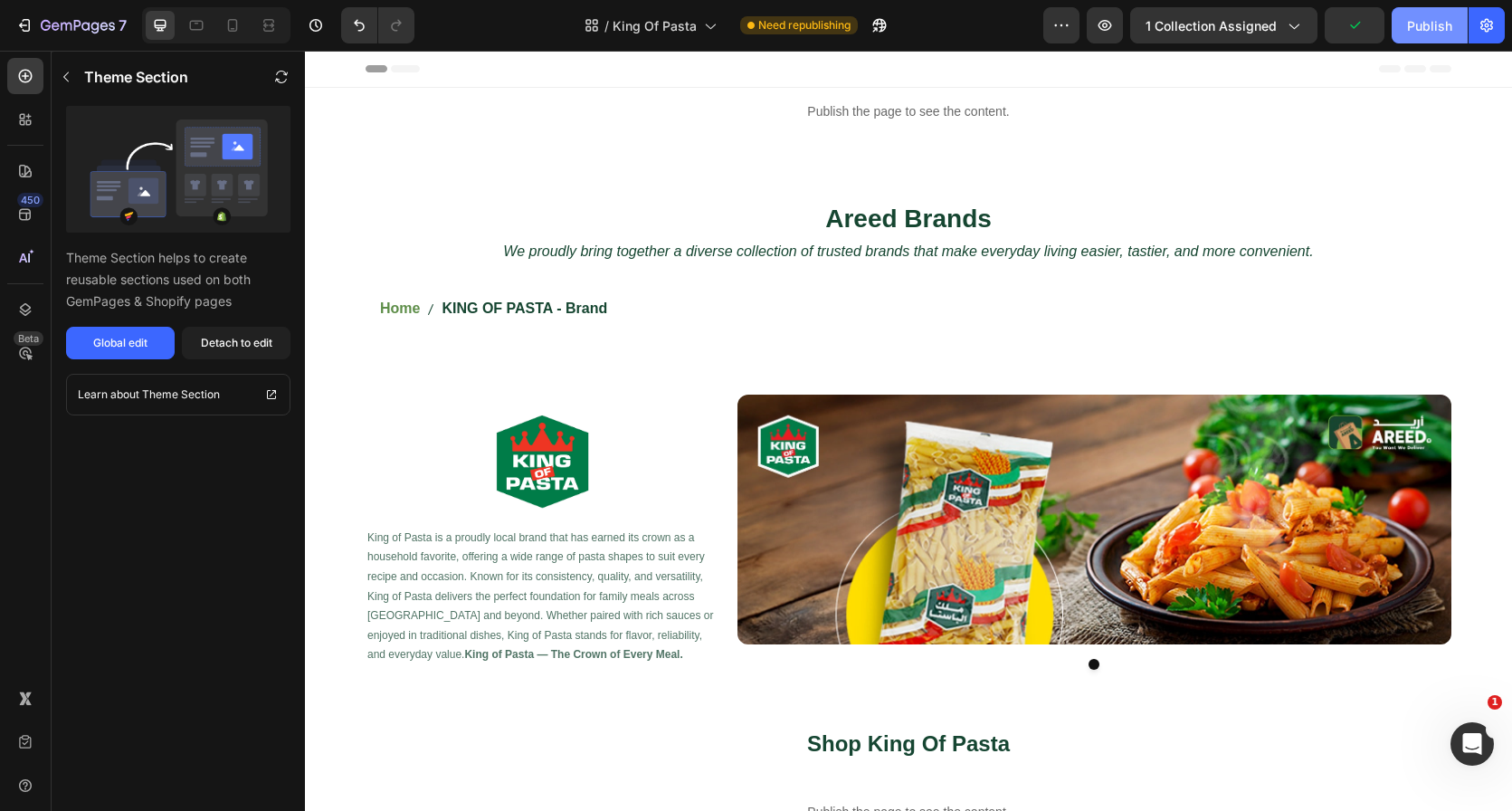
click at [1420, 18] on div "Publish" at bounding box center [1430, 25] width 46 height 19
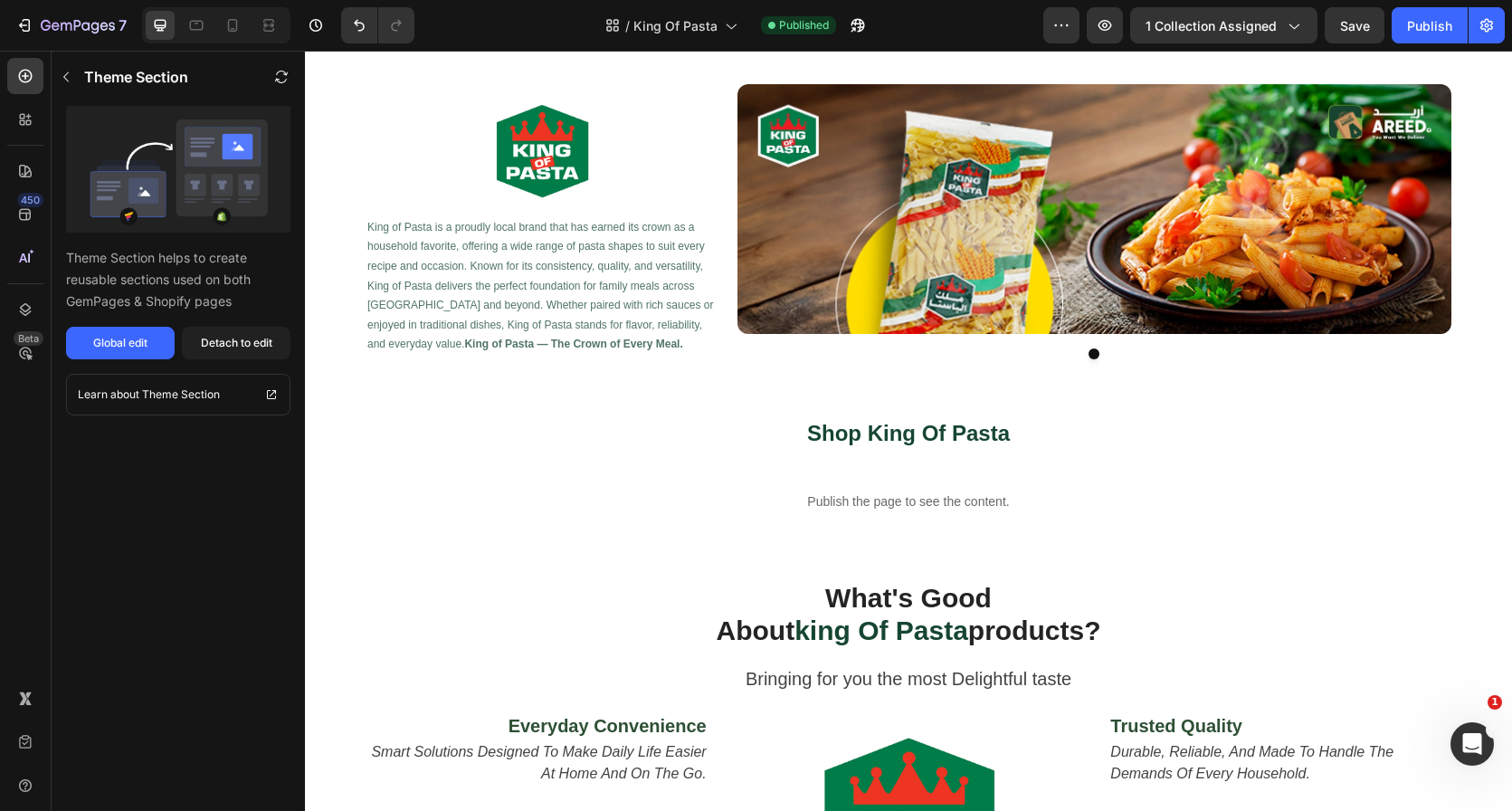
scroll to position [332, 0]
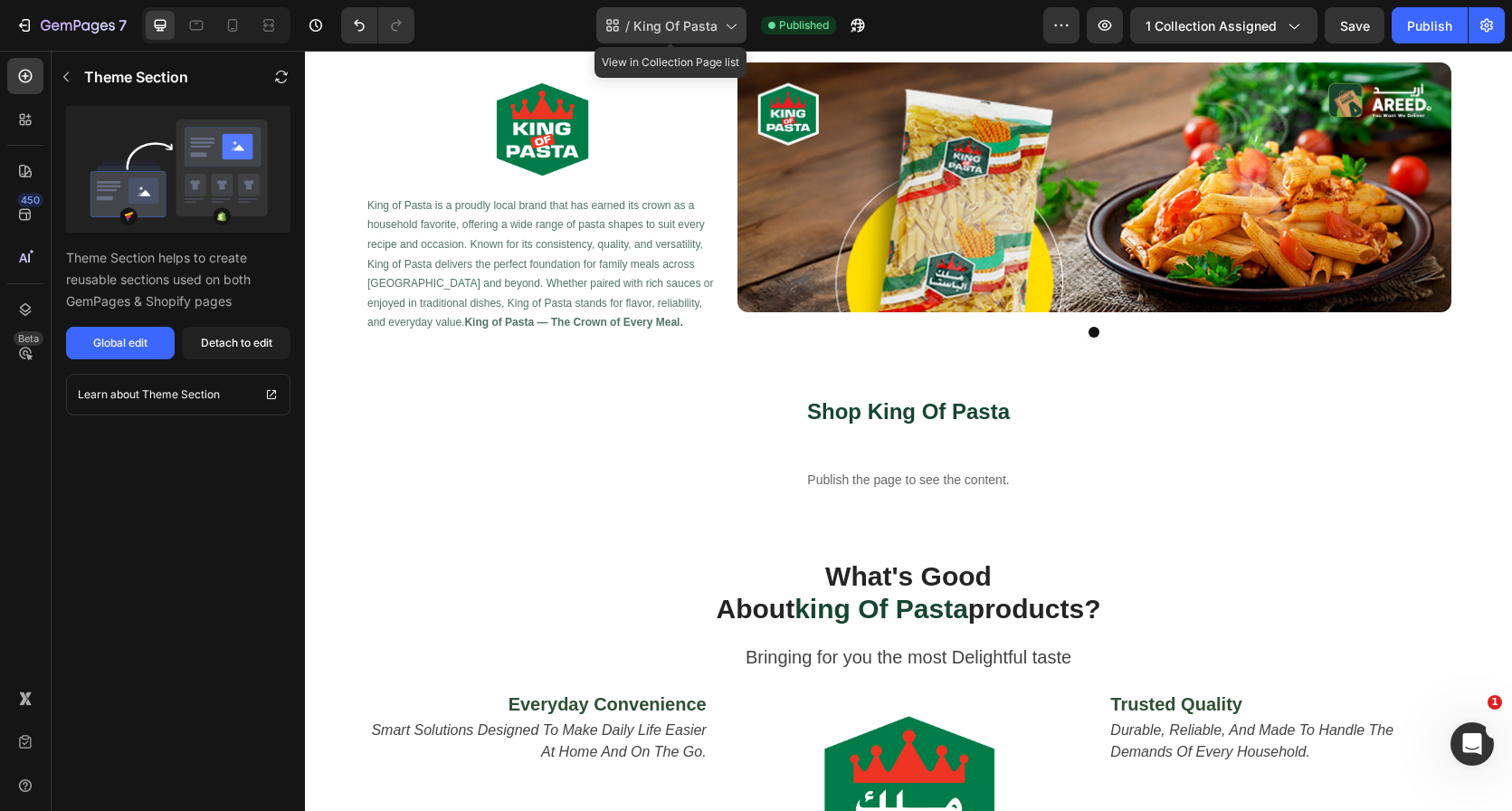
click at [653, 15] on div "/ King Of Pasta" at bounding box center [671, 25] width 151 height 37
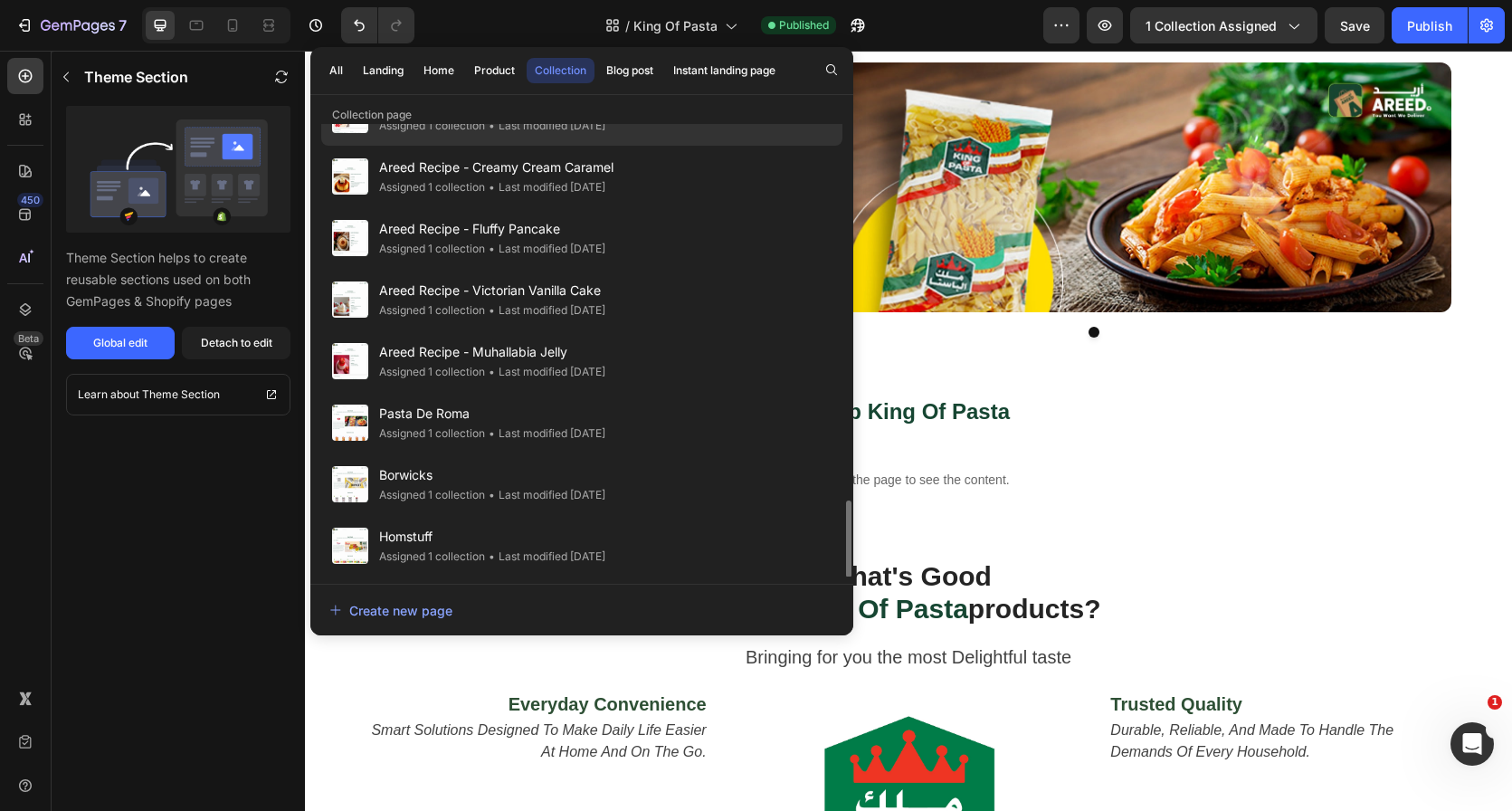
scroll to position [2109, 0]
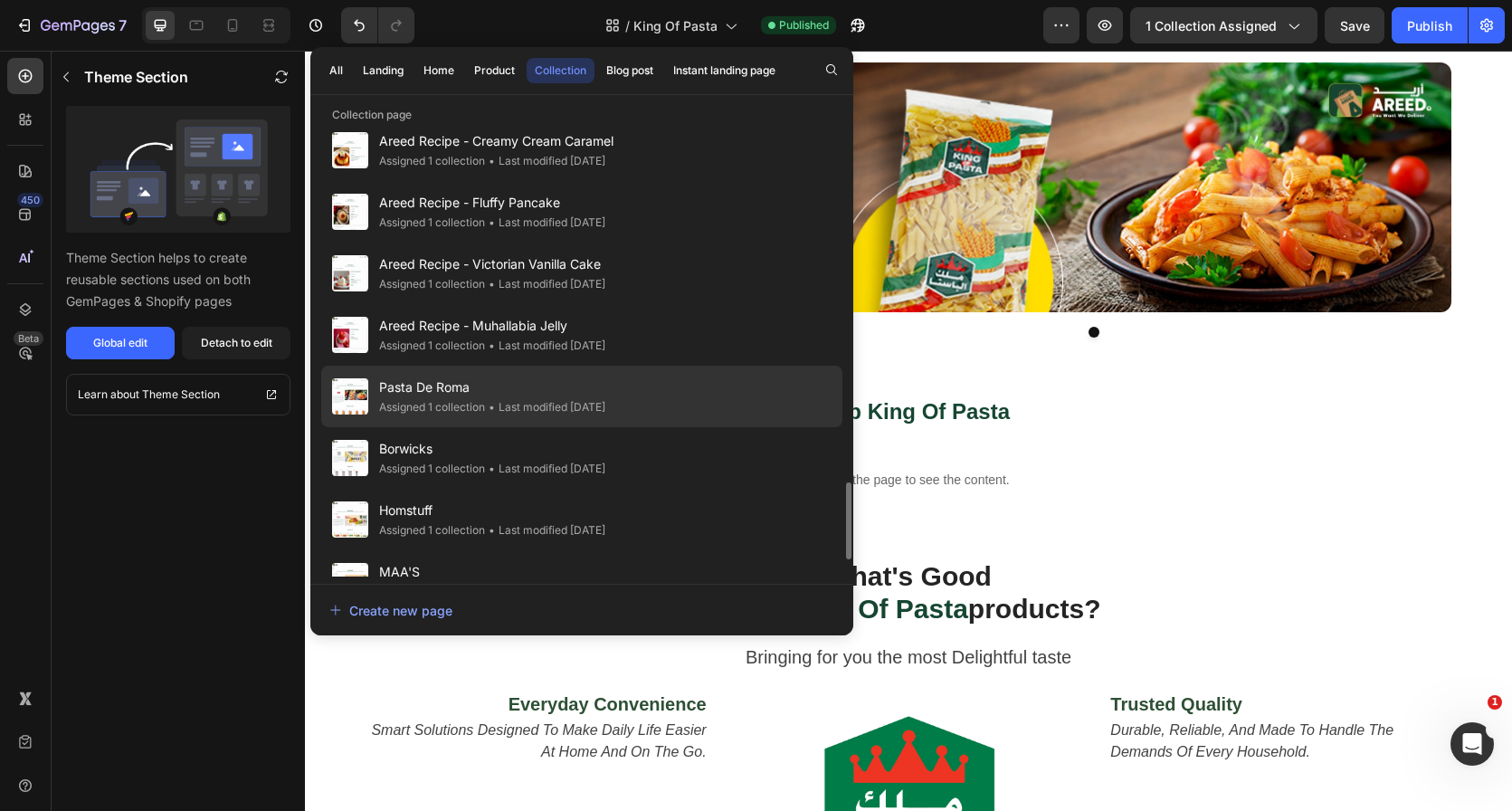
click at [669, 394] on div "Pasta De Roma Assigned 1 collection • Last modified 6 days ago" at bounding box center [581, 396] width 521 height 61
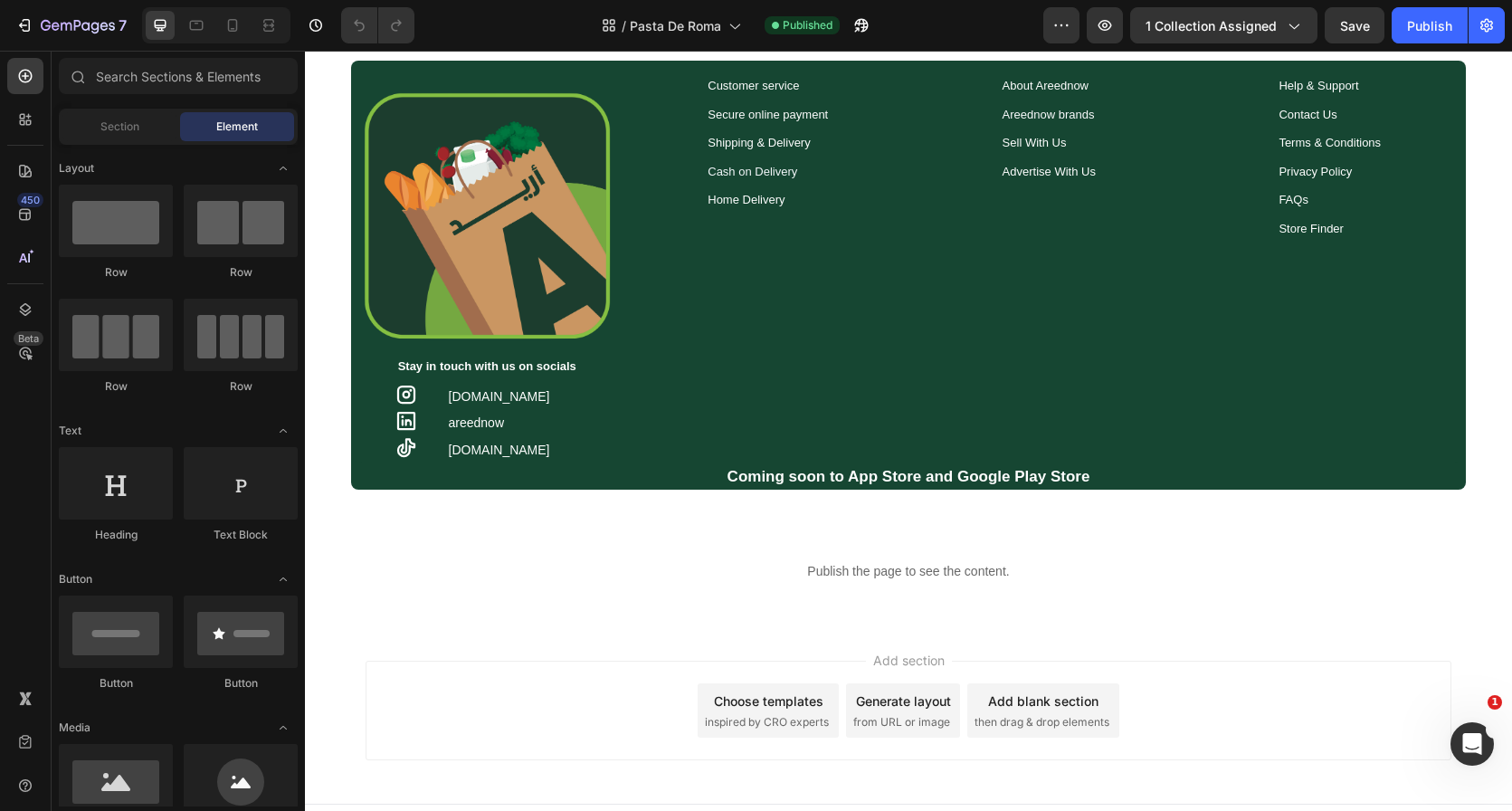
scroll to position [1684, 0]
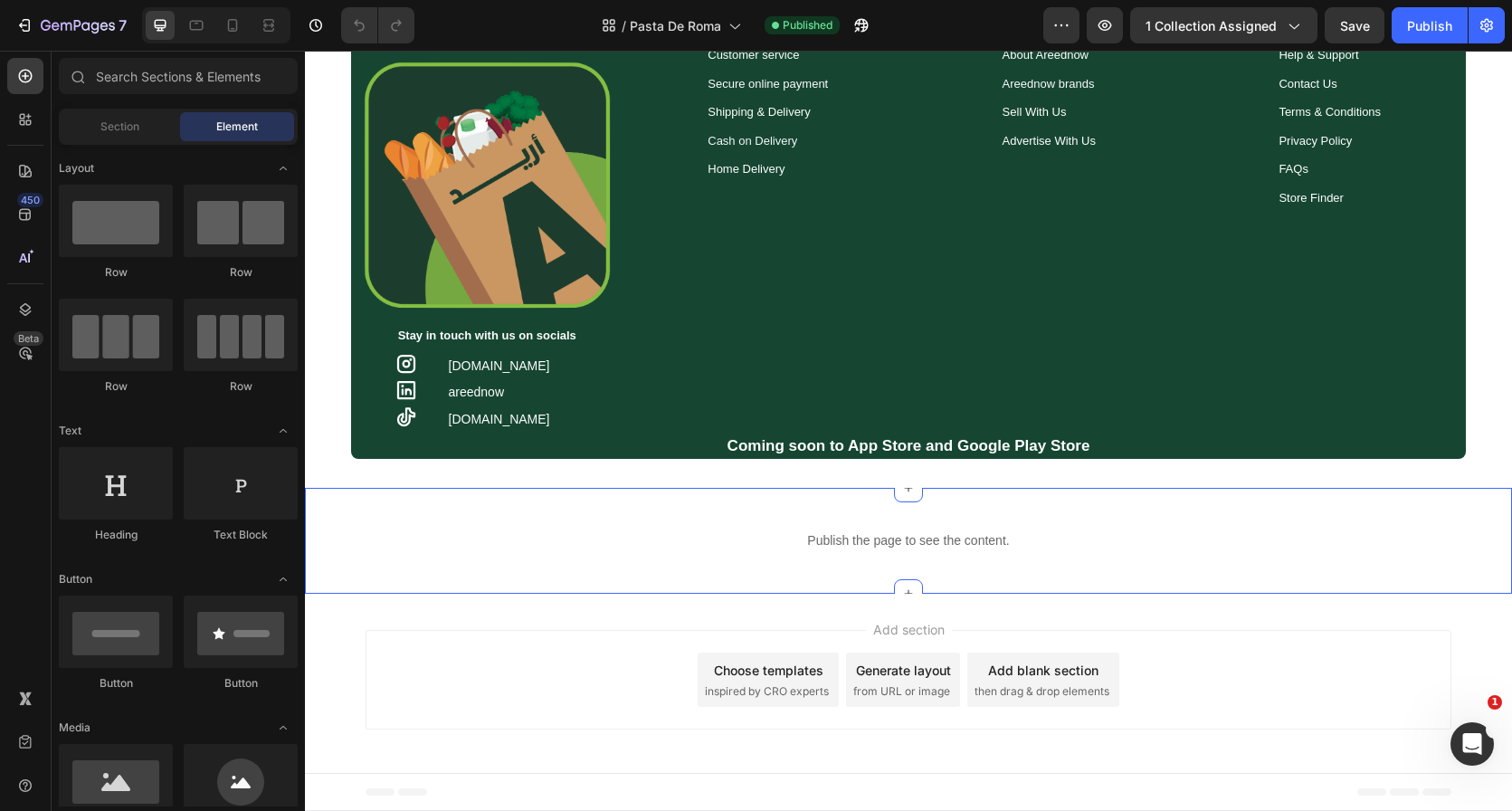
click at [776, 488] on div "Publish the page to see the content. Custom Code Section 7" at bounding box center [908, 541] width 1207 height 106
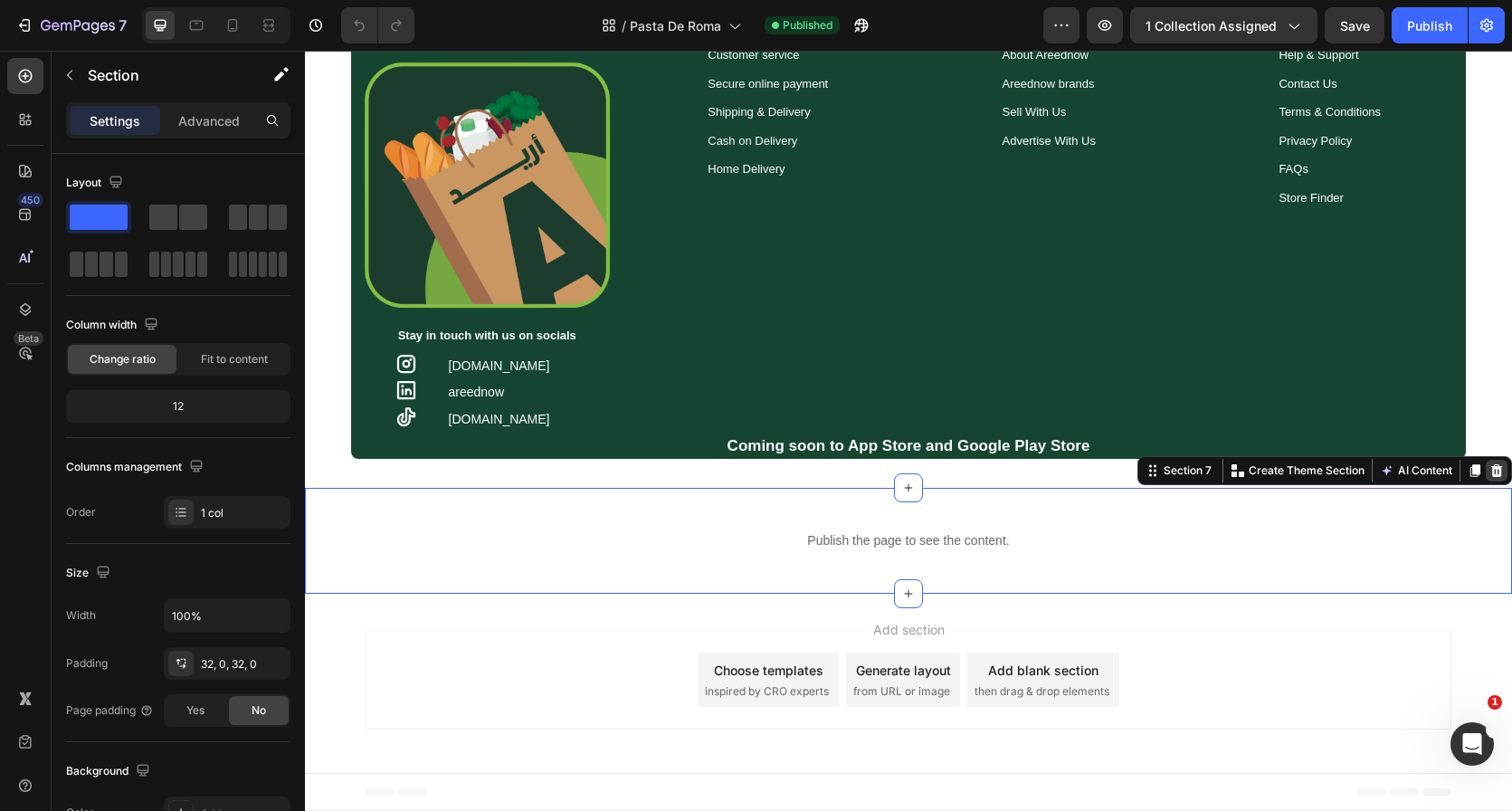
click at [1489, 471] on icon at bounding box center [1496, 470] width 15 height 15
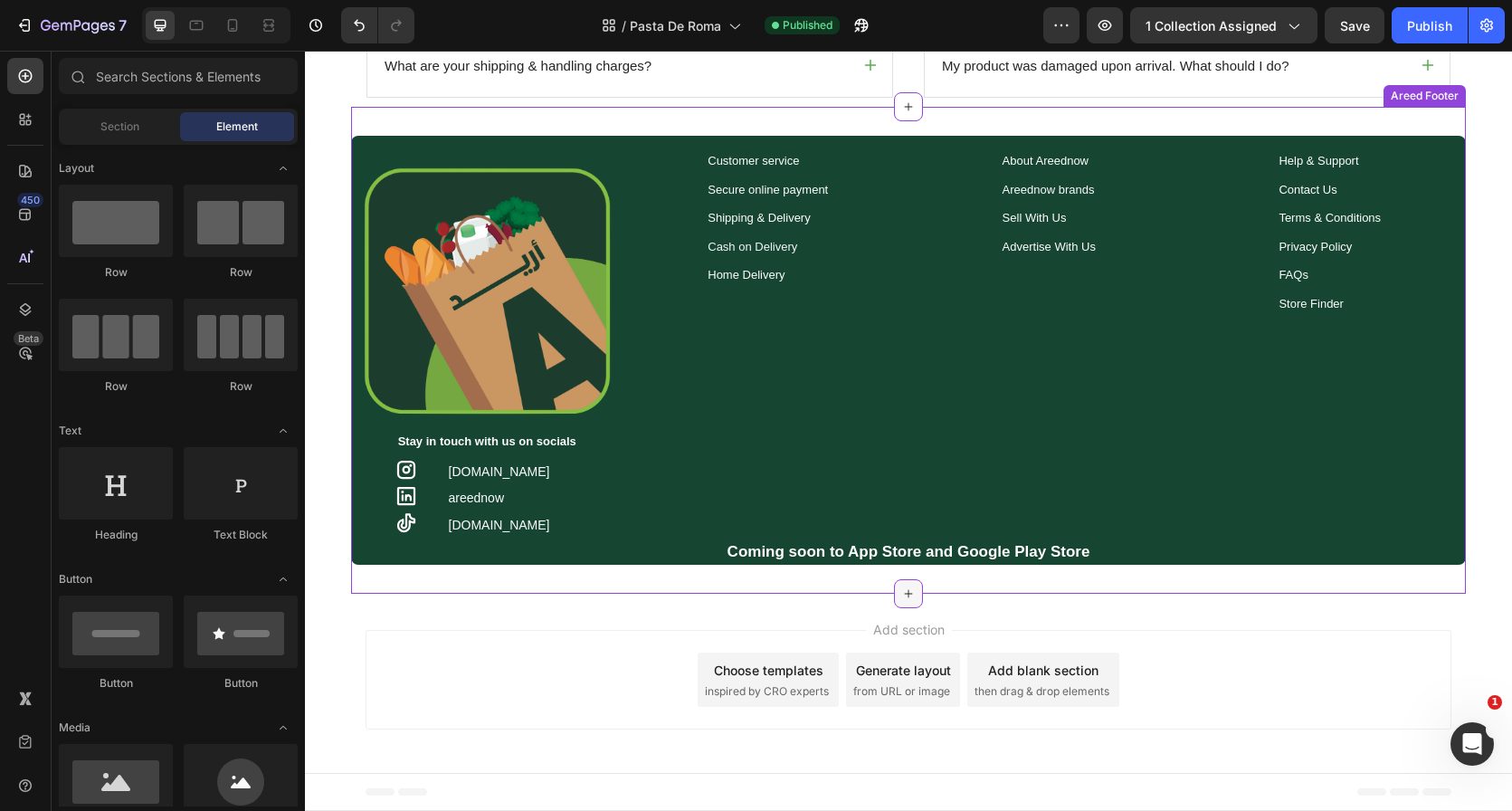
click at [894, 594] on div at bounding box center [908, 593] width 29 height 29
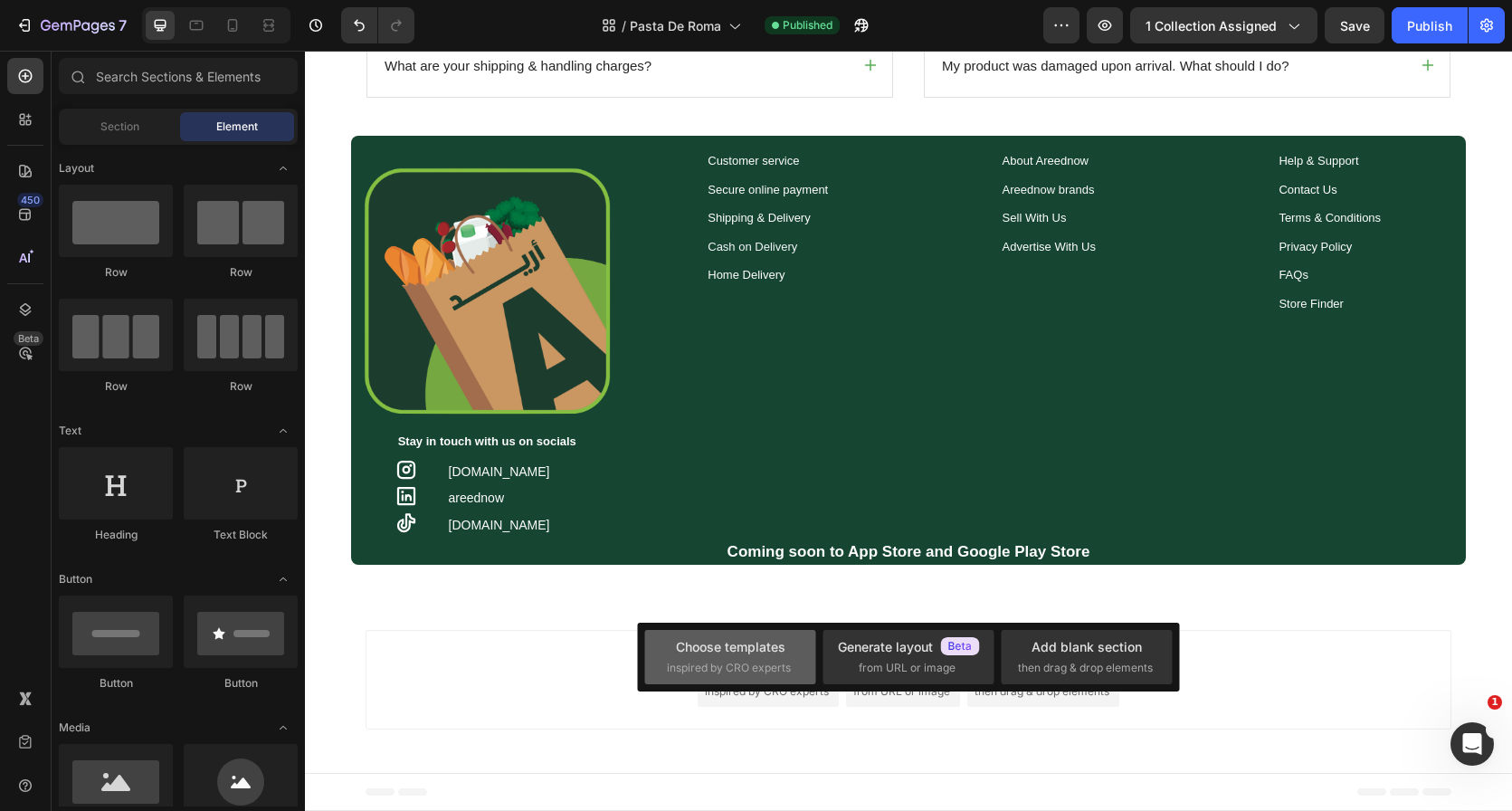
click at [697, 657] on div "Choose templates inspired by CRO experts" at bounding box center [731, 656] width 127 height 39
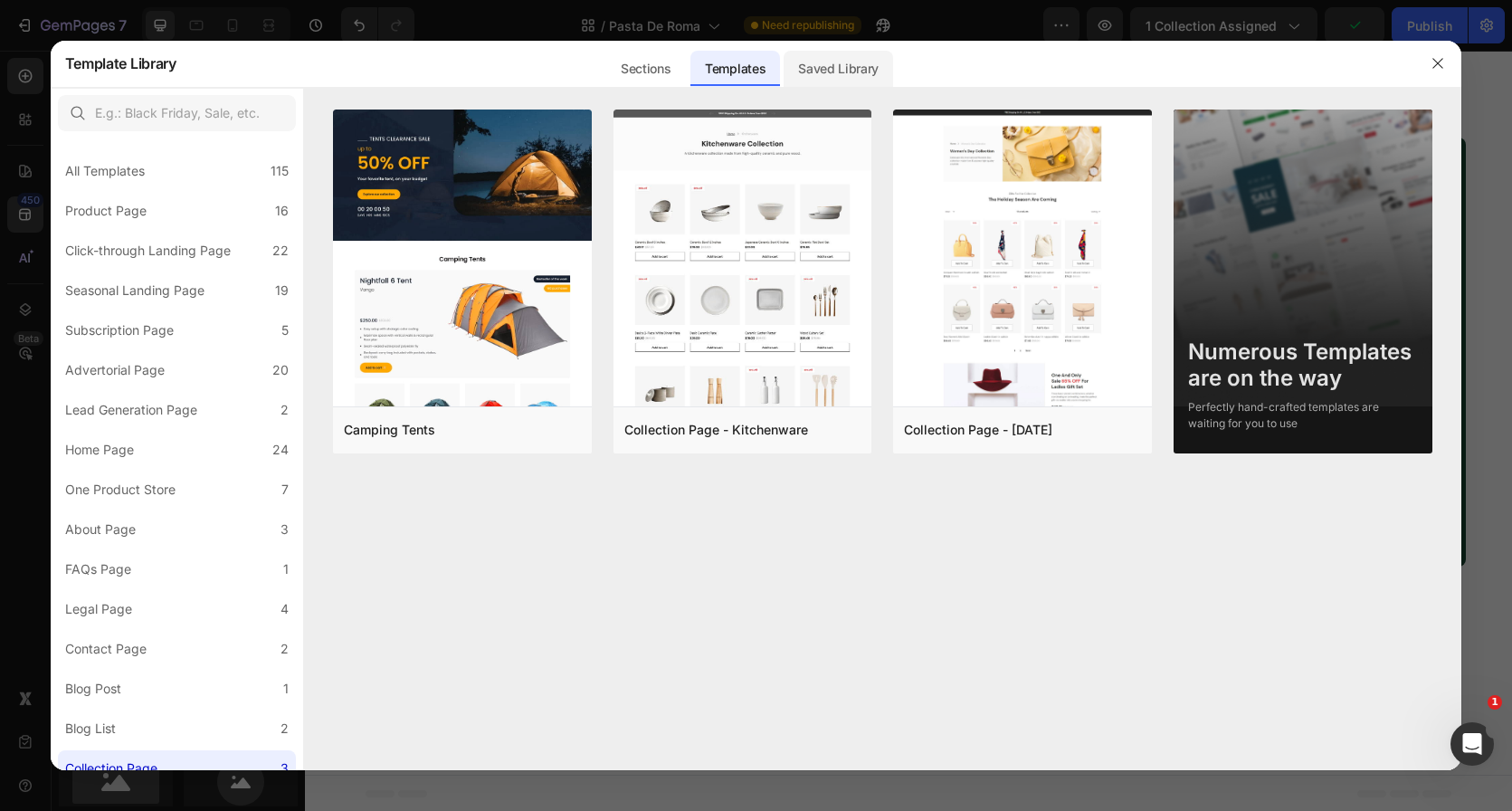
click at [877, 79] on div "Saved Library" at bounding box center [838, 68] width 110 height 37
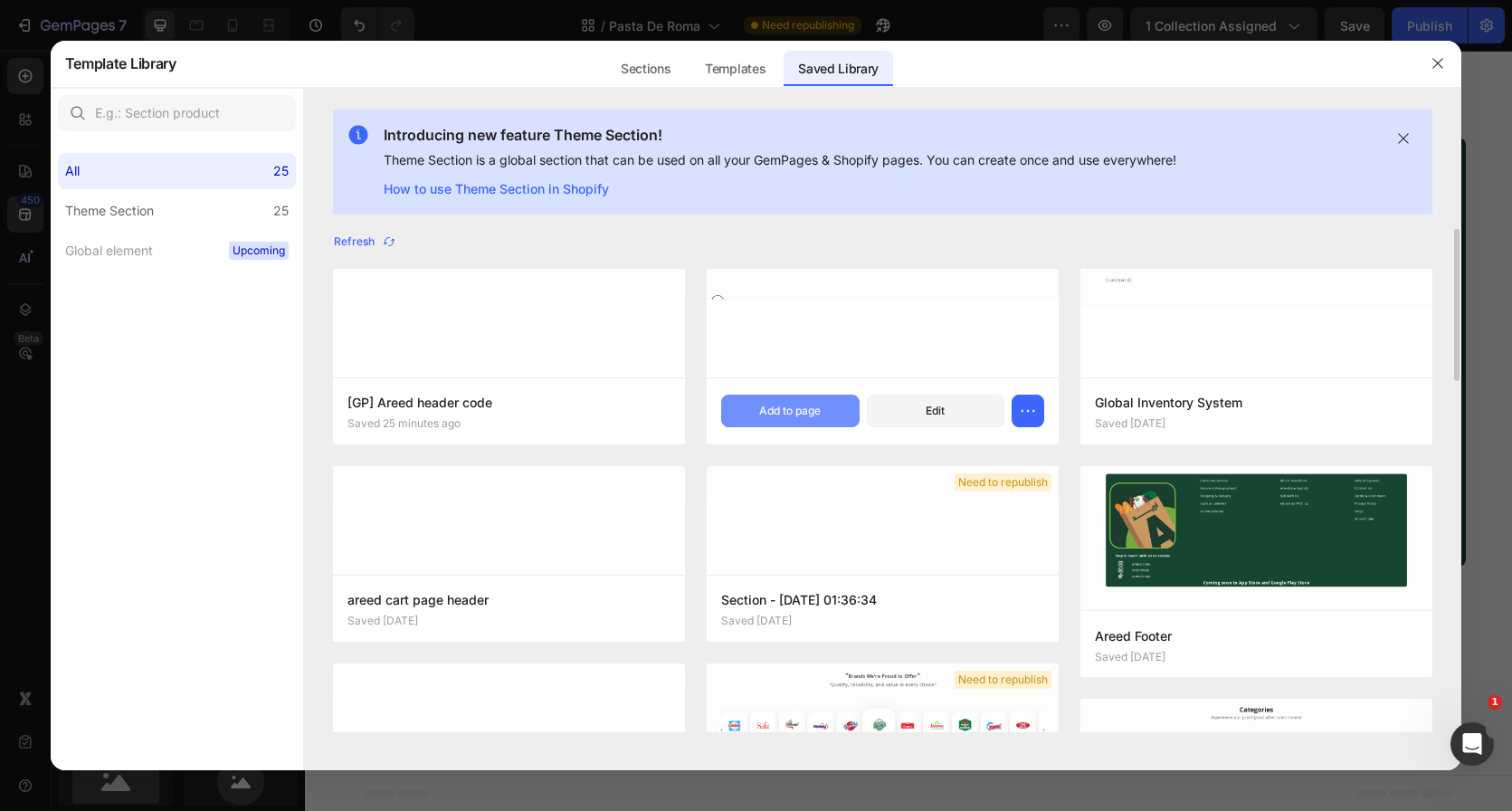
click at [777, 417] on div "Add to page" at bounding box center [790, 411] width 61 height 16
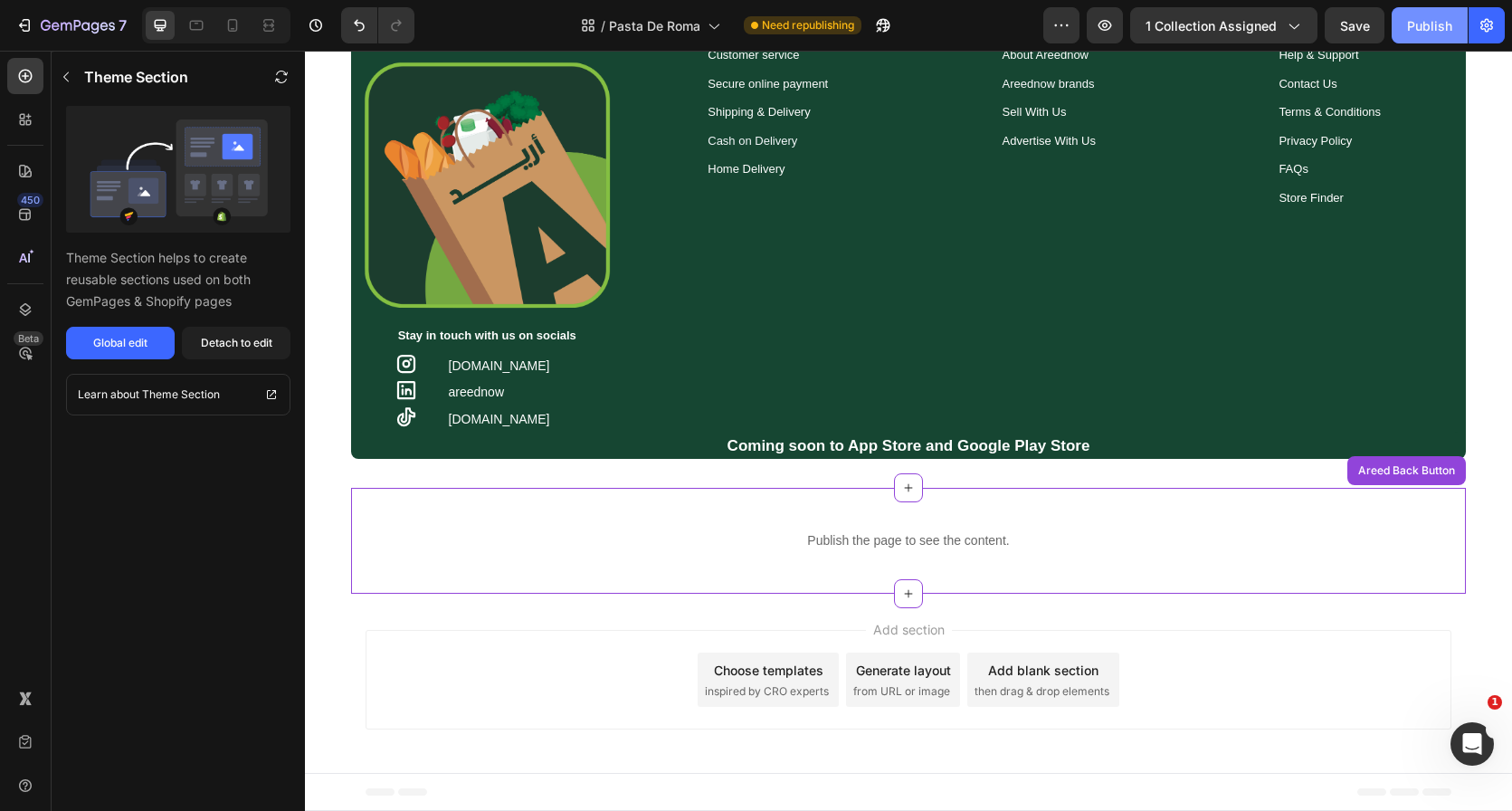
click at [1424, 21] on div "Publish" at bounding box center [1430, 25] width 46 height 19
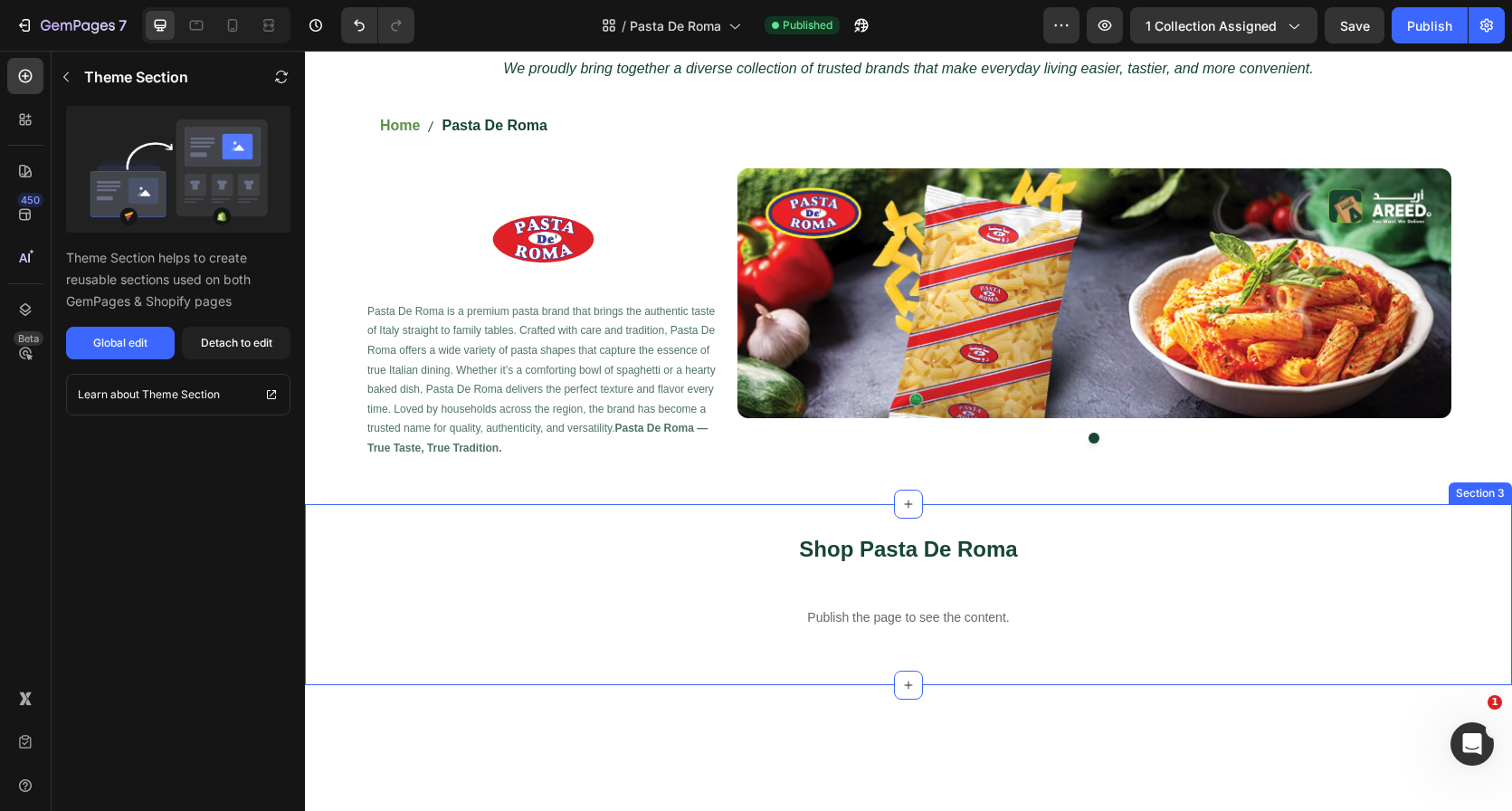
scroll to position [0, 0]
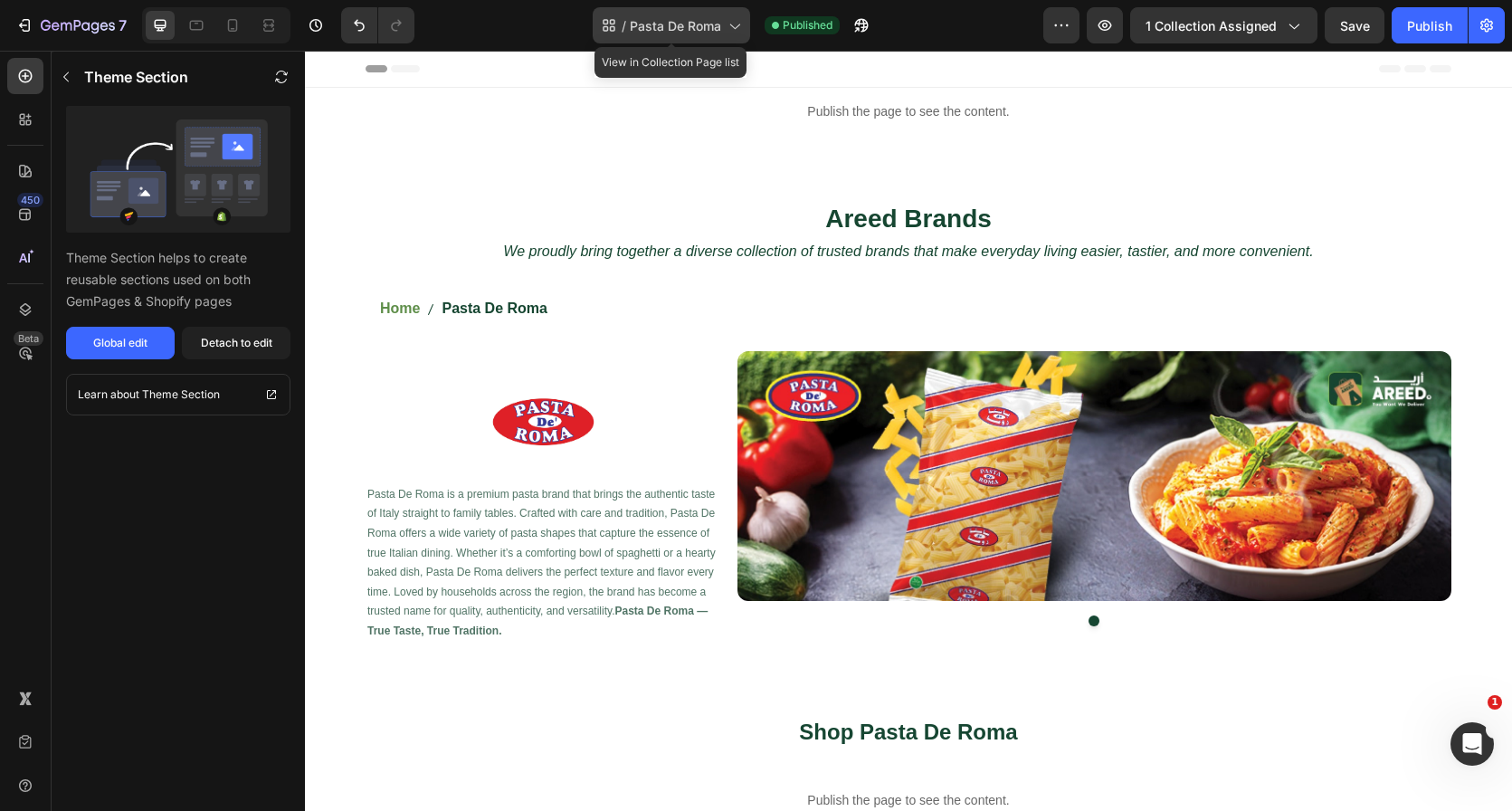
click at [727, 33] on icon at bounding box center [734, 25] width 18 height 18
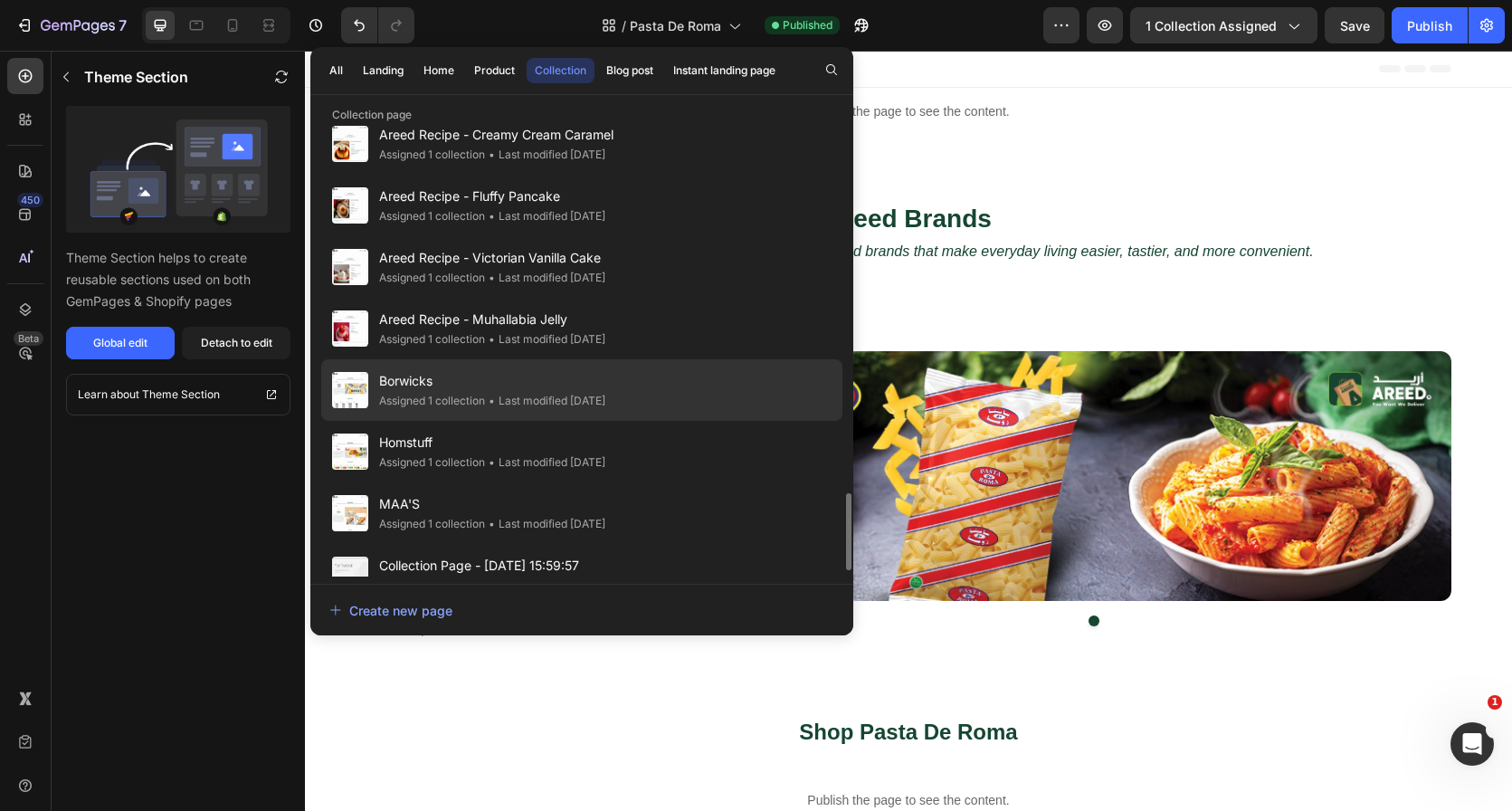
scroll to position [2206, 0]
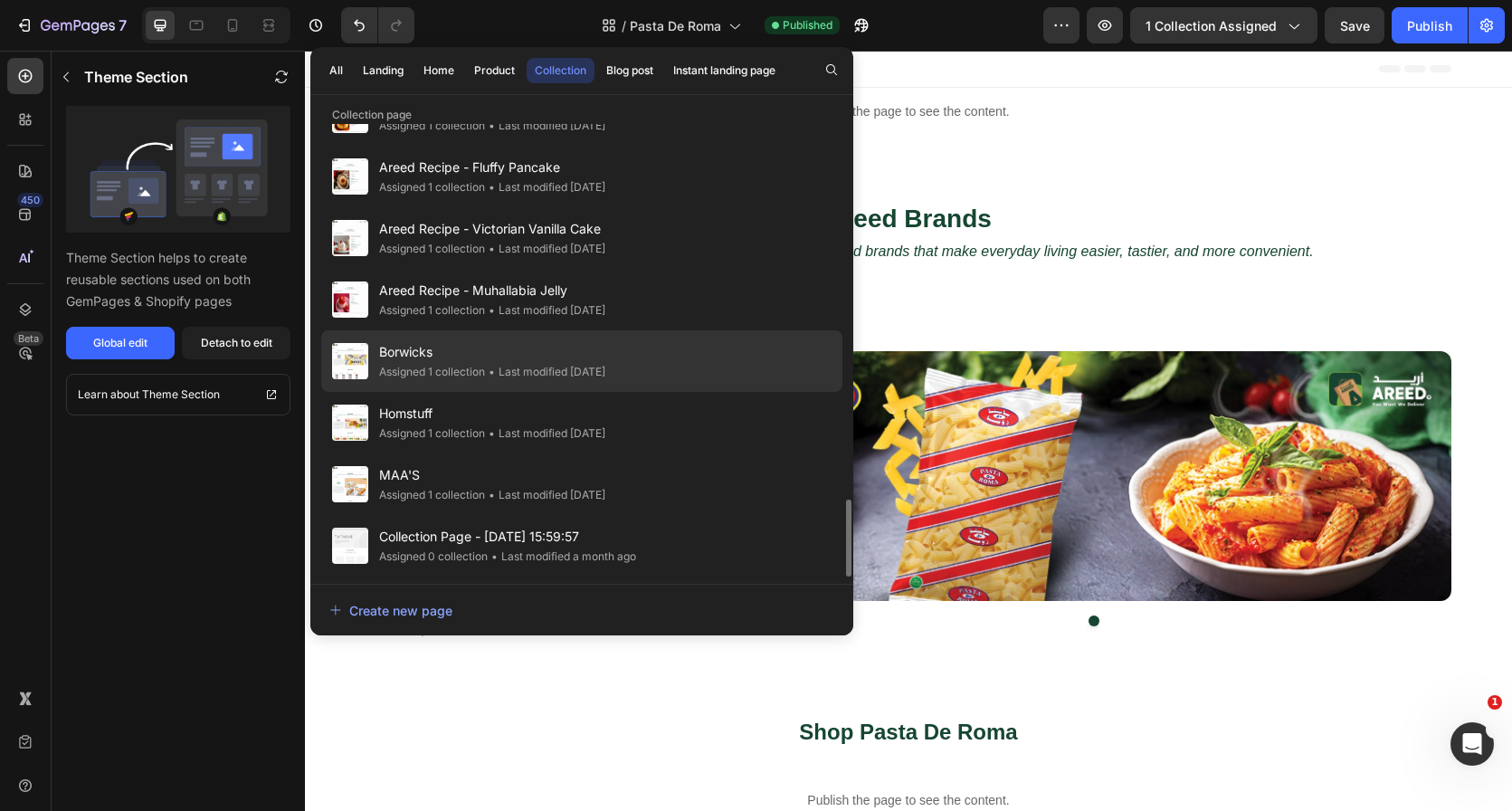
click at [685, 368] on div "Borwicks Assigned 1 collection • Last modified 6 days ago" at bounding box center [581, 361] width 521 height 61
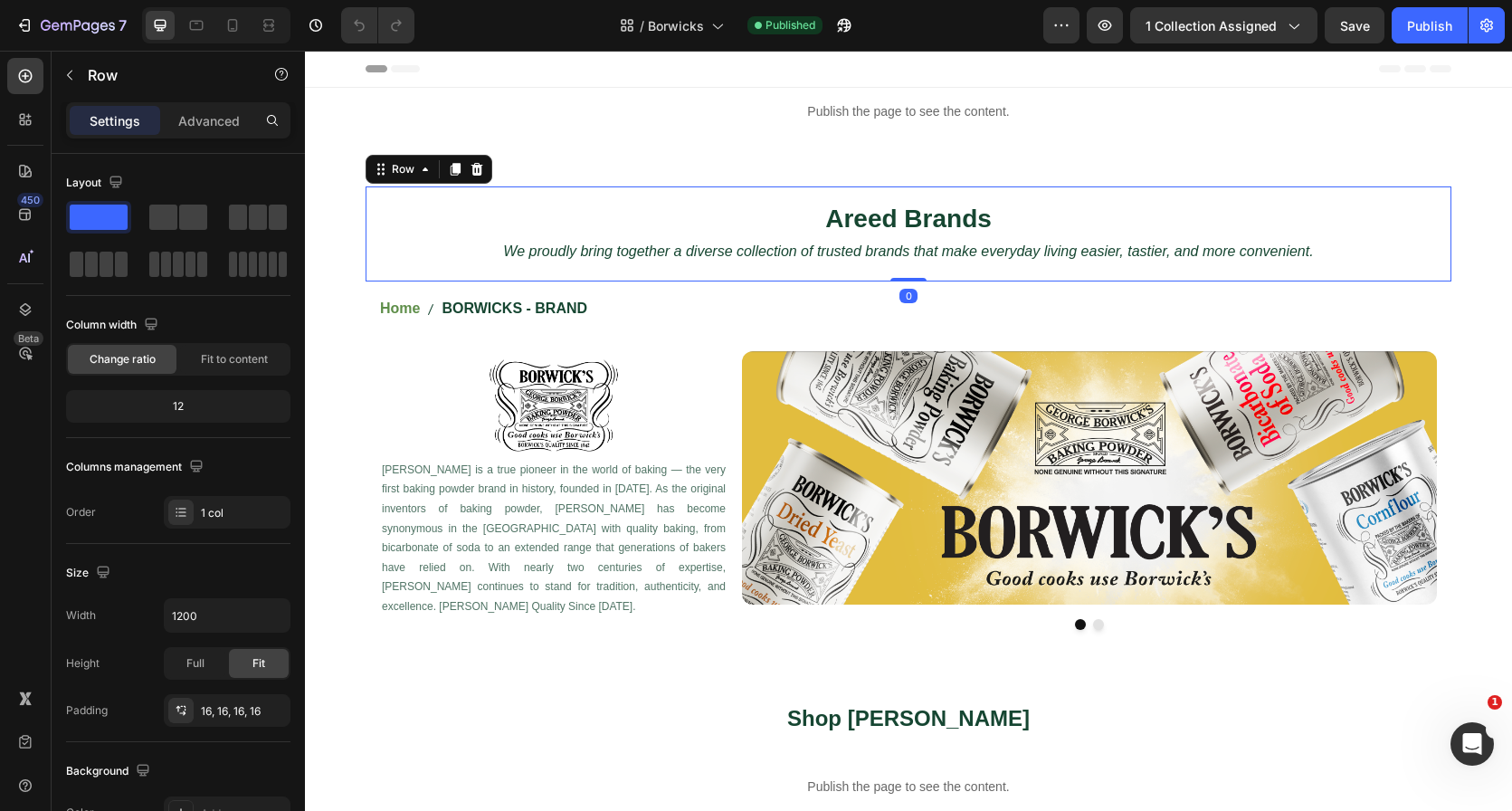
click at [1005, 191] on div "Areed Brands Heading We proudly bring together a diverse collection of trusted …" at bounding box center [908, 234] width 1086 height 95
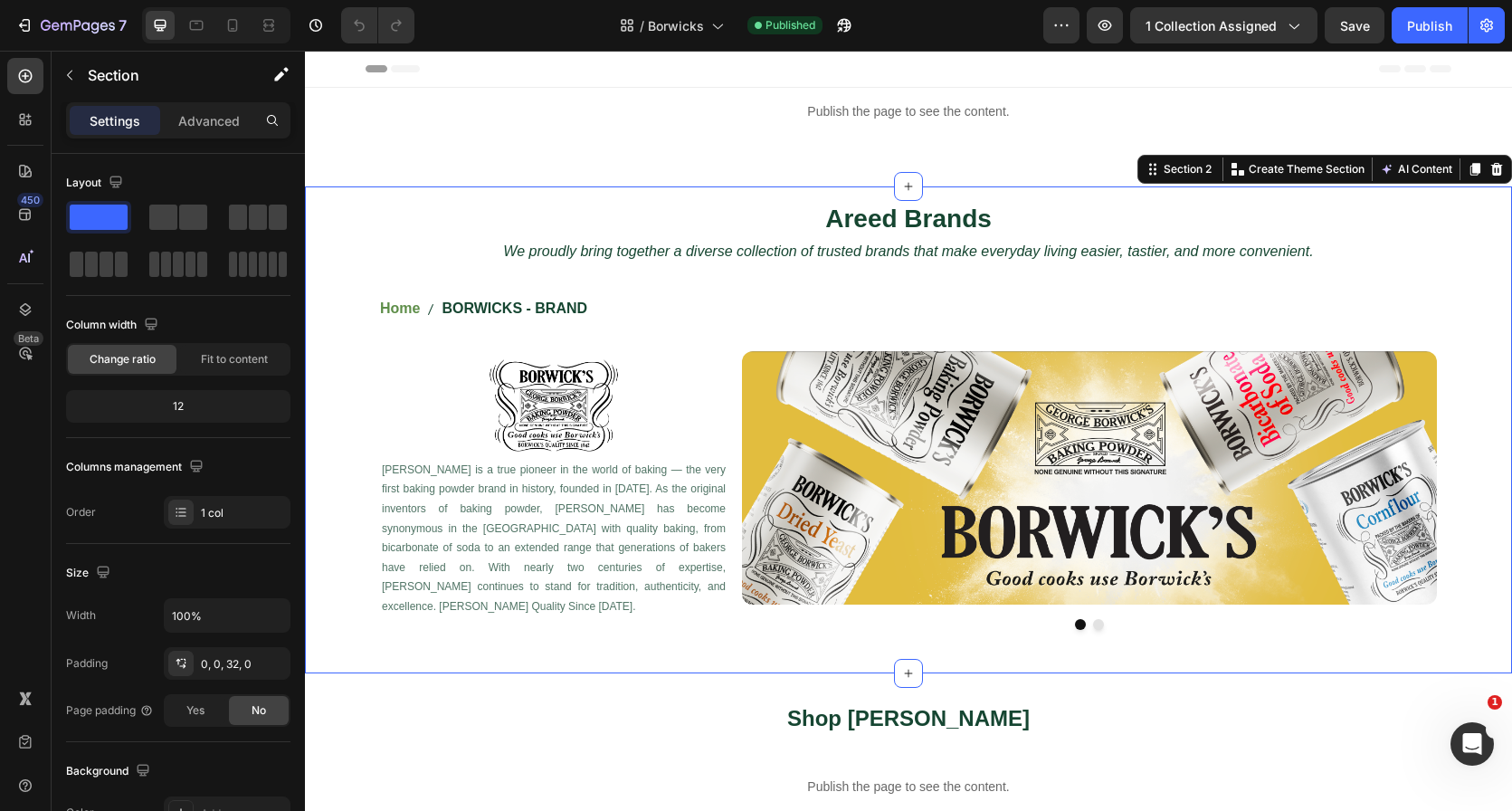
click at [352, 232] on div "Areed Brands Heading We proudly bring together a diverse collection of trusted …" at bounding box center [908, 415] width 1207 height 457
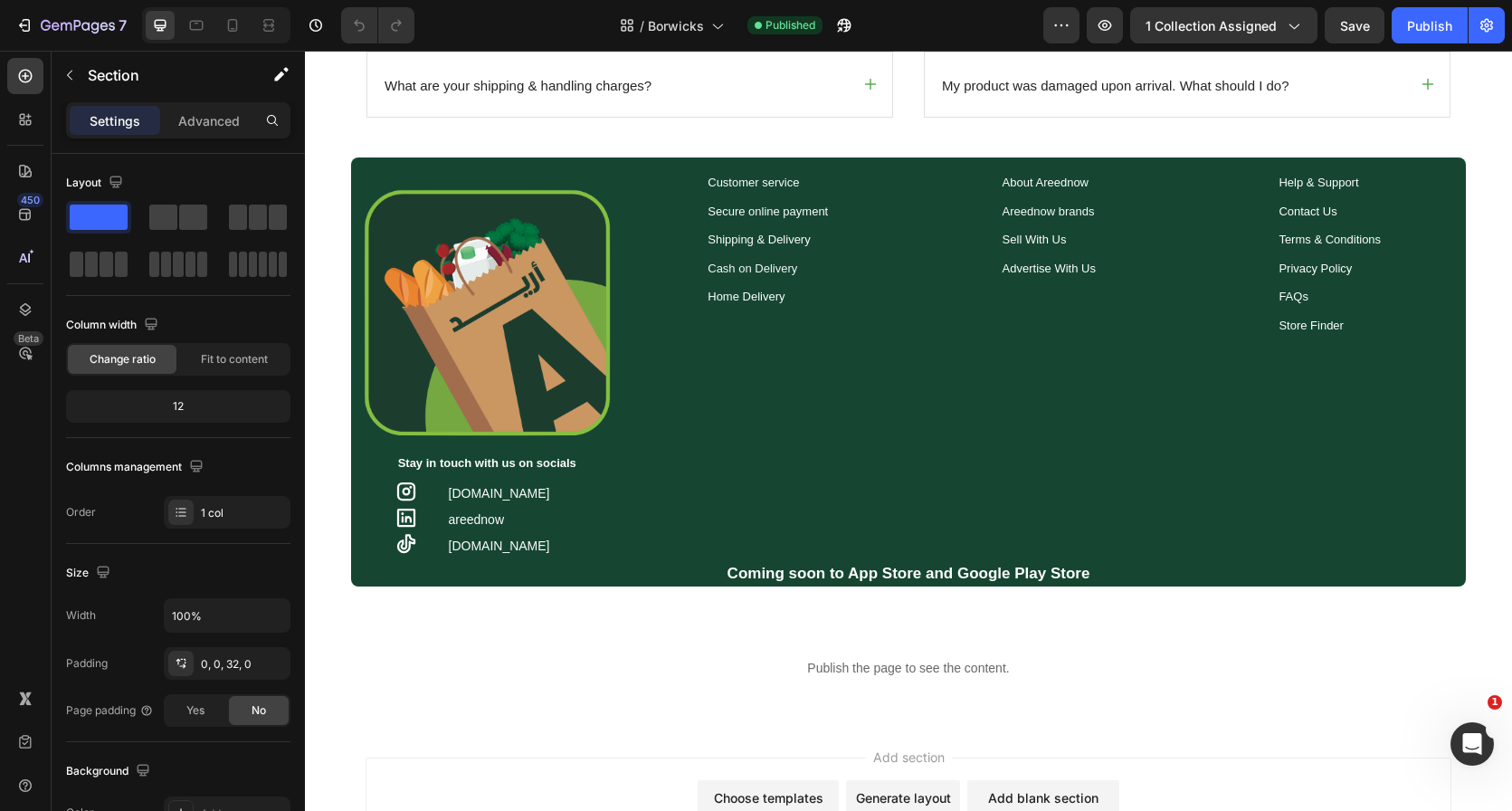
scroll to position [1780, 0]
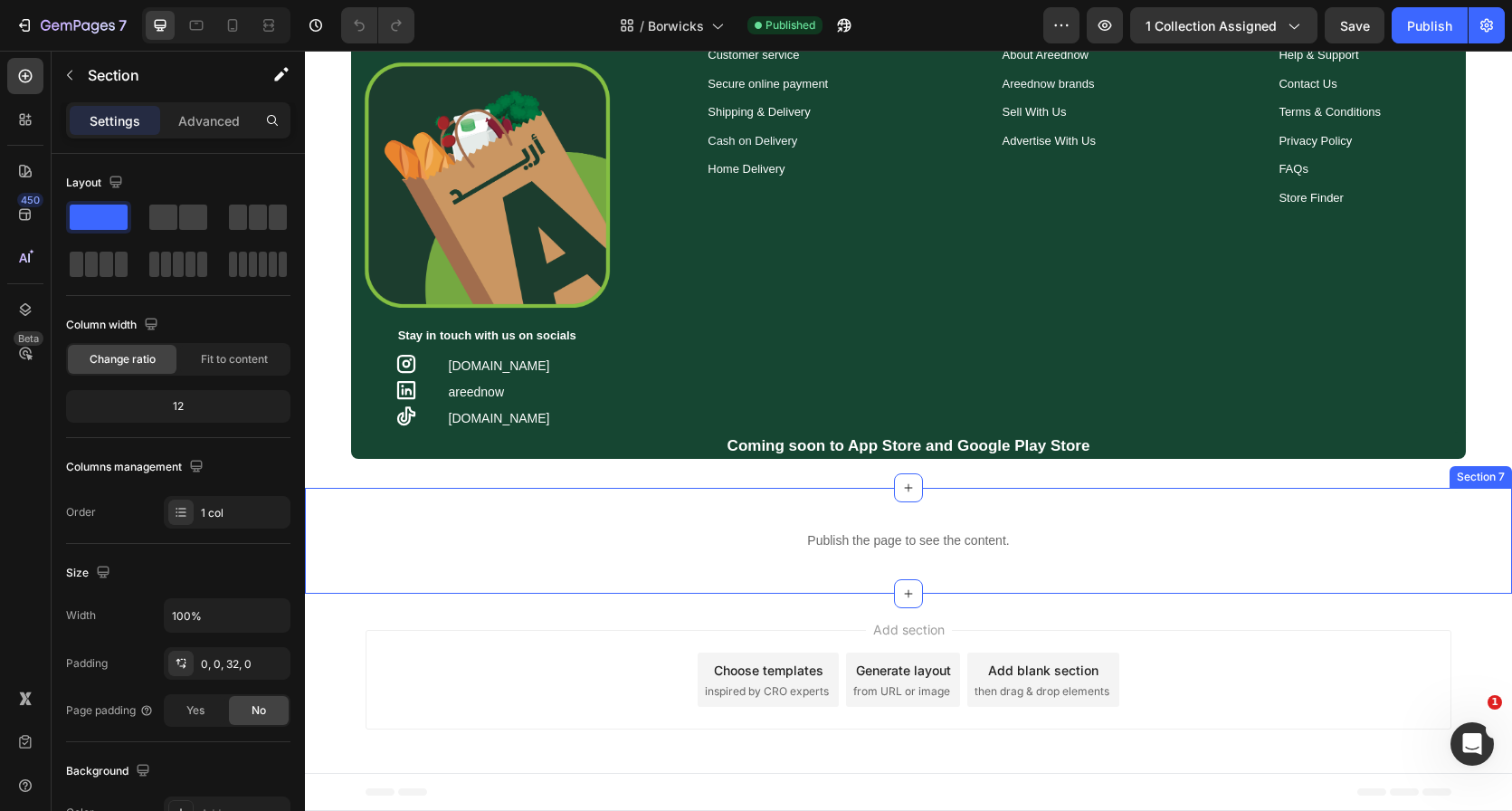
click at [908, 507] on div "Publish the page to see the content. Custom Code Section 7" at bounding box center [908, 541] width 1207 height 106
click at [1491, 466] on icon at bounding box center [1497, 470] width 12 height 13
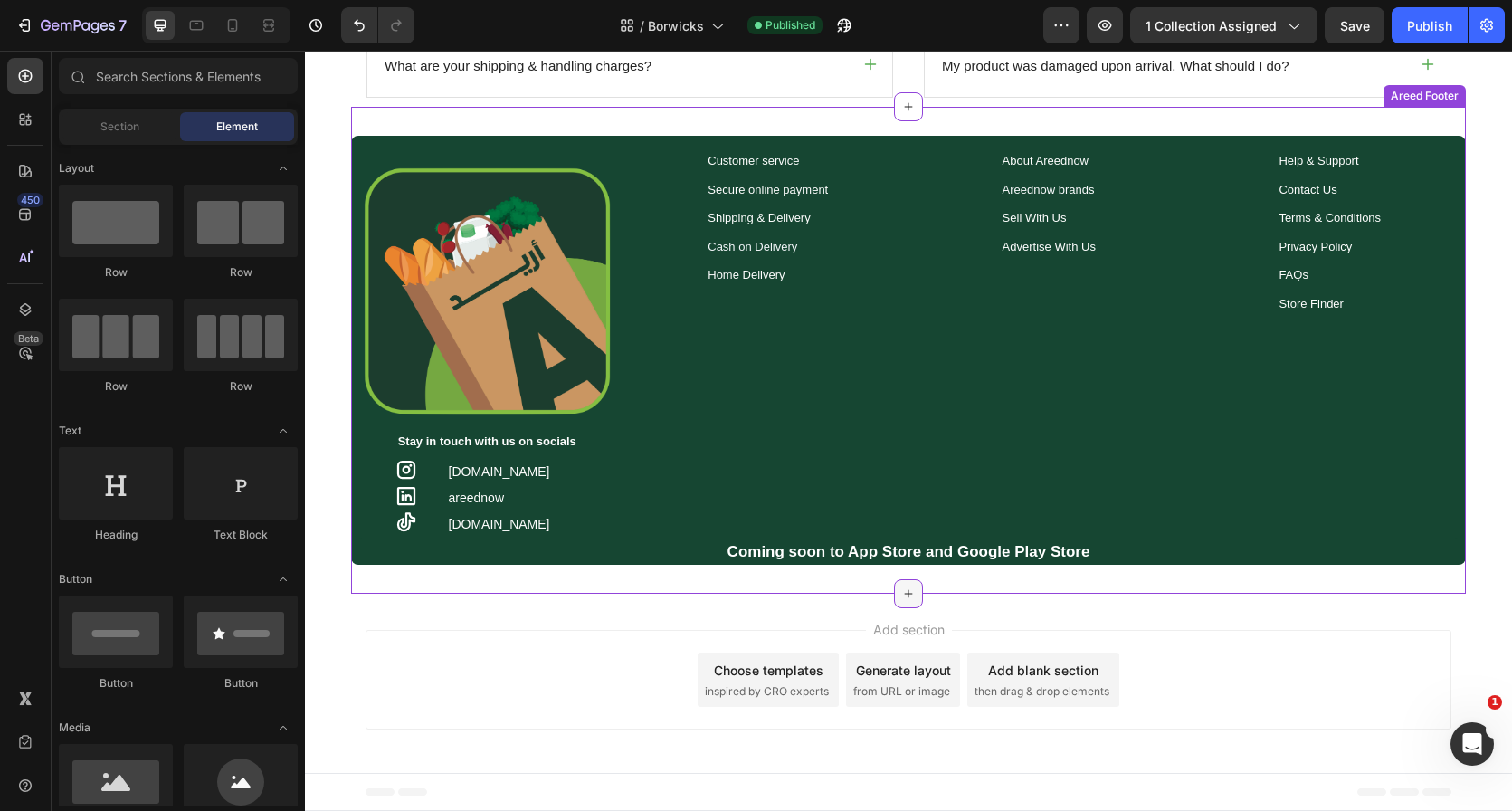
click at [903, 588] on icon at bounding box center [908, 593] width 15 height 15
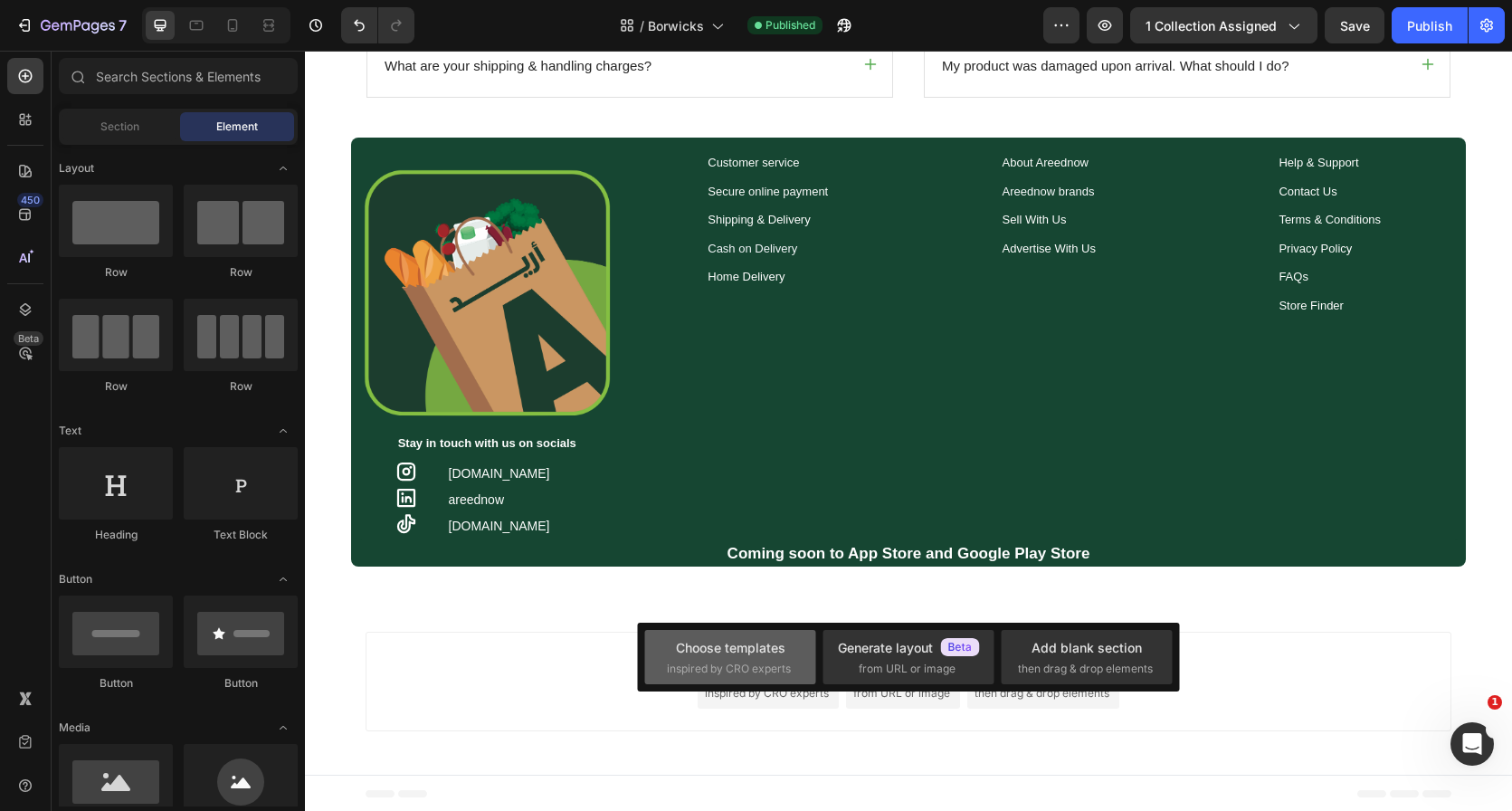
click at [740, 635] on div "Choose templates inspired by CRO experts" at bounding box center [731, 657] width 171 height 54
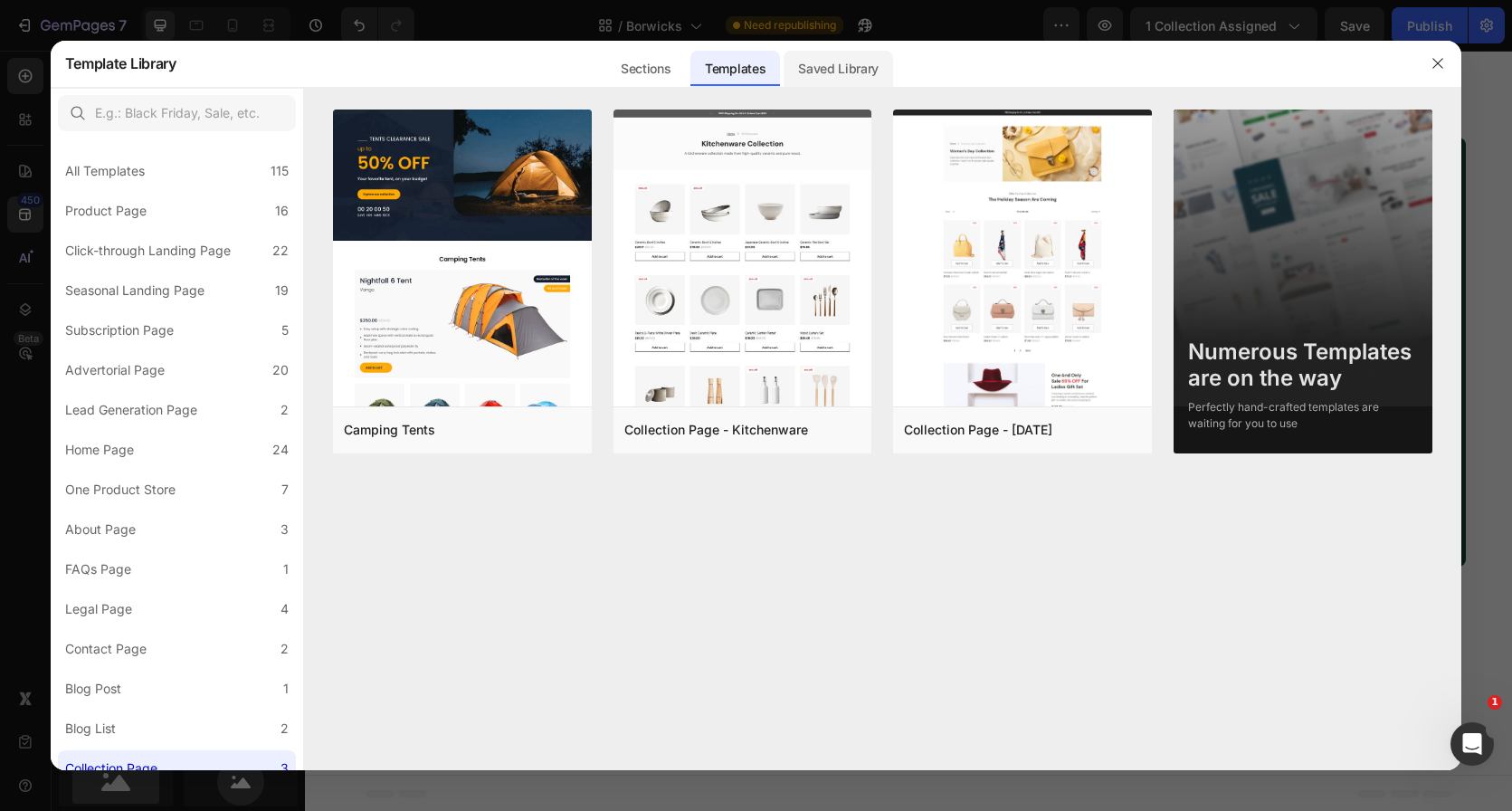
click at [866, 71] on div "Saved Library" at bounding box center [838, 68] width 110 height 37
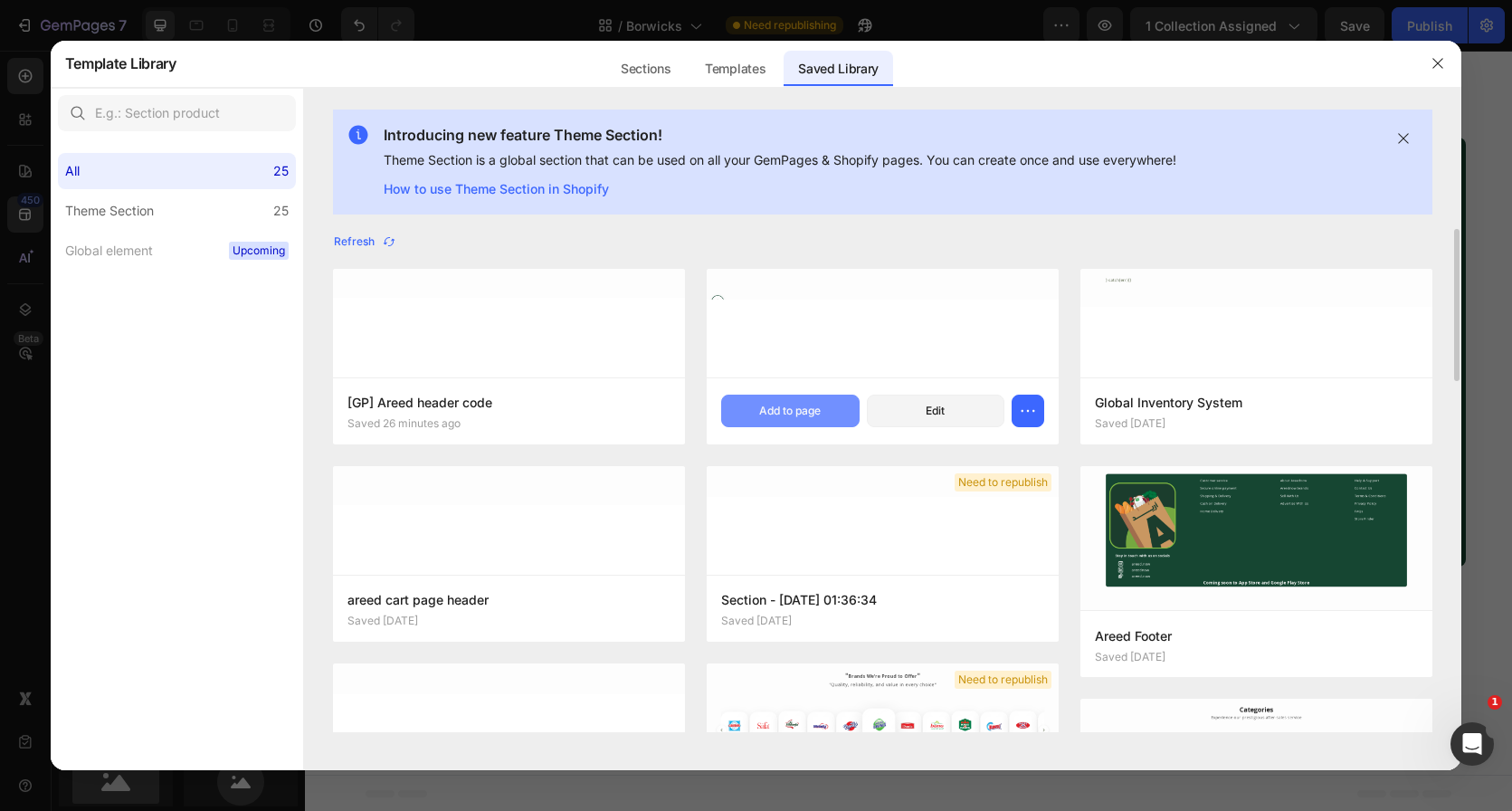
click at [793, 400] on button "Add to page" at bounding box center [790, 410] width 139 height 33
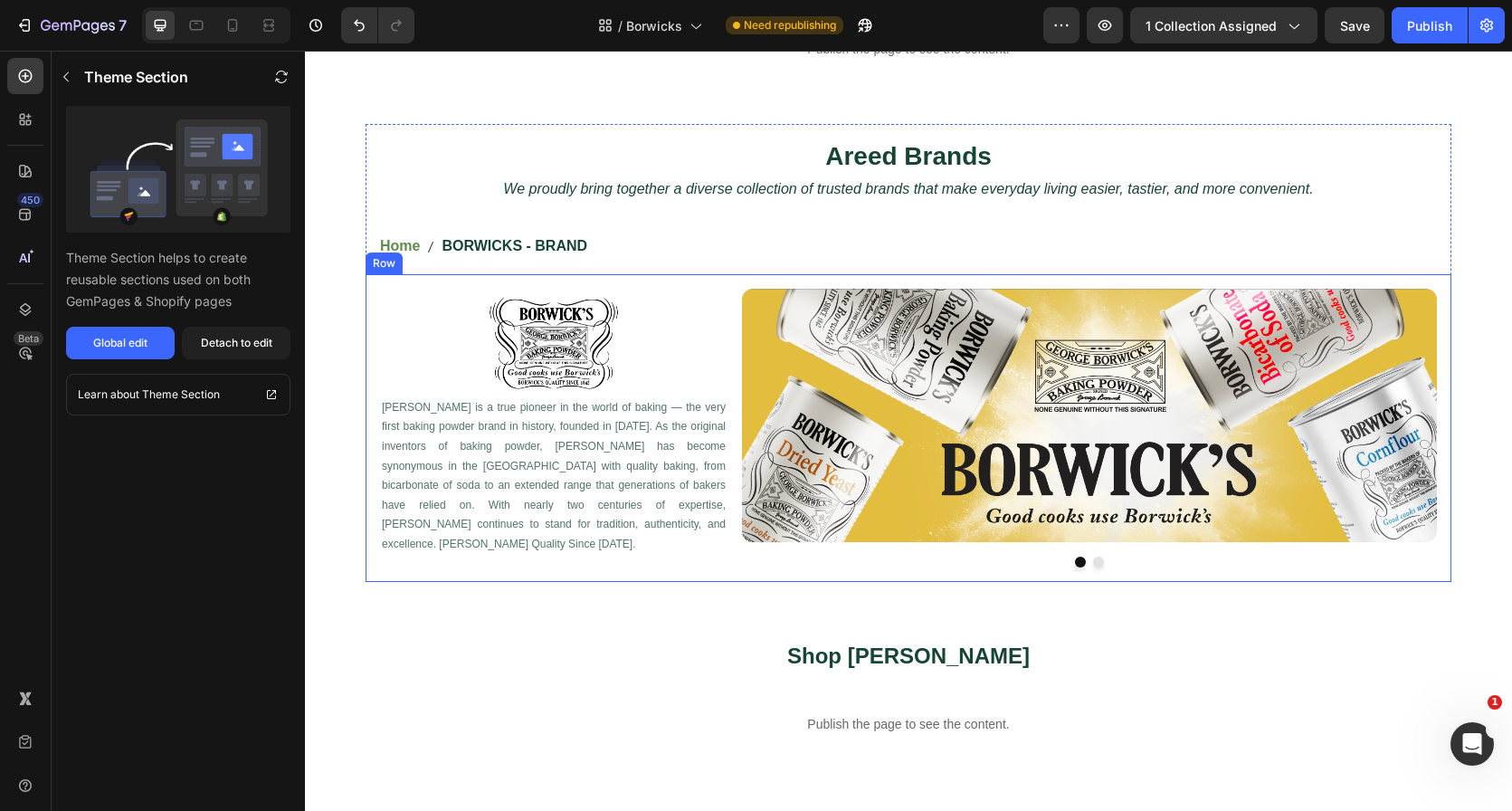
scroll to position [0, 0]
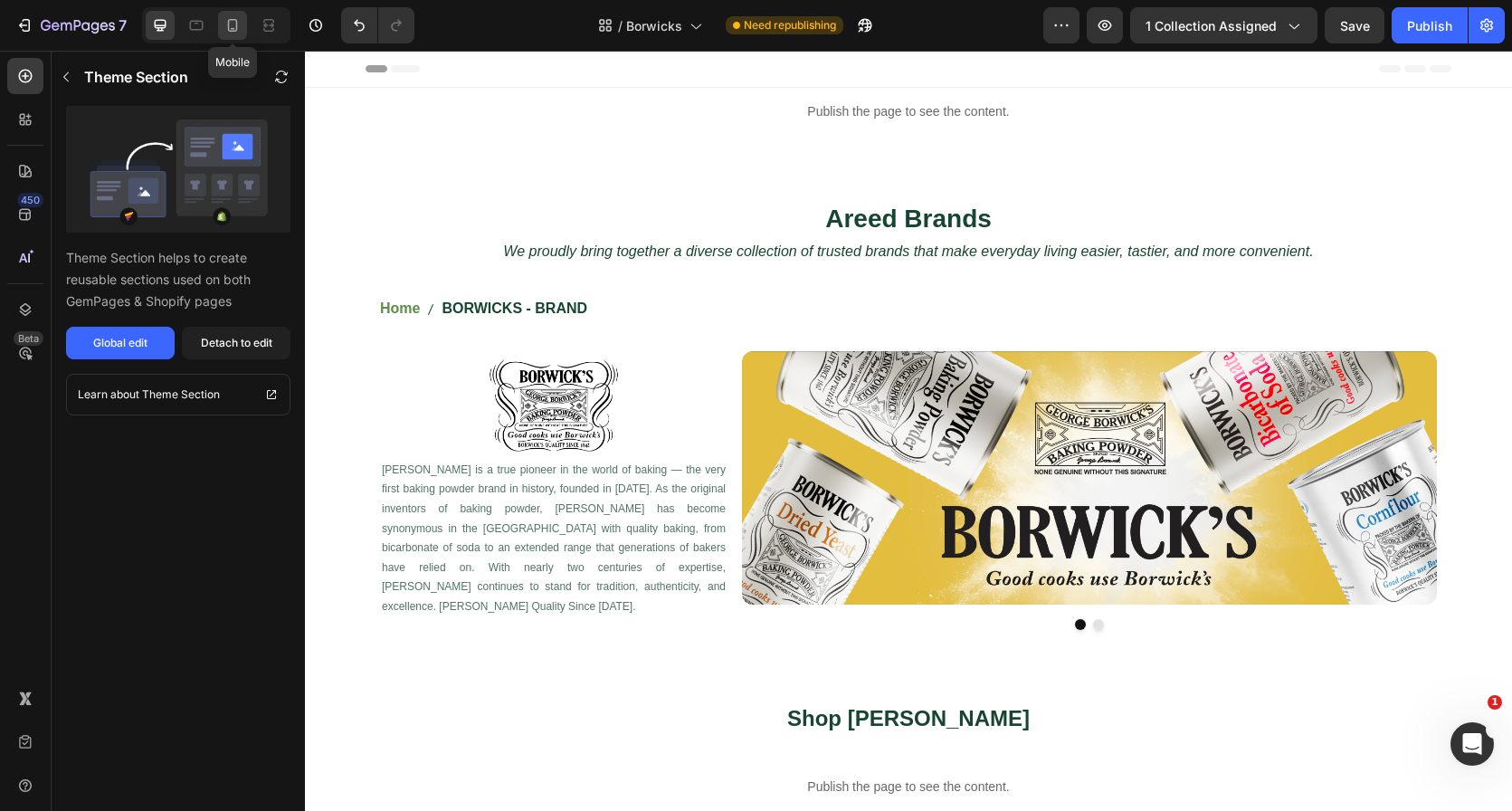
click at [239, 20] on icon at bounding box center [233, 25] width 18 height 18
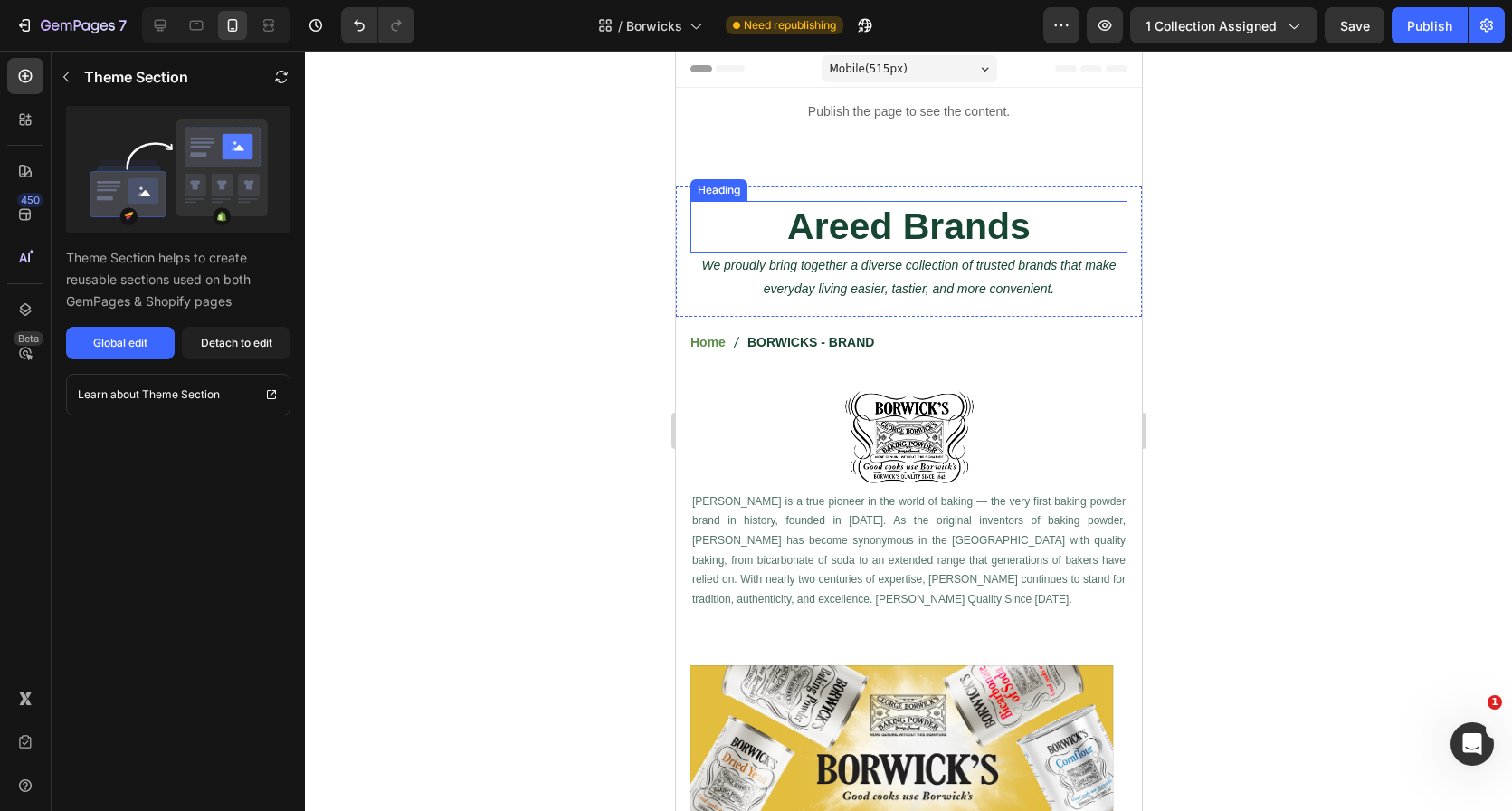
click at [882, 223] on h2 "Areed Brands" at bounding box center [907, 227] width 437 height 51
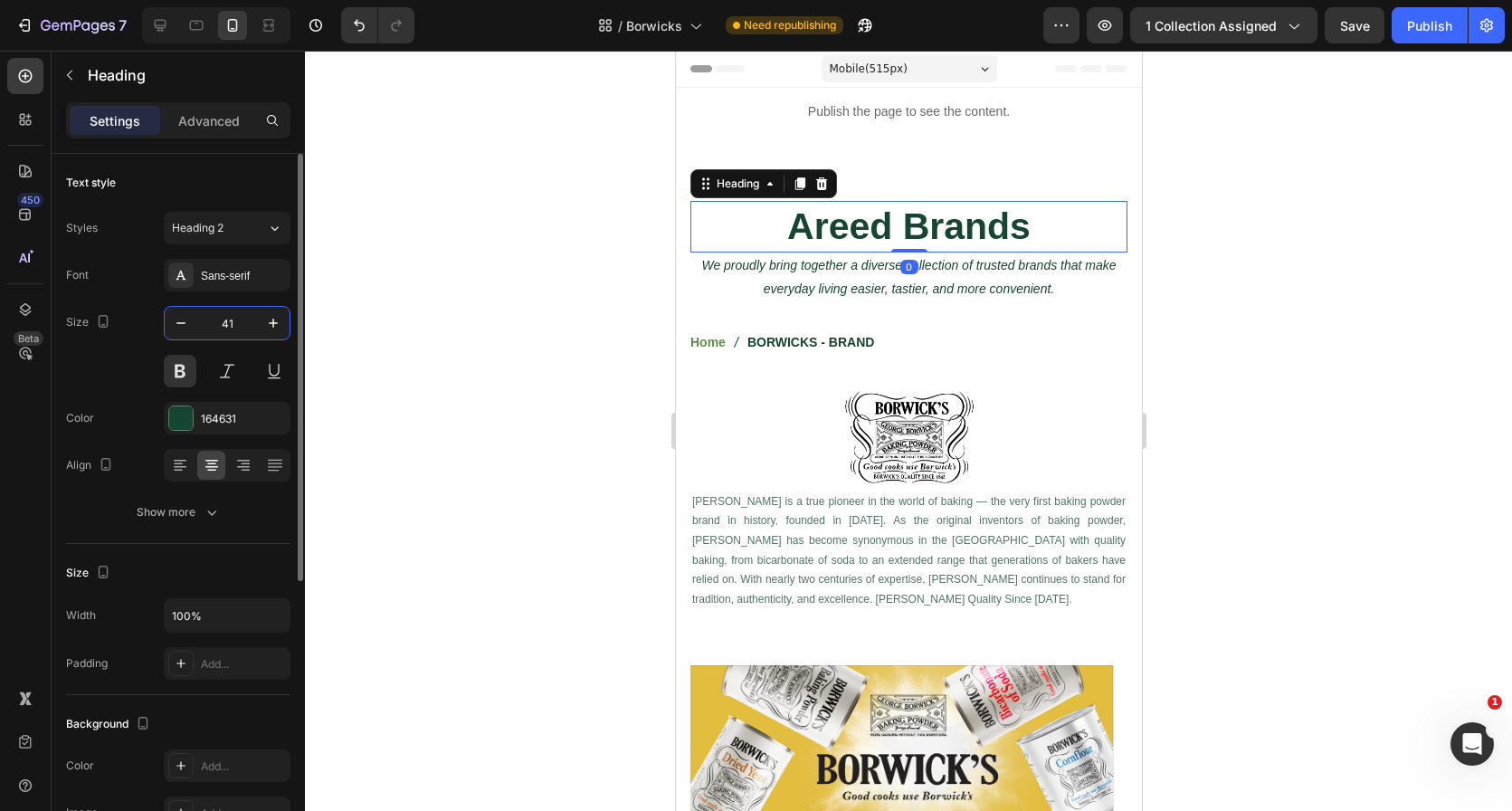
click at [235, 325] on input "41" at bounding box center [227, 323] width 59 height 33
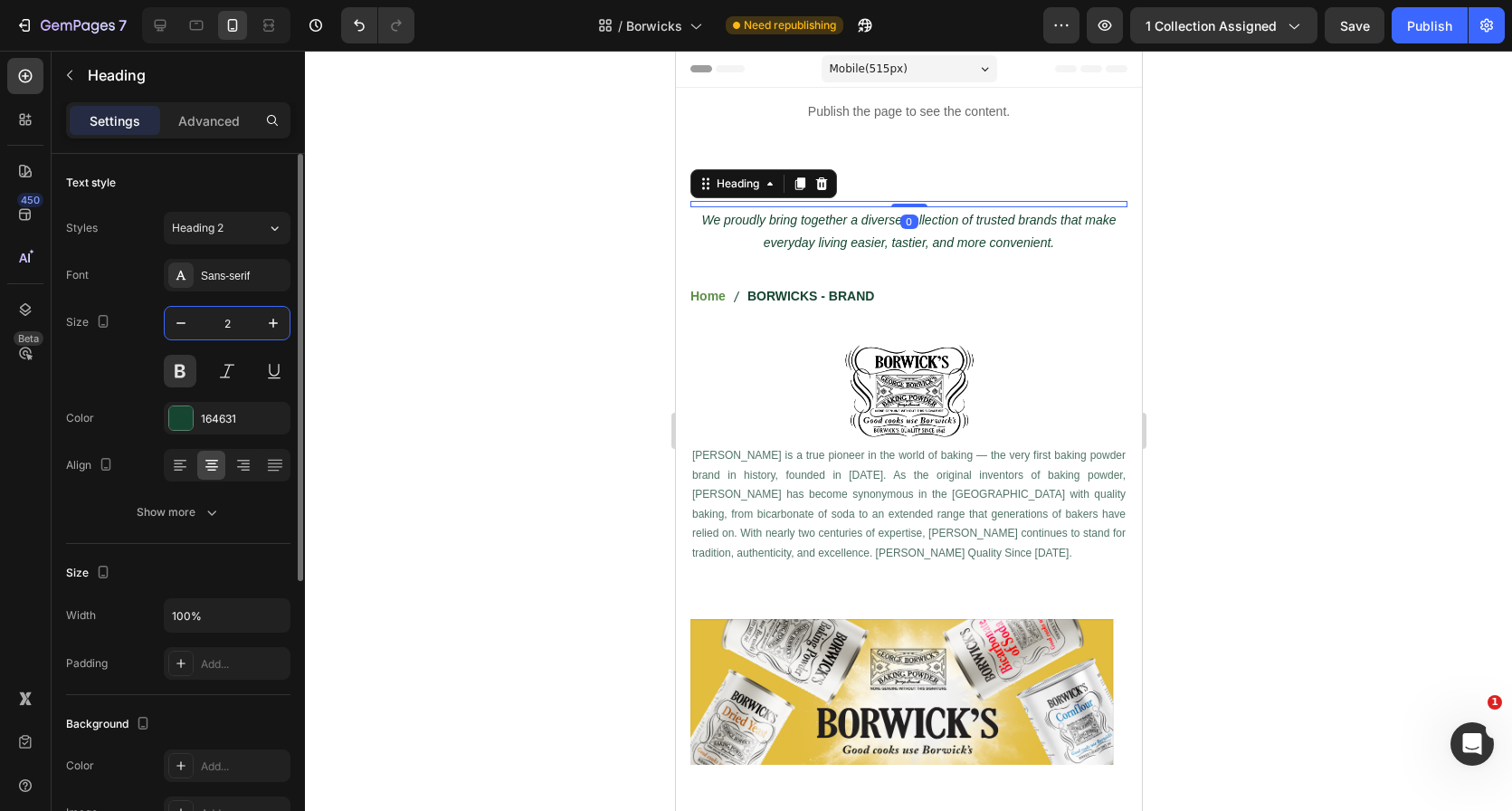
type input "28"
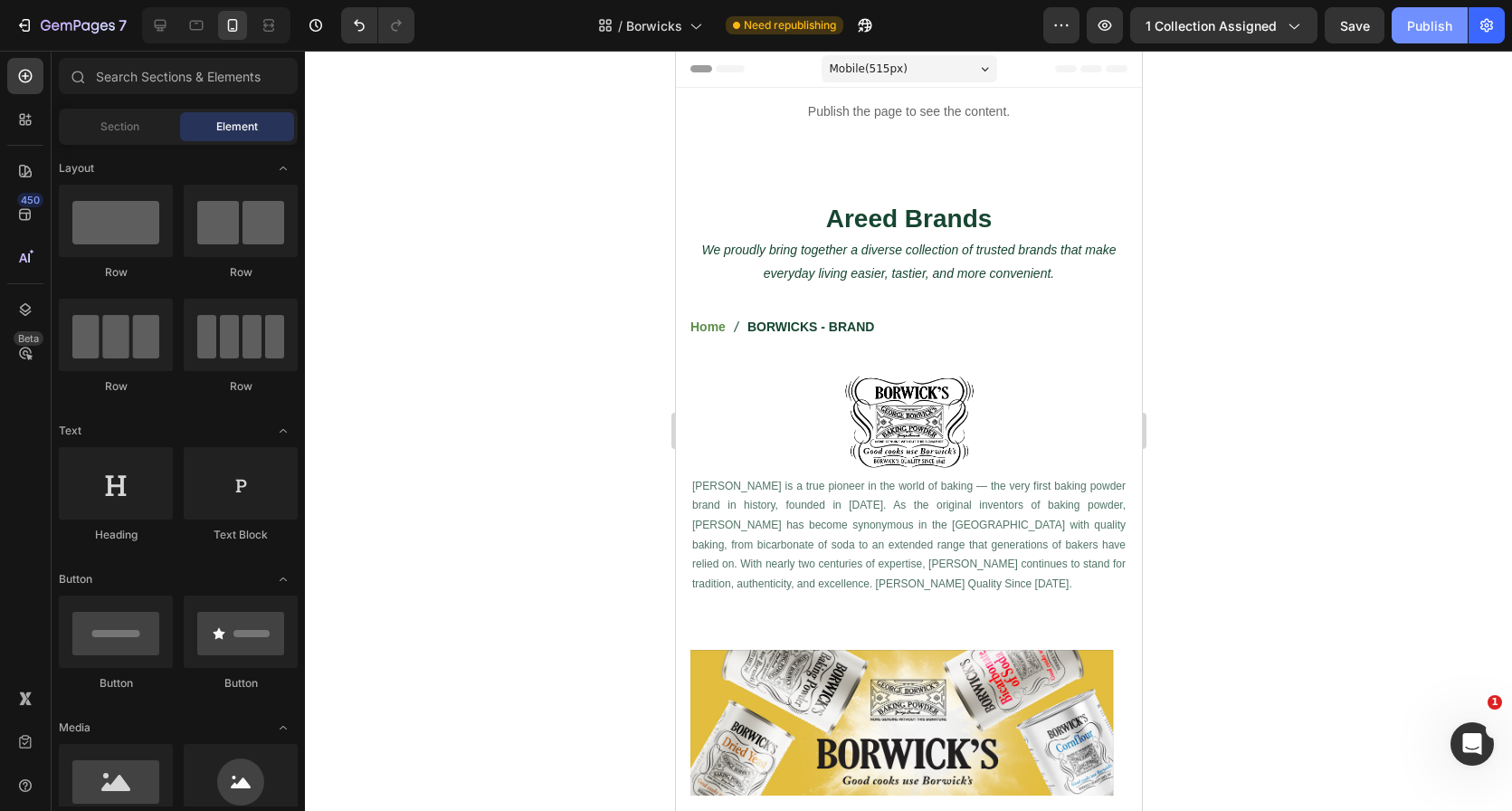
click at [1397, 13] on button "Publish" at bounding box center [1430, 25] width 76 height 37
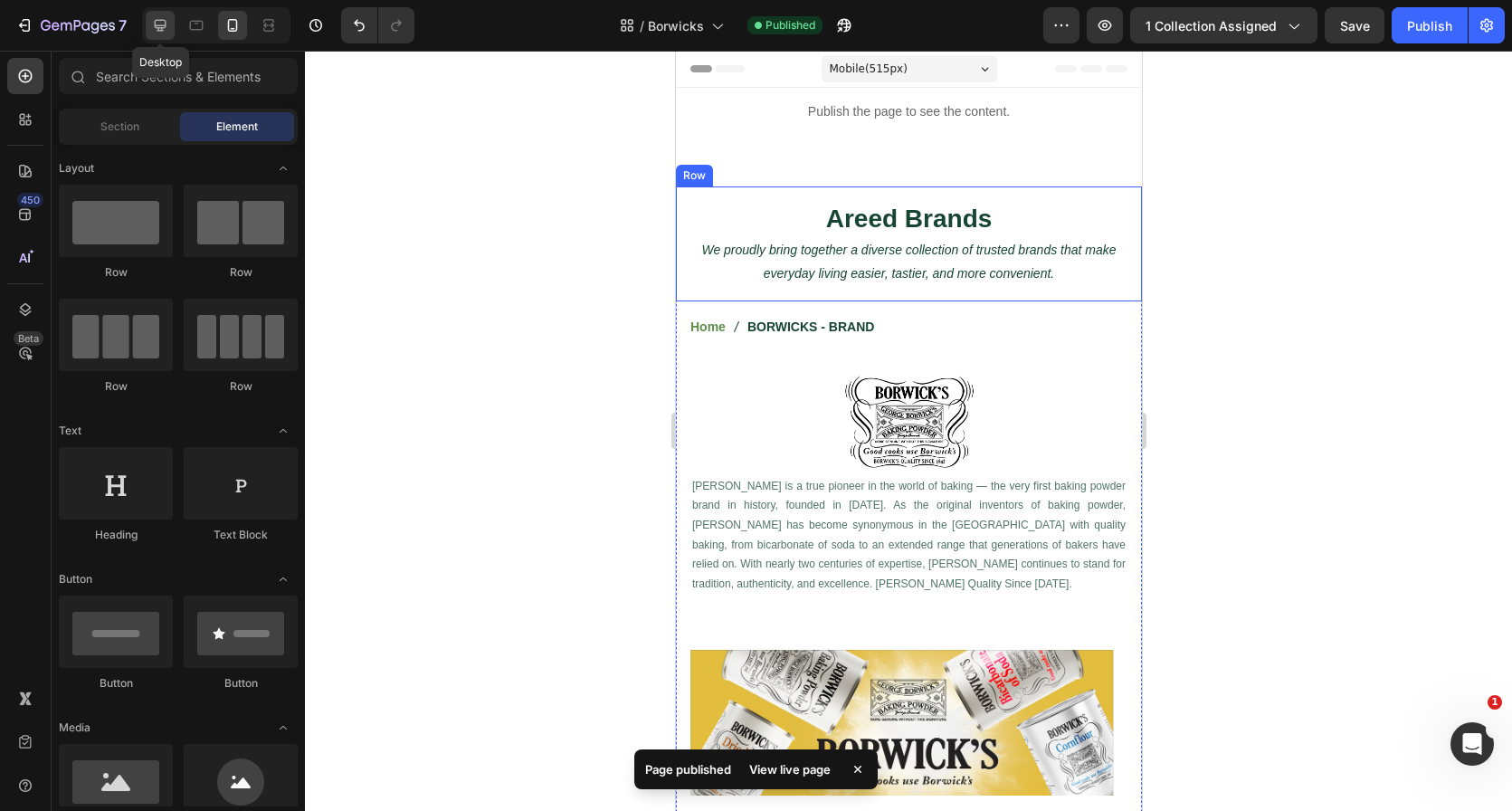
click at [156, 20] on icon at bounding box center [160, 26] width 12 height 12
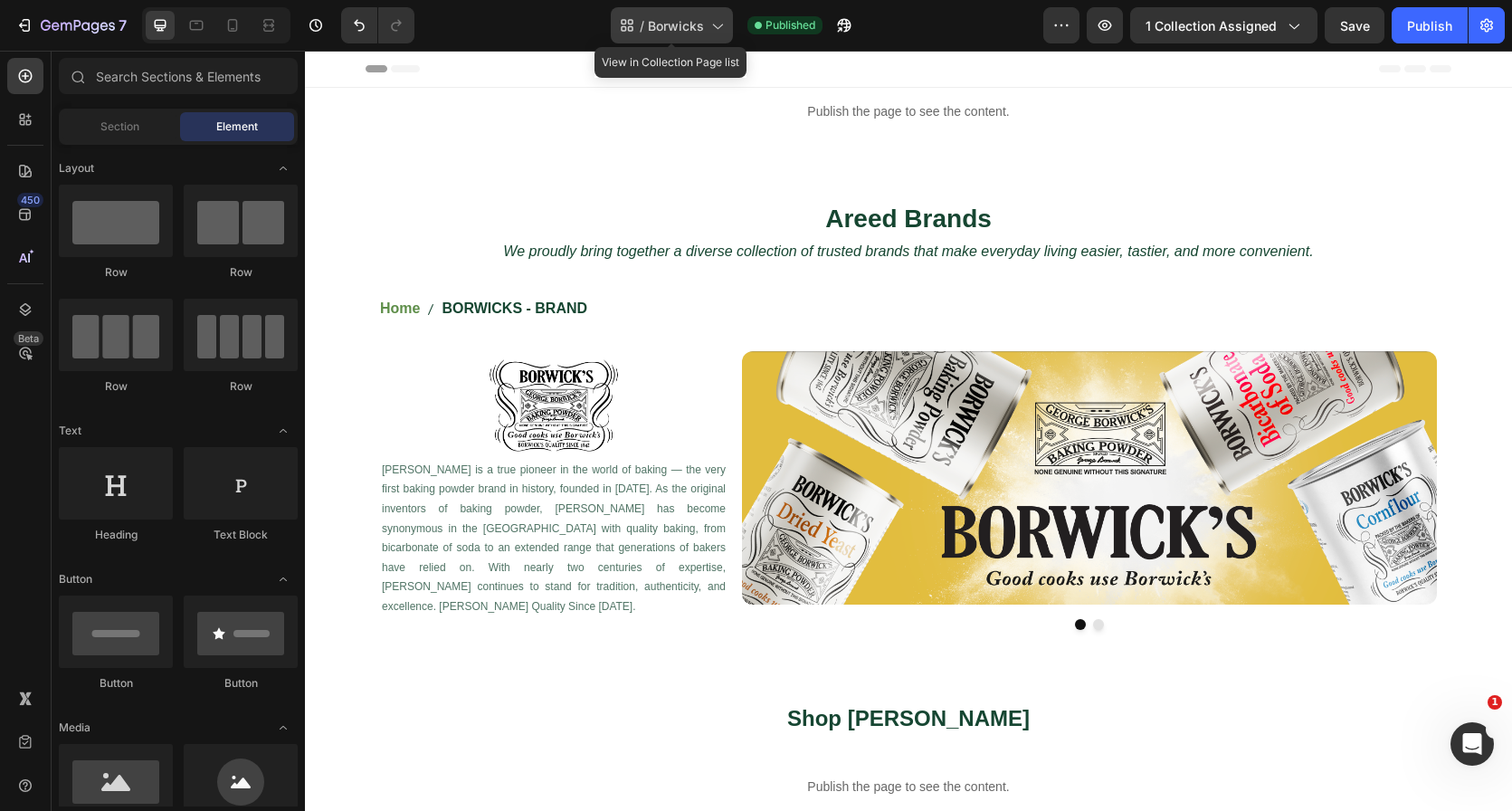
click at [699, 29] on span "Borwicks" at bounding box center [675, 25] width 56 height 19
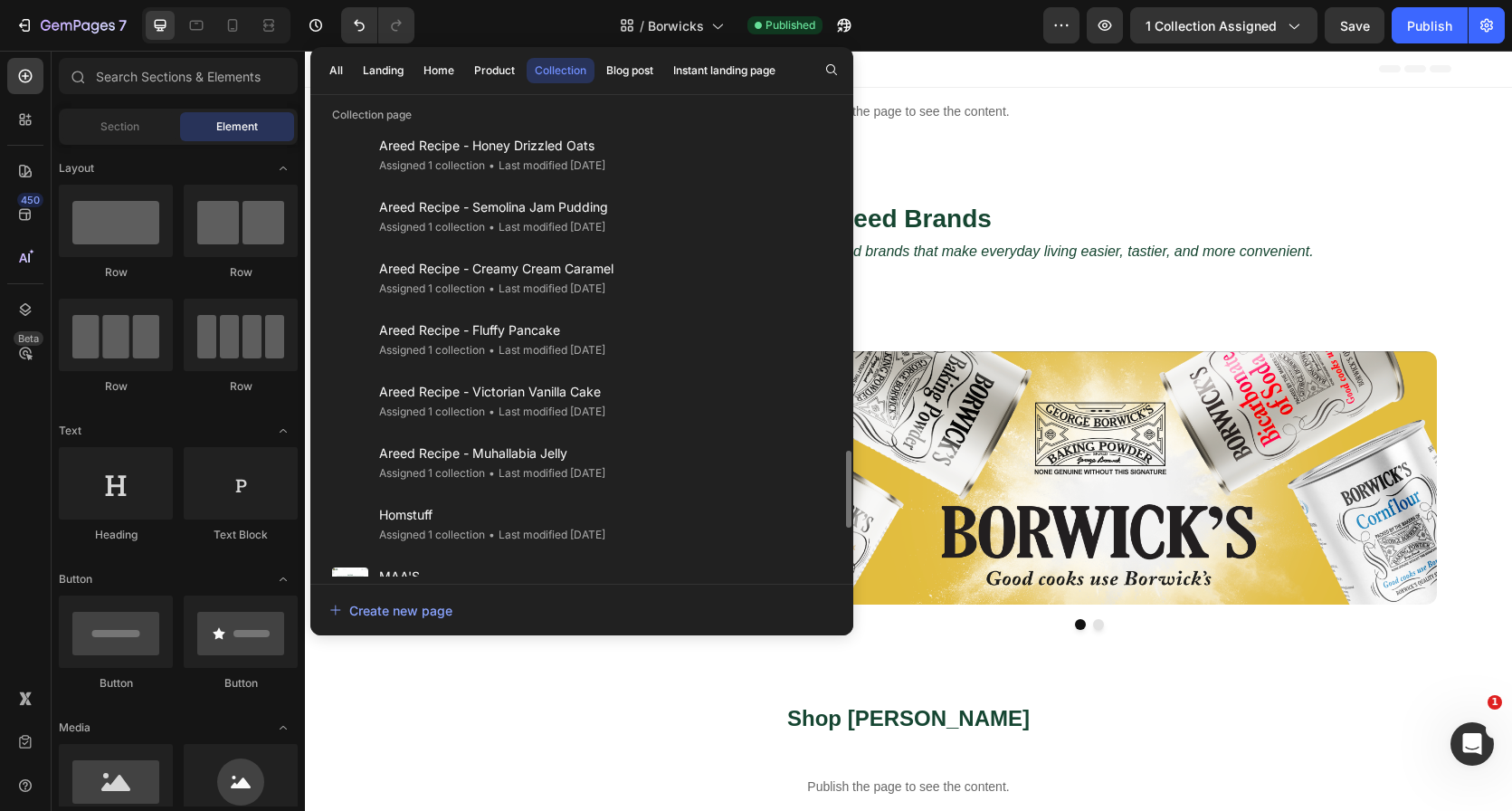
scroll to position [2206, 0]
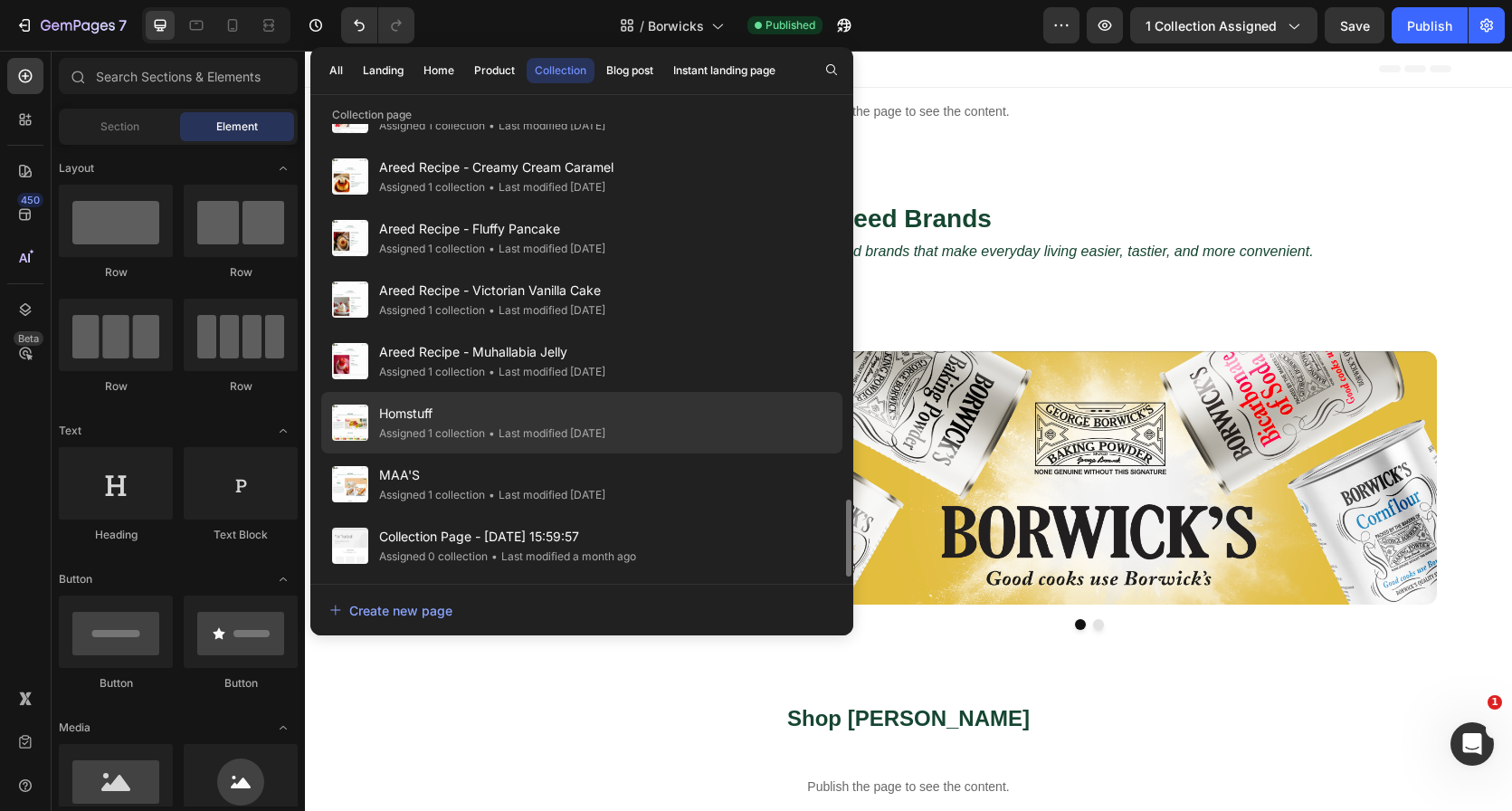
click at [691, 413] on div "Homstuff Assigned 1 collection • Last modified 6 days ago" at bounding box center [581, 423] width 521 height 61
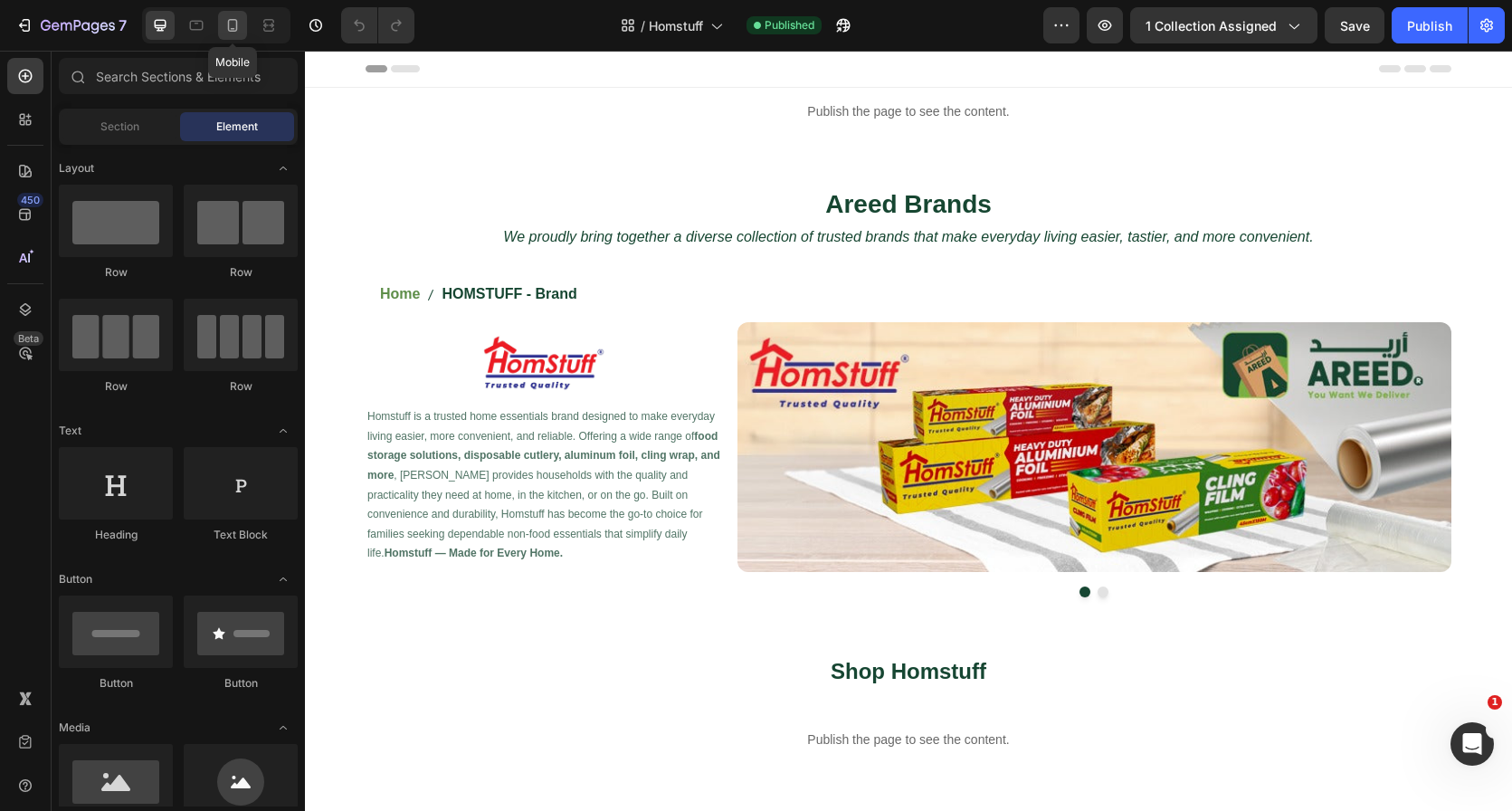
click at [229, 18] on icon at bounding box center [233, 25] width 18 height 18
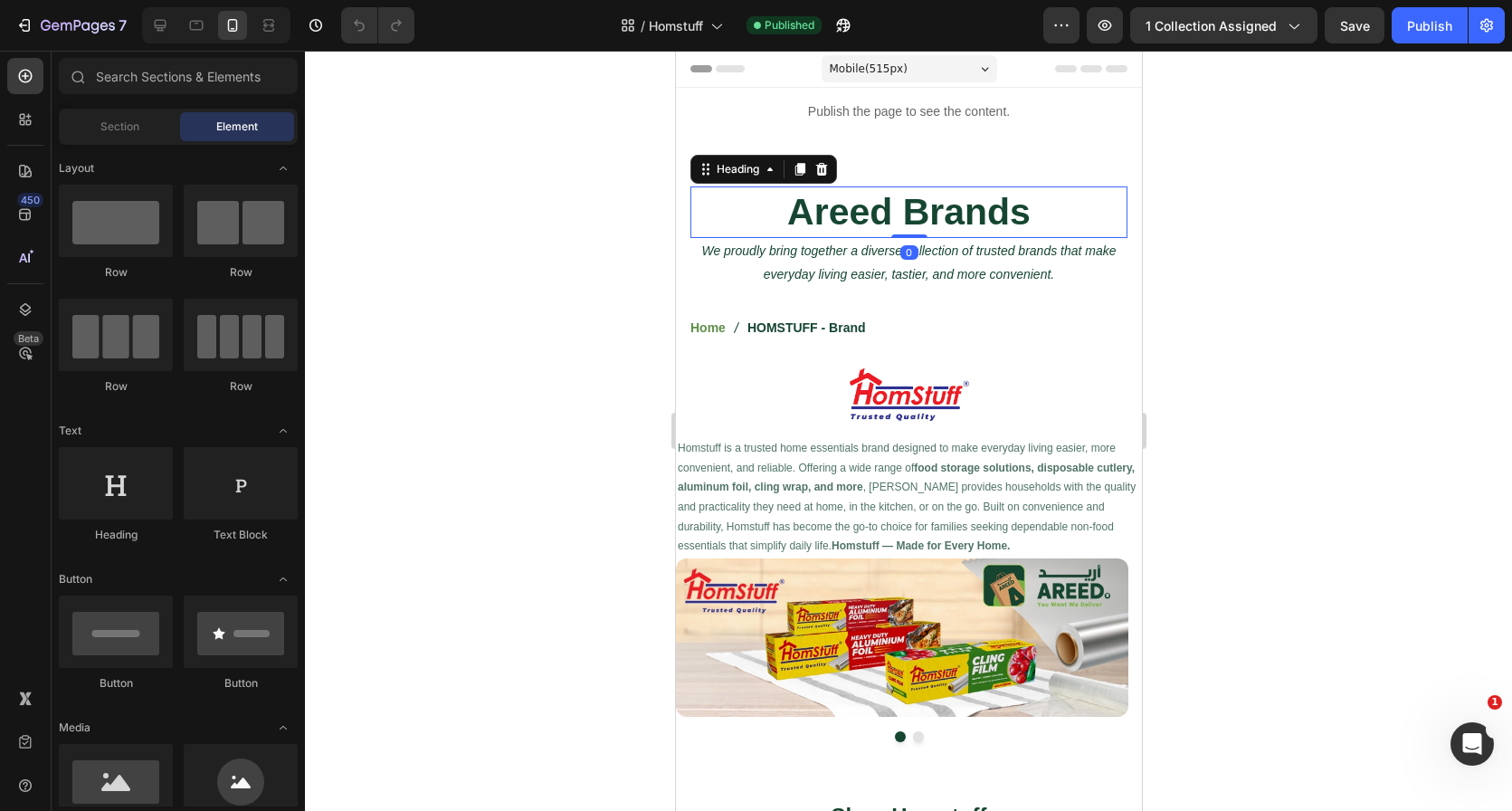
click at [782, 197] on h2 "Areed Brands" at bounding box center [907, 212] width 437 height 51
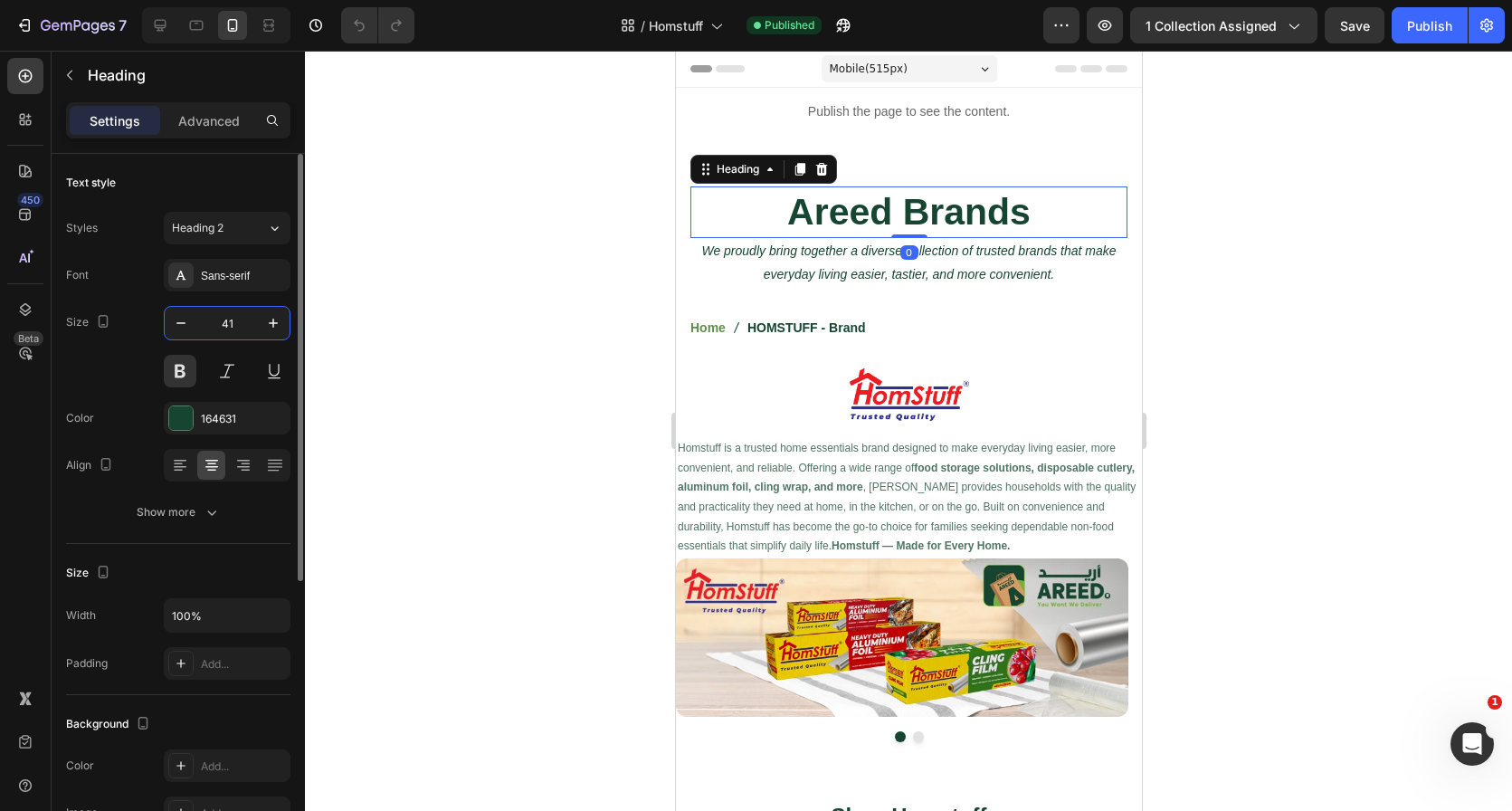
click at [236, 331] on input "41" at bounding box center [227, 323] width 59 height 33
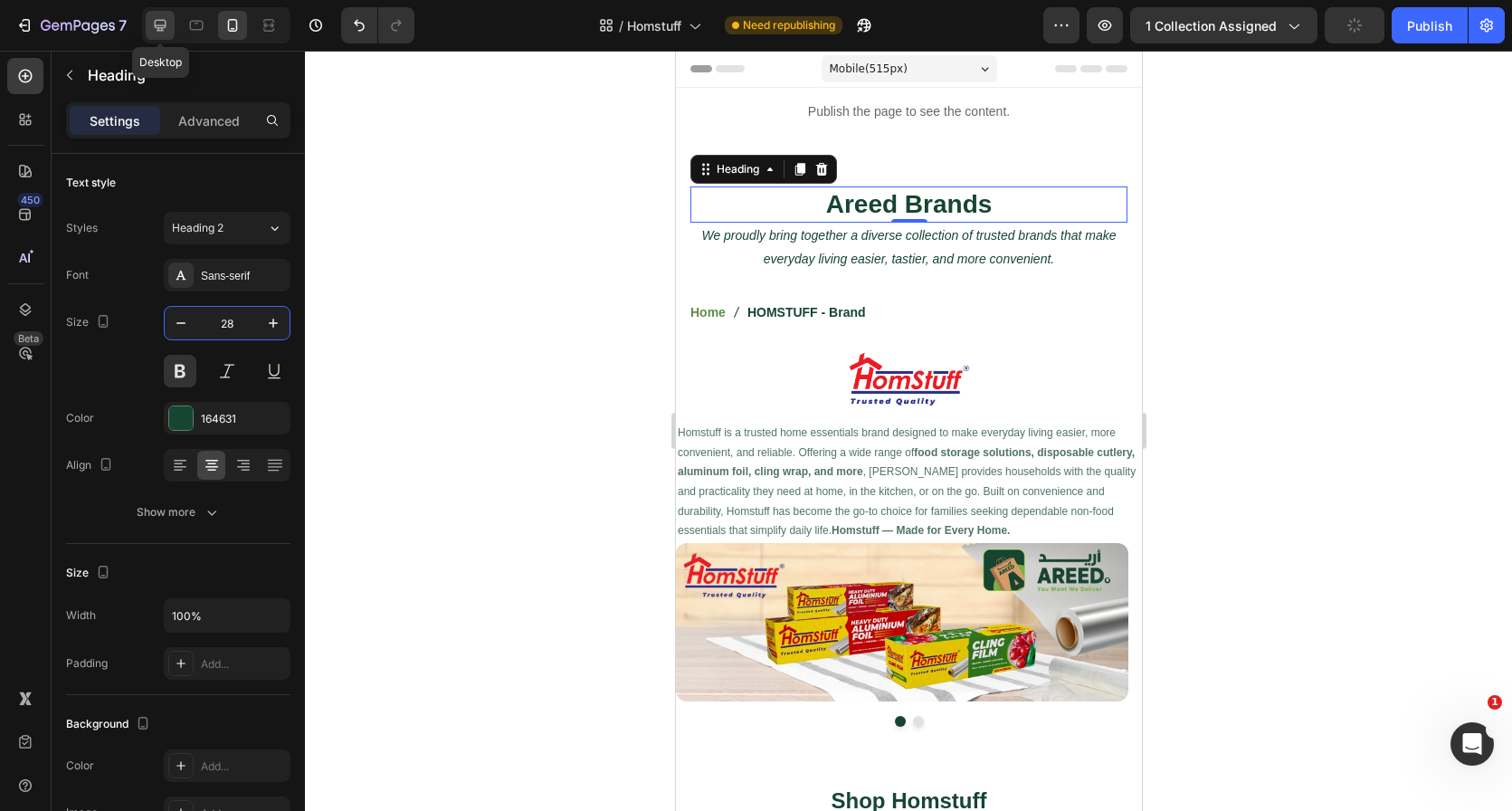
type input "28"
click at [156, 30] on icon at bounding box center [160, 25] width 18 height 18
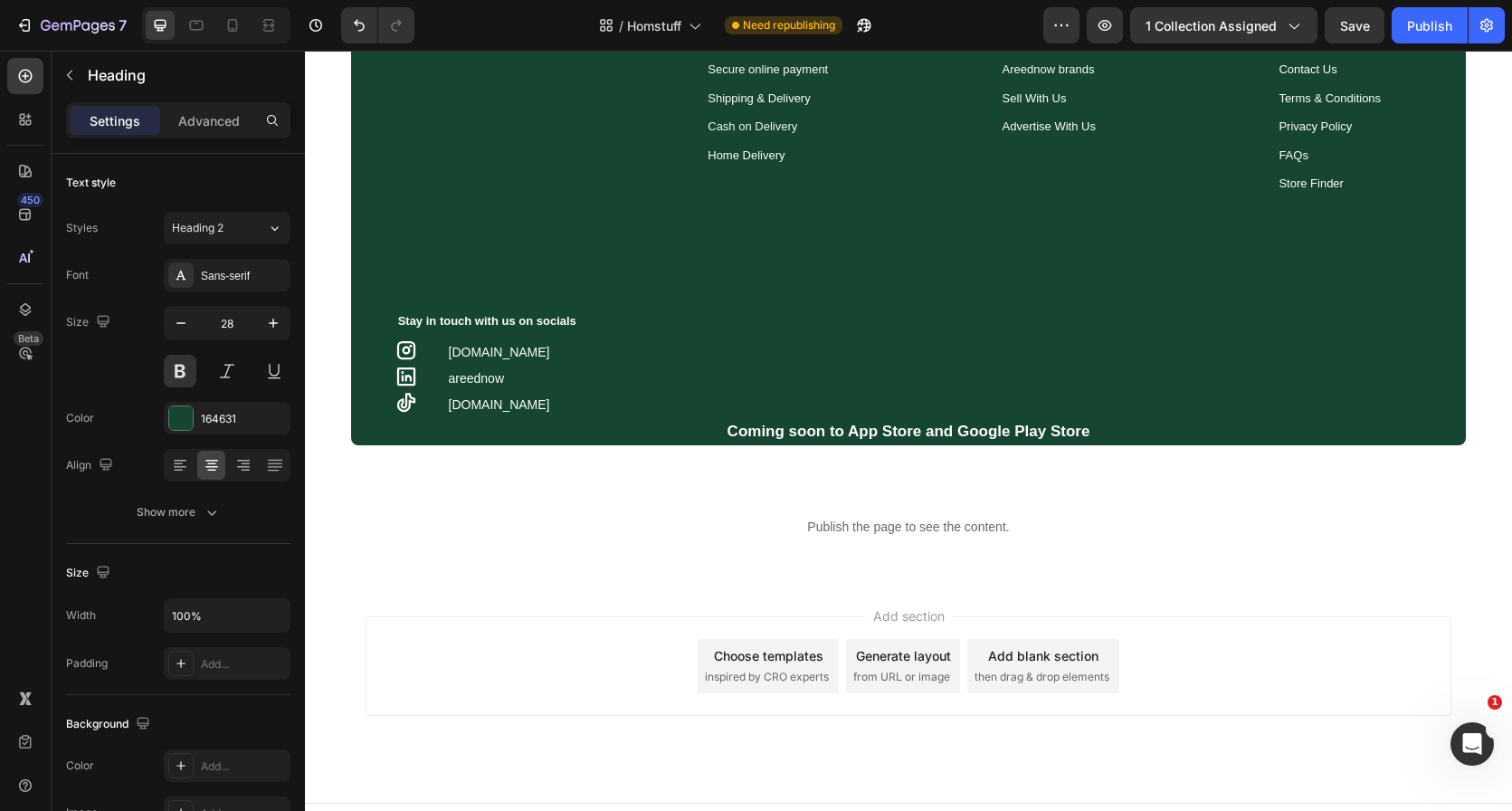
scroll to position [1668, 0]
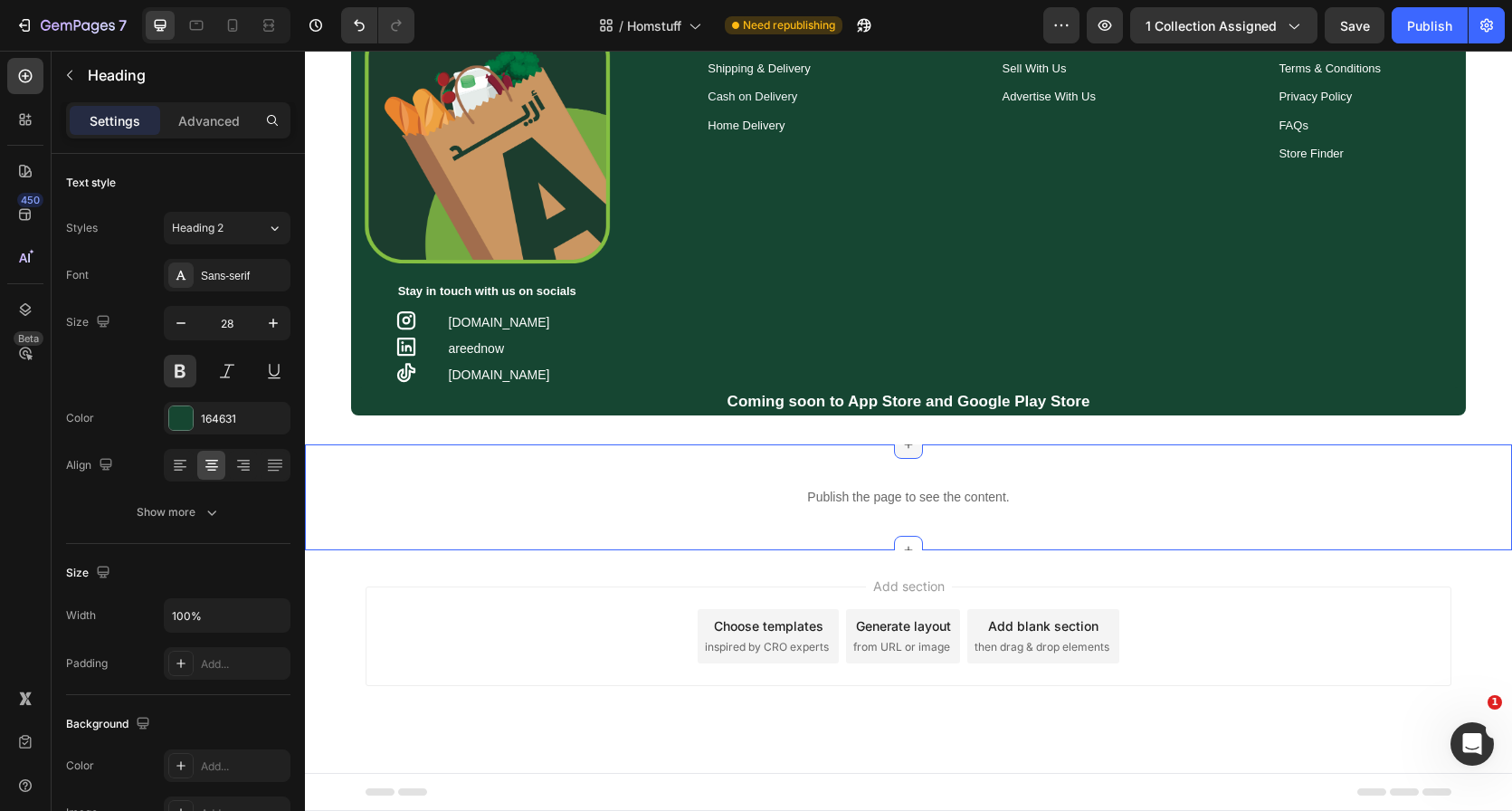
click at [902, 456] on div at bounding box center [908, 444] width 29 height 29
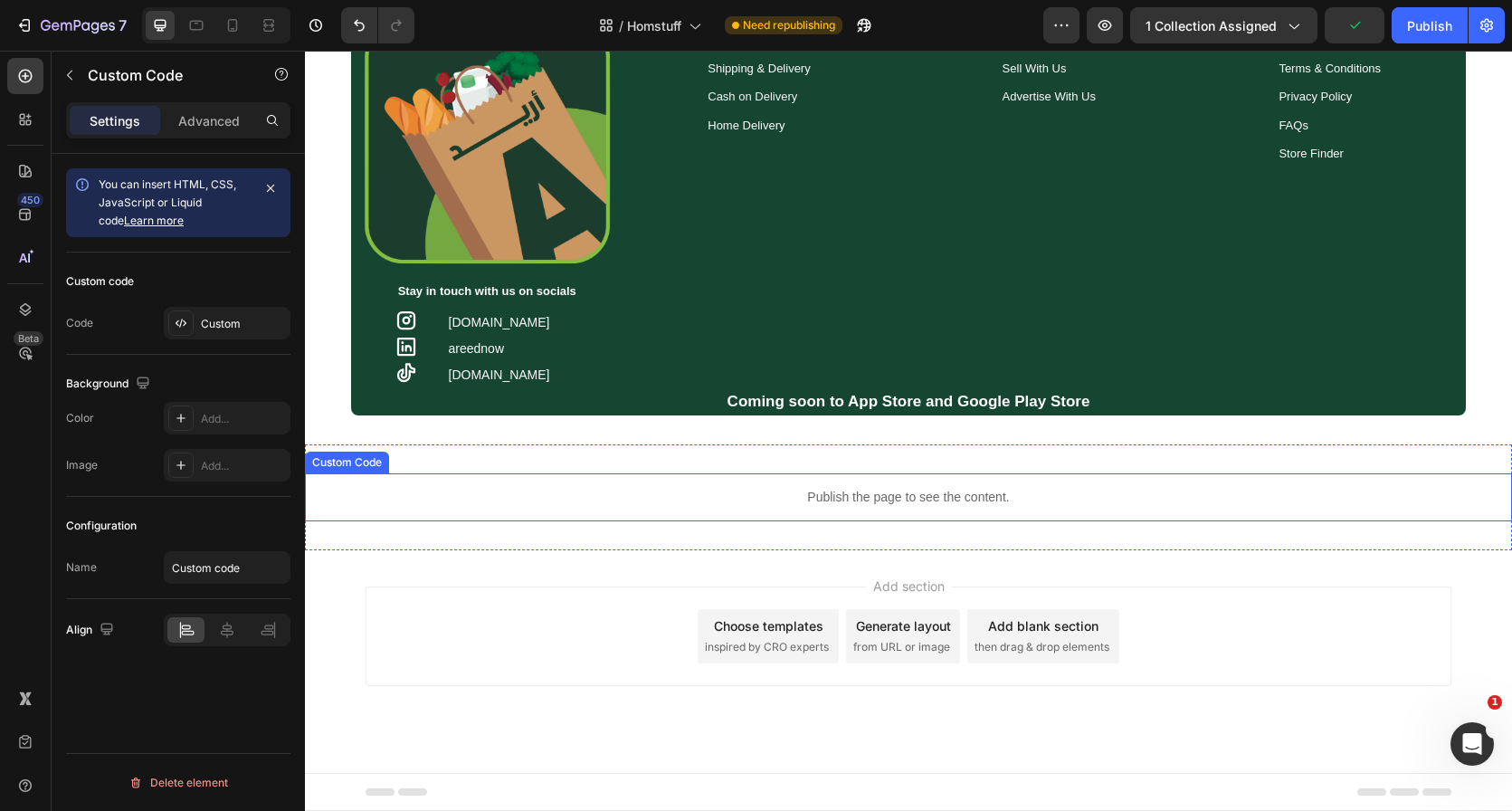
click at [1377, 489] on p "Publish the page to see the content." at bounding box center [908, 497] width 1207 height 19
click at [1375, 455] on div "Publish the page to see the content. Custom Code 0 Section 7" at bounding box center [908, 497] width 1207 height 106
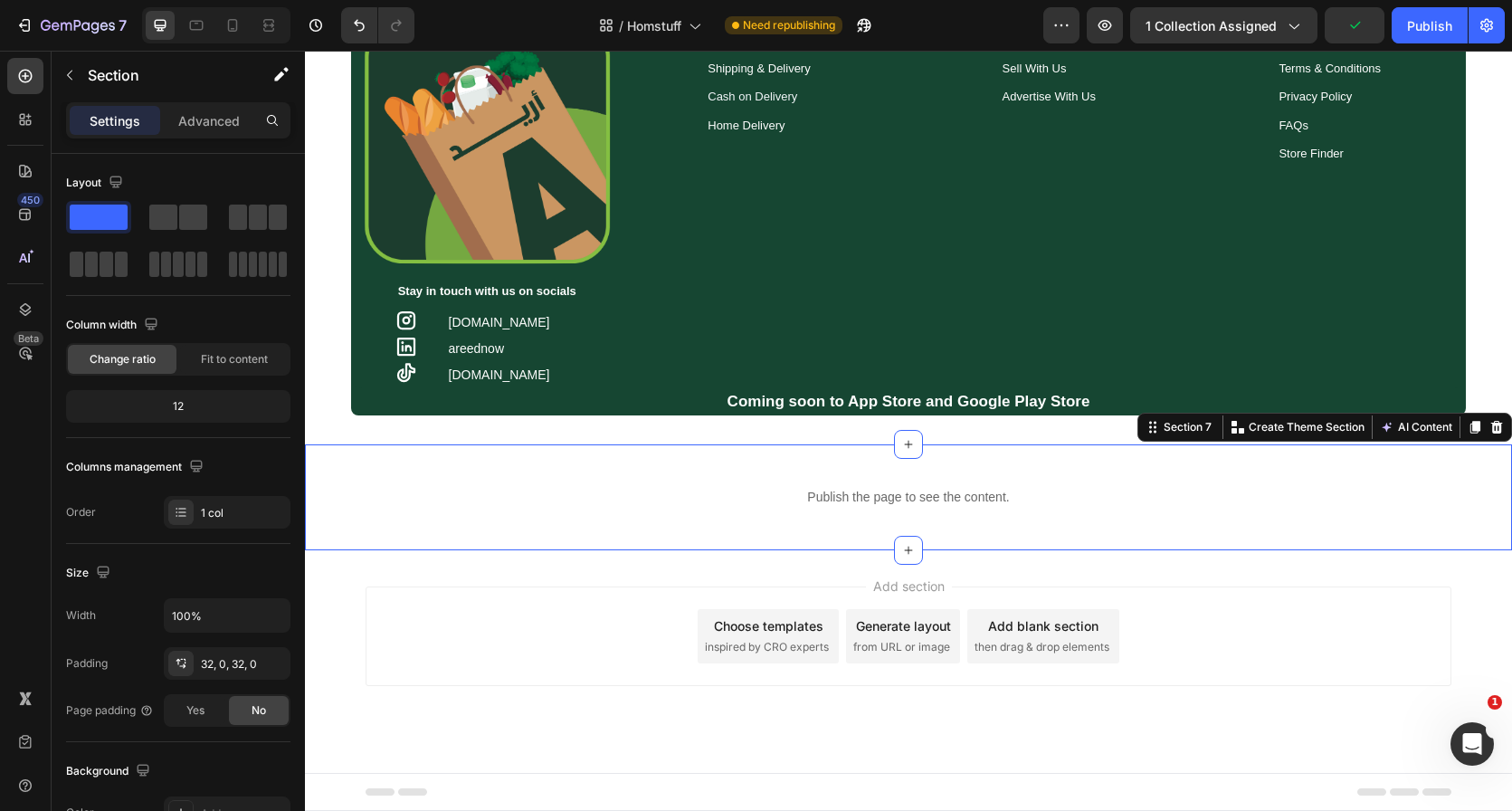
click at [1483, 414] on div "Section 7 Create Theme Section AI Content Write with GemAI What would you like …" at bounding box center [1325, 427] width 374 height 29
drag, startPoint x: 1485, startPoint y: 427, endPoint x: 1469, endPoint y: 426, distance: 16.0
click at [1491, 426] on icon at bounding box center [1497, 427] width 12 height 13
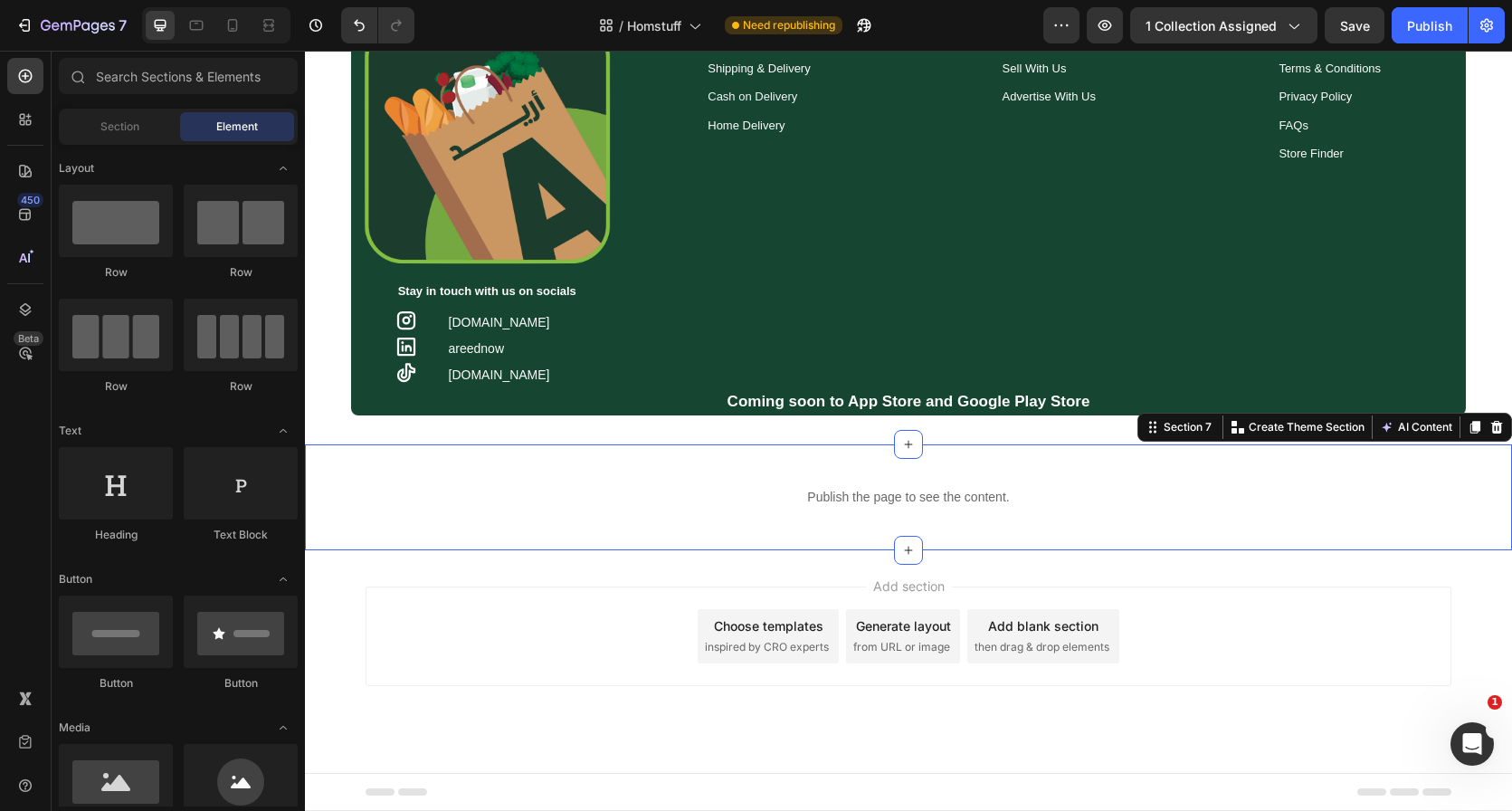
scroll to position [1562, 0]
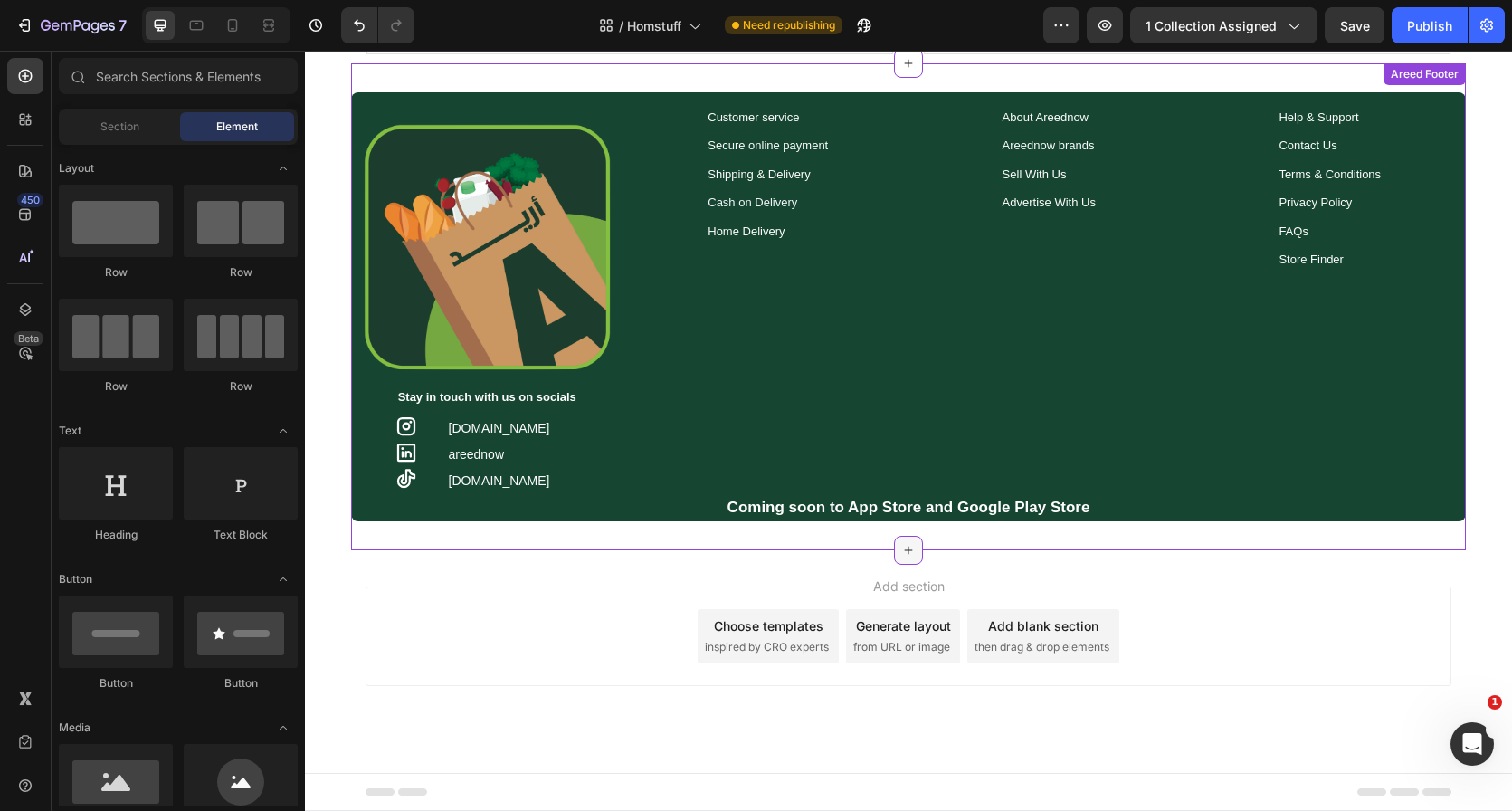
click at [901, 546] on icon at bounding box center [908, 550] width 15 height 15
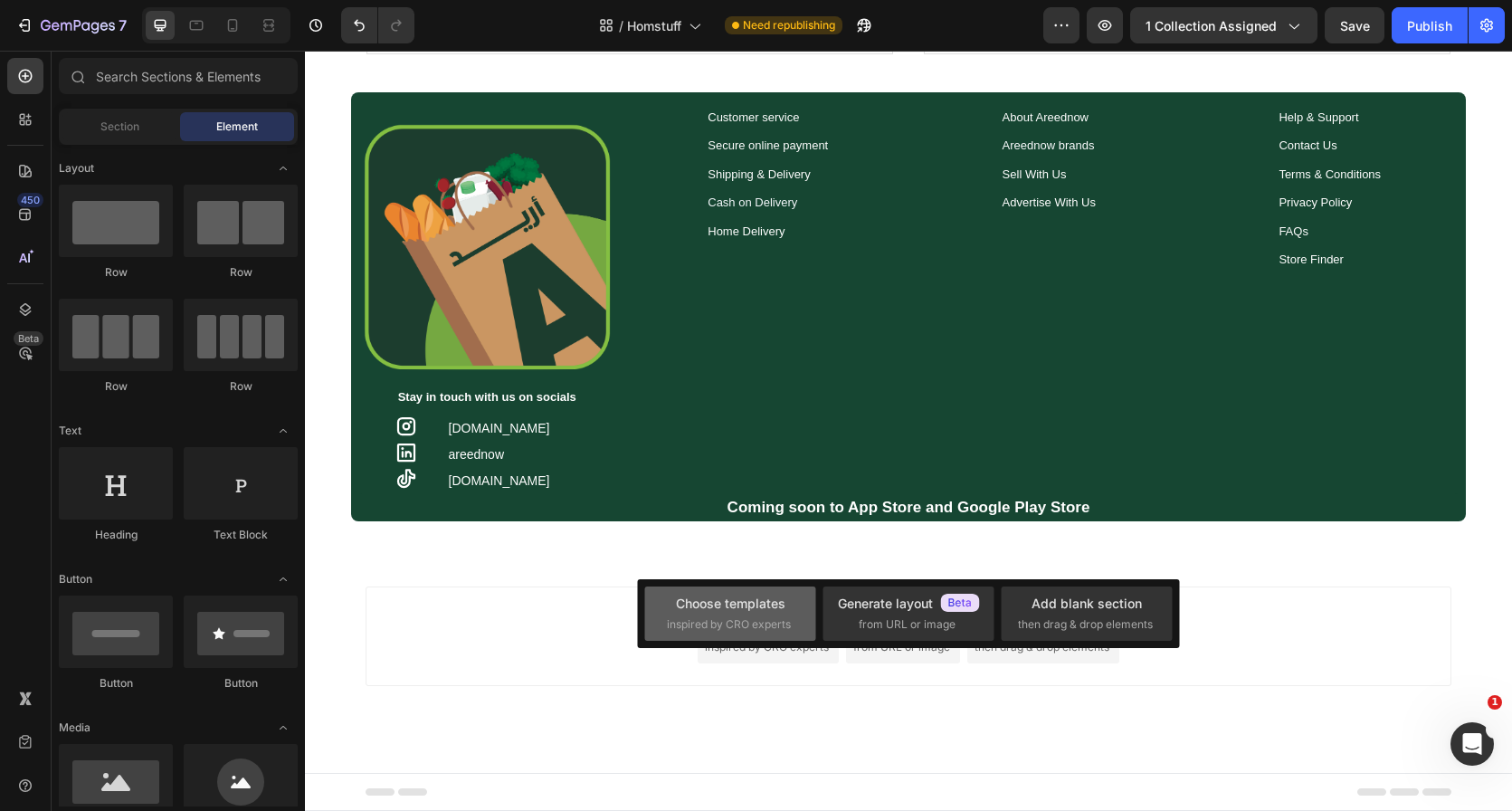
click at [744, 587] on div "Choose templates inspired by CRO experts" at bounding box center [731, 613] width 171 height 54
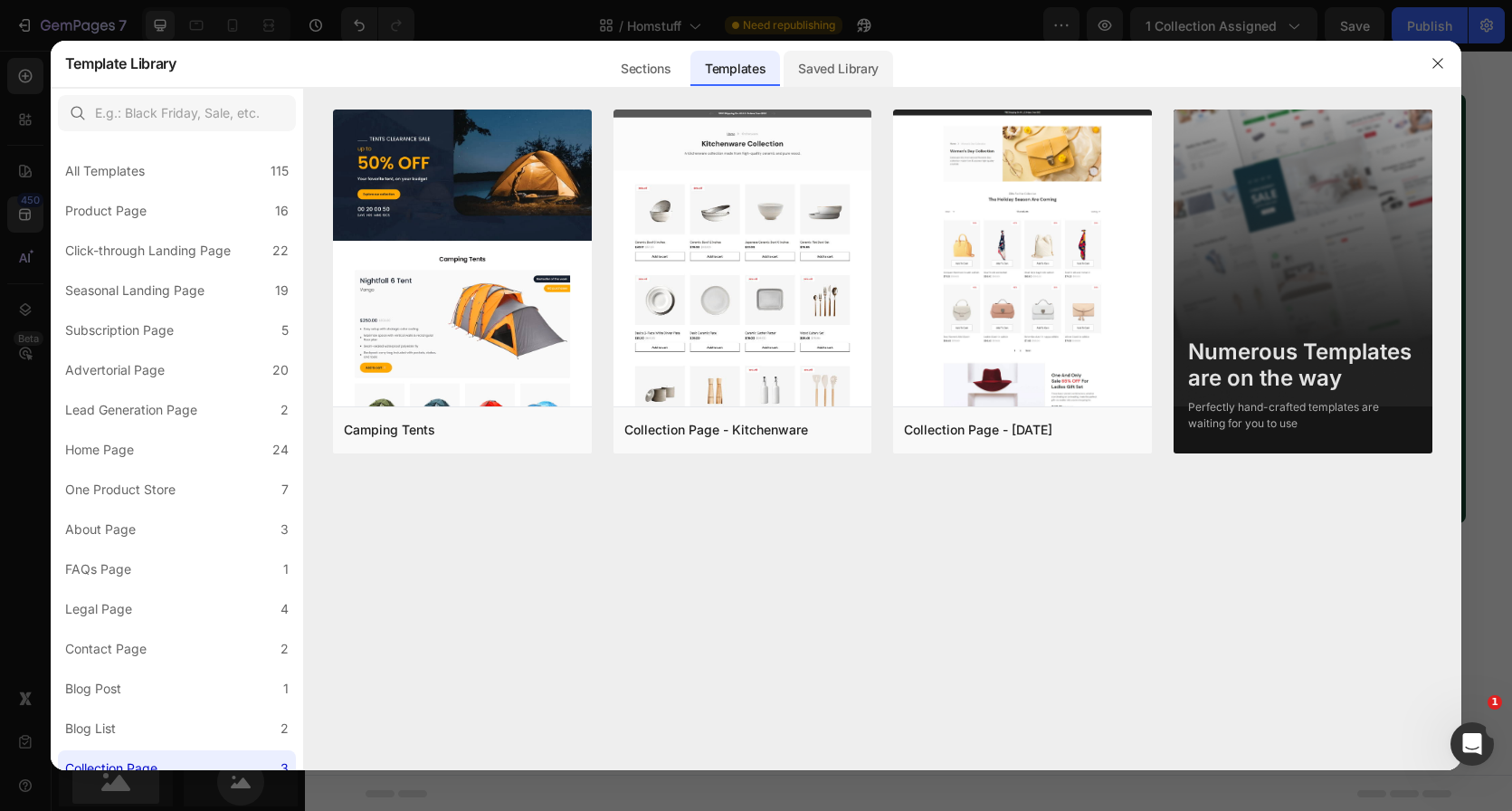
click at [813, 65] on div "Saved Library" at bounding box center [838, 68] width 110 height 37
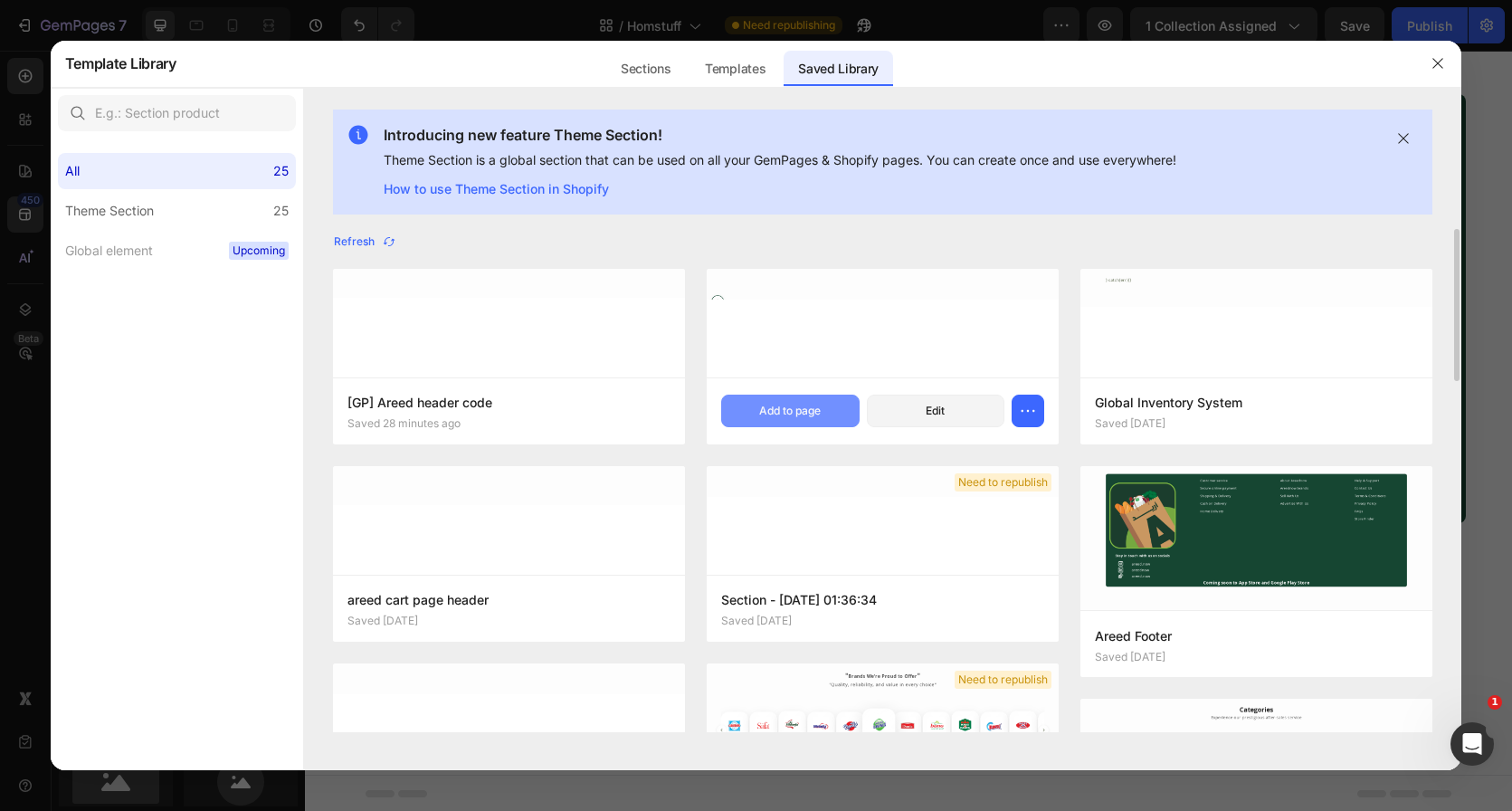
click at [759, 411] on div "Add to page" at bounding box center [790, 411] width 61 height 16
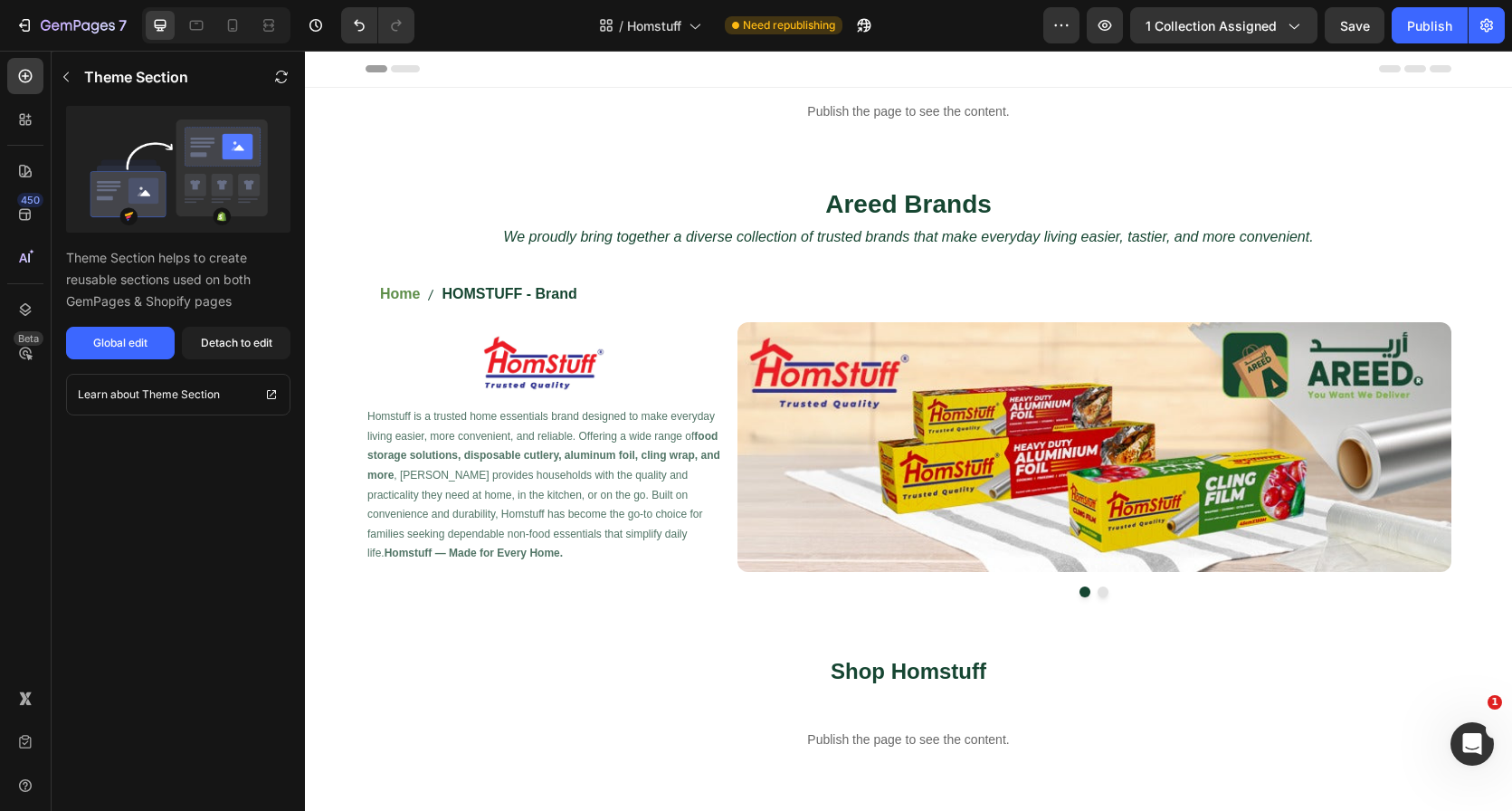
scroll to position [345, 0]
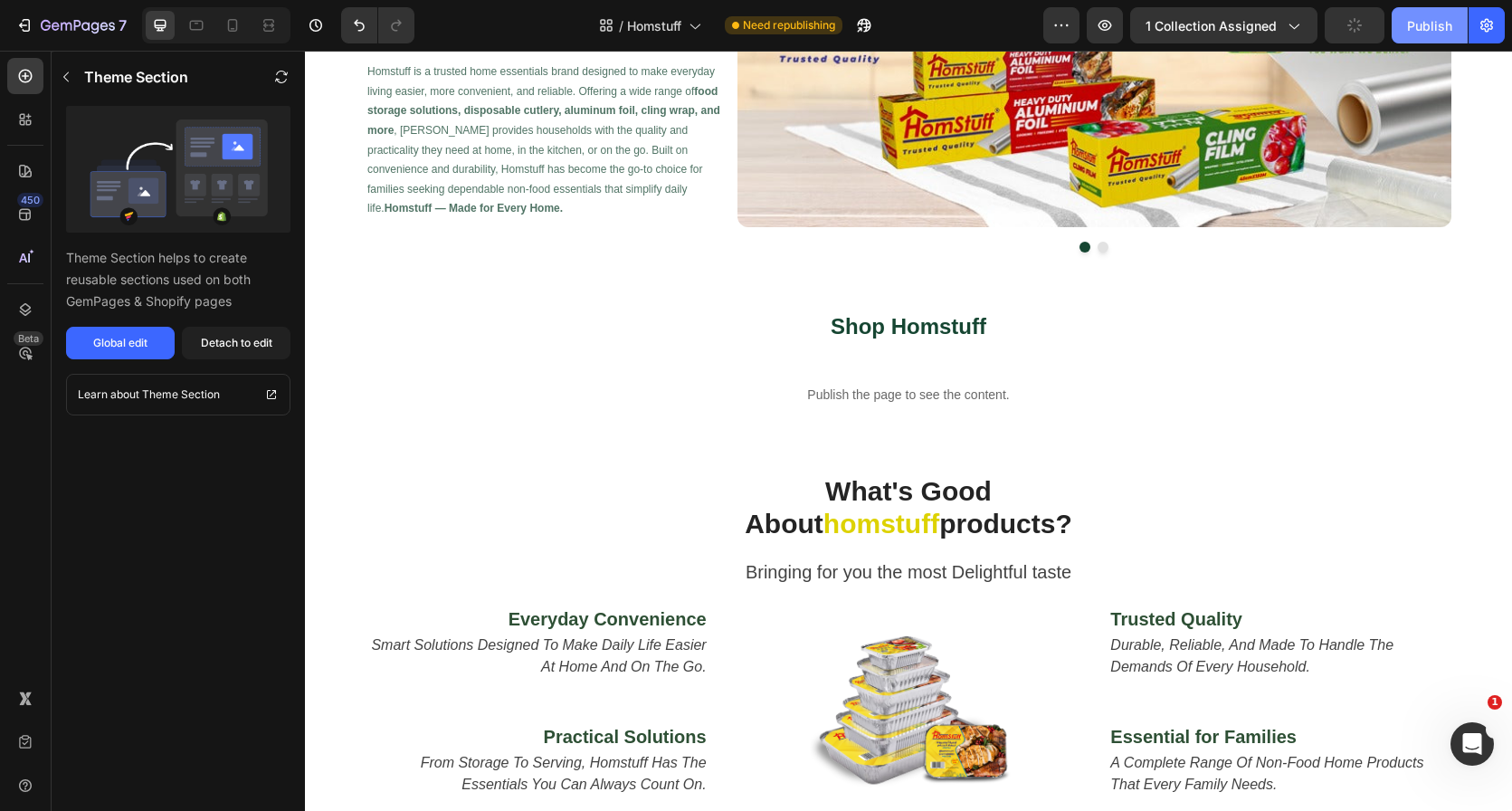
click at [1422, 25] on div "Publish" at bounding box center [1430, 25] width 46 height 19
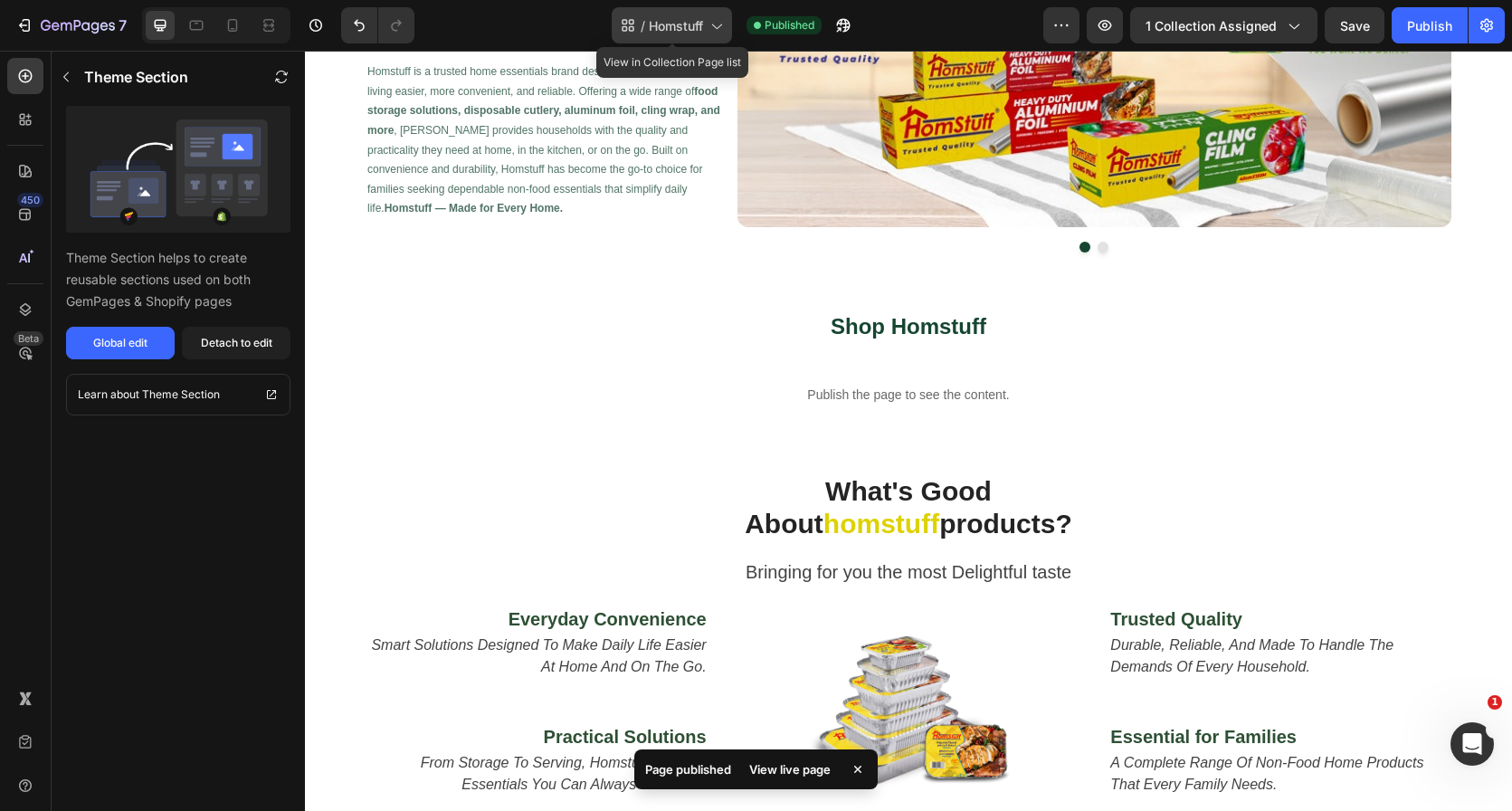
click at [688, 32] on span "Homstuff" at bounding box center [675, 25] width 54 height 19
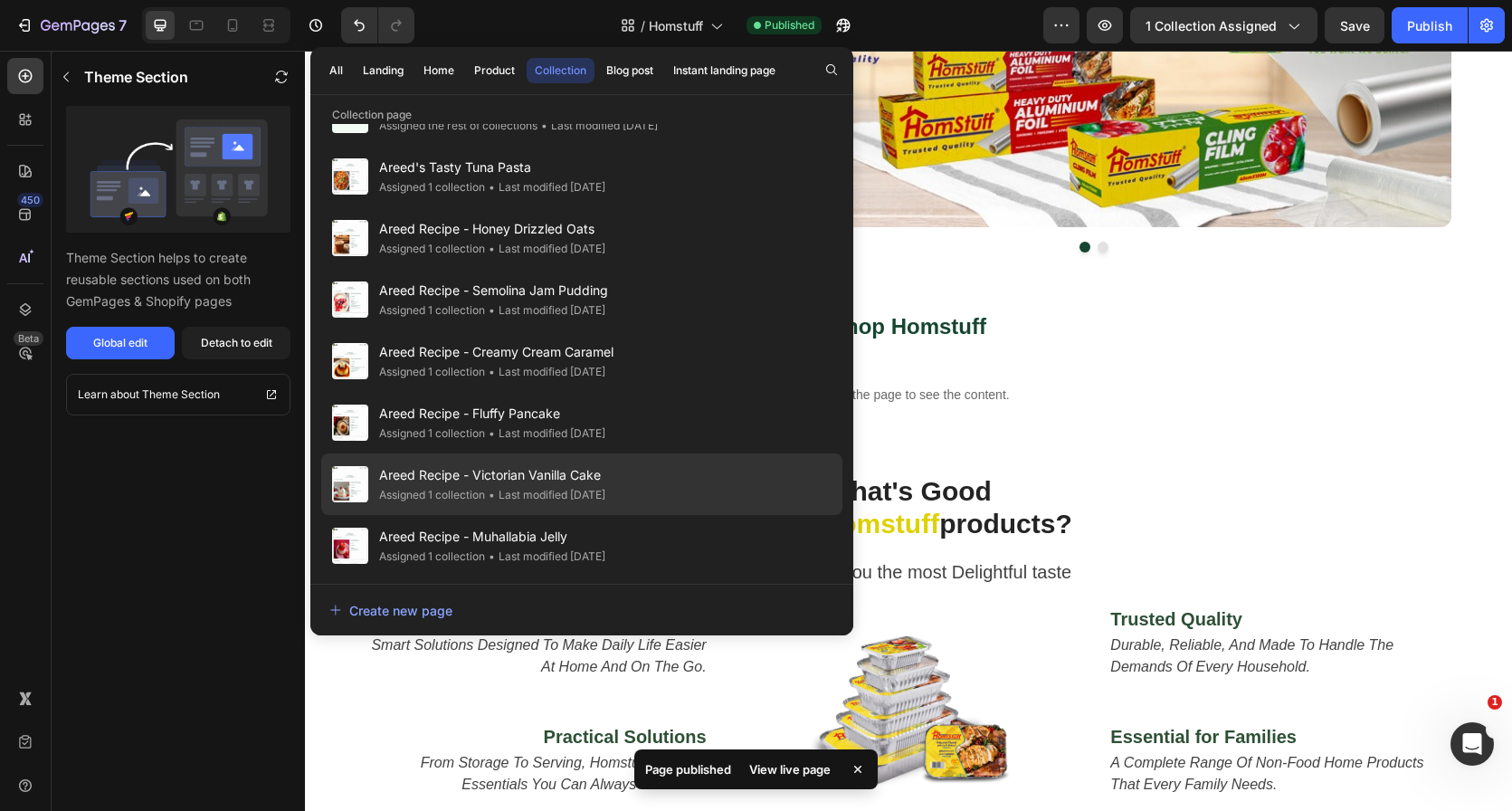
scroll to position [2206, 0]
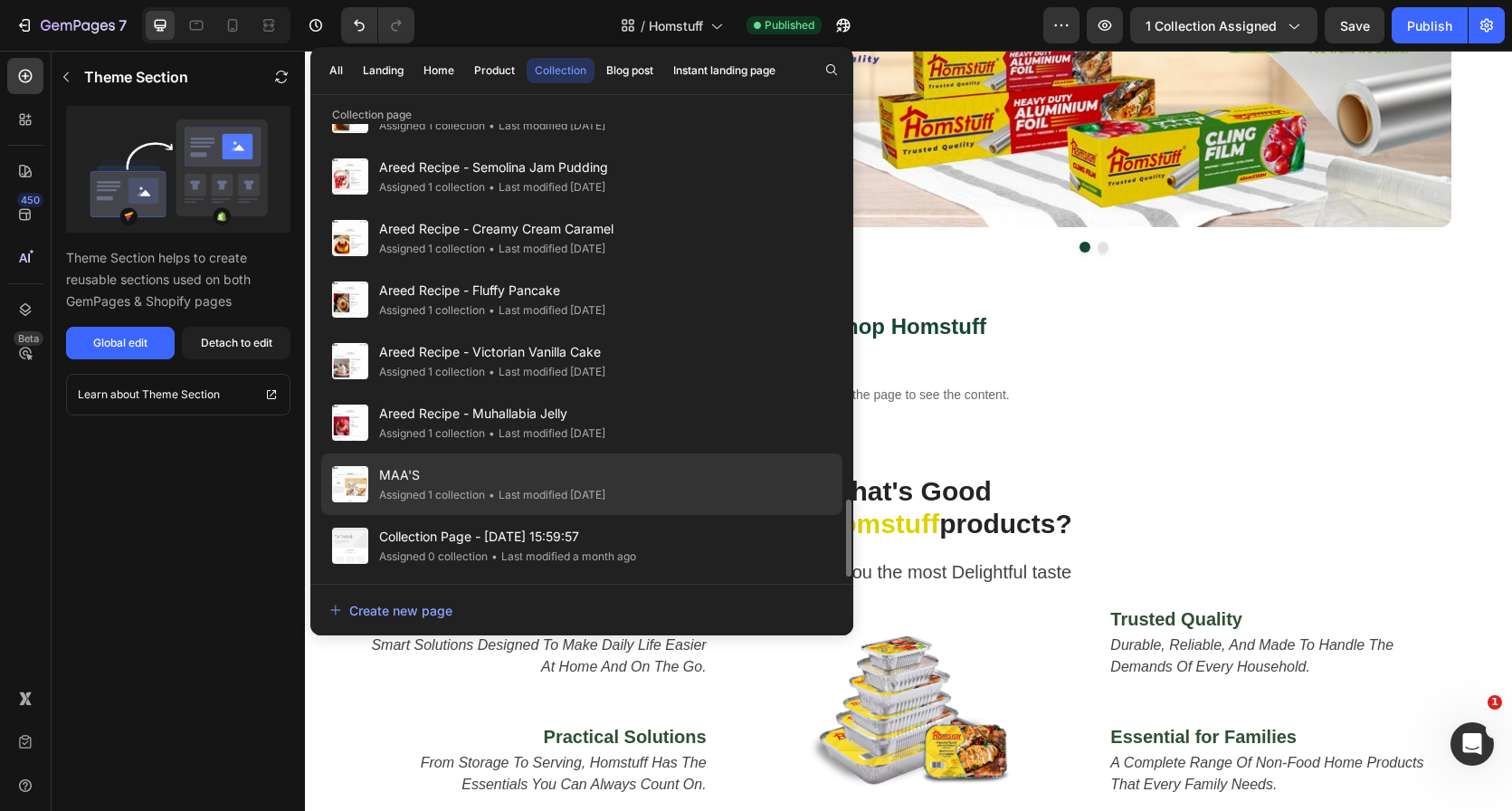
click at [686, 479] on div "MAA'S Assigned 1 collection • Last modified 6 days ago" at bounding box center [581, 484] width 521 height 61
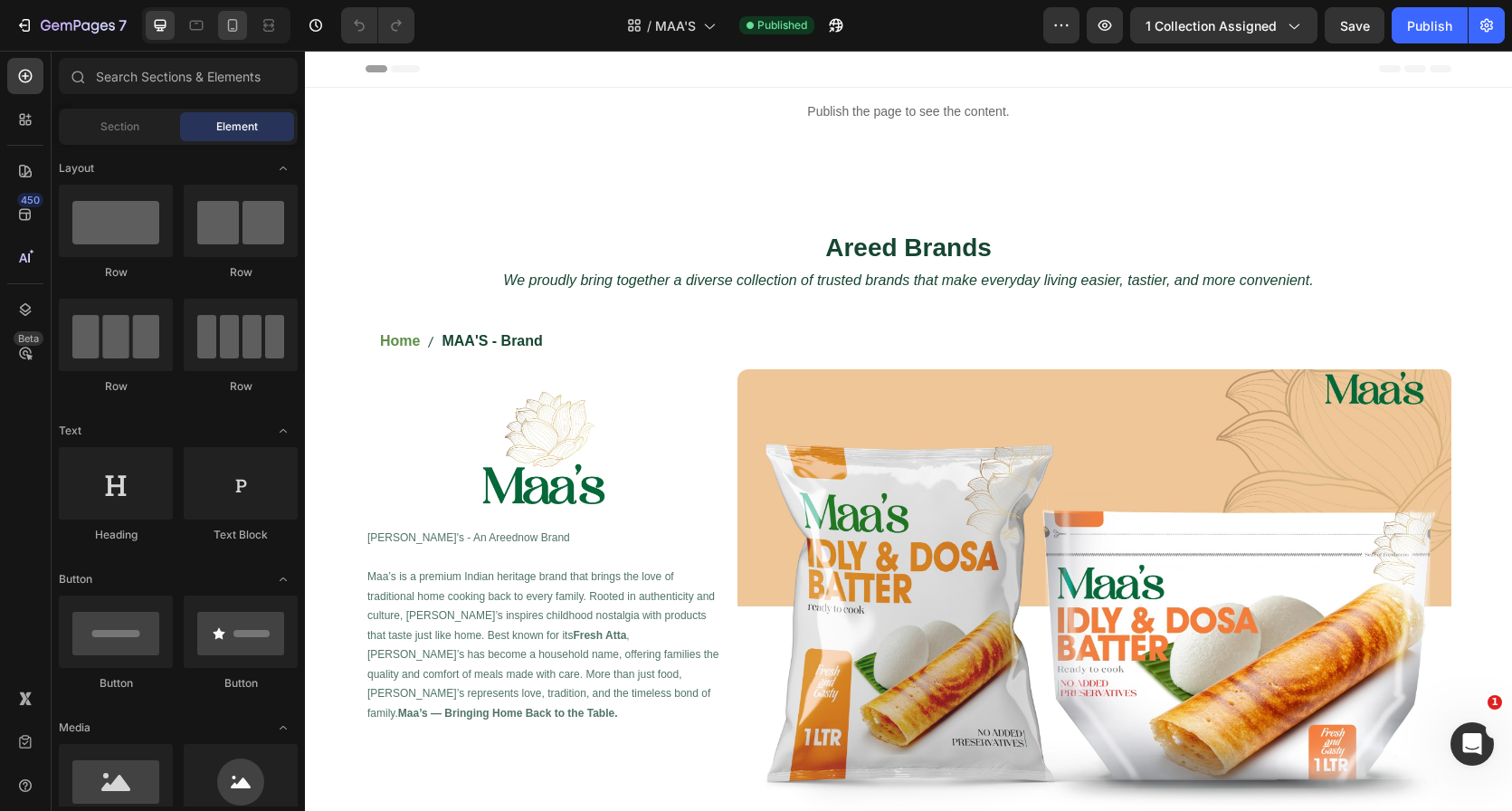
click at [218, 25] on div at bounding box center [232, 25] width 29 height 29
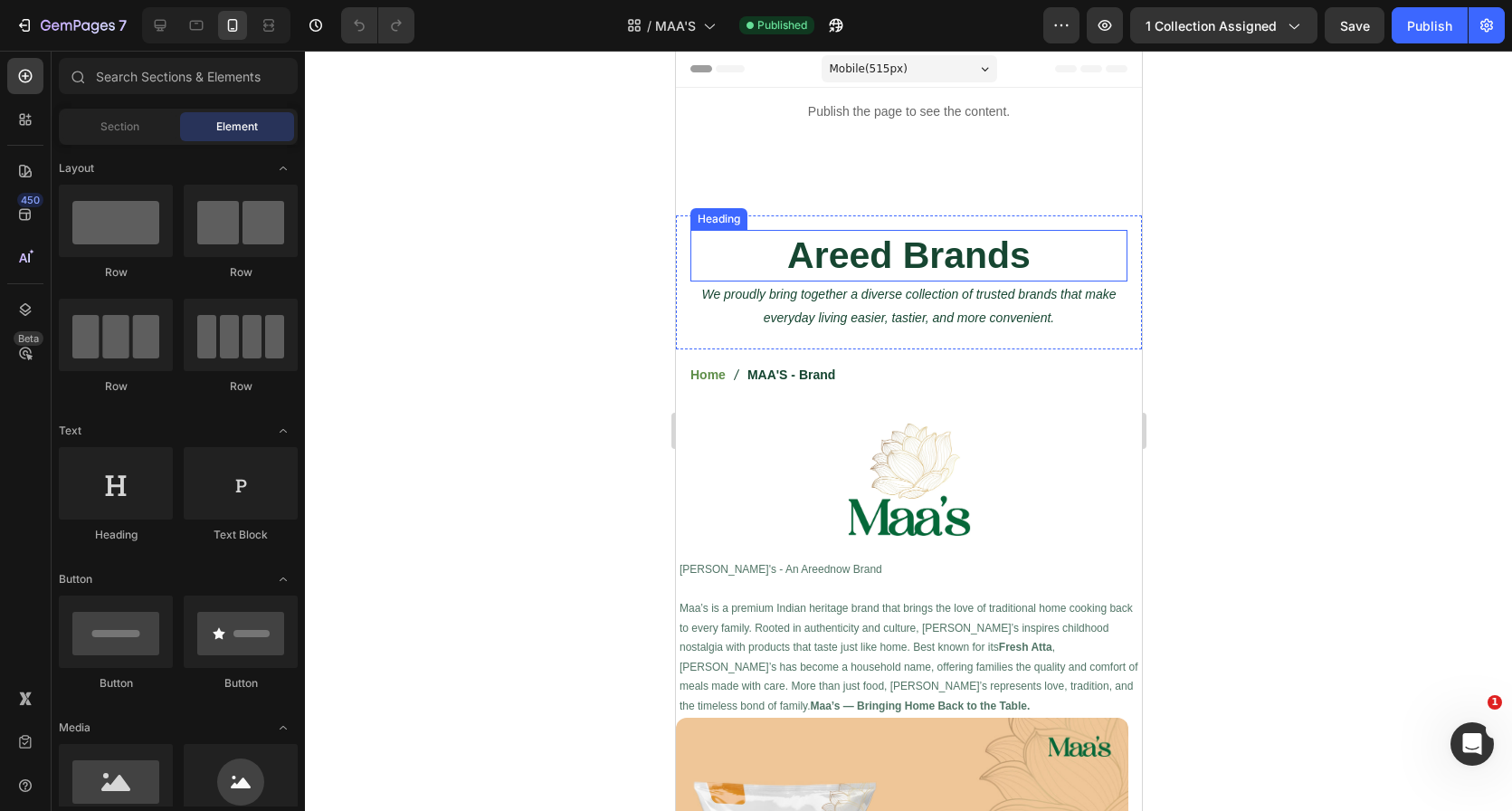
click at [890, 236] on h2 "Areed Brands" at bounding box center [907, 255] width 437 height 51
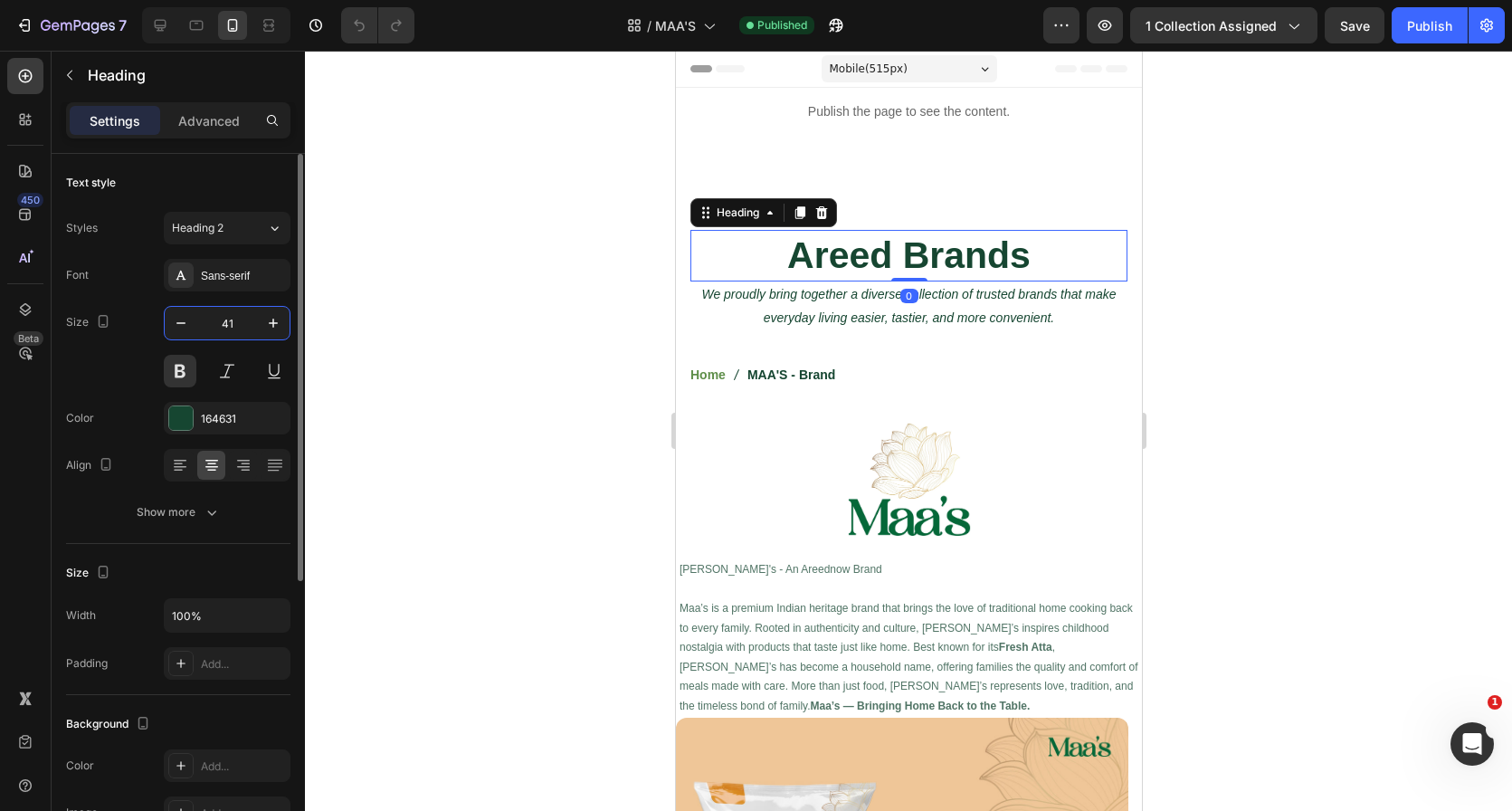
click at [226, 325] on input "41" at bounding box center [227, 323] width 59 height 33
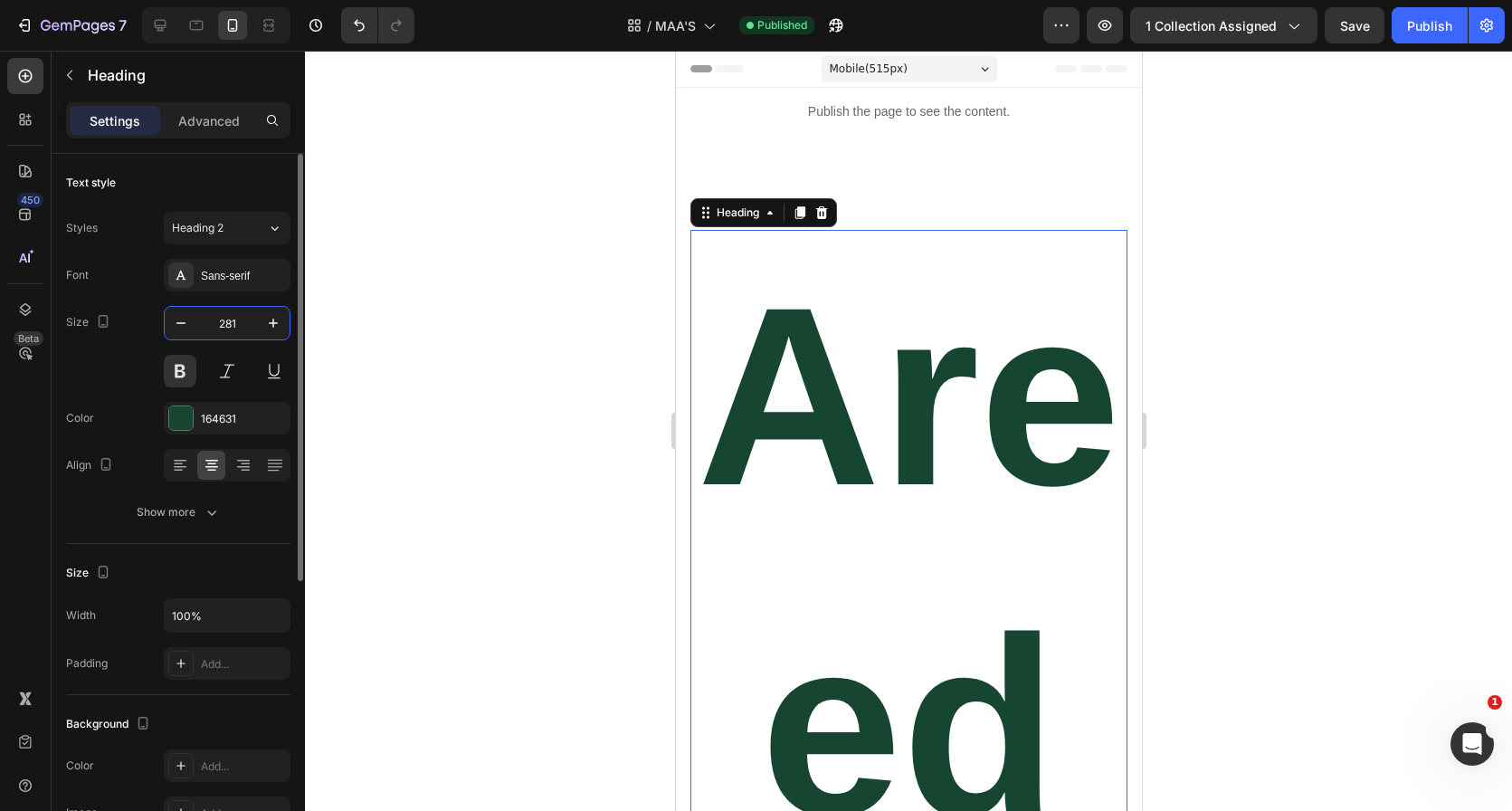
click at [240, 322] on input "281" at bounding box center [227, 323] width 59 height 33
type input "28"
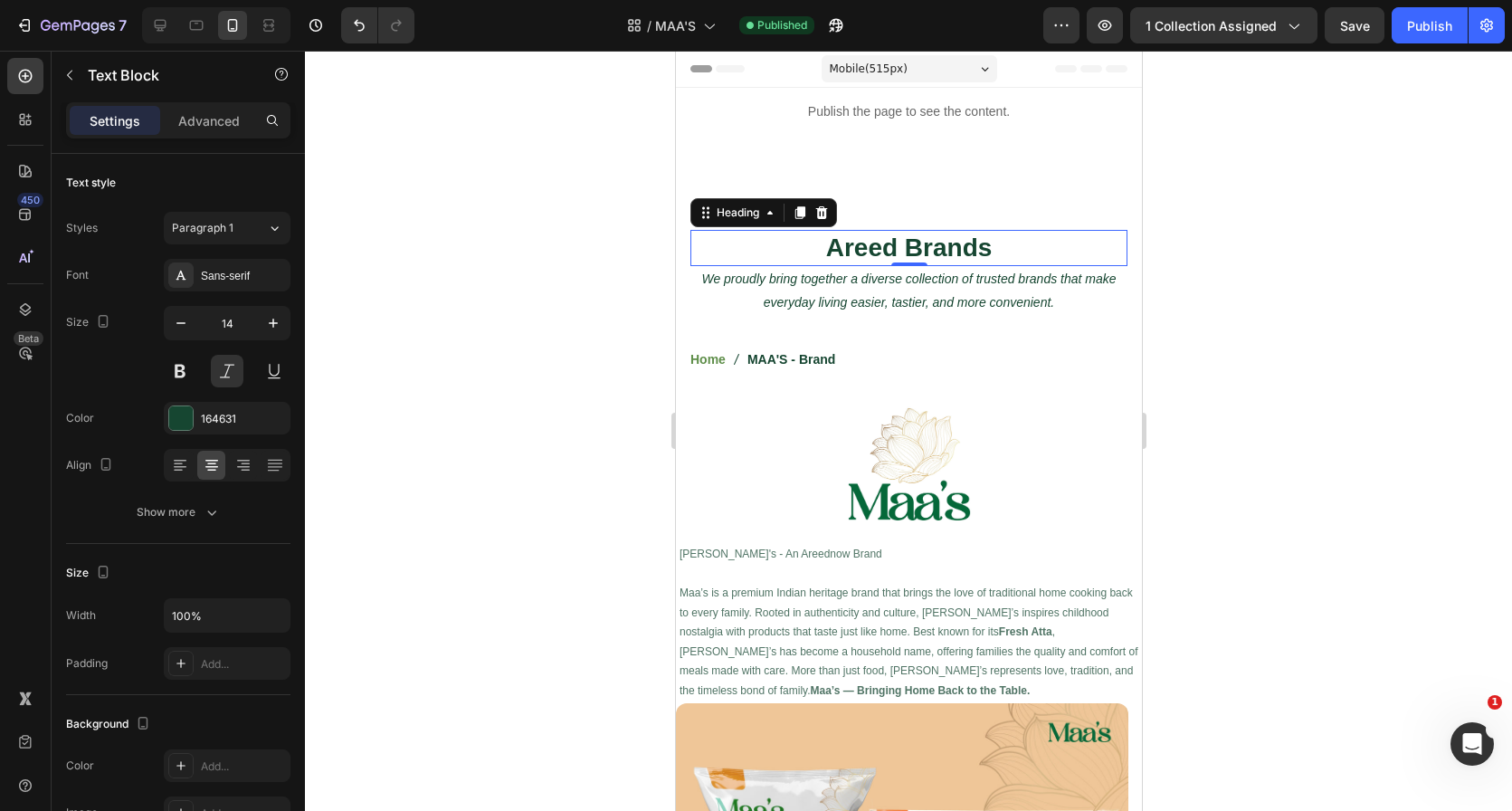
click at [916, 274] on p "We proudly bring together a diverse collection of trusted brands that make ever…" at bounding box center [908, 291] width 434 height 46
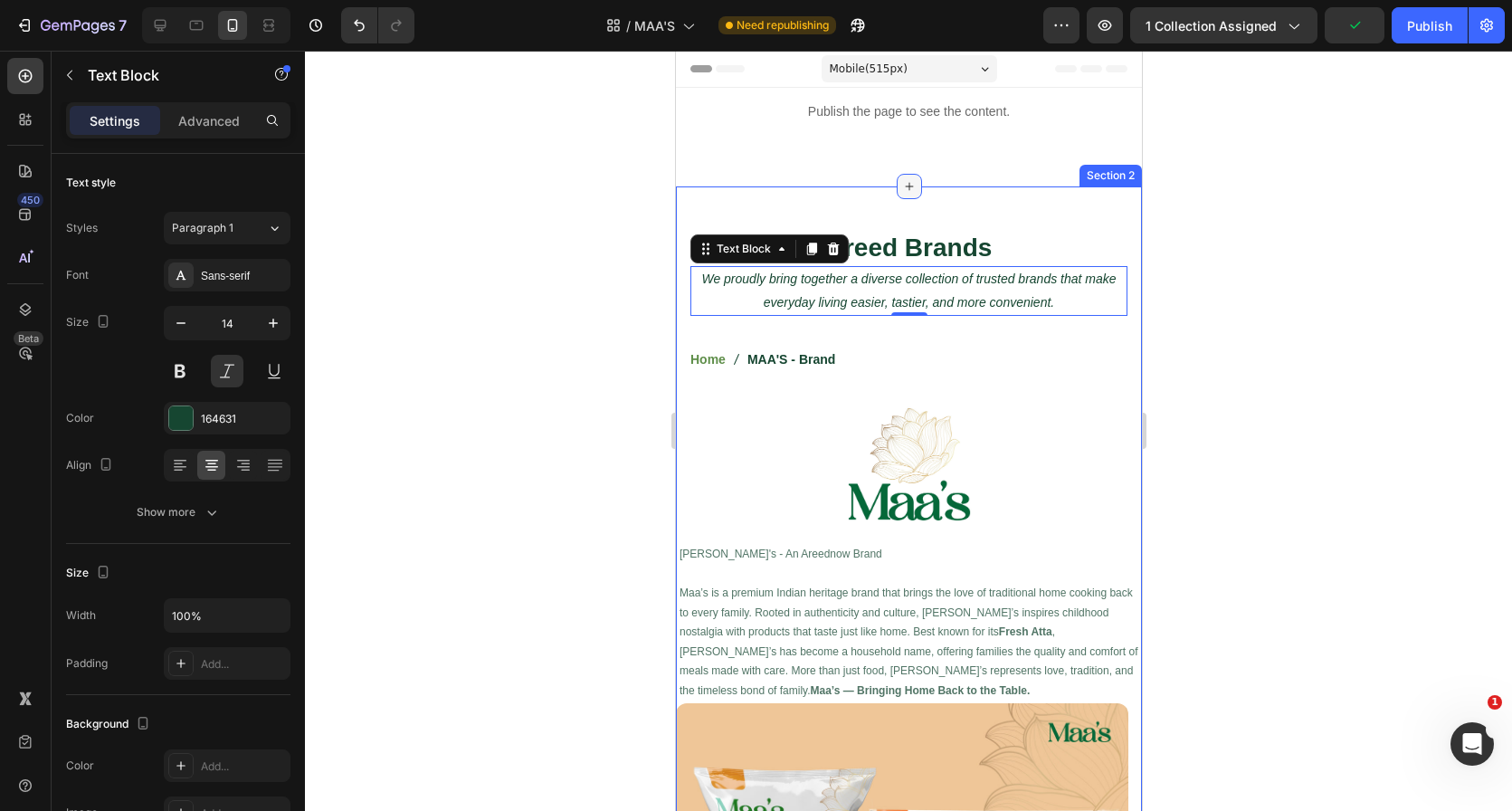
click at [896, 192] on div at bounding box center [909, 186] width 26 height 26
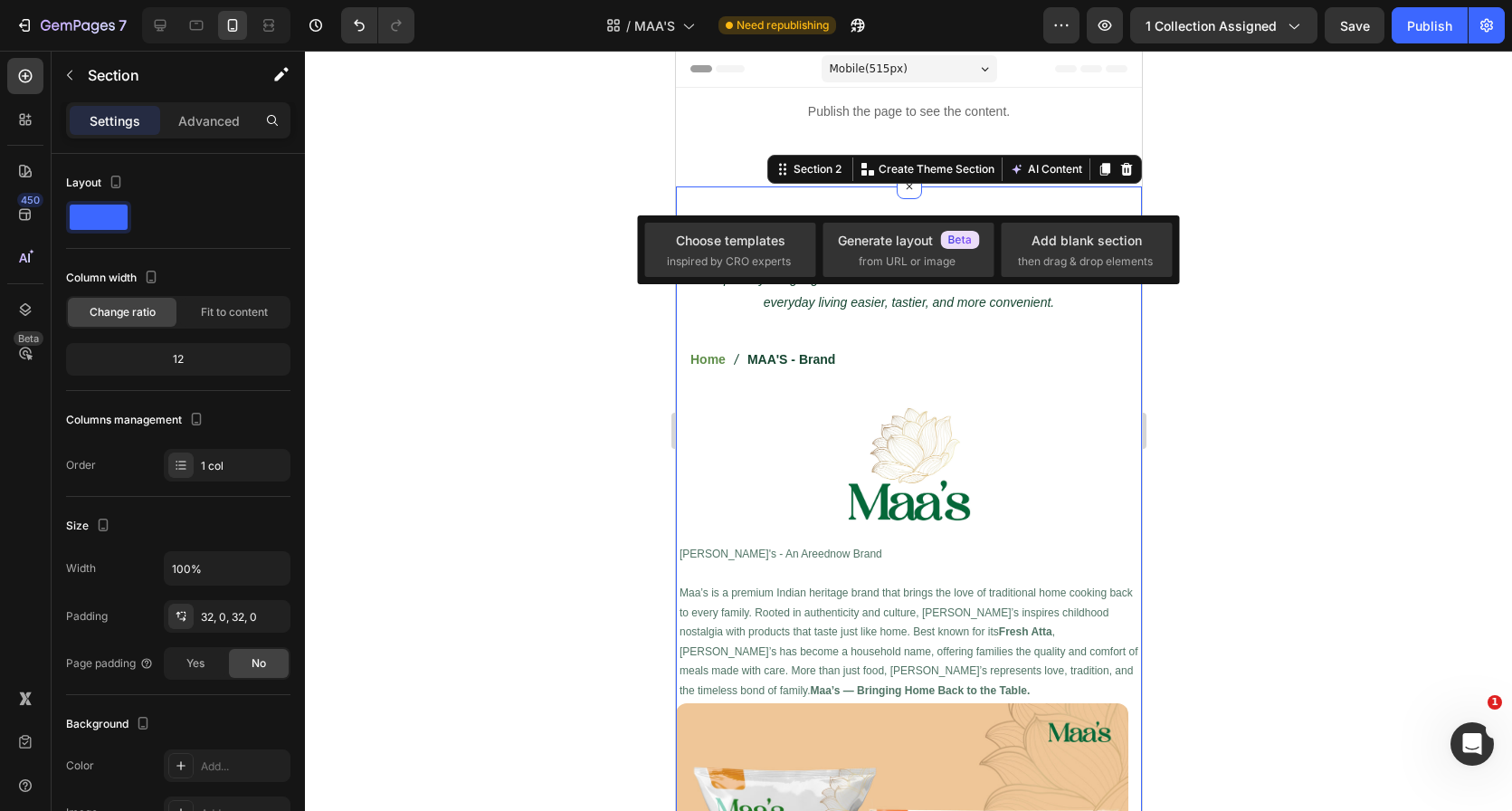
click at [764, 193] on div "Areed Brands Heading We proudly bring together a diverse collection of trusted …" at bounding box center [908, 639] width 466 height 905
click at [190, 109] on div "Advanced" at bounding box center [208, 120] width 90 height 29
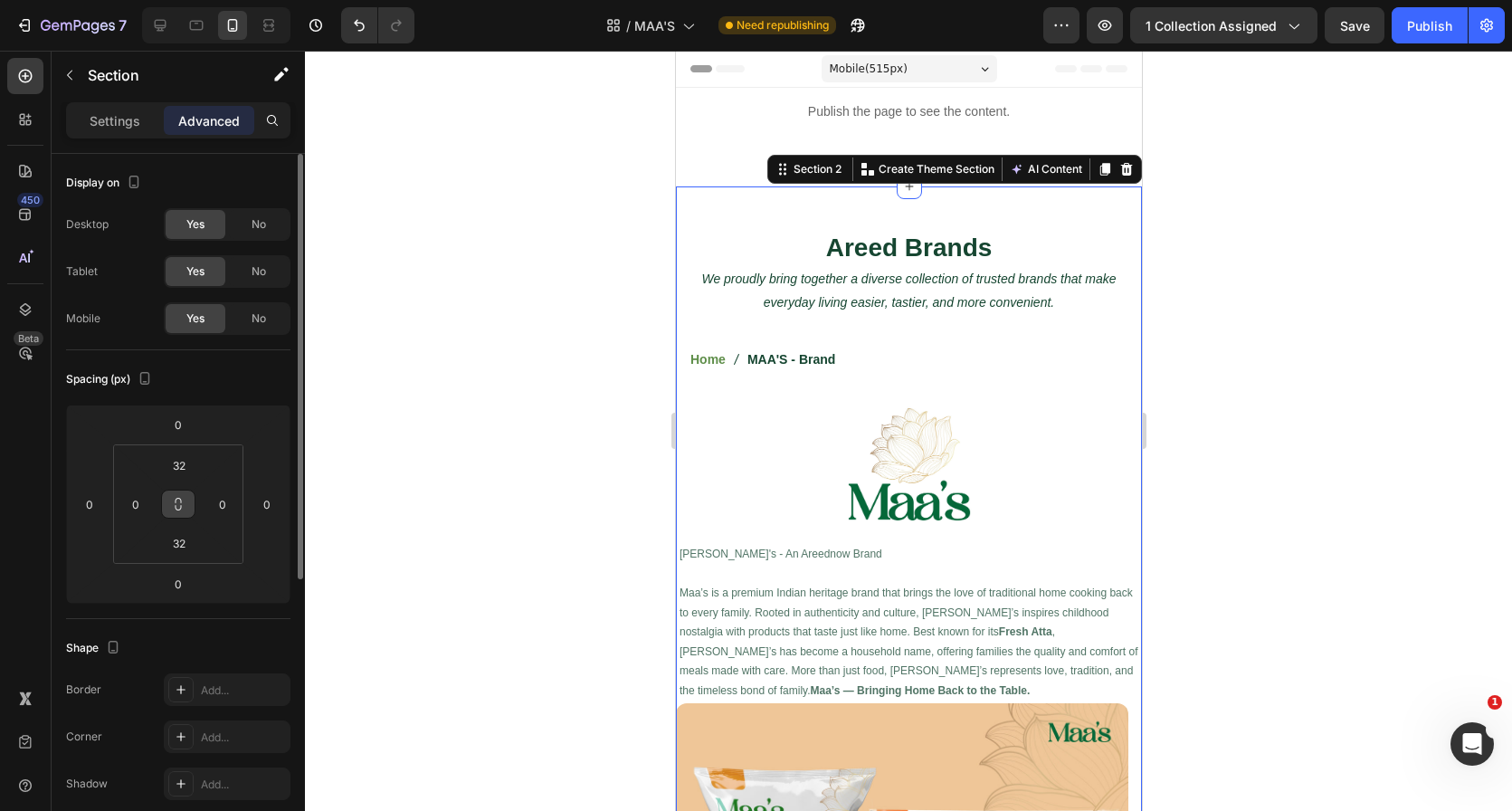
click at [175, 505] on icon at bounding box center [178, 507] width 6 height 5
click at [180, 478] on input "32" at bounding box center [179, 464] width 37 height 27
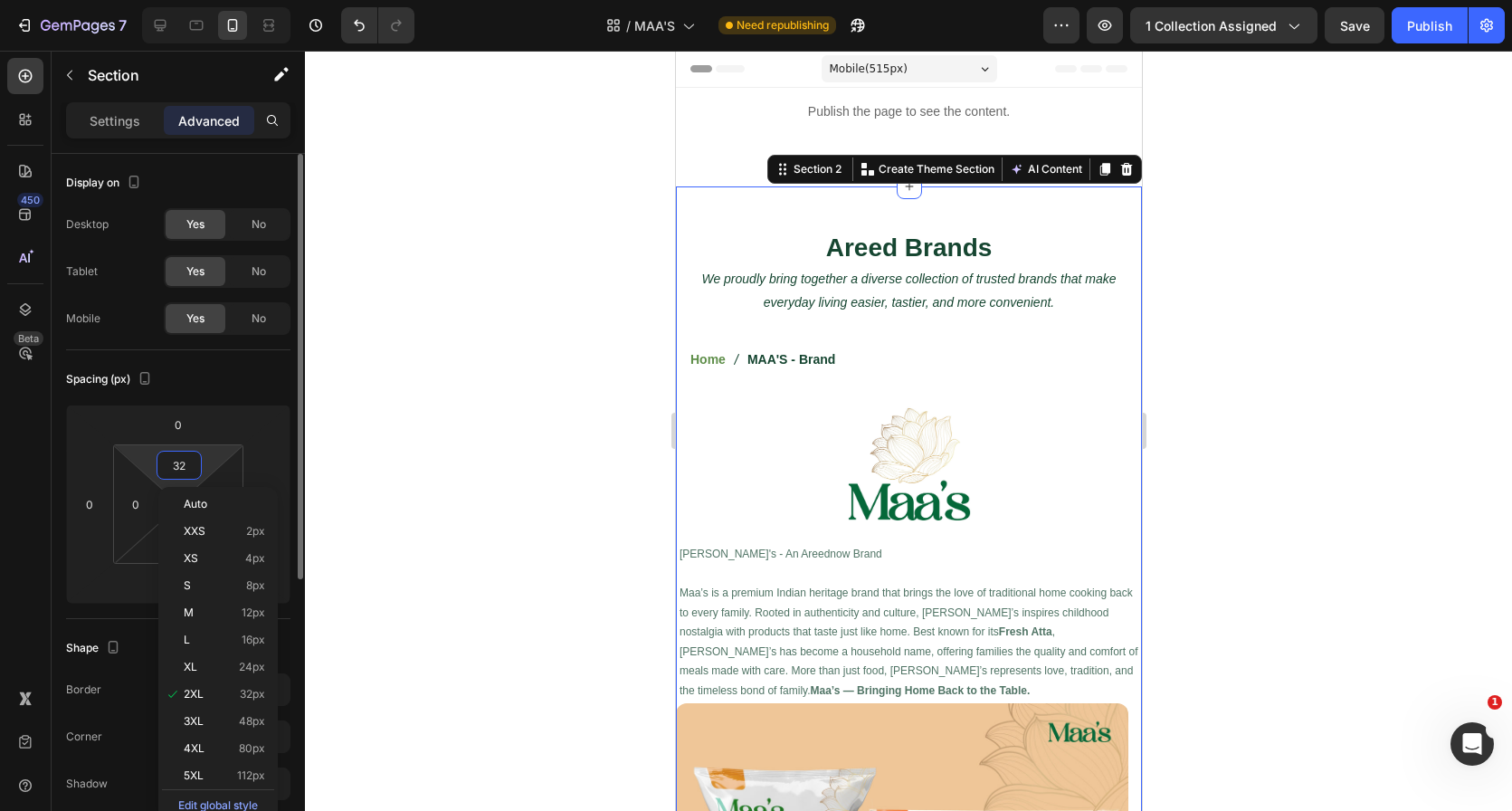
type input "0"
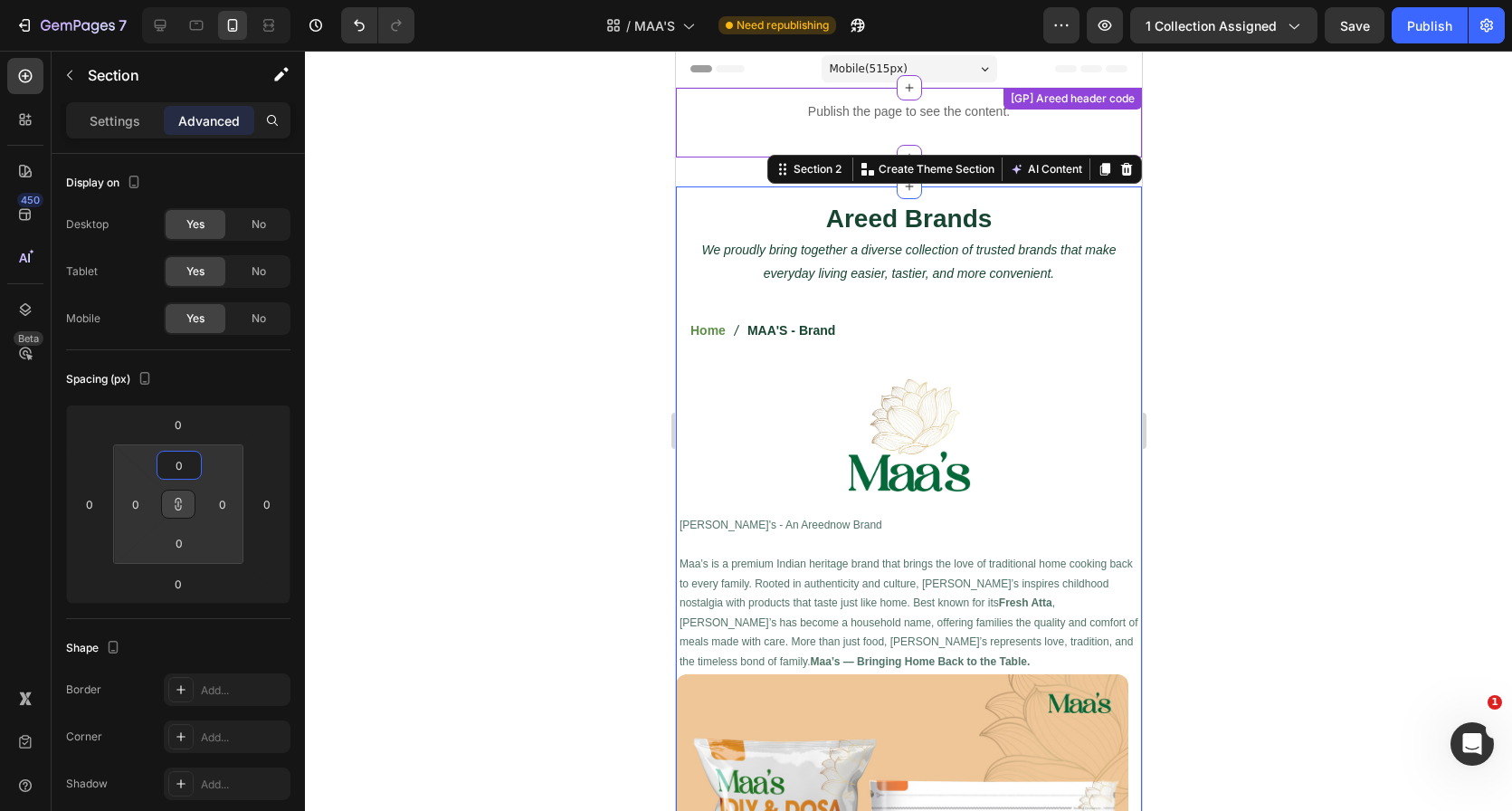
click at [853, 130] on div "Publish the page to see the content." at bounding box center [908, 112] width 466 height 48
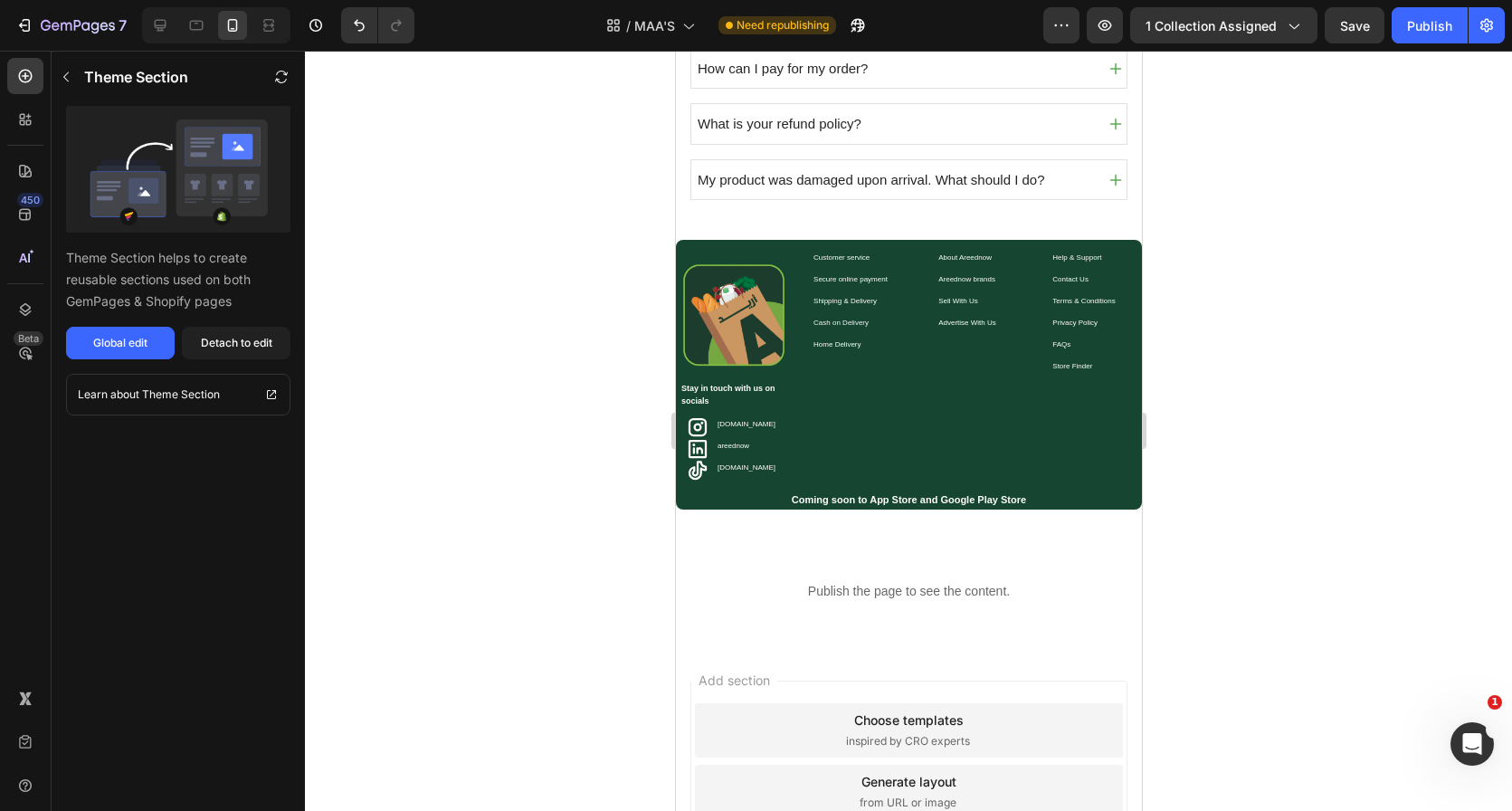
scroll to position [2526, 0]
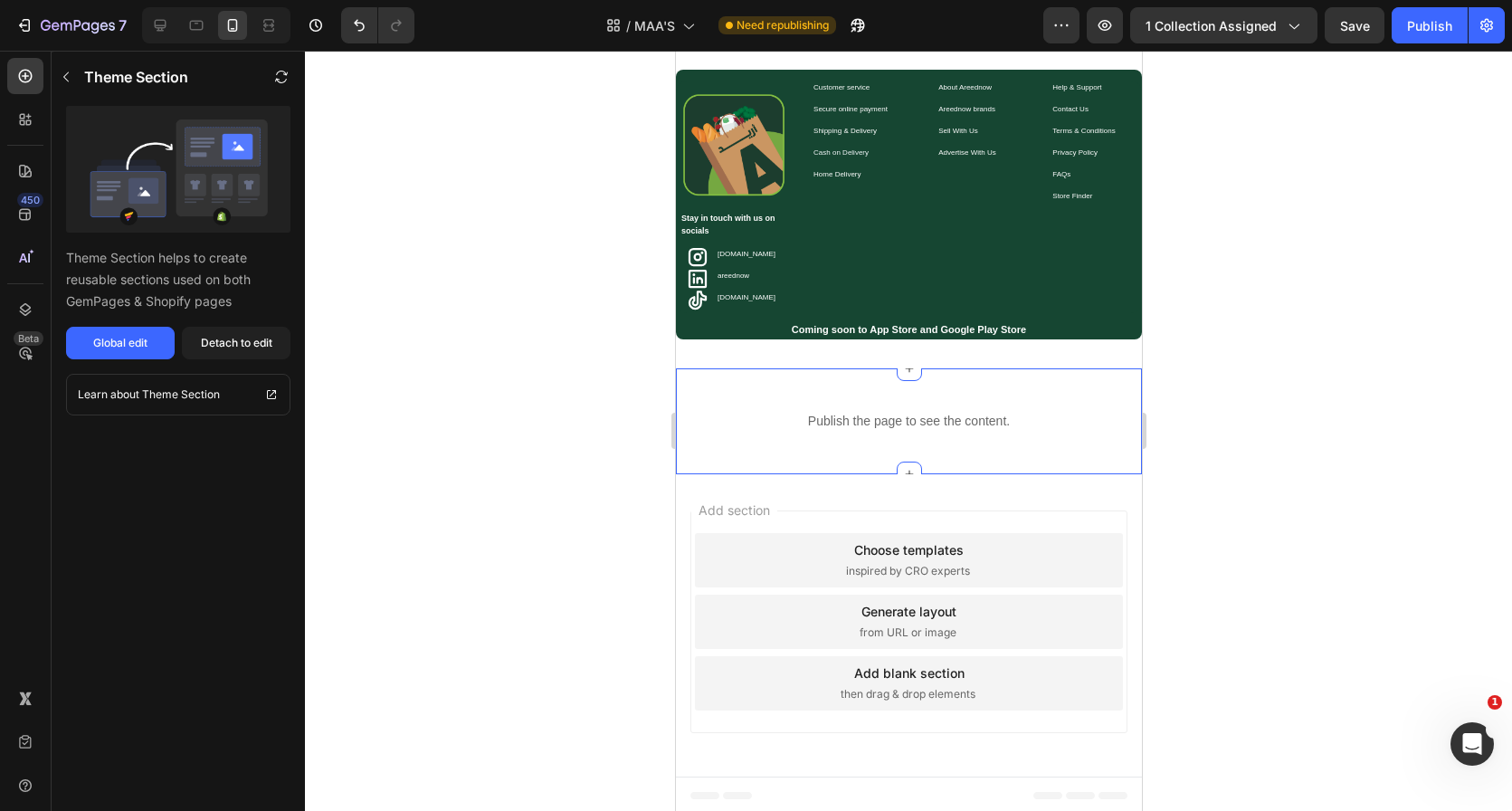
click at [968, 383] on div "Publish the page to see the content. Custom Code Section 7" at bounding box center [908, 421] width 466 height 106
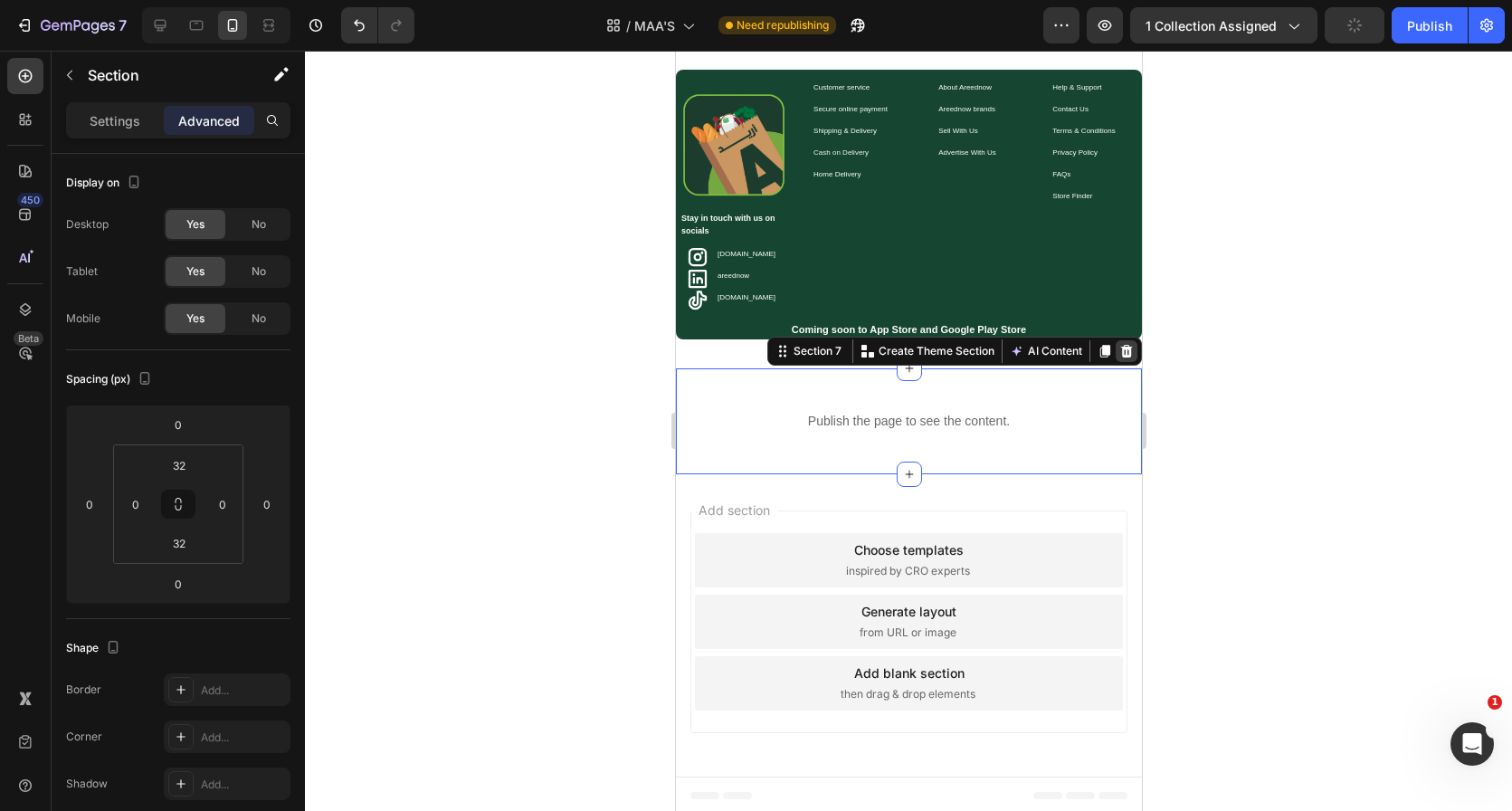
click at [1120, 348] on icon at bounding box center [1126, 350] width 12 height 13
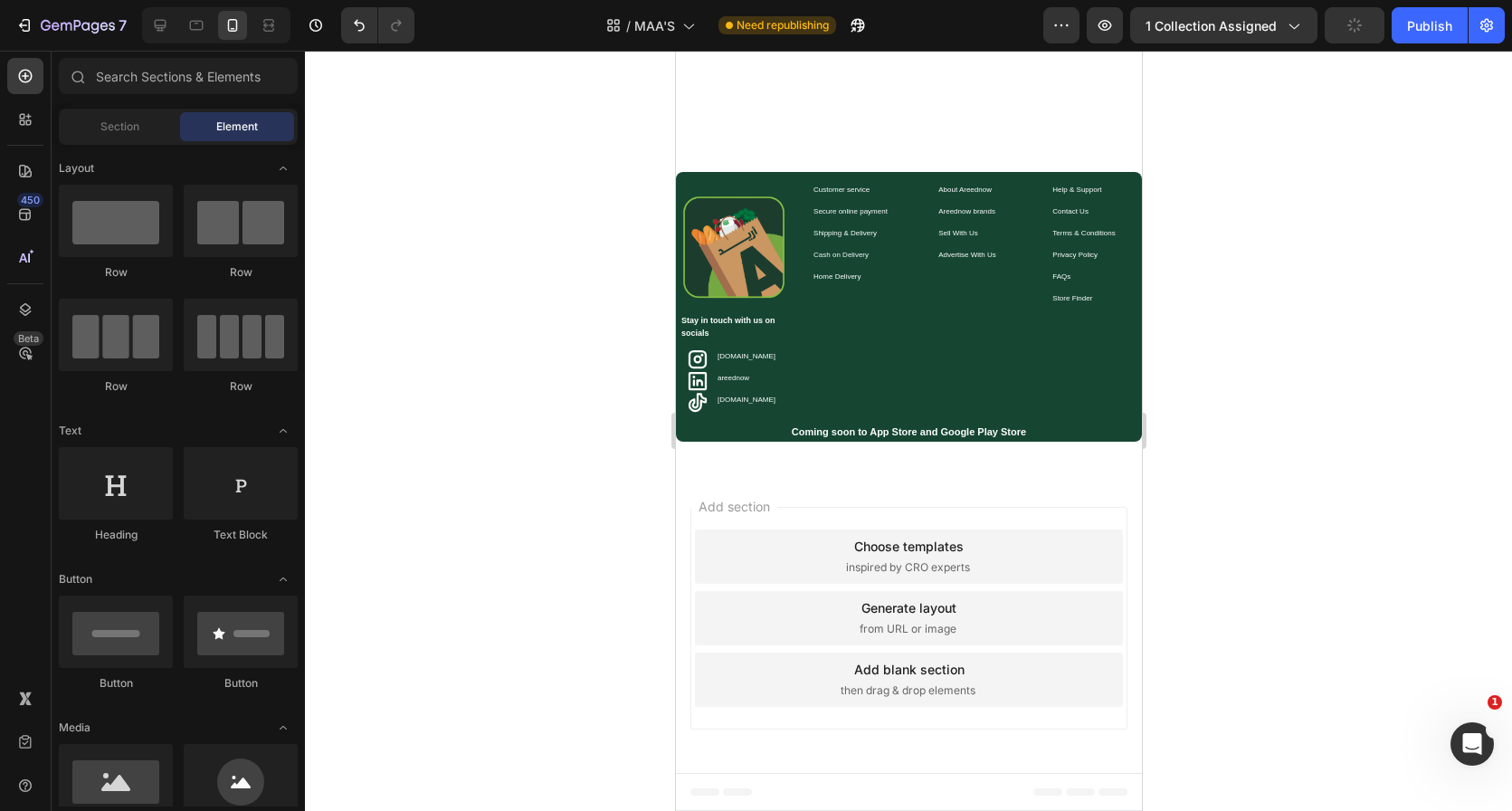
scroll to position [2420, 0]
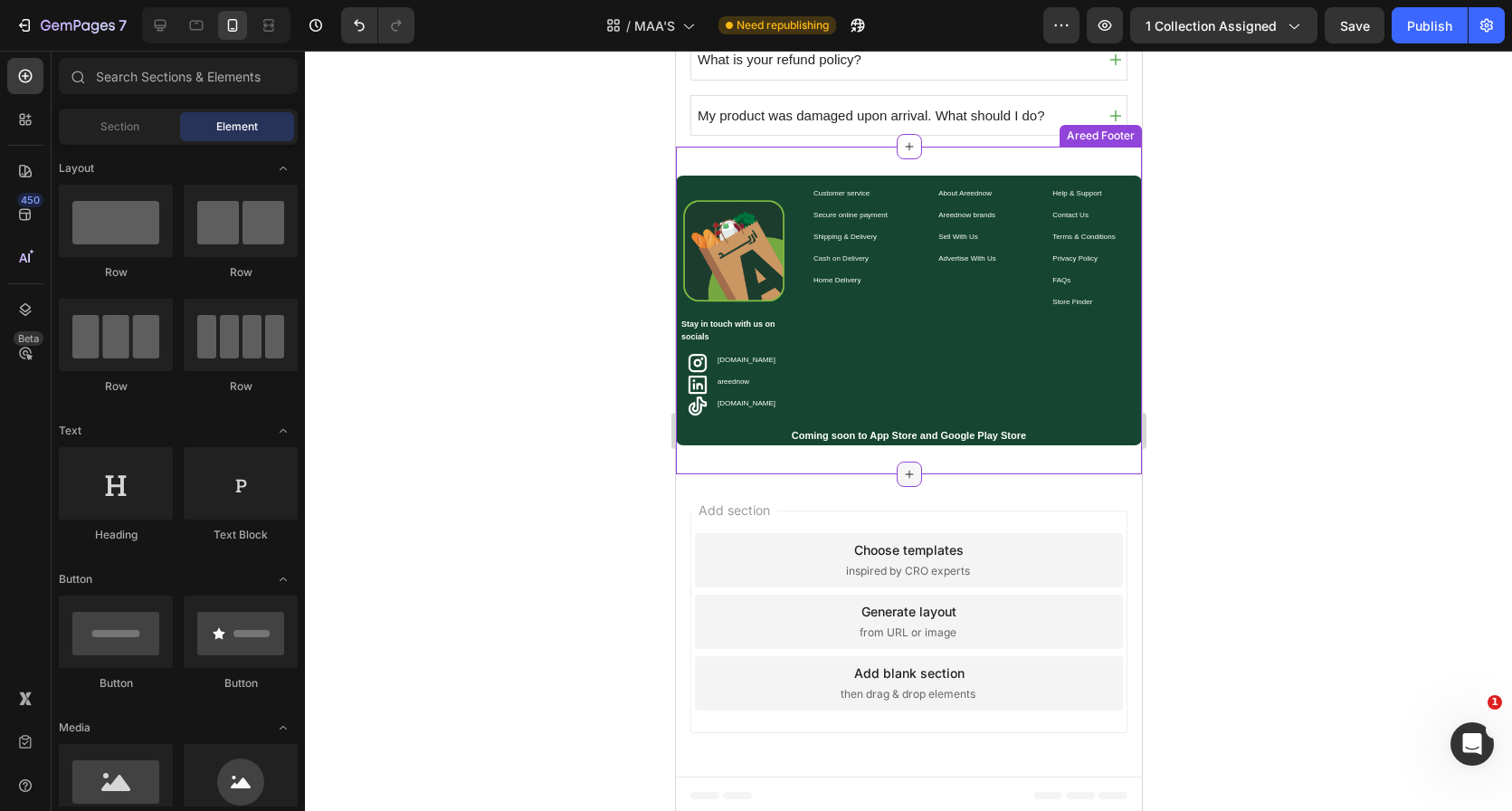
click at [896, 464] on div at bounding box center [909, 474] width 26 height 26
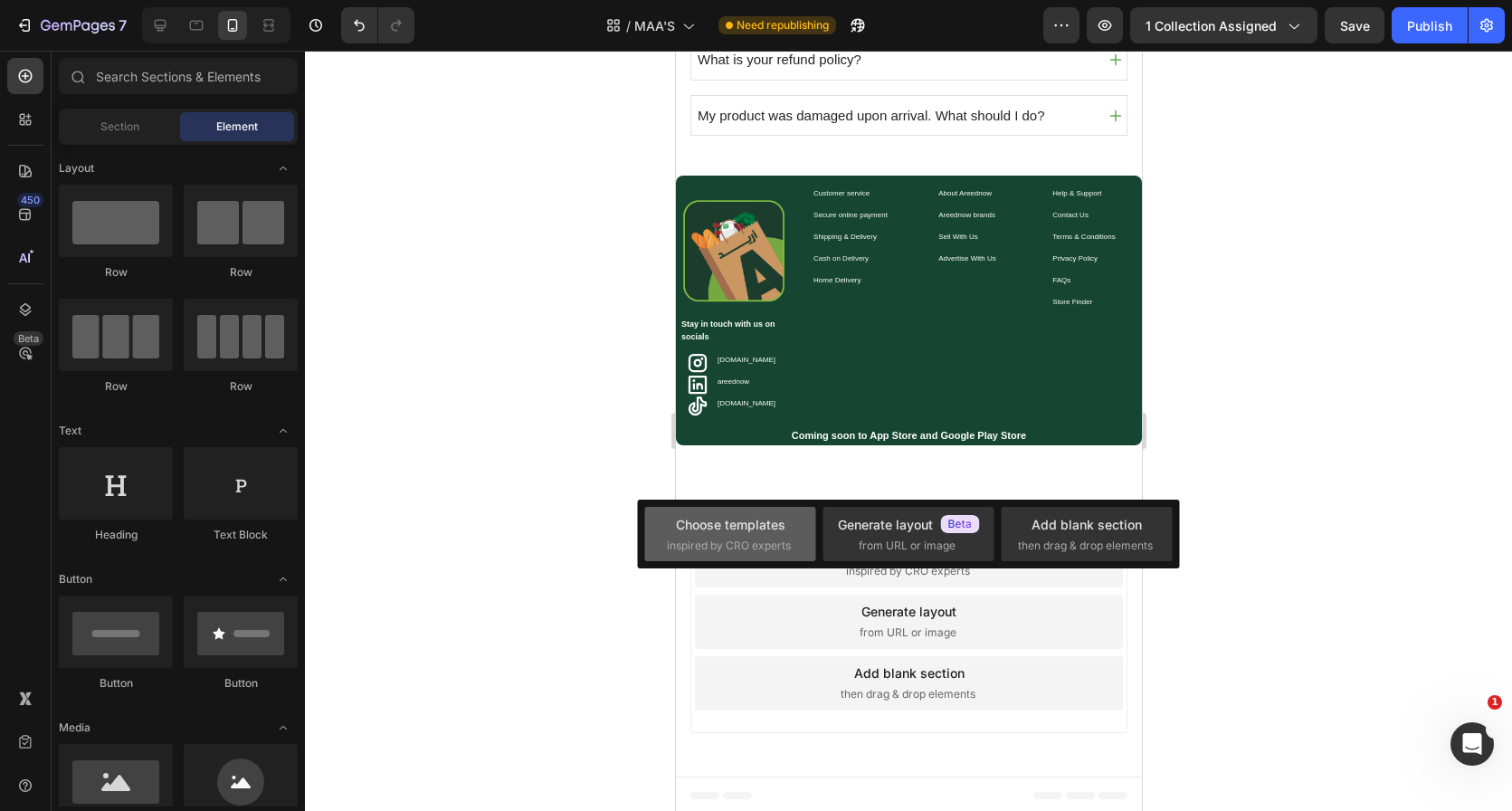
click at [750, 546] on span "inspired by CRO experts" at bounding box center [729, 546] width 124 height 16
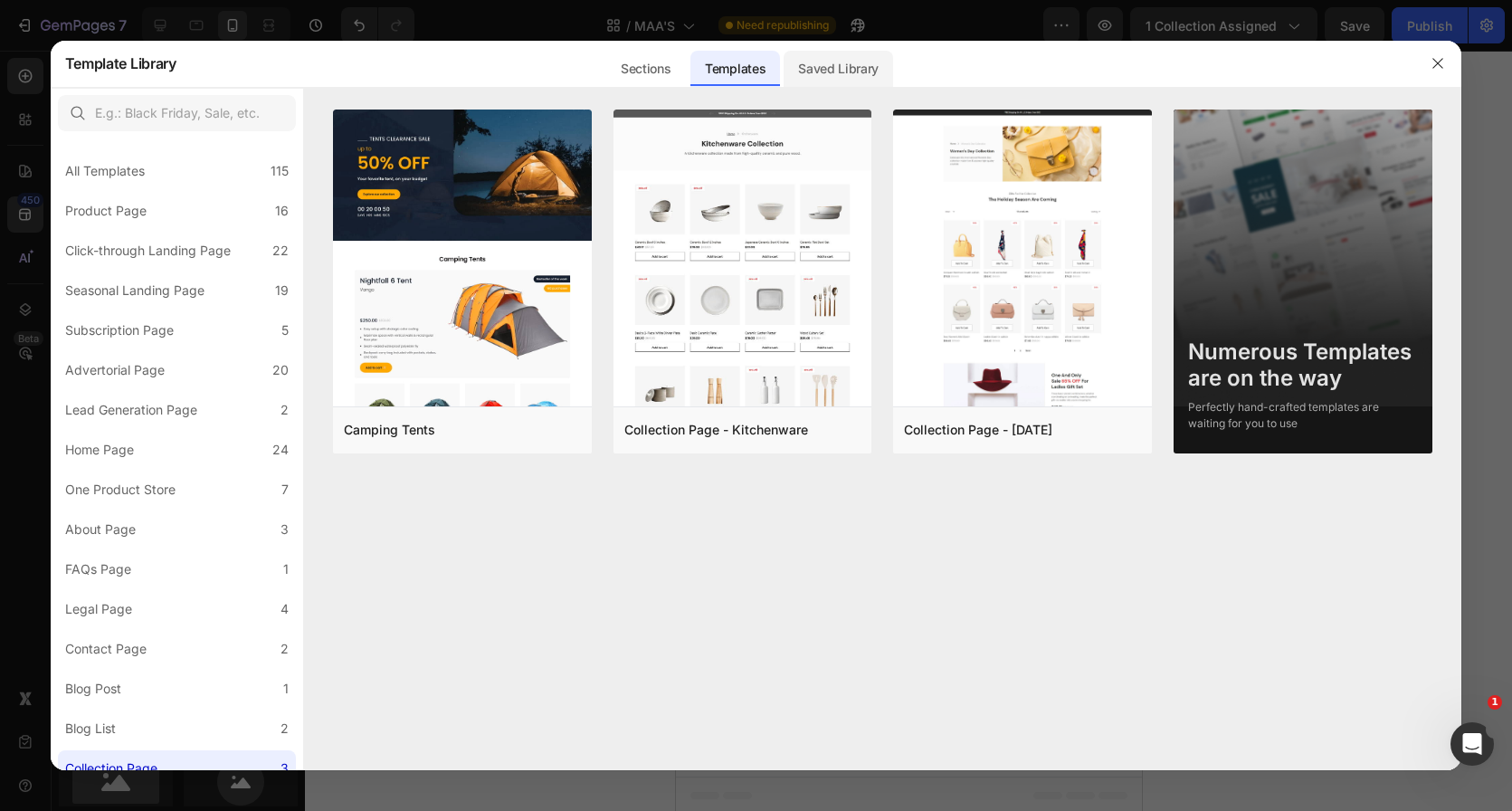
click at [855, 68] on div "Saved Library" at bounding box center [838, 68] width 110 height 37
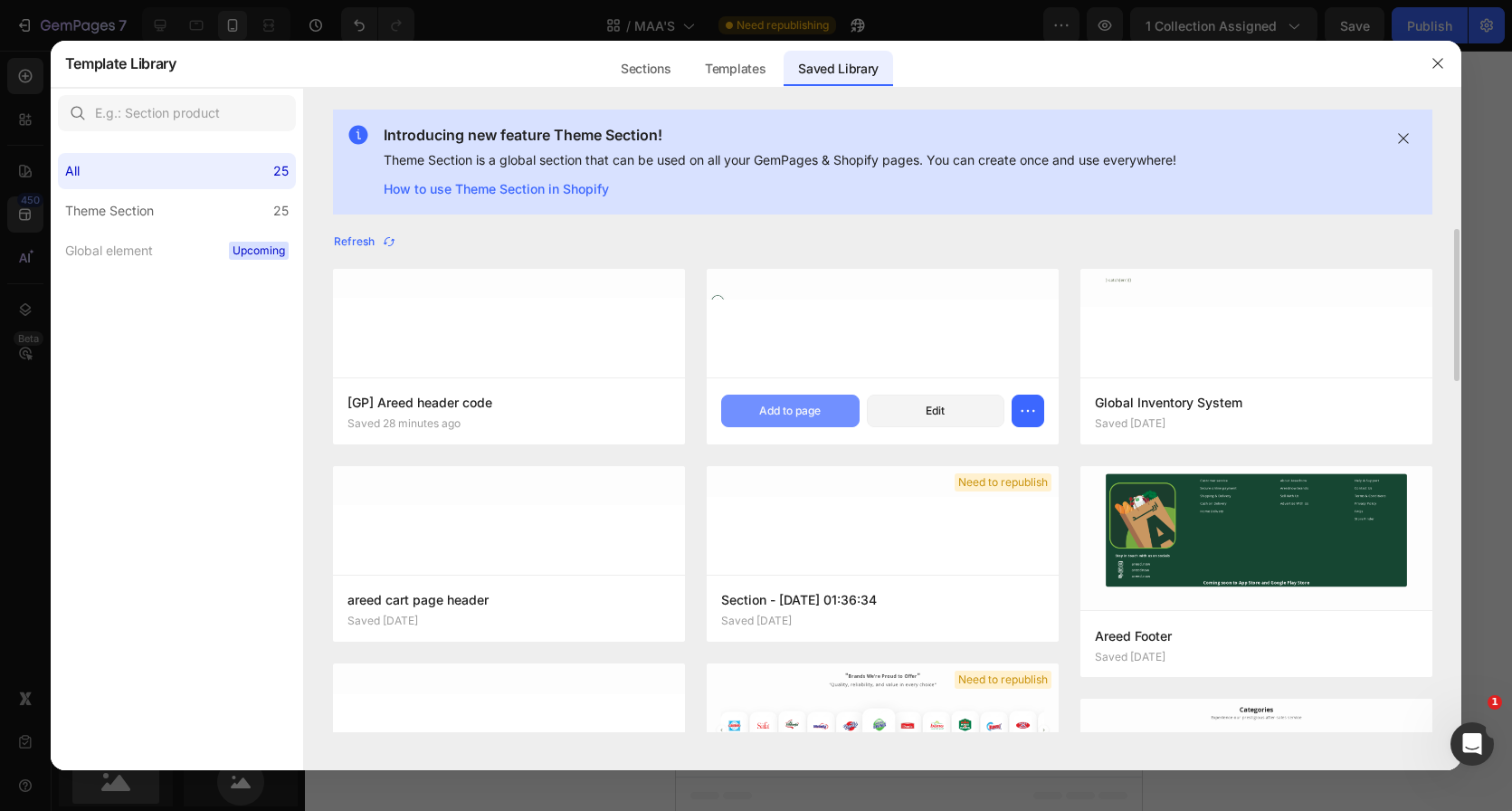
click at [749, 410] on button "Add to page" at bounding box center [790, 410] width 139 height 33
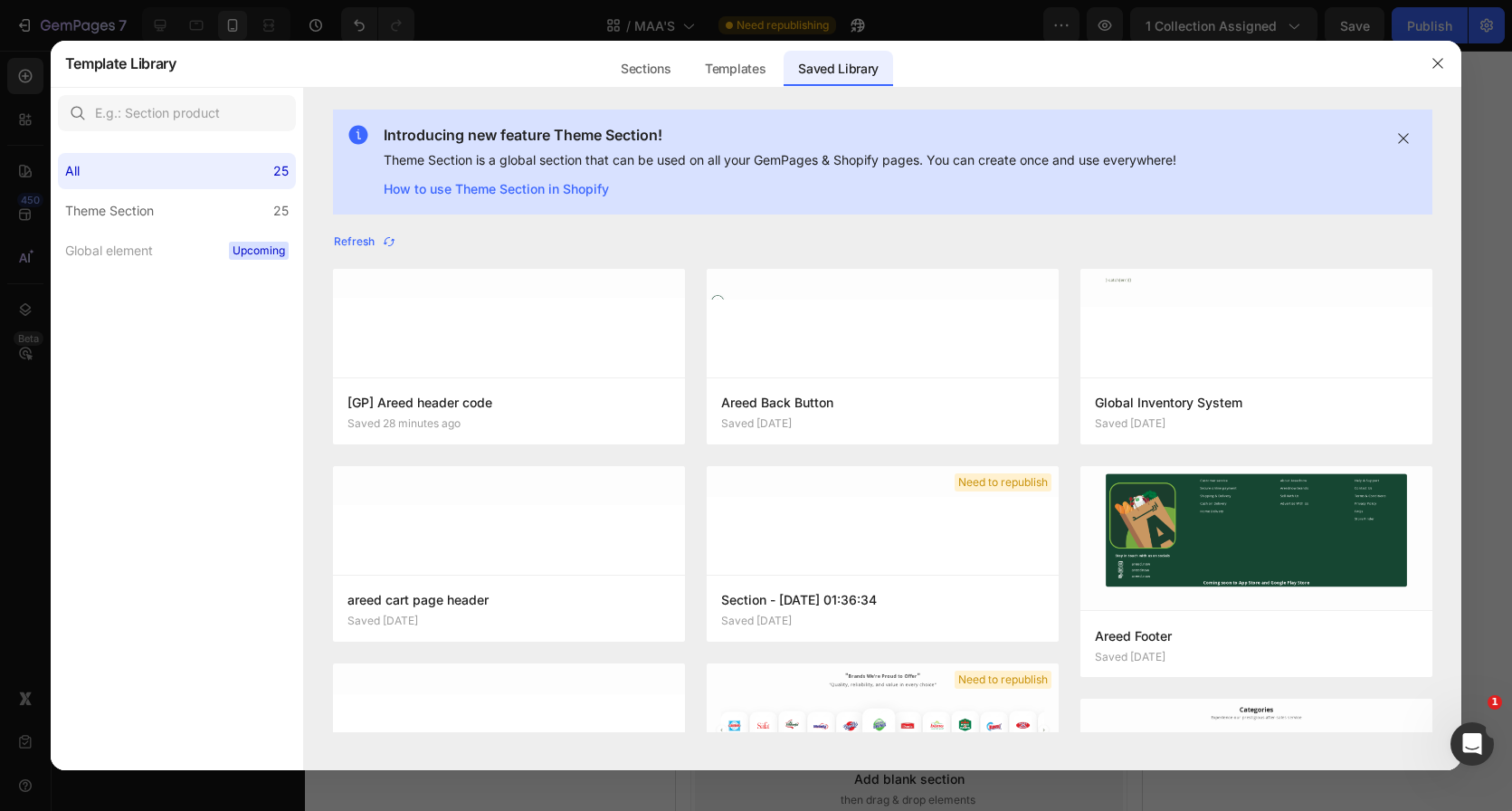
scroll to position [2526, 0]
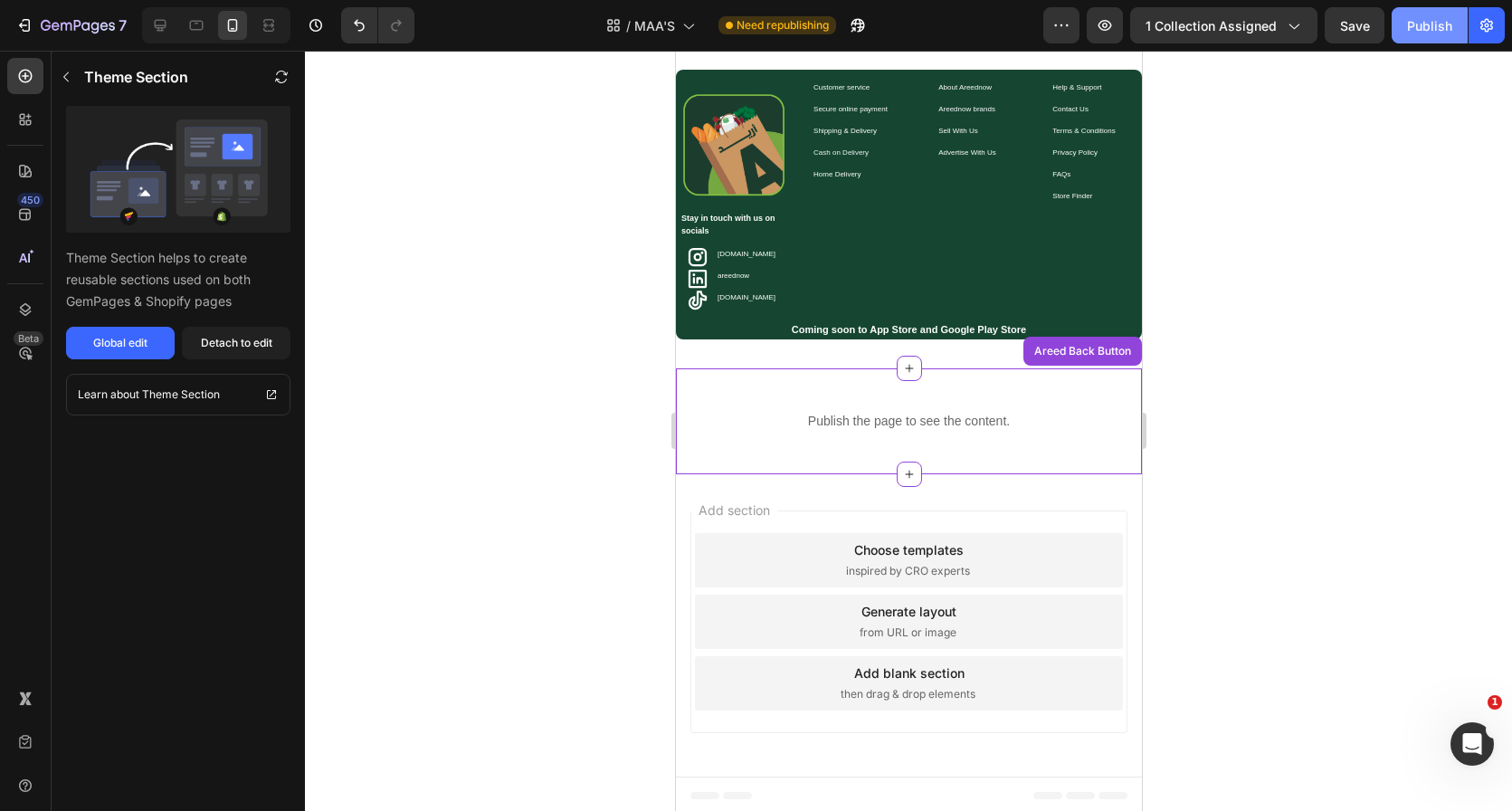
click at [1433, 38] on button "Publish" at bounding box center [1430, 25] width 76 height 37
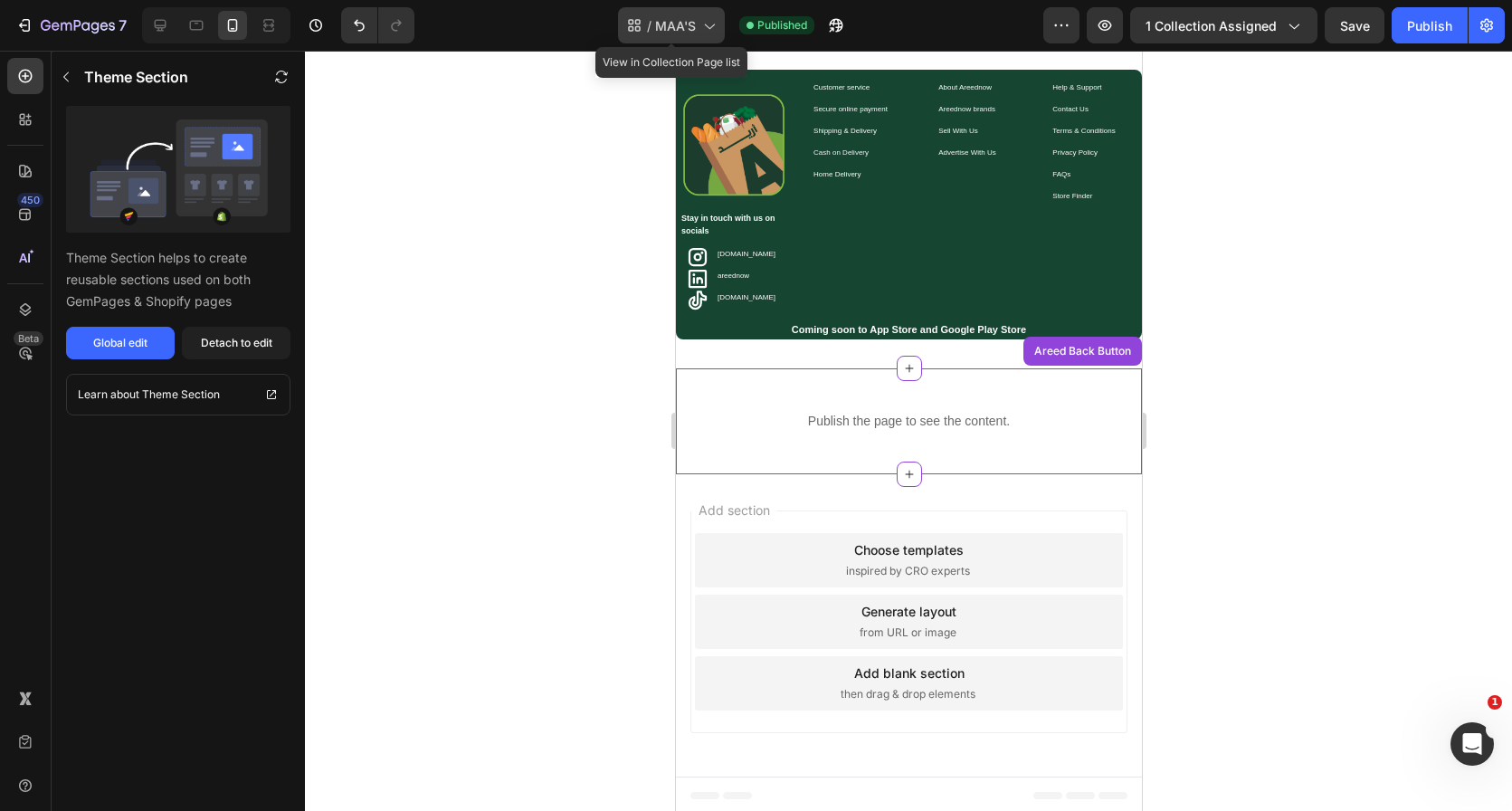
click at [696, 36] on div "/ MAA'S" at bounding box center [671, 25] width 107 height 37
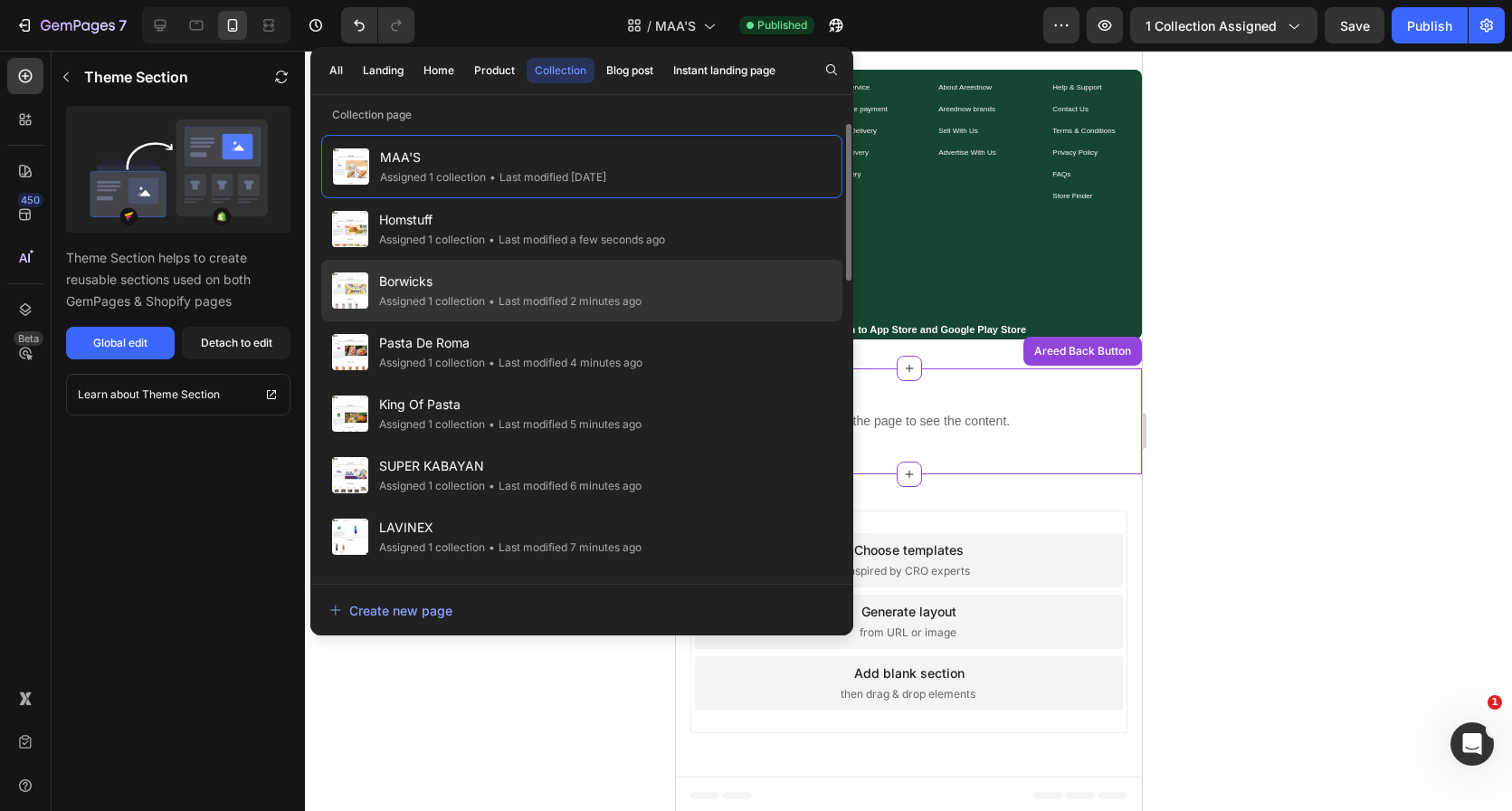
click at [656, 304] on div "Borwicks Assigned 1 collection • Last modified 2 minutes ago" at bounding box center [581, 290] width 521 height 61
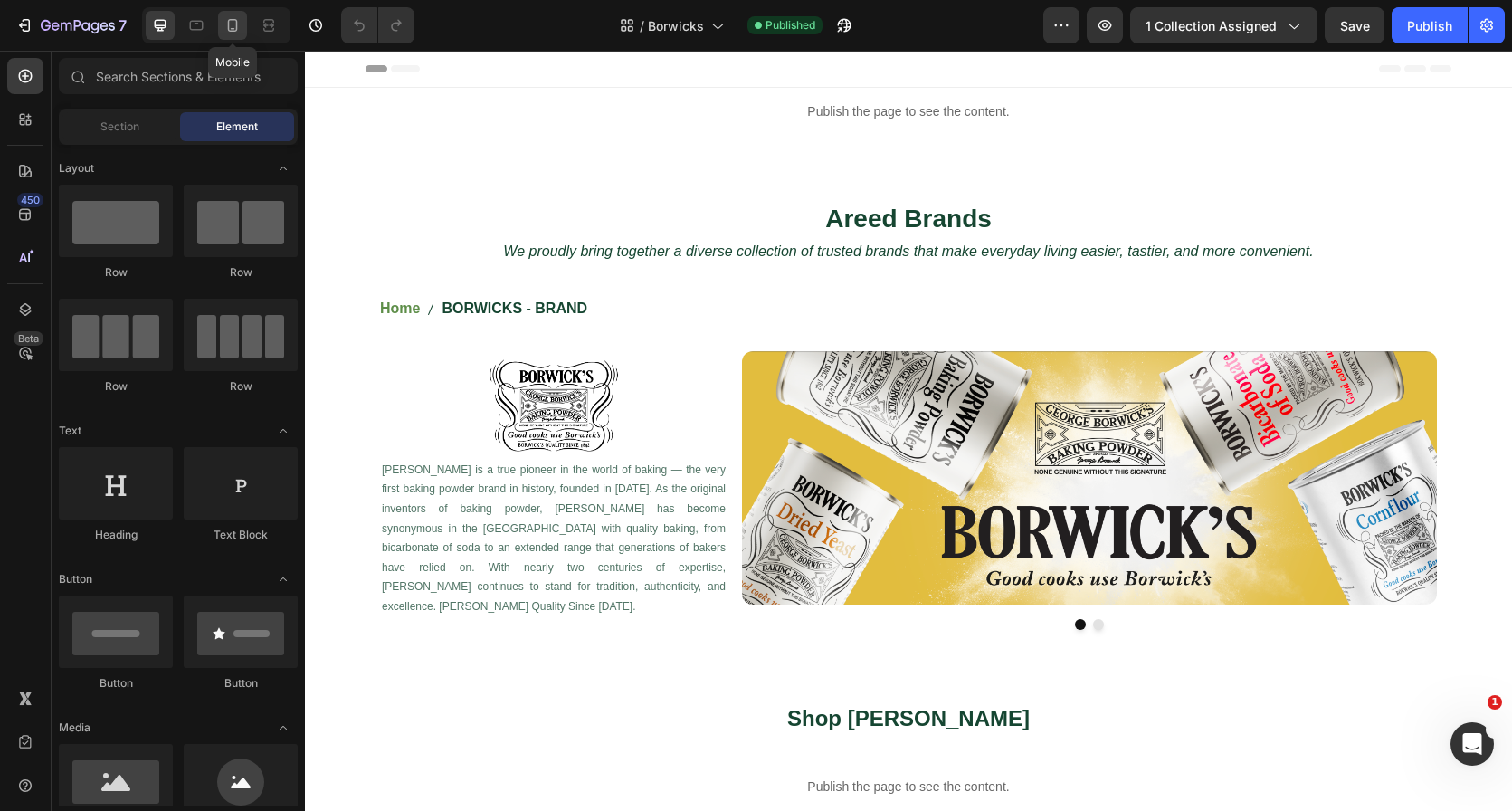
click at [237, 28] on icon at bounding box center [233, 25] width 10 height 13
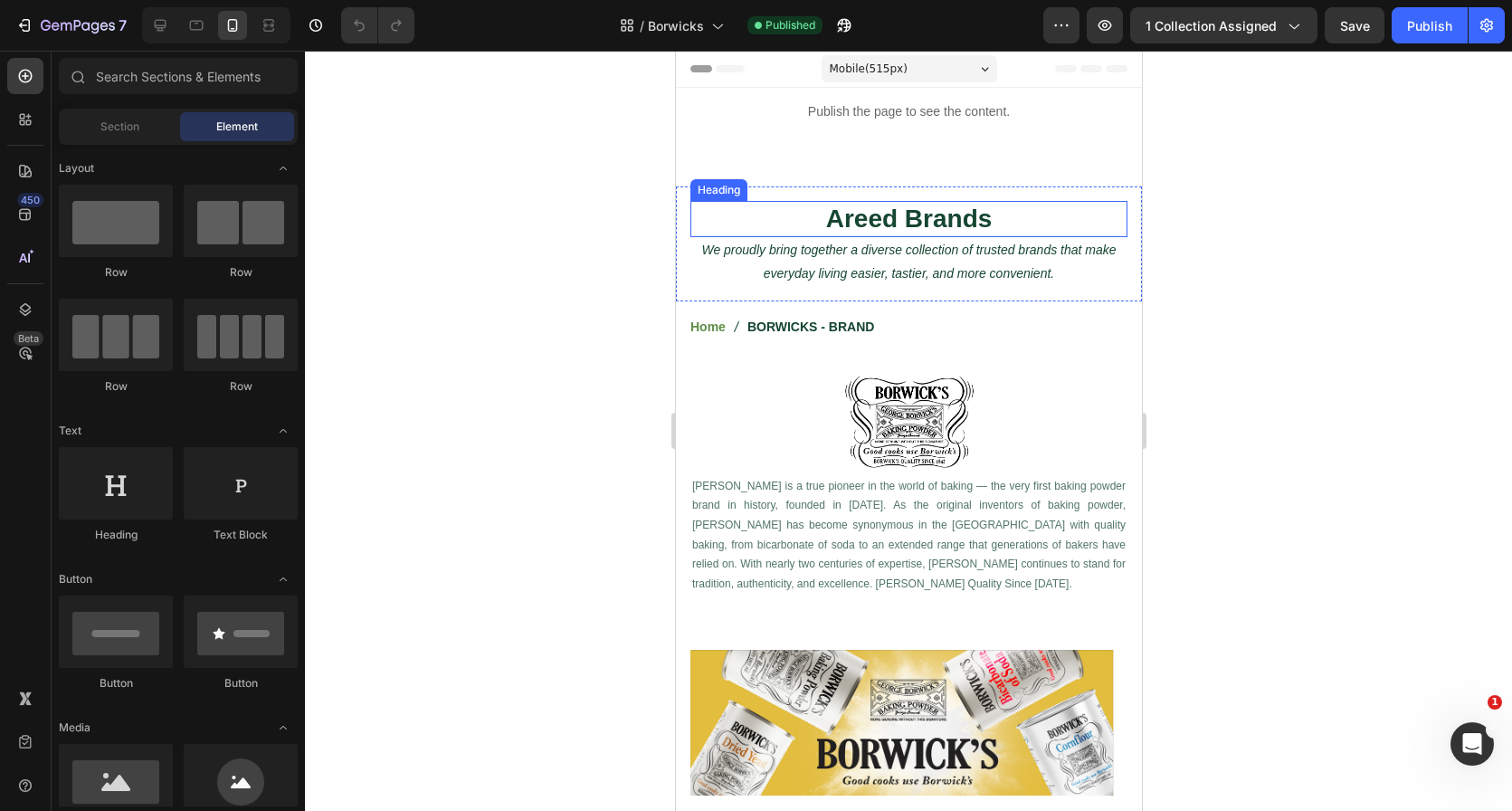
click at [863, 207] on h2 "Areed Brands" at bounding box center [907, 219] width 437 height 37
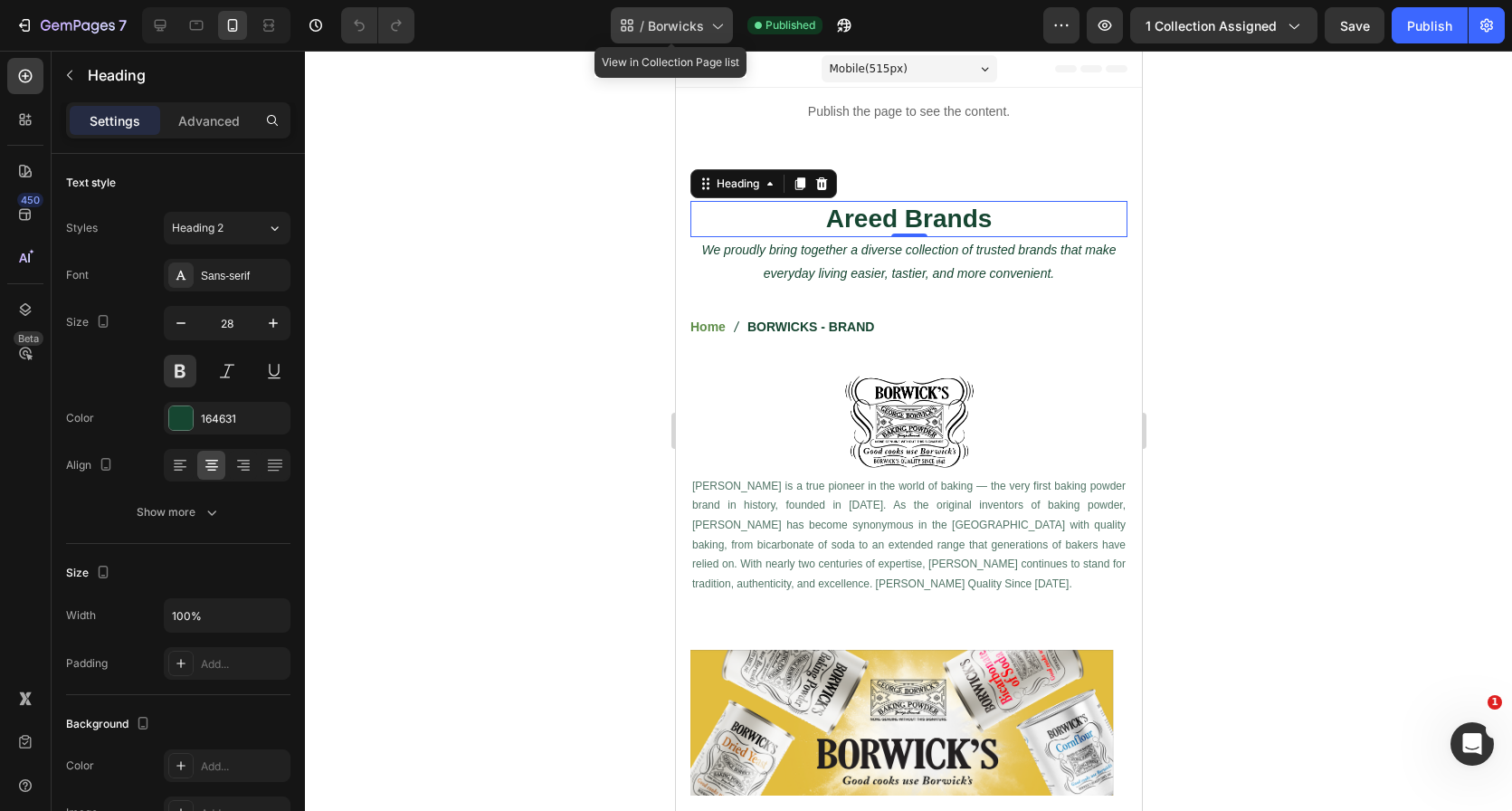
click at [676, 35] on span "Borwicks" at bounding box center [675, 25] width 56 height 19
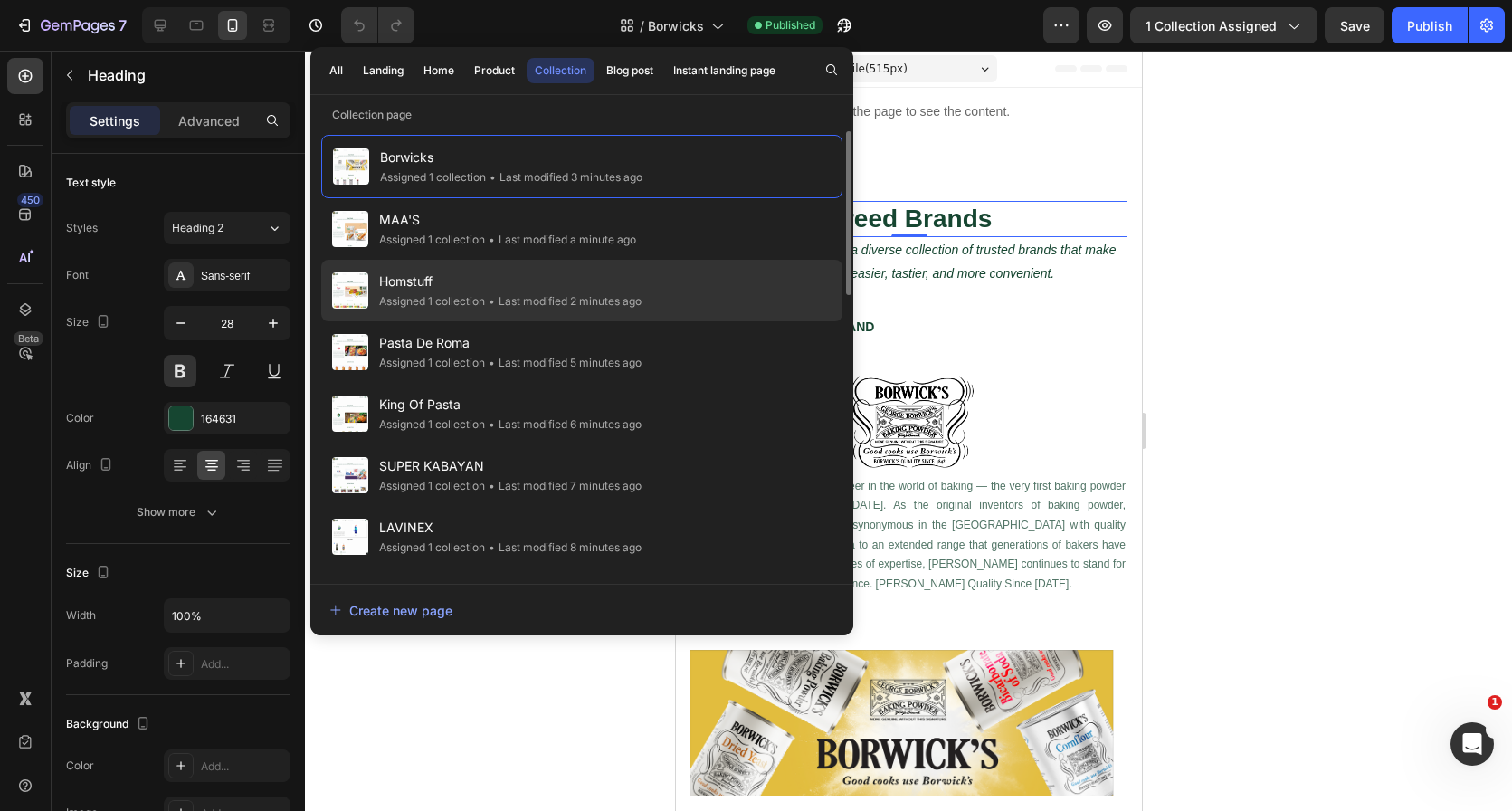
scroll to position [49, 0]
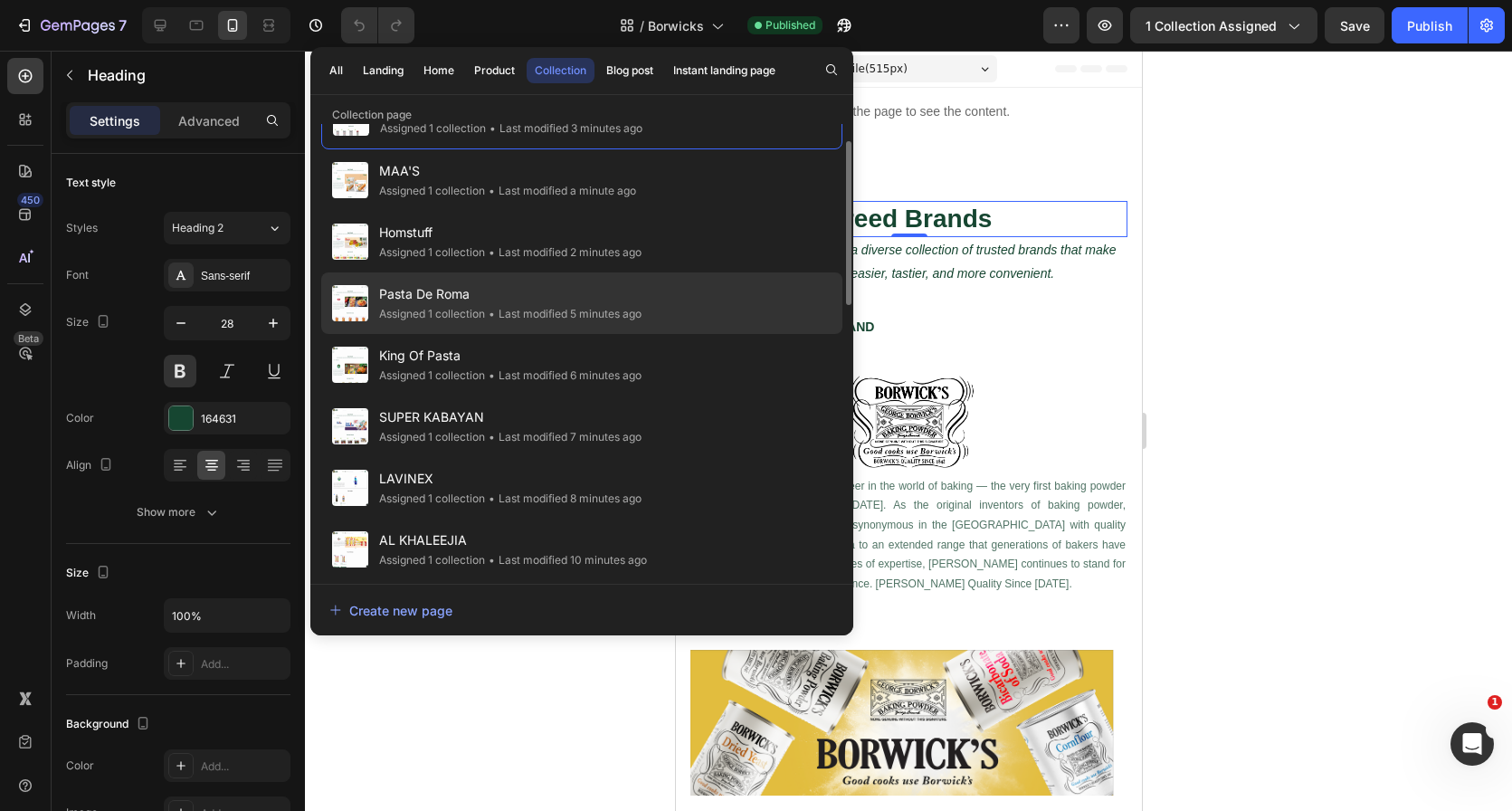
click at [655, 284] on div "Pasta De Roma Assigned 1 collection • Last modified 5 minutes ago" at bounding box center [581, 303] width 521 height 61
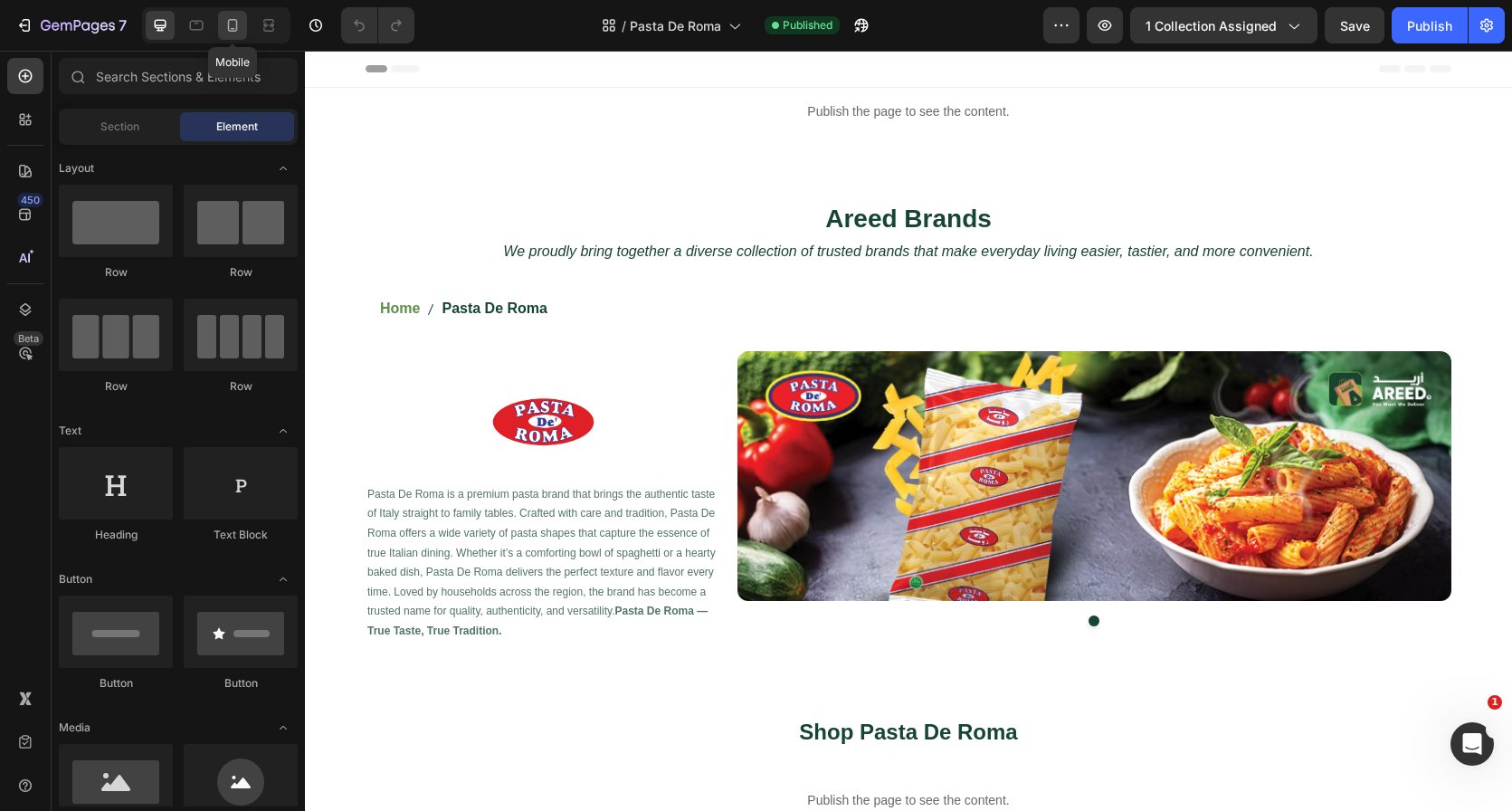
click at [224, 27] on icon at bounding box center [233, 25] width 18 height 18
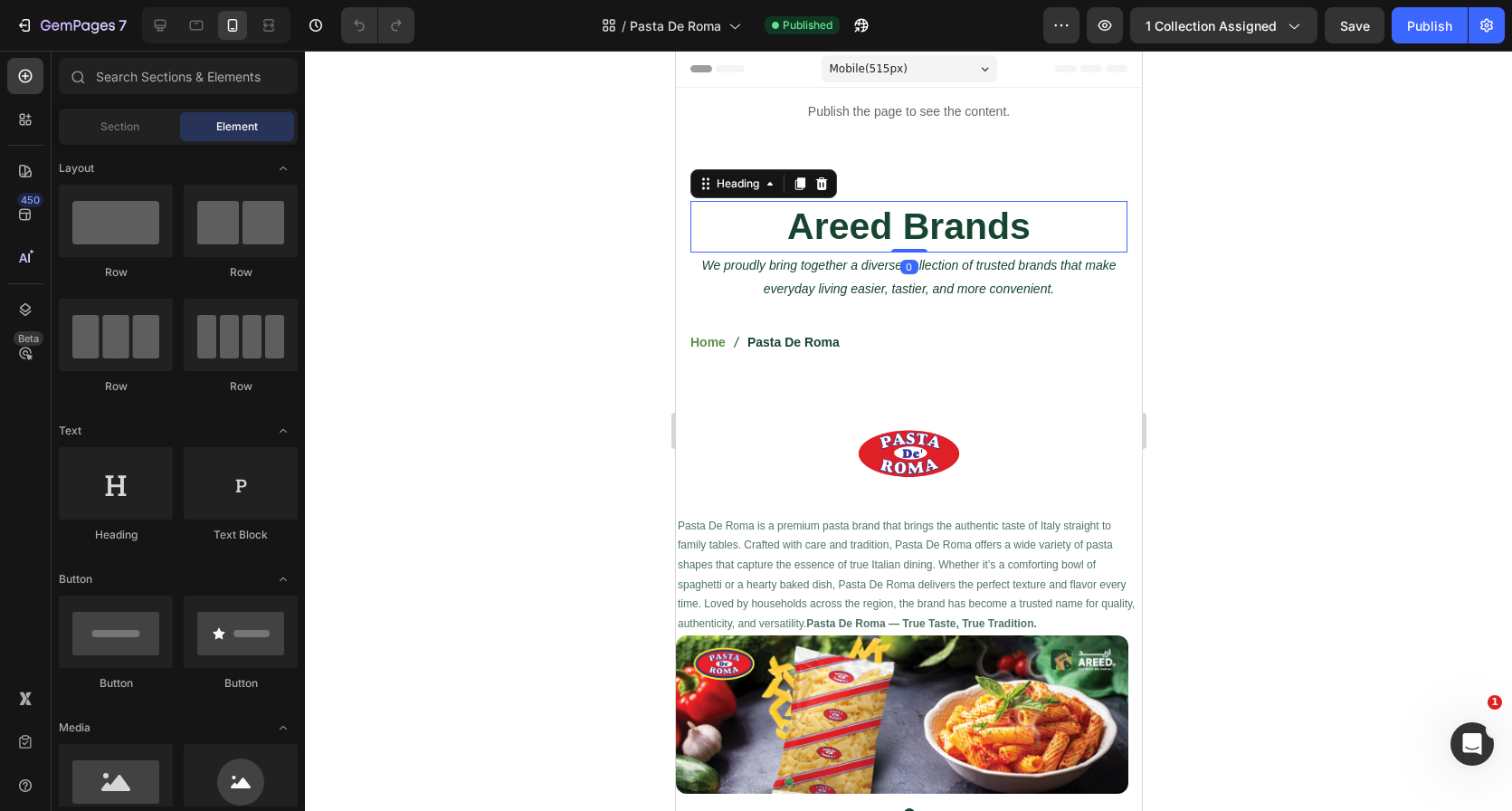
click at [789, 214] on h2 "Areed Brands" at bounding box center [907, 227] width 437 height 51
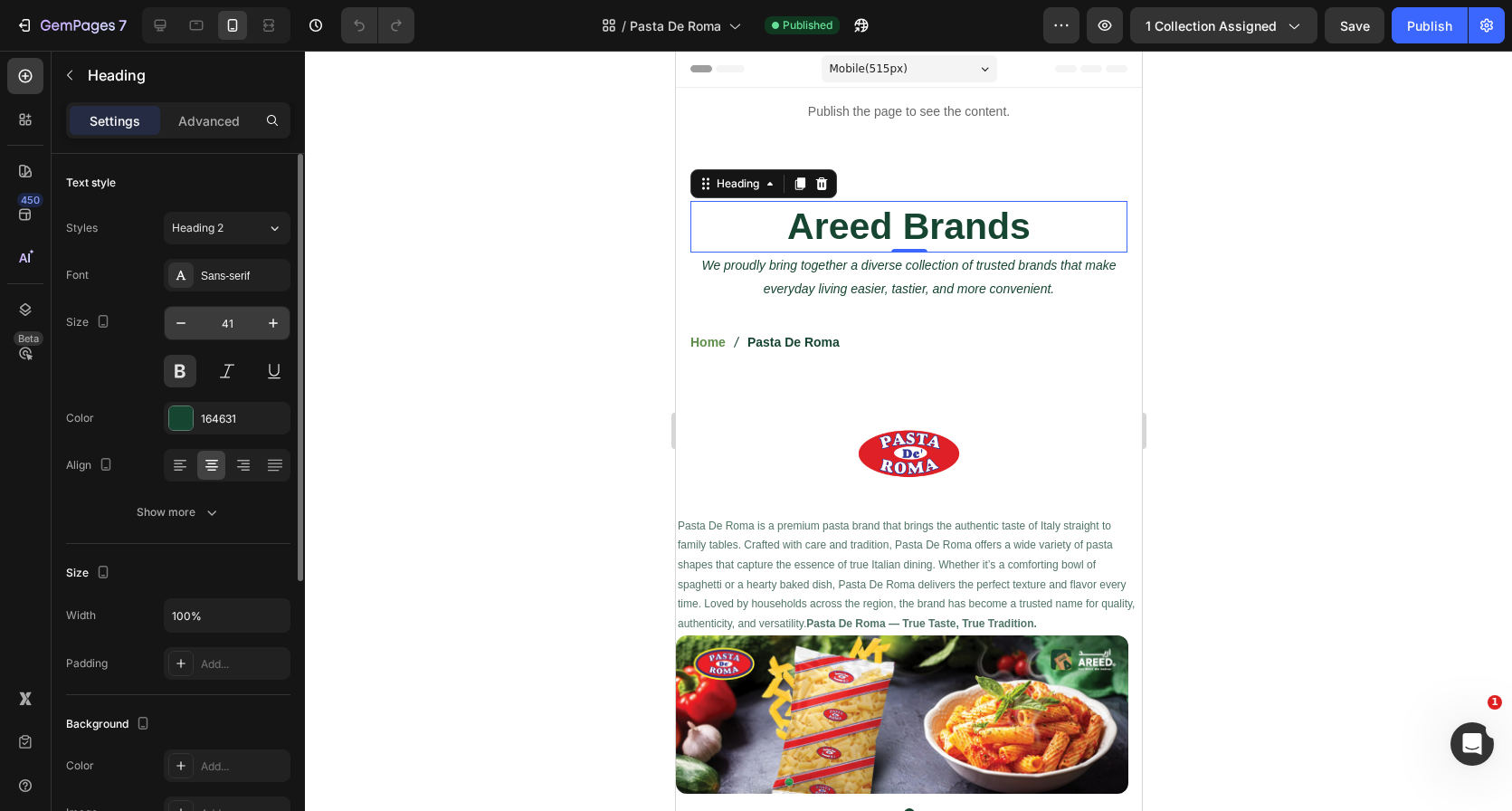
click at [238, 321] on input "41" at bounding box center [227, 323] width 59 height 33
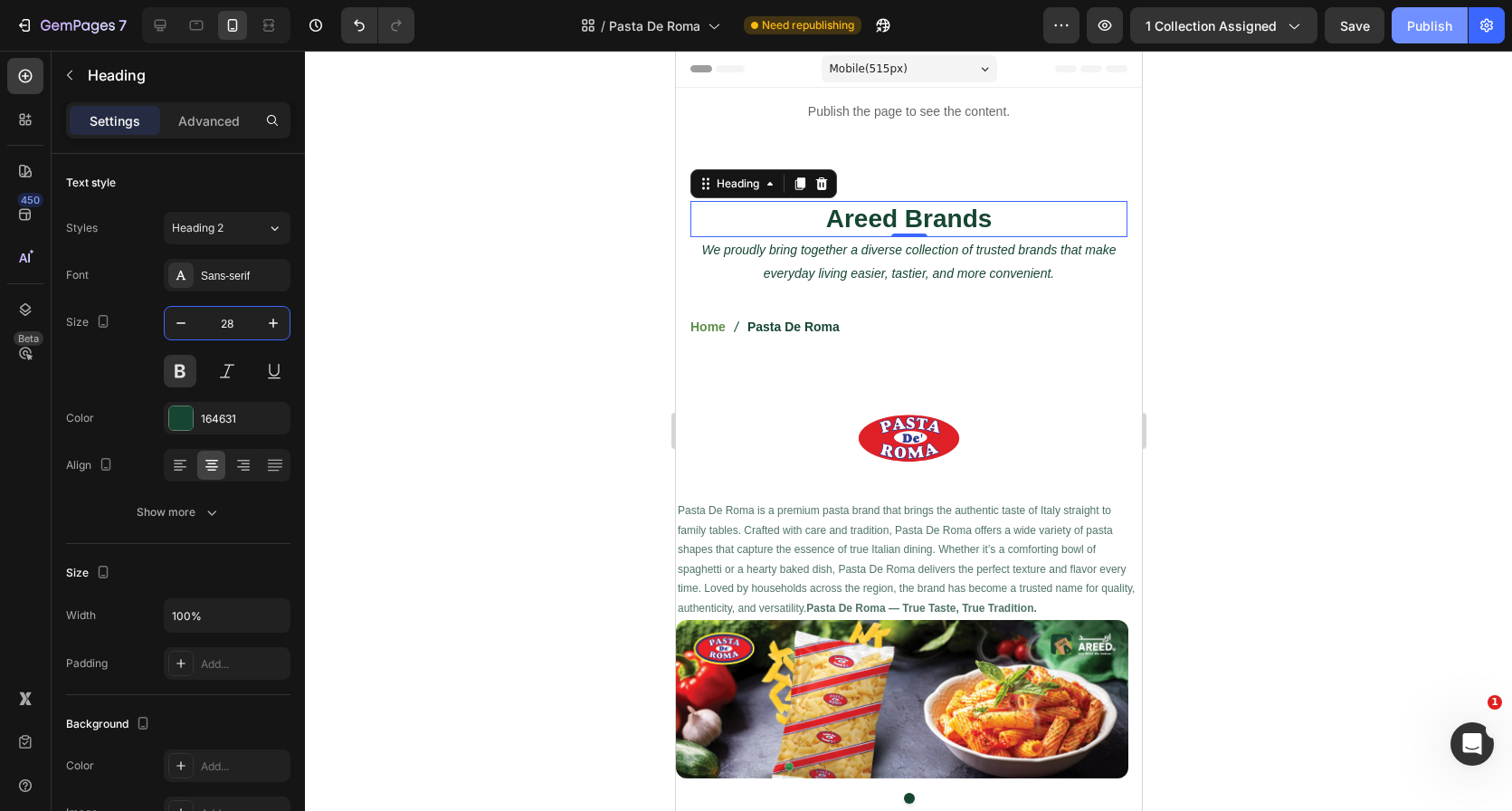
type input "28"
click at [1429, 28] on div "Publish" at bounding box center [1430, 25] width 46 height 19
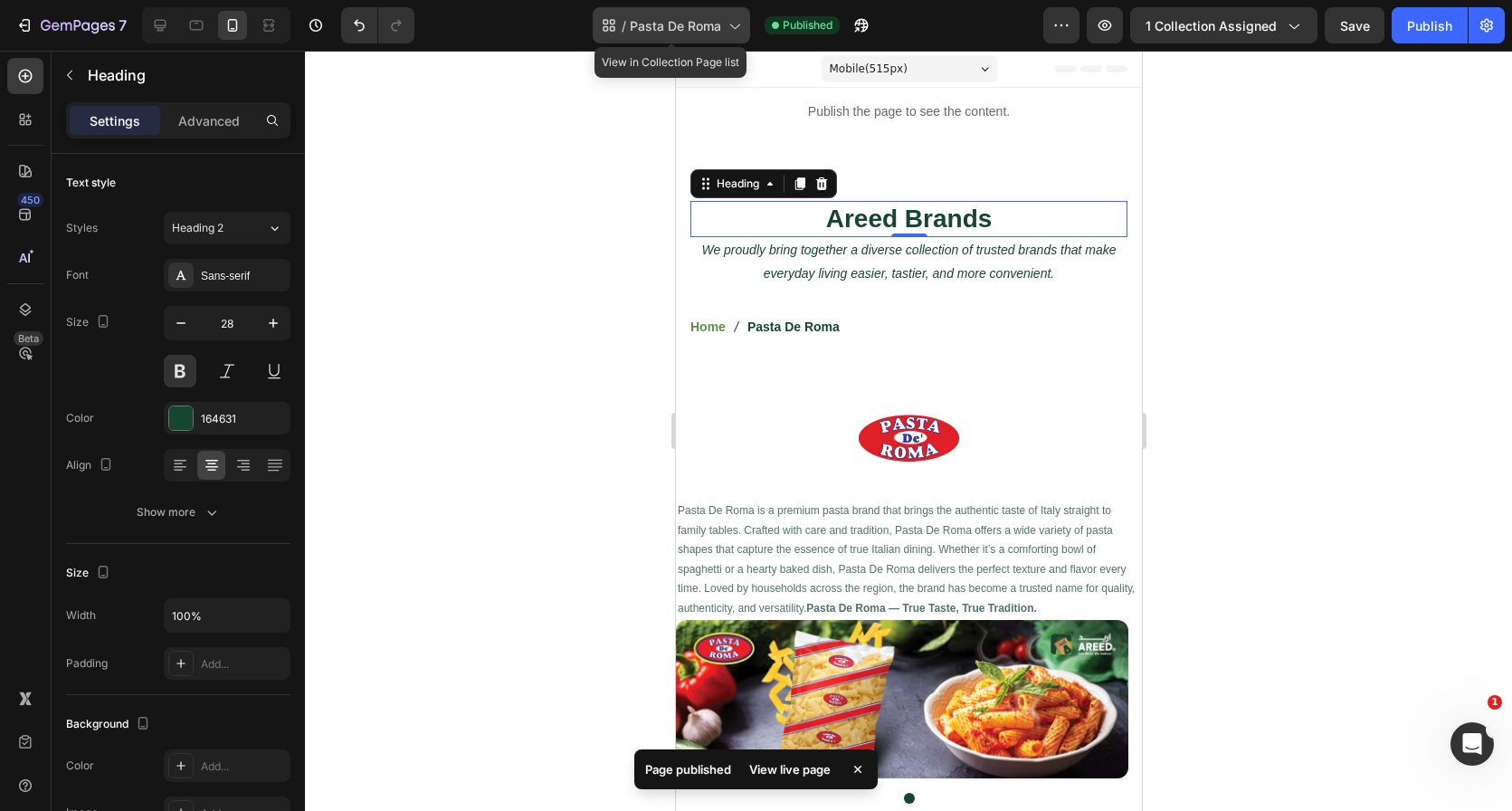
click at [682, 27] on span "Pasta De Roma" at bounding box center [675, 25] width 91 height 19
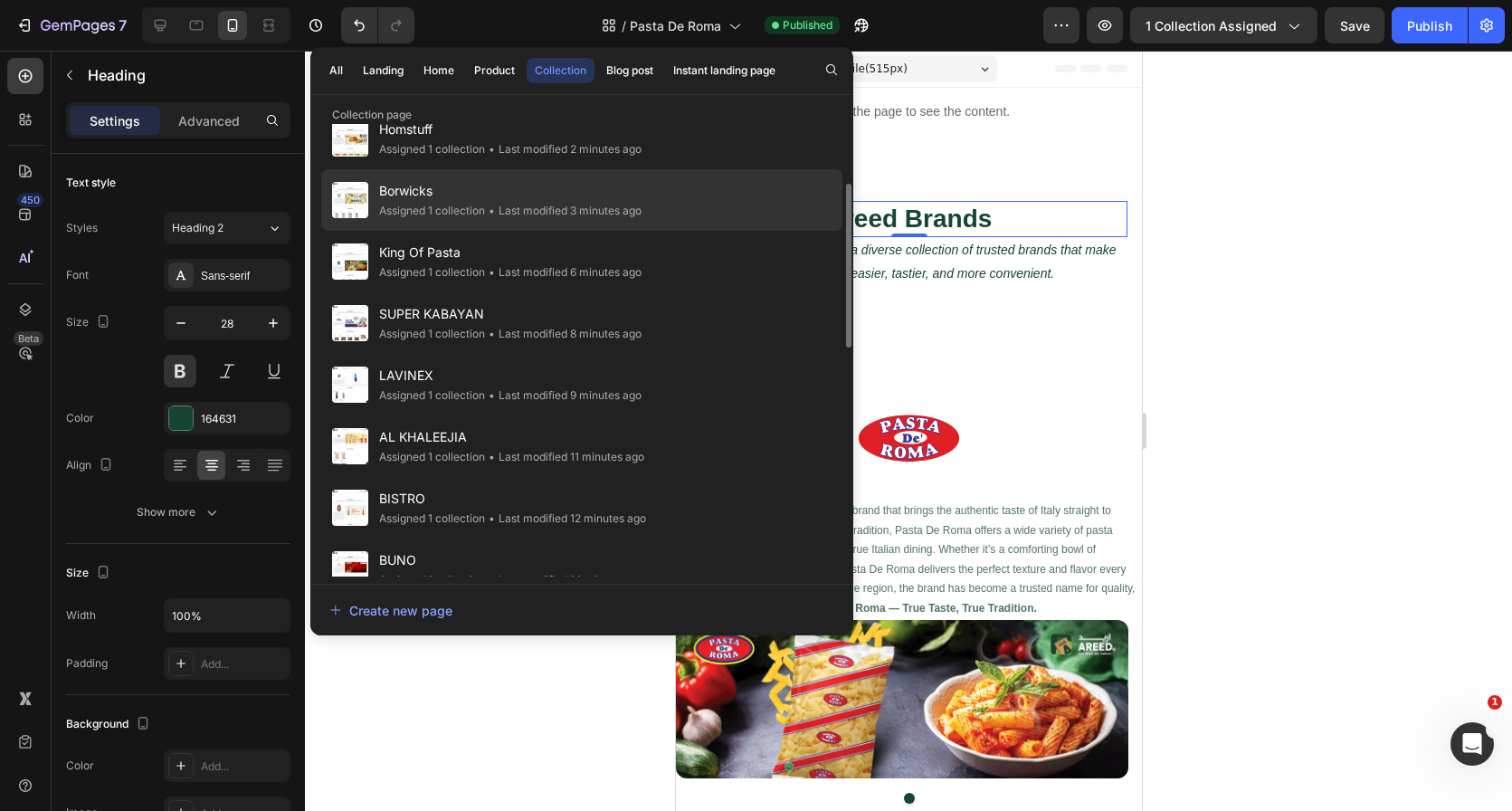
scroll to position [155, 0]
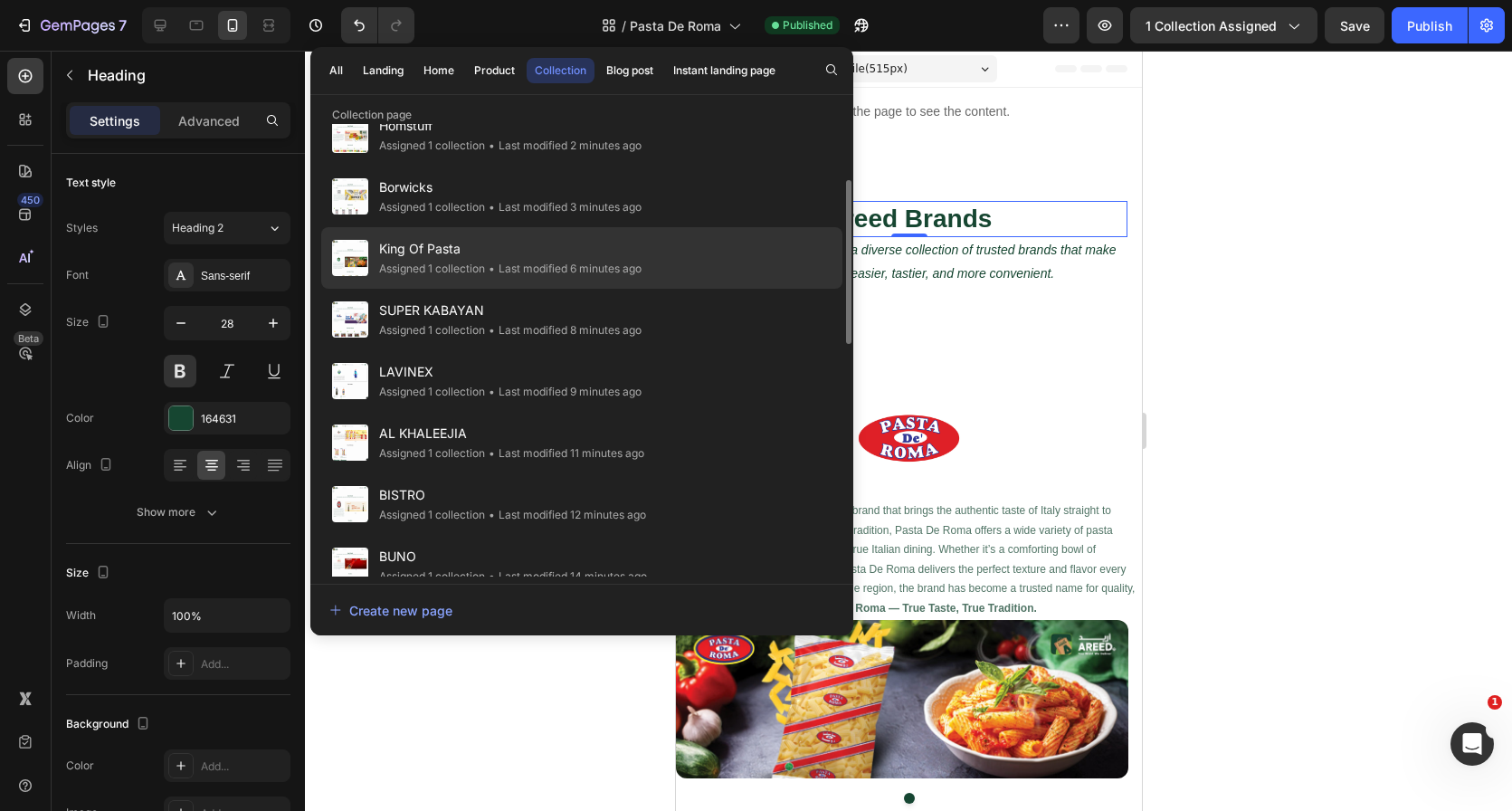
click at [522, 252] on span "King Of Pasta" at bounding box center [510, 249] width 262 height 22
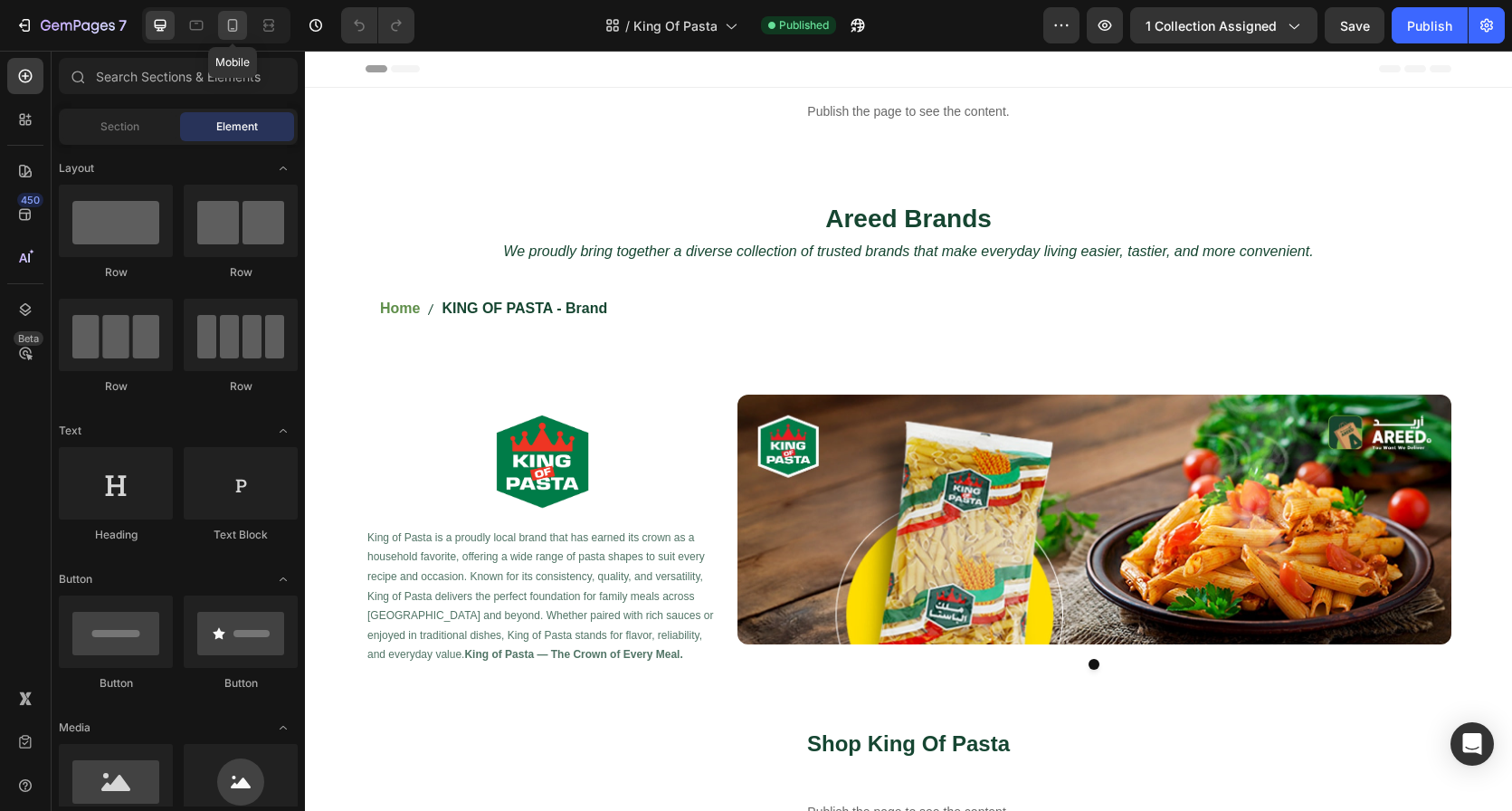
click at [228, 20] on icon at bounding box center [233, 25] width 10 height 13
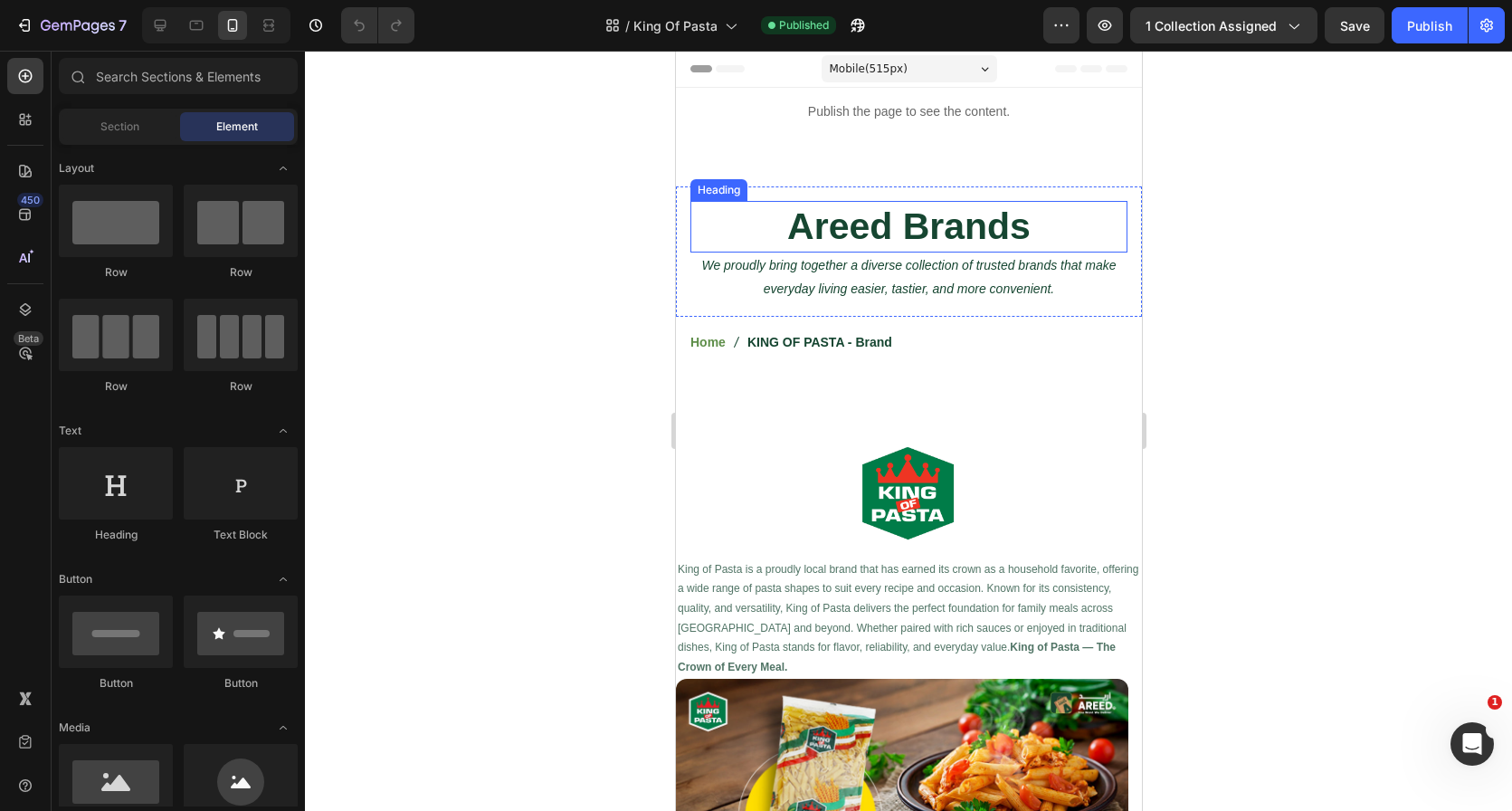
click at [900, 238] on h2 "Areed Brands" at bounding box center [907, 227] width 437 height 51
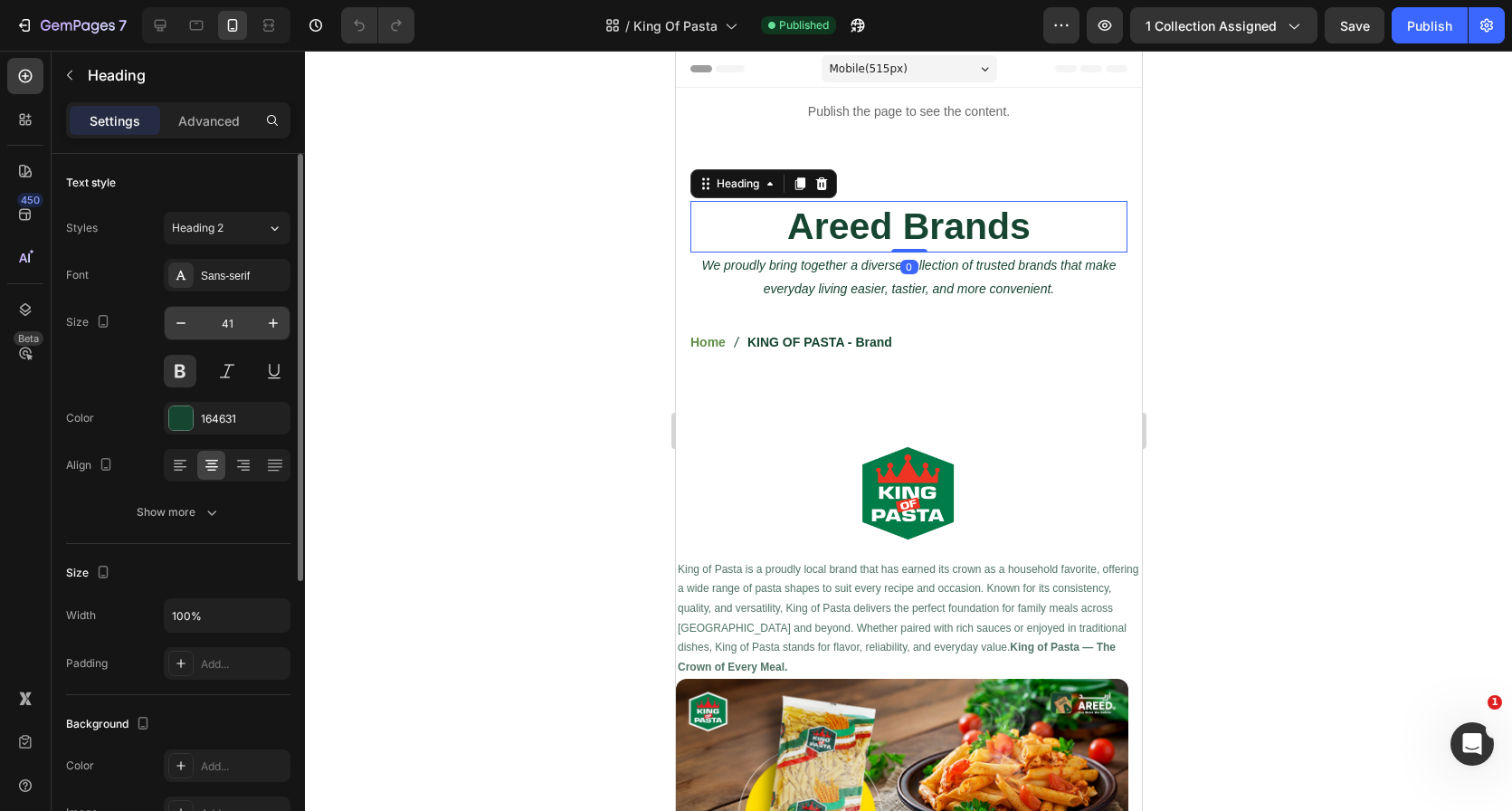
click at [233, 320] on input "41" at bounding box center [227, 323] width 59 height 33
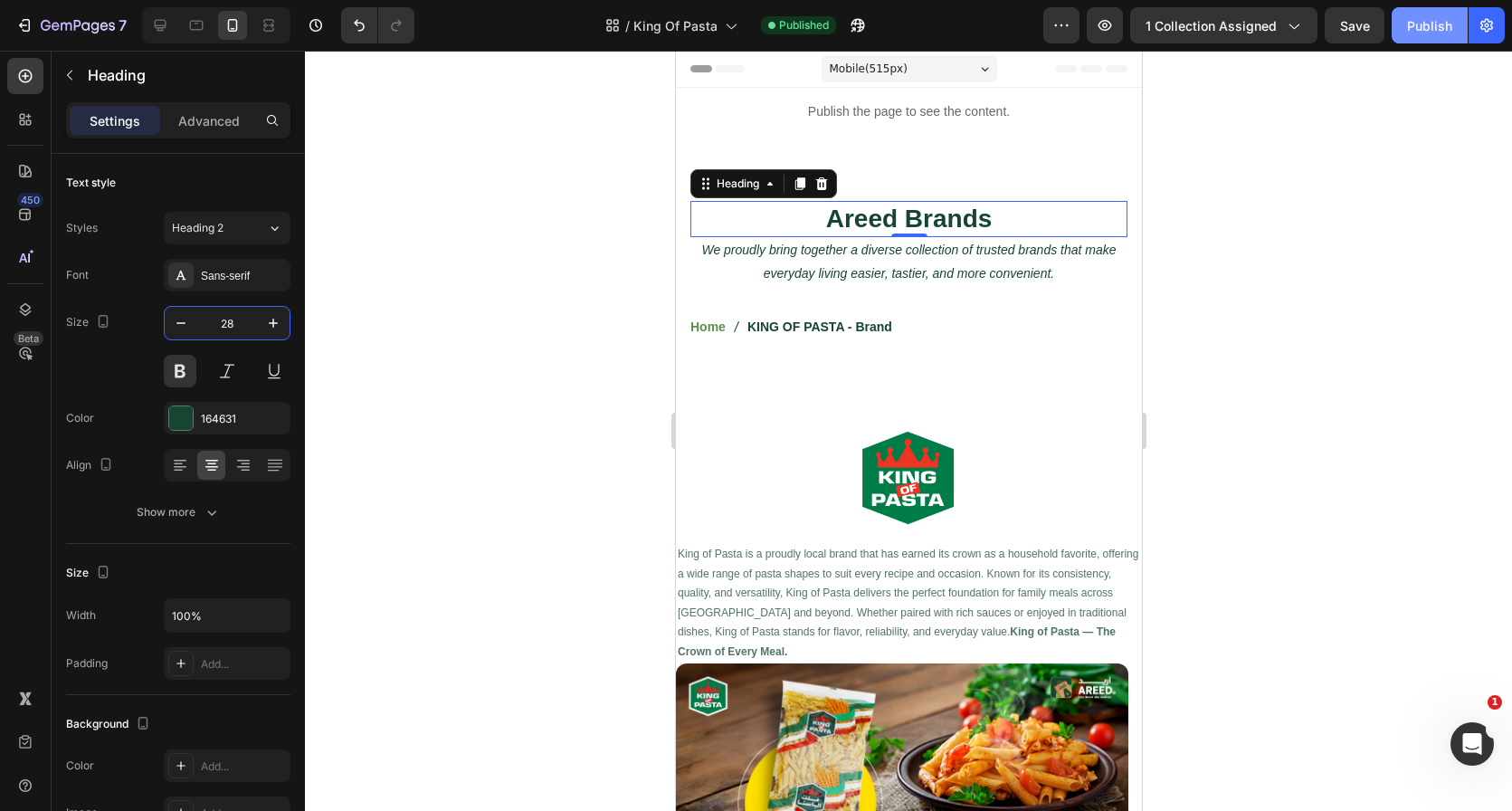
type input "28"
click at [1412, 28] on div "Publish" at bounding box center [1430, 25] width 46 height 19
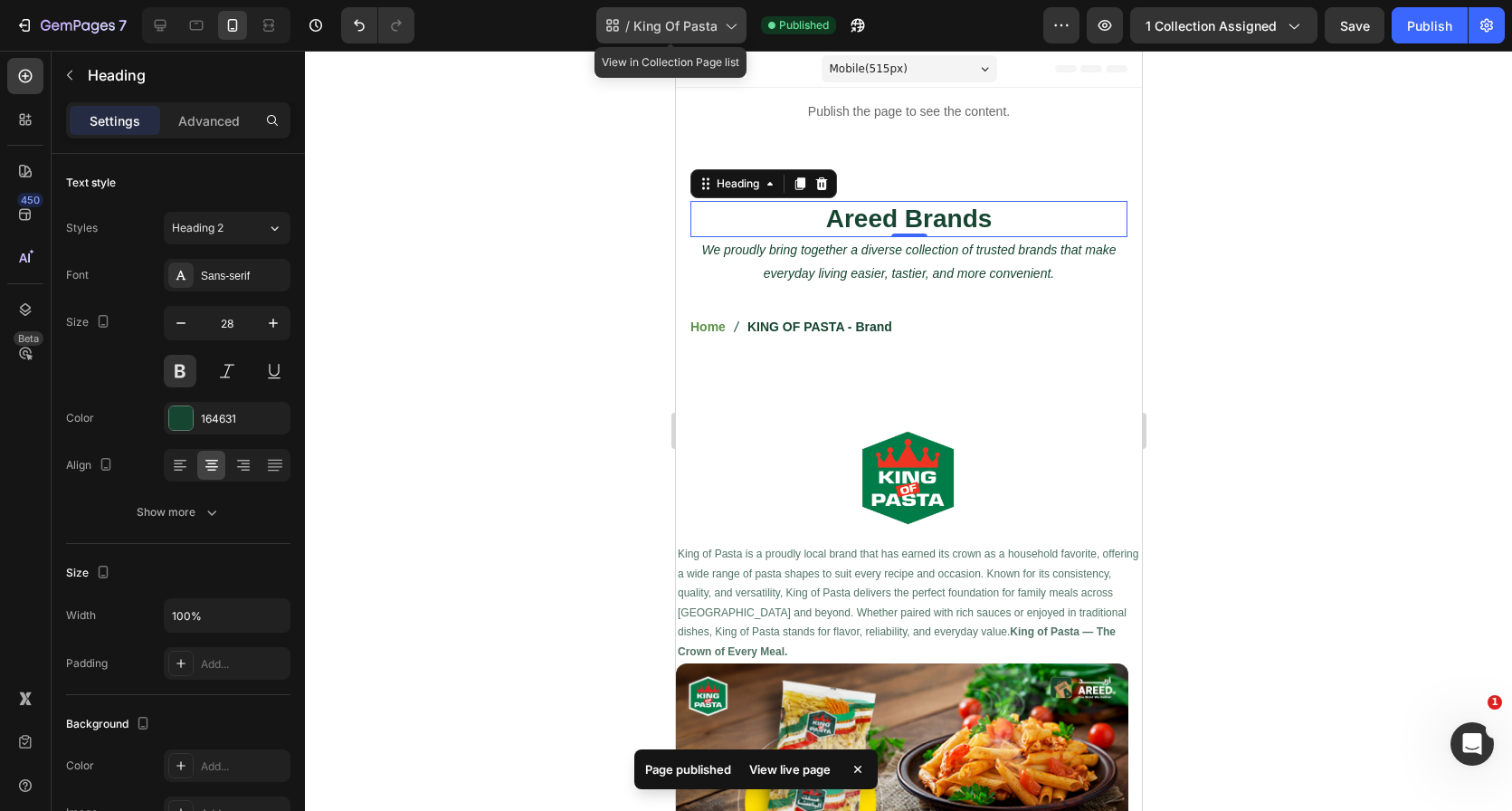
click at [660, 38] on div "/ King Of Pasta" at bounding box center [671, 25] width 151 height 37
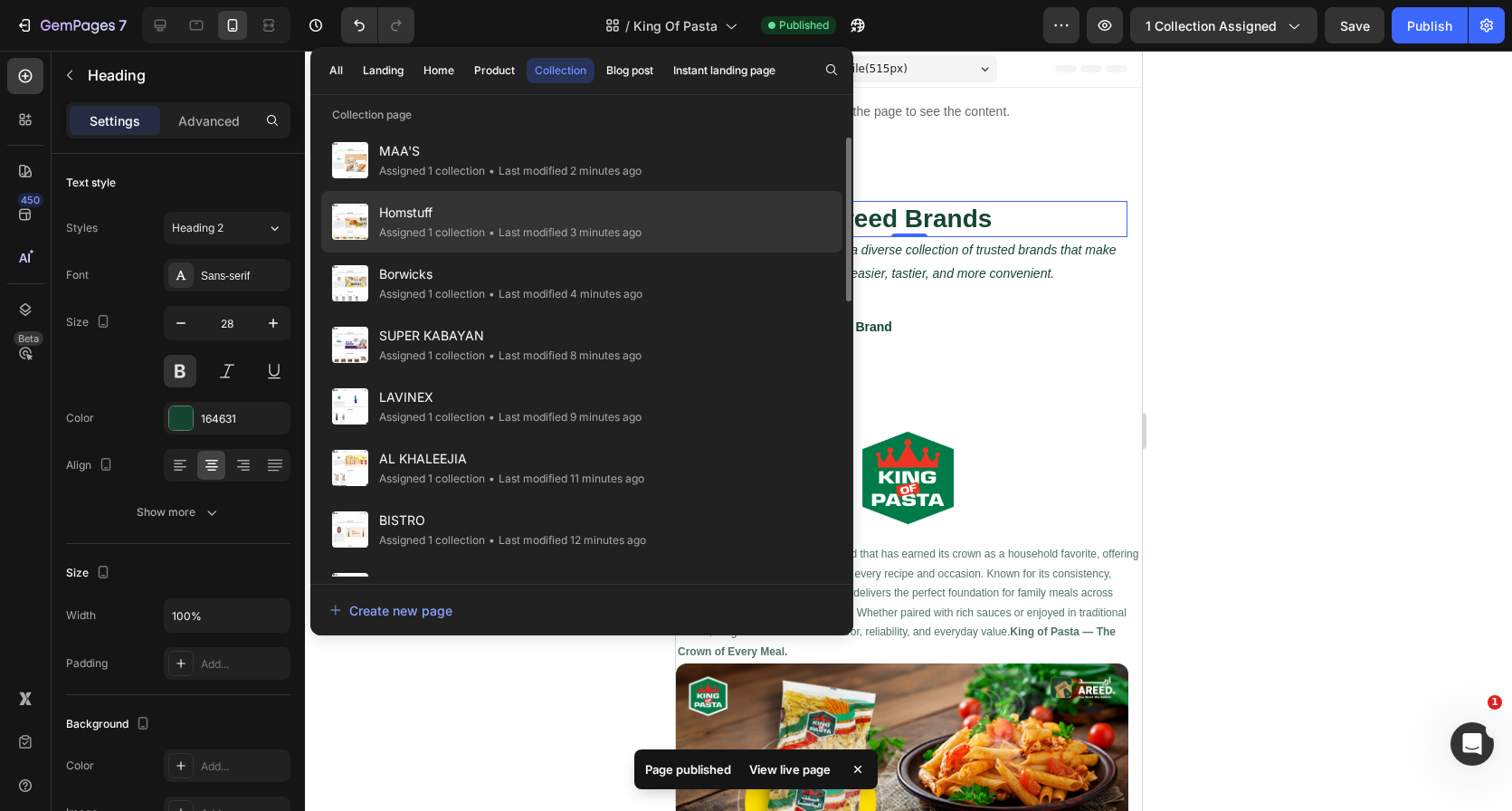
scroll to position [152, 0]
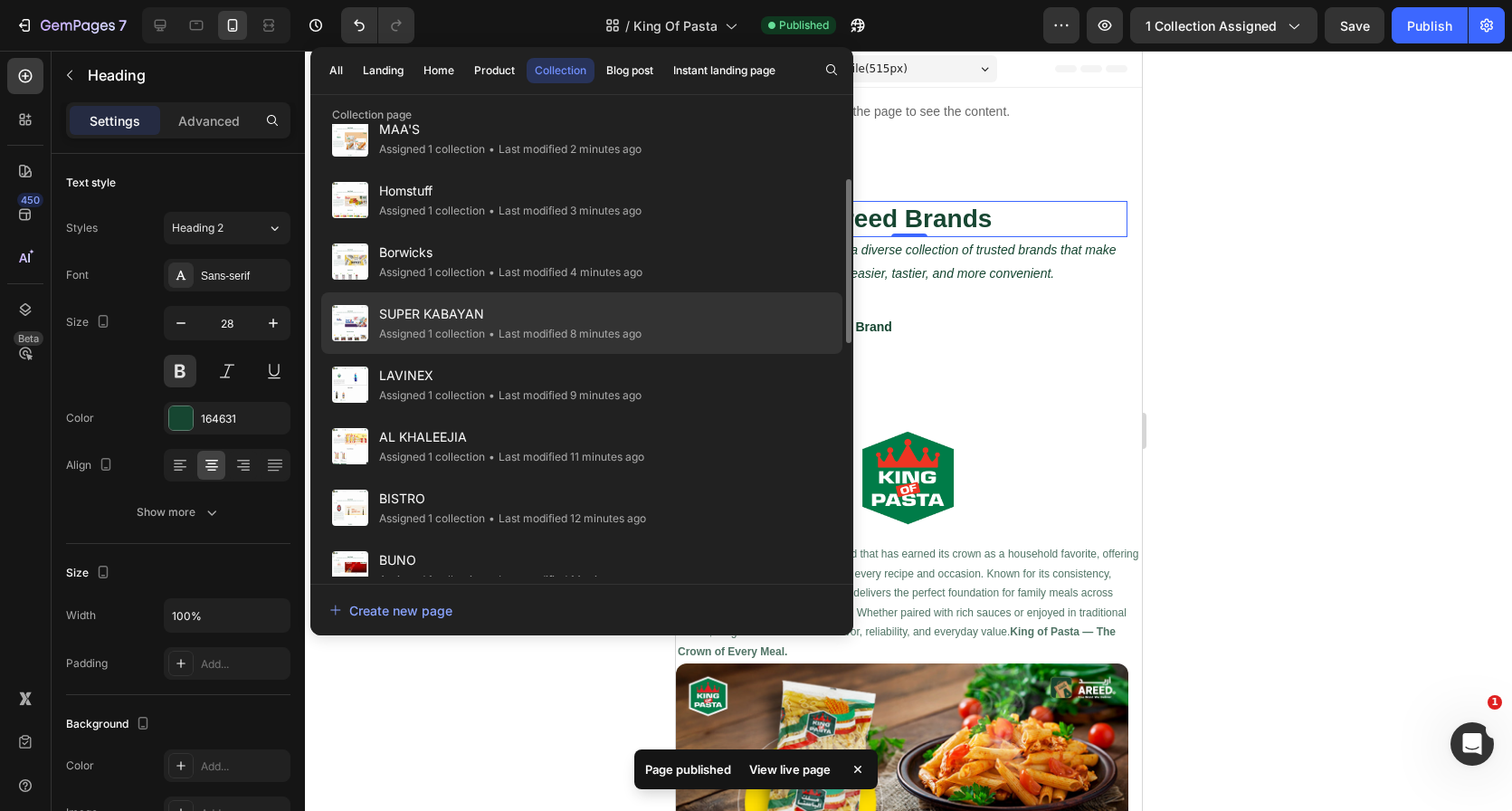
click at [670, 330] on div "SUPER KABAYAN Assigned 1 collection • Last modified 8 minutes ago" at bounding box center [581, 323] width 521 height 61
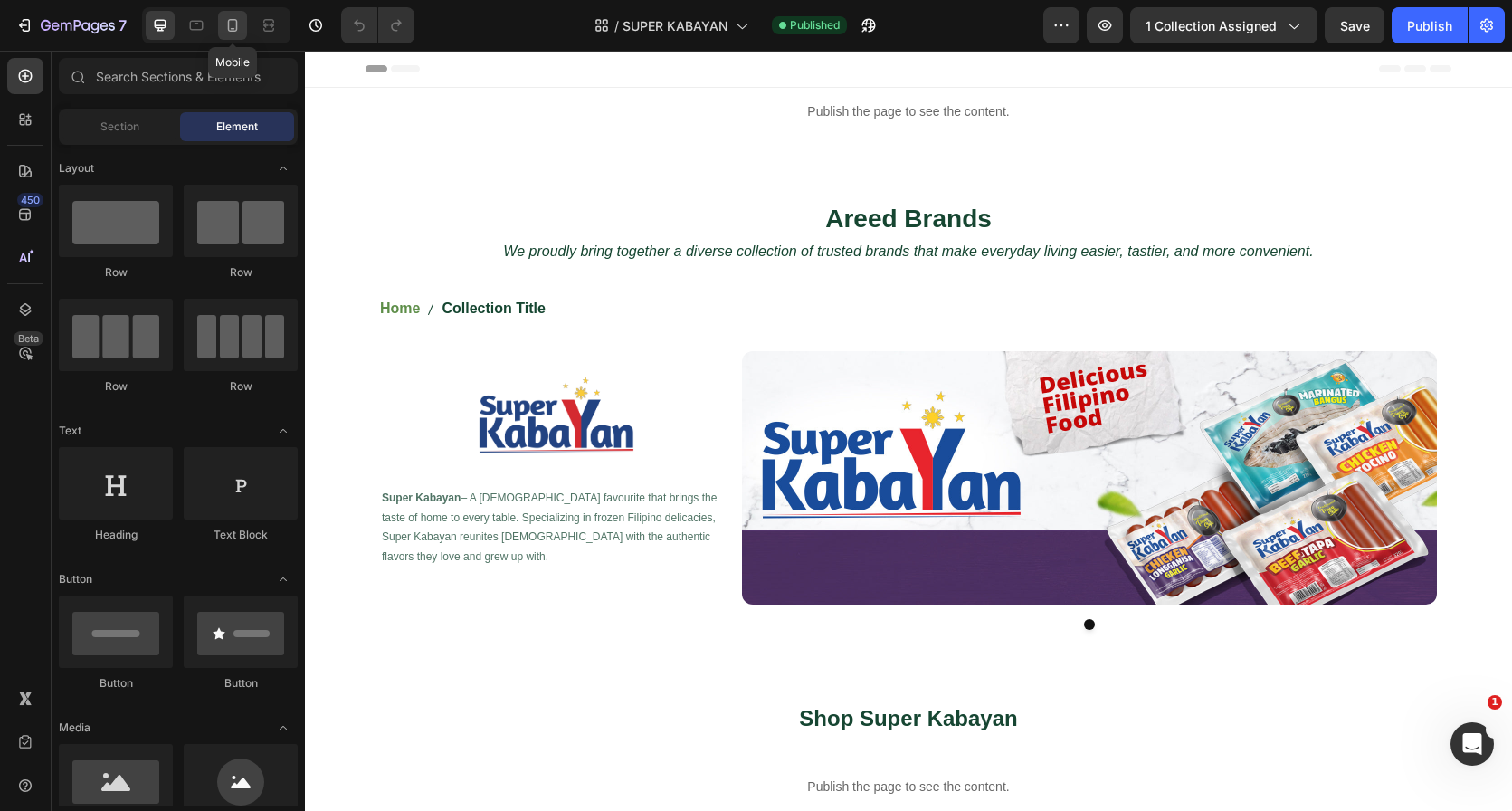
click at [226, 27] on icon at bounding box center [233, 25] width 18 height 18
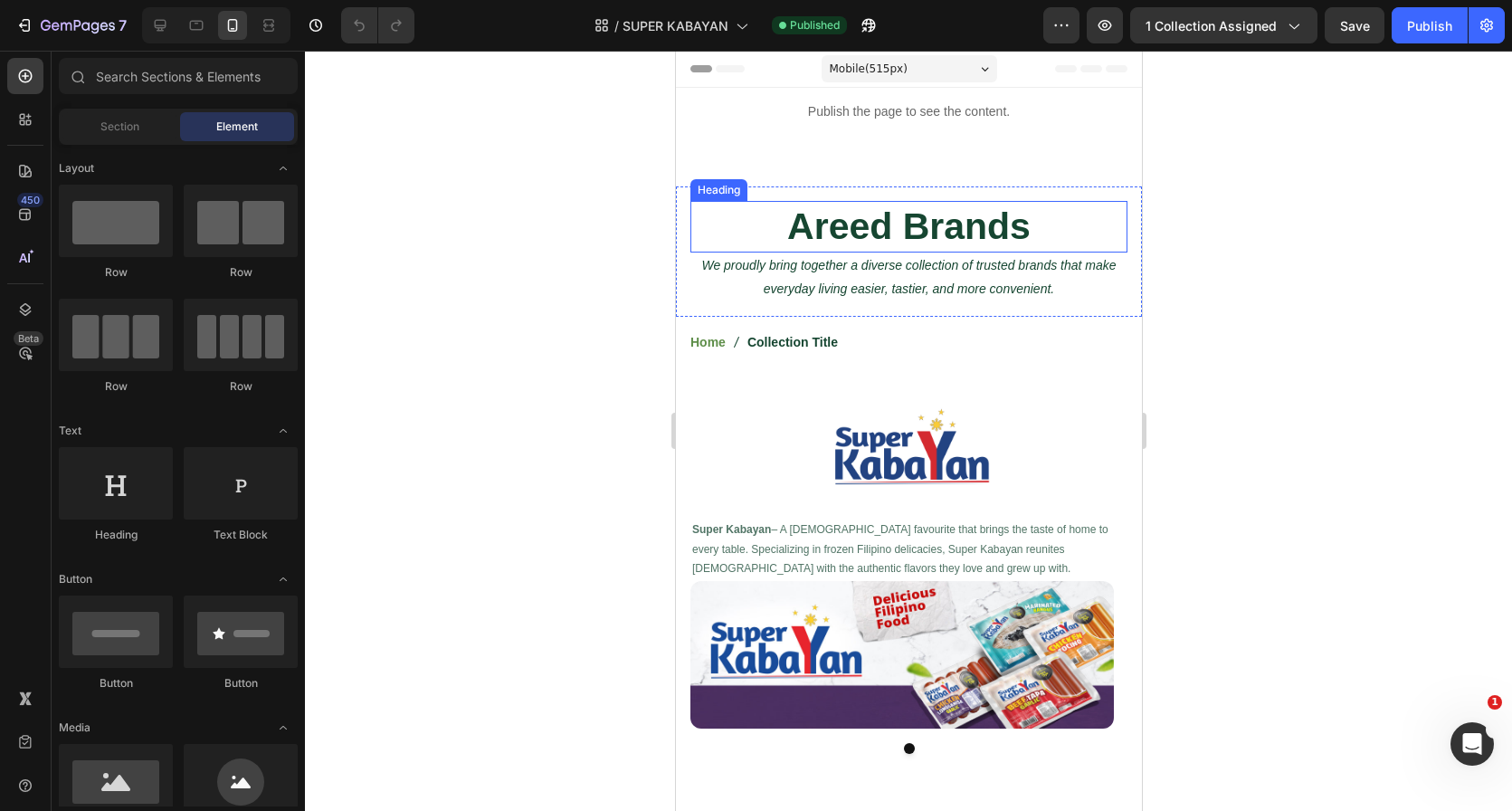
click at [866, 214] on h2 "Areed Brands" at bounding box center [907, 227] width 437 height 51
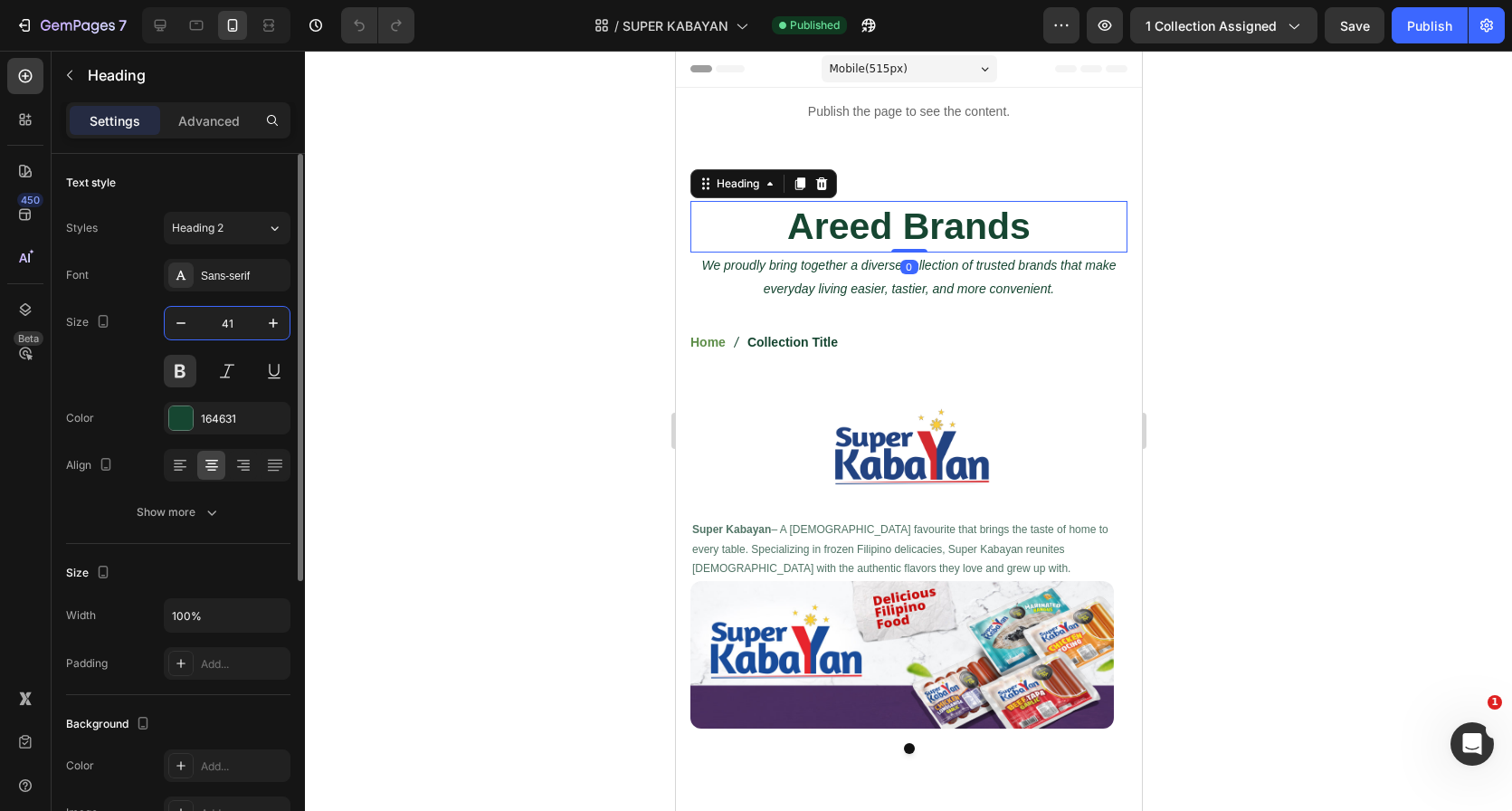
click at [229, 315] on input "41" at bounding box center [227, 323] width 59 height 33
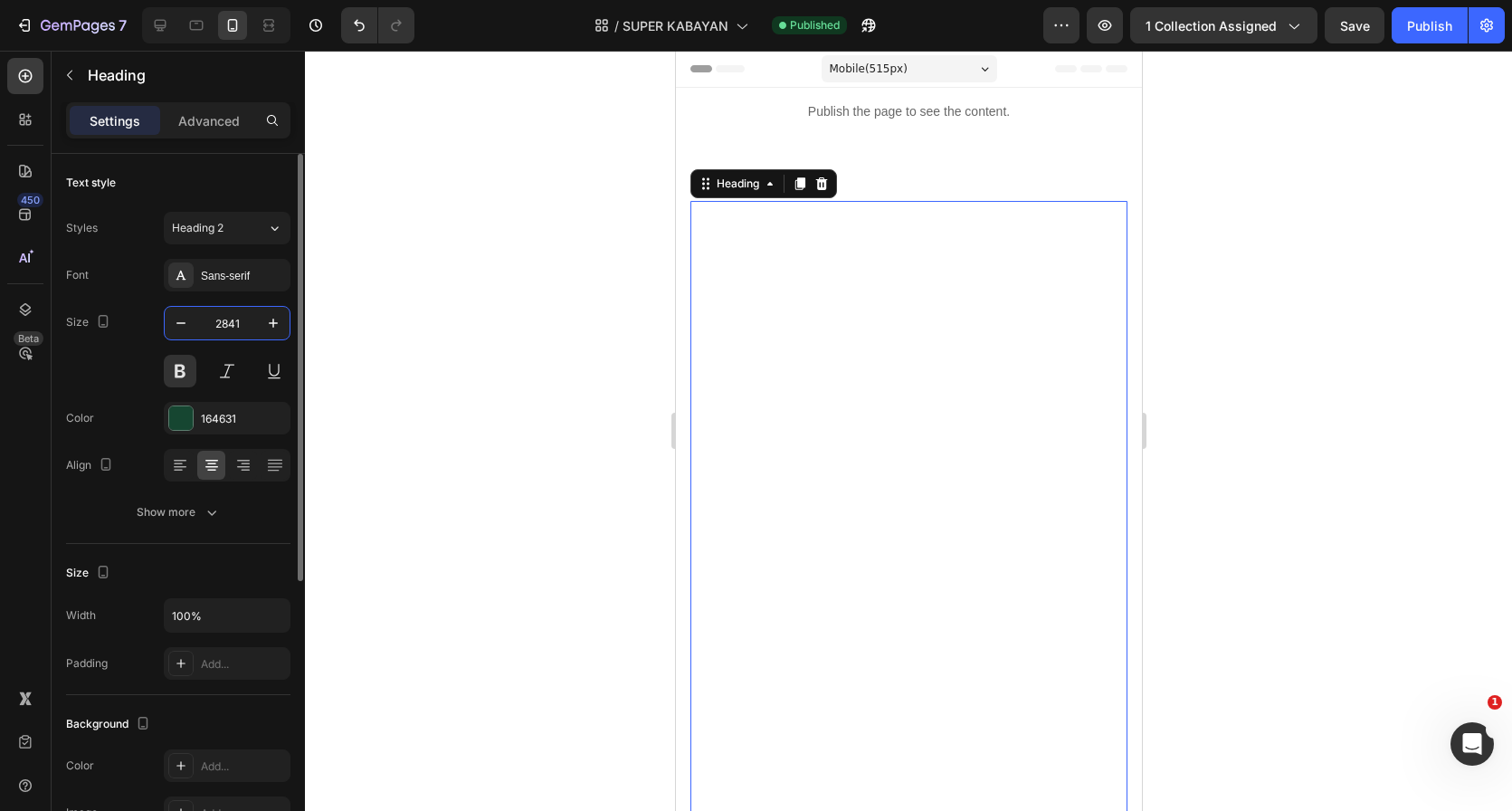
click at [247, 321] on input "2841" at bounding box center [227, 323] width 59 height 33
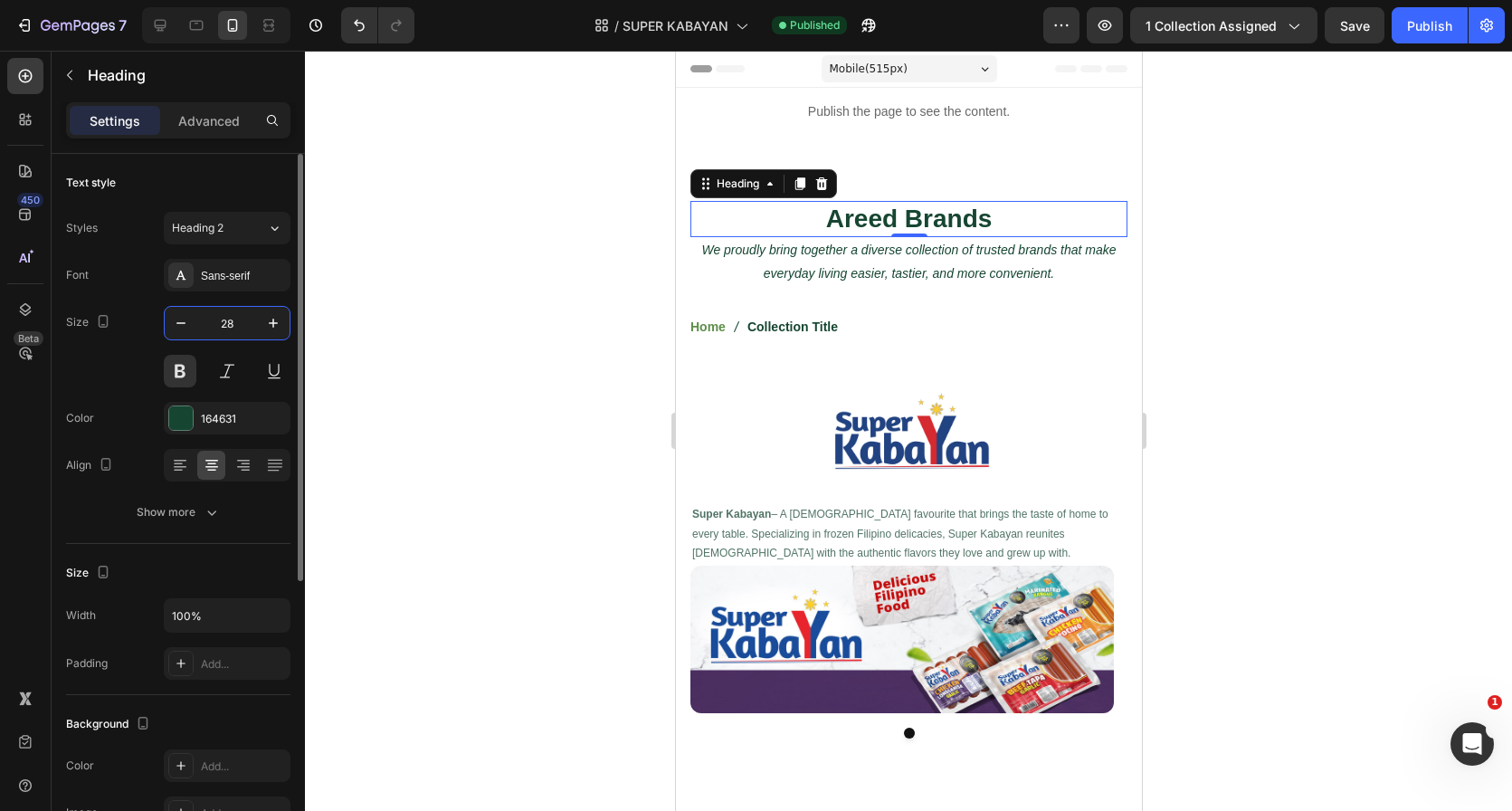
type input "28"
click at [1418, 35] on div "Publish" at bounding box center [1430, 25] width 46 height 19
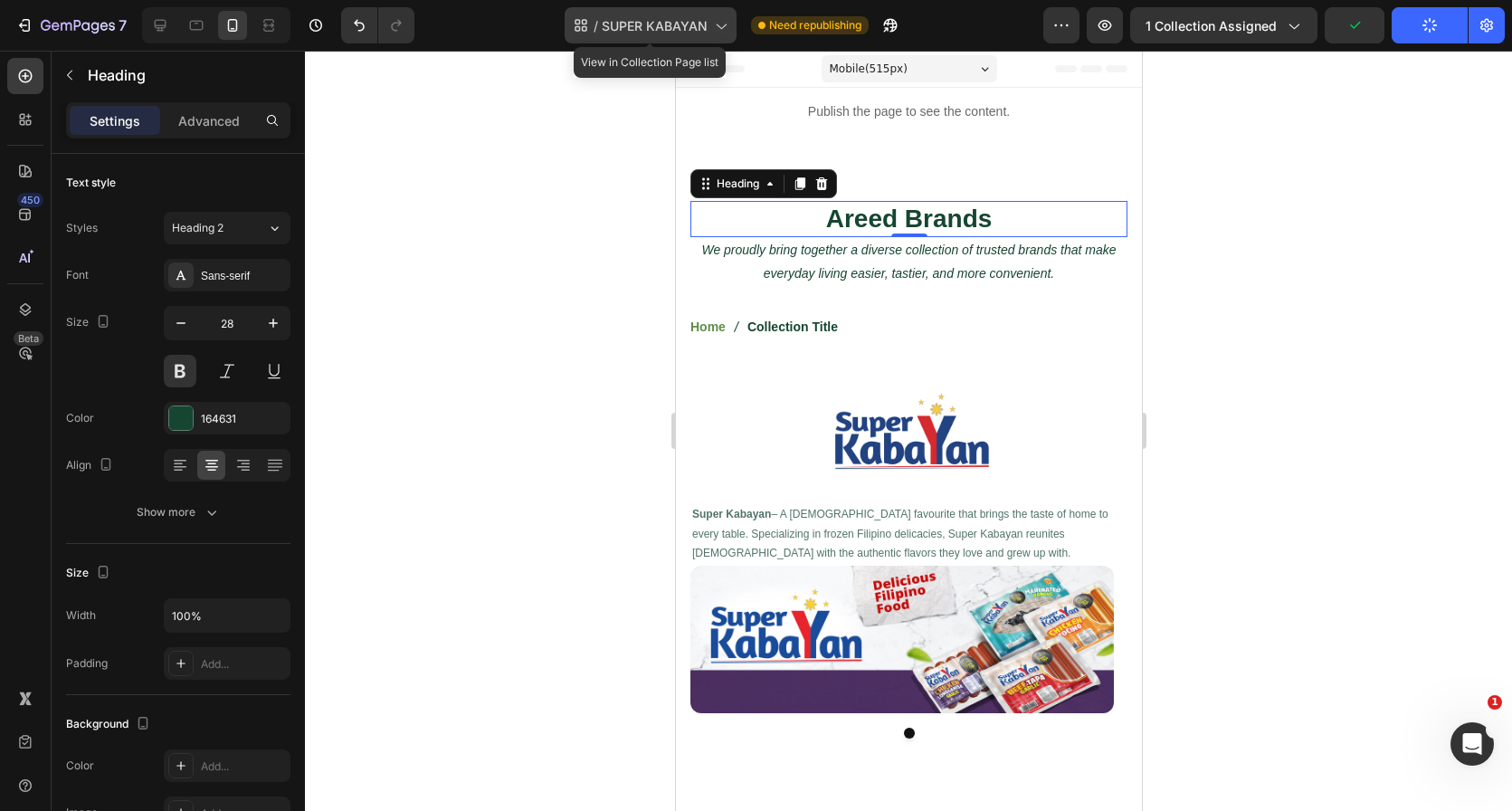
click at [646, 19] on span "SUPER KABAYAN" at bounding box center [655, 25] width 106 height 19
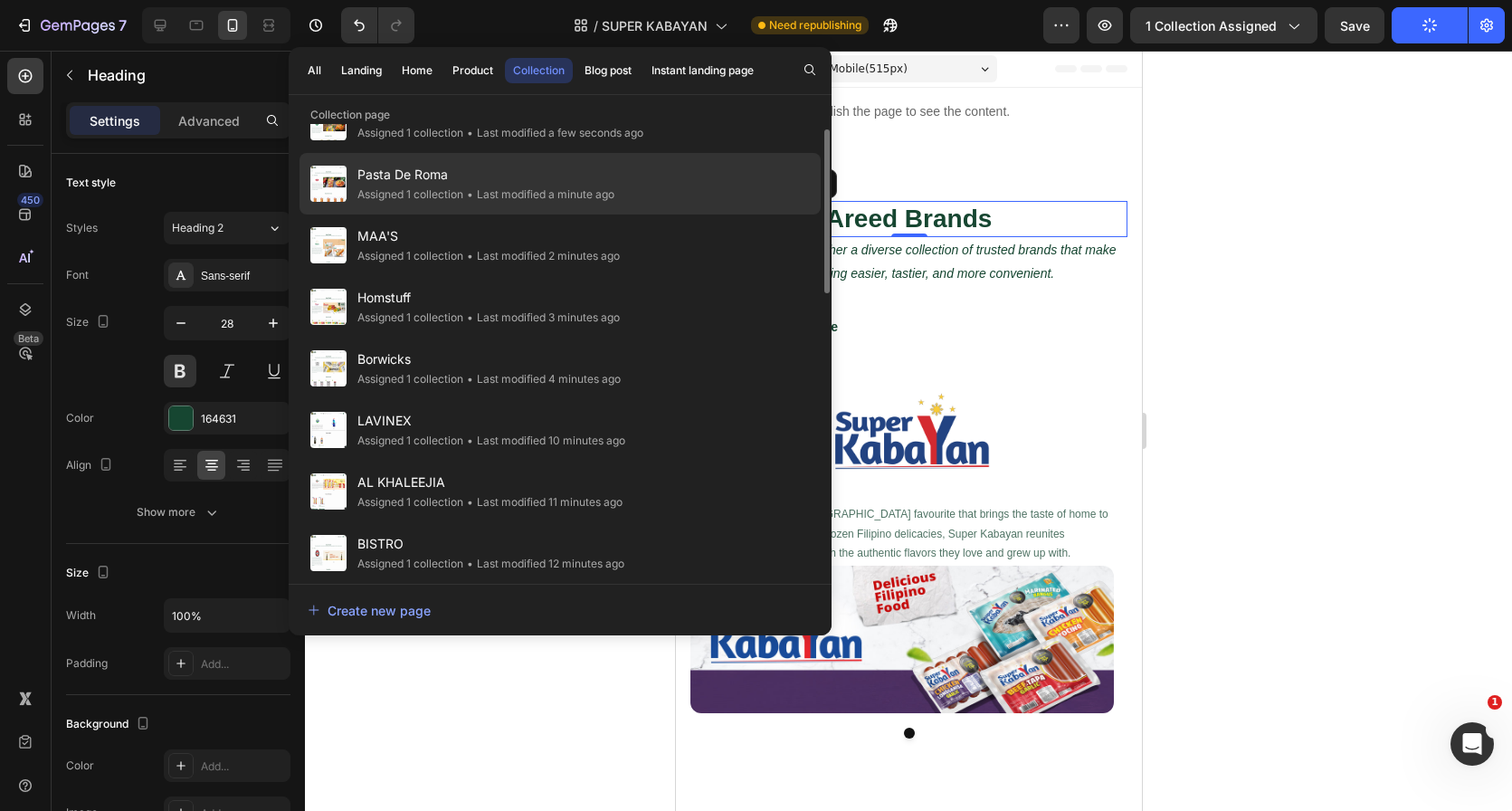
scroll to position [121, 0]
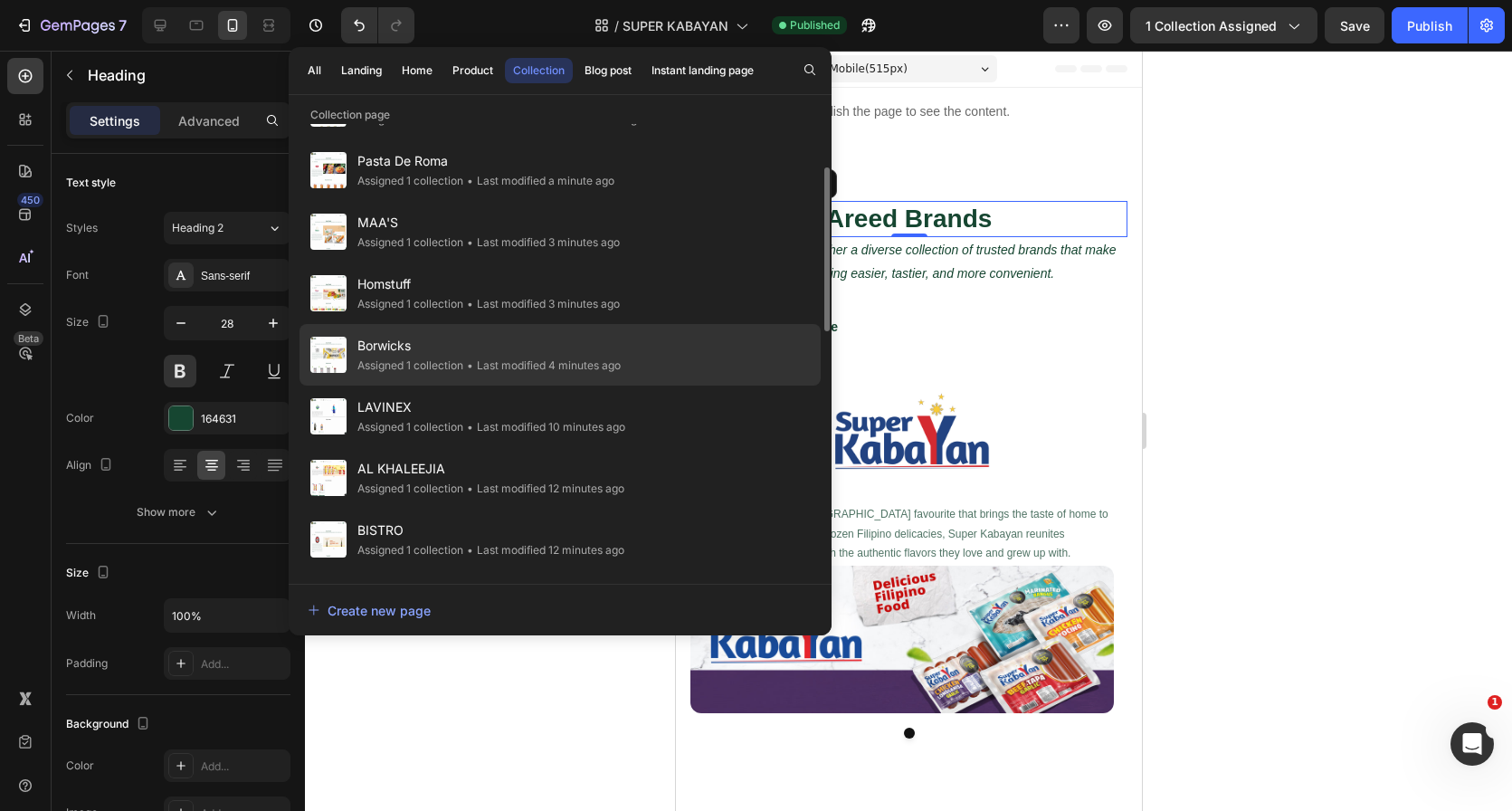
click at [562, 380] on div "Borwicks Assigned 1 collection • Last modified 4 minutes ago" at bounding box center [559, 355] width 521 height 61
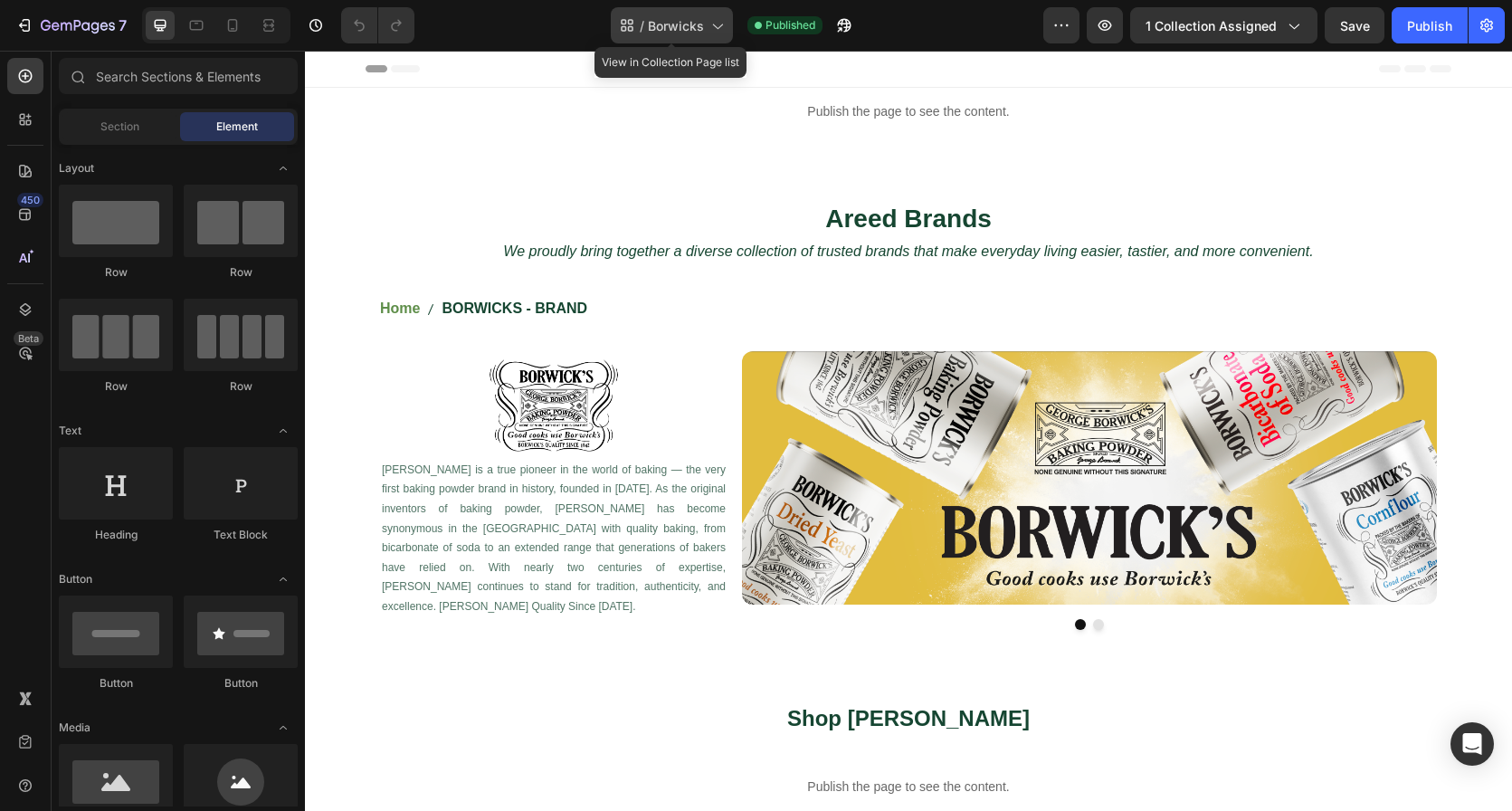
click at [705, 19] on div "/ Borwicks" at bounding box center [671, 25] width 122 height 37
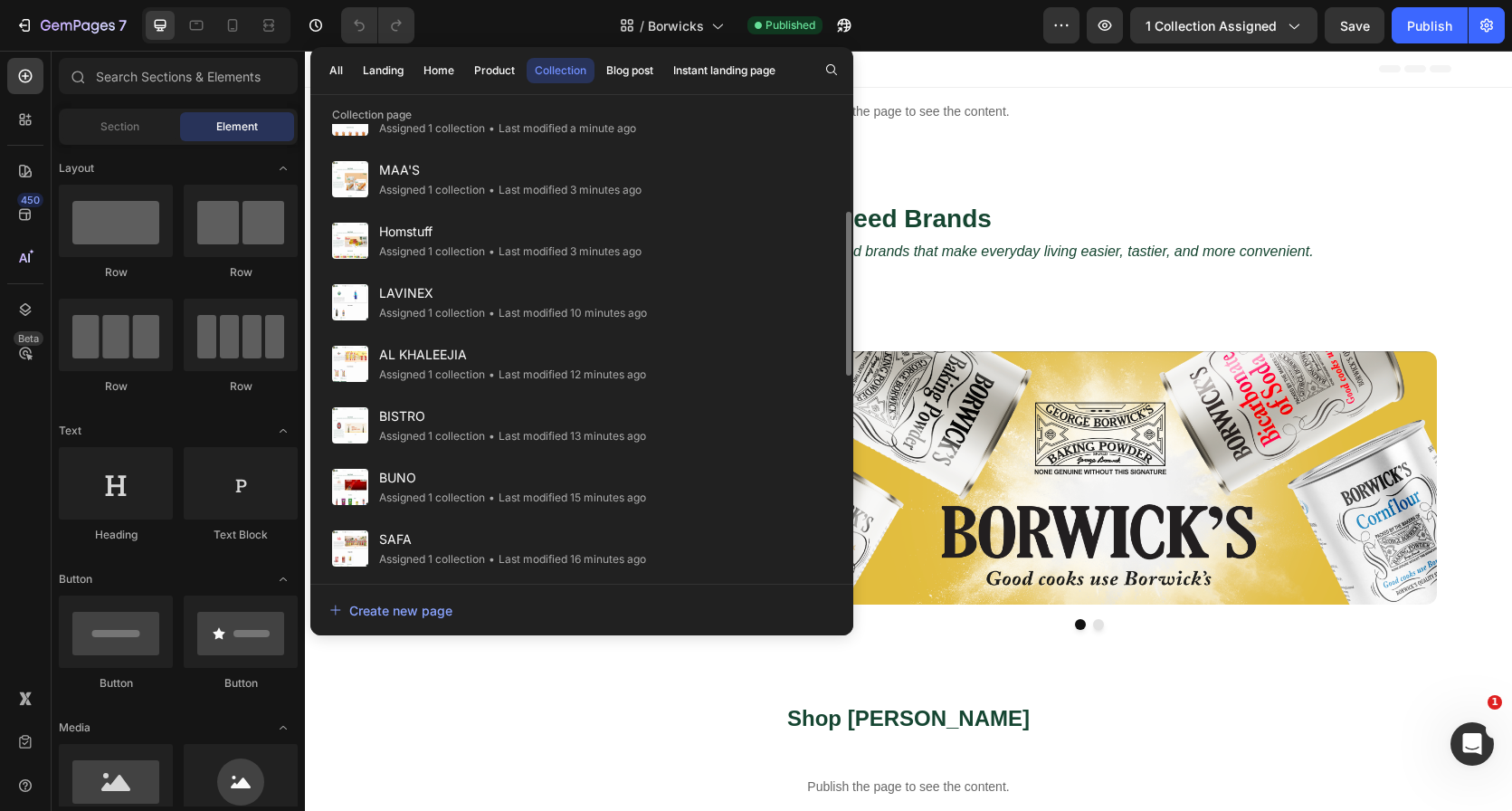
scroll to position [238, 0]
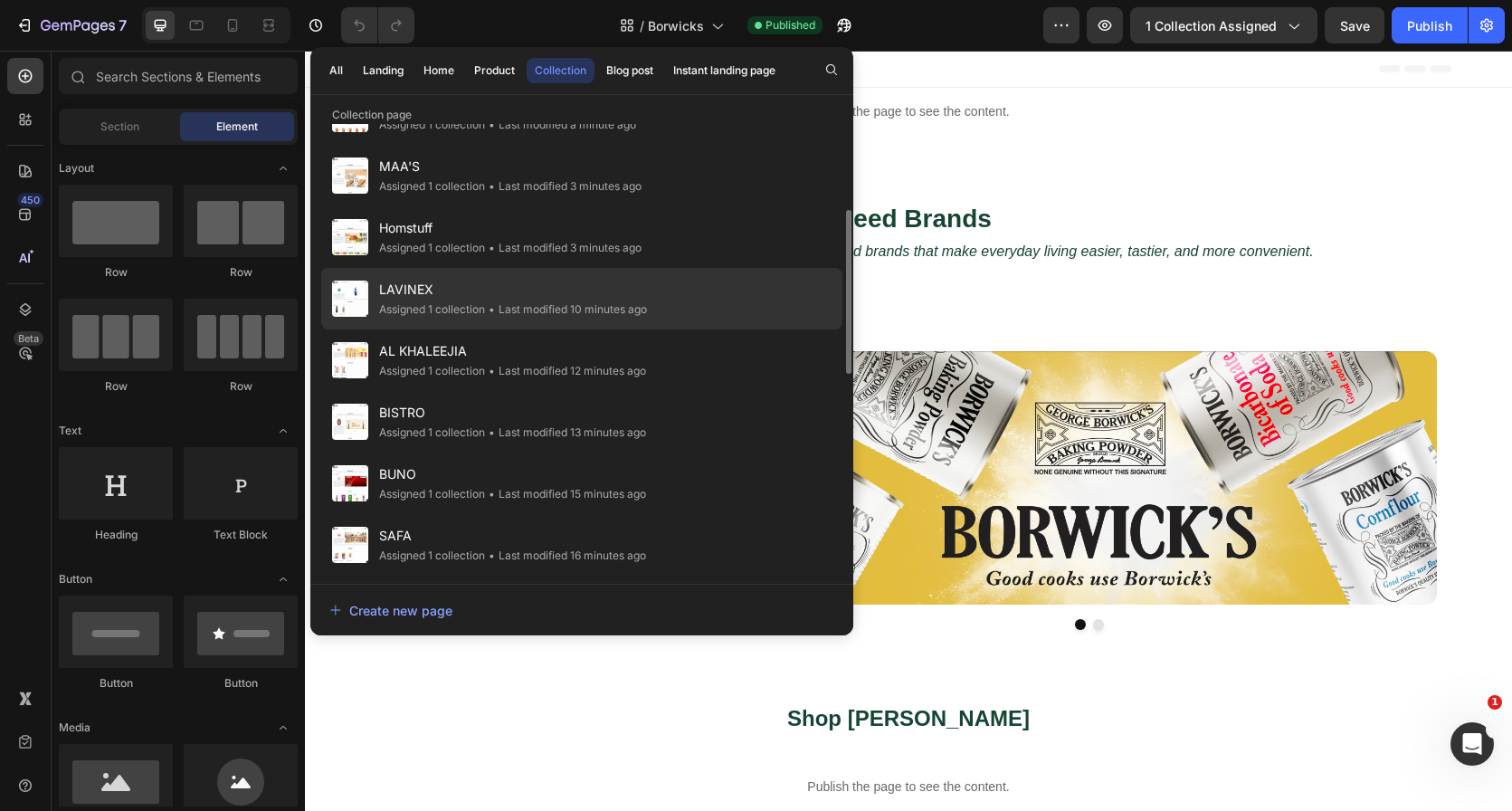
click at [583, 280] on span "LAVINEX" at bounding box center [513, 289] width 268 height 22
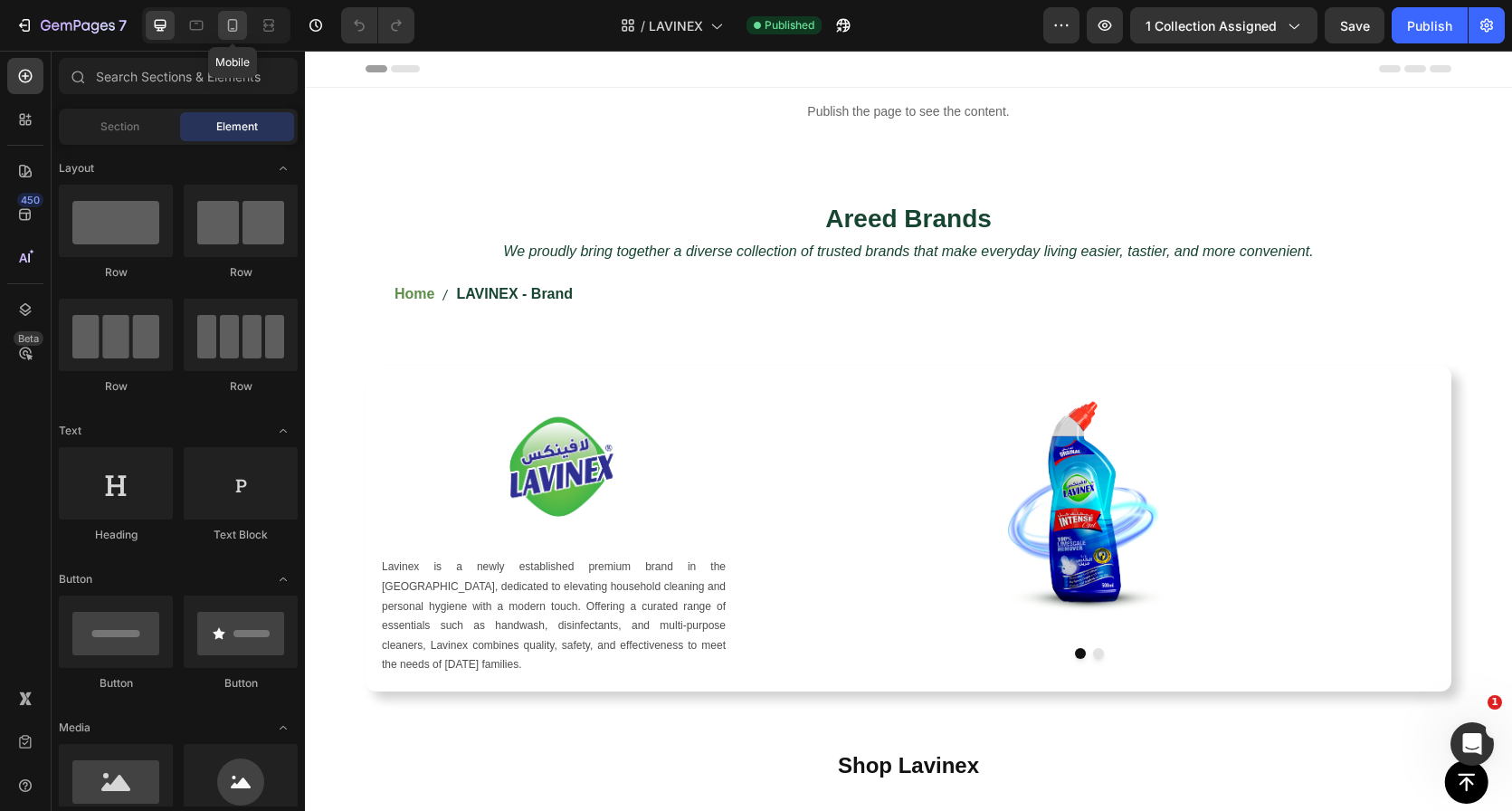
click at [218, 29] on div at bounding box center [232, 25] width 29 height 29
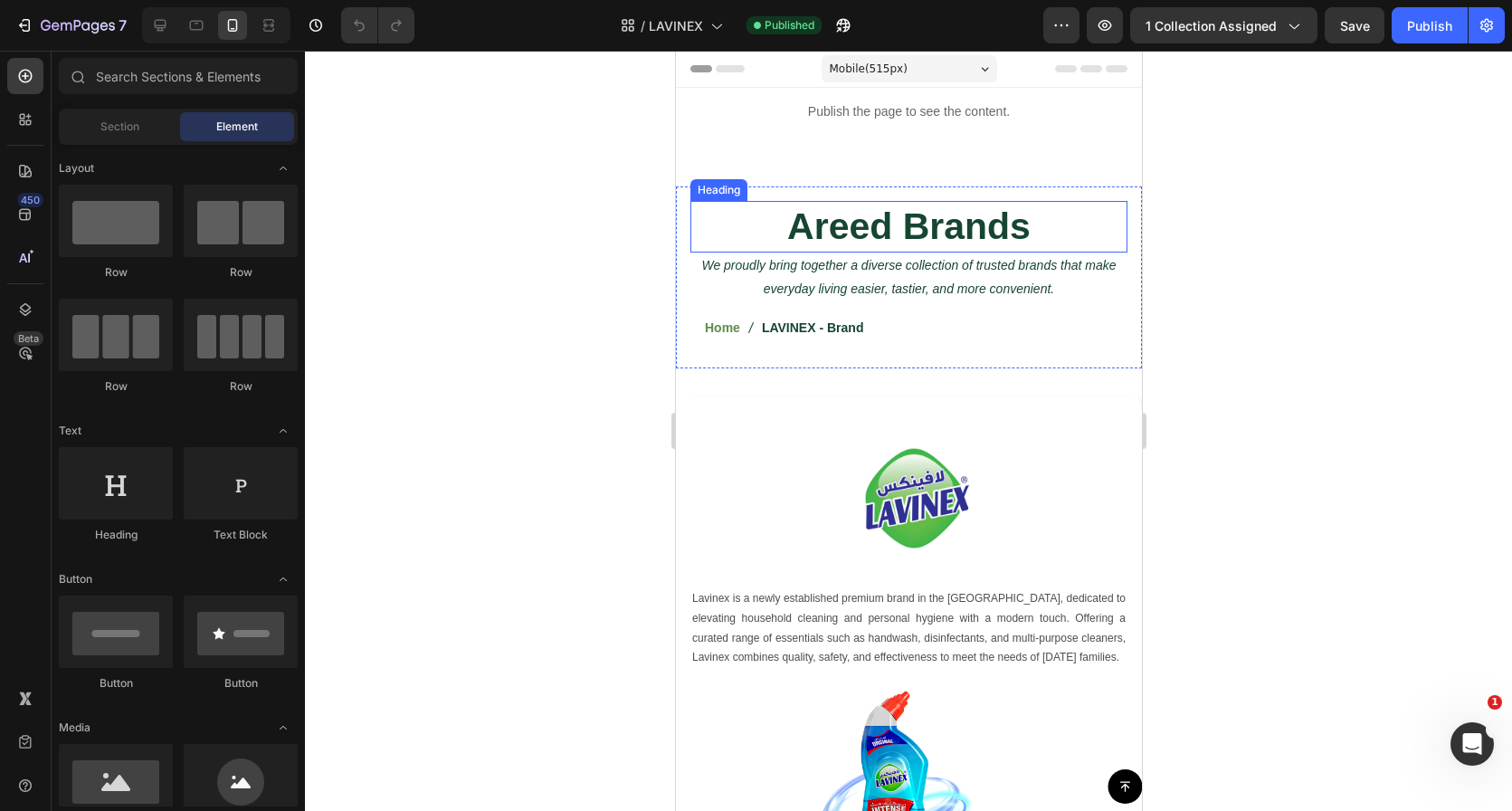
click at [816, 216] on h2 "Areed Brands" at bounding box center [907, 227] width 437 height 51
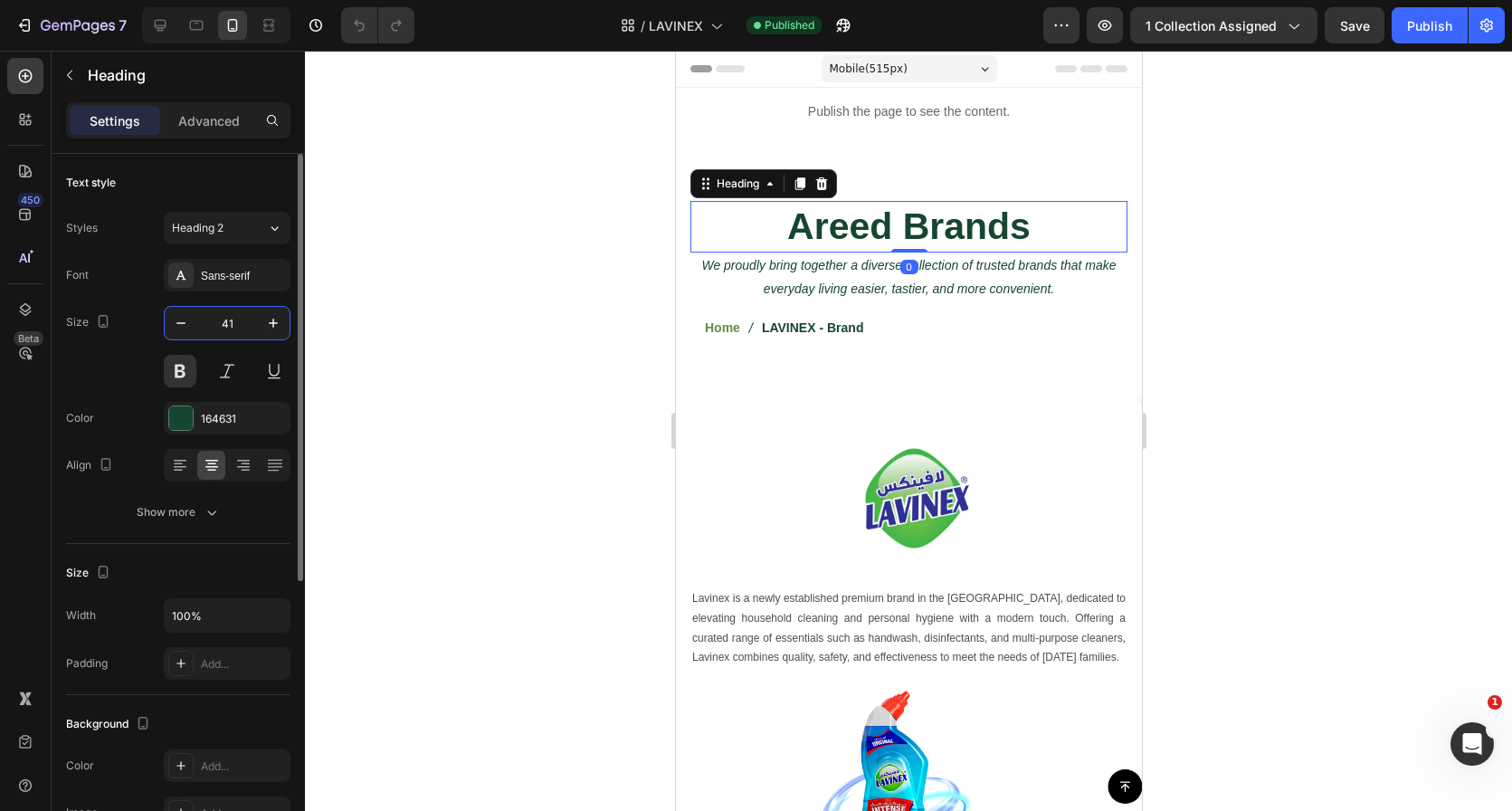
click at [242, 319] on input "41" at bounding box center [227, 323] width 59 height 33
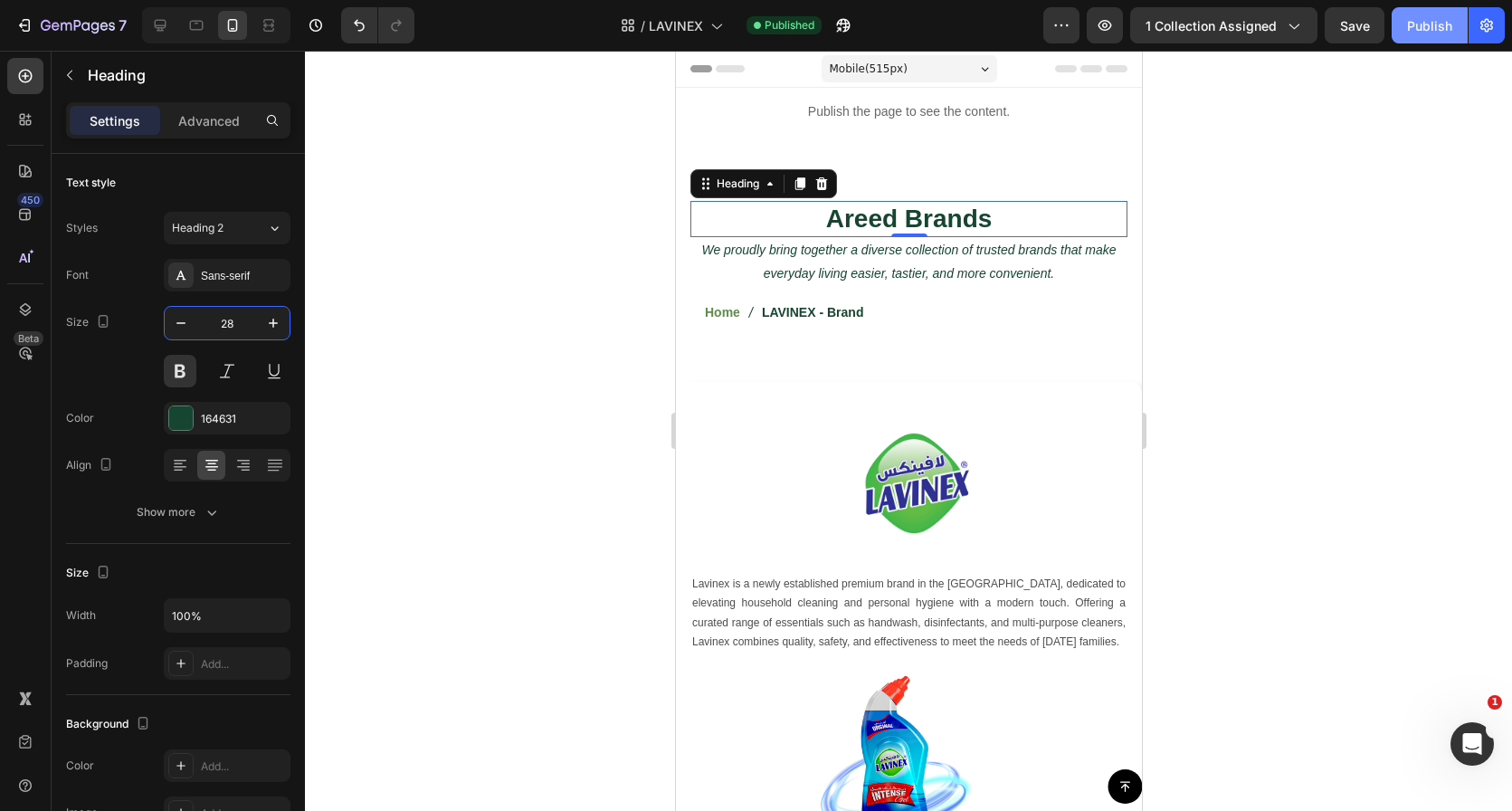
type input "28"
click at [1397, 16] on button "Publish" at bounding box center [1430, 25] width 76 height 37
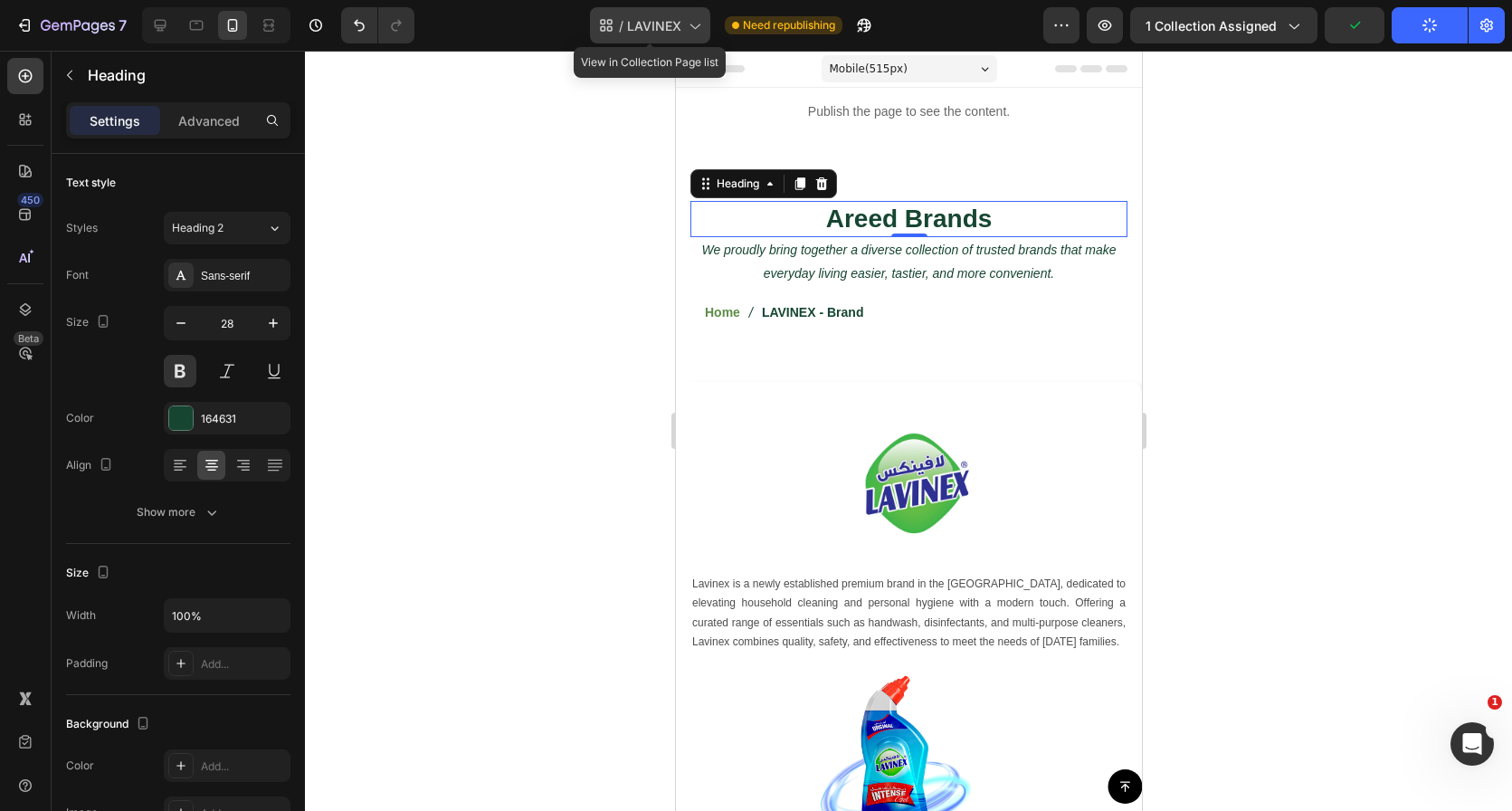
click at [672, 29] on span "LAVINEX" at bounding box center [654, 25] width 54 height 19
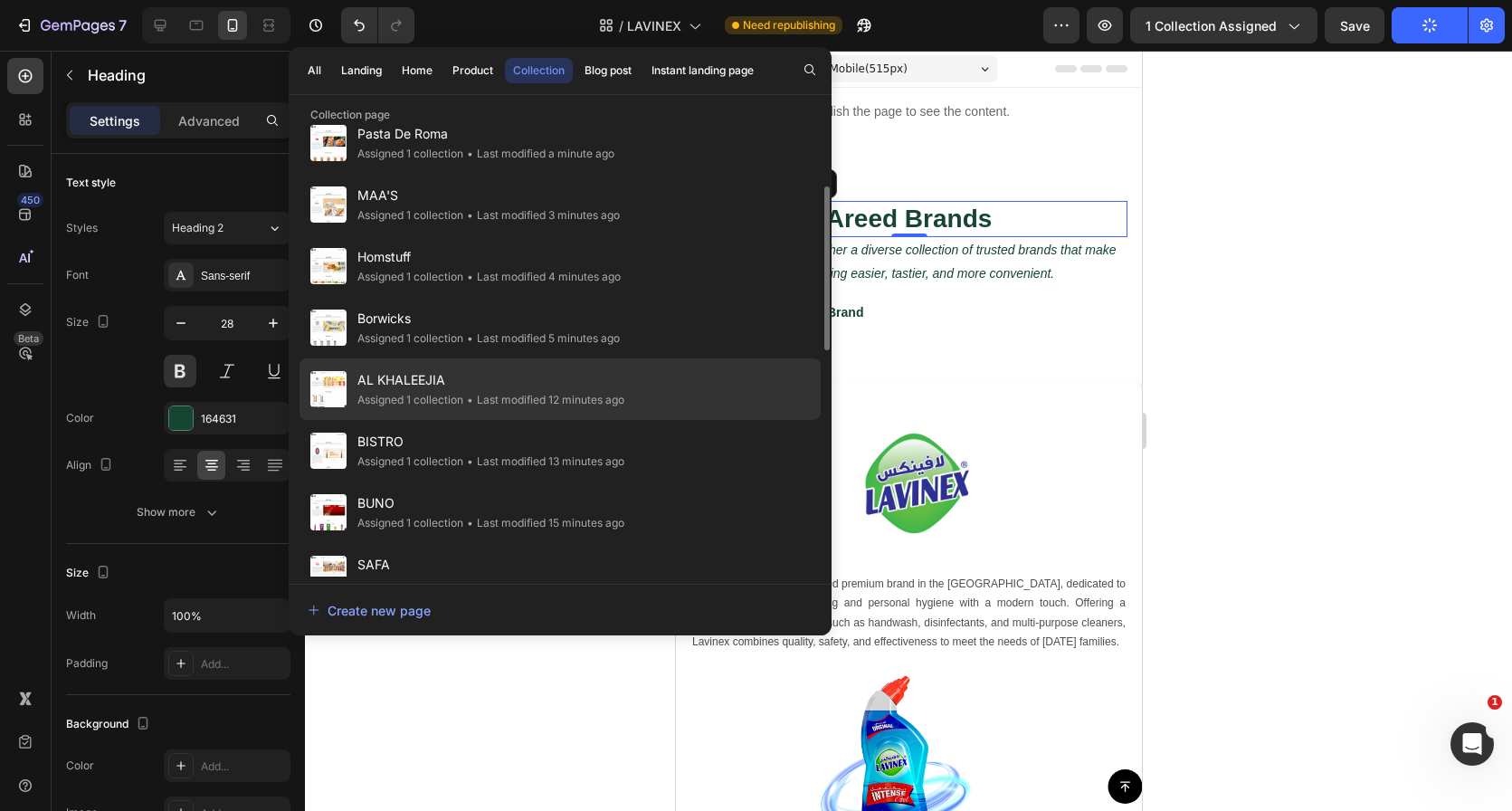
scroll to position [243, 0]
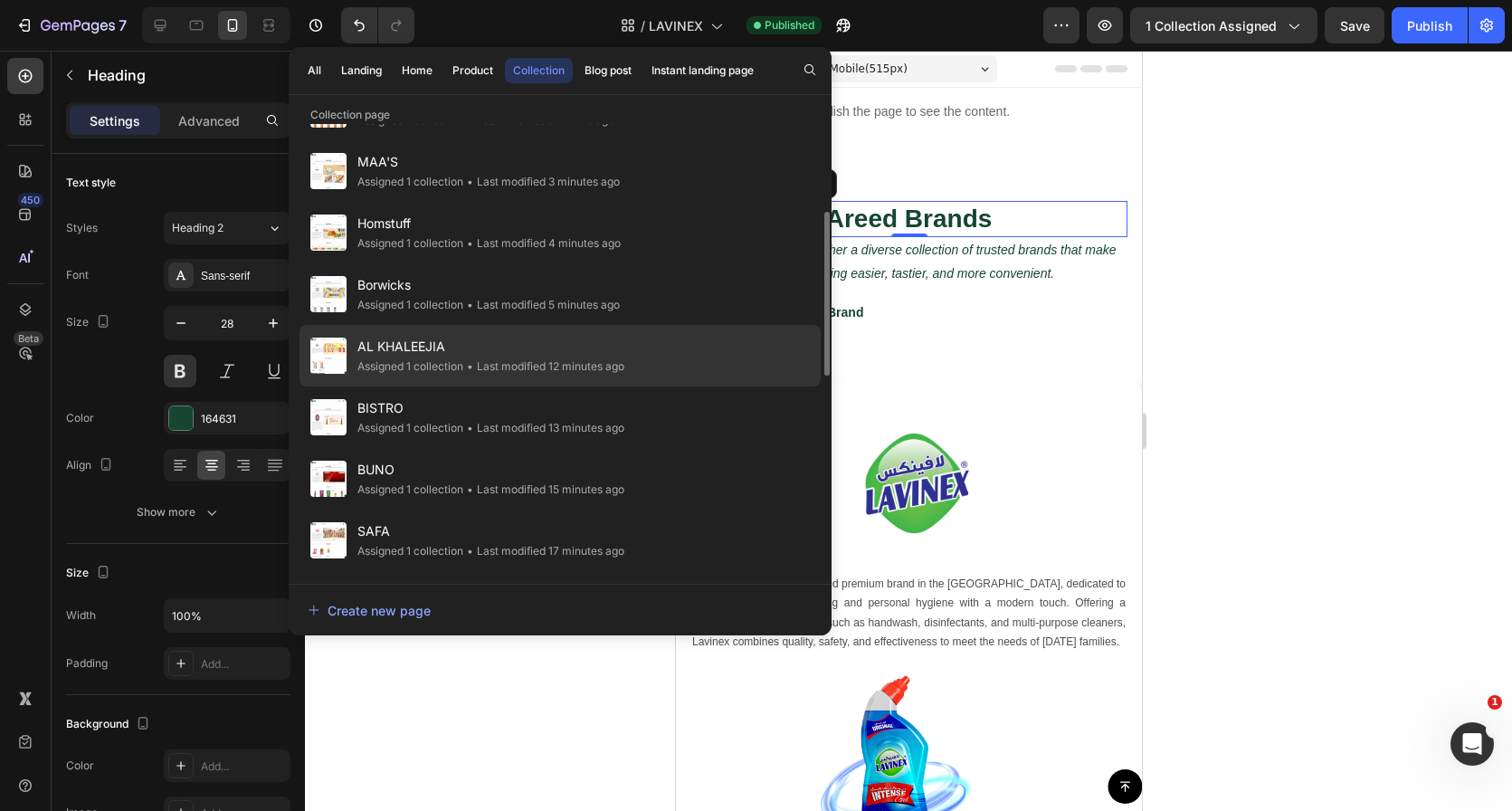
click at [681, 351] on div "AL KHALEEJIA Assigned 1 collection • Last modified 12 minutes ago" at bounding box center [559, 355] width 521 height 61
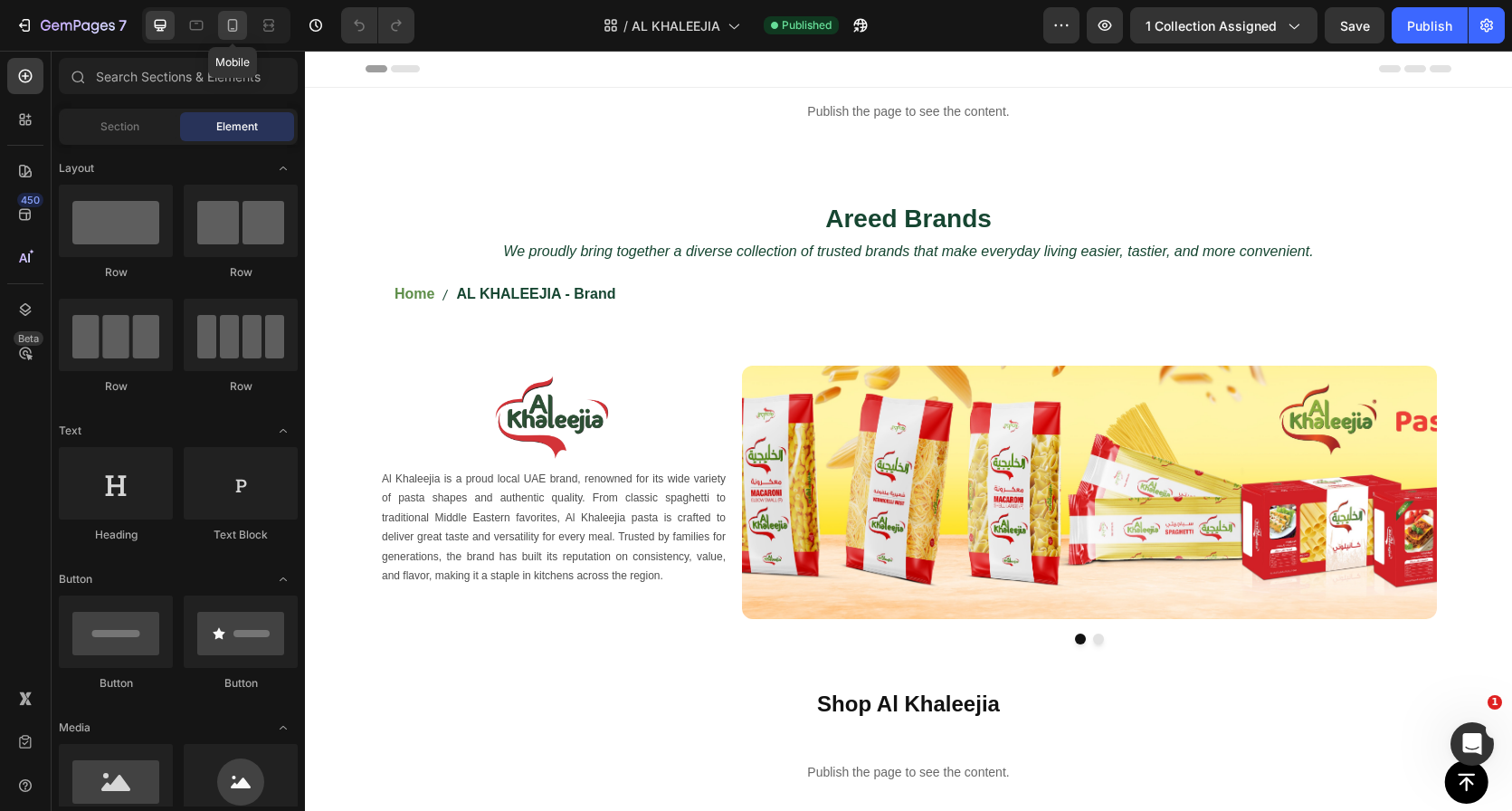
click at [233, 33] on icon at bounding box center [233, 25] width 18 height 18
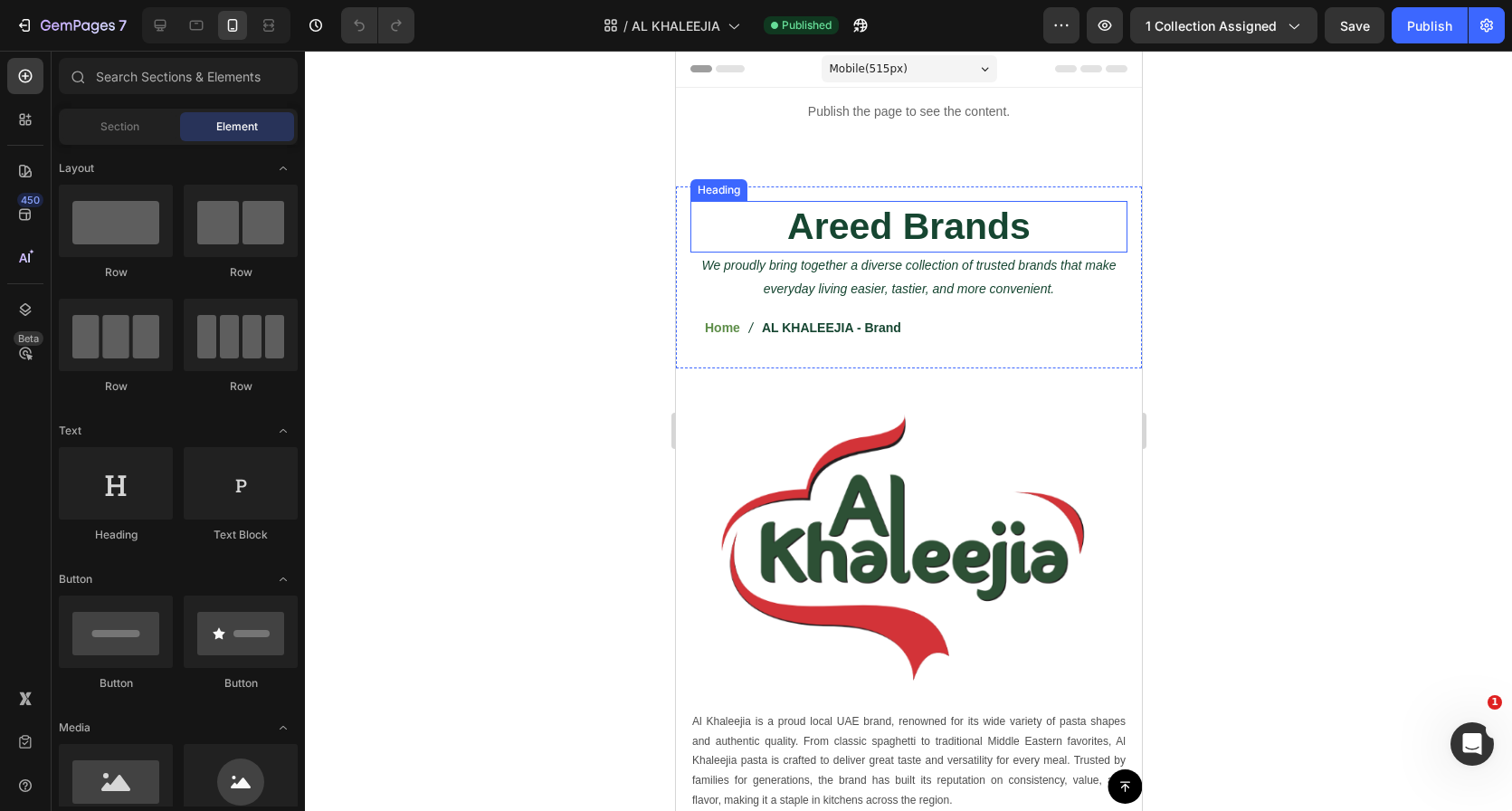
click at [923, 221] on h2 "Areed Brands" at bounding box center [907, 227] width 437 height 51
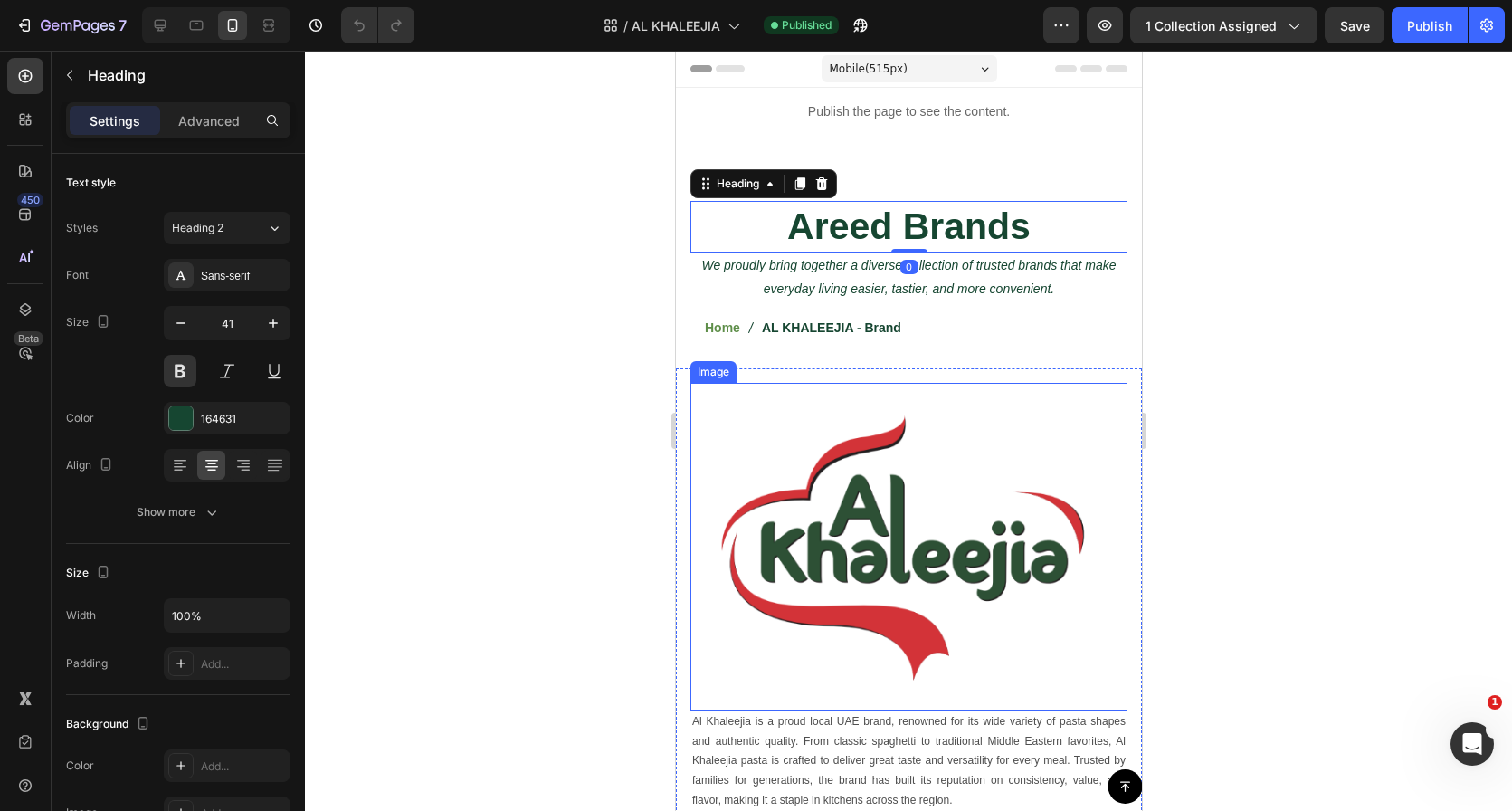
click at [835, 521] on img at bounding box center [907, 547] width 437 height 328
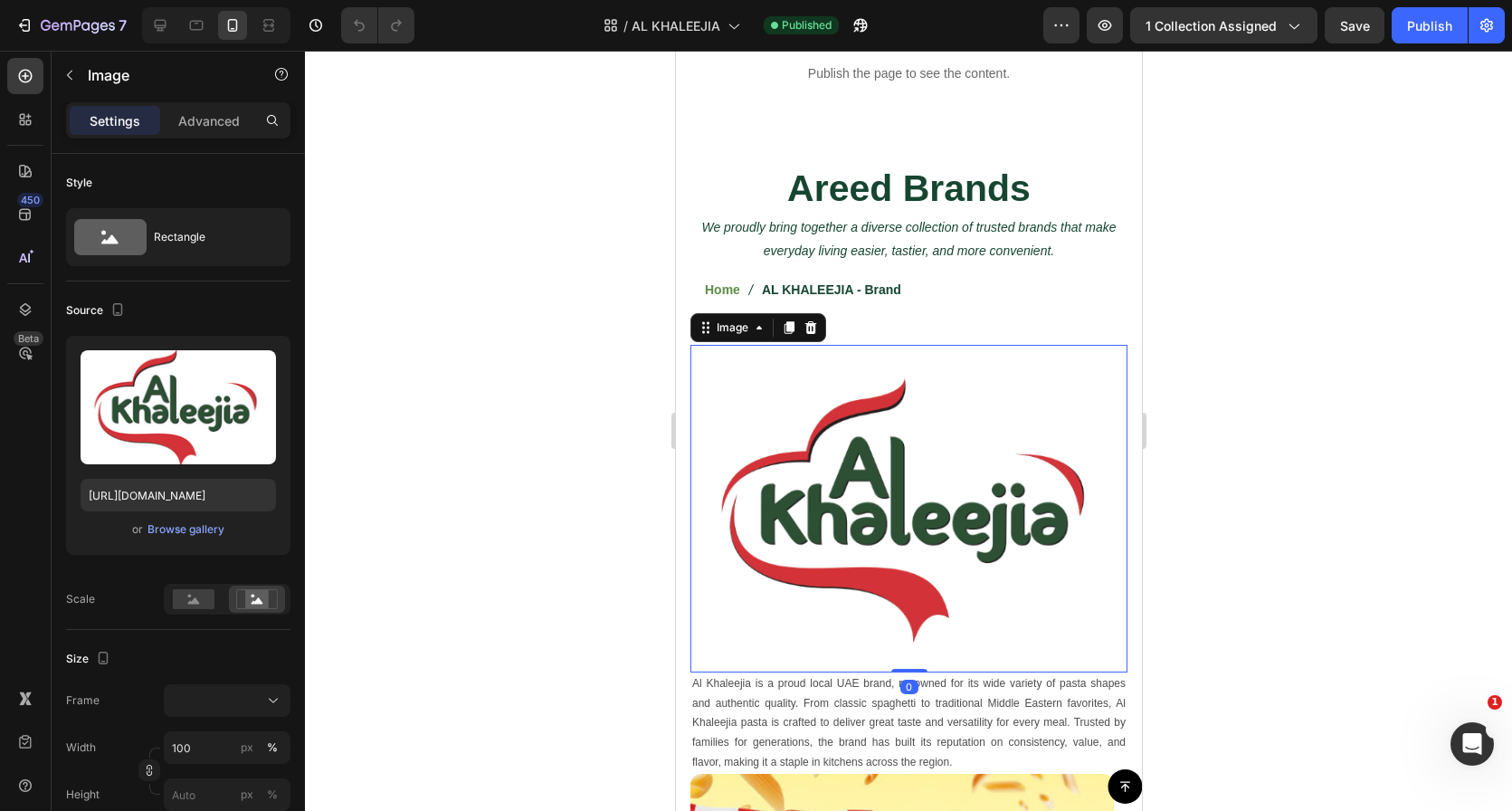
scroll to position [51, 0]
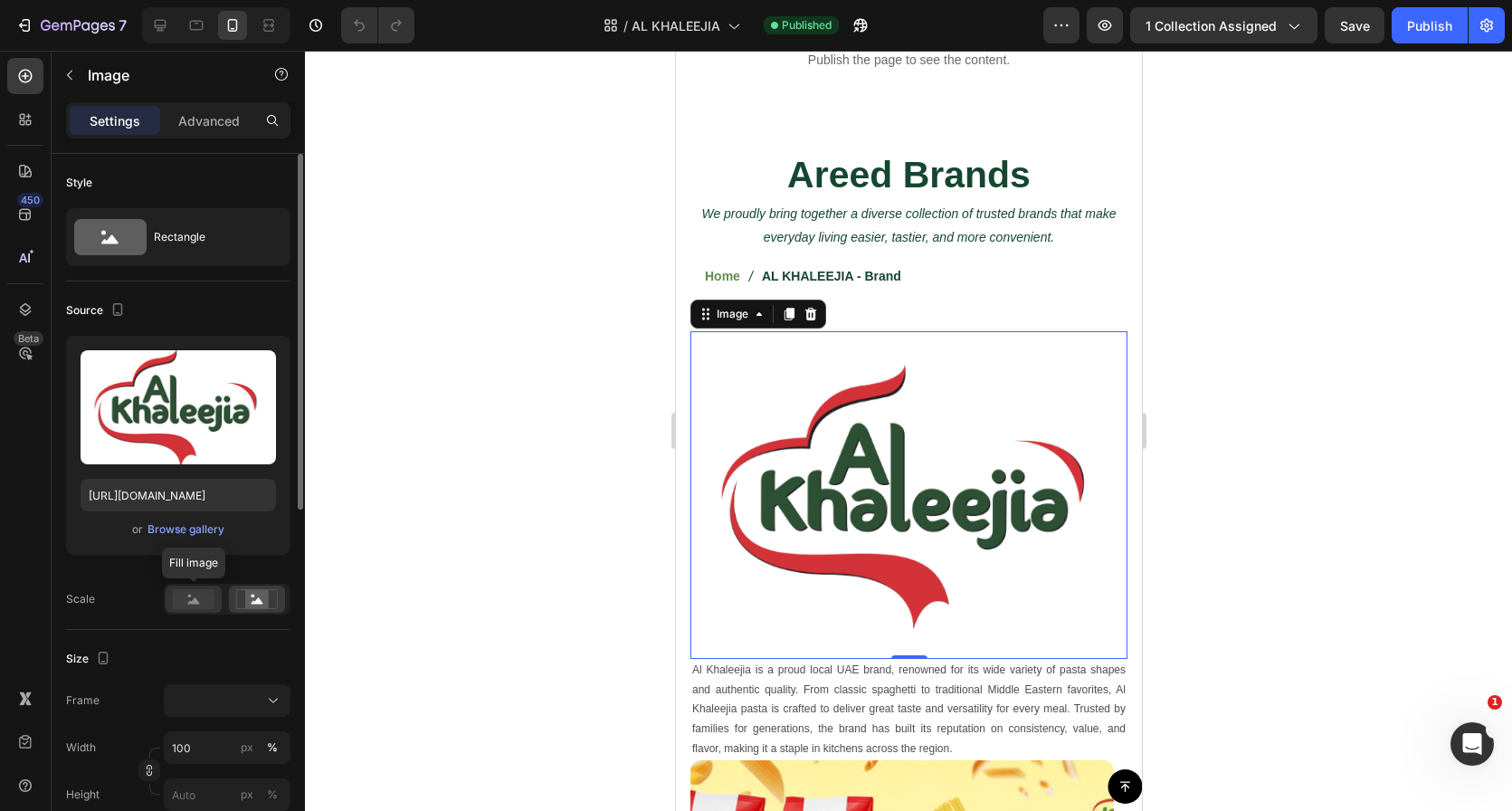
click at [203, 587] on div at bounding box center [193, 598] width 56 height 27
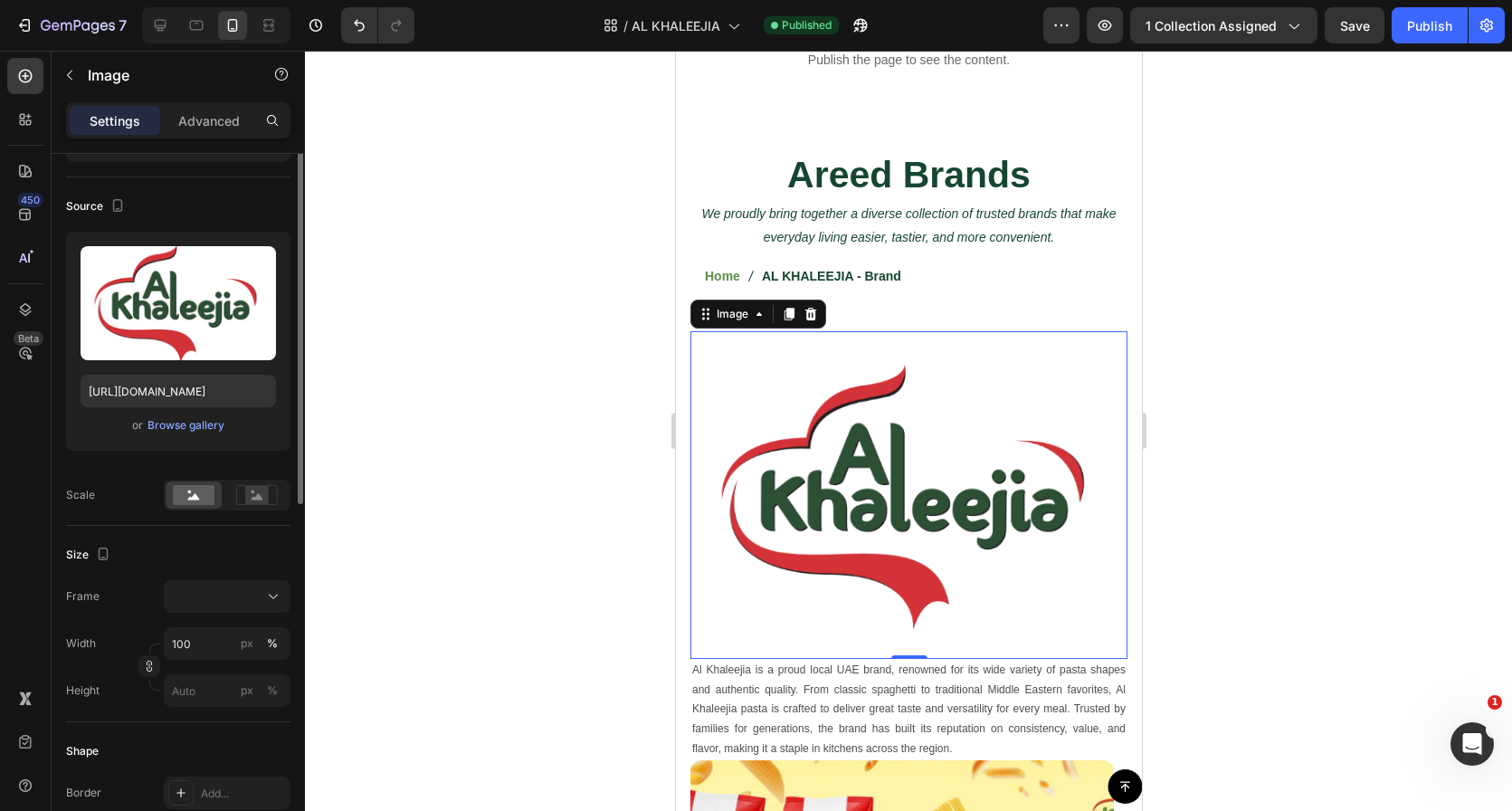
scroll to position [125, 0]
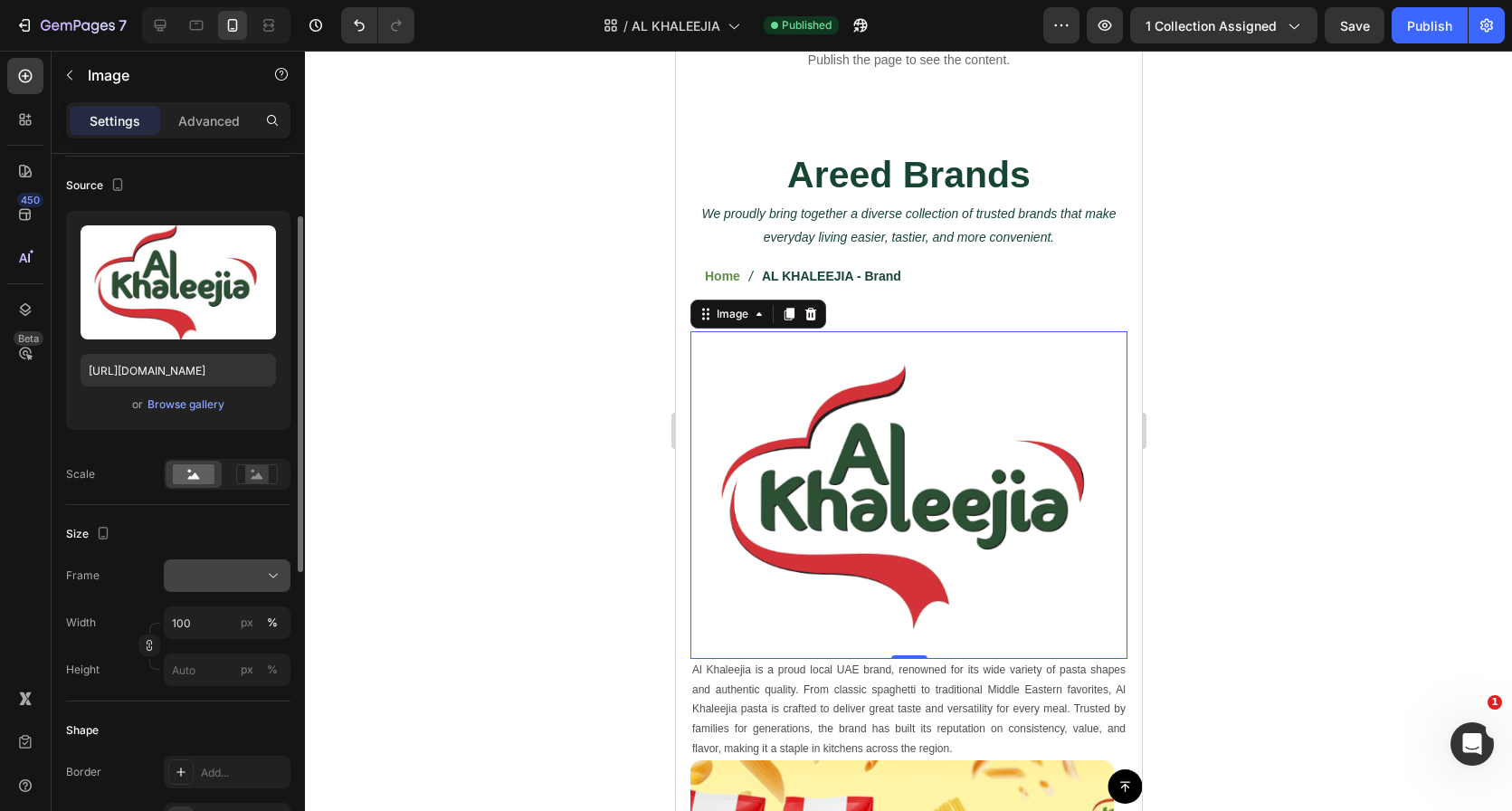
click at [215, 566] on div at bounding box center [227, 575] width 110 height 18
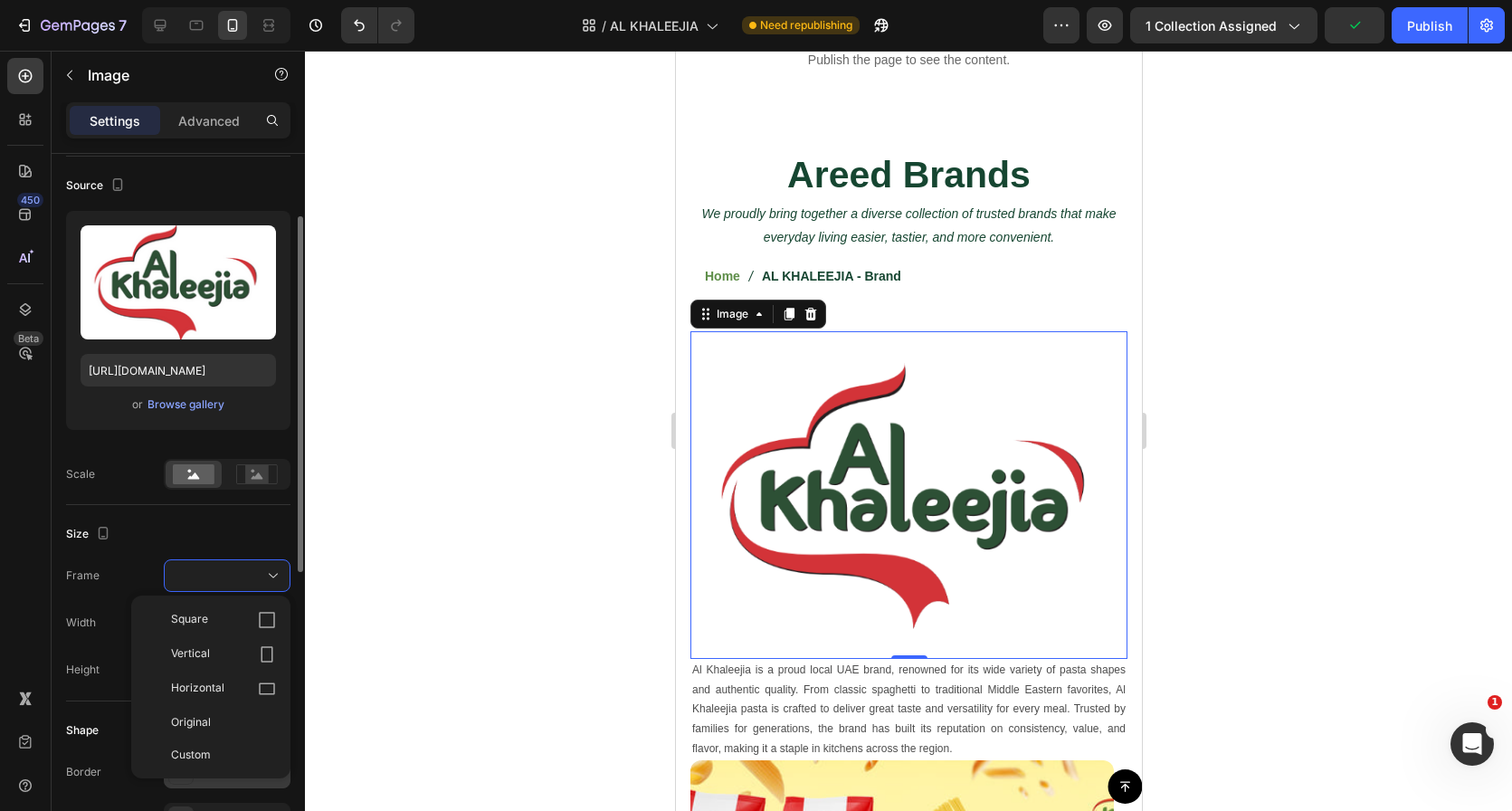
click at [203, 731] on div "Original" at bounding box center [211, 722] width 145 height 33
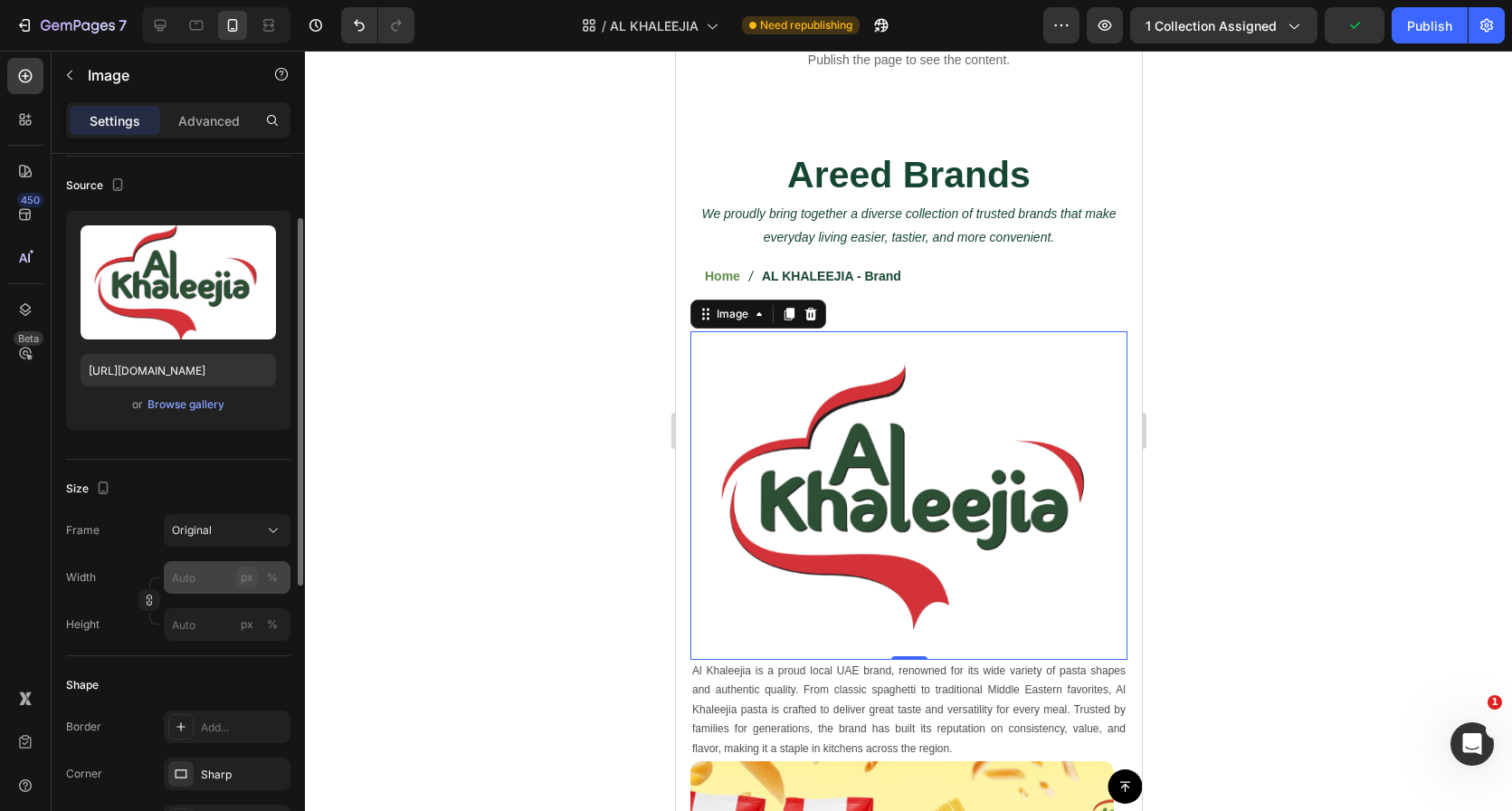
click at [239, 575] on button "px" at bounding box center [248, 577] width 22 height 22
click at [199, 575] on input "px %" at bounding box center [227, 577] width 127 height 33
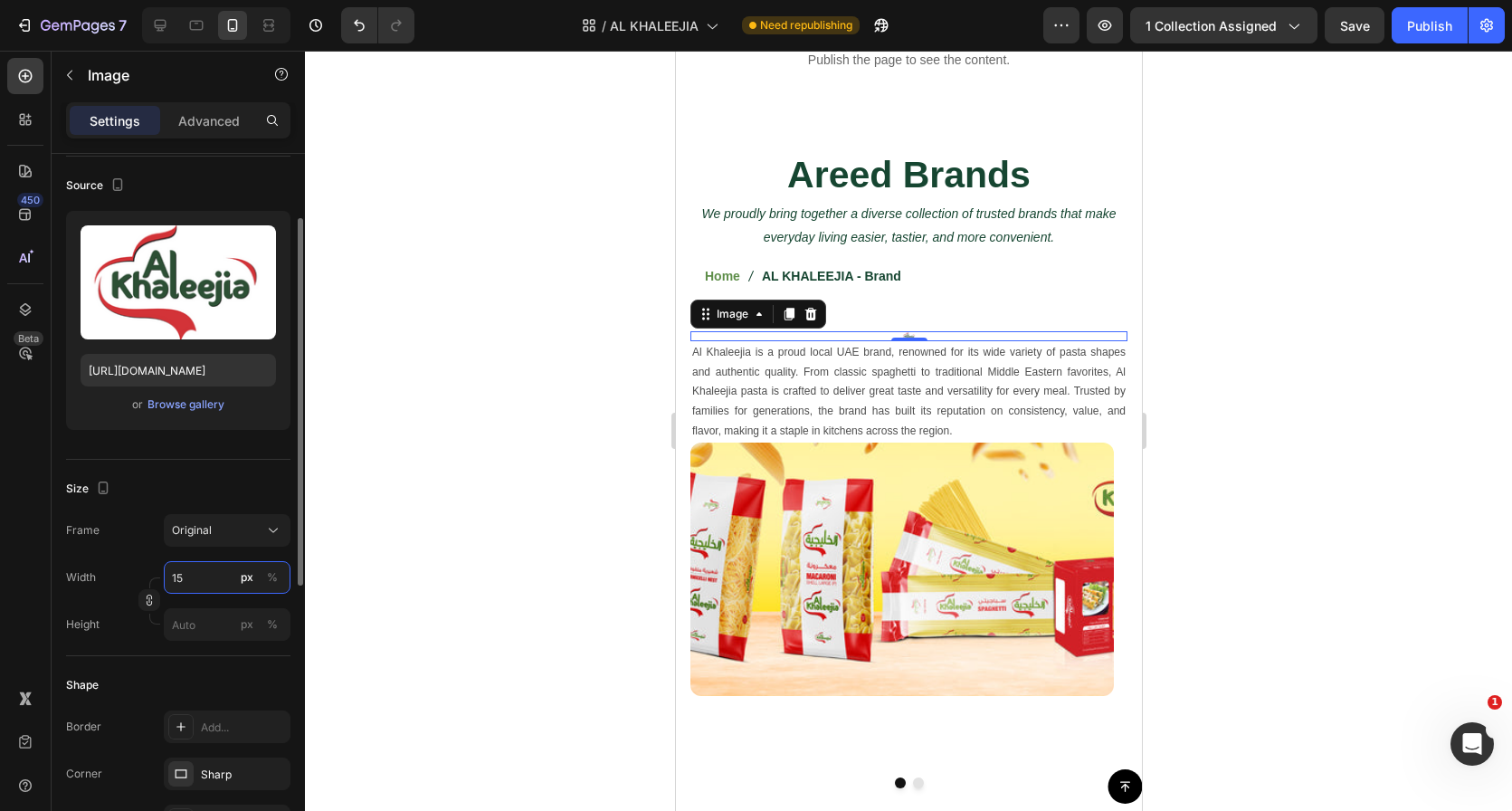
type input "150"
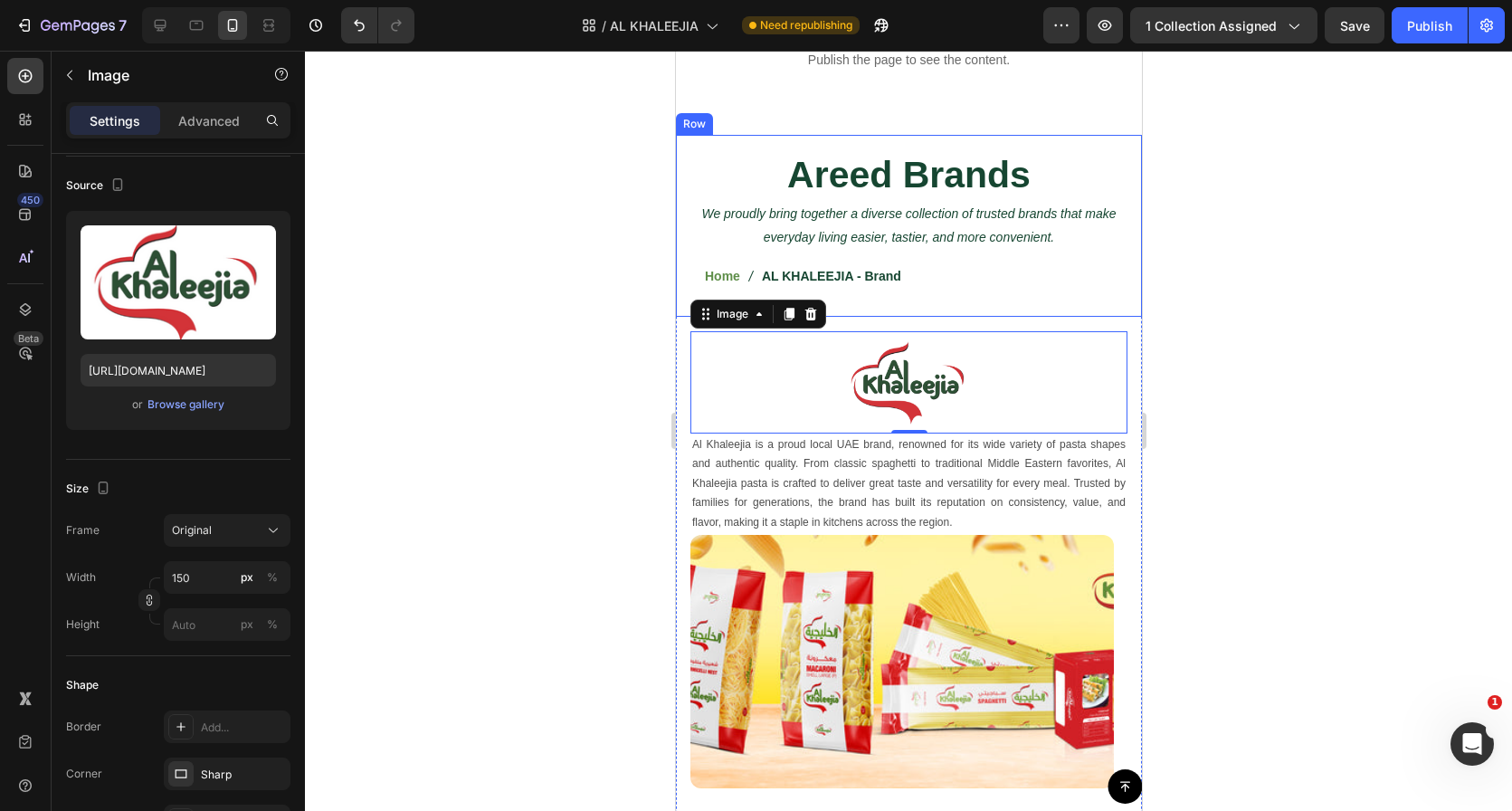
click at [823, 167] on h2 "Areed Brands" at bounding box center [907, 175] width 437 height 51
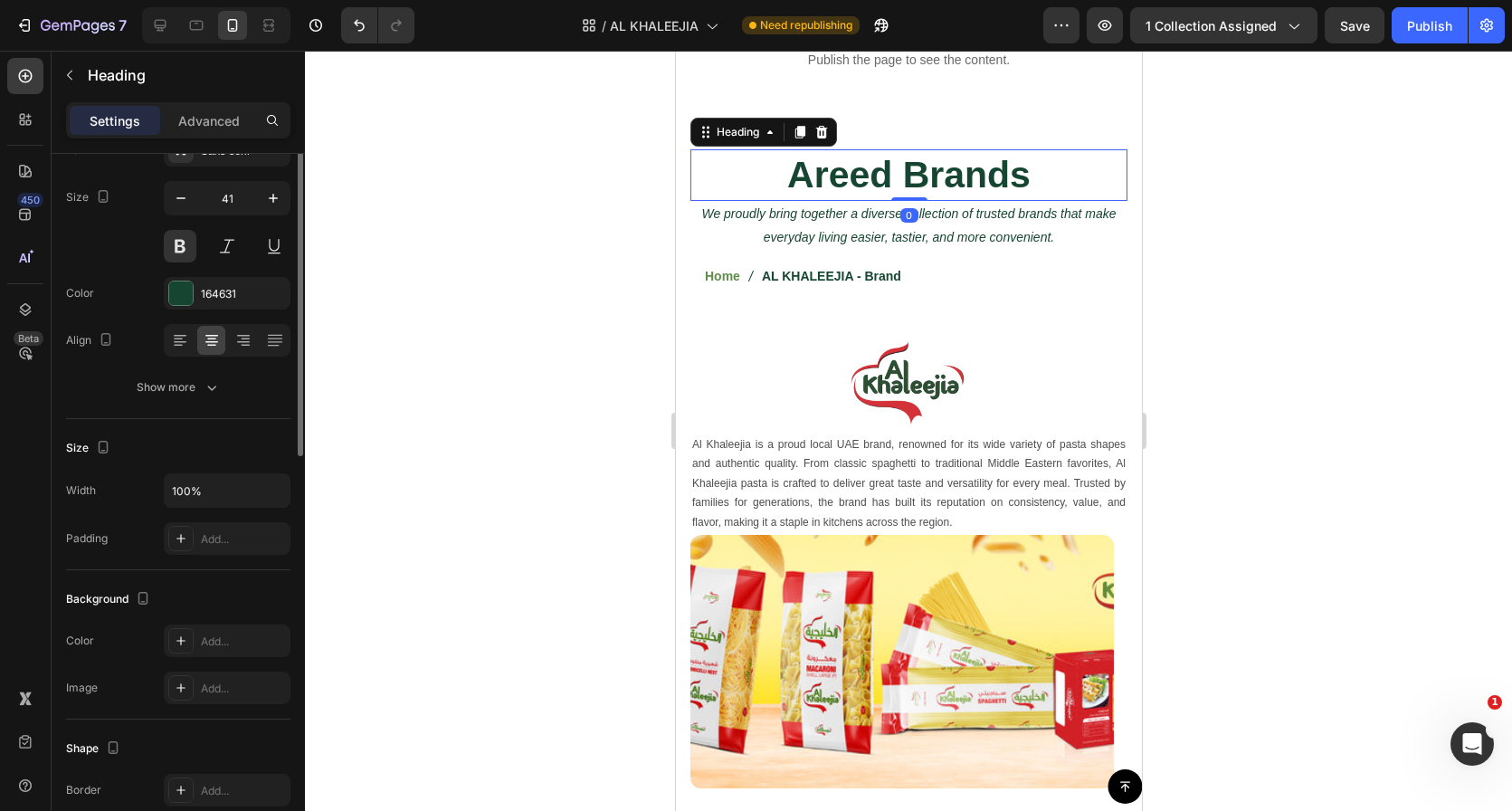
scroll to position [0, 0]
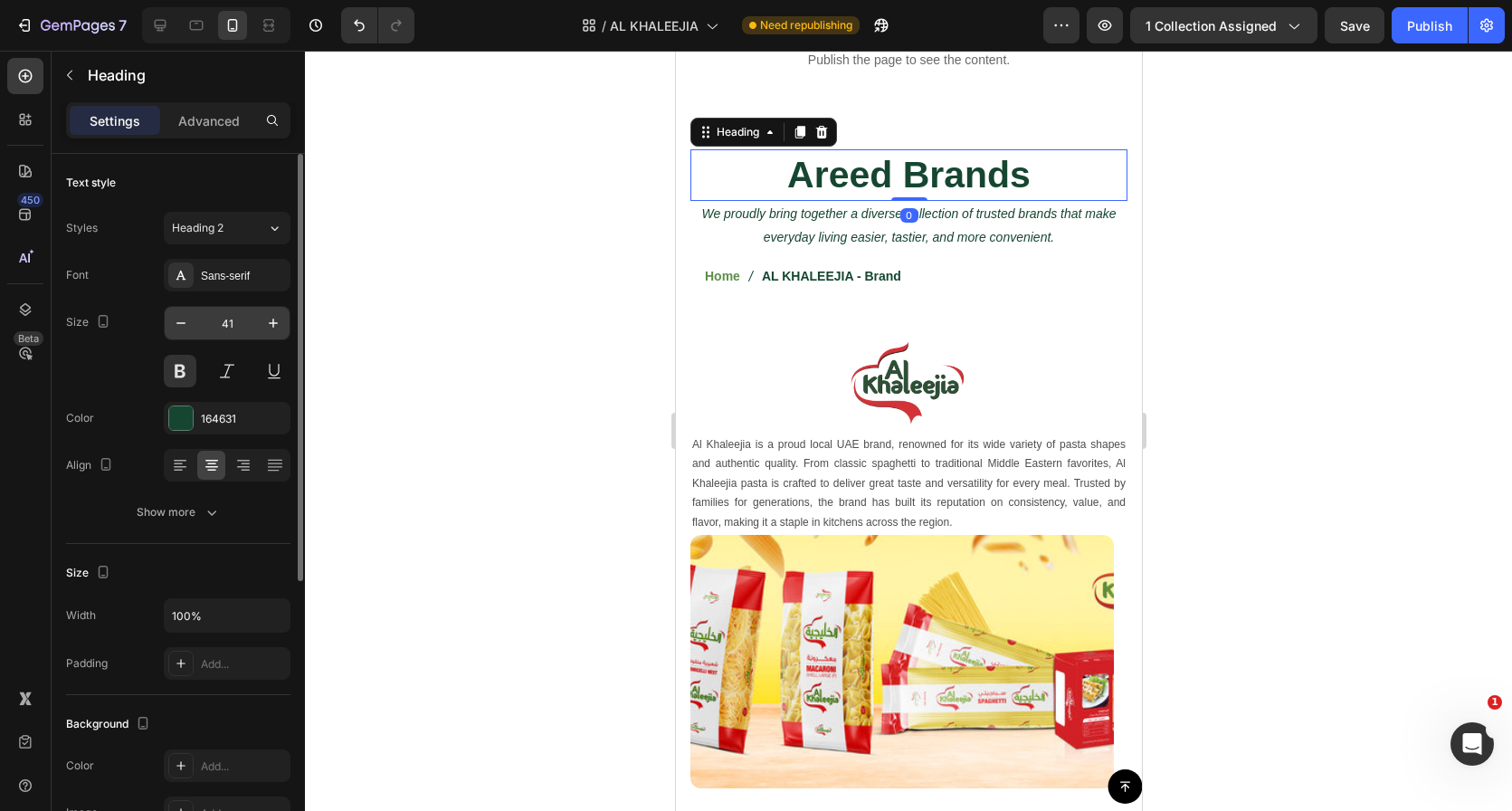
click at [222, 337] on input "41" at bounding box center [227, 323] width 59 height 33
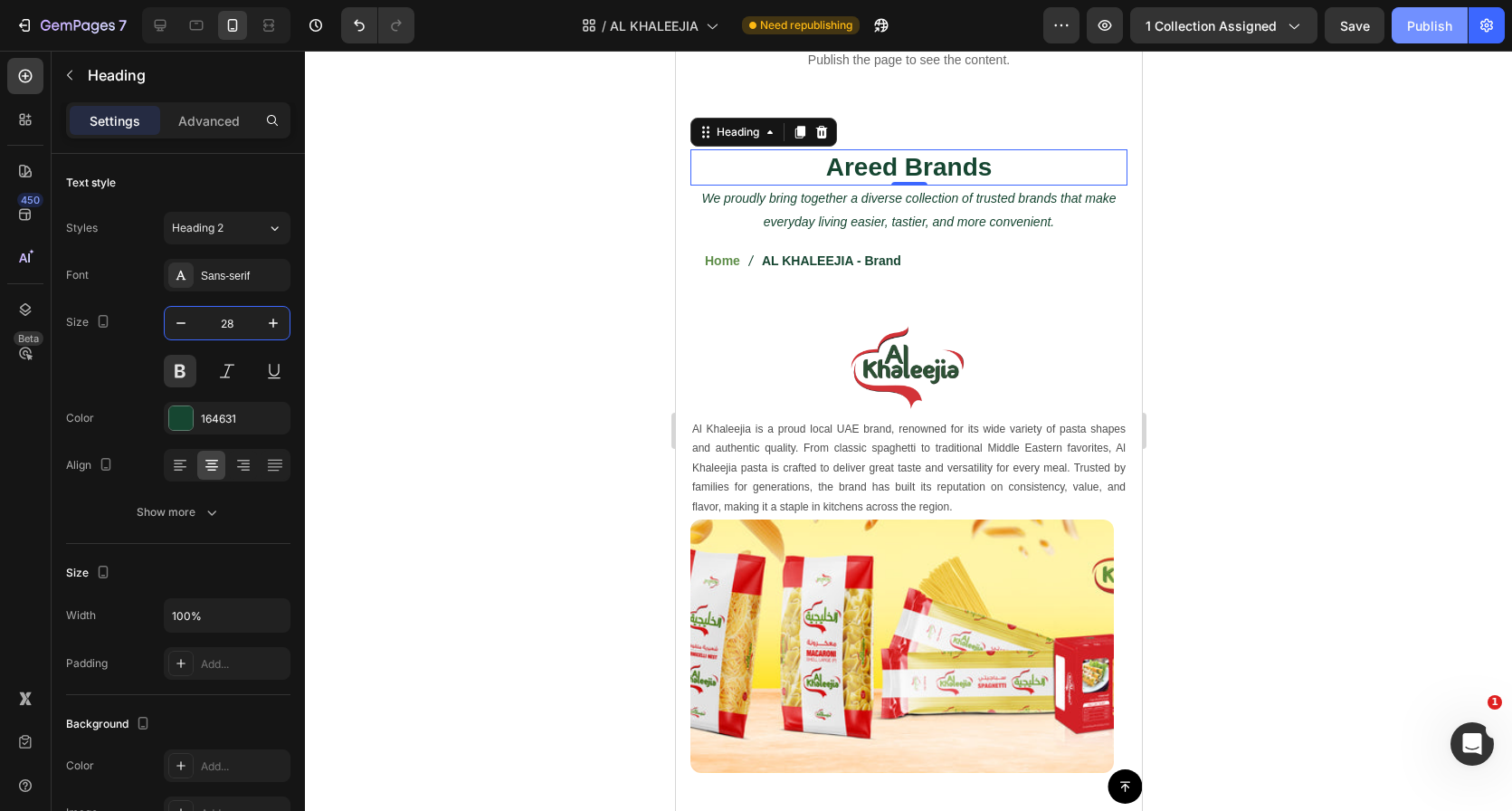
type input "28"
click at [1429, 28] on div "Publish" at bounding box center [1430, 25] width 46 height 19
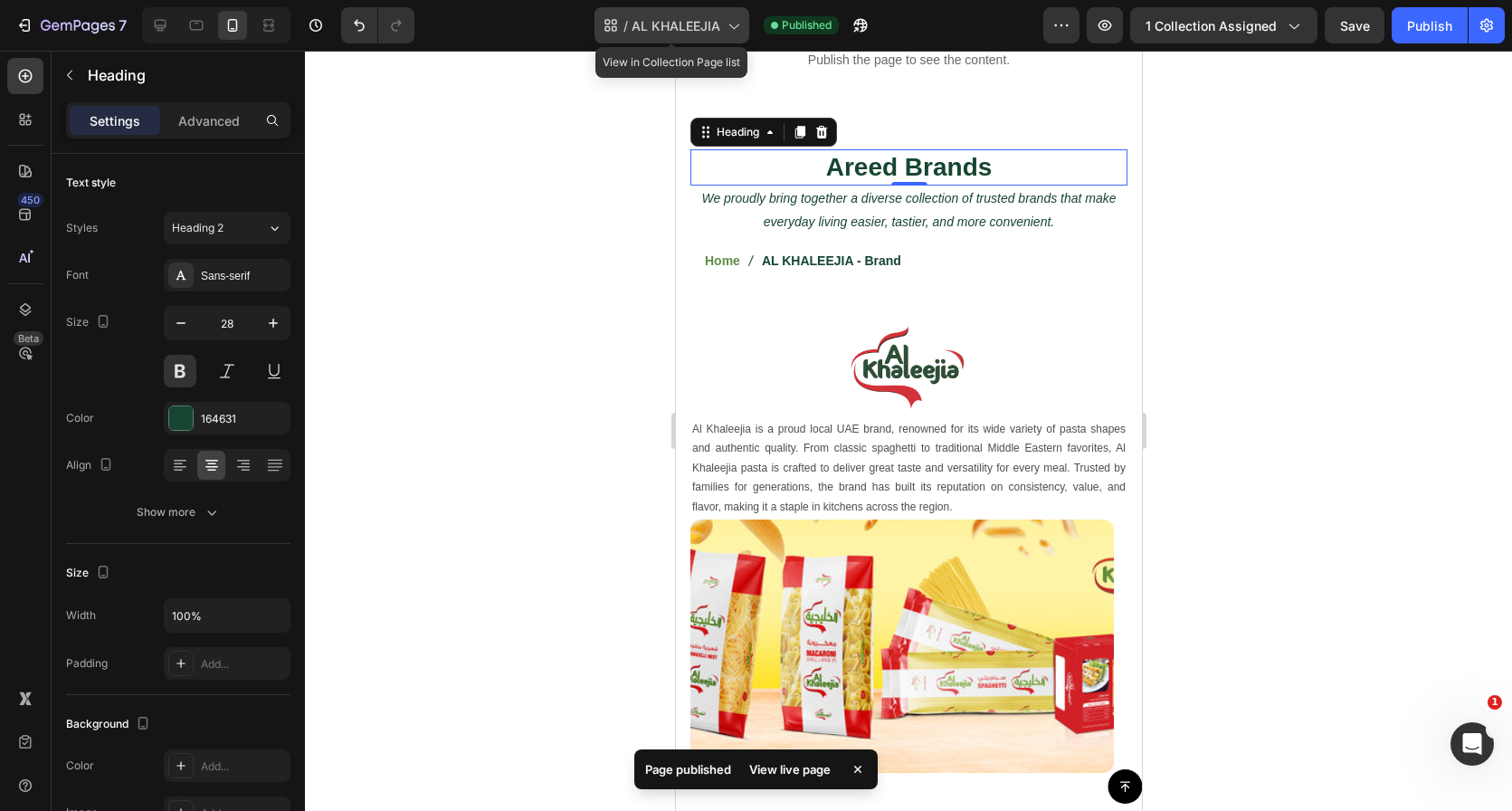
click at [710, 40] on div "/ AL KHALEEJIA" at bounding box center [671, 25] width 154 height 37
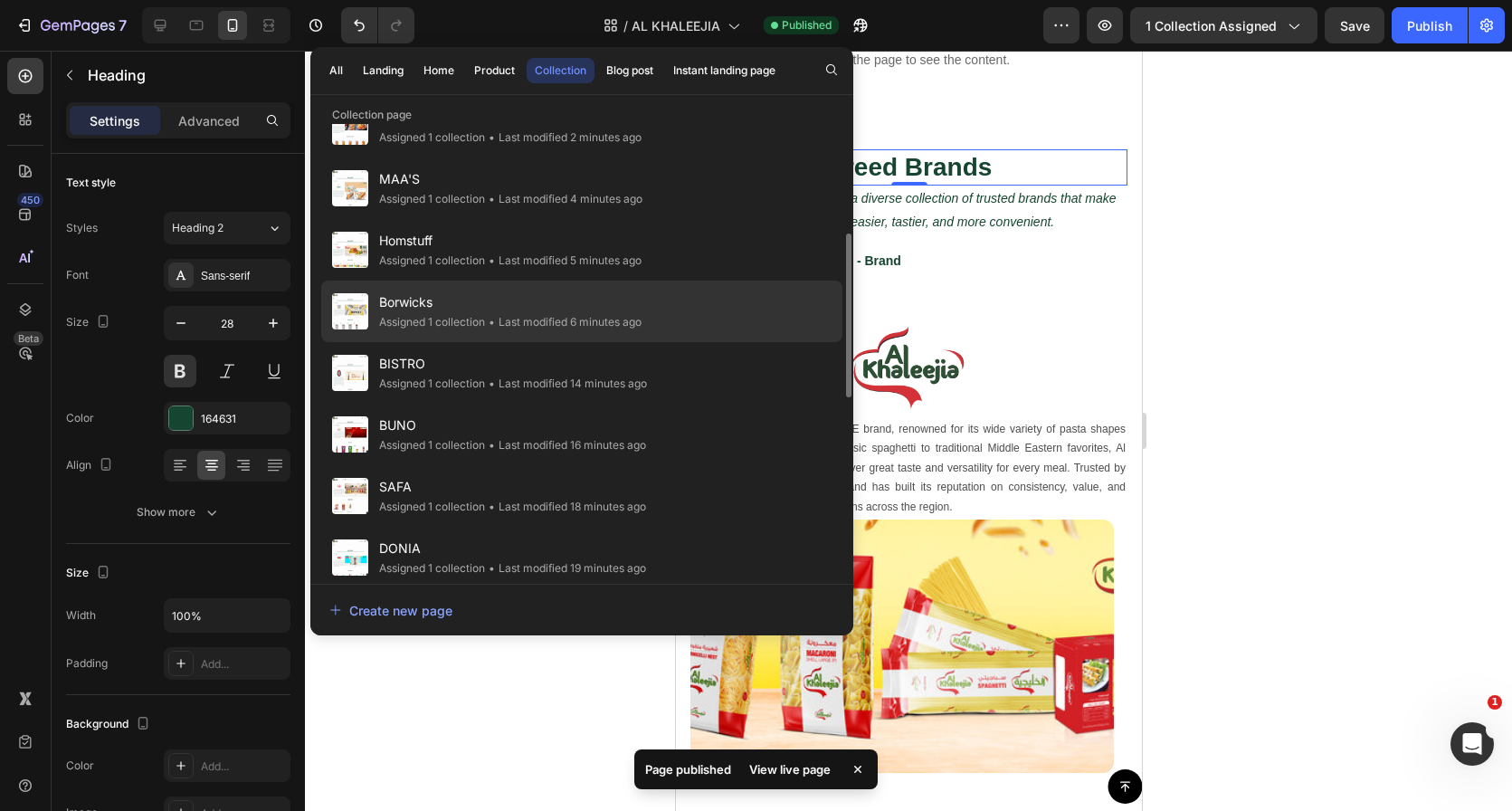
scroll to position [301, 0]
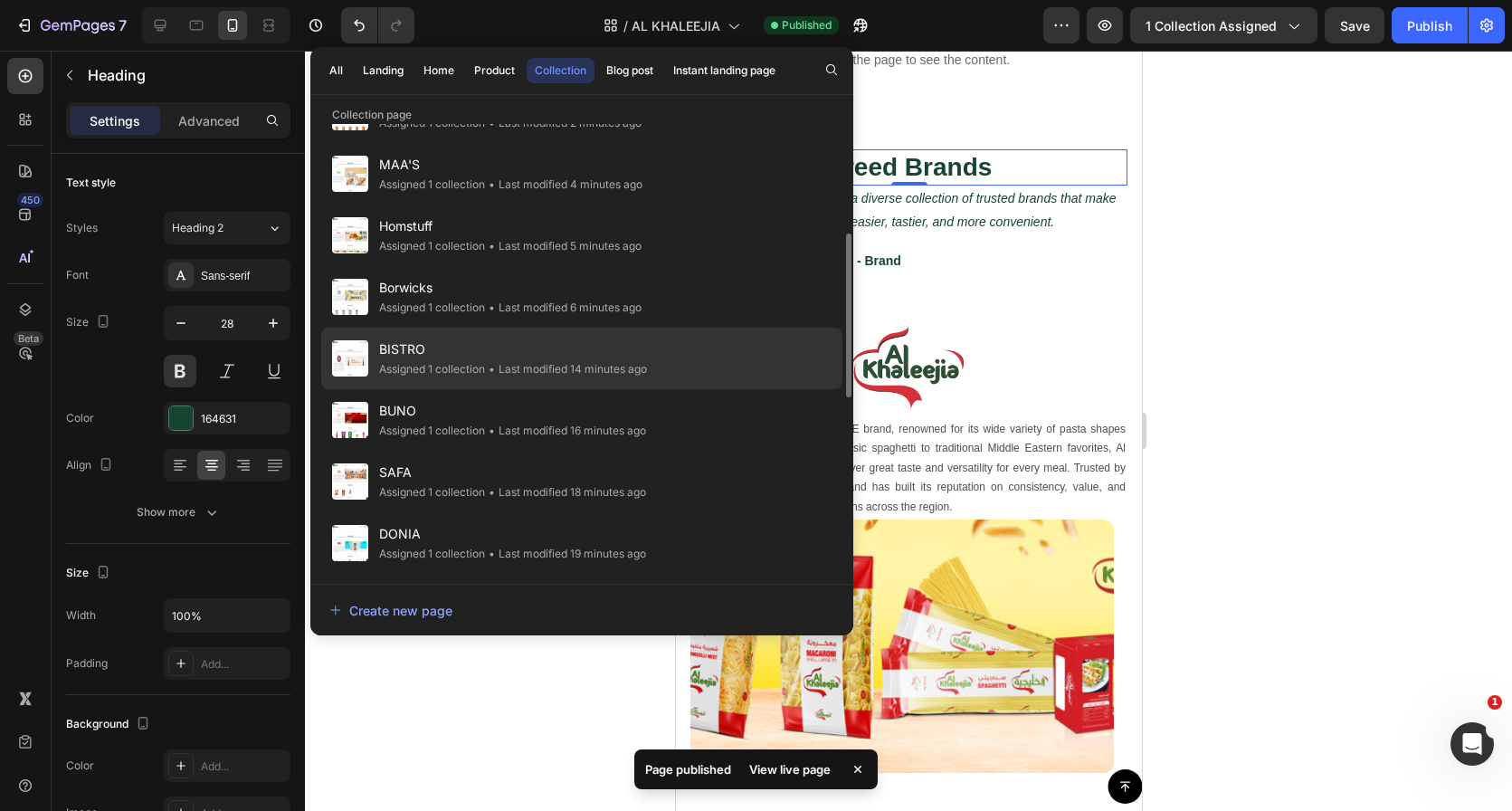
click at [661, 356] on div "BISTRO Assigned 1 collection • Last modified 14 minutes ago" at bounding box center [581, 358] width 521 height 61
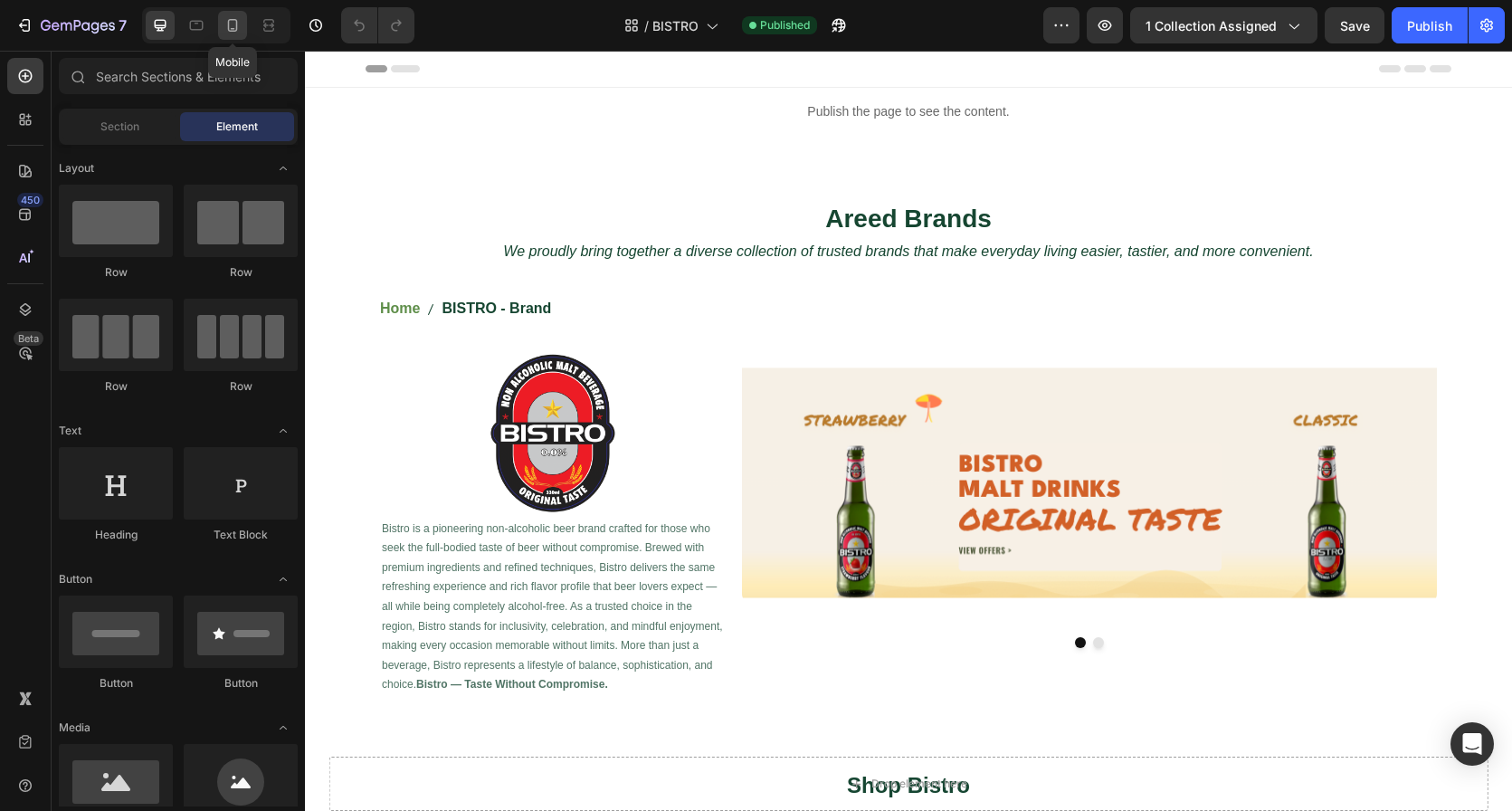
click at [243, 25] on div at bounding box center [232, 25] width 29 height 29
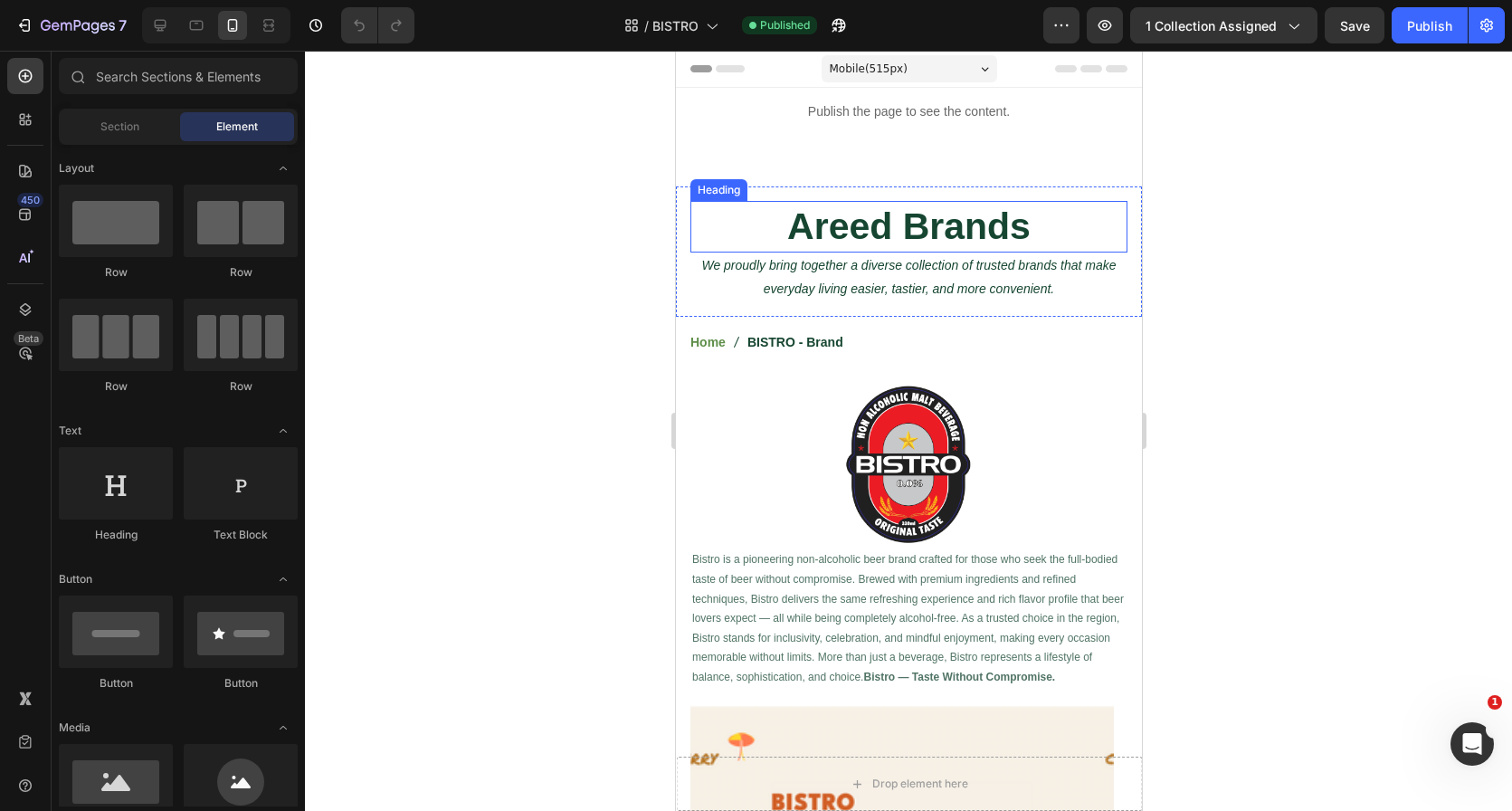
click at [818, 206] on h2 "Areed Brands" at bounding box center [907, 227] width 437 height 51
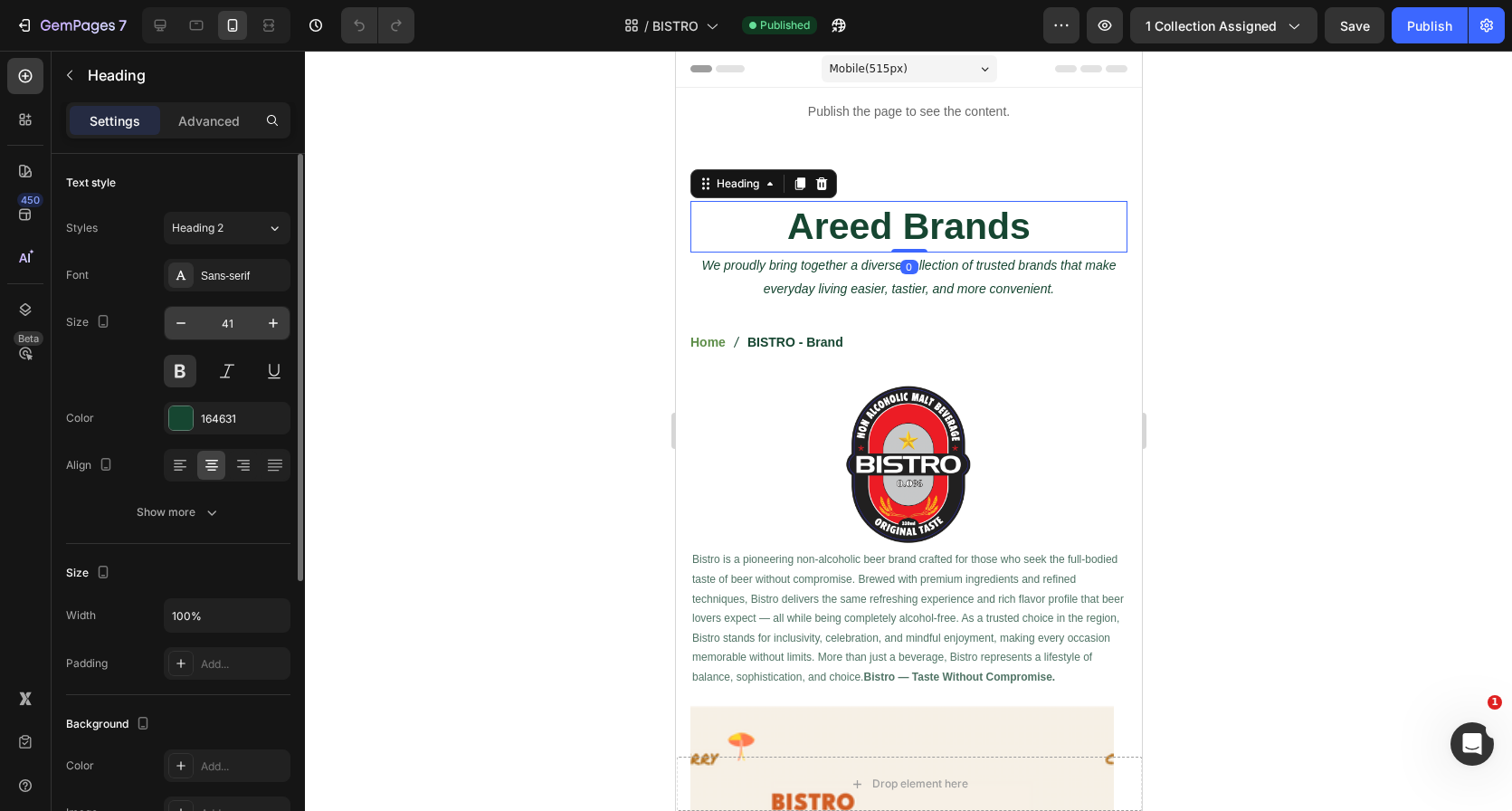
click at [237, 321] on input "41" at bounding box center [227, 323] width 59 height 33
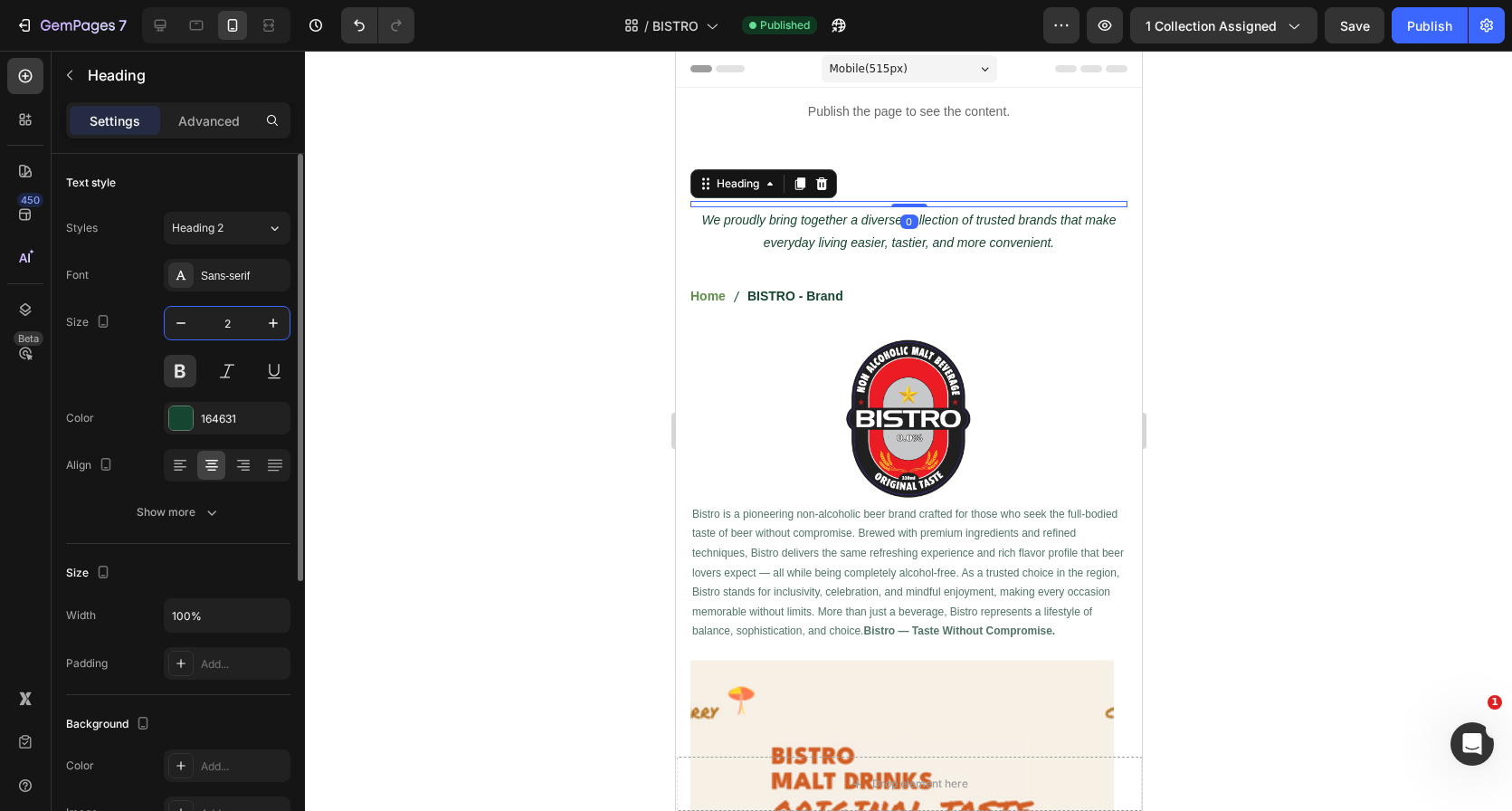
type input "28"
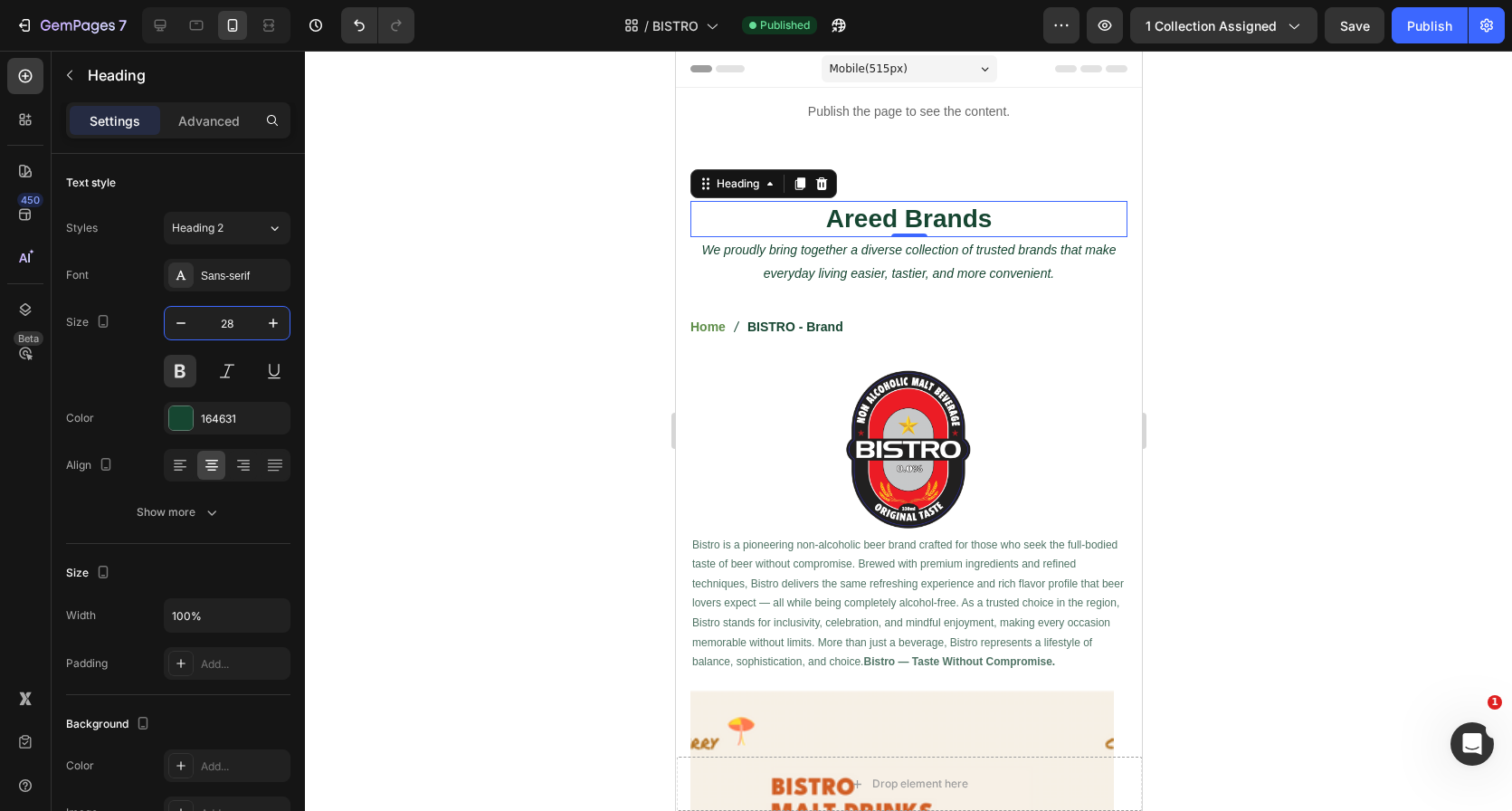
click at [774, 432] on div at bounding box center [907, 451] width 437 height 166
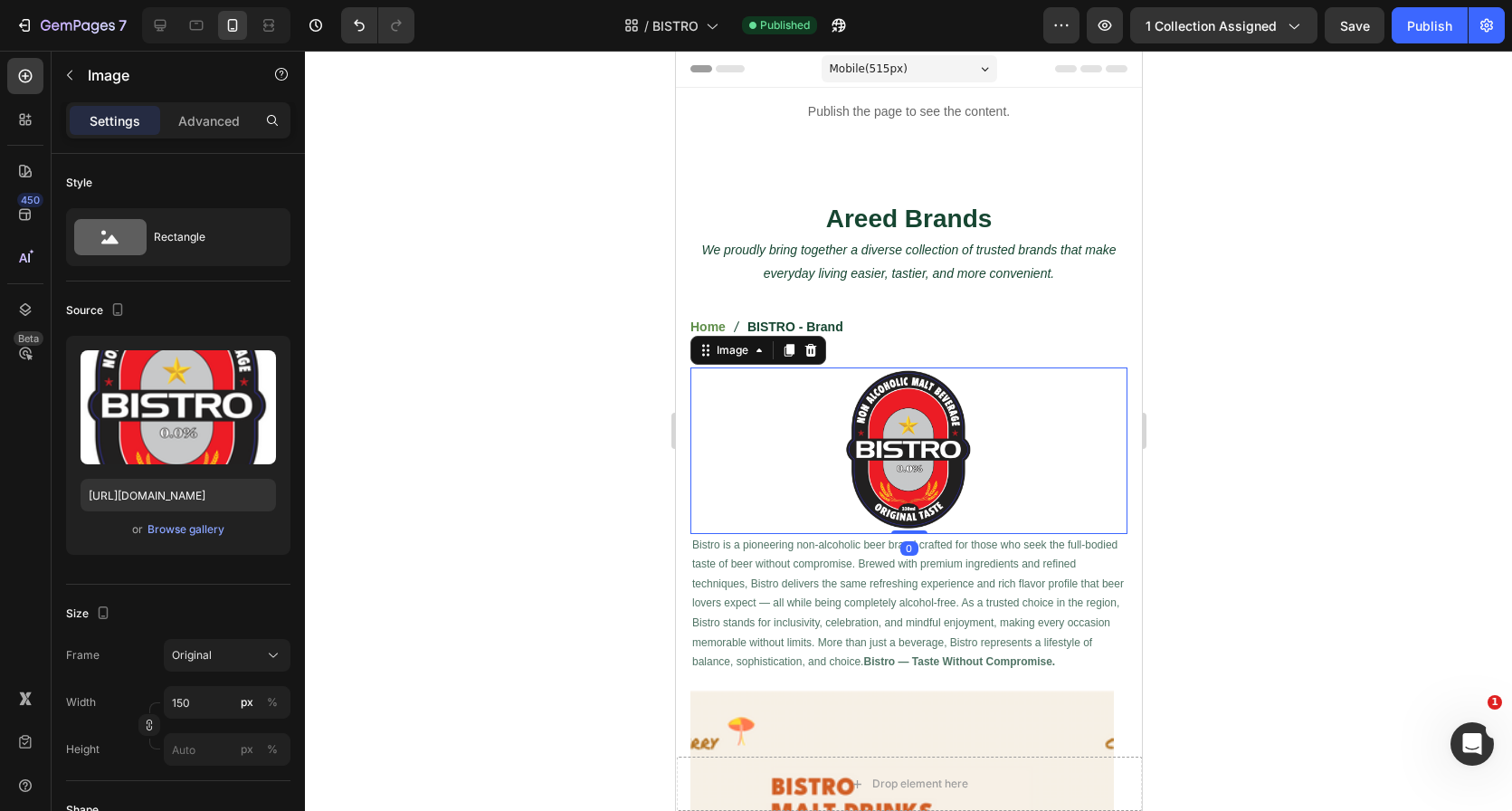
click at [510, 430] on div at bounding box center [908, 431] width 1207 height 760
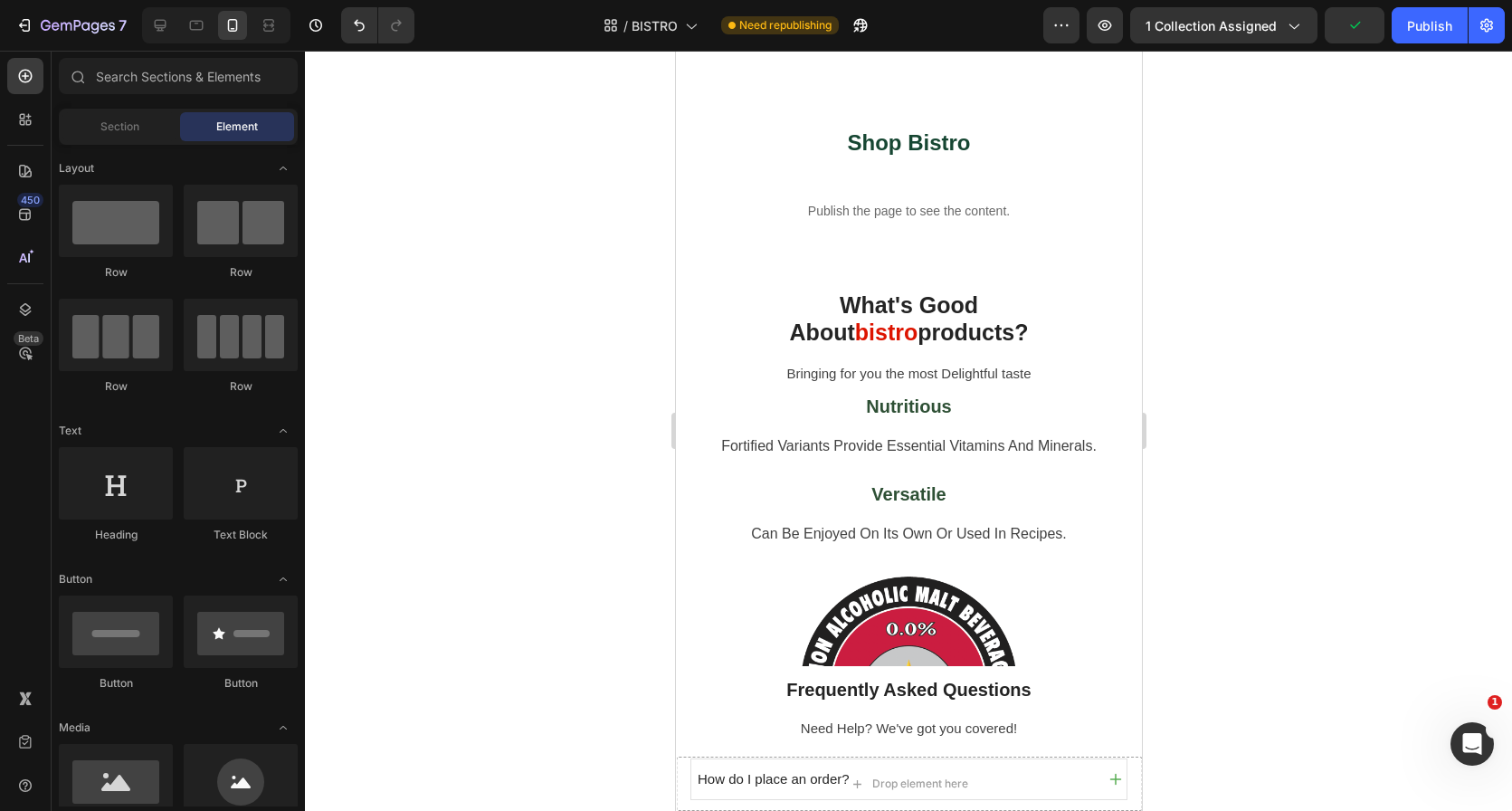
scroll to position [1266, 0]
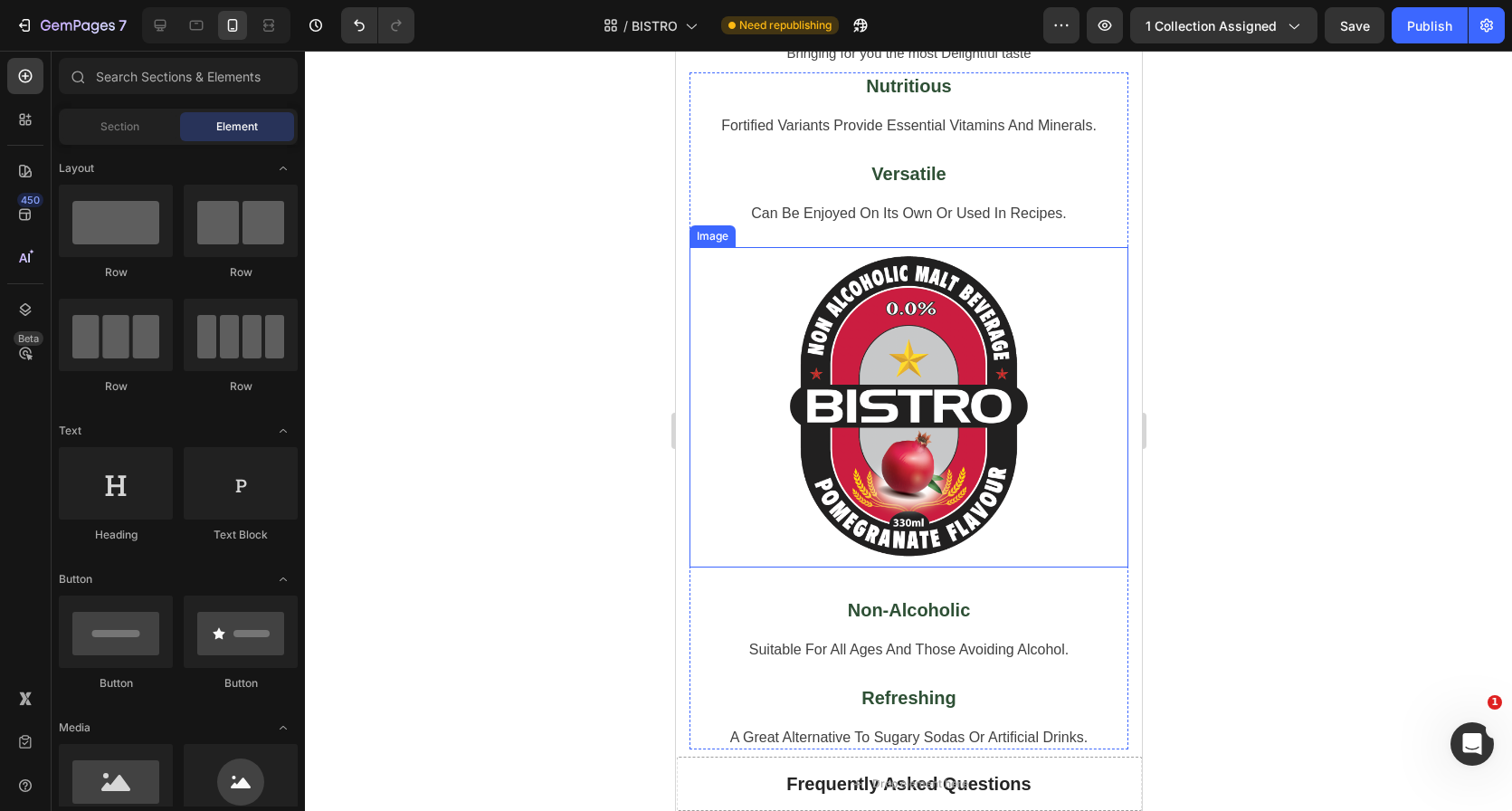
click at [997, 362] on img at bounding box center [907, 407] width 439 height 321
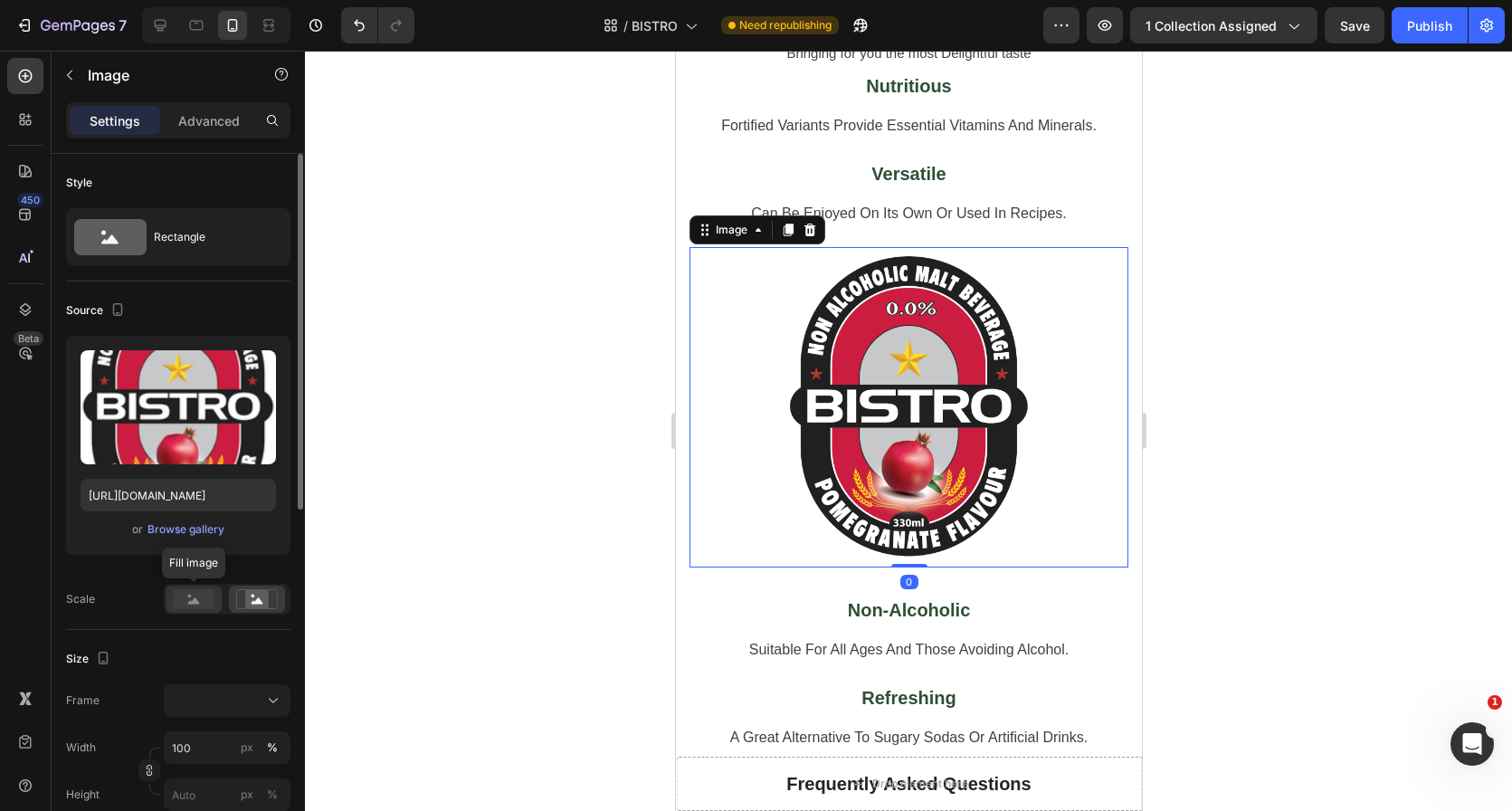
click at [203, 599] on rect at bounding box center [194, 599] width 42 height 20
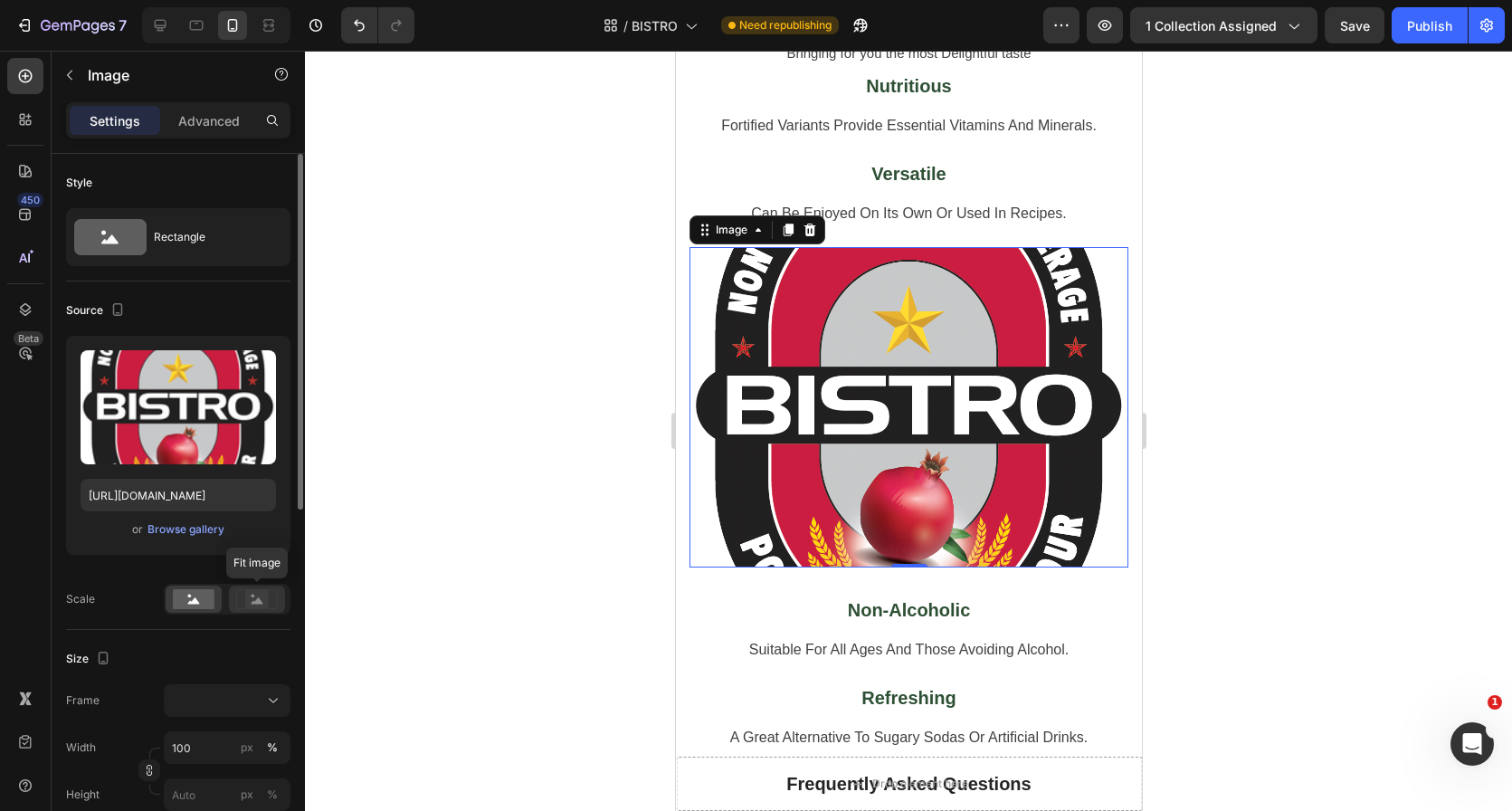
click at [254, 612] on div at bounding box center [256, 598] width 56 height 27
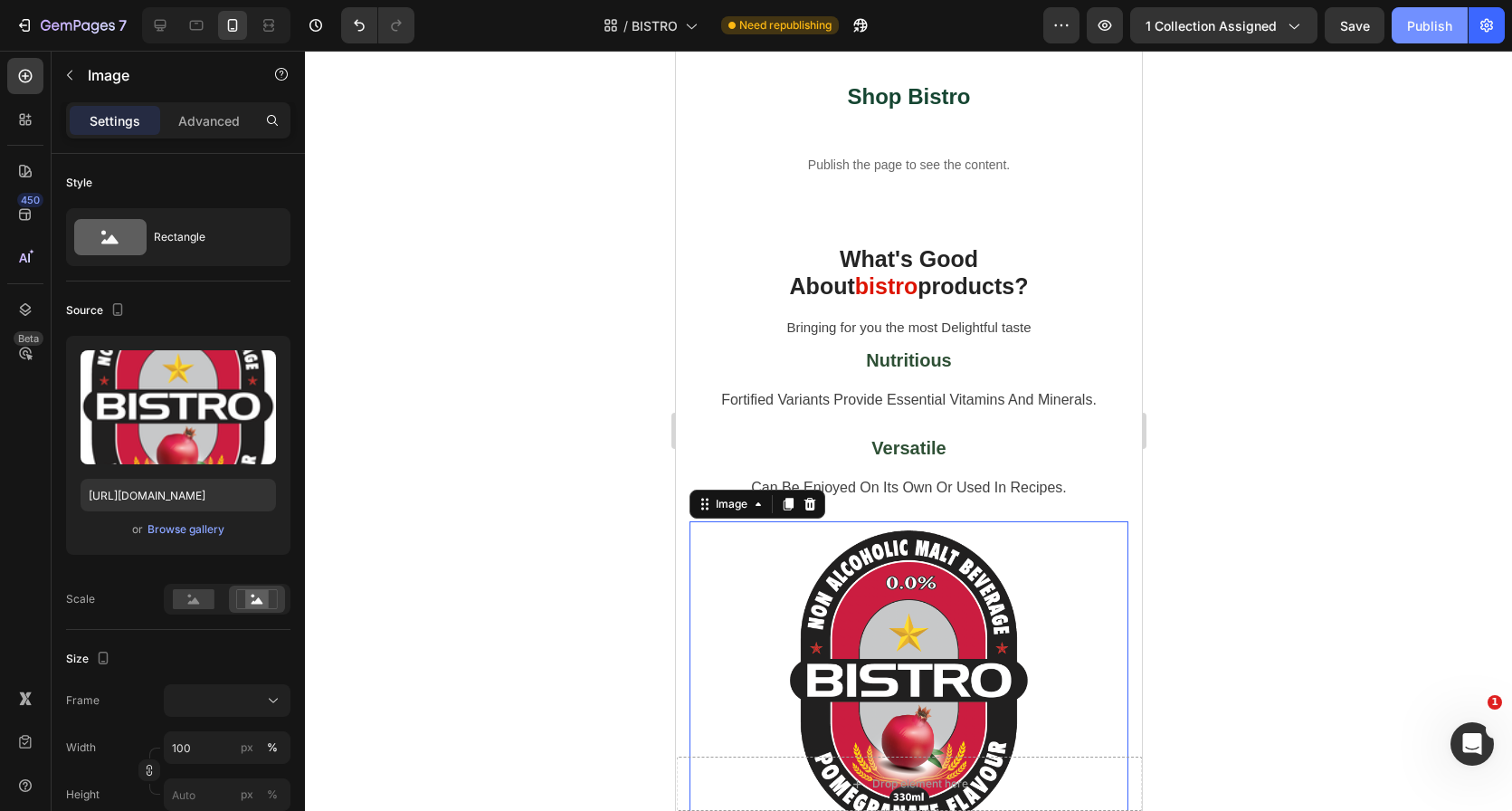
scroll to position [904, 0]
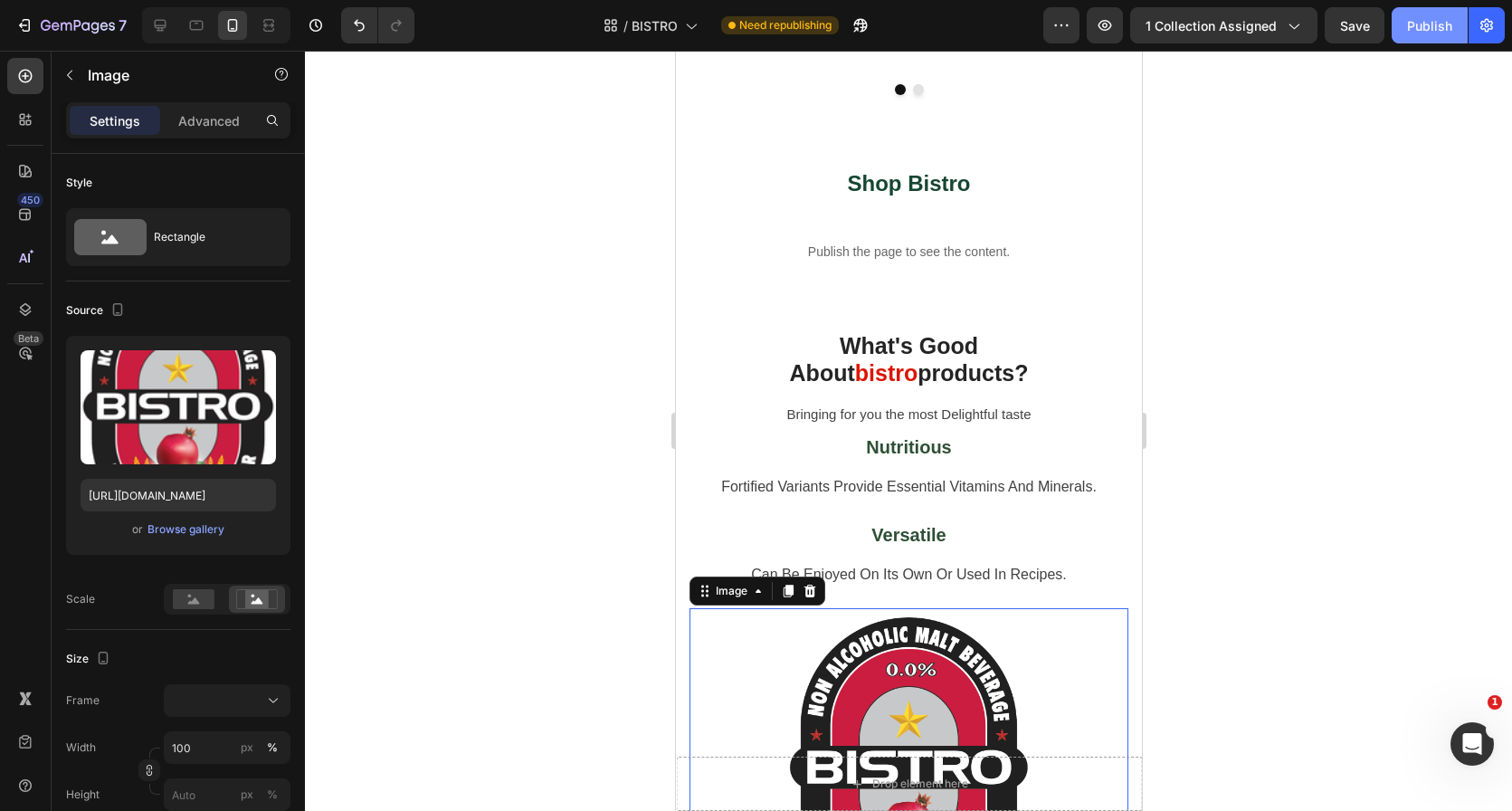
click at [1451, 14] on button "Publish" at bounding box center [1430, 25] width 76 height 37
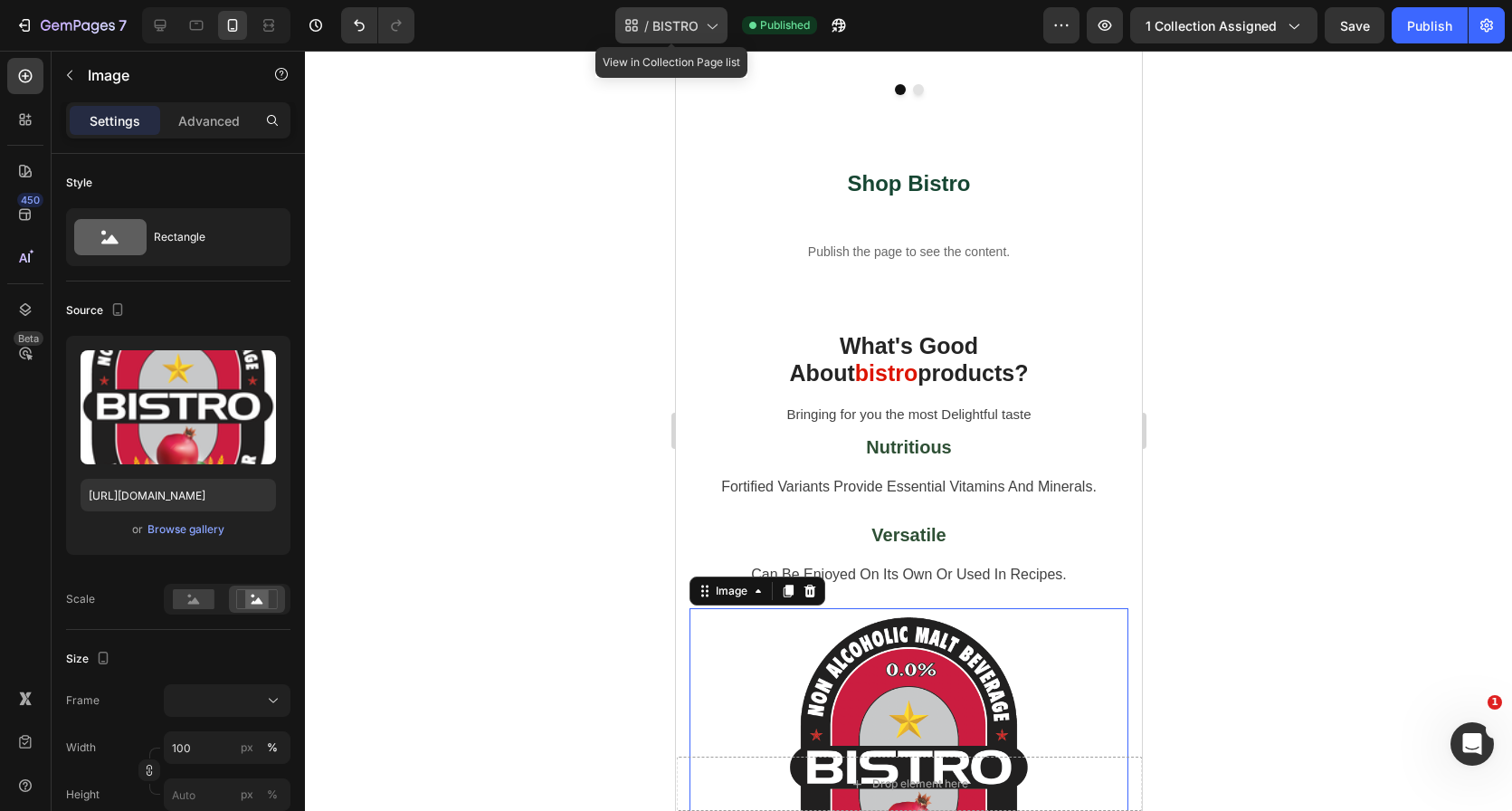
click at [696, 32] on span "BISTRO" at bounding box center [675, 25] width 47 height 19
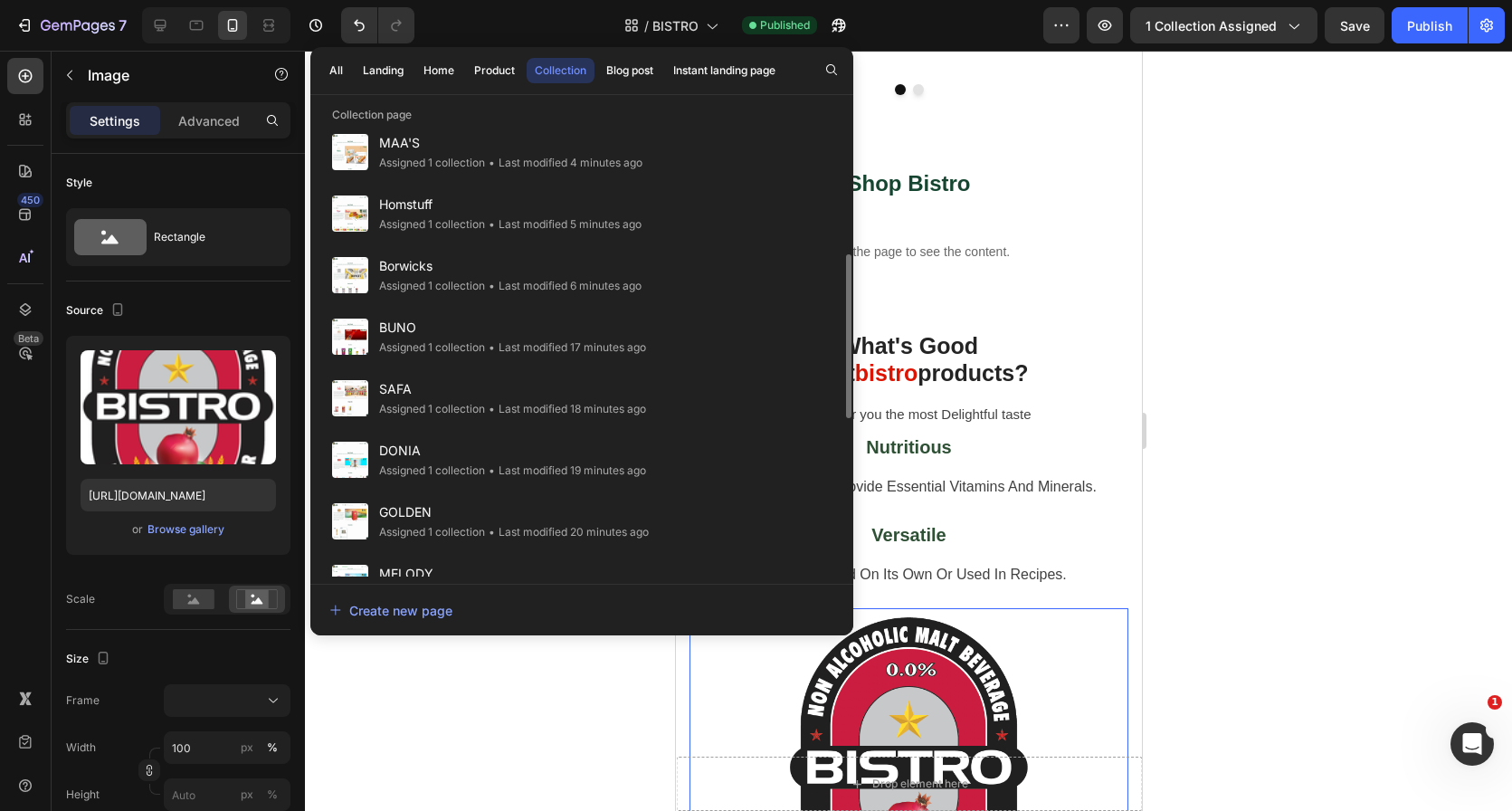
scroll to position [399, 0]
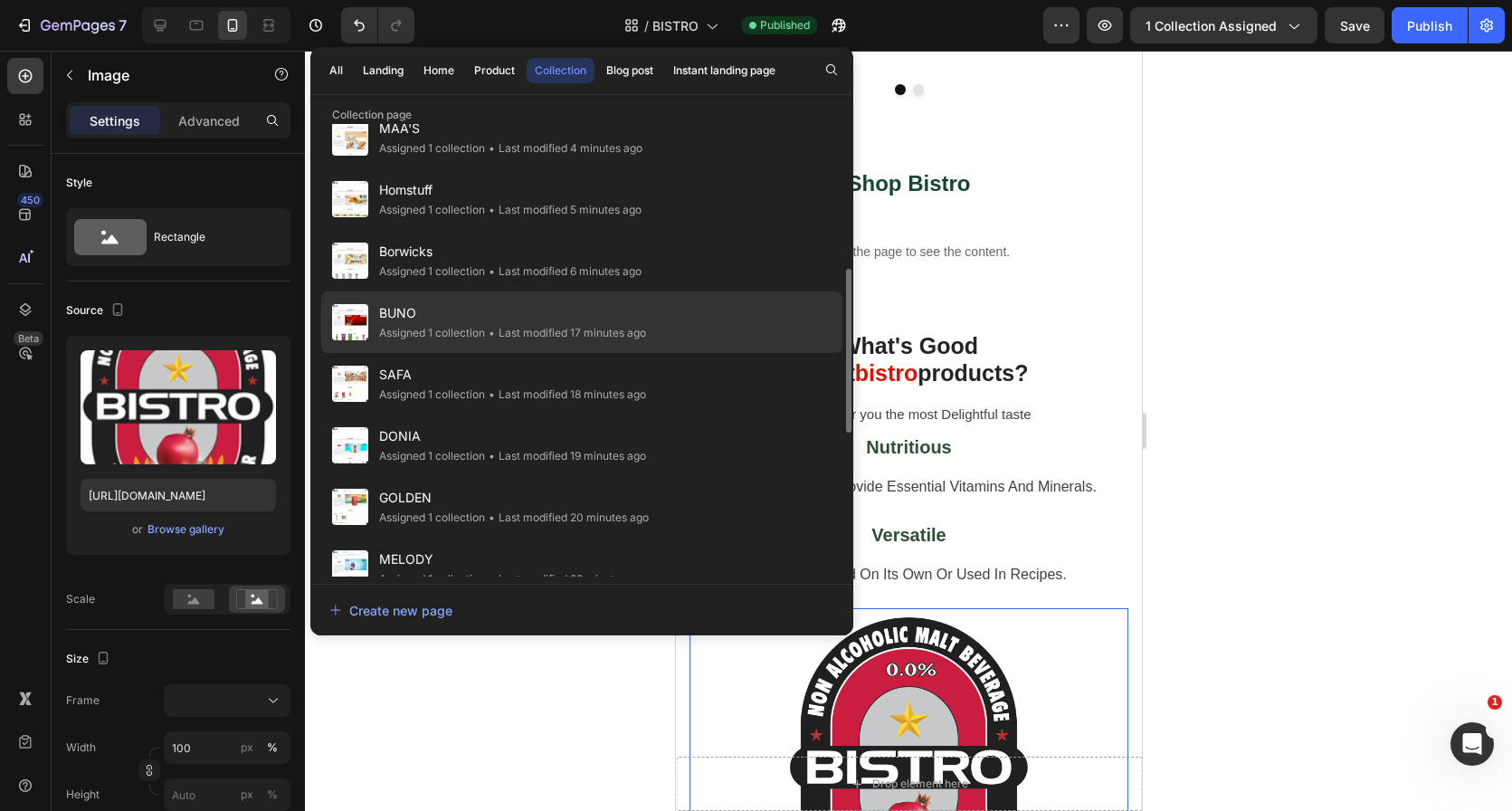
click at [654, 324] on div "BUNO Assigned 1 collection • Last modified 17 minutes ago" at bounding box center [581, 322] width 521 height 61
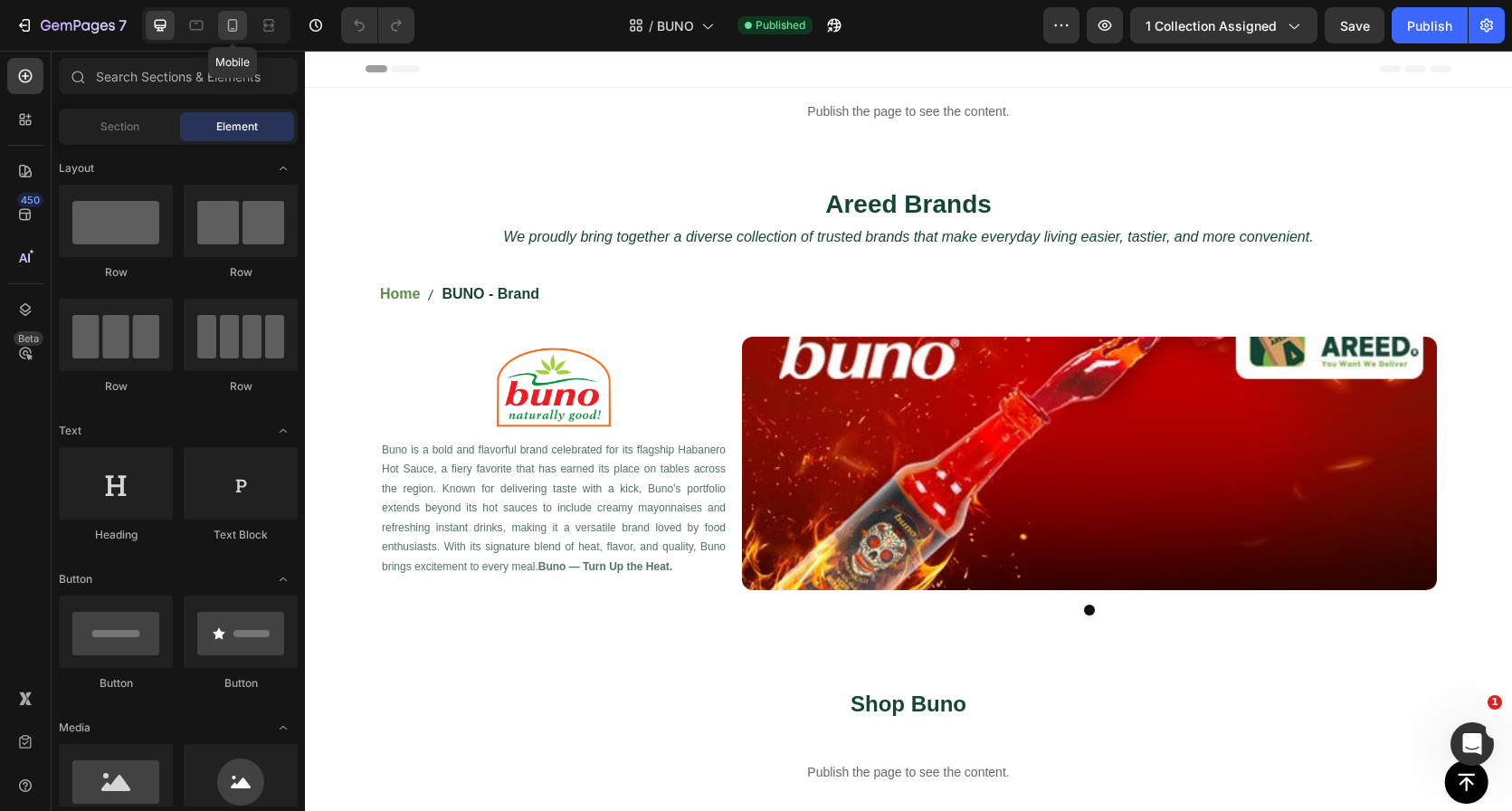
click at [234, 23] on icon at bounding box center [233, 25] width 18 height 18
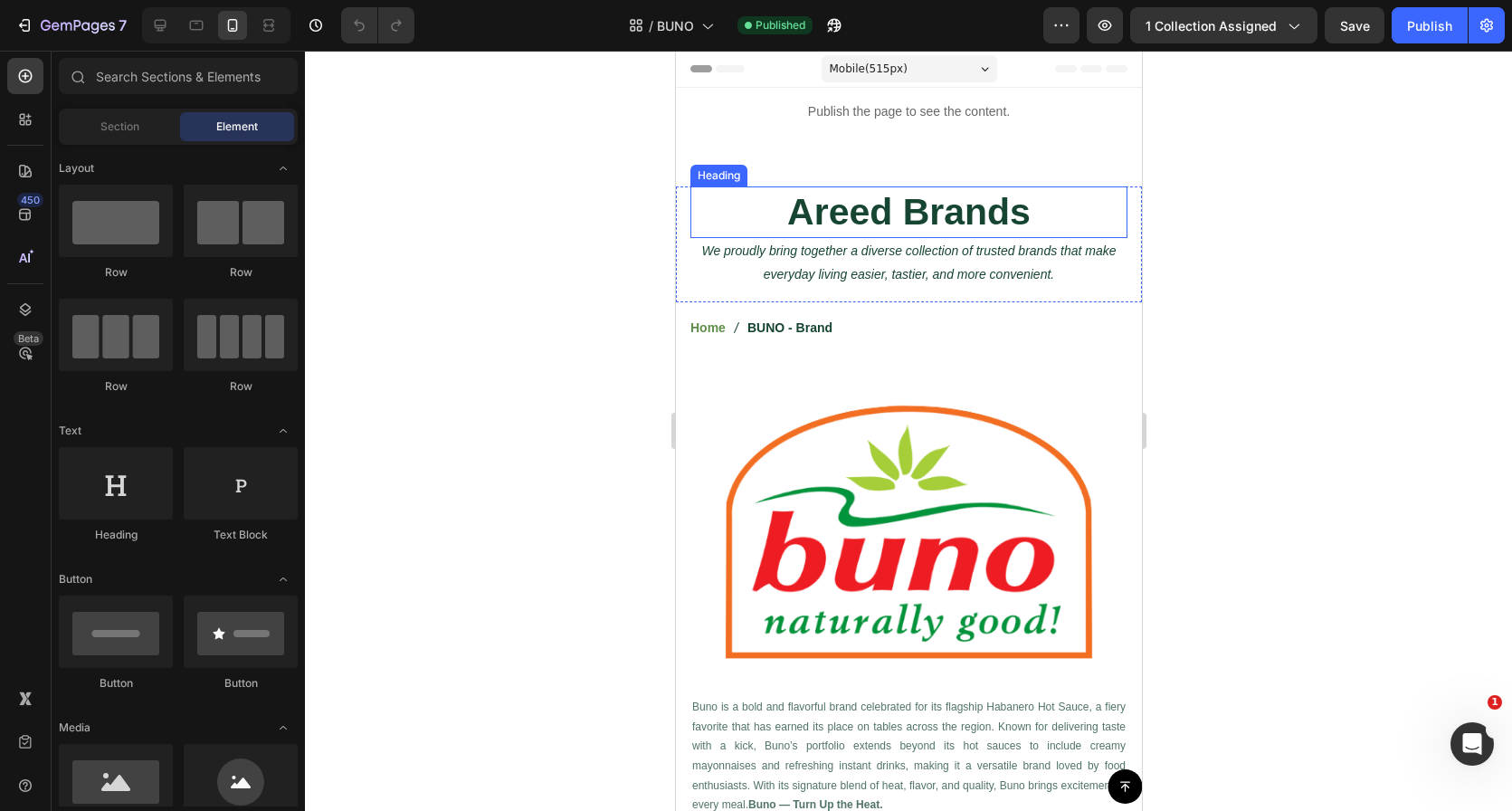
click at [880, 205] on h2 "Areed Brands" at bounding box center [907, 212] width 437 height 51
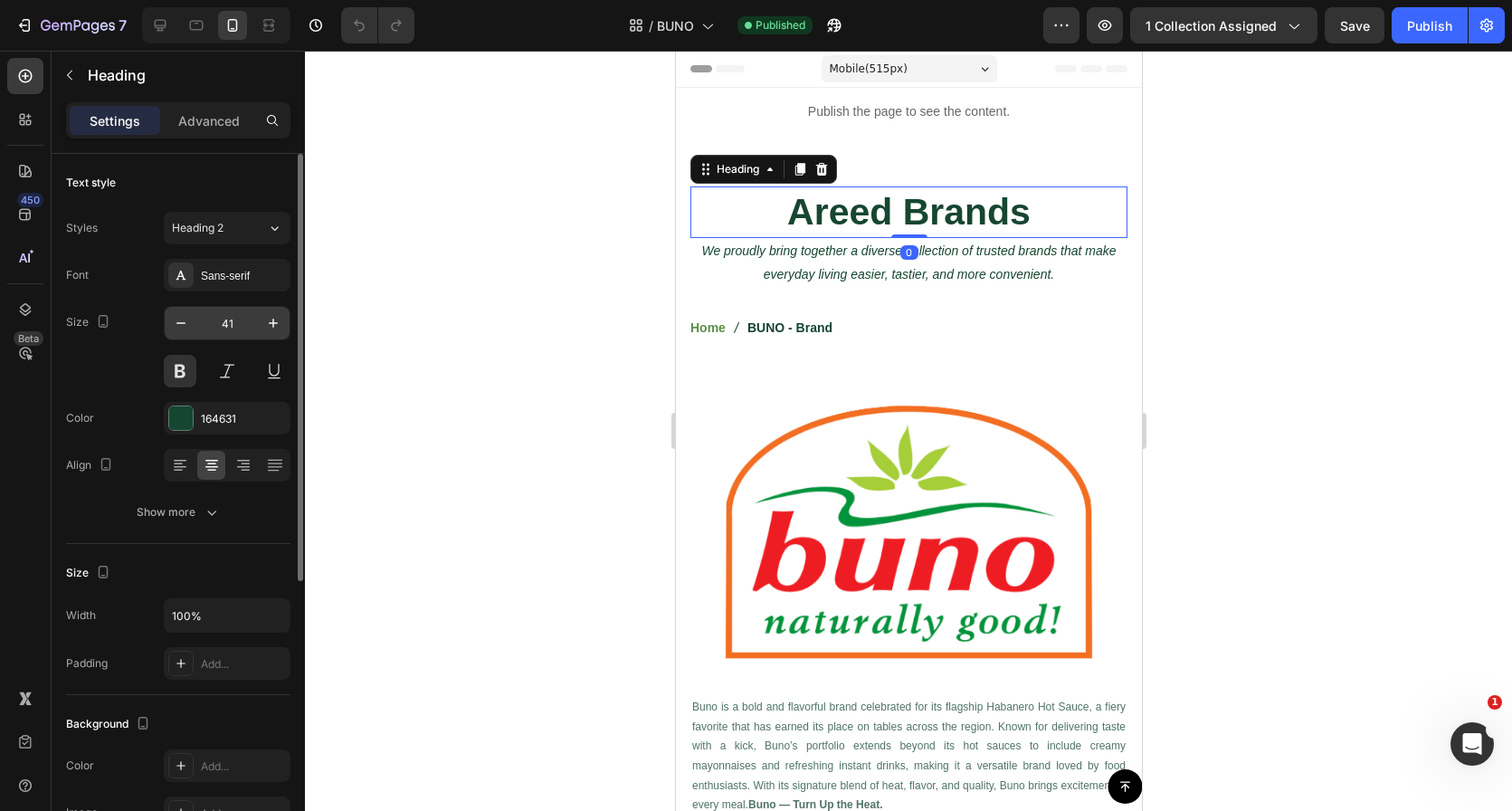
click at [247, 325] on input "41" at bounding box center [227, 323] width 59 height 33
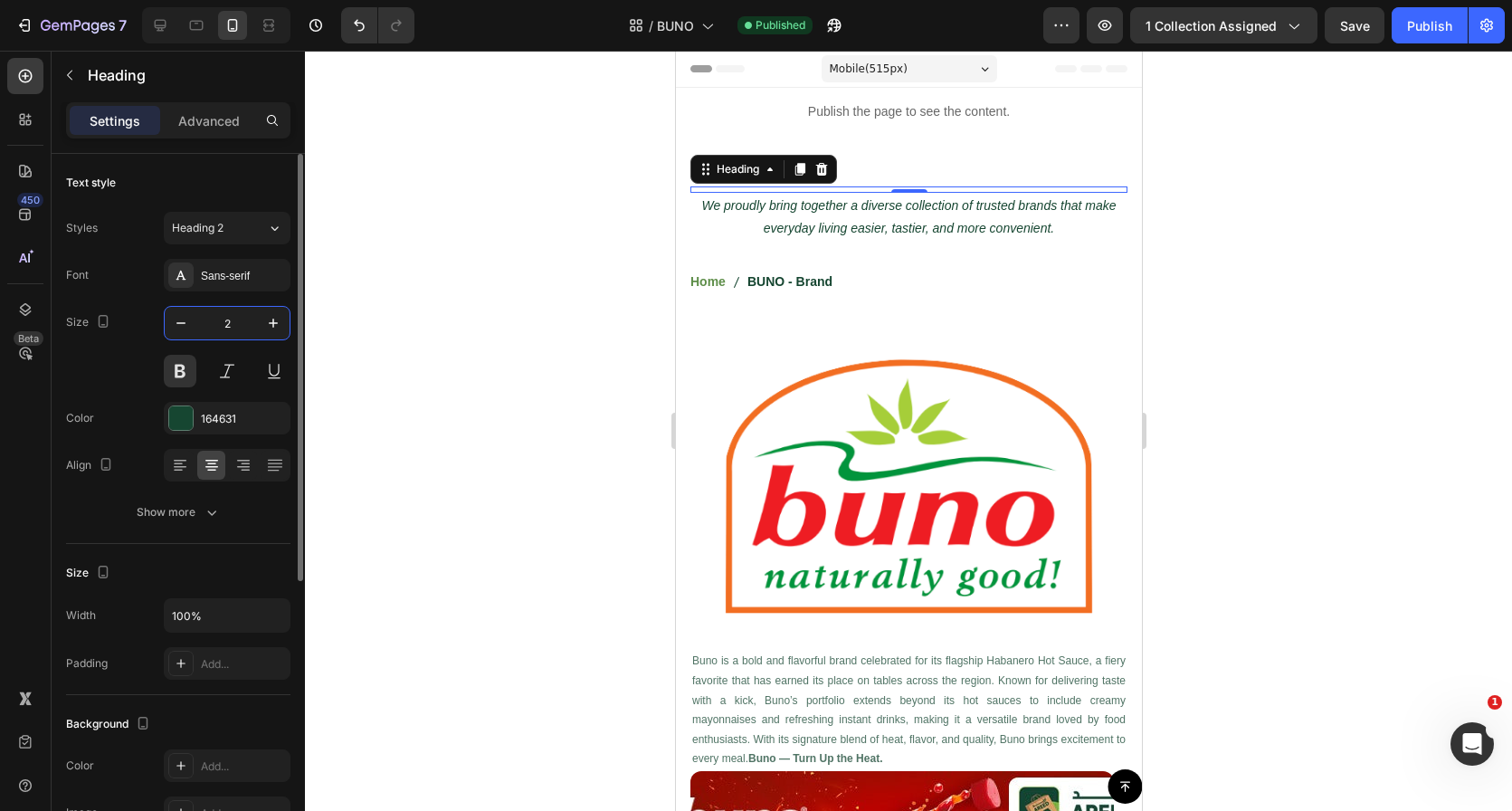
type input "28"
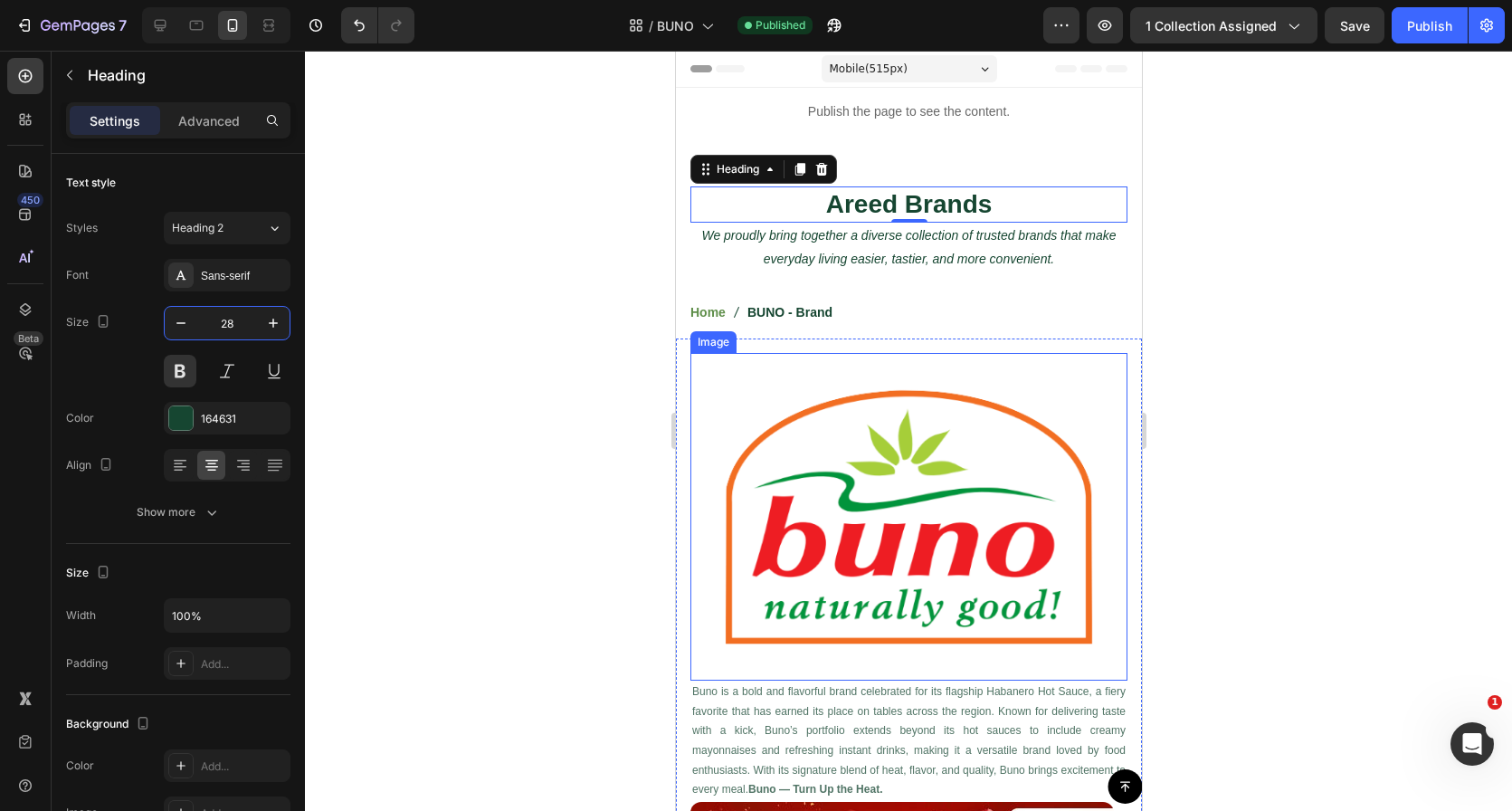
click at [789, 449] on img at bounding box center [907, 516] width 437 height 328
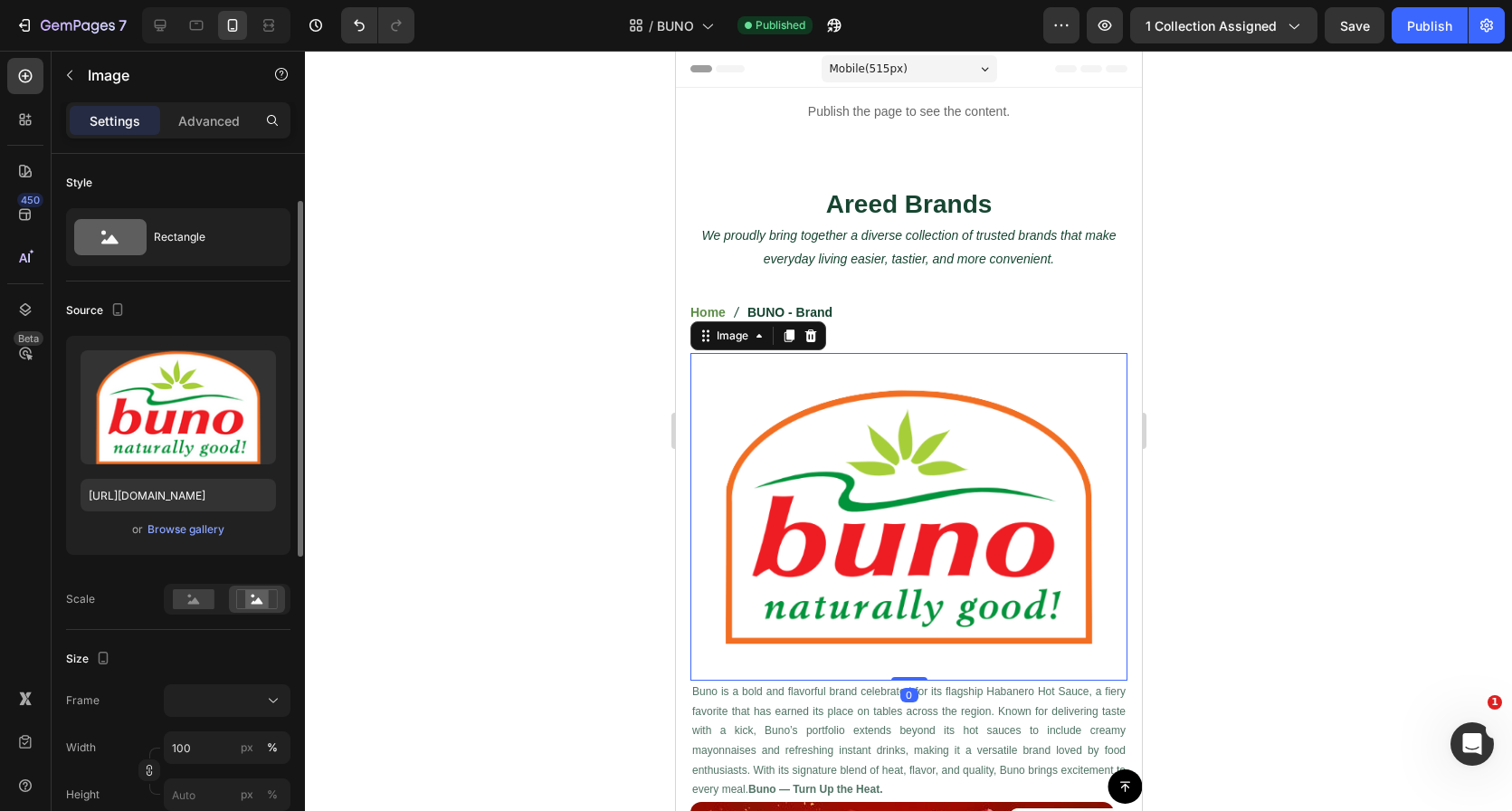
scroll to position [154, 0]
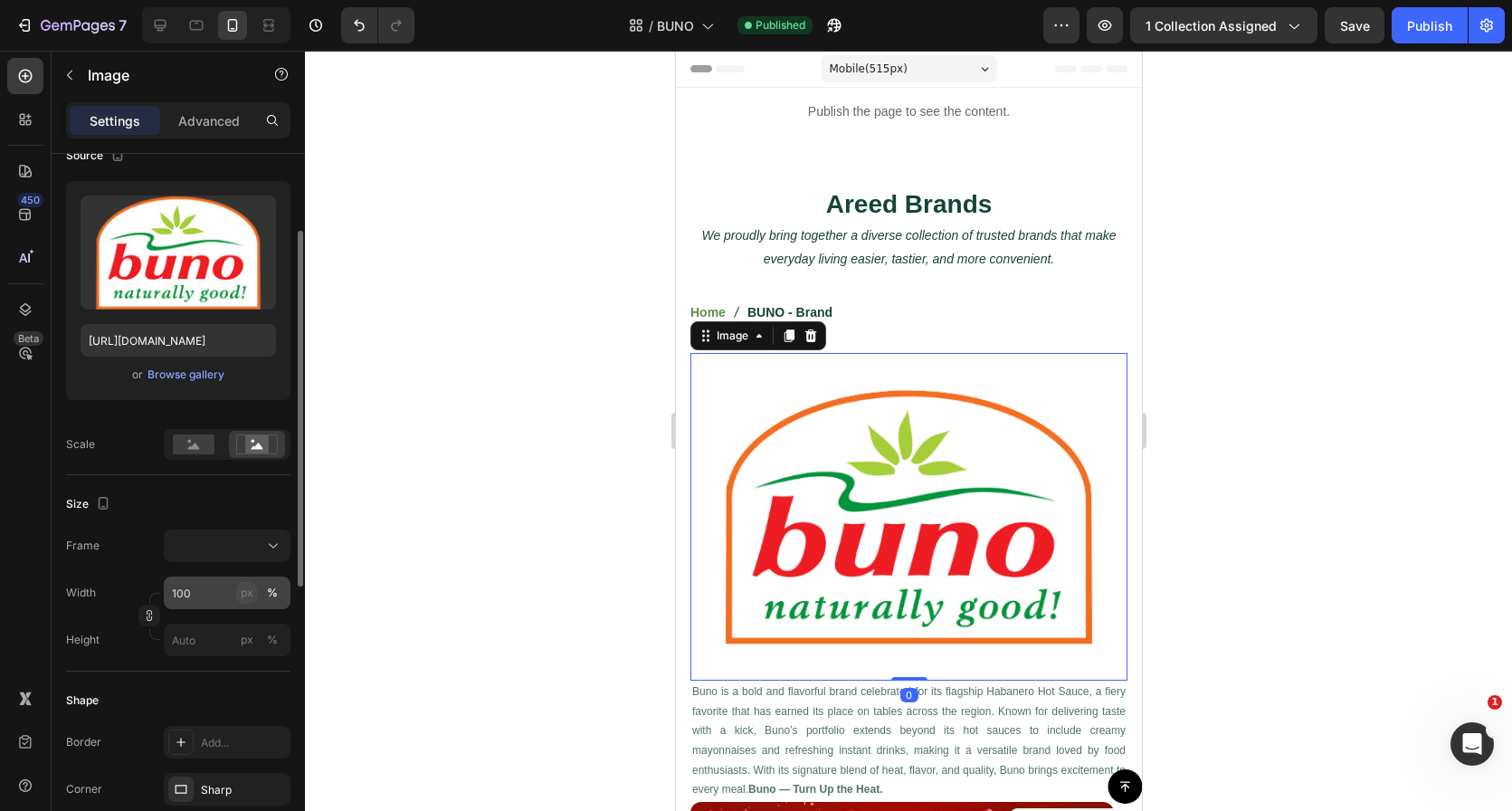
click at [247, 593] on div "px" at bounding box center [247, 592] width 13 height 16
type input "100"
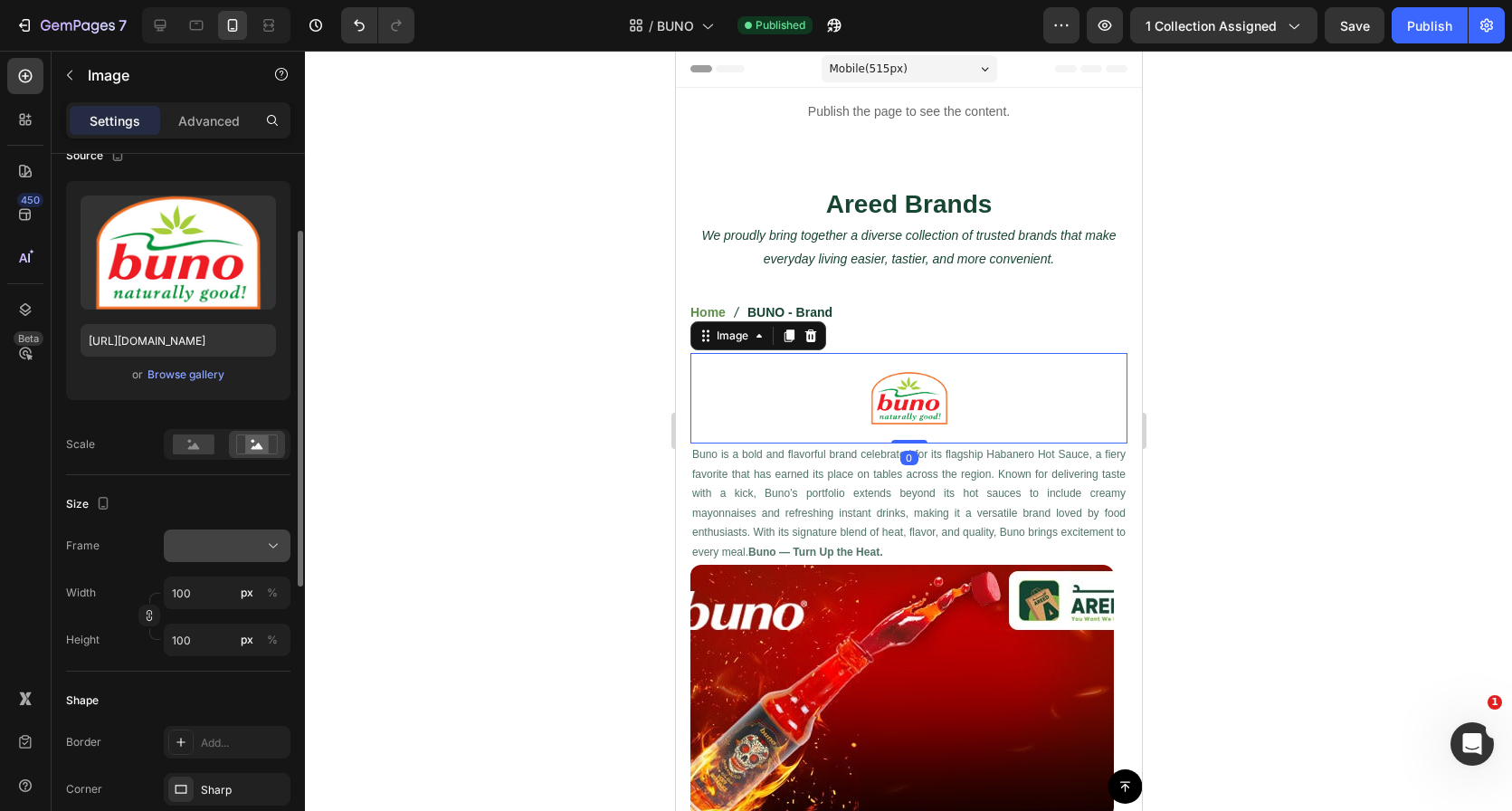
click at [240, 542] on div at bounding box center [227, 546] width 110 height 18
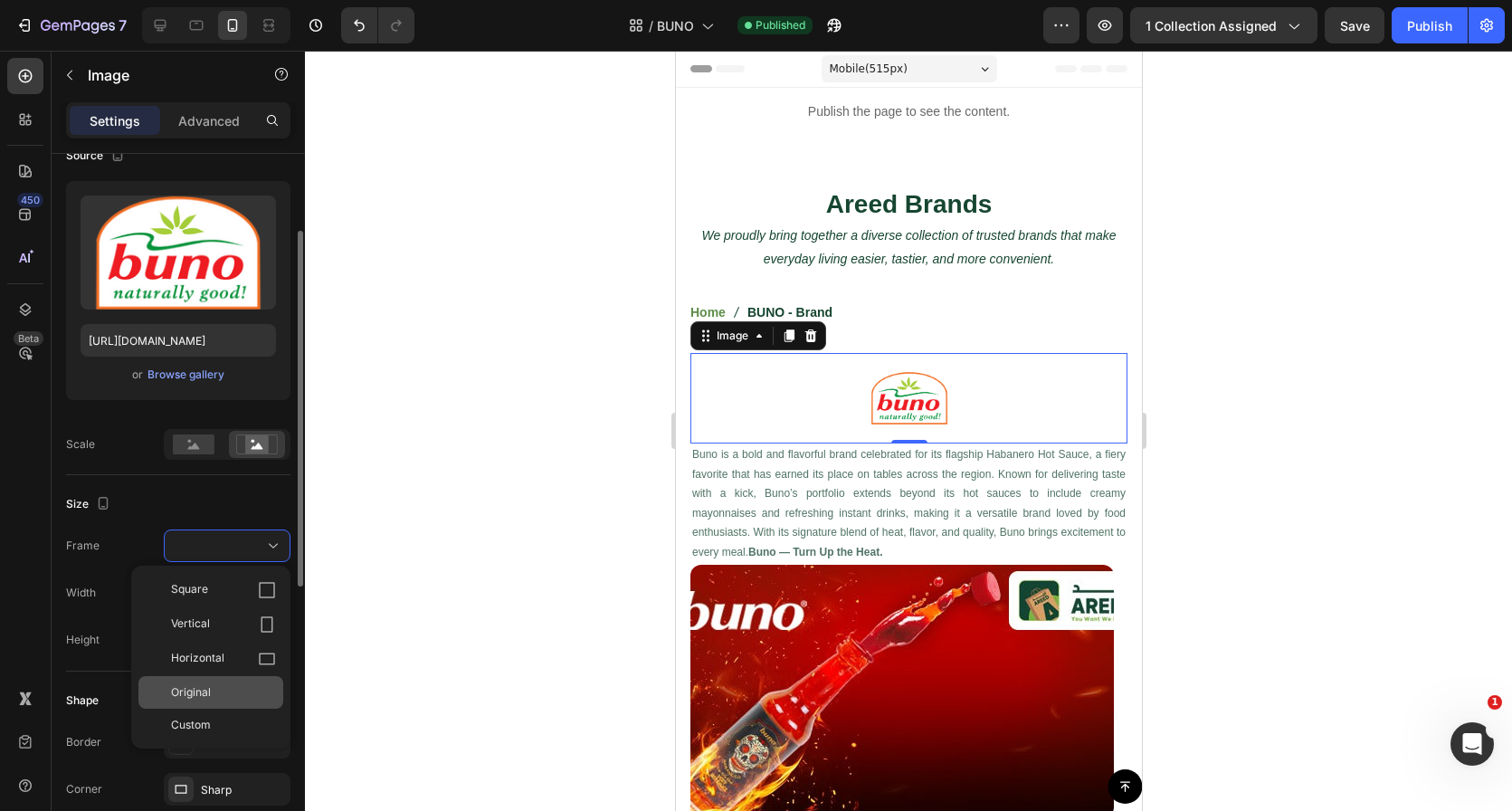
click at [207, 699] on span "Original" at bounding box center [191, 692] width 40 height 16
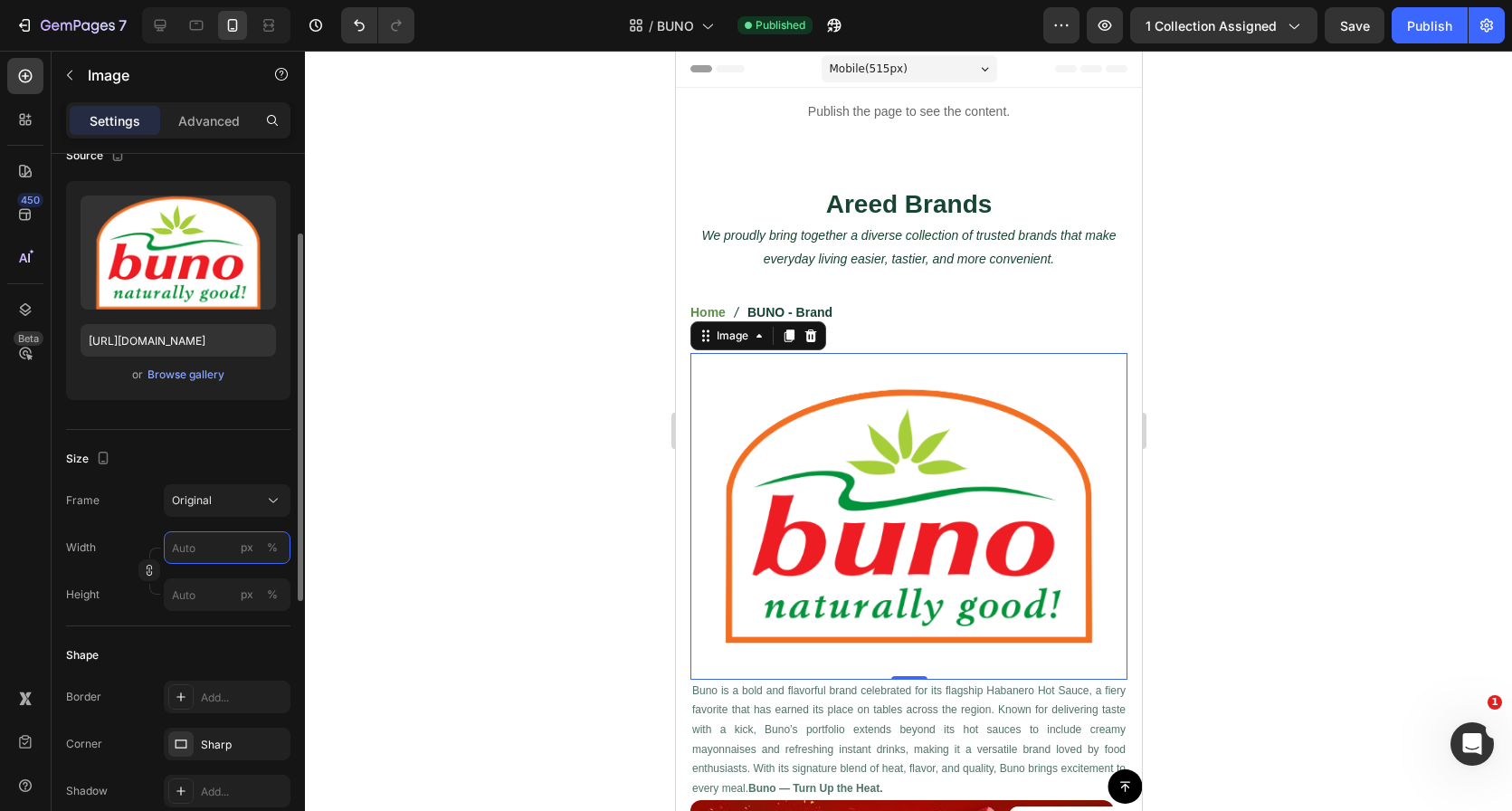
click at [214, 553] on input "px %" at bounding box center [227, 547] width 127 height 33
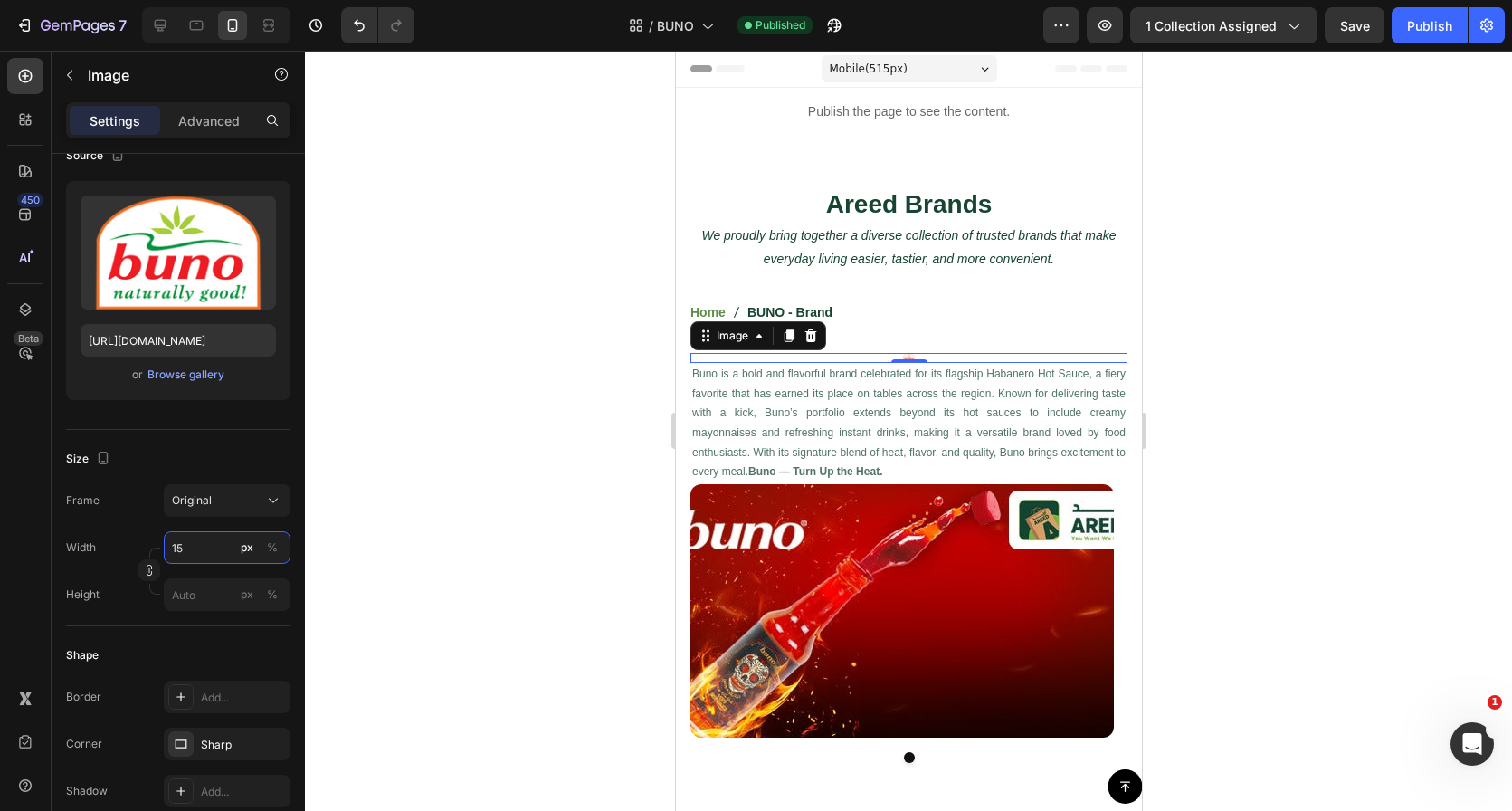
type input "150"
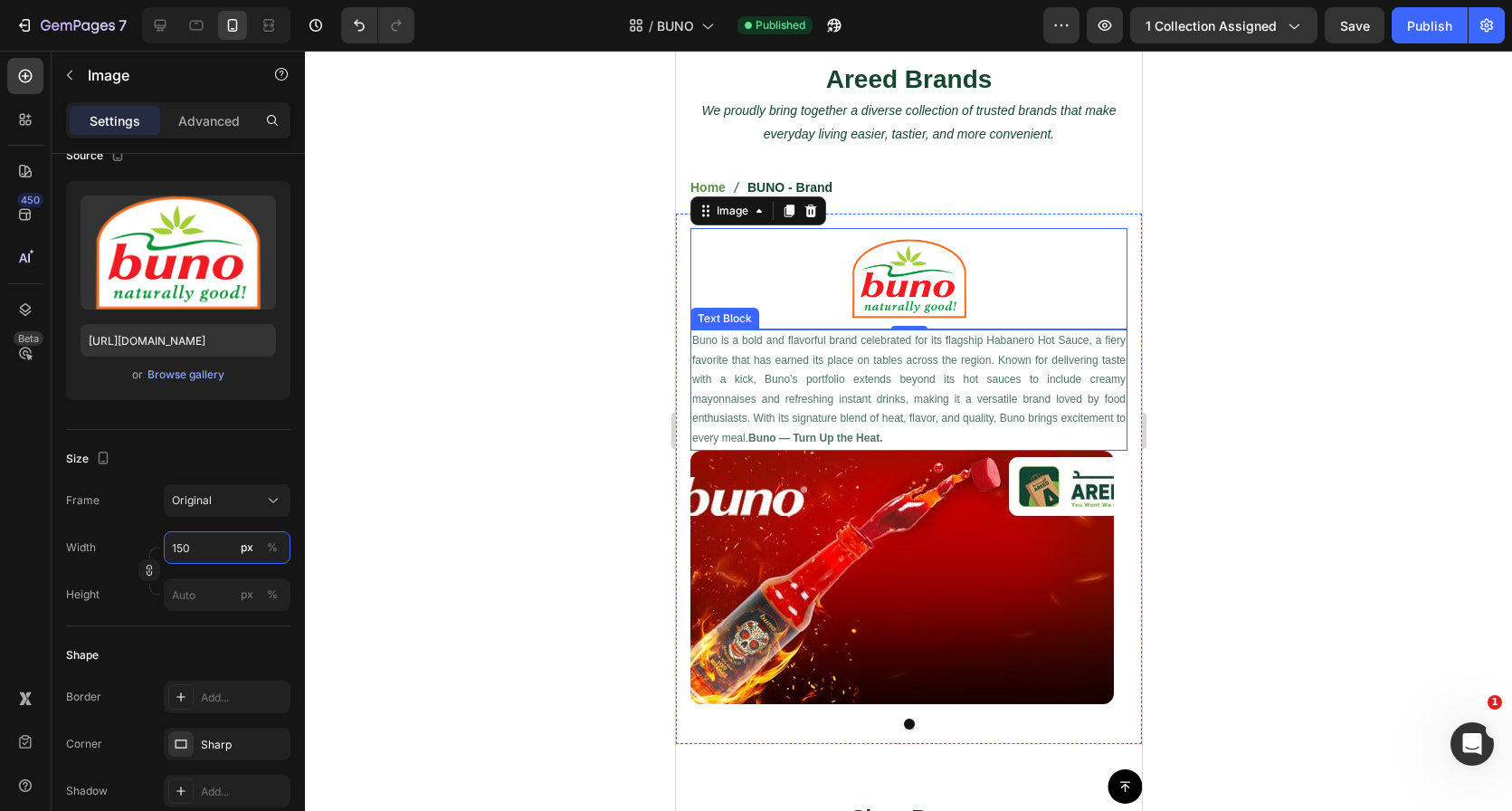
scroll to position [173, 0]
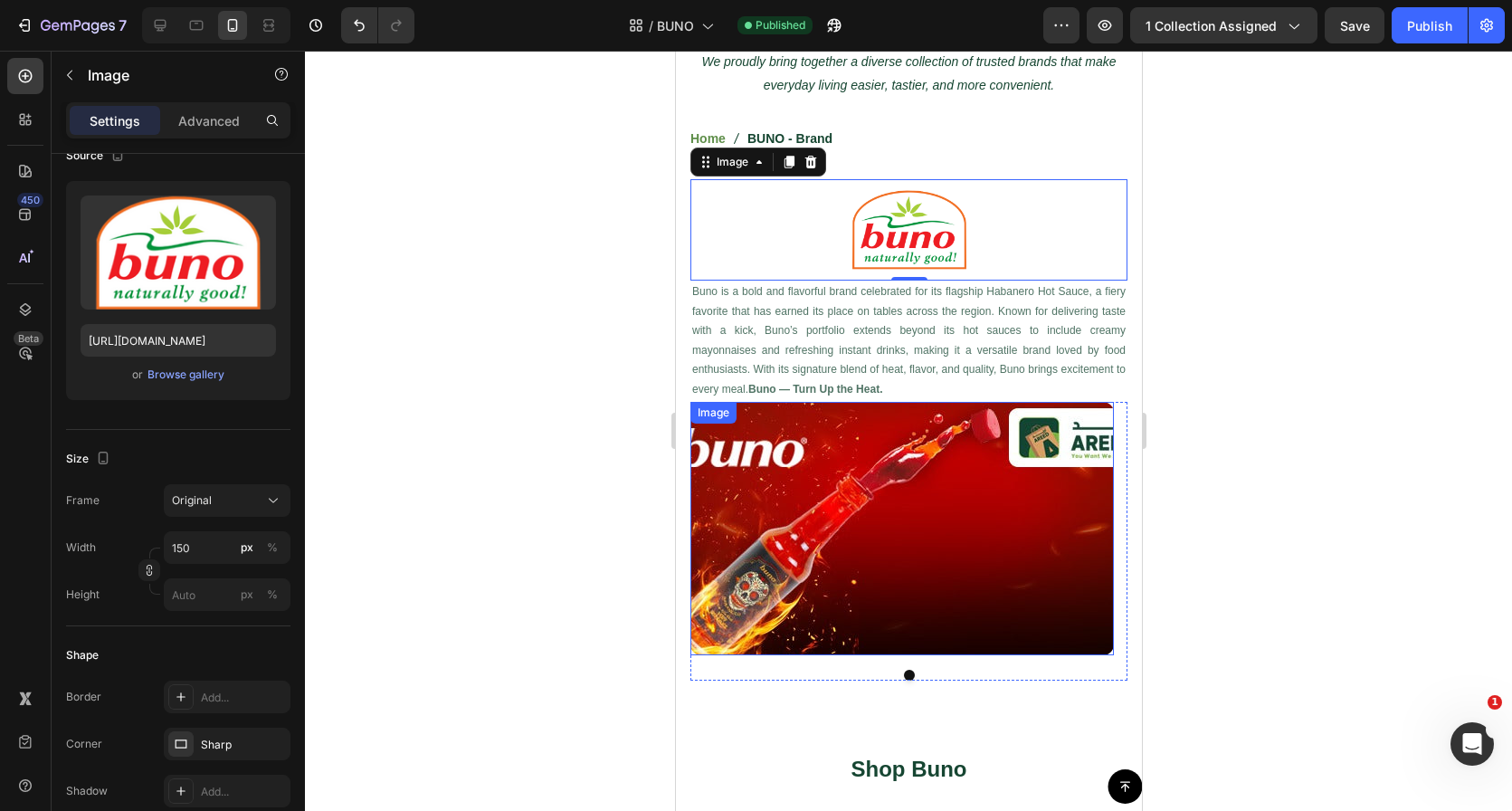
click at [847, 486] on img at bounding box center [901, 529] width 424 height 253
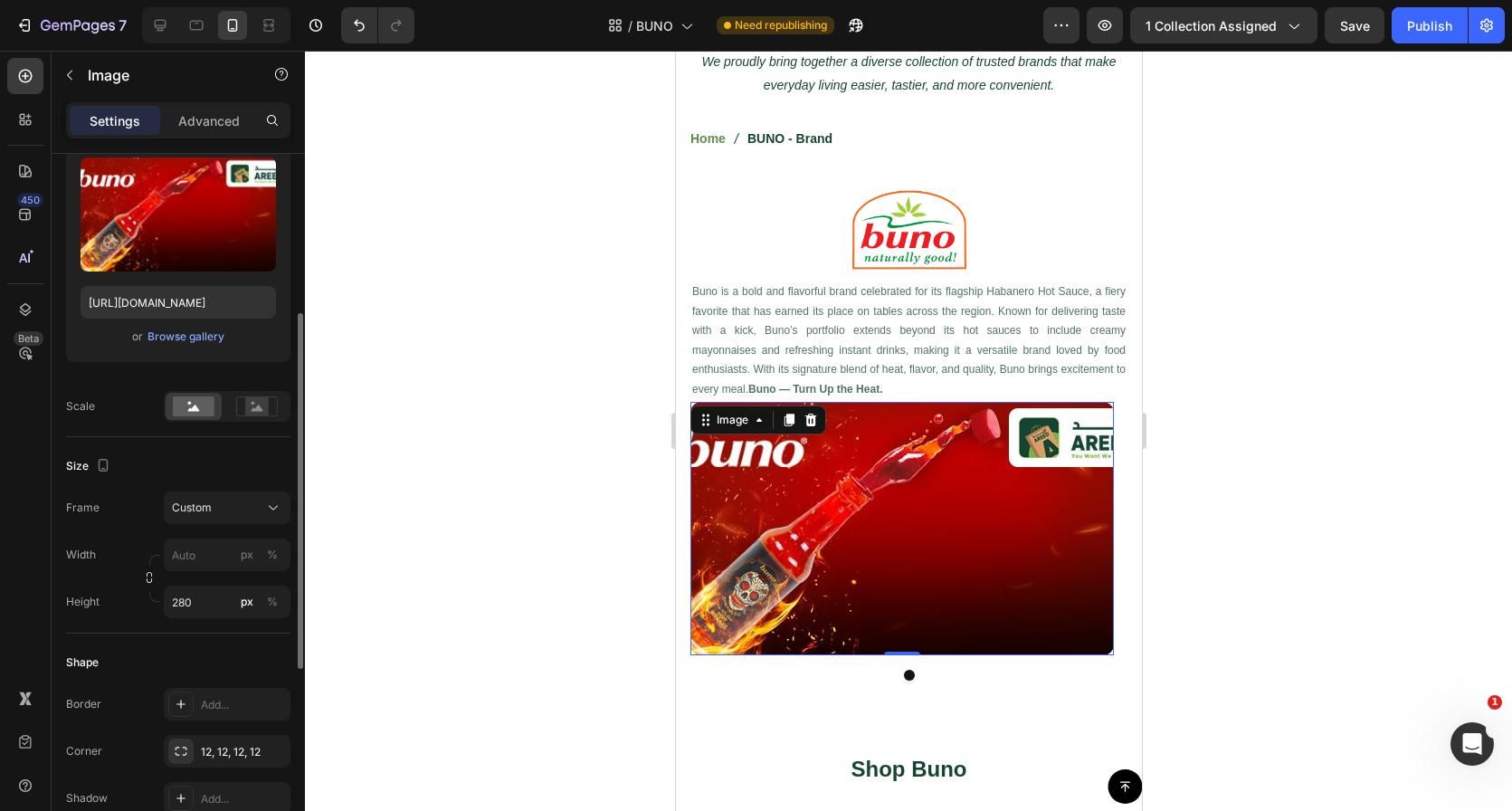
scroll to position [237, 0]
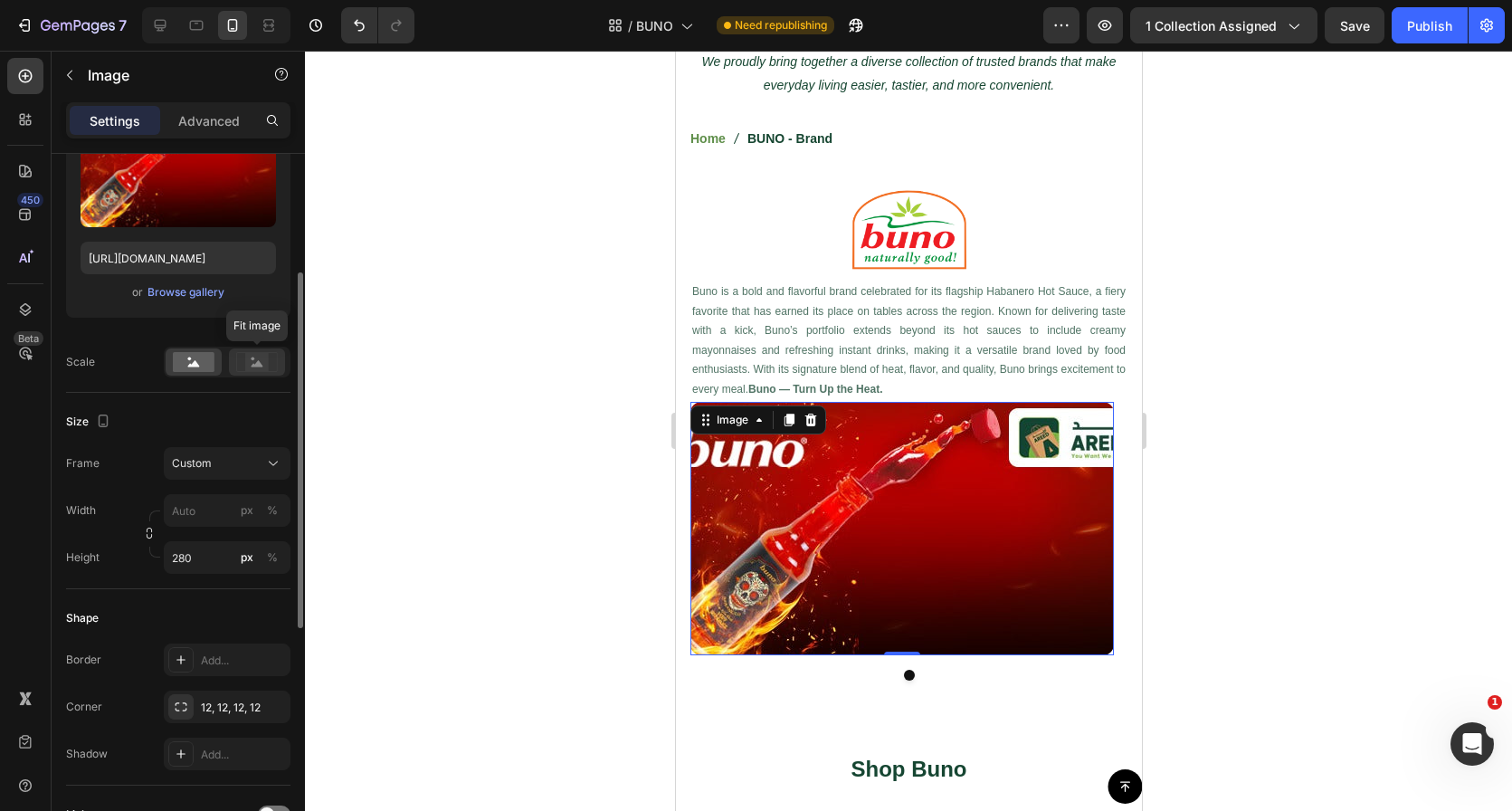
click at [240, 367] on icon at bounding box center [257, 361] width 42 height 20
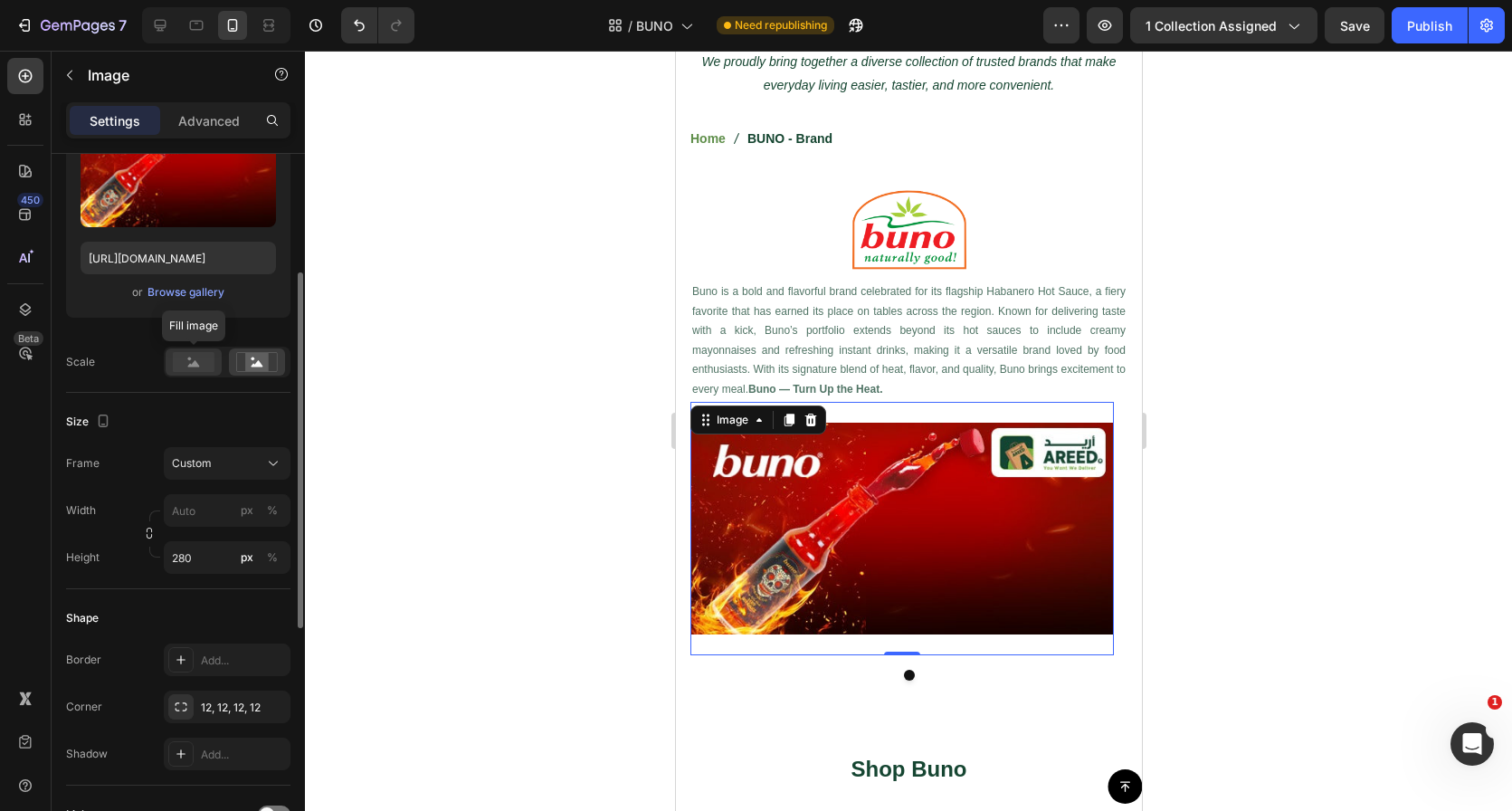
click at [189, 369] on rect at bounding box center [194, 361] width 42 height 20
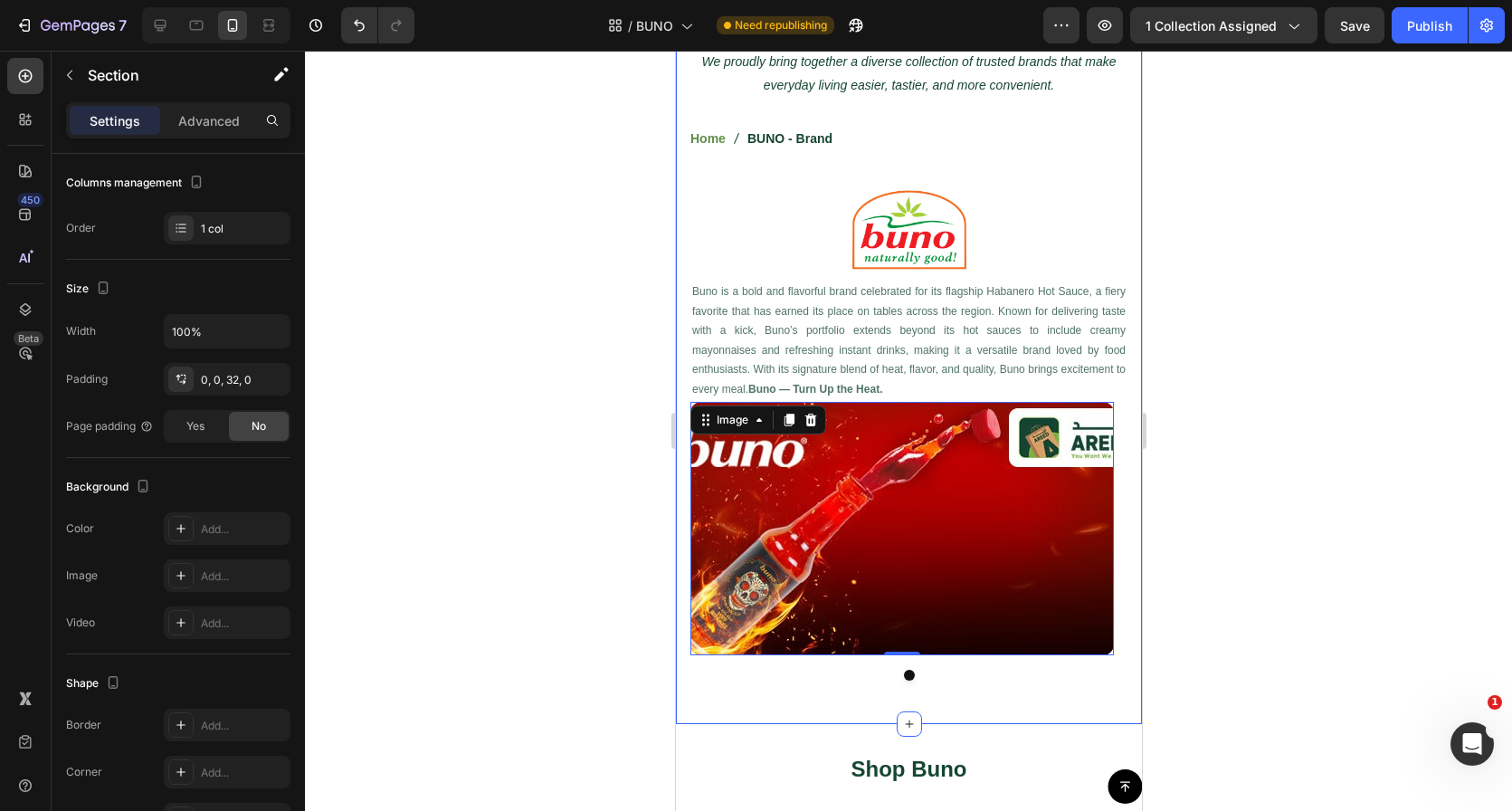
click at [958, 721] on div "Areed Brands Heading We proudly bring together a diverse collection of trusted …" at bounding box center [908, 368] width 466 height 711
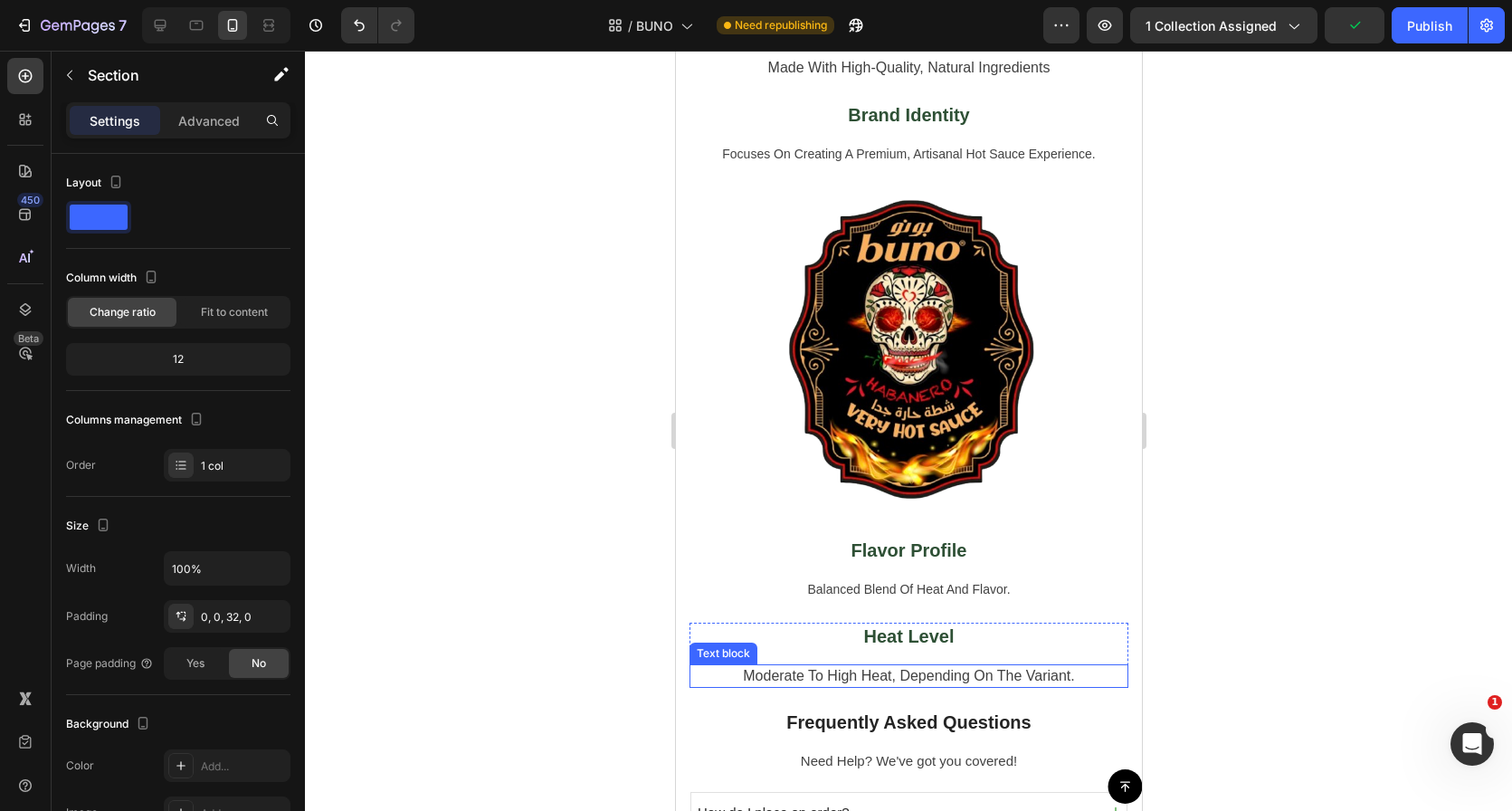
scroll to position [1191, 0]
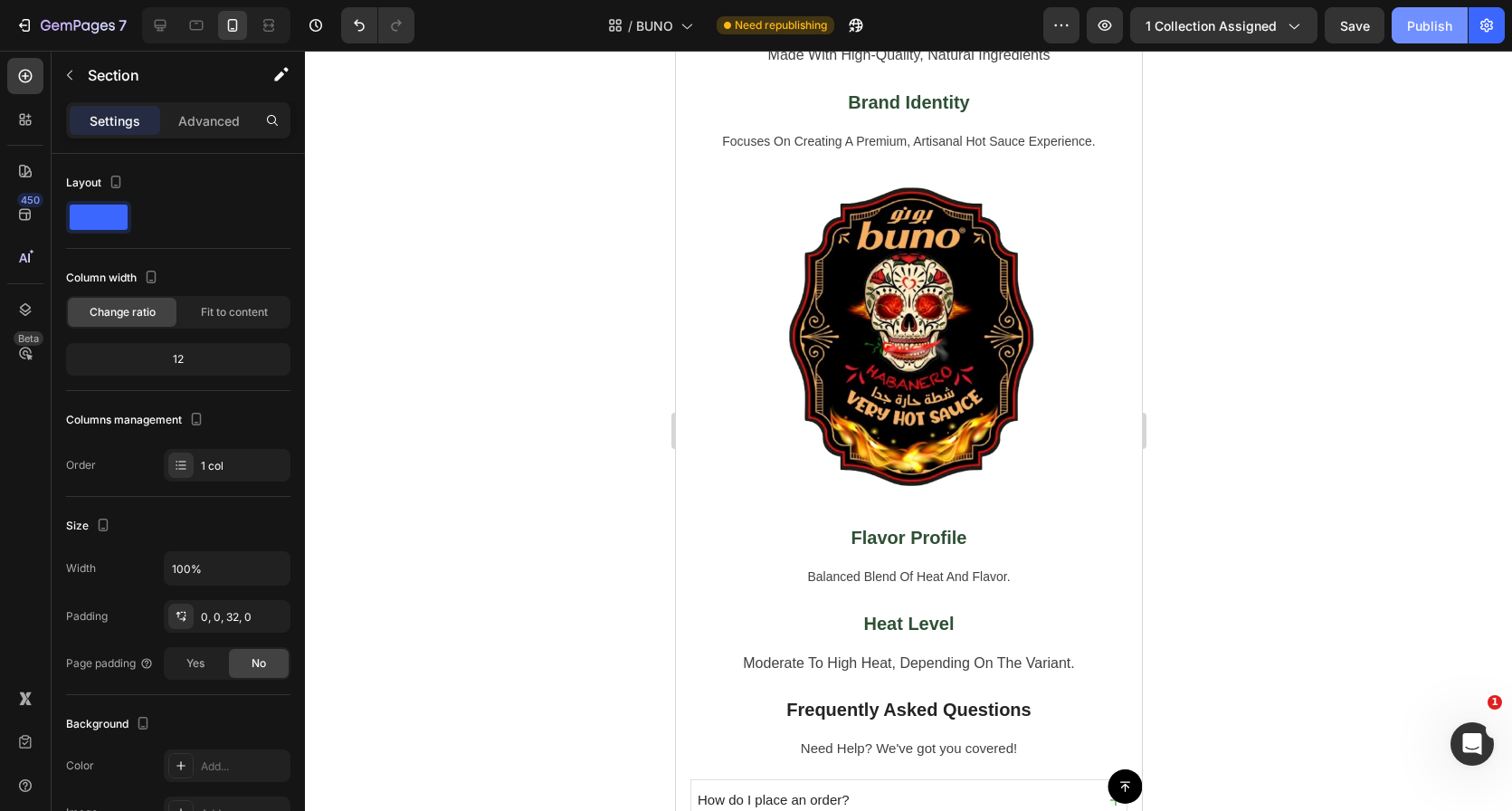
click at [1414, 29] on div "Publish" at bounding box center [1430, 25] width 46 height 19
click at [655, 18] on span "BUNO" at bounding box center [654, 25] width 37 height 19
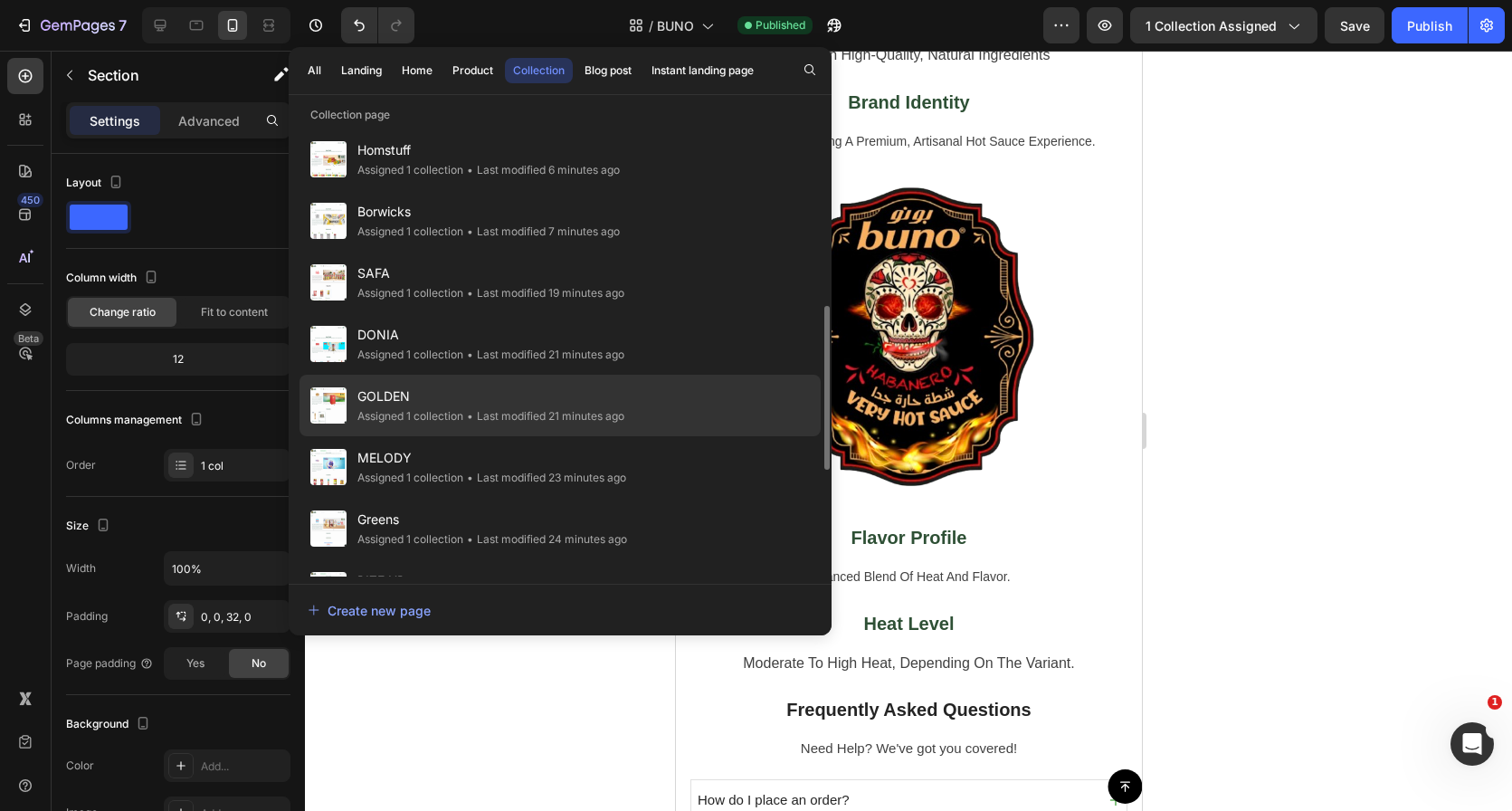
scroll to position [496, 0]
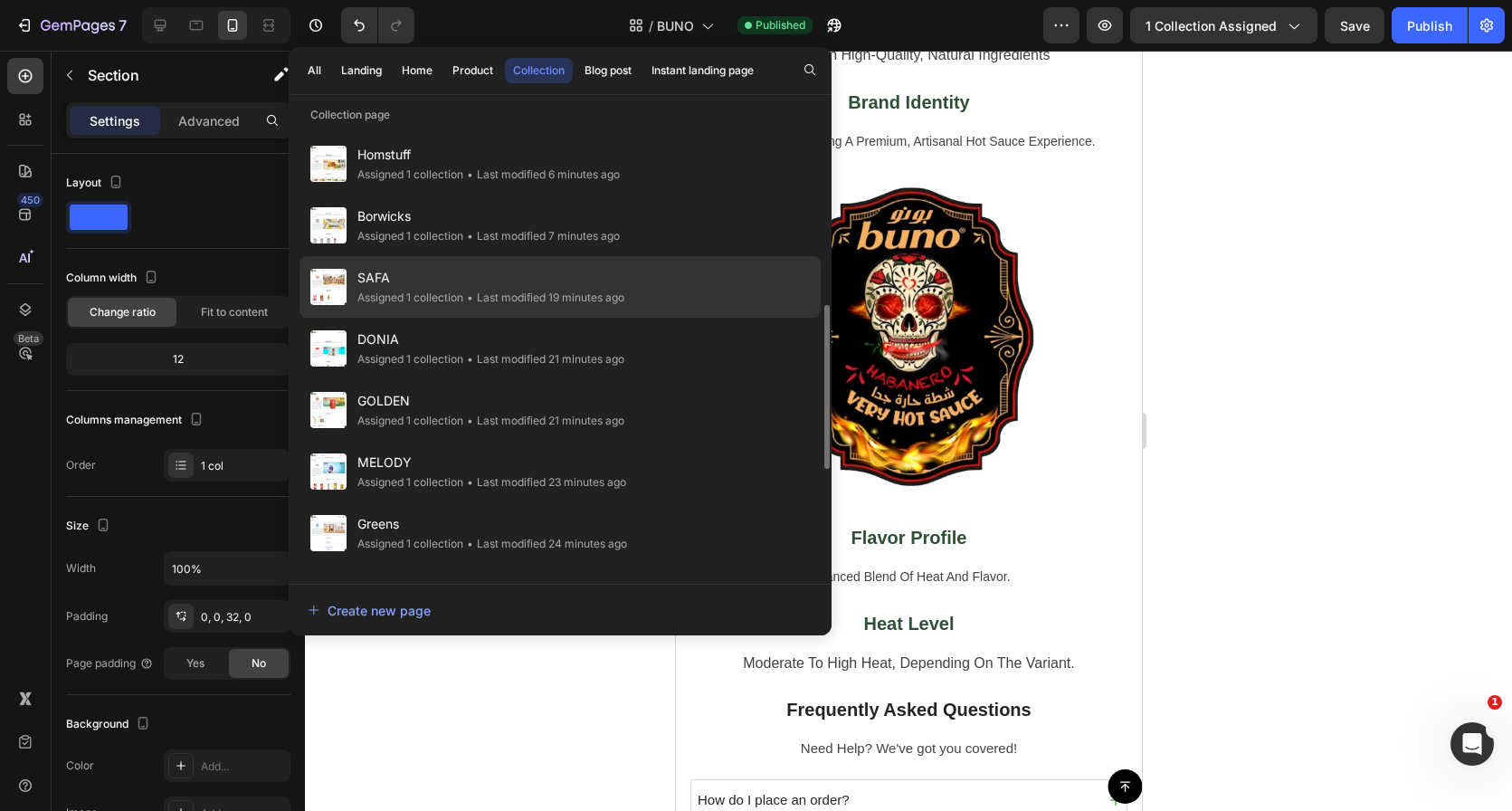
click at [646, 298] on div "SAFA Assigned 1 collection • Last modified 19 minutes ago" at bounding box center [559, 287] width 521 height 61
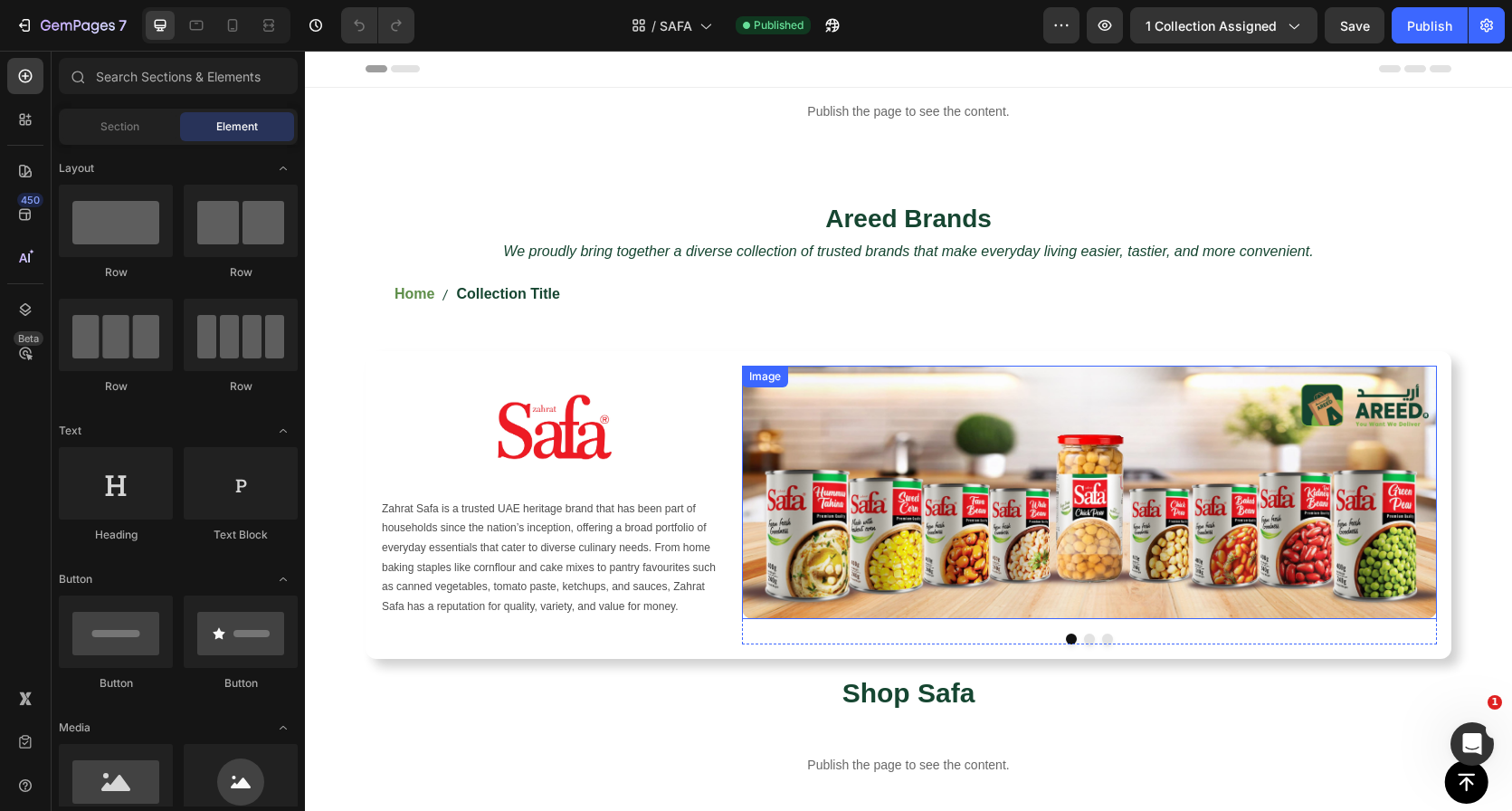
scroll to position [32, 0]
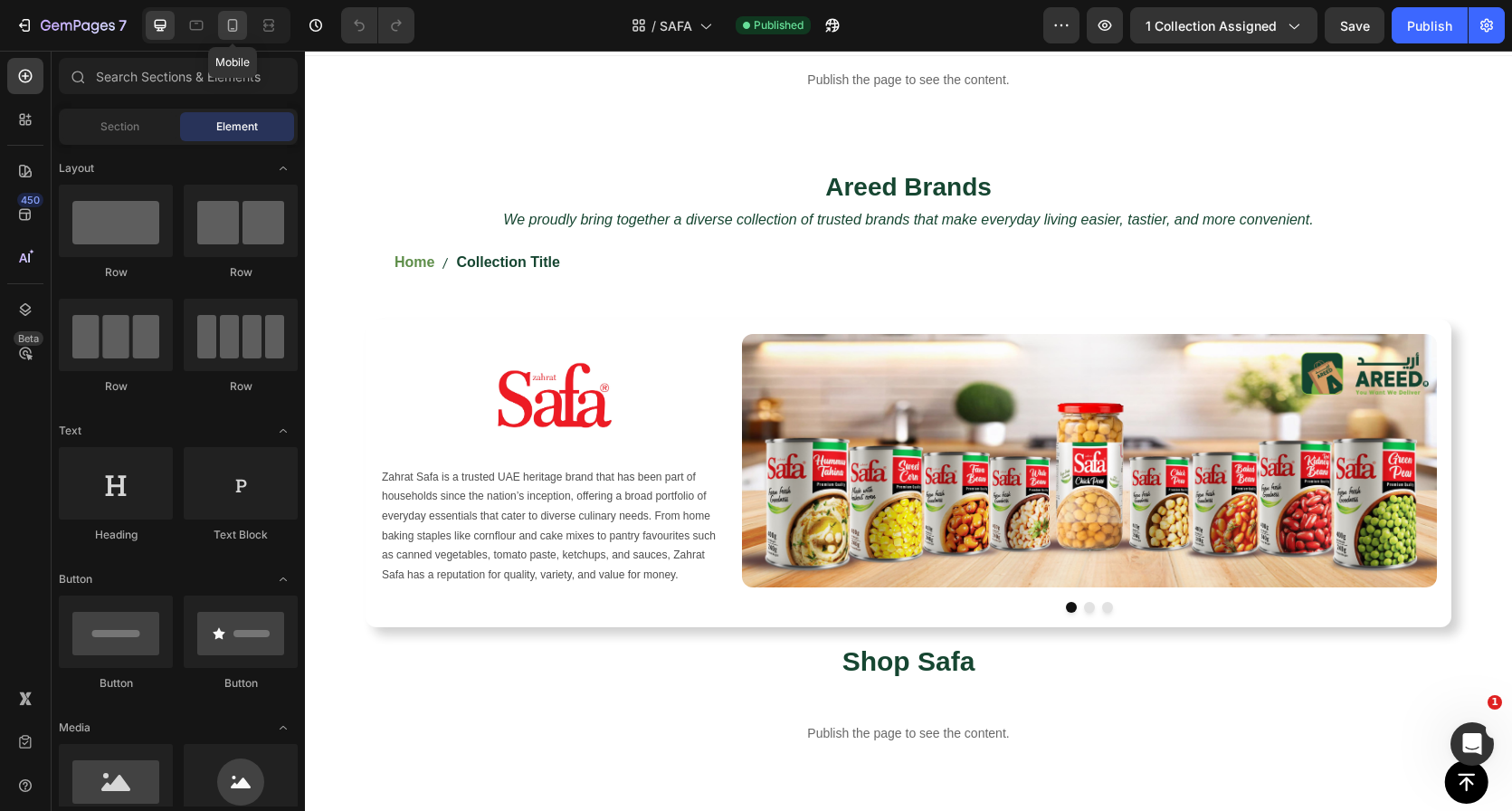
click at [232, 35] on div at bounding box center [232, 25] width 29 height 29
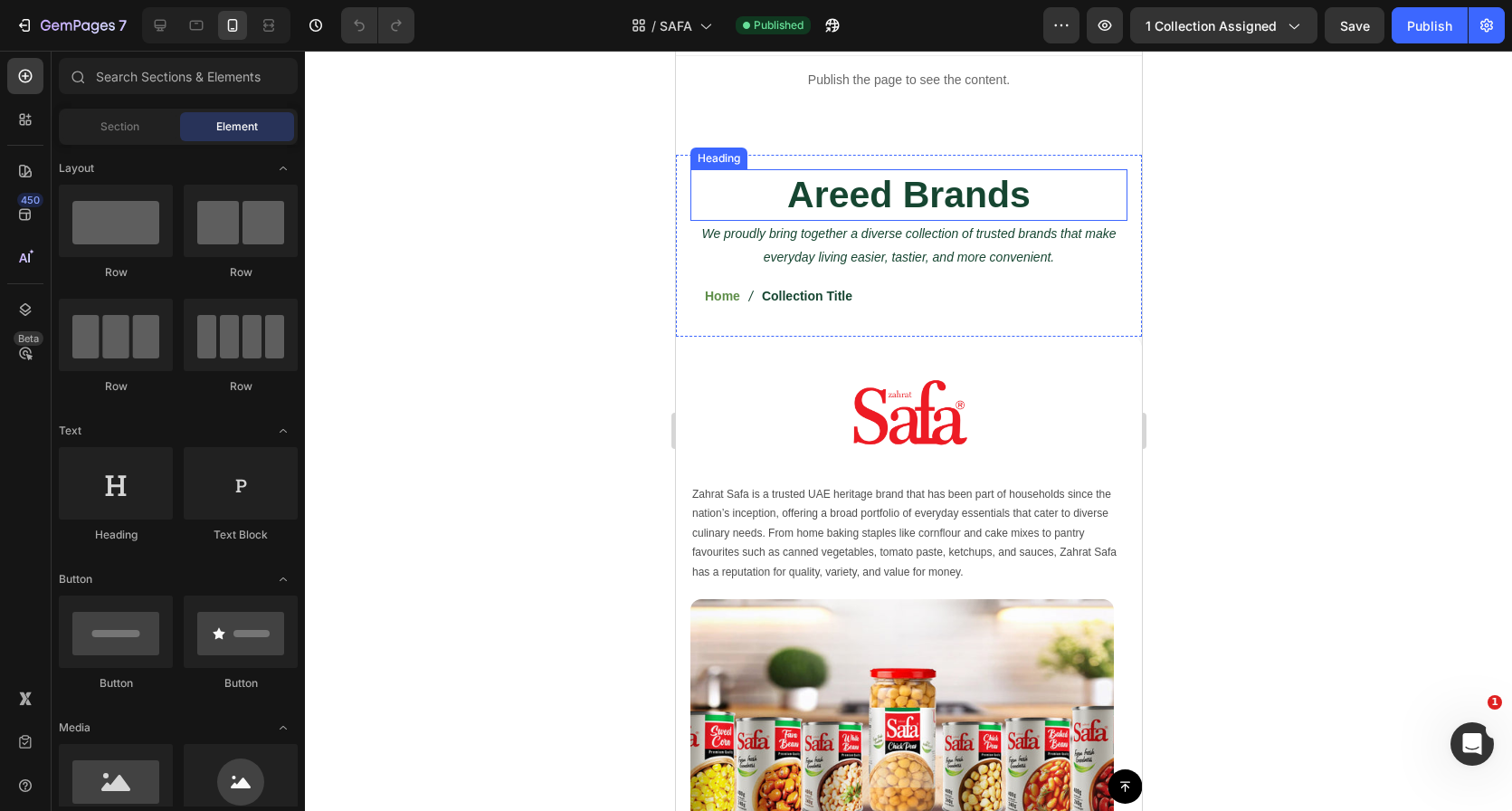
click at [856, 196] on h2 "Areed Brands" at bounding box center [907, 195] width 437 height 51
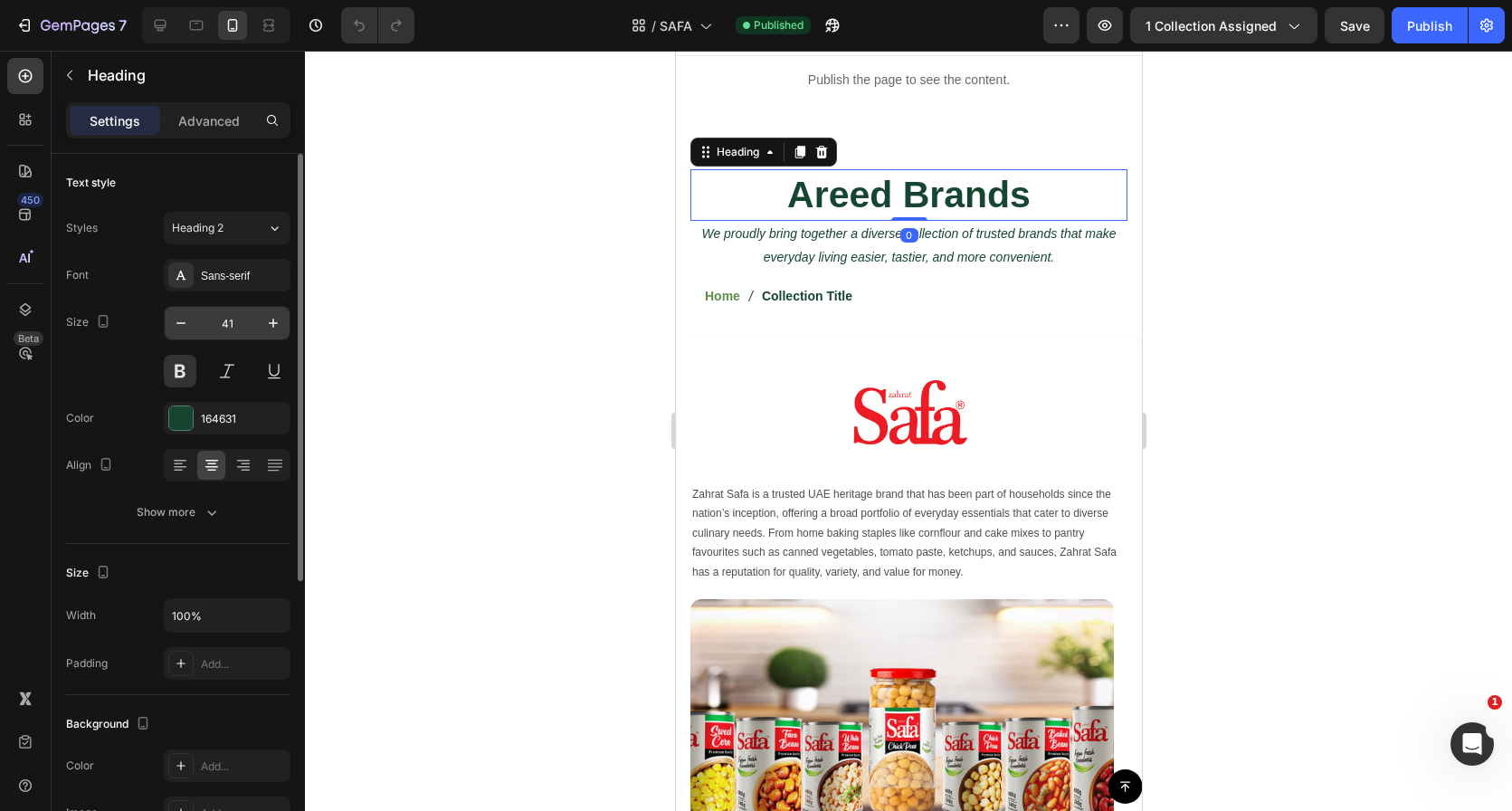
click at [238, 326] on input "41" at bounding box center [227, 323] width 59 height 33
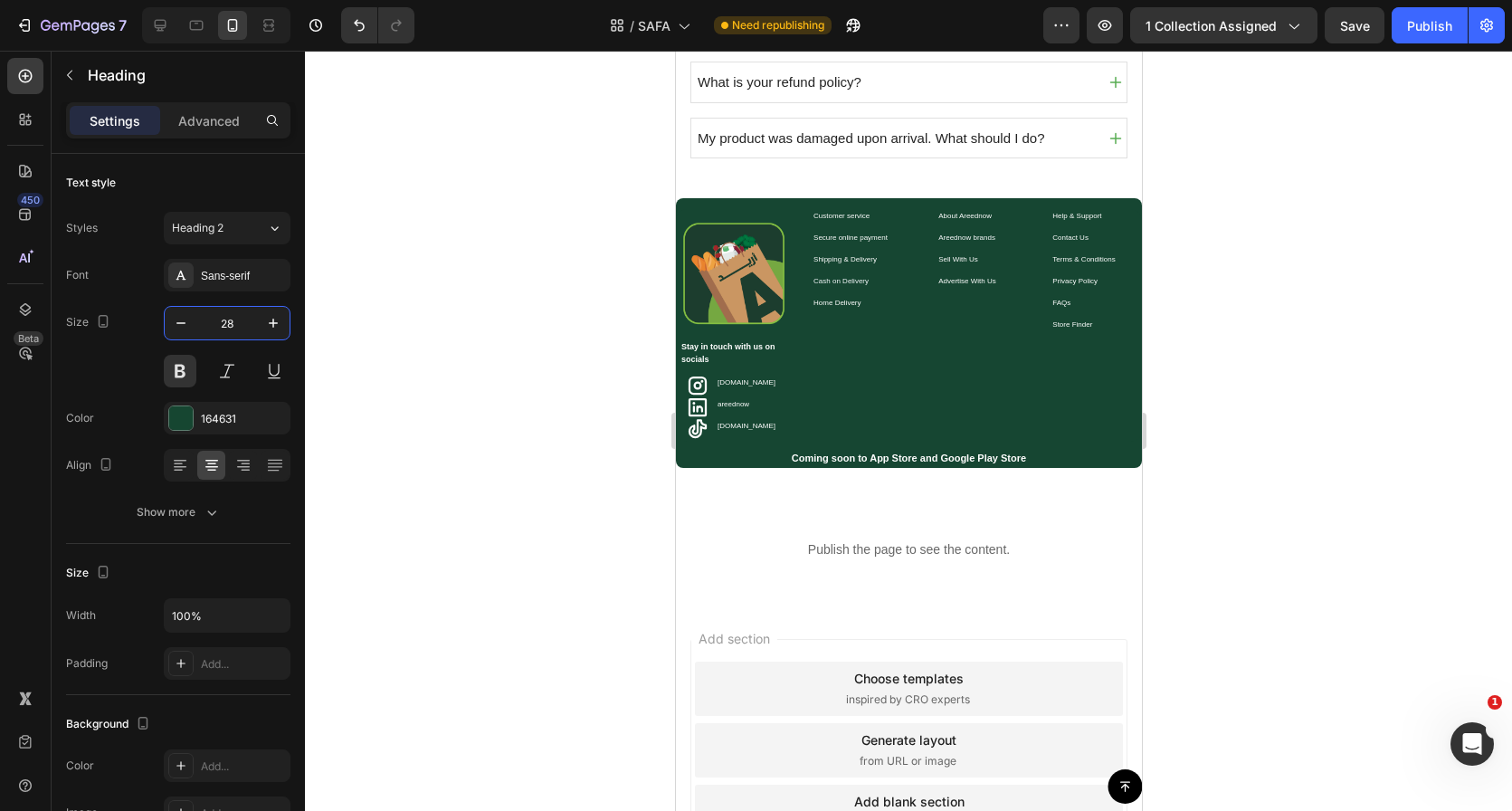
scroll to position [1612, 0]
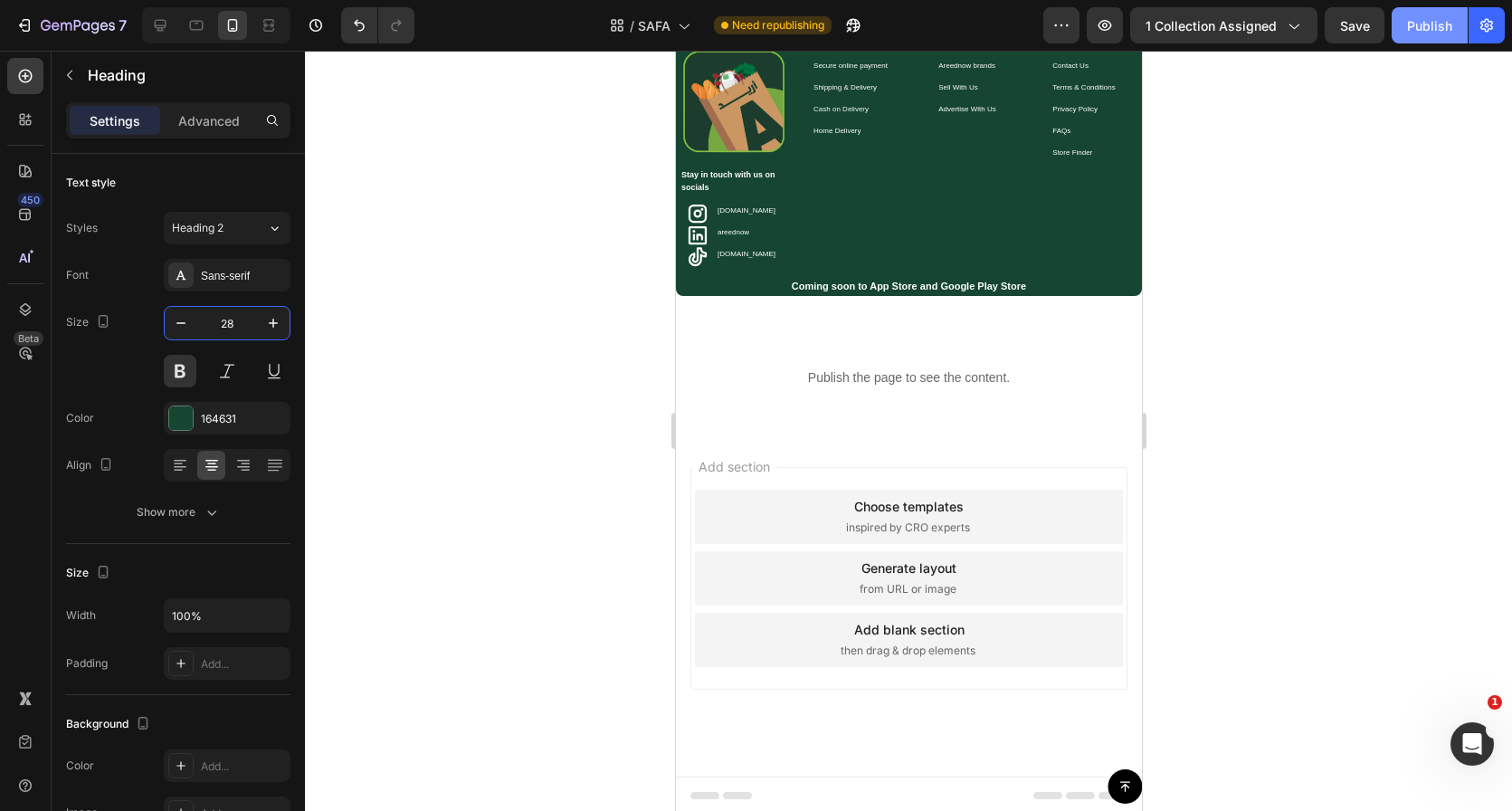
type input "28"
click at [1406, 31] on button "Publish" at bounding box center [1430, 25] width 76 height 37
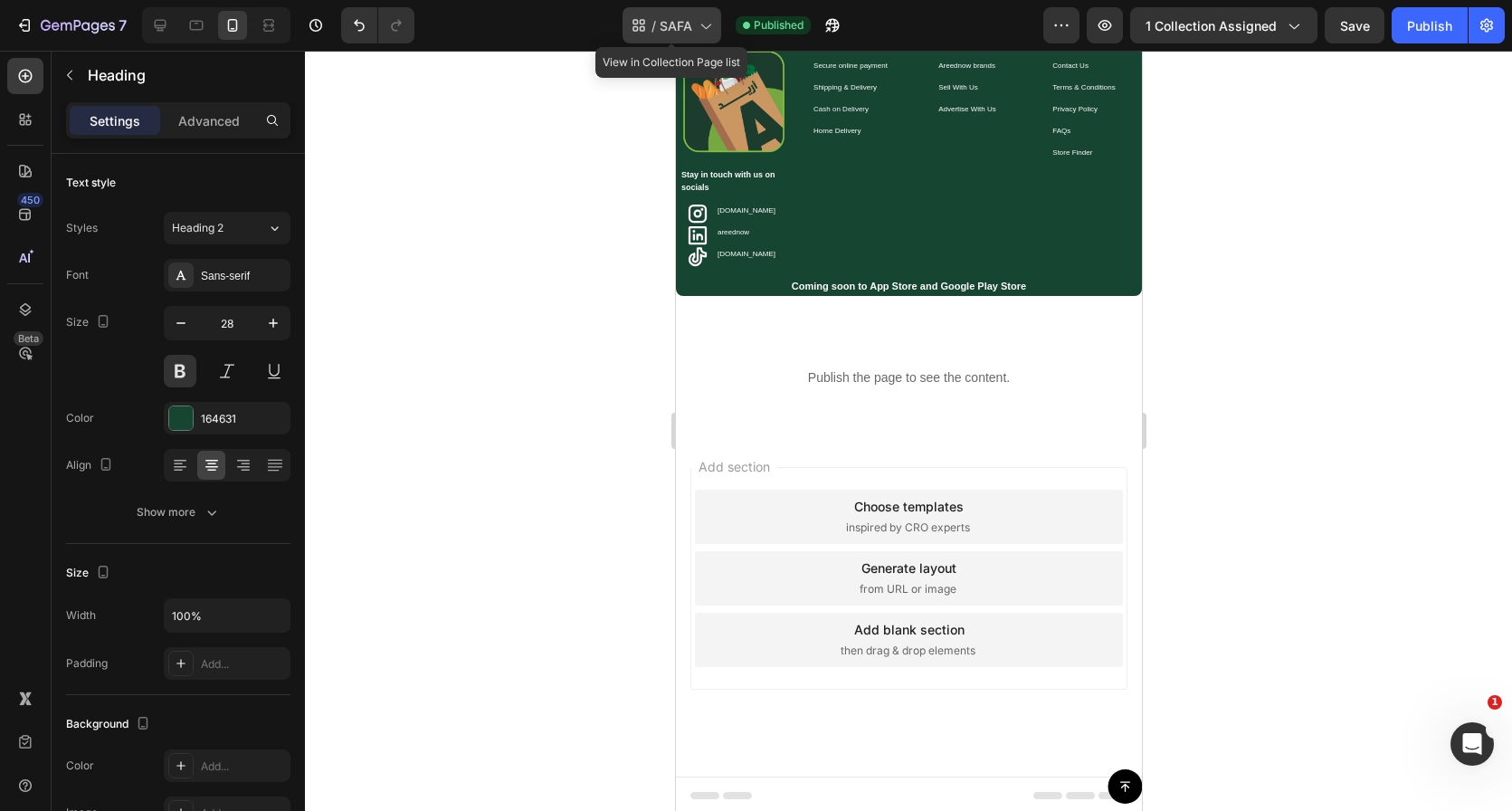
click at [675, 20] on span "SAFA" at bounding box center [675, 25] width 33 height 19
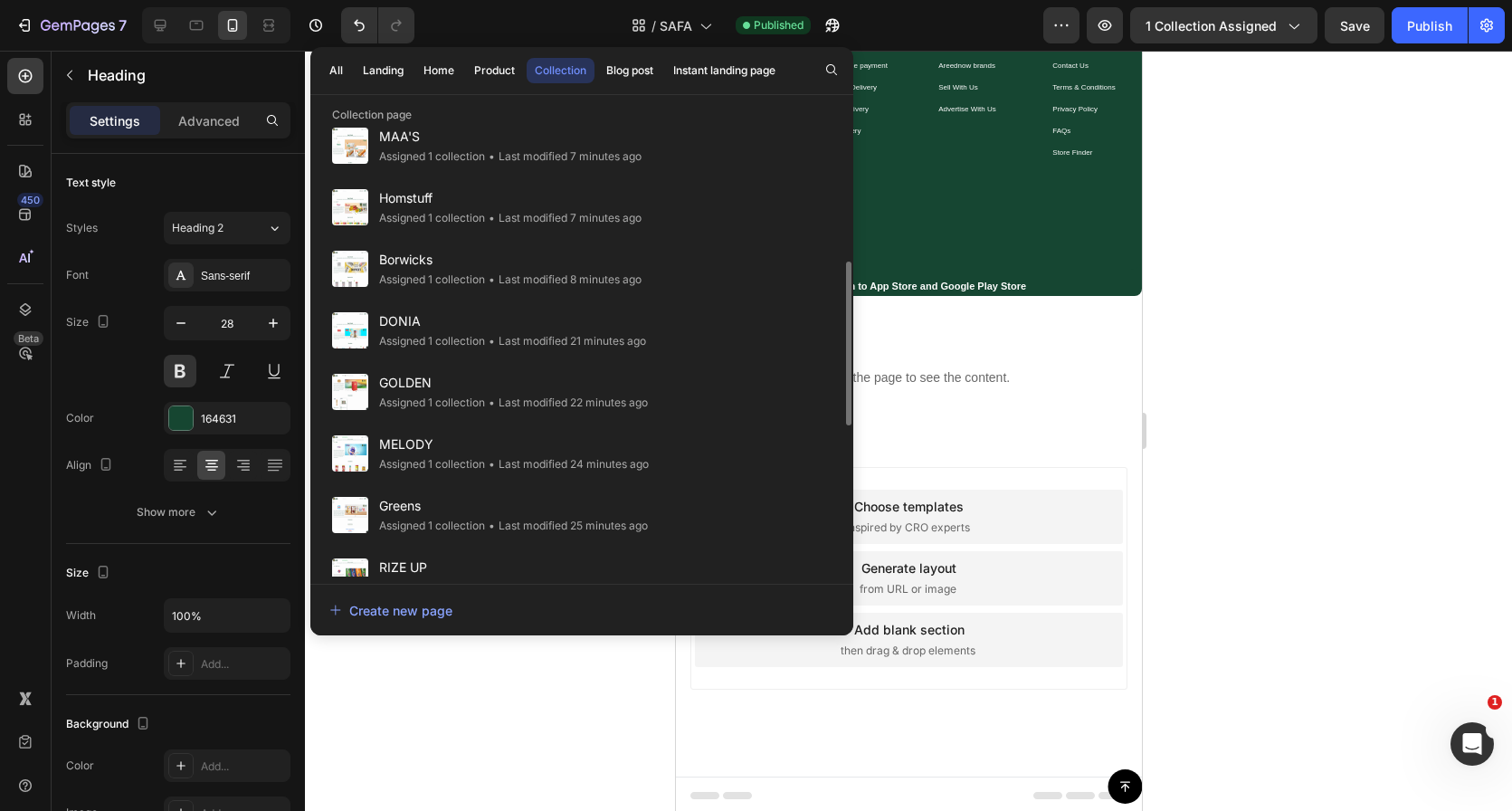
scroll to position [447, 0]
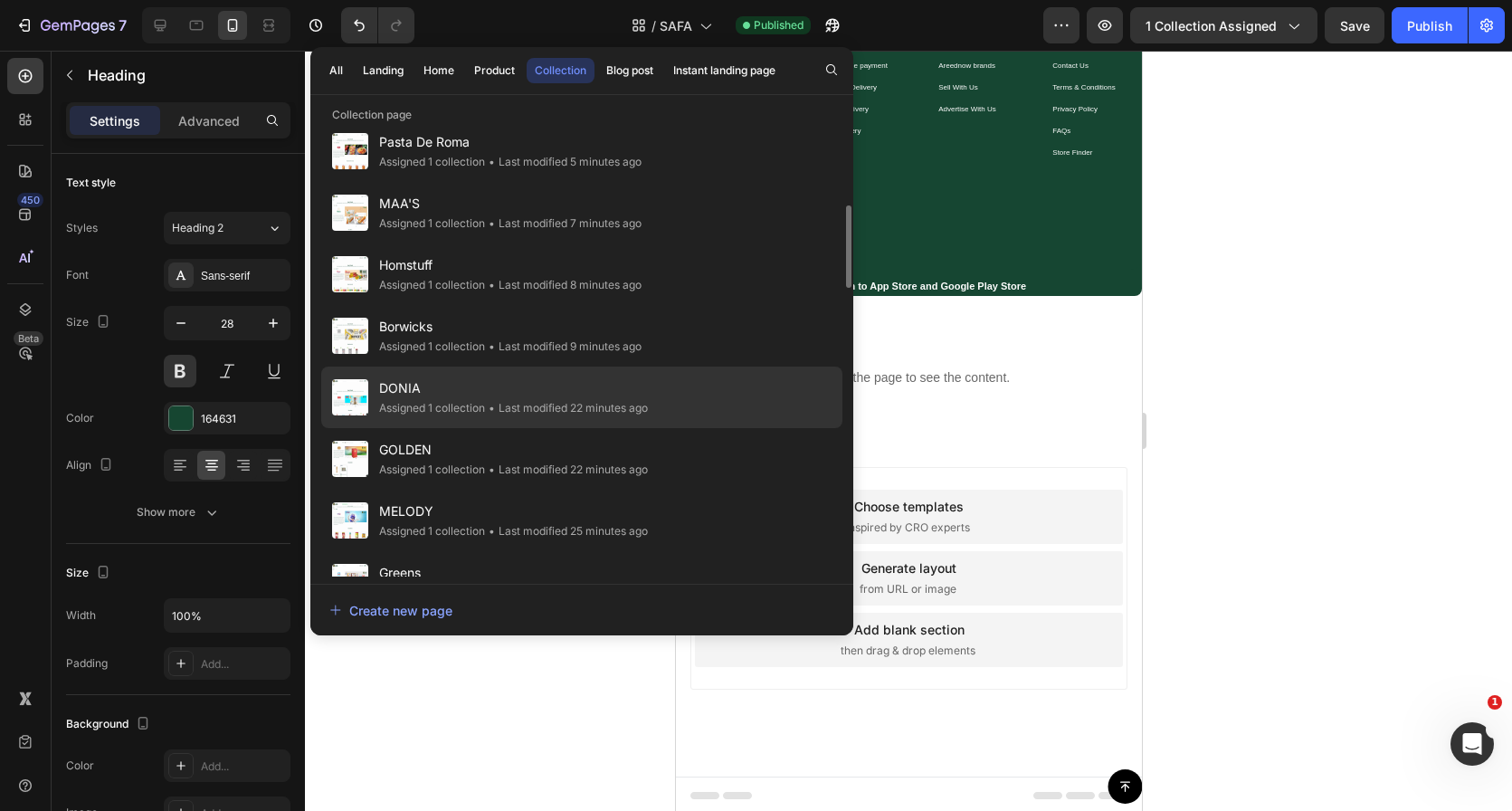
click at [603, 388] on span "DONIA" at bounding box center [513, 388] width 268 height 22
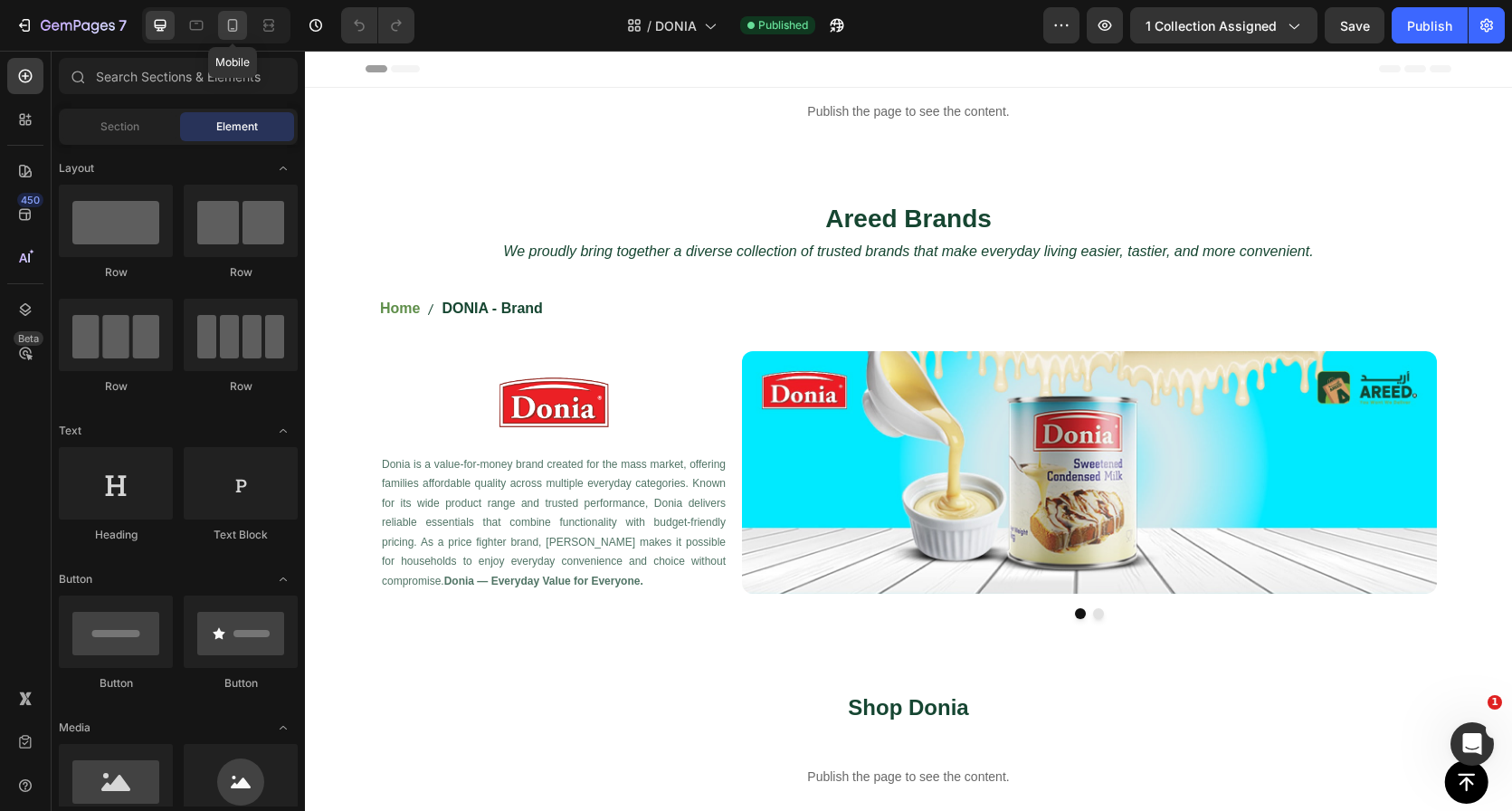
click at [235, 36] on div at bounding box center [232, 25] width 29 height 29
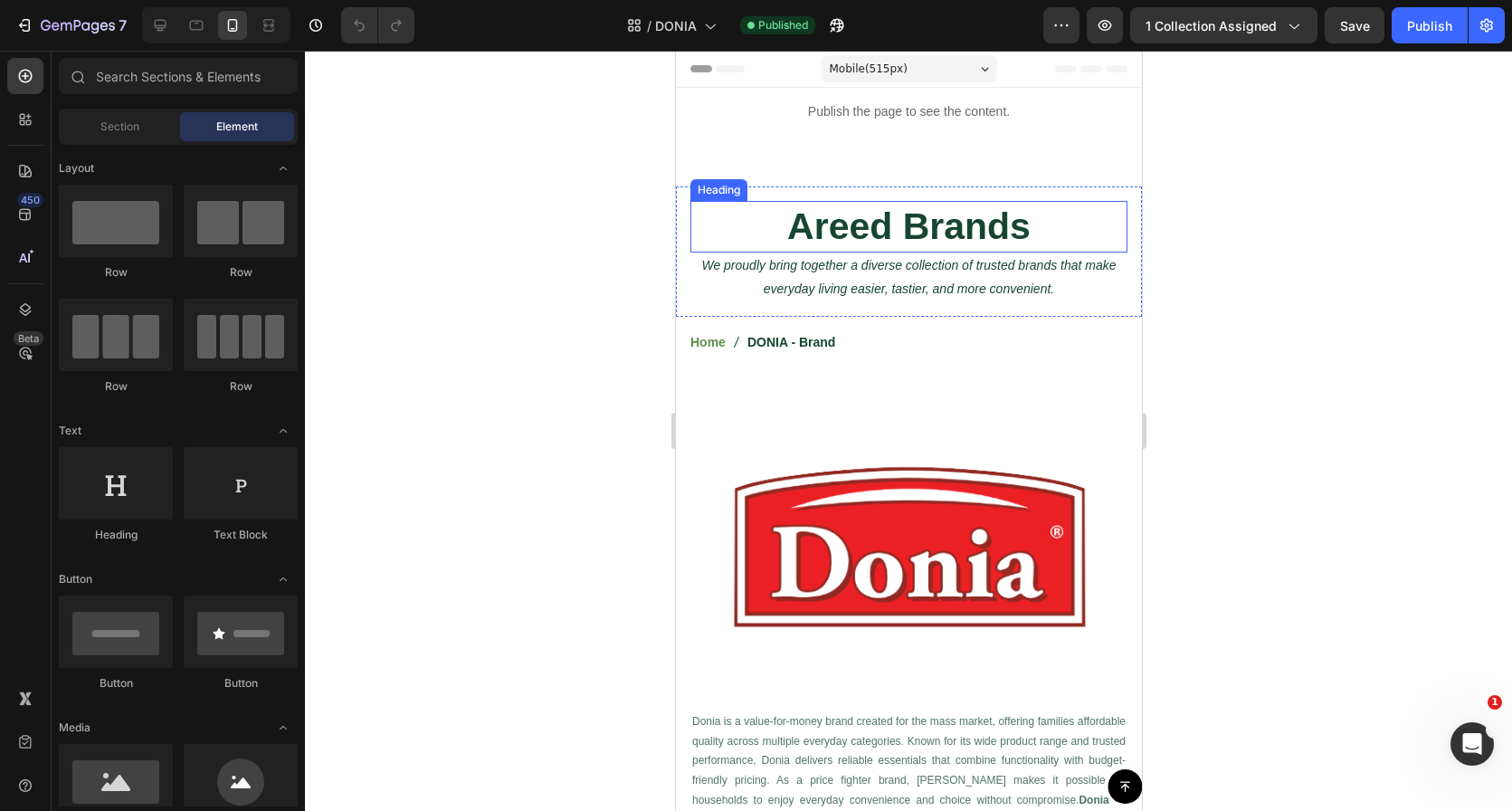
click at [885, 221] on h2 "Areed Brands" at bounding box center [907, 227] width 437 height 51
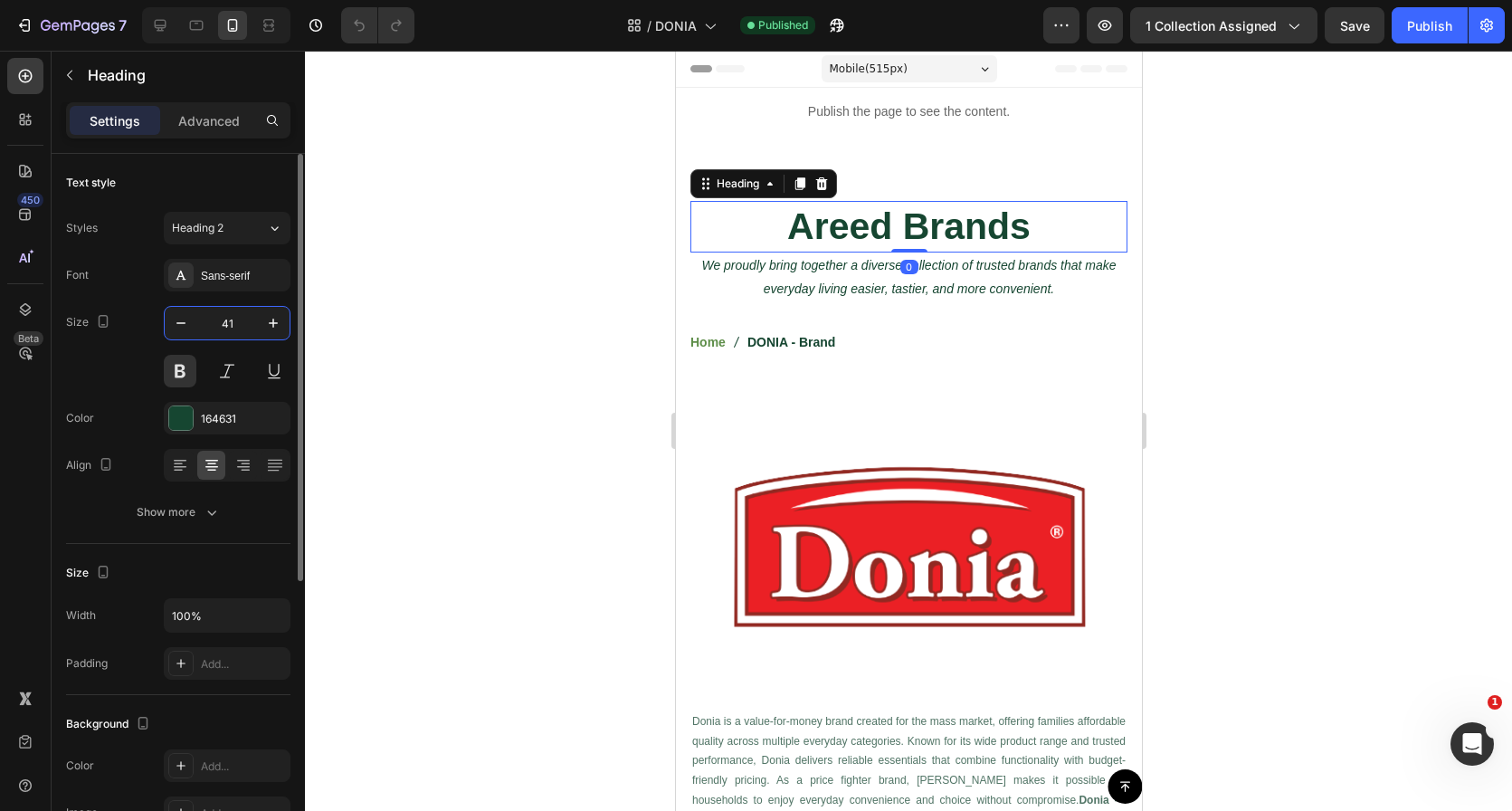
click at [237, 330] on input "41" at bounding box center [227, 323] width 59 height 33
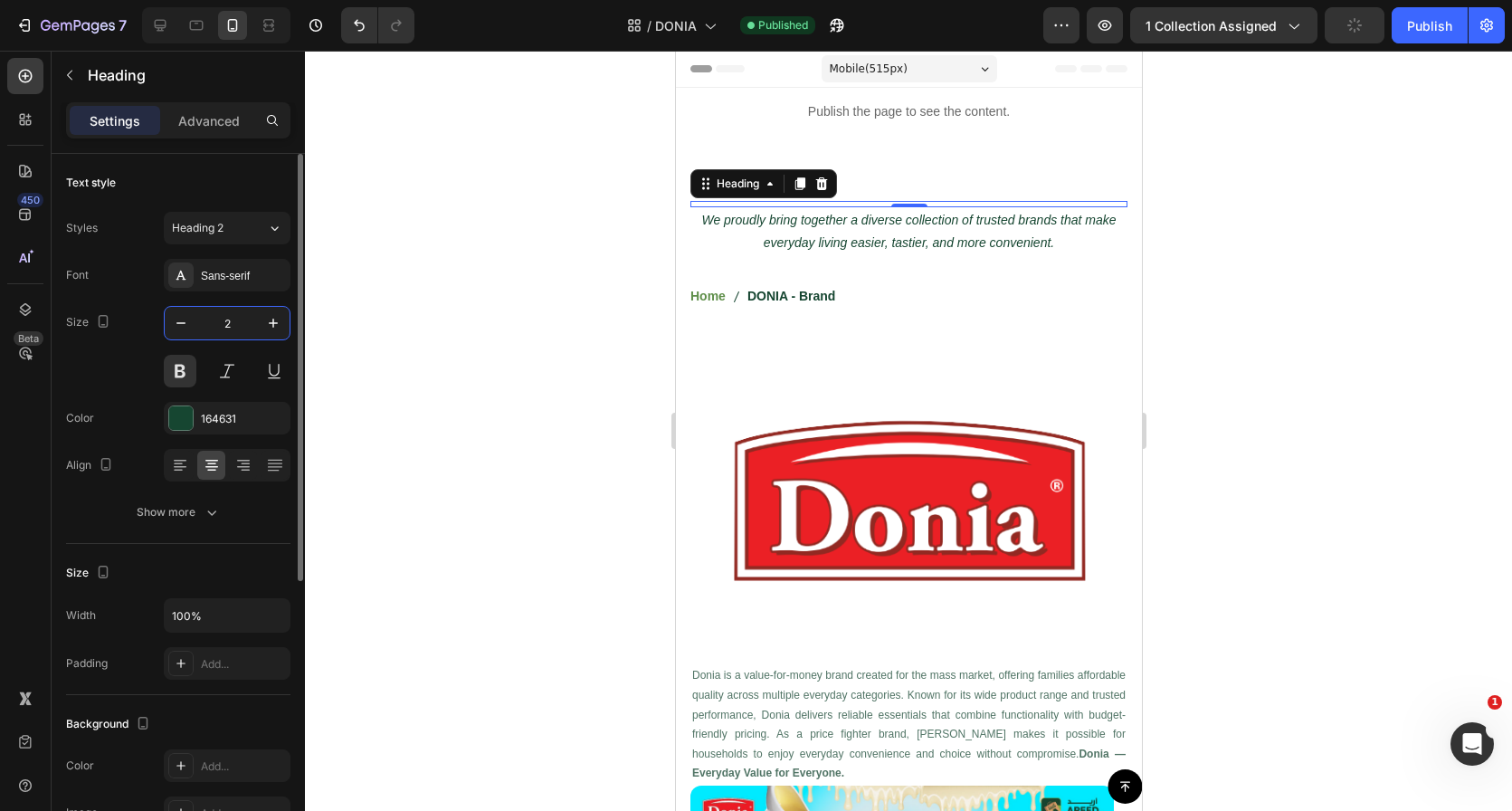
type input "28"
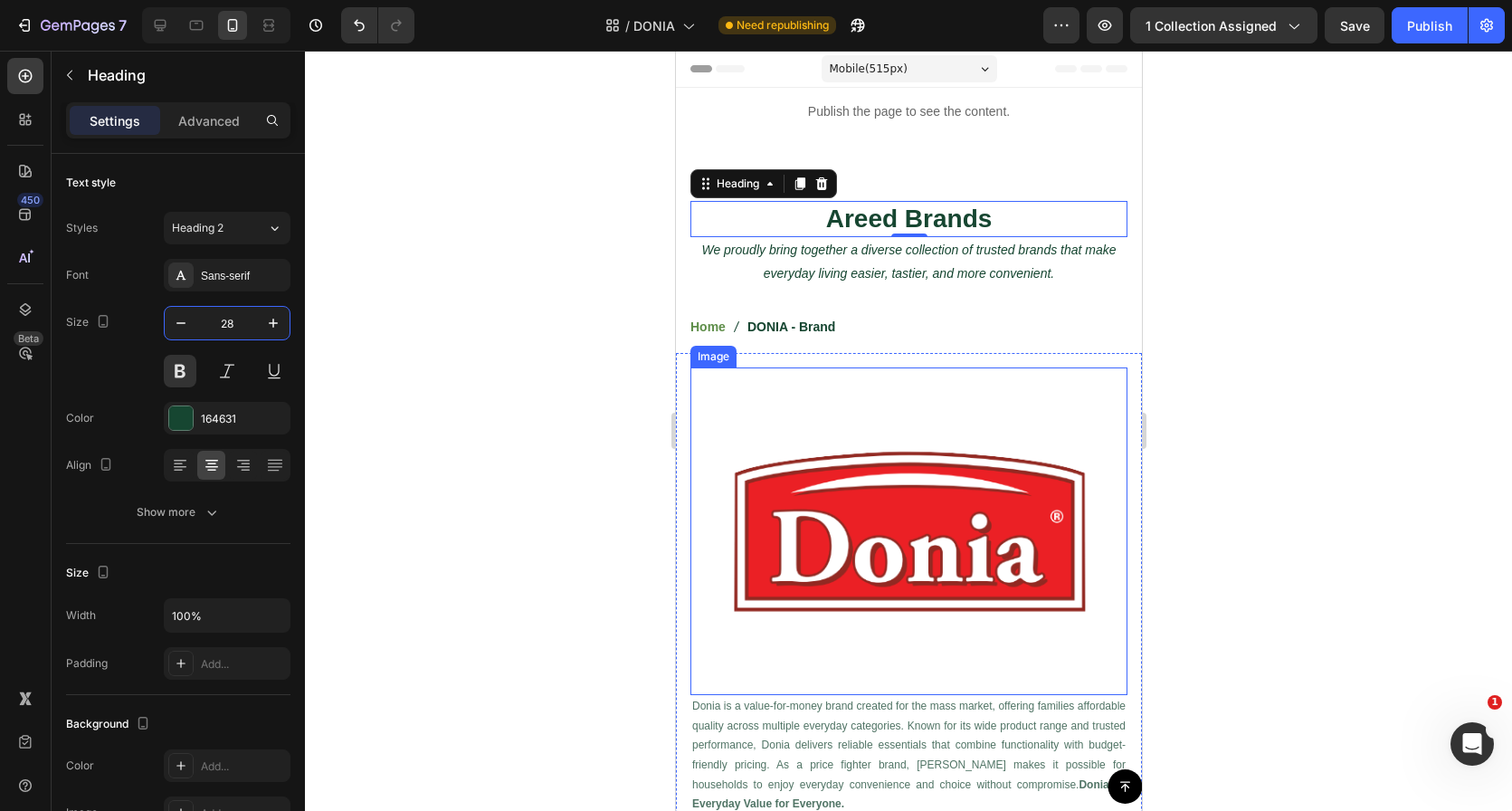
click at [842, 562] on img at bounding box center [907, 531] width 437 height 328
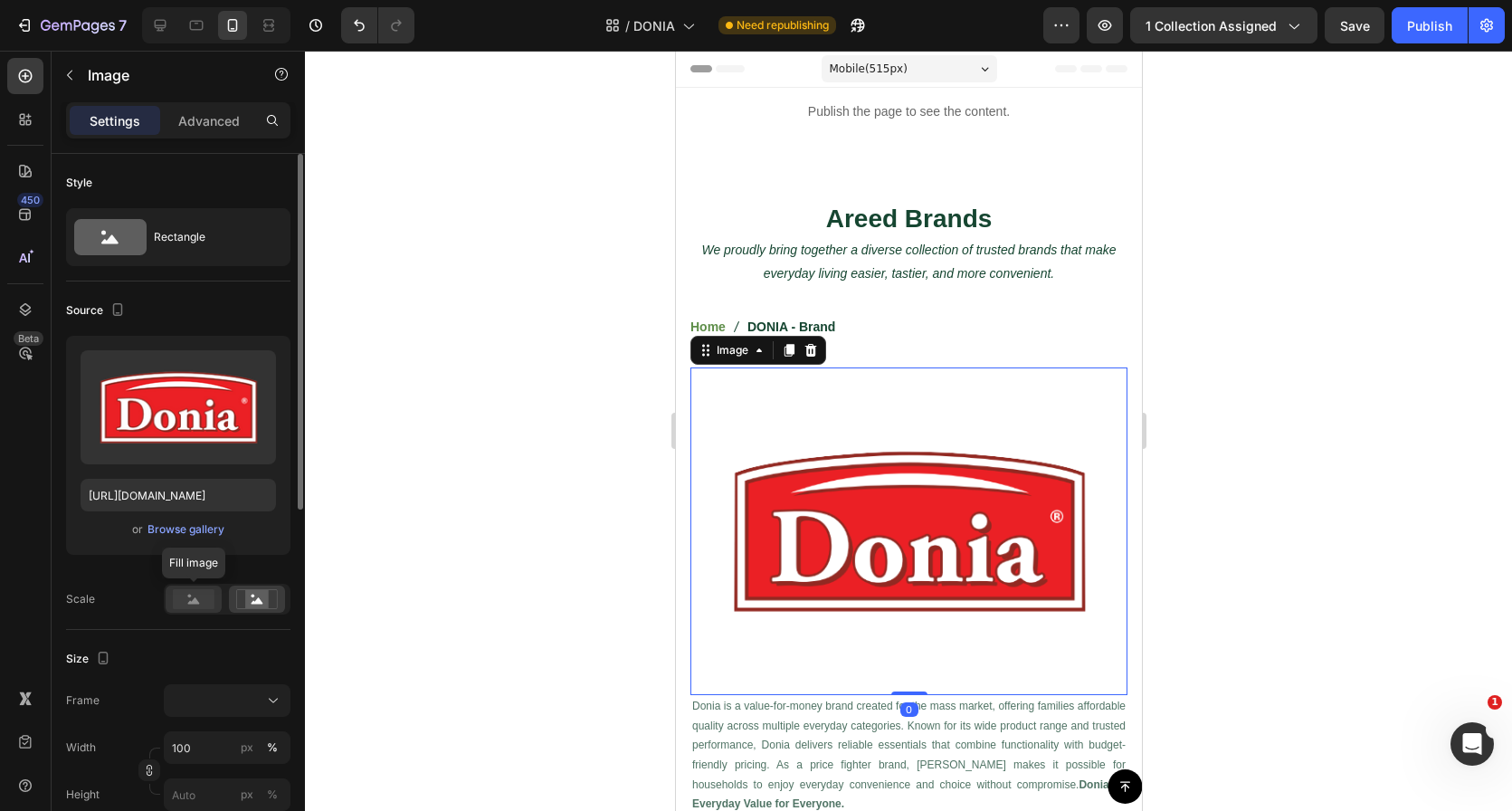
click at [189, 593] on rect at bounding box center [194, 599] width 42 height 20
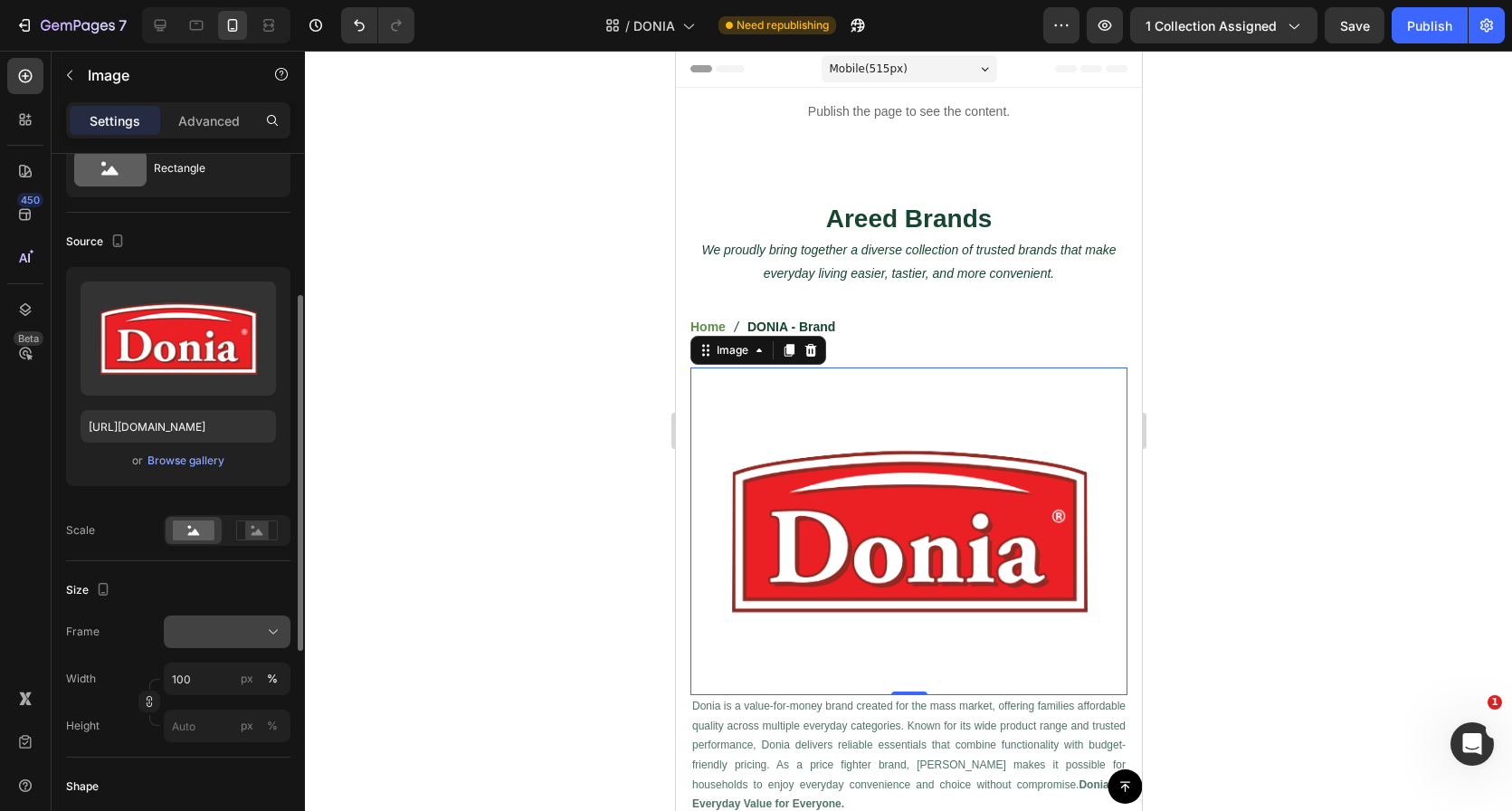
scroll to position [141, 0]
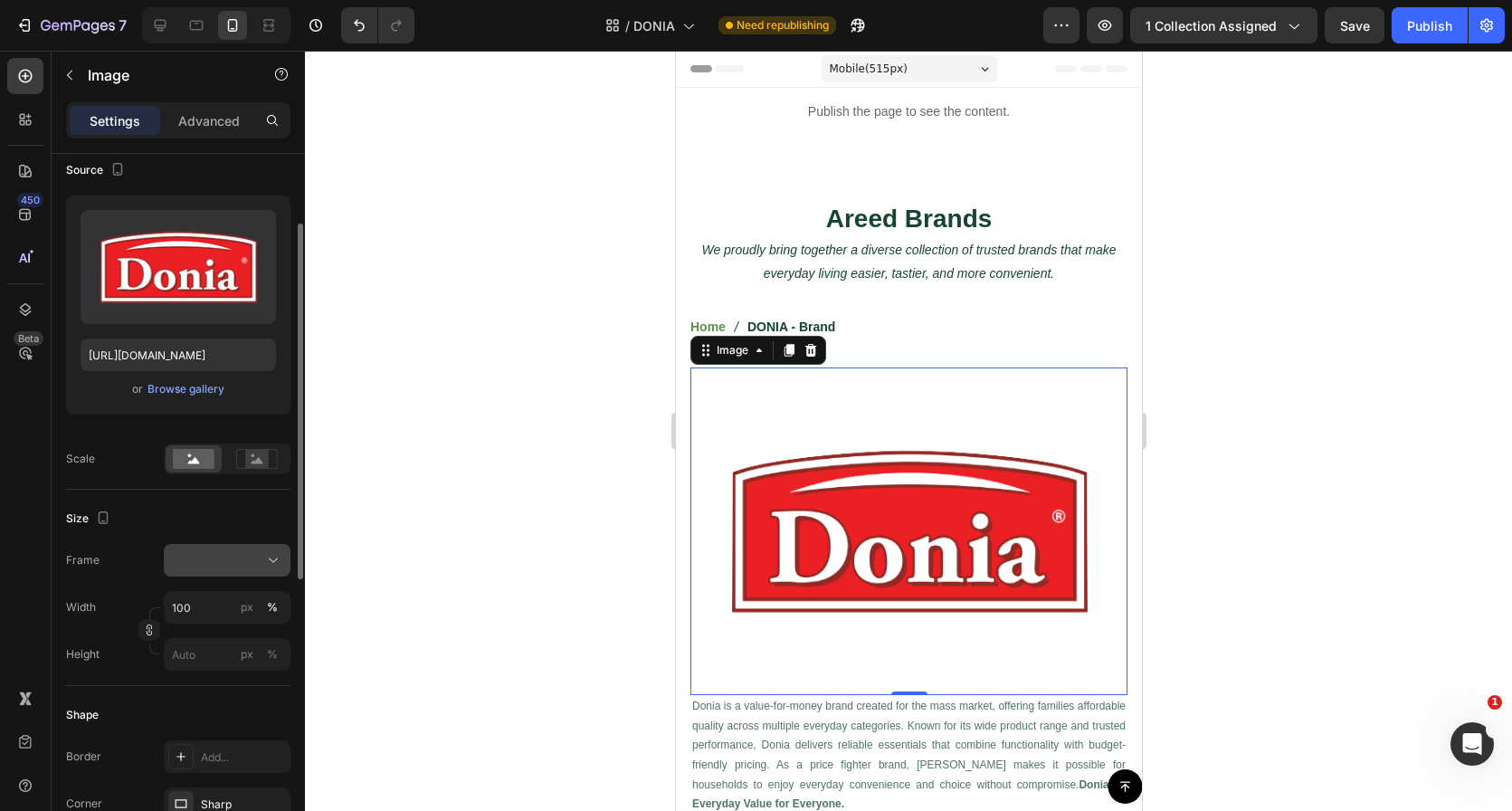
click at [216, 569] on button at bounding box center [227, 559] width 127 height 33
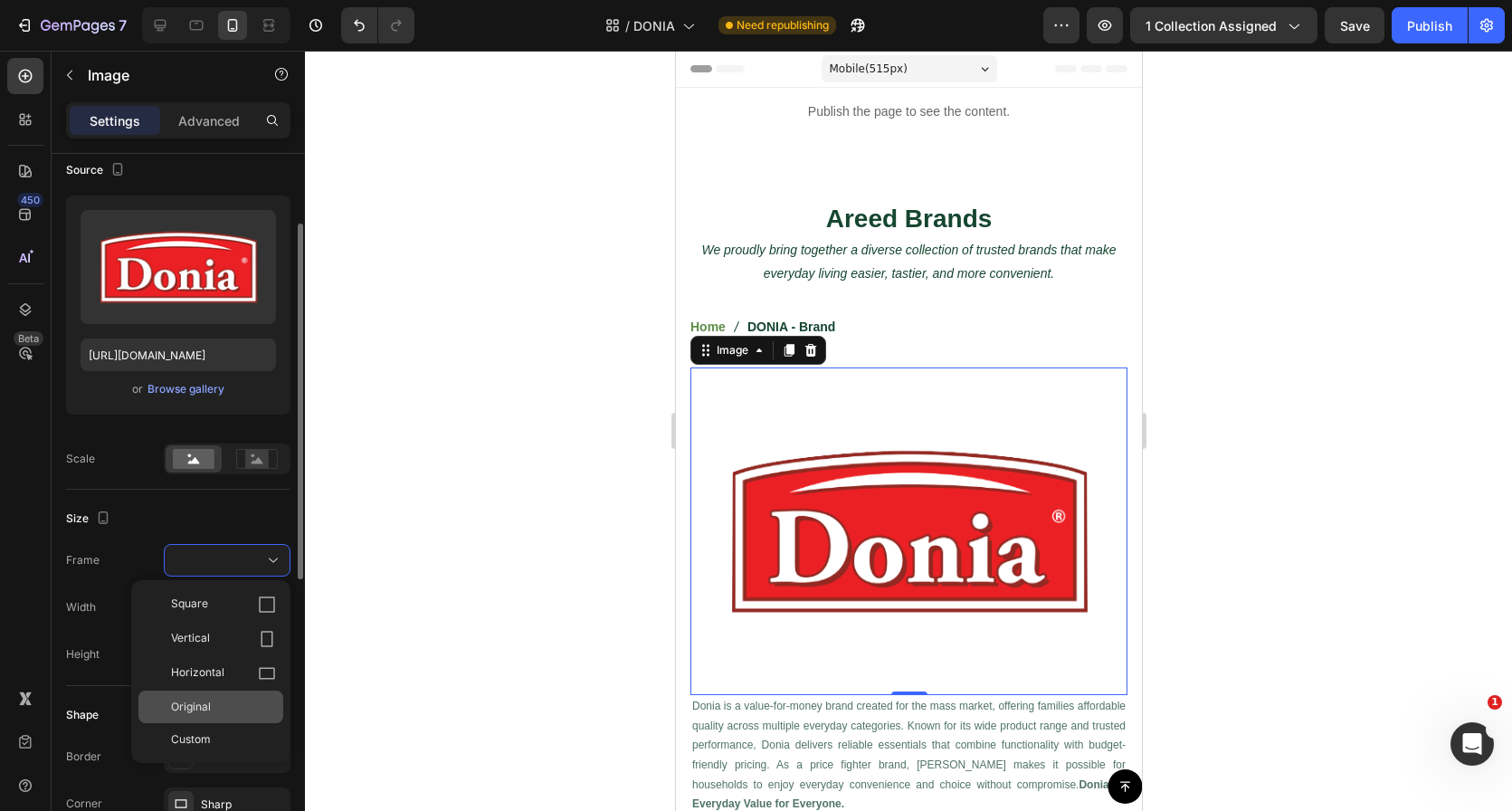
click at [211, 710] on div "Original" at bounding box center [224, 707] width 105 height 16
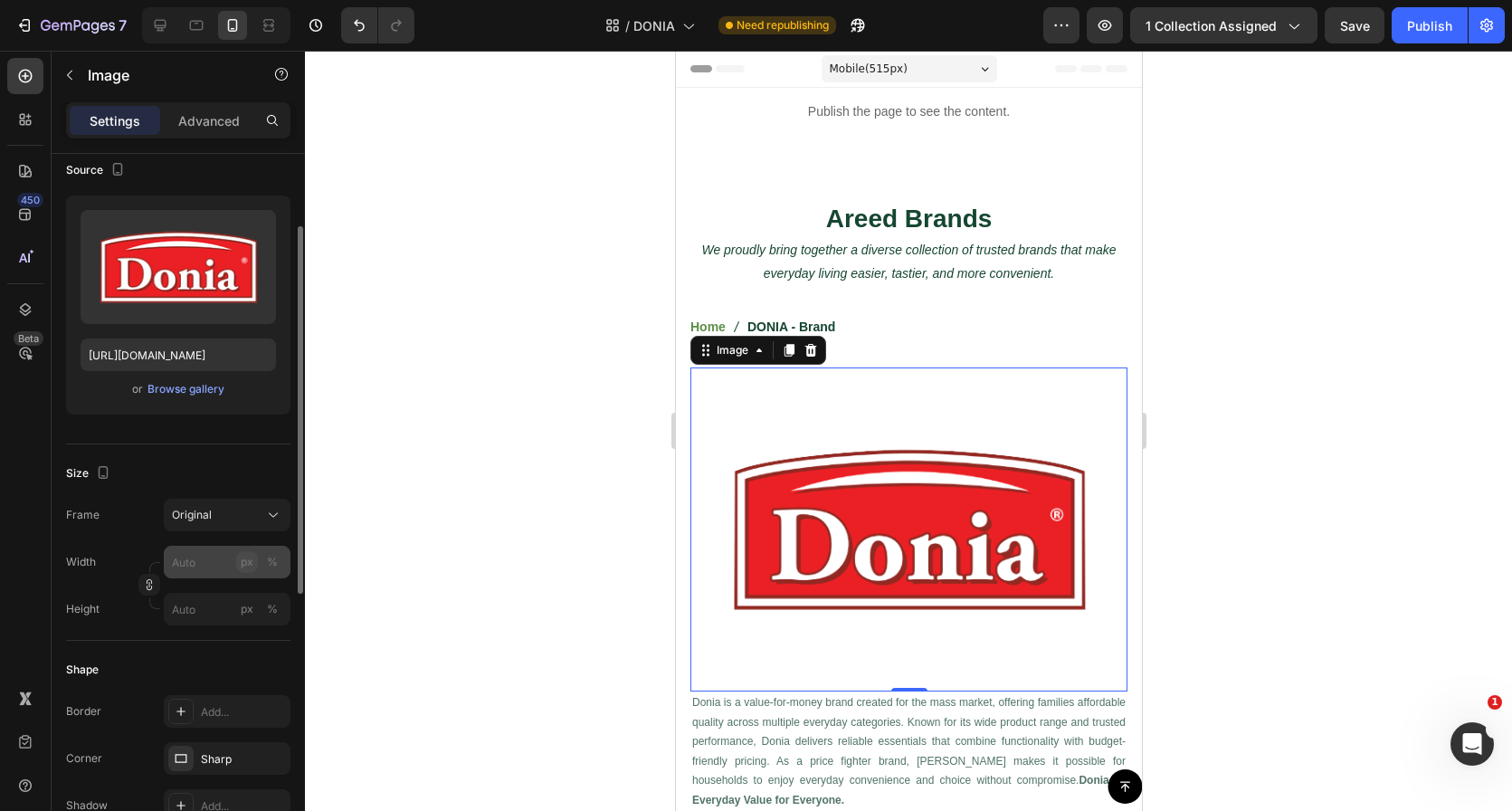
click at [237, 564] on button "px" at bounding box center [248, 562] width 22 height 22
click at [201, 569] on input "px %" at bounding box center [227, 561] width 127 height 33
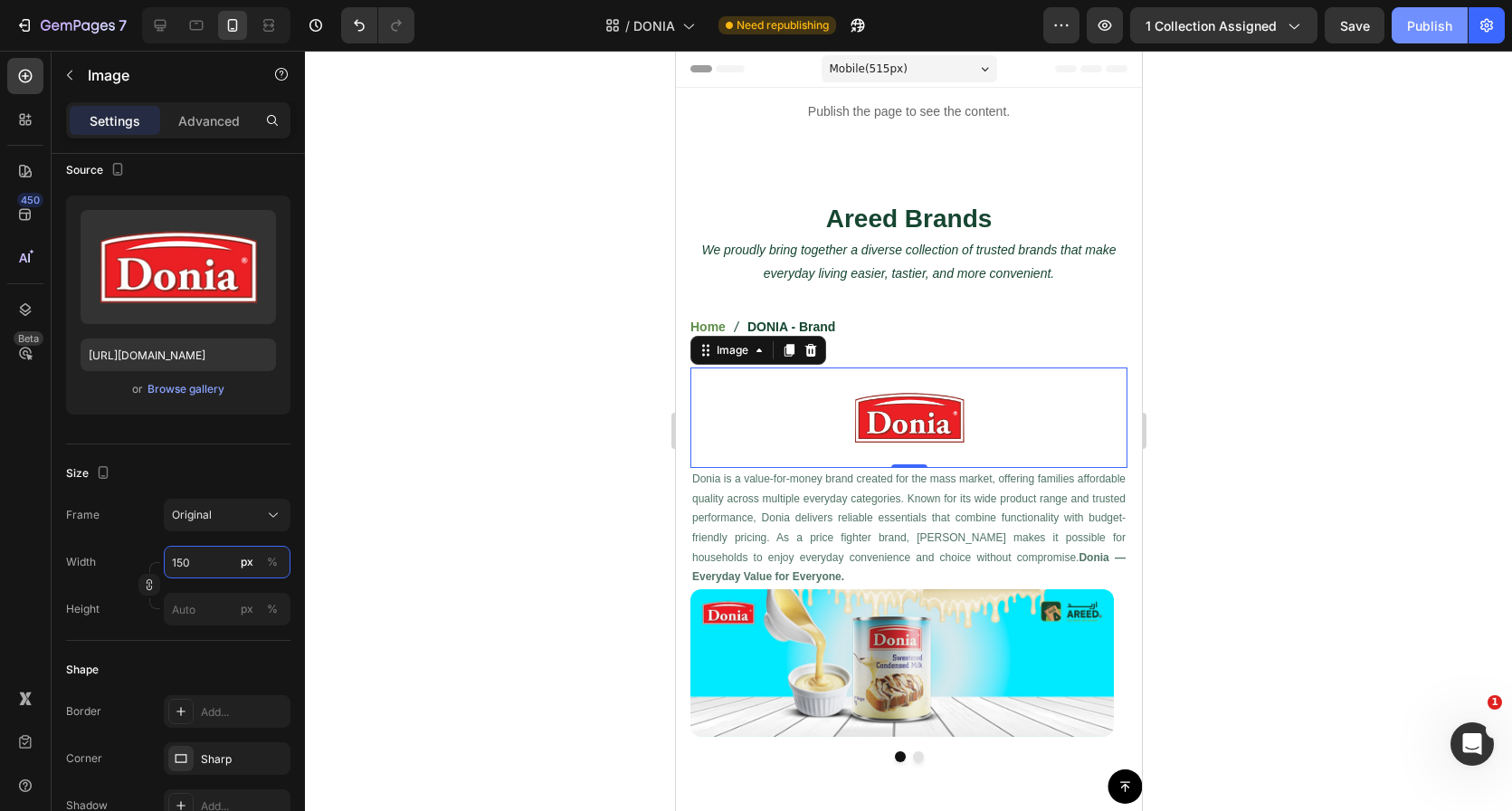
type input "150"
click at [1424, 27] on div "Publish" at bounding box center [1430, 25] width 46 height 19
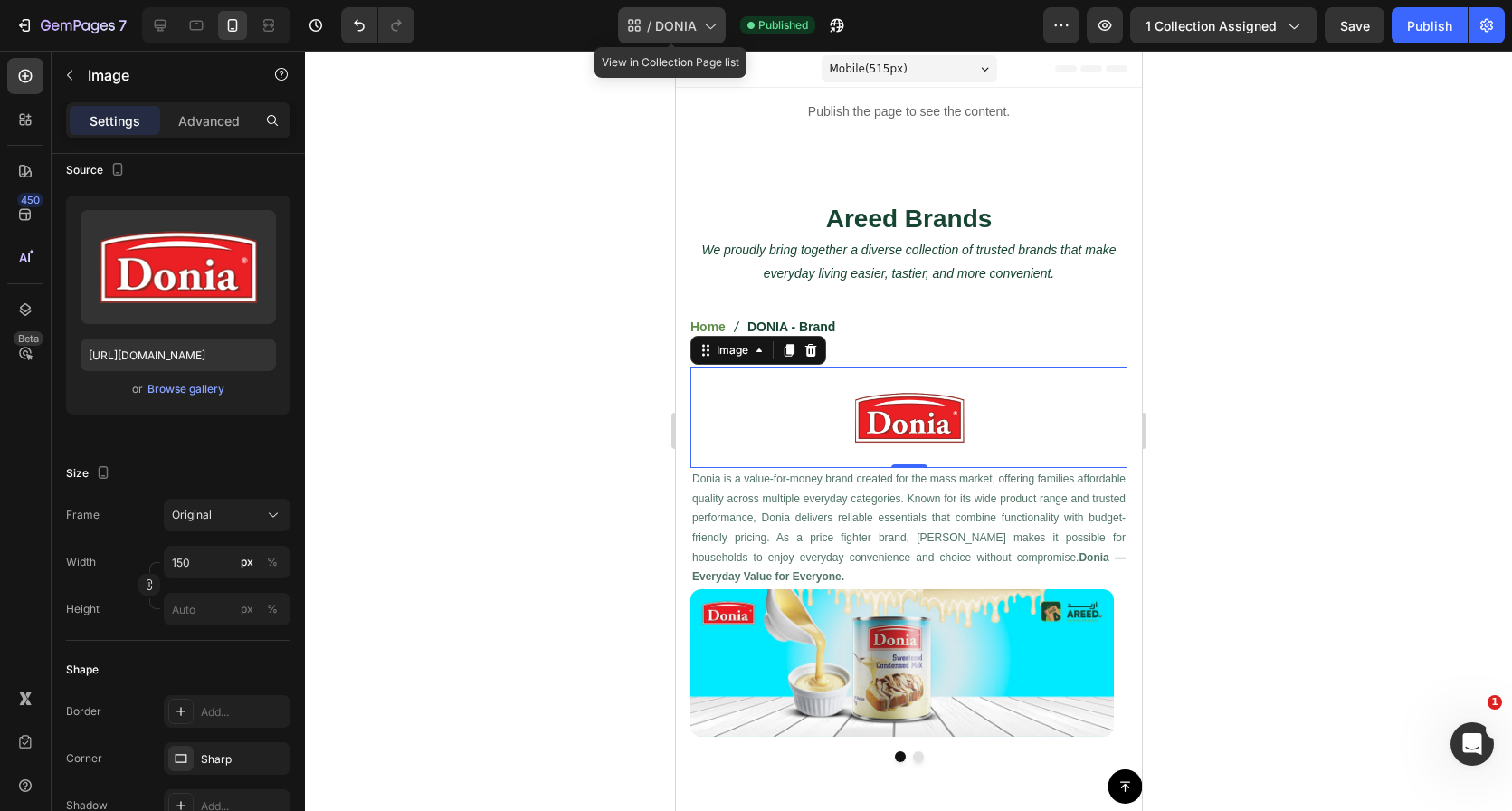
click at [686, 32] on span "DONIA" at bounding box center [676, 25] width 42 height 19
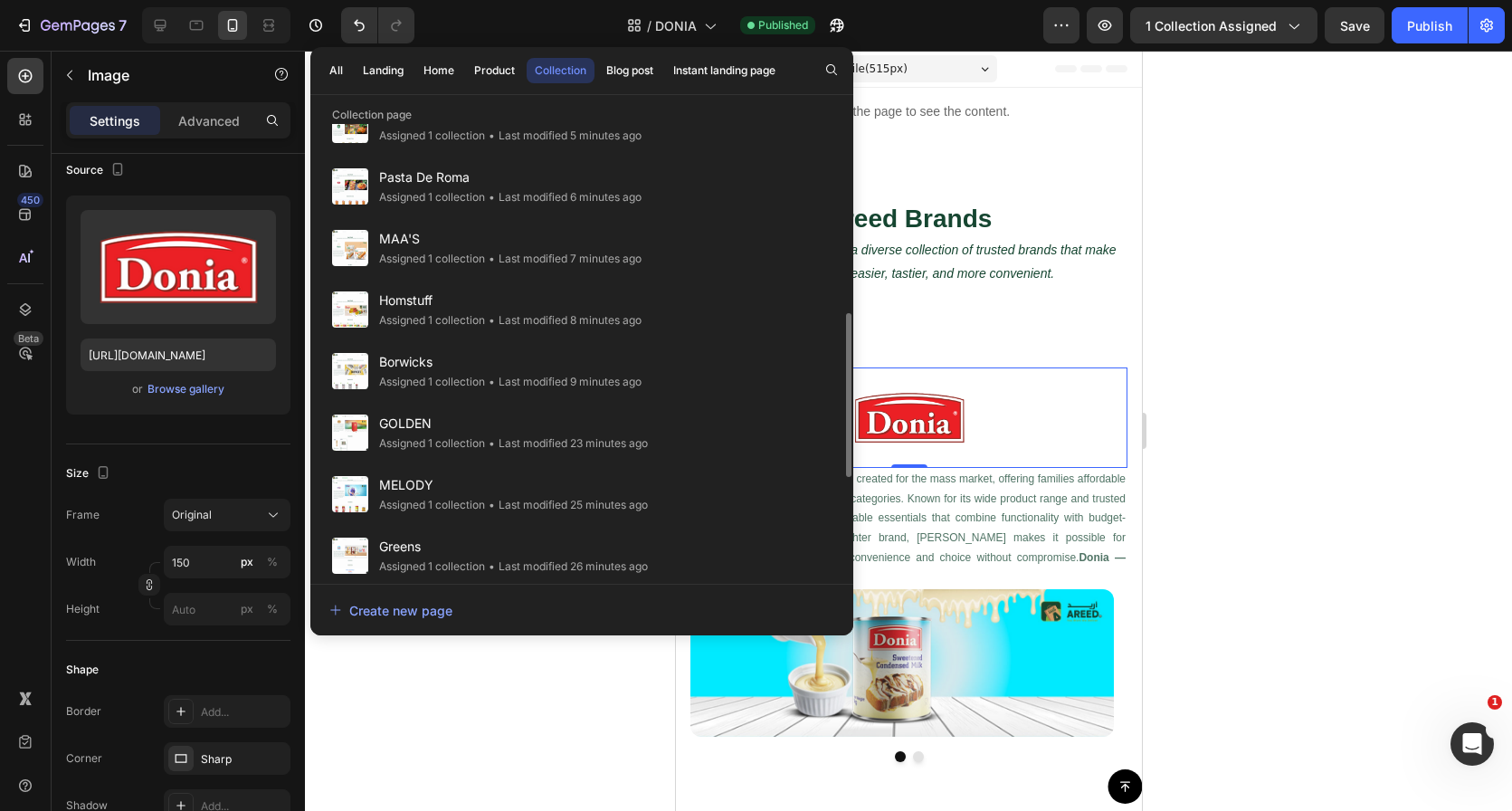
scroll to position [490, 0]
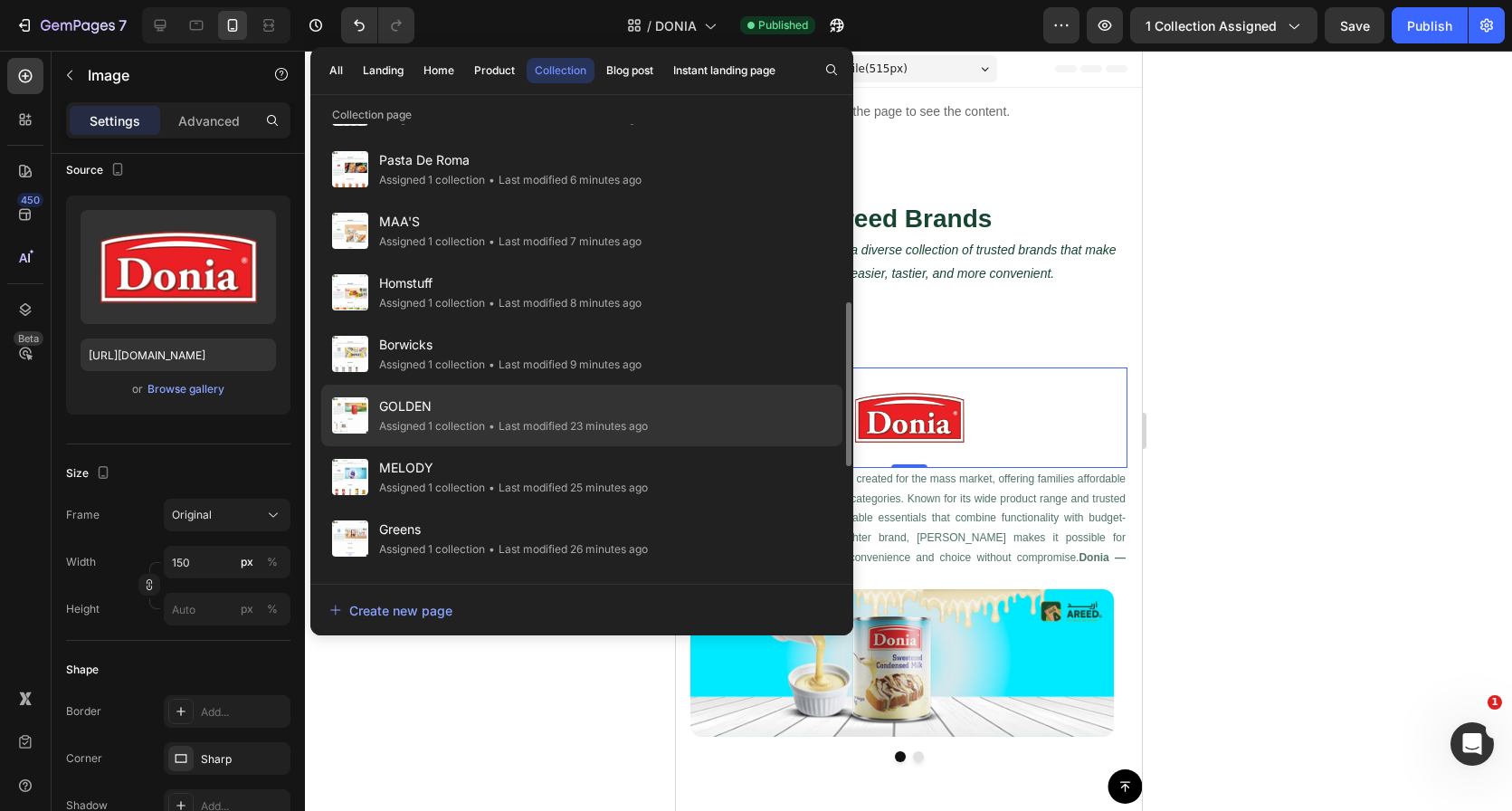
click at [659, 407] on div "GOLDEN Assigned 1 collection • Last modified 23 minutes ago" at bounding box center [581, 415] width 521 height 61
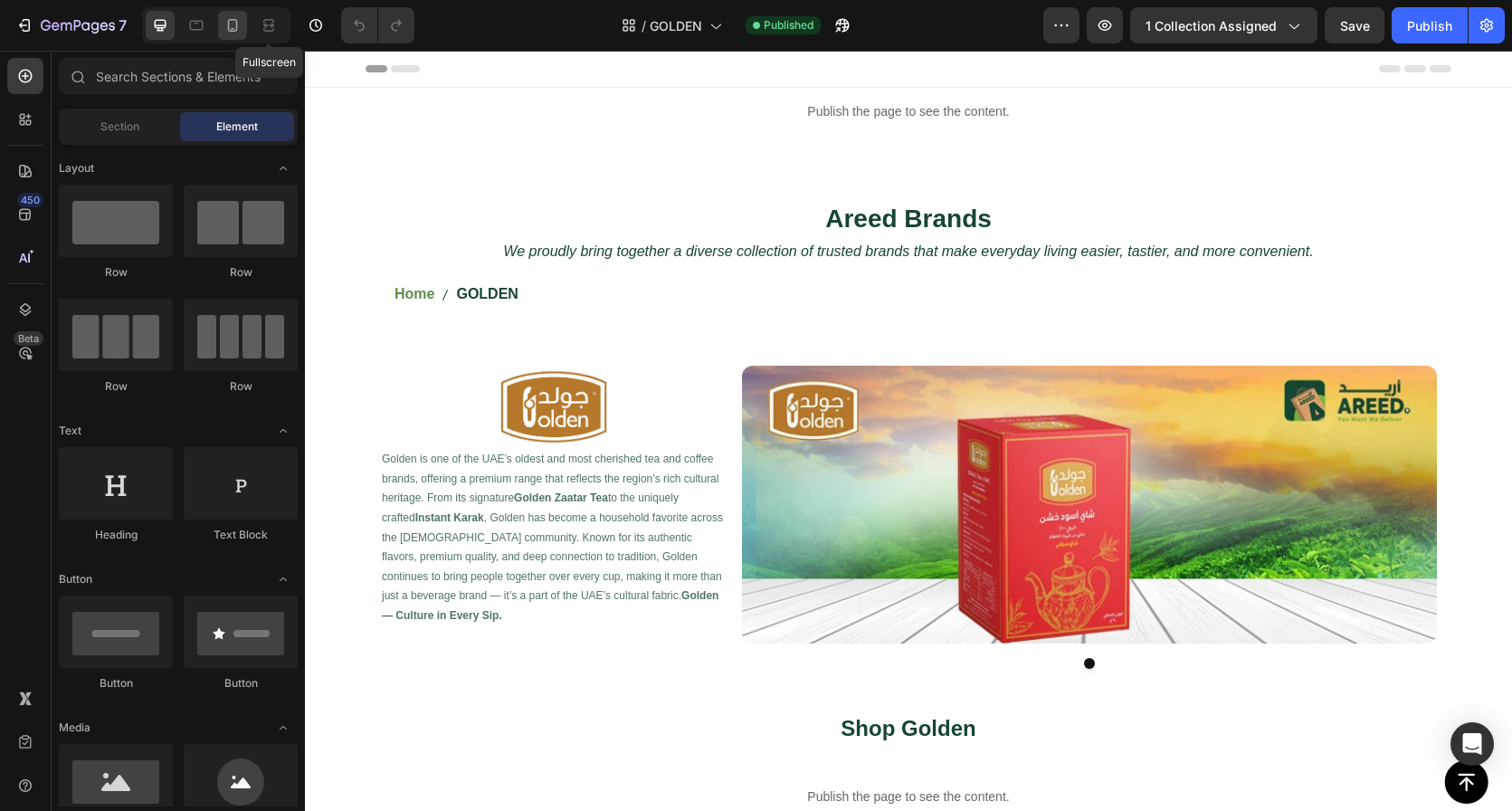
click at [236, 21] on icon at bounding box center [233, 25] width 18 height 18
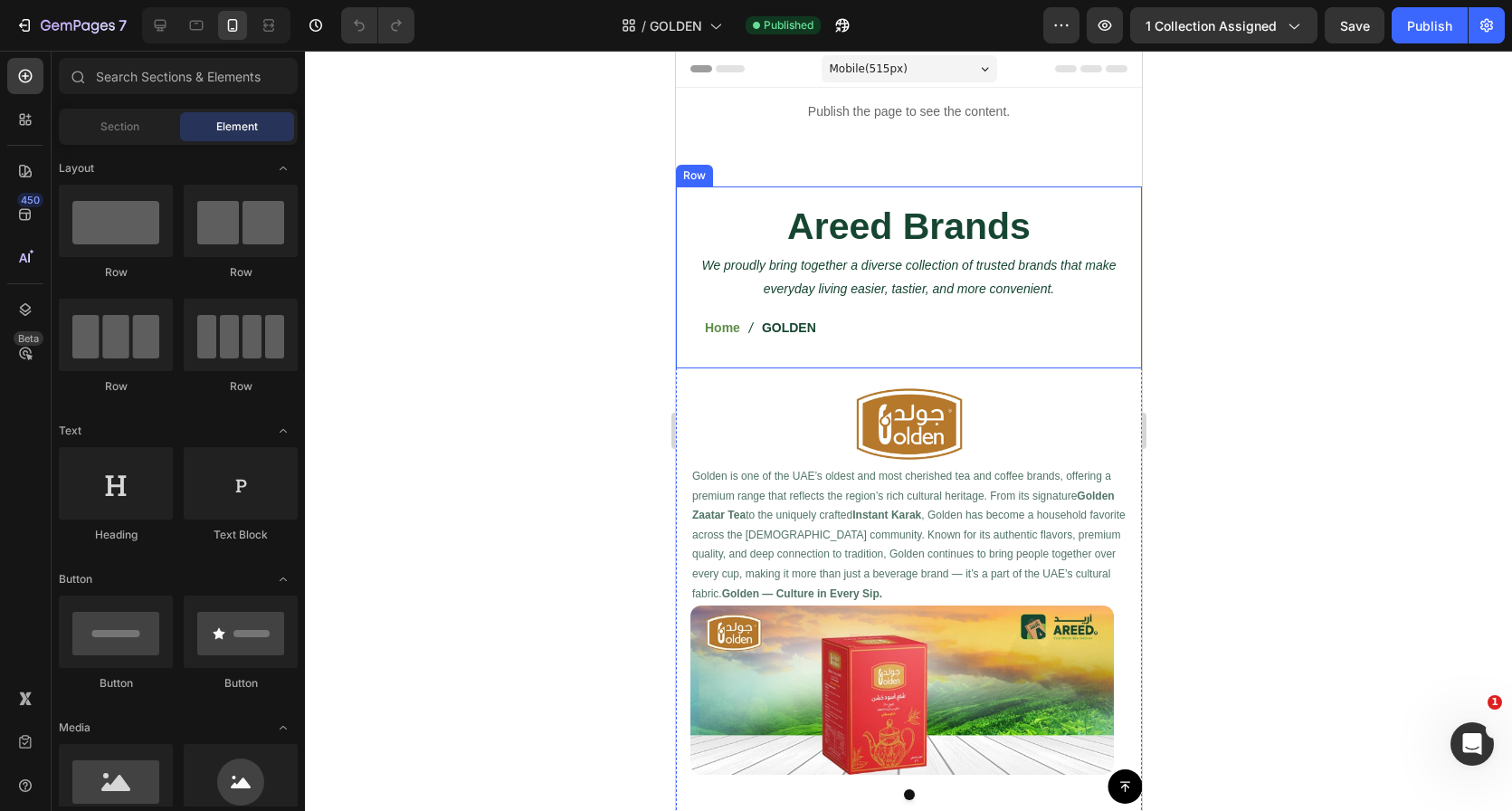
click at [798, 208] on h2 "Areed Brands" at bounding box center [907, 227] width 437 height 51
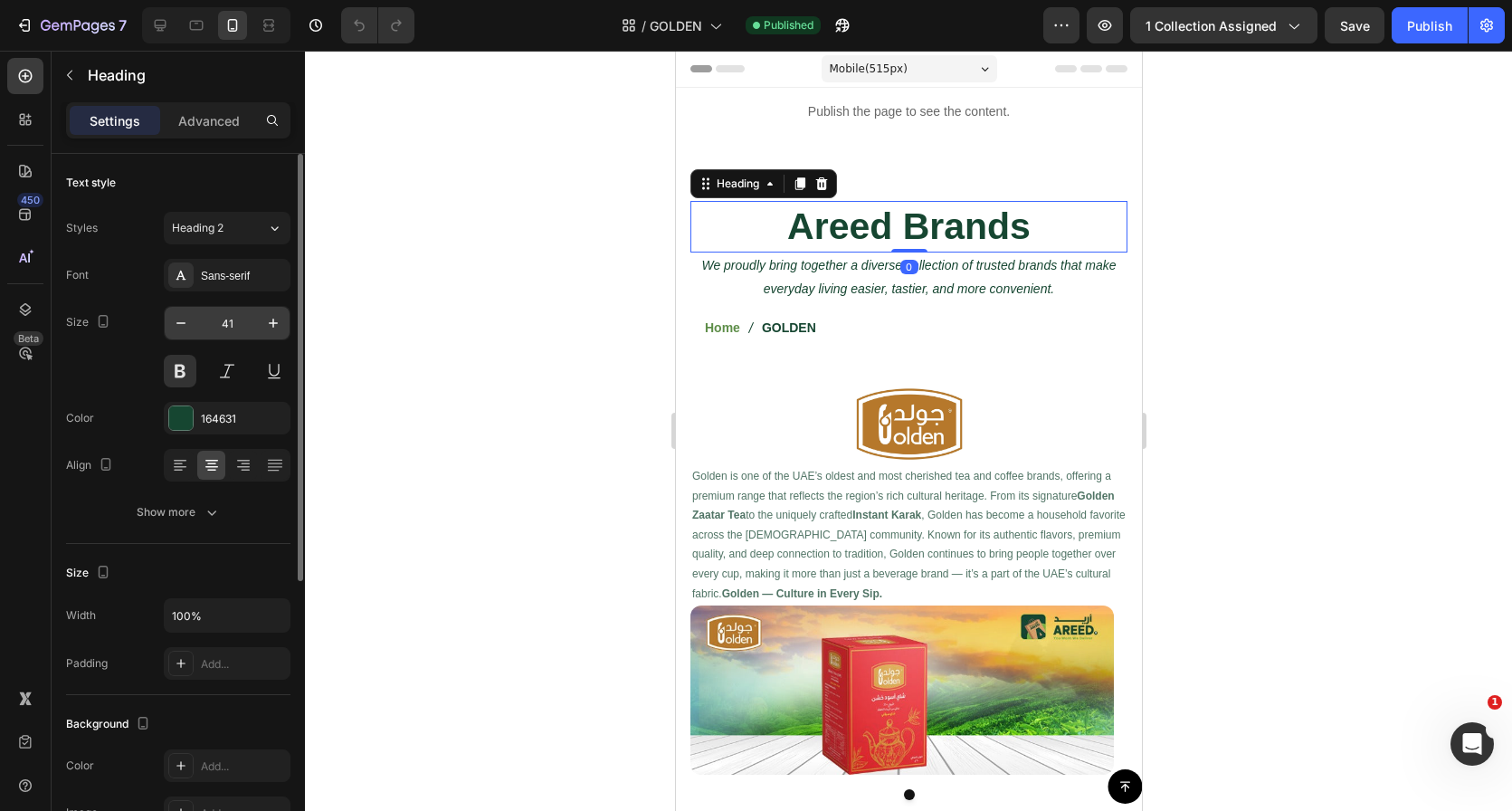
click at [232, 320] on input "41" at bounding box center [227, 323] width 59 height 33
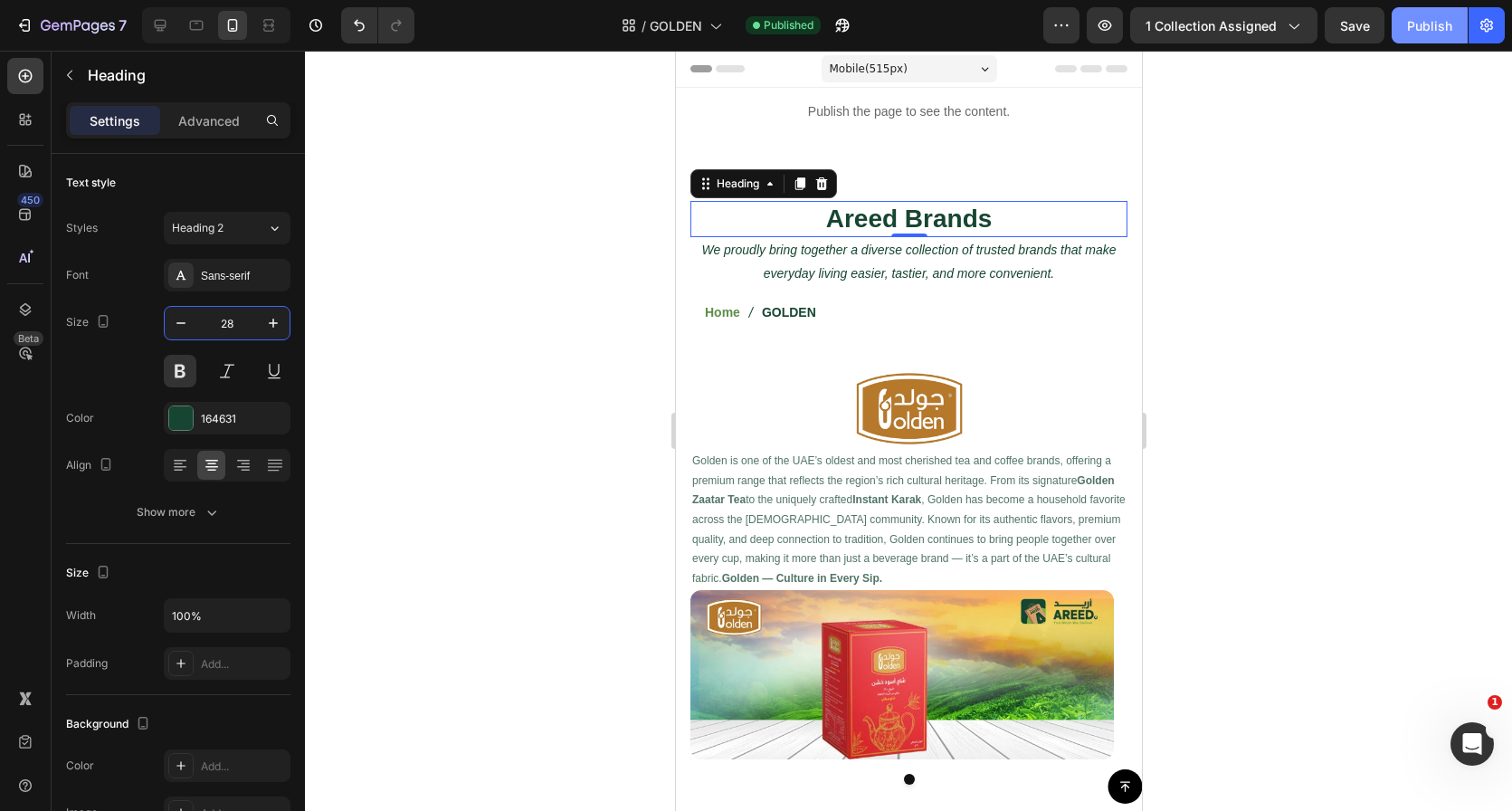
type input "28"
click at [1435, 29] on div "Publish" at bounding box center [1430, 25] width 46 height 19
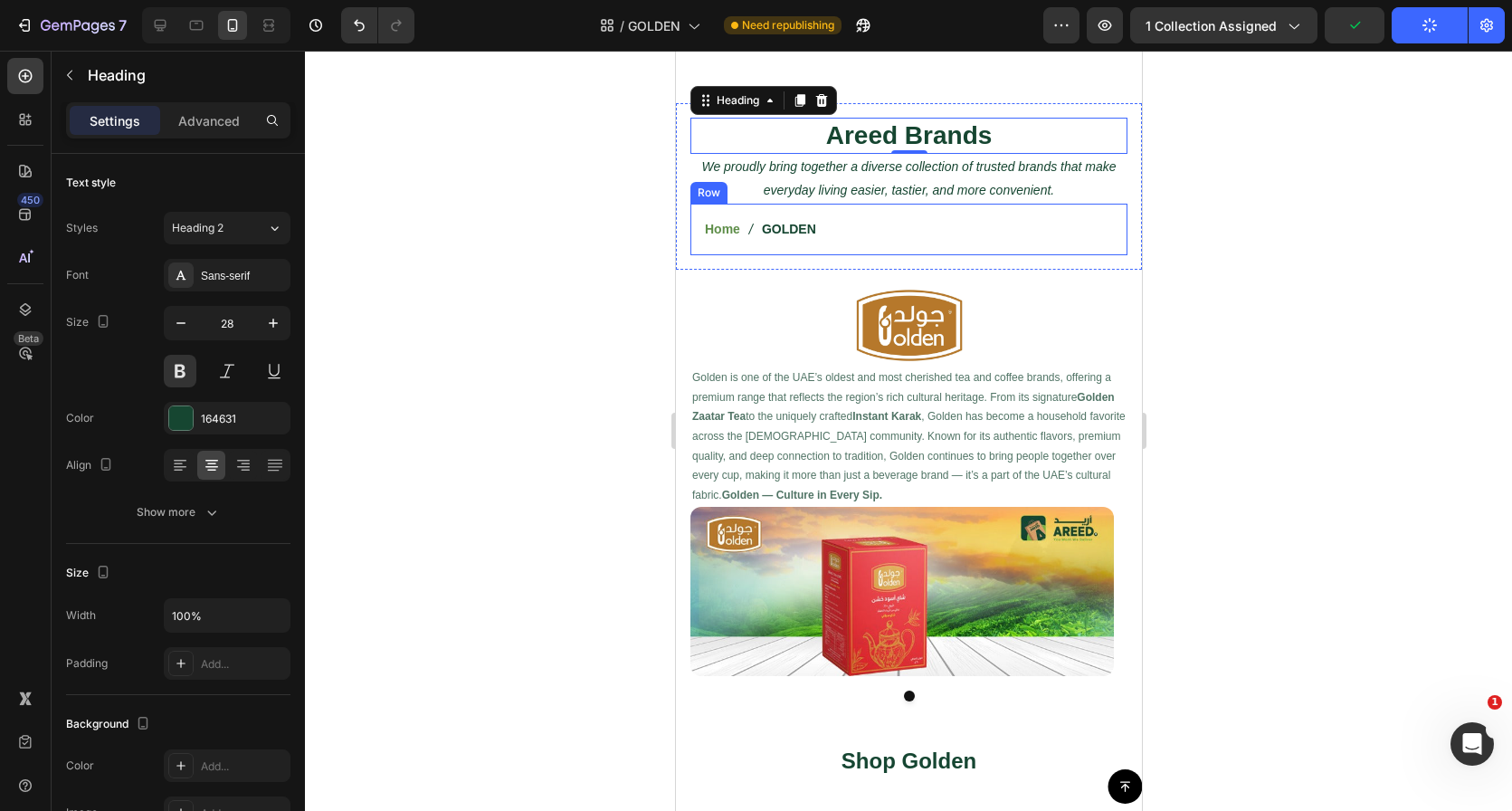
scroll to position [87, 0]
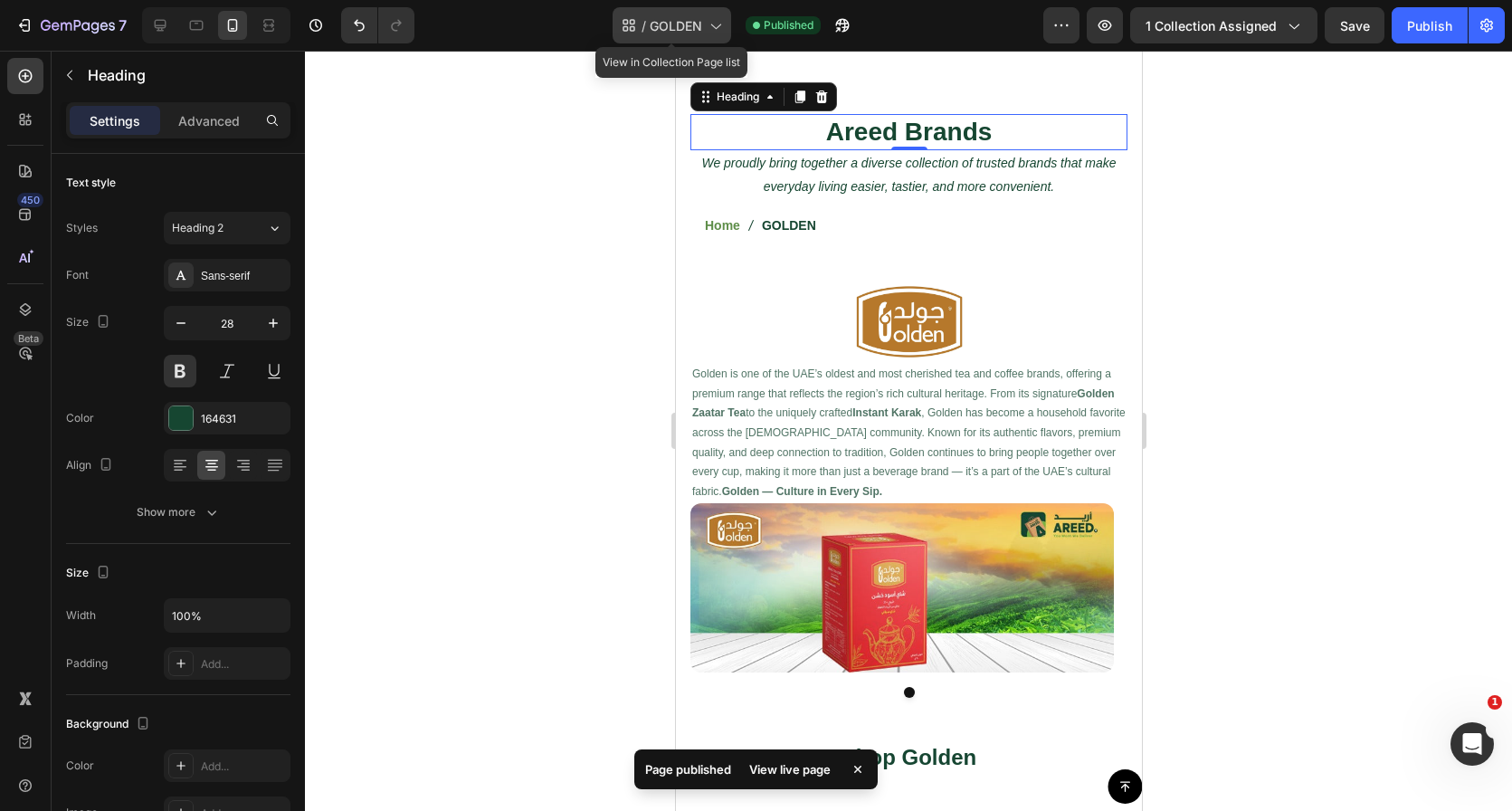
click at [686, 16] on span "GOLDEN" at bounding box center [675, 25] width 52 height 19
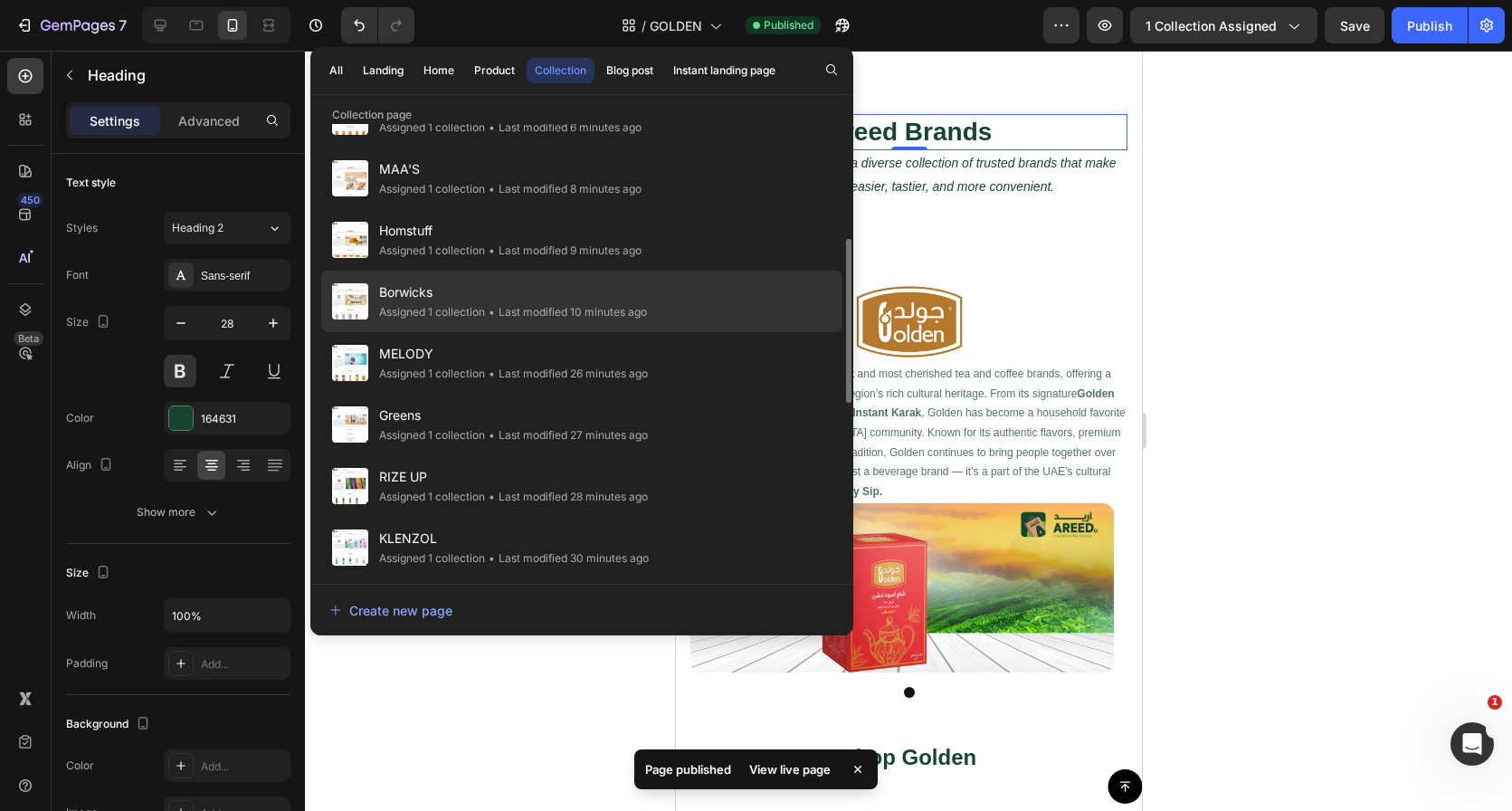
scroll to position [528, 0]
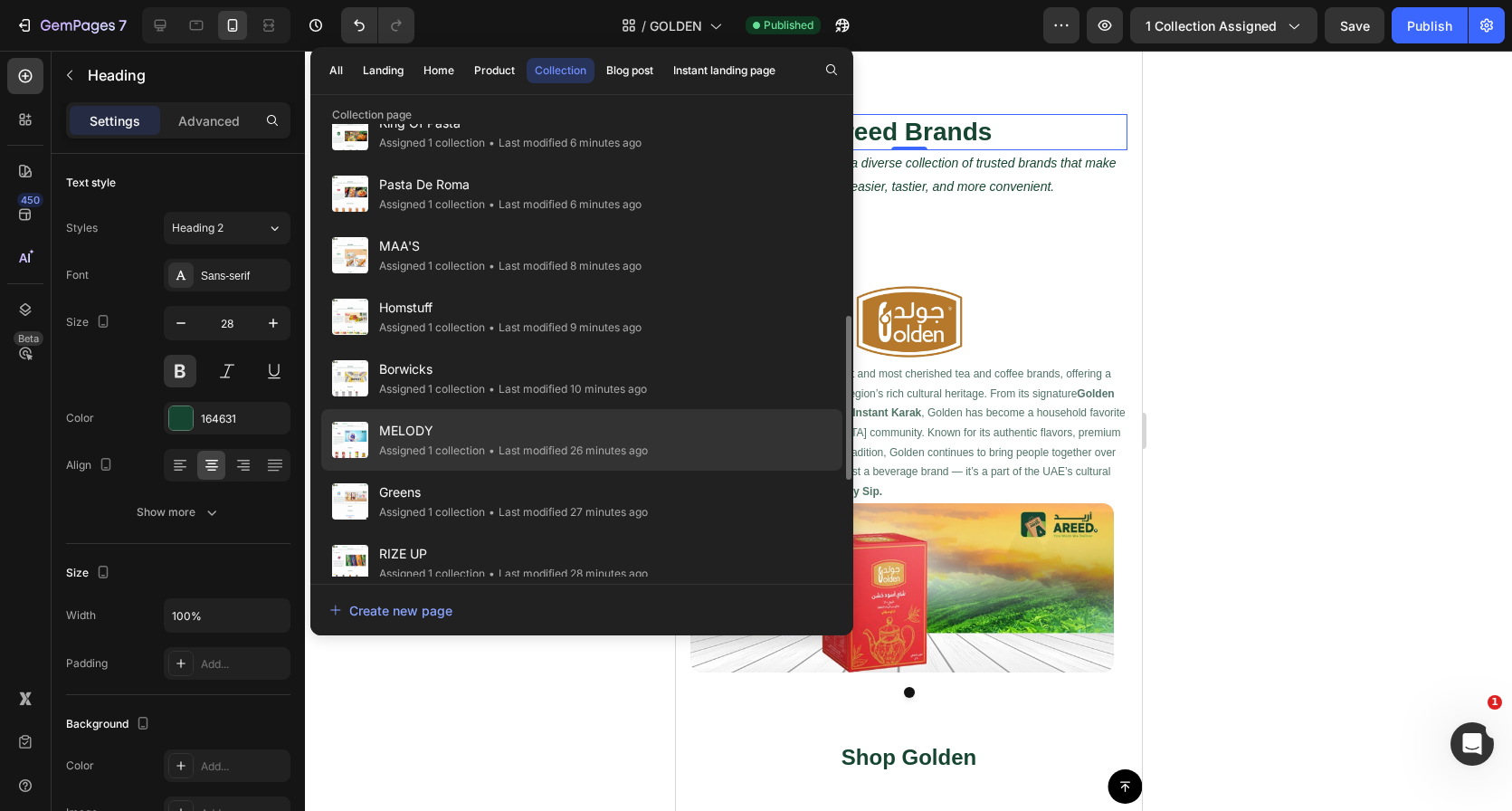
click at [591, 423] on span "MELODY" at bounding box center [513, 431] width 268 height 22
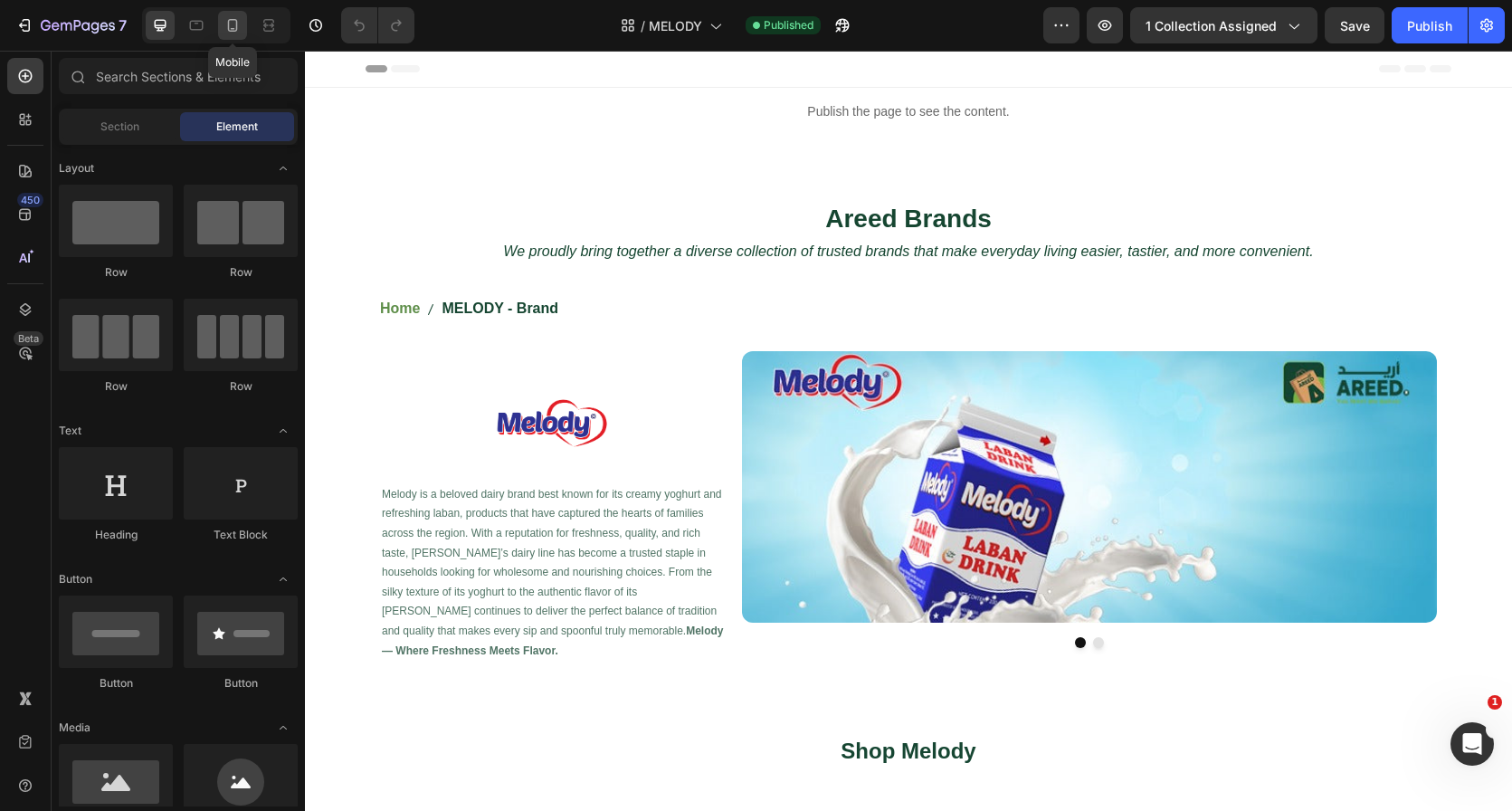
click at [225, 27] on icon at bounding box center [233, 25] width 18 height 18
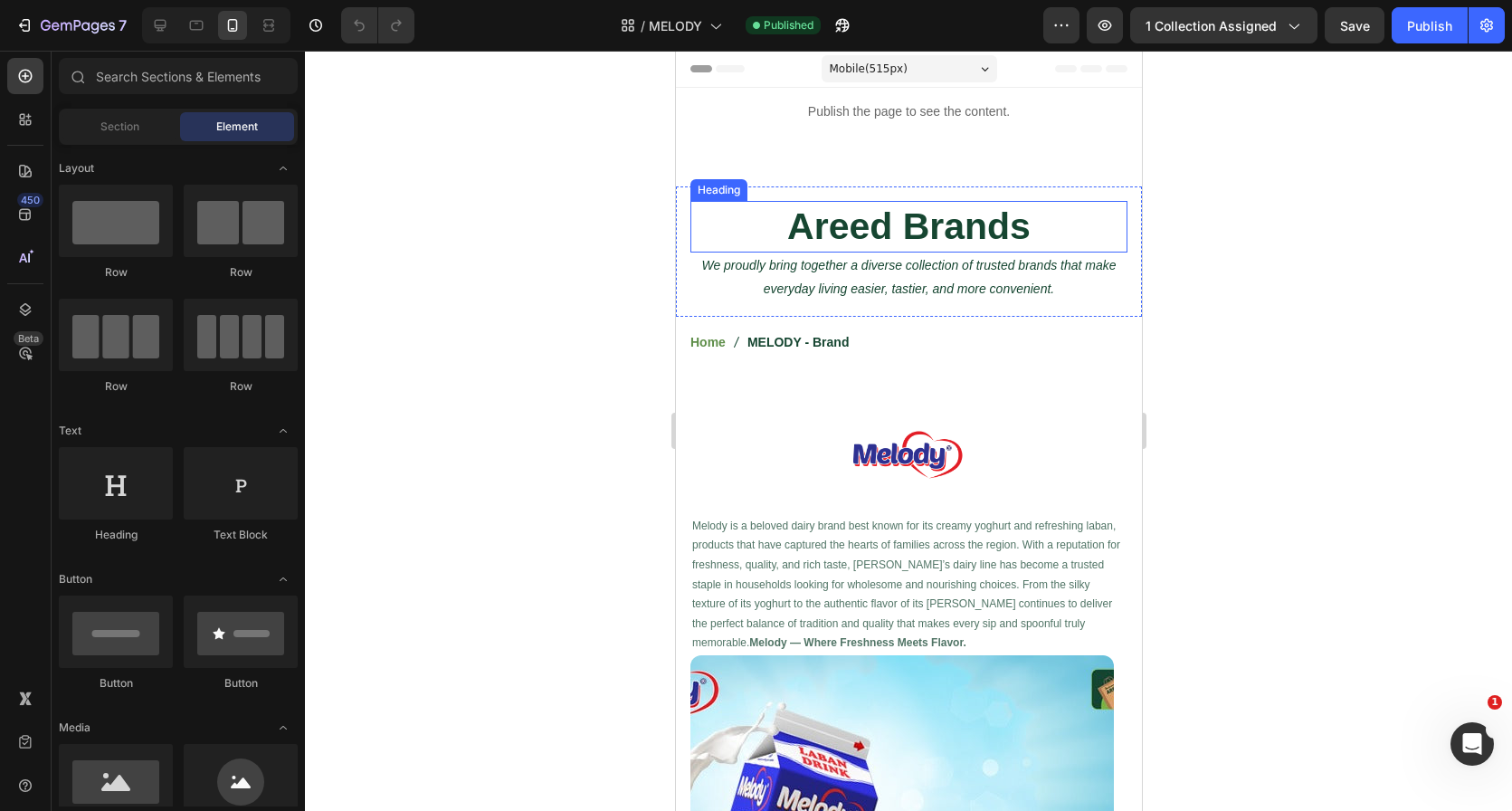
click at [847, 221] on h2 "Areed Brands" at bounding box center [907, 227] width 437 height 51
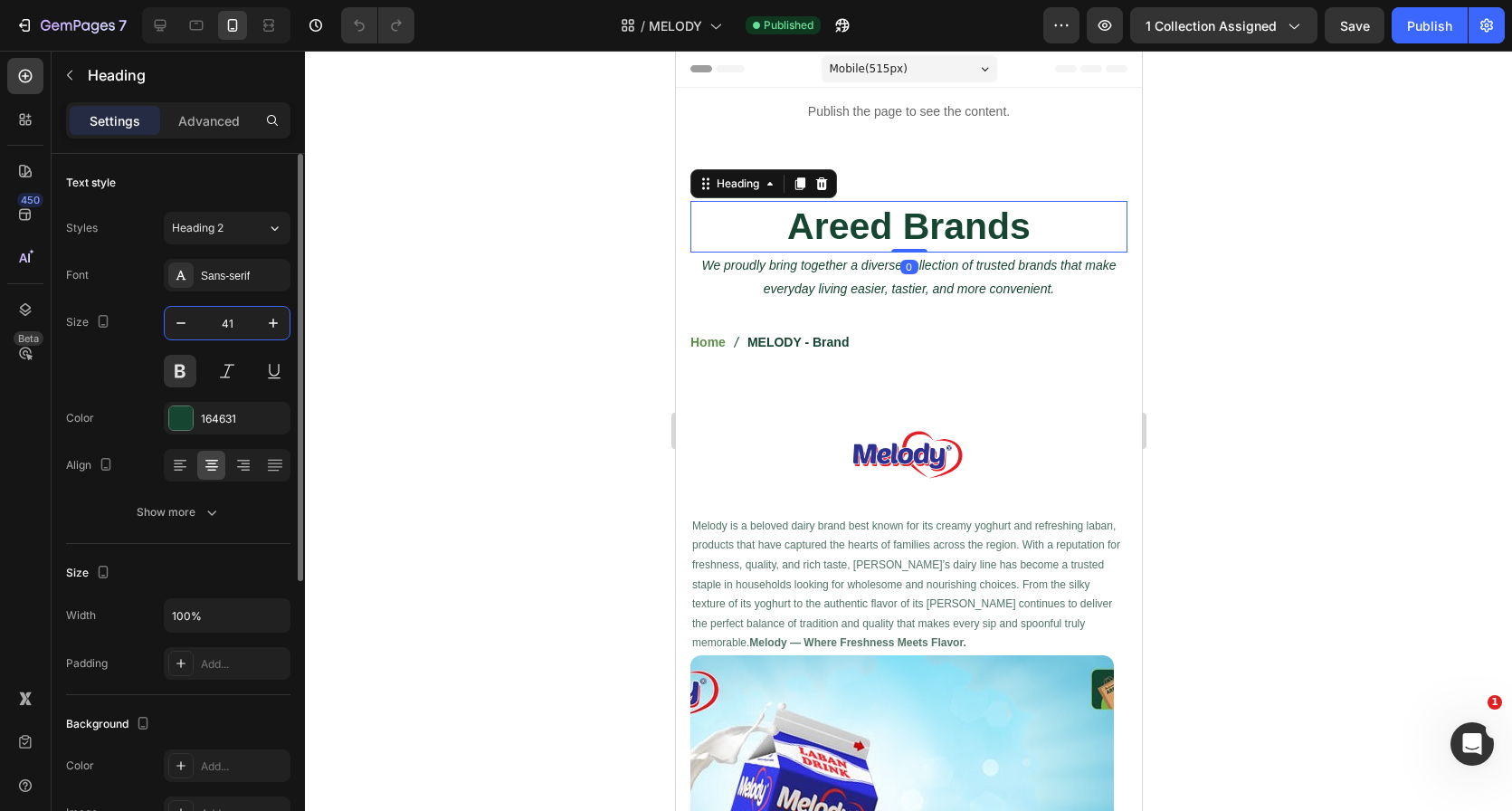
click at [242, 319] on input "41" at bounding box center [227, 323] width 59 height 33
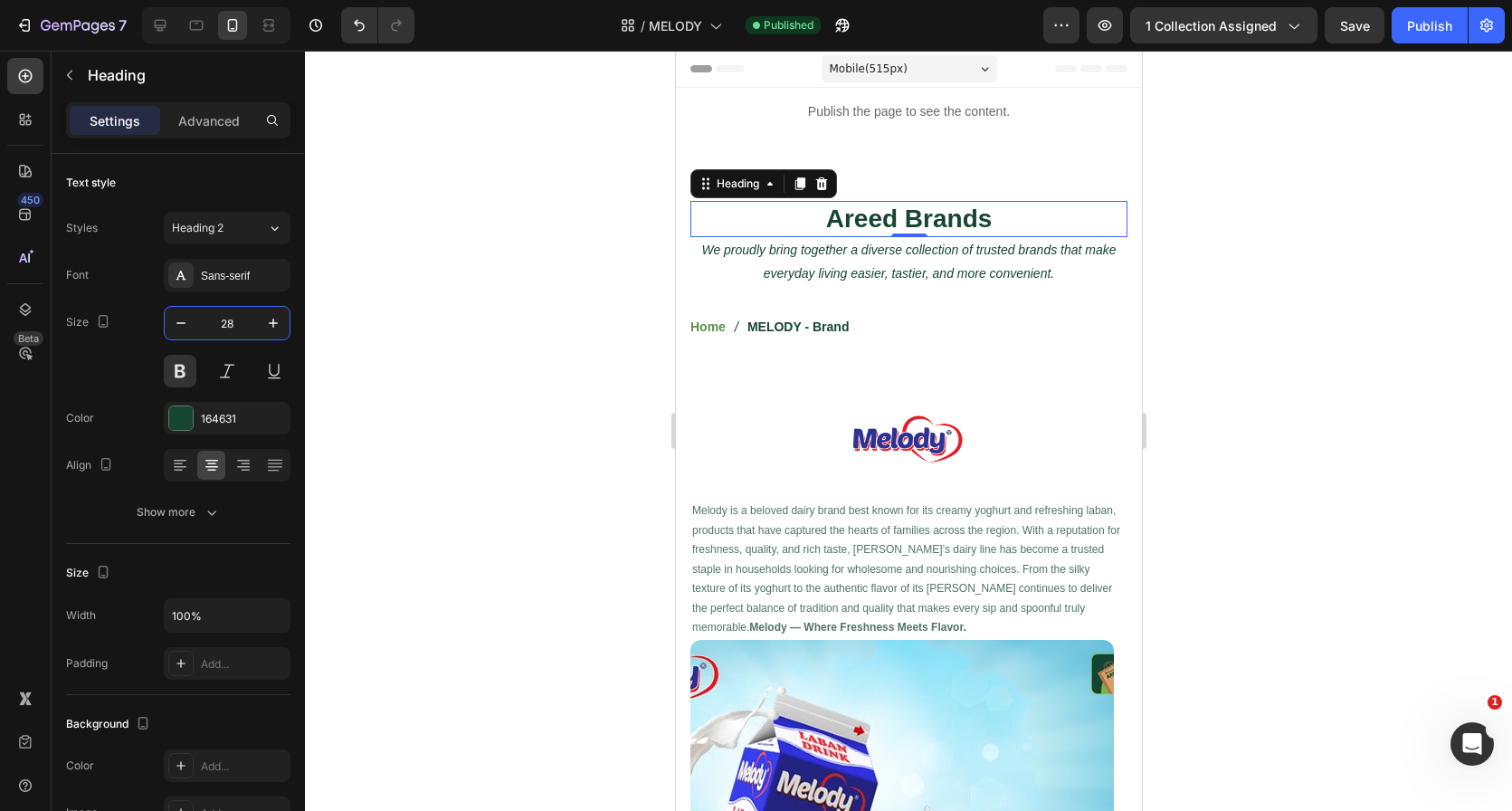
type input "28"
click at [1416, 0] on div "7 Version history / MELODY Published Preview 1 collection assigned Save Publish" at bounding box center [756, 26] width 1512 height 51
click at [1410, 24] on div "Publish" at bounding box center [1430, 25] width 46 height 19
click at [665, 29] on span "MELODY" at bounding box center [675, 25] width 53 height 19
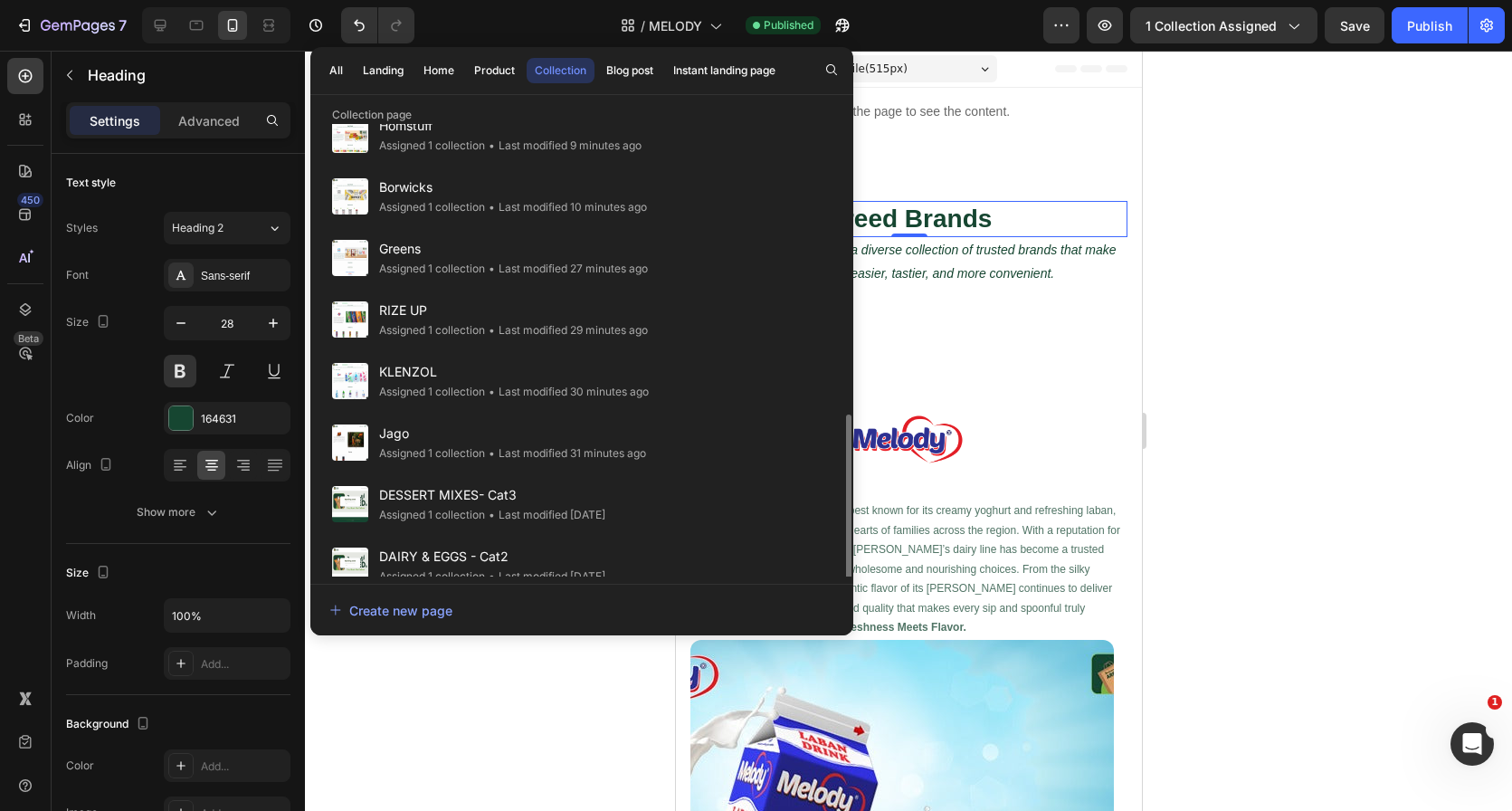
scroll to position [778, 0]
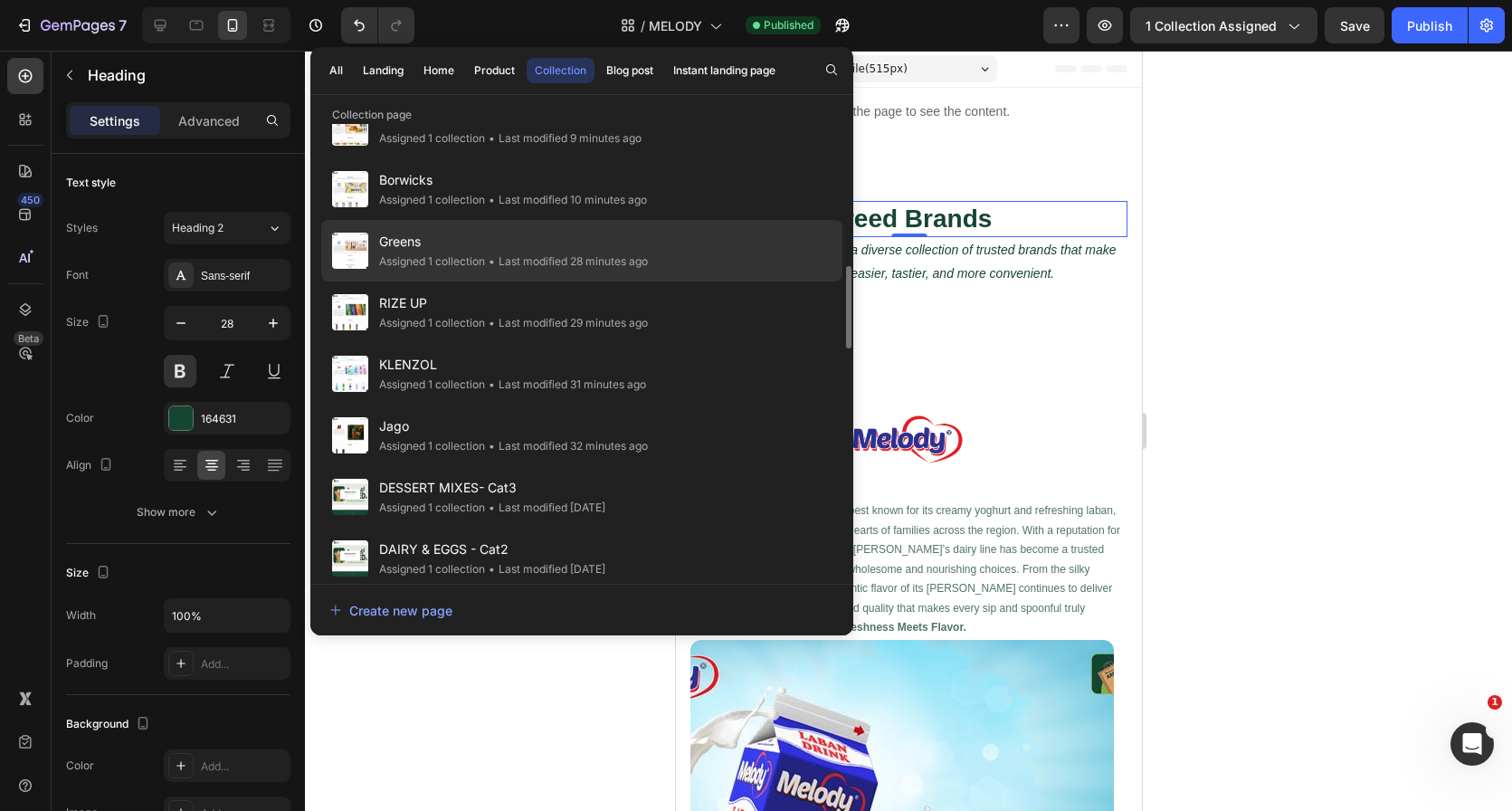
click at [688, 252] on div "Greens Assigned 1 collection • Last modified 28 minutes ago" at bounding box center [581, 251] width 521 height 61
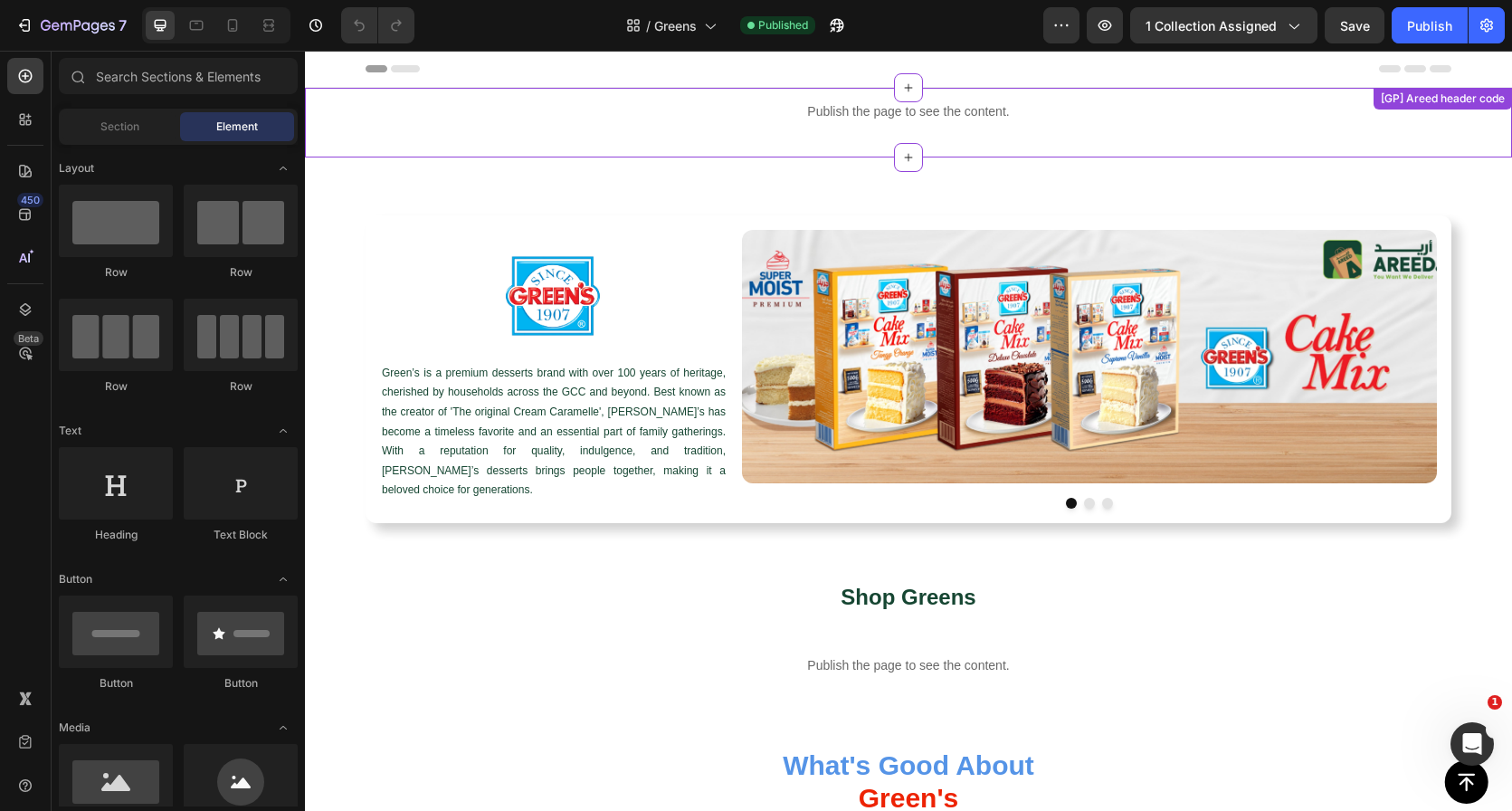
click at [793, 137] on div "Publish the page to see the content. Custom Code" at bounding box center [908, 123] width 1207 height 69
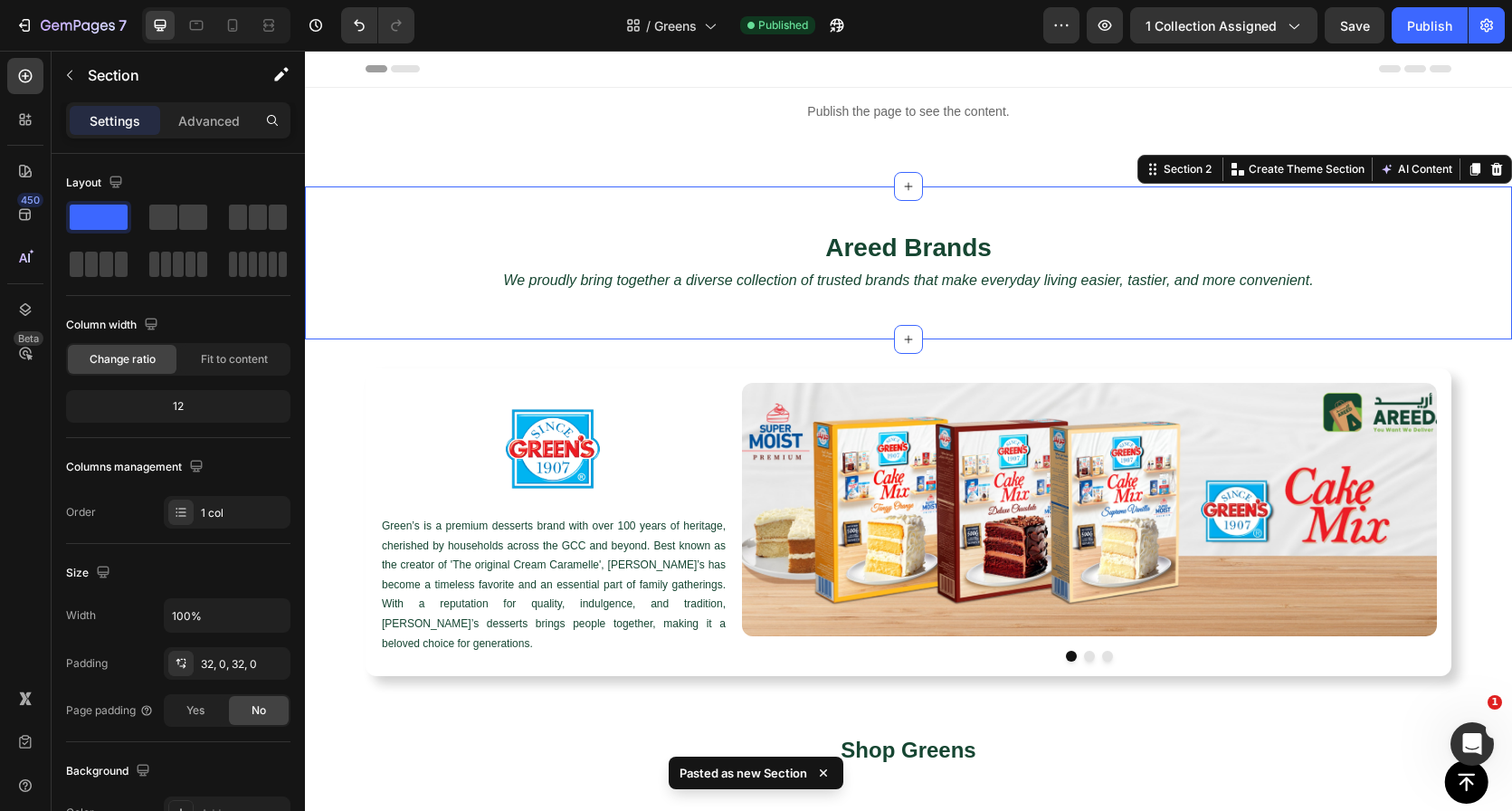
click at [807, 191] on div "Areed Brands Heading We proudly bring together a diverse collection of trusted …" at bounding box center [908, 262] width 1207 height 152
click at [226, 120] on p "Advanced" at bounding box center [209, 120] width 61 height 19
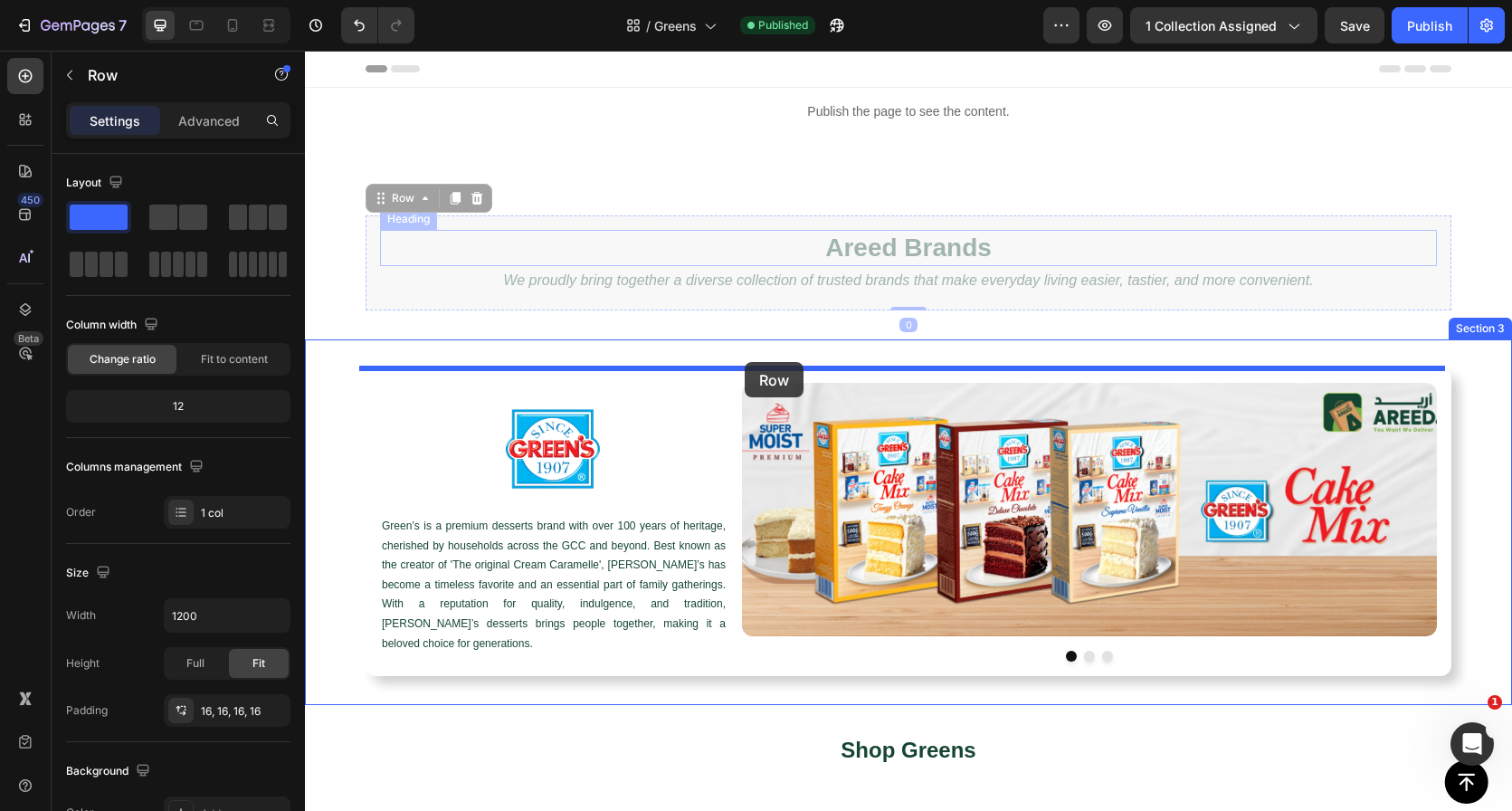
drag, startPoint x: 754, startPoint y: 222, endPoint x: 745, endPoint y: 362, distance: 140.3
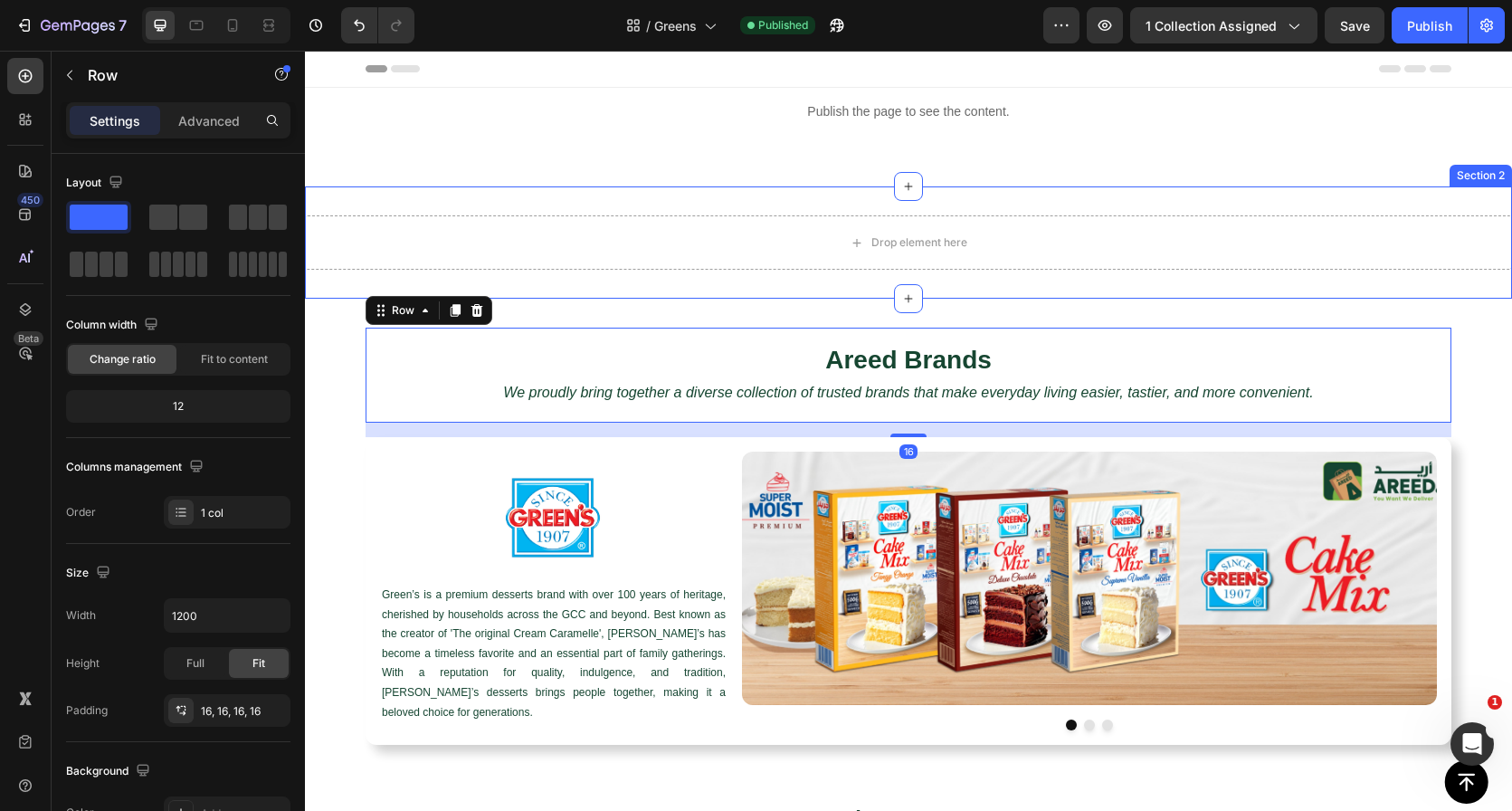
click at [707, 209] on div "Drop element here Section 2" at bounding box center [908, 242] width 1207 height 112
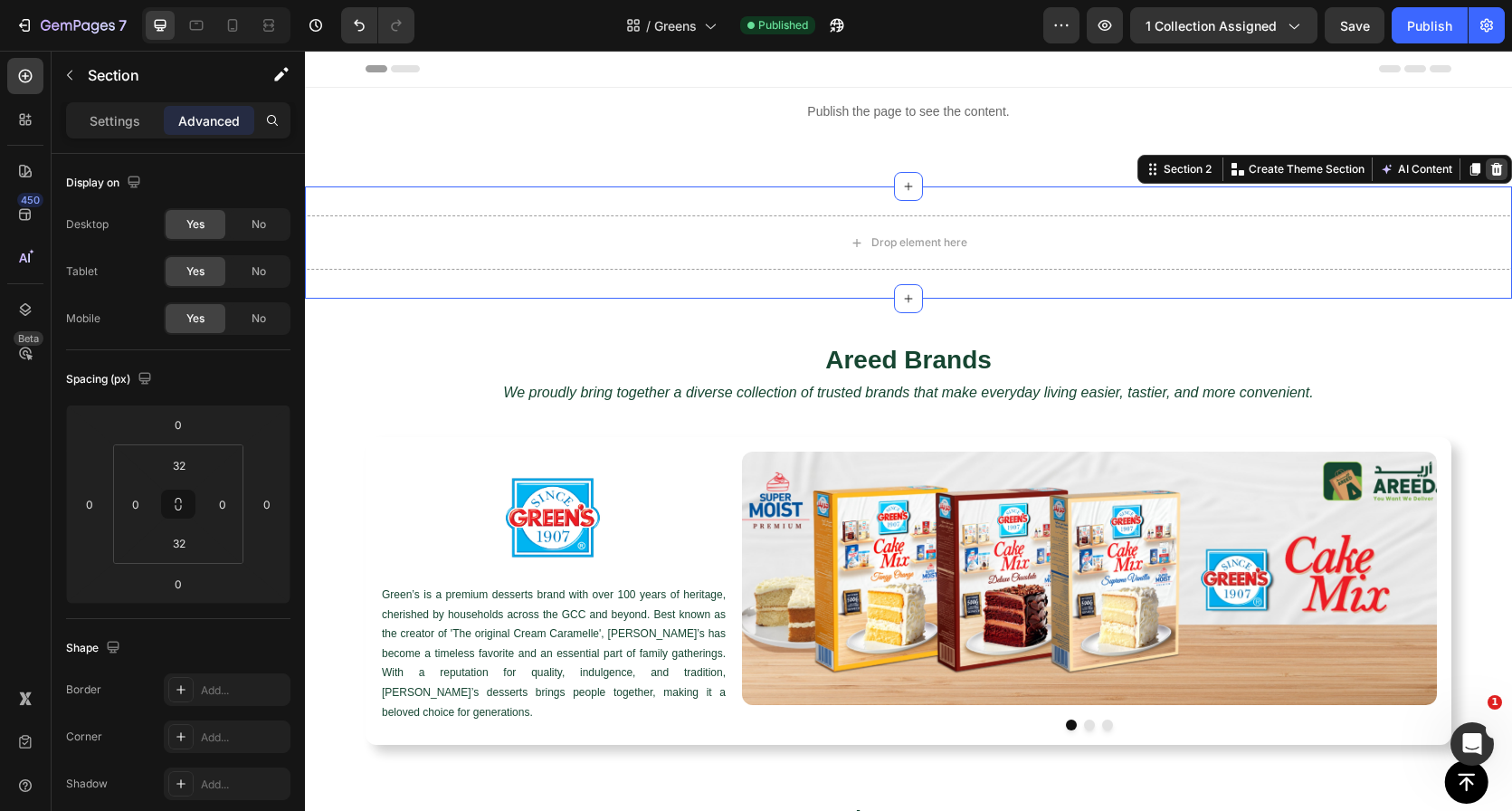
click at [1491, 166] on icon at bounding box center [1497, 168] width 12 height 13
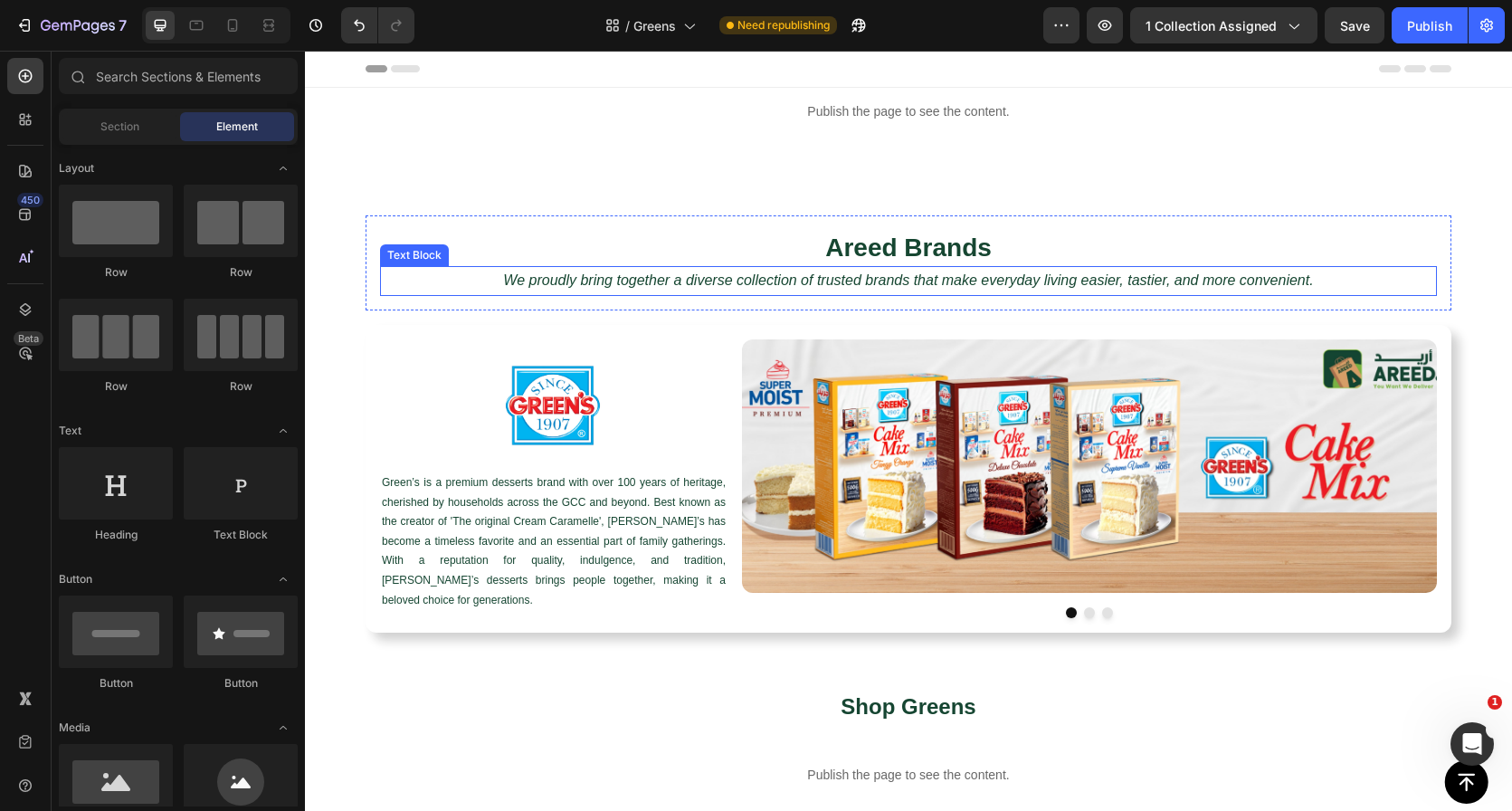
click at [740, 283] on icon "We proudly bring together a diverse collection of trusted brands that make ever…" at bounding box center [908, 280] width 810 height 16
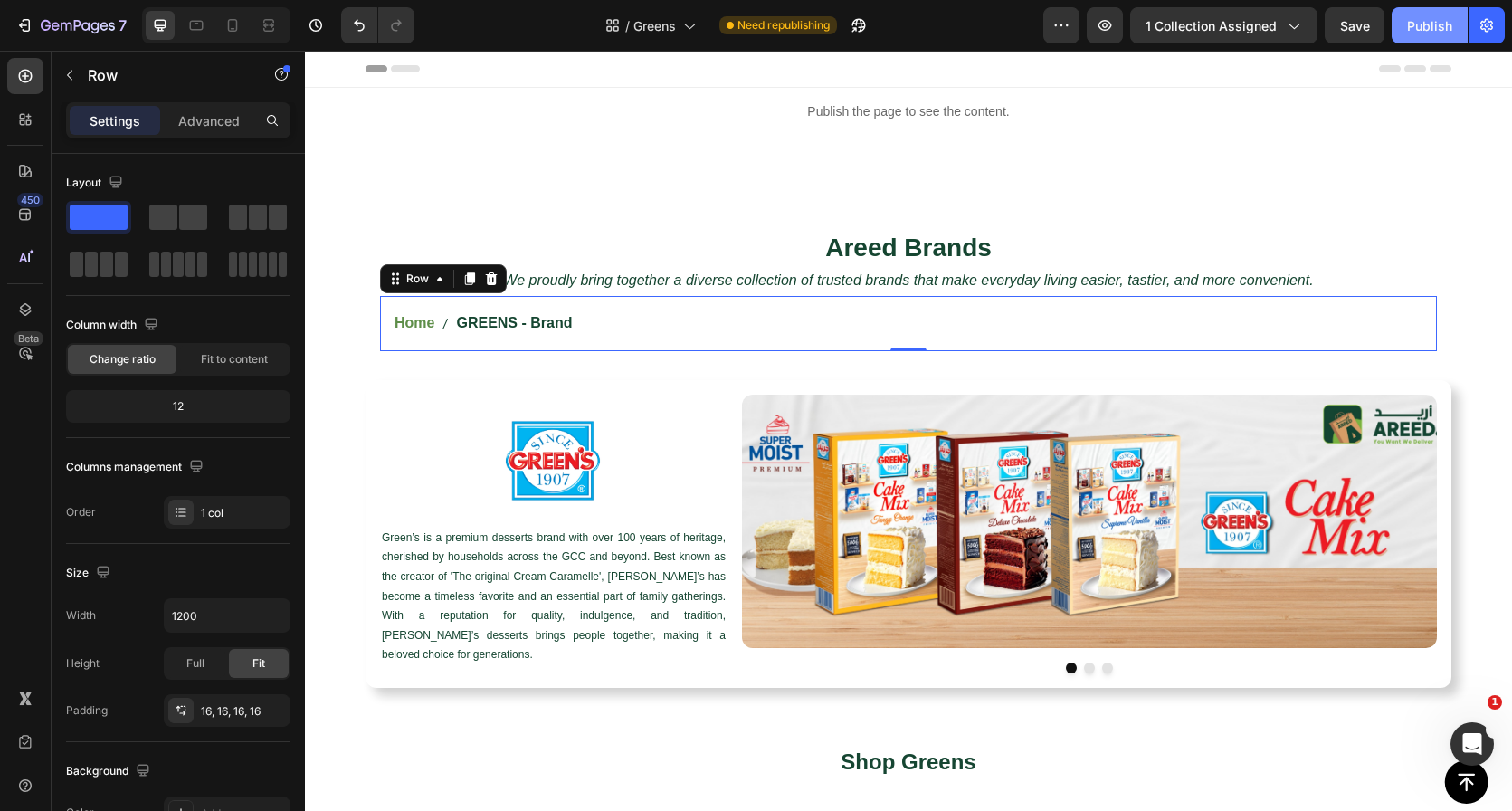
click at [1432, 30] on div "Publish" at bounding box center [1430, 25] width 46 height 19
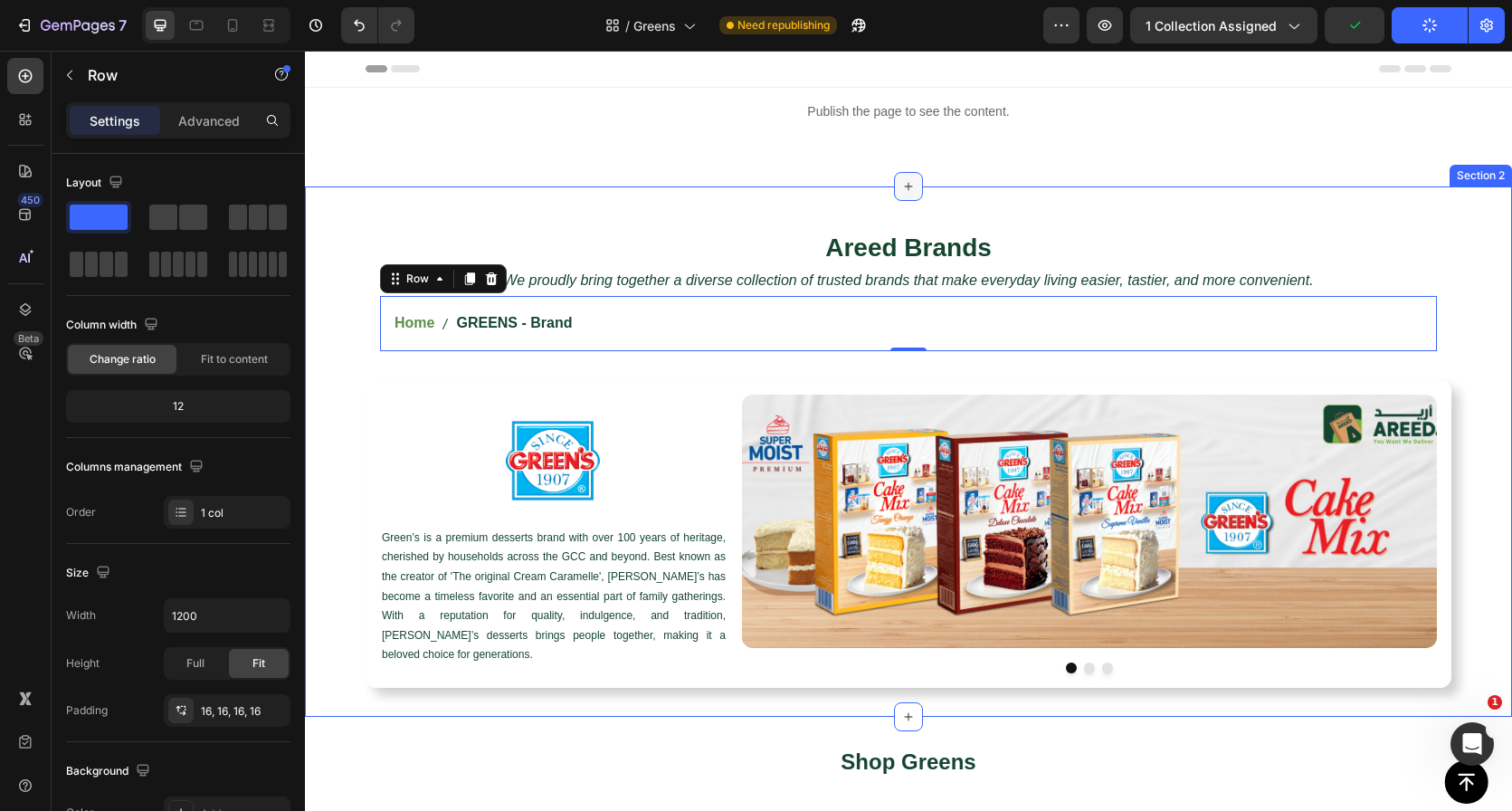
click at [901, 198] on div at bounding box center [908, 186] width 29 height 29
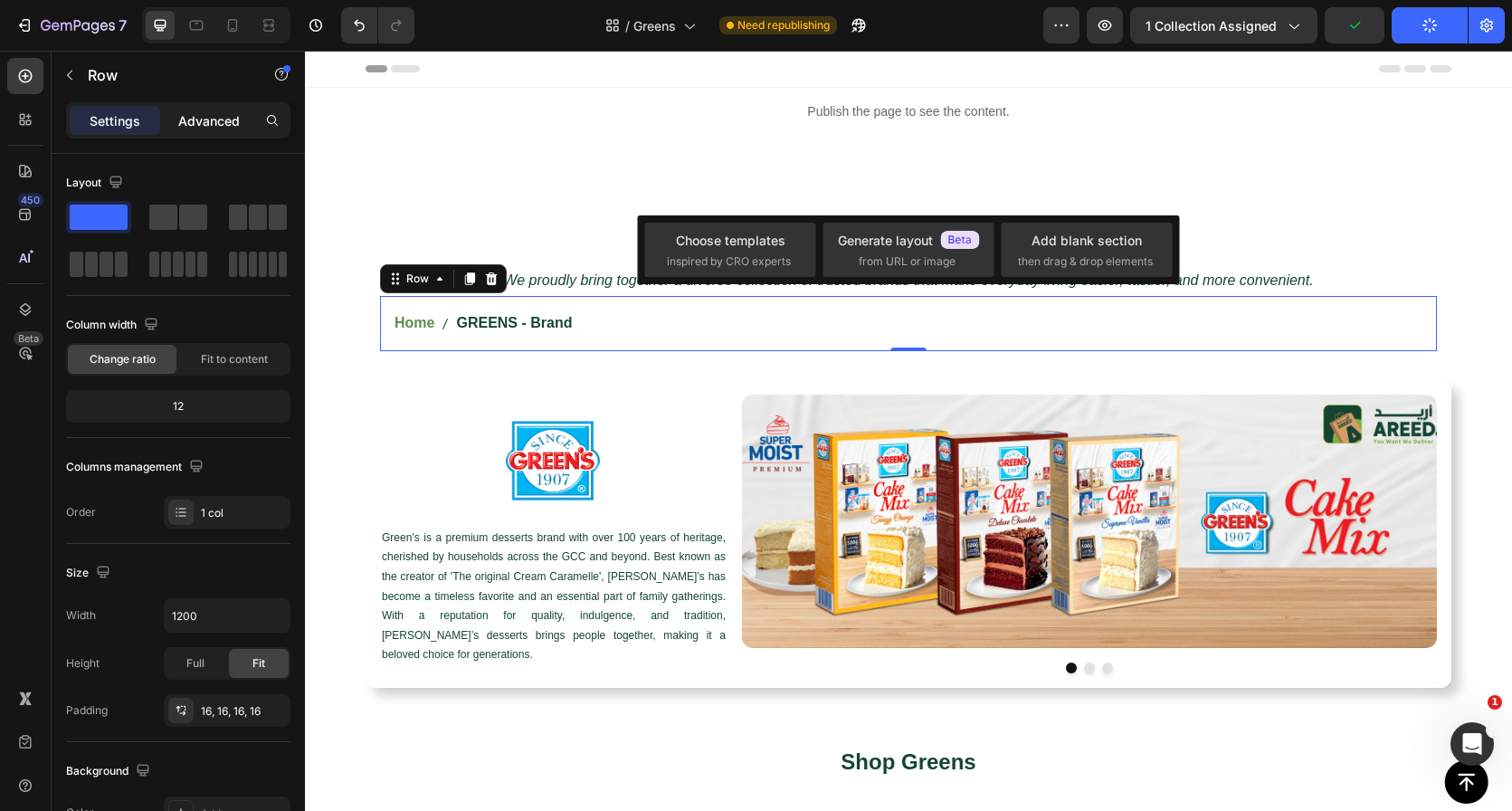
click at [216, 132] on div "Advanced" at bounding box center [208, 120] width 90 height 29
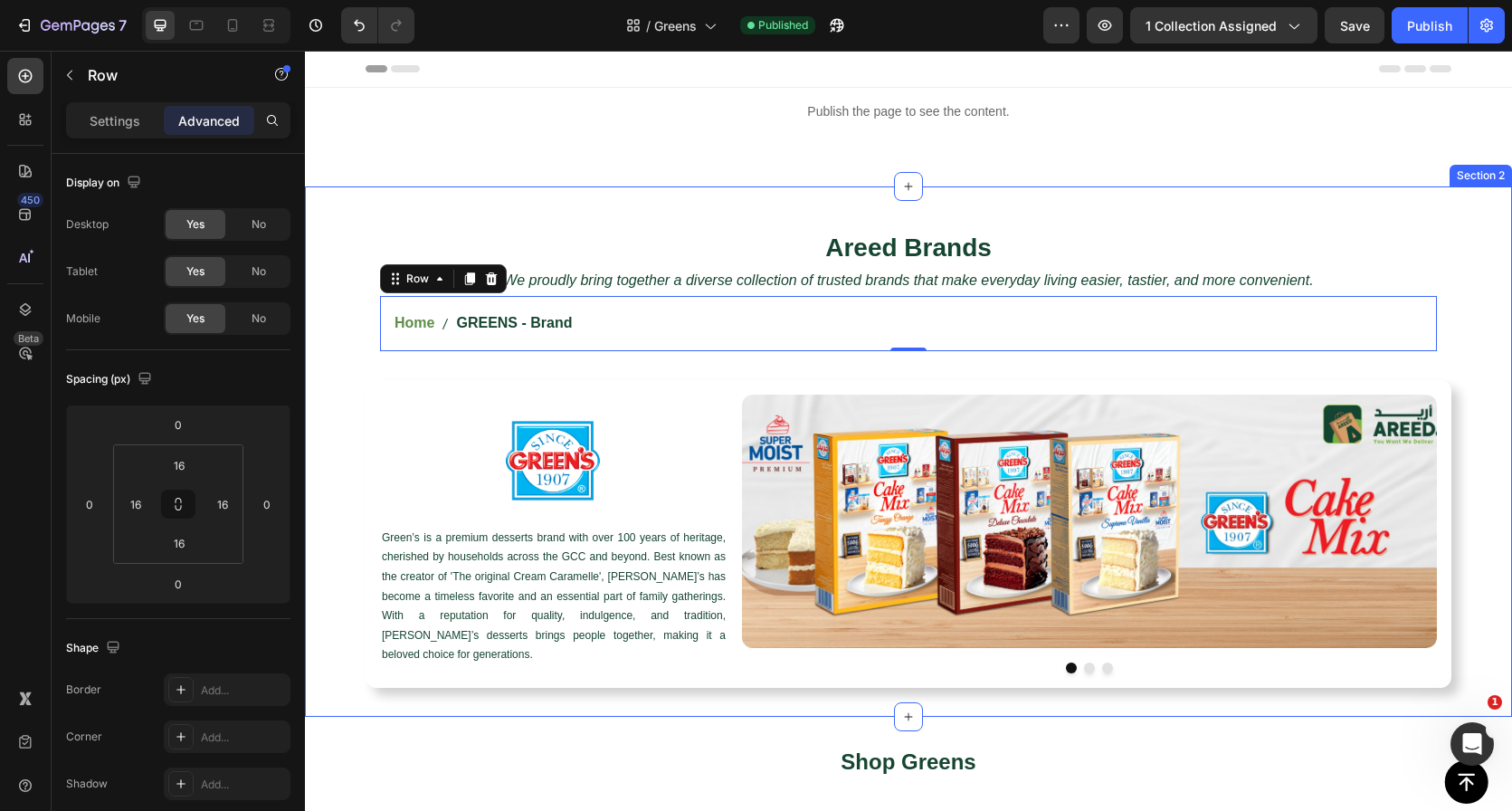
click at [523, 192] on div "Areed Brands Heading We proudly bring together a diverse collection of trusted …" at bounding box center [908, 452] width 1207 height 531
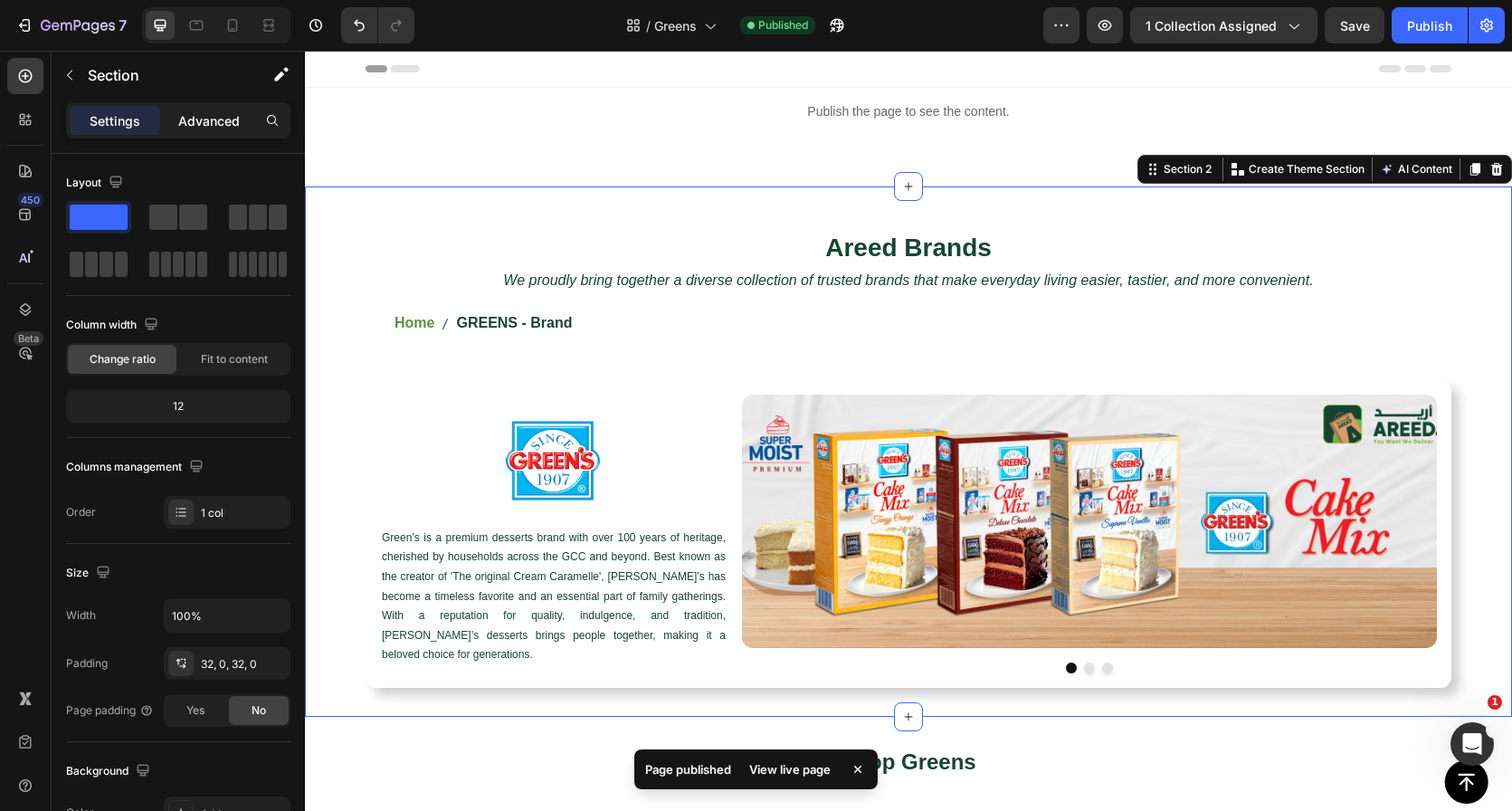
click at [211, 121] on p "Advanced" at bounding box center [209, 120] width 61 height 19
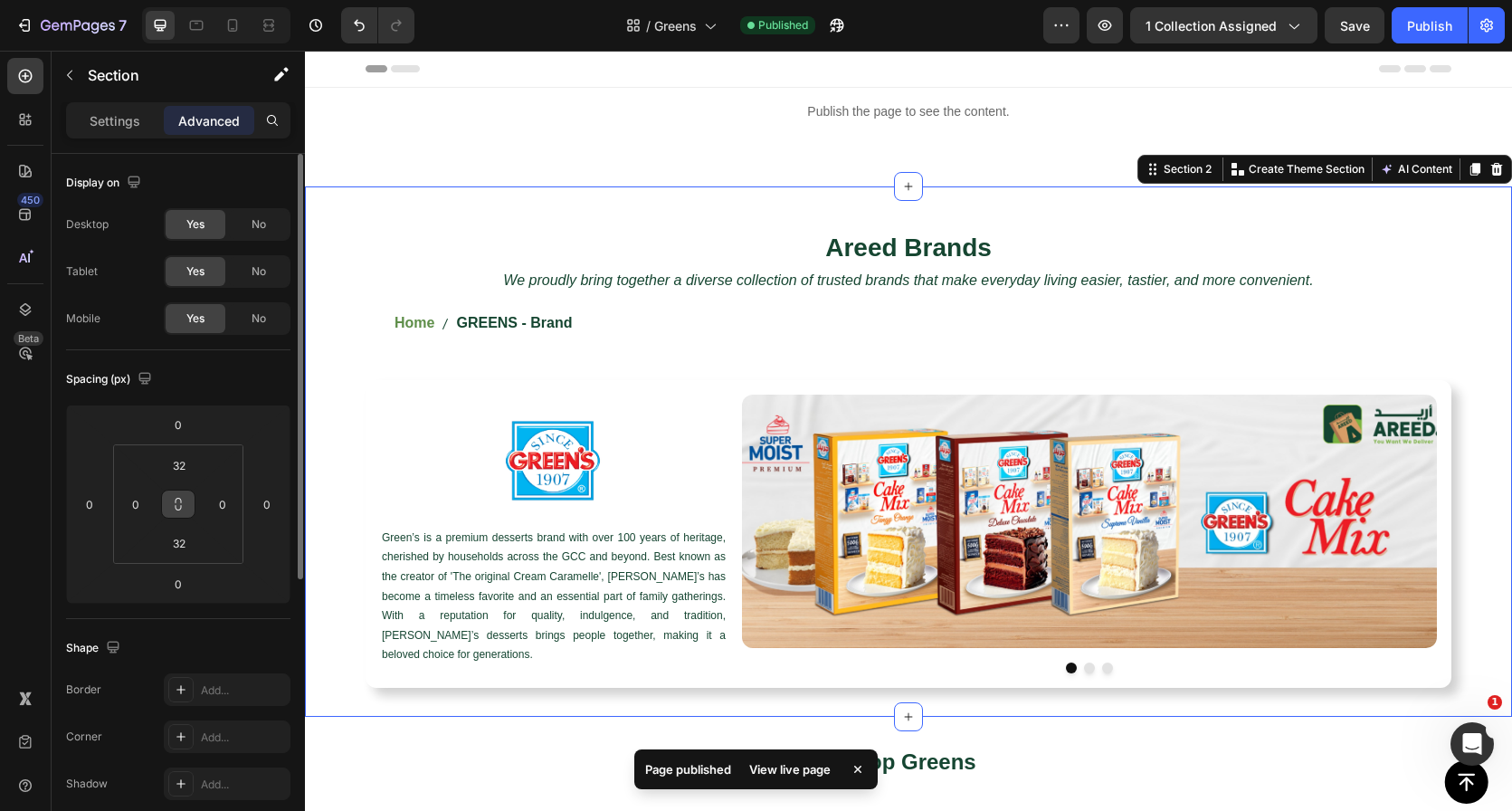
click at [177, 502] on icon at bounding box center [178, 504] width 15 height 15
click at [180, 473] on input "32" at bounding box center [179, 464] width 37 height 27
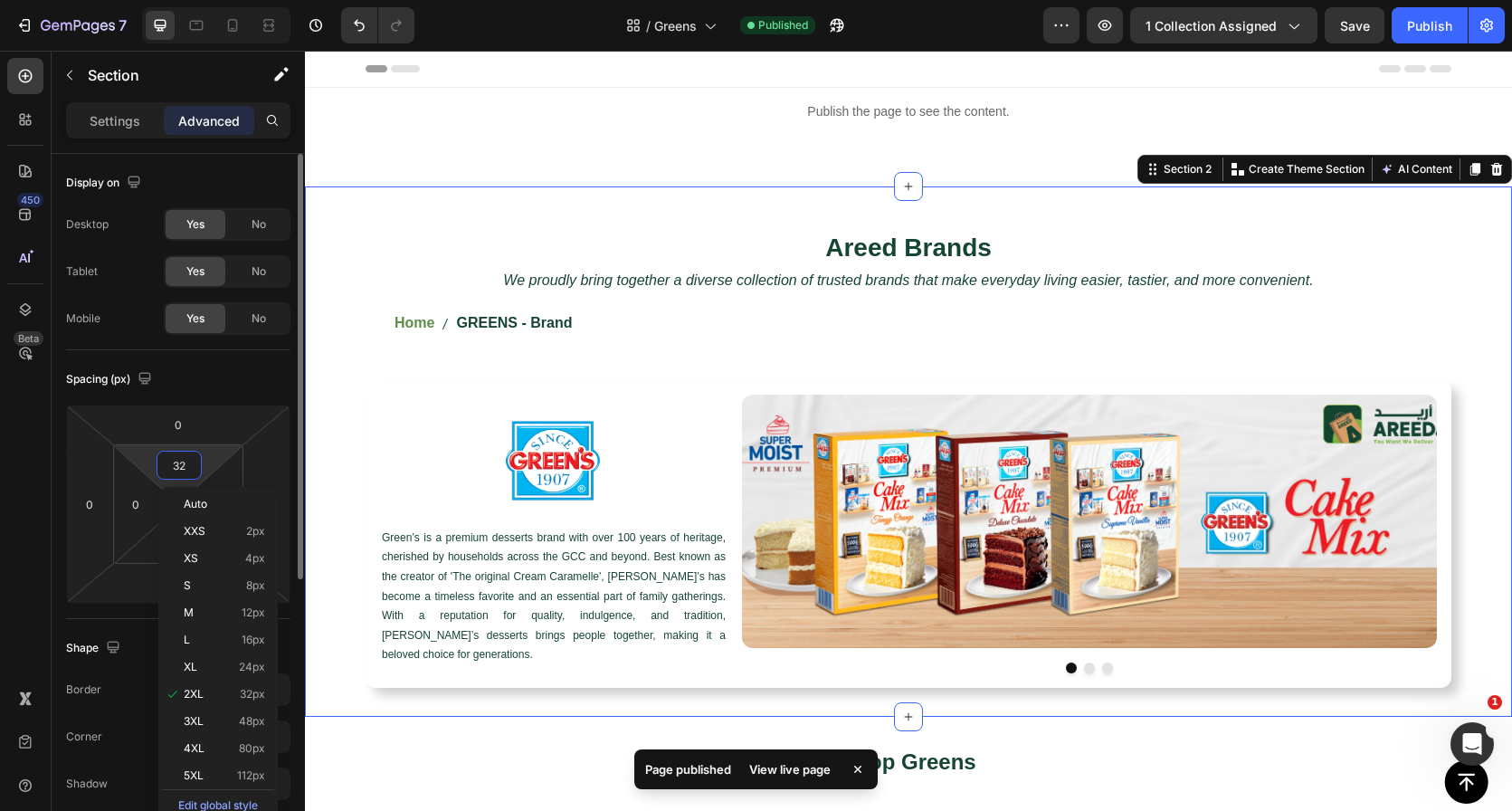
type input "0"
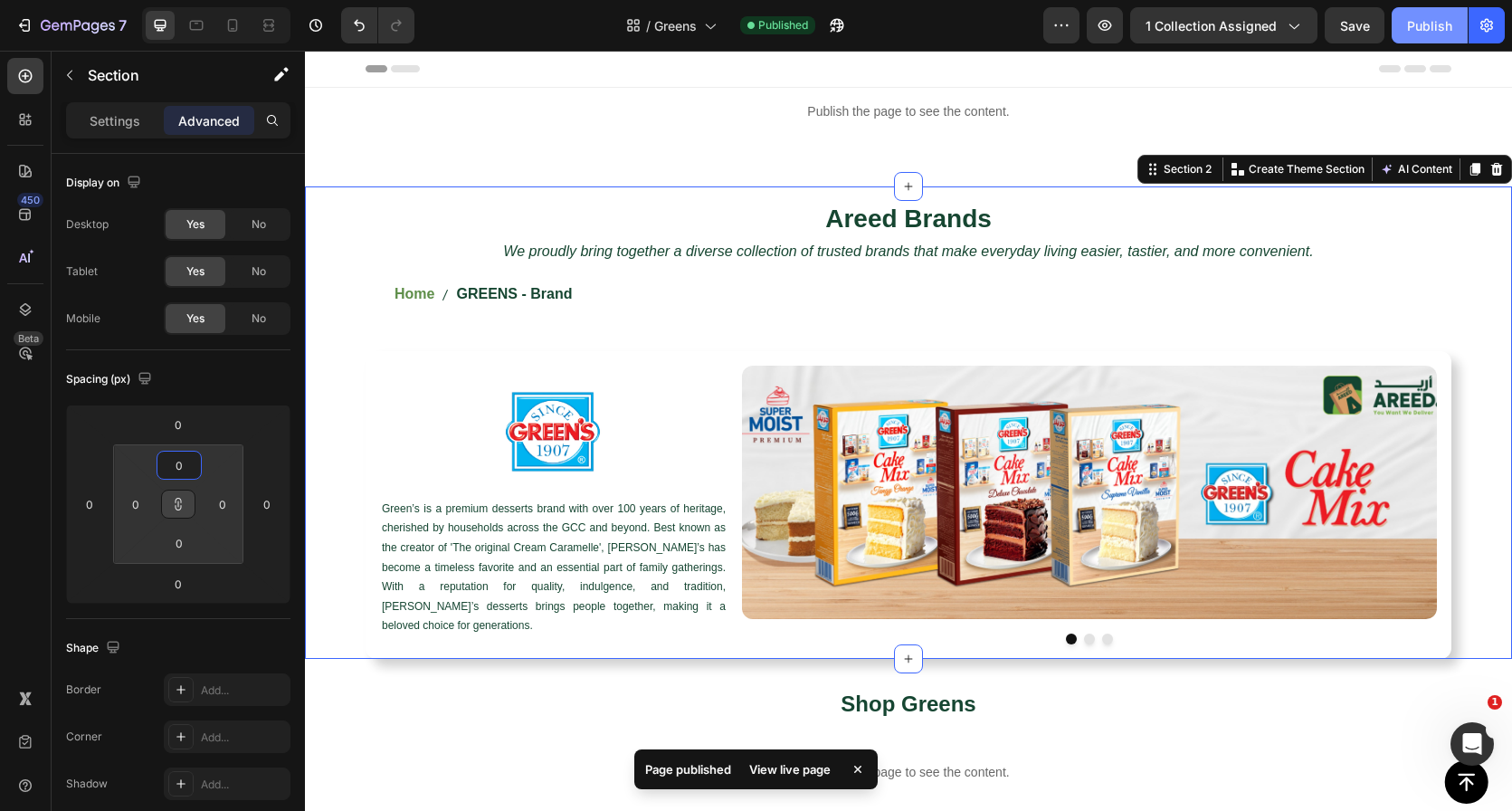
type input "0"
click at [1434, 20] on div "Publish" at bounding box center [1430, 25] width 46 height 19
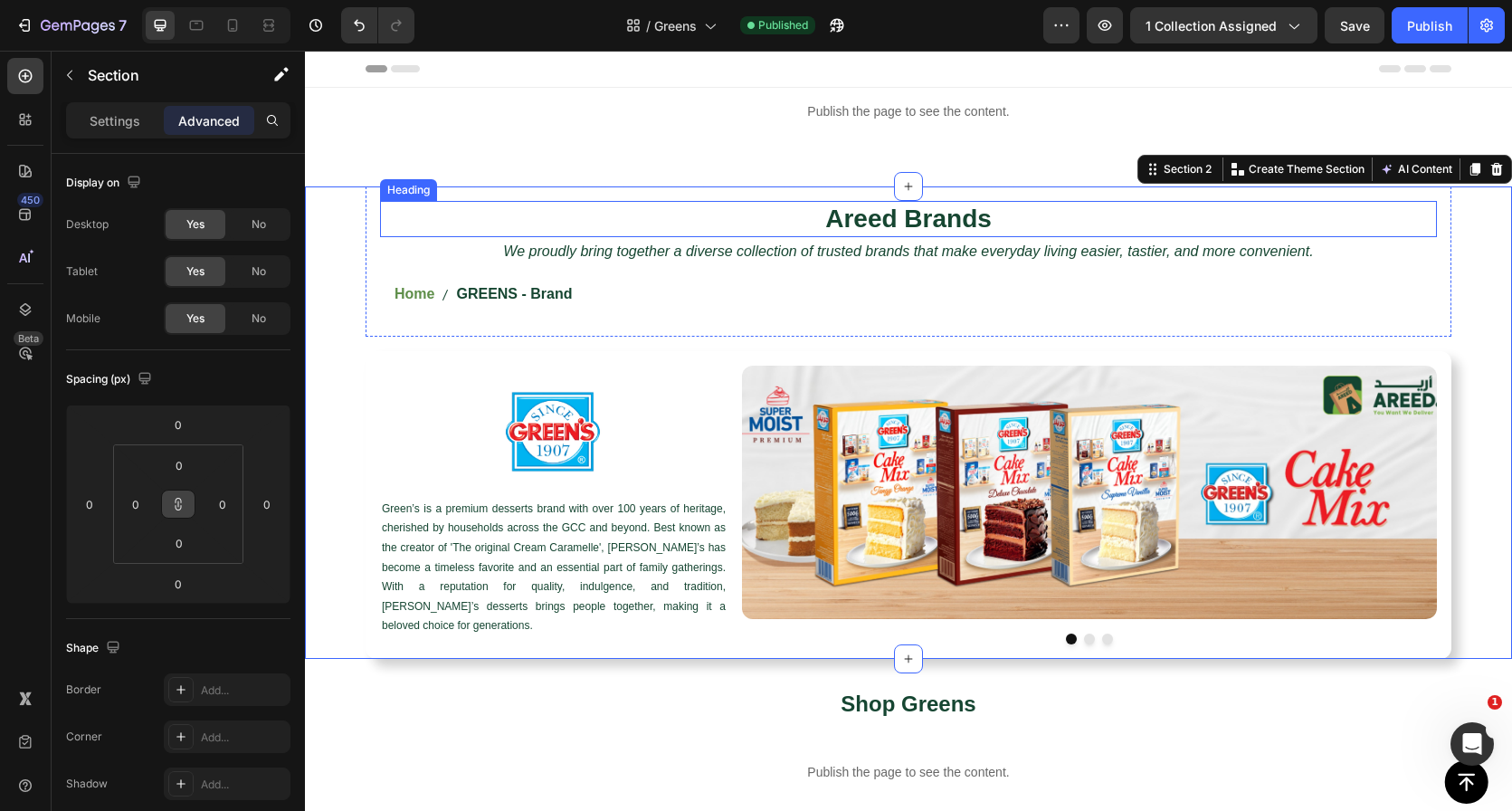
scroll to position [6, 0]
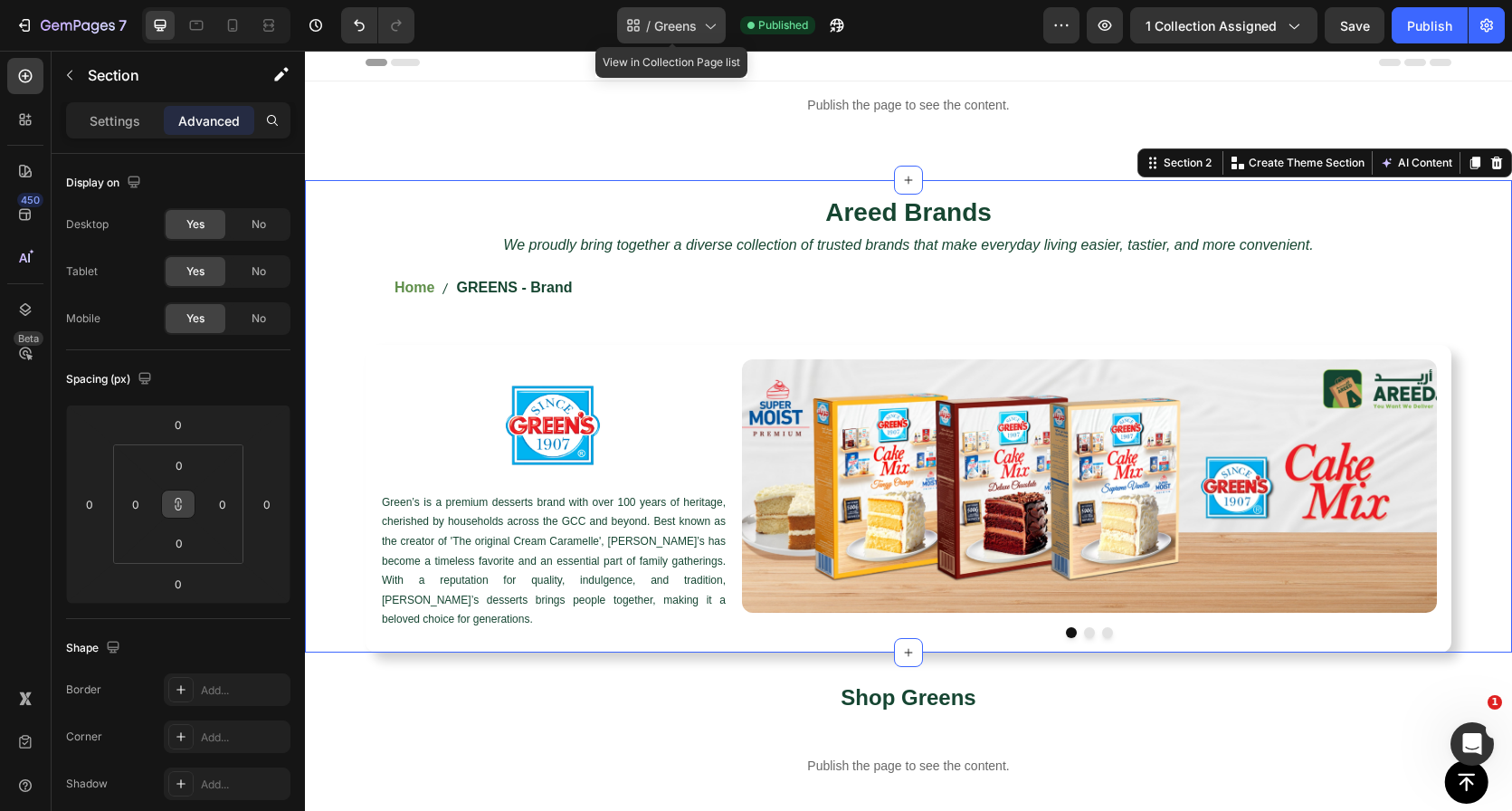
click at [695, 14] on div "/ Greens" at bounding box center [671, 25] width 109 height 37
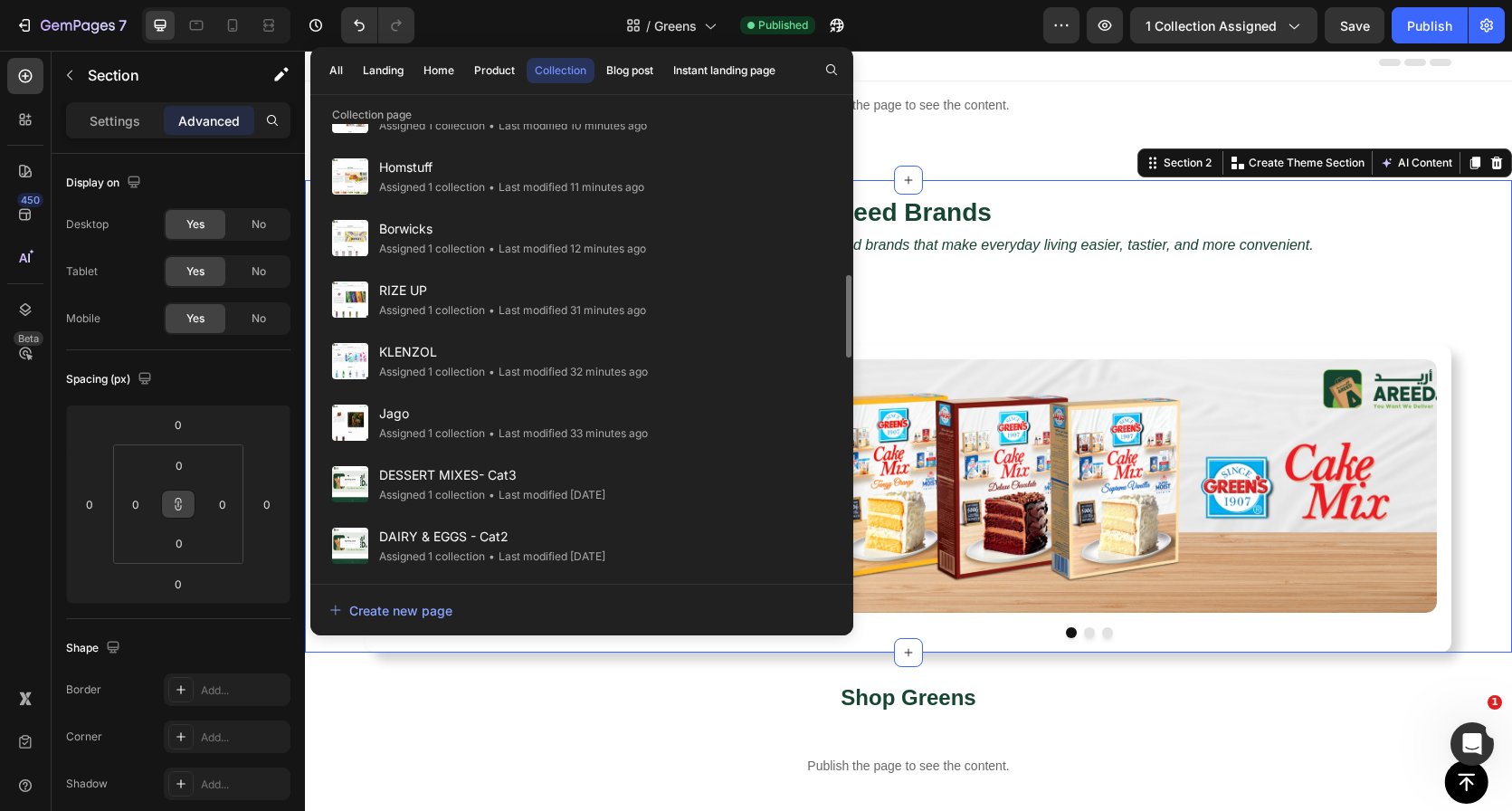
scroll to position [797, 0]
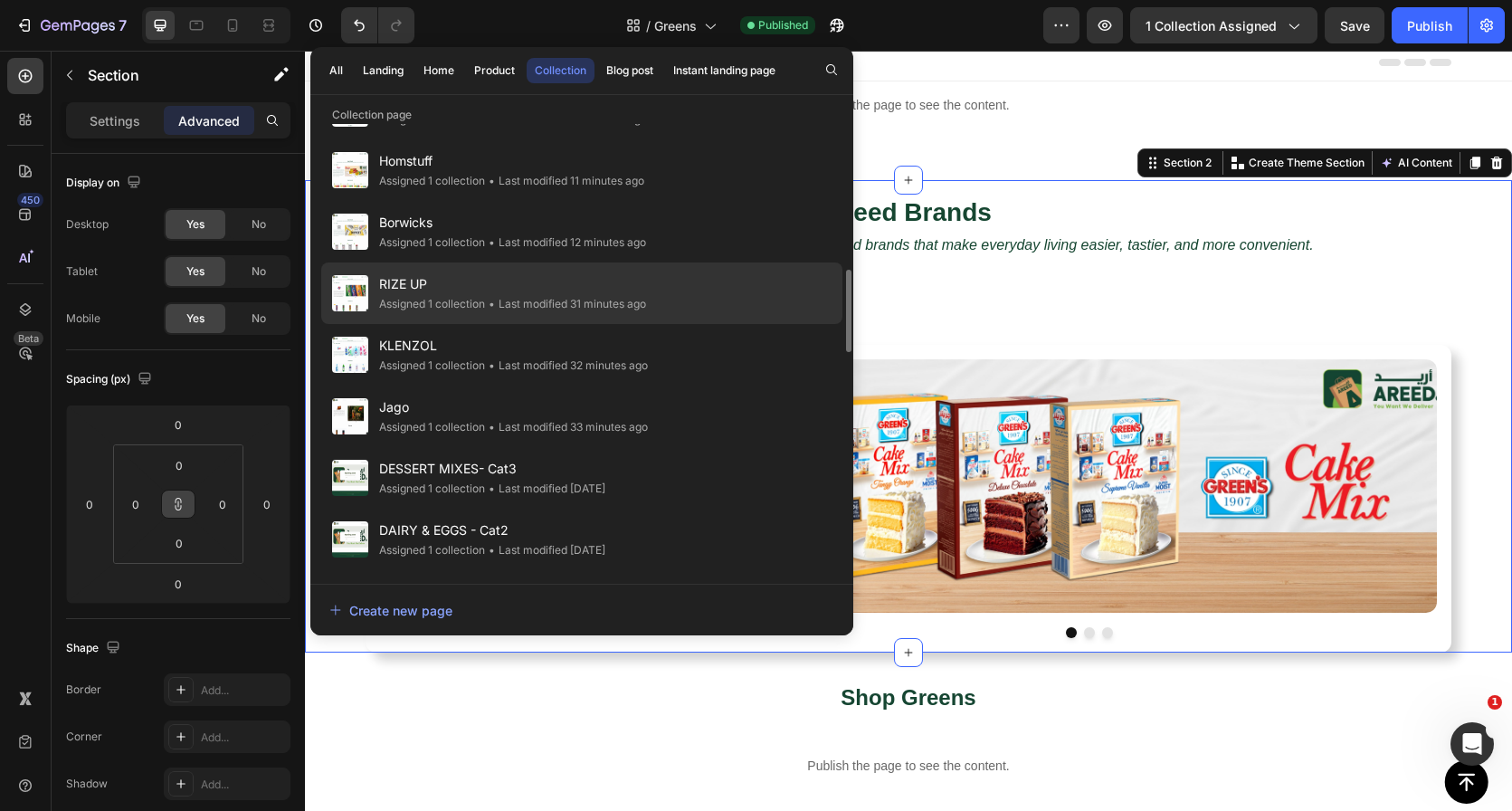
click at [677, 302] on div "RIZE UP Assigned 1 collection • Last modified 31 minutes ago" at bounding box center [581, 293] width 521 height 61
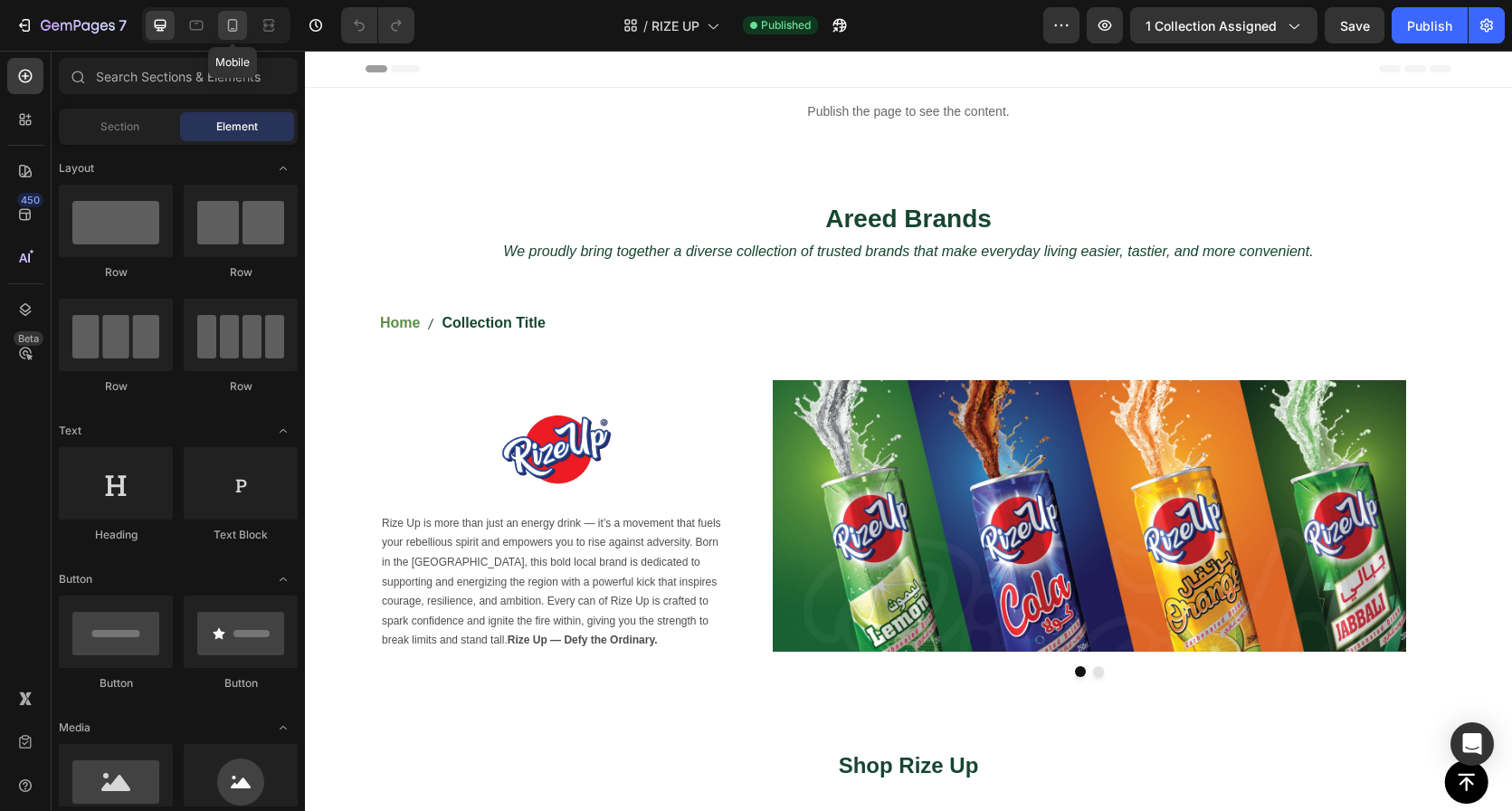
click at [233, 27] on icon at bounding box center [233, 25] width 18 height 18
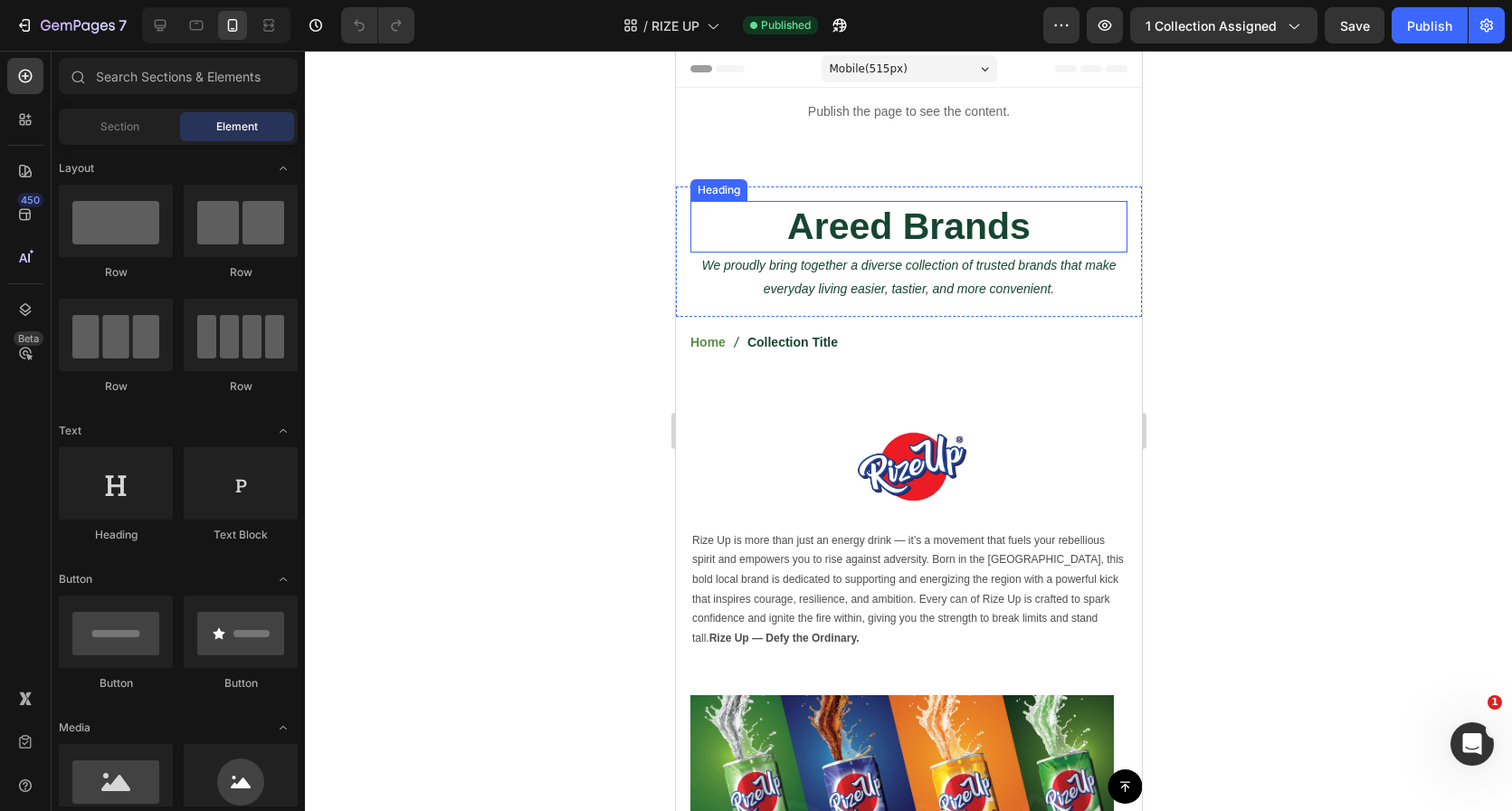
click at [927, 230] on h2 "Areed Brands" at bounding box center [907, 227] width 437 height 51
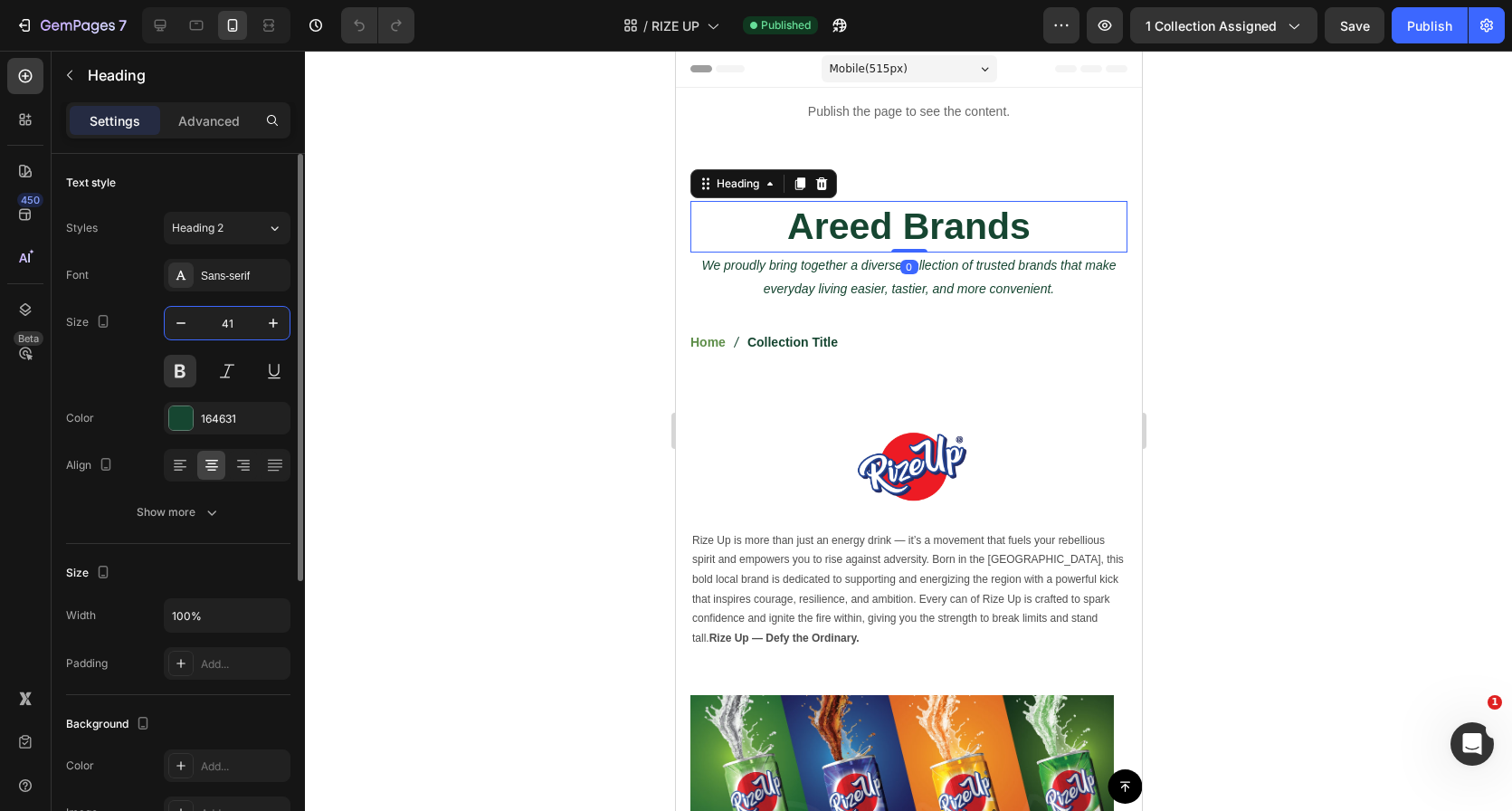
click at [237, 323] on input "41" at bounding box center [227, 323] width 59 height 33
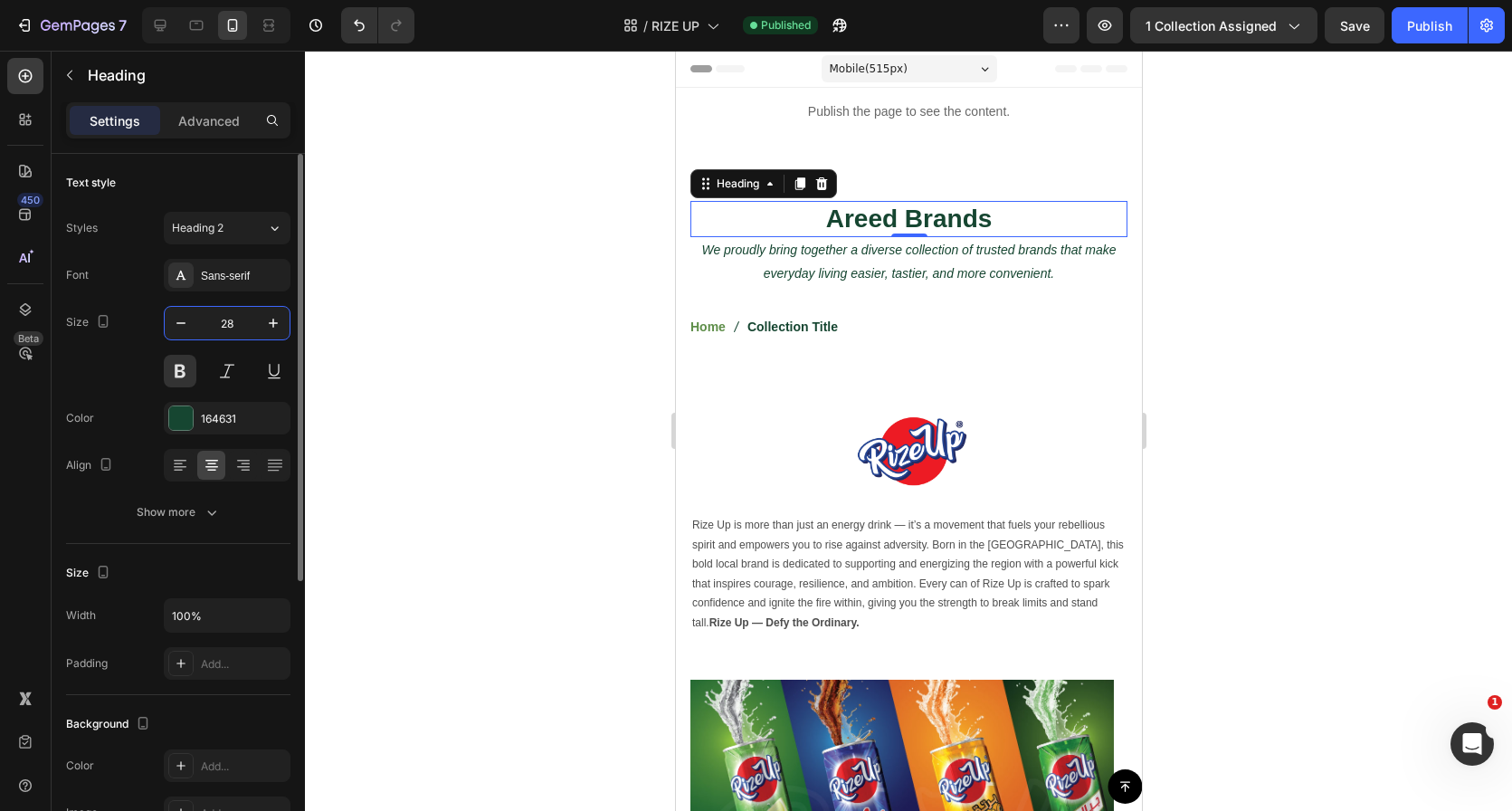
type input "28"
click at [1418, 27] on div "Publish" at bounding box center [1430, 25] width 46 height 19
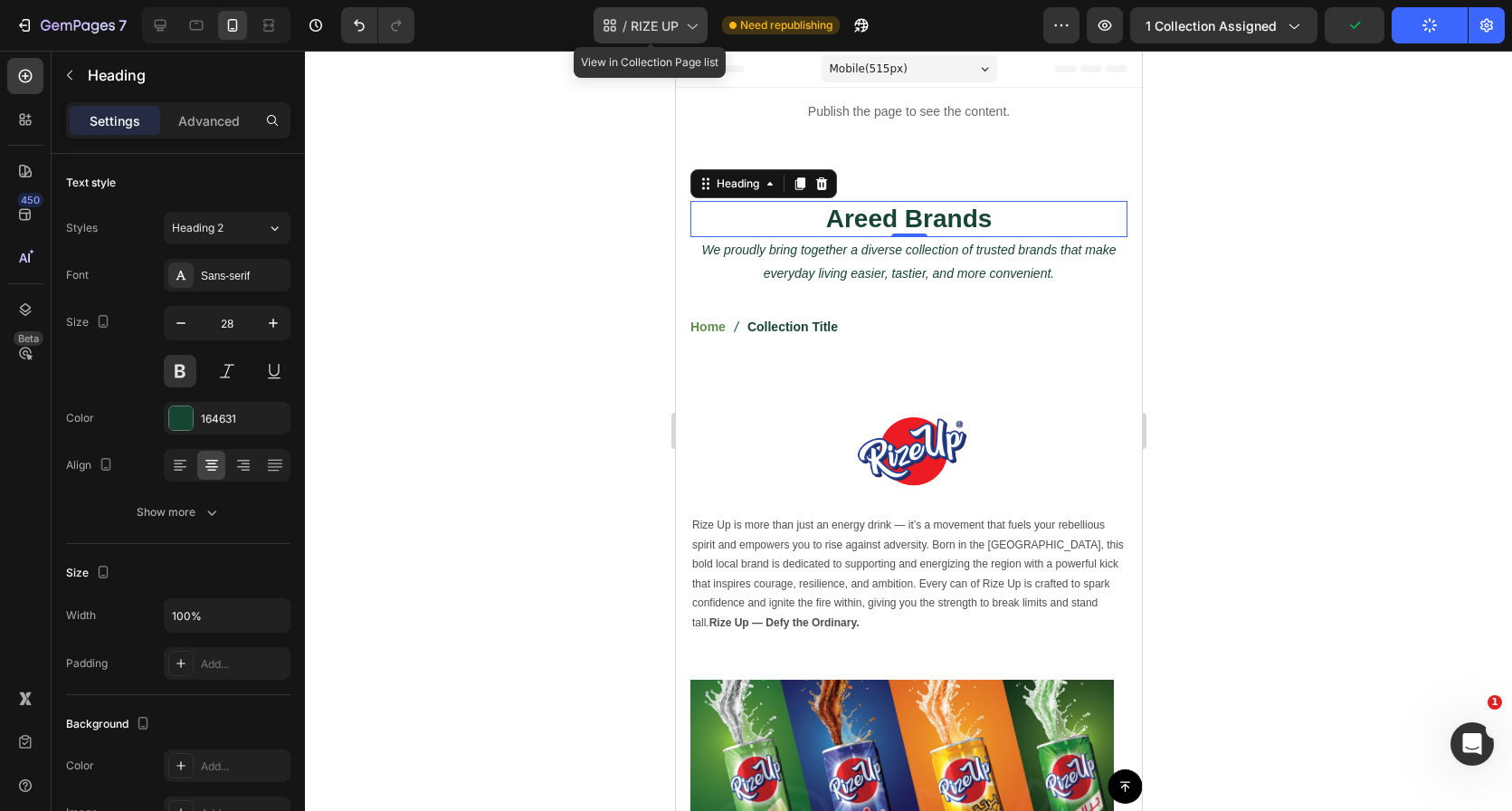
click at [684, 29] on icon at bounding box center [691, 25] width 18 height 18
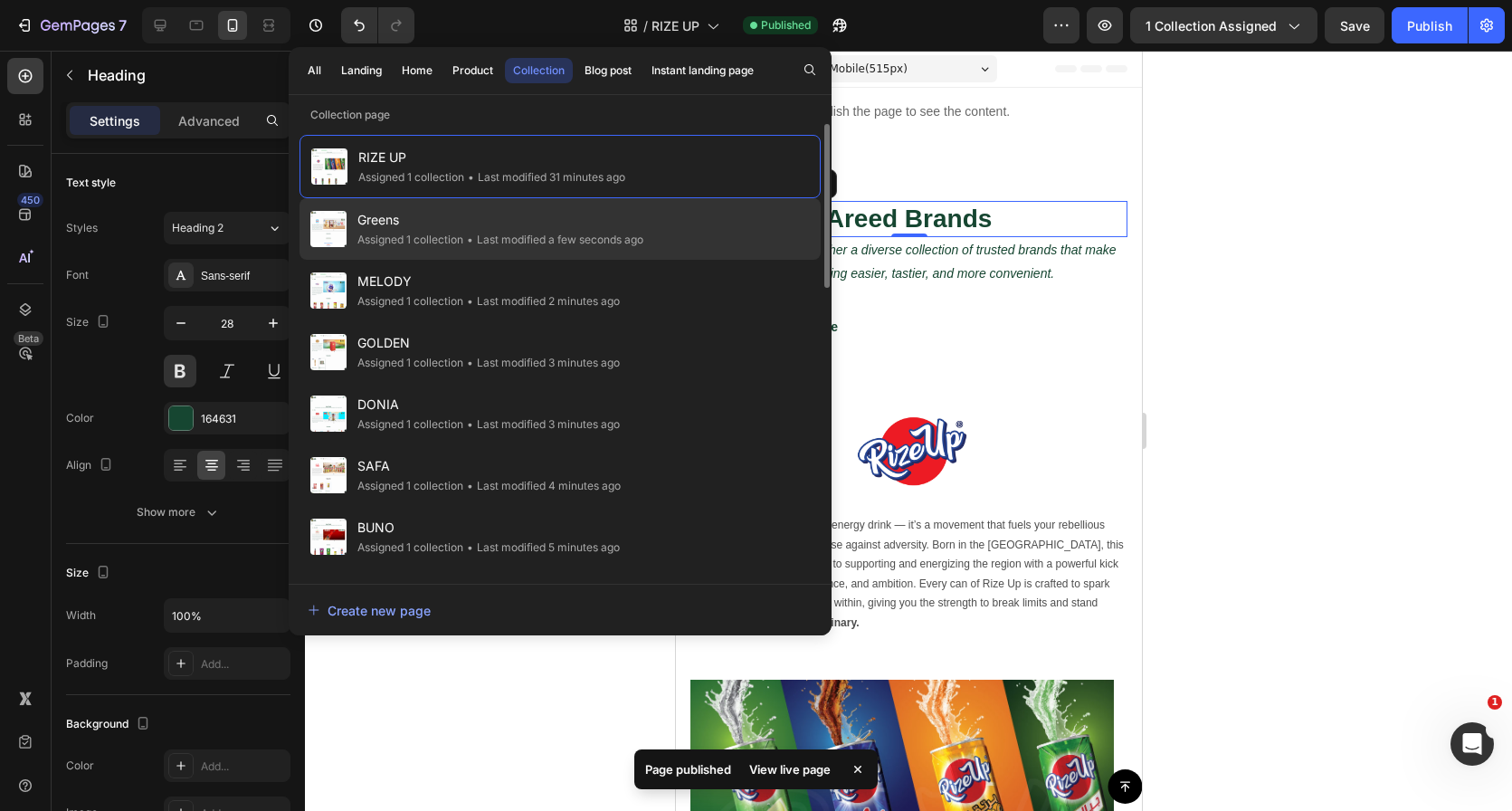
click at [515, 214] on span "Greens" at bounding box center [500, 220] width 286 height 22
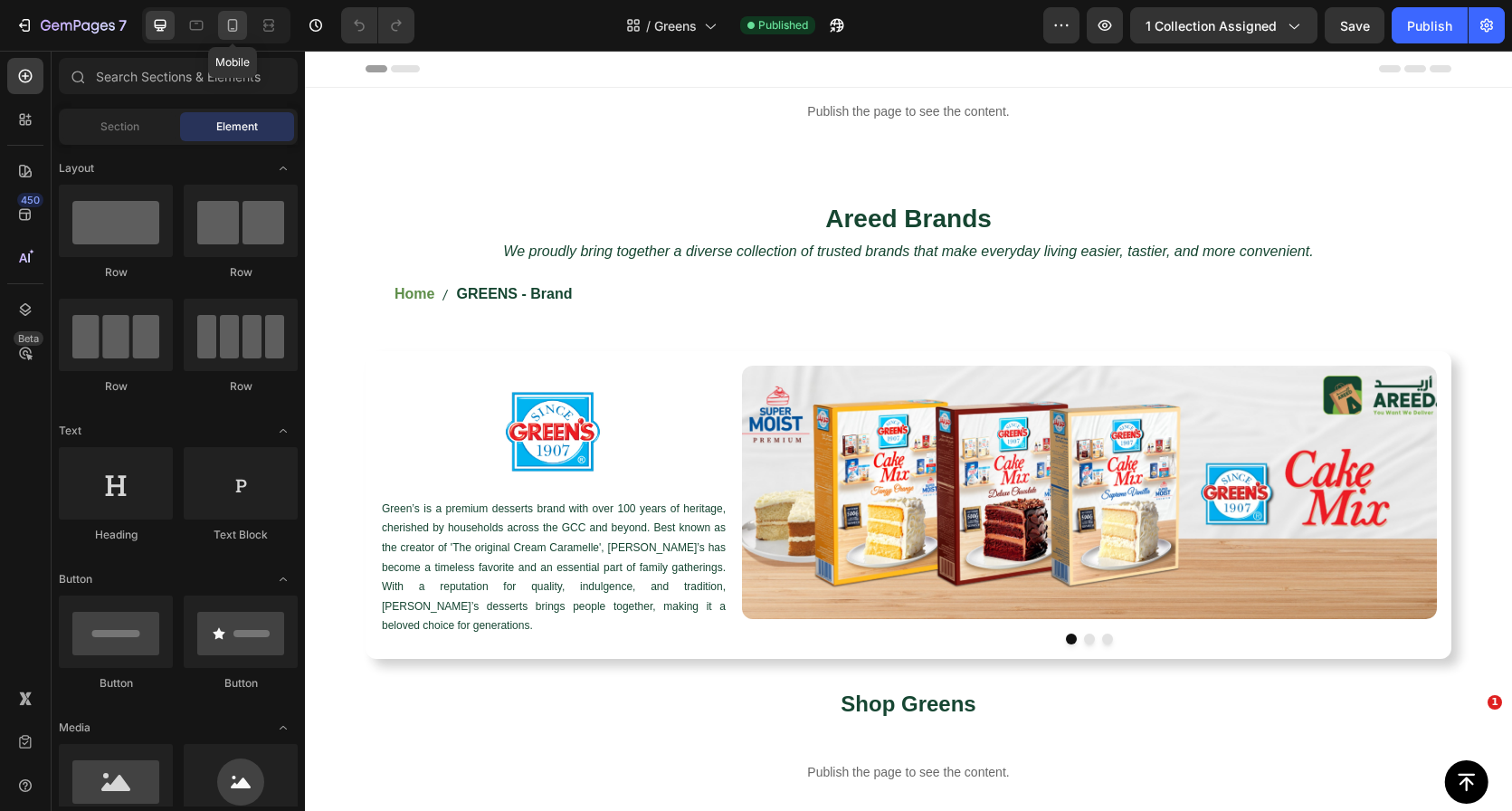
click at [245, 24] on div at bounding box center [232, 25] width 29 height 29
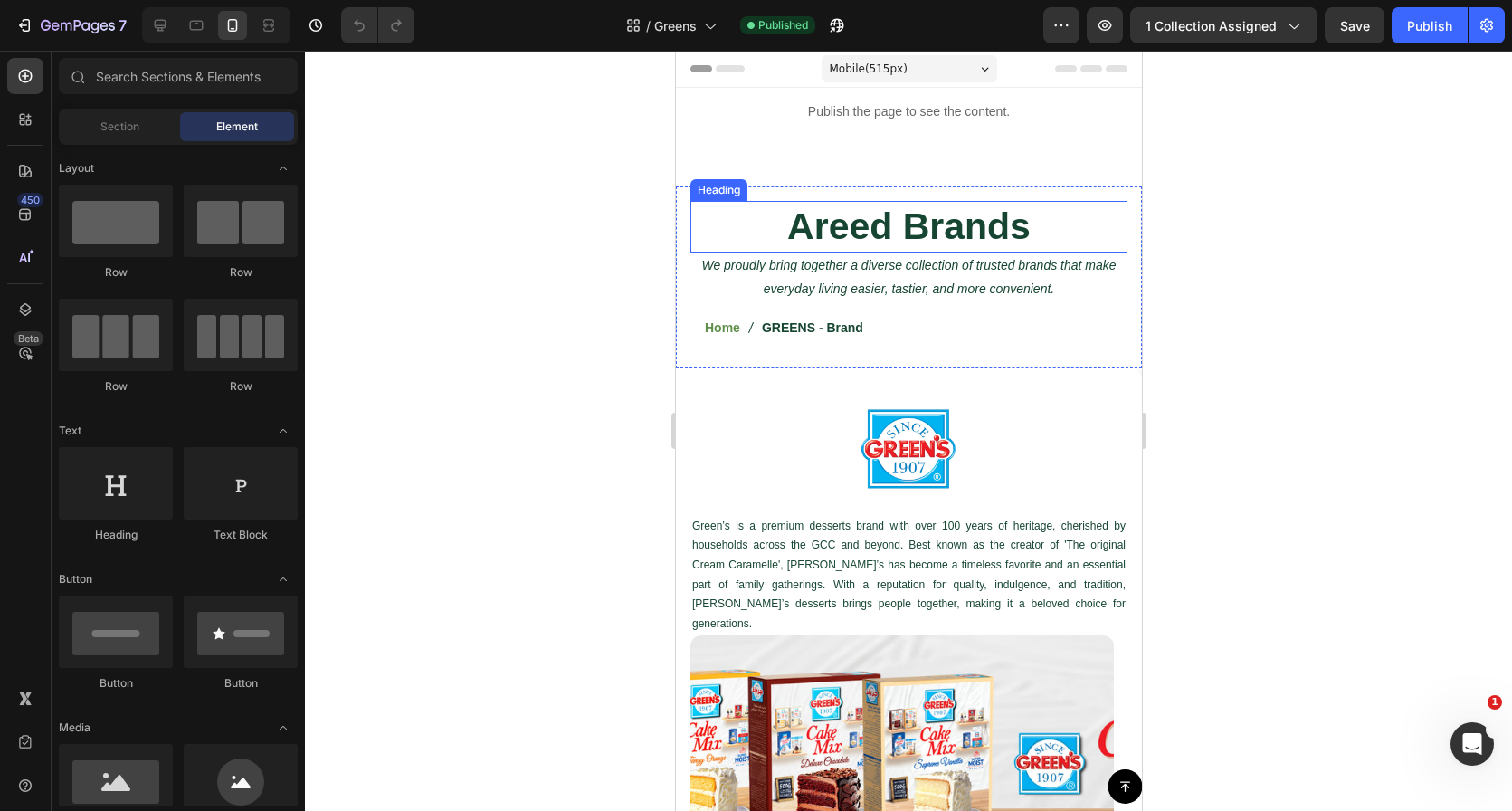
click at [908, 201] on h2 "Areed Brands" at bounding box center [907, 227] width 437 height 51
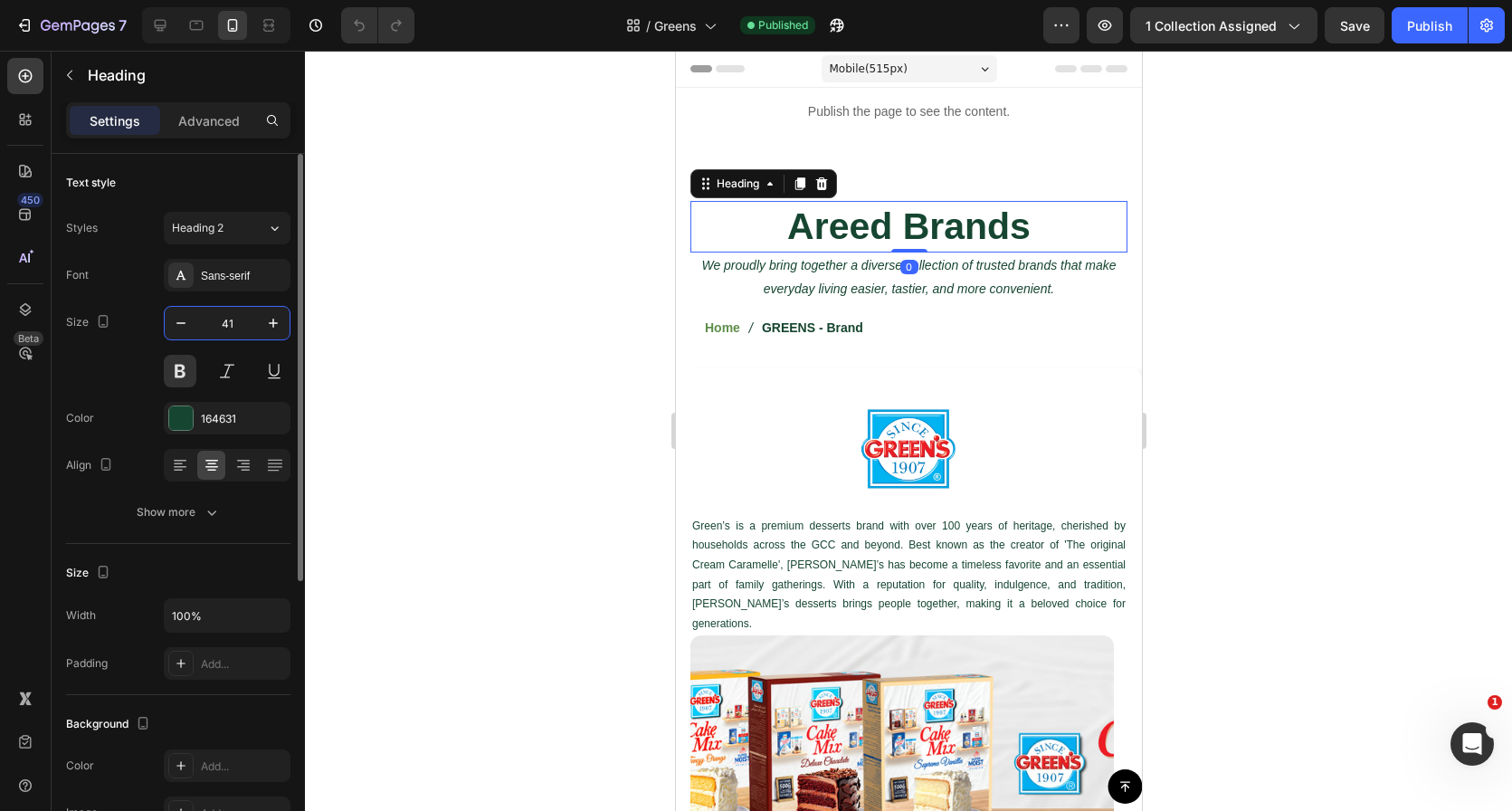
click at [242, 326] on input "41" at bounding box center [227, 323] width 59 height 33
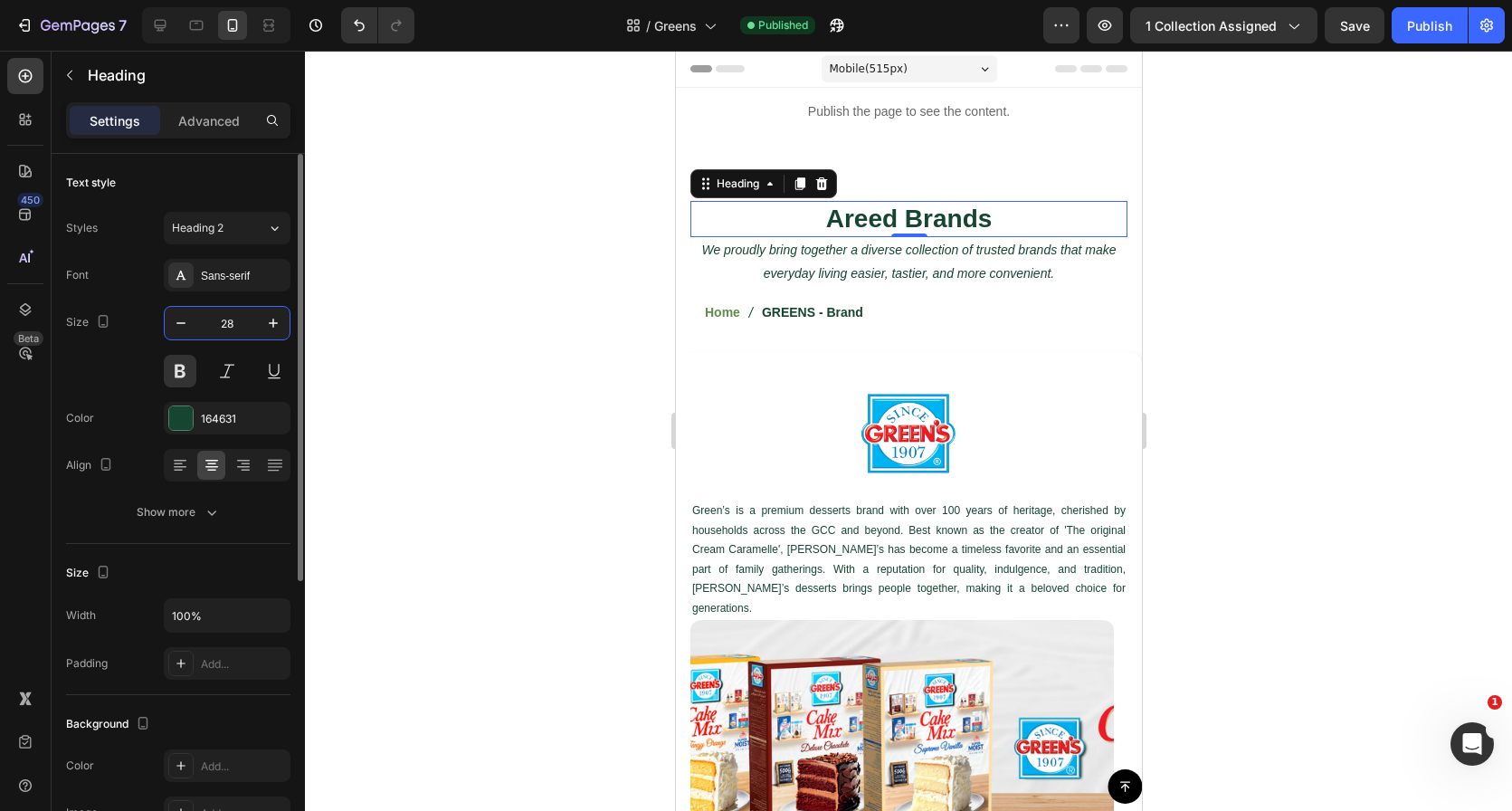
type input "28"
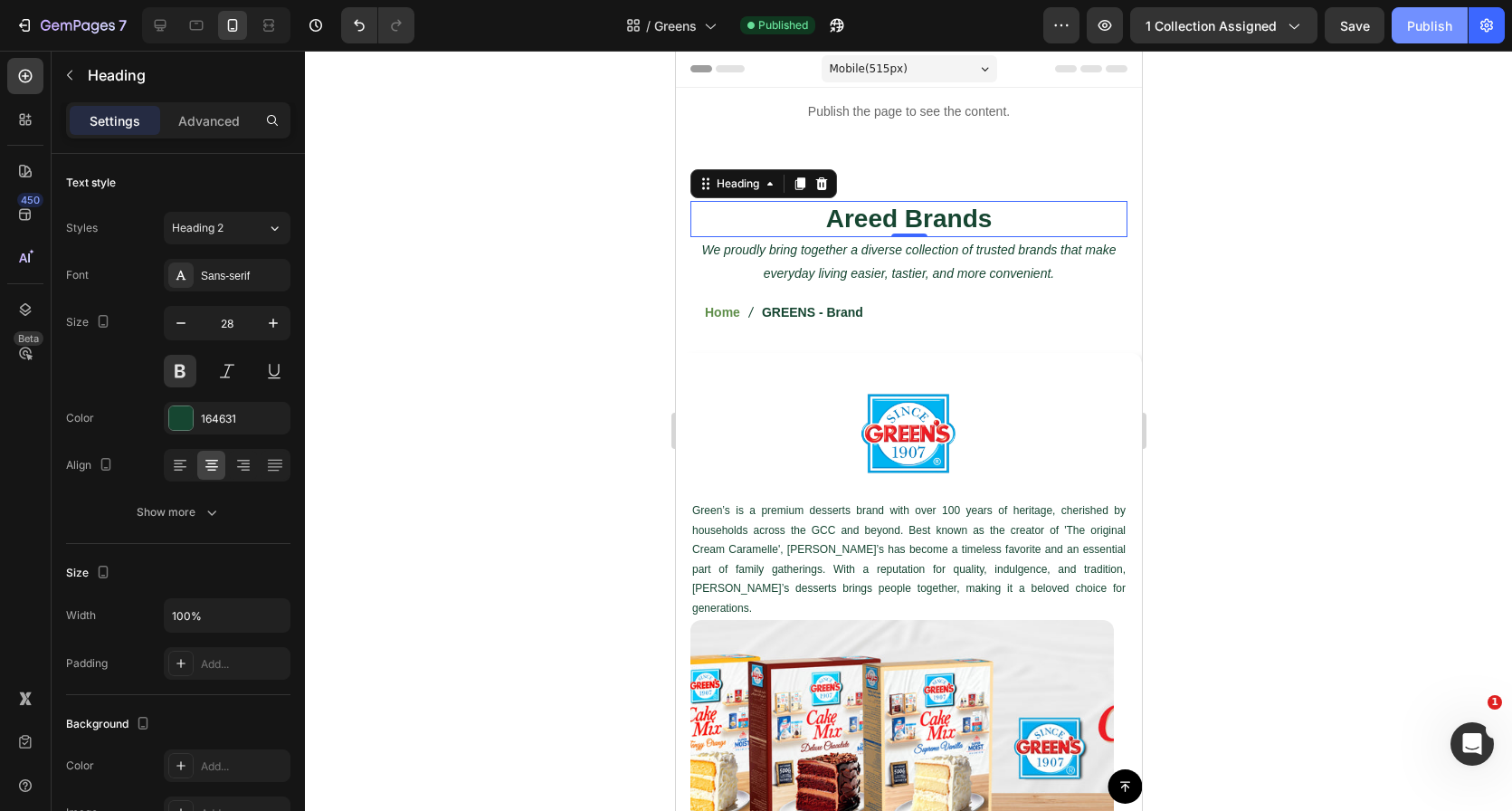
click at [1426, 27] on div "Publish" at bounding box center [1430, 25] width 46 height 19
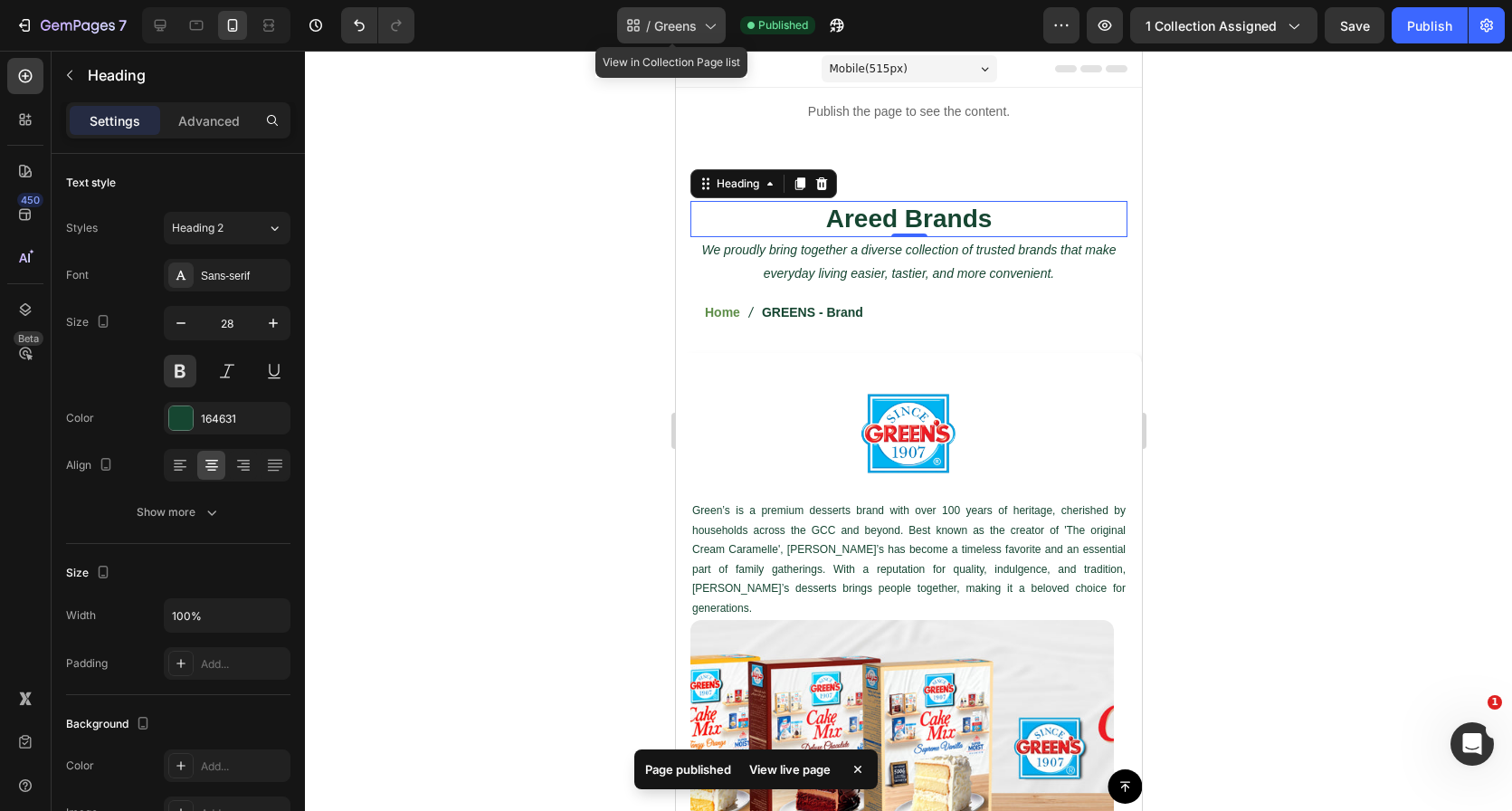
click at [643, 22] on div "/ Greens" at bounding box center [671, 25] width 109 height 37
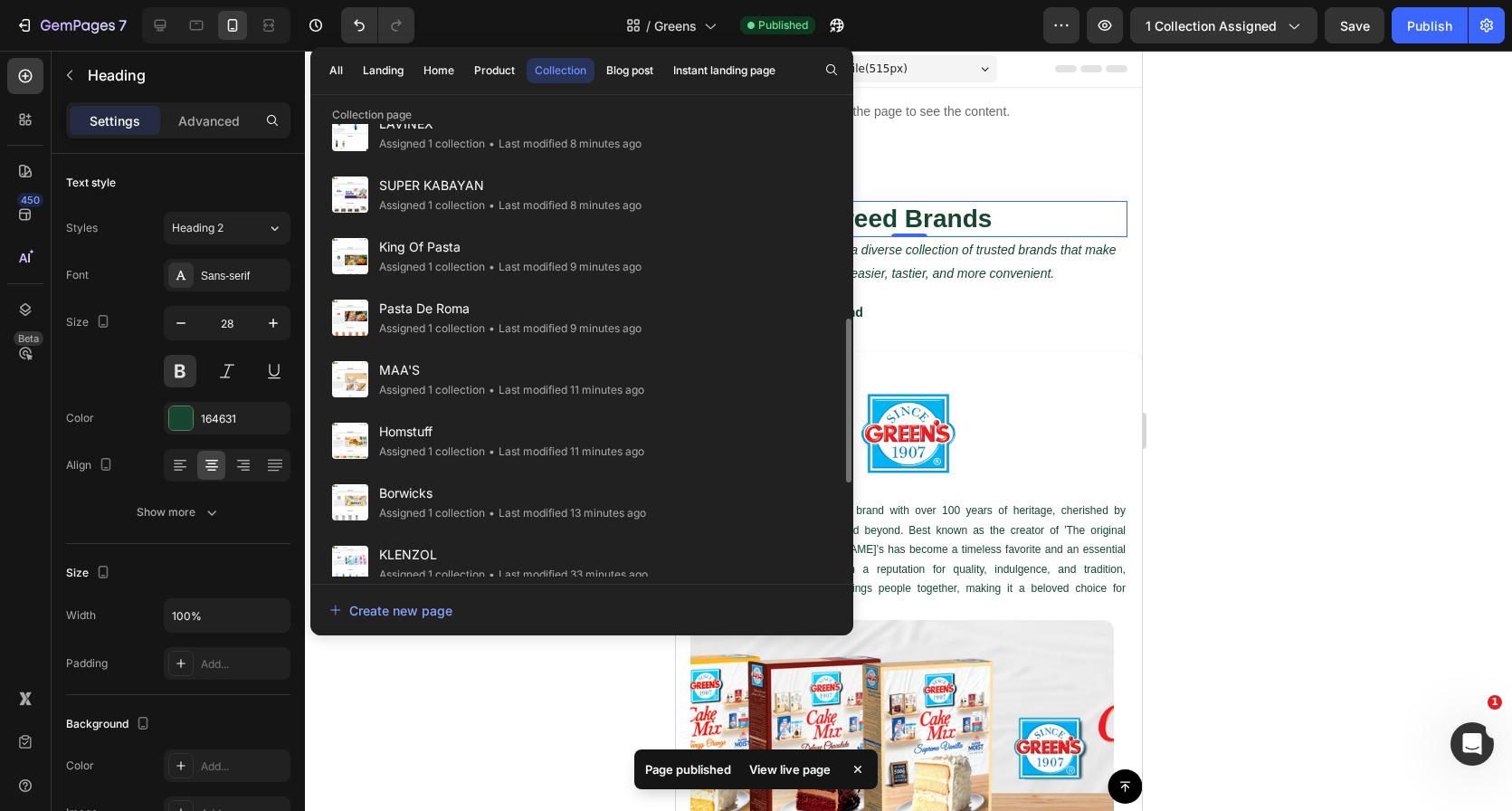
scroll to position [791, 0]
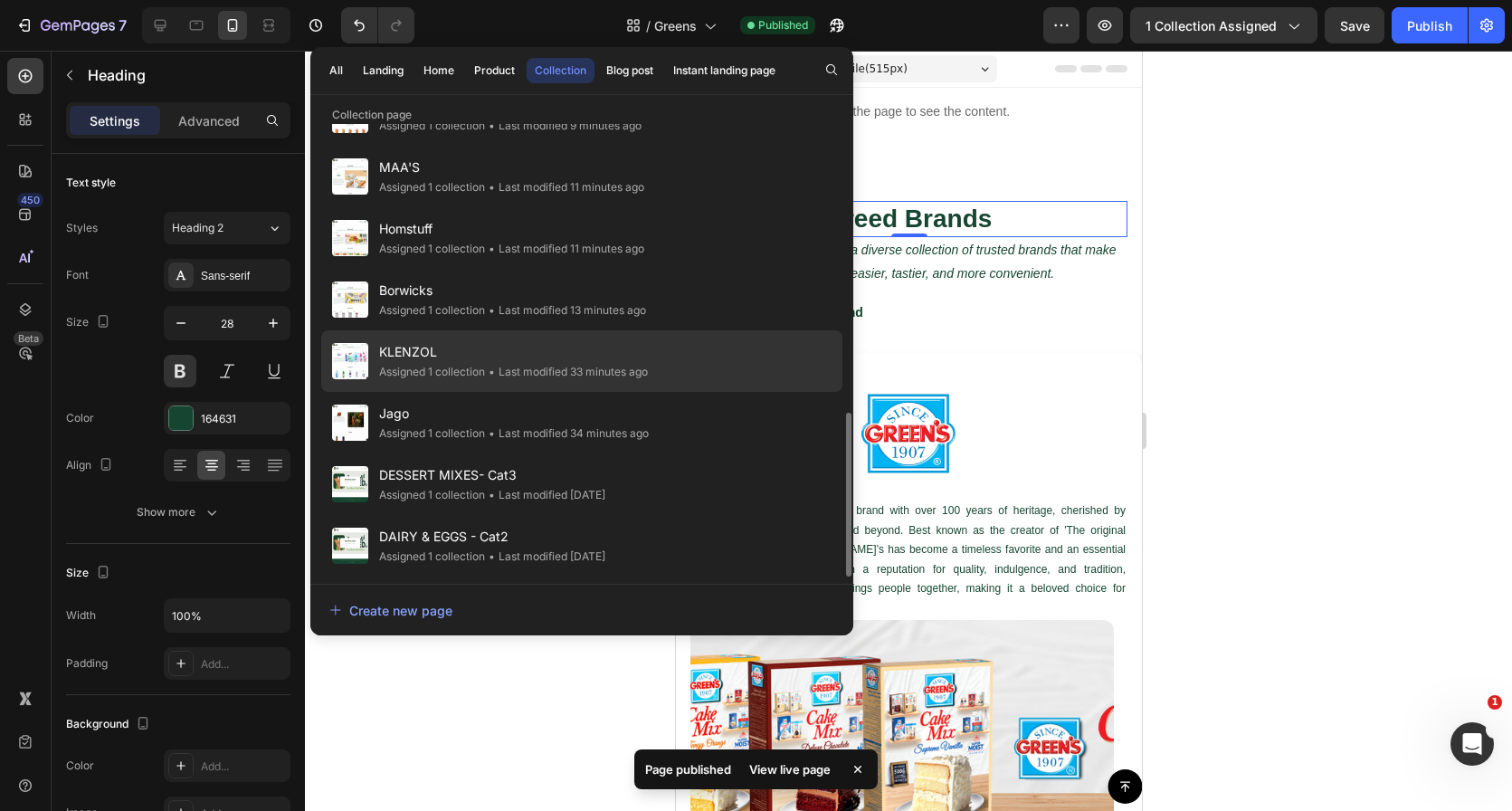
click at [615, 369] on div "• Last modified 33 minutes ago" at bounding box center [566, 371] width 162 height 18
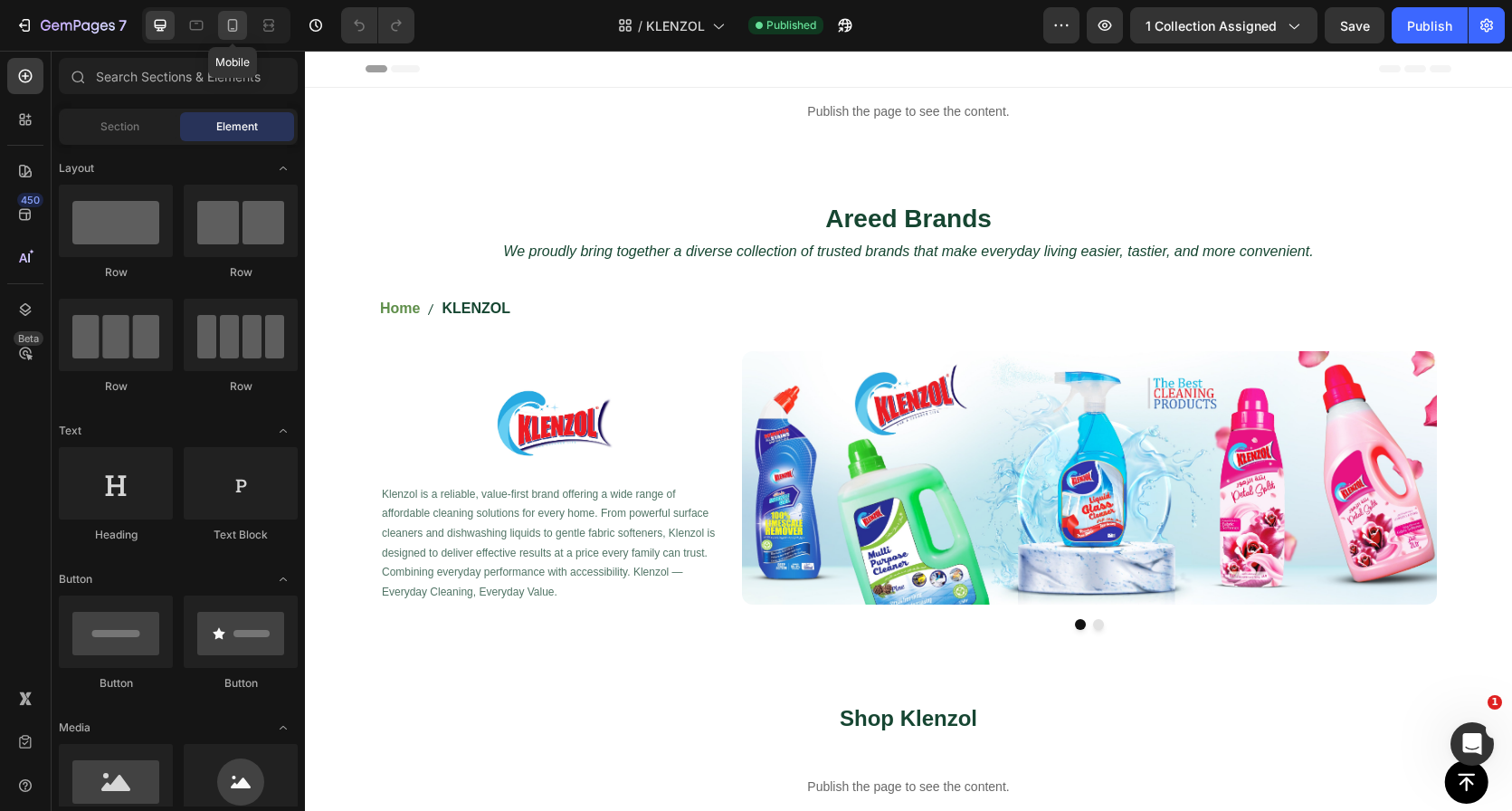
click at [233, 16] on icon at bounding box center [233, 25] width 18 height 18
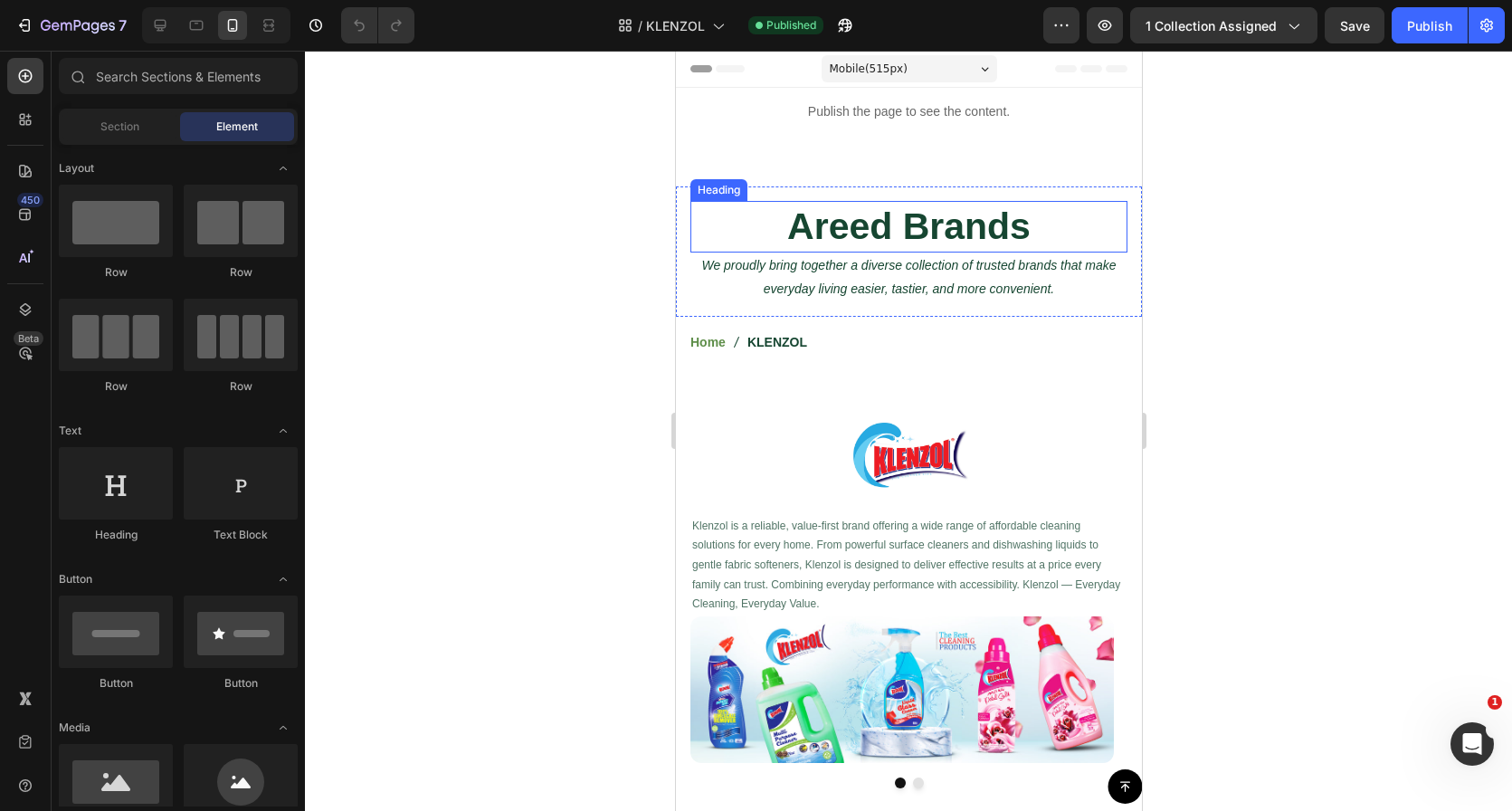
click at [962, 214] on h2 "Areed Brands" at bounding box center [907, 227] width 437 height 51
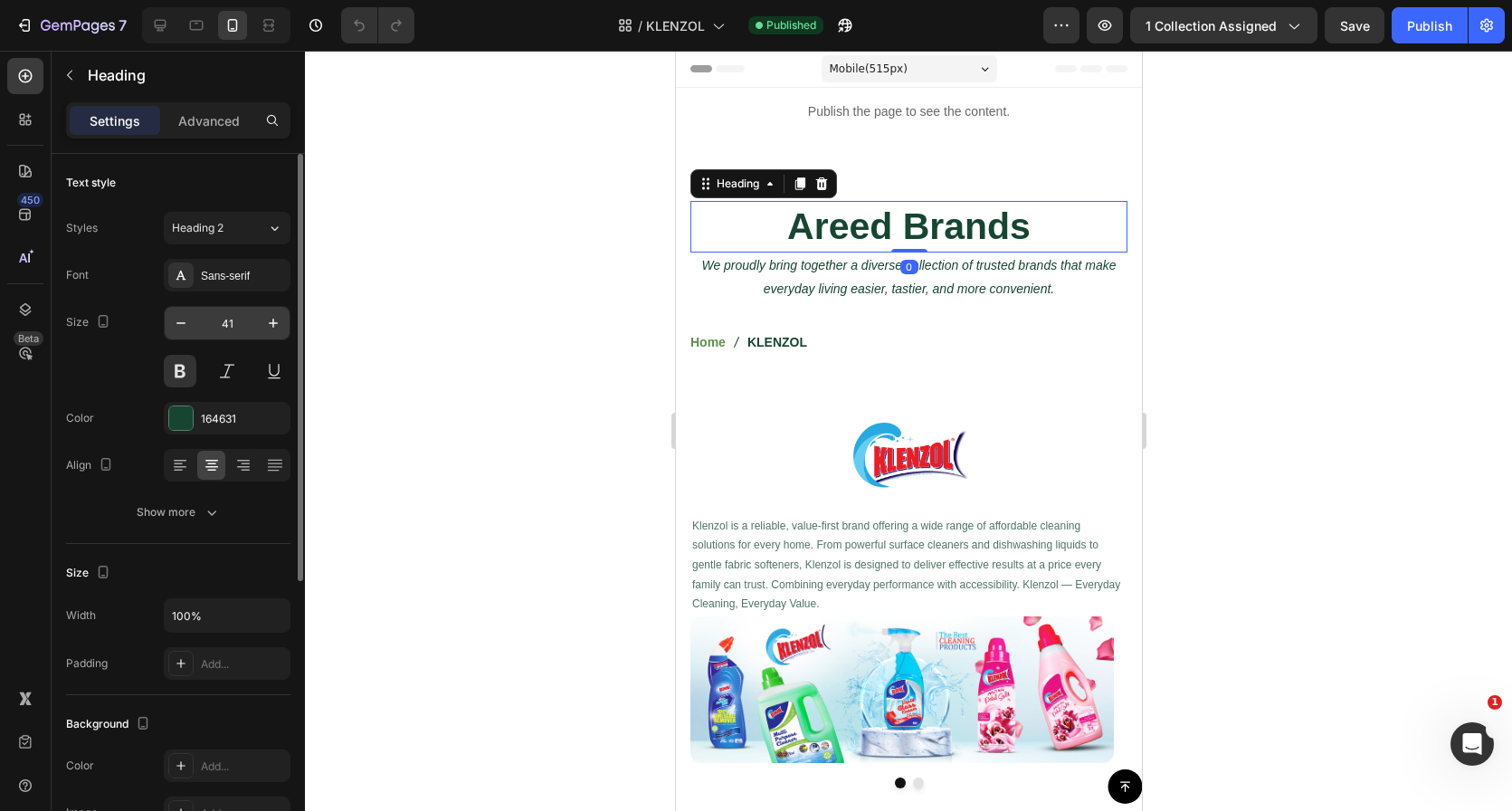
click at [233, 315] on input "41" at bounding box center [227, 323] width 59 height 33
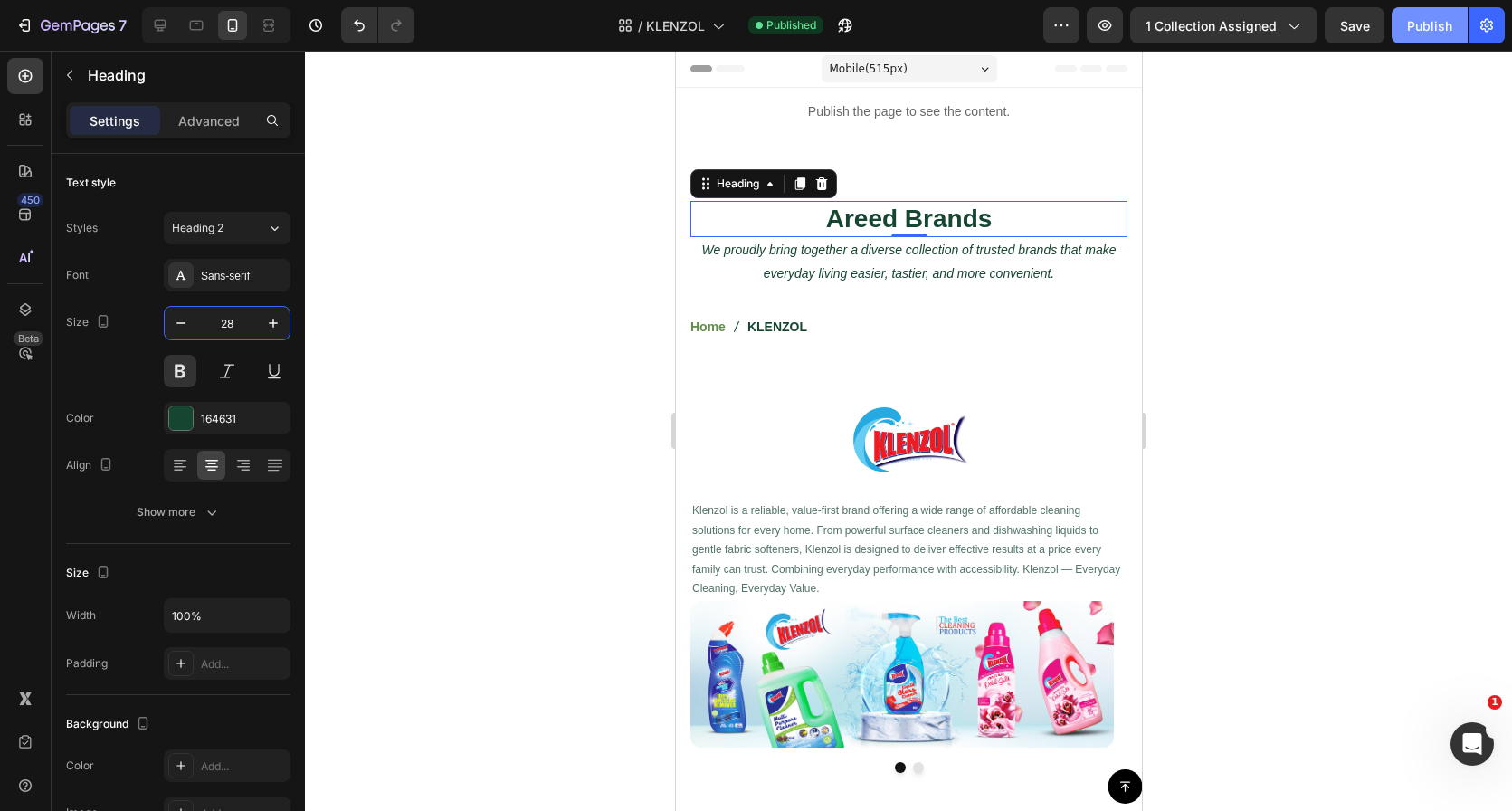
type input "28"
click at [1413, 16] on div "Publish" at bounding box center [1430, 25] width 46 height 19
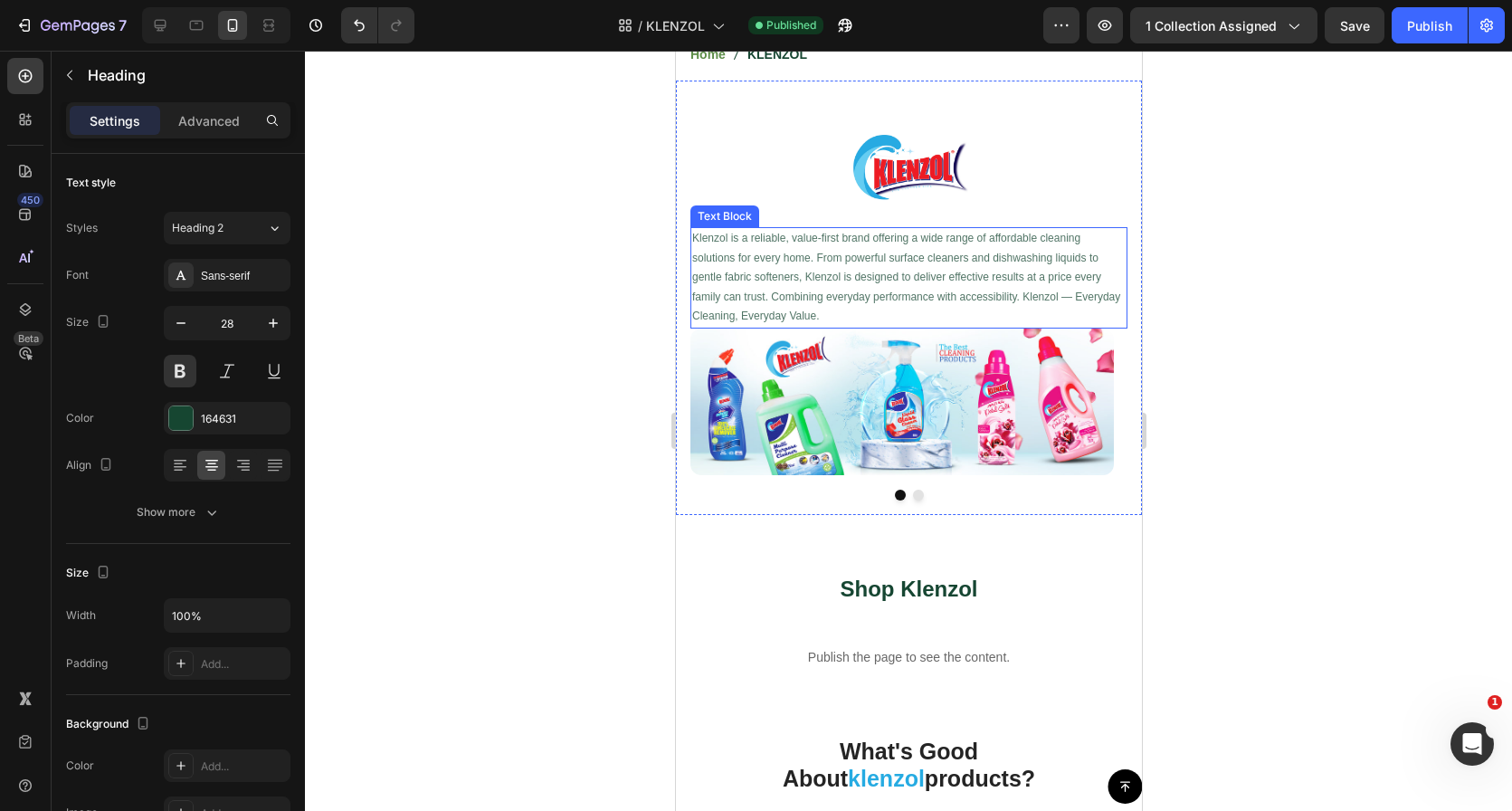
scroll to position [301, 0]
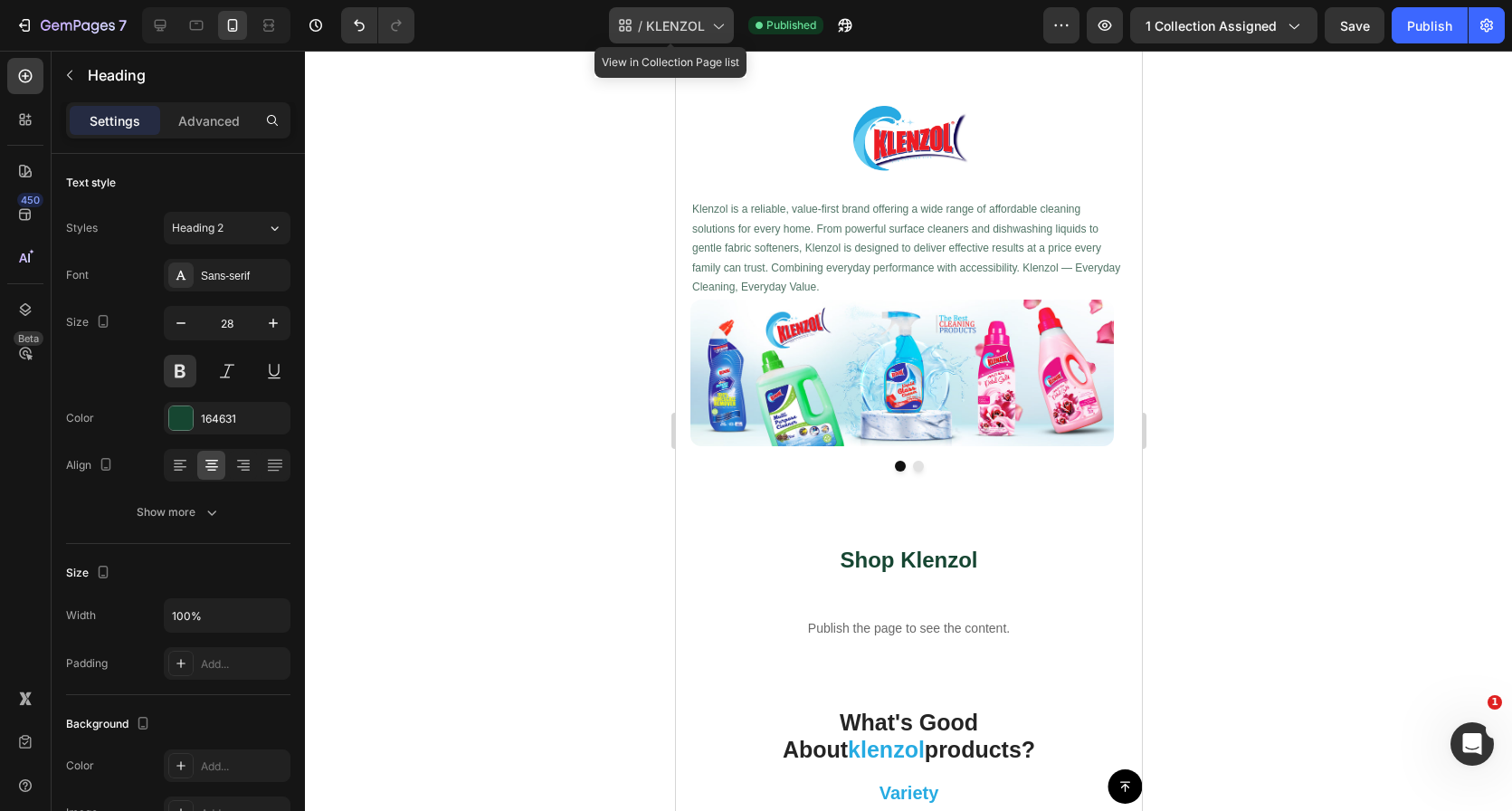
click at [640, 27] on span "/" at bounding box center [640, 25] width 5 height 19
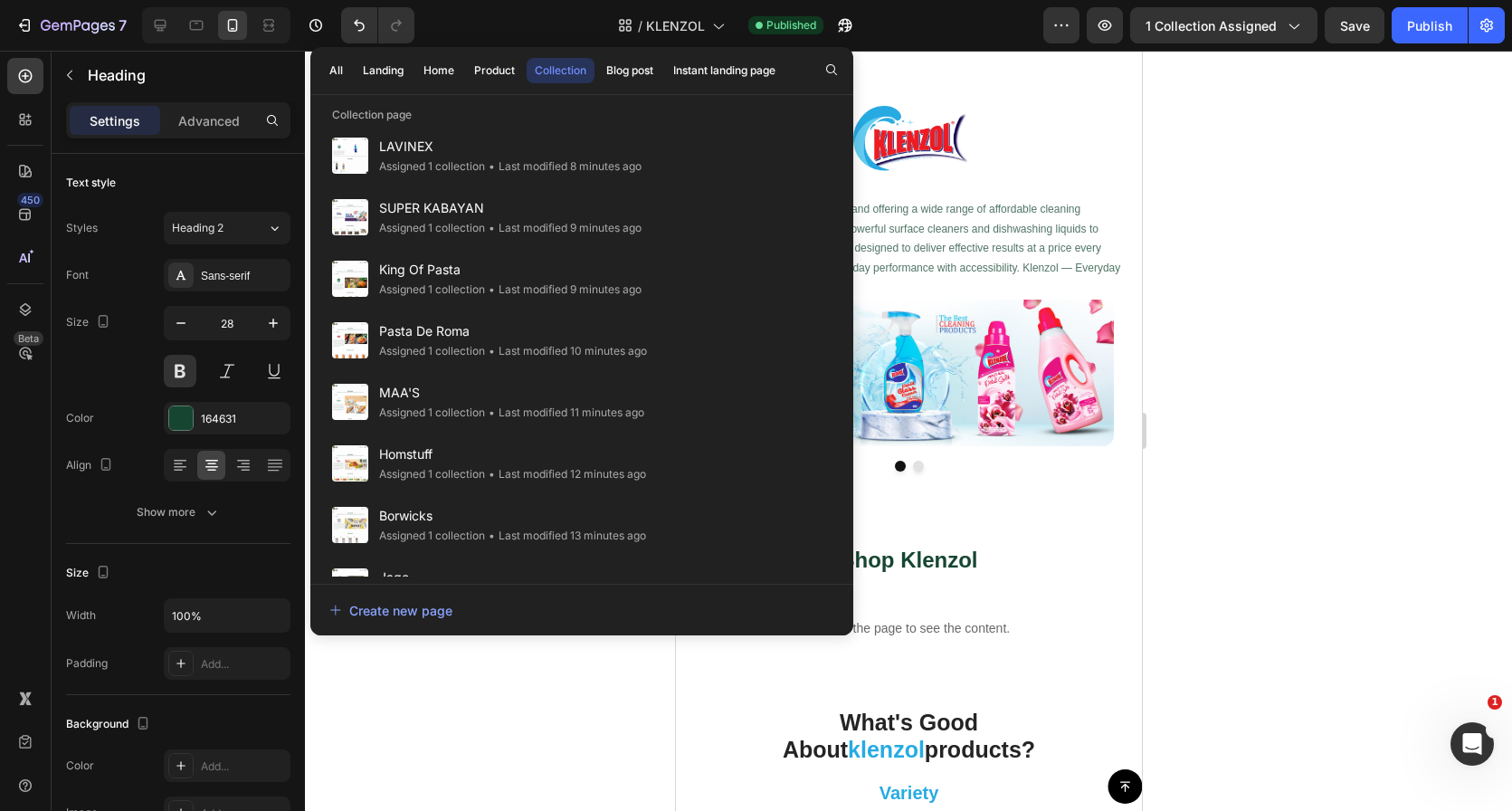
scroll to position [791, 0]
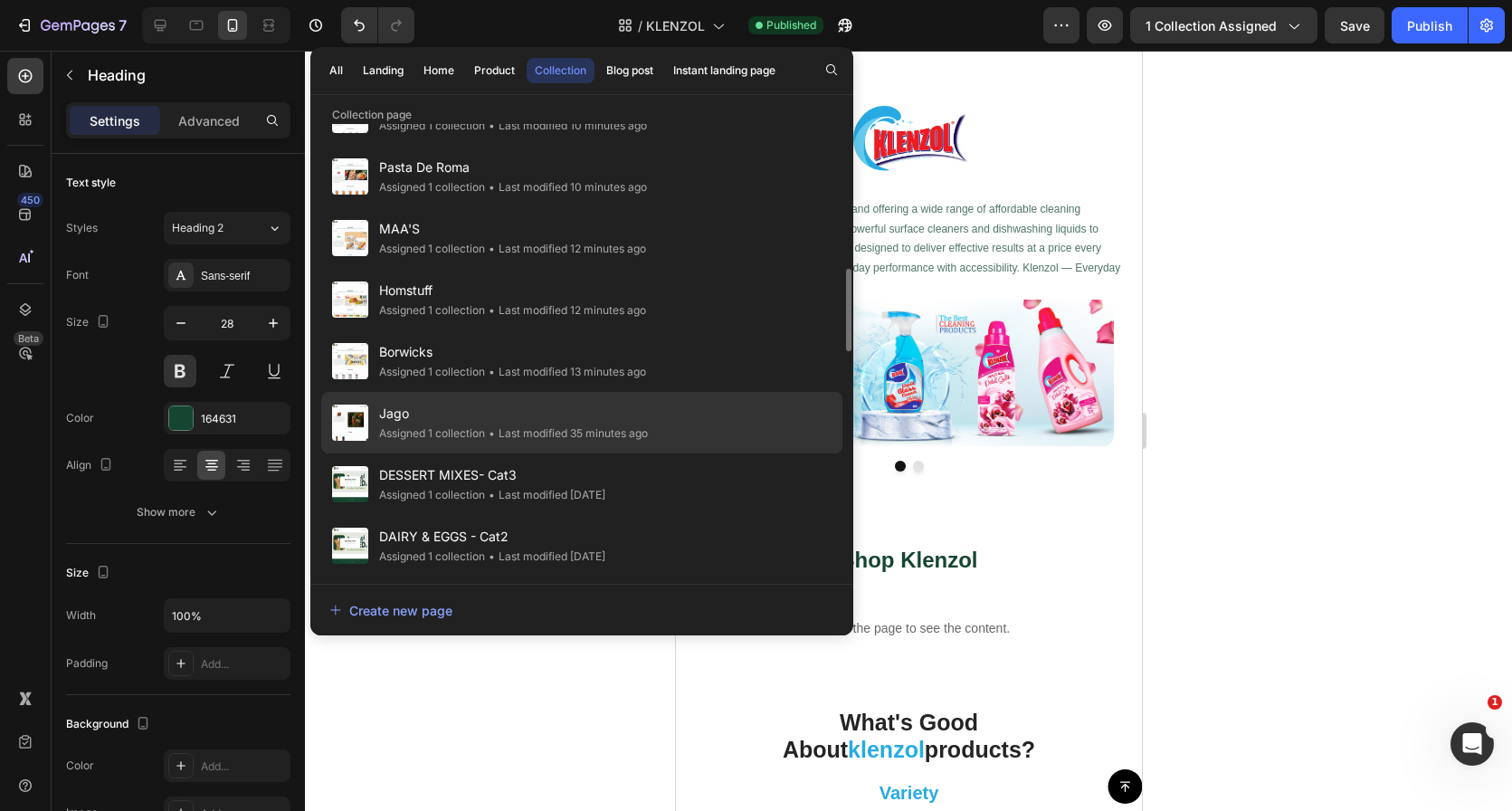
click at [655, 419] on div "Jago Assigned 1 collection • Last modified 35 minutes ago" at bounding box center [581, 423] width 521 height 61
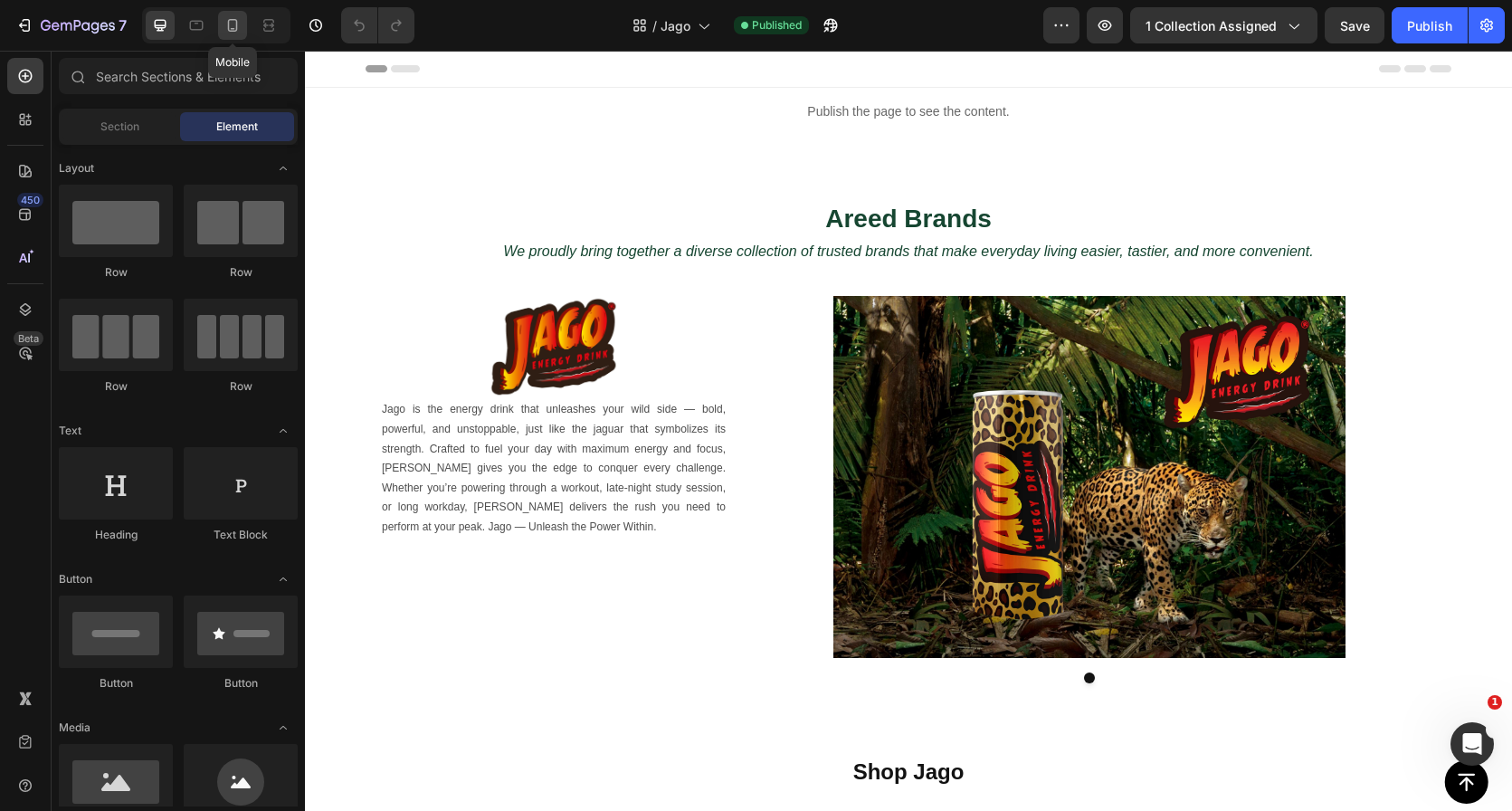
drag, startPoint x: 228, startPoint y: 33, endPoint x: 327, endPoint y: 86, distance: 112.3
click at [228, 33] on icon at bounding box center [233, 25] width 18 height 18
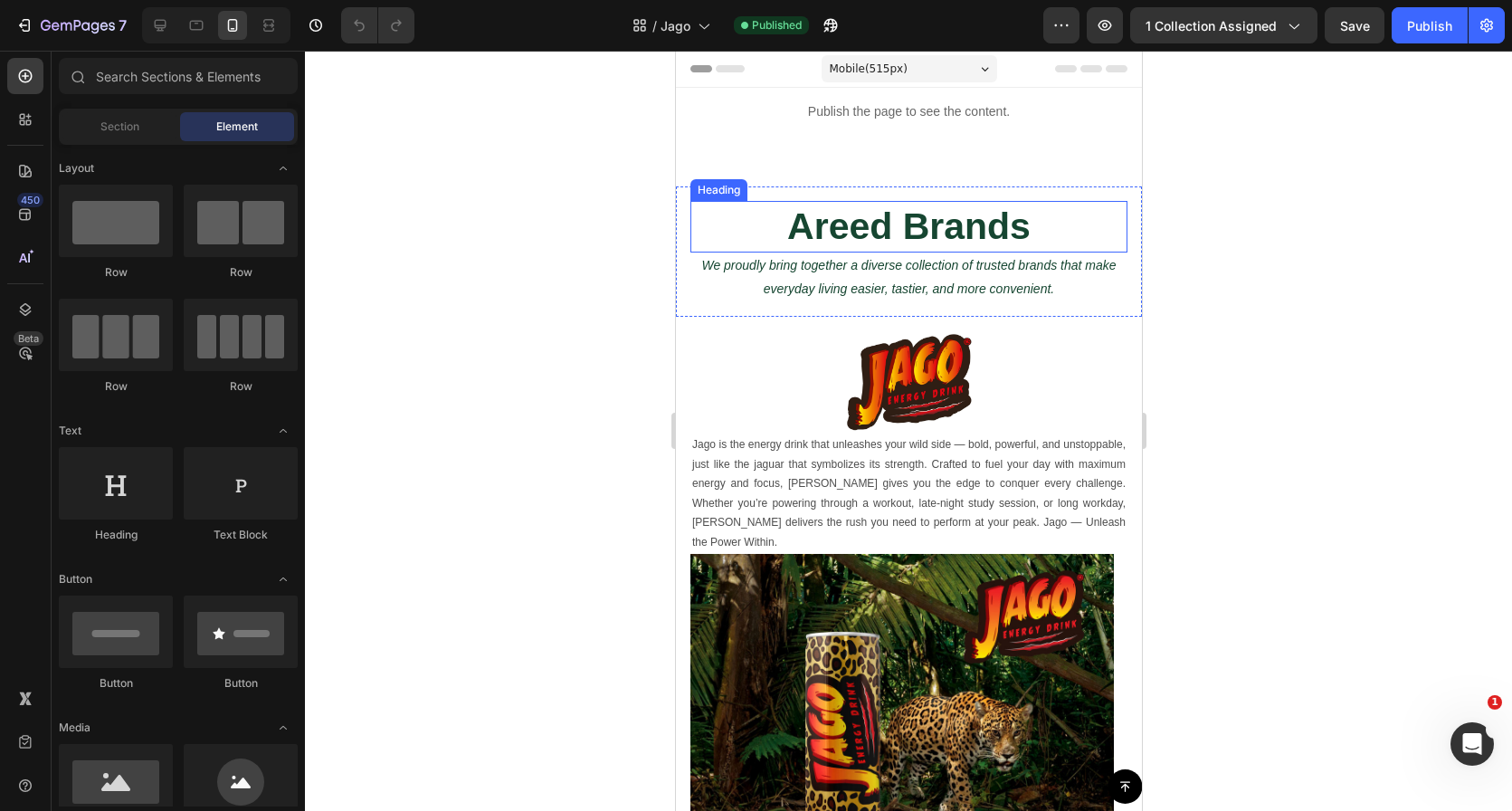
click at [831, 230] on h2 "Areed Brands" at bounding box center [907, 227] width 437 height 51
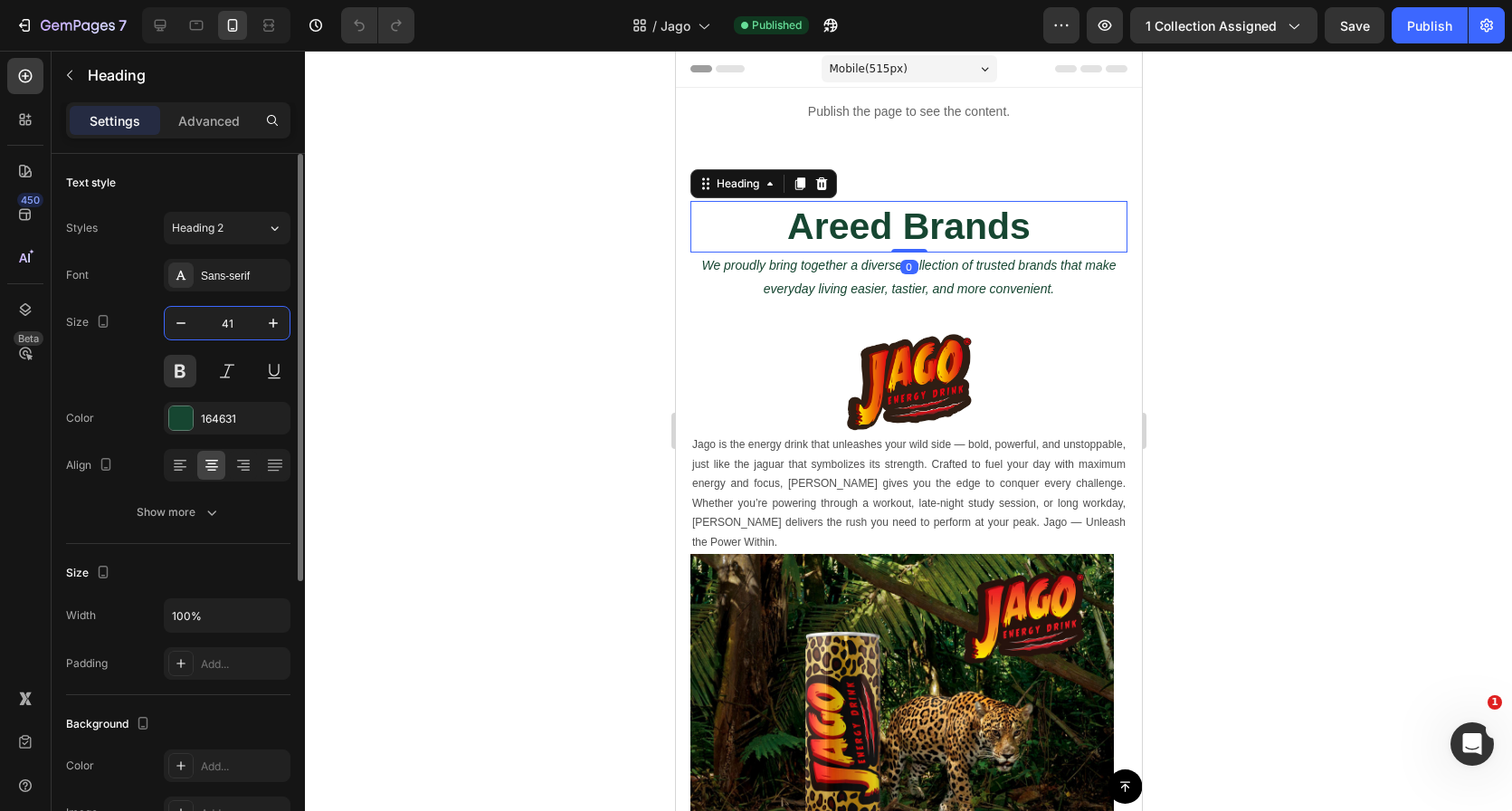
click at [247, 323] on input "41" at bounding box center [227, 323] width 59 height 33
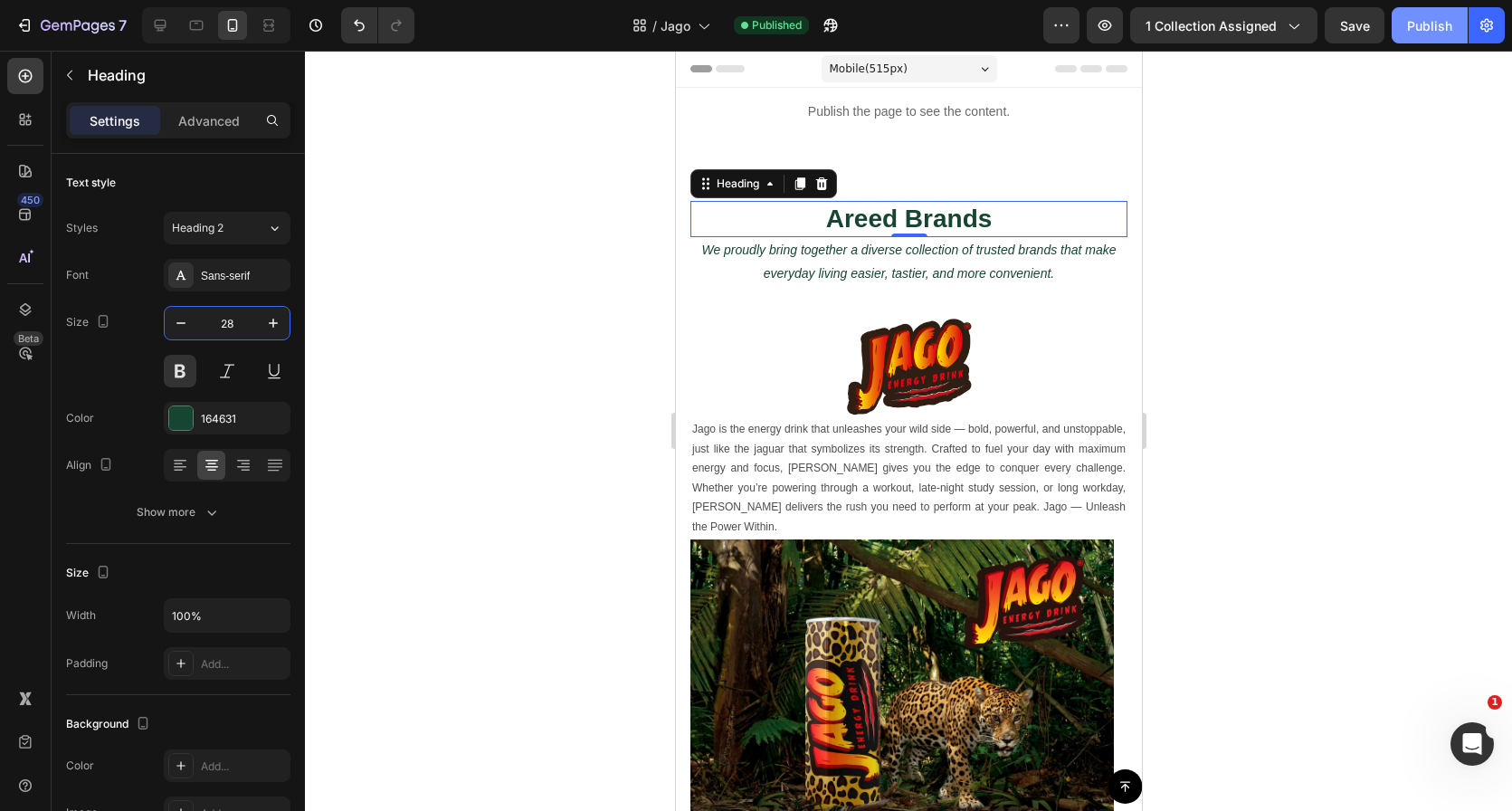
type input "28"
click at [1435, 16] on div "Publish" at bounding box center [1430, 25] width 46 height 19
